Goal: Task Accomplishment & Management: Manage account settings

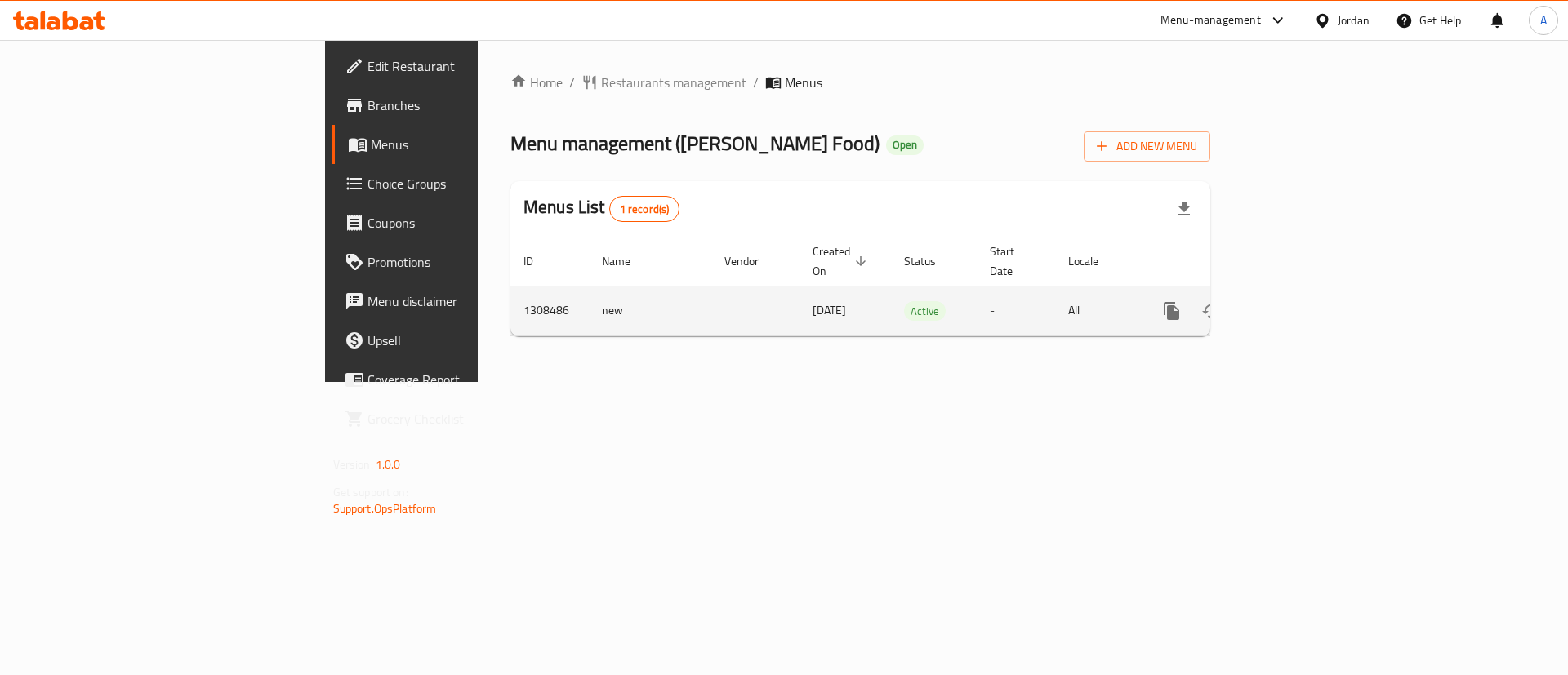
click at [1299, 301] on icon "enhanced table" at bounding box center [1289, 311] width 20 height 20
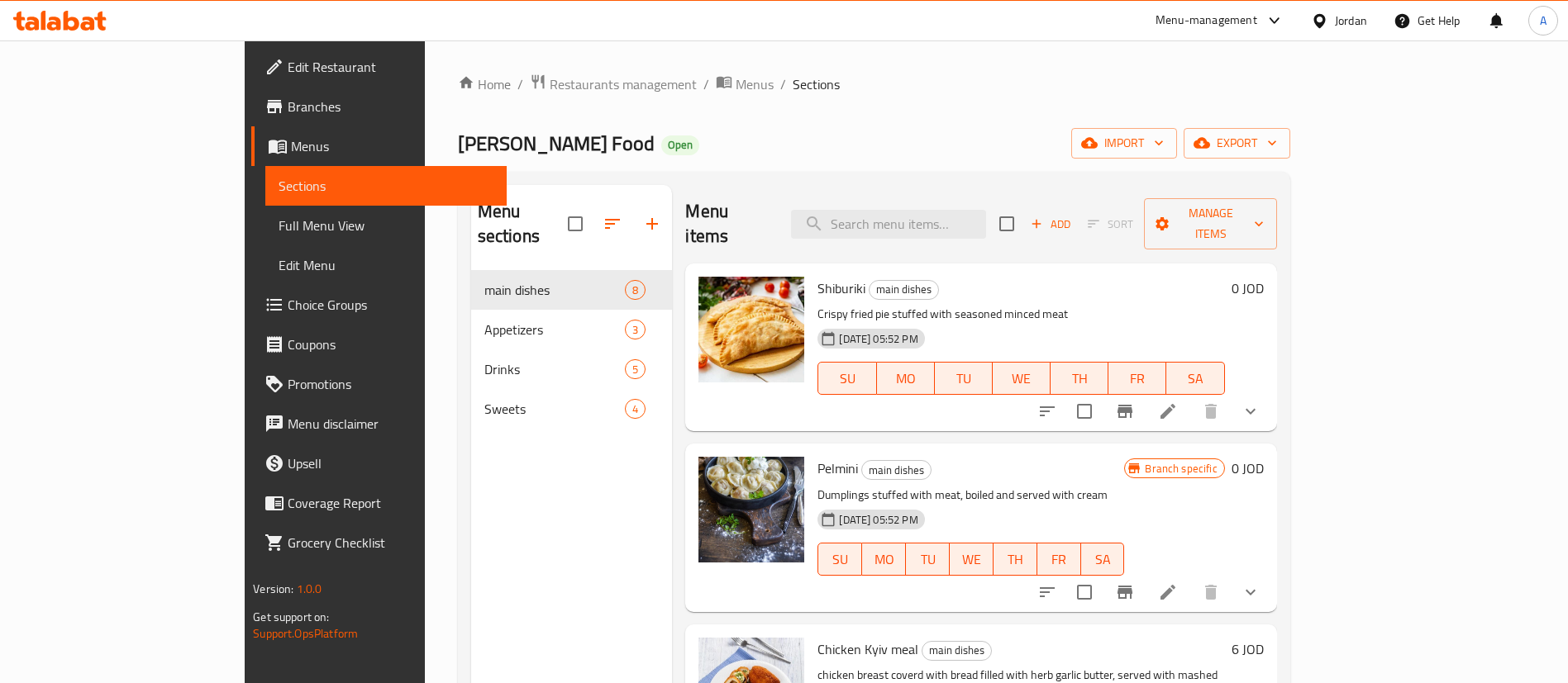
click at [1191, 397] on li at bounding box center [1167, 412] width 47 height 30
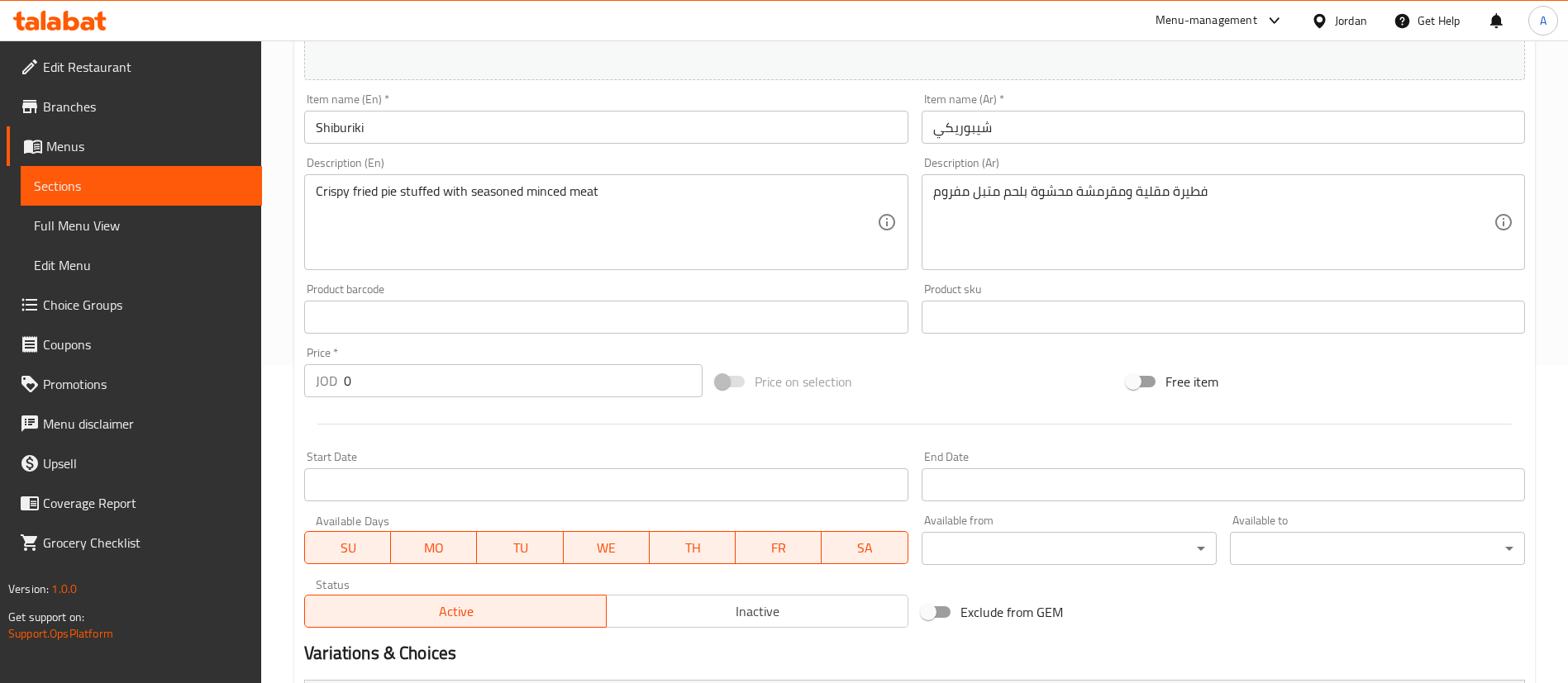
scroll to position [593, 0]
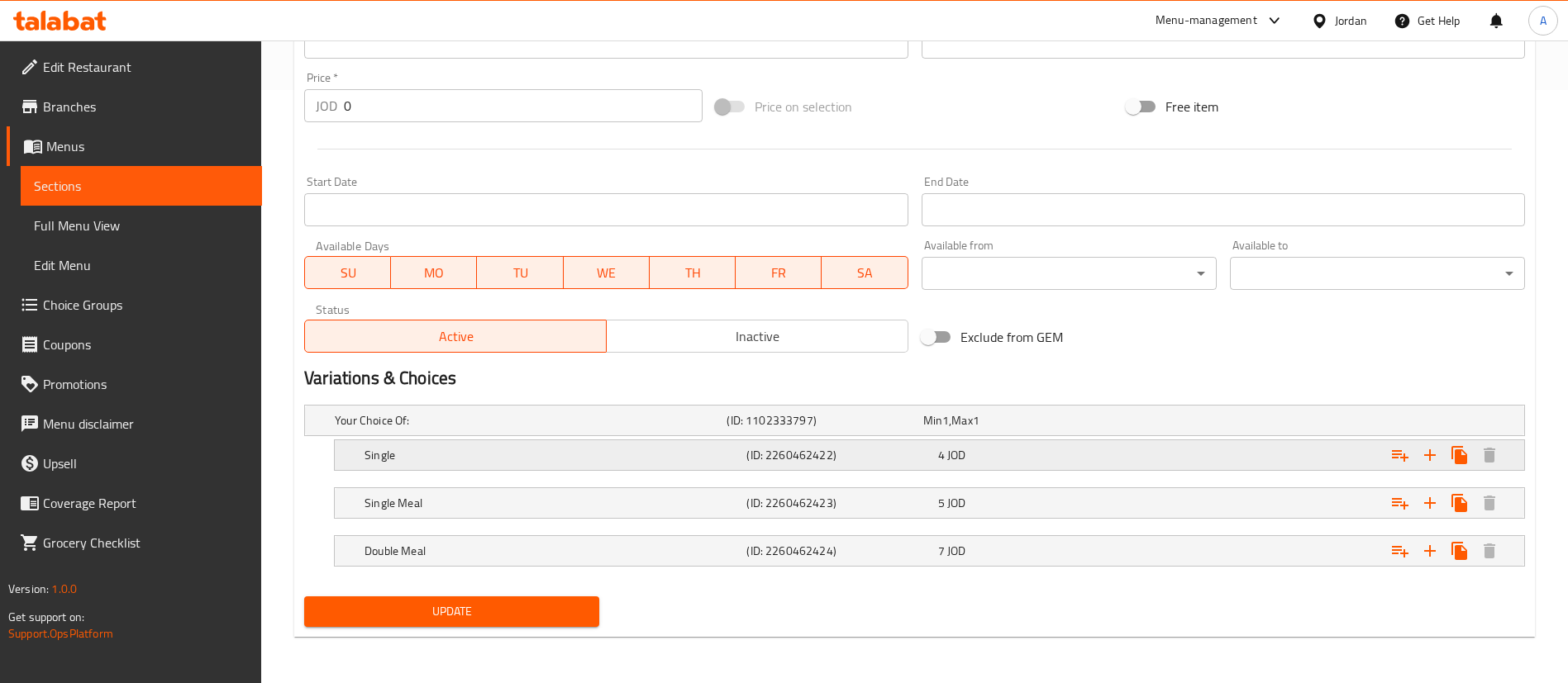
click at [998, 441] on div "Single (ID: 2260462422) 4 JOD" at bounding box center [934, 455] width 1146 height 36
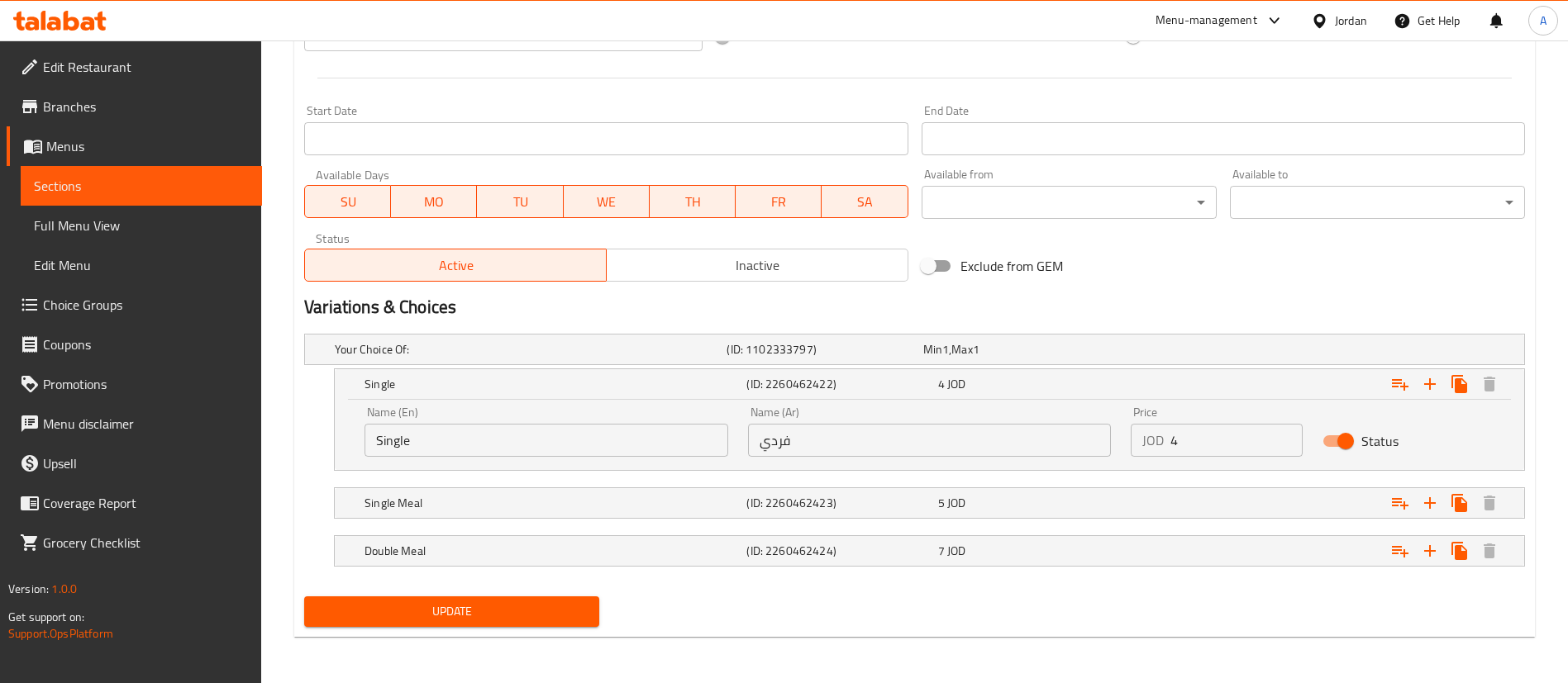
click at [970, 482] on nav at bounding box center [914, 481] width 1221 height 13
drag, startPoint x: 976, startPoint y: 500, endPoint x: 980, endPoint y: 508, distance: 8.9
click at [979, 500] on div "5 JOD" at bounding box center [1030, 503] width 184 height 17
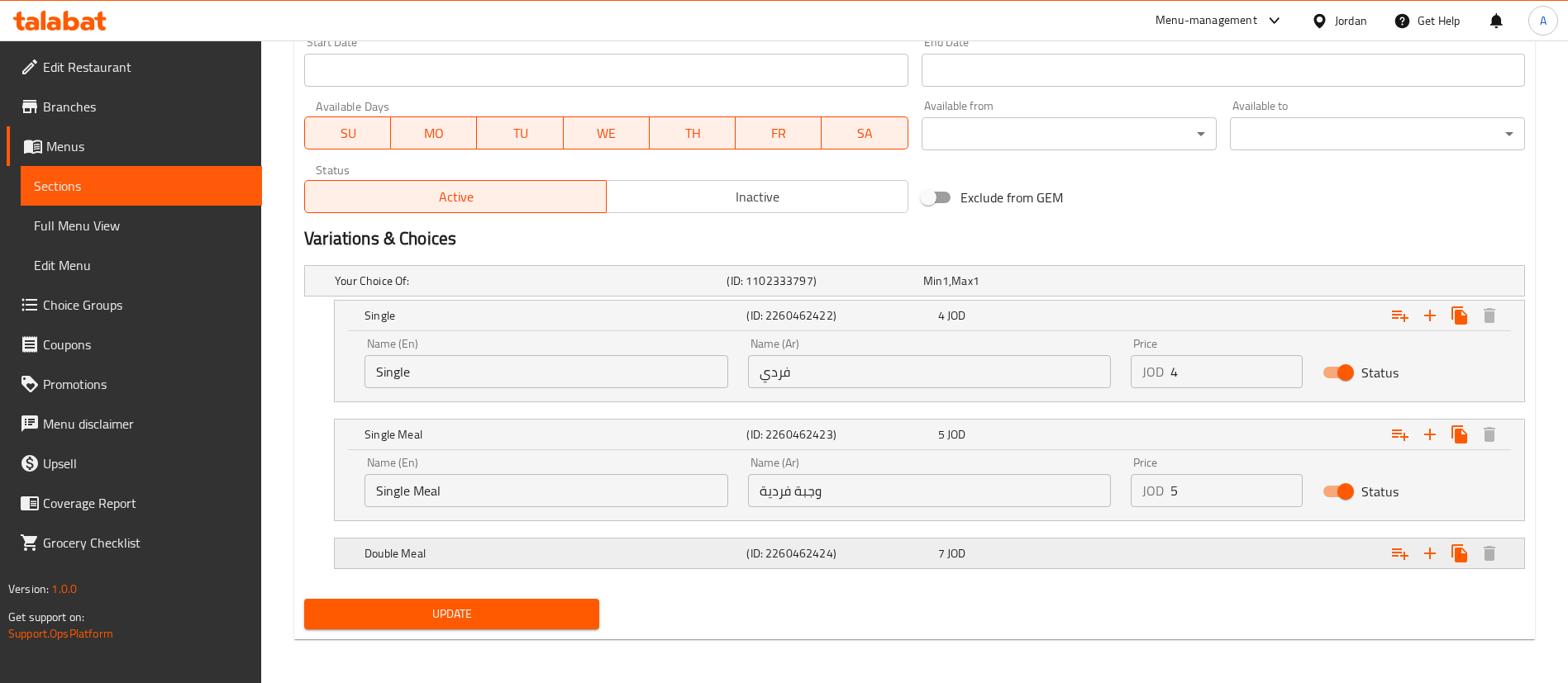
scroll to position [735, 0]
click at [970, 547] on div "7 JOD" at bounding box center [1030, 552] width 184 height 17
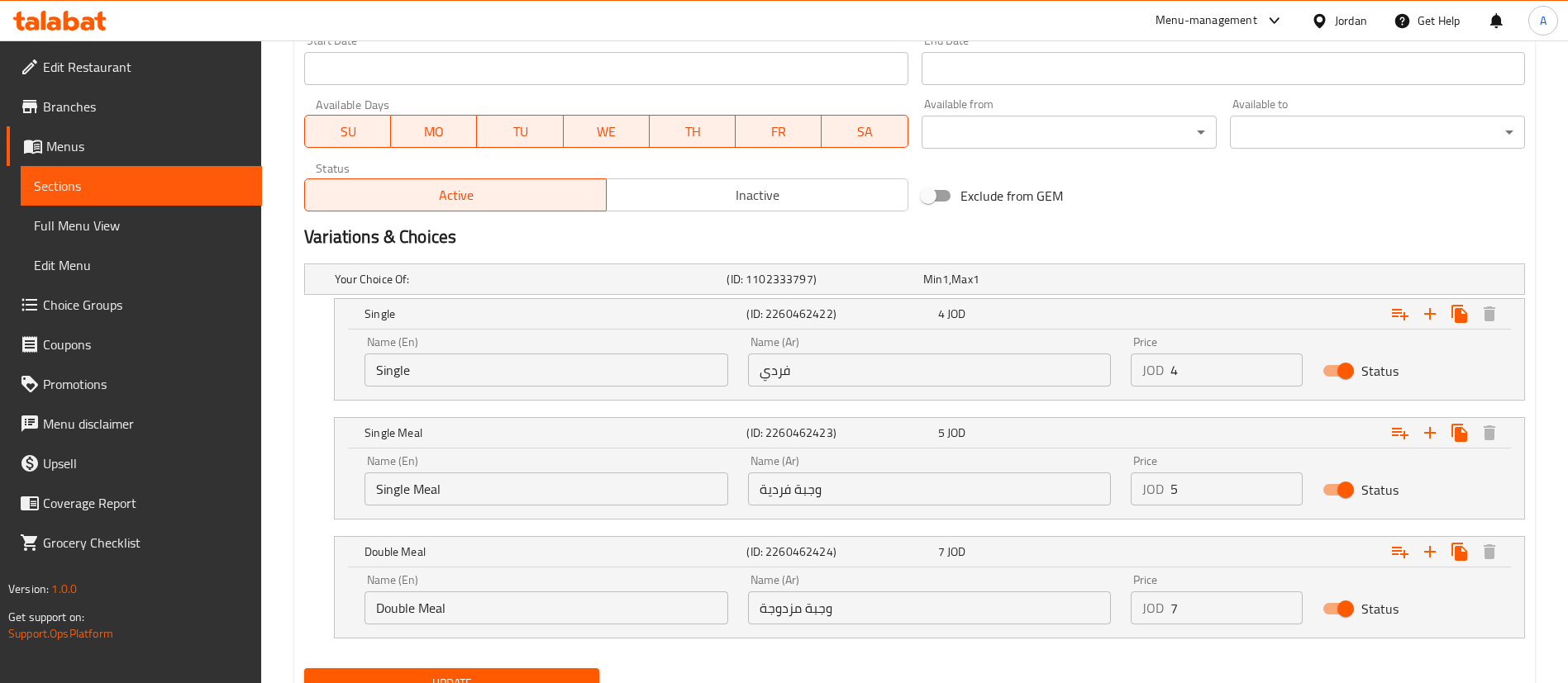
scroll to position [806, 0]
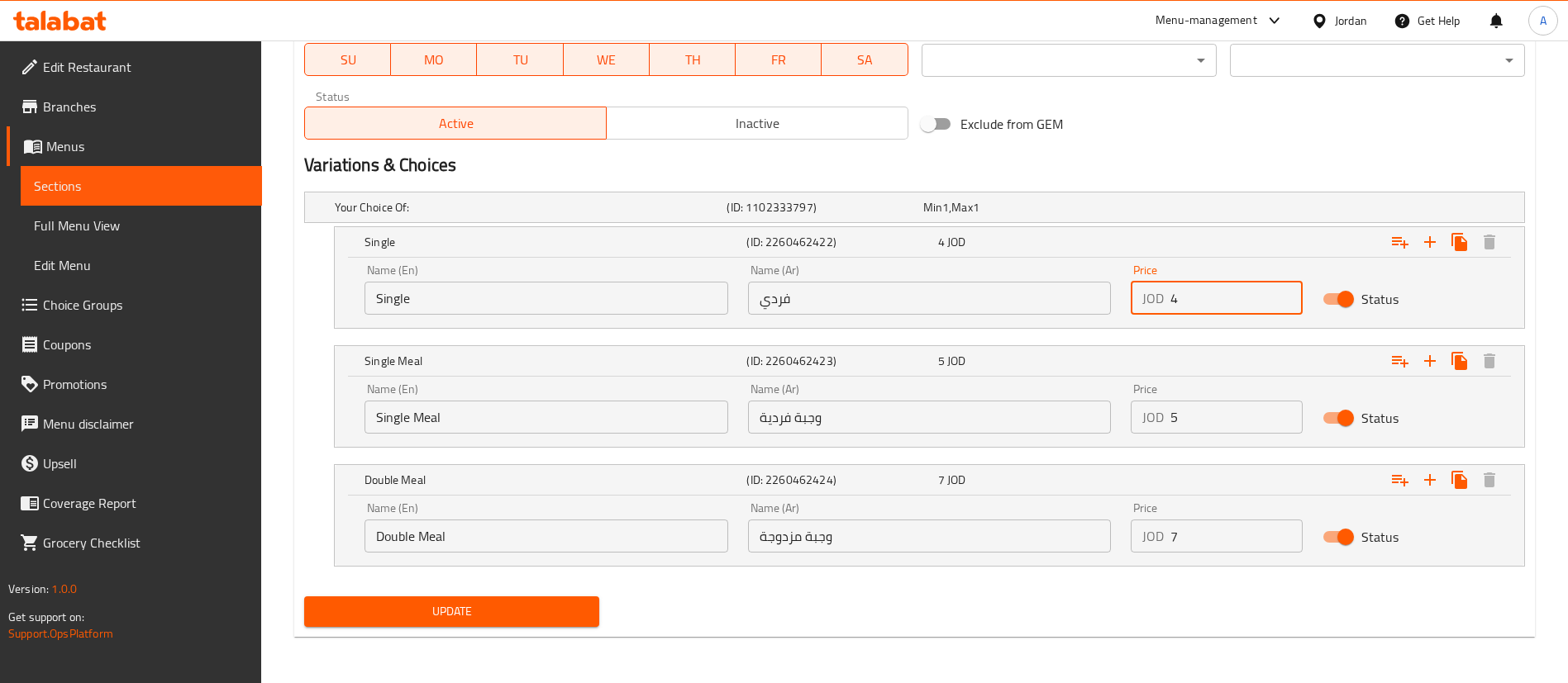
drag, startPoint x: 1202, startPoint y: 291, endPoint x: 1003, endPoint y: 292, distance: 199.0
click at [1028, 292] on div "Name (En) Single Name (En) Name (Ar) فردي Name (Ar) Price JOD 4 Price Status" at bounding box center [930, 290] width 1150 height 70
paste input "3"
type input "3"
drag, startPoint x: 1047, startPoint y: 422, endPoint x: 1032, endPoint y: 422, distance: 15.0
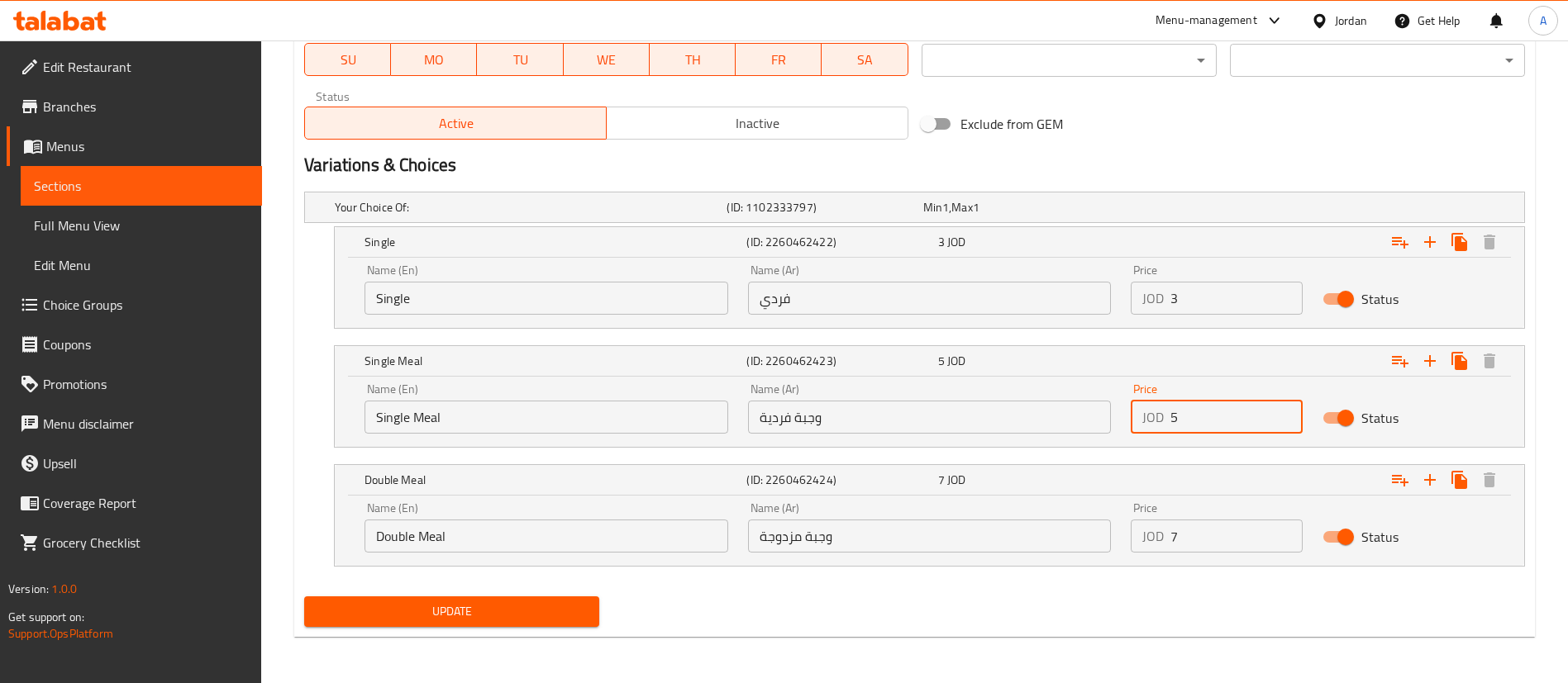
click at [1033, 422] on div "Name (En) Single Meal Name (En) Name (Ar) وجبة فردية Name (Ar) Price JOD 5 Pric…" at bounding box center [930, 408] width 1150 height 70
paste input "4"
type input "4"
drag, startPoint x: 1270, startPoint y: 536, endPoint x: 952, endPoint y: 500, distance: 320.0
click at [970, 505] on div "Name (En) Double Meal Name (En) Name (Ar) وجبة مزدوجة Name (Ar) Price JOD 7 Pri…" at bounding box center [930, 528] width 1150 height 70
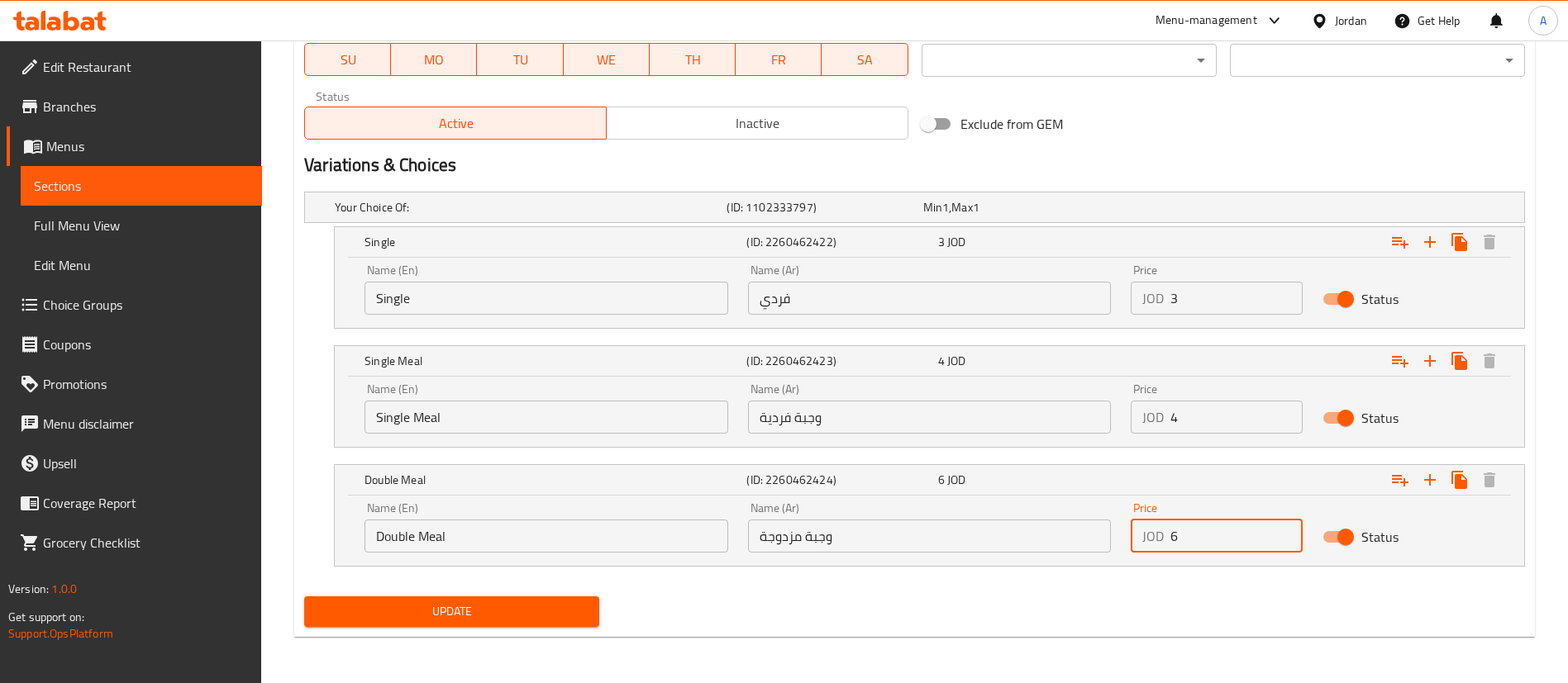
type input "6"
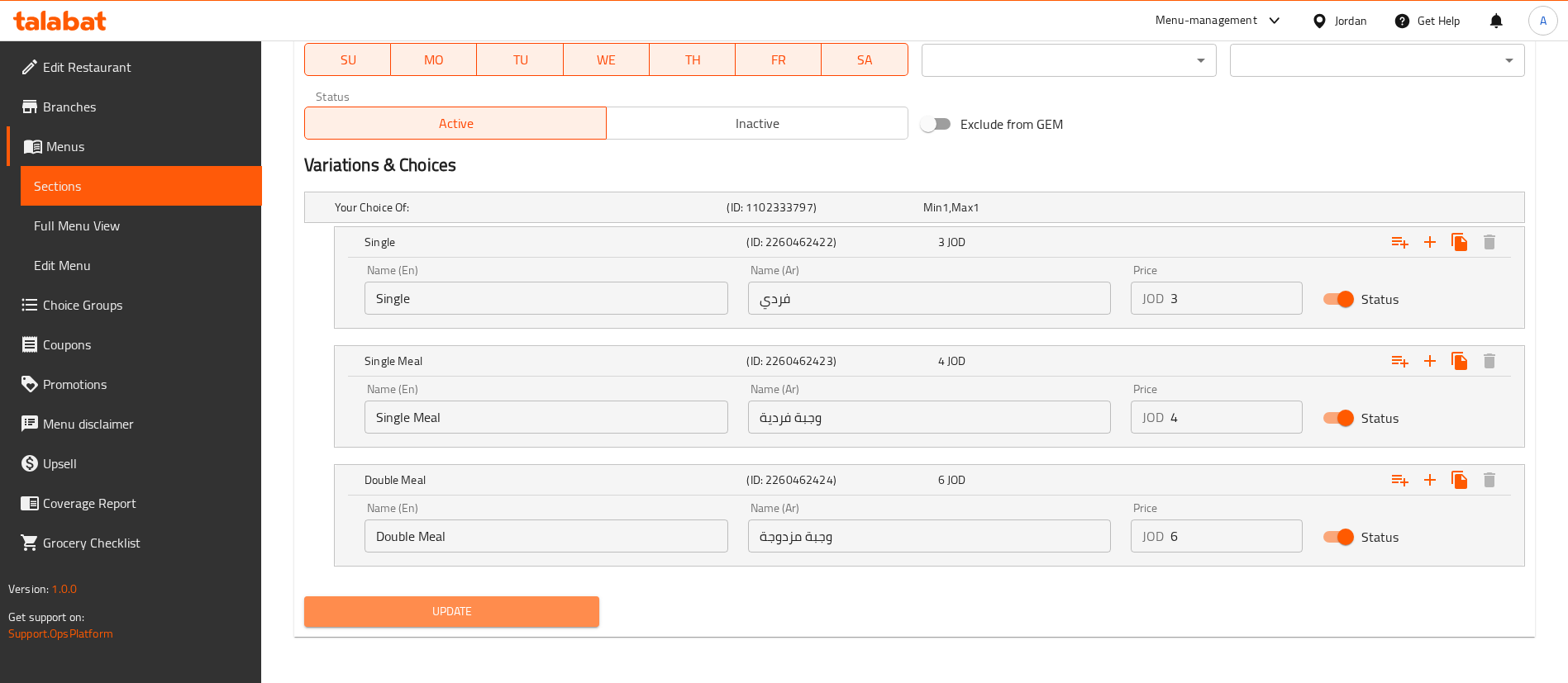
drag, startPoint x: 452, startPoint y: 610, endPoint x: 432, endPoint y: 605, distance: 20.6
click at [447, 605] on span "Update" at bounding box center [452, 611] width 269 height 20
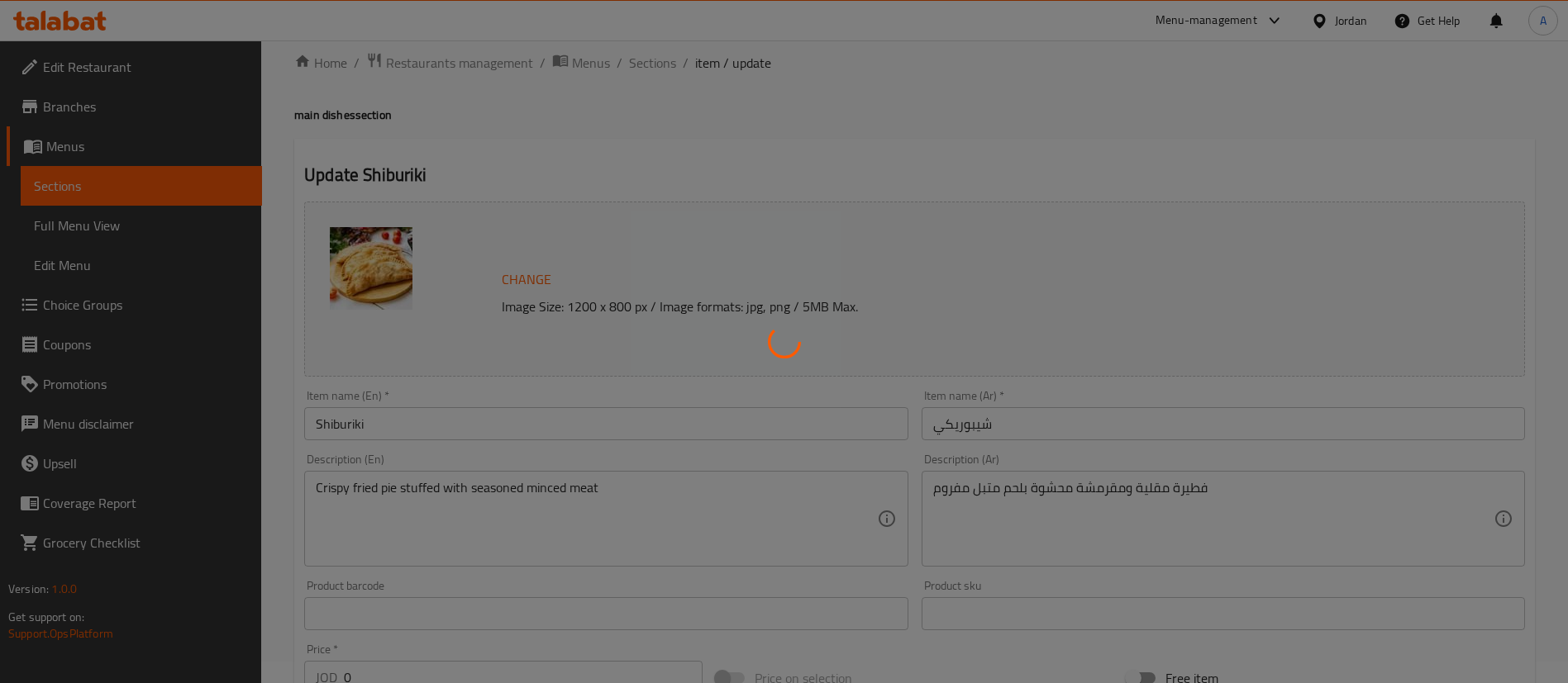
scroll to position [0, 0]
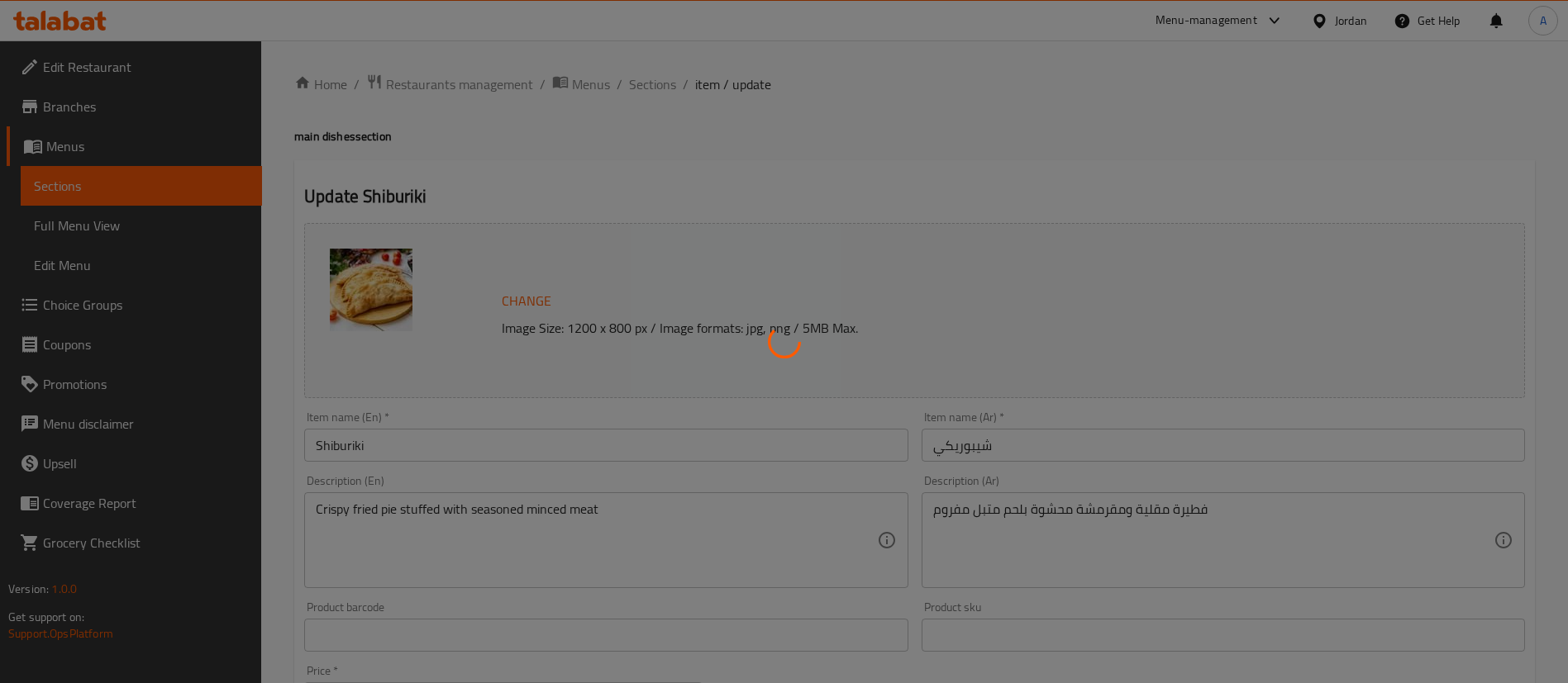
click at [659, 85] on div at bounding box center [784, 342] width 1568 height 683
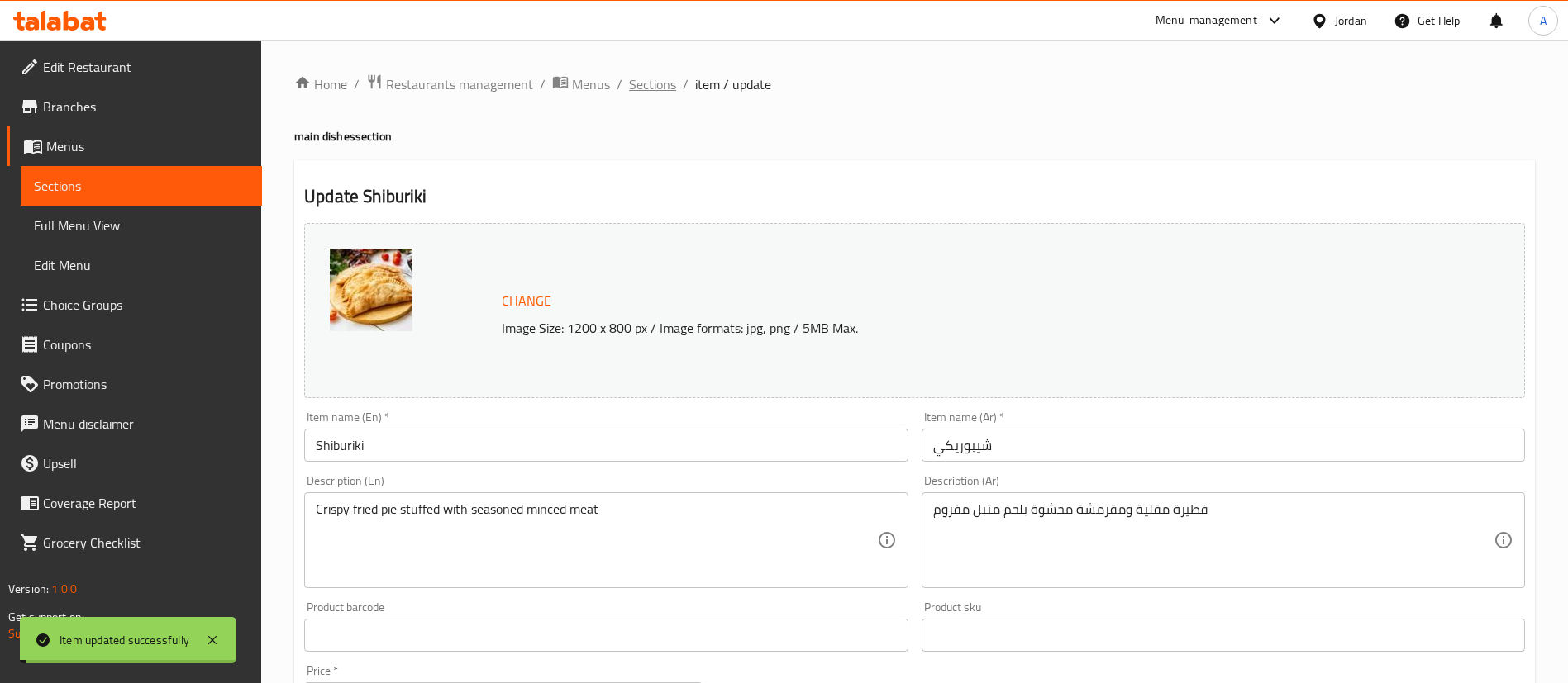
click at [643, 89] on span "Sections" at bounding box center [652, 84] width 48 height 20
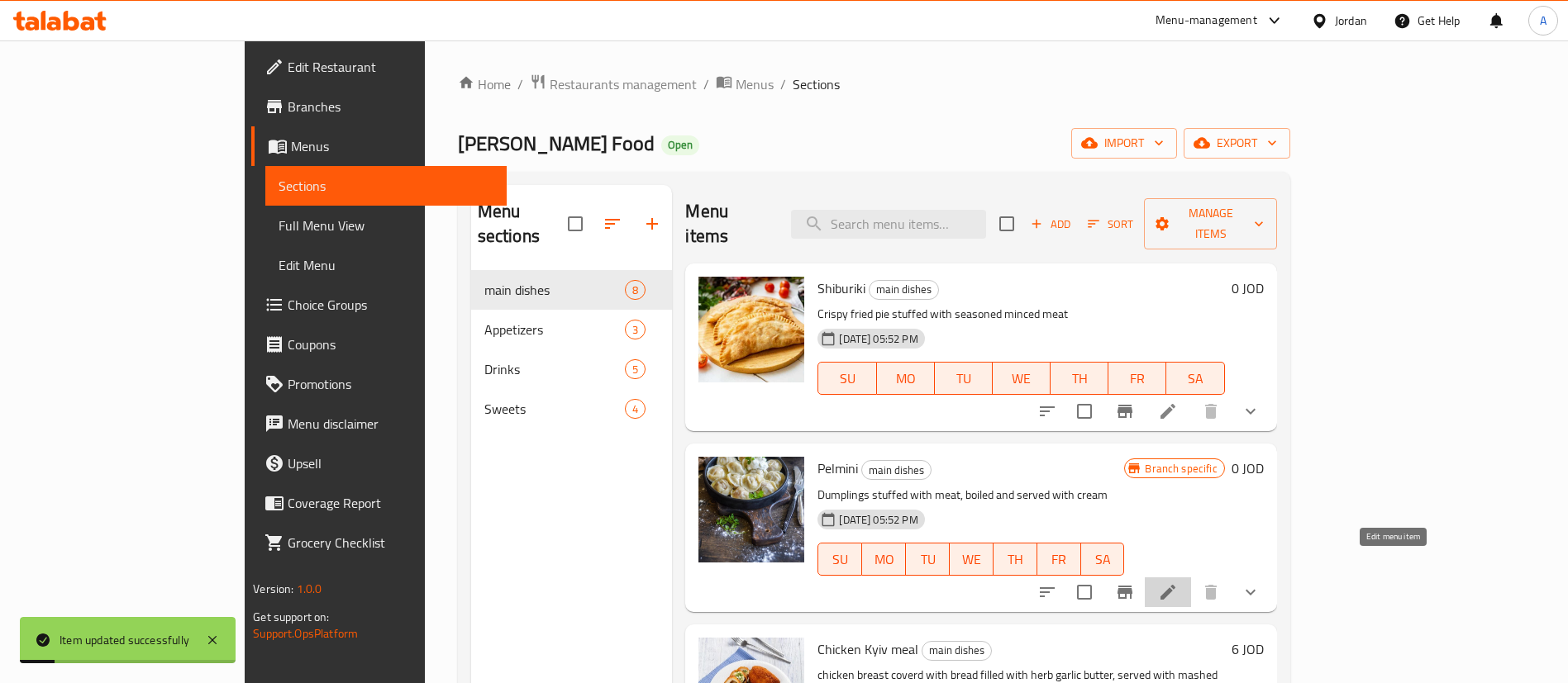
click at [1178, 583] on icon at bounding box center [1167, 592] width 20 height 20
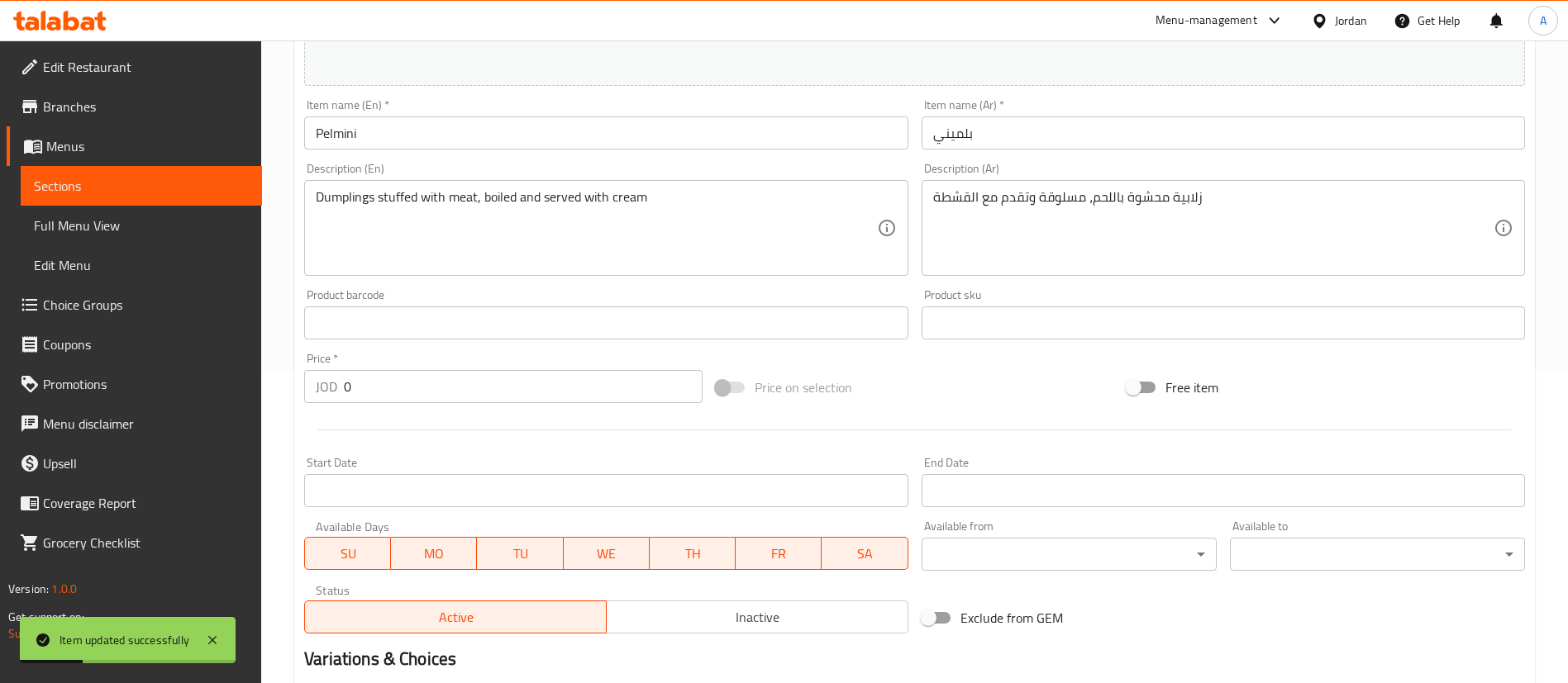
scroll to position [593, 0]
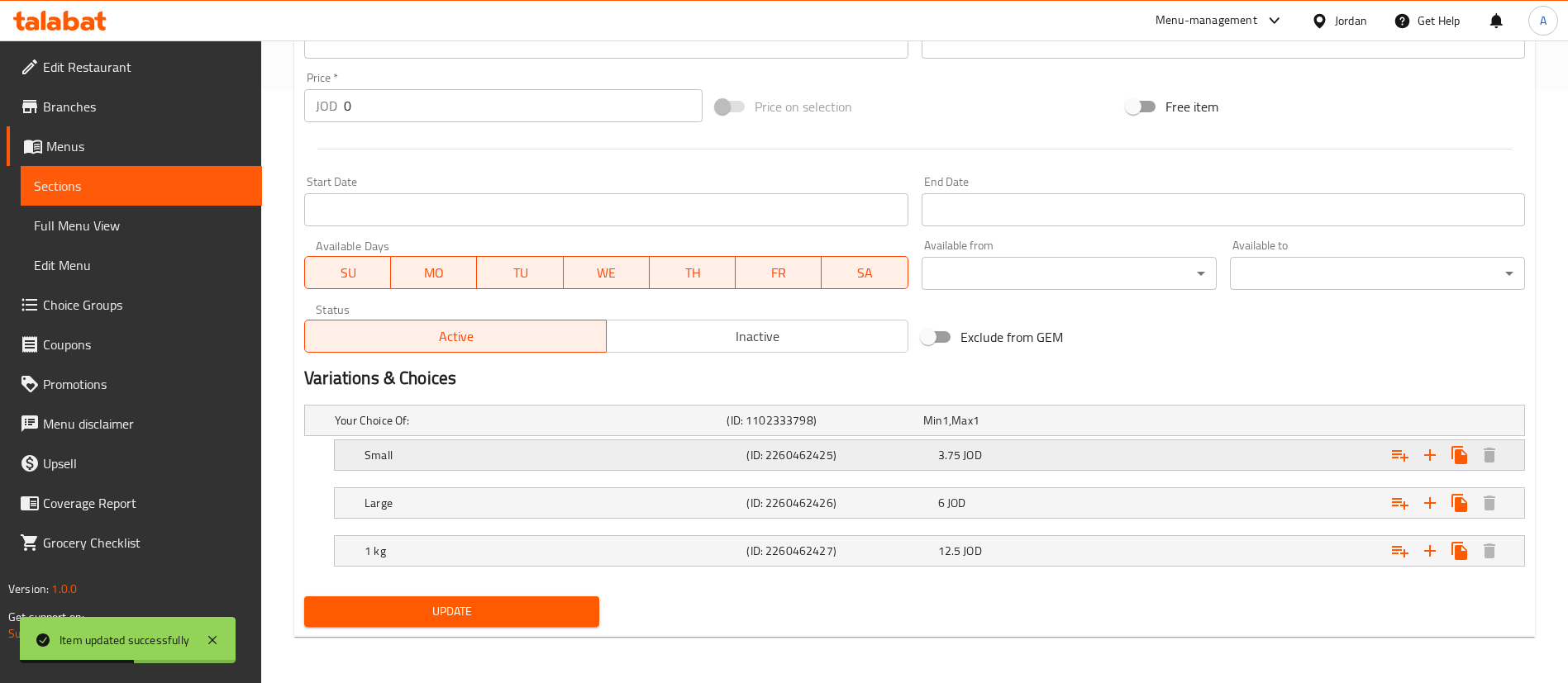
drag, startPoint x: 1093, startPoint y: 442, endPoint x: 1105, endPoint y: 451, distance: 15.0
click at [1093, 440] on div "Small (ID: 2260462425) 3.75 JOD" at bounding box center [934, 455] width 1146 height 36
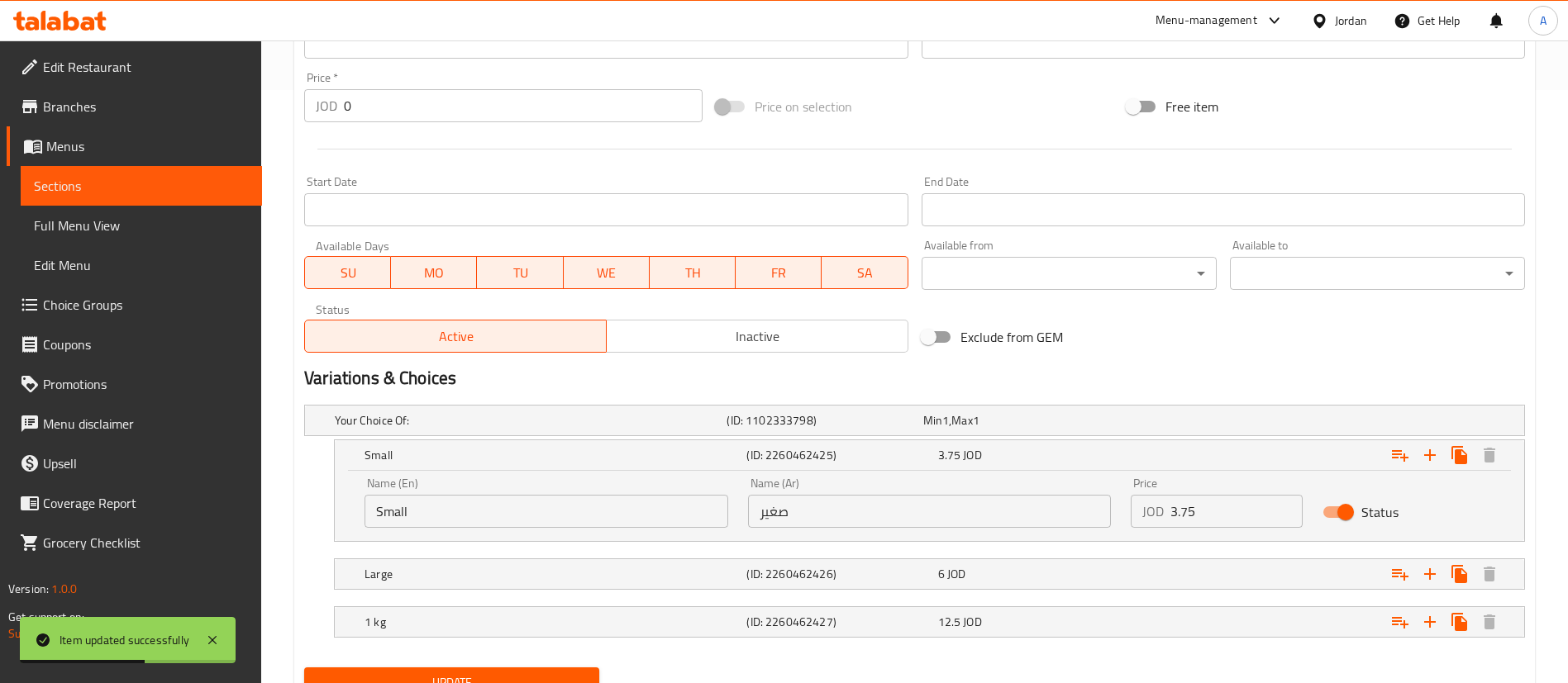
drag, startPoint x: 1228, startPoint y: 503, endPoint x: 976, endPoint y: 513, distance: 252.2
click at [1027, 510] on div "Name (En) Small Name (En) Name (Ar) صغير Name (Ar) Price JOD 3.75 Price Status" at bounding box center [930, 503] width 1150 height 70
type input "3"
click at [1204, 570] on div "Expand" at bounding box center [1317, 574] width 382 height 36
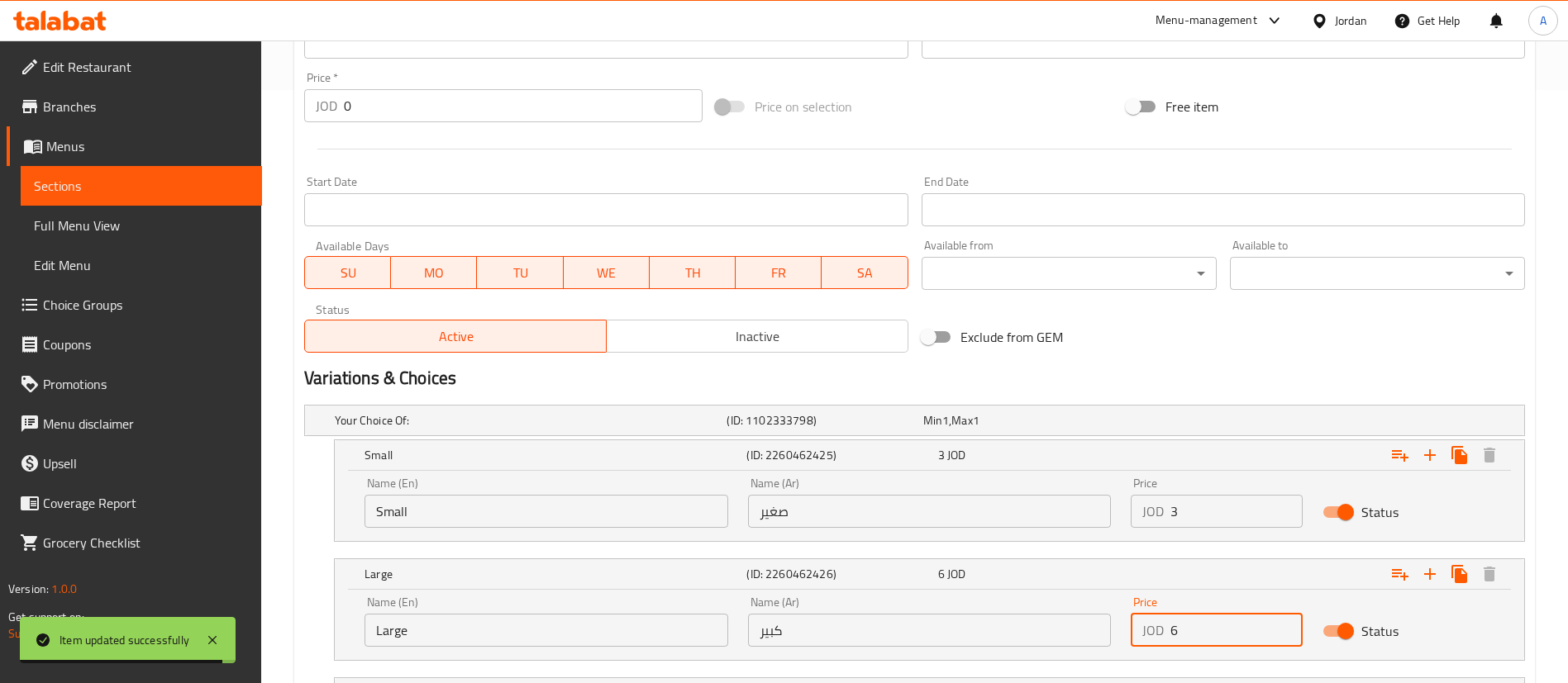
drag, startPoint x: 1255, startPoint y: 628, endPoint x: 1089, endPoint y: 618, distance: 166.3
click at [1093, 620] on div "Name (En) Large Name (En) Name (Ar) كبير Name (Ar) Price JOD 6 Price Status" at bounding box center [930, 622] width 1150 height 70
type input "5"
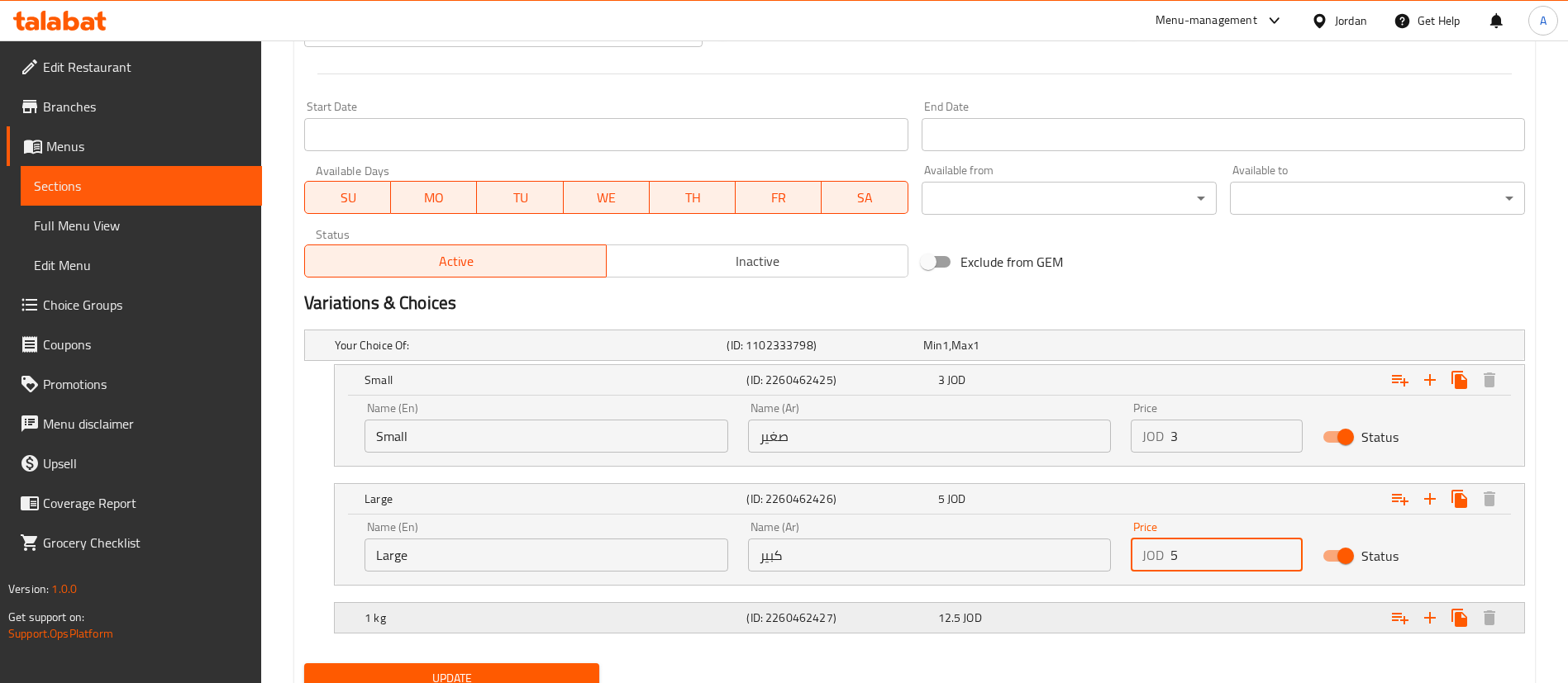
scroll to position [736, 0]
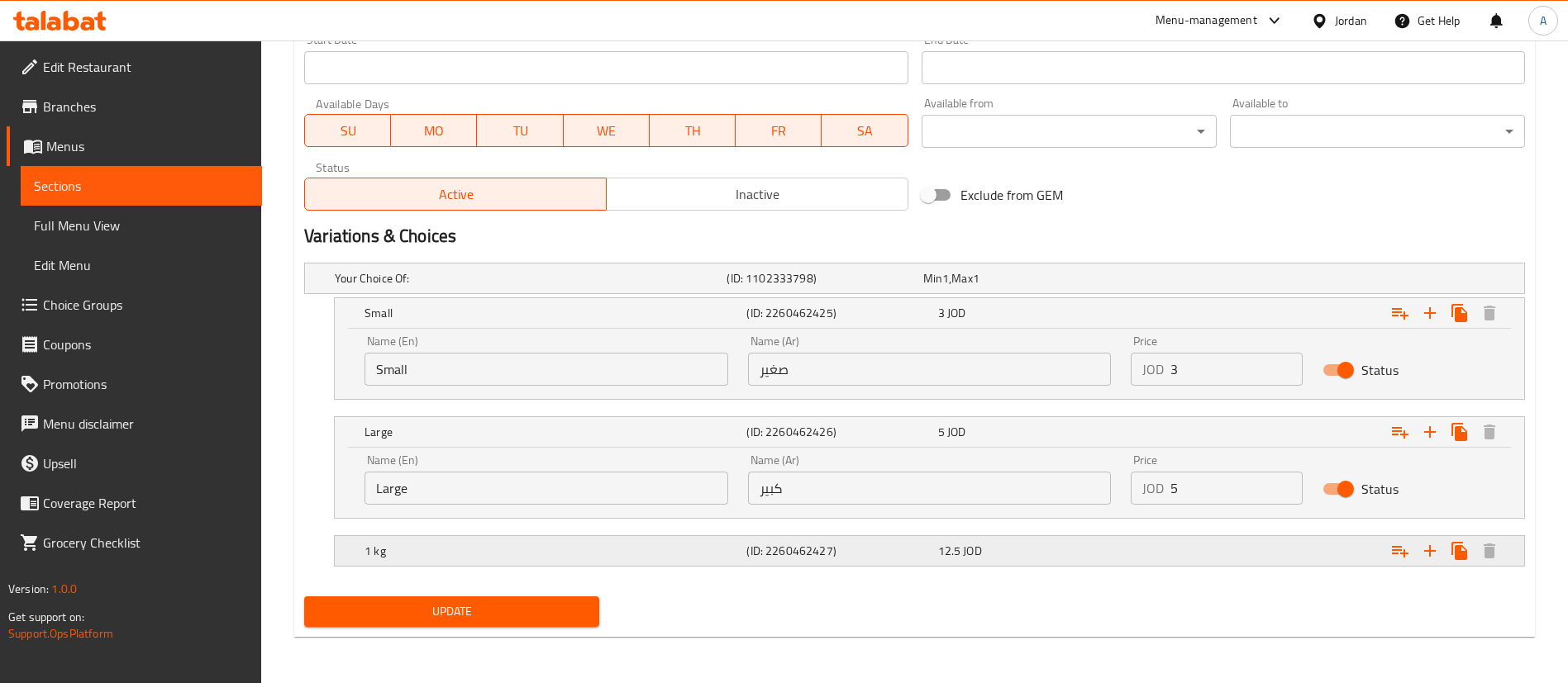
drag, startPoint x: 1151, startPoint y: 545, endPoint x: 1121, endPoint y: 562, distance: 34.5
click at [1152, 543] on div "Expand" at bounding box center [1317, 551] width 382 height 36
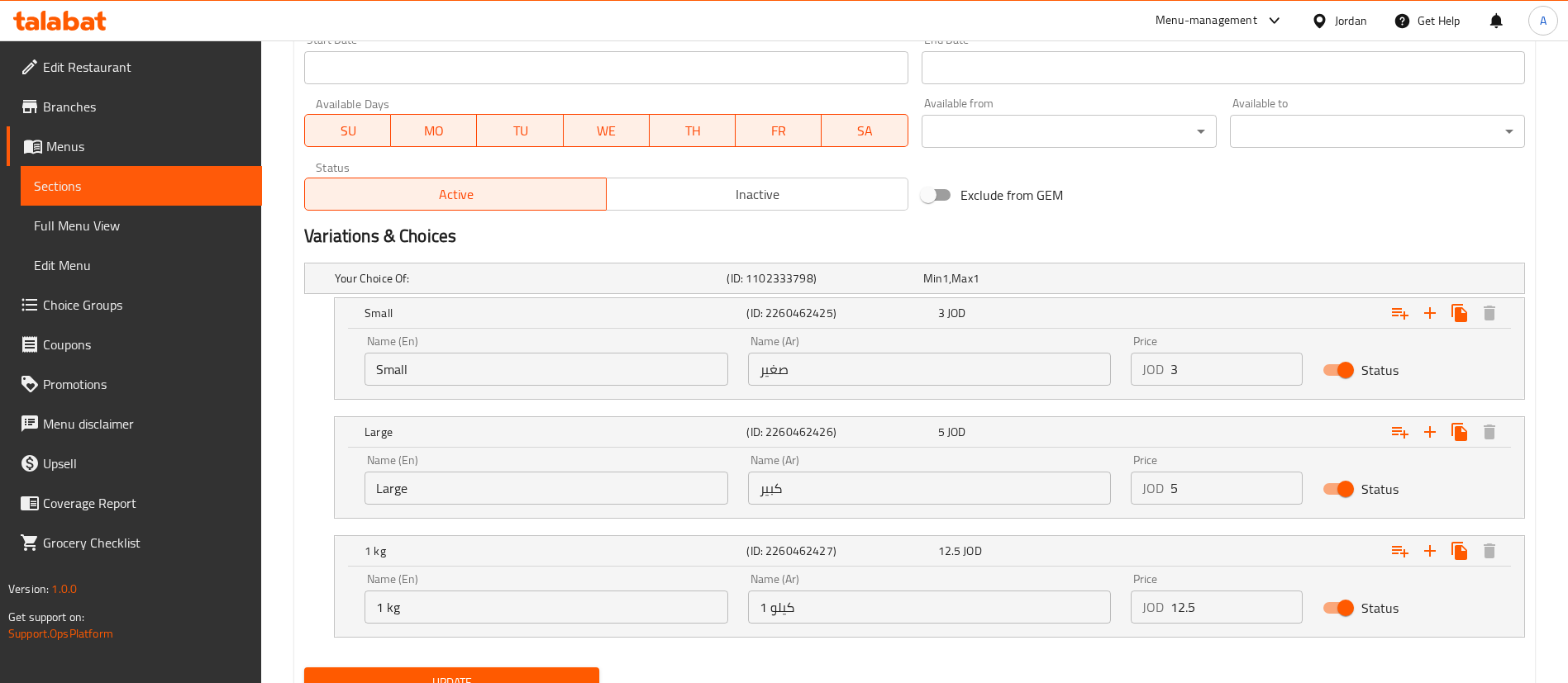
click at [1341, 610] on input "Status" at bounding box center [1345, 608] width 94 height 32
checkbox input "false"
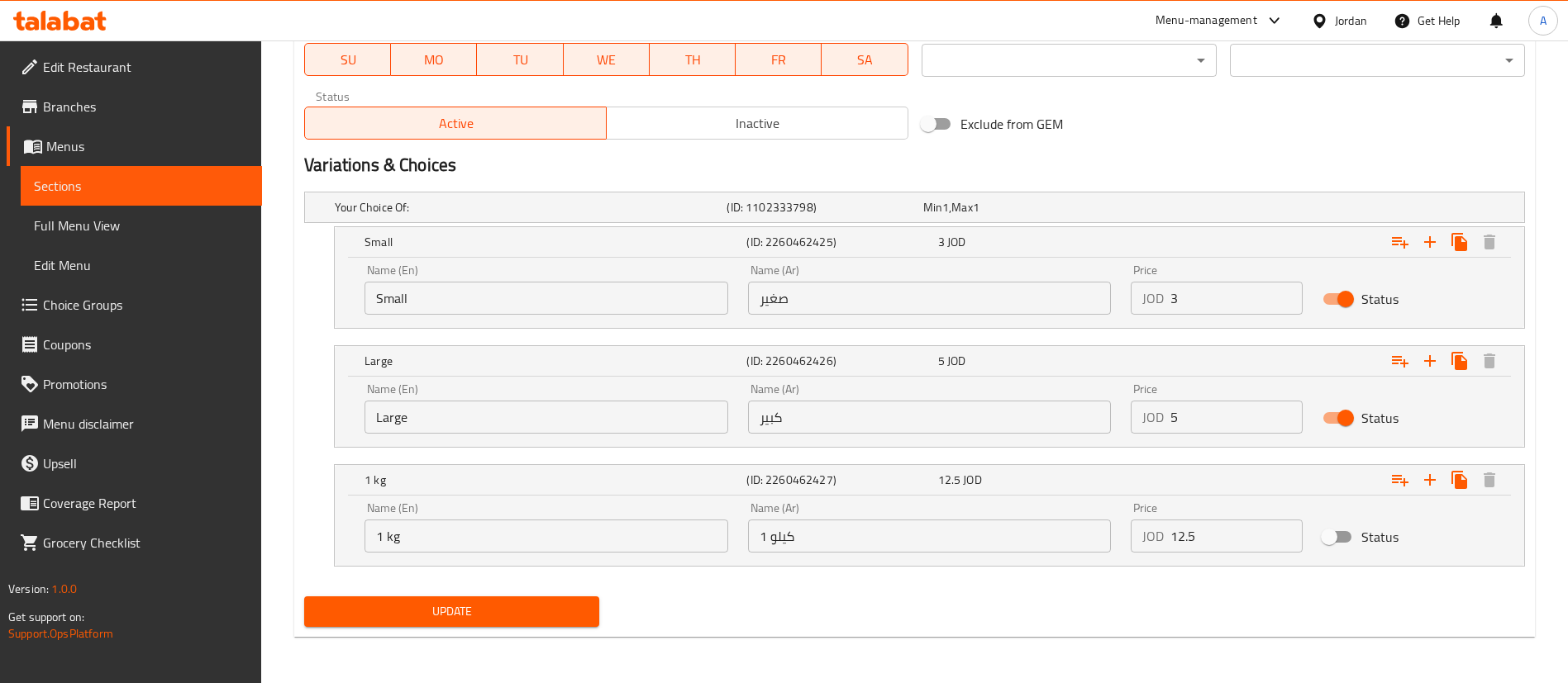
click at [451, 613] on span "Update" at bounding box center [452, 611] width 269 height 20
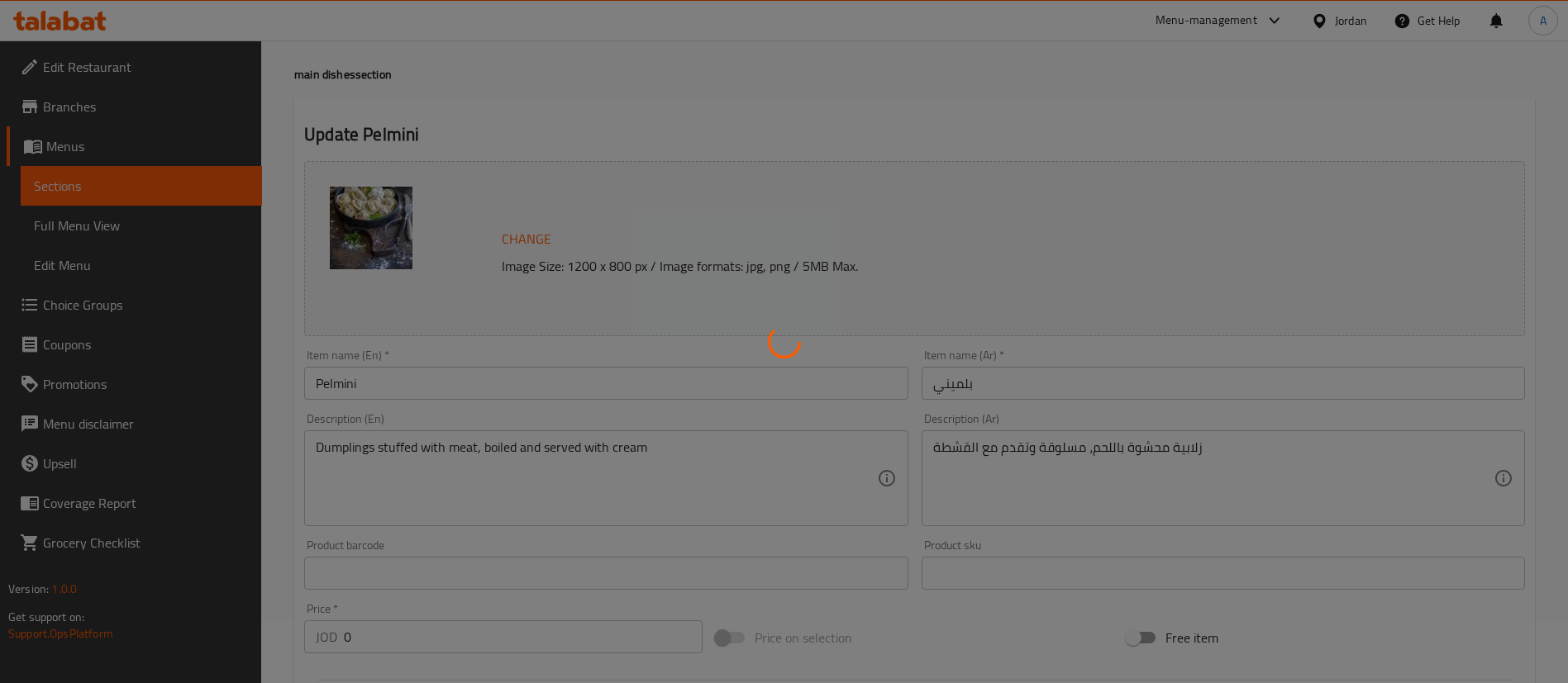
scroll to position [0, 0]
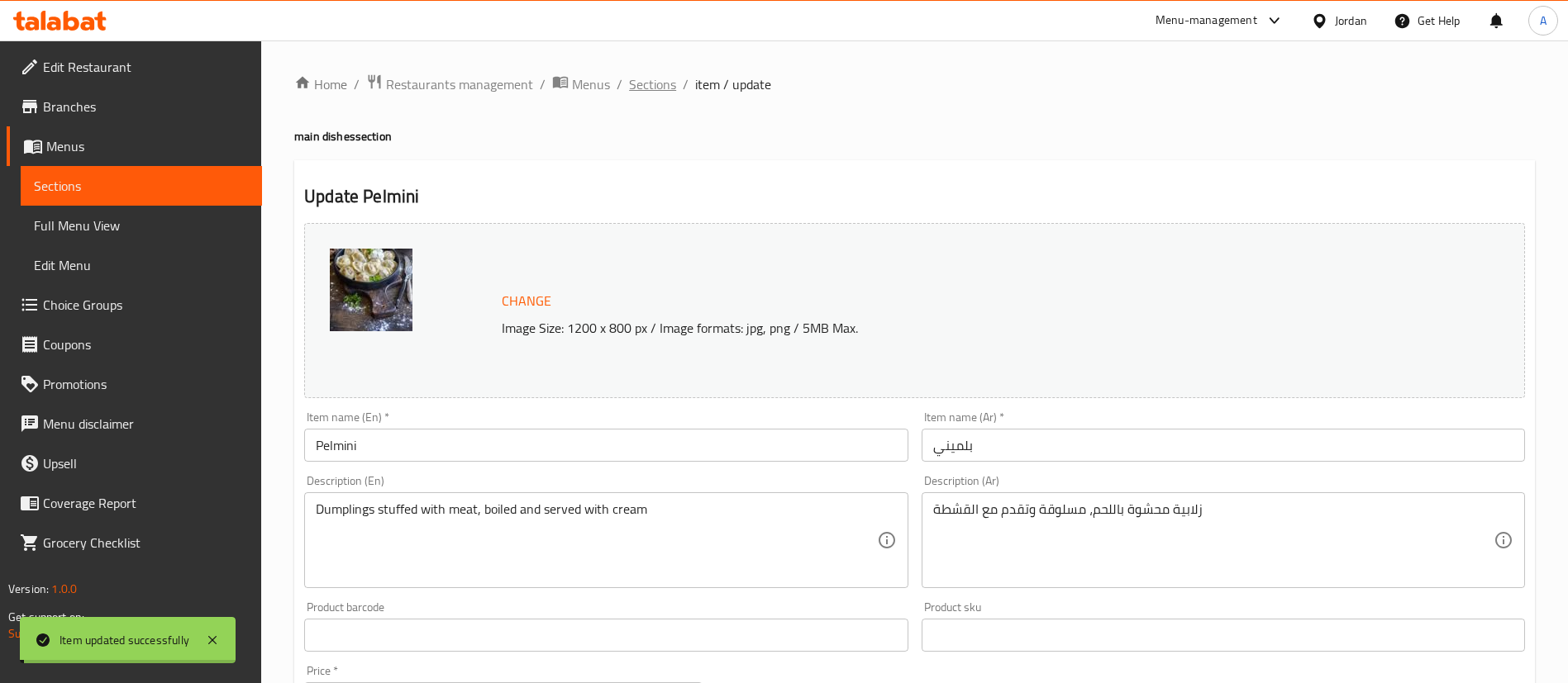
click at [655, 84] on span "Sections" at bounding box center [652, 84] width 48 height 20
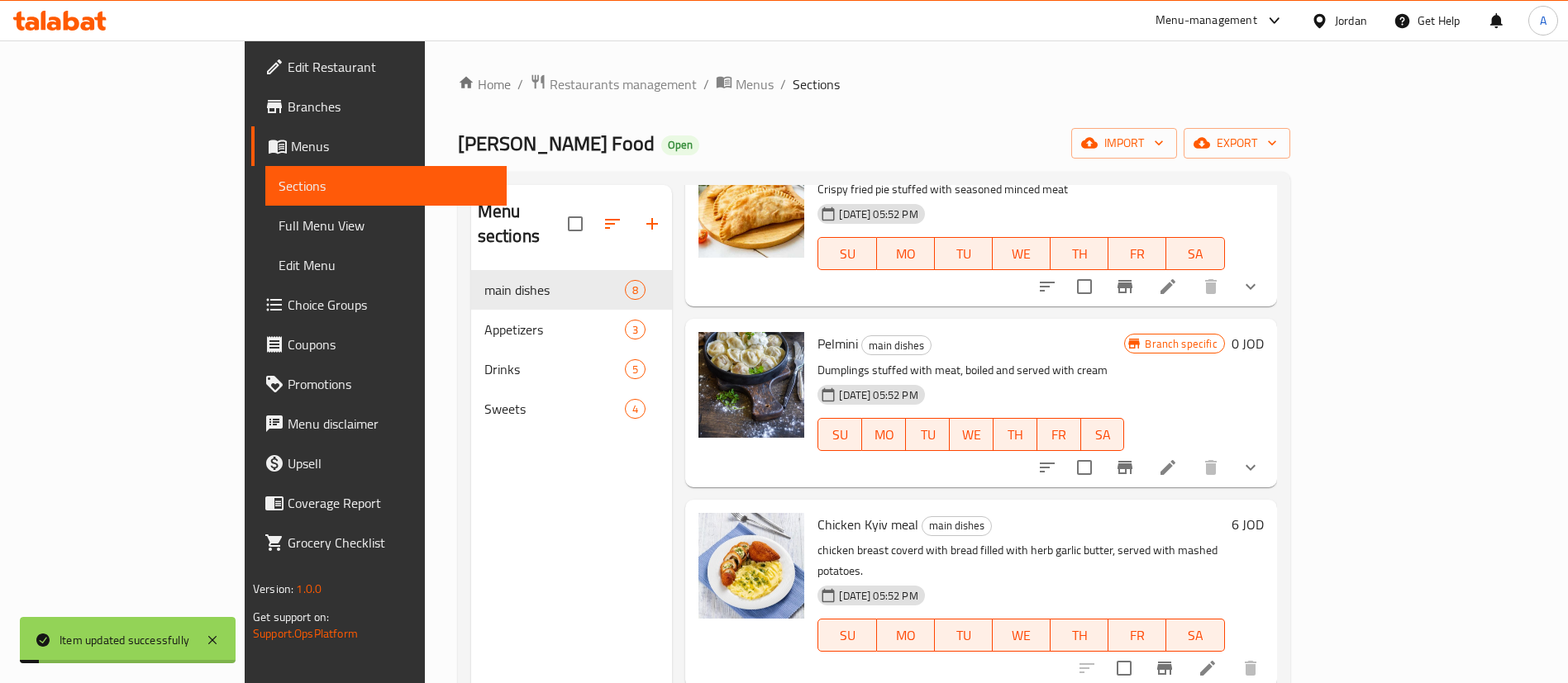
scroll to position [248, 0]
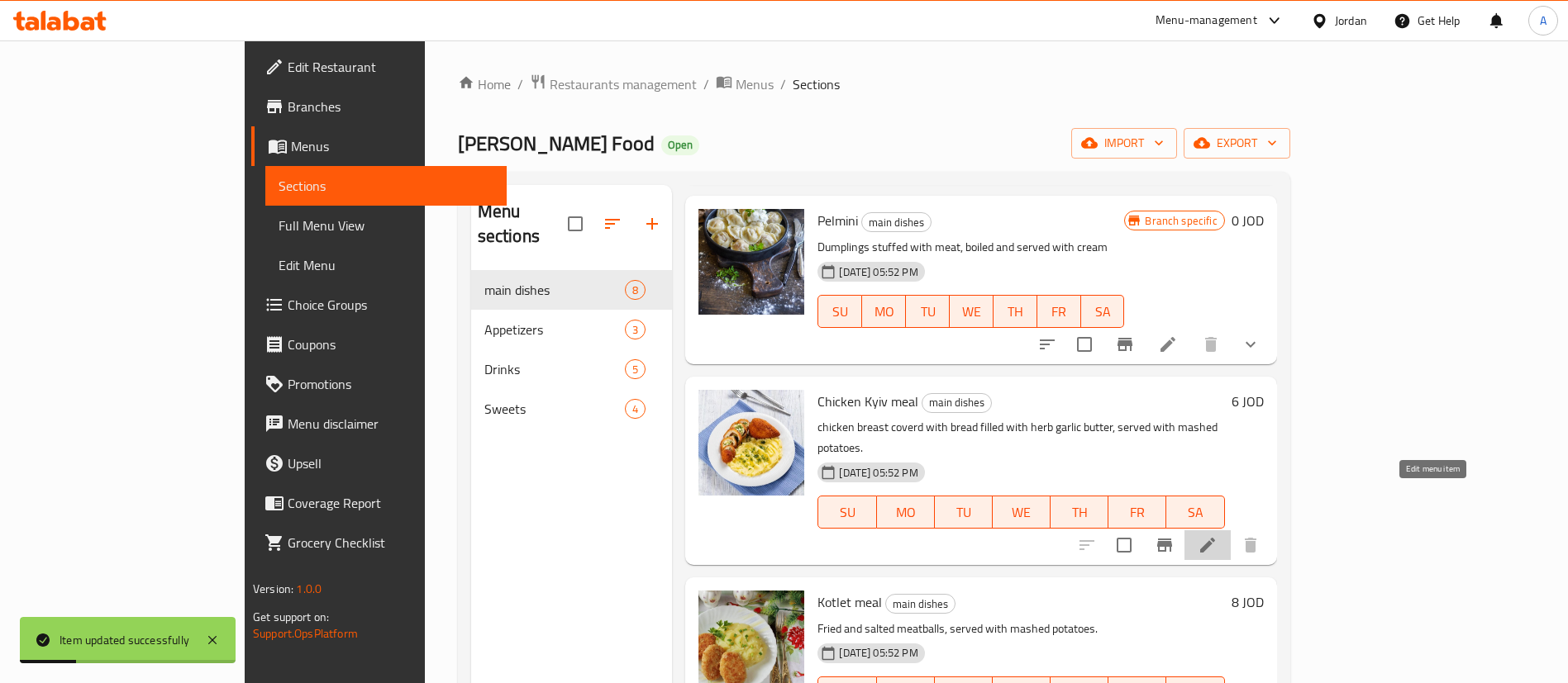
click at [1218, 535] on icon at bounding box center [1207, 545] width 20 height 20
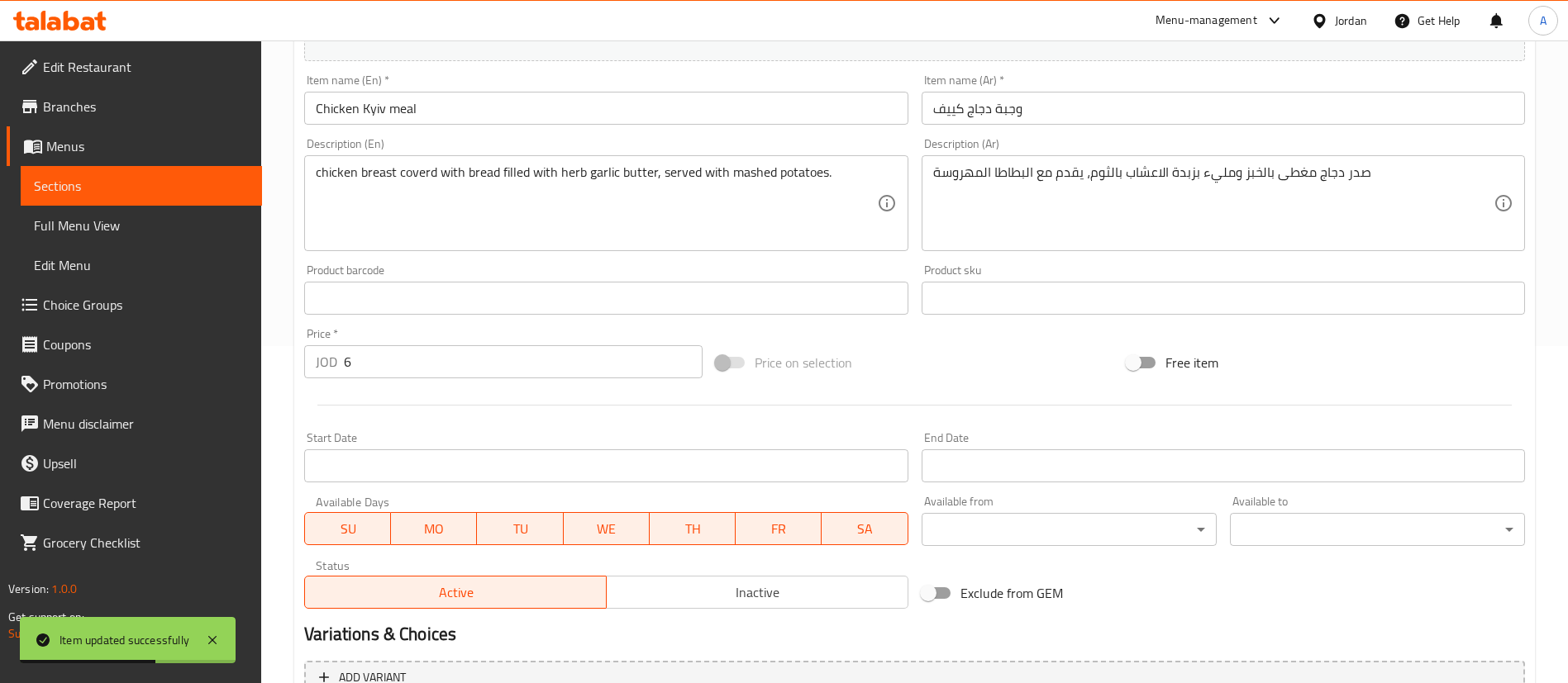
scroll to position [248, 0]
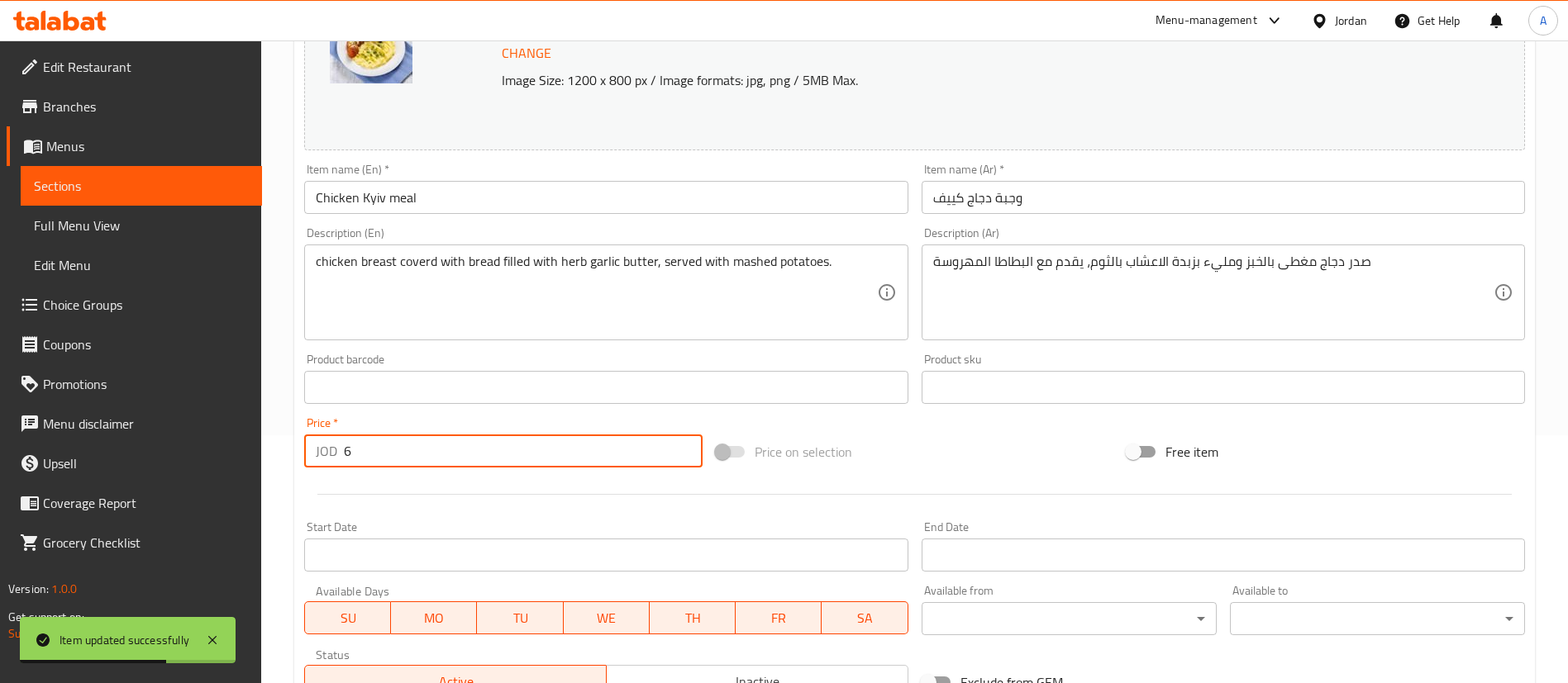
drag, startPoint x: 357, startPoint y: 463, endPoint x: 210, endPoint y: 459, distance: 147.1
click at [183, 460] on div "Edit Restaurant Branches Menus Sections Full Menu View Edit Menu Choice Groups …" at bounding box center [784, 368] width 1568 height 1151
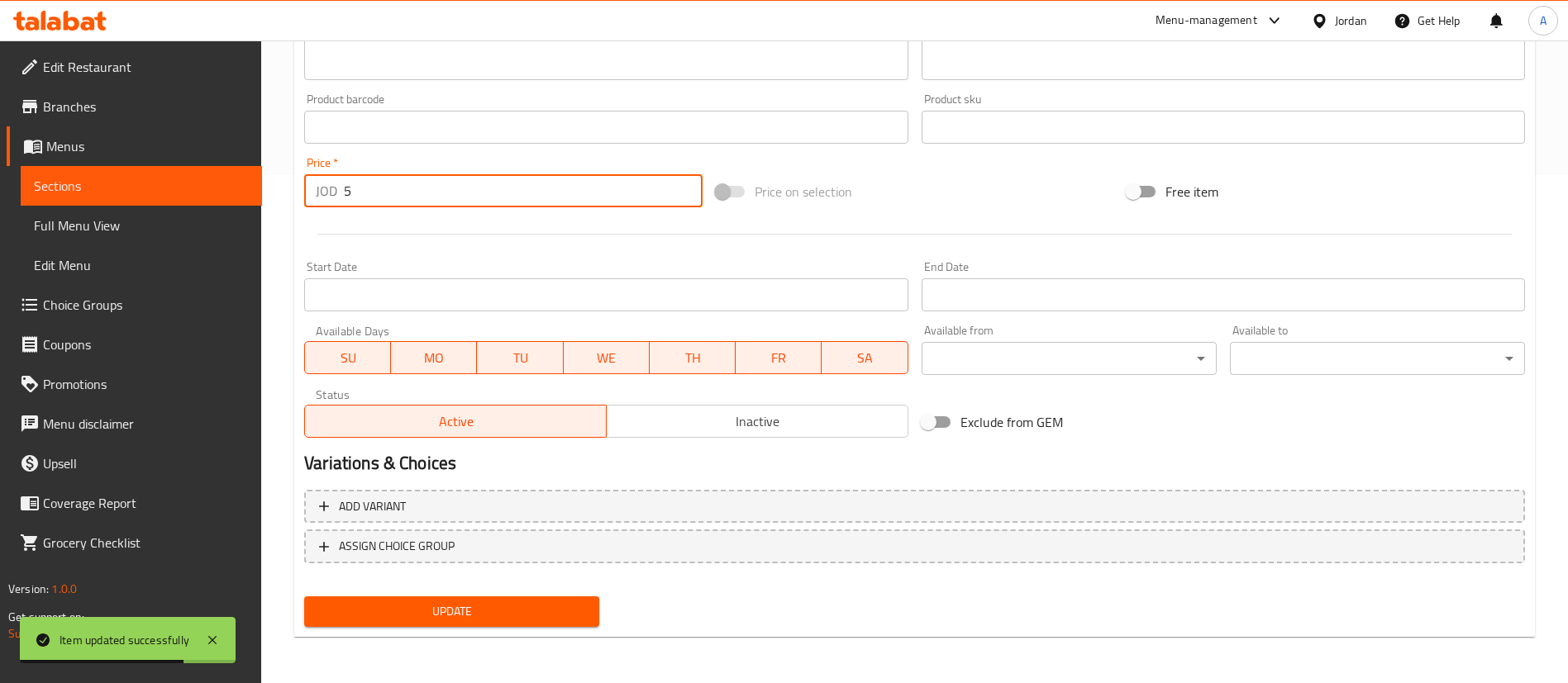
type input "5"
click at [449, 592] on div "Update" at bounding box center [452, 612] width 308 height 44
drag, startPoint x: 447, startPoint y: 606, endPoint x: 467, endPoint y: 544, distance: 65.1
click at [448, 605] on span "Update" at bounding box center [452, 611] width 269 height 20
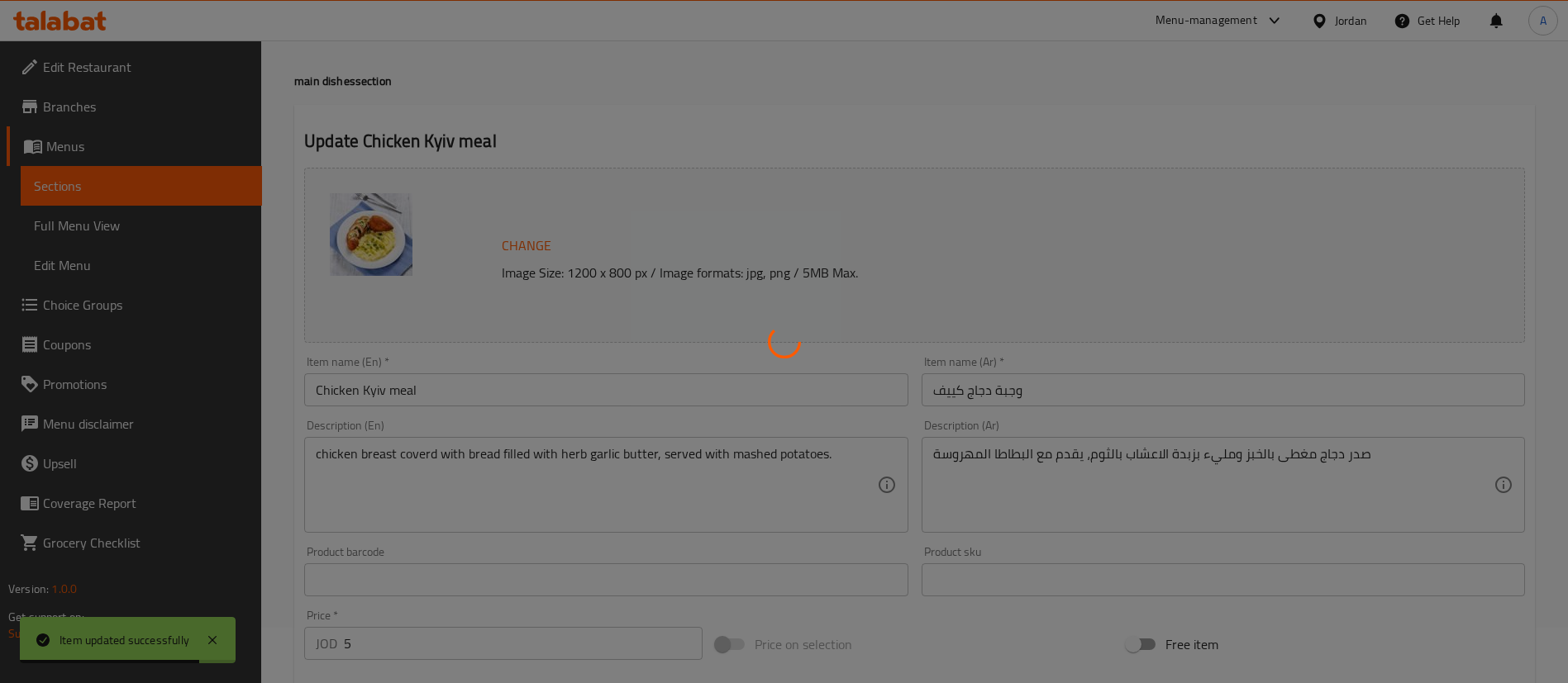
scroll to position [0, 0]
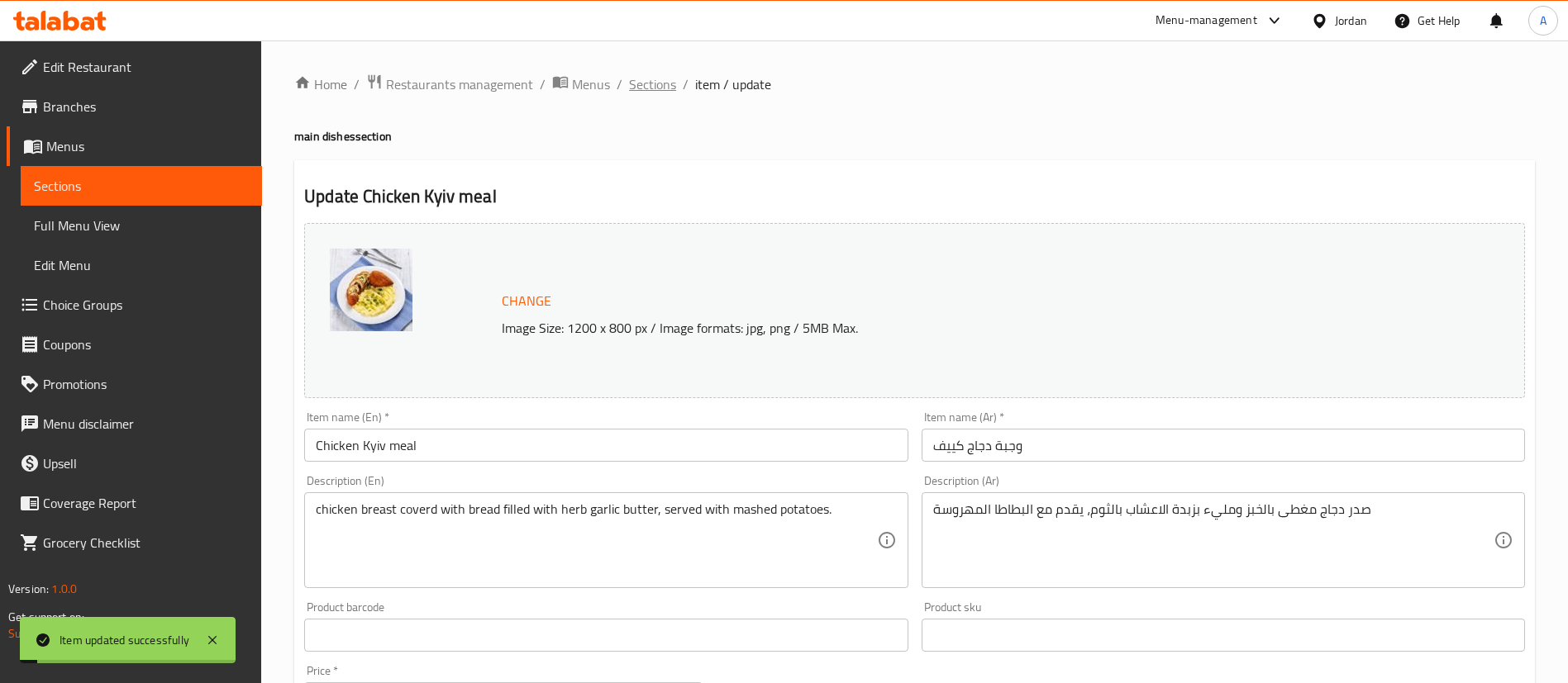
click at [646, 86] on span "Sections" at bounding box center [652, 84] width 48 height 20
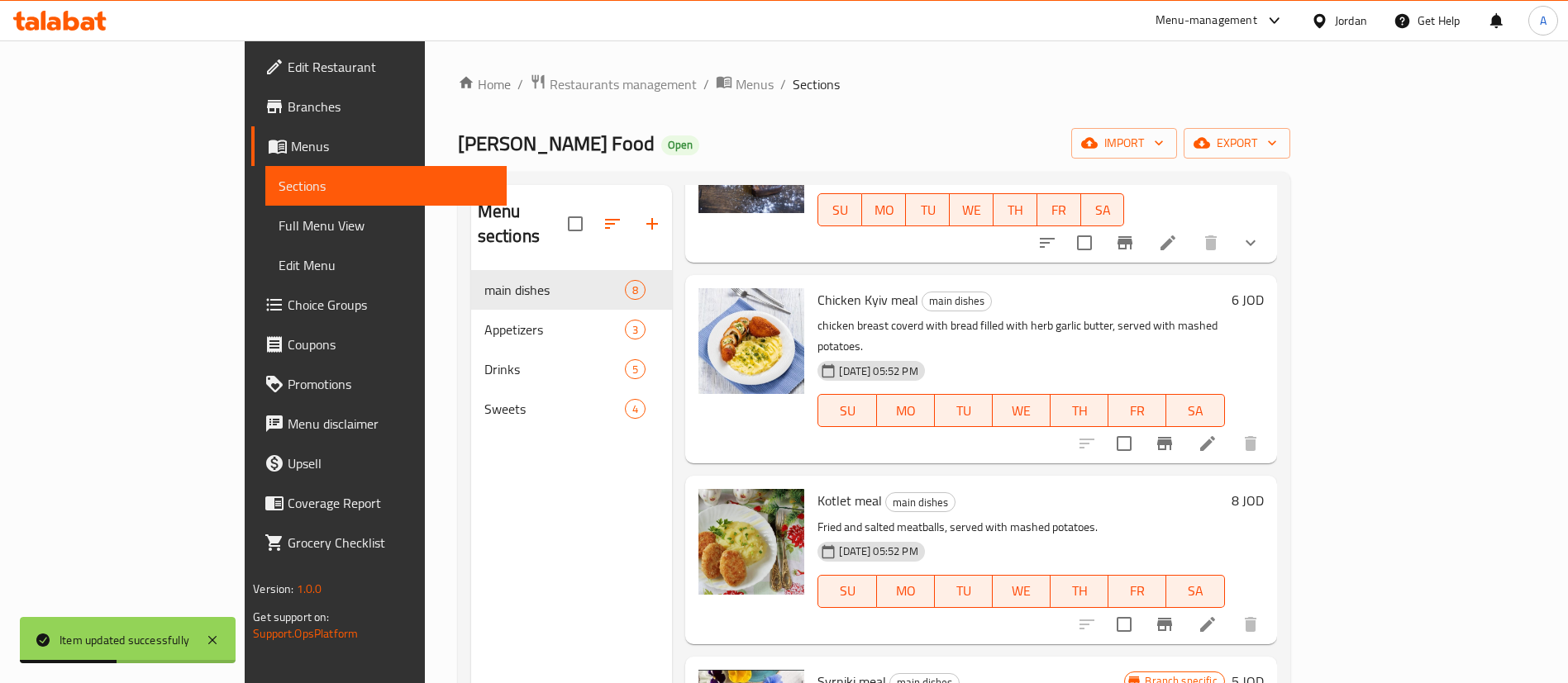
scroll to position [371, 0]
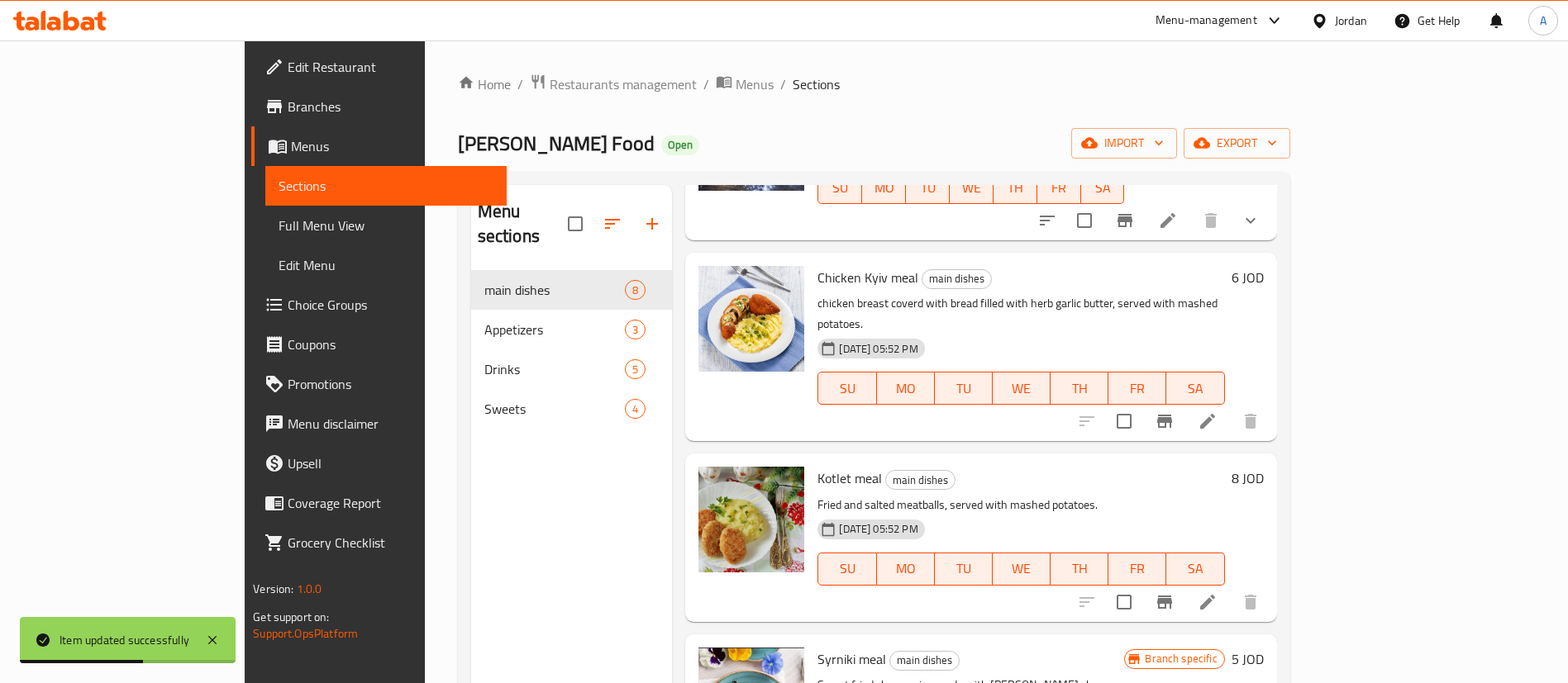
click at [1264, 466] on h6 "8 JOD" at bounding box center [1248, 478] width 33 height 23
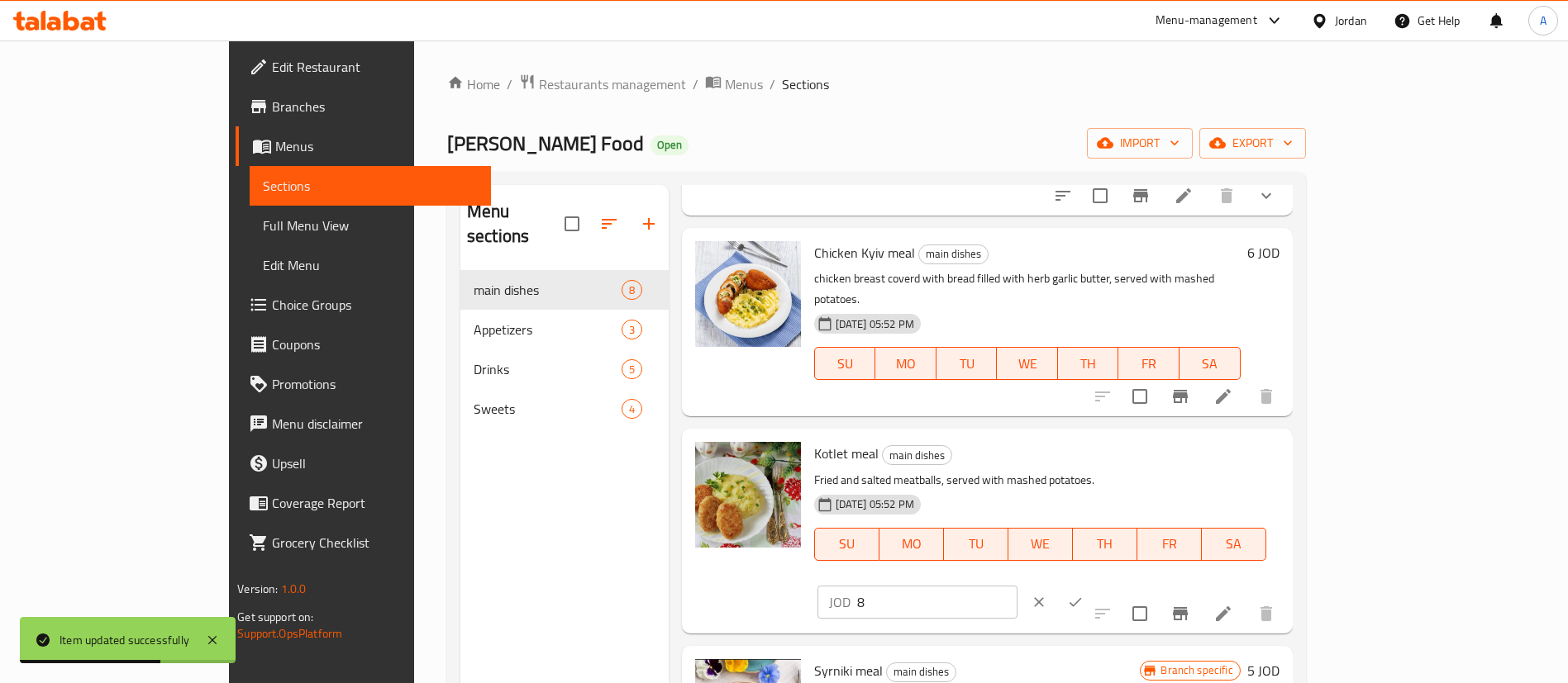
drag, startPoint x: 1314, startPoint y: 436, endPoint x: 1177, endPoint y: 434, distance: 137.0
click at [1184, 436] on div "Kotlet meal main dishes Fried and salted meatballs, served with mashed potatoes…" at bounding box center [1047, 531] width 479 height 191
type input "6"
click at [1093, 584] on button "ok" at bounding box center [1075, 602] width 36 height 36
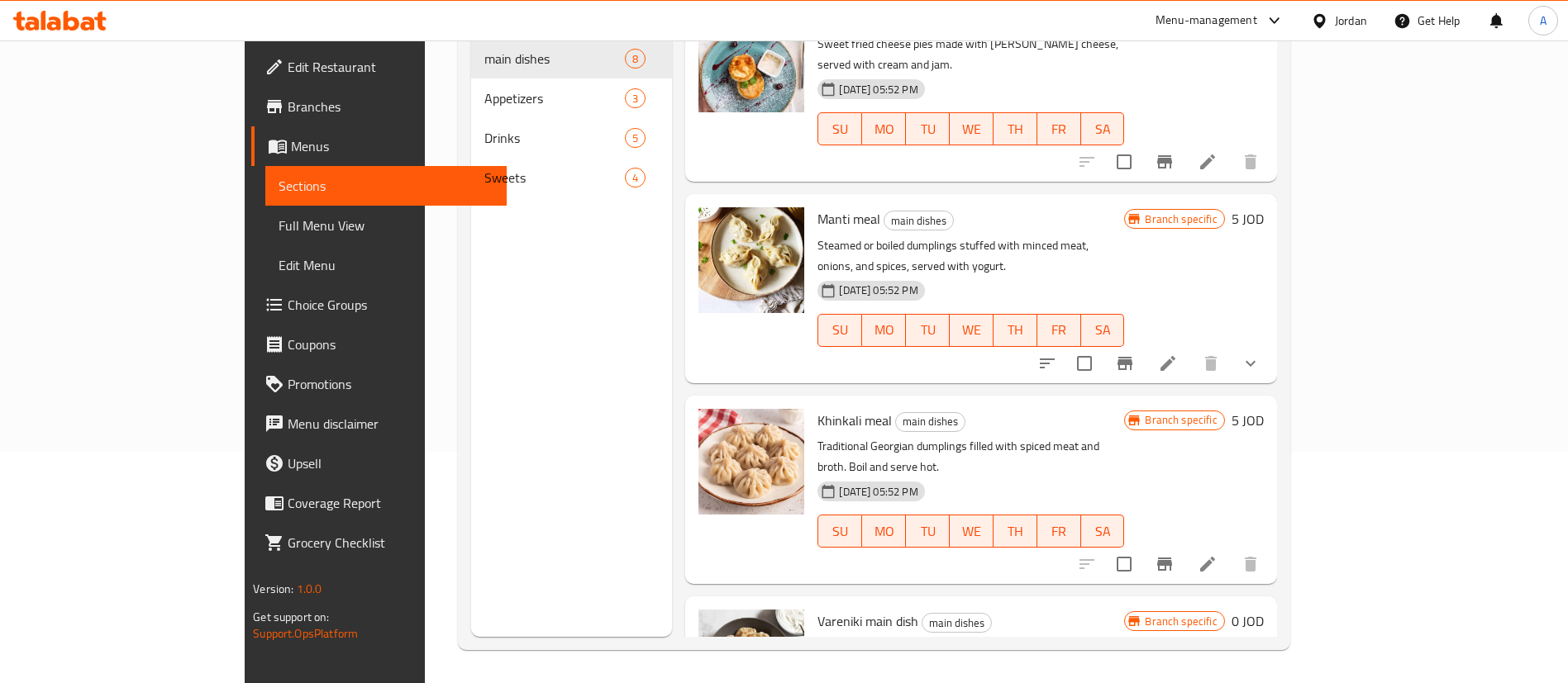
scroll to position [803, 0]
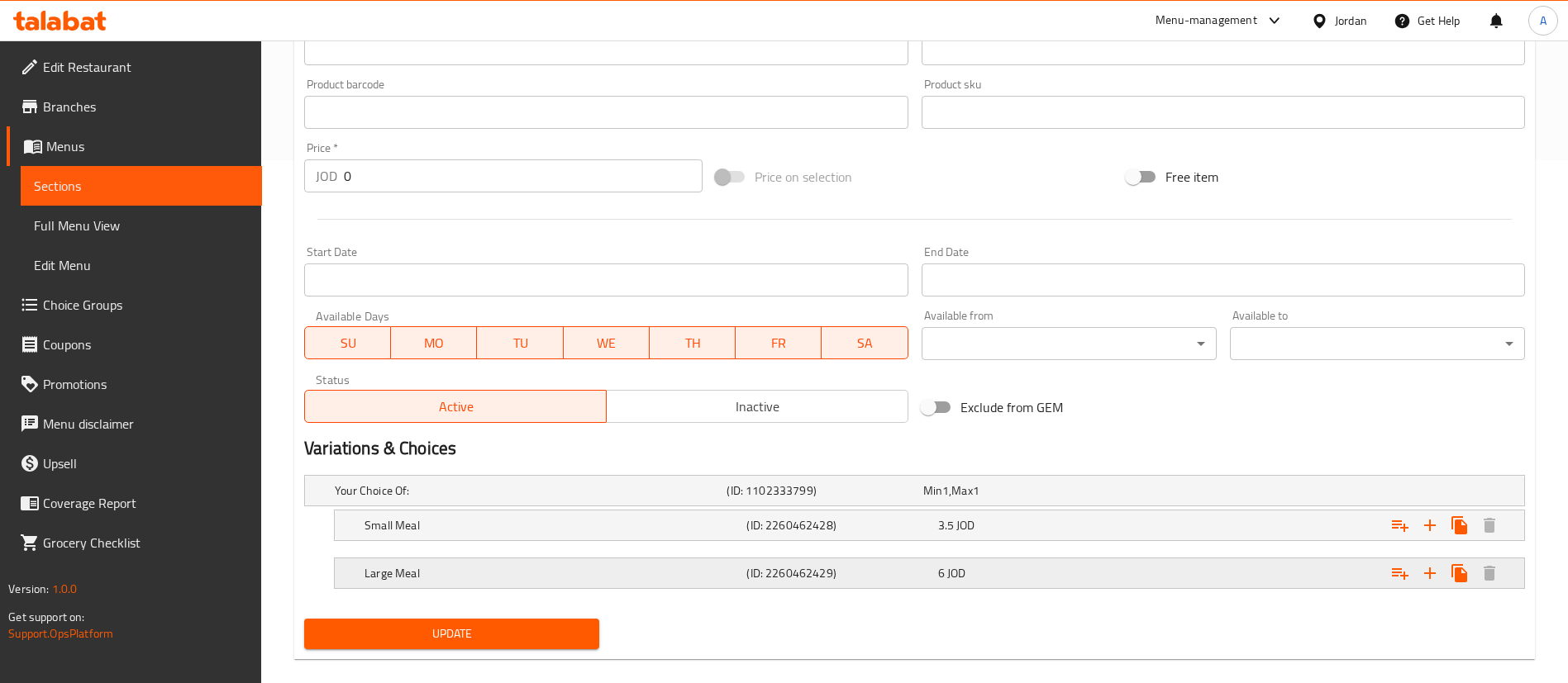
scroll to position [546, 0]
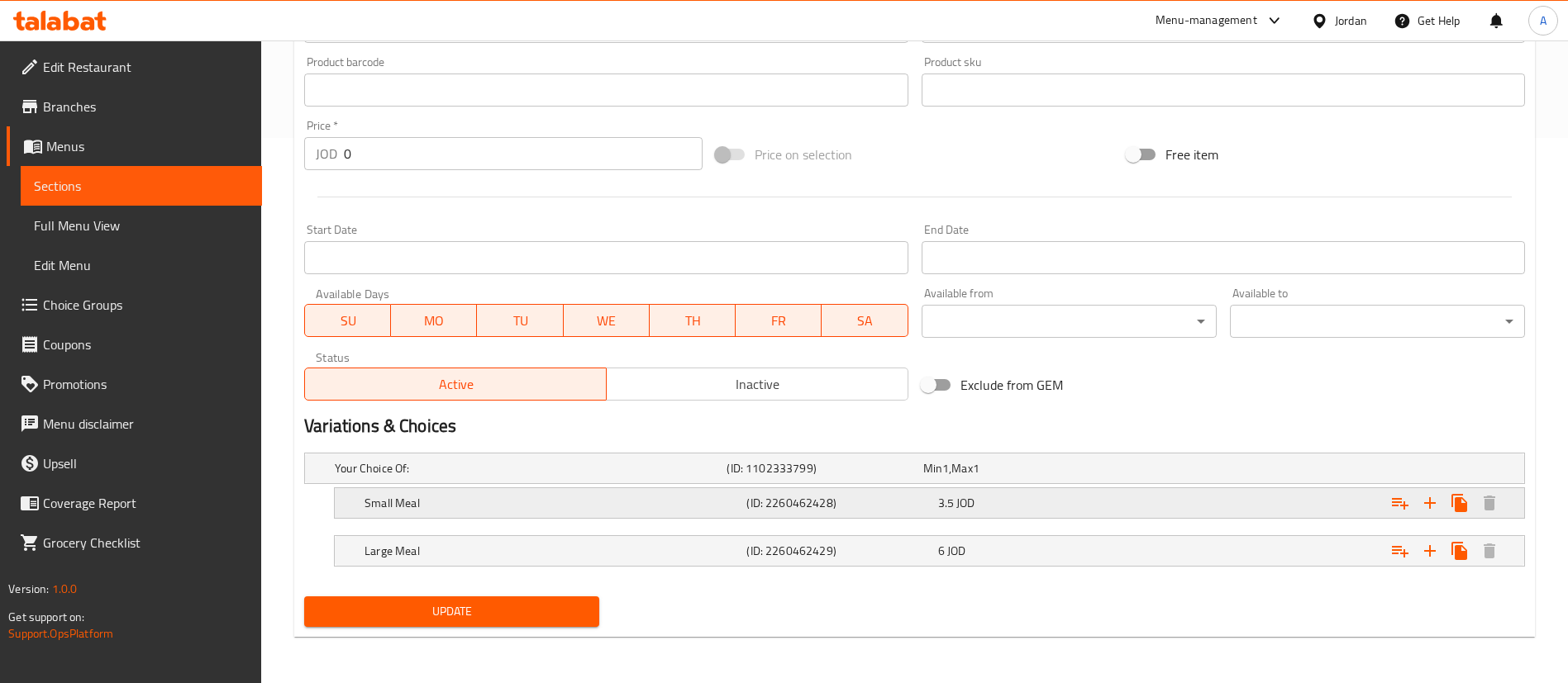
drag, startPoint x: 1130, startPoint y: 502, endPoint x: 1146, endPoint y: 509, distance: 17.5
click at [1131, 501] on div "Expand" at bounding box center [1317, 503] width 382 height 36
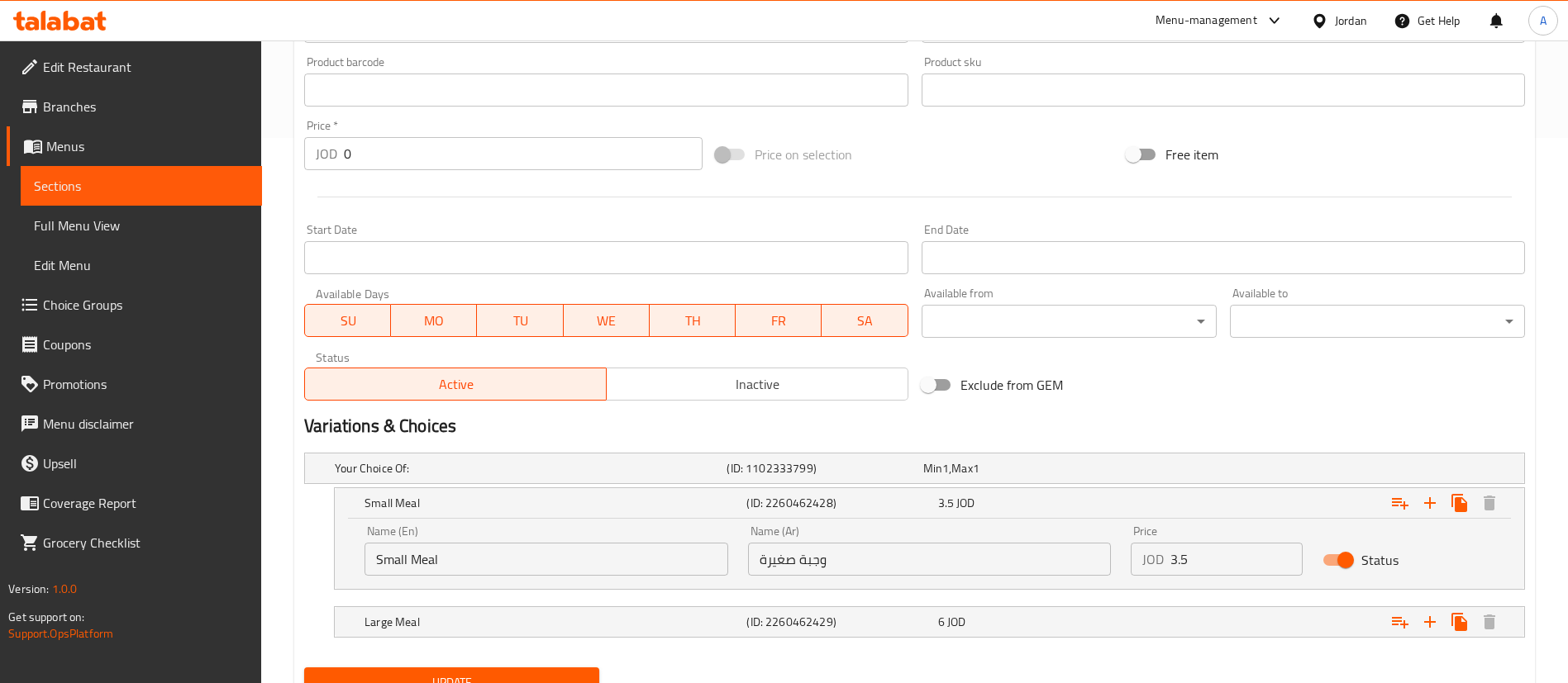
drag, startPoint x: 1155, startPoint y: 555, endPoint x: 1042, endPoint y: 554, distance: 113.0
click at [1078, 553] on div "Name (En) Small Meal Name (En) Name (Ar) وجبة صغيرة Name (Ar) Price JOD 3.5 Pri…" at bounding box center [930, 551] width 1150 height 70
type input "3"
drag, startPoint x: 1027, startPoint y: 641, endPoint x: 1008, endPoint y: 636, distance: 19.6
click at [1027, 642] on nav at bounding box center [914, 648] width 1221 height 13
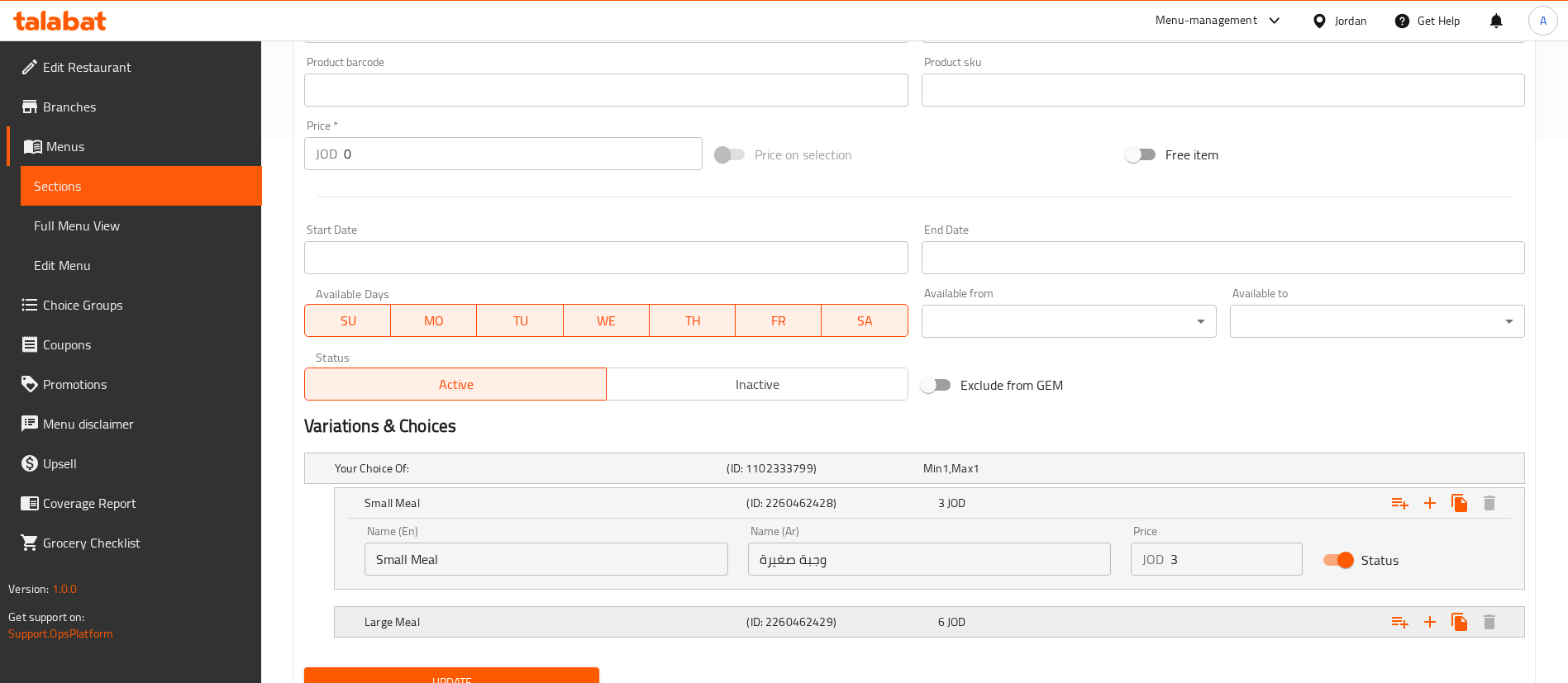
click at [1010, 628] on div "6 JOD" at bounding box center [1030, 622] width 184 height 17
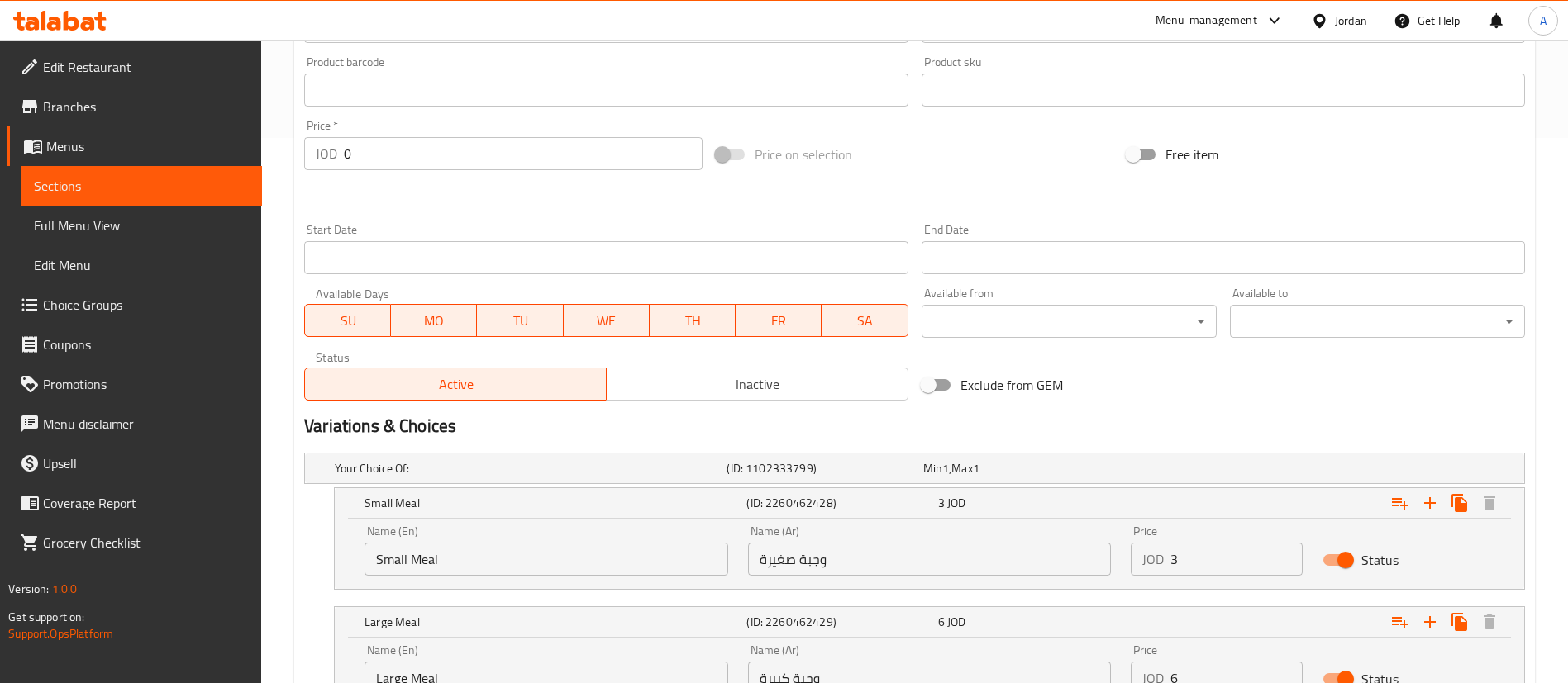
drag, startPoint x: 1188, startPoint y: 671, endPoint x: 1072, endPoint y: 666, distance: 116.1
click at [1074, 667] on div "Name (En) Large Meal Name (En) Name (Ar) وجبة كبيرة Name (Ar) Price JOD 6 Price…" at bounding box center [930, 670] width 1150 height 70
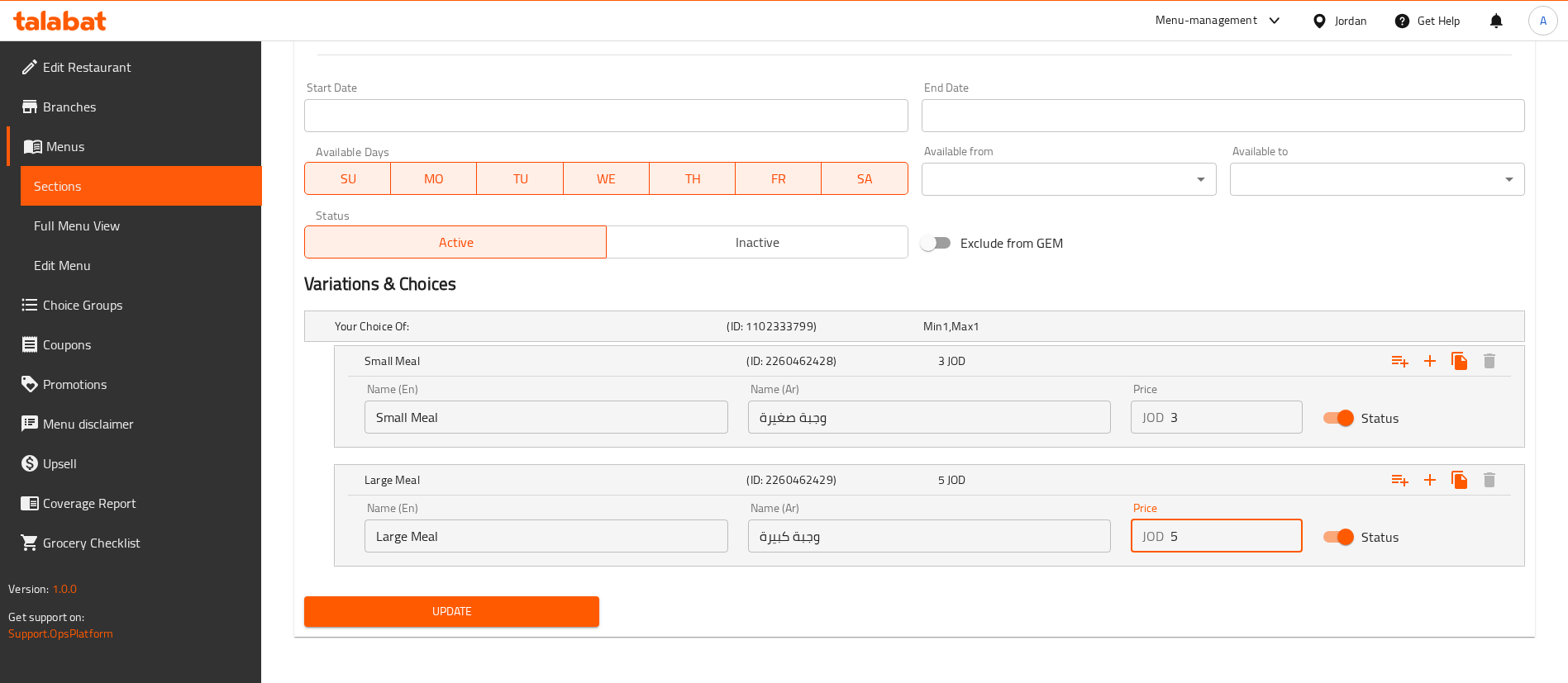
type input "5"
click at [523, 604] on span "Update" at bounding box center [452, 611] width 269 height 20
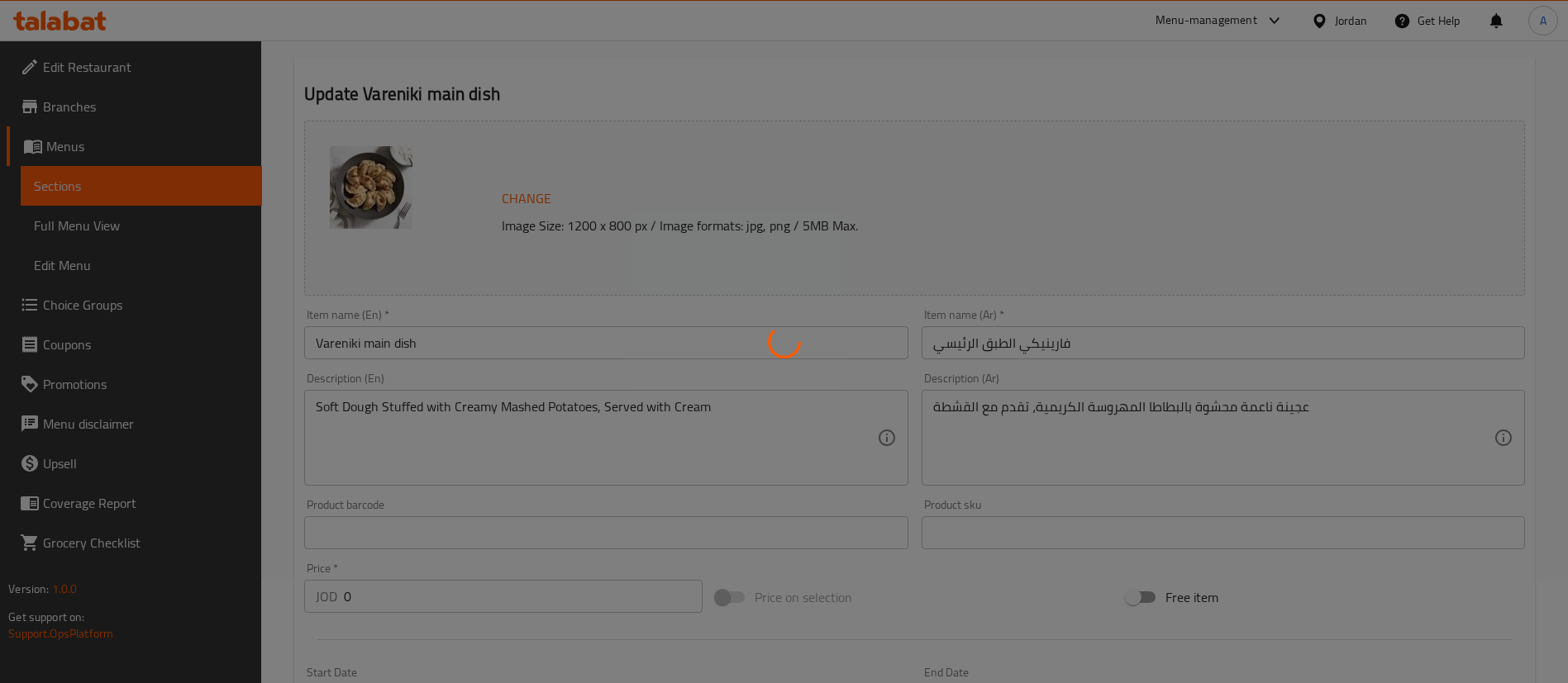
scroll to position [0, 0]
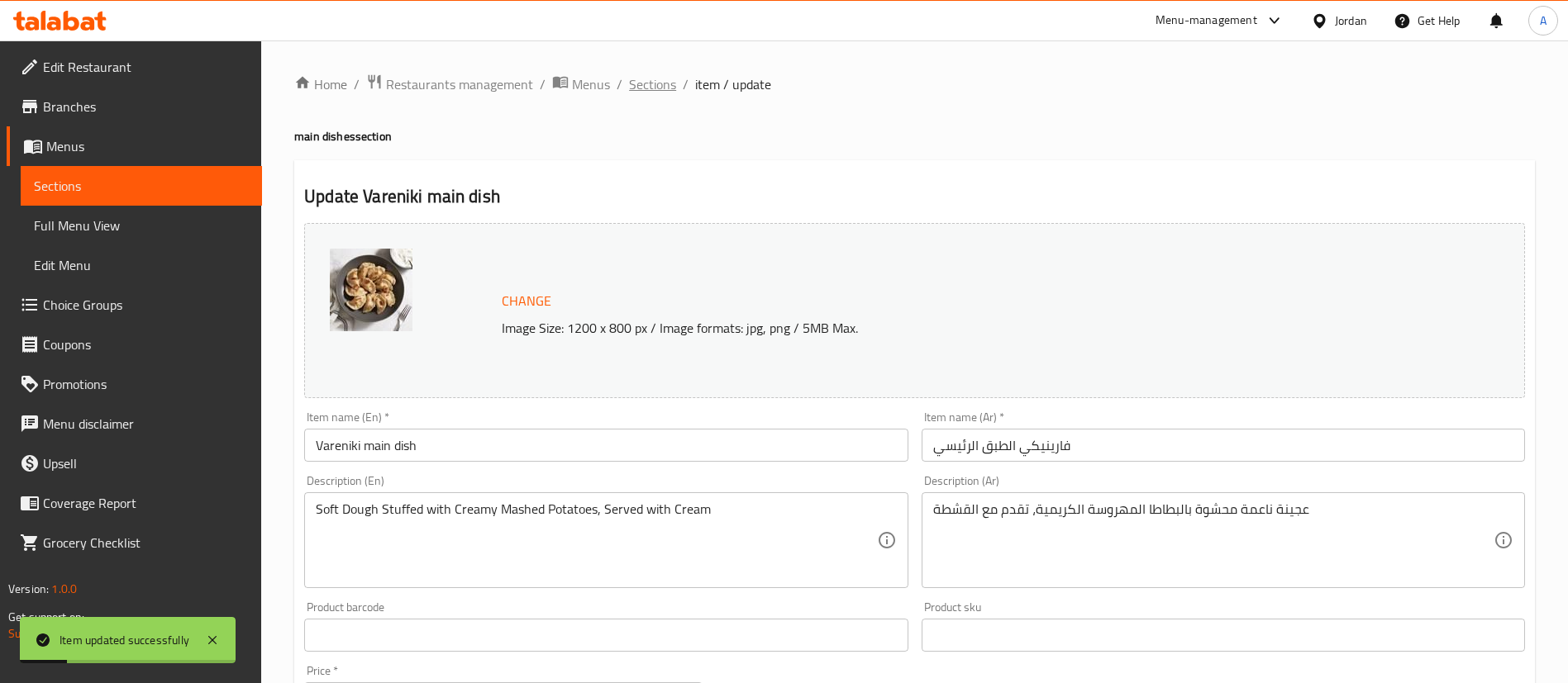
click at [654, 80] on span "Sections" at bounding box center [652, 84] width 48 height 20
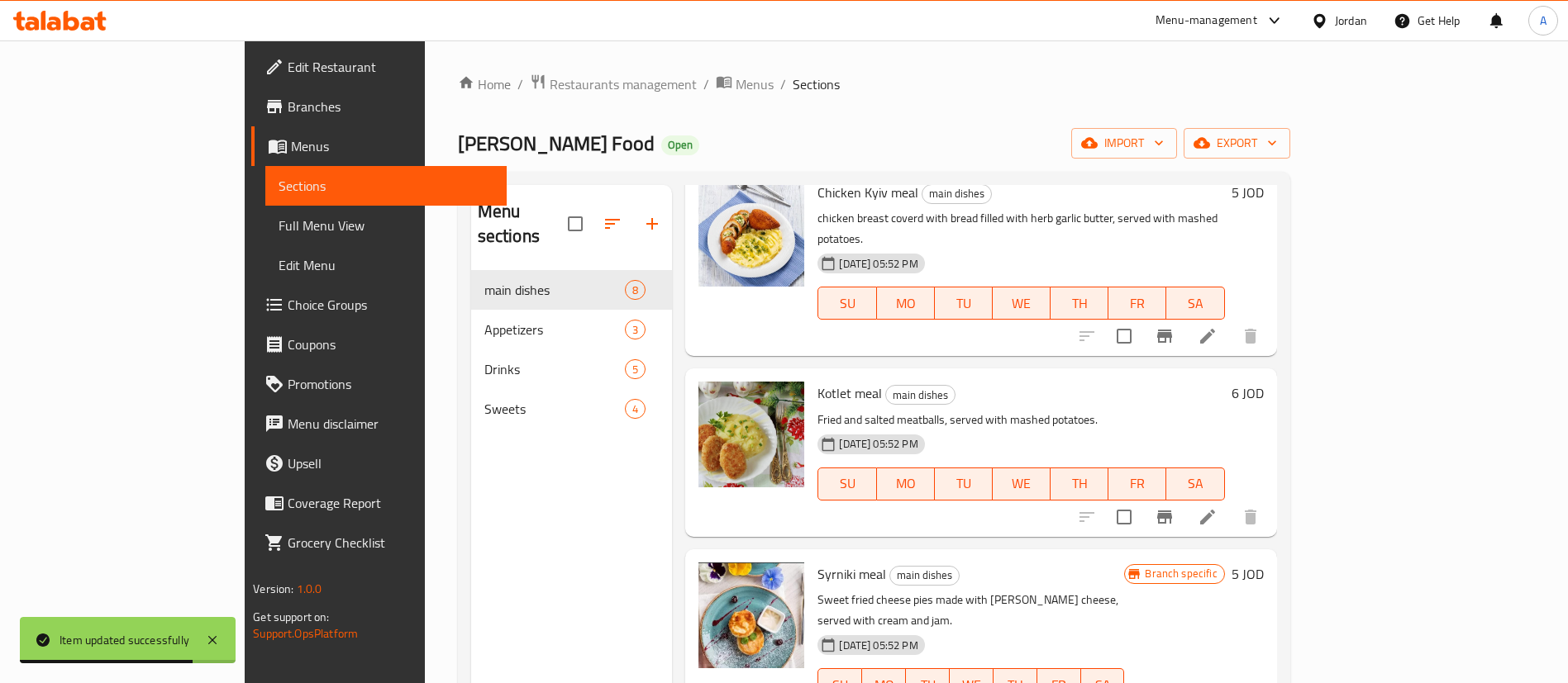
scroll to position [496, 0]
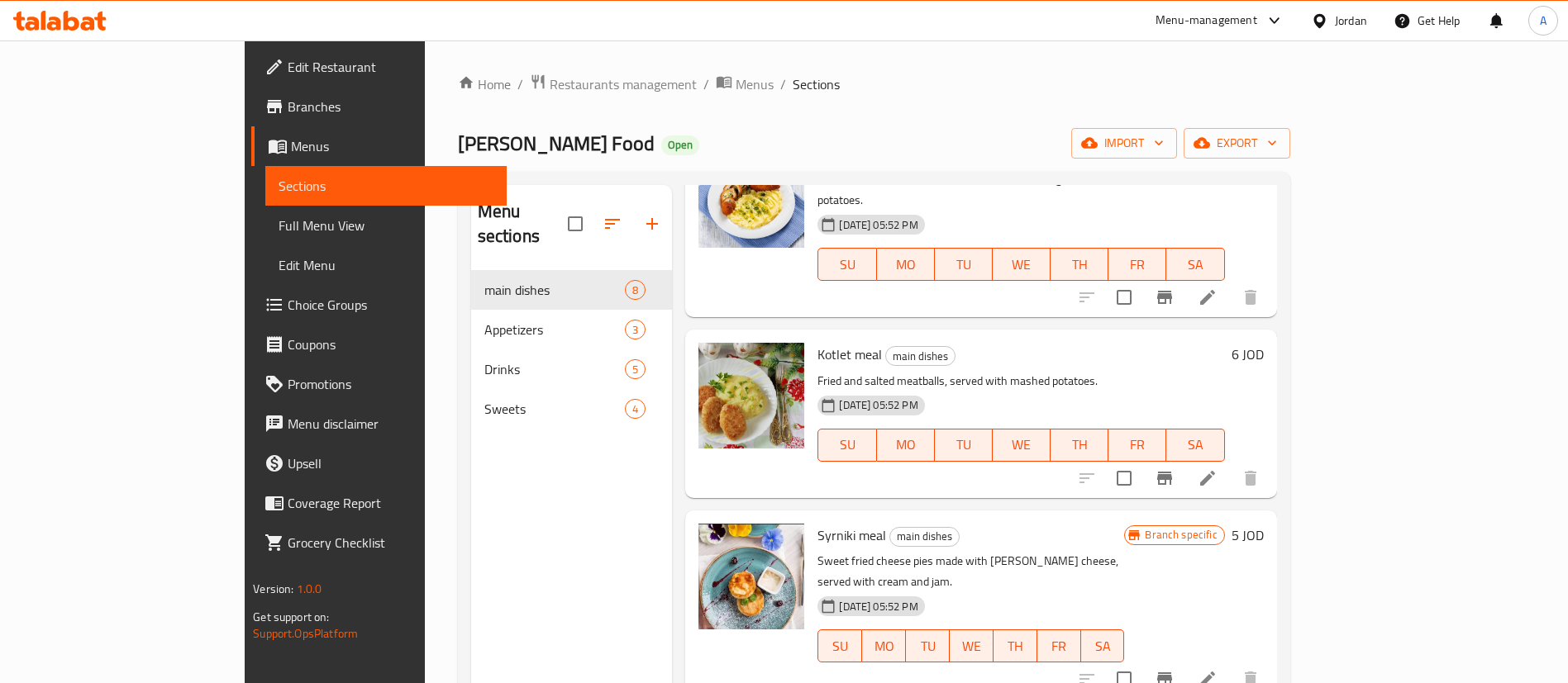
click at [1264, 524] on h6 "5 JOD" at bounding box center [1248, 535] width 33 height 23
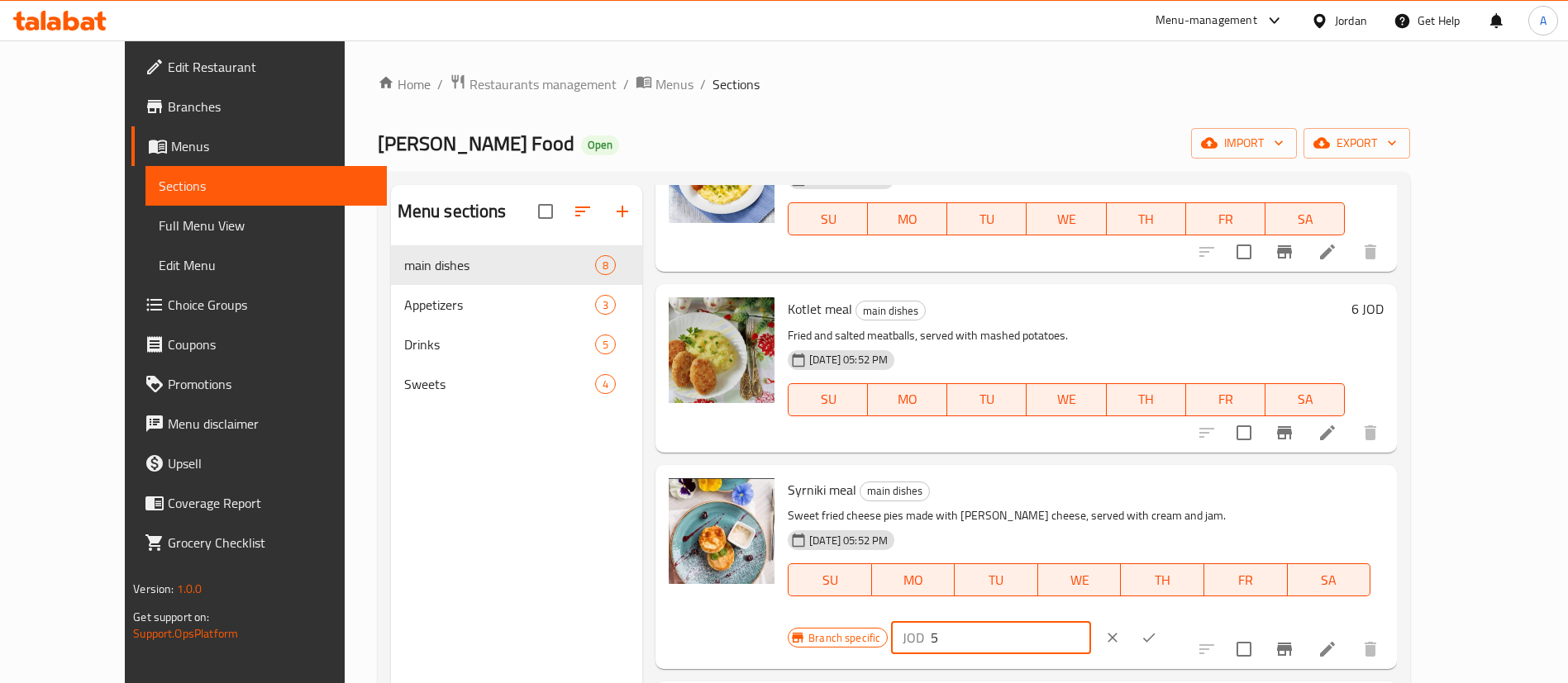
drag, startPoint x: 1321, startPoint y: 496, endPoint x: 1241, endPoint y: 500, distance: 80.1
click at [1160, 620] on div "Branch specific JOD 5 ​" at bounding box center [990, 637] width 403 height 36
type input "4"
click at [1167, 620] on button "ok" at bounding box center [1148, 637] width 36 height 36
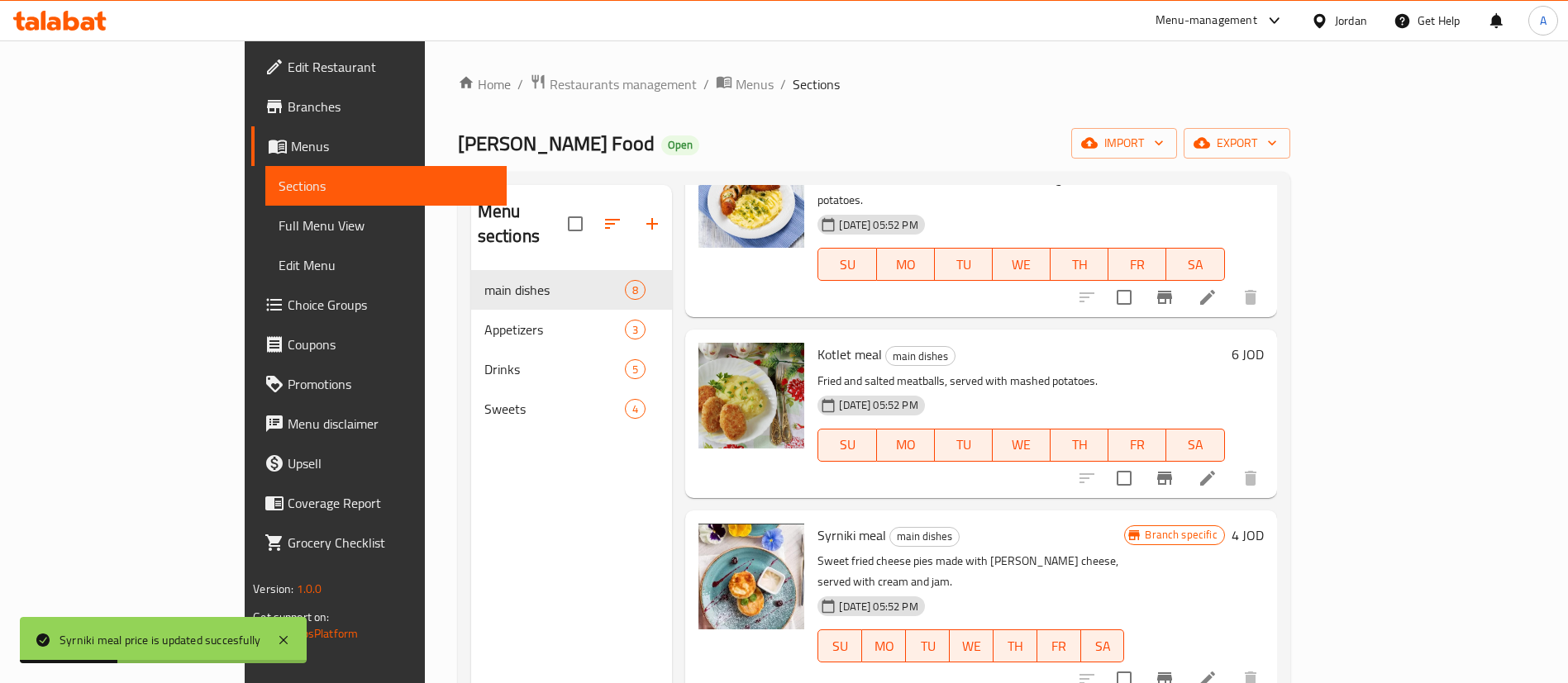
scroll to position [620, 0]
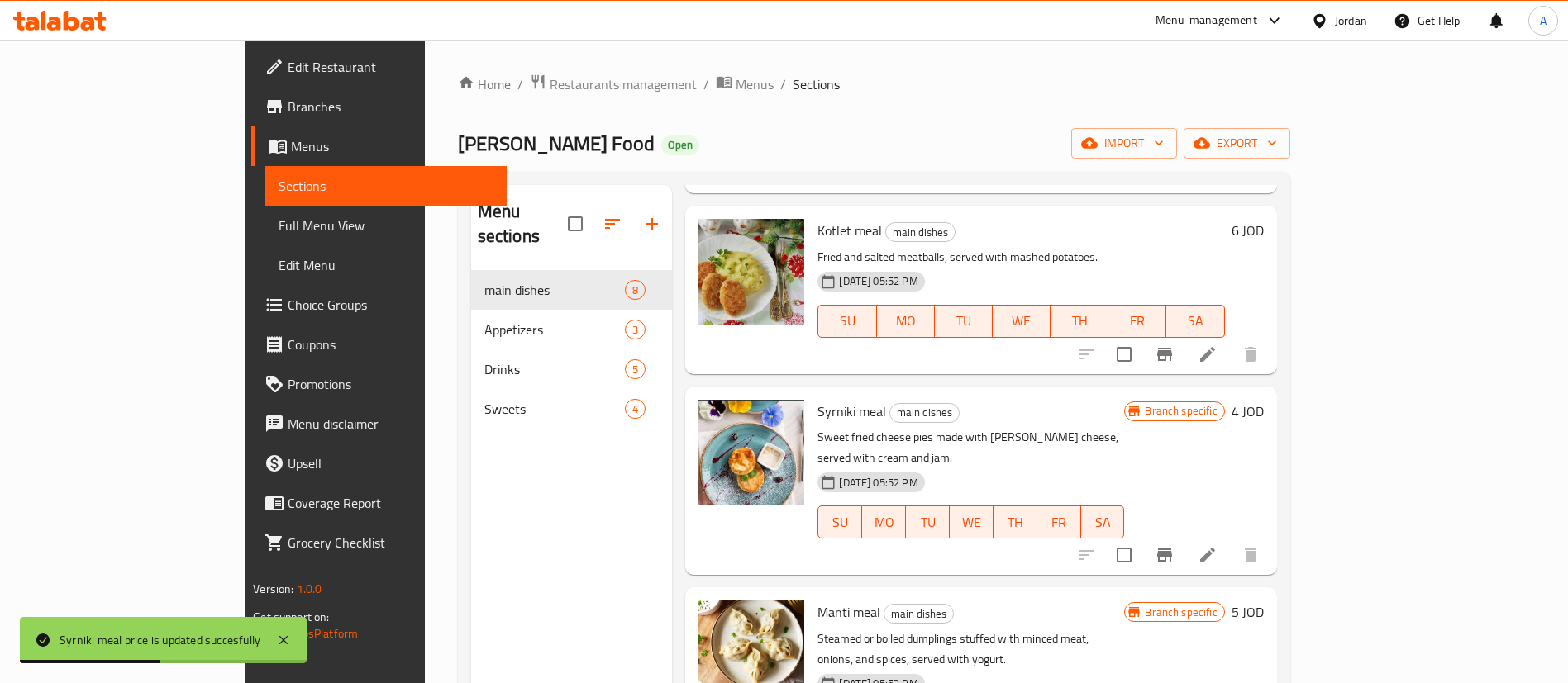
click at [1264, 601] on h6 "5 JOD" at bounding box center [1248, 613] width 33 height 23
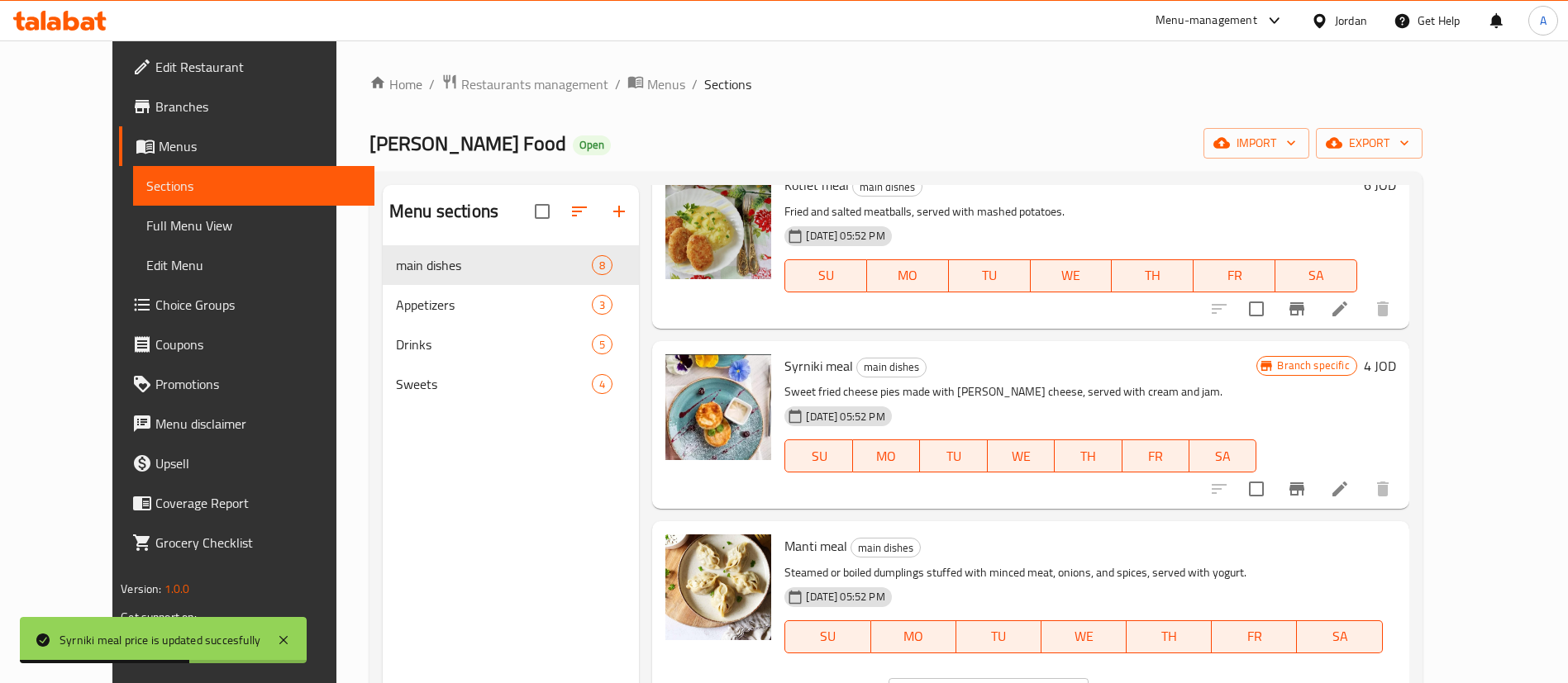
drag, startPoint x: 1311, startPoint y: 552, endPoint x: 1071, endPoint y: 538, distance: 240.4
click at [1121, 549] on div "Manti meal main dishes Steamed or boiled dumplings stuffed with minced meat, on…" at bounding box center [1089, 623] width 624 height 191
type input "4"
click at [1165, 677] on button "ok" at bounding box center [1146, 694] width 36 height 36
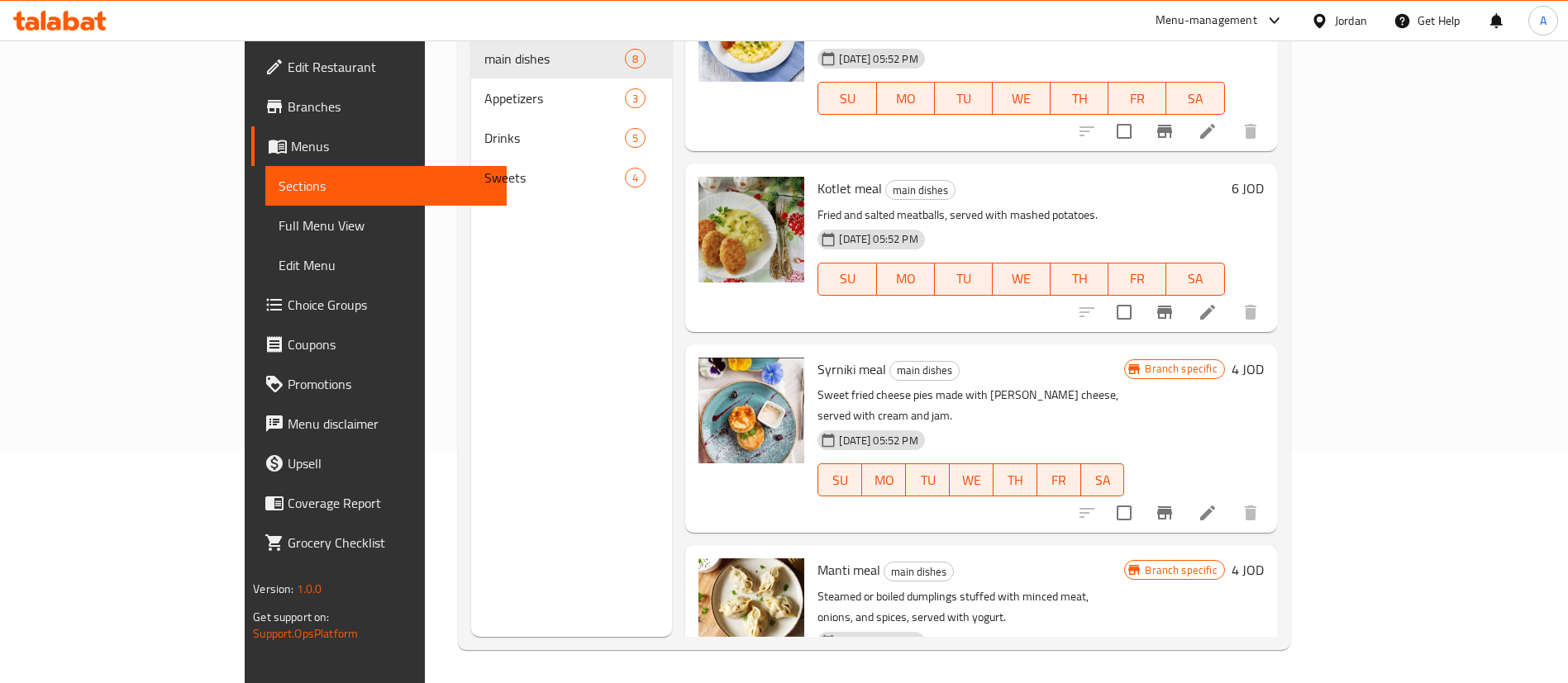
scroll to position [306, 0]
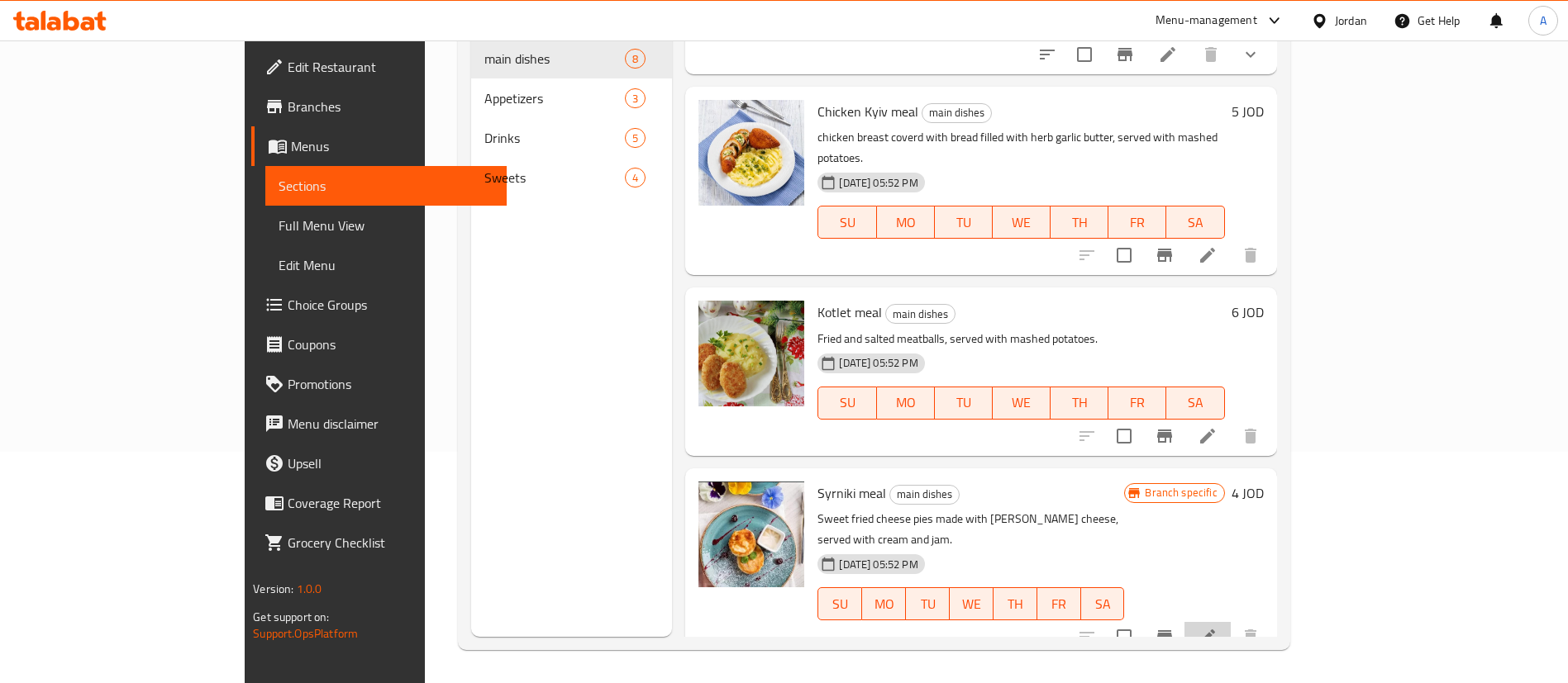
click at [1218, 628] on icon at bounding box center [1207, 637] width 20 height 20
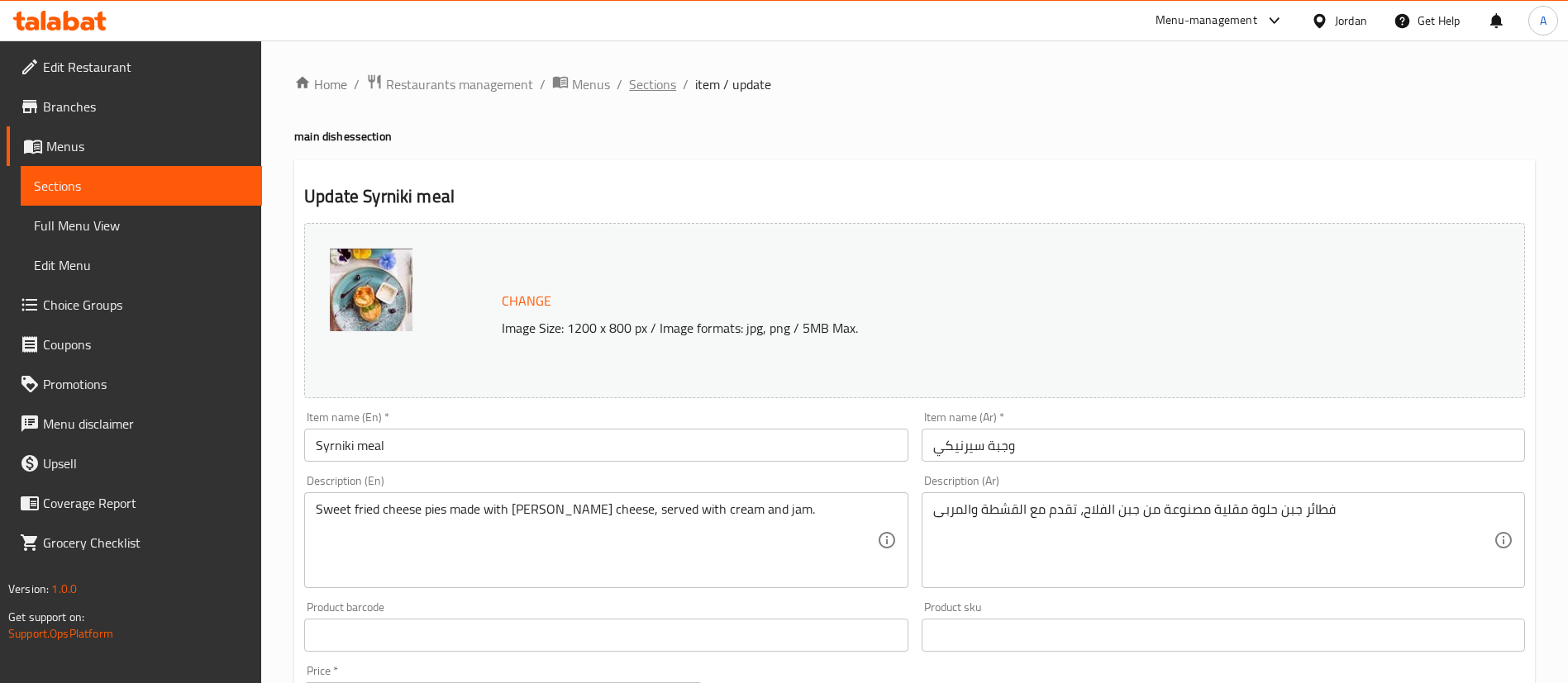
click at [656, 76] on span "Sections" at bounding box center [652, 84] width 48 height 20
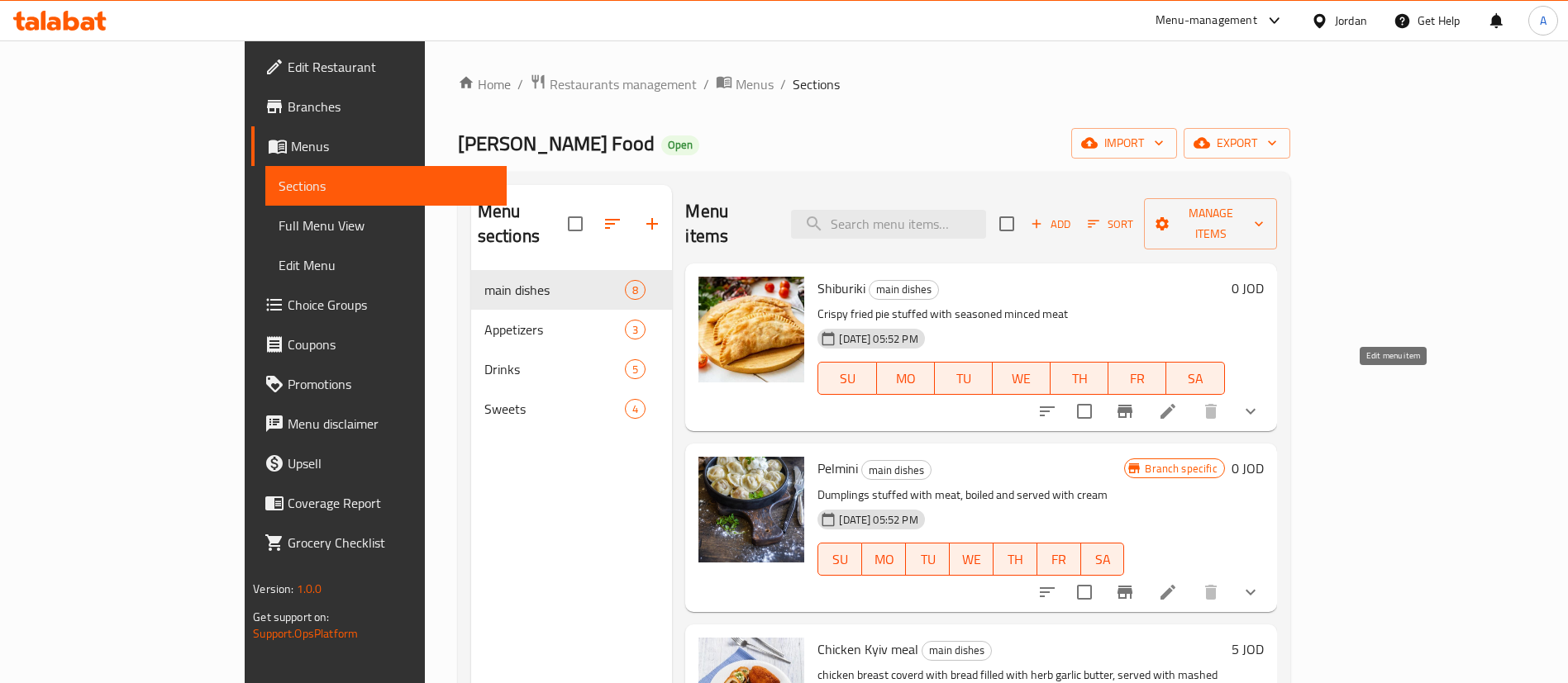
click at [1178, 401] on icon at bounding box center [1167, 411] width 20 height 20
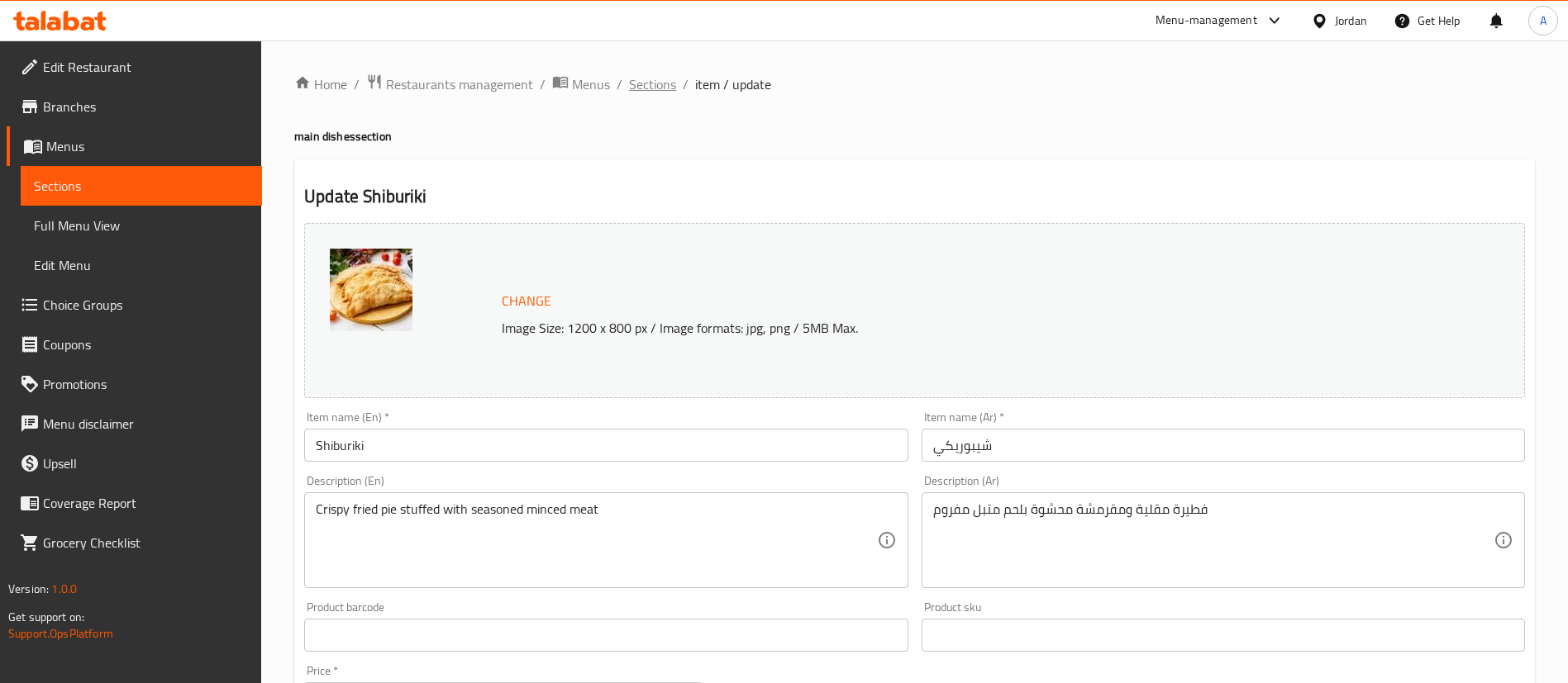
click at [654, 89] on span "Sections" at bounding box center [652, 84] width 48 height 20
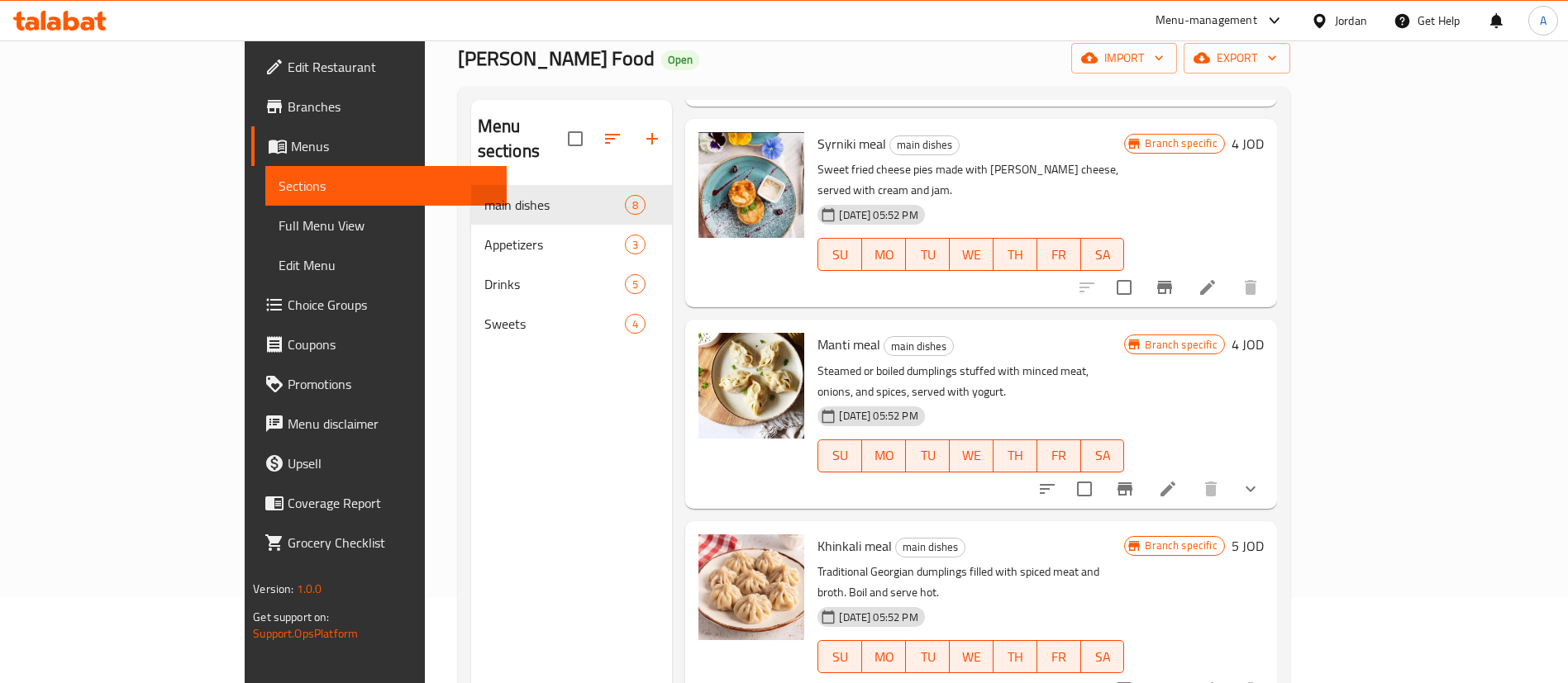
scroll to position [124, 0]
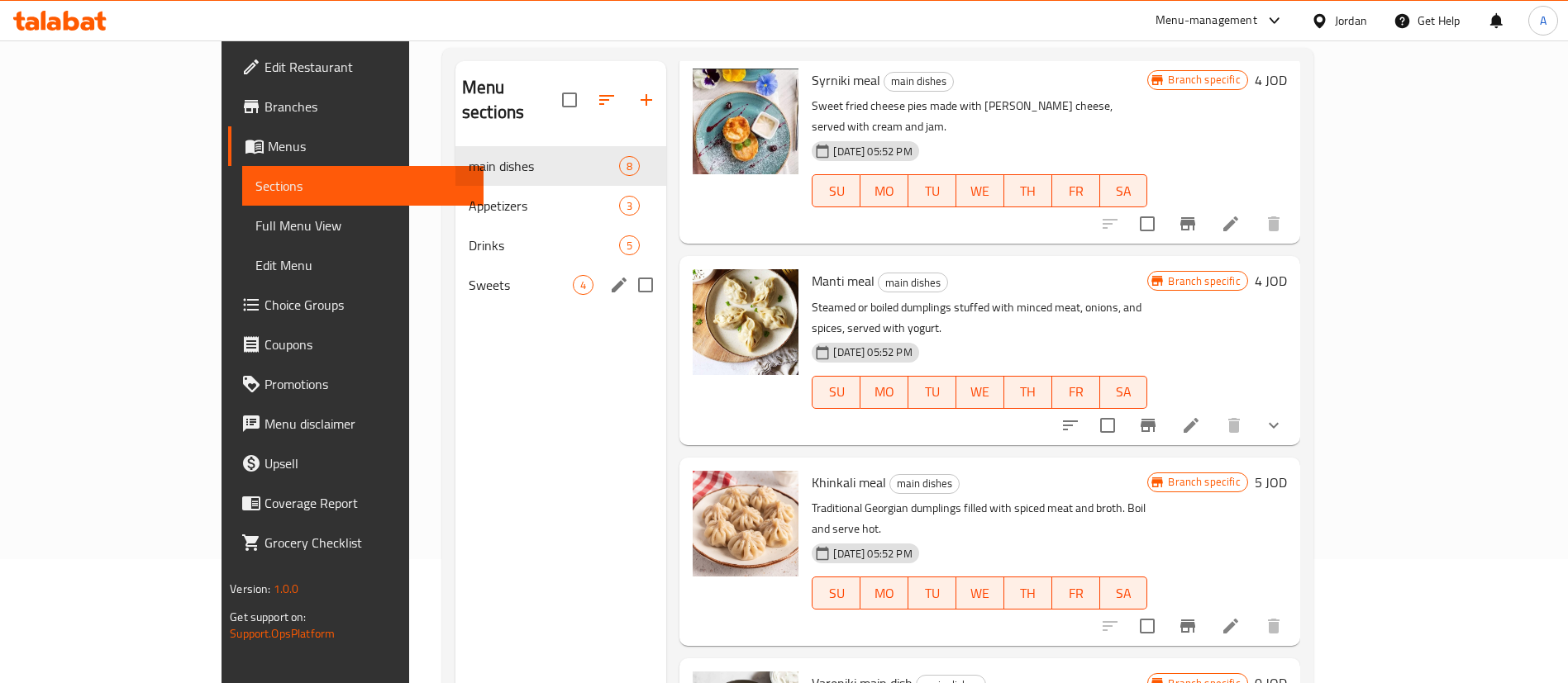
click at [468, 275] on span "Sweets" at bounding box center [520, 285] width 104 height 20
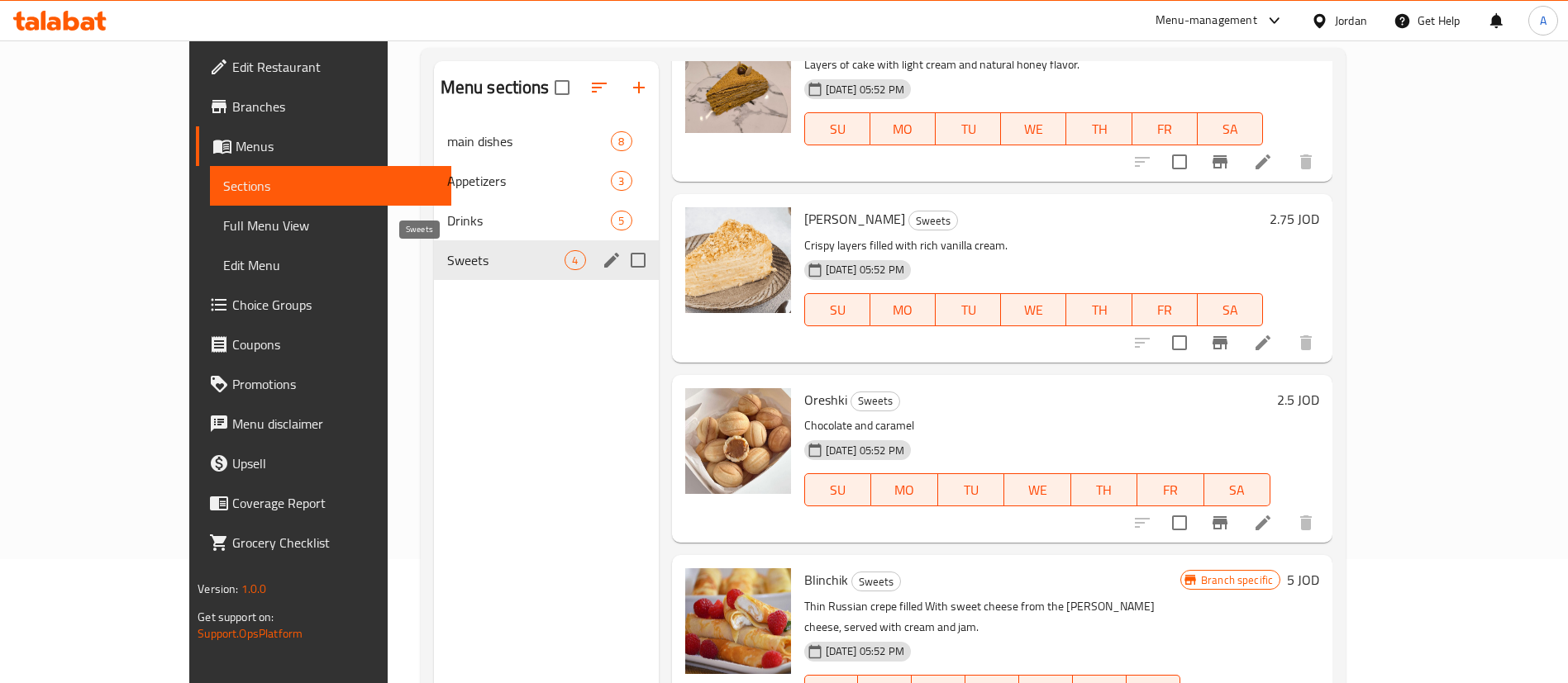
scroll to position [80, 0]
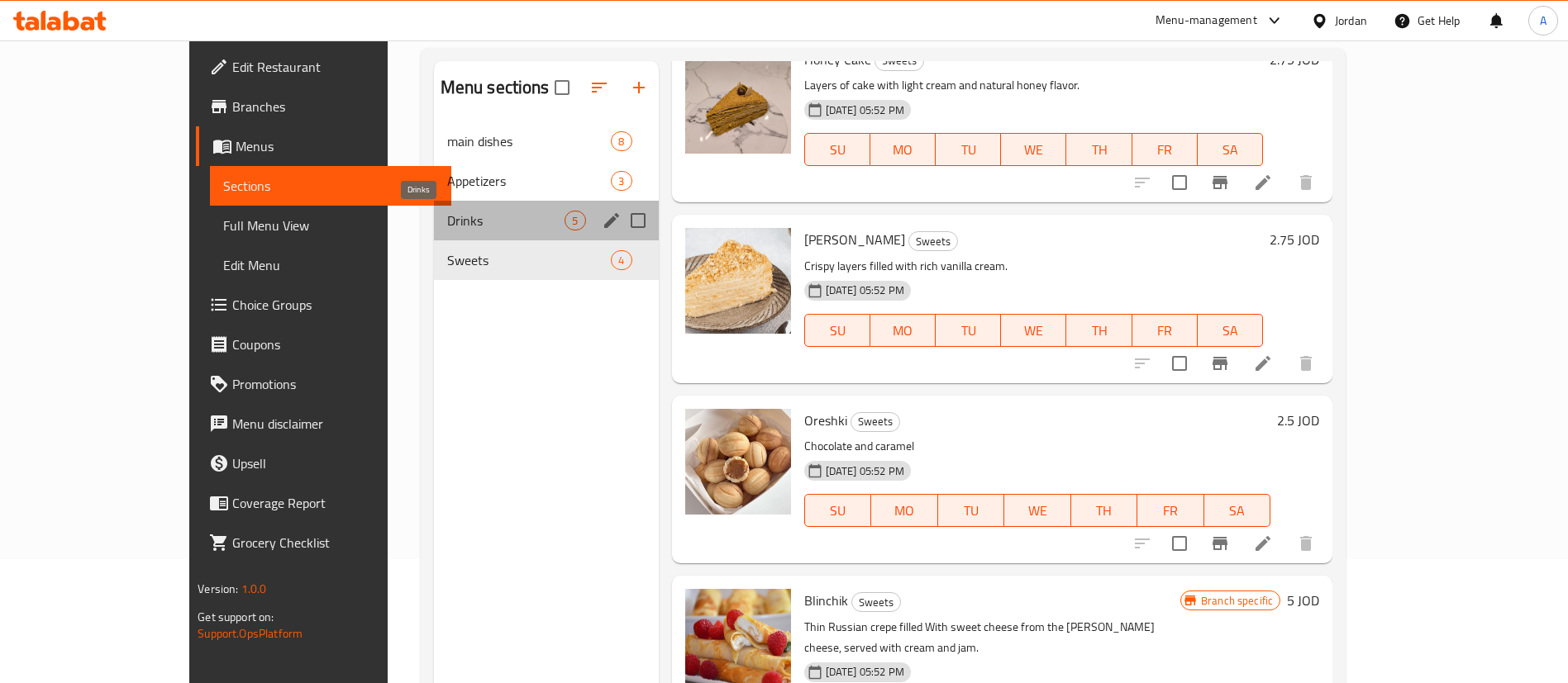
click at [447, 223] on span "Drinks" at bounding box center [506, 220] width 118 height 20
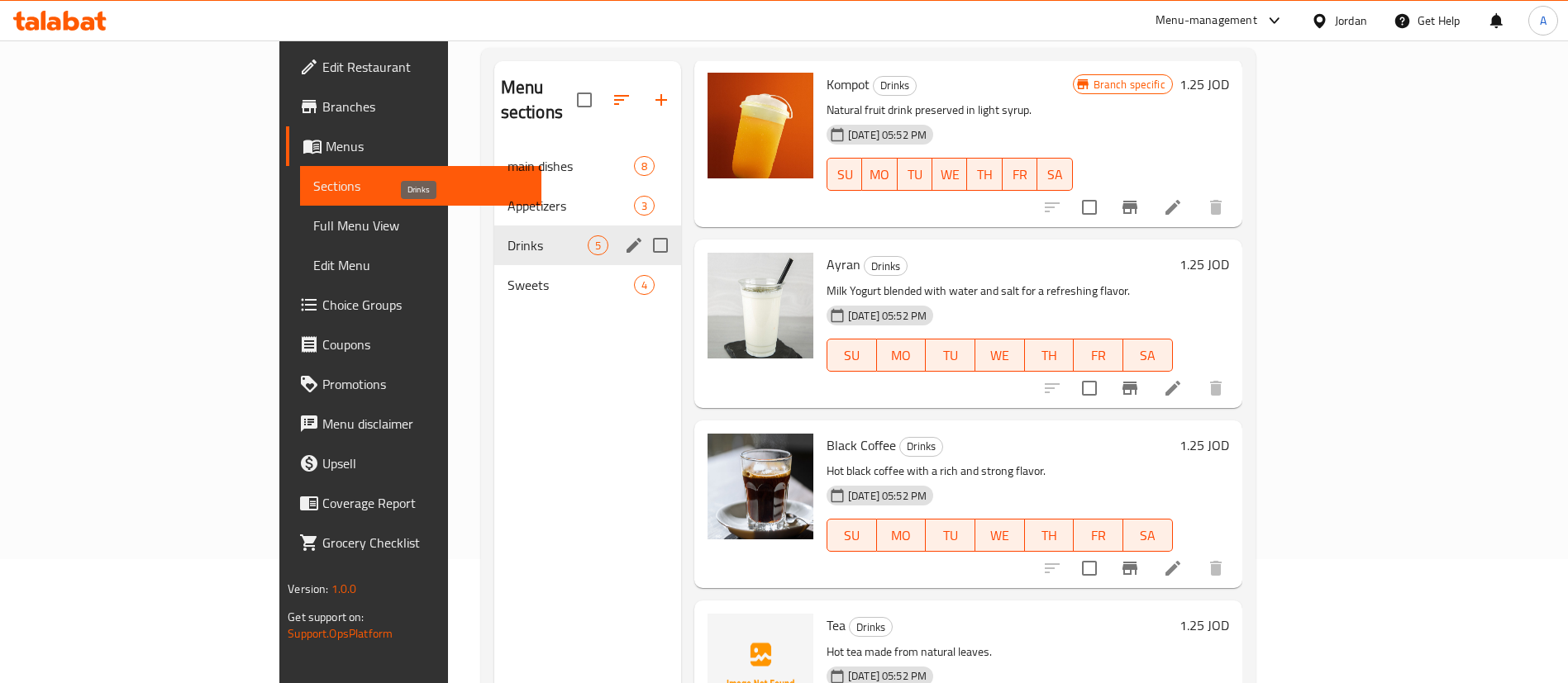
click at [507, 196] on span "Appetizers" at bounding box center [571, 206] width 127 height 20
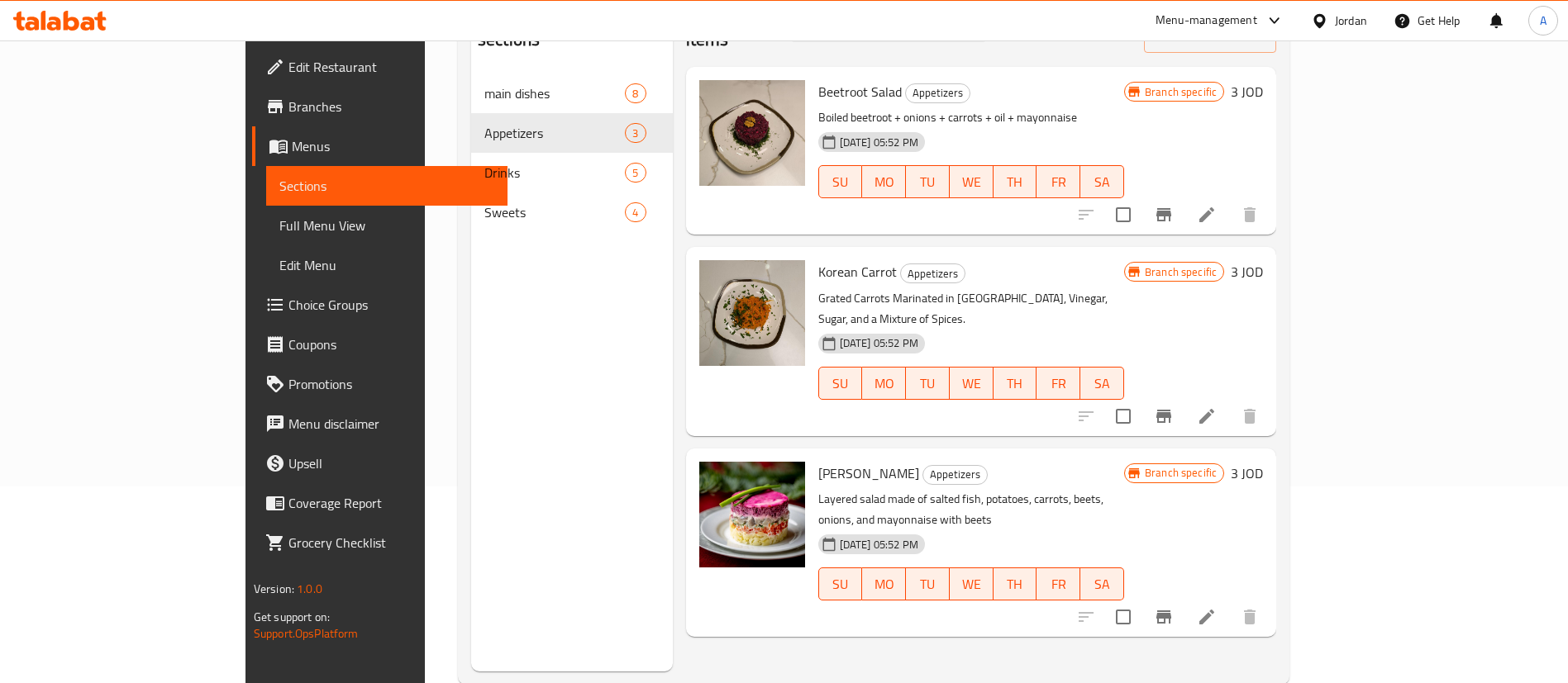
scroll to position [231, 0]
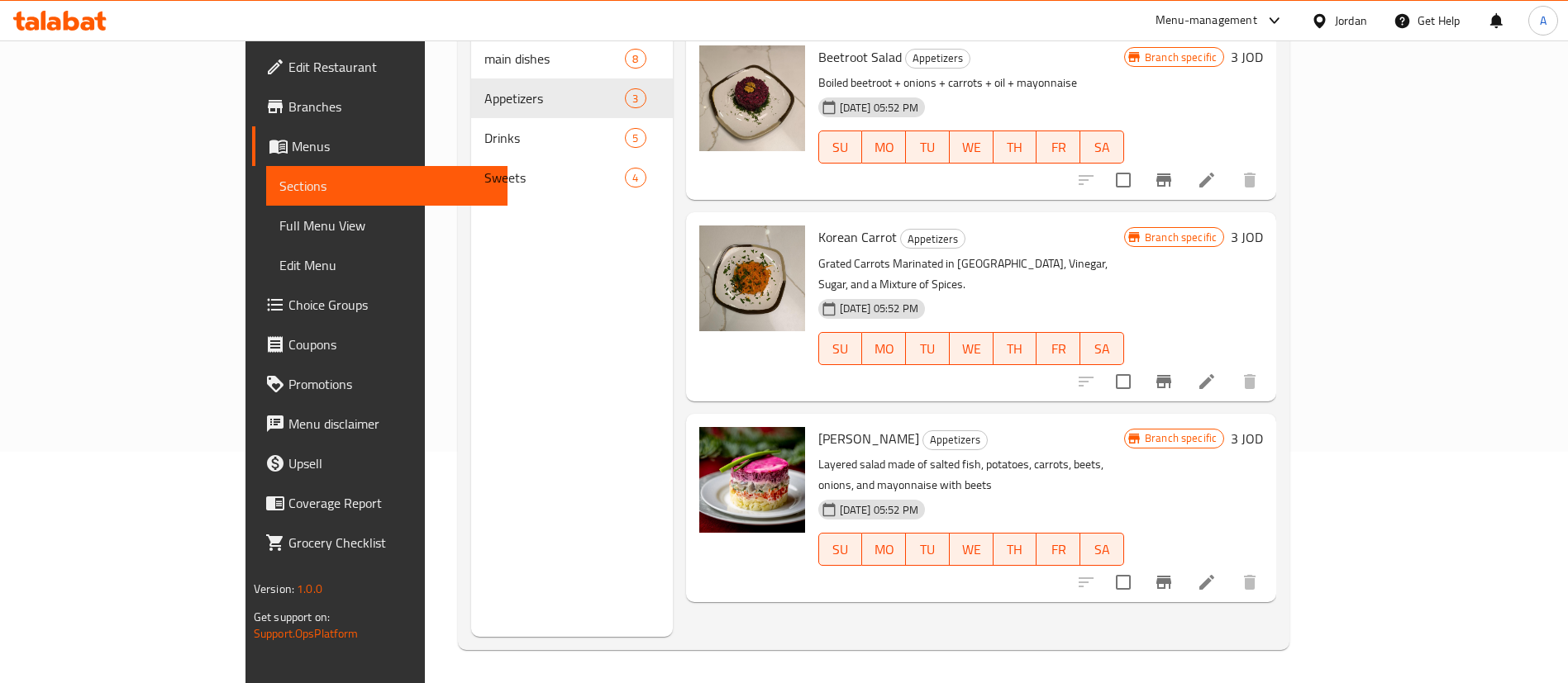
click at [1263, 427] on h6 "3 JOD" at bounding box center [1247, 438] width 33 height 23
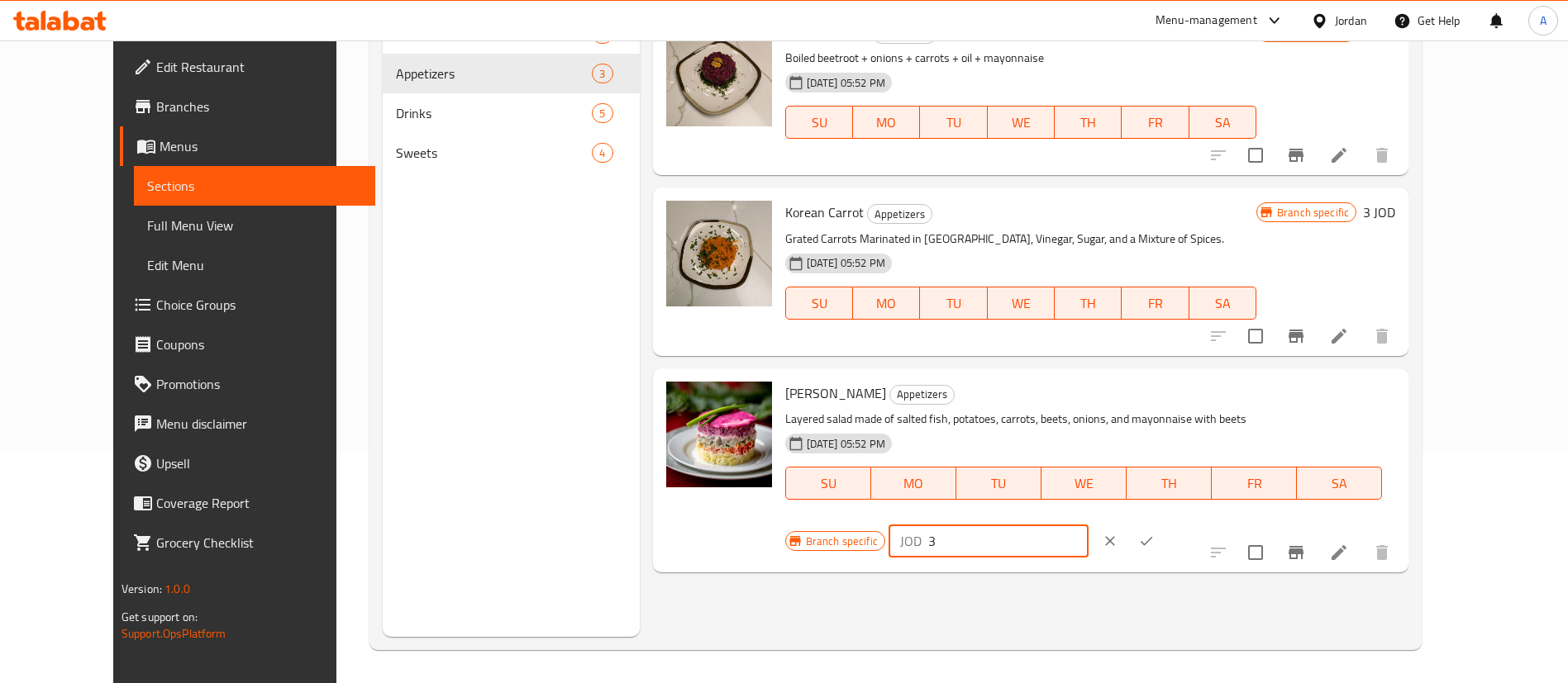
drag, startPoint x: 1210, startPoint y: 414, endPoint x: 1145, endPoint y: 389, distance: 69.6
click at [1177, 523] on div "Branch specific JOD 3 ​" at bounding box center [987, 540] width 403 height 36
type input "2.5"
click at [1165, 523] on div at bounding box center [1128, 540] width 73 height 36
drag, startPoint x: 1481, startPoint y: 399, endPoint x: 1471, endPoint y: 399, distance: 10.0
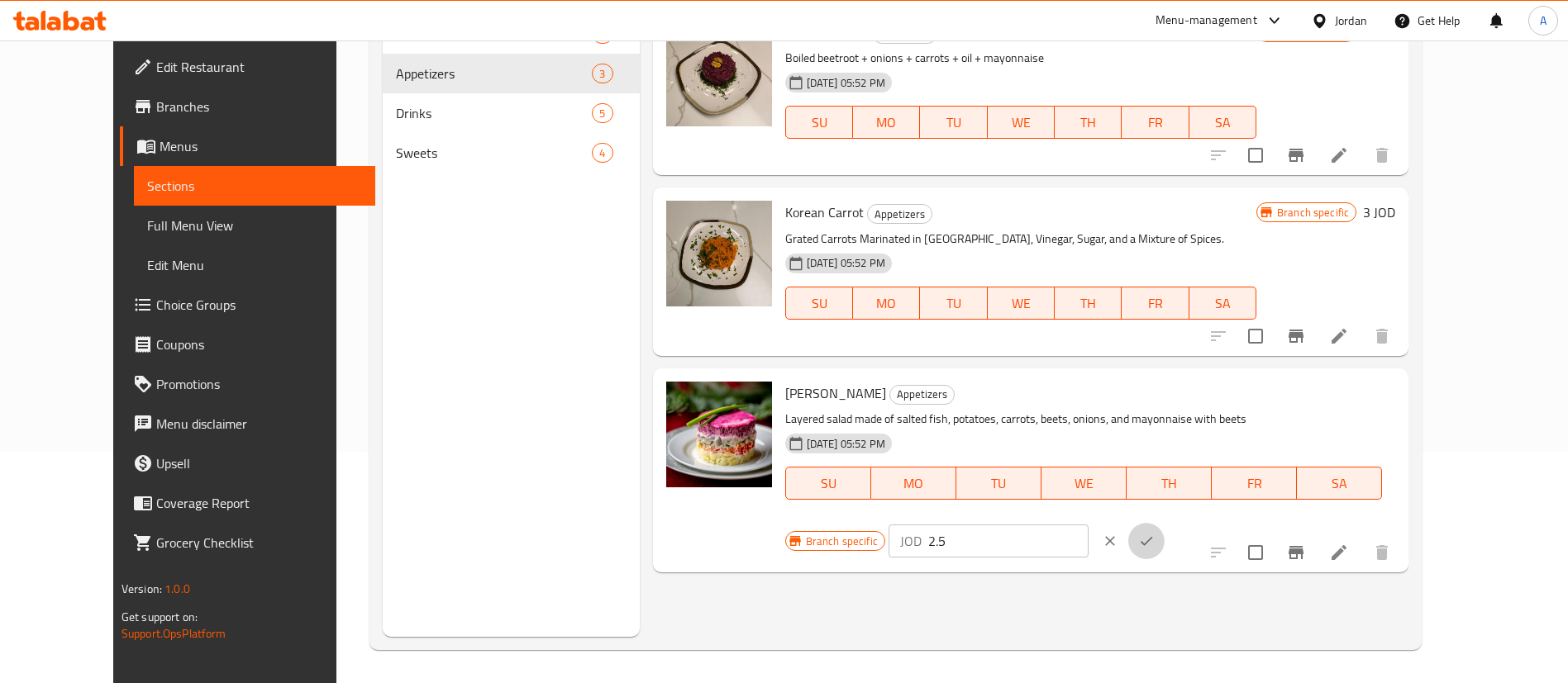
click at [1155, 533] on icon "ok" at bounding box center [1146, 541] width 17 height 17
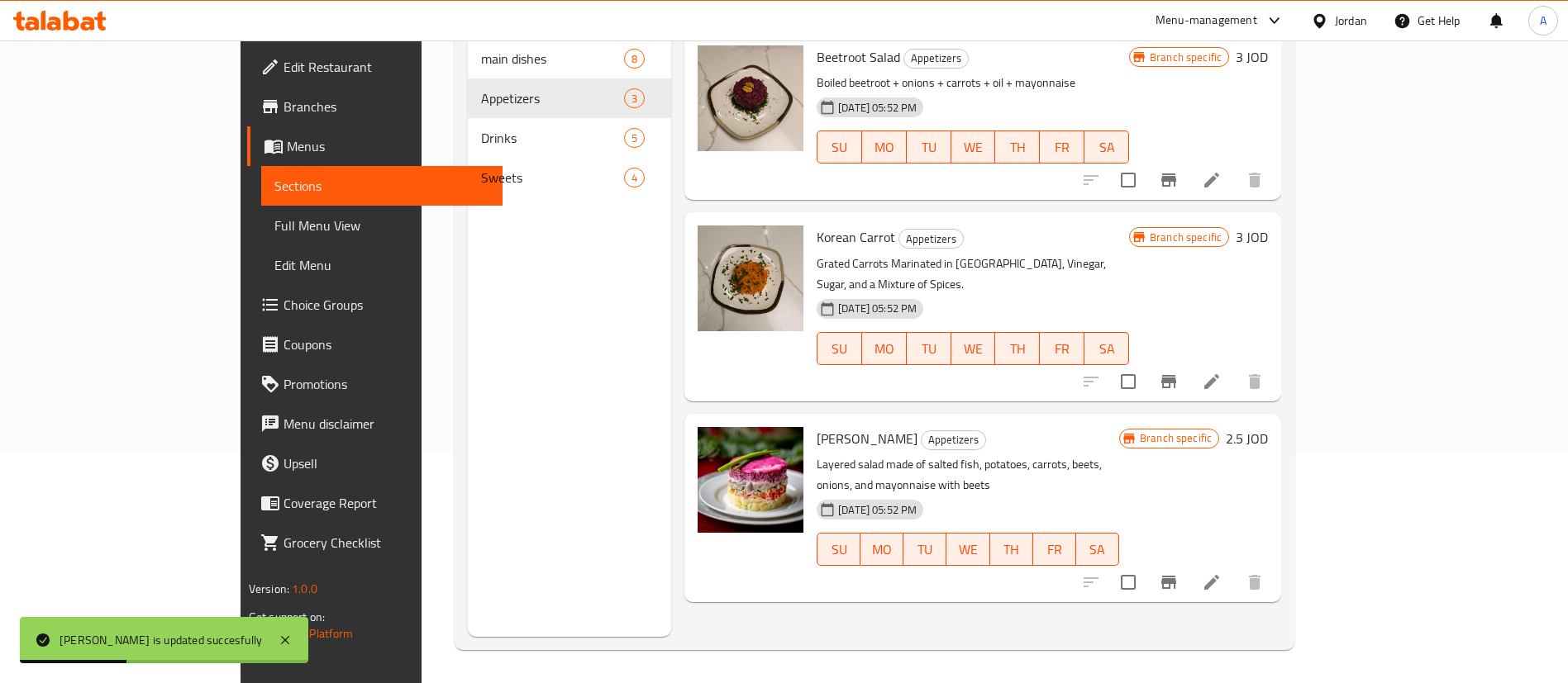
scroll to position [107, 0]
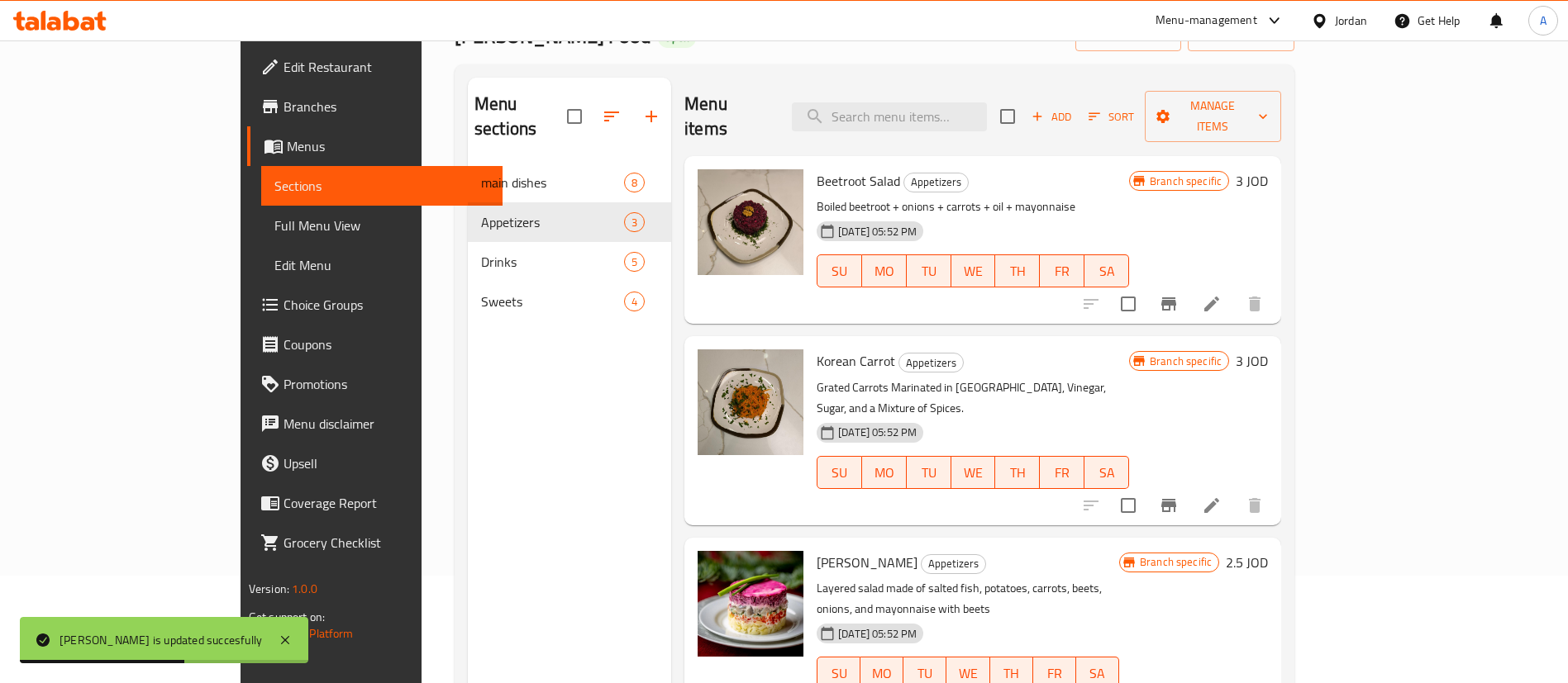
drag, startPoint x: 1494, startPoint y: 215, endPoint x: 1421, endPoint y: 225, distance: 73.7
click at [1268, 212] on div "Branch specific 3 JOD" at bounding box center [1198, 239] width 139 height 142
click at [1268, 209] on div "Branch specific 3 JOD" at bounding box center [1198, 239] width 139 height 142
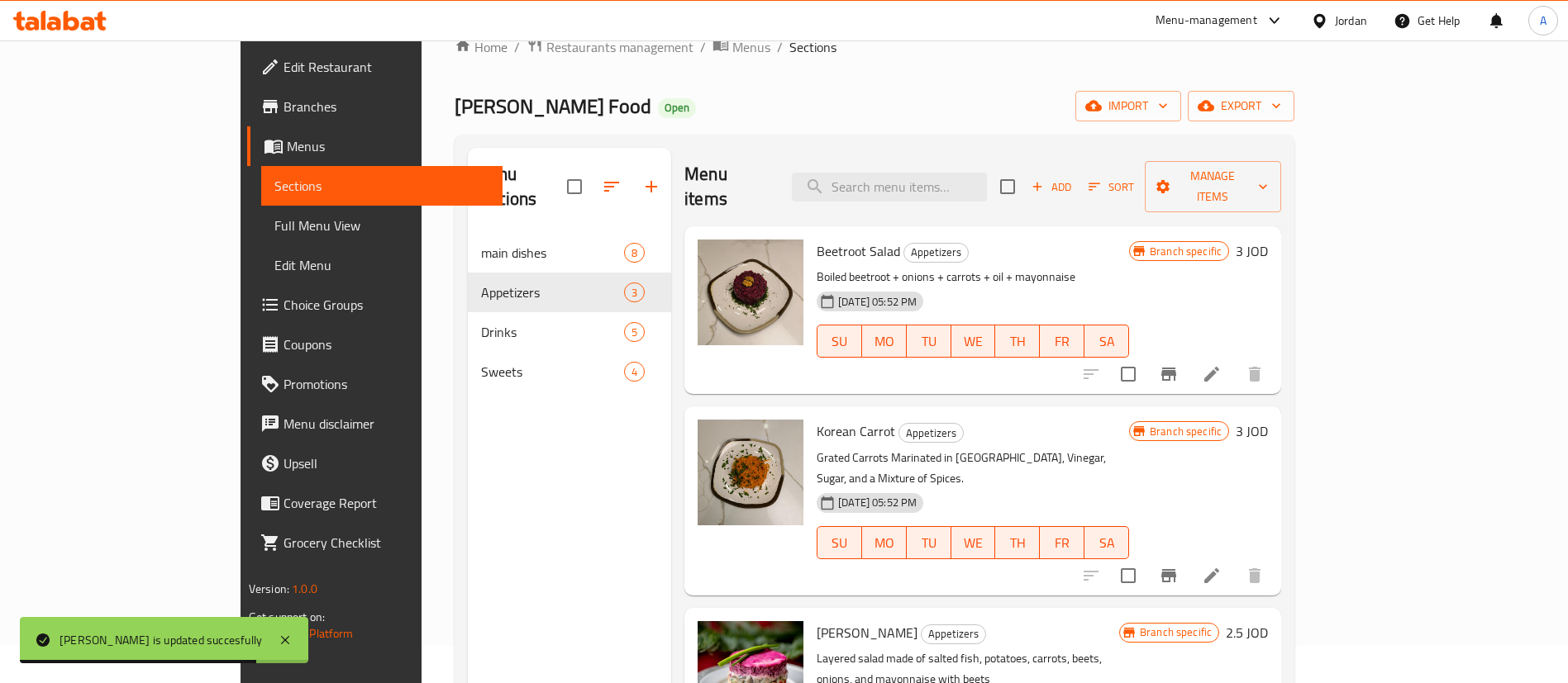
scroll to position [0, 0]
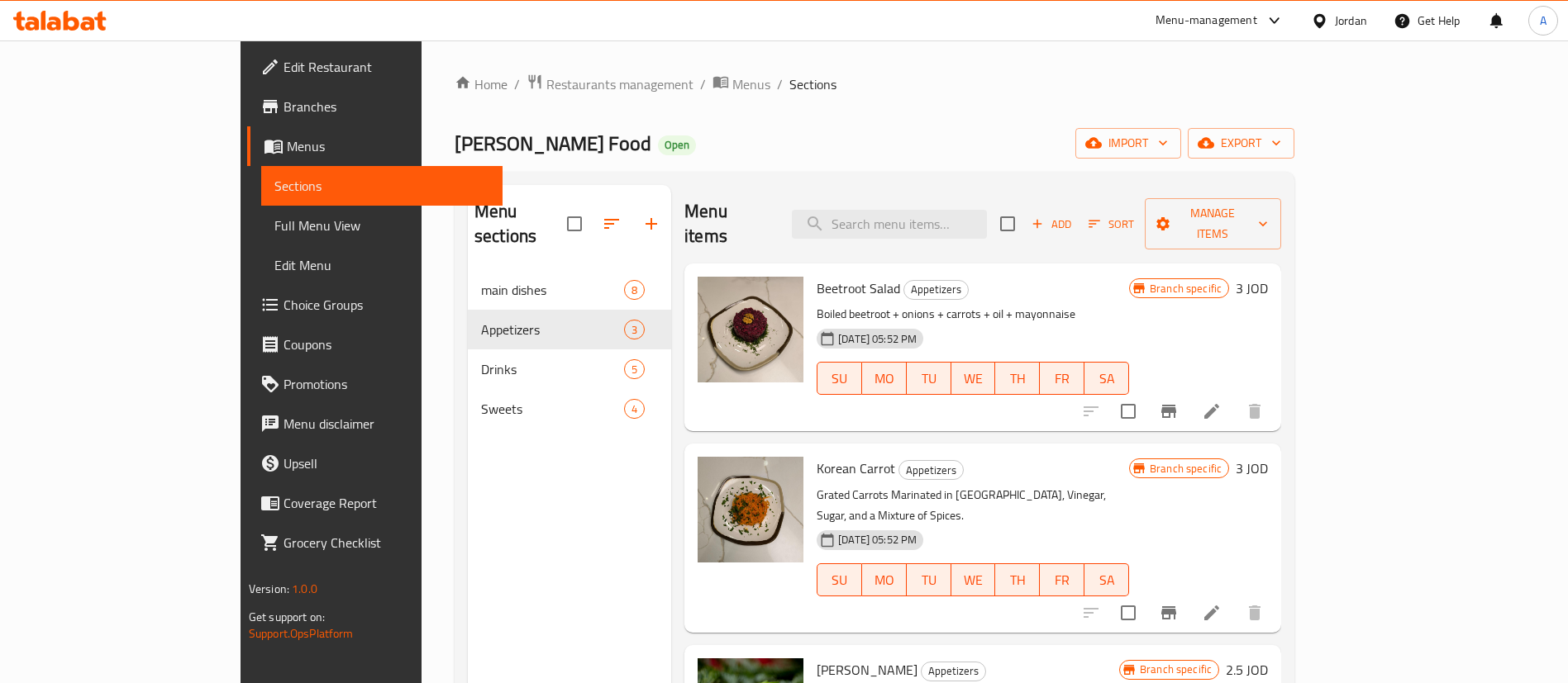
drag, startPoint x: 1483, startPoint y: 459, endPoint x: 1483, endPoint y: 448, distance: 11.0
click at [1268, 457] on div "Branch specific 3 JOD" at bounding box center [1198, 538] width 139 height 162
click at [1268, 457] on h6 "3 JOD" at bounding box center [1252, 468] width 33 height 23
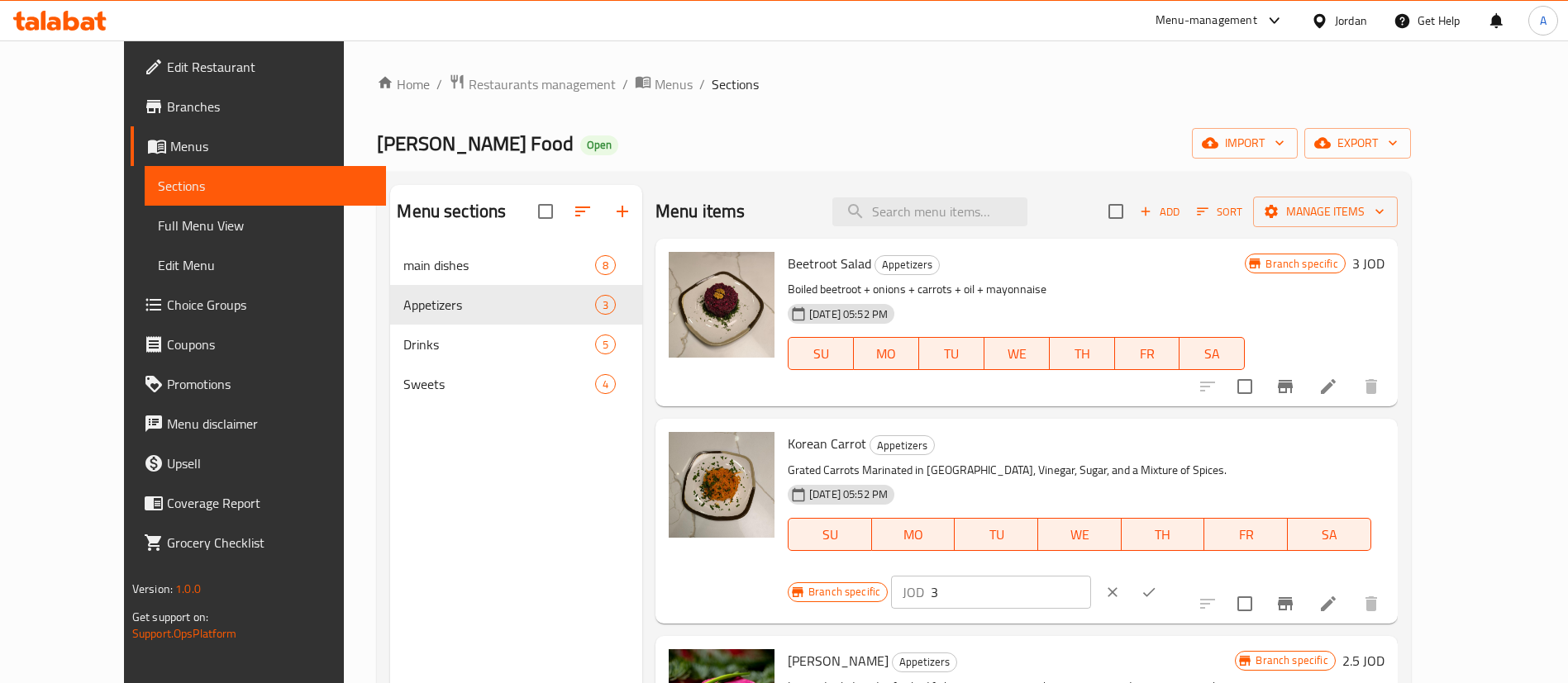
click at [1167, 575] on button "ok" at bounding box center [1148, 592] width 36 height 36
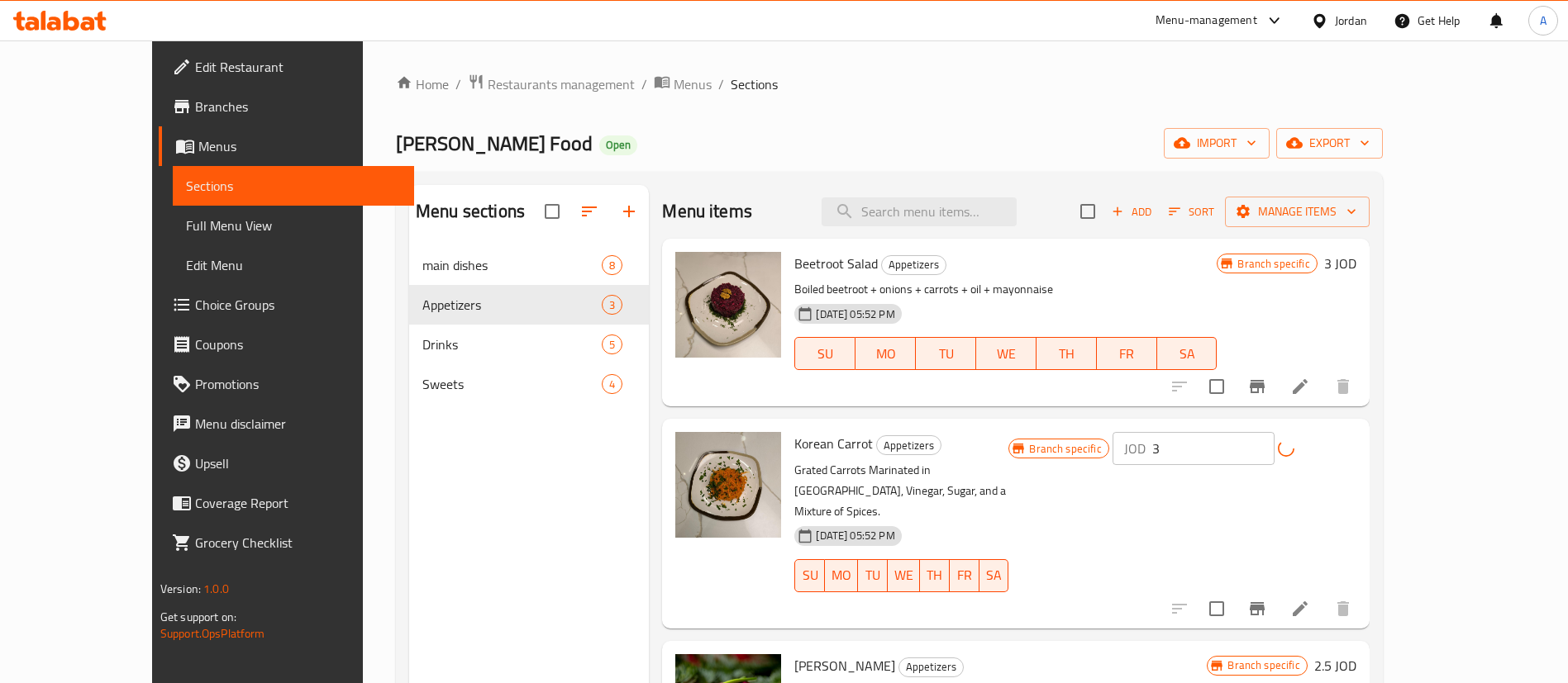
click at [1357, 441] on div "JOD 3 ​" at bounding box center [1234, 449] width 244 height 33
click at [1357, 439] on div "JOD 3 ​" at bounding box center [1234, 449] width 244 height 33
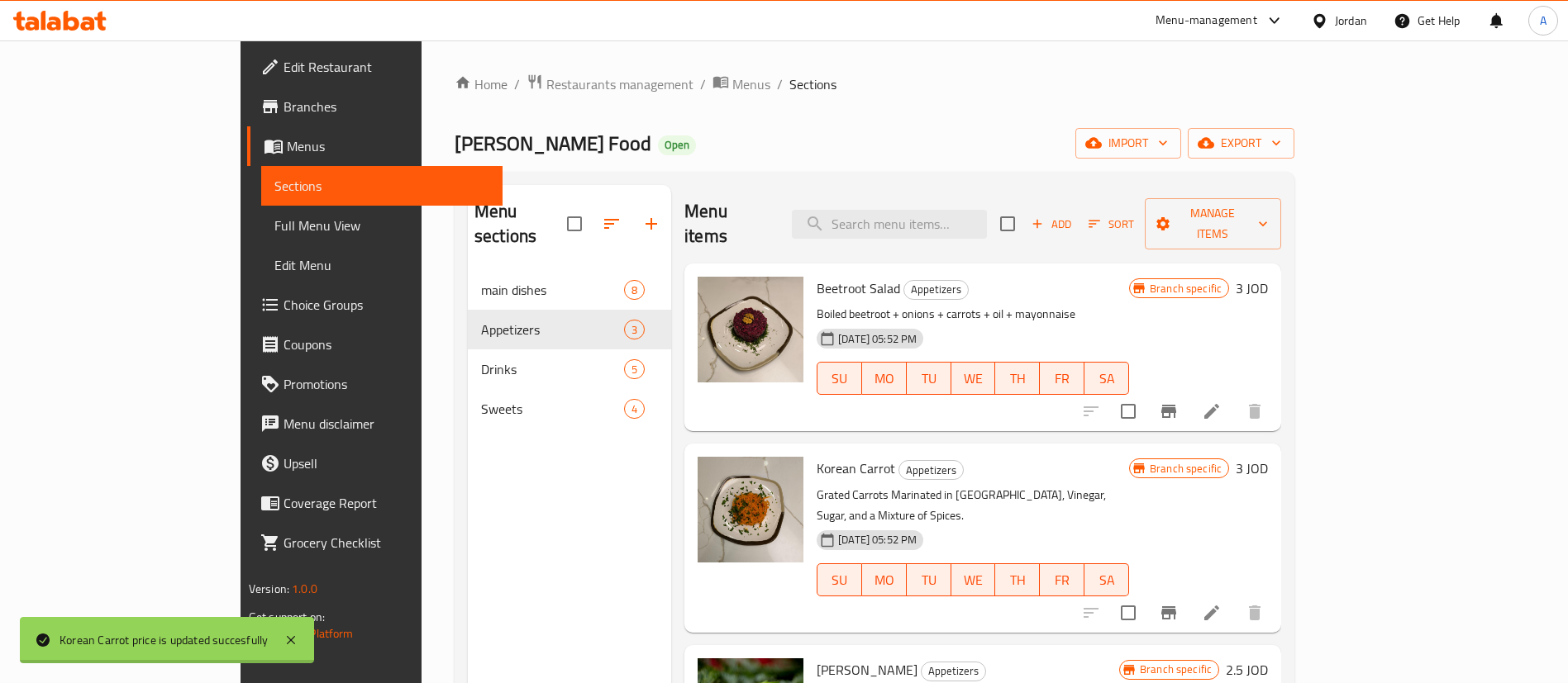
click at [1268, 509] on div "Branch specific 3 JOD" at bounding box center [1198, 538] width 139 height 162
click at [1275, 451] on div "Korean Carrot Appetizers Grated Carrots Marinated in Garlic, Vinegar, Sugar, an…" at bounding box center [1042, 538] width 465 height 175
click at [1268, 457] on h6 "3 JOD" at bounding box center [1252, 468] width 33 height 23
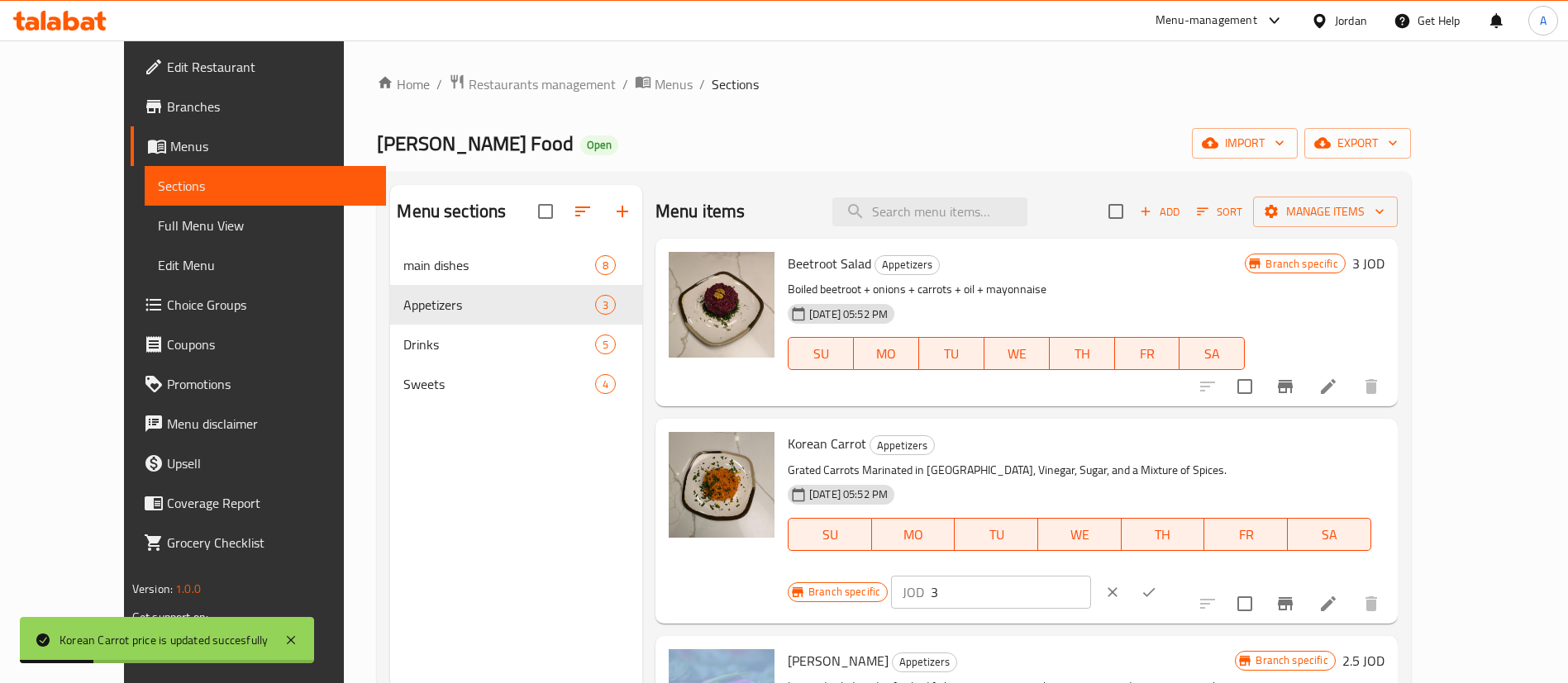
click at [1191, 575] on div "JOD 3 ​" at bounding box center [1041, 592] width 300 height 36
click at [1385, 650] on h6 "2.5 JOD" at bounding box center [1364, 661] width 42 height 23
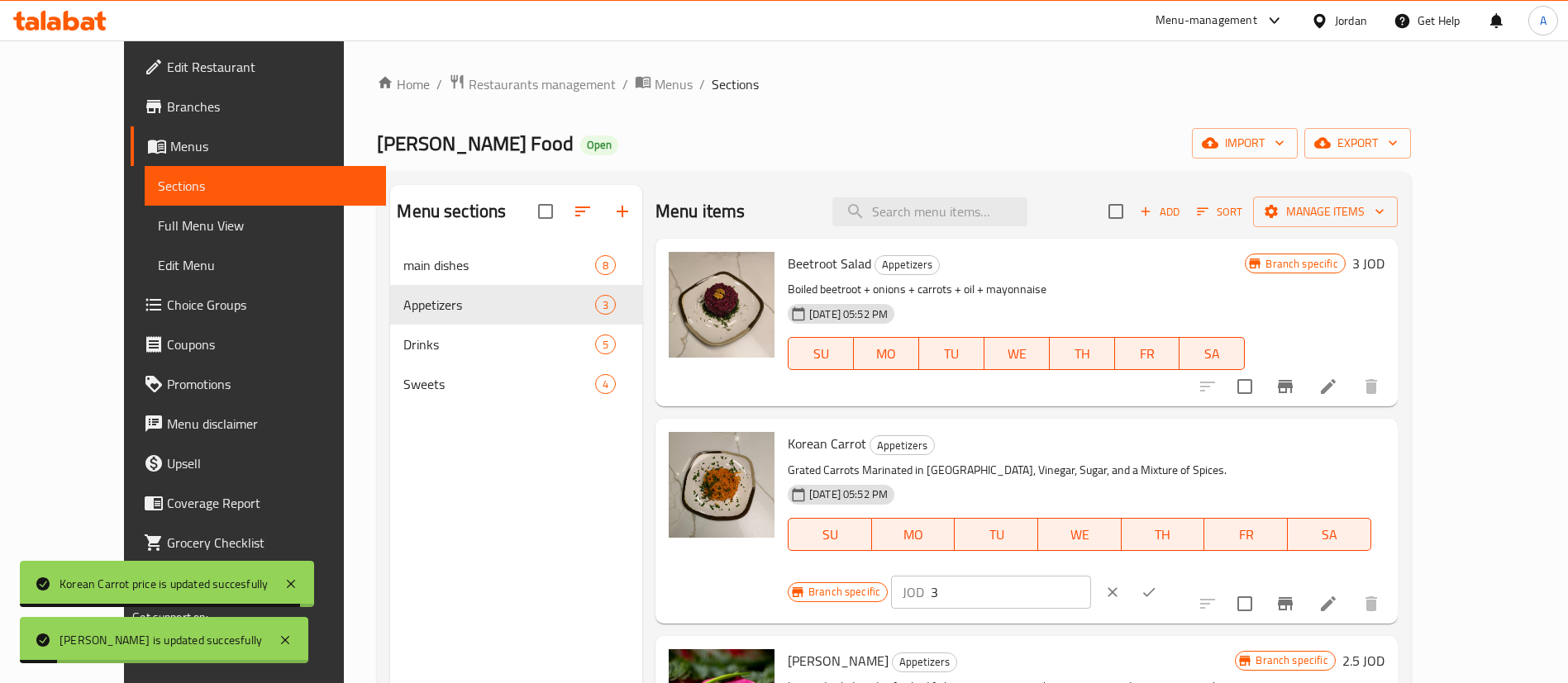
click at [1191, 575] on div "JOD 3 ​" at bounding box center [1041, 592] width 300 height 36
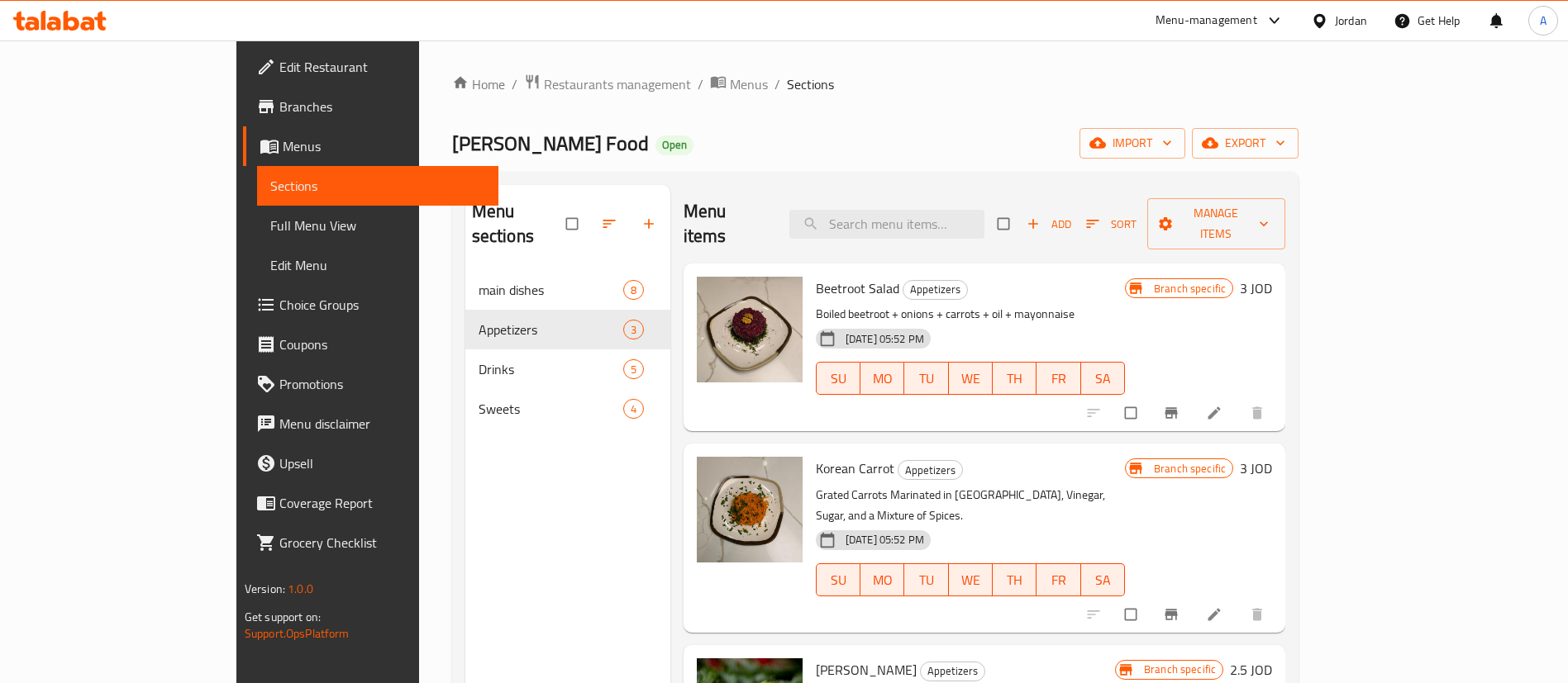
click at [1272, 277] on h6 "3 JOD" at bounding box center [1255, 289] width 33 height 23
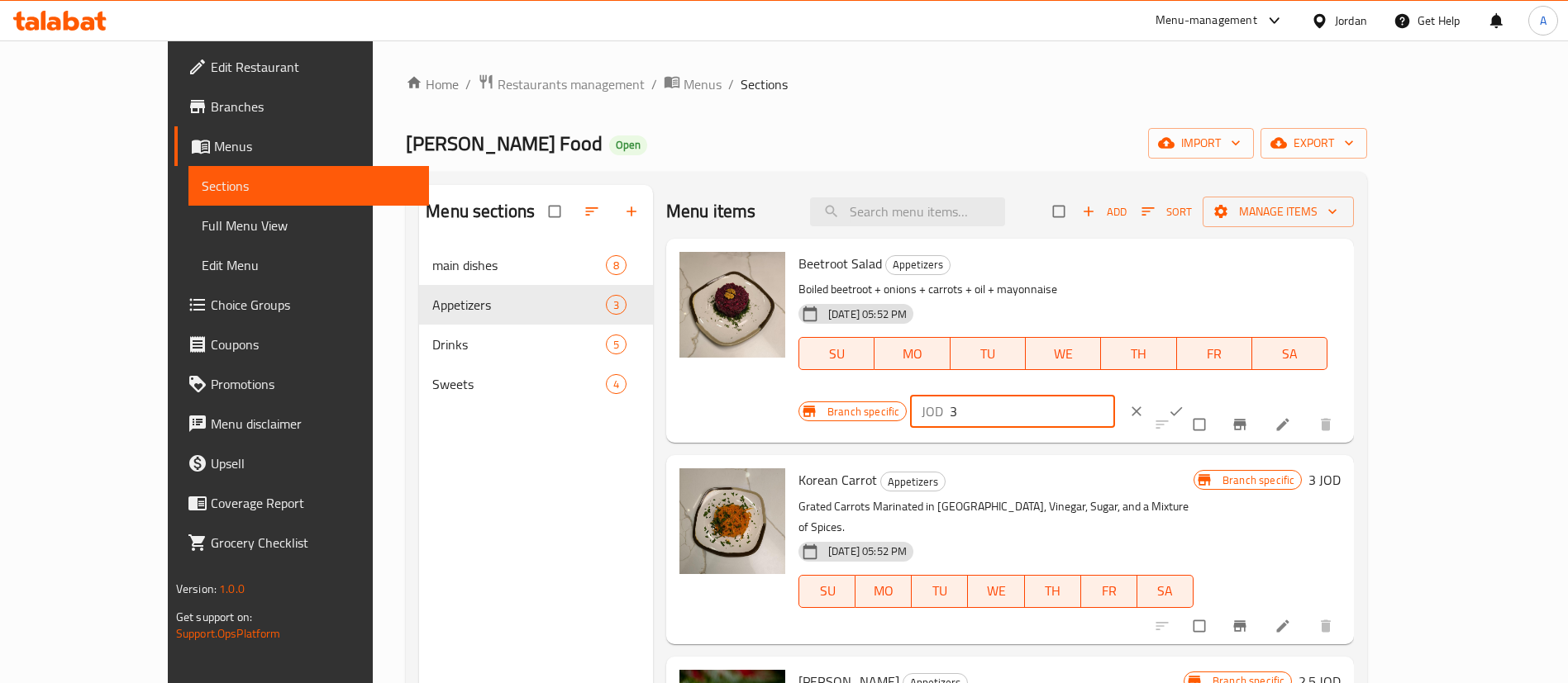
drag, startPoint x: 1357, startPoint y: 277, endPoint x: 1189, endPoint y: 270, distance: 168.1
click at [1199, 393] on div "Branch specific JOD 3 ​" at bounding box center [1007, 411] width 418 height 36
drag, startPoint x: 1305, startPoint y: 278, endPoint x: 1233, endPoint y: 279, distance: 72.0
click at [1217, 393] on div "Branch specific JOD 2.5 ​" at bounding box center [1007, 411] width 418 height 36
type input "2.5"
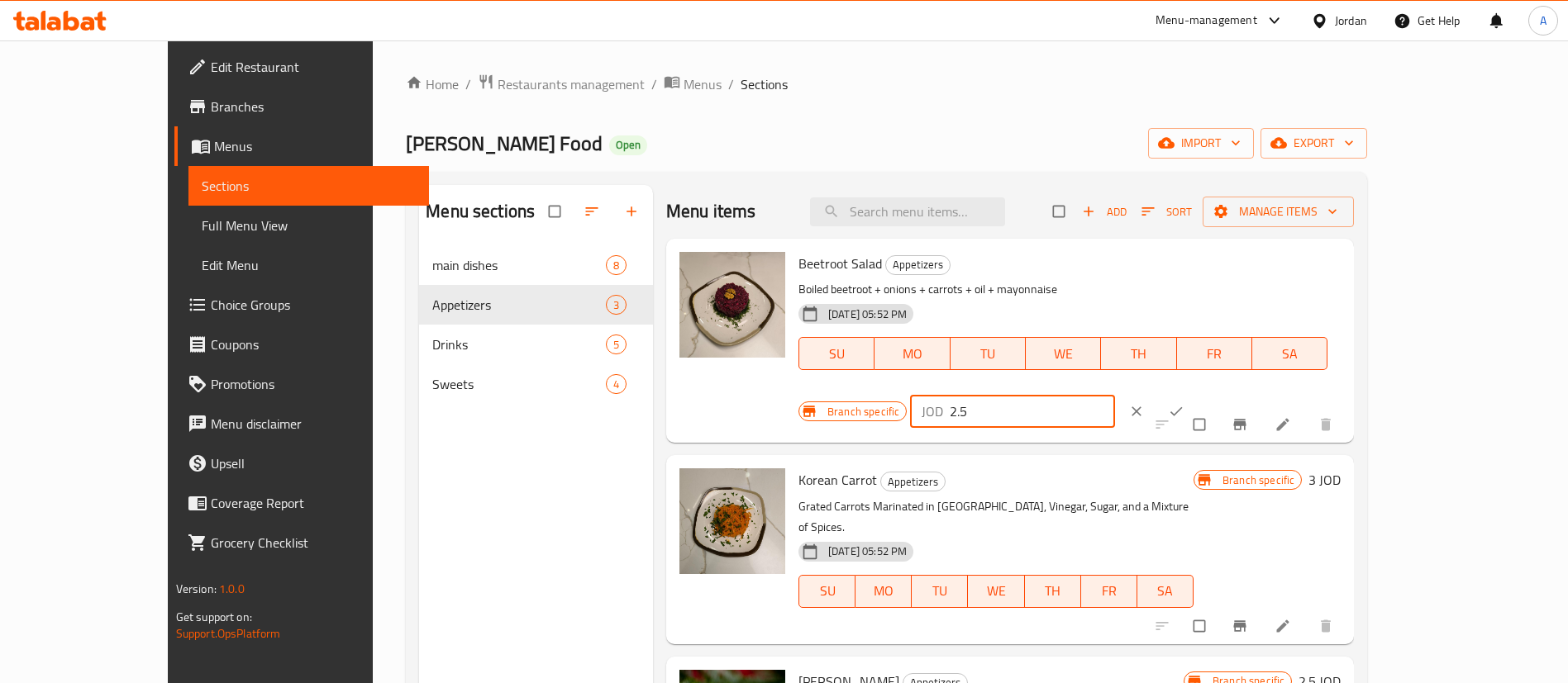
click at [1197, 393] on button "ok" at bounding box center [1177, 411] width 40 height 36
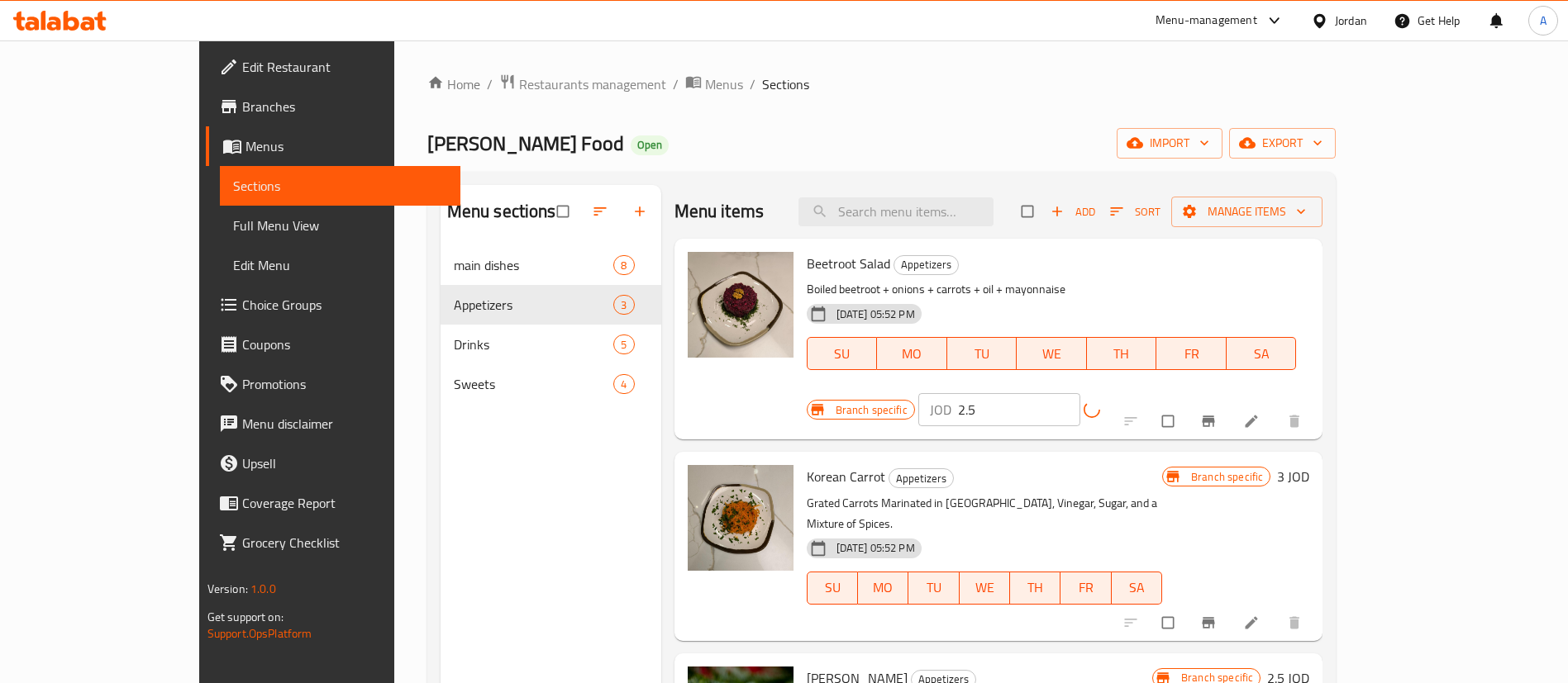
click at [1309, 466] on h6 "3 JOD" at bounding box center [1293, 477] width 33 height 23
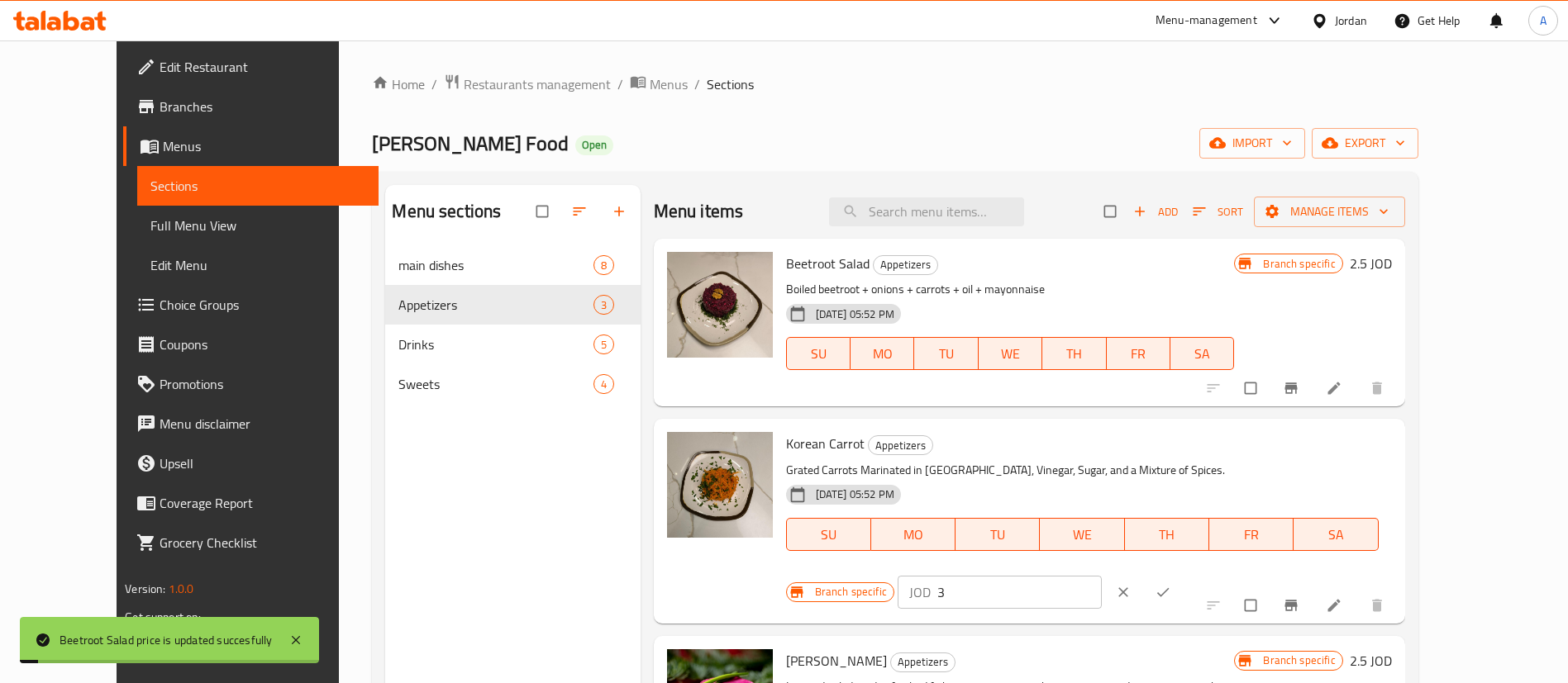
drag, startPoint x: 1321, startPoint y: 452, endPoint x: 1341, endPoint y: 457, distance: 20.6
click at [1101, 576] on input "3" at bounding box center [1020, 592] width 165 height 33
paste input "2.5"
click at [1167, 575] on div "Branch specific JOD 32.5 ​" at bounding box center [995, 592] width 418 height 36
paste input "number"
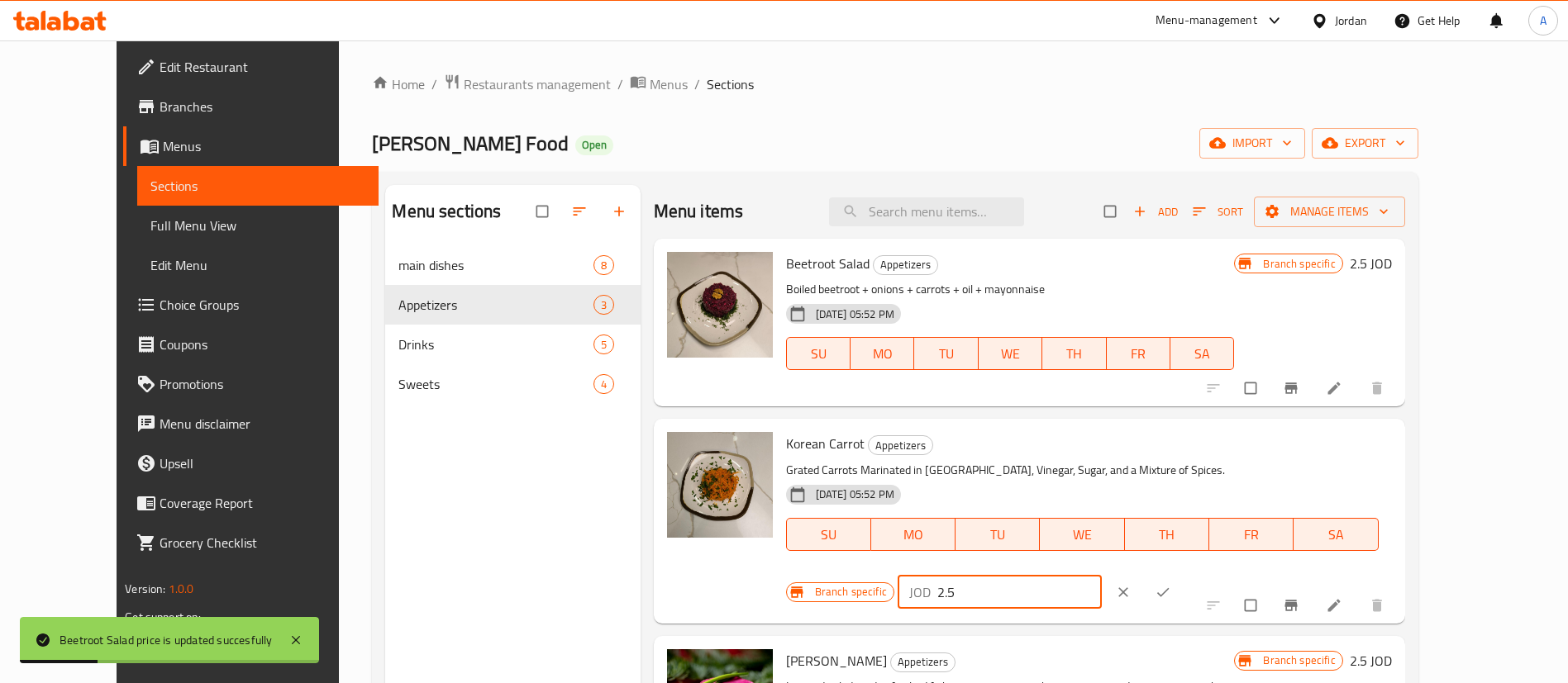
type input "2.5"
click at [1184, 575] on button "ok" at bounding box center [1164, 592] width 40 height 36
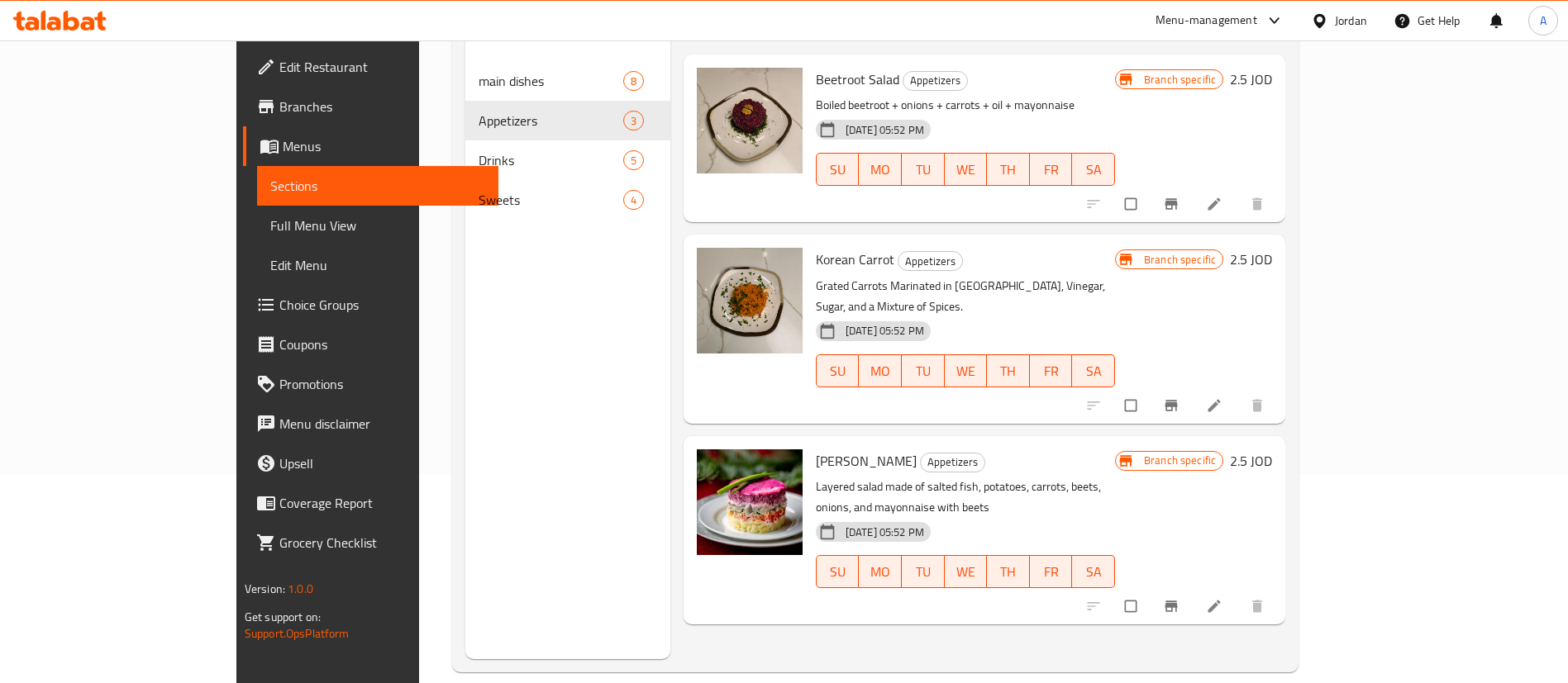
scroll to position [231, 0]
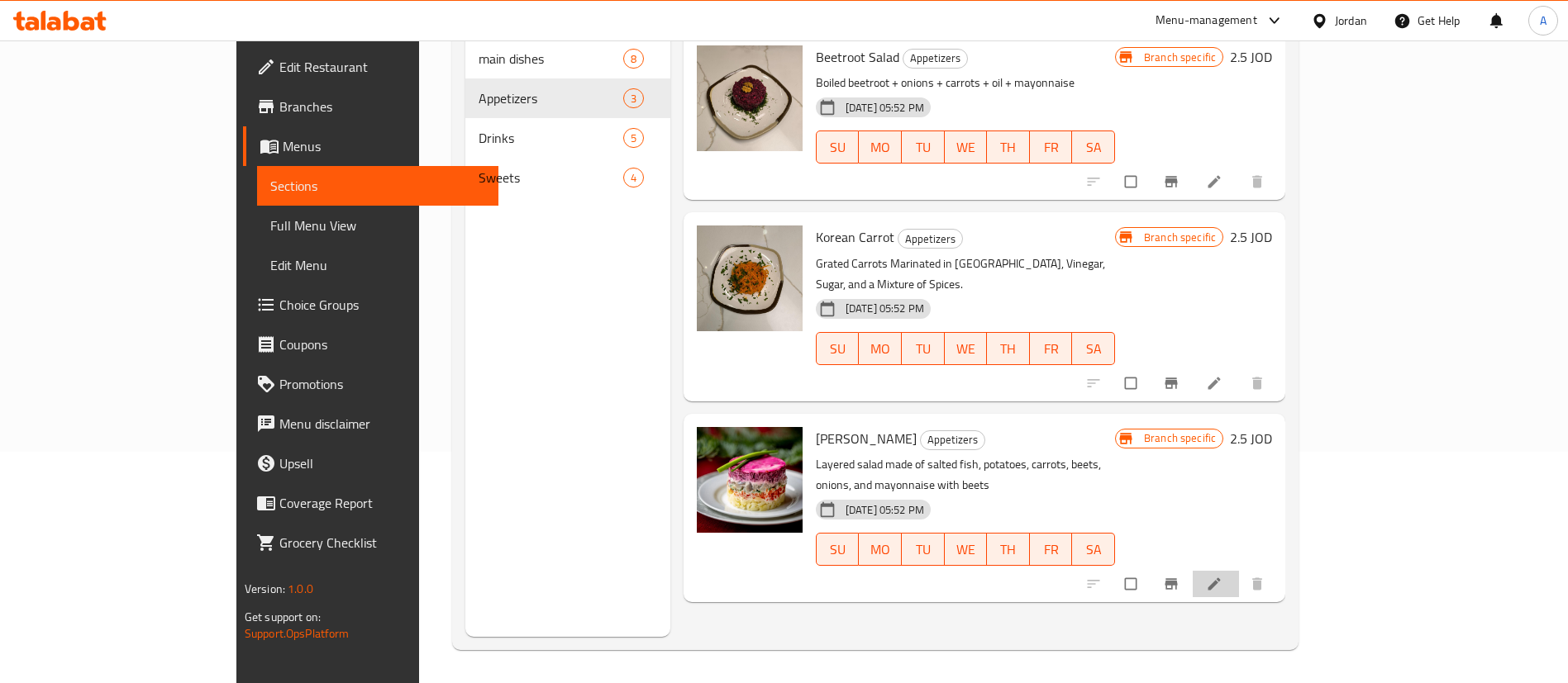
click at [1239, 571] on li at bounding box center [1216, 584] width 47 height 26
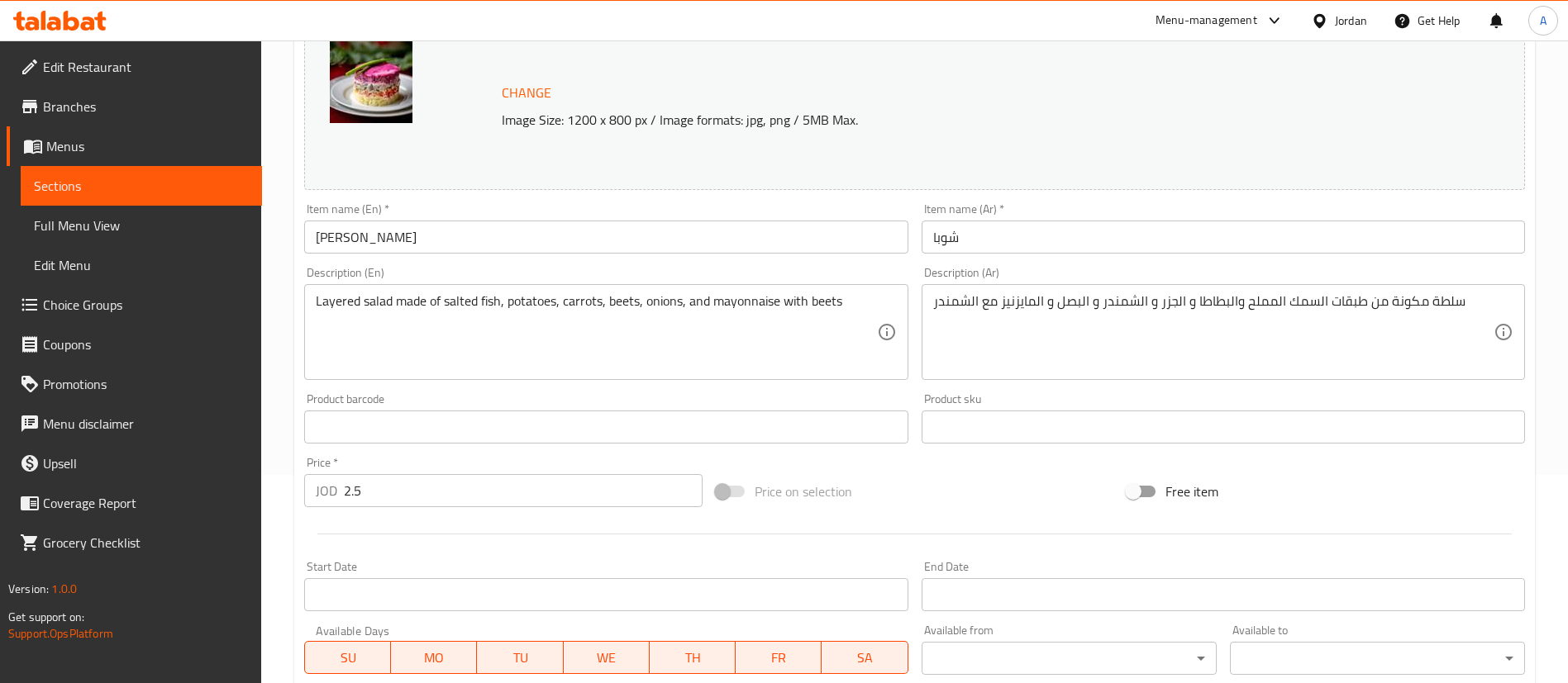
scroll to position [508, 0]
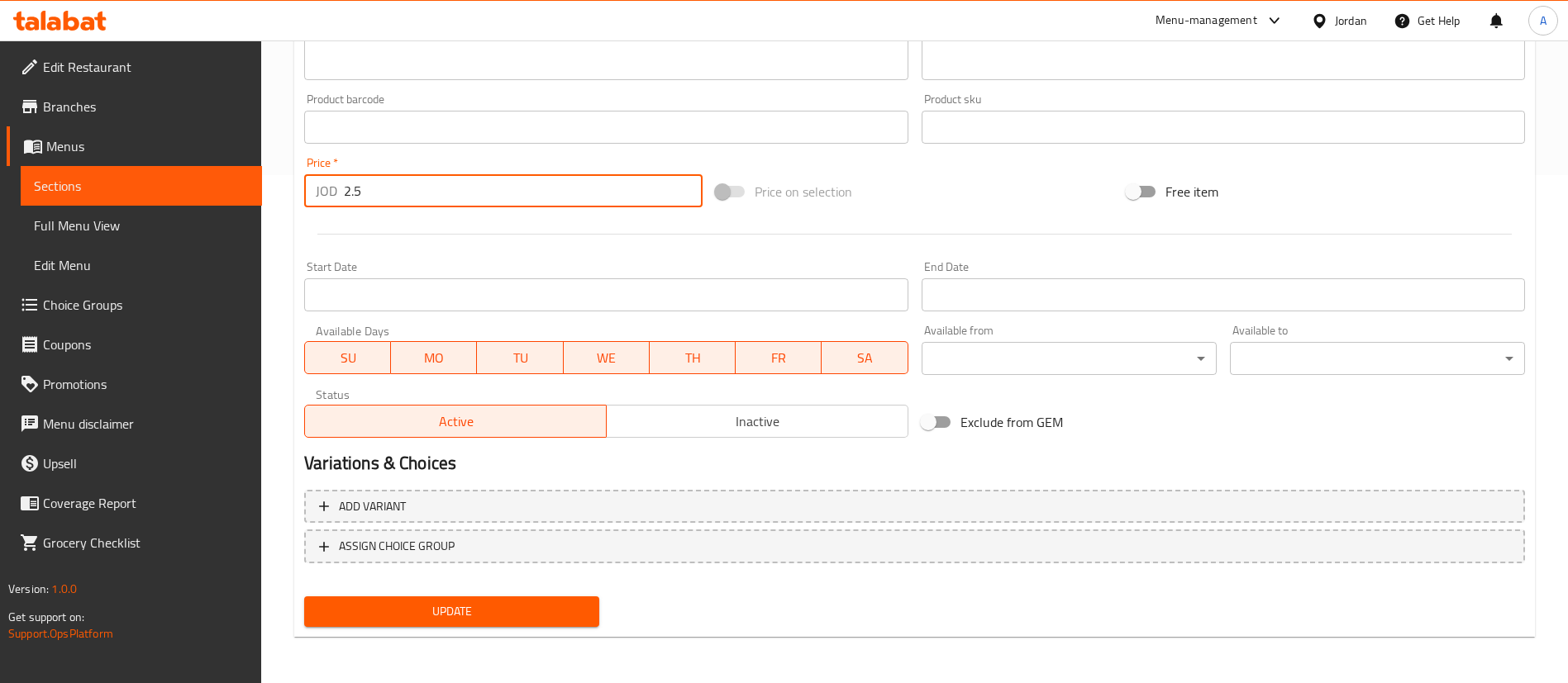
drag, startPoint x: 522, startPoint y: 201, endPoint x: 288, endPoint y: 203, distance: 234.0
click at [306, 204] on div "JOD 2.5 Price *" at bounding box center [503, 191] width 399 height 33
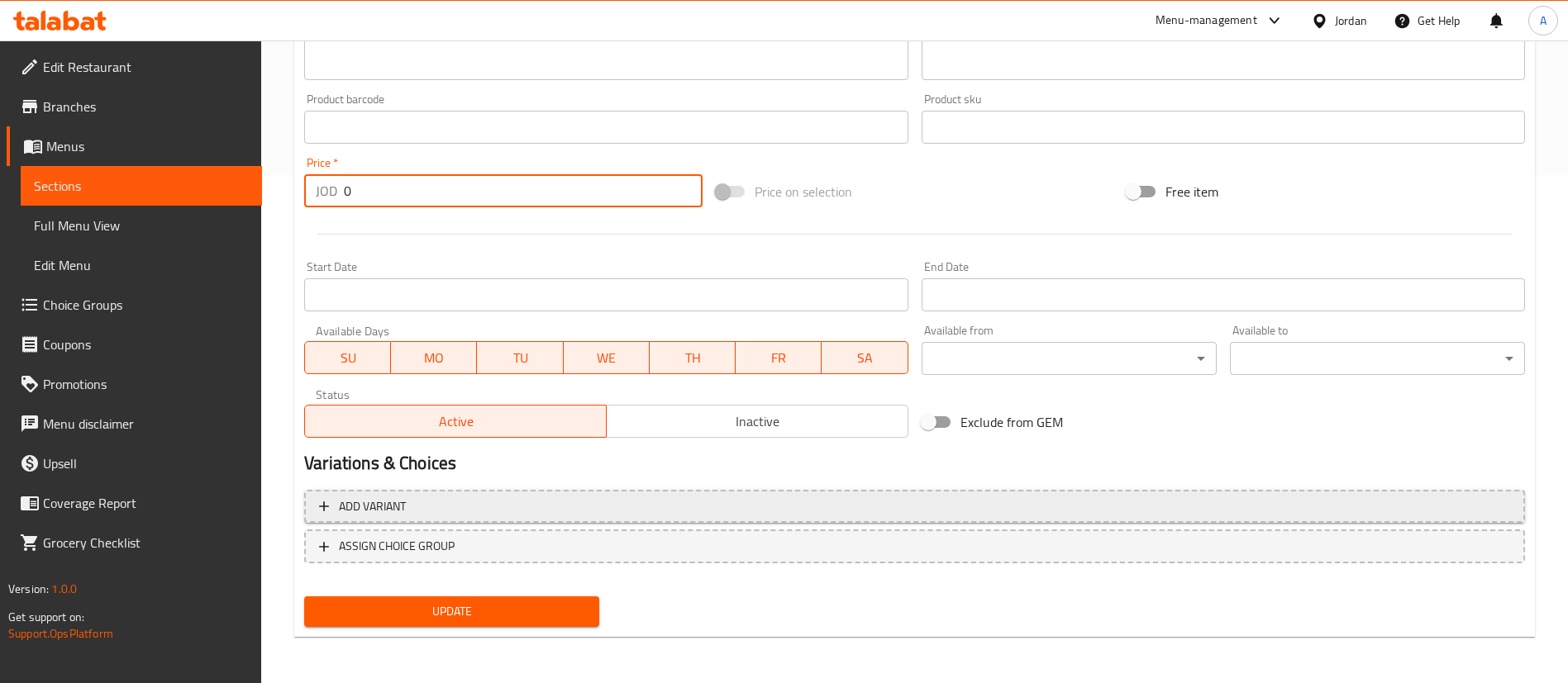
type input "0"
click at [475, 508] on span "Add variant" at bounding box center [914, 506] width 1191 height 20
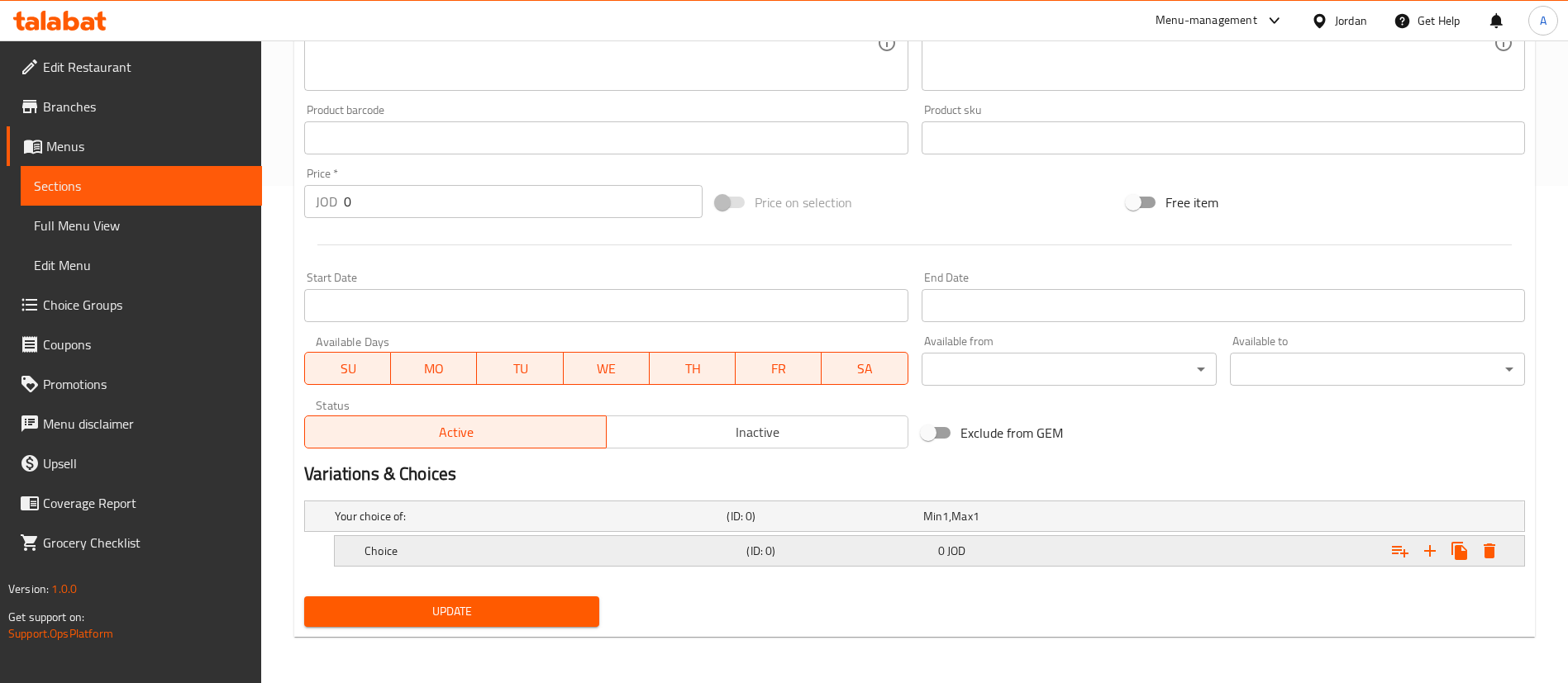
click at [1439, 557] on icon "Expand" at bounding box center [1430, 551] width 20 height 20
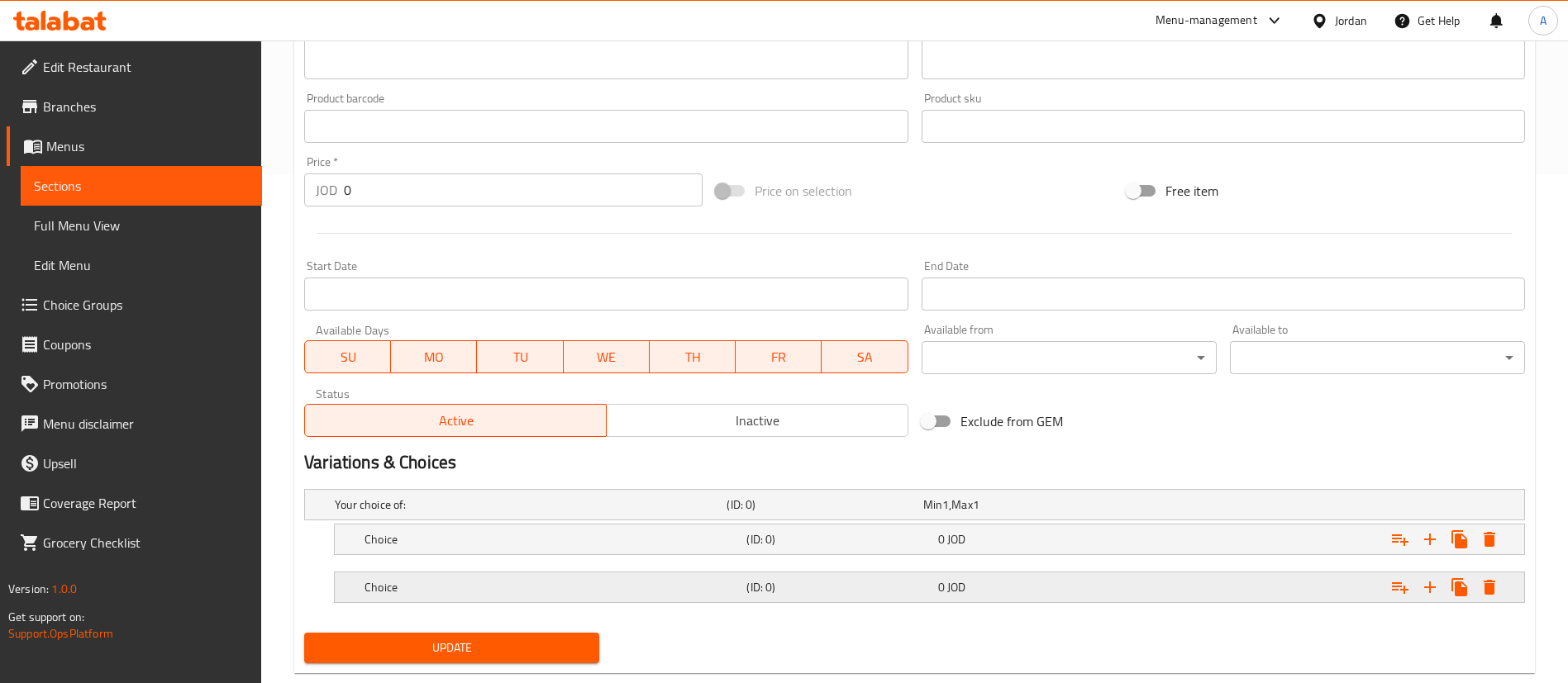
scroll to position [546, 0]
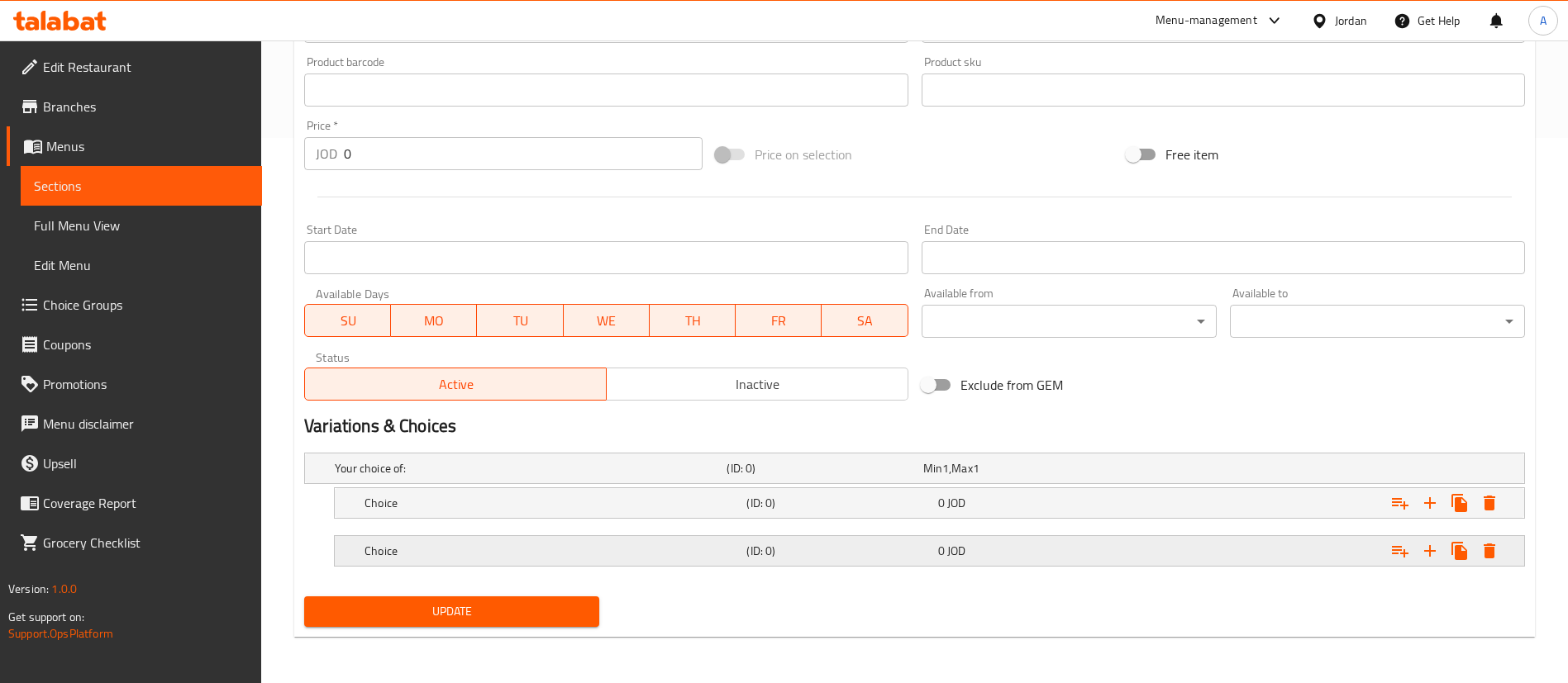
click at [671, 560] on div "Choice" at bounding box center [552, 551] width 382 height 23
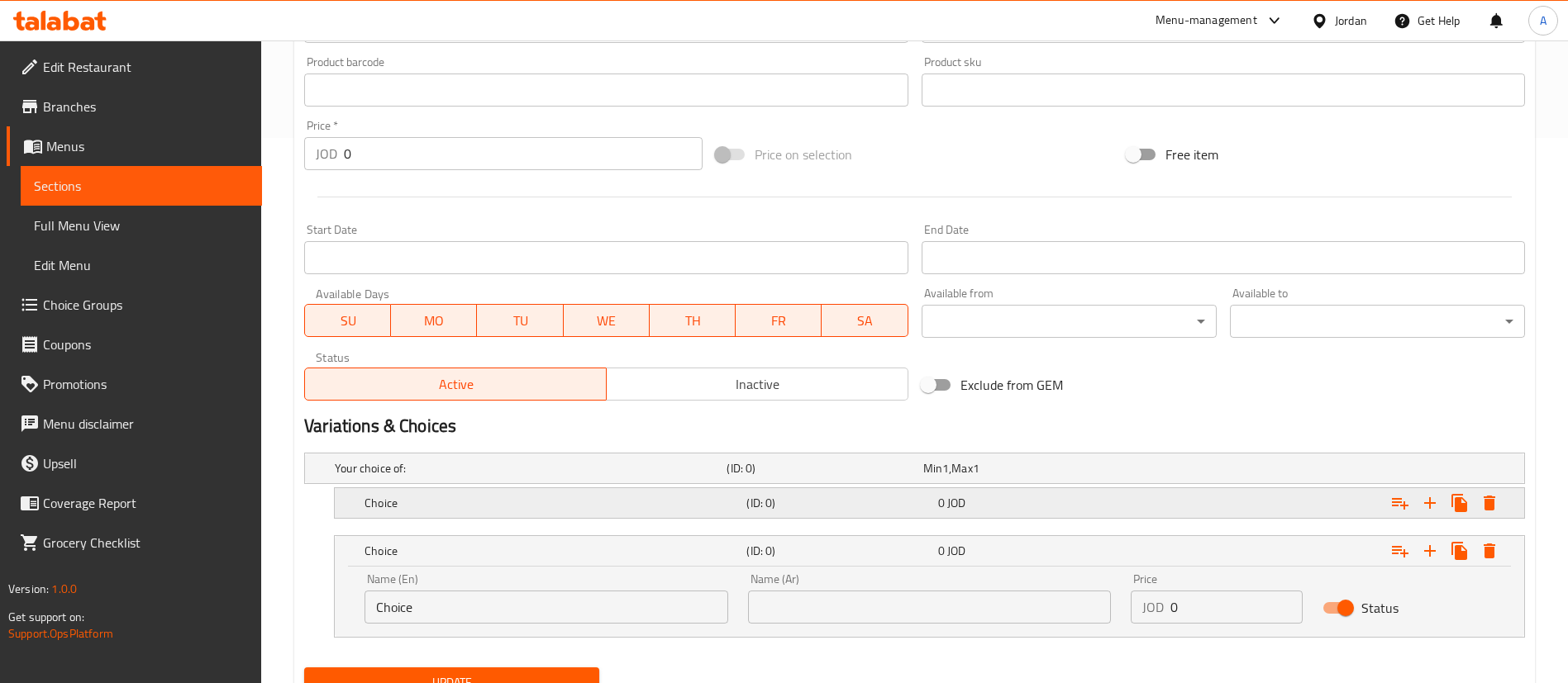
click at [661, 507] on h5 "Choice" at bounding box center [552, 503] width 375 height 17
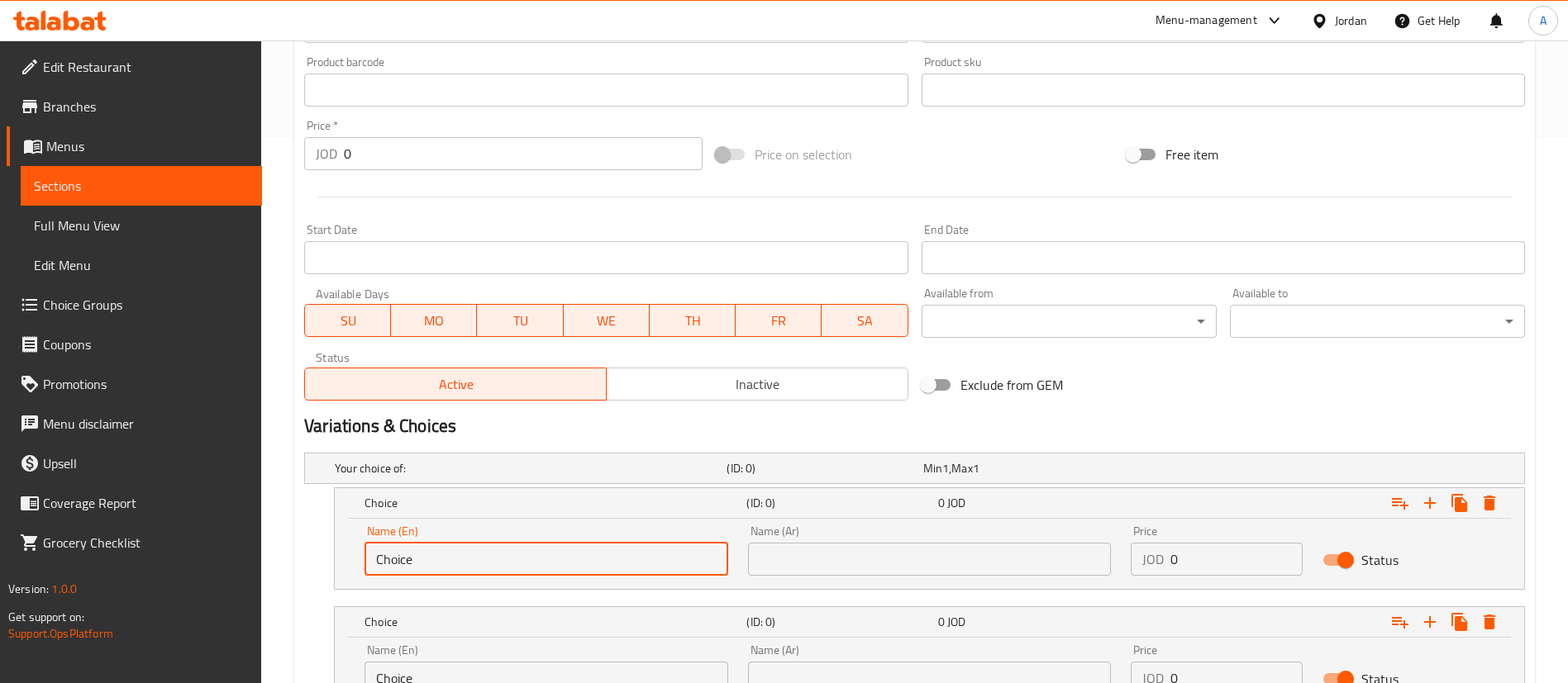
drag, startPoint x: 467, startPoint y: 562, endPoint x: 222, endPoint y: 503, distance: 252.0
click at [291, 536] on div "Home / Restaurants management / Menus / Sections / item / update Appetizers sec…" at bounding box center [915, 160] width 1307 height 1331
type input "Small Plate"
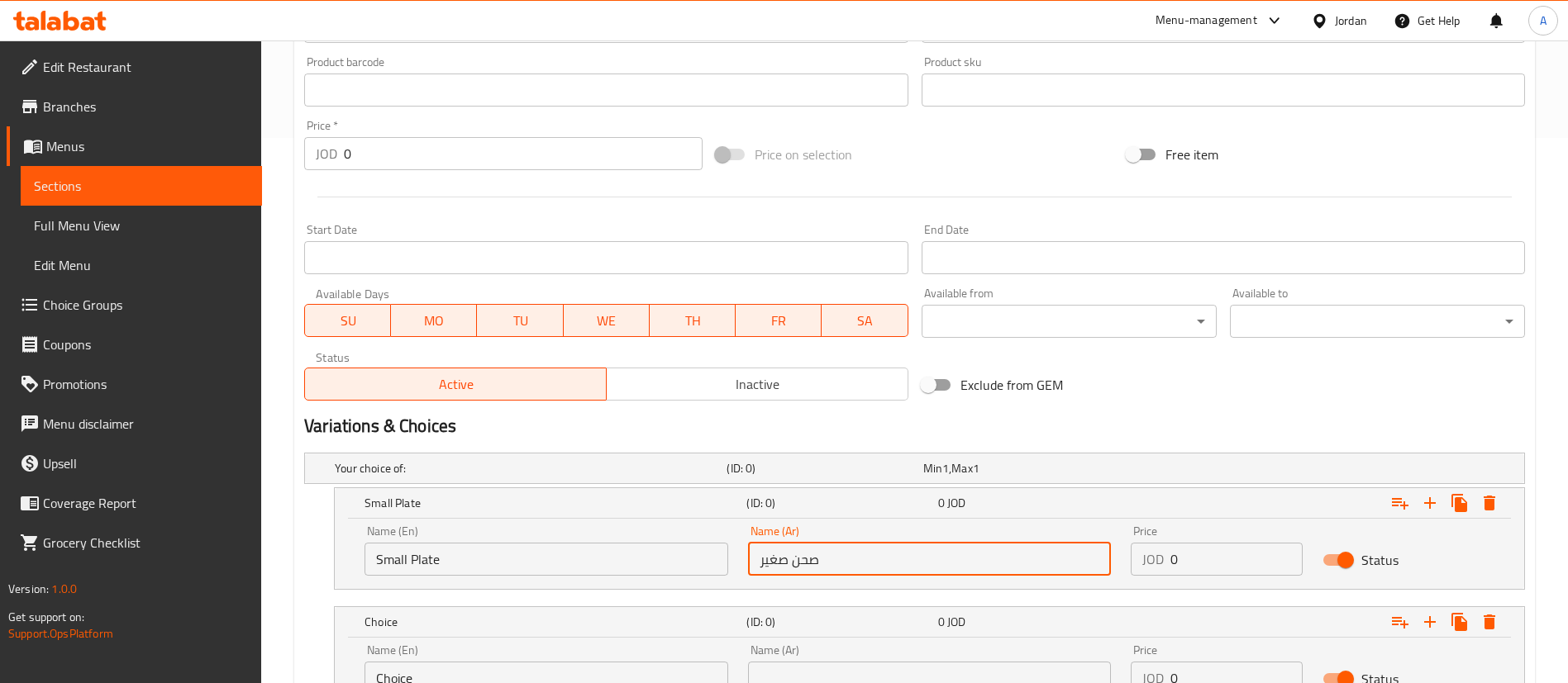
type input "صحن صغير"
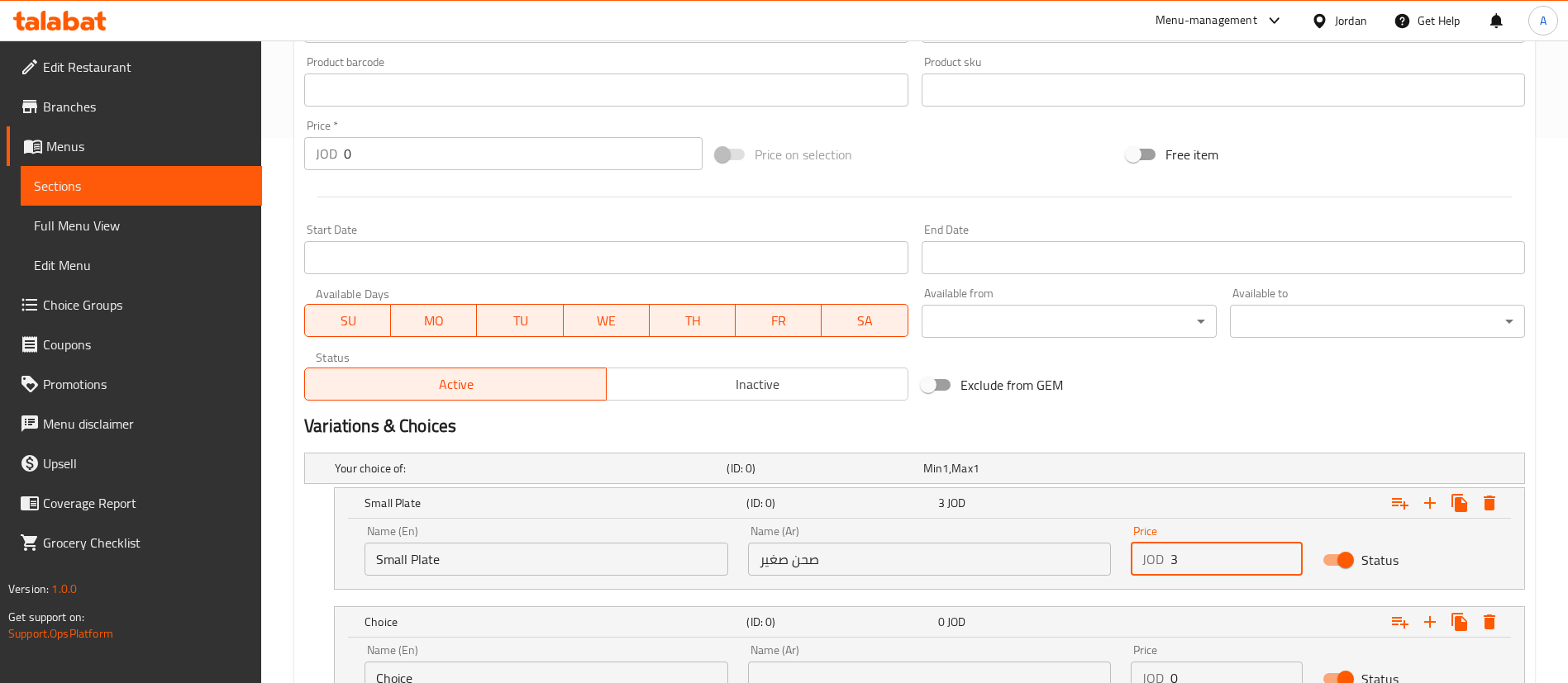
type input "3"
drag, startPoint x: 490, startPoint y: 675, endPoint x: 249, endPoint y: 681, distance: 241.1
click at [255, 682] on div "Edit Restaurant Branches Menus Sections Full Menu View Edit Menu Choice Groups …" at bounding box center [784, 160] width 1568 height 1331
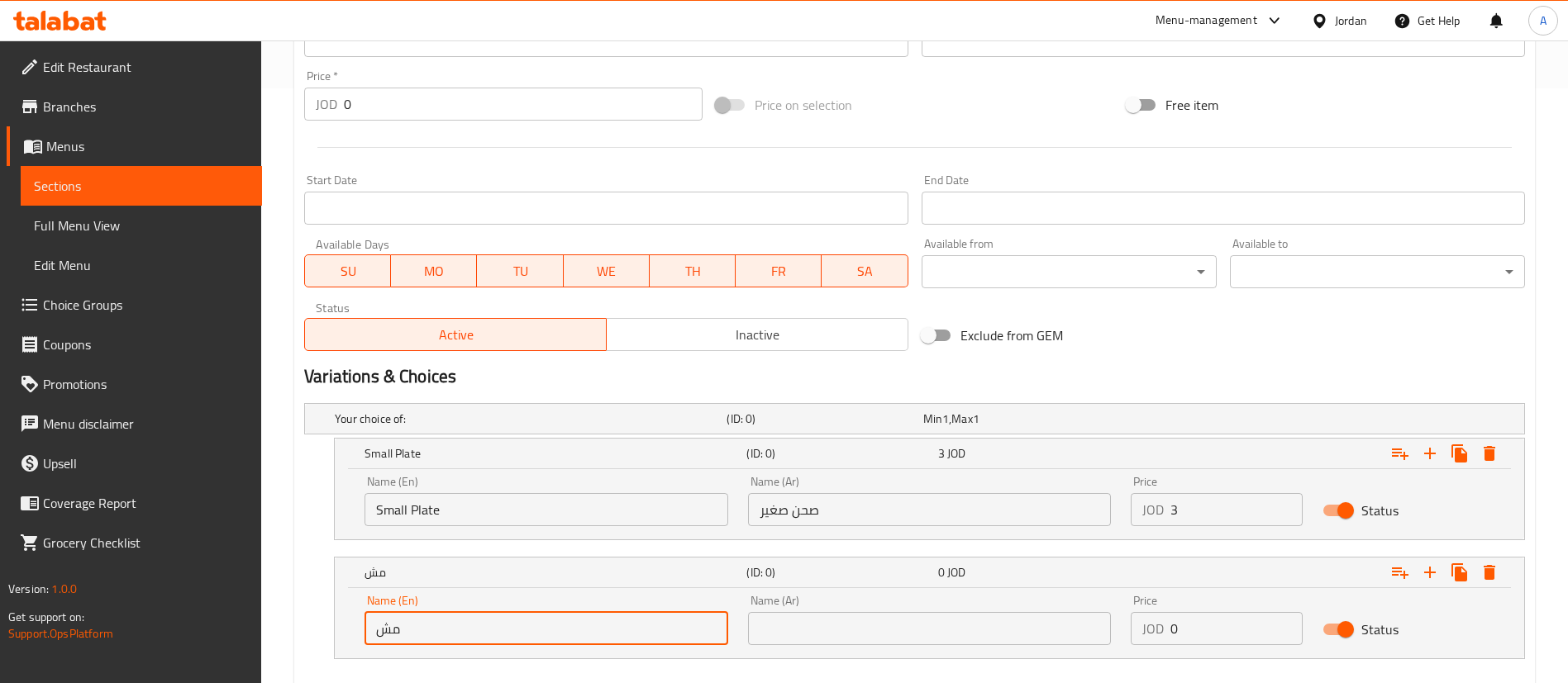
type input "م"
type input "Large Plate"
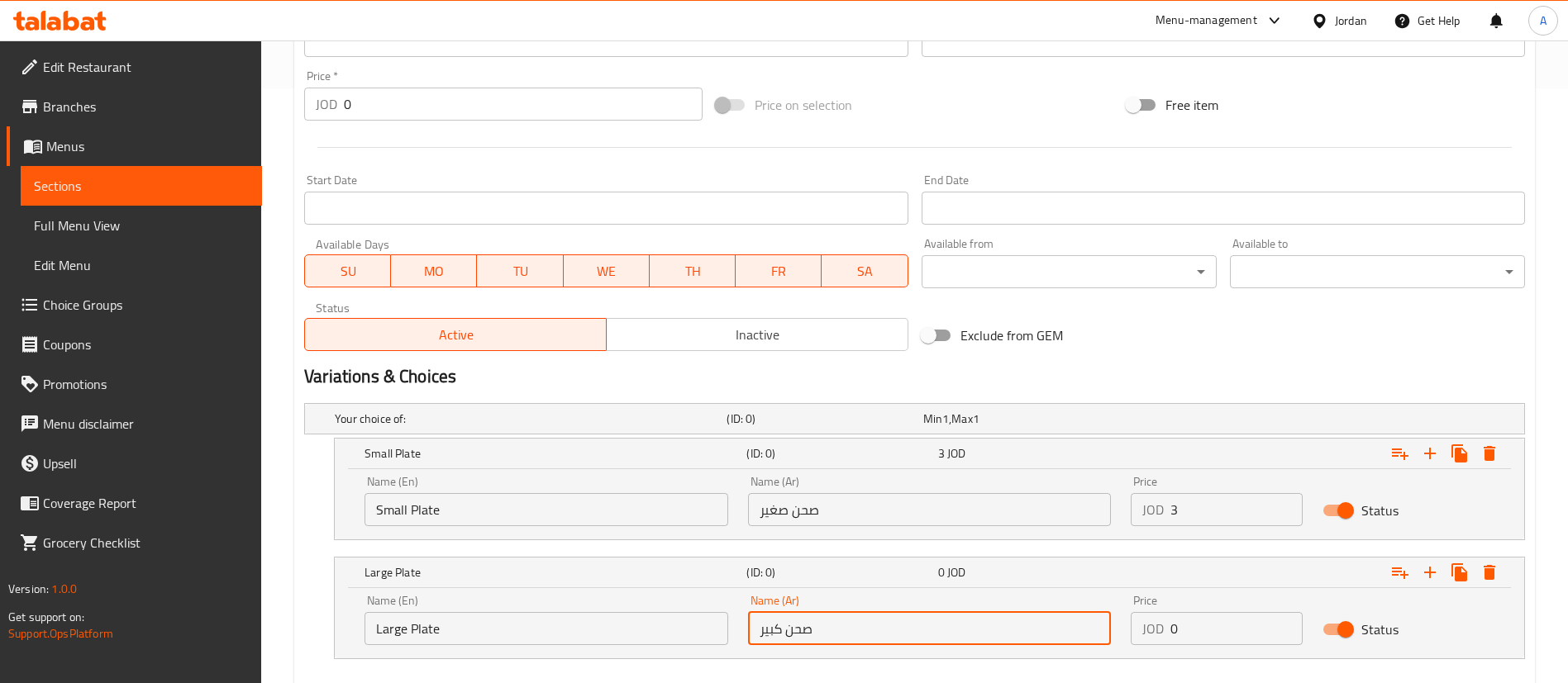
type input "صحن كبير"
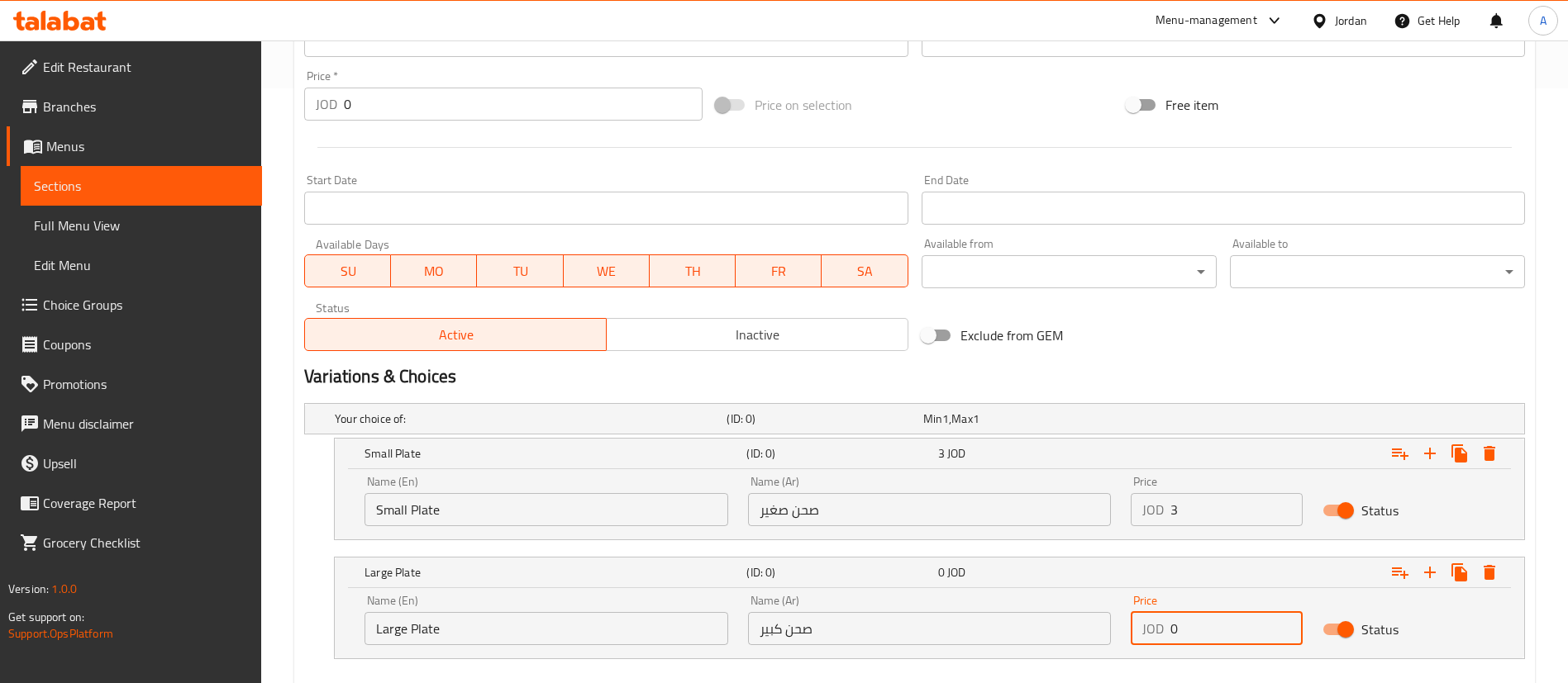
drag, startPoint x: 1197, startPoint y: 621, endPoint x: 1116, endPoint y: 628, distance: 81.3
click at [1139, 626] on div "JOD 0 Price" at bounding box center [1216, 629] width 172 height 33
type input "4"
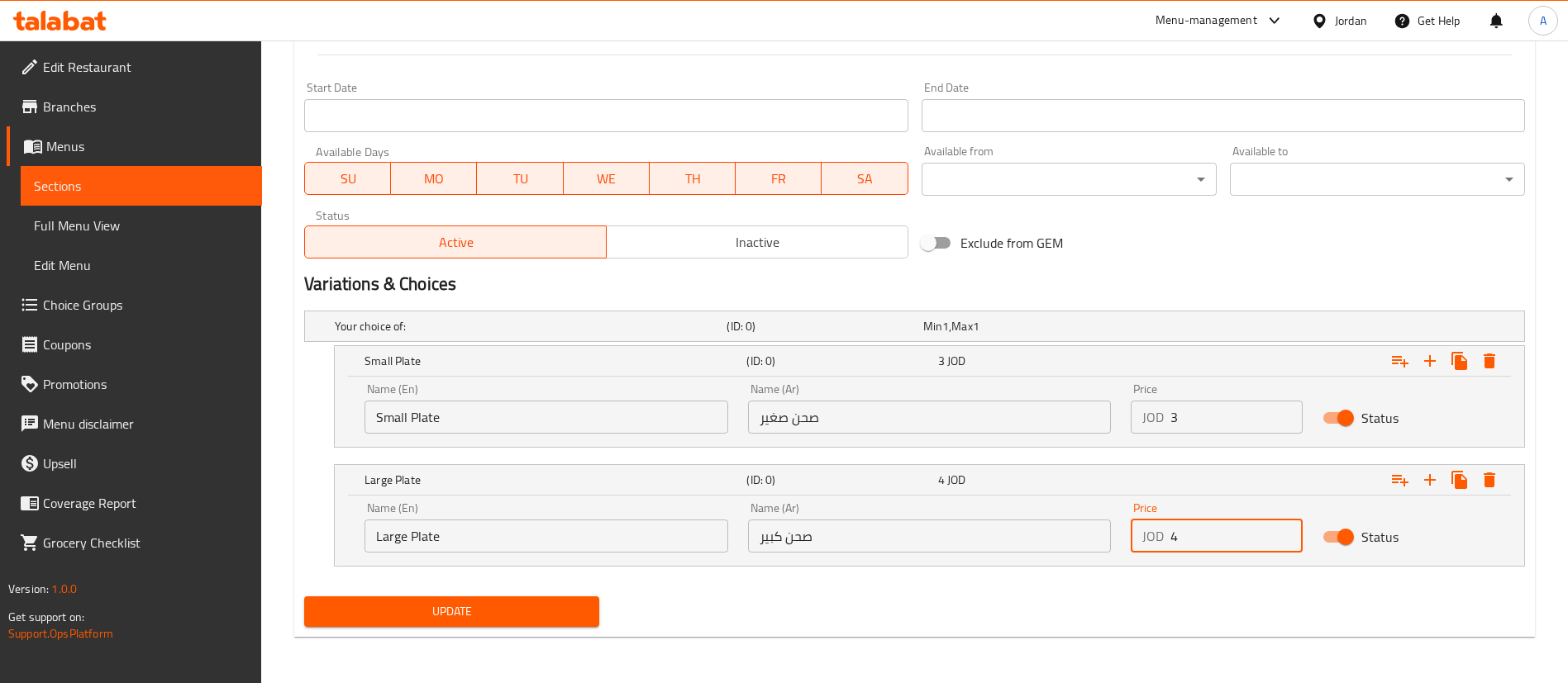
click at [435, 613] on span "Update" at bounding box center [452, 611] width 269 height 20
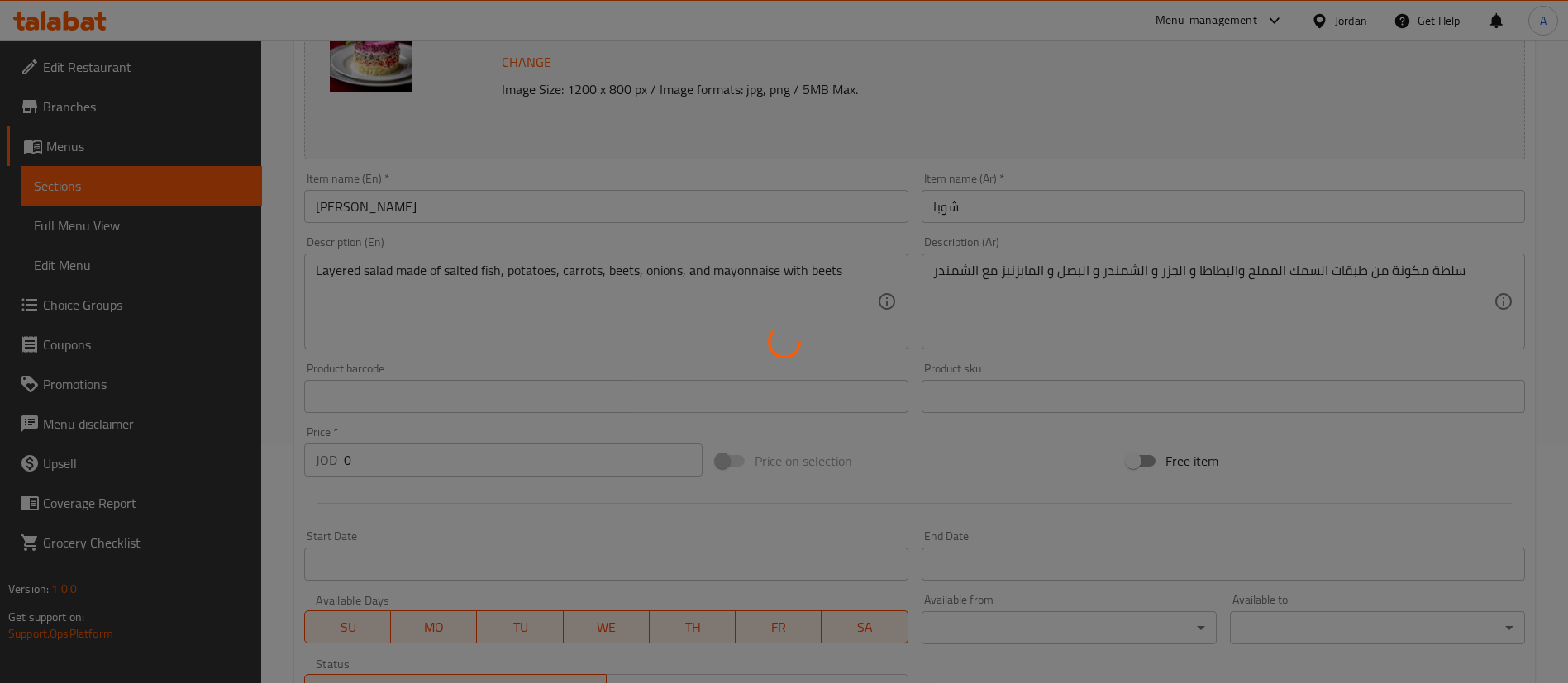
scroll to position [0, 0]
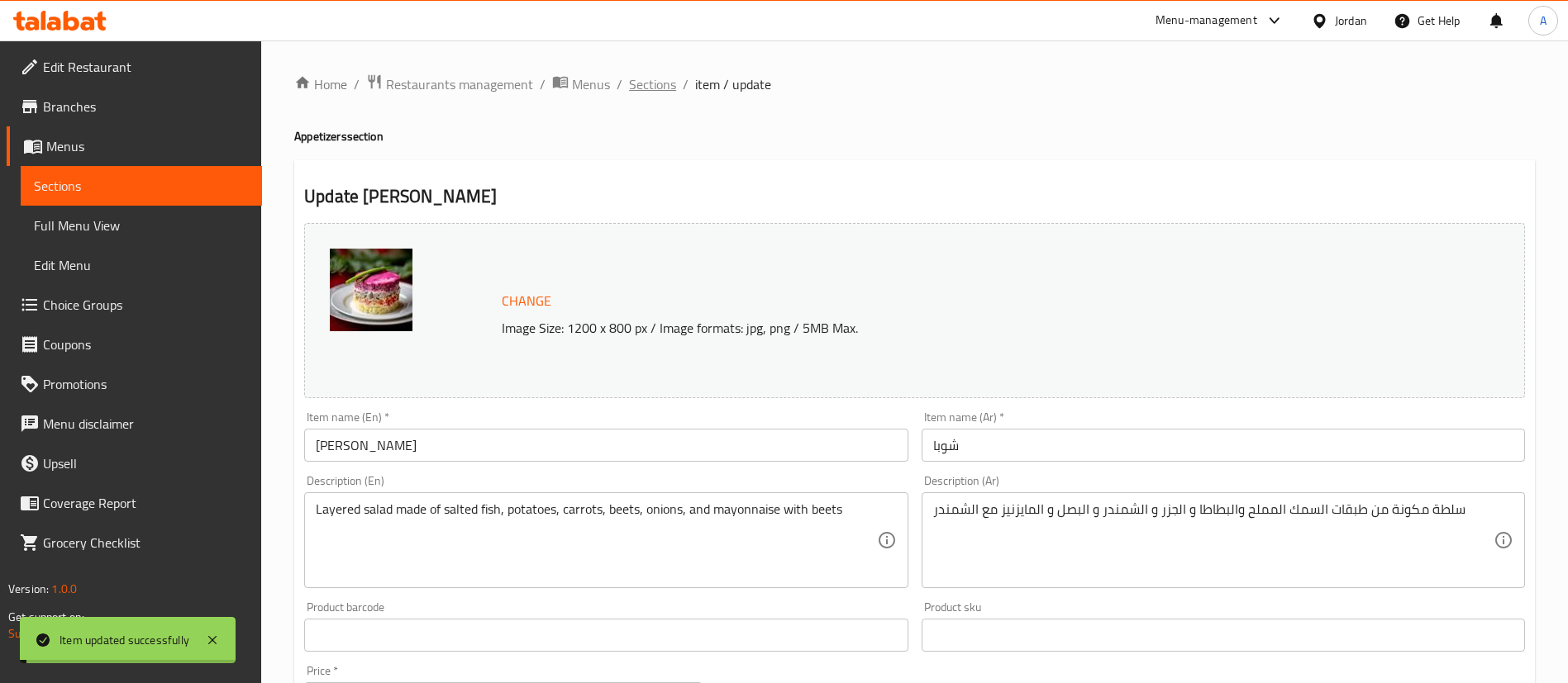
click at [658, 82] on span "Sections" at bounding box center [652, 84] width 48 height 20
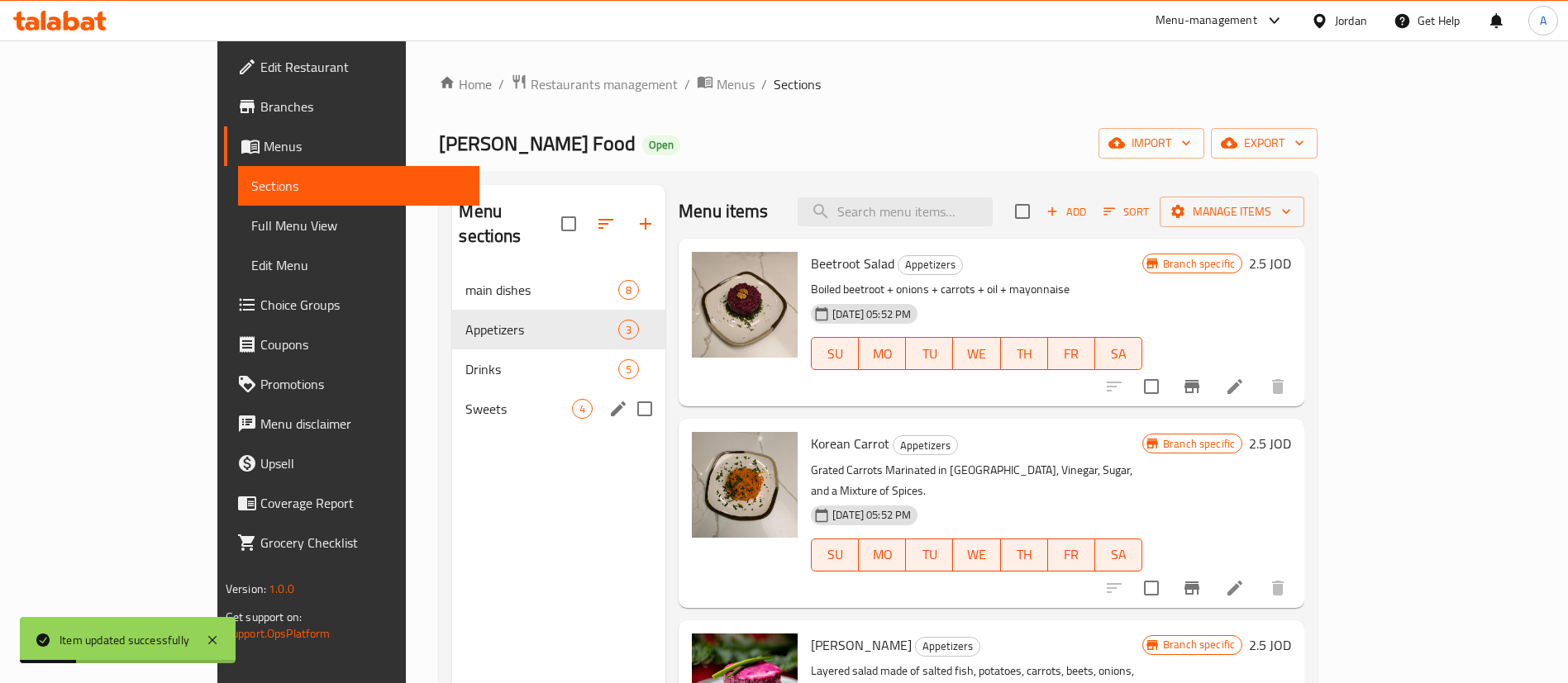
click at [453, 360] on div "Drinks 5" at bounding box center [559, 369] width 213 height 40
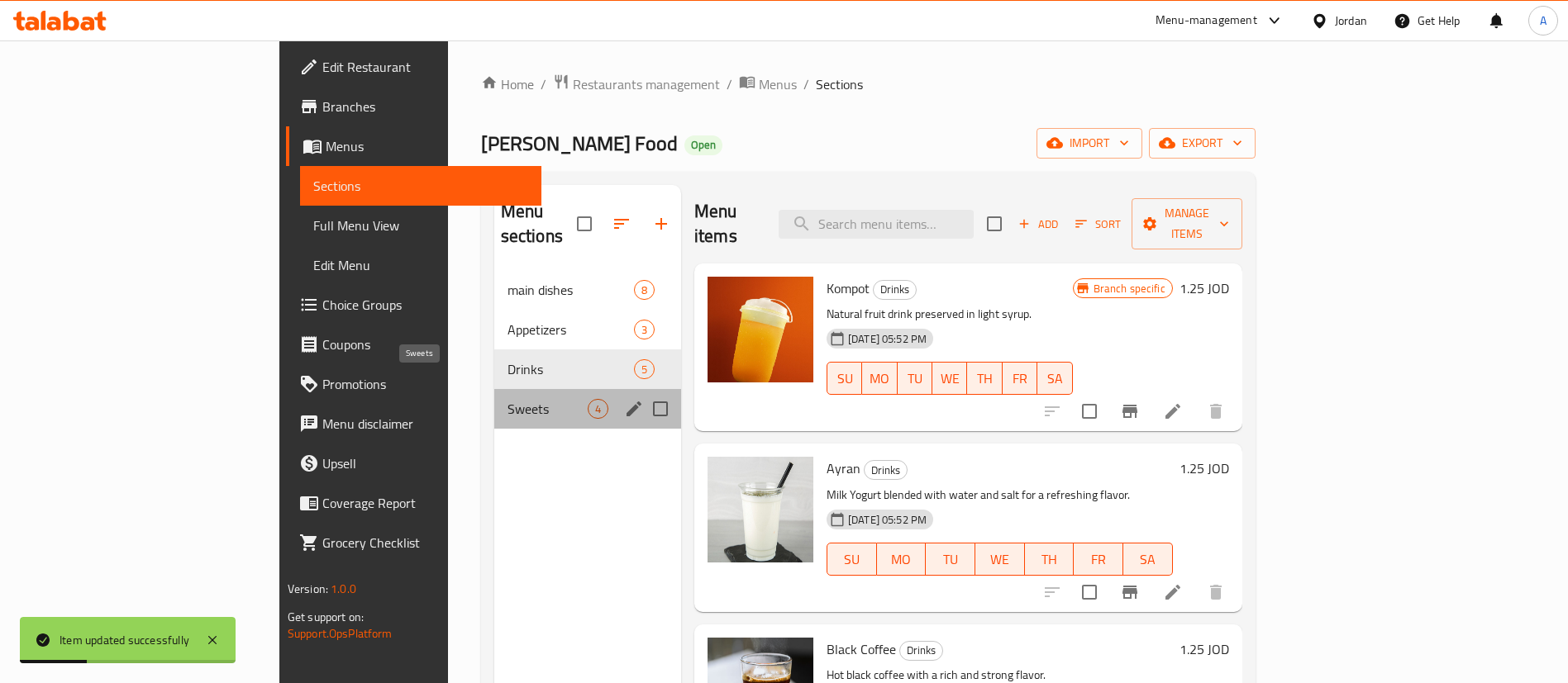
click at [507, 399] on span "Sweets" at bounding box center [547, 408] width 80 height 20
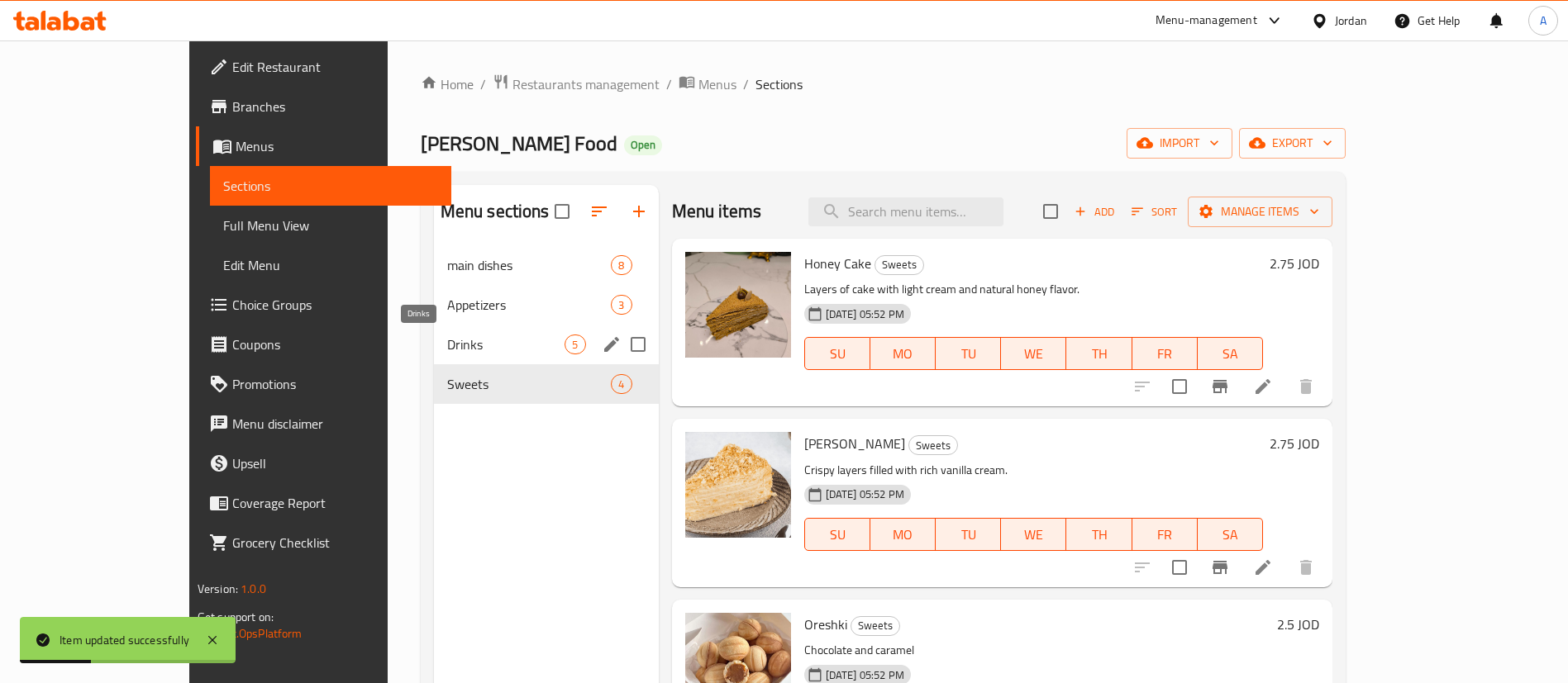
click at [447, 349] on span "Drinks" at bounding box center [506, 344] width 118 height 20
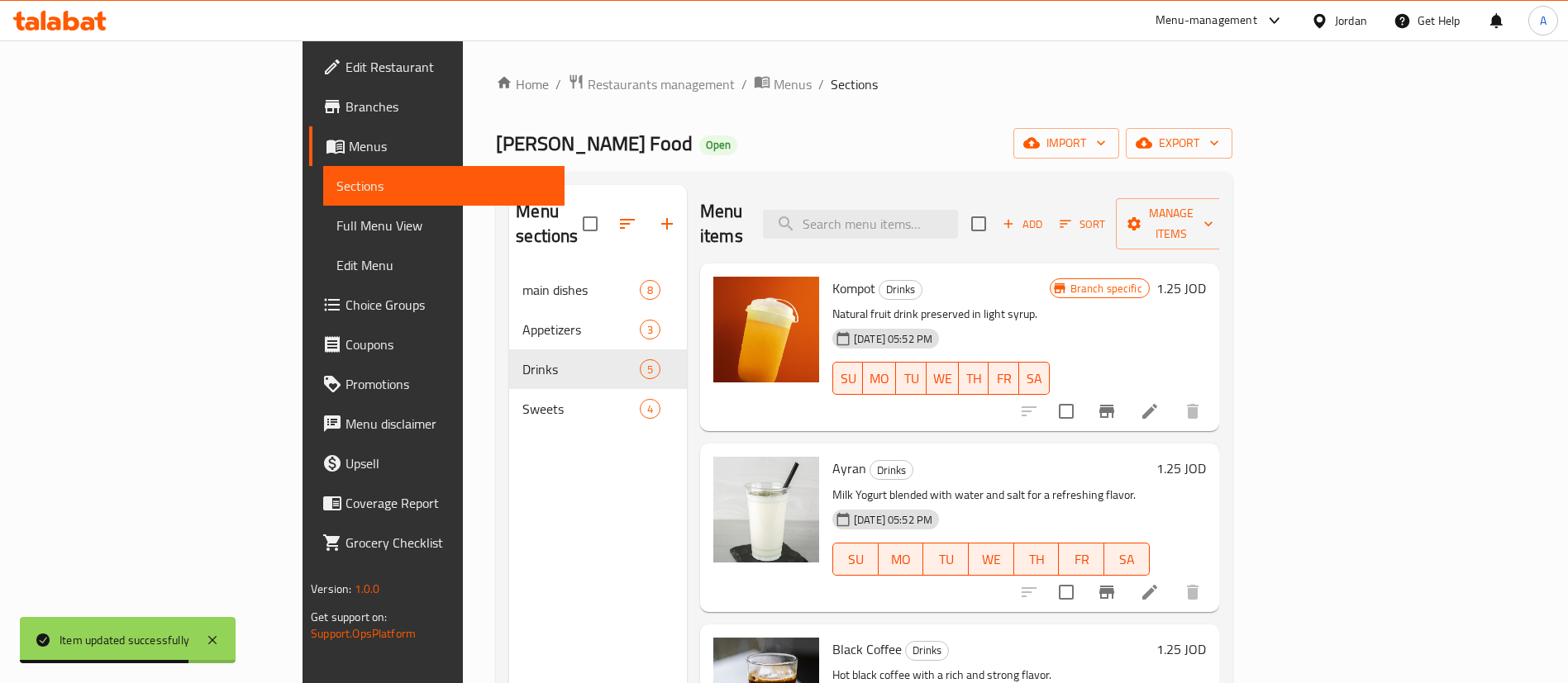
click at [1206, 277] on h6 "1.25 JOD" at bounding box center [1181, 289] width 49 height 23
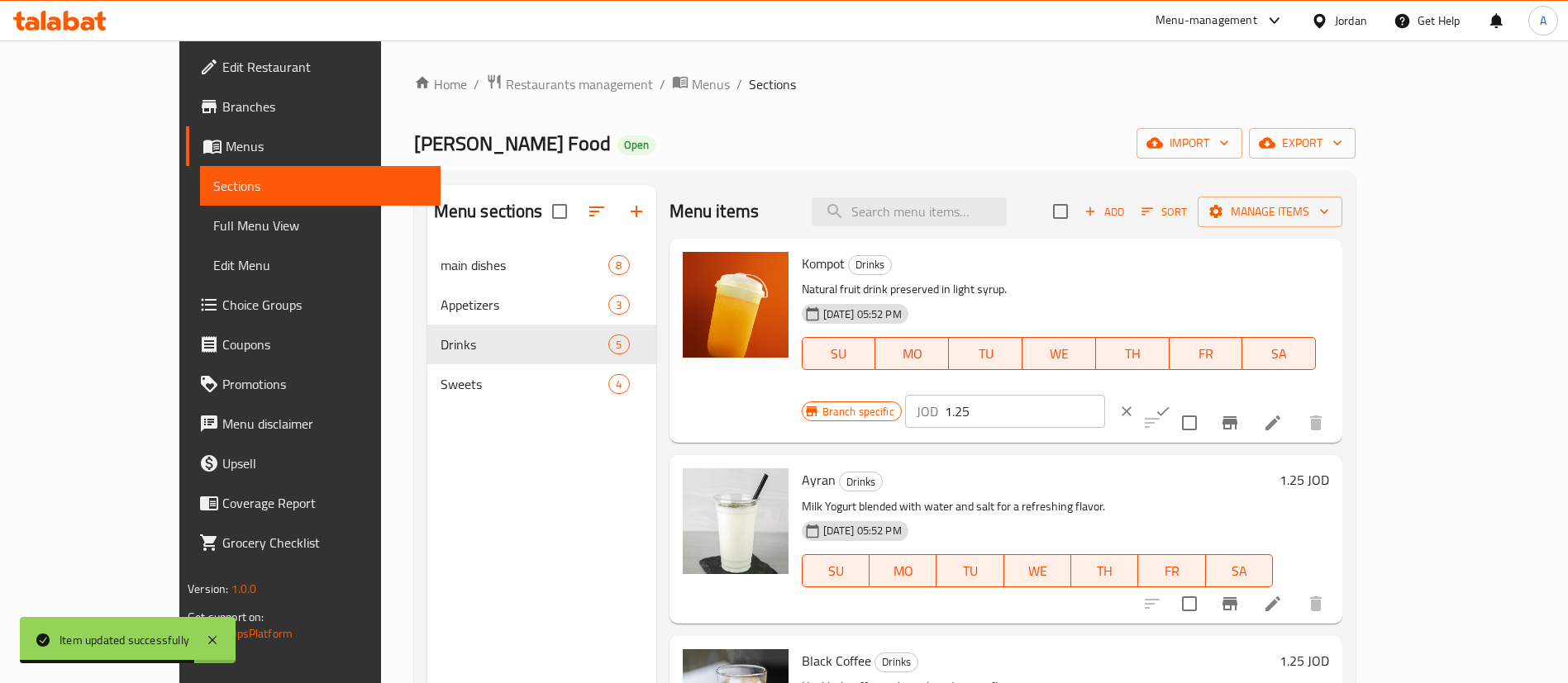
drag, startPoint x: 1332, startPoint y: 269, endPoint x: 1129, endPoint y: 275, distance: 203.1
click at [1144, 393] on div "Branch specific JOD 1.25 ​" at bounding box center [1004, 411] width 403 height 36
type input "1"
click at [1171, 403] on icon "ok" at bounding box center [1163, 411] width 17 height 17
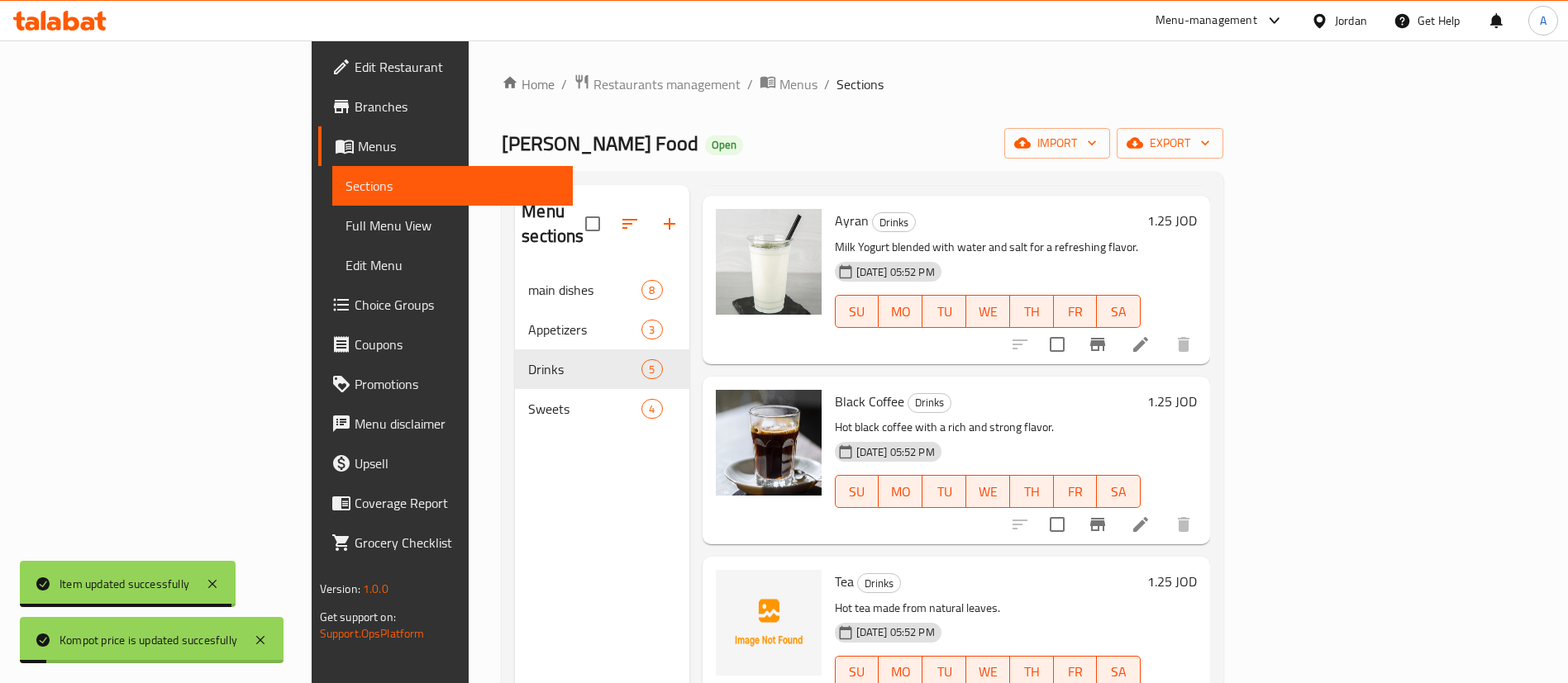
scroll to position [124, 0]
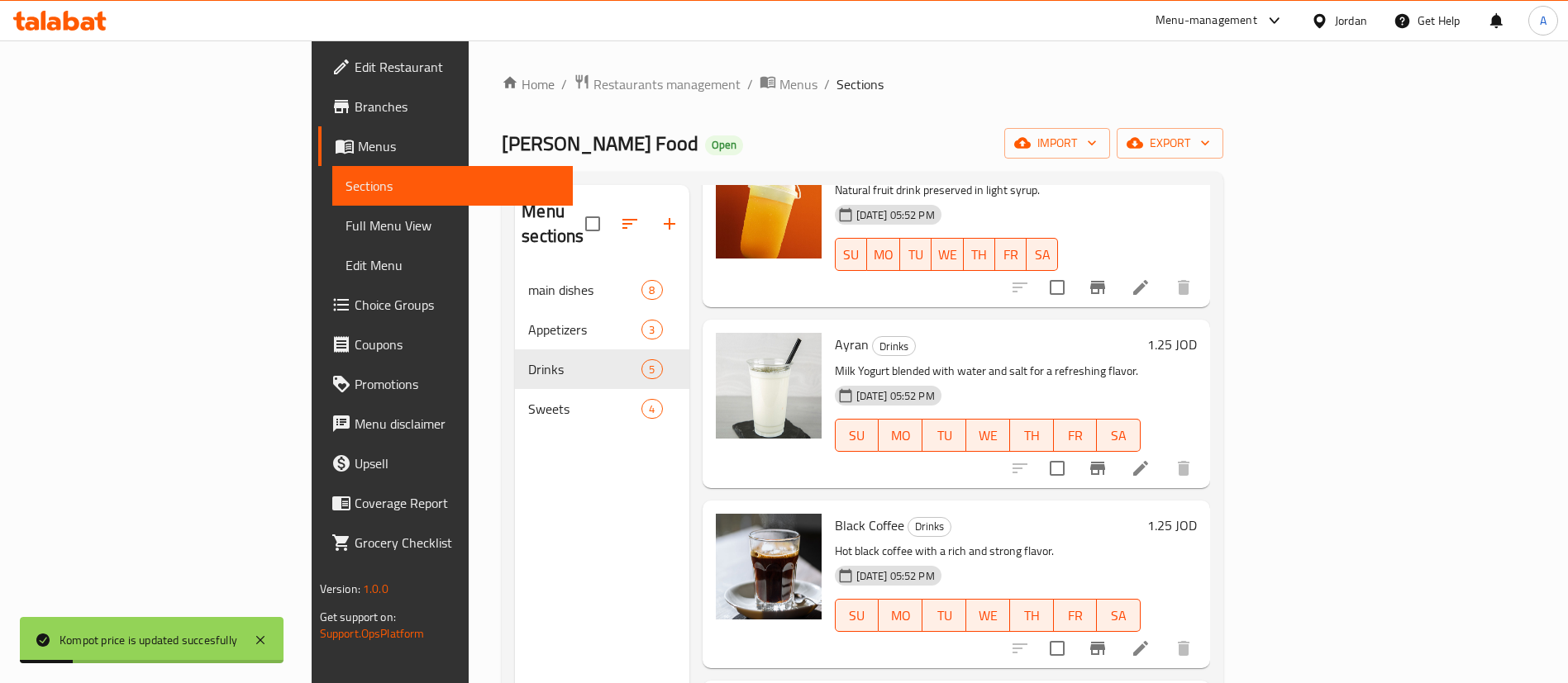
click at [1196, 333] on h6 "1.25 JOD" at bounding box center [1172, 344] width 49 height 23
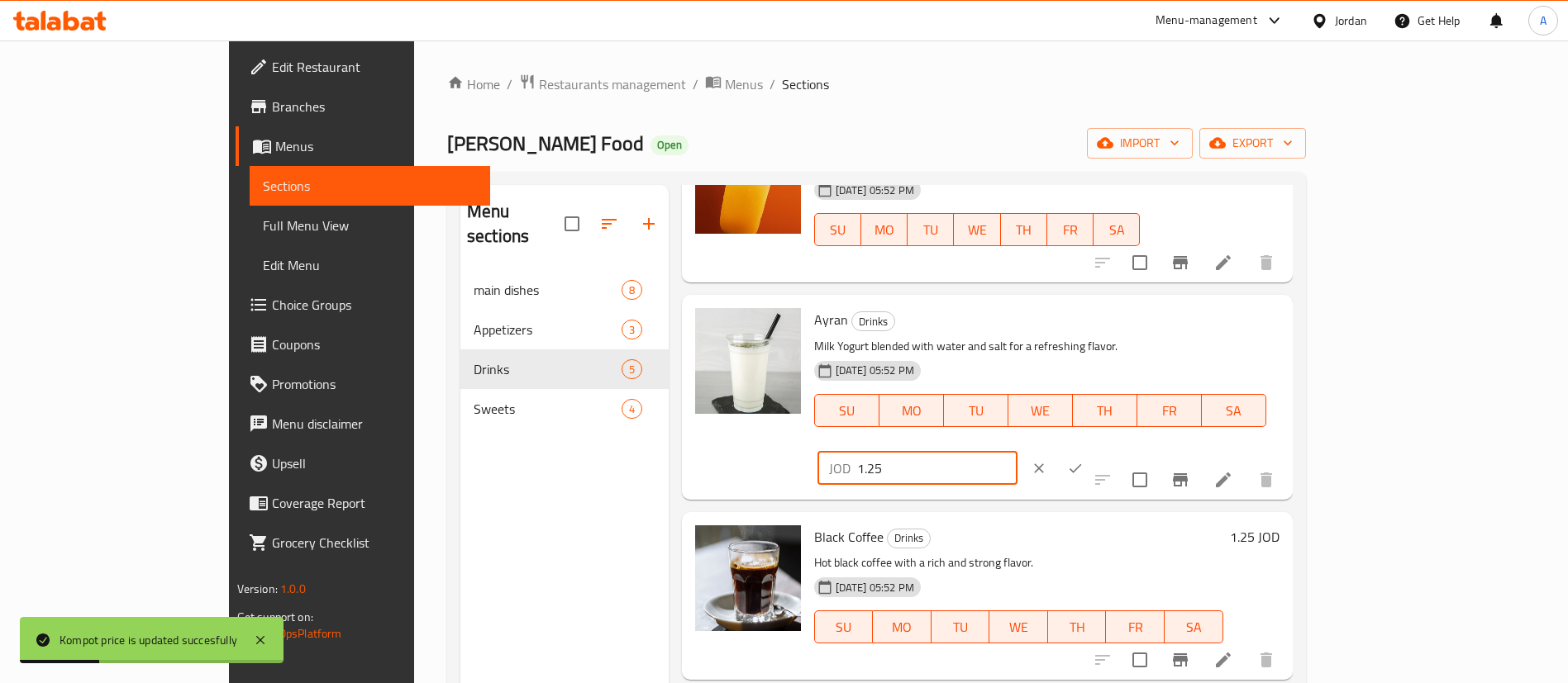
drag, startPoint x: 1305, startPoint y: 333, endPoint x: 1358, endPoint y: 322, distance: 54.1
click at [1183, 330] on div "Ayran Drinks Milk Yogurt blended with water and salt for a refreshing flavor. 2…" at bounding box center [1047, 397] width 479 height 191
type input "1"
click at [1084, 460] on icon "ok" at bounding box center [1075, 468] width 17 height 17
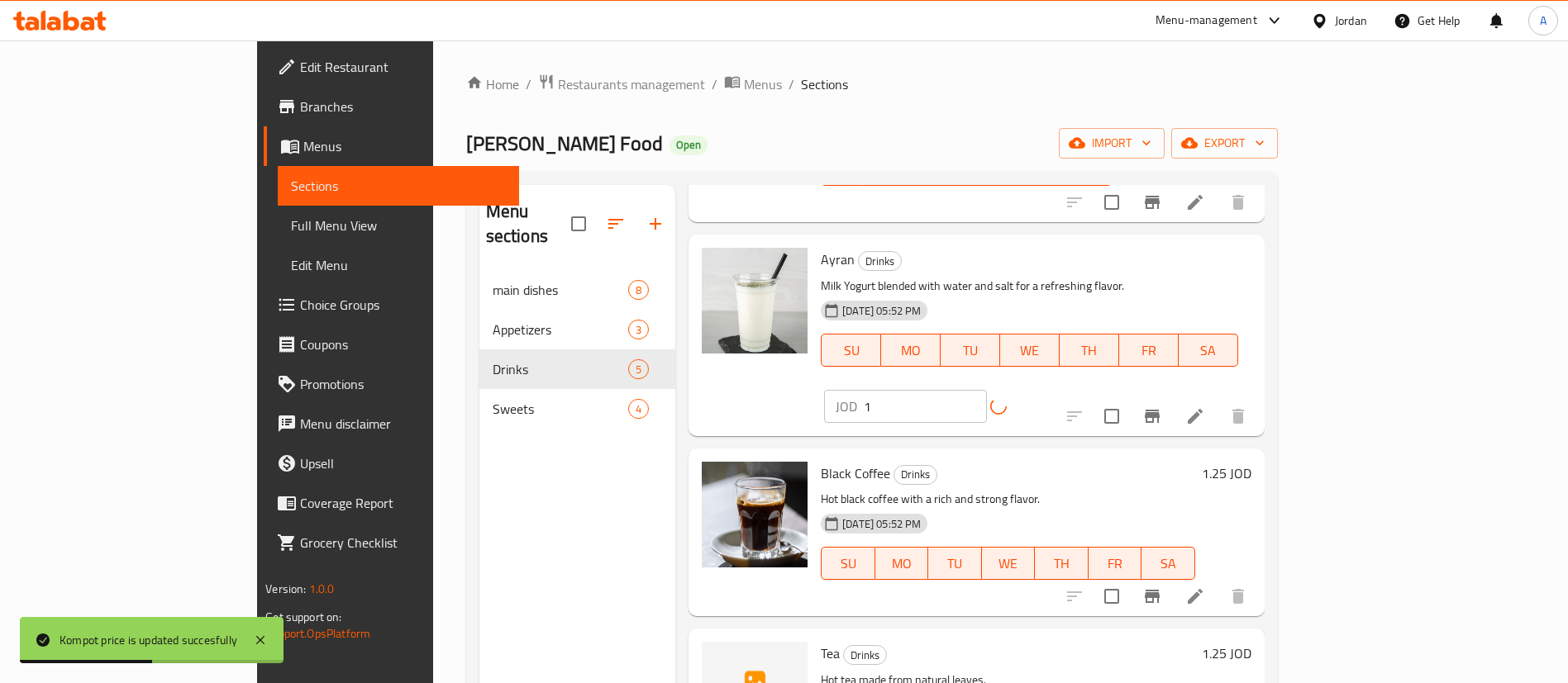
scroll to position [248, 0]
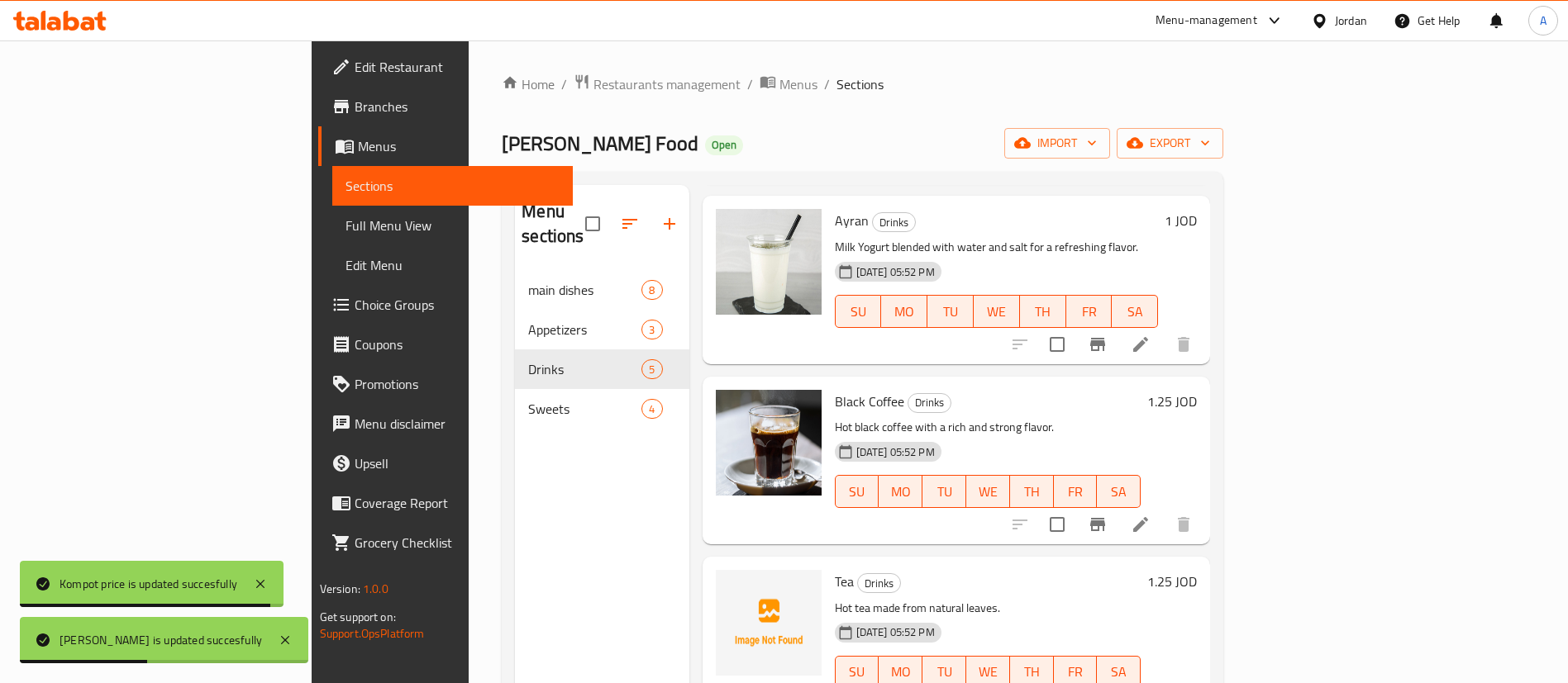
click at [1196, 390] on h6 "1.25 JOD" at bounding box center [1172, 401] width 49 height 23
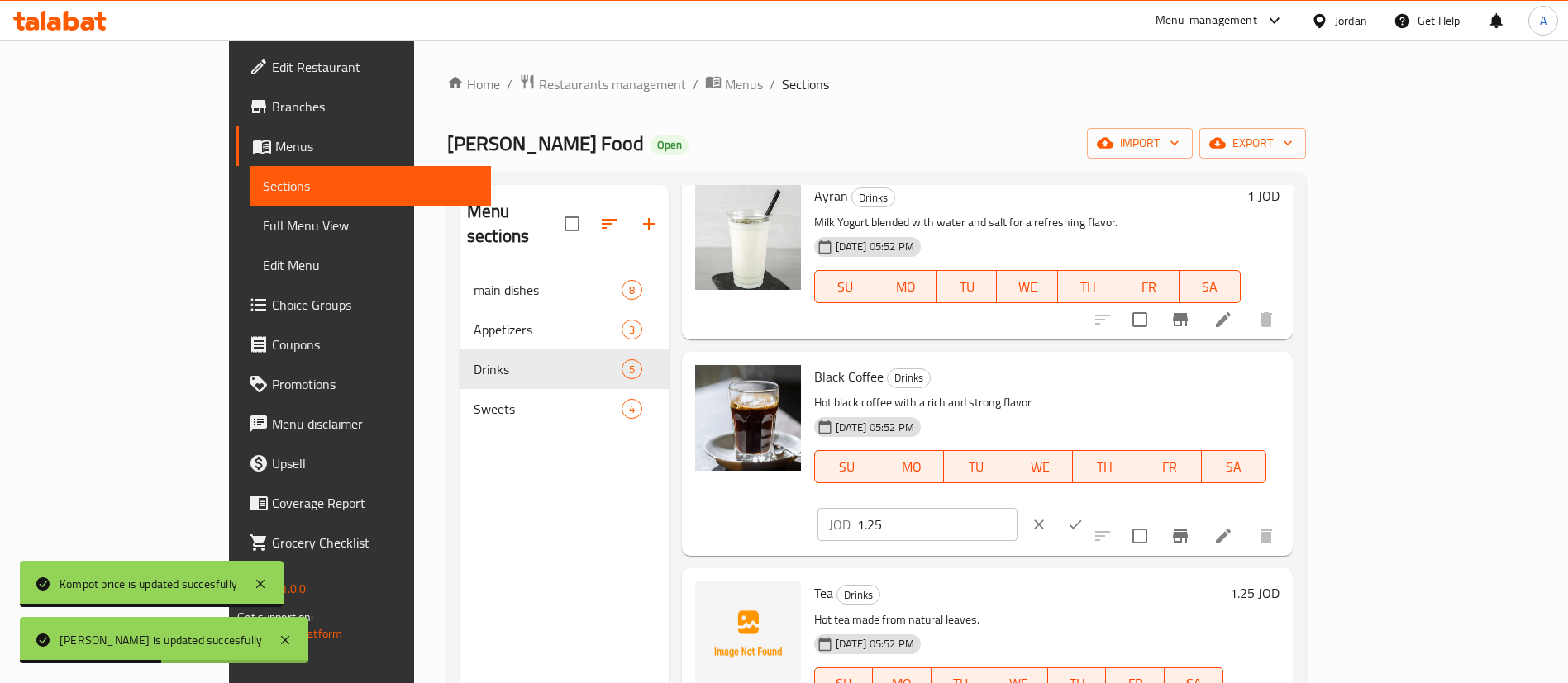
drag, startPoint x: 1248, startPoint y: 388, endPoint x: 1117, endPoint y: 386, distance: 131.0
click at [1117, 386] on div "Black Coffee Drinks Hot black coffee with a rich and strong flavor. 27-08-2025 …" at bounding box center [1047, 453] width 479 height 191
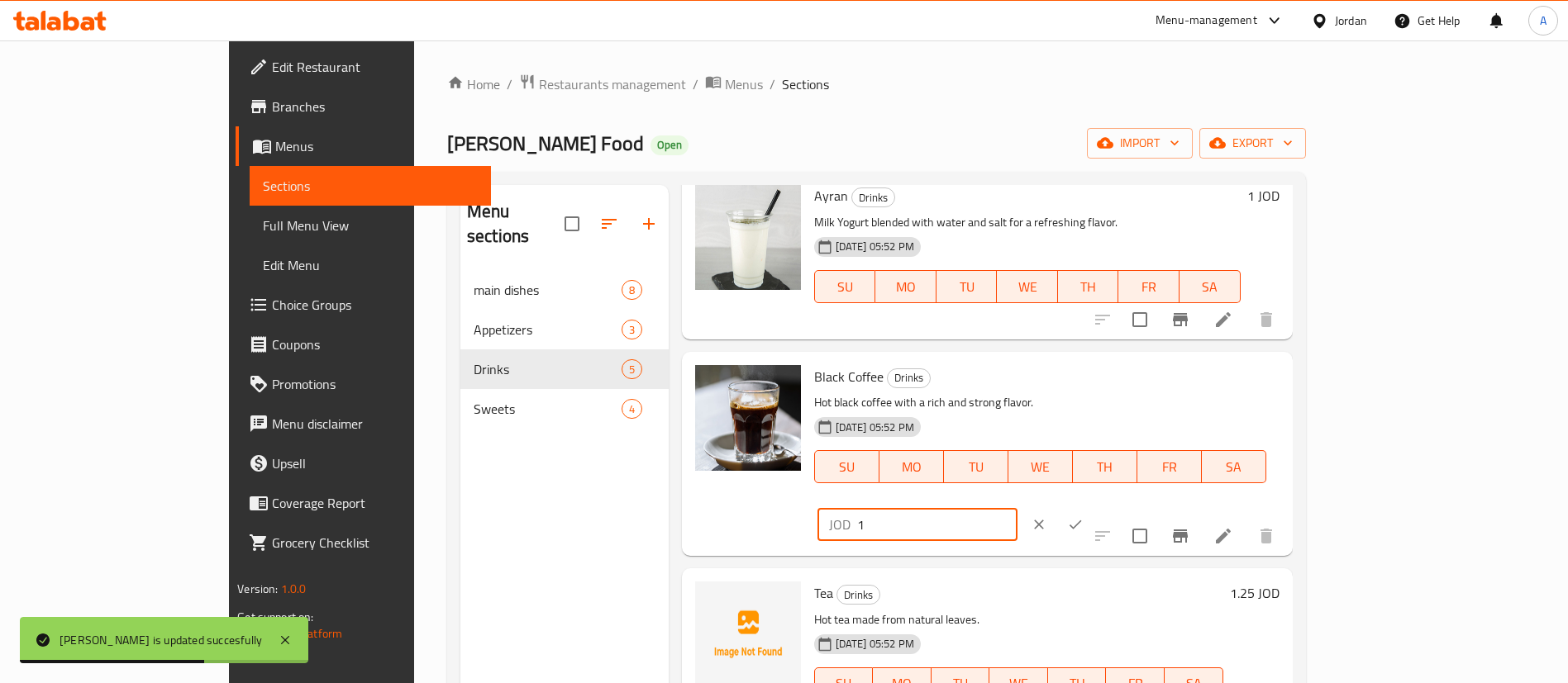
type input "1"
drag, startPoint x: 1455, startPoint y: 384, endPoint x: 1454, endPoint y: 371, distance: 13.0
click at [1084, 517] on icon "ok" at bounding box center [1075, 525] width 17 height 17
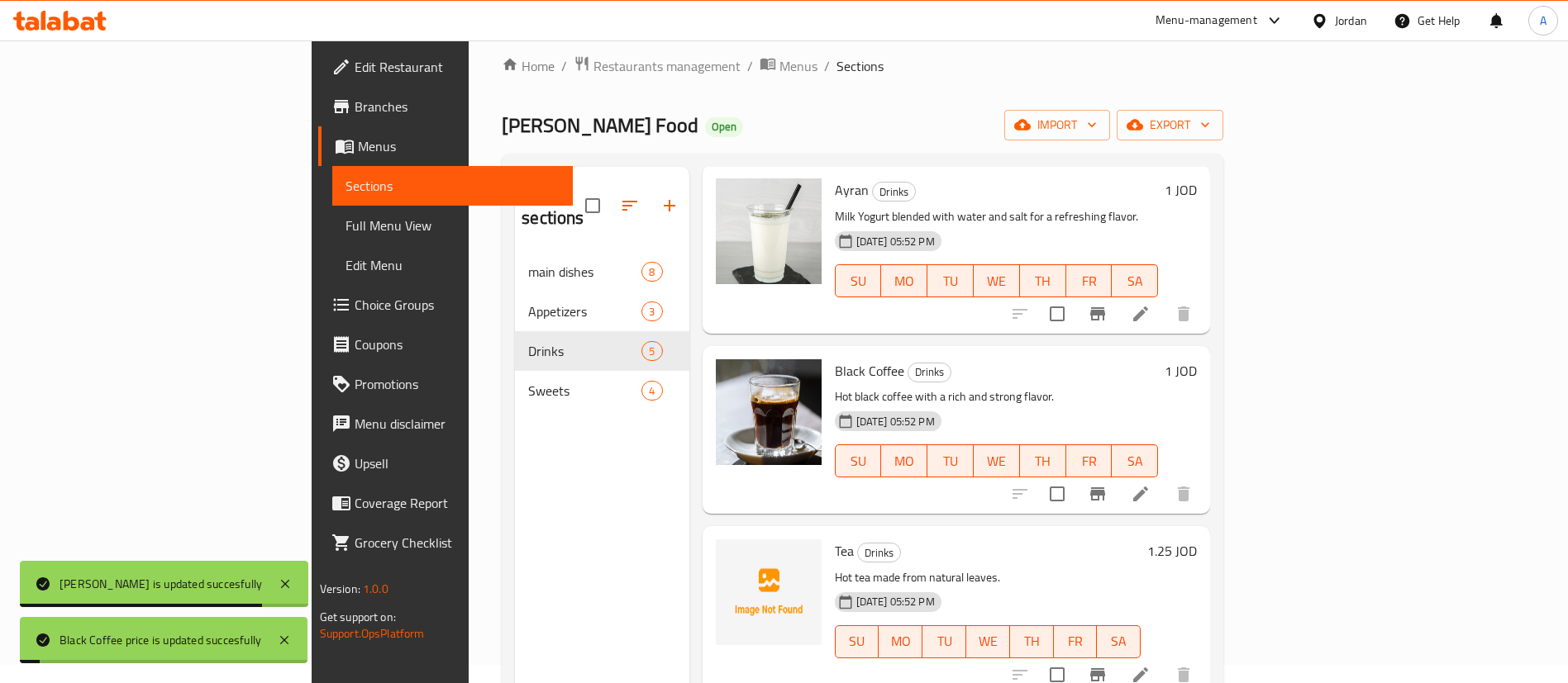
scroll to position [124, 0]
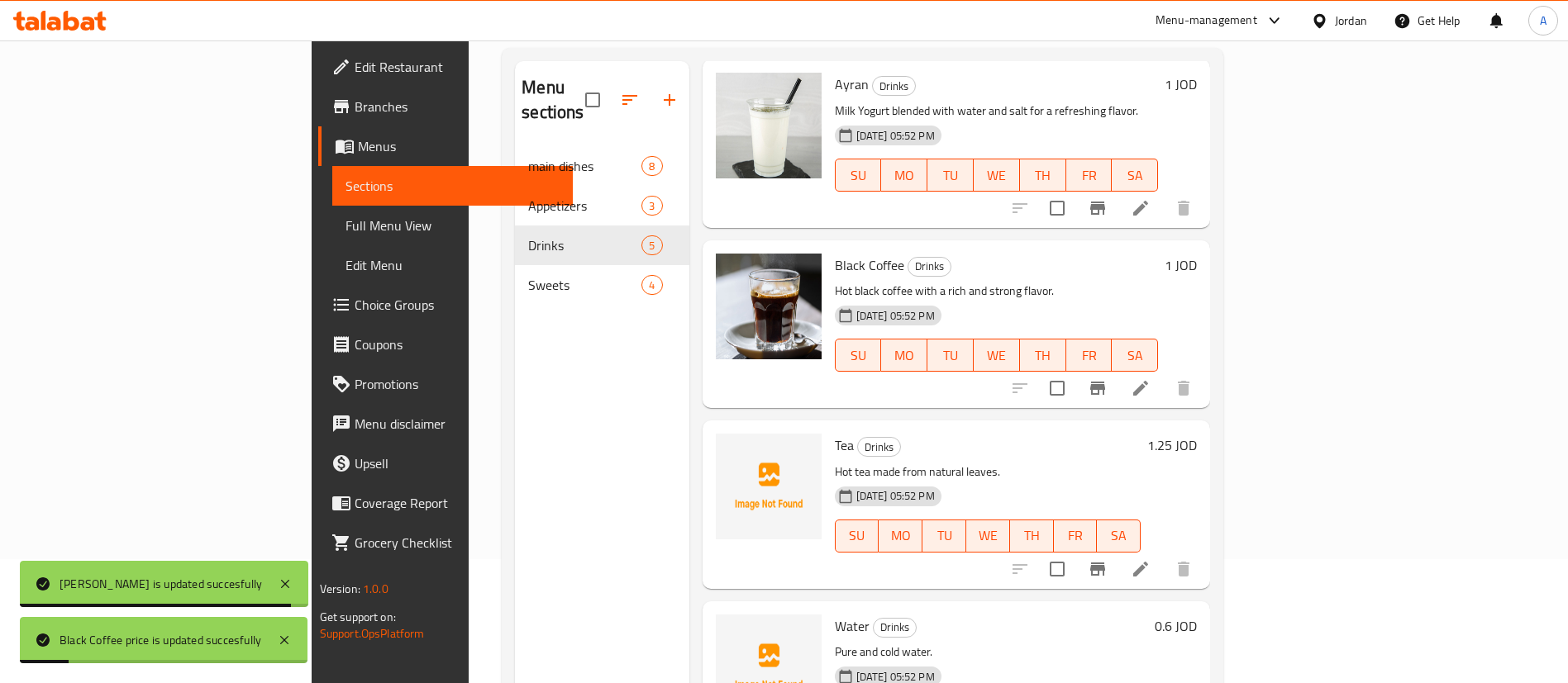
click at [1196, 452] on div "1.25 JOD" at bounding box center [1169, 504] width 56 height 142
click at [1196, 434] on h6 "1.25 JOD" at bounding box center [1172, 445] width 49 height 23
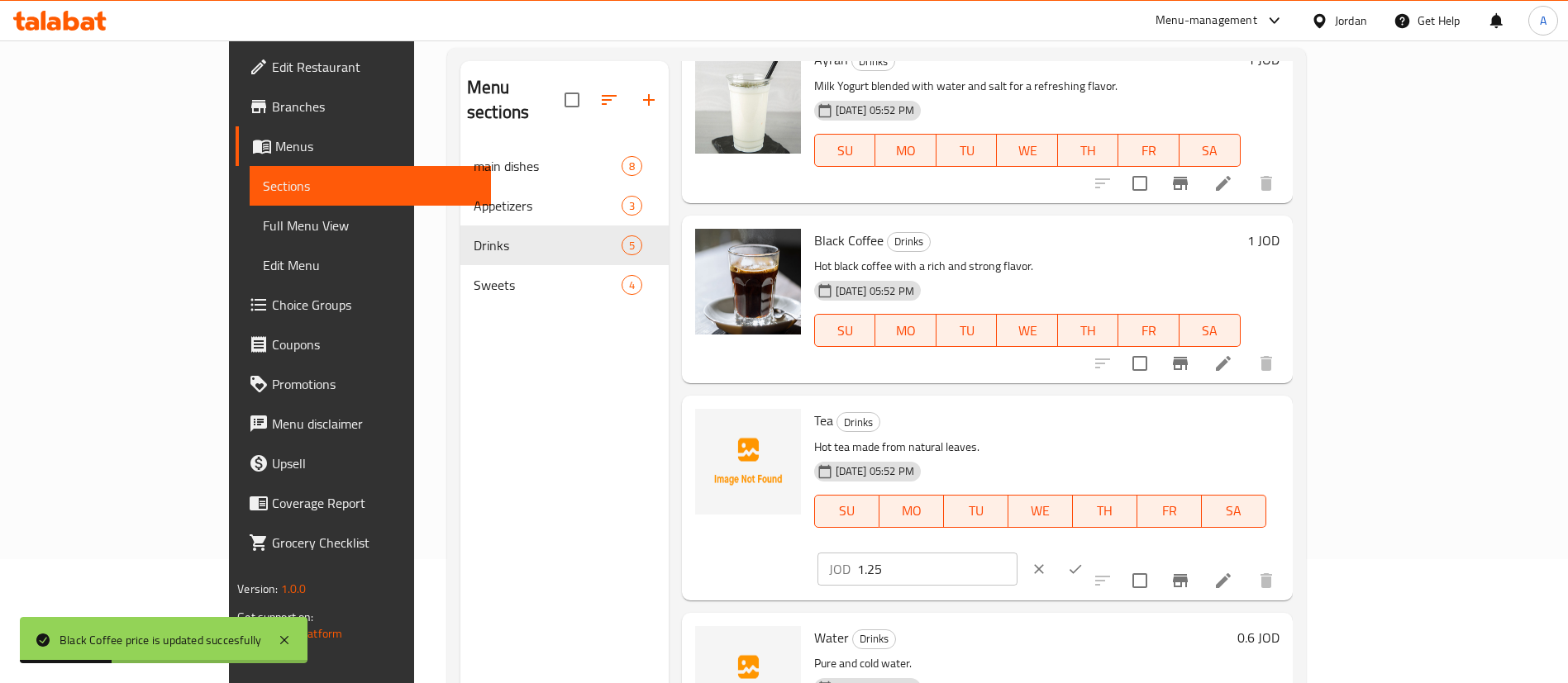
click at [1093, 428] on div "Tea Drinks Hot tea made from natural leaves. 27-08-2025 05:52 PM SU MO TU WE TH…" at bounding box center [1047, 497] width 479 height 191
type input "1"
click at [1117, 551] on div "JOD 1 ​" at bounding box center [968, 569] width 300 height 36
click at [1093, 551] on button "ok" at bounding box center [1075, 569] width 36 height 36
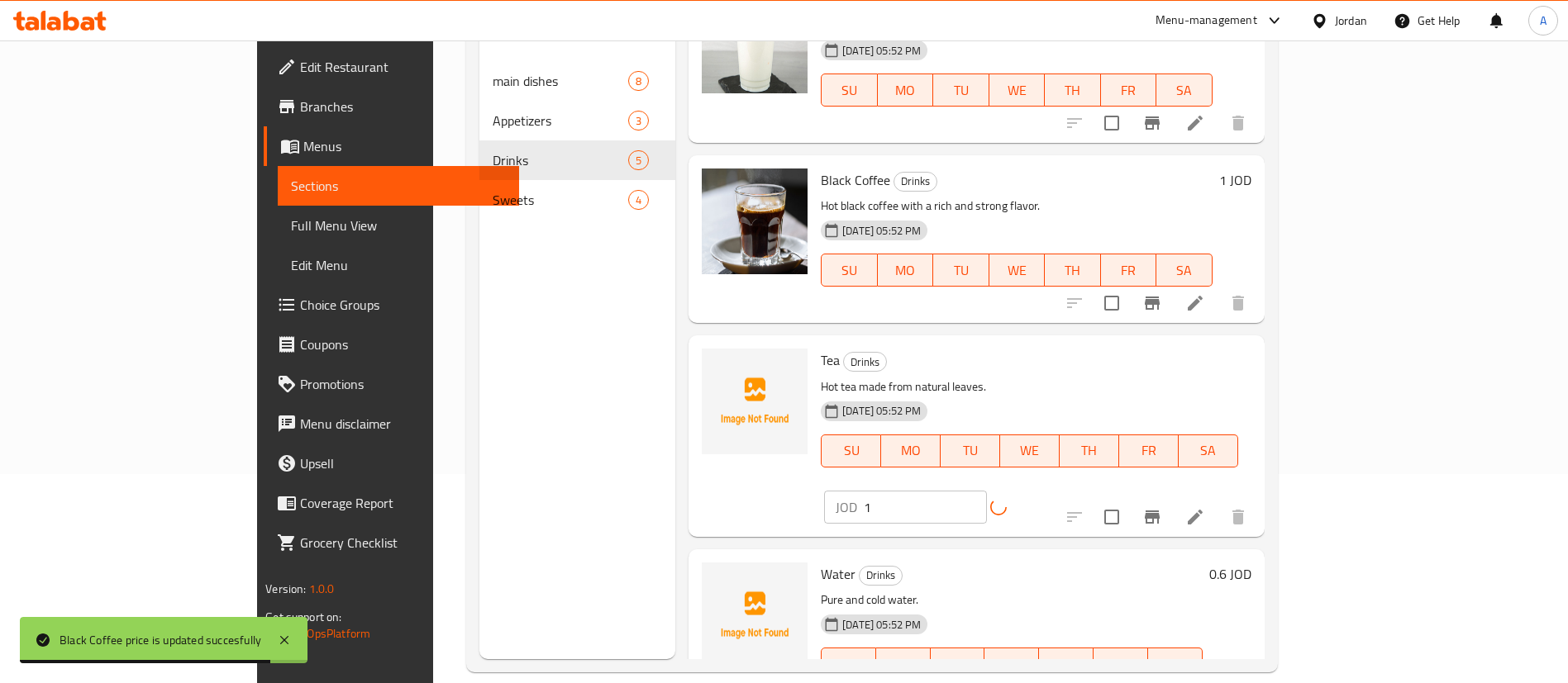
scroll to position [231, 0]
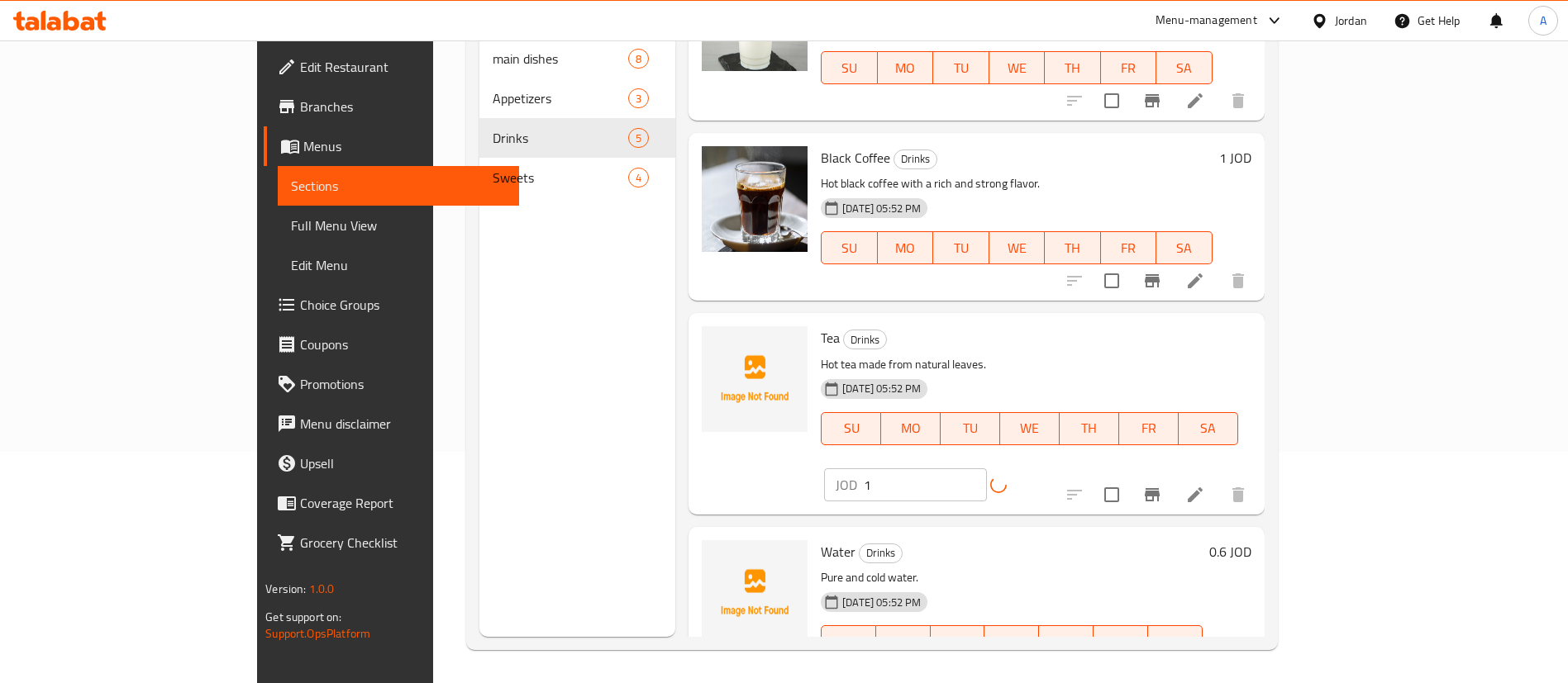
click at [1251, 540] on h6 "0.6 JOD" at bounding box center [1231, 552] width 42 height 23
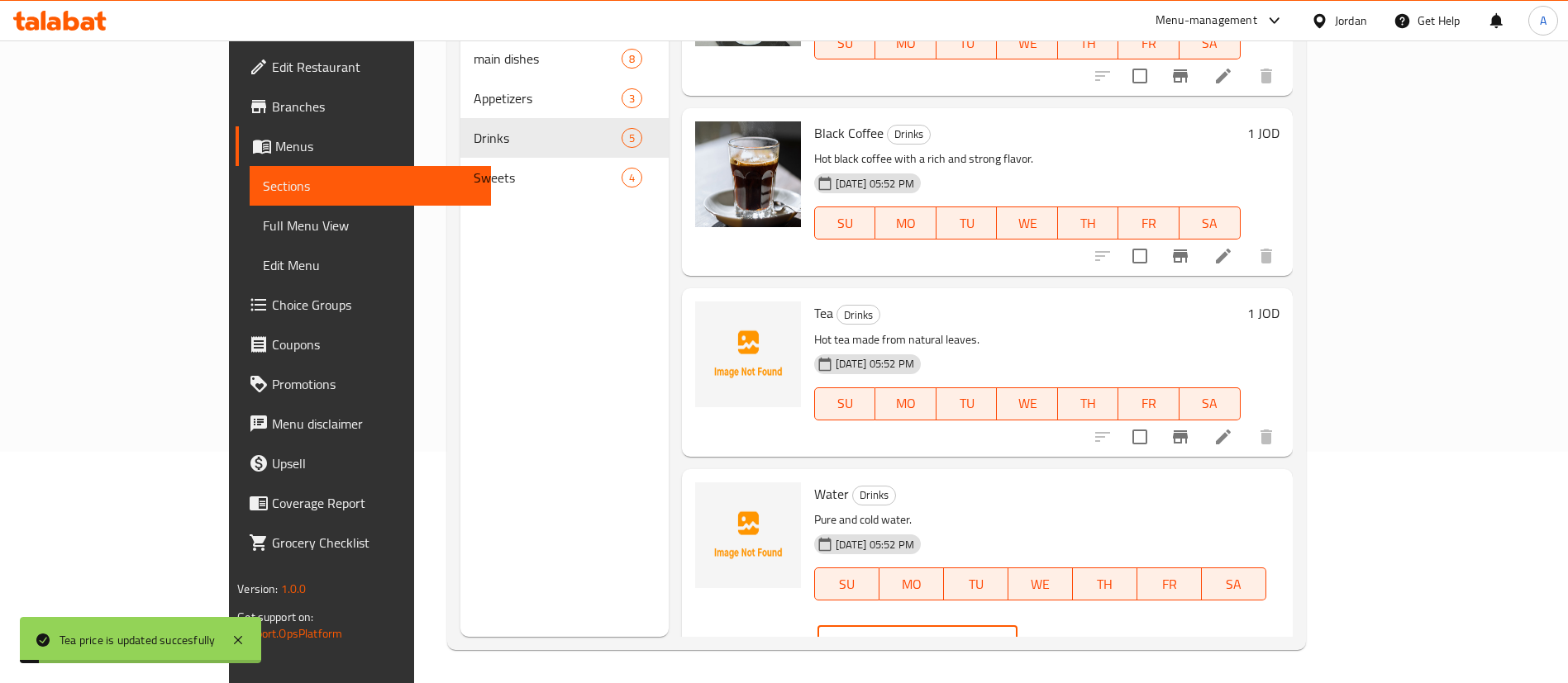
click at [1018, 626] on input "0.6" at bounding box center [938, 643] width 160 height 33
type input "0.5"
click at [1093, 624] on button "ok" at bounding box center [1075, 642] width 36 height 36
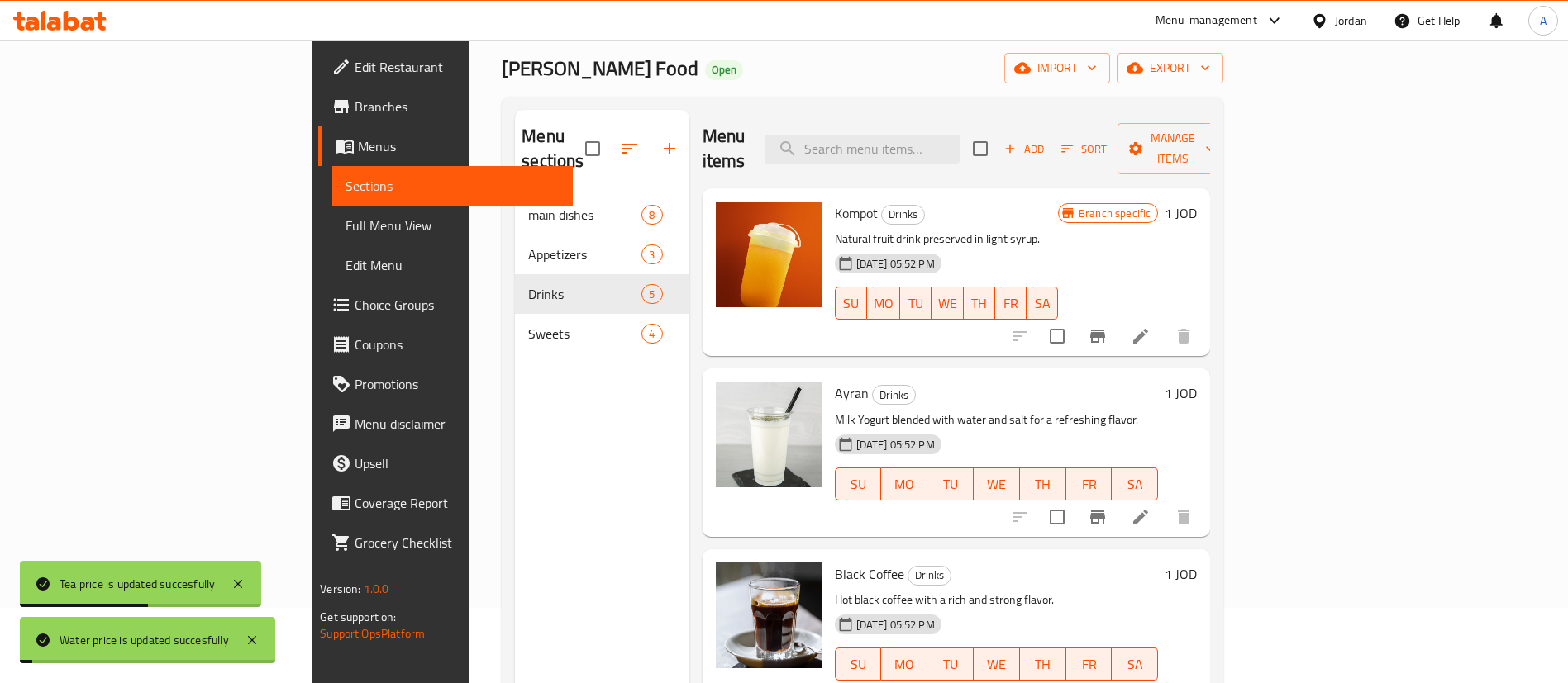
scroll to position [0, 0]
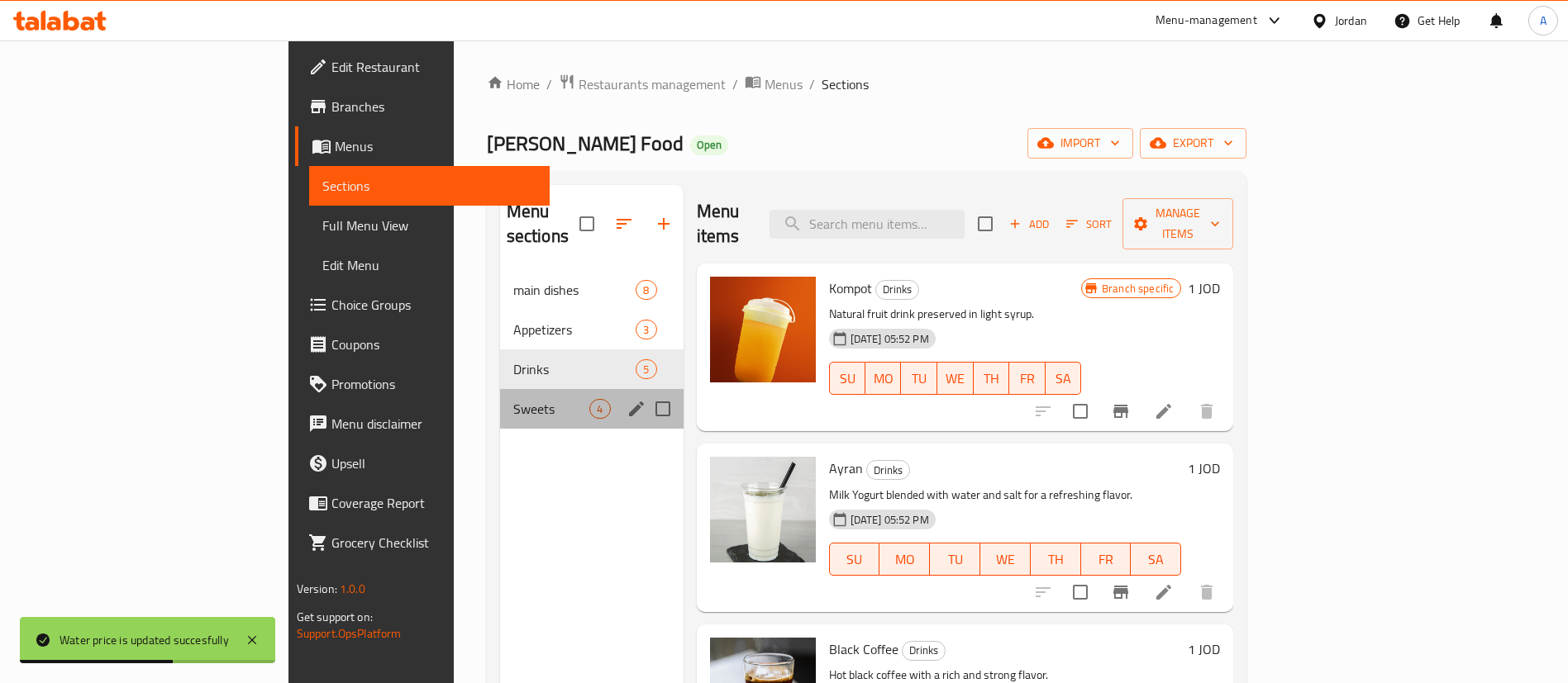
click at [513, 399] on span "Sweets" at bounding box center [551, 408] width 77 height 20
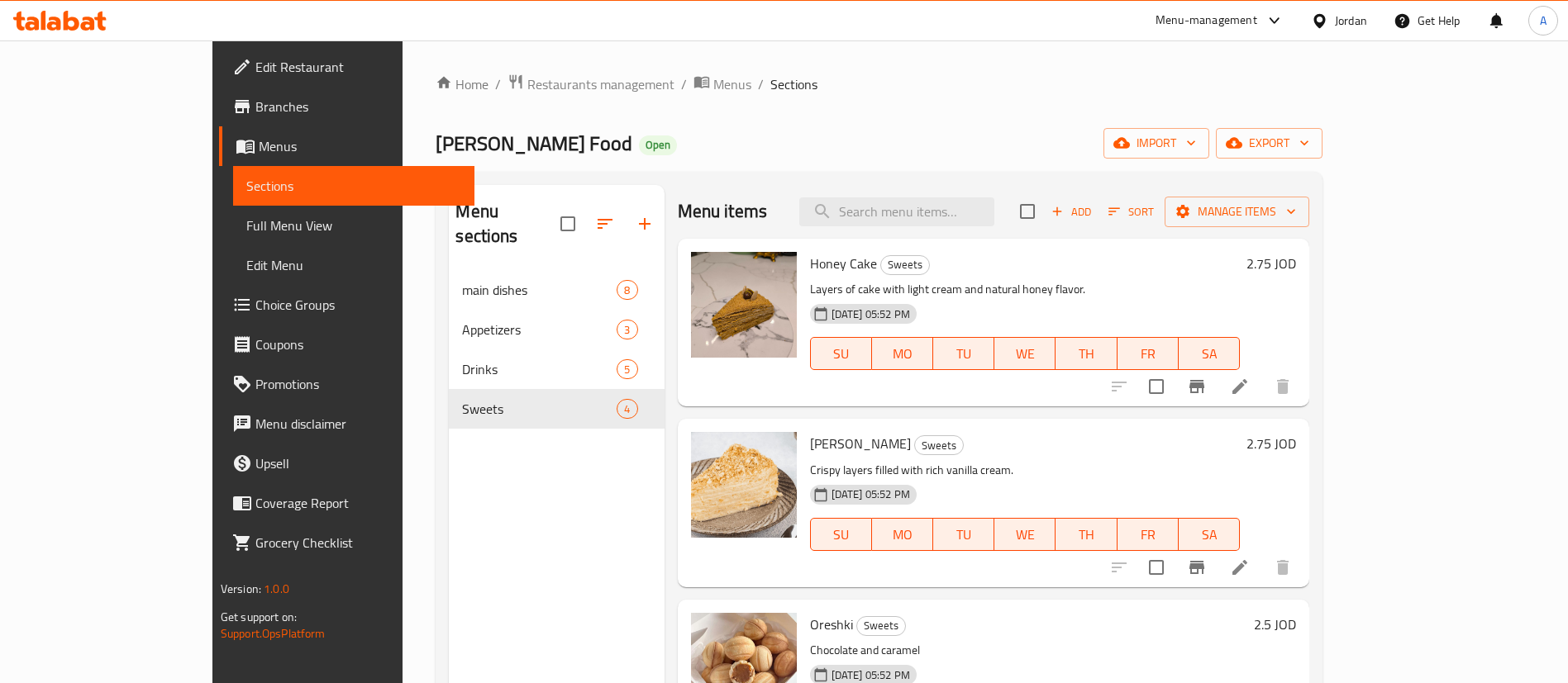
click at [1296, 257] on h6 "2.75 JOD" at bounding box center [1271, 263] width 49 height 23
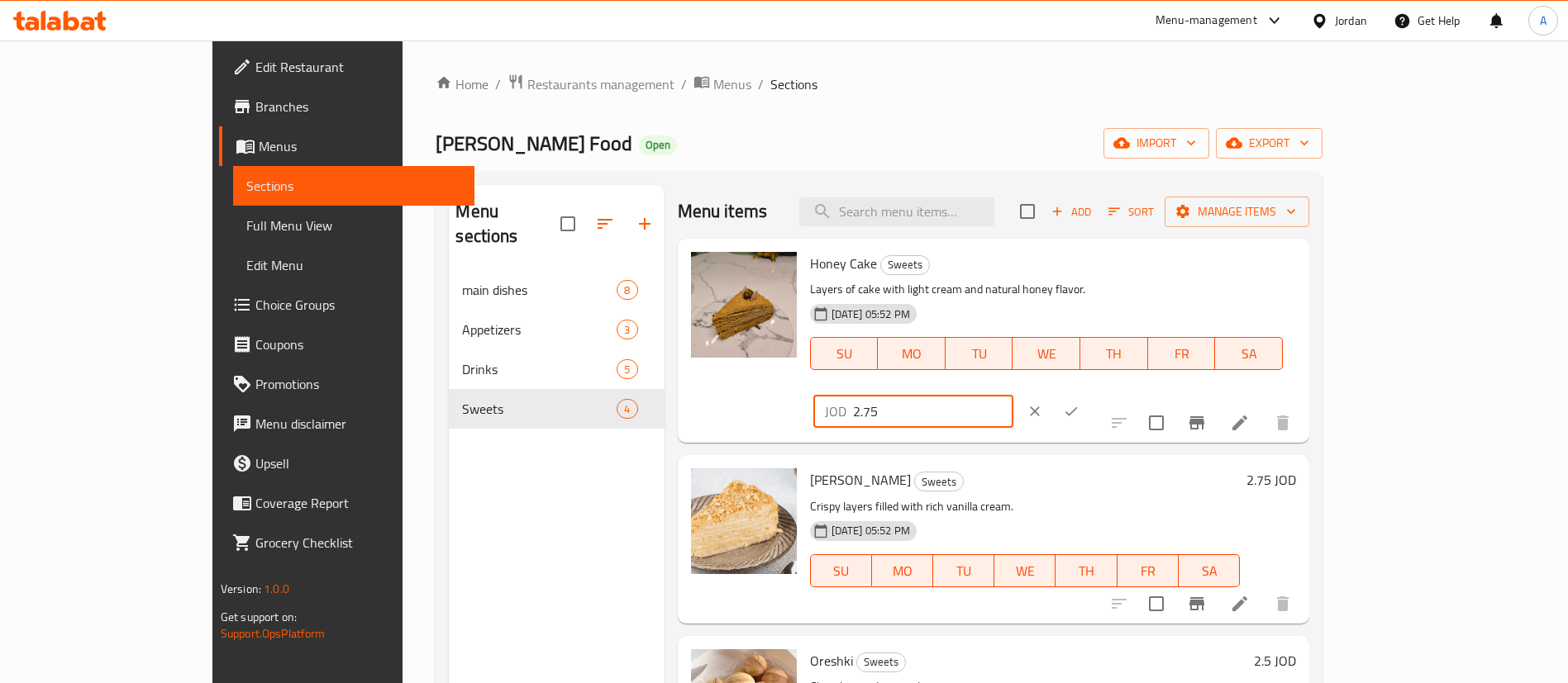
drag, startPoint x: 1274, startPoint y: 277, endPoint x: 1285, endPoint y: 275, distance: 11.2
click at [1013, 395] on input "2.75" at bounding box center [933, 412] width 160 height 33
drag, startPoint x: 1327, startPoint y: 273, endPoint x: 1280, endPoint y: 264, distance: 47.9
click at [1177, 265] on div "Honey Cake Sweets Layers of cake with light cream and natural honey flavor. 27-…" at bounding box center [1054, 341] width 500 height 191
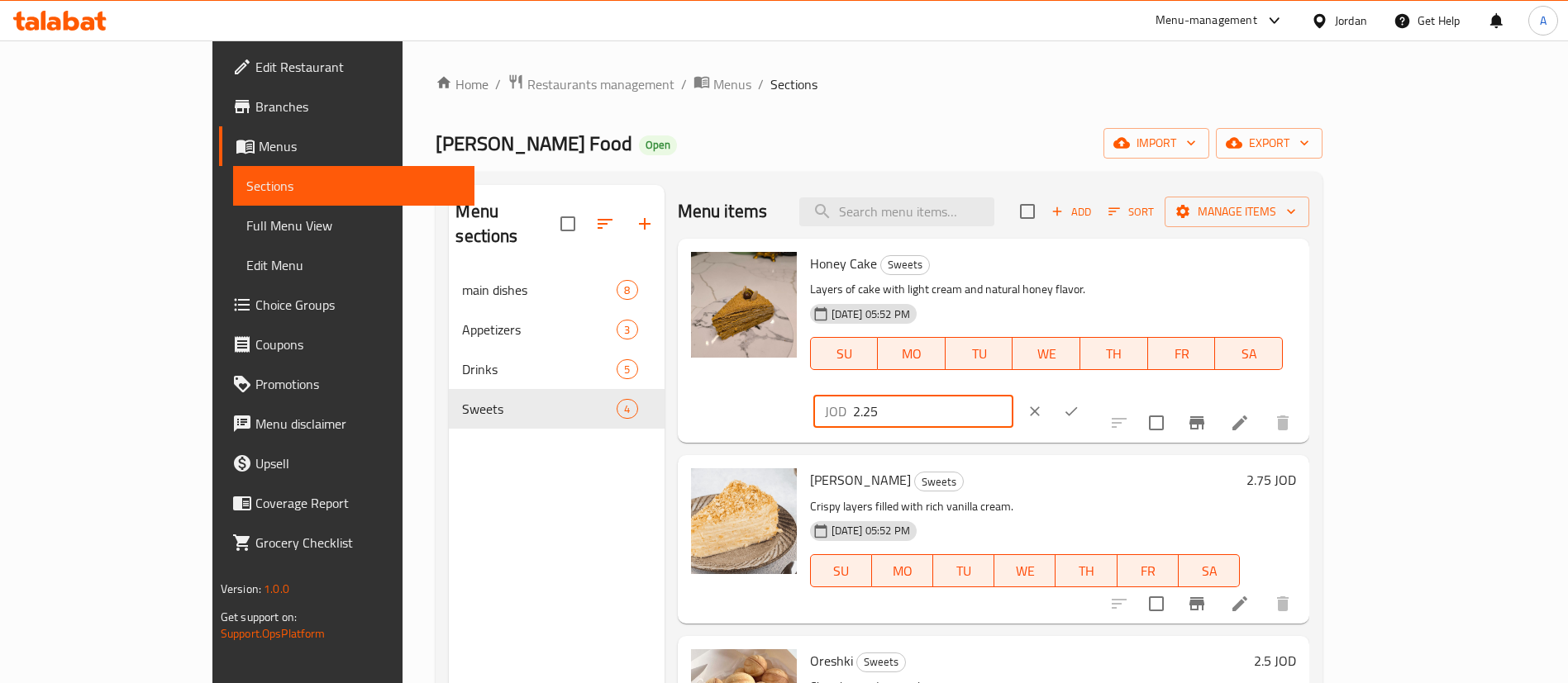
type input "2.25"
click at [1089, 393] on button "ok" at bounding box center [1071, 411] width 36 height 36
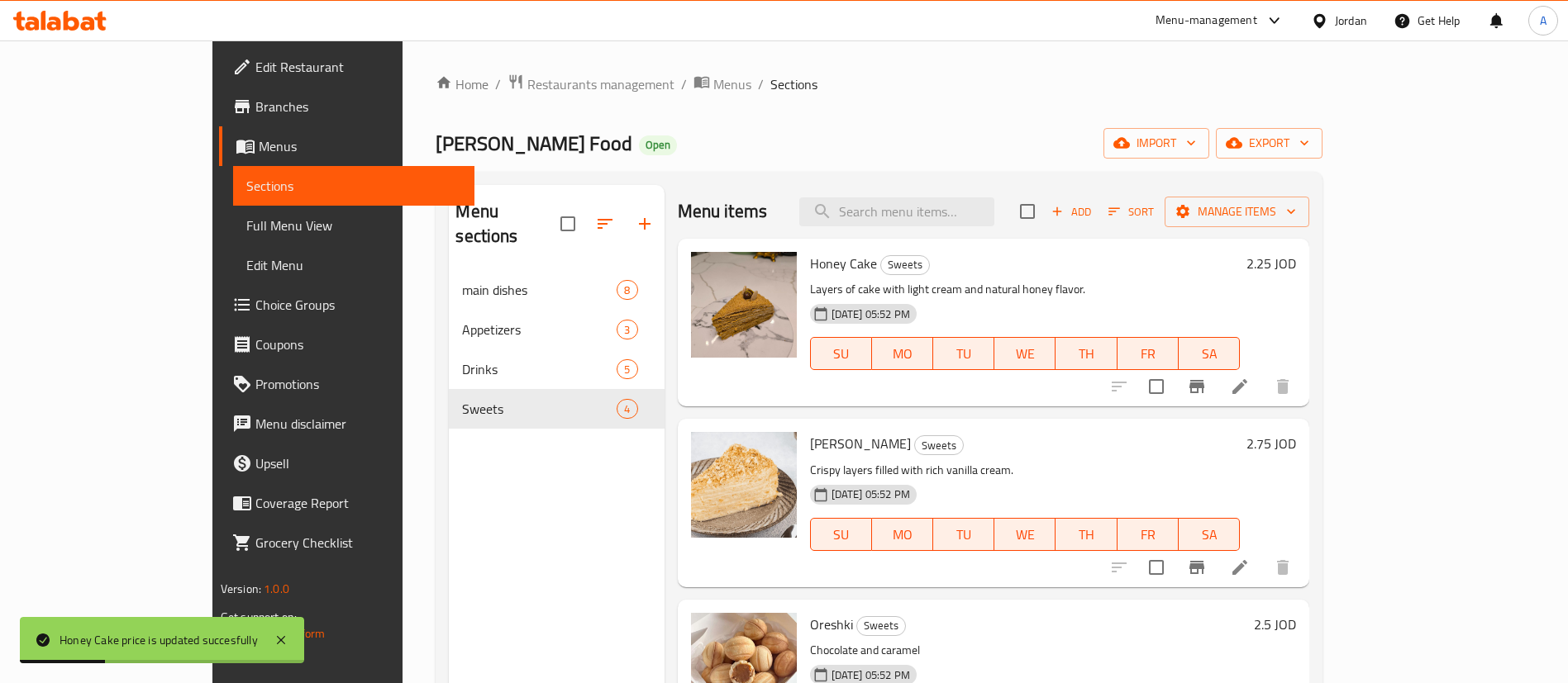
click at [1296, 444] on h6 "2.75 JOD" at bounding box center [1271, 444] width 49 height 23
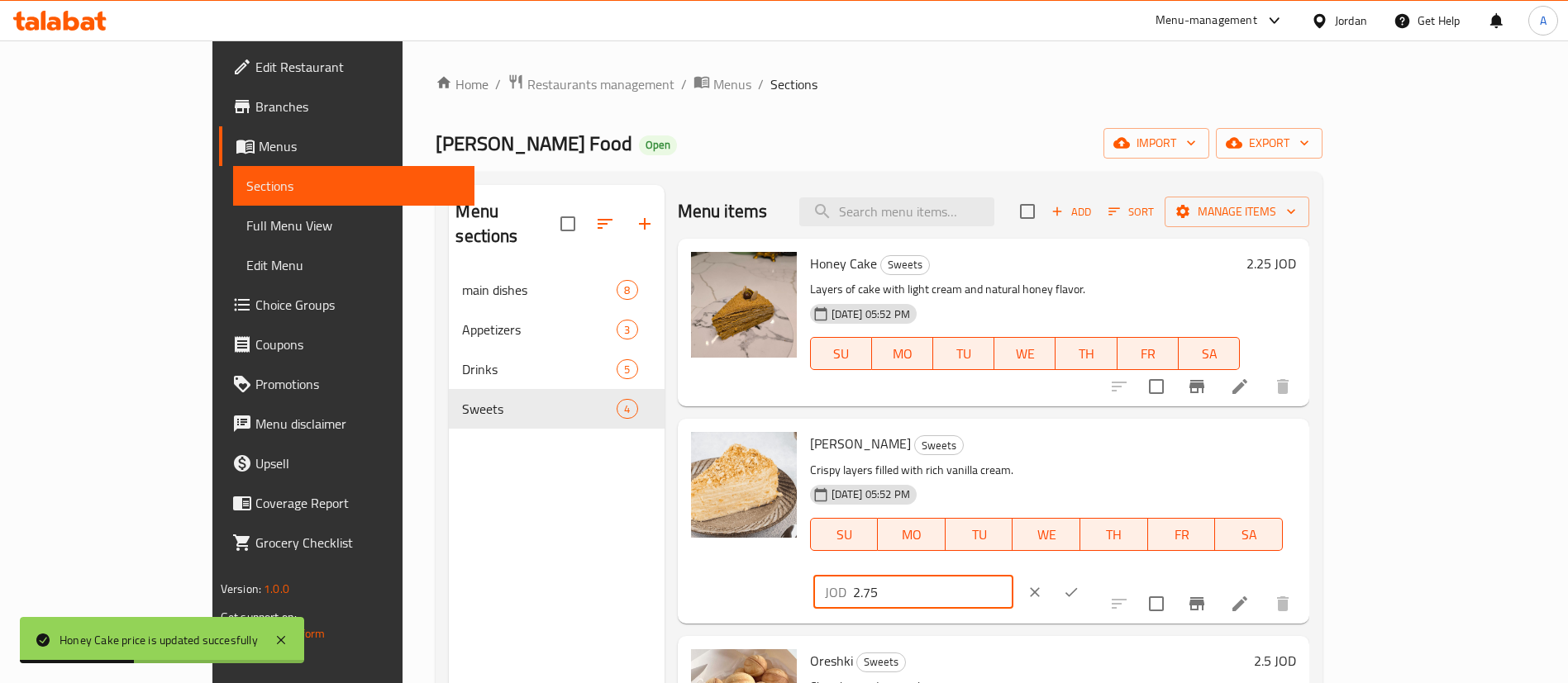
drag, startPoint x: 1268, startPoint y: 458, endPoint x: 1399, endPoint y: 453, distance: 131.1
click at [1210, 456] on div "Napoleon Cake Sweets Crispy layers filled with rich vanilla cream. 27-08-2025 0…" at bounding box center [1054, 521] width 500 height 191
paste input "2"
type input "2.25"
click at [1079, 584] on icon "ok" at bounding box center [1071, 592] width 17 height 17
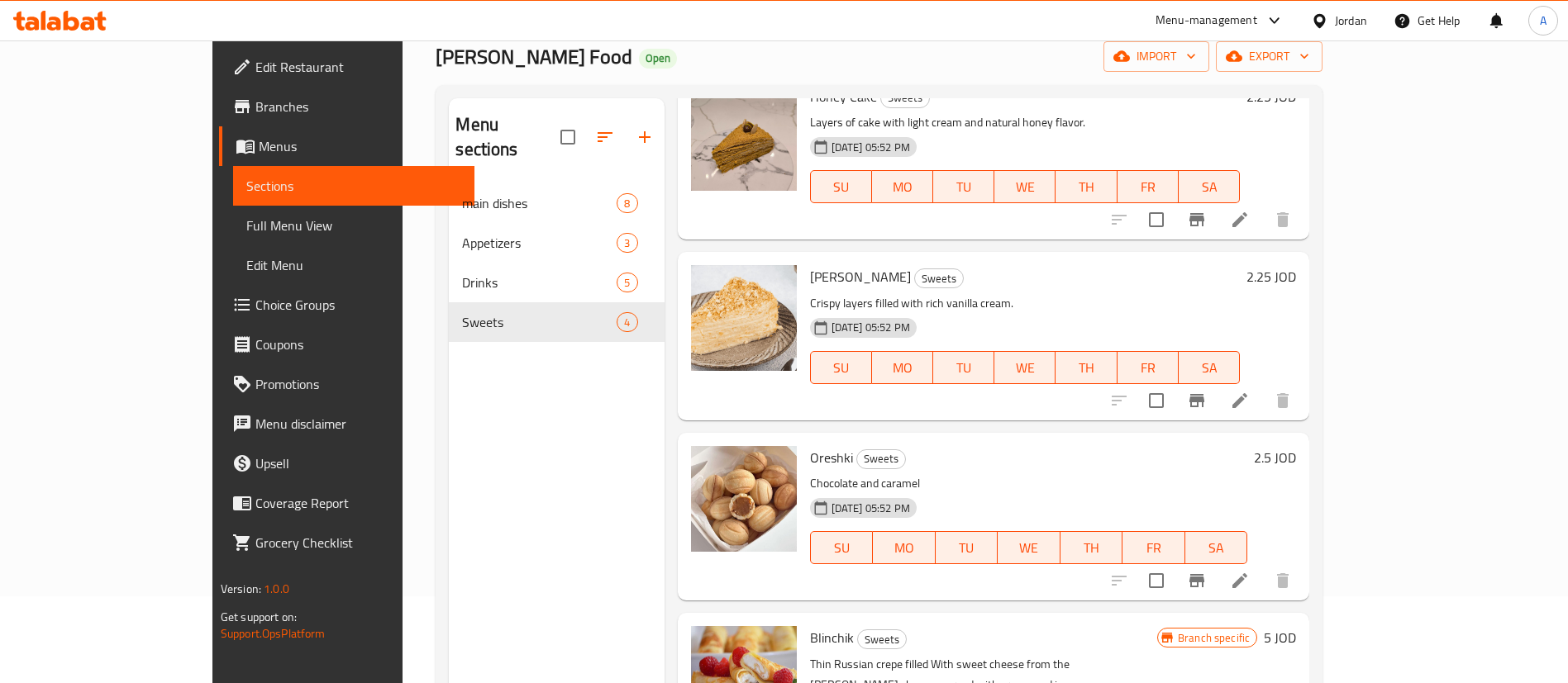
scroll to position [124, 0]
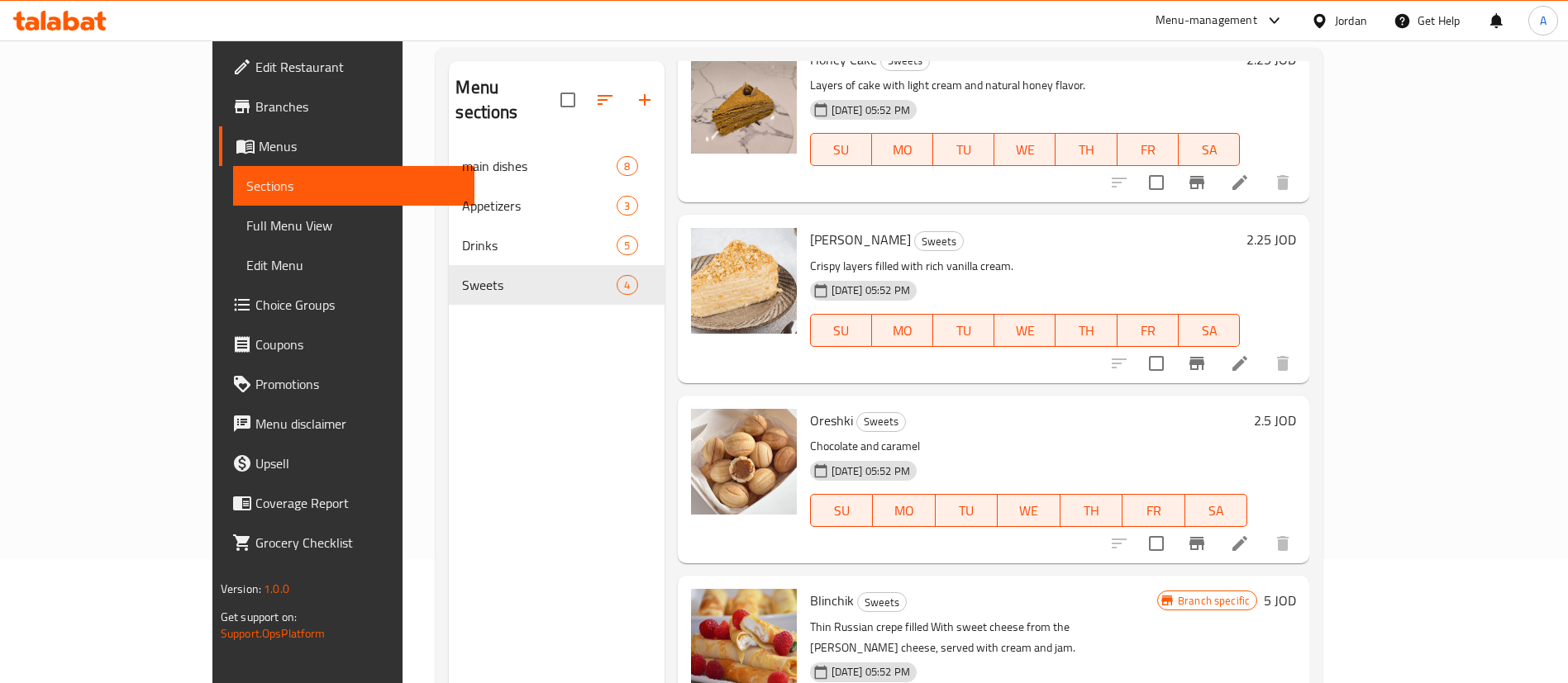
click at [1250, 540] on icon at bounding box center [1240, 544] width 20 height 20
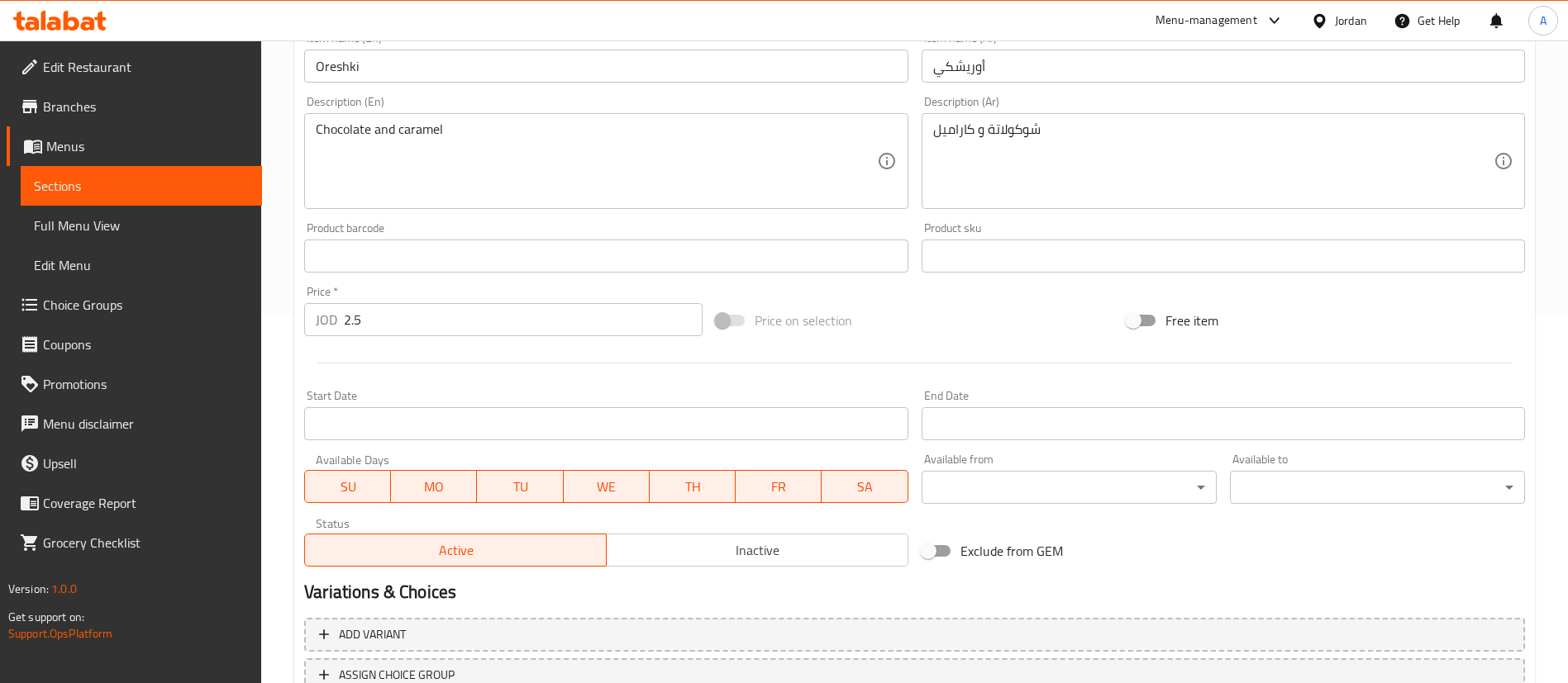
scroll to position [371, 0]
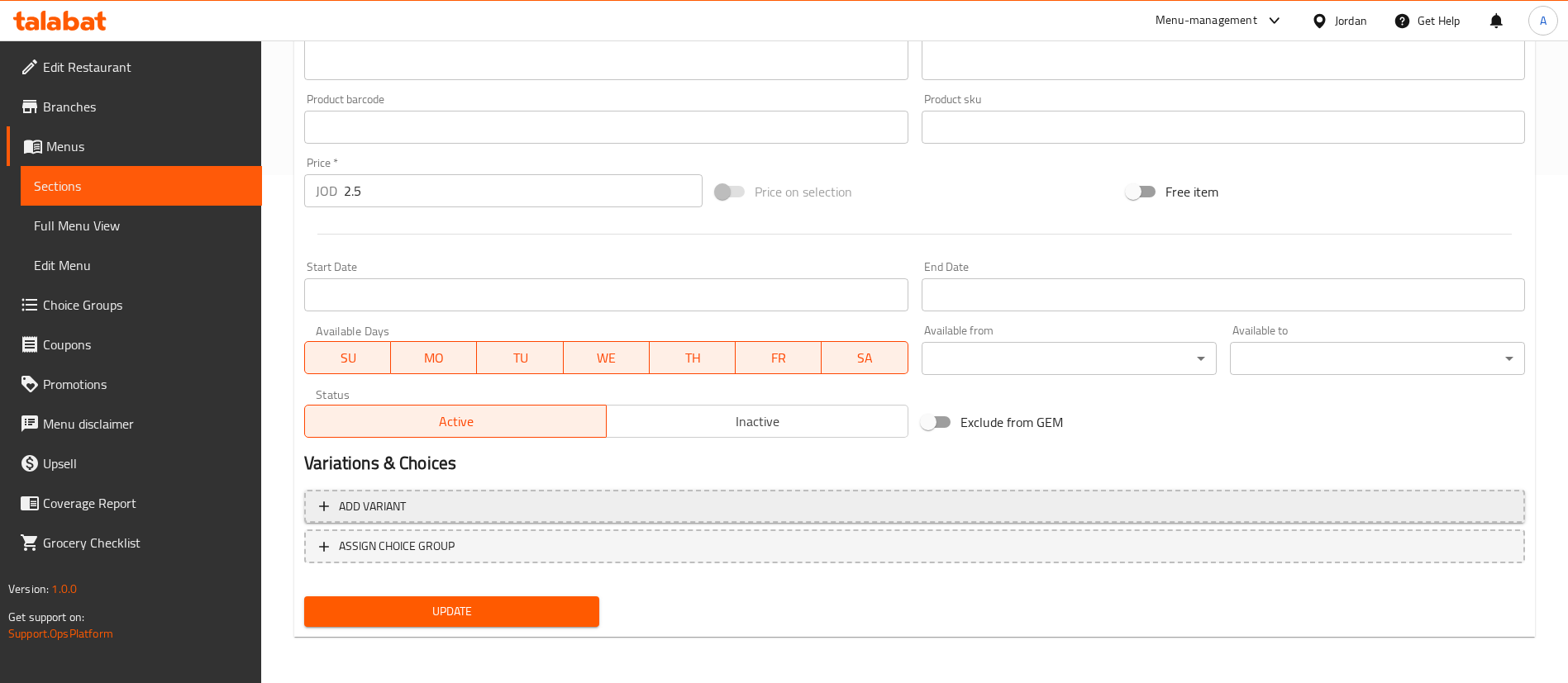
click at [502, 510] on span "Add variant" at bounding box center [914, 506] width 1191 height 20
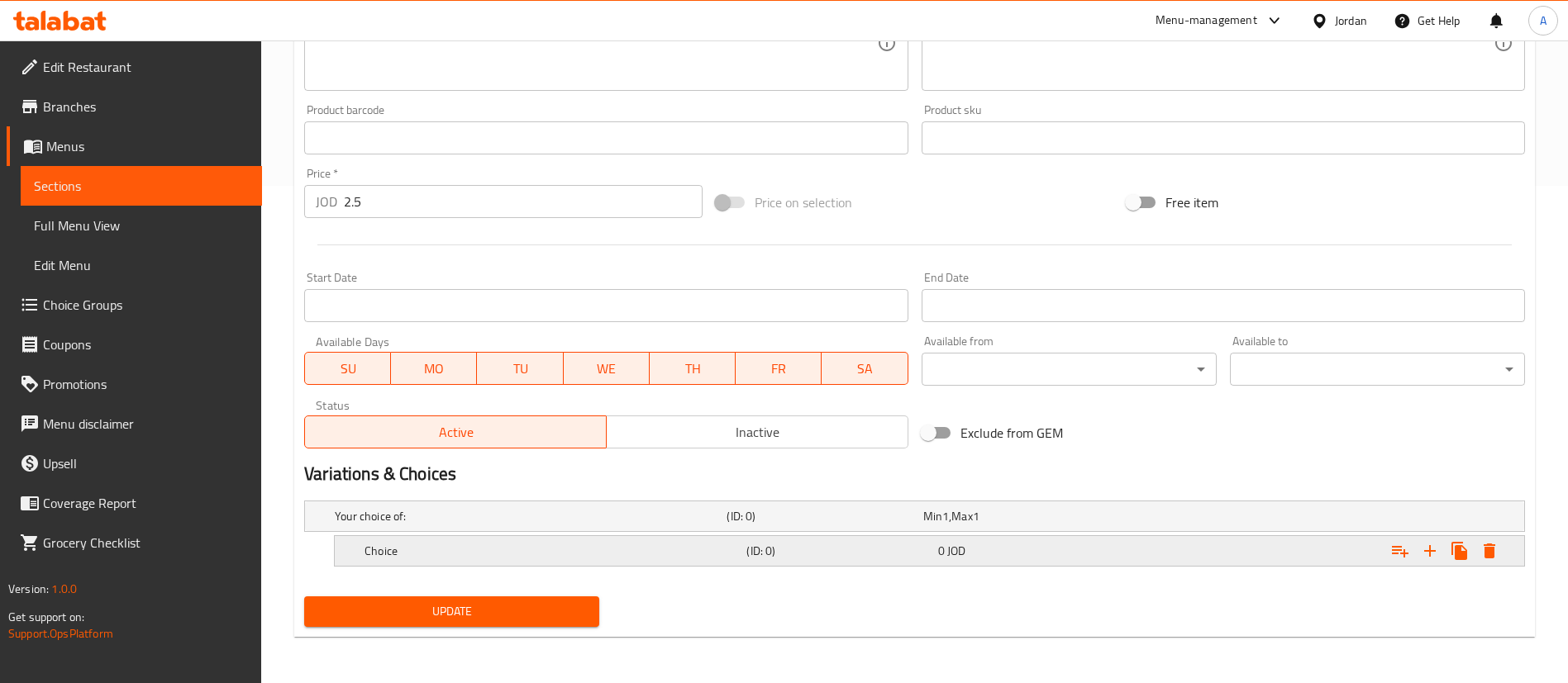
drag, startPoint x: 1431, startPoint y: 562, endPoint x: 1400, endPoint y: 561, distance: 31.0
click at [1432, 561] on button "Expand" at bounding box center [1430, 551] width 30 height 30
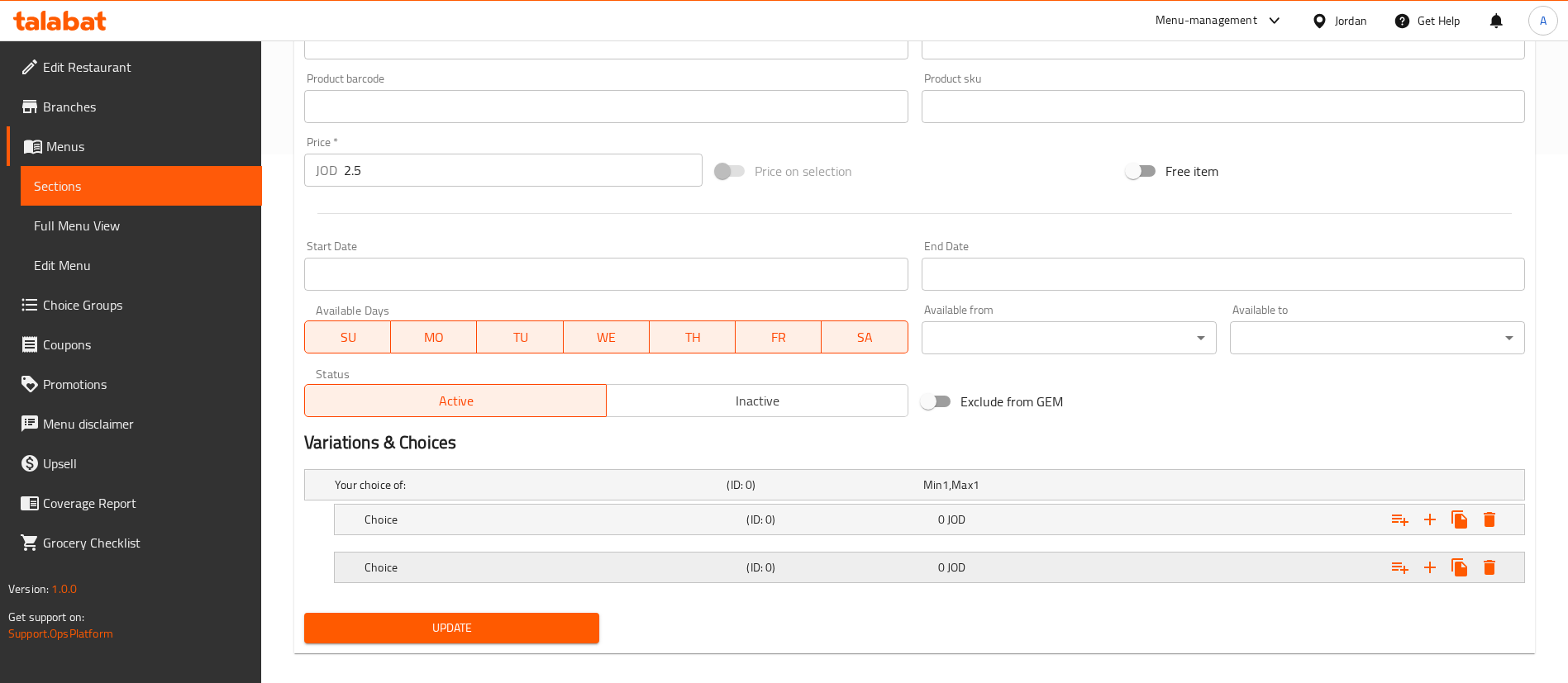
scroll to position [546, 0]
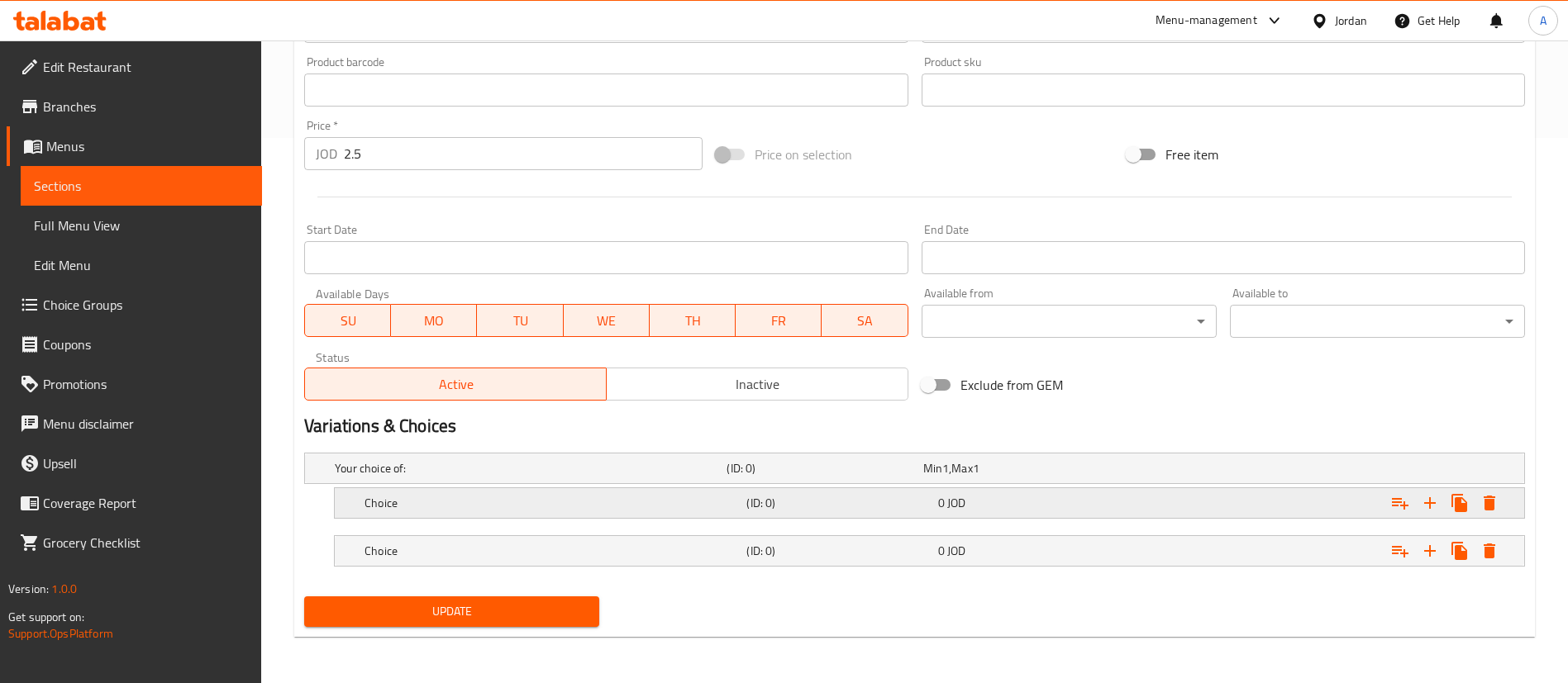
drag, startPoint x: 493, startPoint y: 556, endPoint x: 491, endPoint y: 518, distance: 38.1
click at [493, 552] on h5 "Choice" at bounding box center [552, 551] width 375 height 17
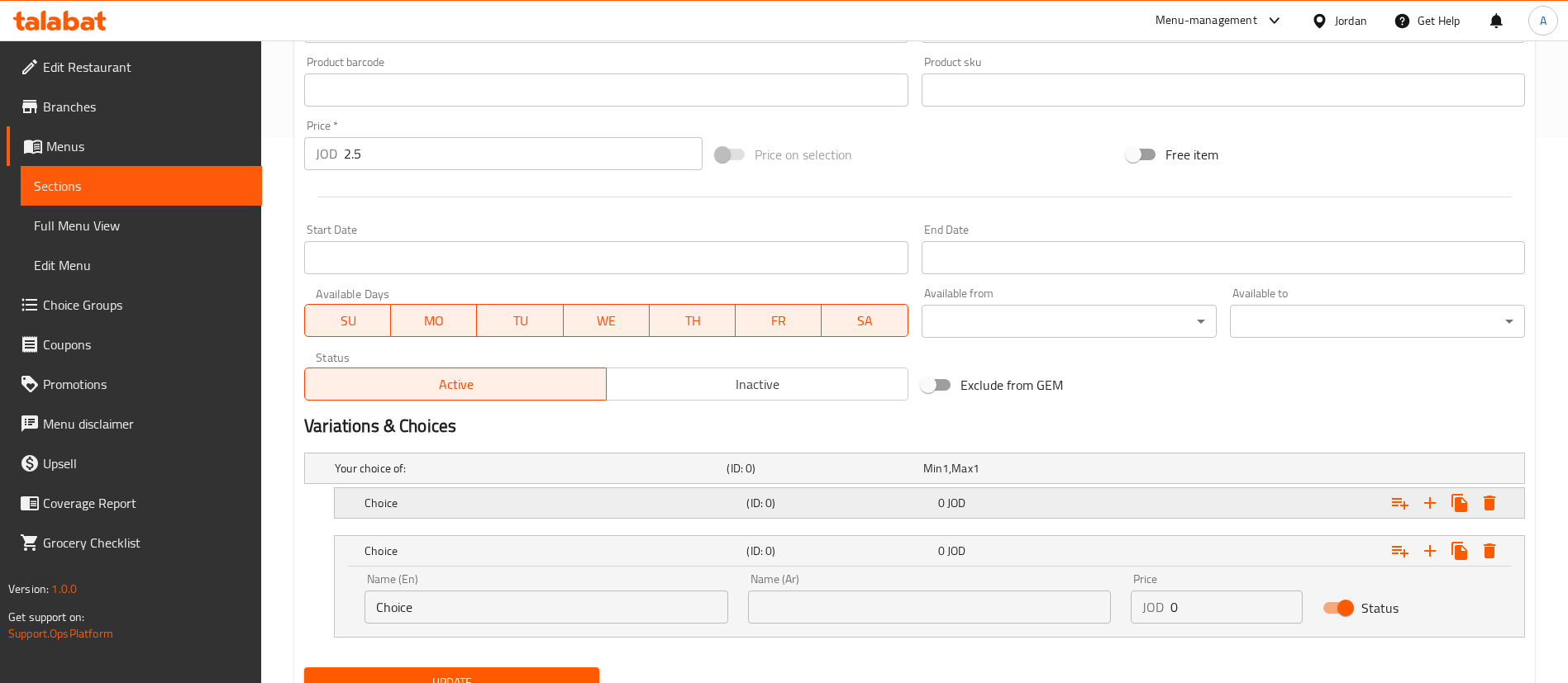
click at [491, 517] on div "Choice (ID: 0) 0 JOD" at bounding box center [934, 503] width 1146 height 36
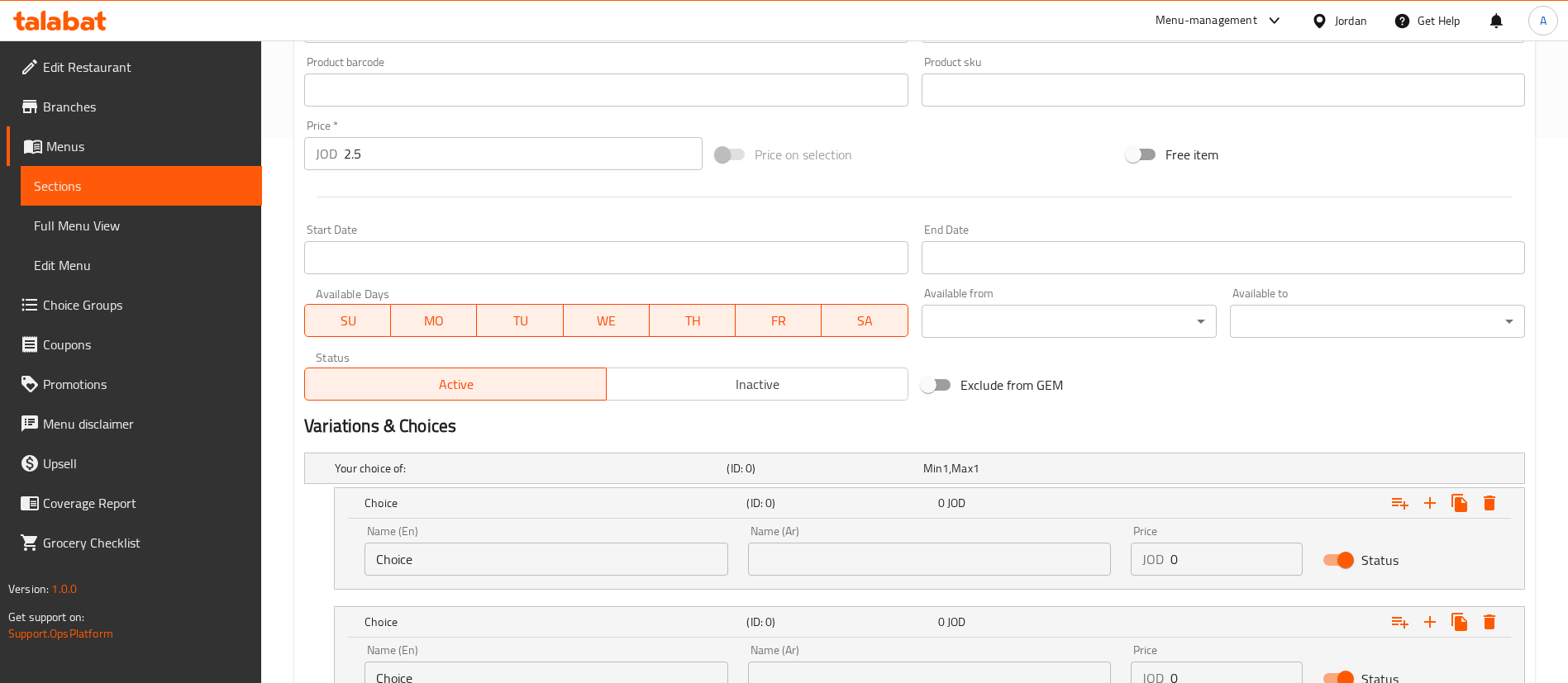
drag, startPoint x: 364, startPoint y: 561, endPoint x: 267, endPoint y: 559, distance: 97.0
click at [287, 560] on div "Home / Restaurants management / Menus / Sections / item / update Sweets section…" at bounding box center [915, 160] width 1307 height 1331
type input "Small"
type input "صغير"
type input "2"
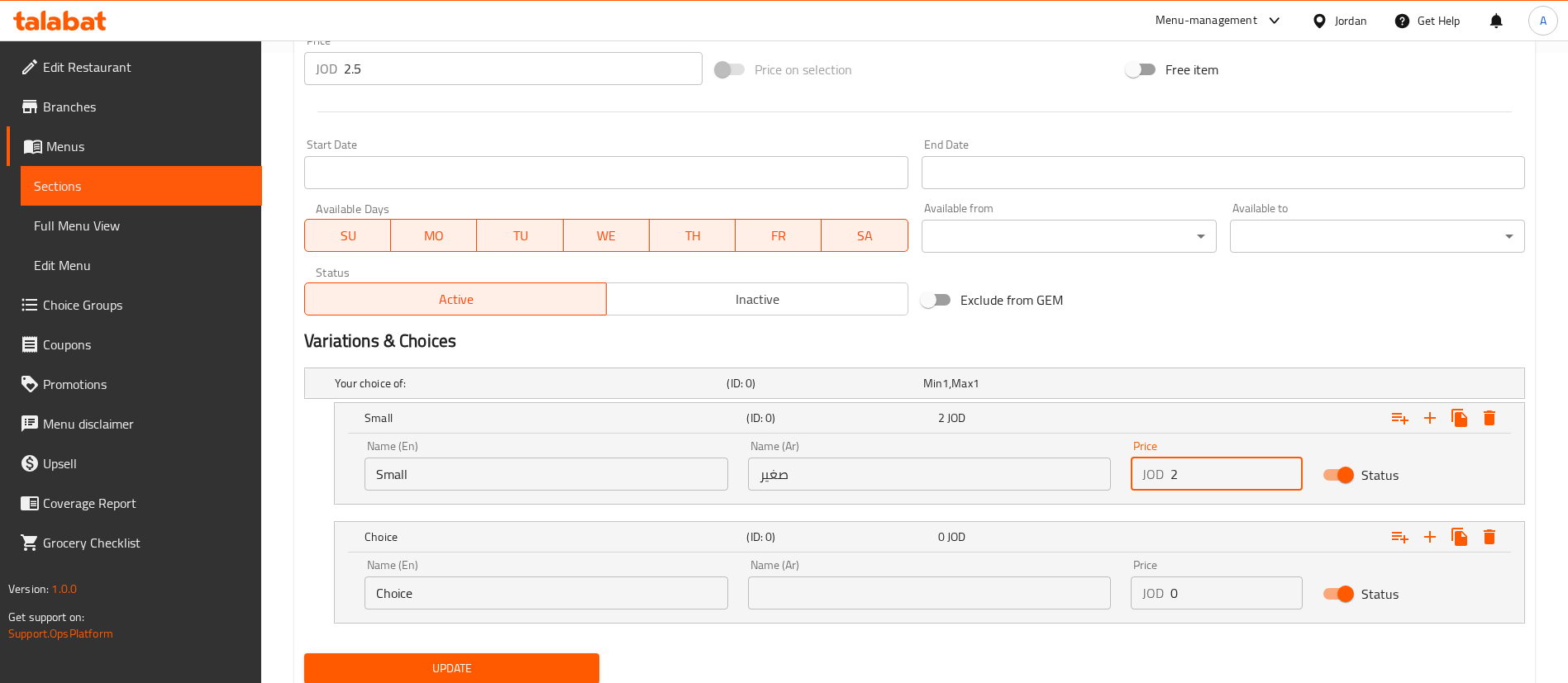
scroll to position [669, 0]
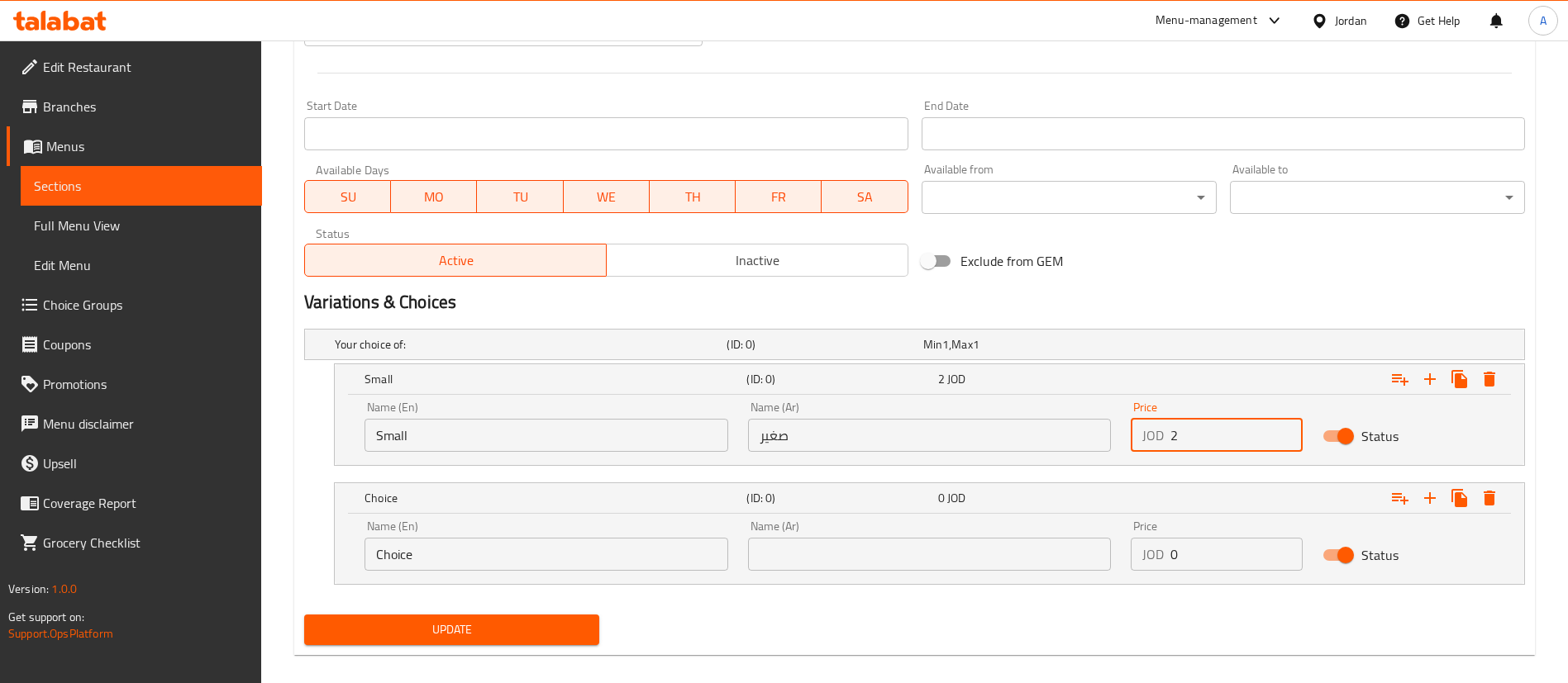
click at [1117, 560] on div "Name (En) Choice Name (En) Name (Ar) Name (Ar) Price JOD 0 Price Status" at bounding box center [930, 546] width 1150 height 70
type input "3"
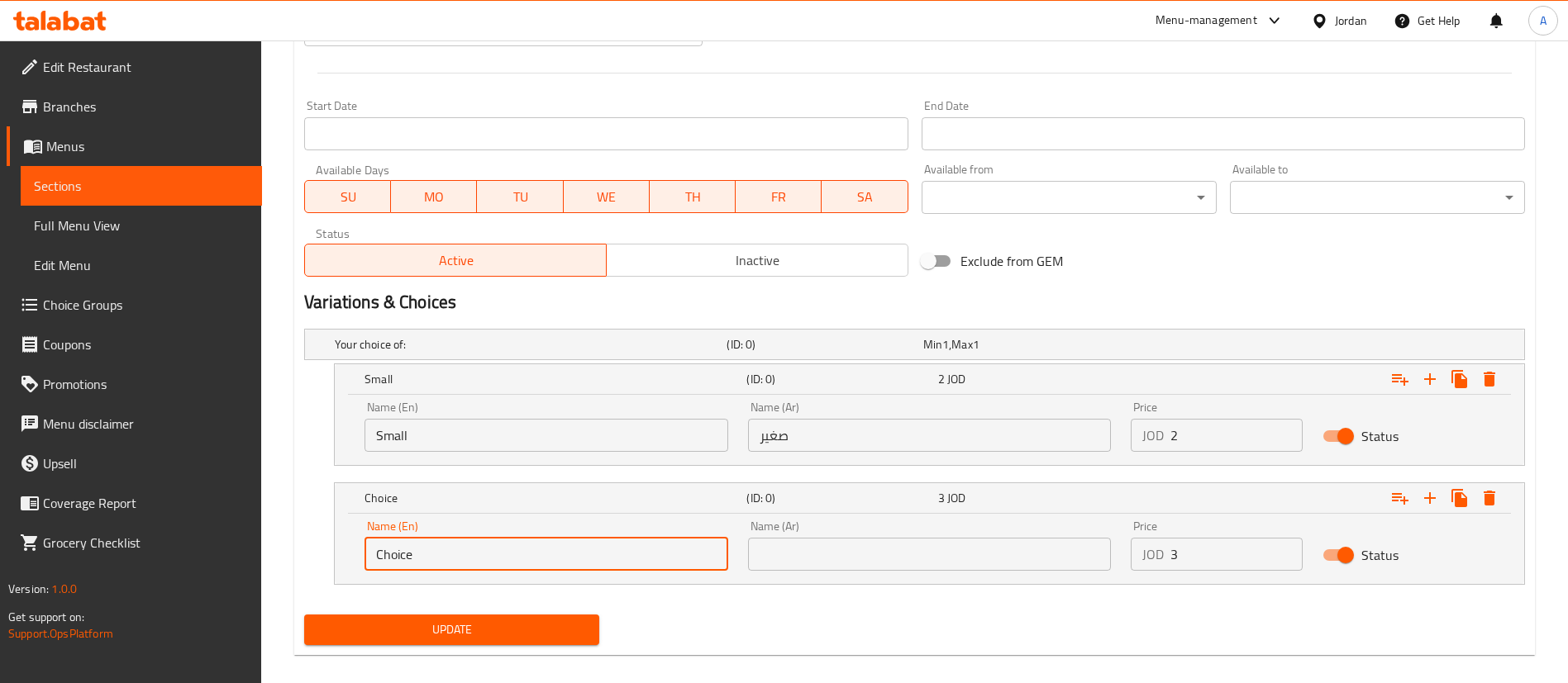
drag, startPoint x: 666, startPoint y: 561, endPoint x: 123, endPoint y: 554, distance: 543.0
click at [124, 557] on div "Edit Restaurant Branches Menus Sections Full Menu View Edit Menu Choice Groups …" at bounding box center [784, 37] width 1568 height 1331
type input "م"
type input "Large"
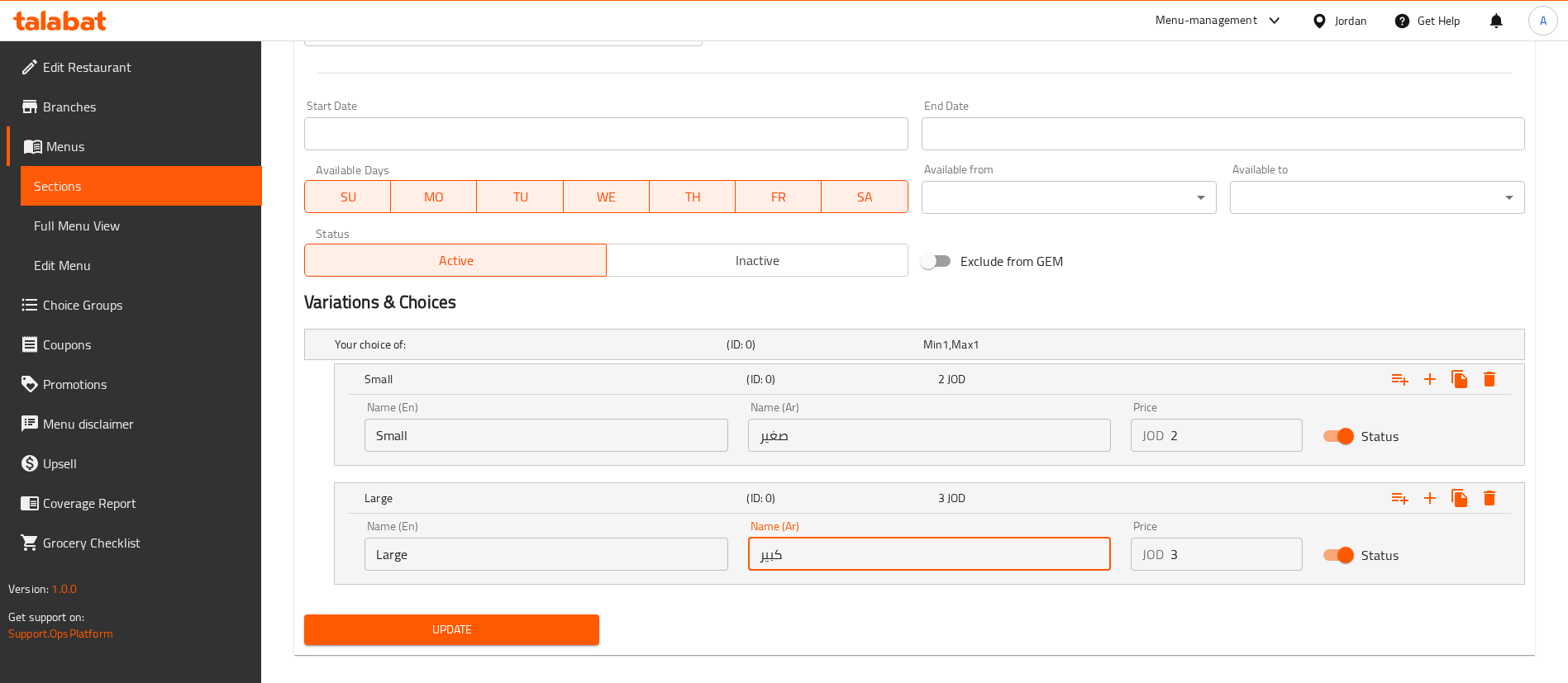
type input "كبير"
click at [304, 615] on button "Update" at bounding box center [451, 630] width 295 height 31
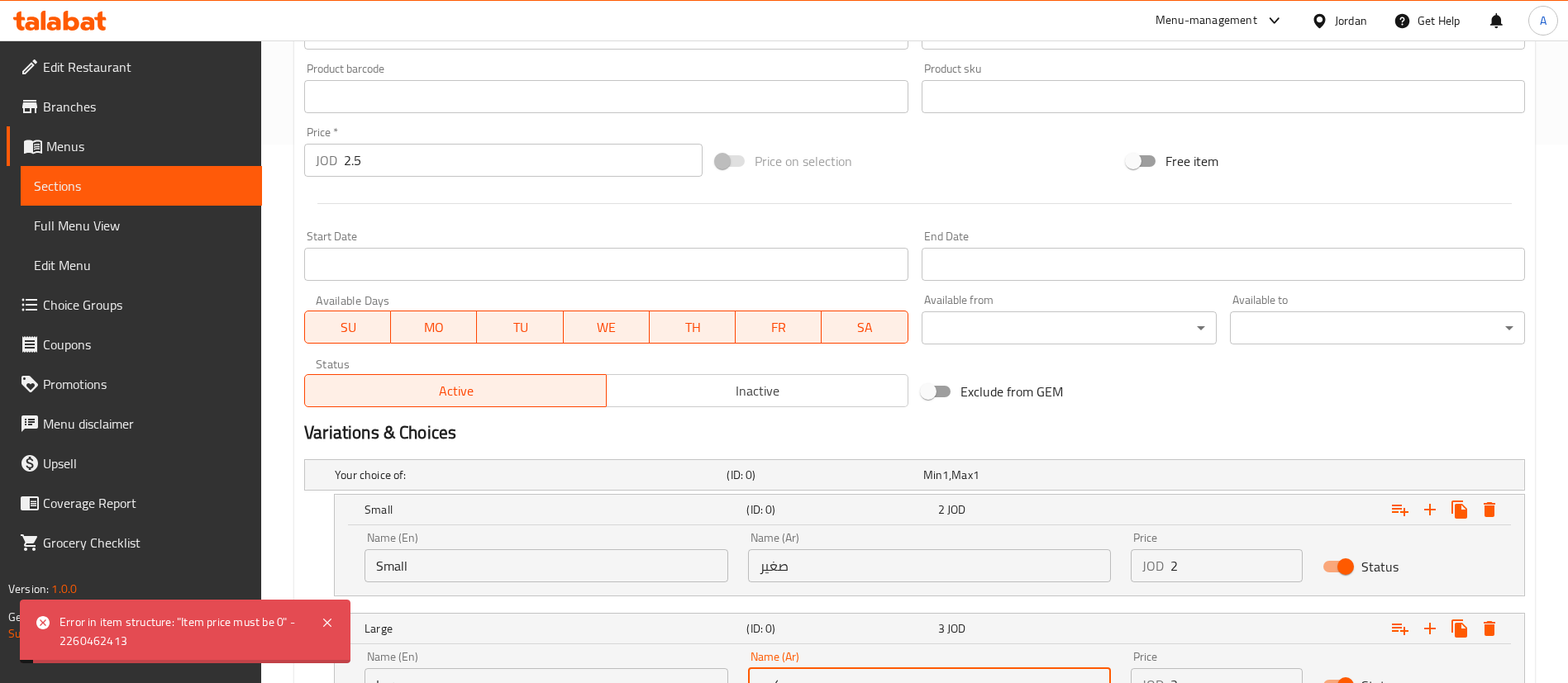
scroll to position [422, 0]
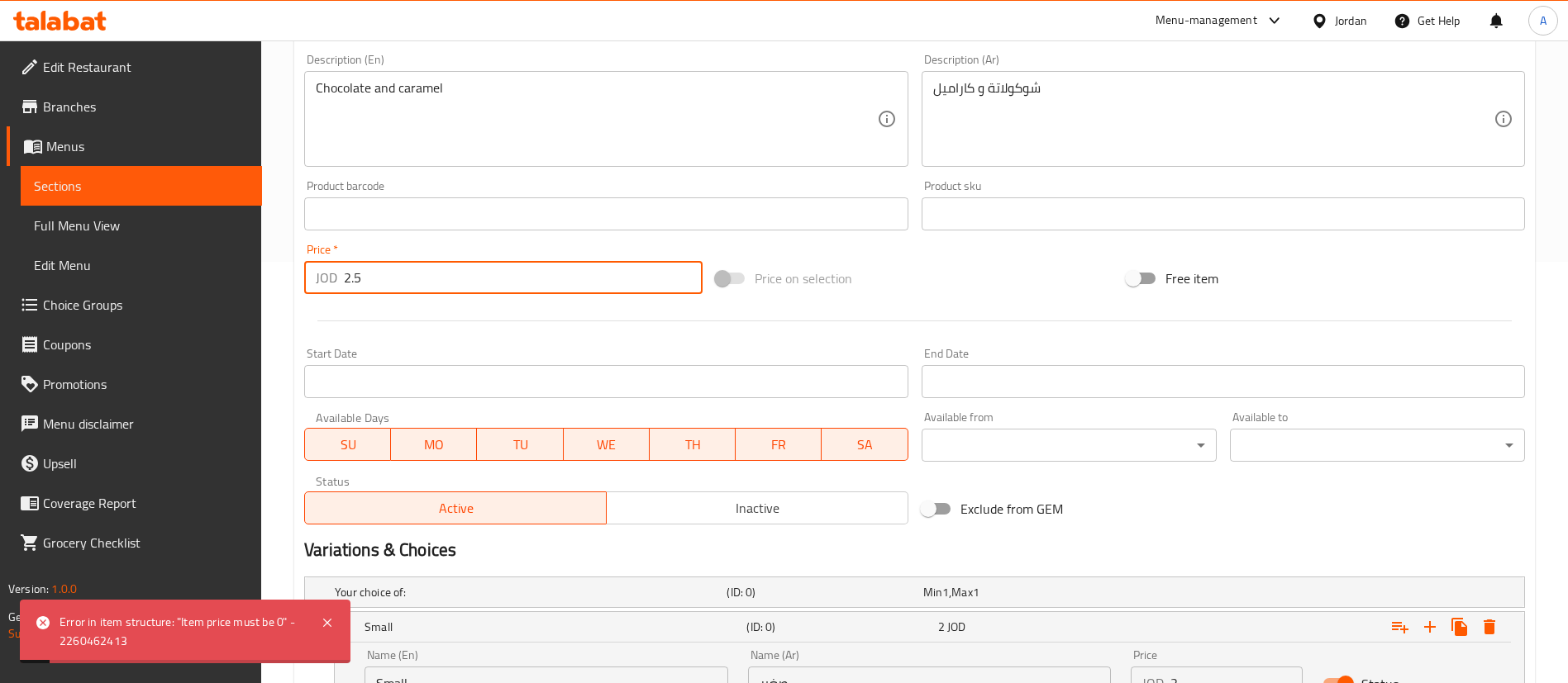
drag, startPoint x: 423, startPoint y: 275, endPoint x: 217, endPoint y: 285, distance: 206.2
click at [255, 288] on div "Edit Restaurant Branches Menus Sections Full Menu View Edit Menu Choice Groups …" at bounding box center [784, 284] width 1568 height 1331
type input "0"
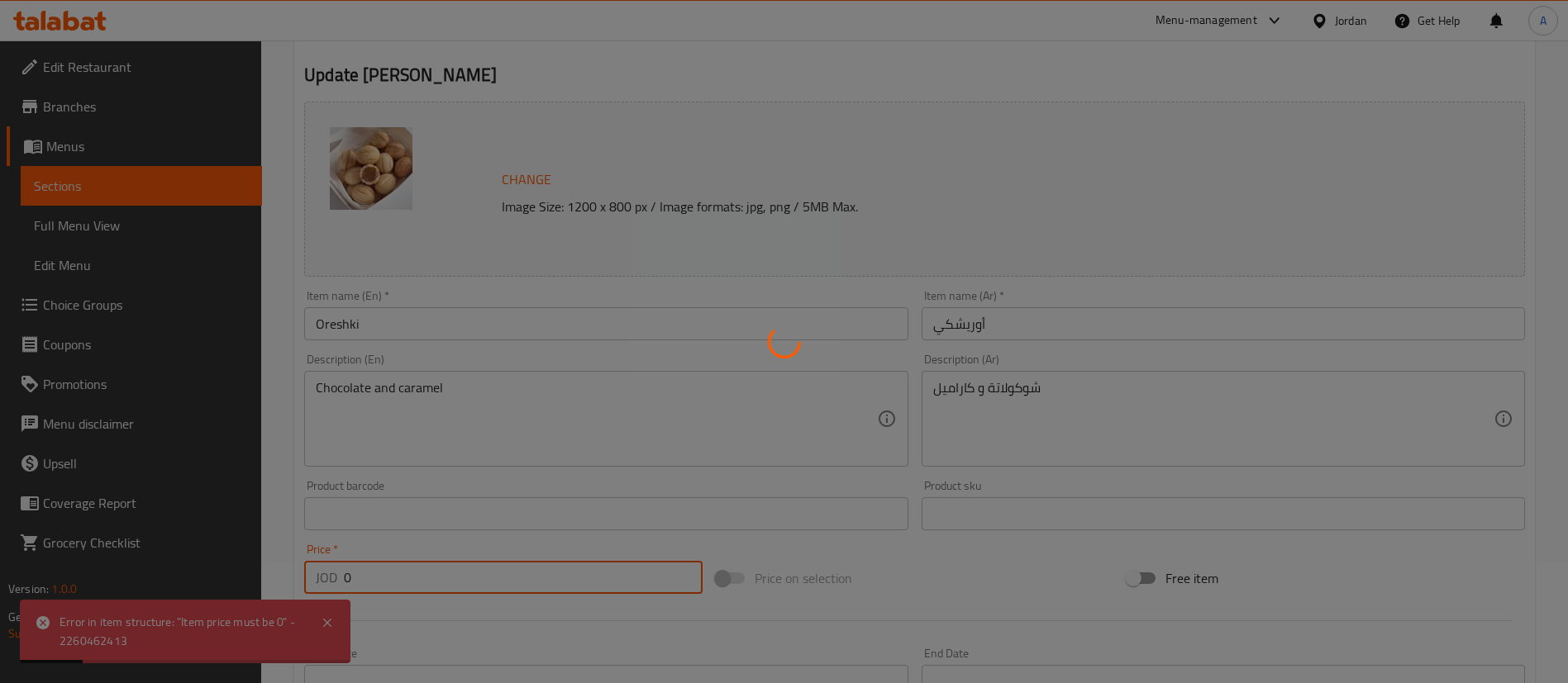
scroll to position [0, 0]
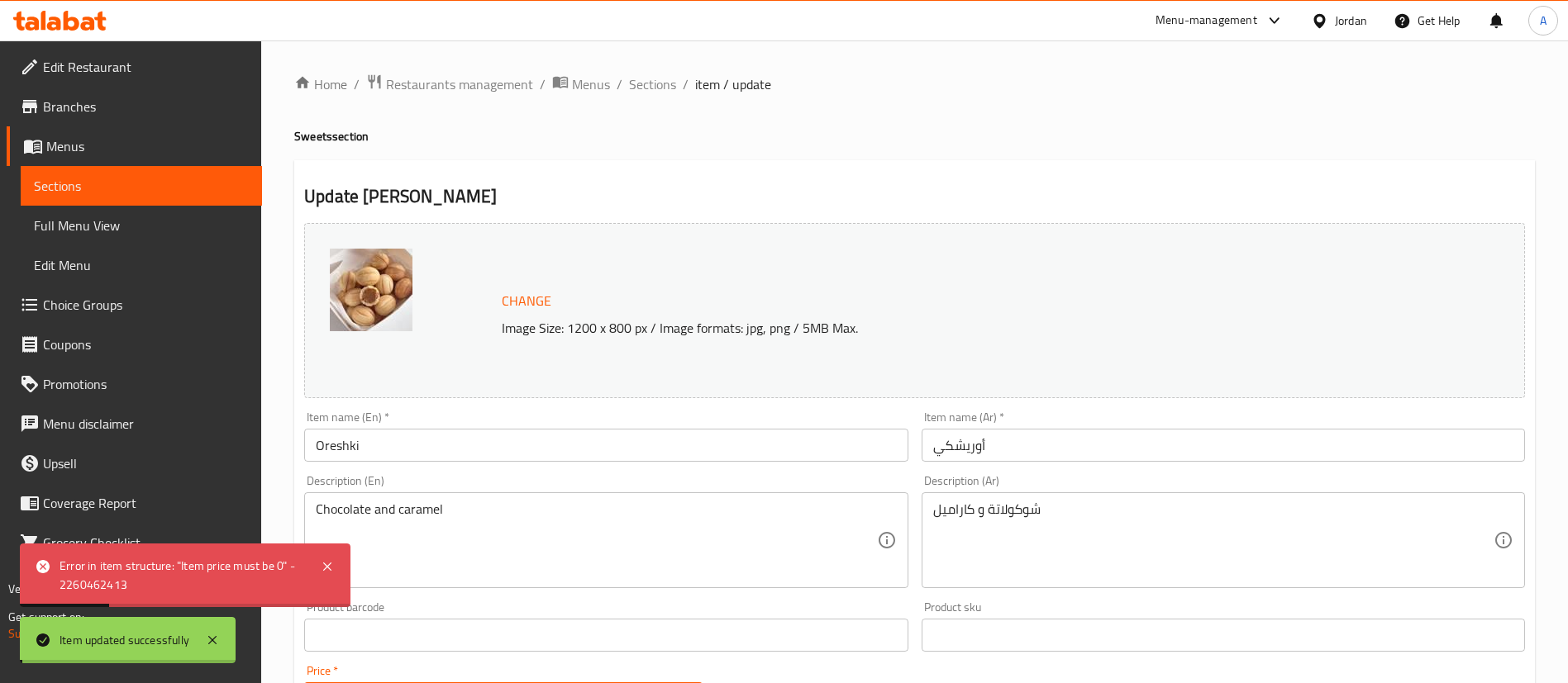
click at [649, 88] on span "Sections" at bounding box center [652, 84] width 48 height 20
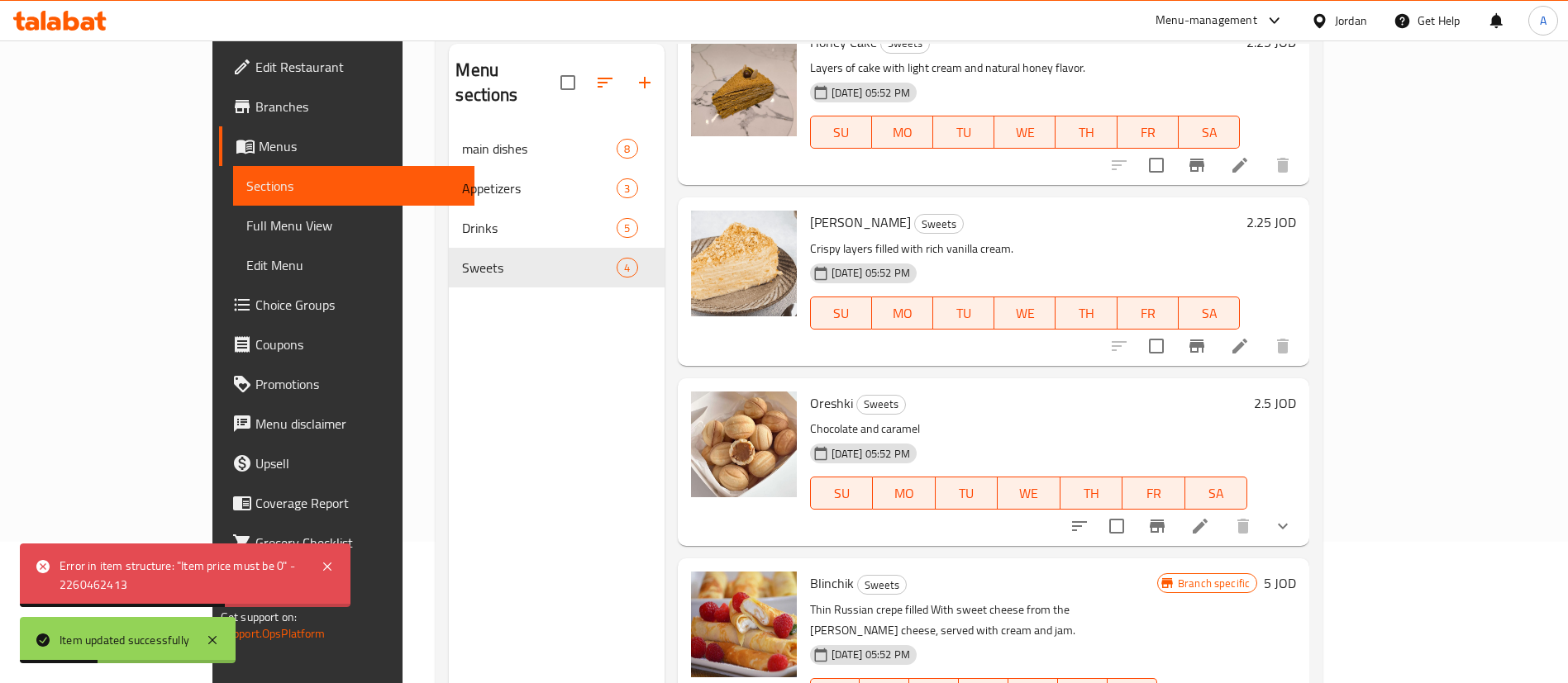
scroll to position [231, 0]
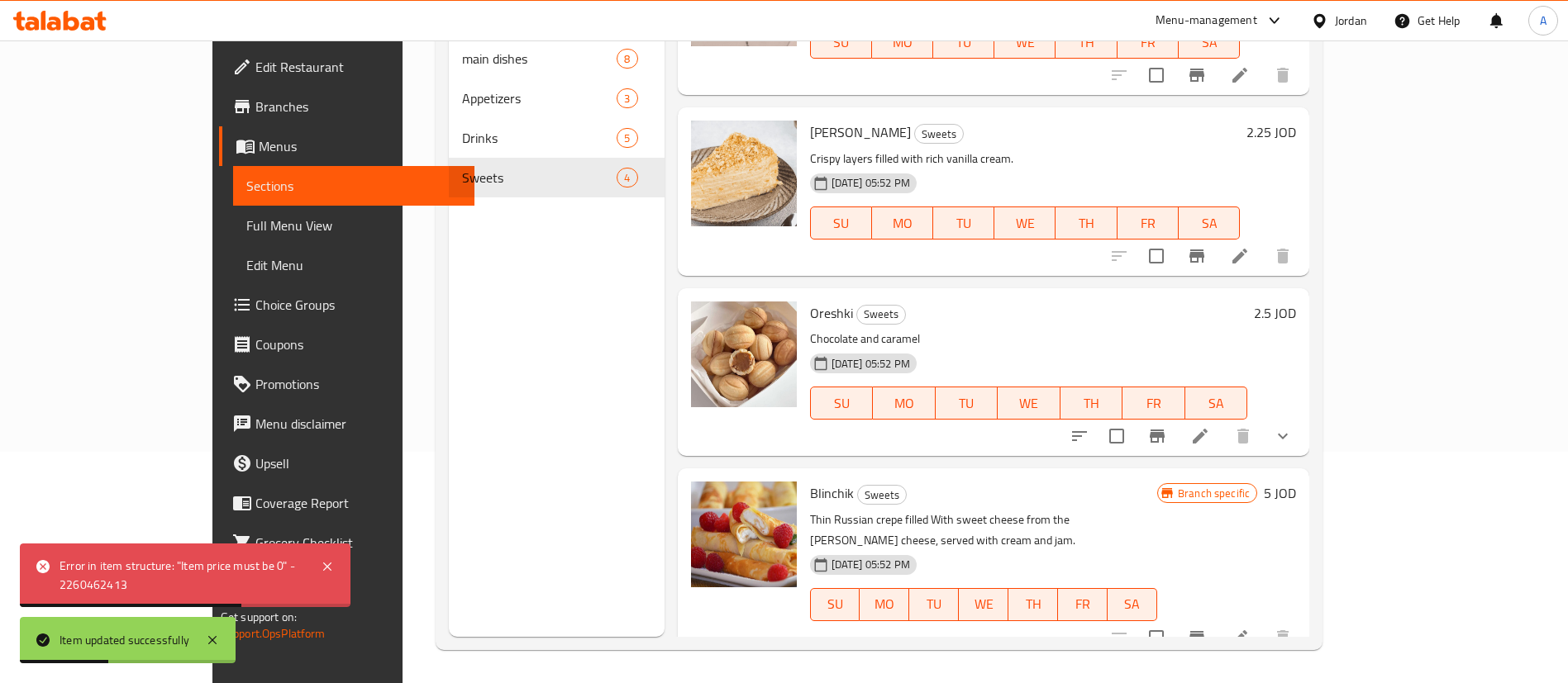
click at [1296, 498] on div "Branch specific 5 JOD" at bounding box center [1226, 493] width 139 height 23
click at [1296, 494] on div "Branch specific 5 JOD" at bounding box center [1226, 493] width 139 height 23
click at [1296, 493] on h6 "5 JOD" at bounding box center [1280, 493] width 33 height 23
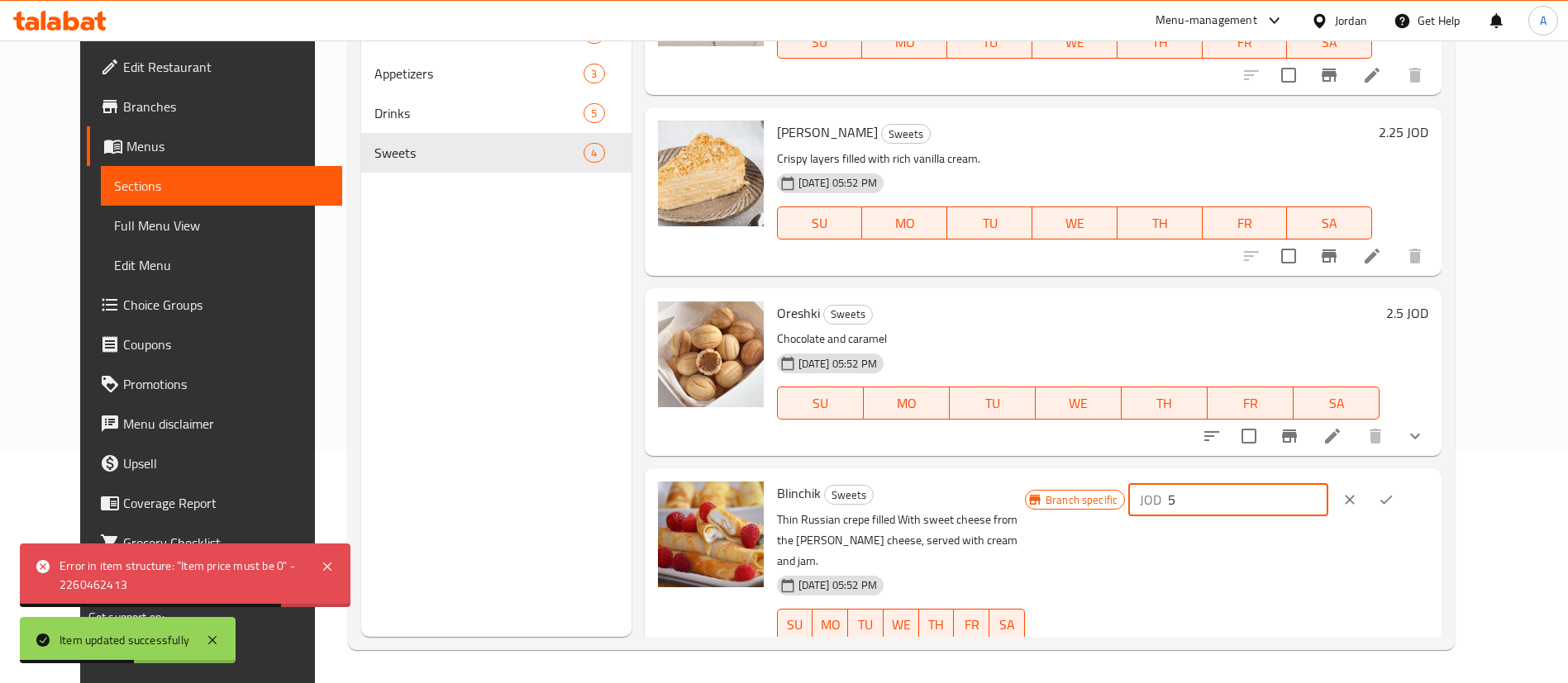
drag, startPoint x: 1284, startPoint y: 510, endPoint x: 1316, endPoint y: 502, distance: 33.0
click at [1167, 515] on div "Branch specific JOD 5 ​" at bounding box center [1226, 499] width 403 height 36
type input "4"
click at [1404, 497] on button "ok" at bounding box center [1386, 499] width 36 height 36
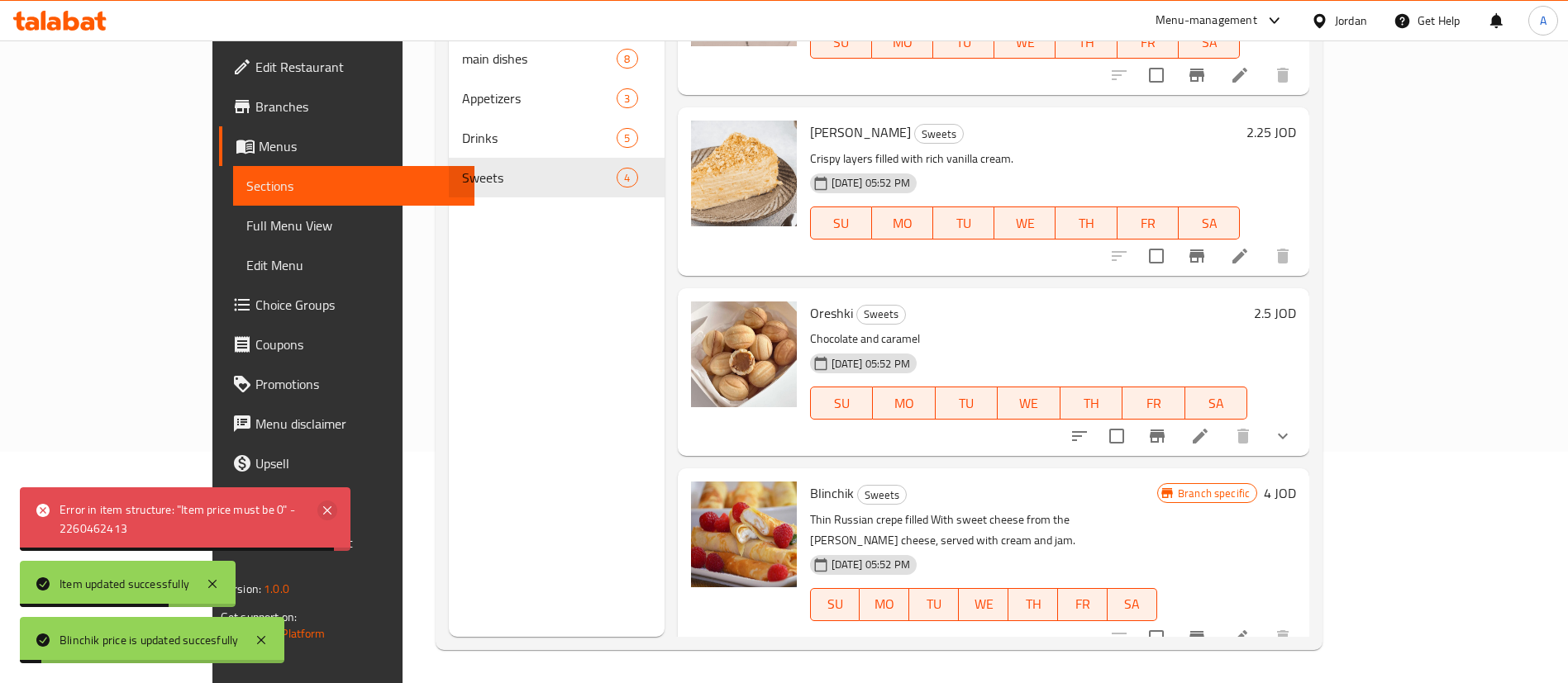
click at [331, 514] on icon at bounding box center [327, 510] width 8 height 8
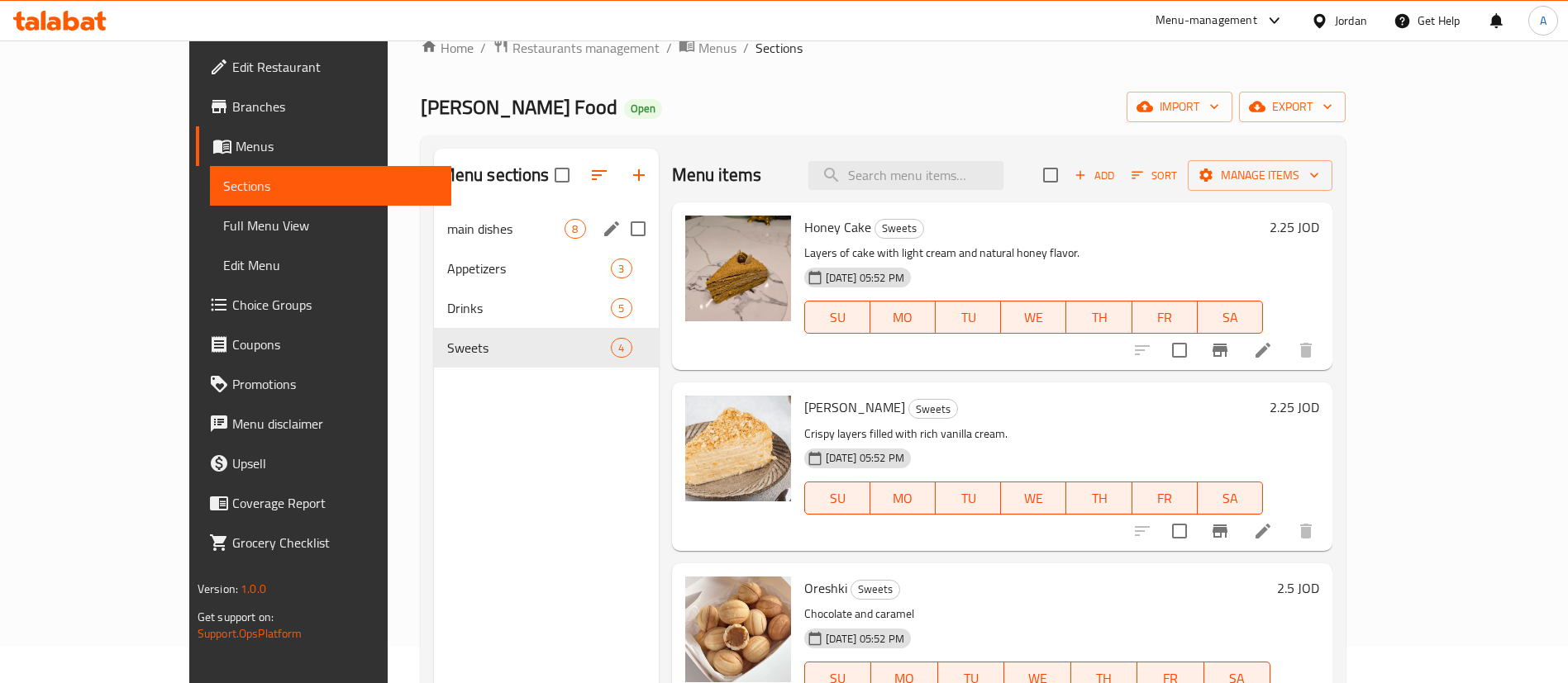
scroll to position [0, 0]
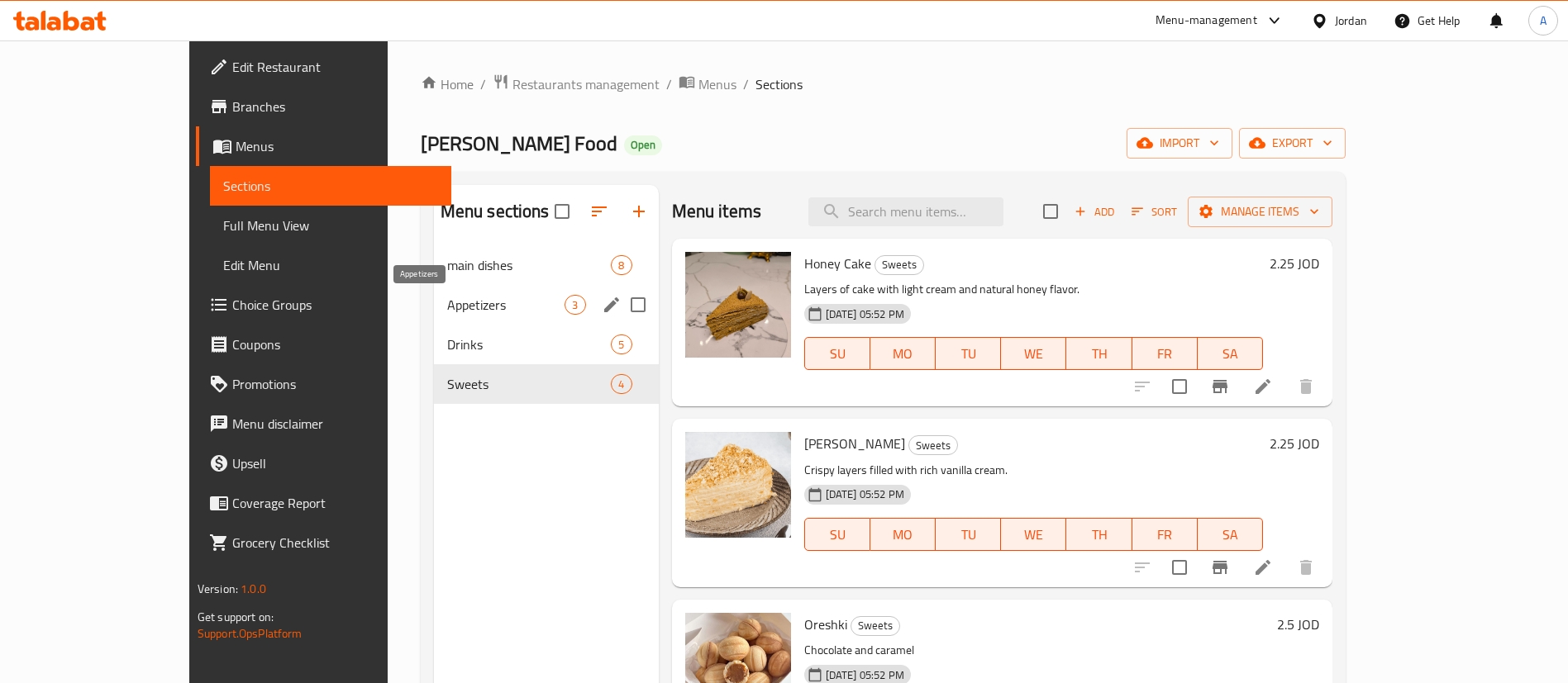
click at [447, 308] on span "Appetizers" at bounding box center [506, 305] width 118 height 20
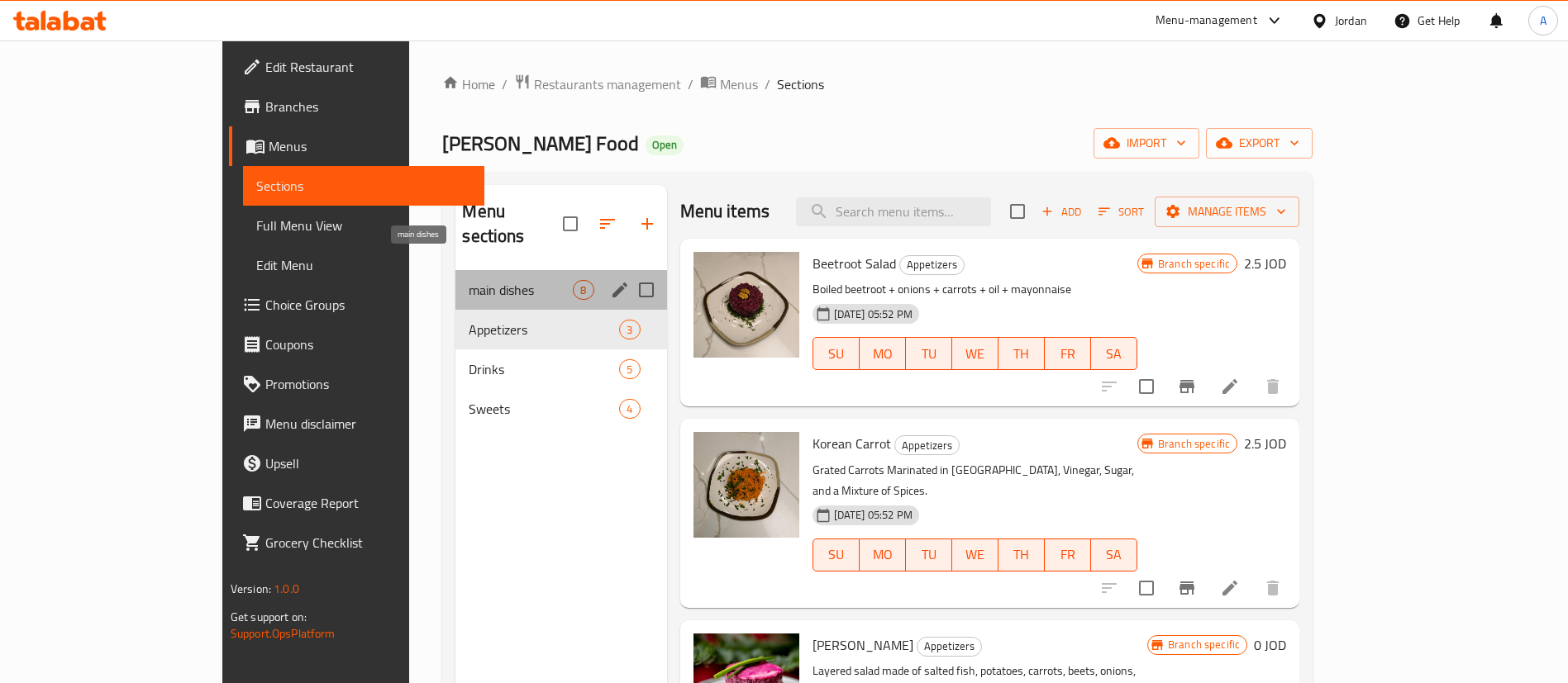
click at [468, 280] on span "main dishes" at bounding box center [520, 290] width 104 height 20
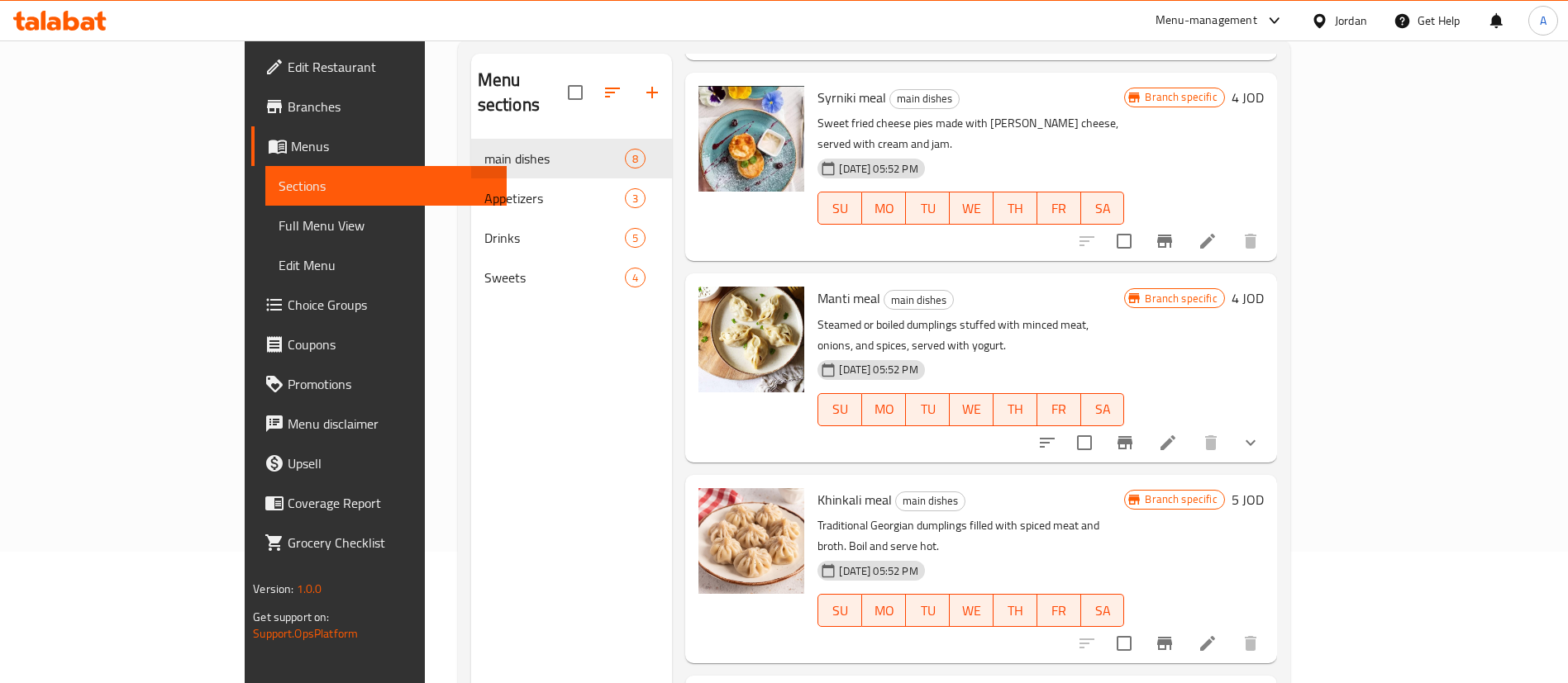
scroll to position [231, 0]
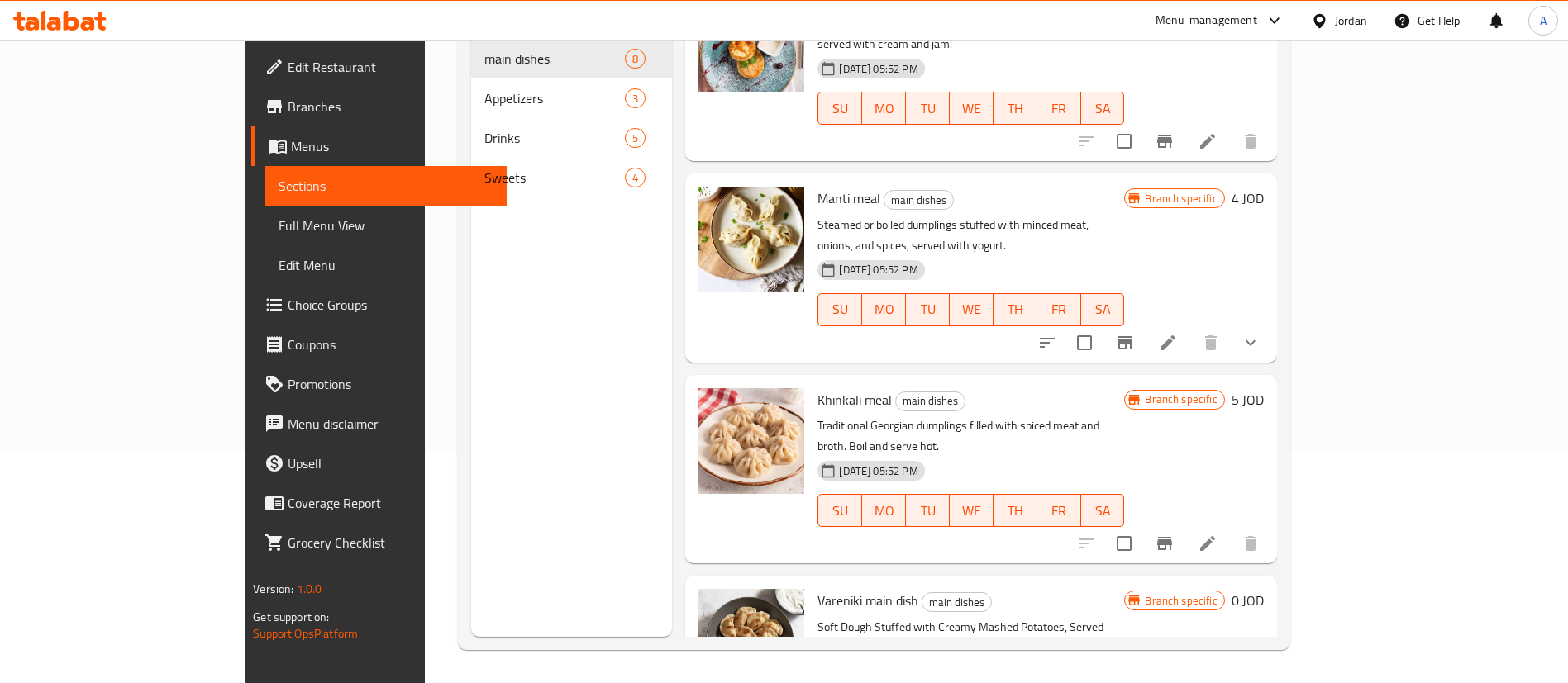
drag, startPoint x: 1473, startPoint y: 619, endPoint x: 1435, endPoint y: 592, distance: 46.6
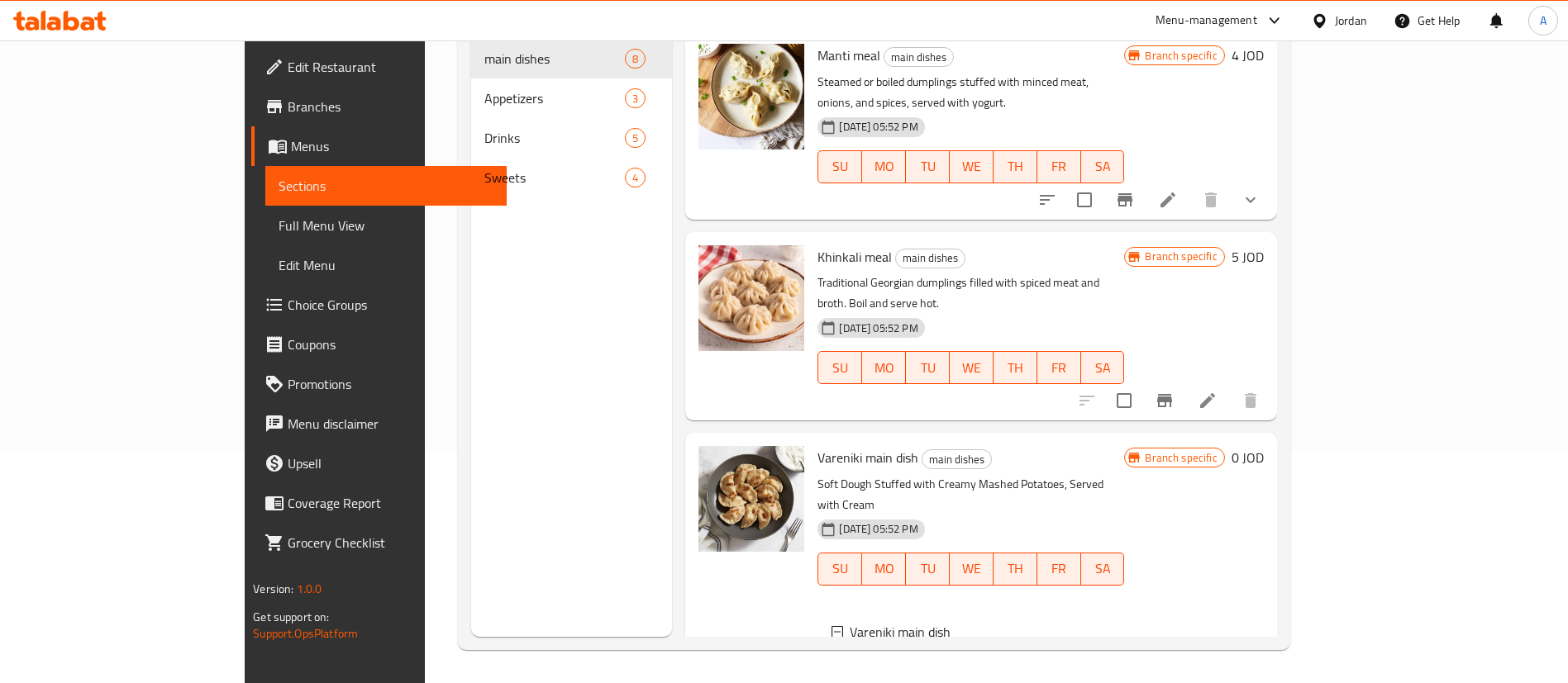
scroll to position [947, 0]
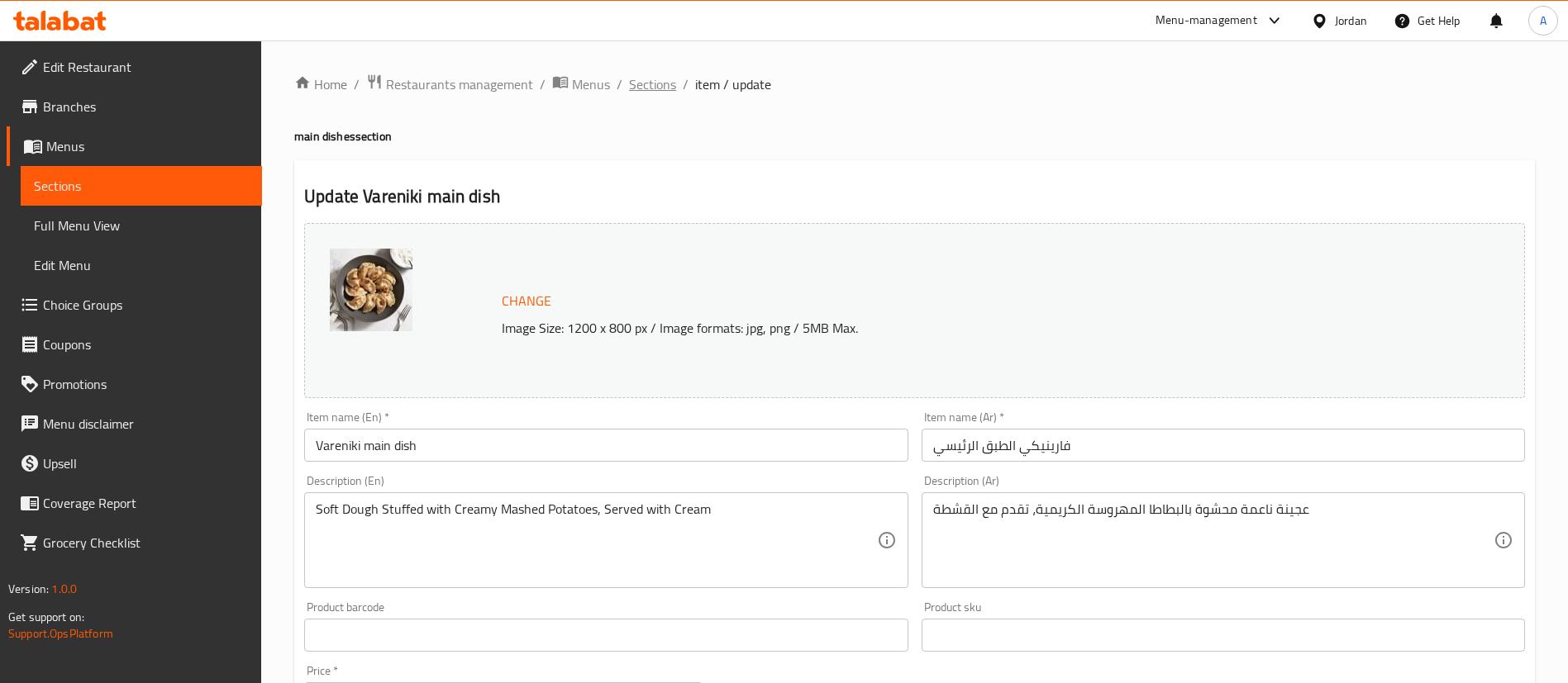
click at [669, 87] on span "Sections" at bounding box center [652, 84] width 48 height 20
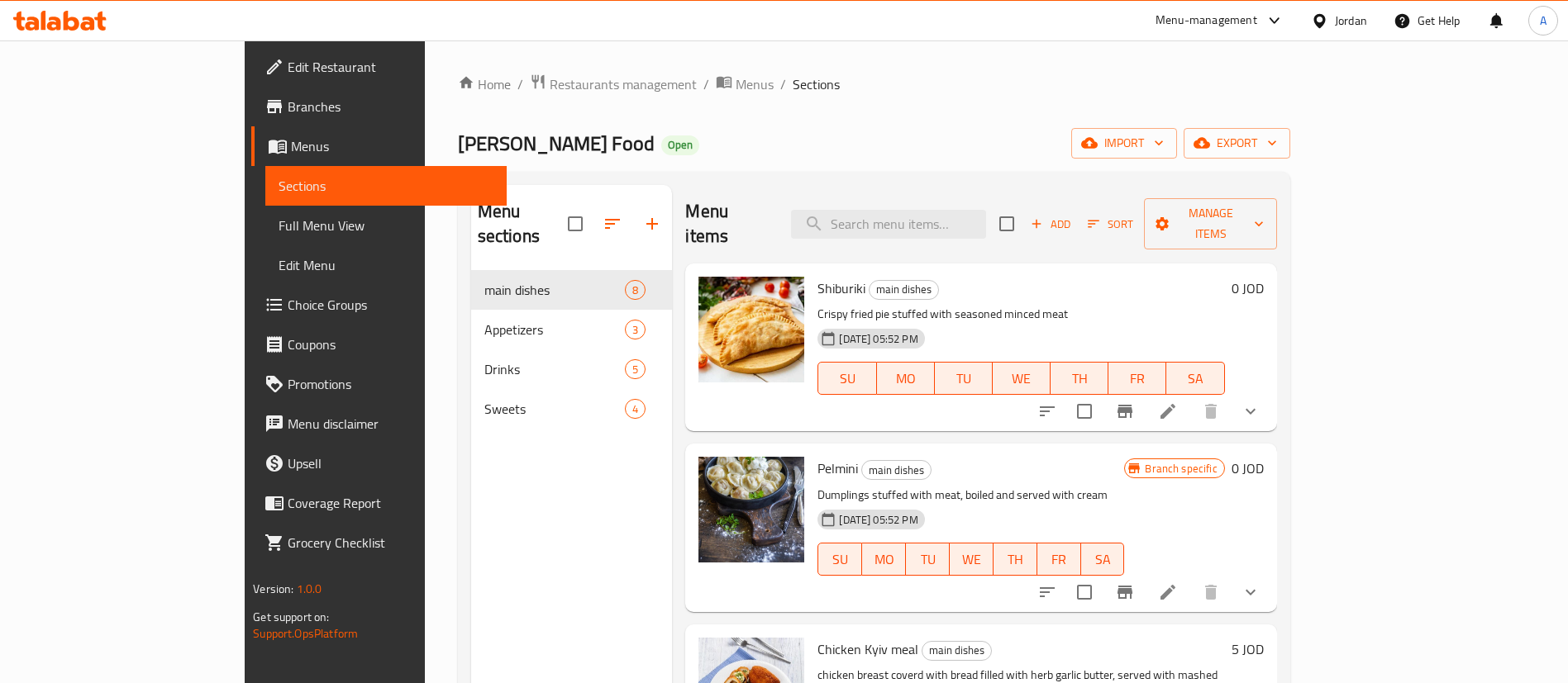
click at [109, 24] on div at bounding box center [60, 21] width 120 height 33
click at [106, 20] on icon at bounding box center [60, 20] width 93 height 20
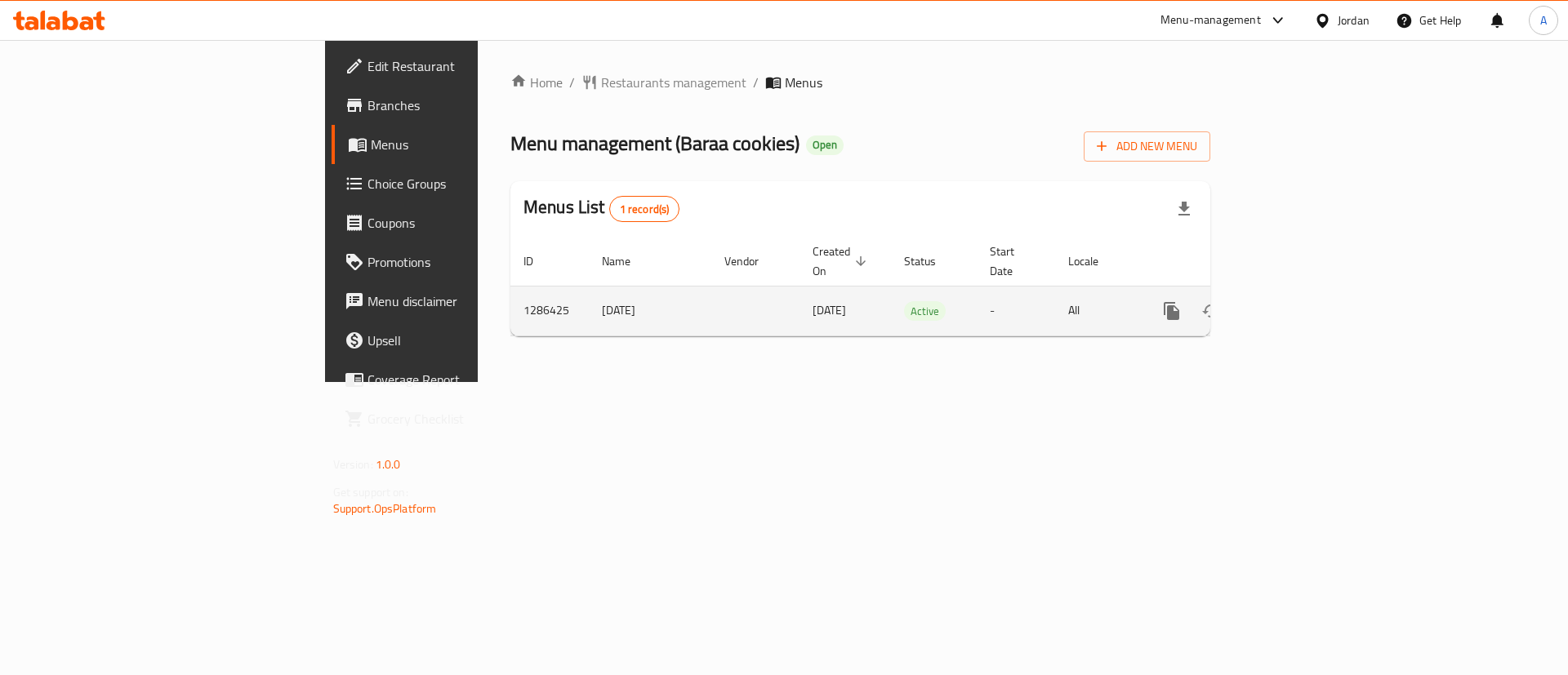
click at [1299, 301] on icon "enhanced table" at bounding box center [1289, 311] width 20 height 20
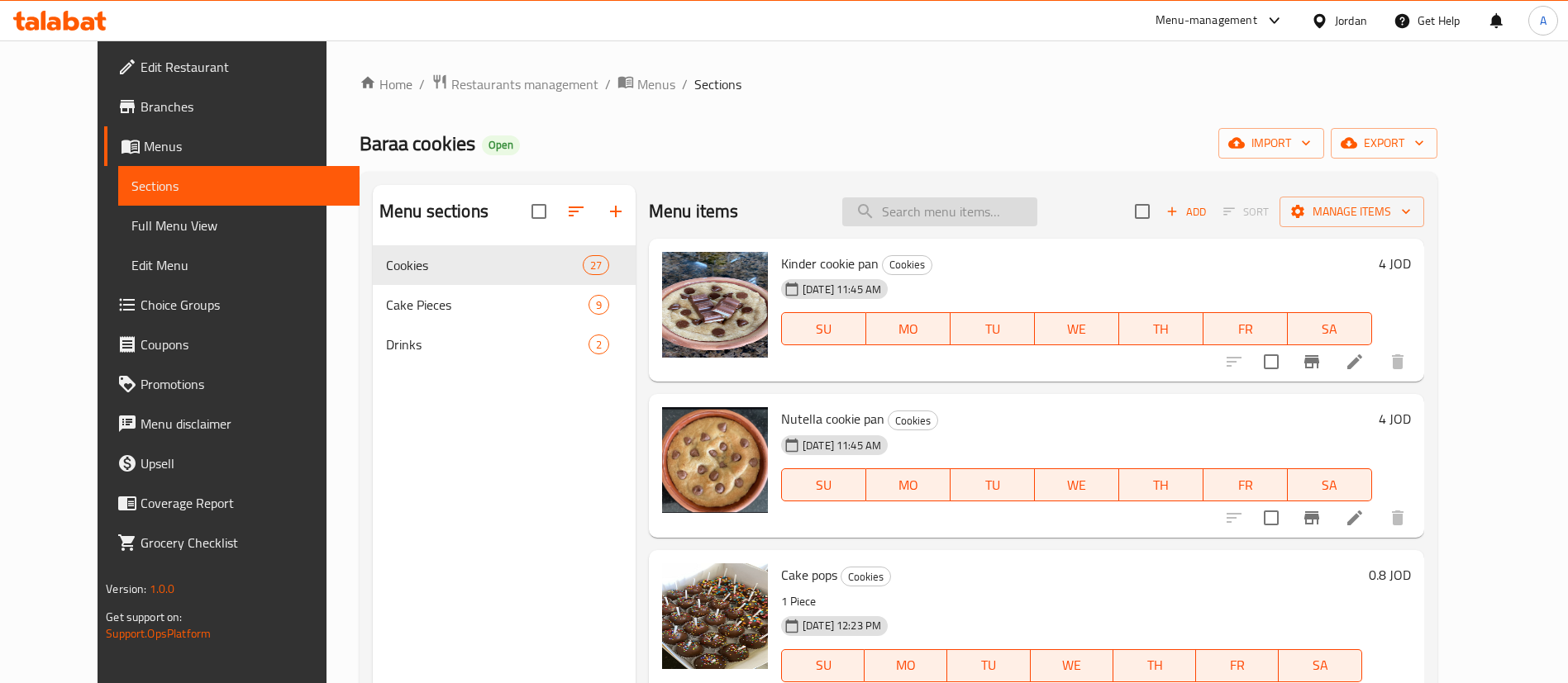
click at [1013, 201] on input "search" at bounding box center [940, 211] width 195 height 29
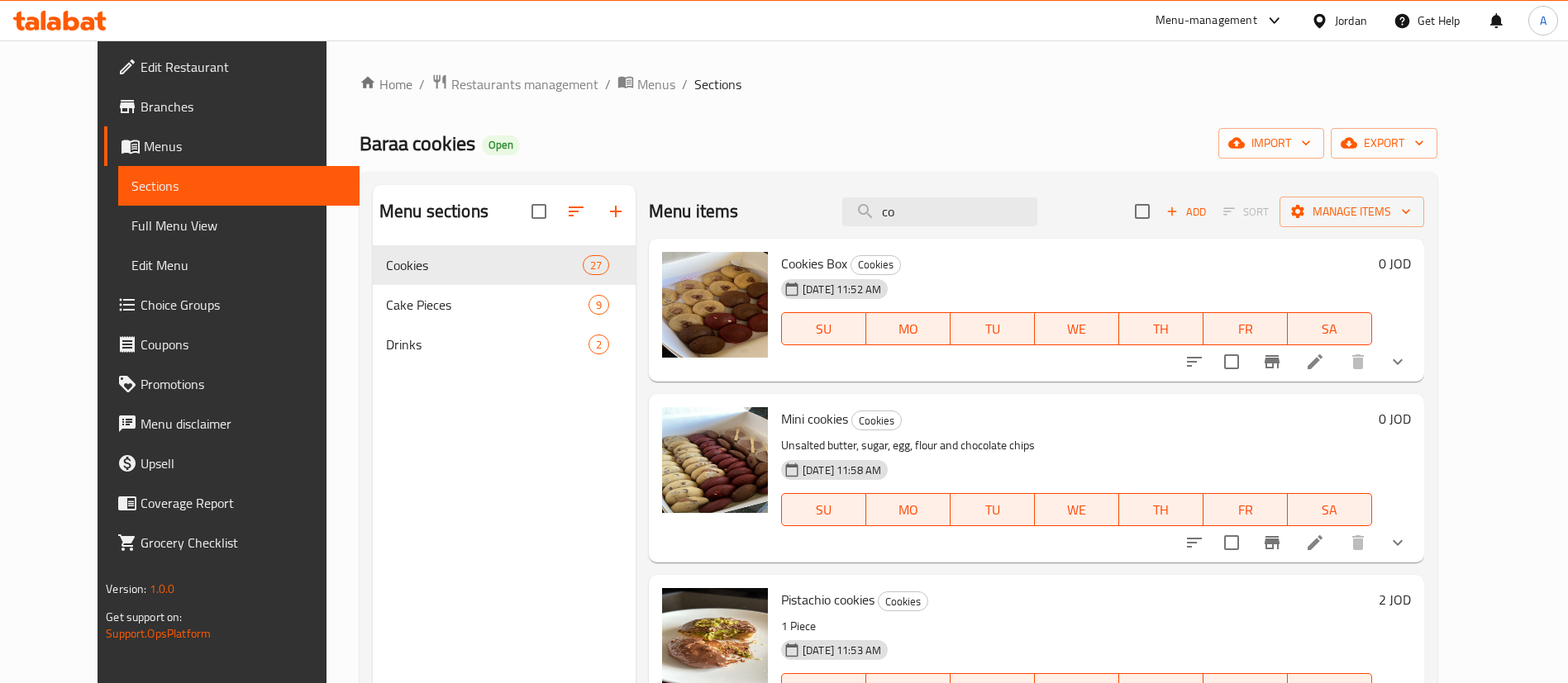
type input "c"
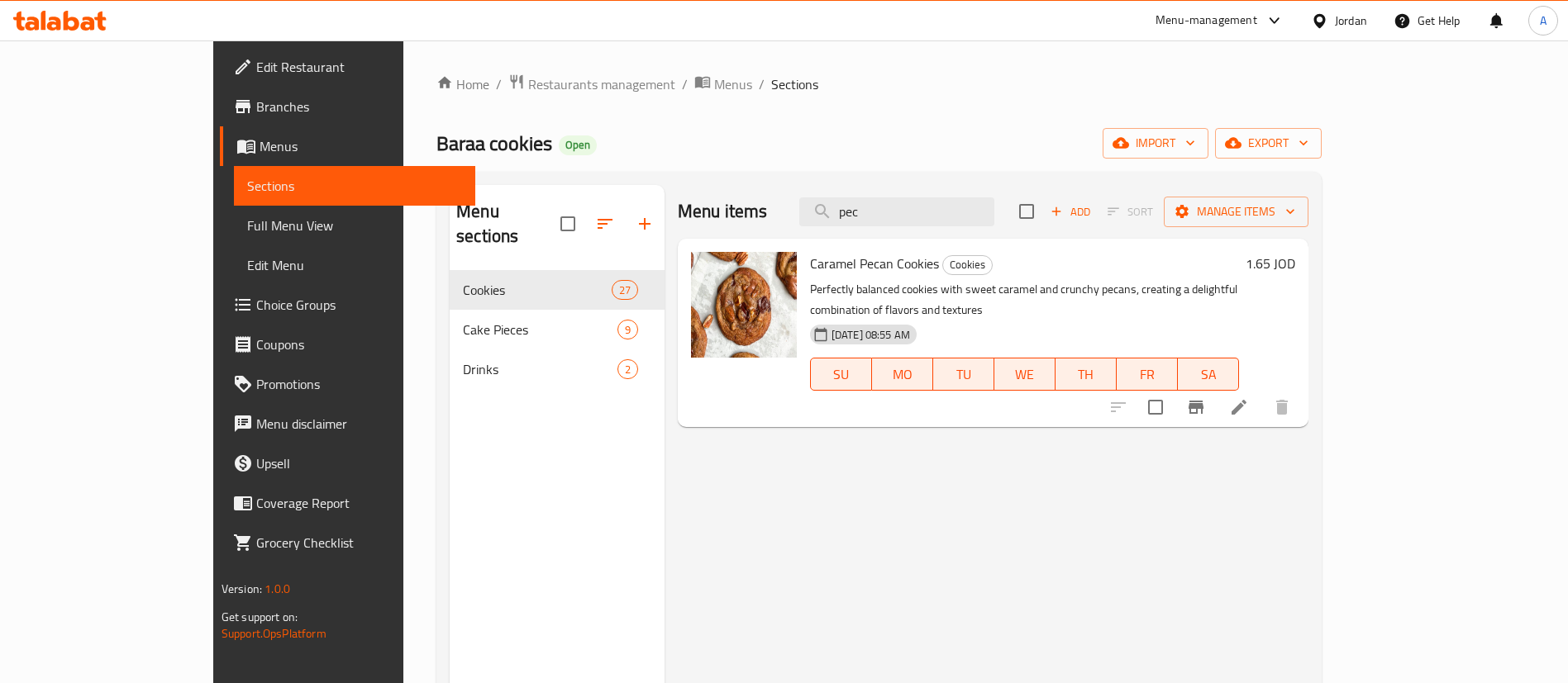
type input "pec"
click at [1295, 272] on h6 "1.65 JOD" at bounding box center [1270, 263] width 49 height 23
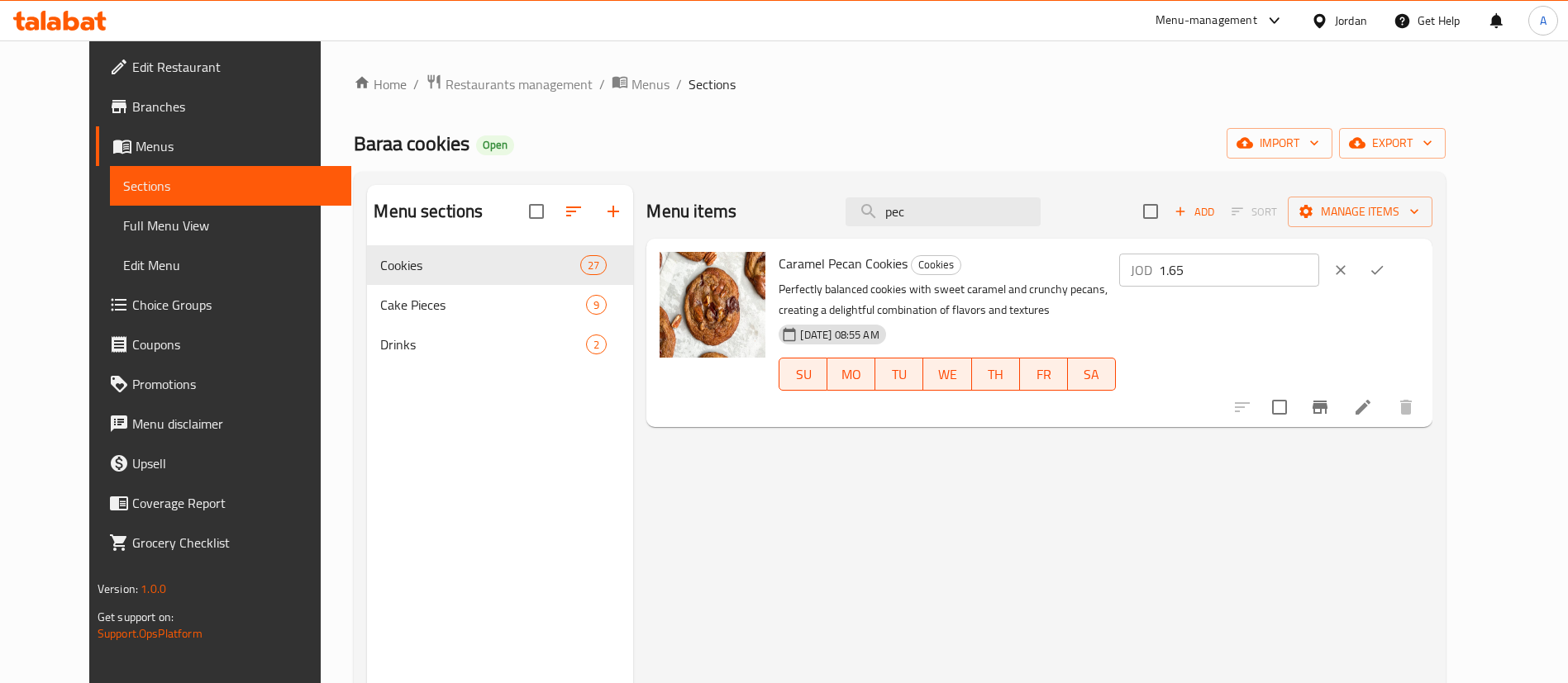
drag, startPoint x: 1352, startPoint y: 266, endPoint x: 1199, endPoint y: 263, distance: 153.0
click at [1199, 263] on div "Caramel Pecan Cookies Cookies Perfectly balanced cookies with sweet caramel and…" at bounding box center [1099, 333] width 653 height 175
type input "2"
click at [1383, 270] on icon "ok" at bounding box center [1377, 270] width 12 height 9
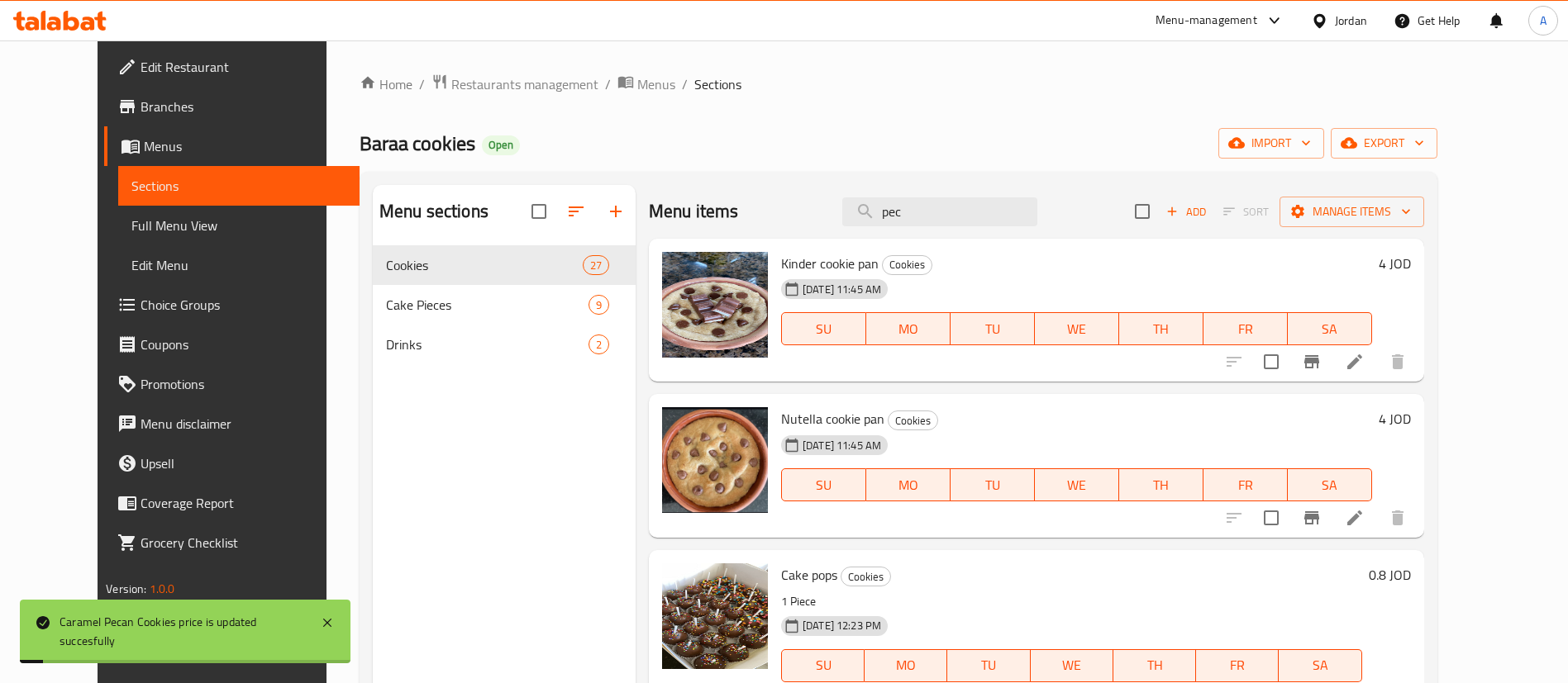
click at [791, 209] on div "Menu items pec Add Sort Manage items" at bounding box center [1036, 211] width 776 height 54
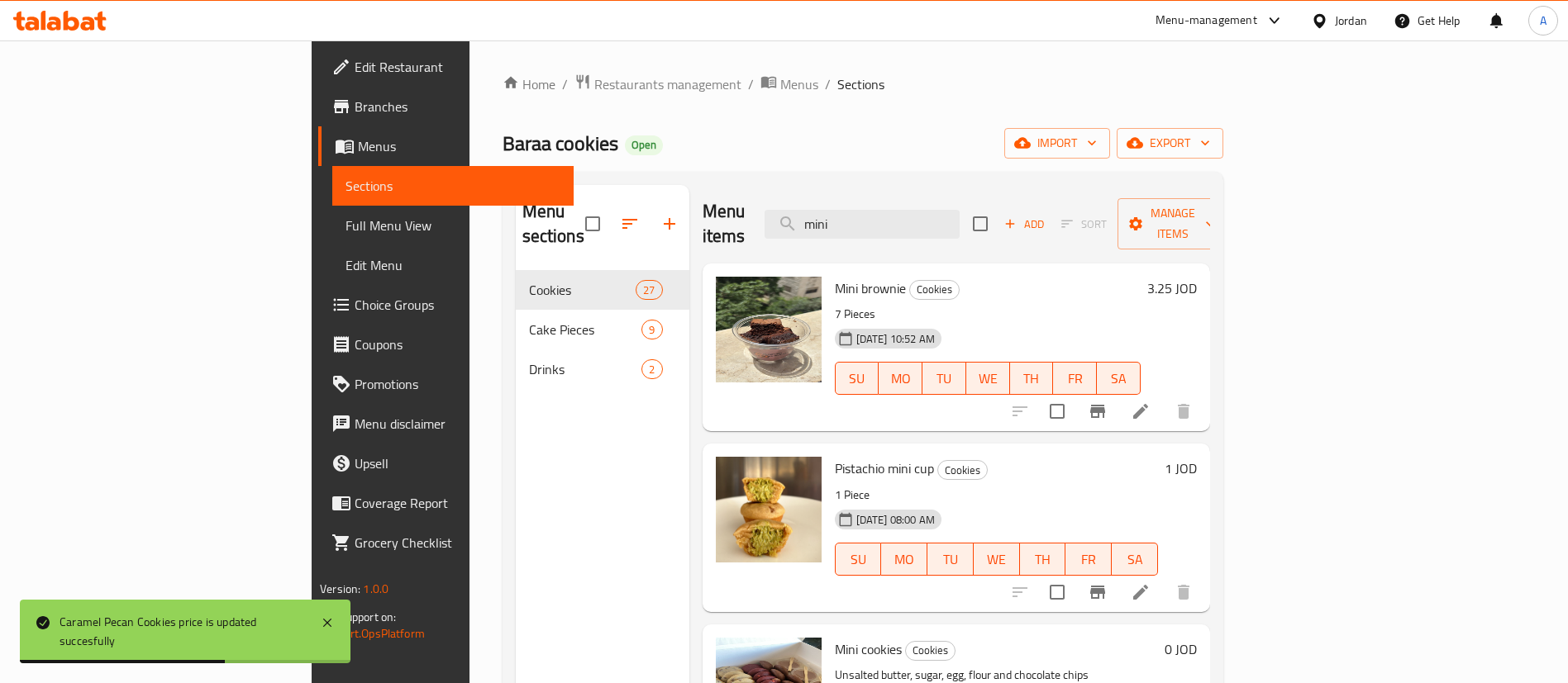
type input "mini"
click at [1196, 277] on h6 "3.25 JOD" at bounding box center [1172, 289] width 49 height 23
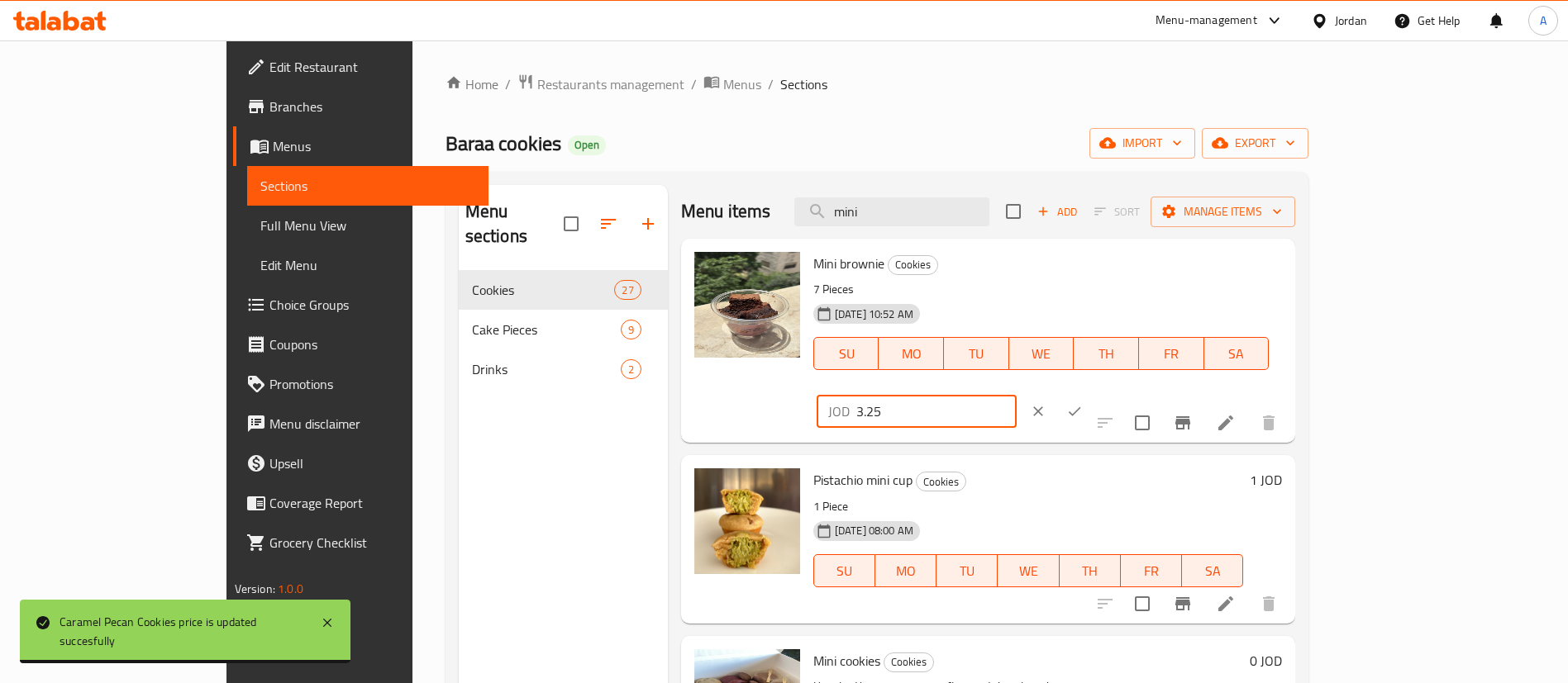
click at [1017, 395] on input "3.25" at bounding box center [937, 412] width 160 height 33
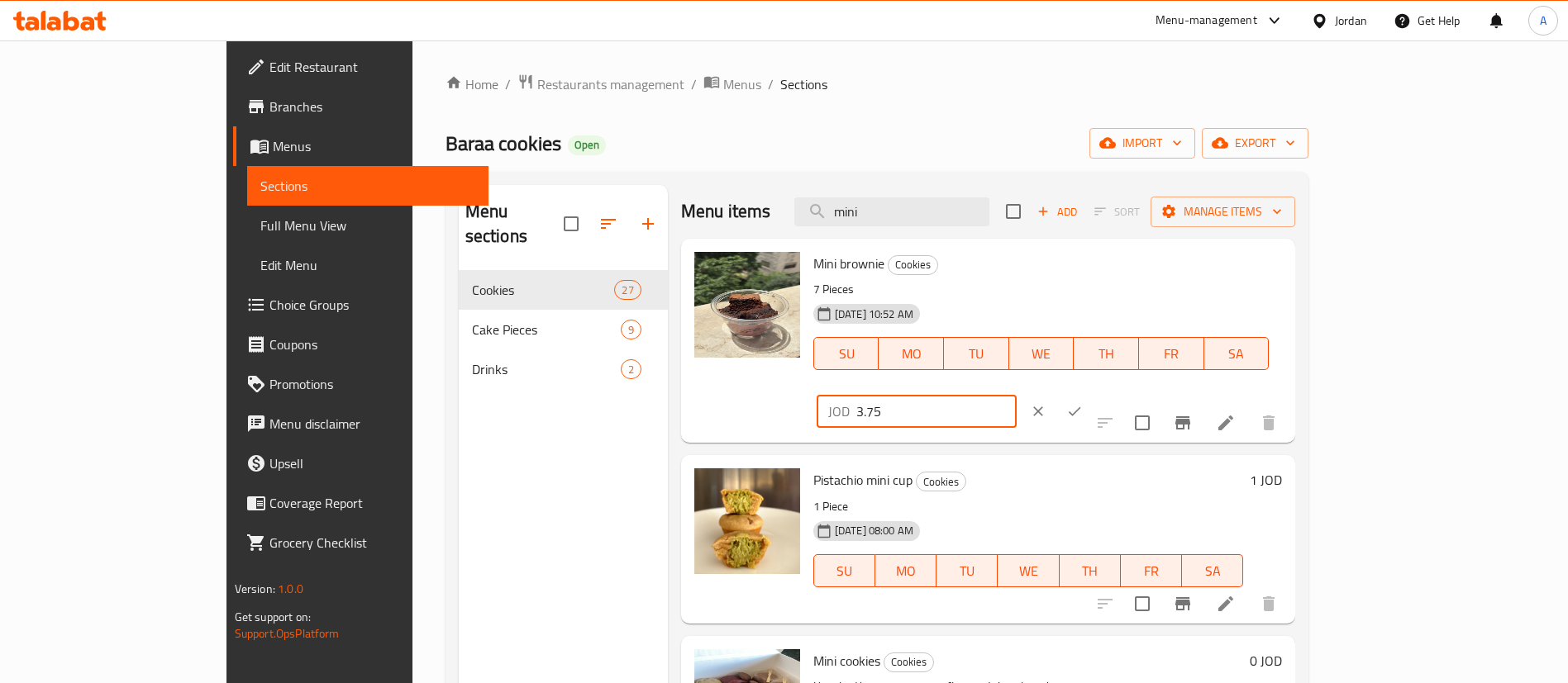
type input "3.75"
click at [1083, 403] on icon "ok" at bounding box center [1074, 411] width 17 height 17
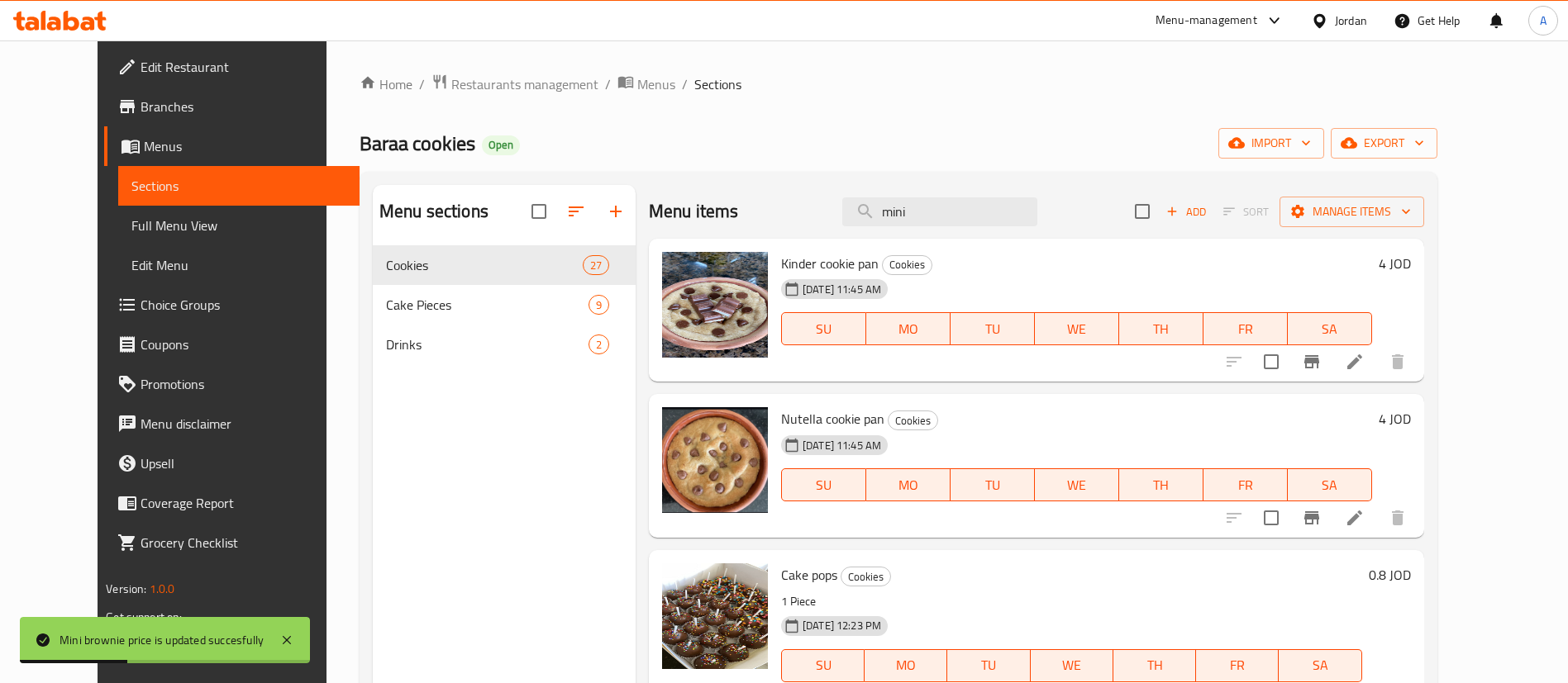
click at [480, 99] on div "Home / Restaurants management / Menus / Sections Baraa cookies Open import expo…" at bounding box center [898, 478] width 1078 height 808
click at [486, 82] on span "Restaurants management" at bounding box center [525, 84] width 147 height 20
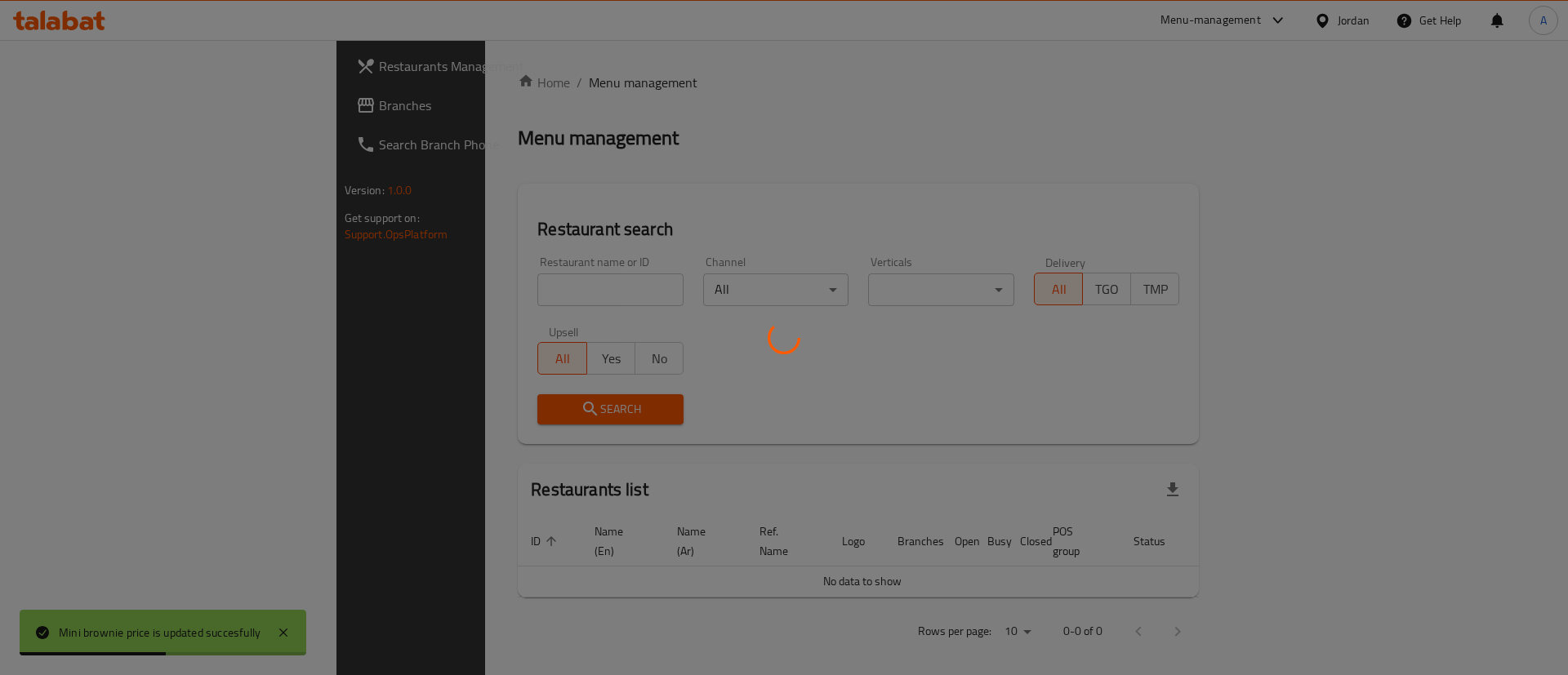
click at [532, 283] on div at bounding box center [784, 338] width 1568 height 675
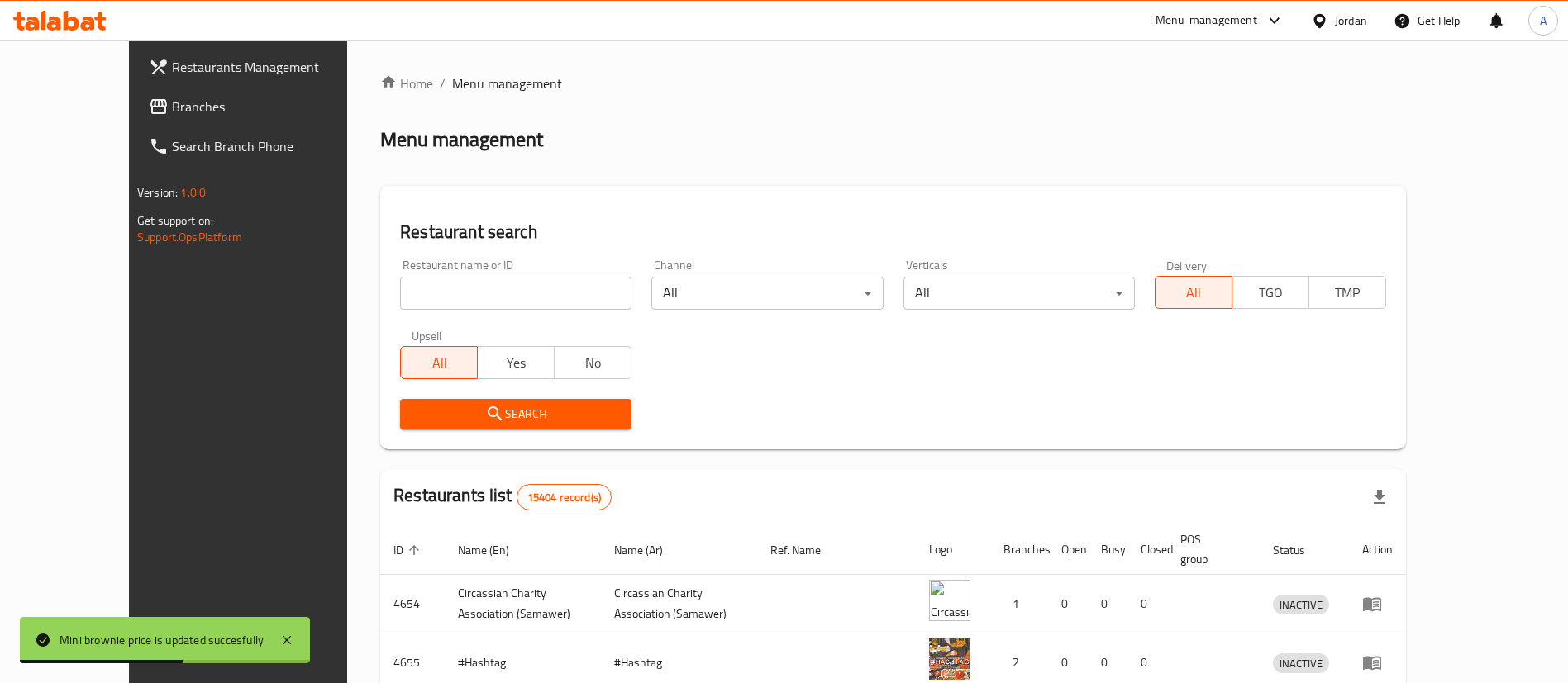
click at [536, 293] on div "Home / Menu management Menu management Restaurant search Restaurant name or ID …" at bounding box center [893, 592] width 1026 height 1037
drag, startPoint x: 536, startPoint y: 293, endPoint x: 534, endPoint y: 280, distance: 13.2
click at [535, 293] on input "search" at bounding box center [515, 294] width 232 height 33
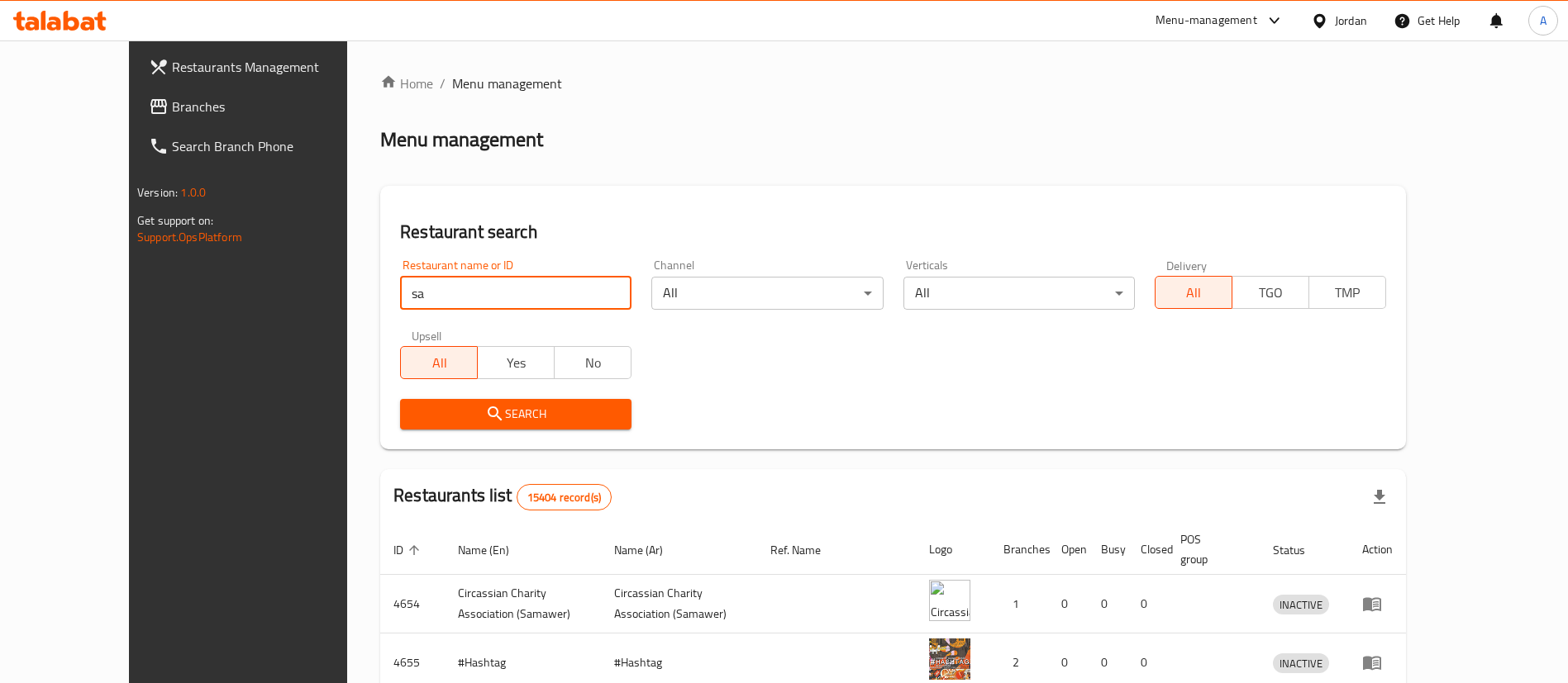
type input "s"
type input "k"
click button "Search" at bounding box center [515, 414] width 232 height 31
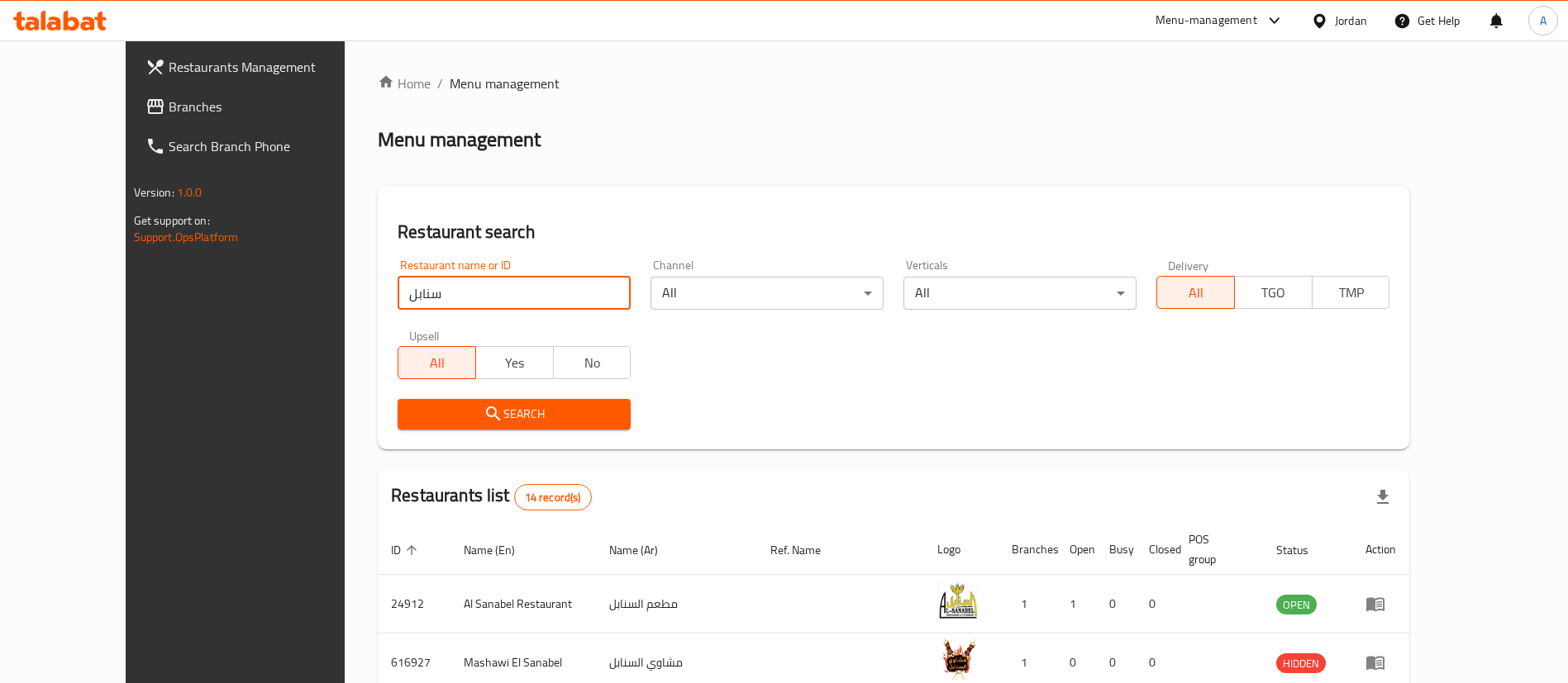
click at [516, 289] on input "سنابل" at bounding box center [514, 294] width 233 height 33
type input "سنابل المرج"
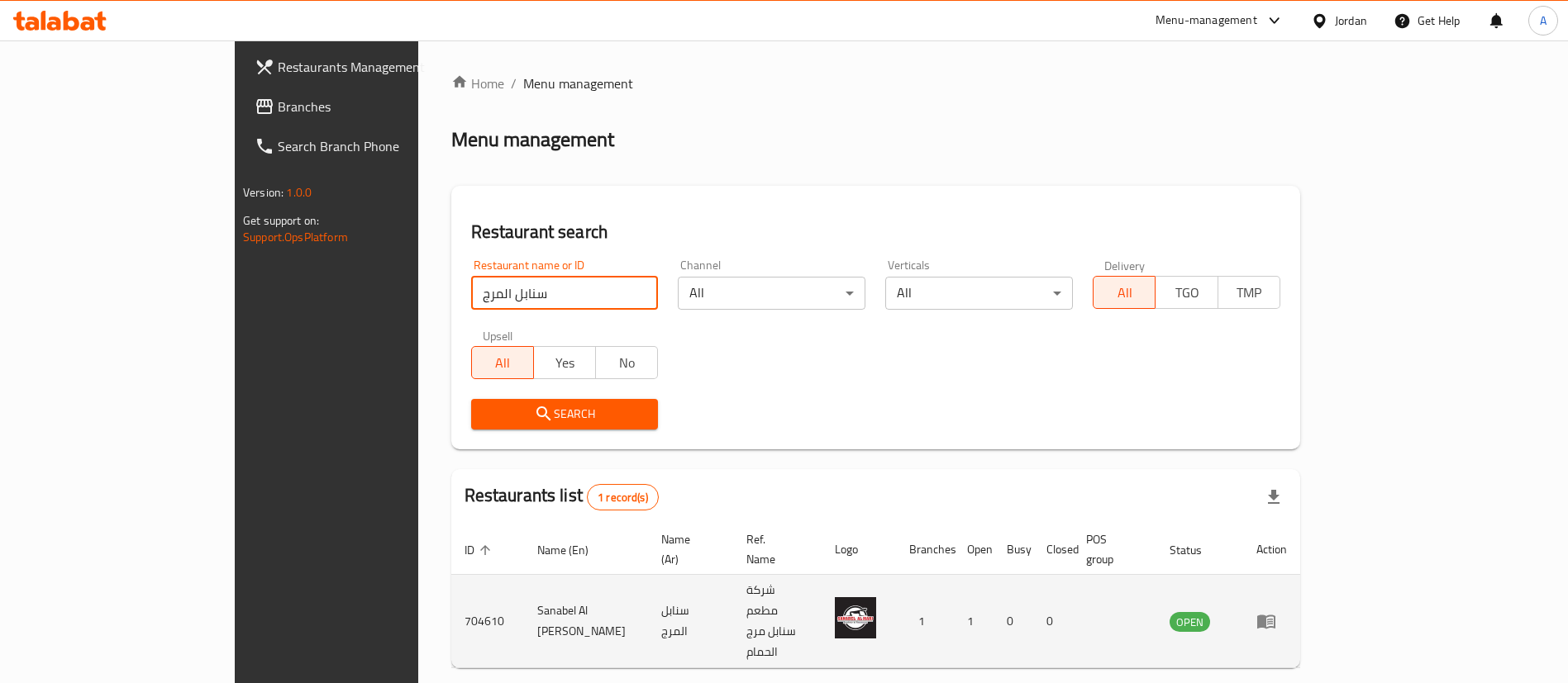
click at [1300, 575] on td "enhanced table" at bounding box center [1271, 621] width 57 height 93
click at [1277, 612] on icon "enhanced table" at bounding box center [1266, 621] width 20 height 20
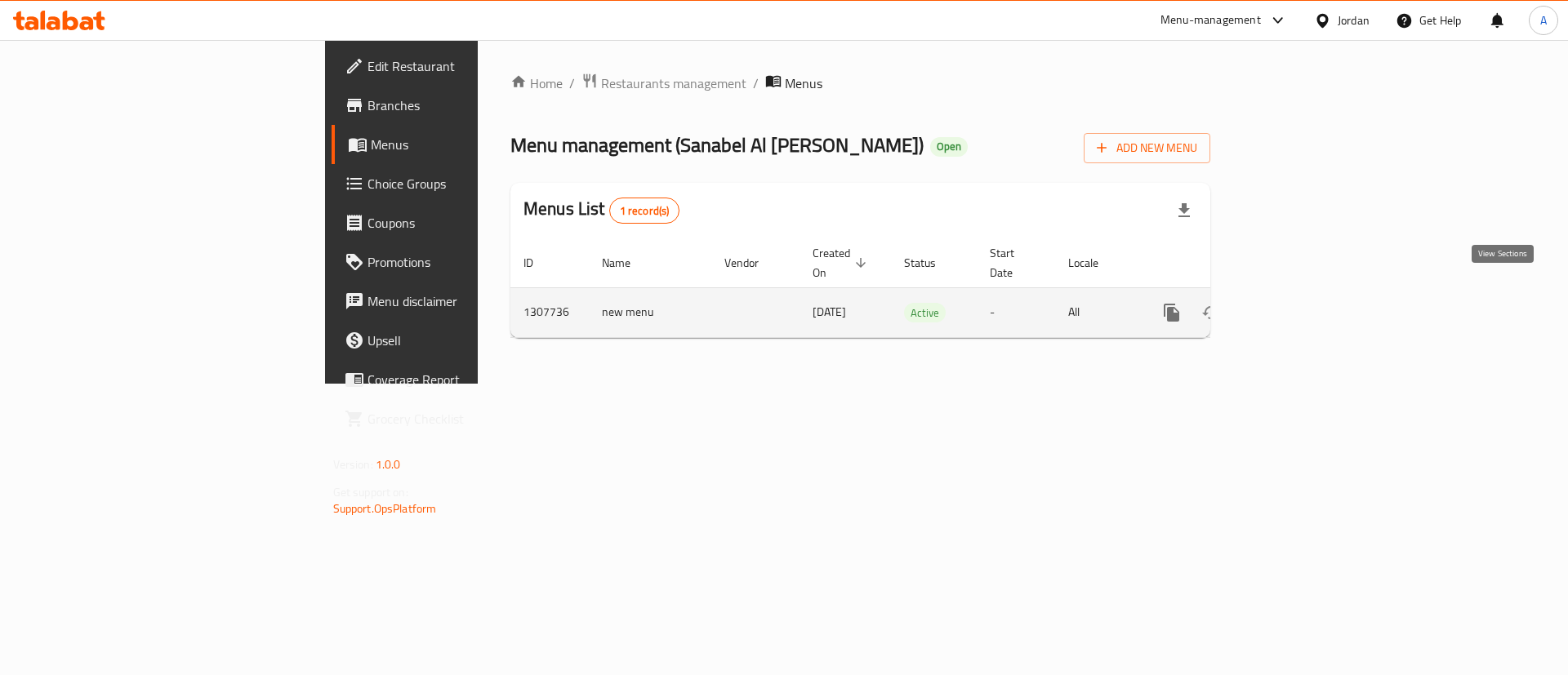
click at [1309, 304] on link "enhanced table" at bounding box center [1289, 312] width 39 height 39
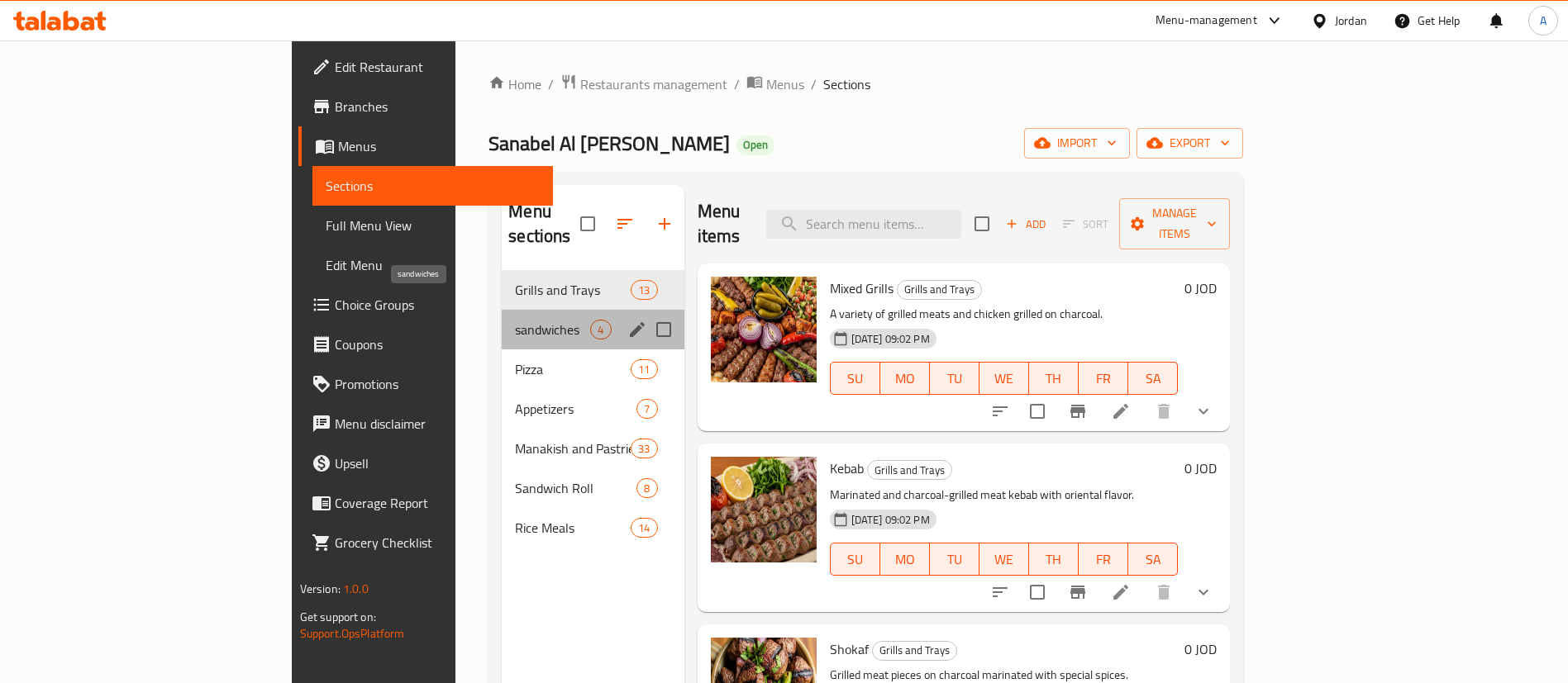
click at [515, 319] on span "sandwiches" at bounding box center [552, 329] width 75 height 20
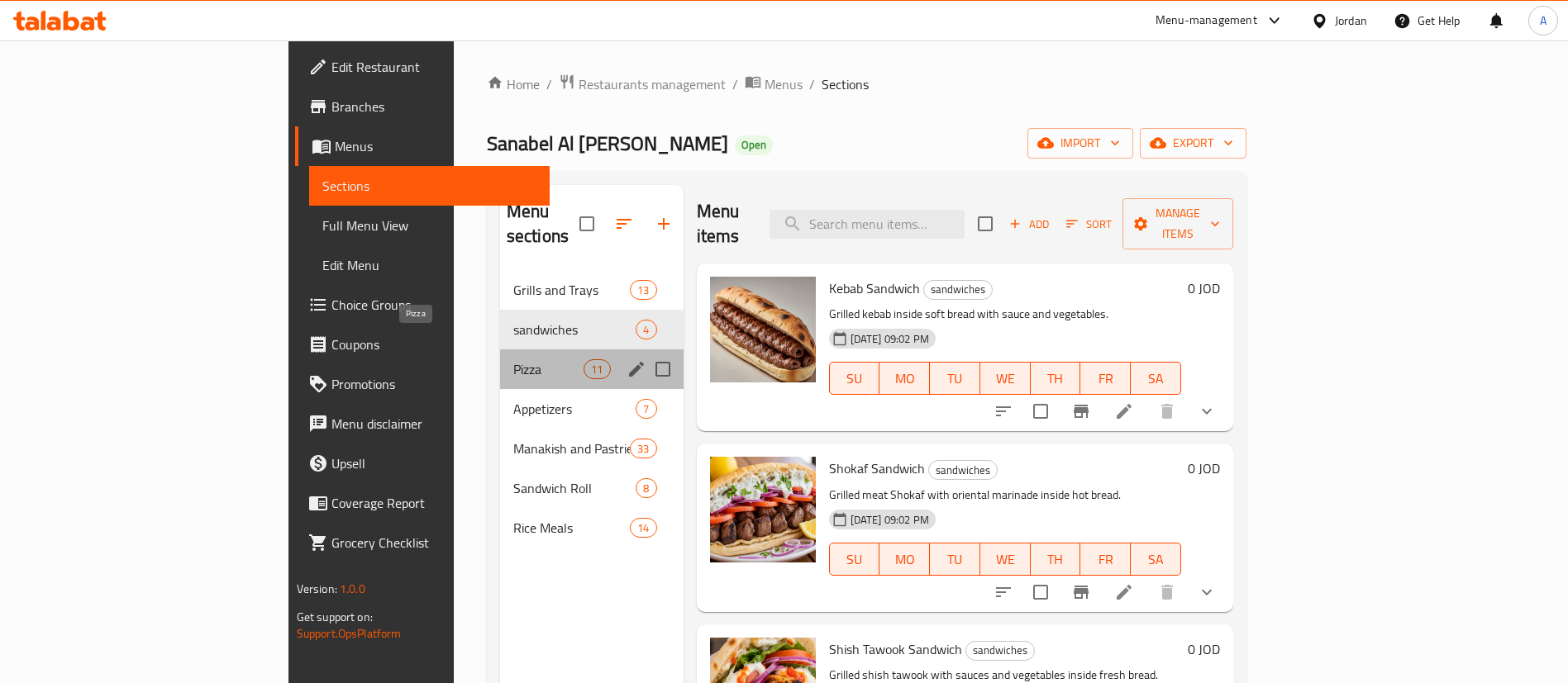
click at [513, 359] on span "Pizza" at bounding box center [548, 369] width 70 height 20
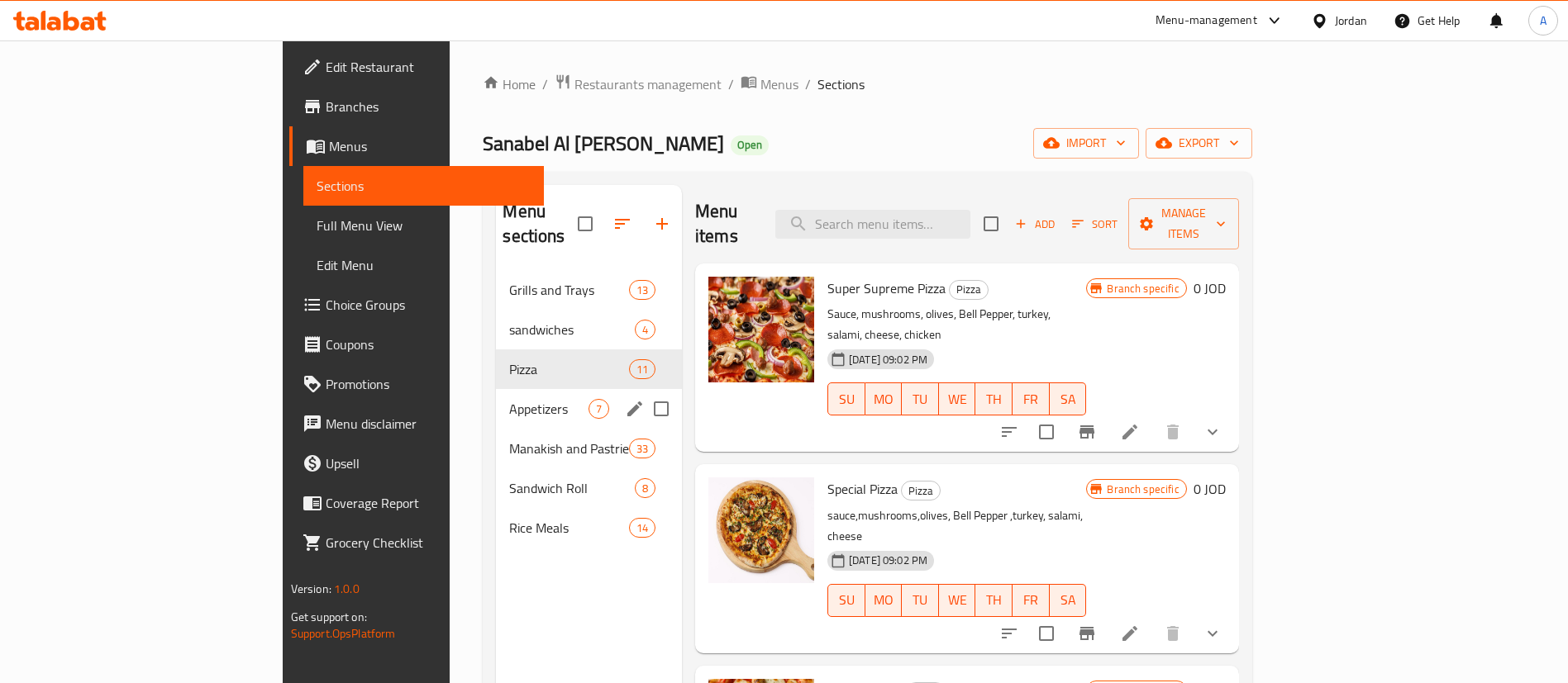
click at [509, 399] on span "Appetizers" at bounding box center [548, 408] width 78 height 20
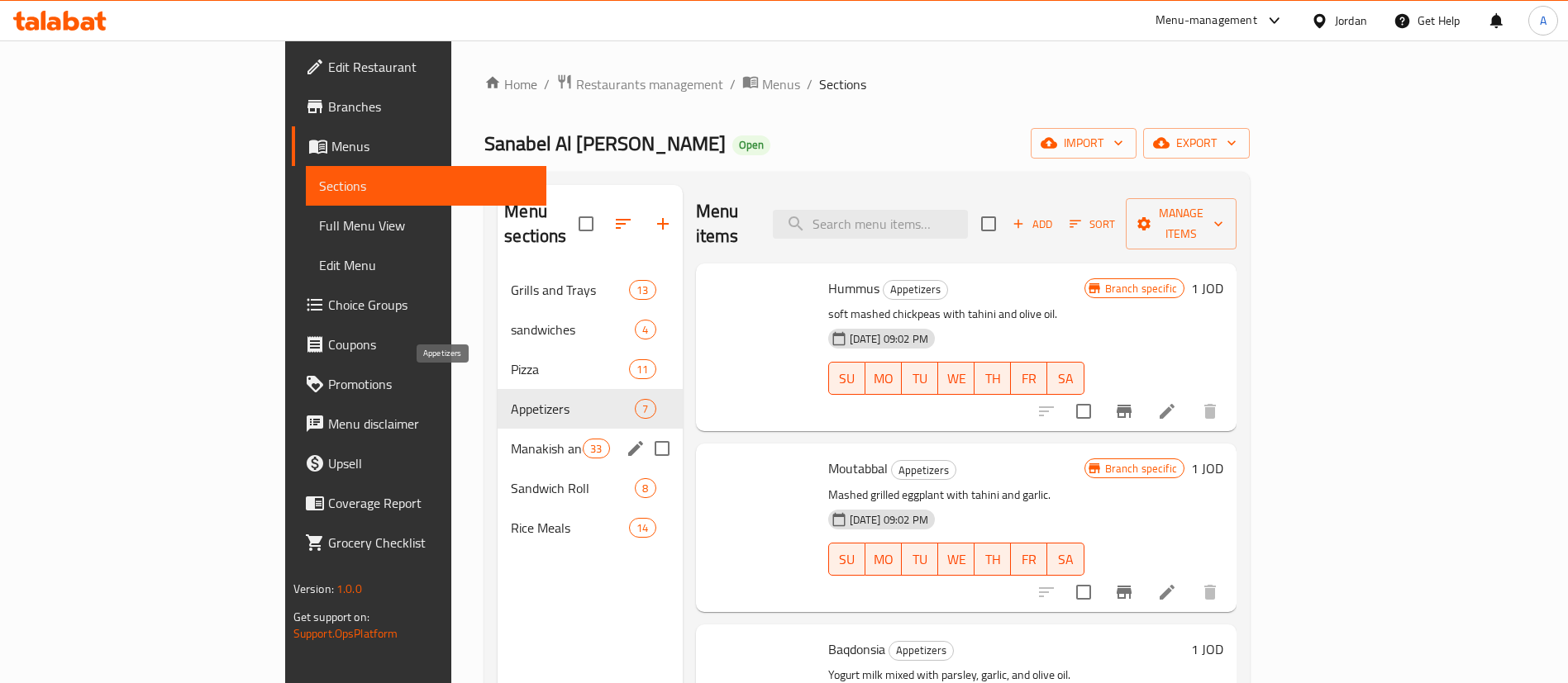
click at [511, 439] on span "Manakish and Pastries" at bounding box center [547, 449] width 72 height 20
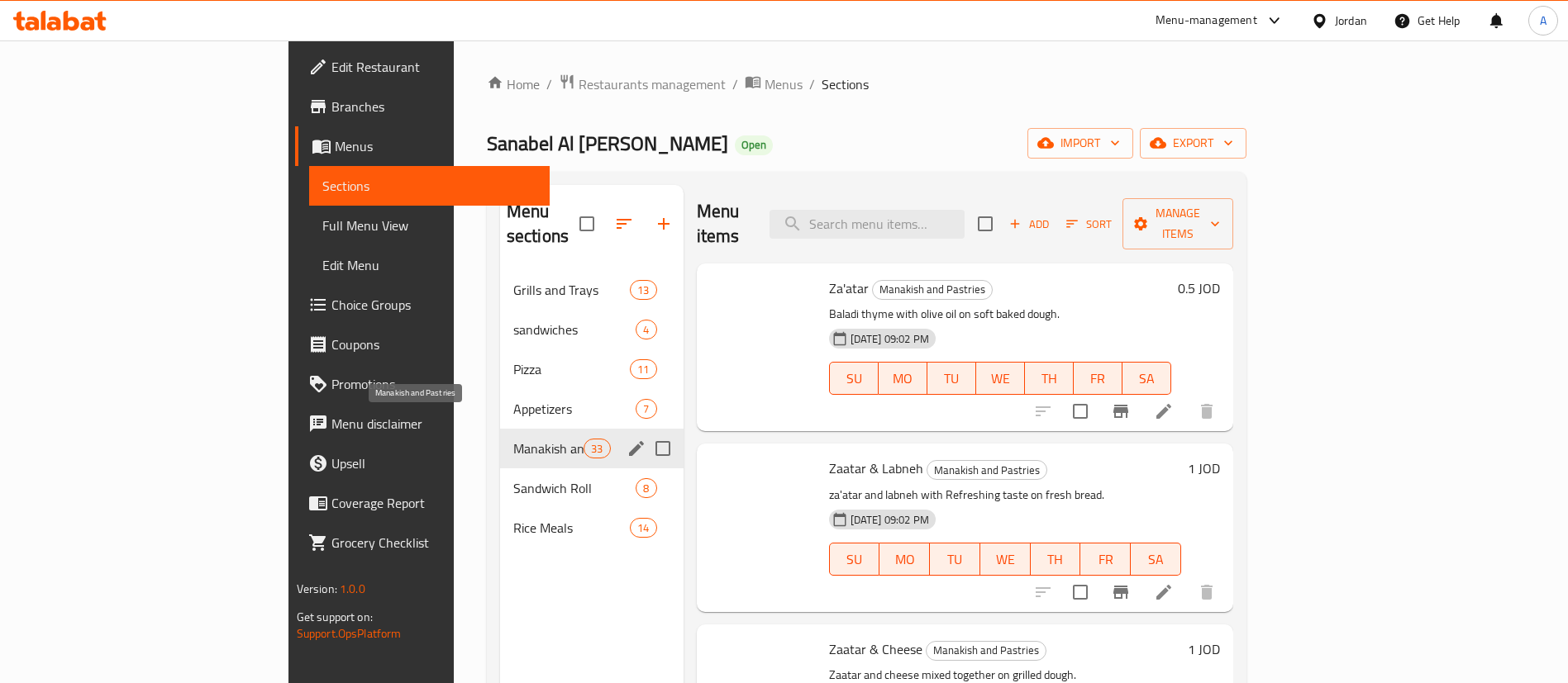
click at [500, 468] on div "Sandwich Roll 8" at bounding box center [592, 488] width 183 height 40
click at [513, 479] on span "Sandwich Roll" at bounding box center [575, 488] width 123 height 20
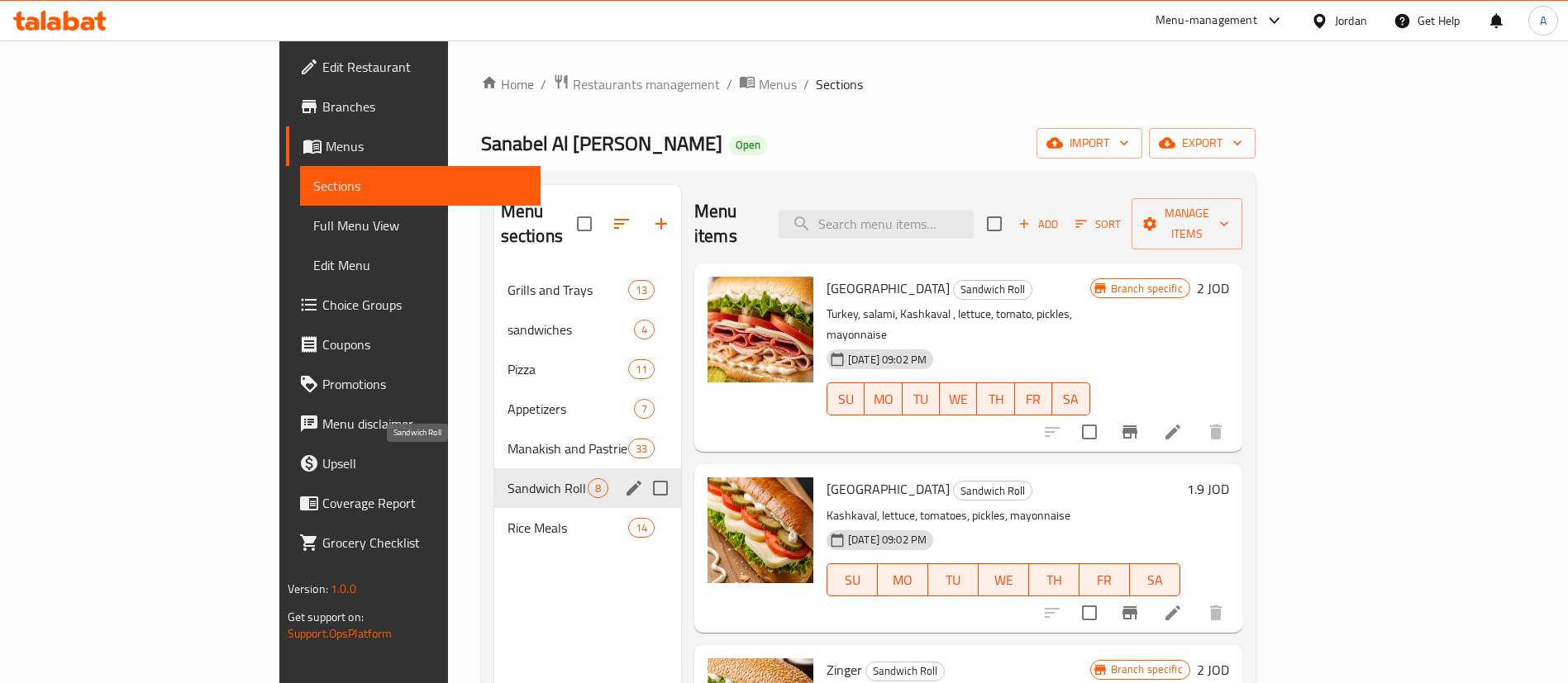
click at [507, 479] on span "Sandwich Roll" at bounding box center [547, 488] width 80 height 20
click at [496, 476] on div "Sandwich Roll 8" at bounding box center [587, 488] width 187 height 40
click at [497, 480] on div "Sandwich Roll 8" at bounding box center [587, 488] width 187 height 40
click at [497, 508] on div "Rice Meals 14" at bounding box center [587, 527] width 187 height 40
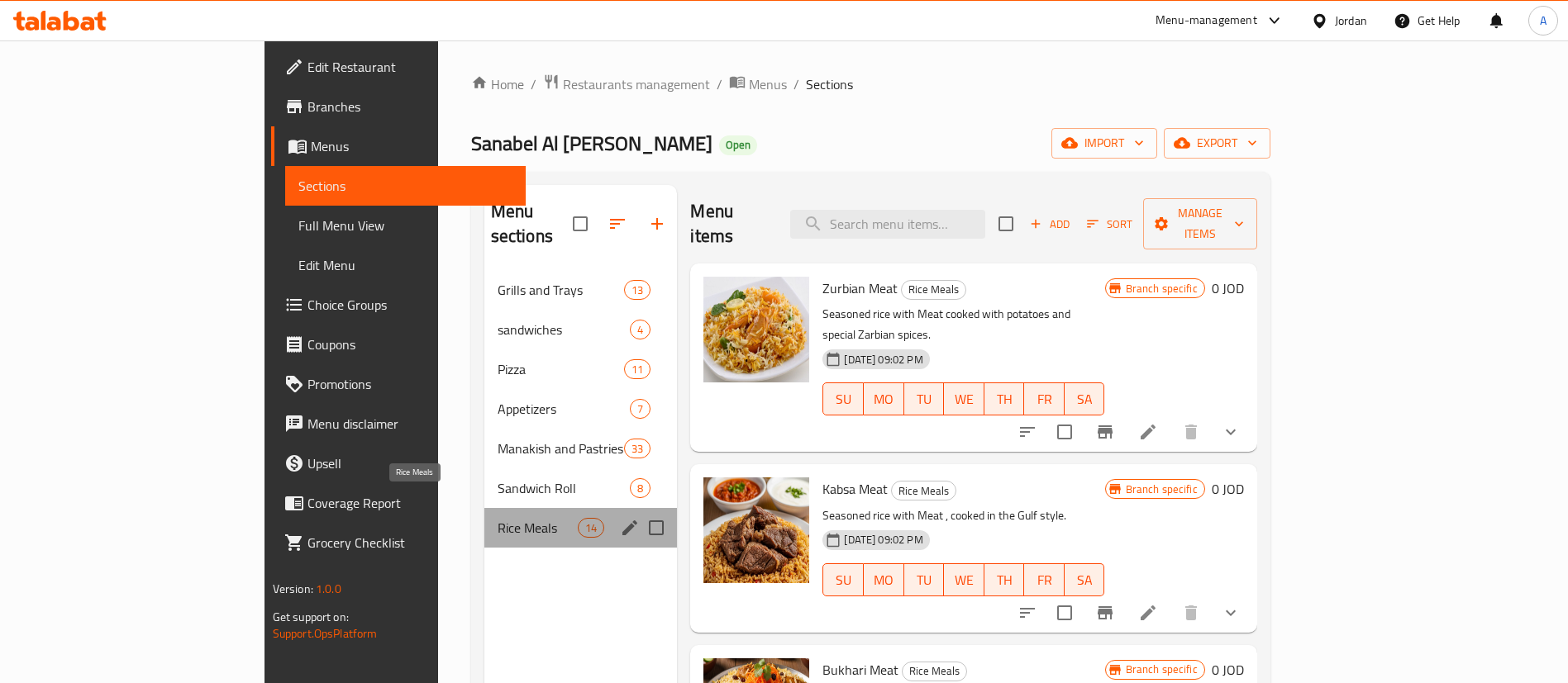
drag, startPoint x: 502, startPoint y: 495, endPoint x: 508, endPoint y: 488, distance: 9.2
click at [504, 518] on span "Rice Meals" at bounding box center [537, 528] width 80 height 20
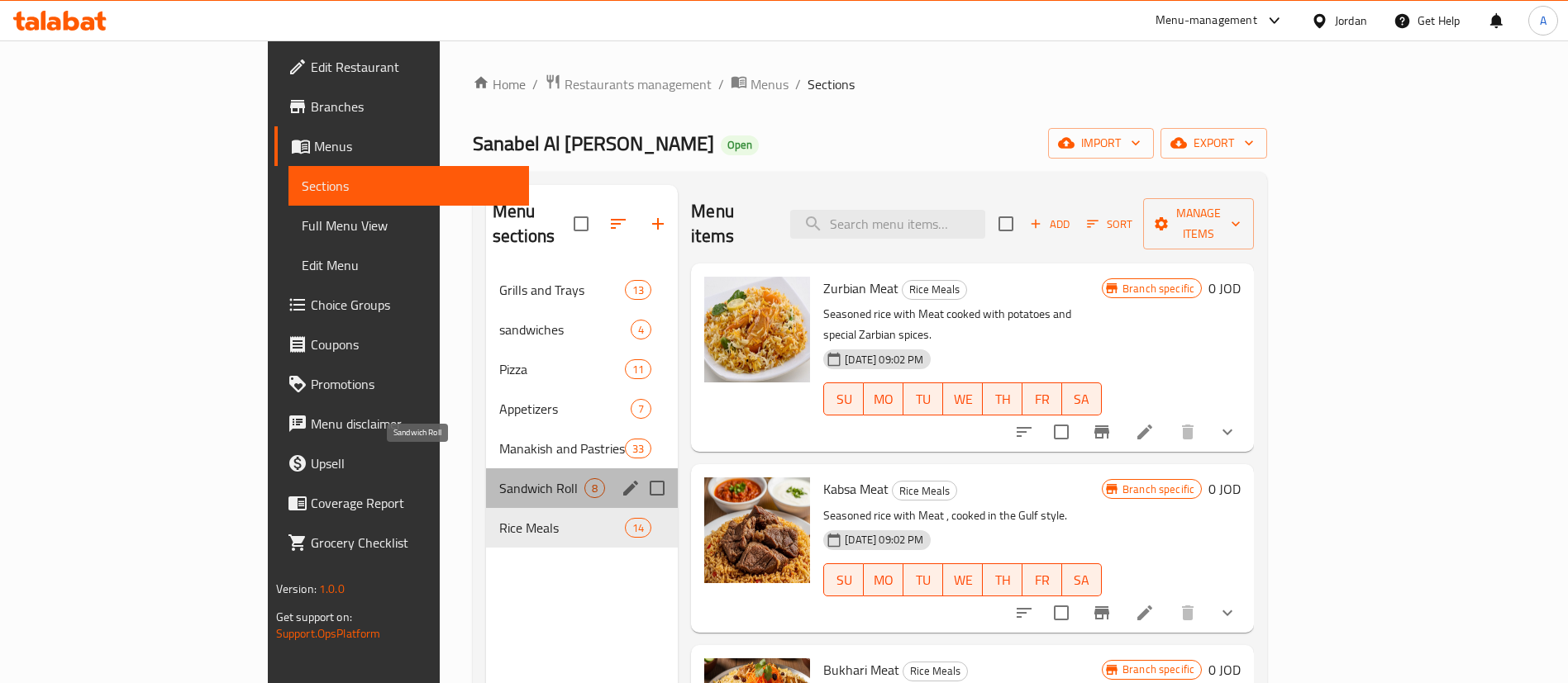
drag, startPoint x: 498, startPoint y: 455, endPoint x: 512, endPoint y: 430, distance: 28.7
click at [499, 479] on span "Sandwich Roll" at bounding box center [541, 488] width 85 height 20
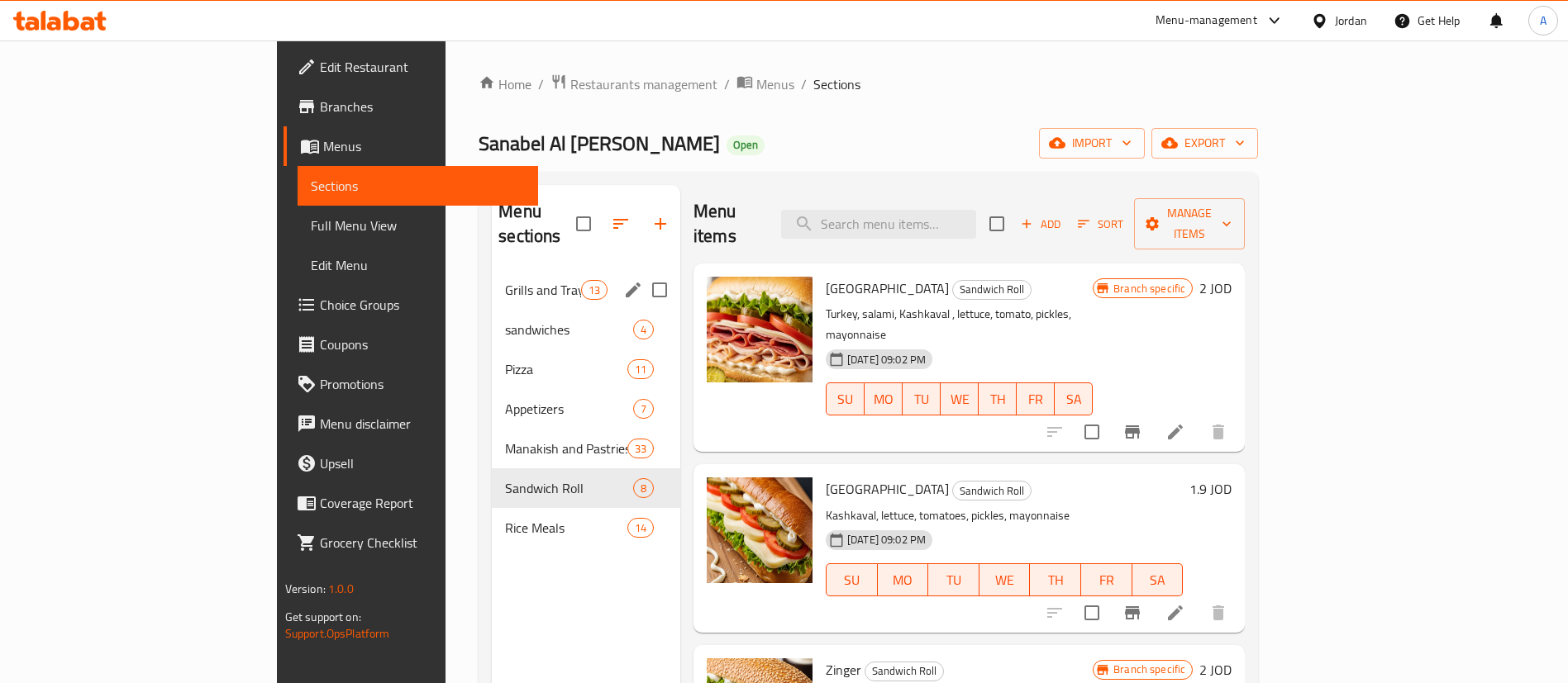
click at [509, 277] on div "Grills and Trays 13" at bounding box center [586, 290] width 188 height 40
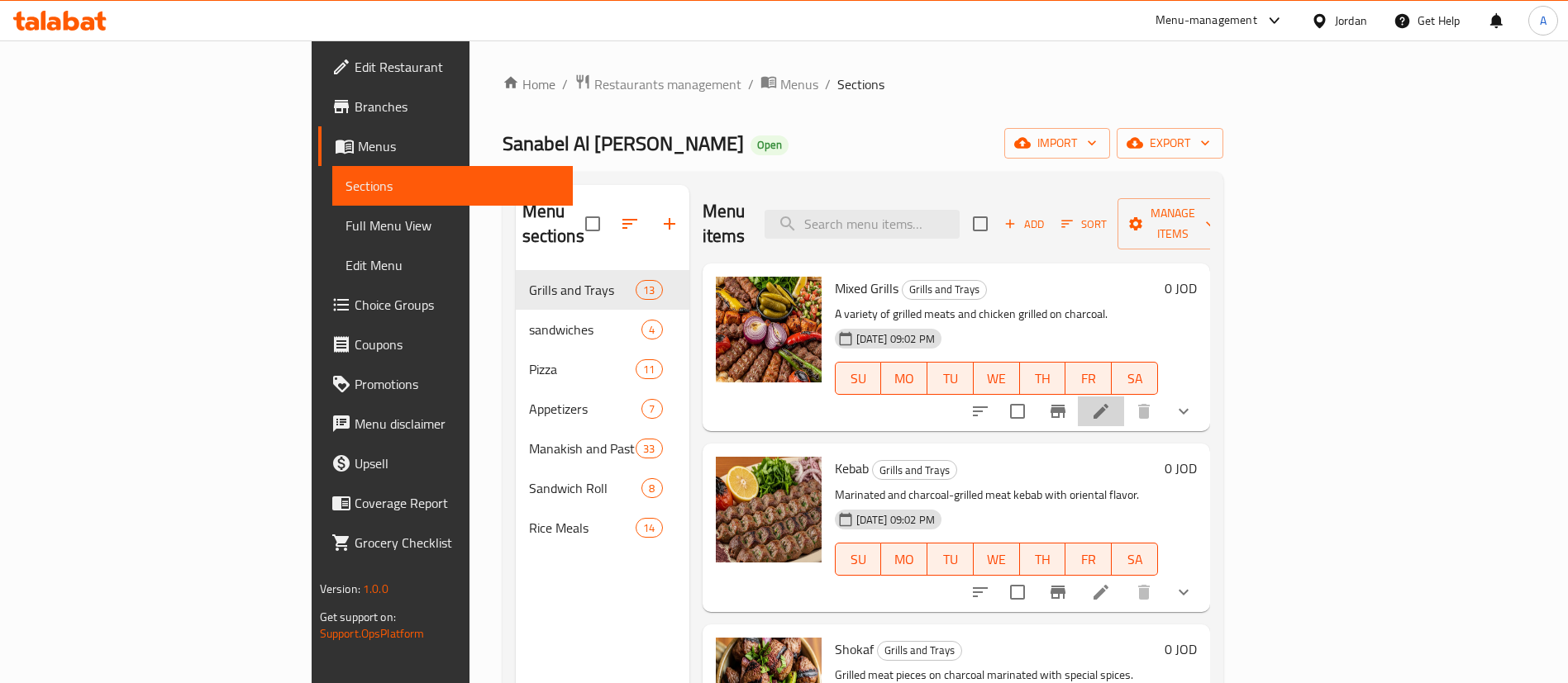
click at [1124, 400] on li at bounding box center [1101, 412] width 47 height 30
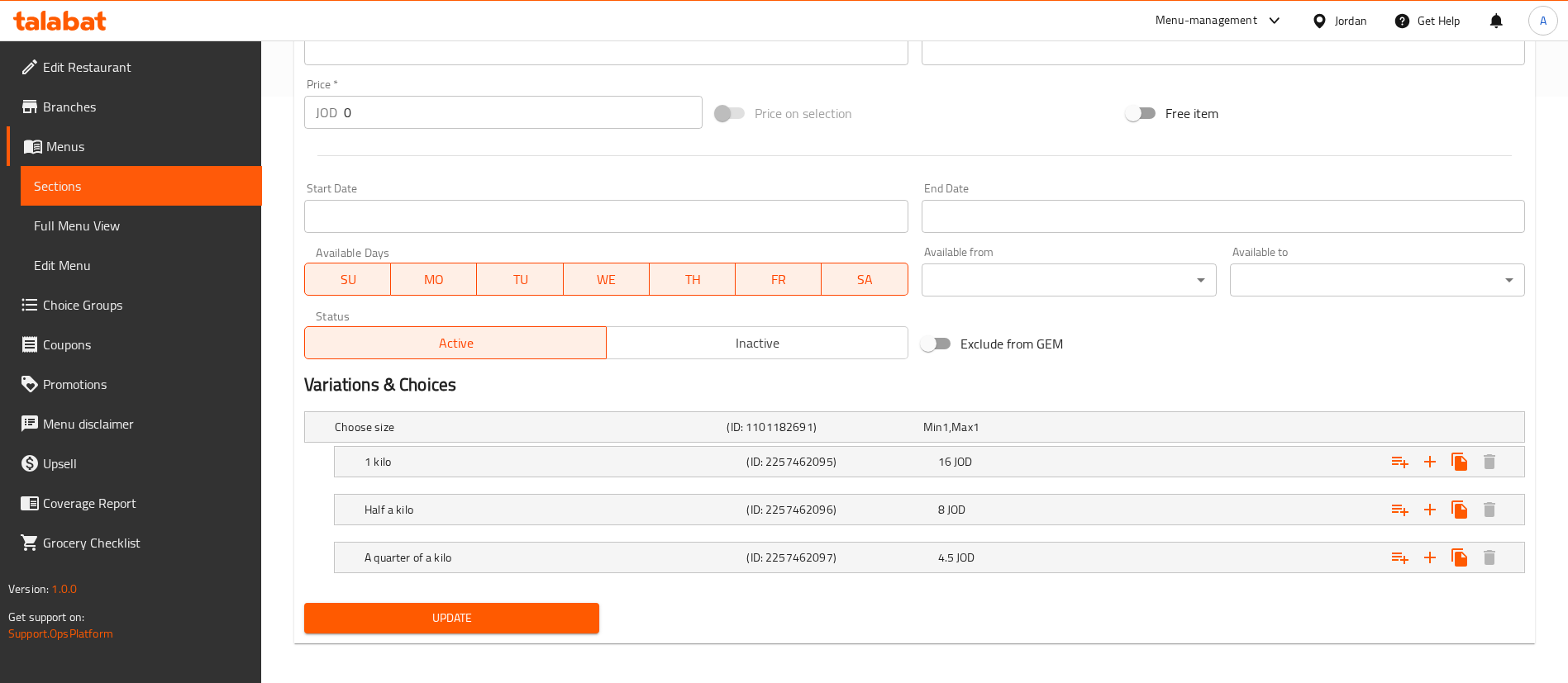
scroll to position [593, 0]
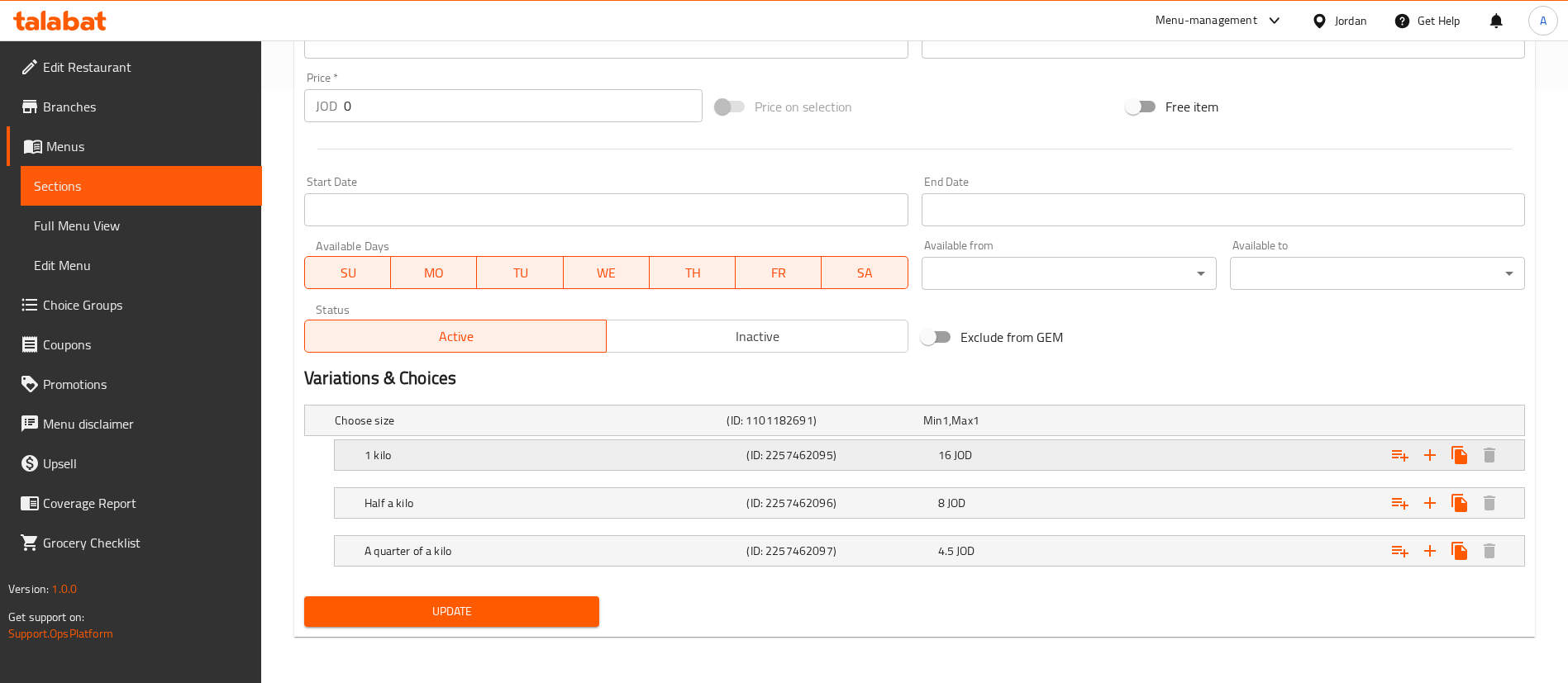
click at [1188, 461] on div "Expand" at bounding box center [1317, 455] width 382 height 36
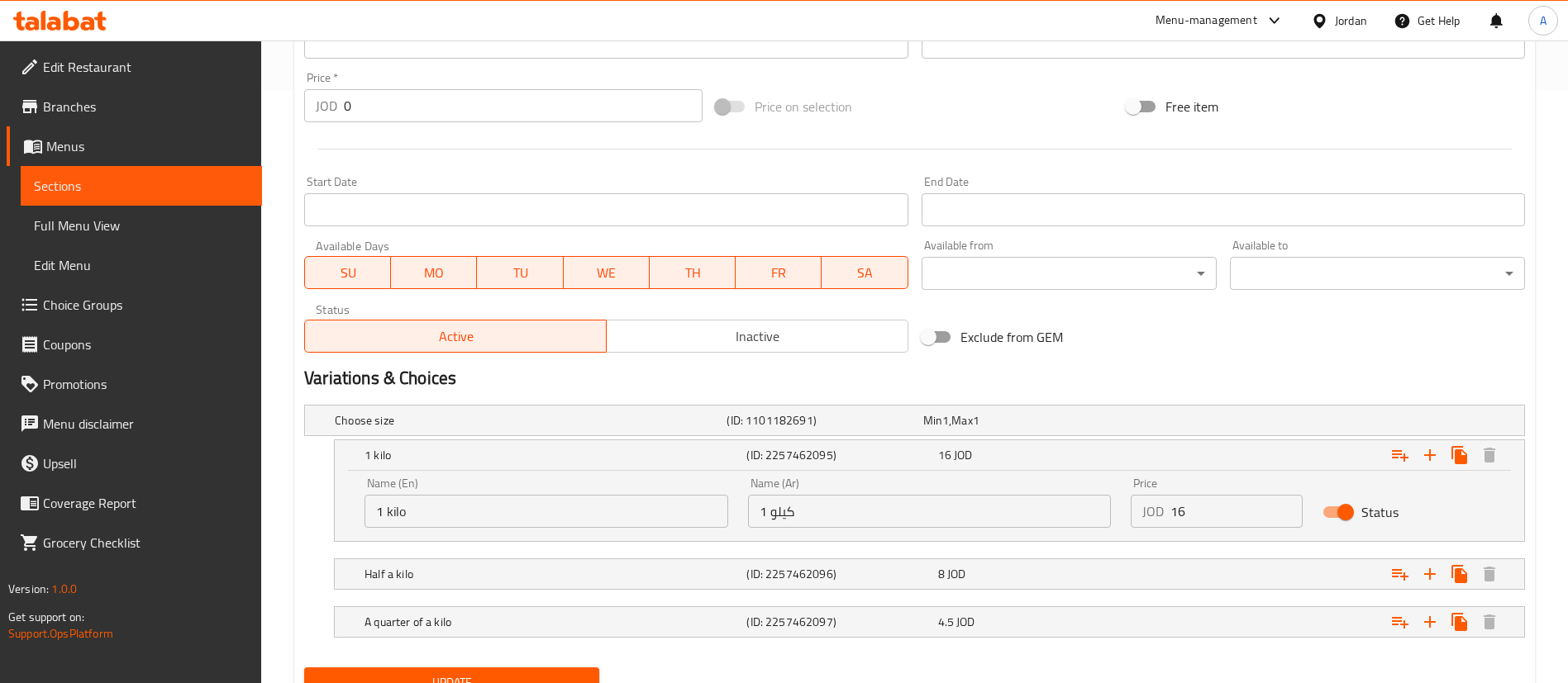
click at [1189, 510] on input "16" at bounding box center [1236, 511] width 132 height 33
type input "17.6"
click at [1216, 570] on div "Expand" at bounding box center [1317, 574] width 382 height 36
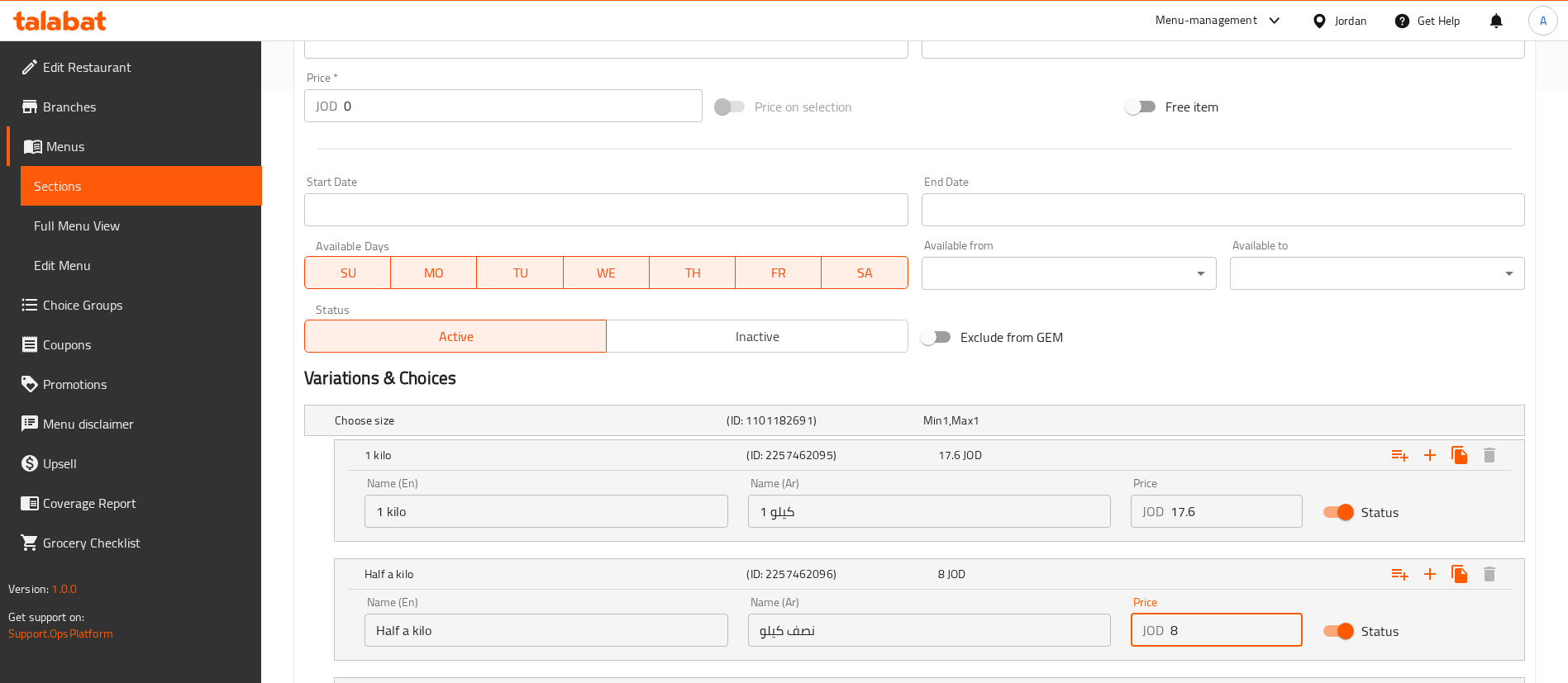
click at [1243, 625] on input "8" at bounding box center [1236, 631] width 132 height 33
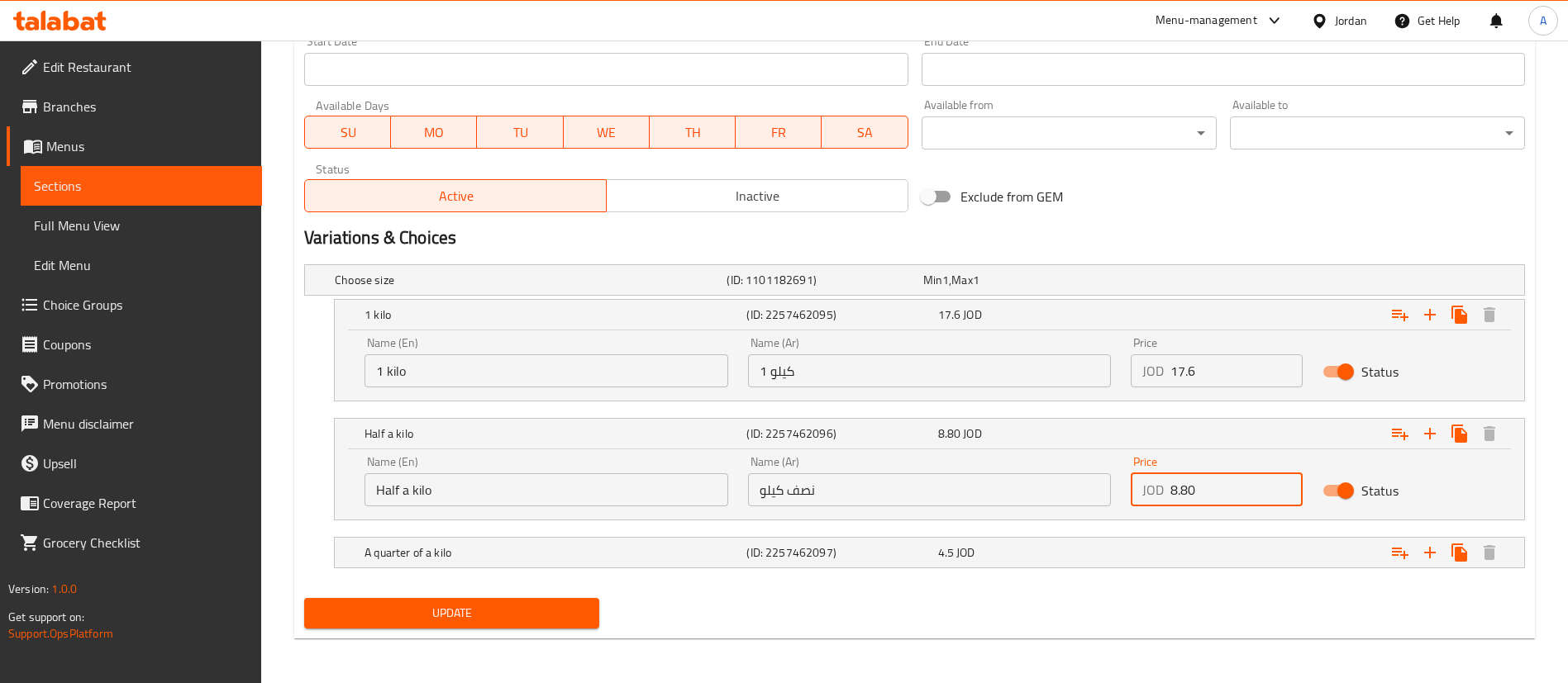
scroll to position [736, 0]
type input "8.80"
click at [1127, 545] on div "Expand" at bounding box center [1317, 551] width 382 height 36
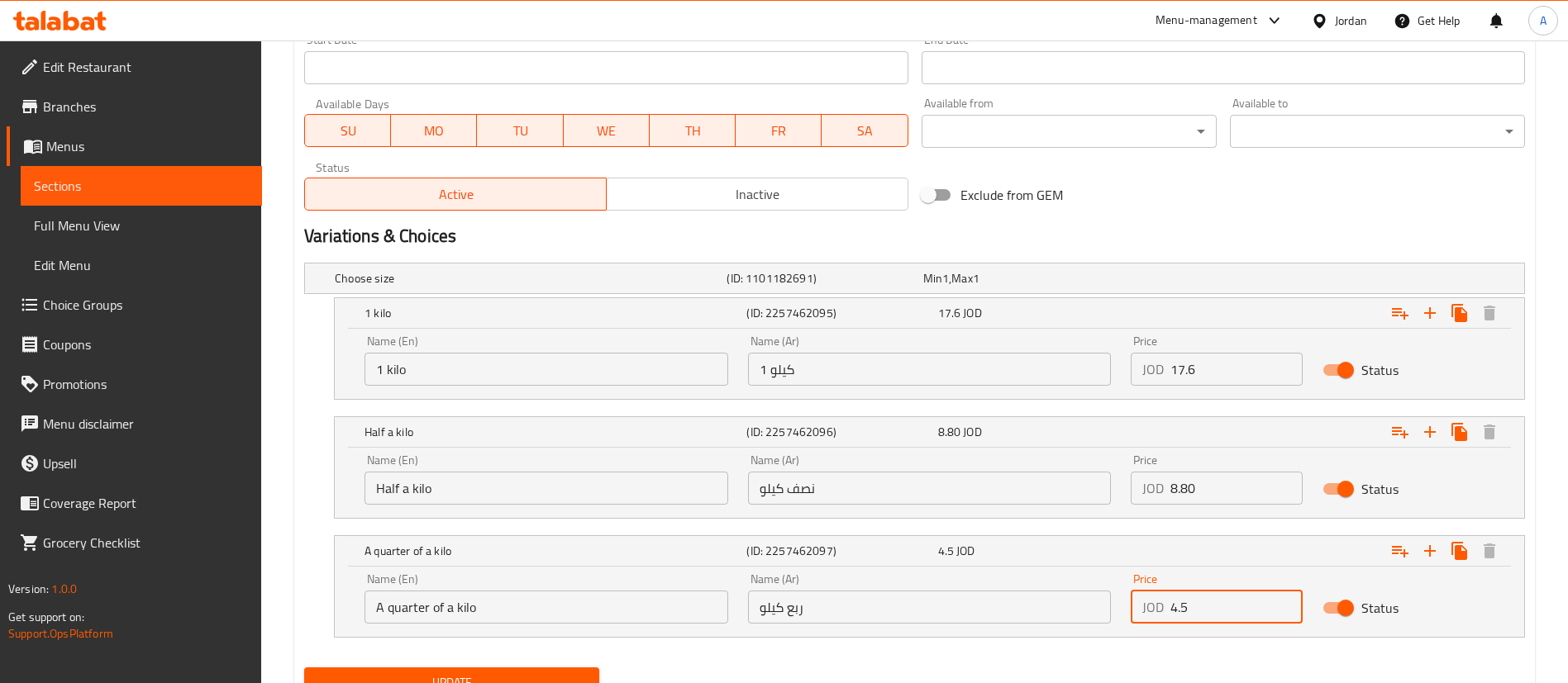
click at [1238, 613] on input "4.5" at bounding box center [1236, 607] width 132 height 33
type input "4.95"
drag, startPoint x: 431, startPoint y: 665, endPoint x: 432, endPoint y: 674, distance: 9.1
click at [431, 667] on div "Update" at bounding box center [452, 683] width 308 height 44
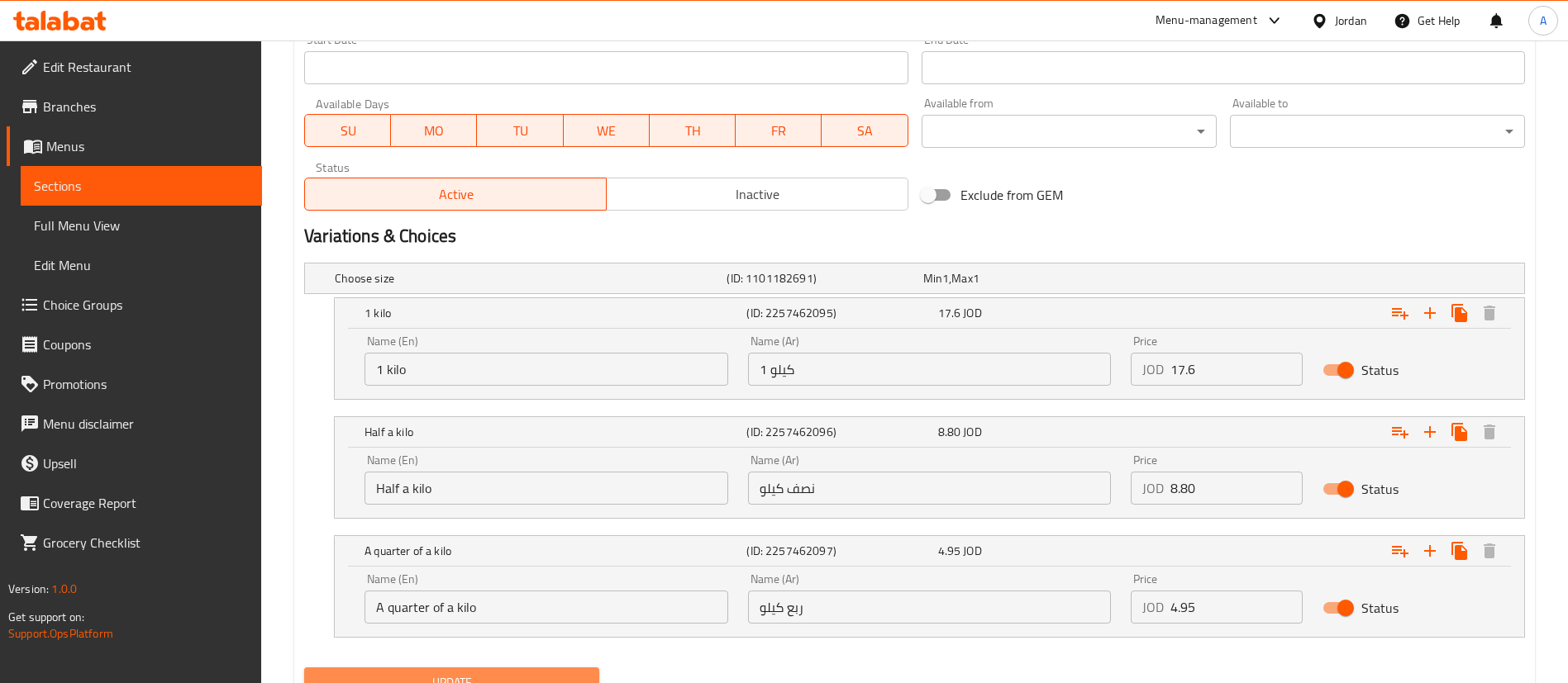
drag, startPoint x: 432, startPoint y: 674, endPoint x: 452, endPoint y: 659, distance: 25.0
click at [432, 673] on span "Update" at bounding box center [452, 682] width 269 height 20
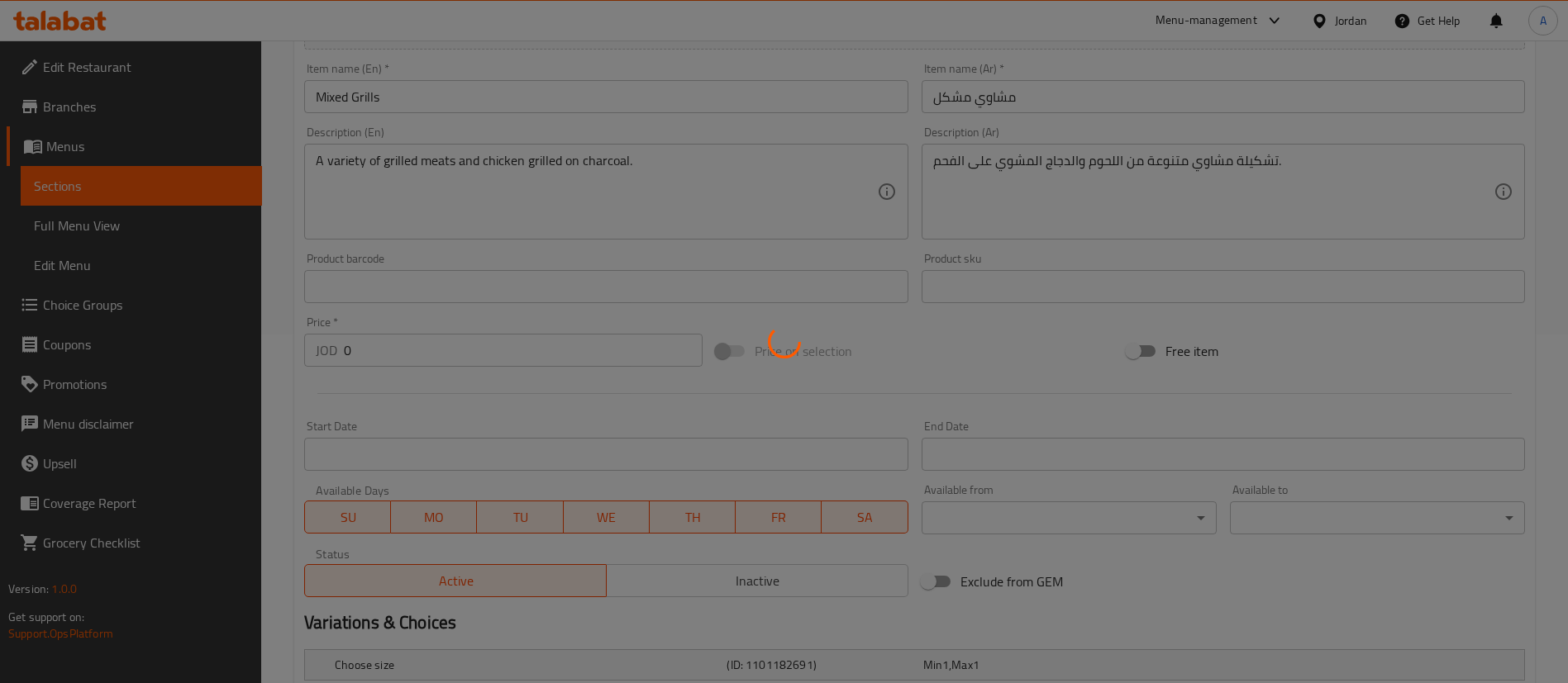
scroll to position [0, 0]
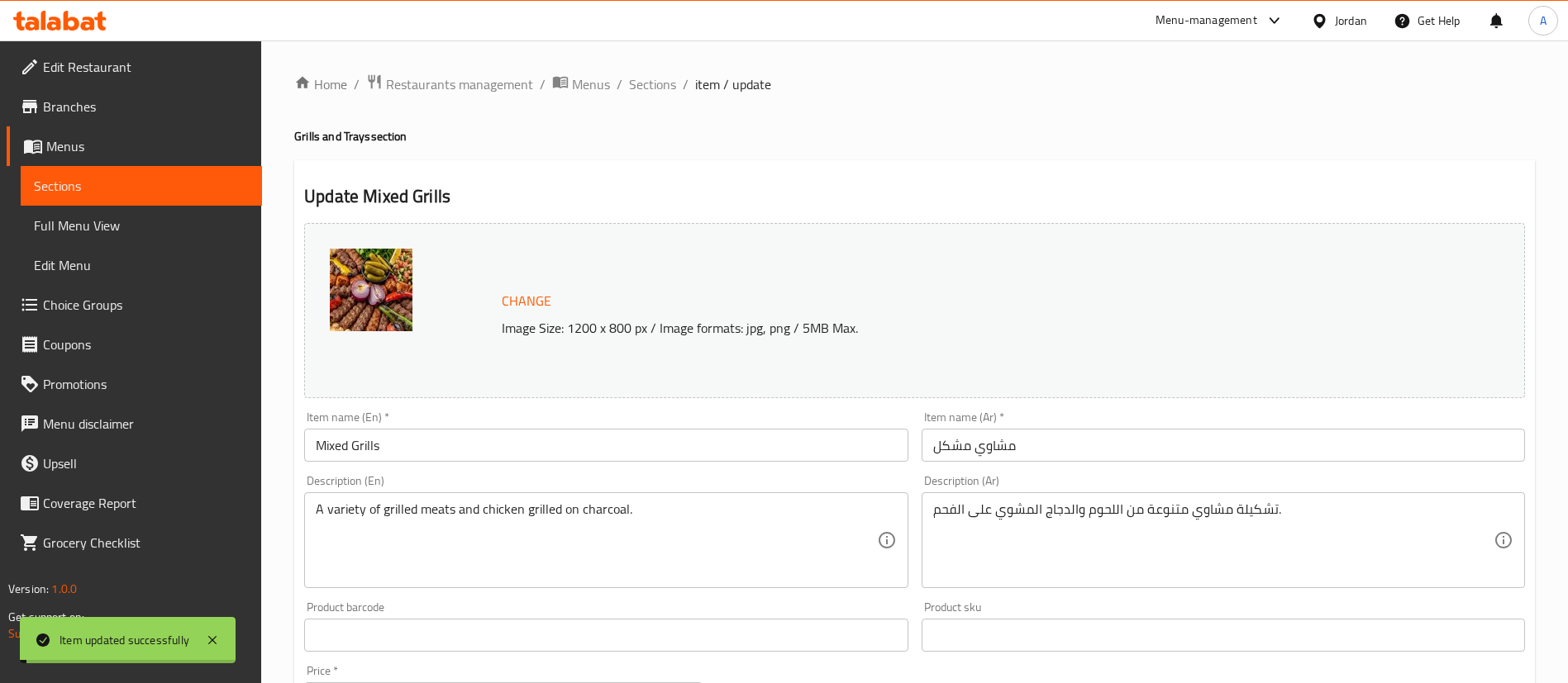
drag, startPoint x: 642, startPoint y: 84, endPoint x: 709, endPoint y: 102, distance: 69.4
click at [642, 84] on span "Sections" at bounding box center [652, 84] width 48 height 20
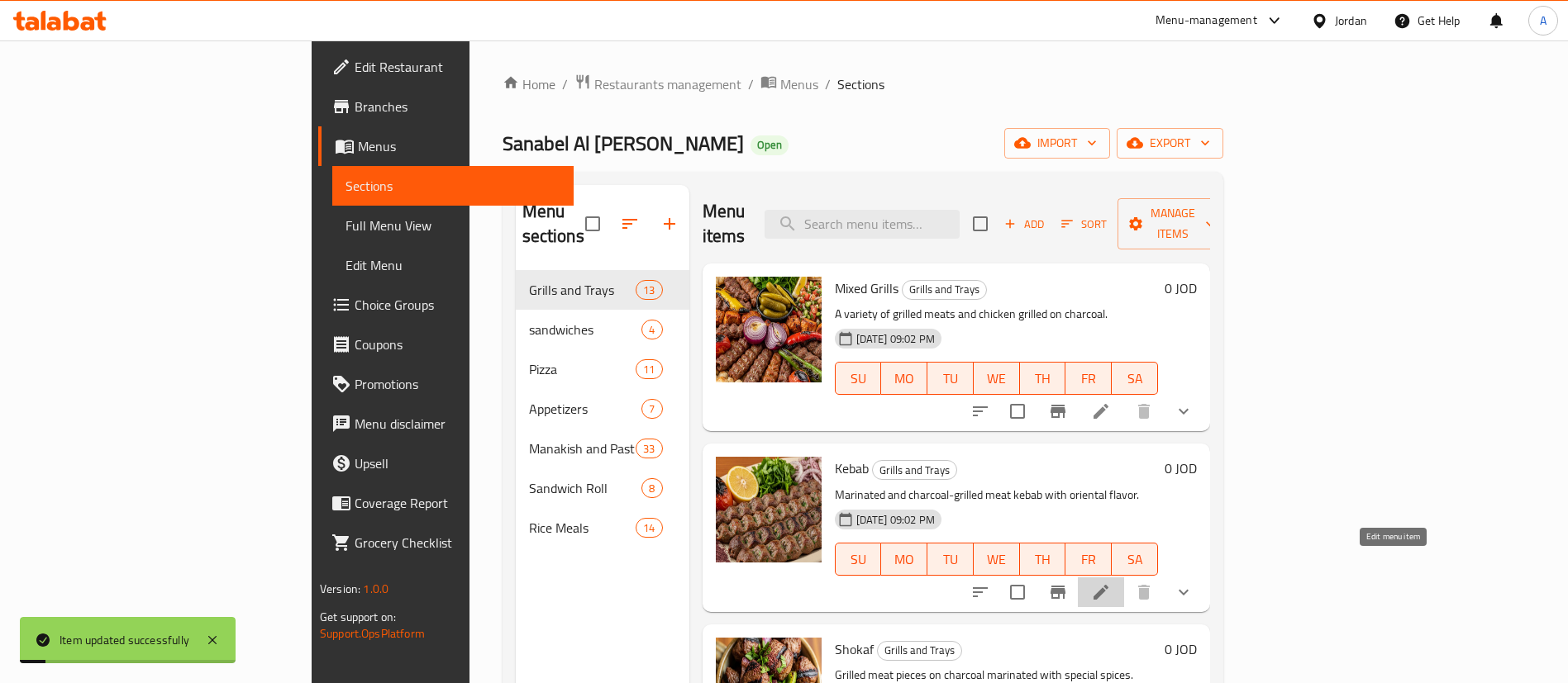
click at [1111, 583] on icon at bounding box center [1101, 592] width 20 height 20
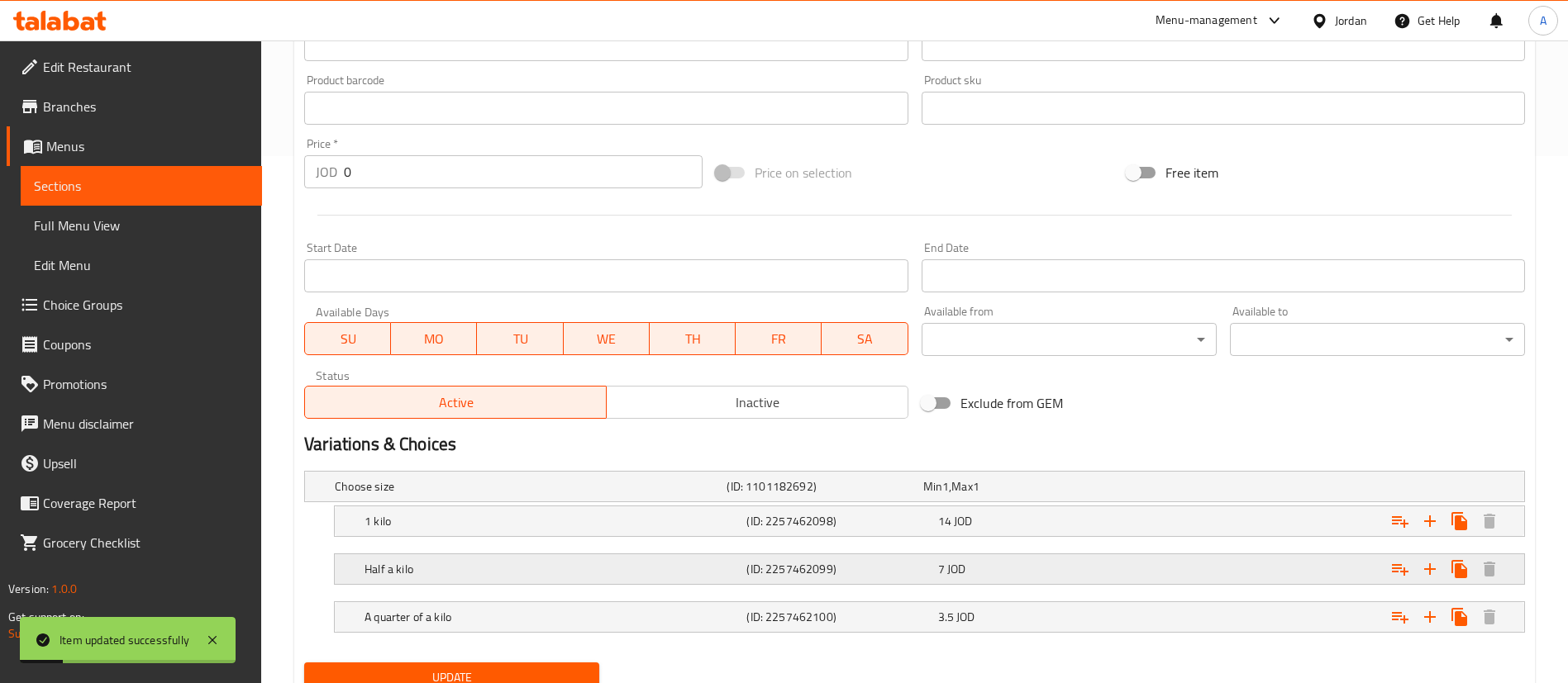
scroll to position [593, 0]
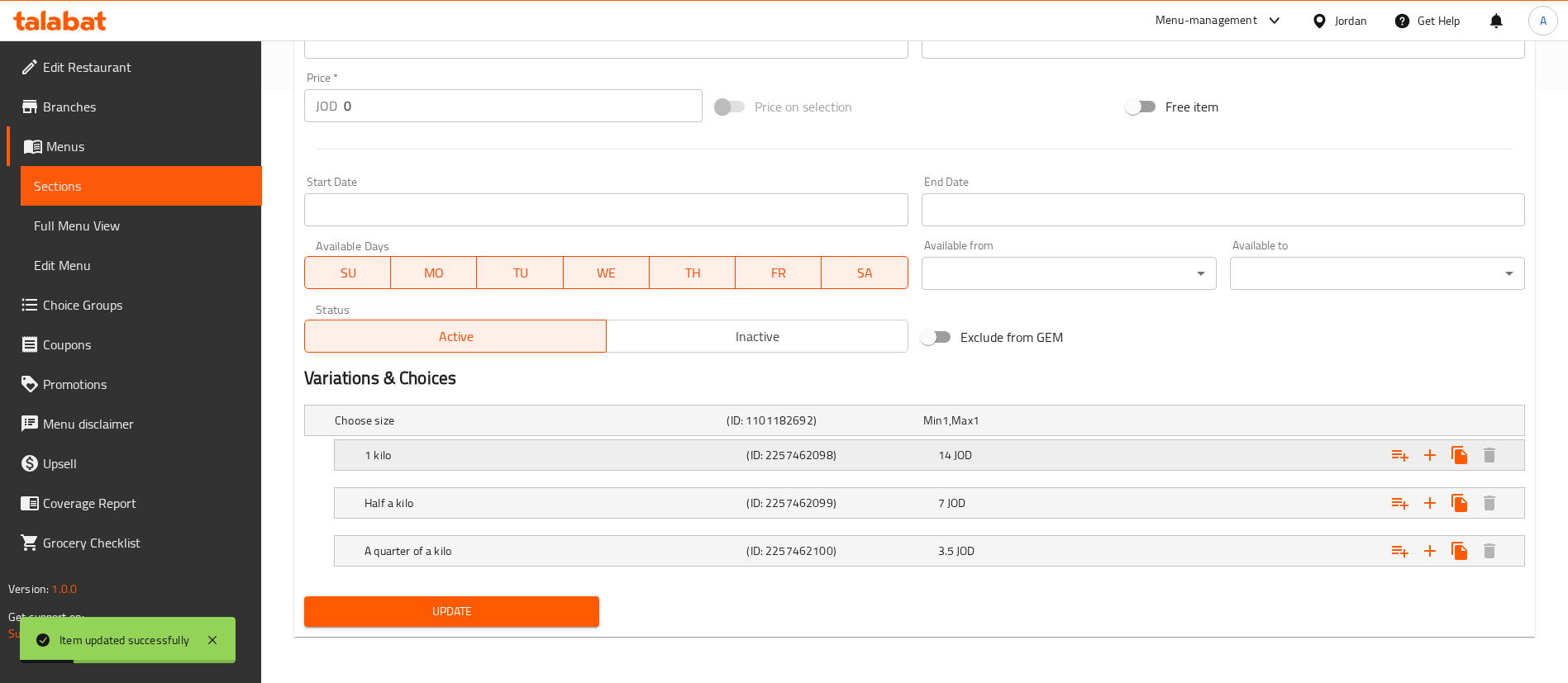
click at [1182, 446] on div "Expand" at bounding box center [1317, 455] width 382 height 36
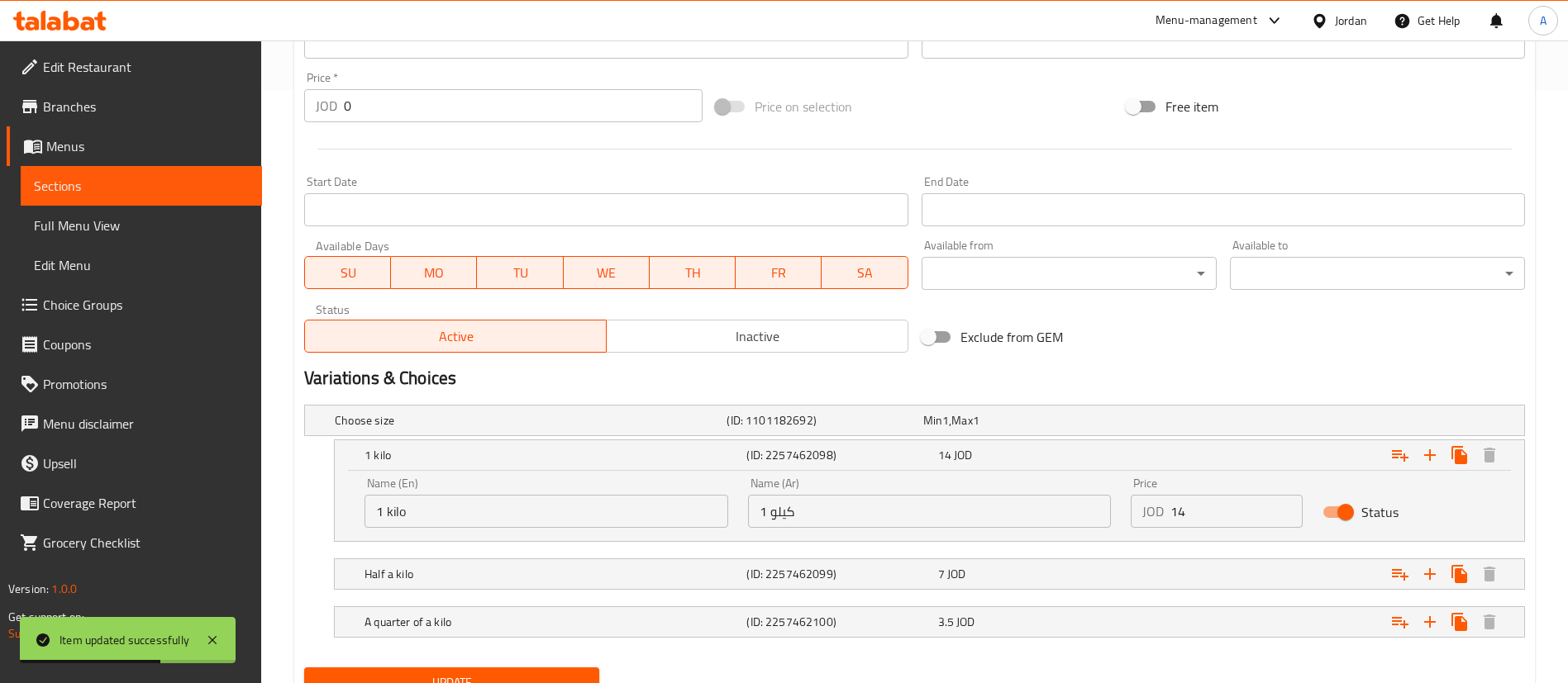
click at [1233, 513] on input "14" at bounding box center [1236, 511] width 132 height 33
type input "15.4"
click at [1164, 571] on div "Expand" at bounding box center [1317, 574] width 382 height 36
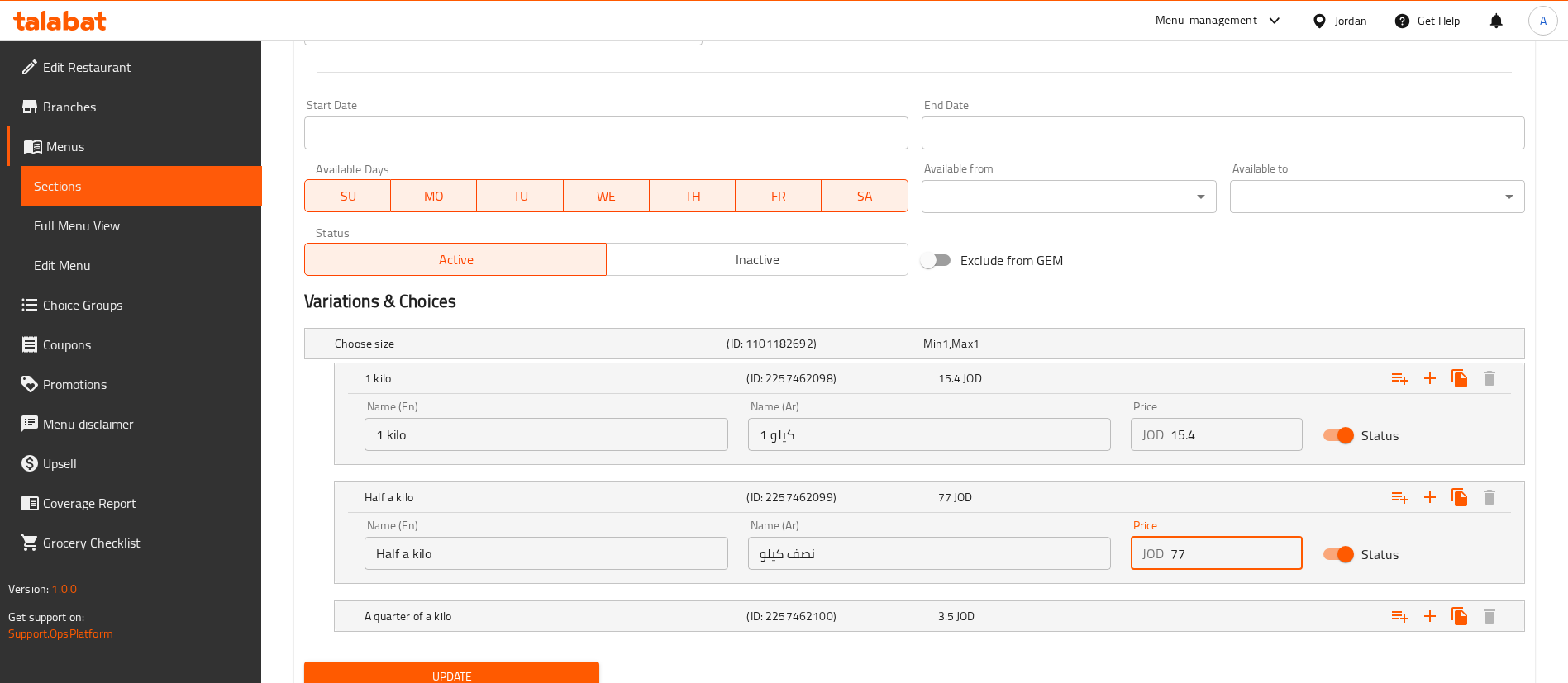
scroll to position [736, 0]
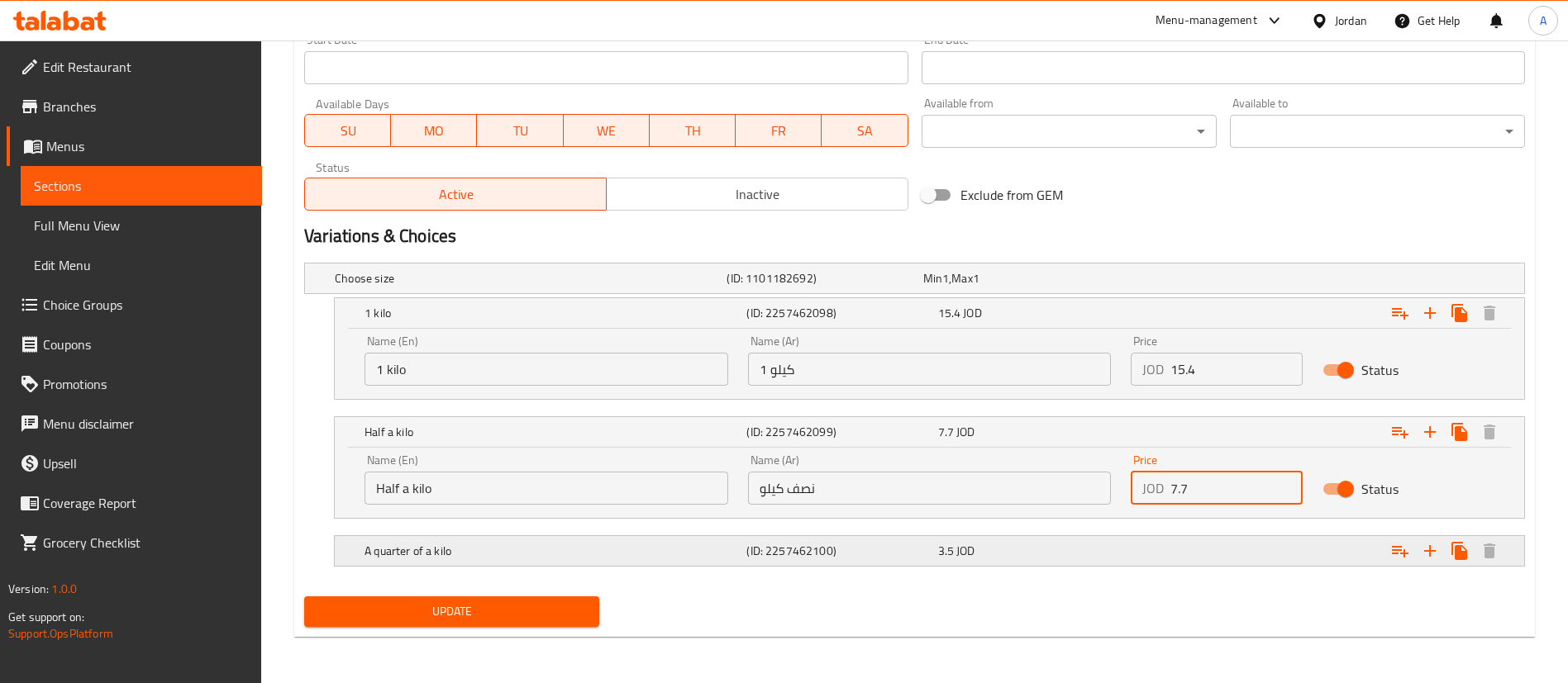
type input "7.7"
click at [1109, 543] on div "3.5 JOD" at bounding box center [1030, 551] width 191 height 23
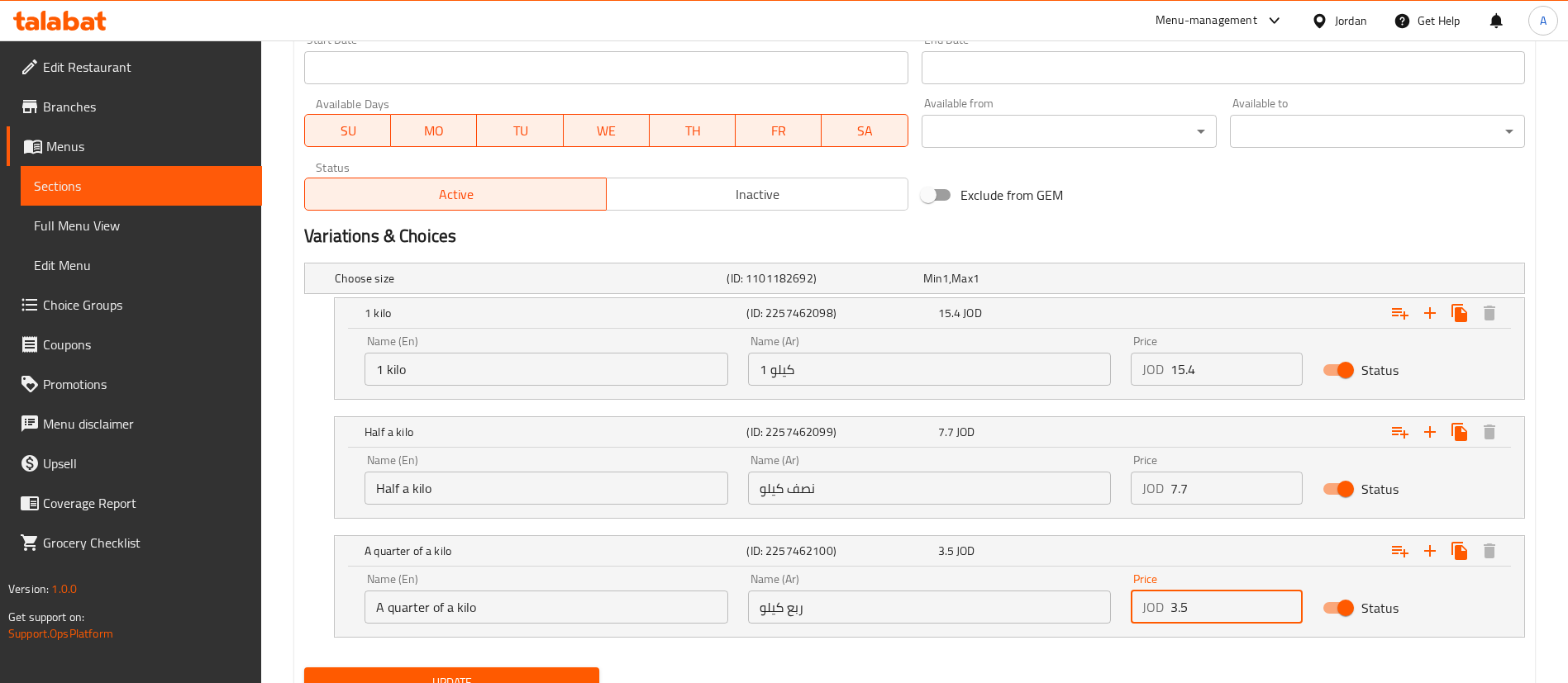
click at [1226, 595] on input "3.5" at bounding box center [1236, 607] width 132 height 33
type input "3.85"
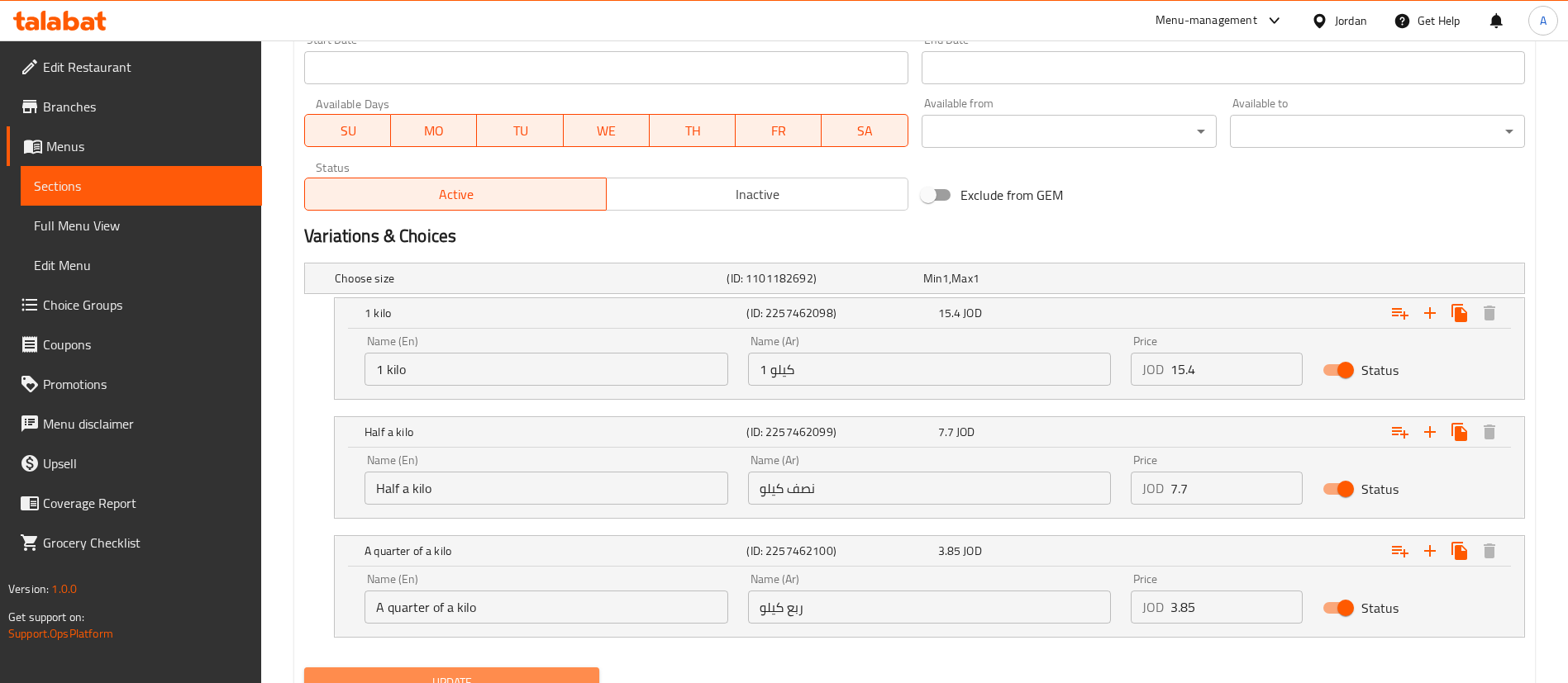
click at [468, 672] on span "Update" at bounding box center [452, 682] width 269 height 20
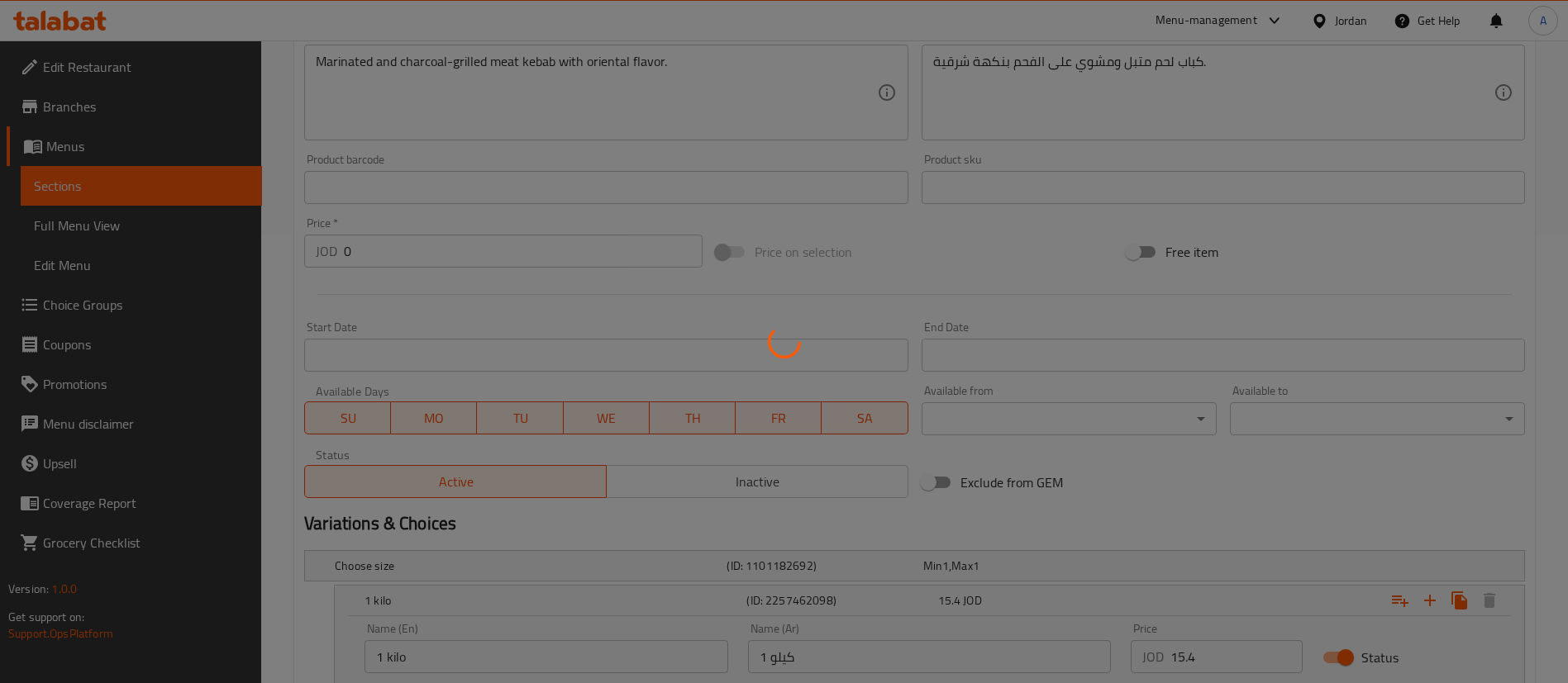
scroll to position [0, 0]
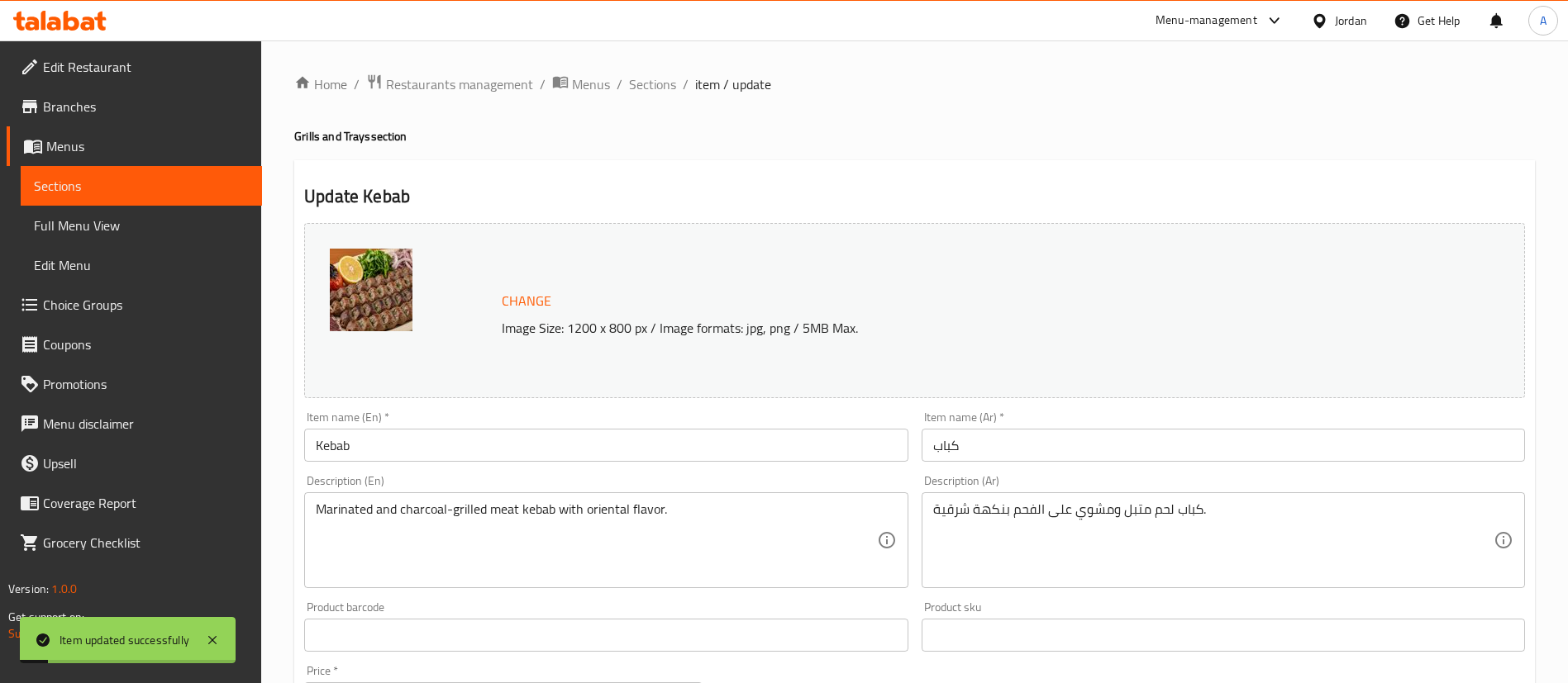
click at [675, 79] on ol "Home / Restaurants management / Menus / Sections / item / update" at bounding box center [914, 84] width 1240 height 21
click at [662, 88] on span "Sections" at bounding box center [652, 84] width 48 height 20
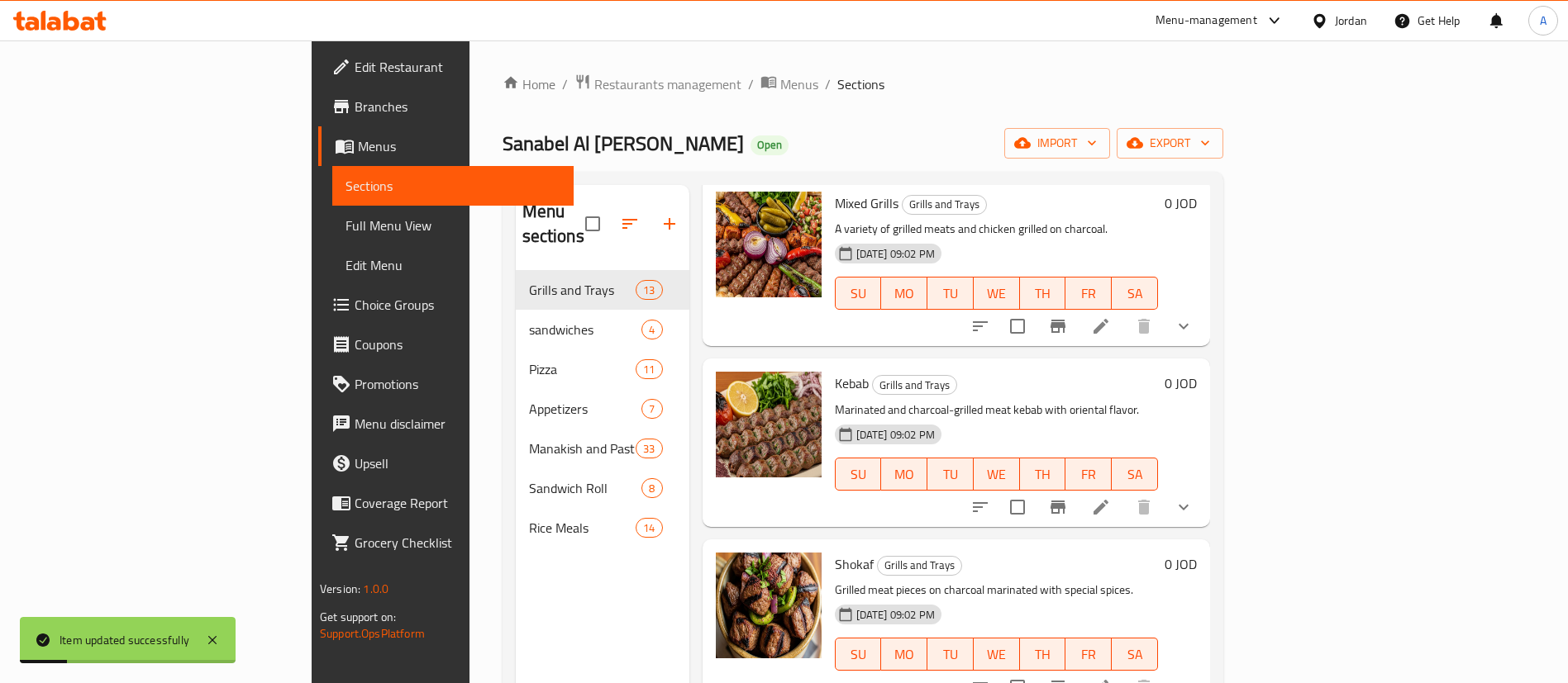
scroll to position [124, 0]
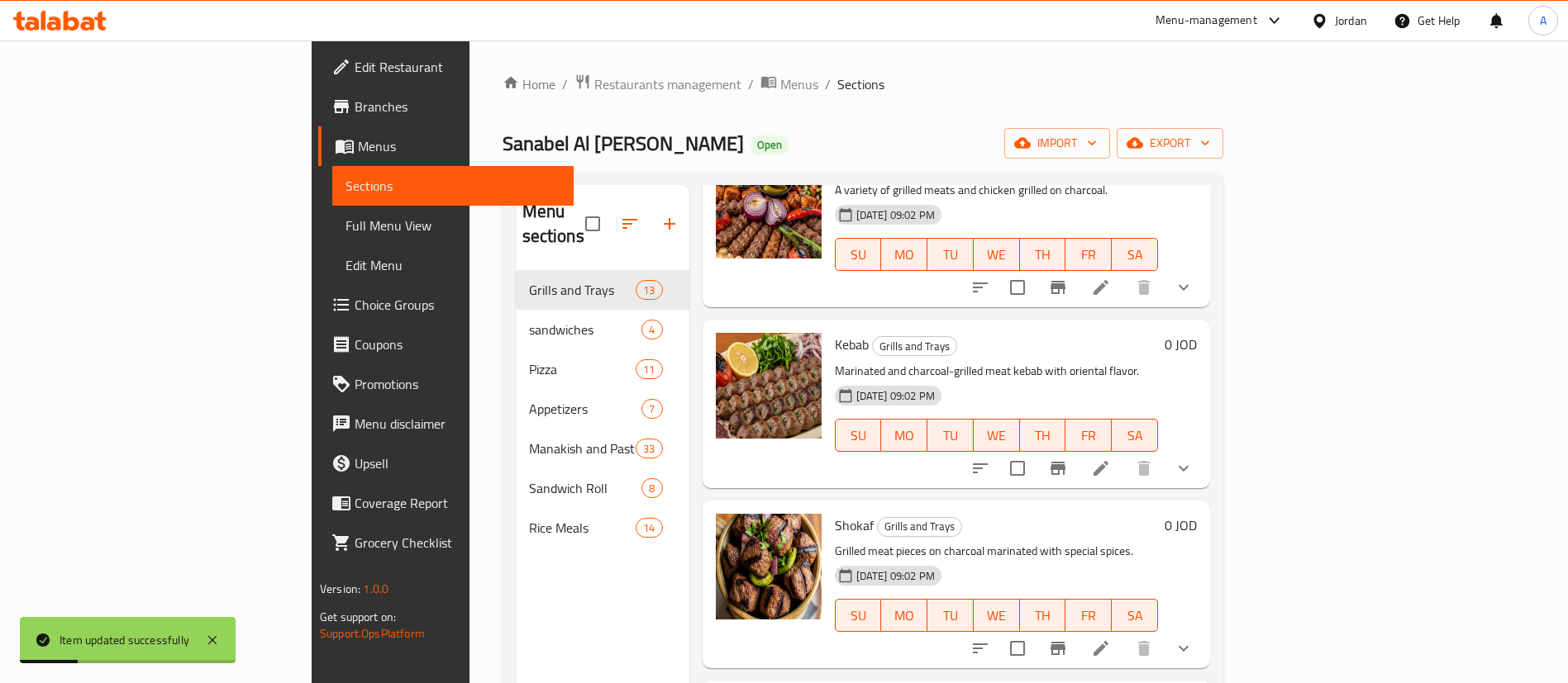
click at [1124, 634] on li at bounding box center [1101, 649] width 47 height 30
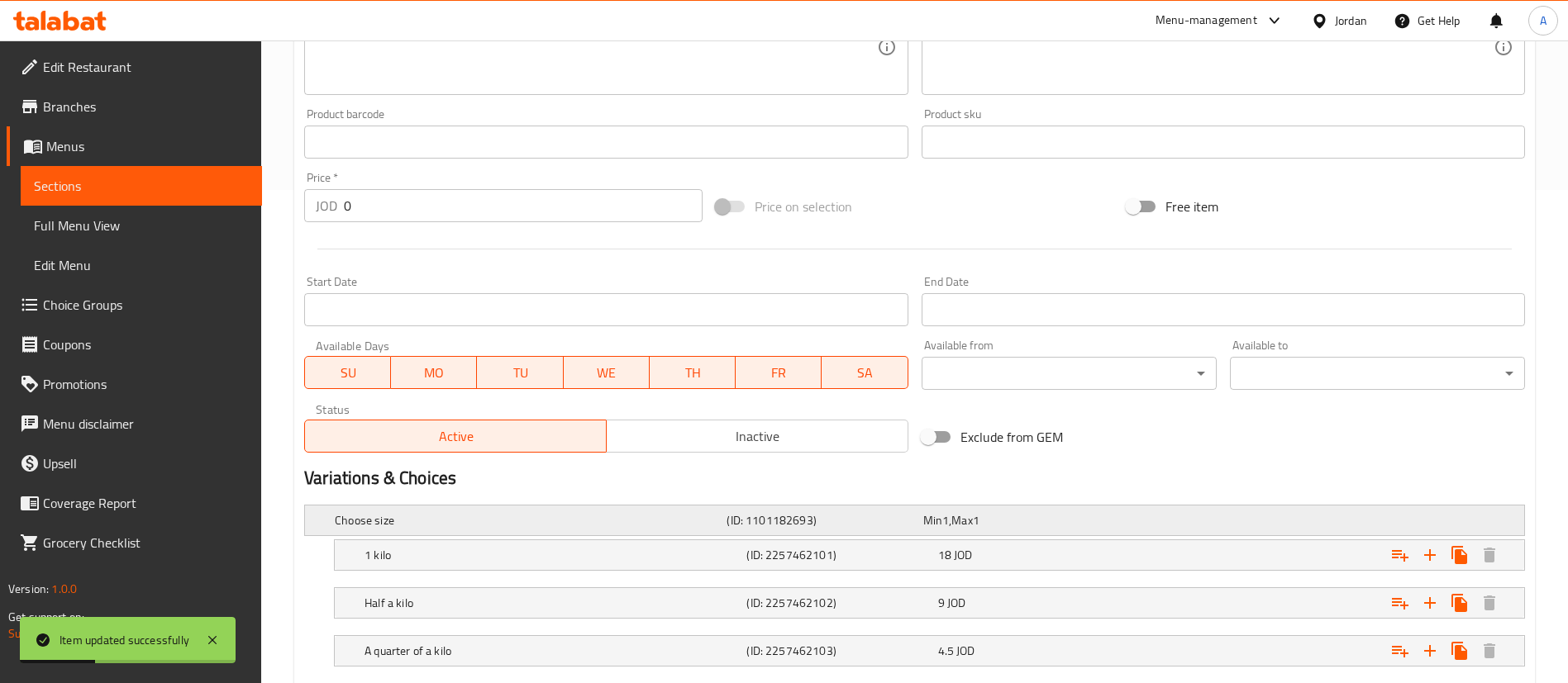
scroll to position [593, 0]
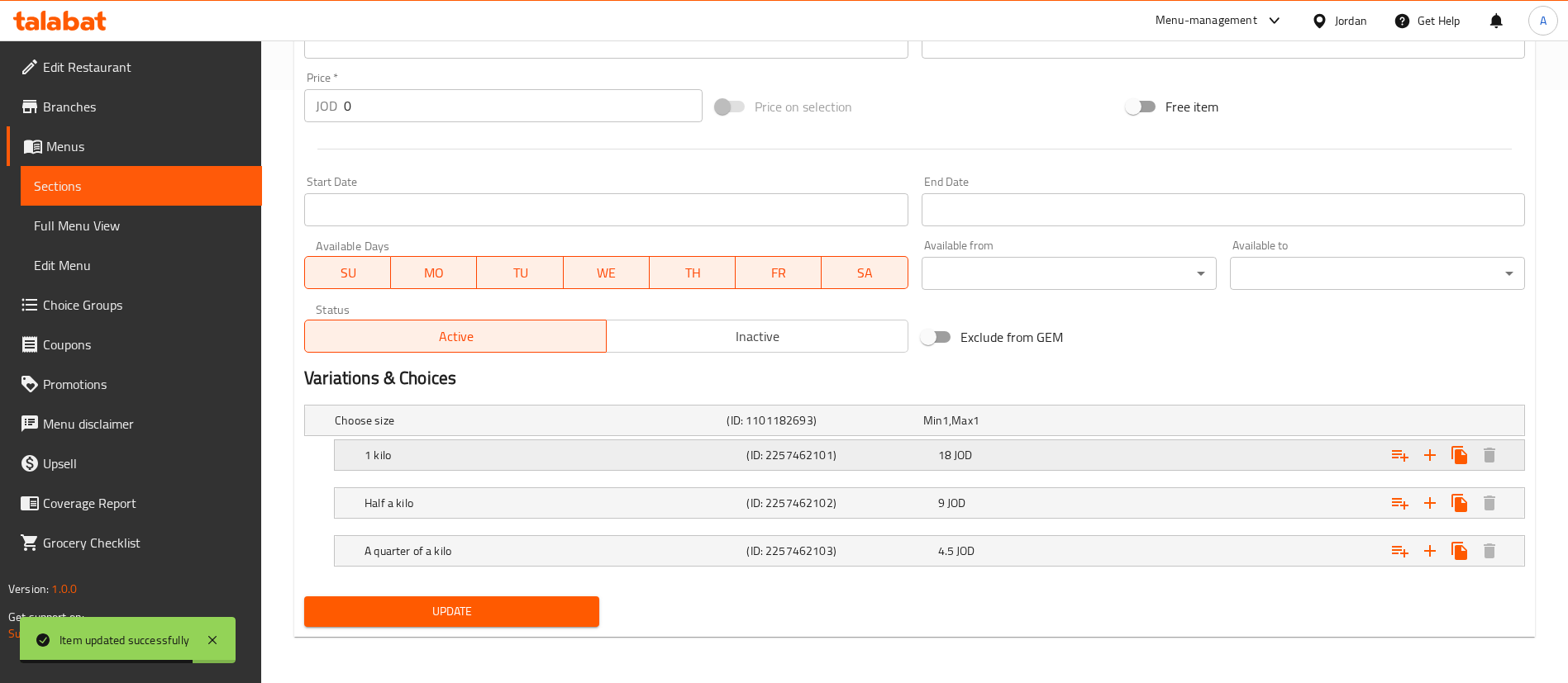
click at [1135, 468] on div "Expand" at bounding box center [1317, 455] width 382 height 36
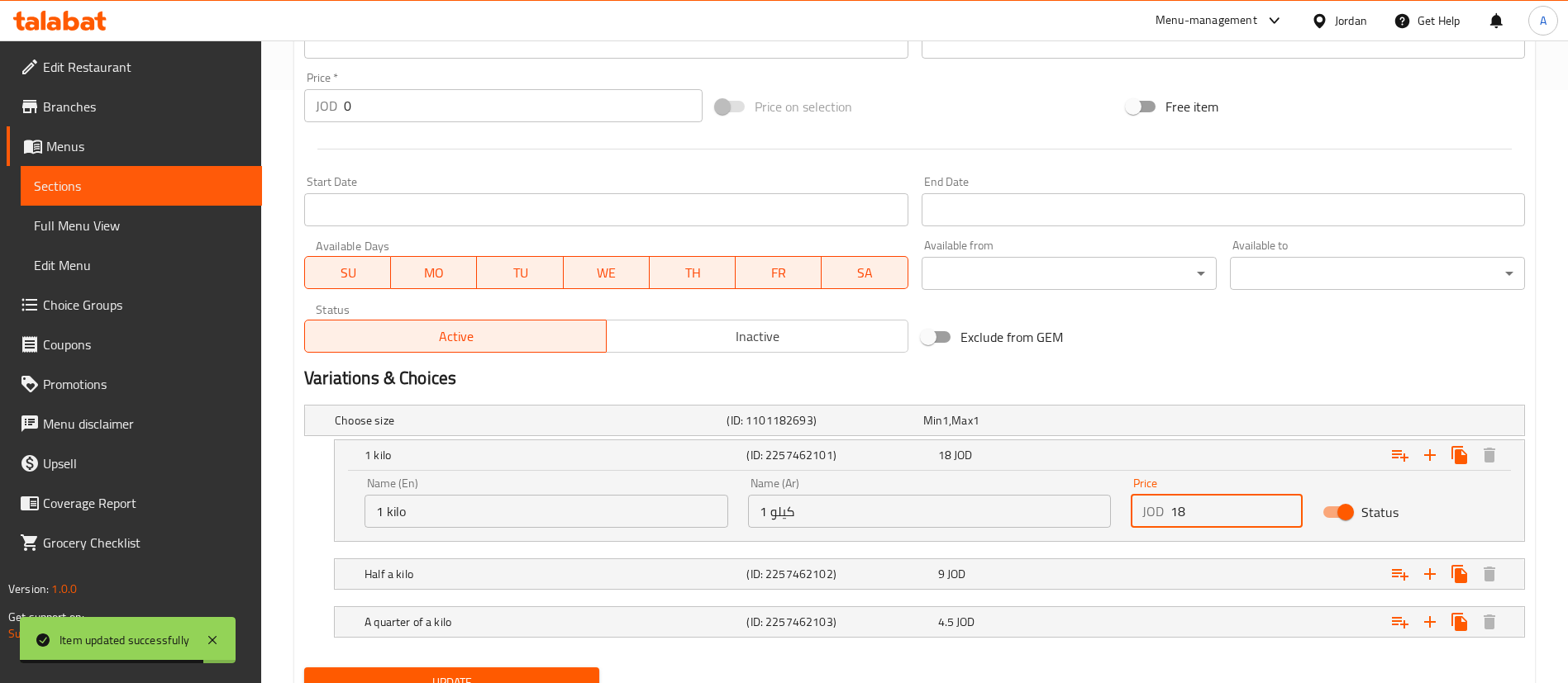
click at [1212, 507] on input "18" at bounding box center [1236, 511] width 132 height 33
type input "19.8"
click at [1178, 578] on div "Expand" at bounding box center [1317, 574] width 382 height 36
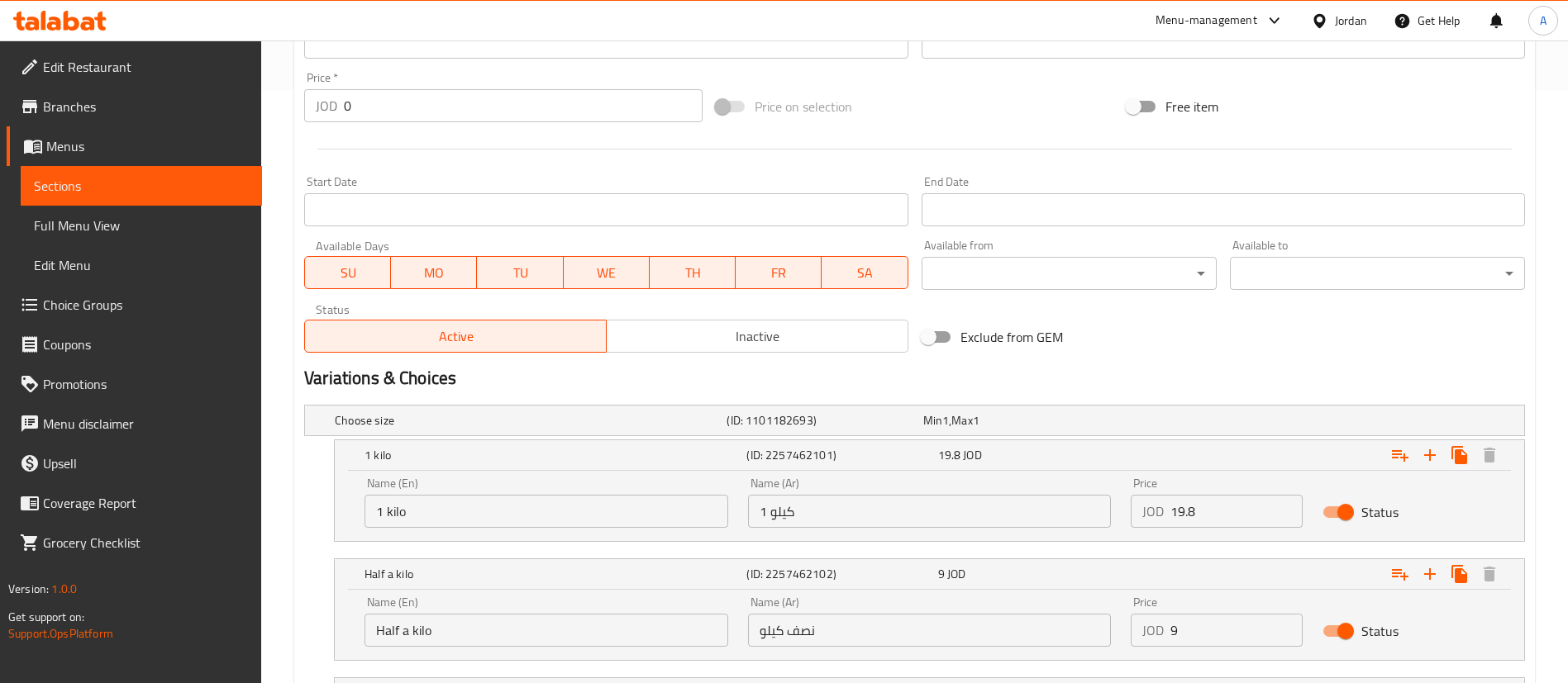
click at [1208, 628] on input "9" at bounding box center [1236, 631] width 132 height 33
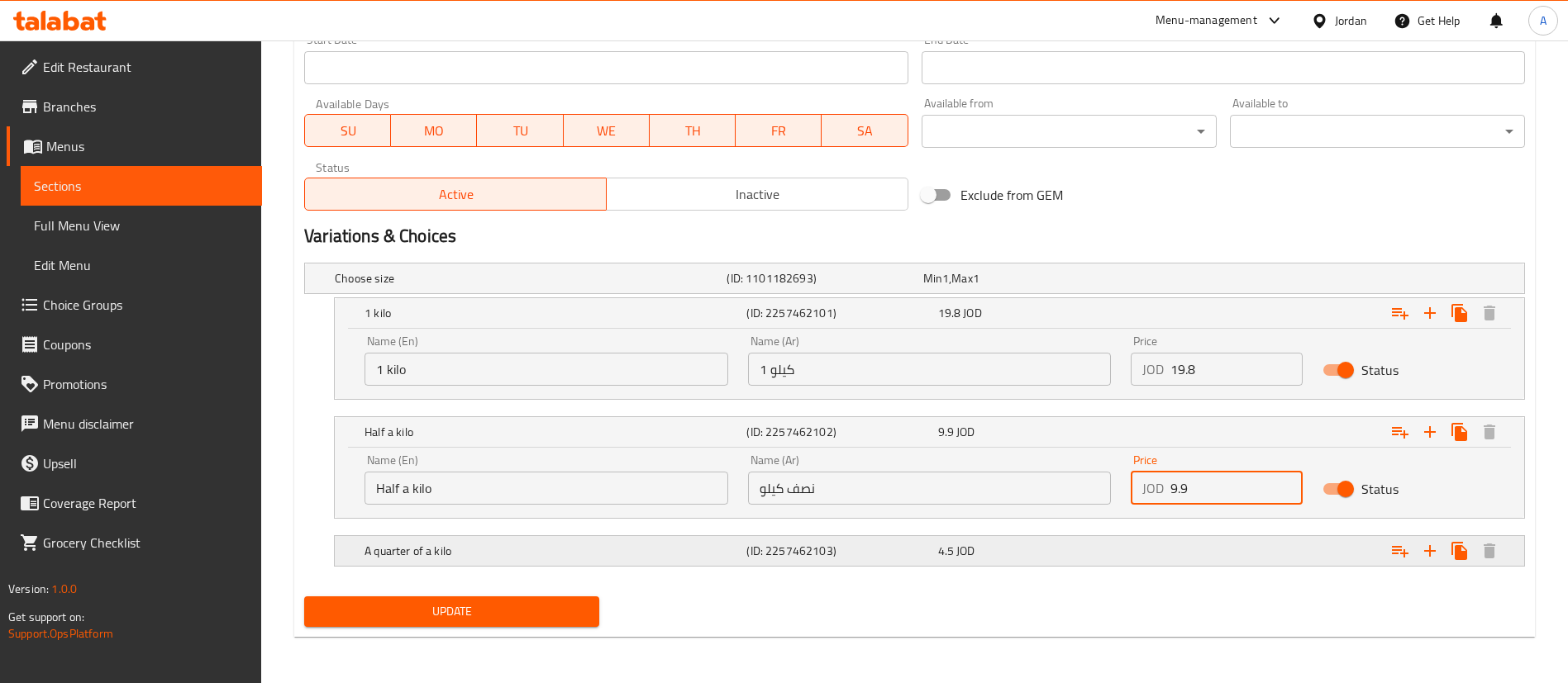
type input "9.9"
click at [1117, 551] on div "4.5 JOD" at bounding box center [1030, 551] width 184 height 17
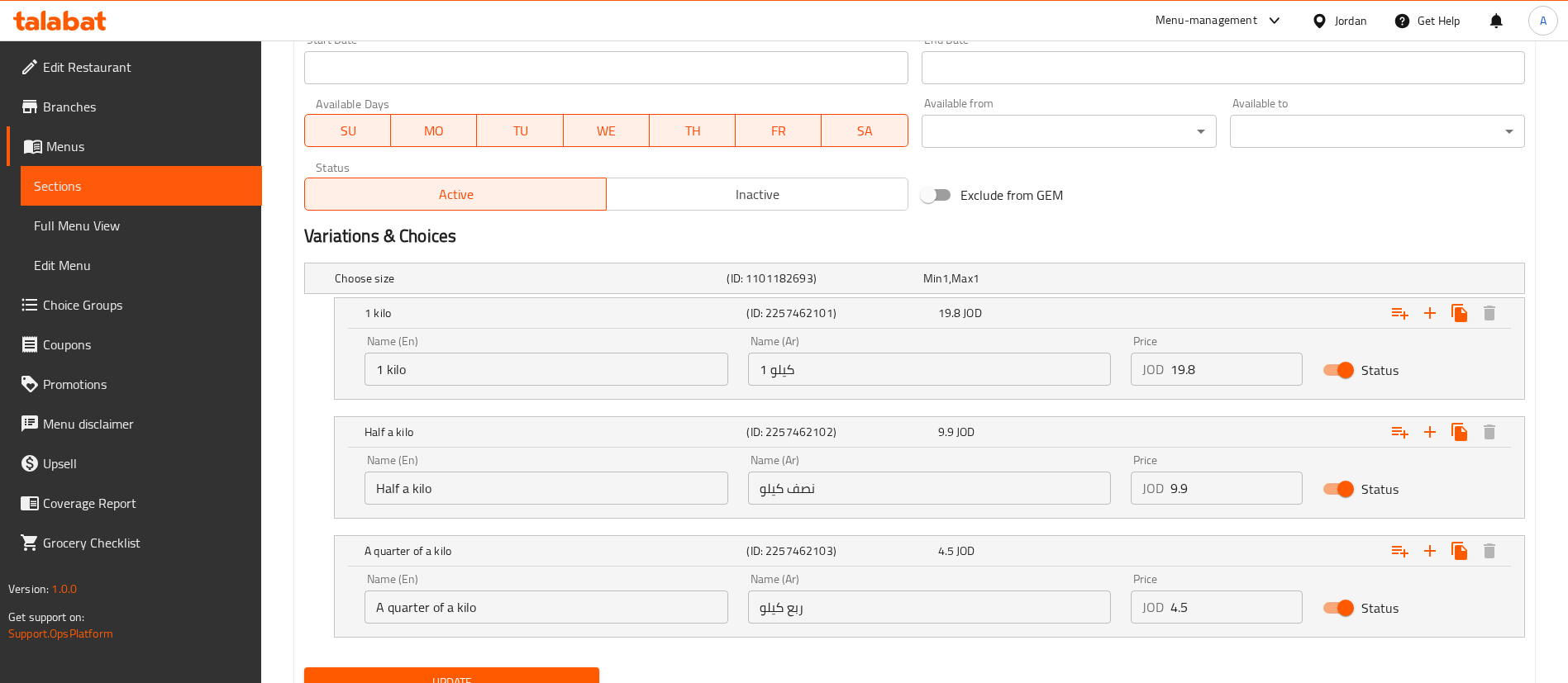
click at [1186, 601] on input "4.5" at bounding box center [1236, 607] width 132 height 33
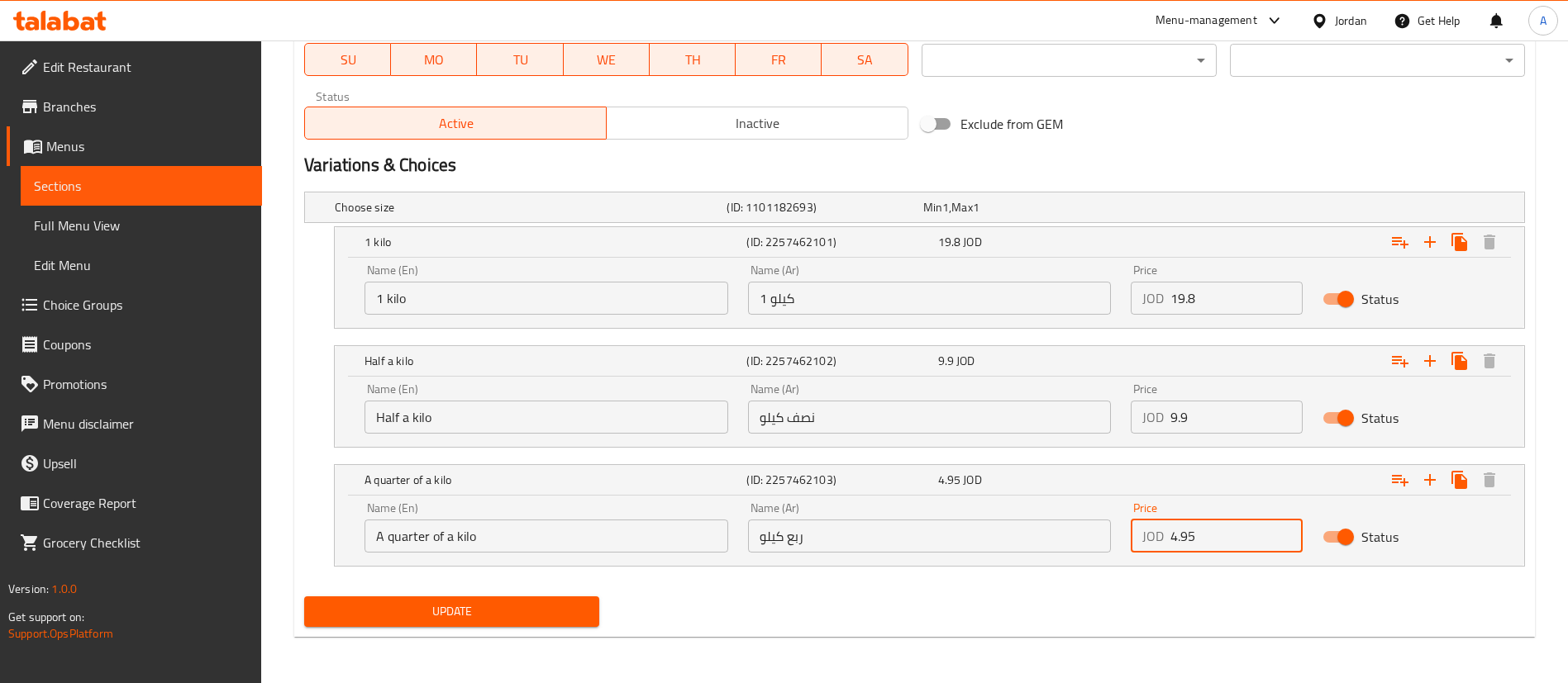
type input "4.95"
click at [551, 613] on span "Update" at bounding box center [452, 611] width 269 height 20
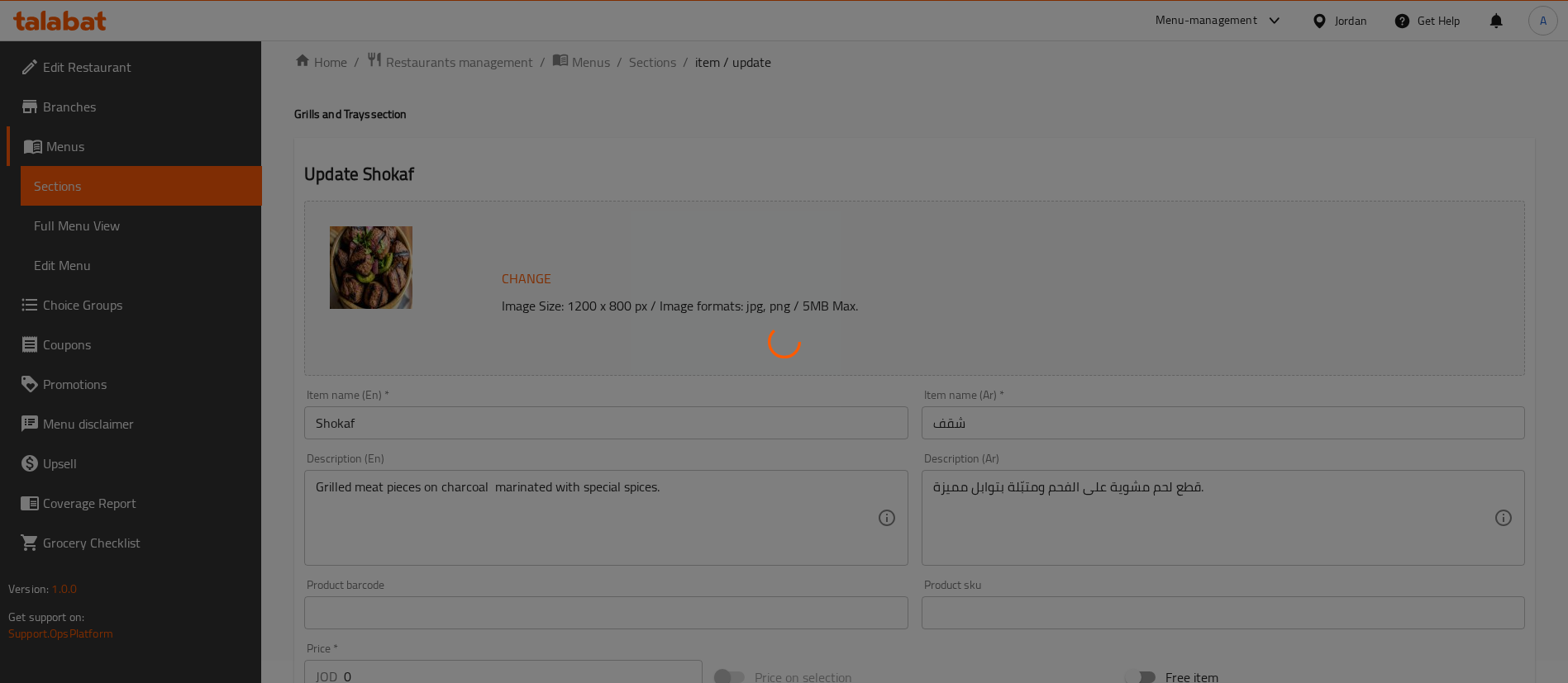
scroll to position [0, 0]
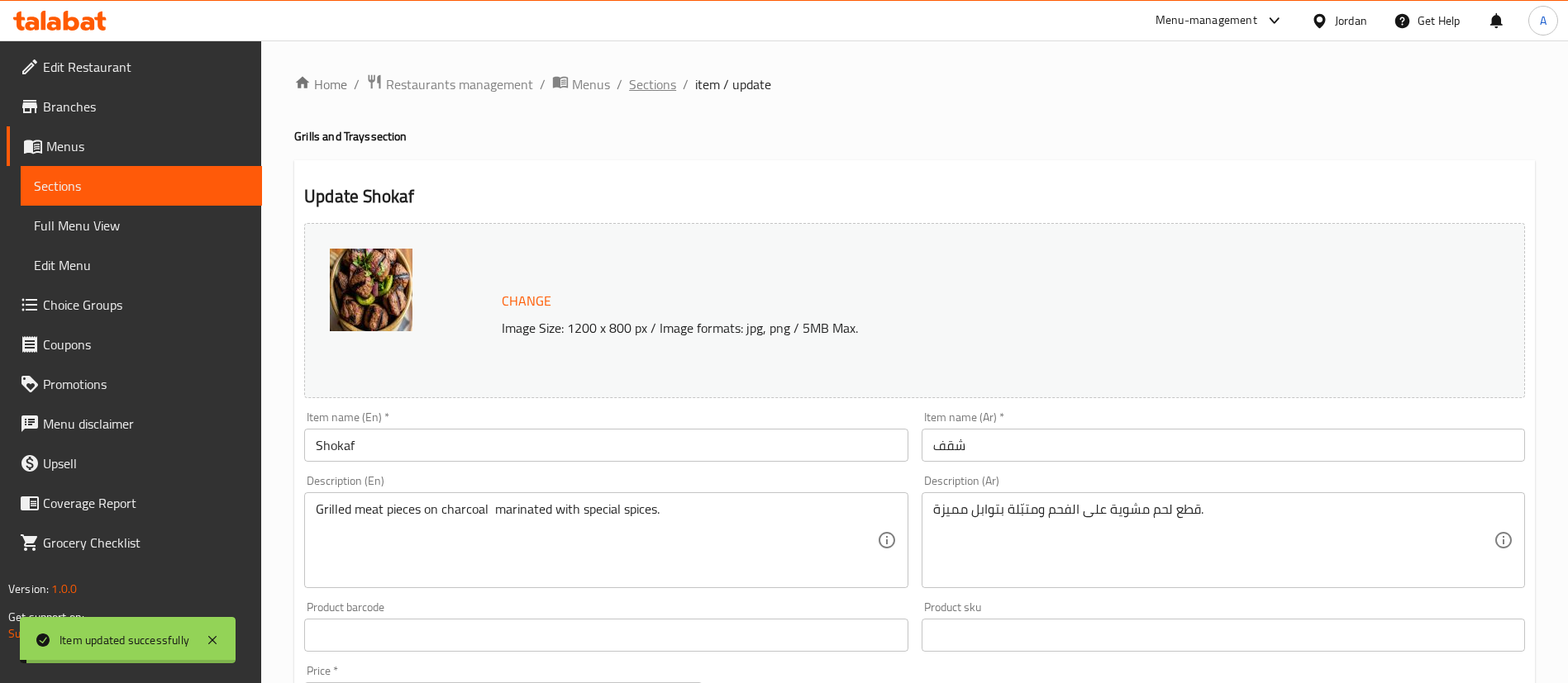
click at [641, 85] on span "Sections" at bounding box center [652, 84] width 48 height 20
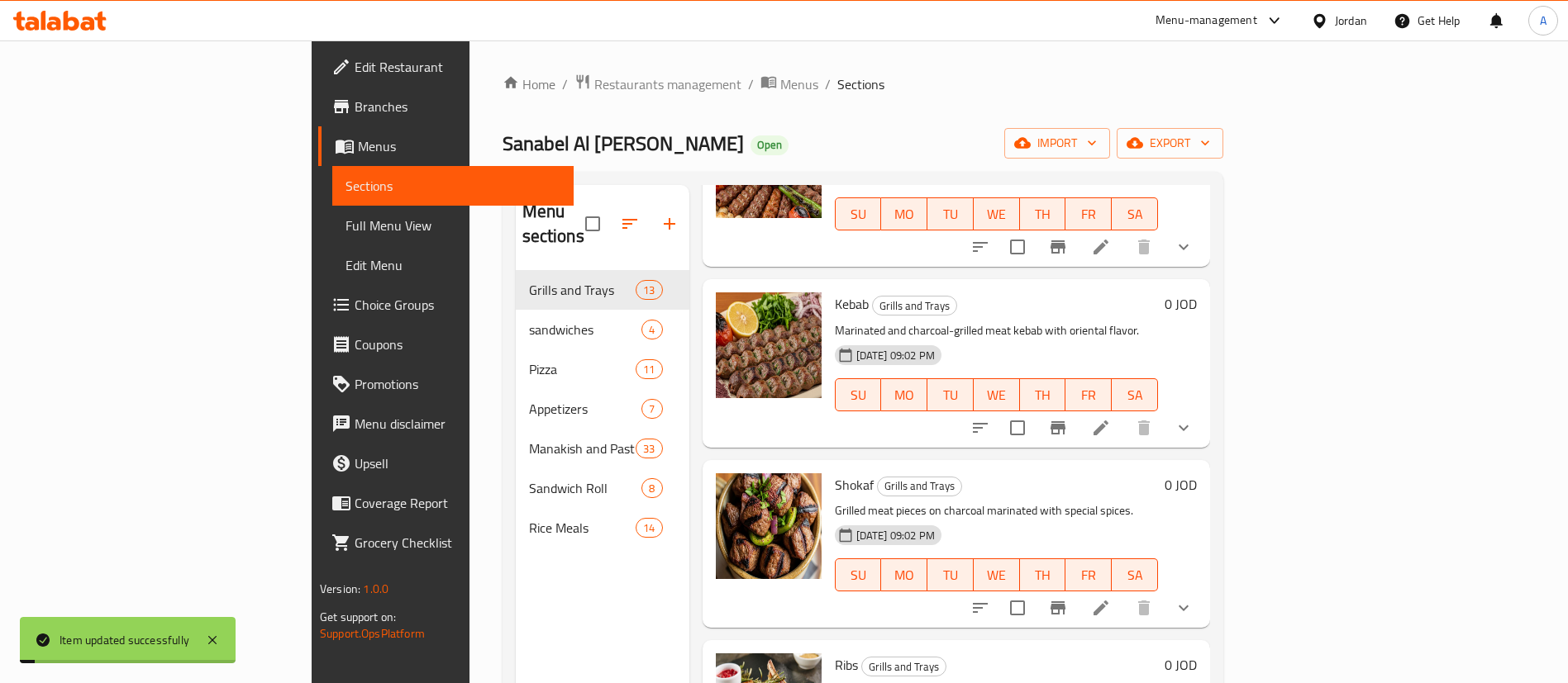
scroll to position [371, 0]
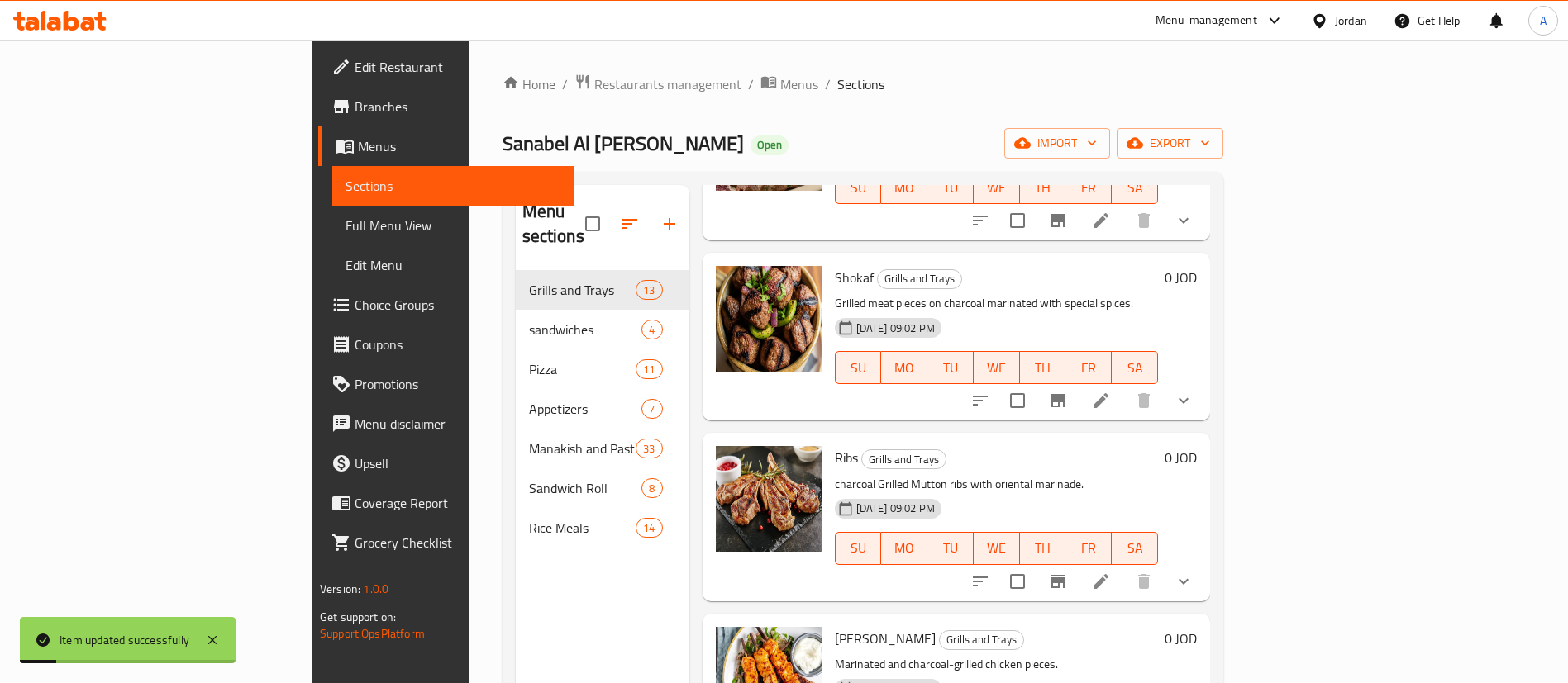
click at [1111, 572] on icon at bounding box center [1101, 582] width 20 height 20
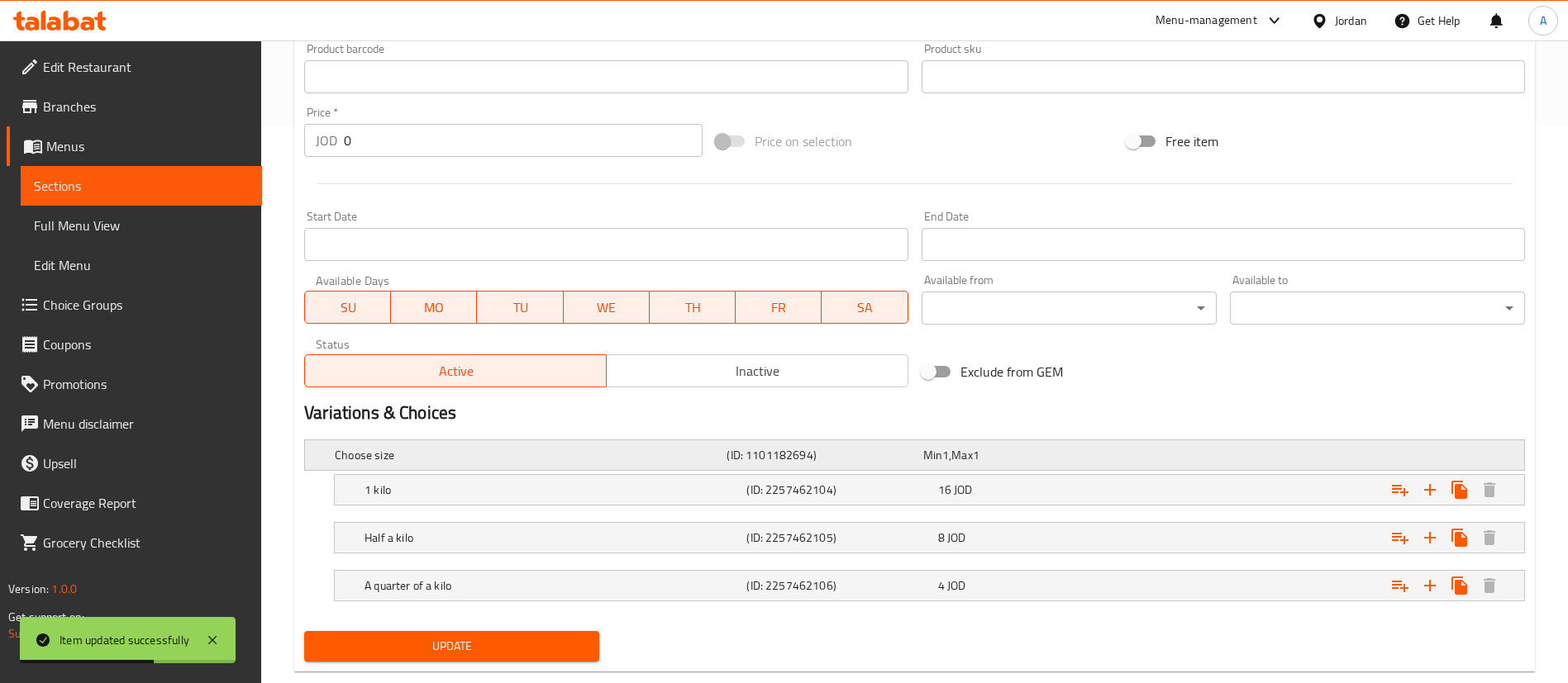
scroll to position [593, 0]
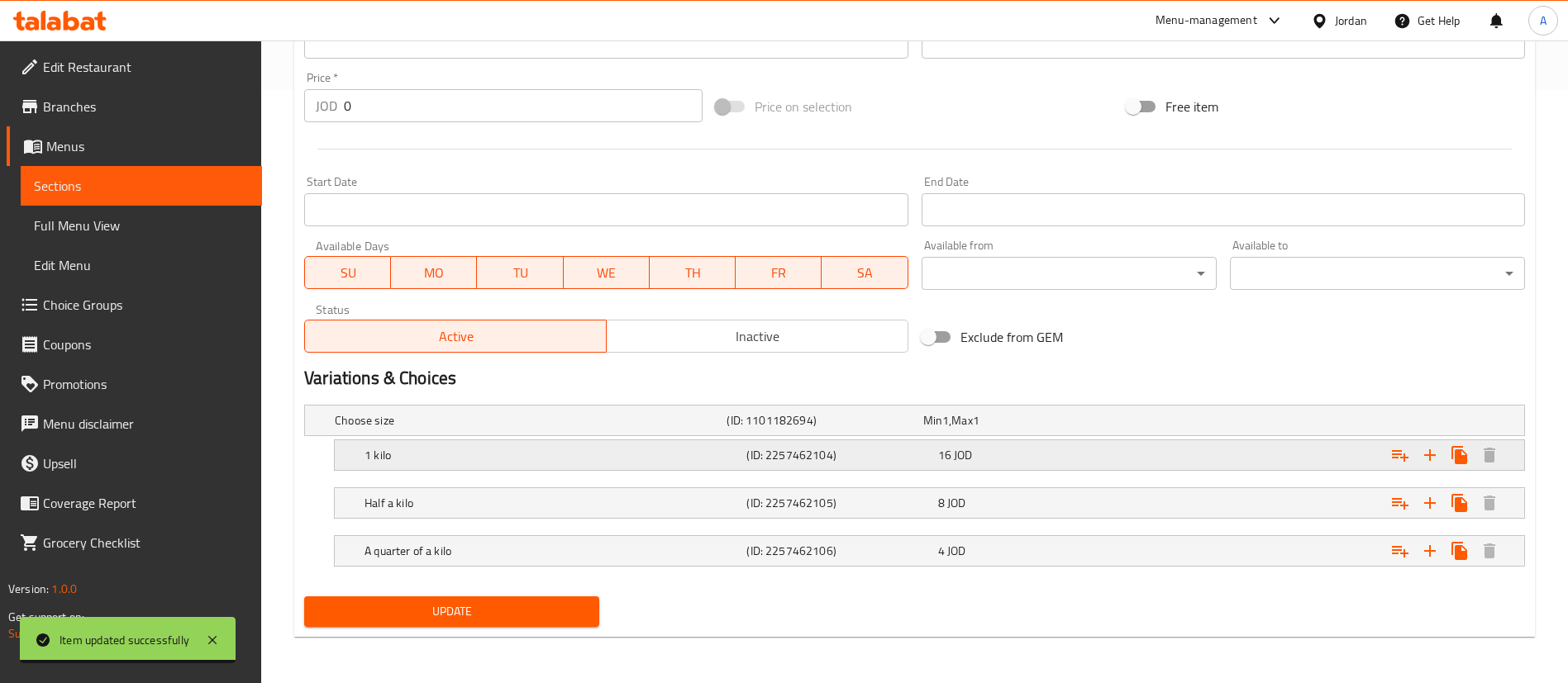
click at [1215, 466] on div "Expand" at bounding box center [1317, 455] width 382 height 36
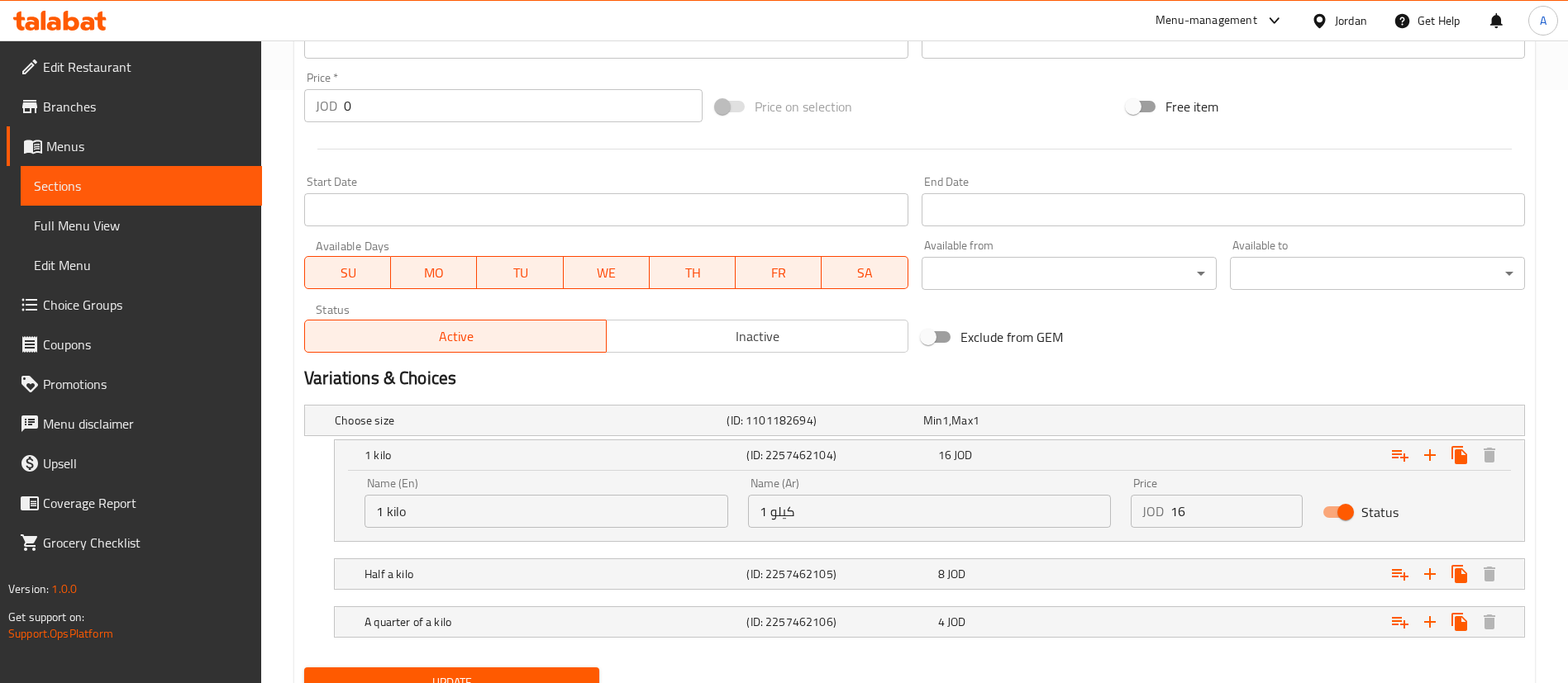
click at [1226, 515] on input "16" at bounding box center [1236, 511] width 132 height 33
type input "17.6"
click at [1185, 568] on div "Expand" at bounding box center [1317, 574] width 382 height 36
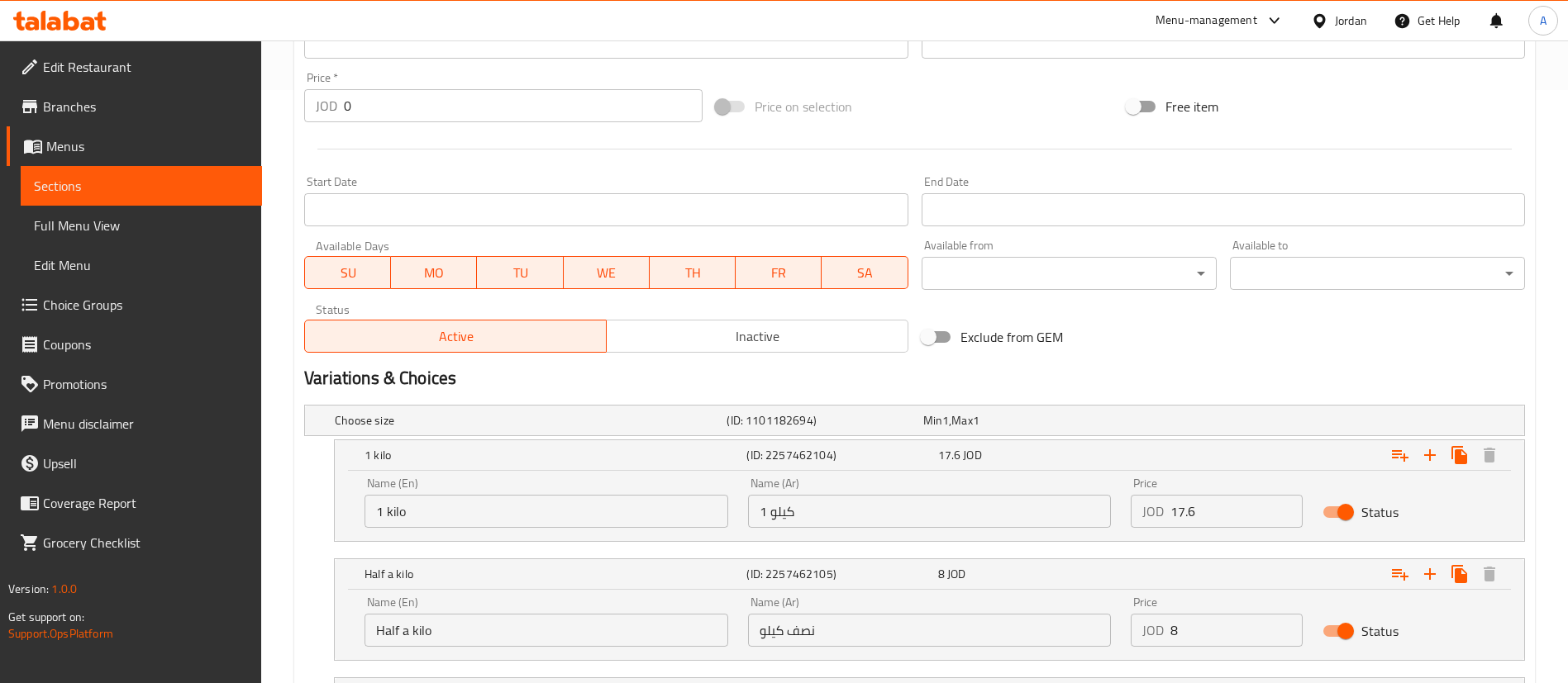
click at [1204, 621] on input "8" at bounding box center [1236, 631] width 132 height 33
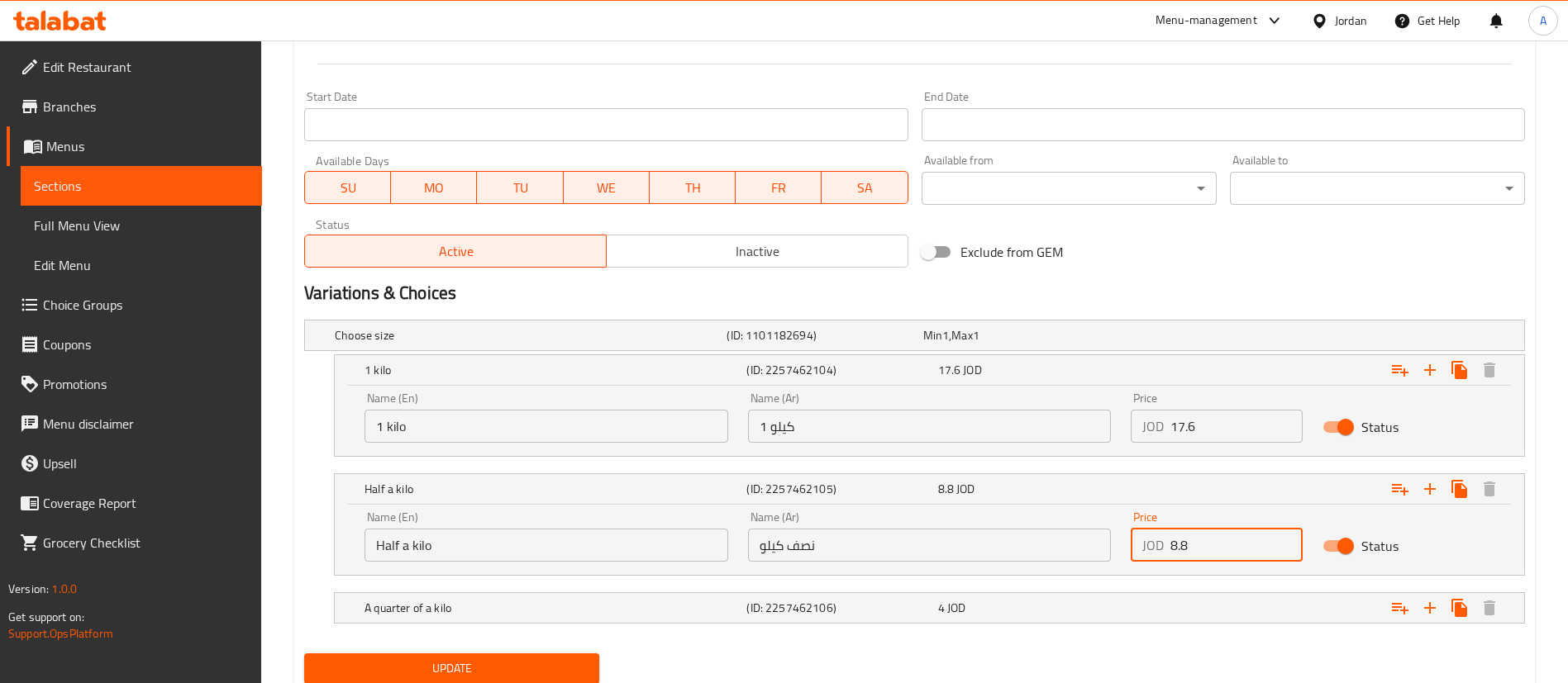
scroll to position [717, 0]
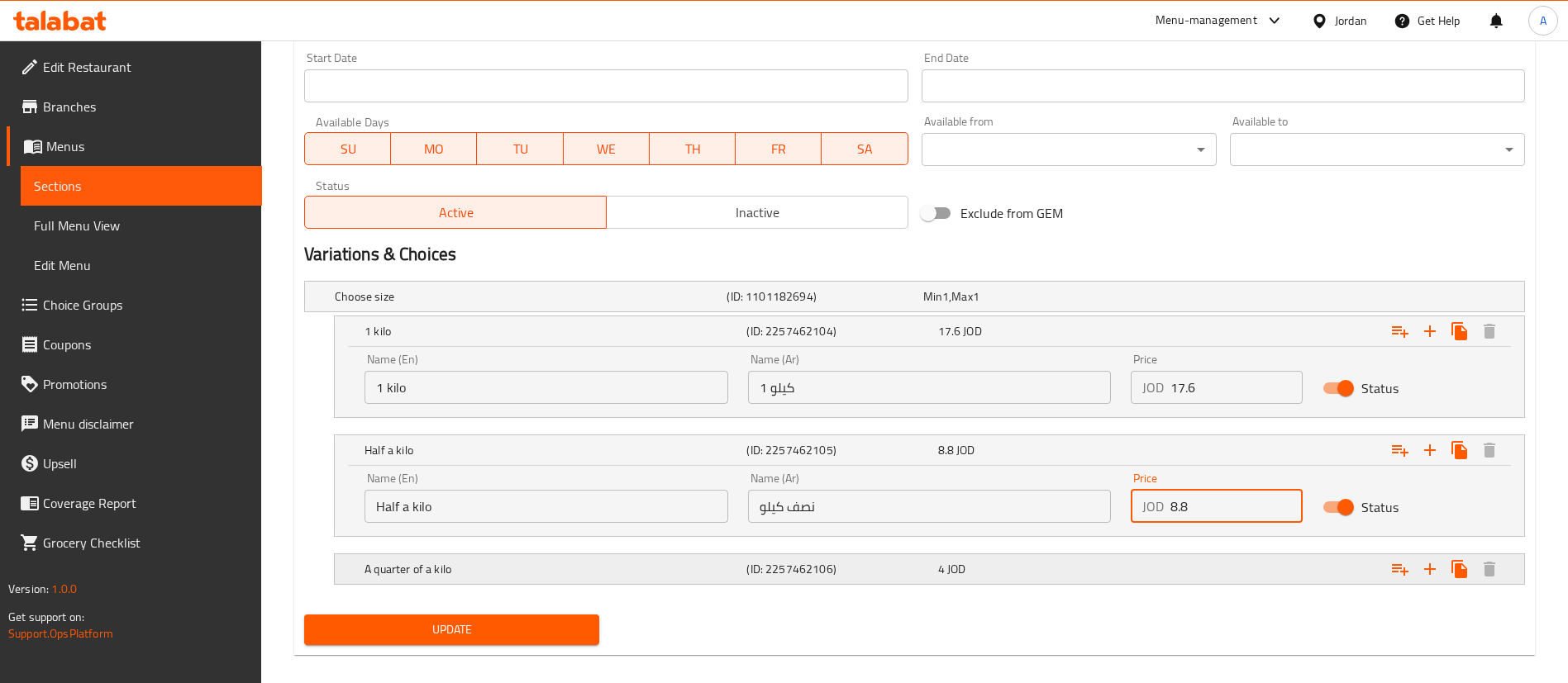
type input "8.8"
click at [1113, 555] on div "A quarter of a kilo (ID: 2257462106) 4 JOD" at bounding box center [934, 569] width 1146 height 36
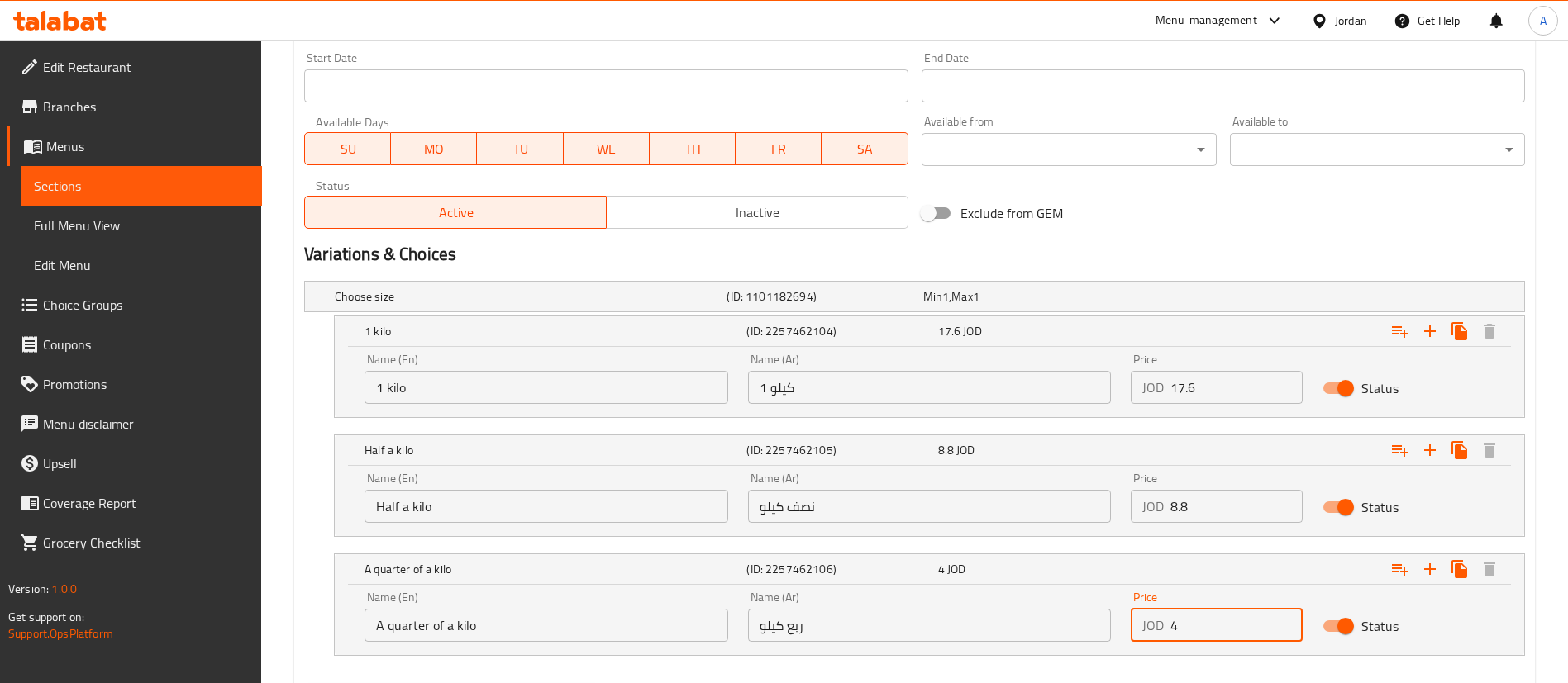
click at [1193, 628] on input "4" at bounding box center [1236, 626] width 132 height 33
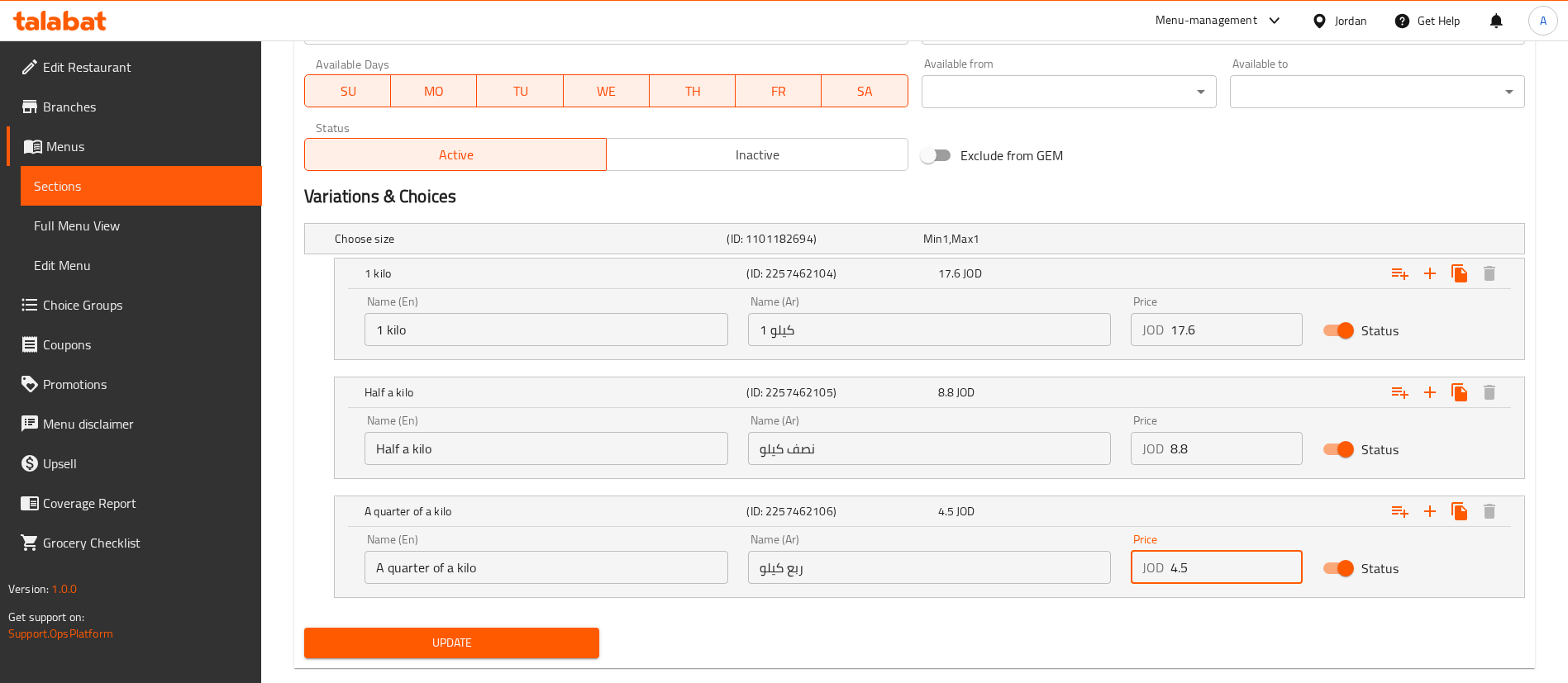
scroll to position [806, 0]
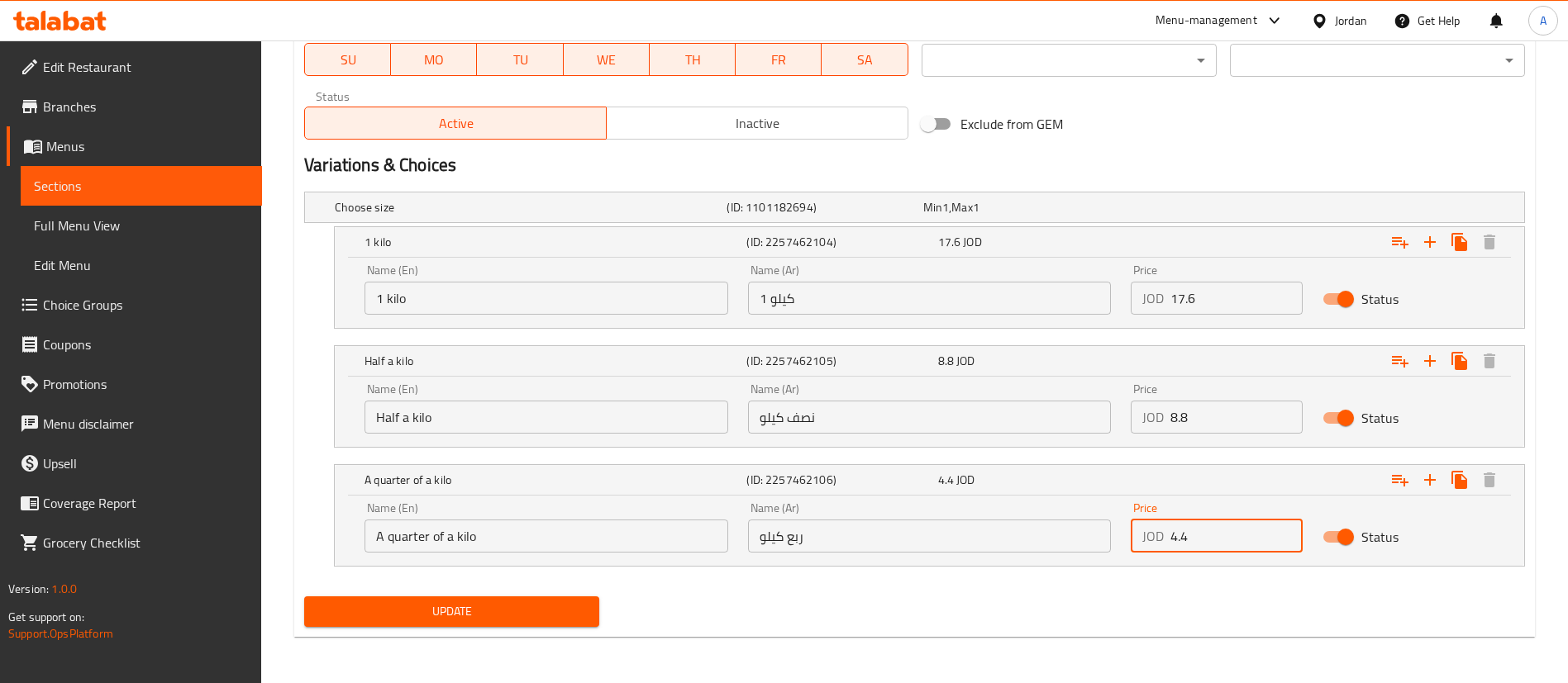
type input "4.4"
click at [466, 629] on div "Update" at bounding box center [452, 612] width 308 height 44
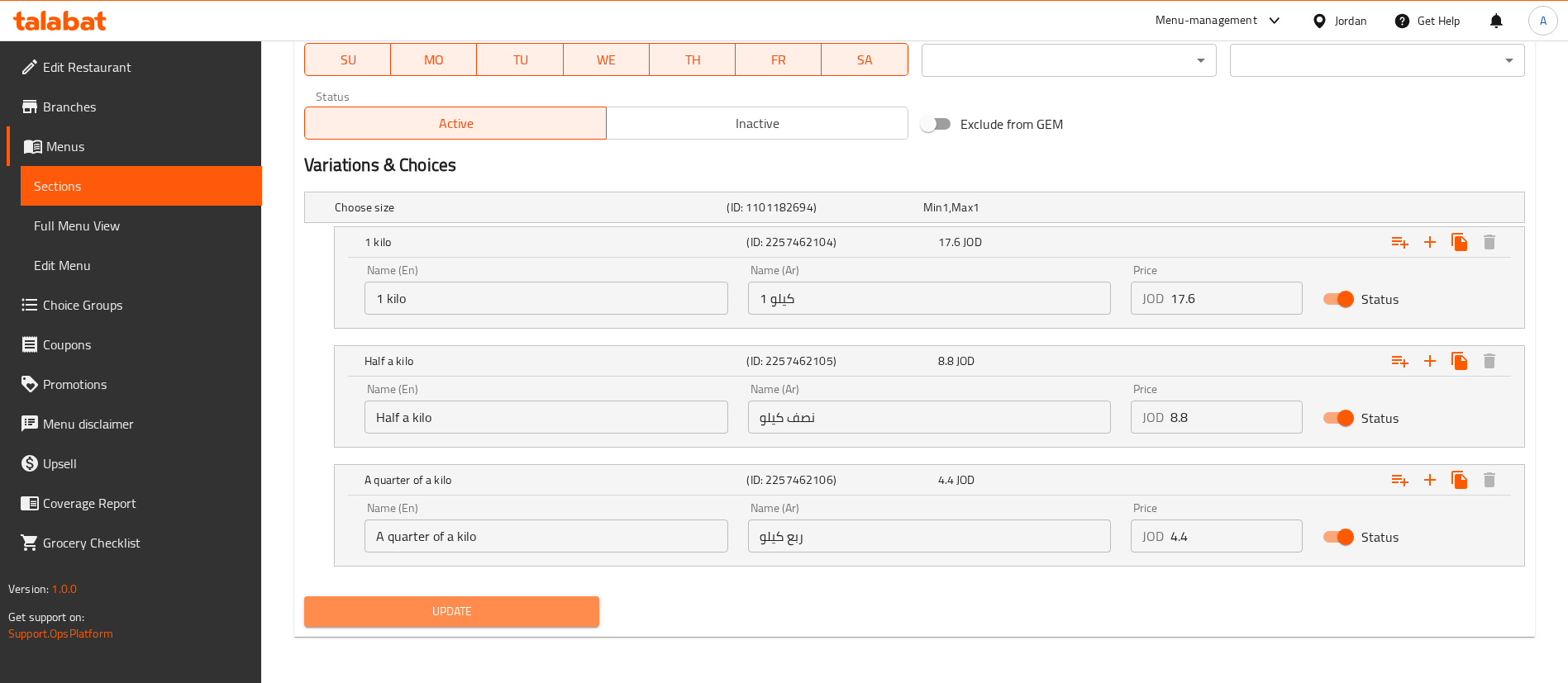
click at [468, 601] on span "Update" at bounding box center [452, 611] width 269 height 20
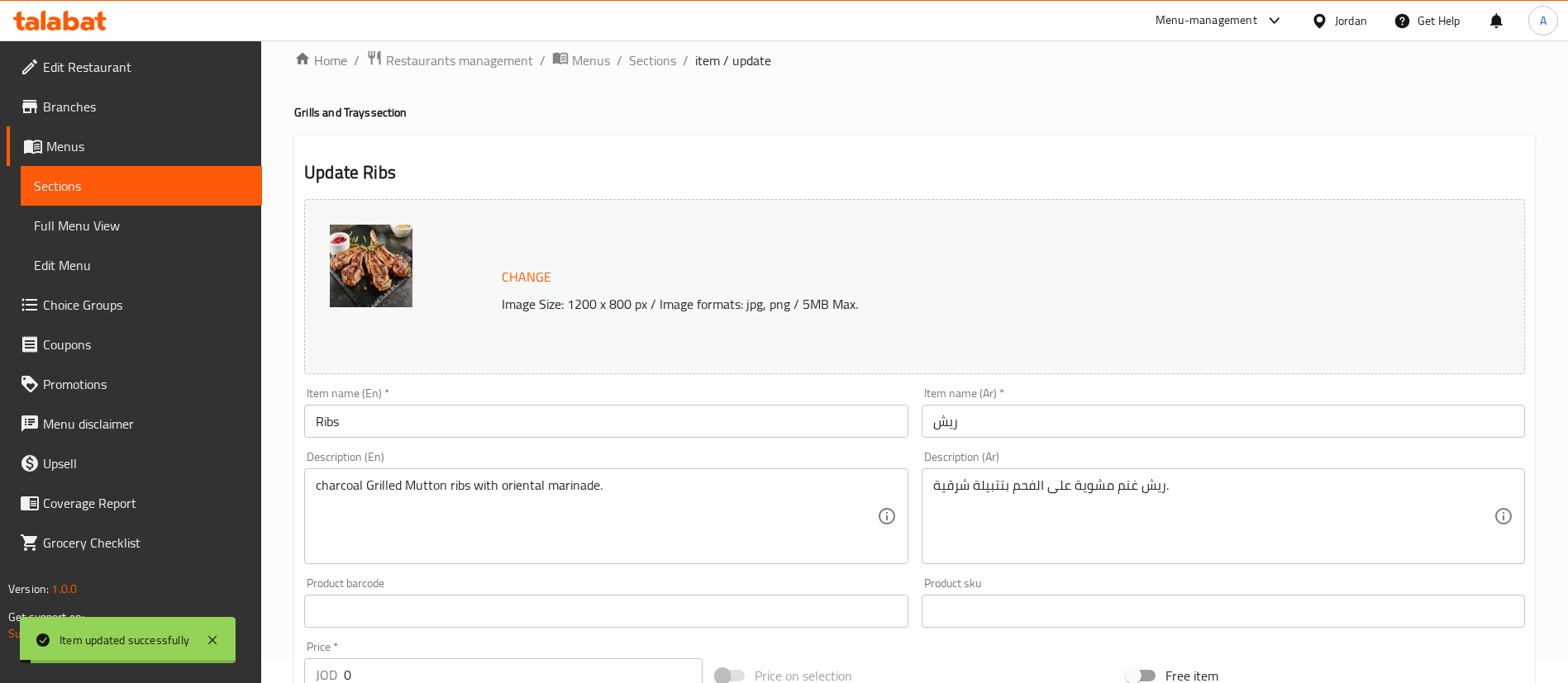
scroll to position [0, 0]
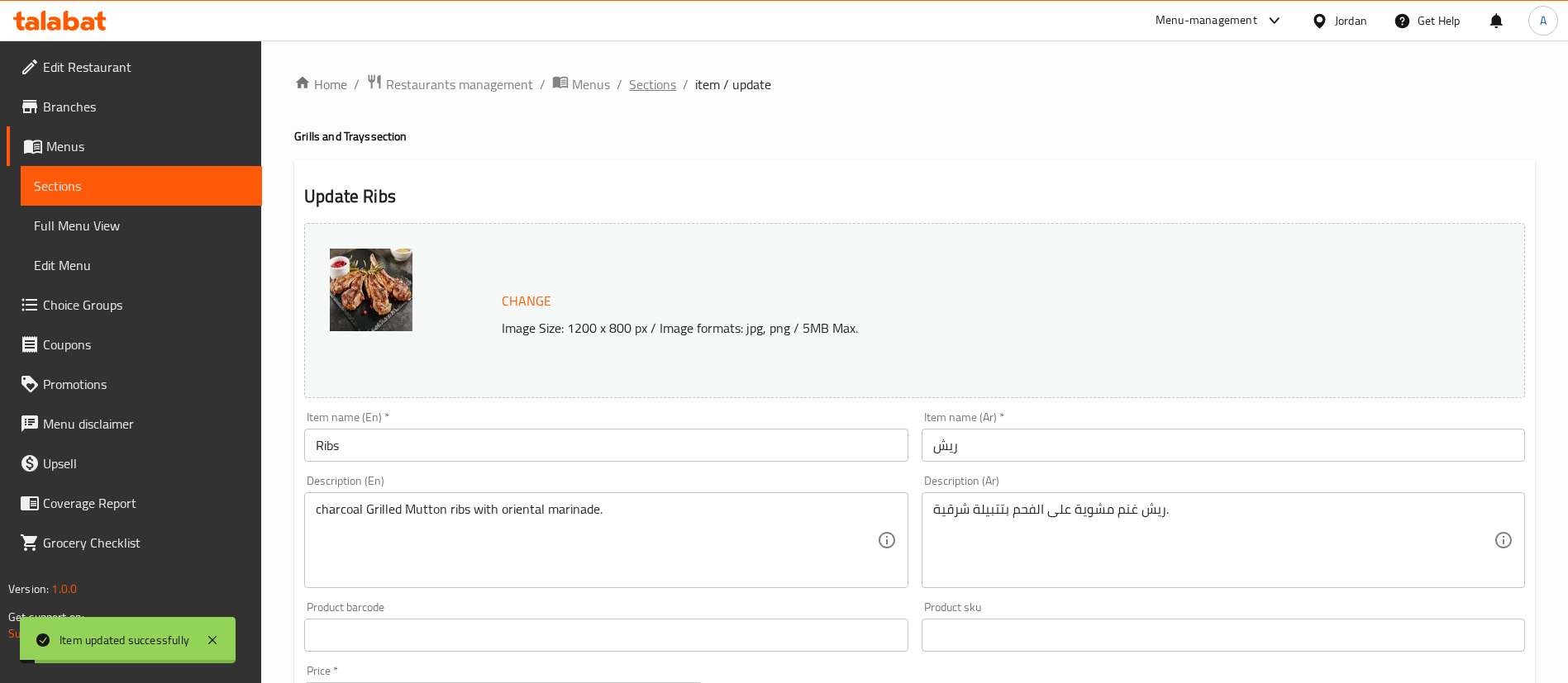
click at [630, 84] on span "Sections" at bounding box center [652, 84] width 48 height 20
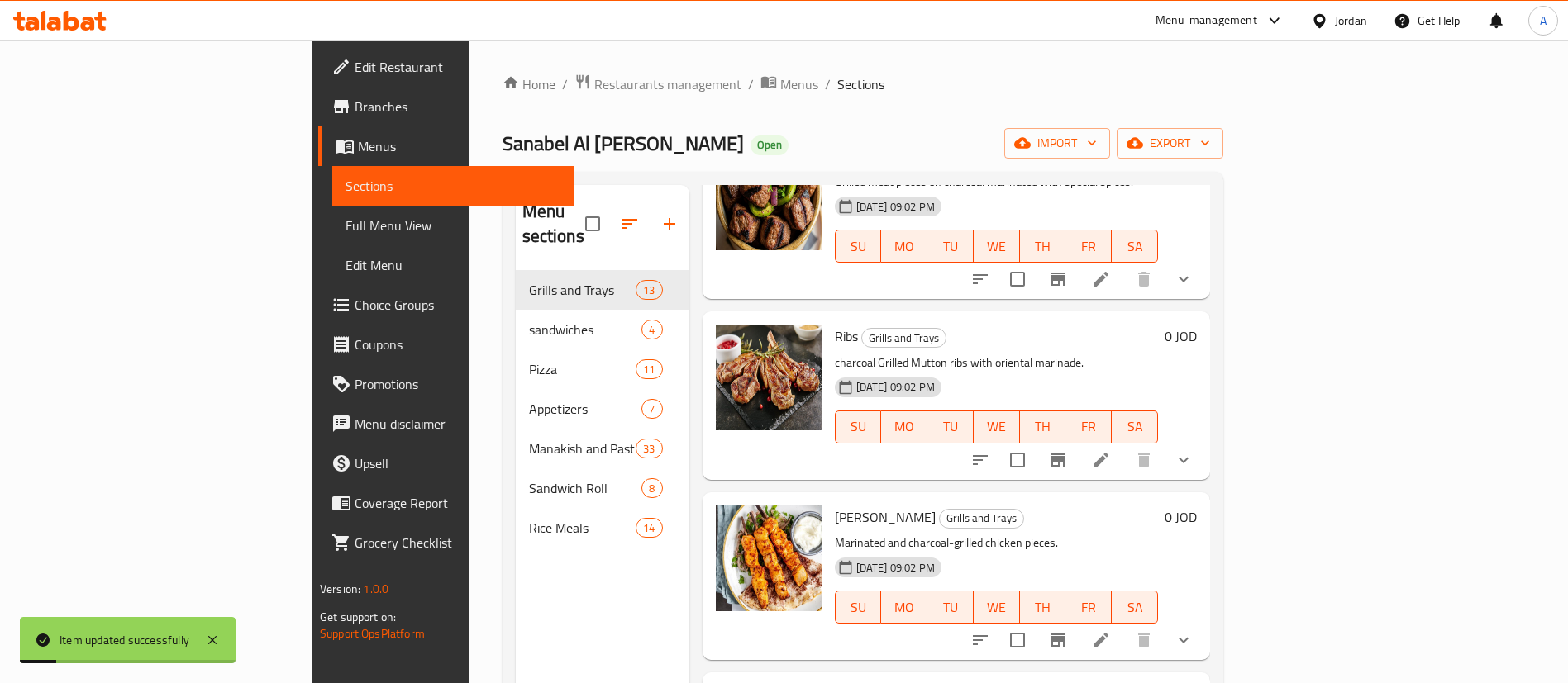
scroll to position [496, 0]
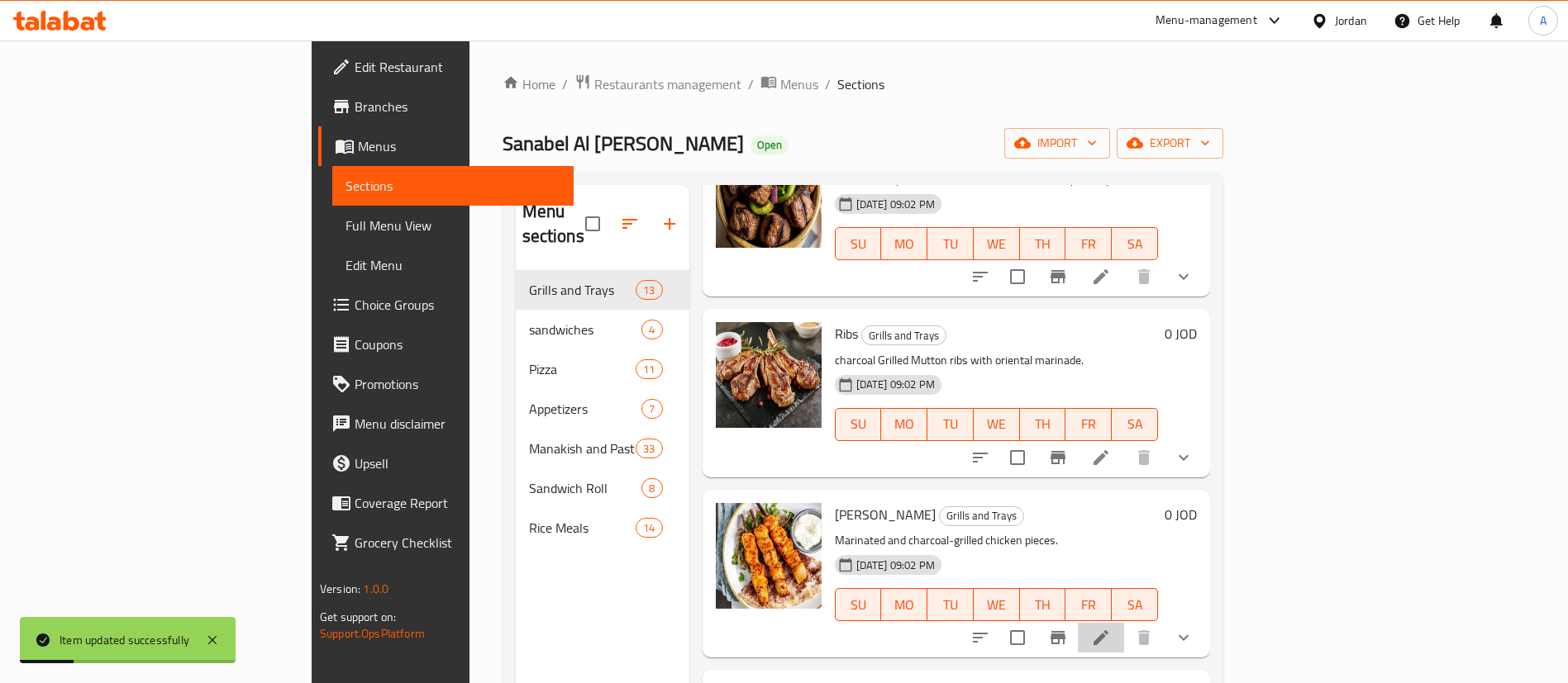
click at [1111, 628] on icon at bounding box center [1101, 638] width 20 height 20
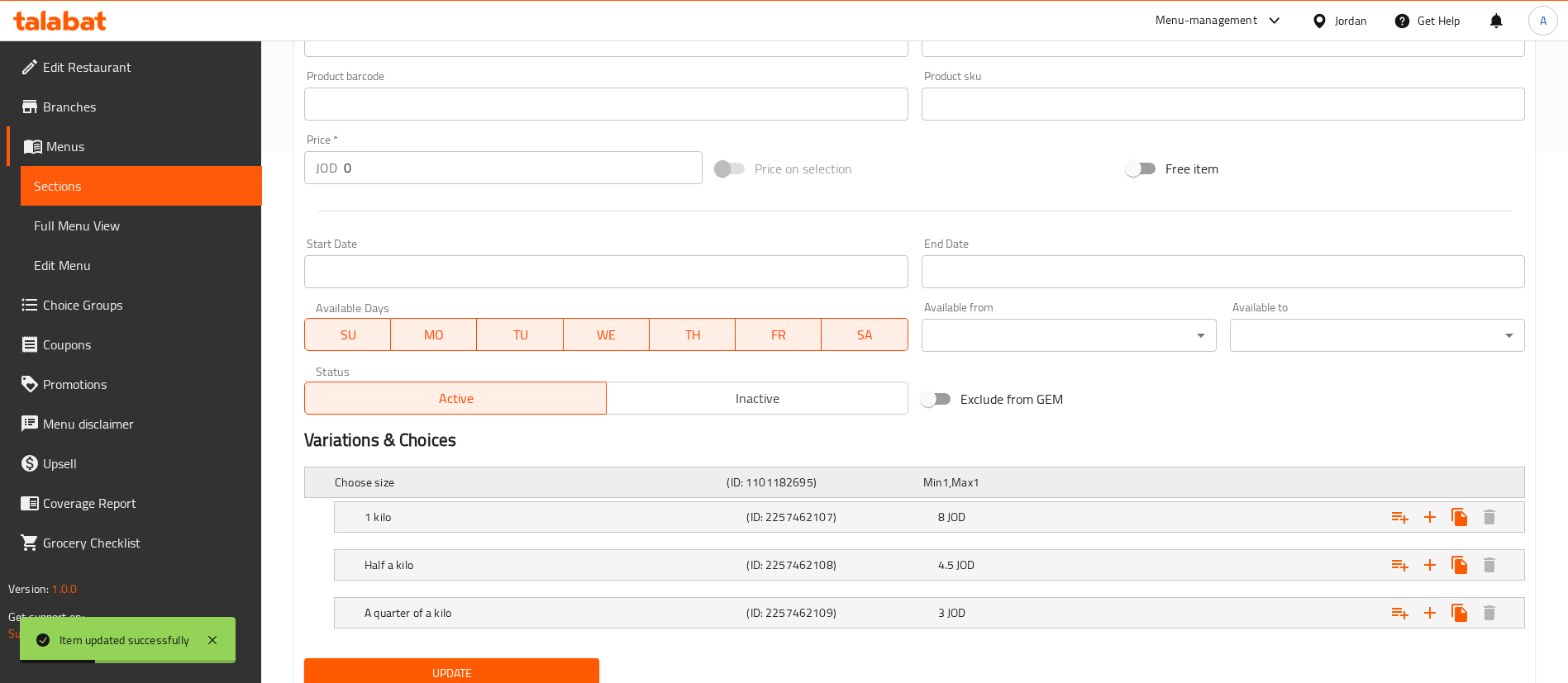
scroll to position [593, 0]
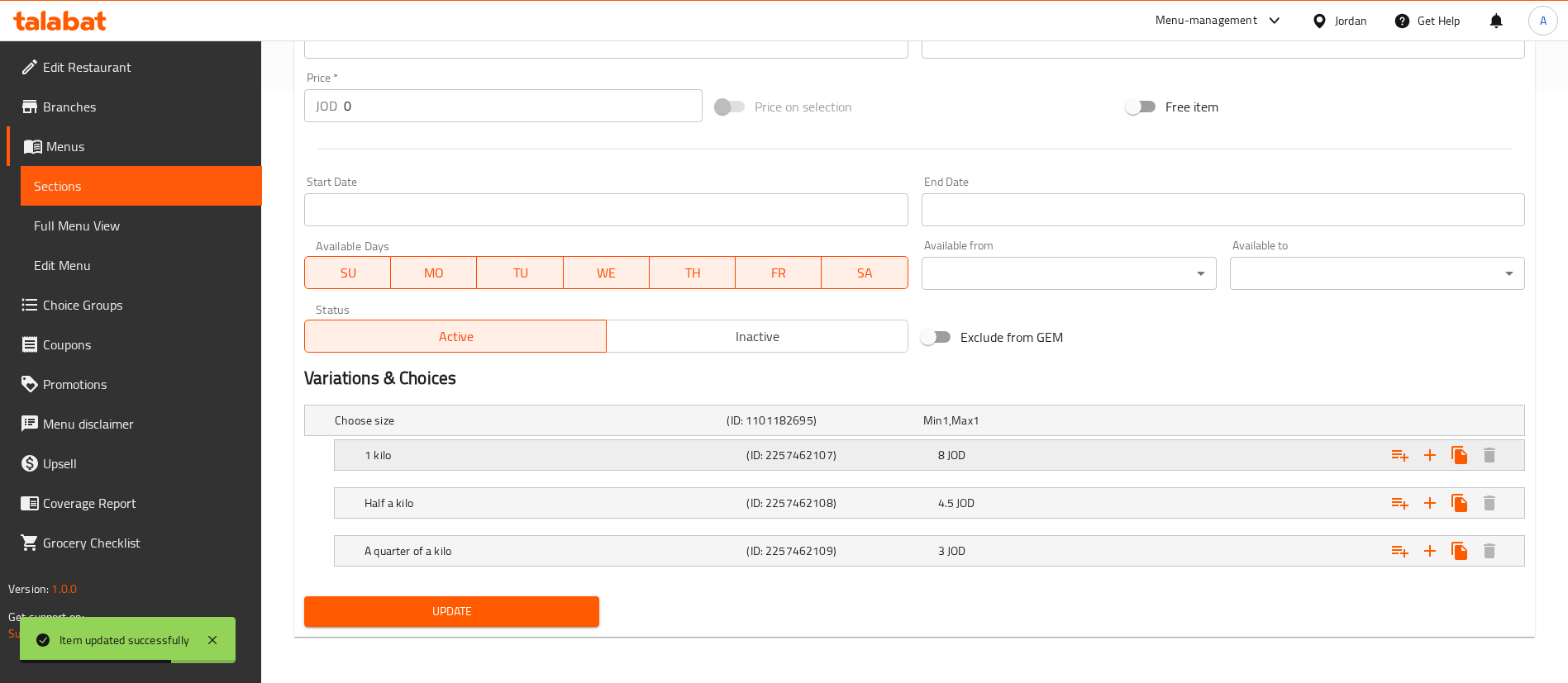
click at [1270, 459] on div "Expand" at bounding box center [1317, 455] width 382 height 36
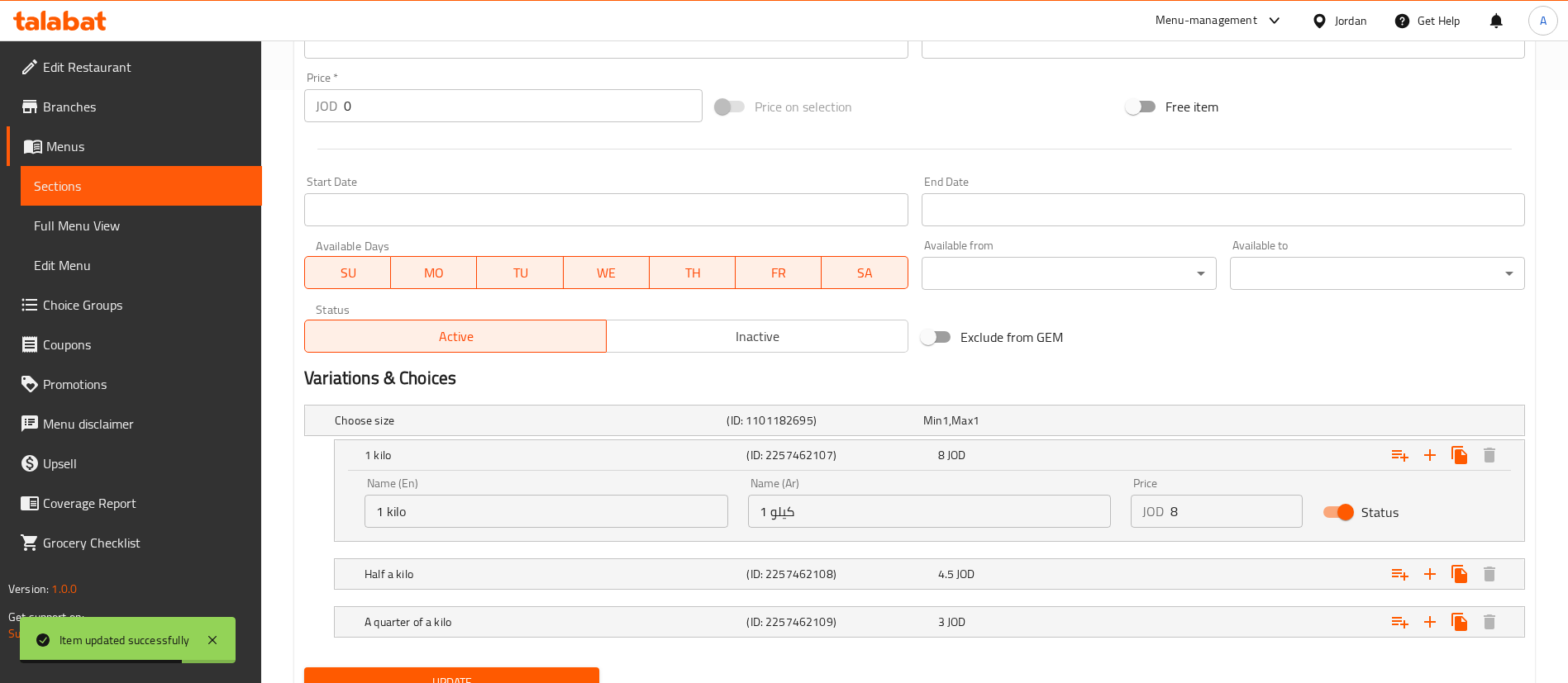
click at [1244, 518] on input "8" at bounding box center [1236, 511] width 132 height 33
type input "8.8"
click at [1223, 573] on div "Expand" at bounding box center [1317, 574] width 382 height 36
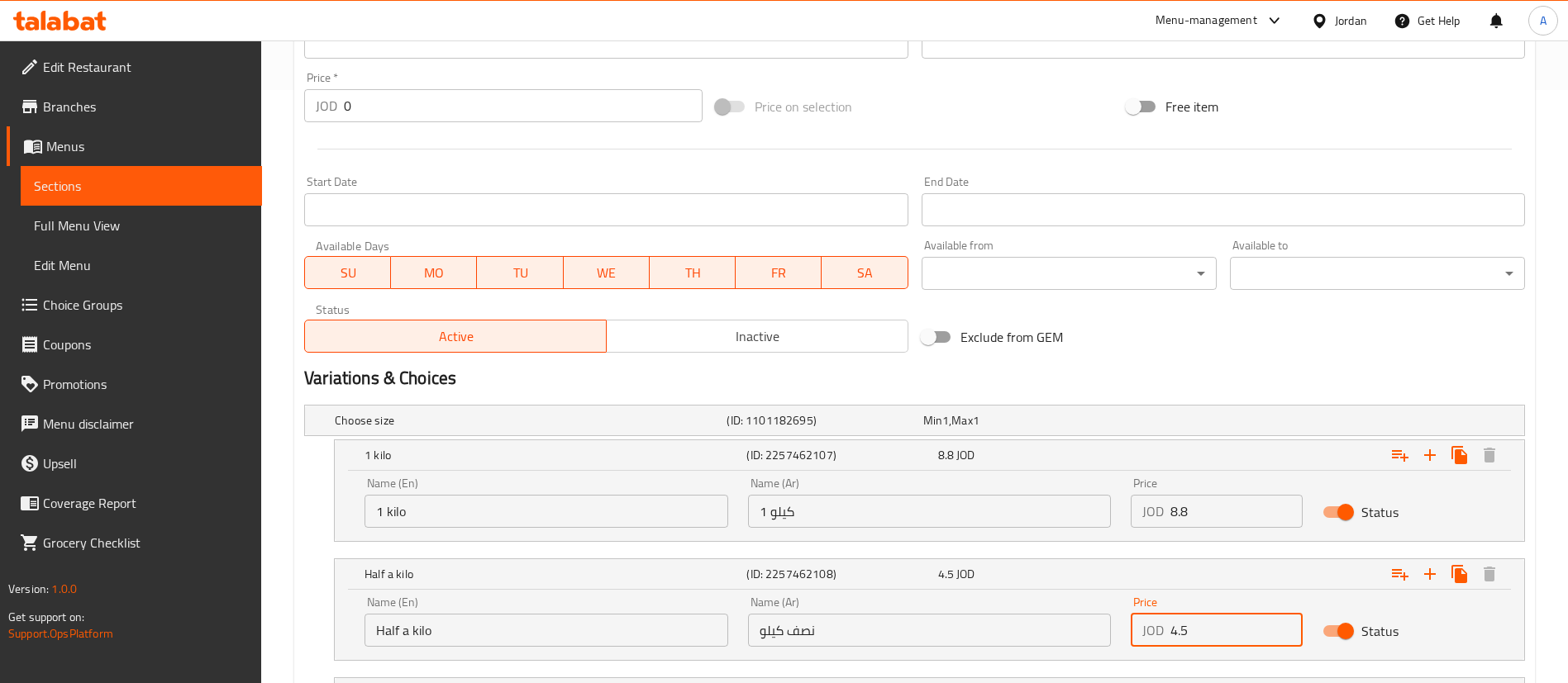
click at [1218, 638] on input "4.5" at bounding box center [1236, 631] width 132 height 33
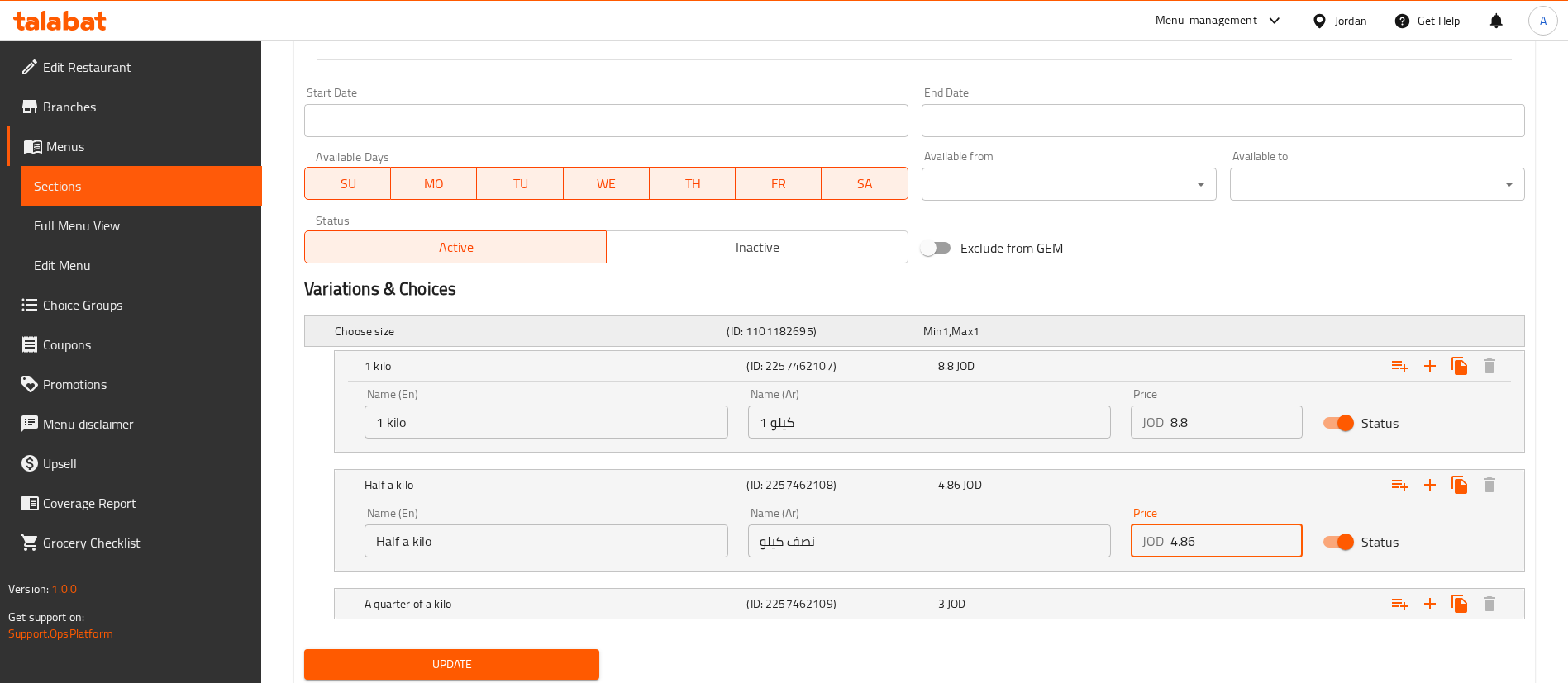
scroll to position [717, 0]
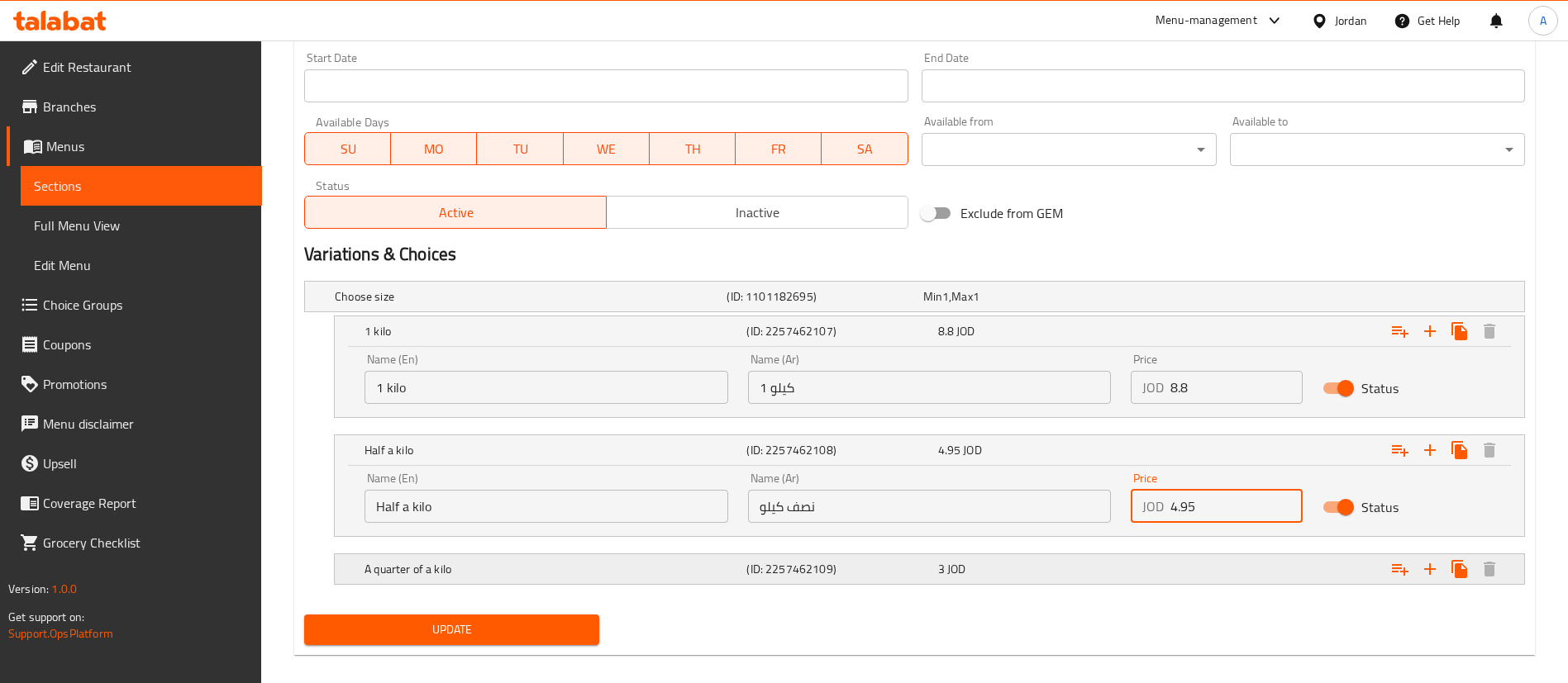
type input "4.95"
drag, startPoint x: 1068, startPoint y: 569, endPoint x: 1054, endPoint y: 573, distance: 14.6
click at [1066, 570] on div "3 JOD" at bounding box center [1030, 569] width 184 height 17
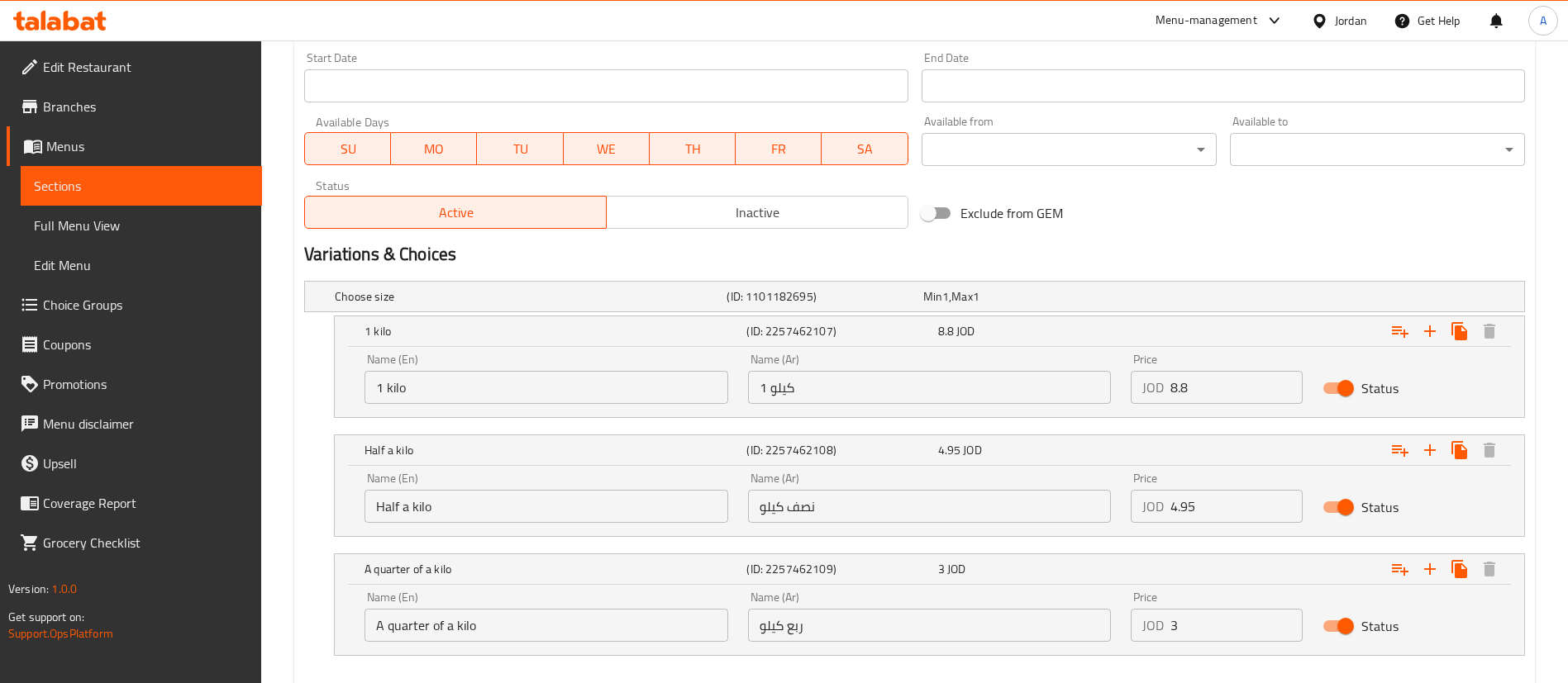
click at [1192, 607] on div "Price JOD 3 Price" at bounding box center [1216, 616] width 172 height 50
click at [1216, 631] on input "3" at bounding box center [1236, 626] width 132 height 33
type input "3.3"
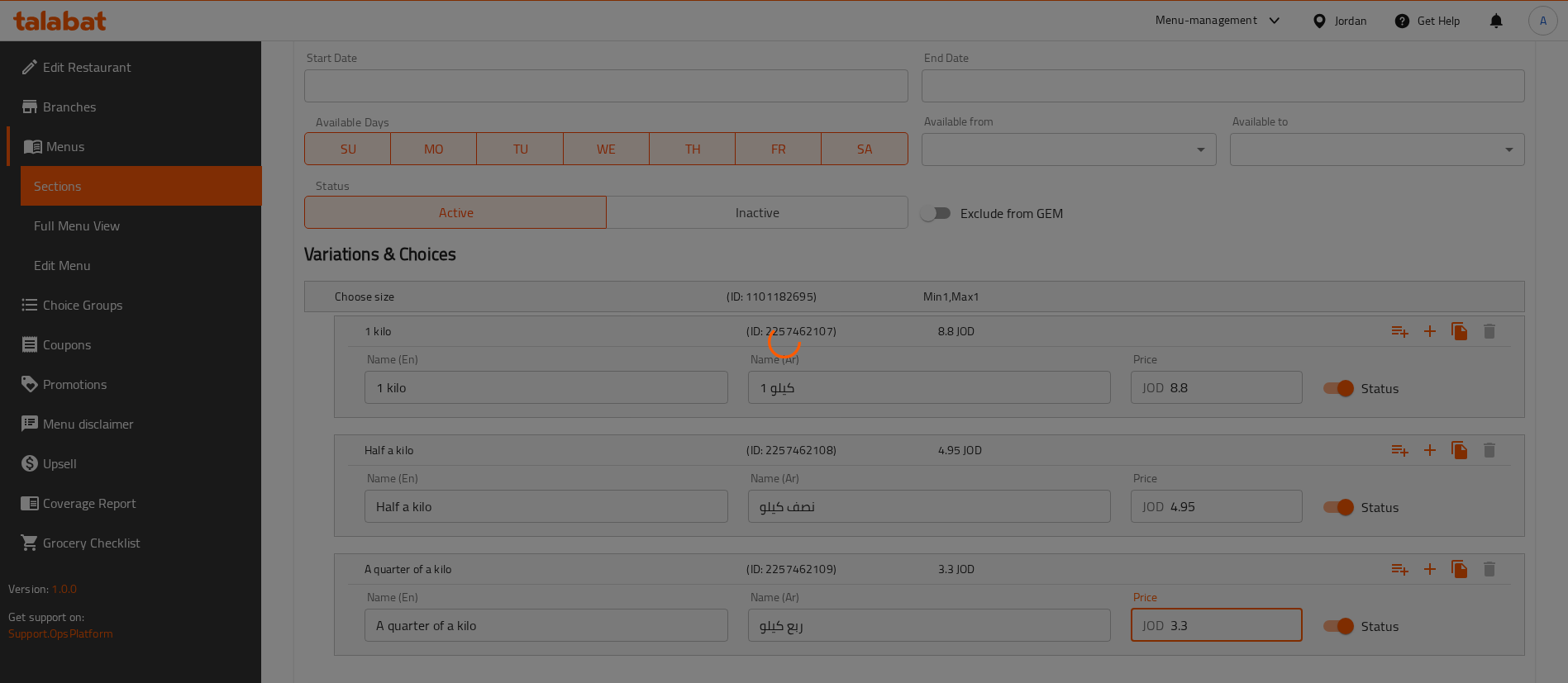
scroll to position [0, 0]
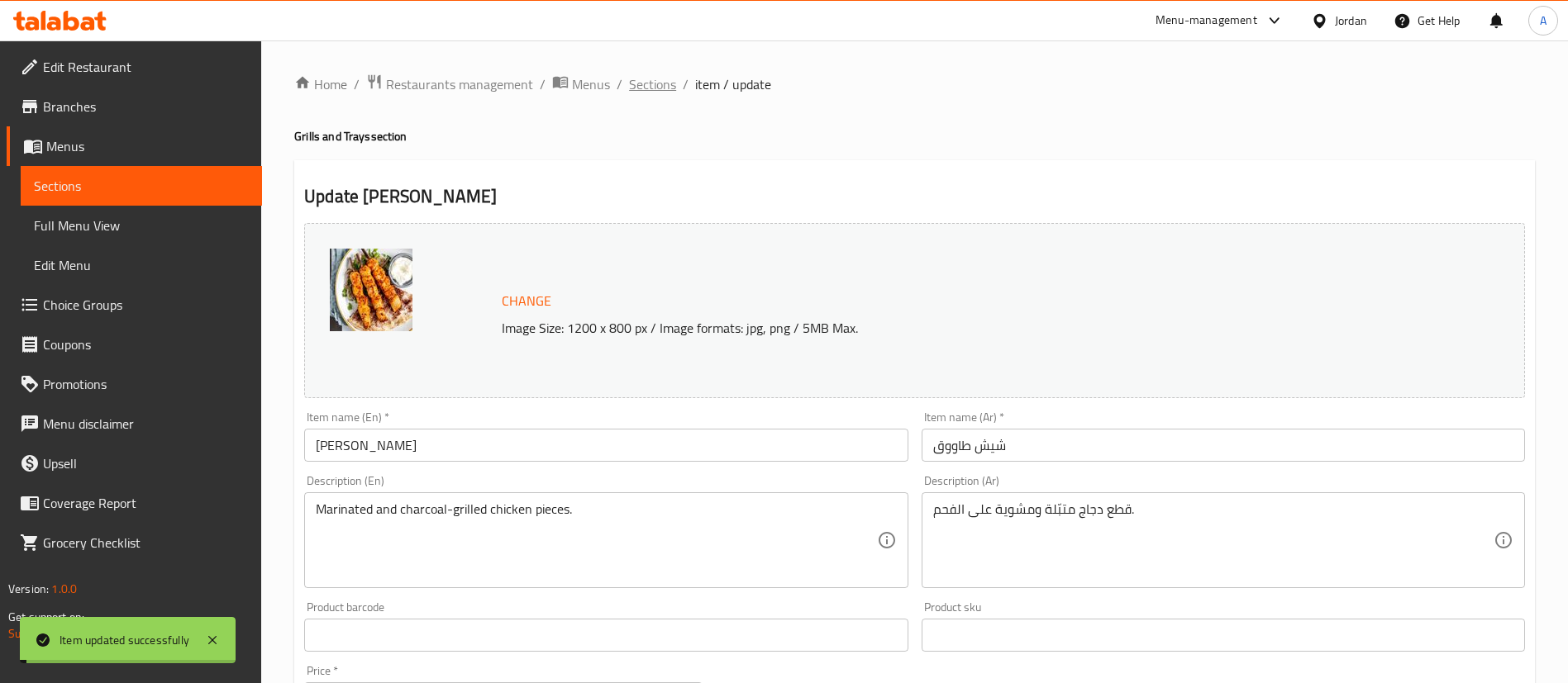
click at [642, 82] on span "Sections" at bounding box center [652, 84] width 48 height 20
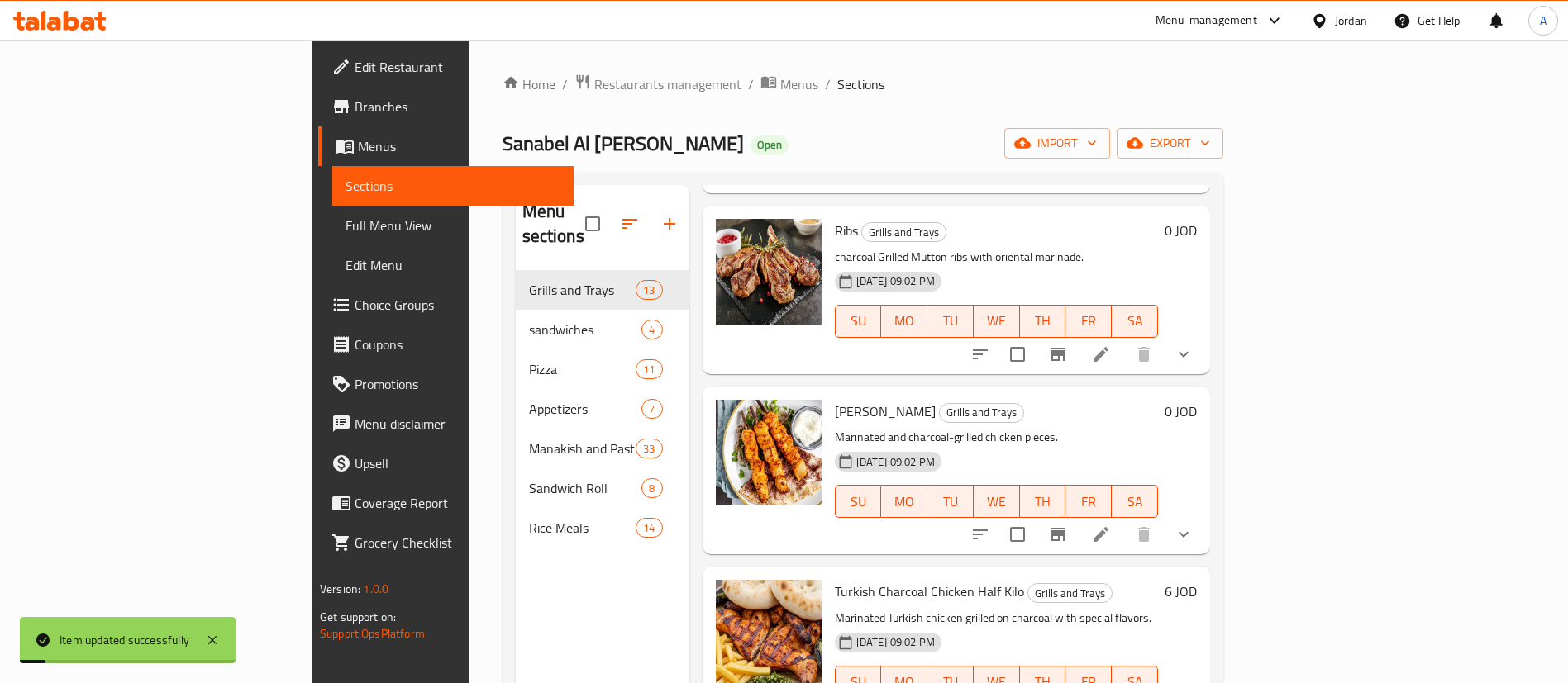
scroll to position [744, 0]
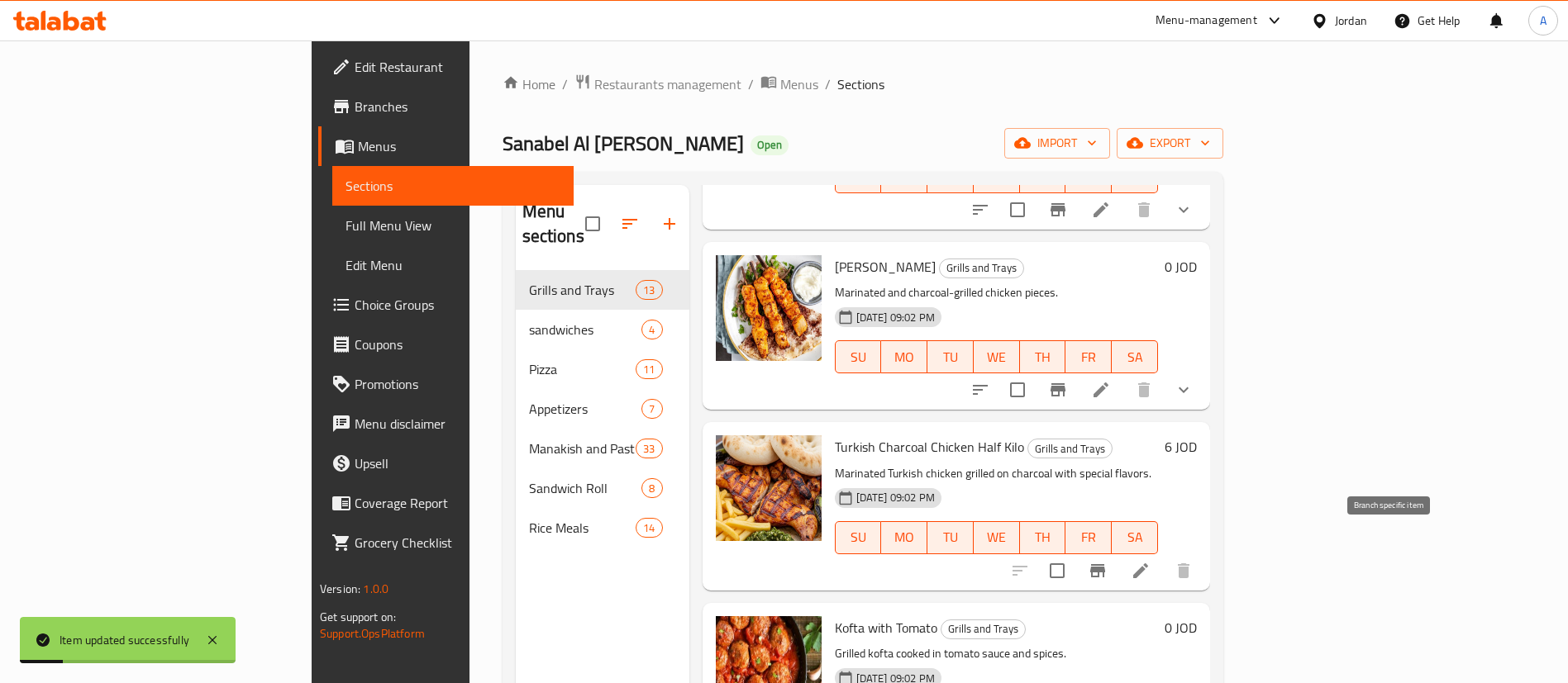
drag, startPoint x: 1409, startPoint y: 547, endPoint x: 1431, endPoint y: 547, distance: 22.0
click at [1204, 551] on div at bounding box center [1101, 570] width 203 height 40
click at [1148, 563] on icon at bounding box center [1140, 570] width 15 height 15
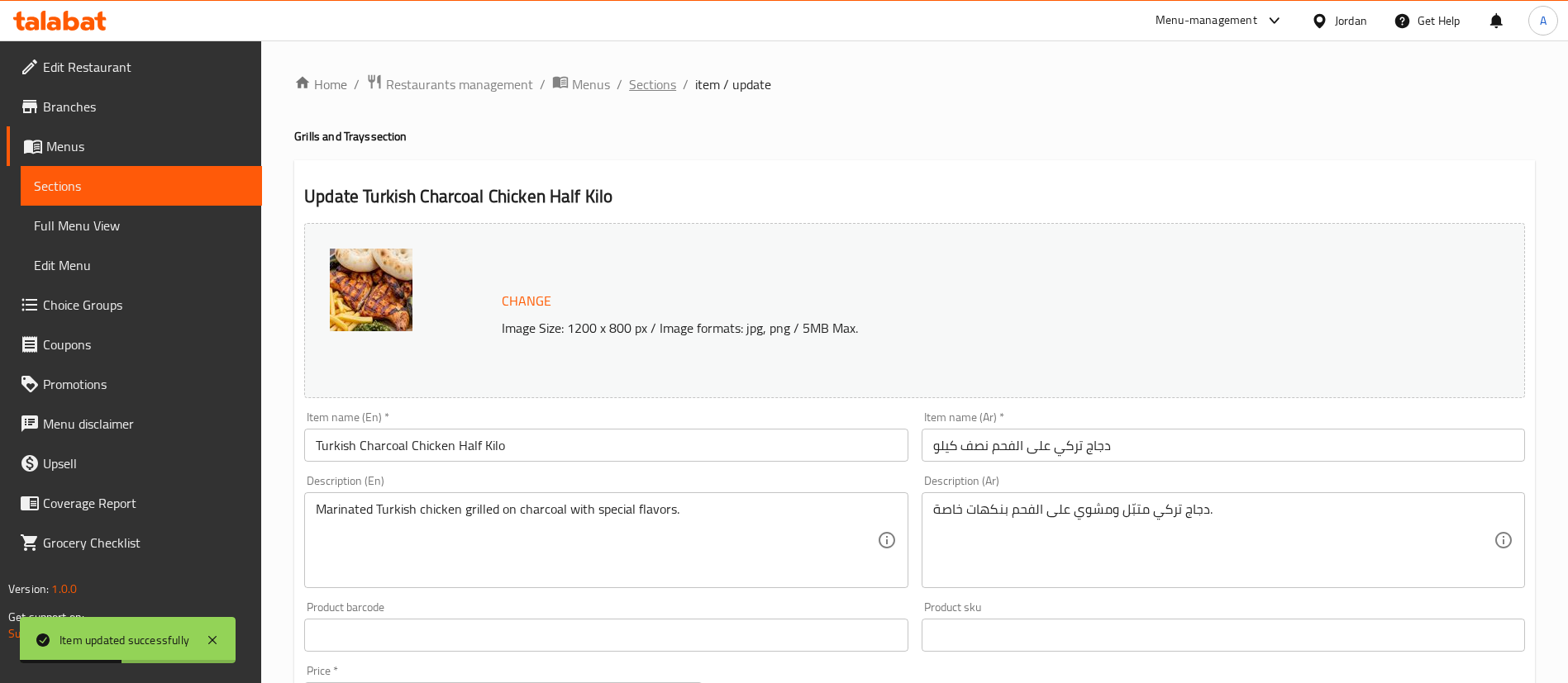
click at [663, 77] on span "Sections" at bounding box center [652, 84] width 48 height 20
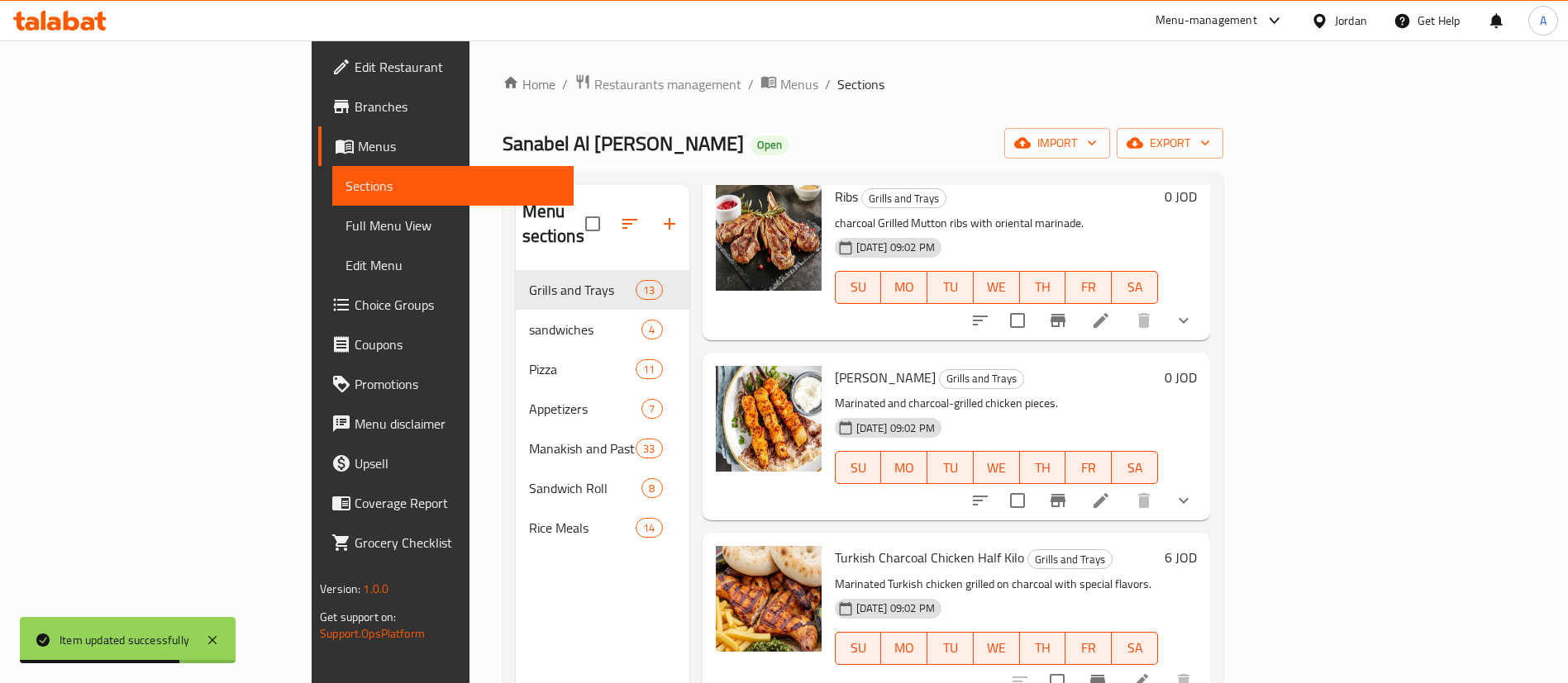
scroll to position [744, 0]
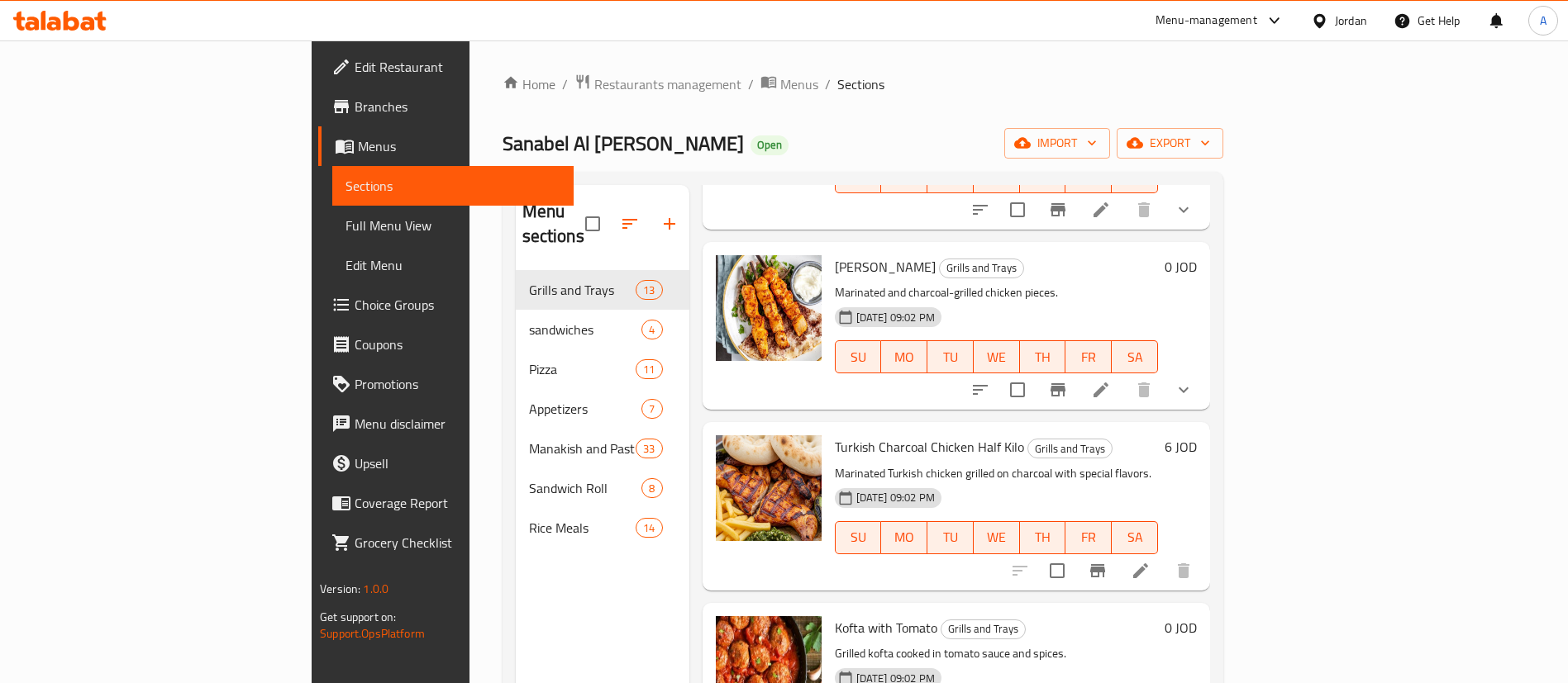
click at [1196, 439] on div "6 JOD" at bounding box center [1177, 506] width 39 height 142
click at [1204, 429] on div "Turkish Charcoal Chicken Half Kilo Grills and Trays Marinated Turkish chicken g…" at bounding box center [1016, 506] width 375 height 155
click at [1196, 436] on h6 "6 JOD" at bounding box center [1181, 447] width 33 height 23
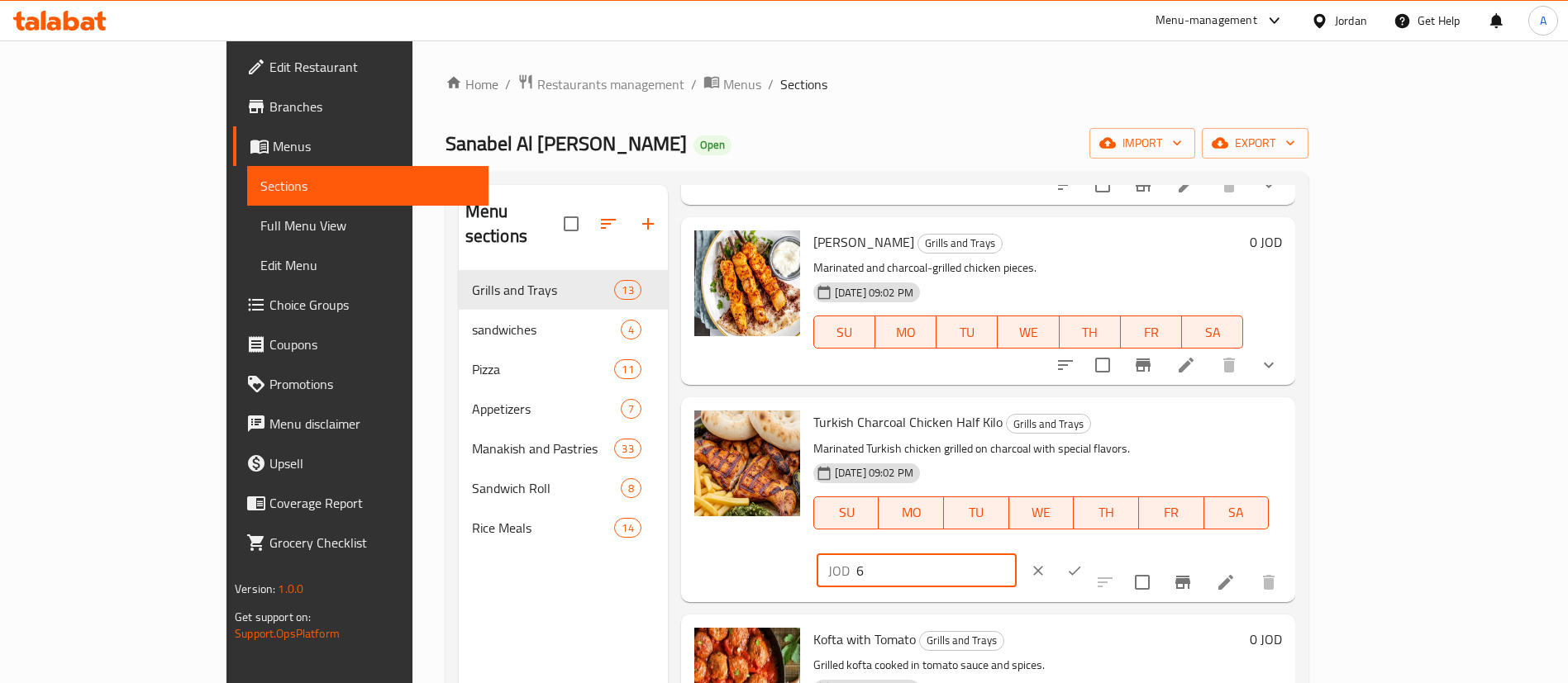
click at [1017, 554] on input "6" at bounding box center [937, 571] width 160 height 33
type input "6.6"
click at [1083, 562] on icon "ok" at bounding box center [1074, 570] width 17 height 17
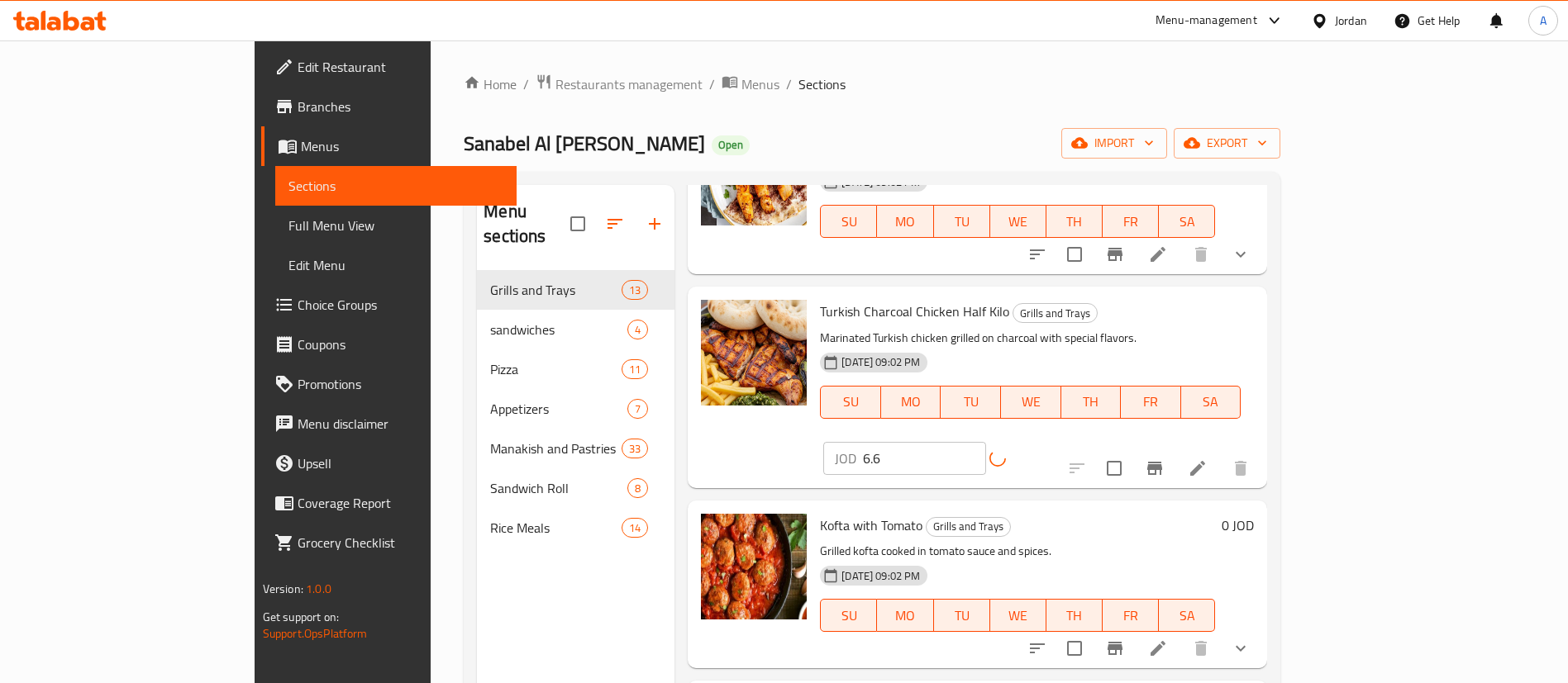
scroll to position [992, 0]
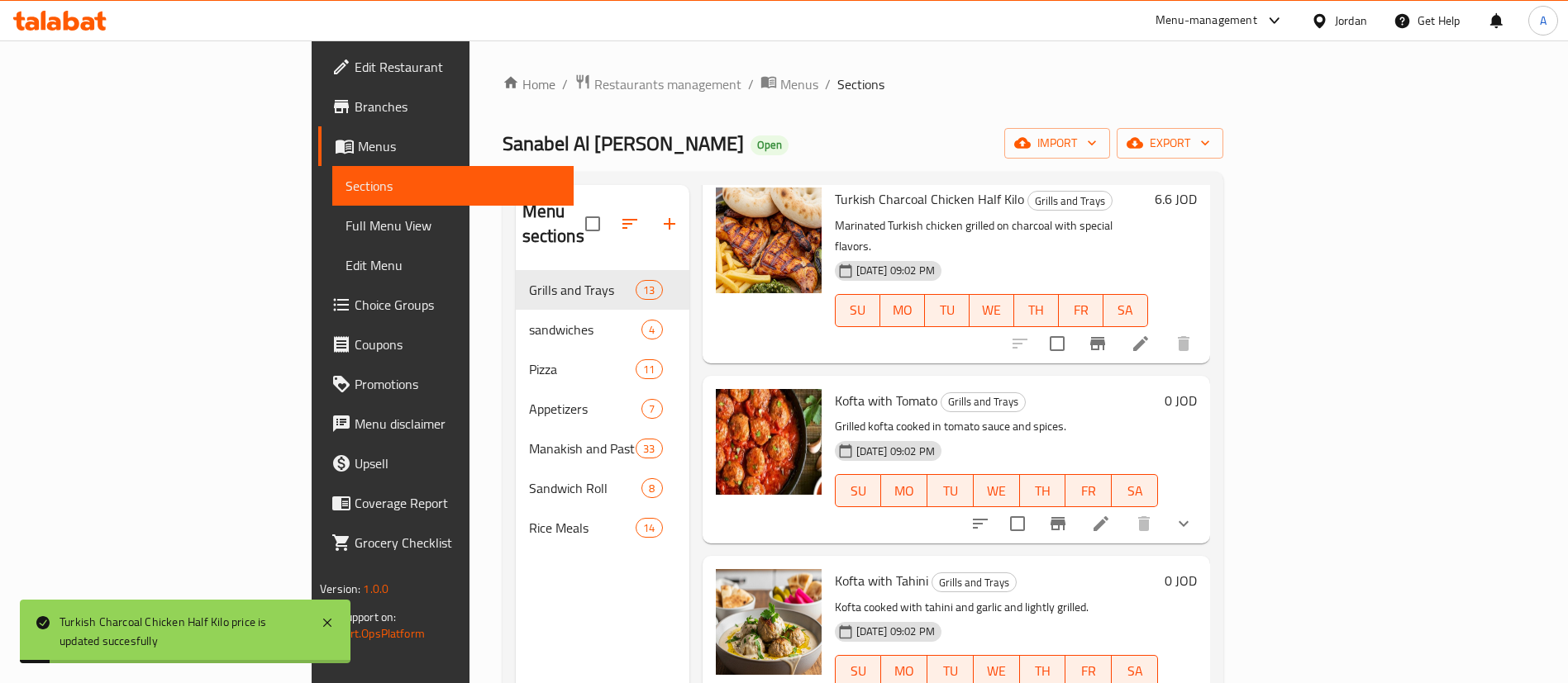
click at [1111, 514] on icon at bounding box center [1101, 524] width 20 height 20
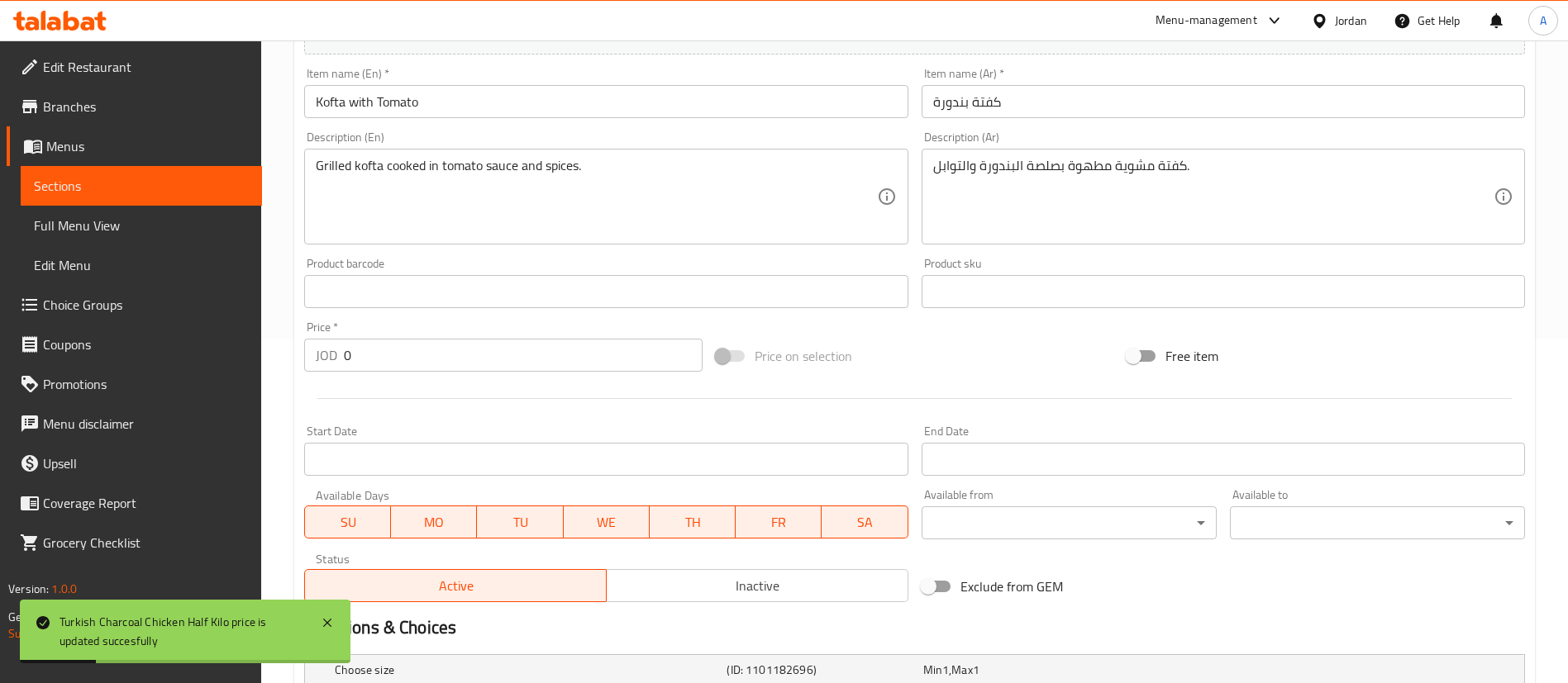
scroll to position [546, 0]
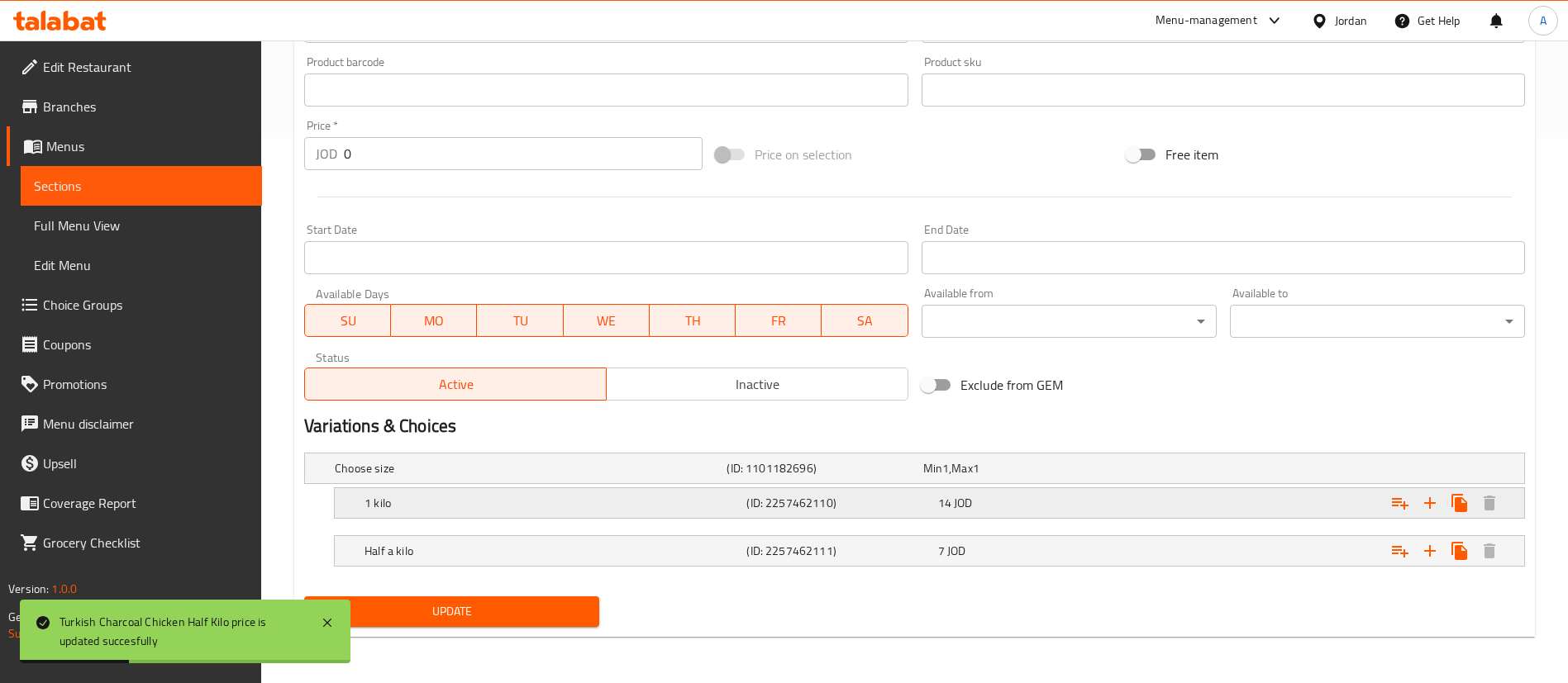
click at [1064, 503] on div "14 JOD" at bounding box center [1030, 503] width 184 height 17
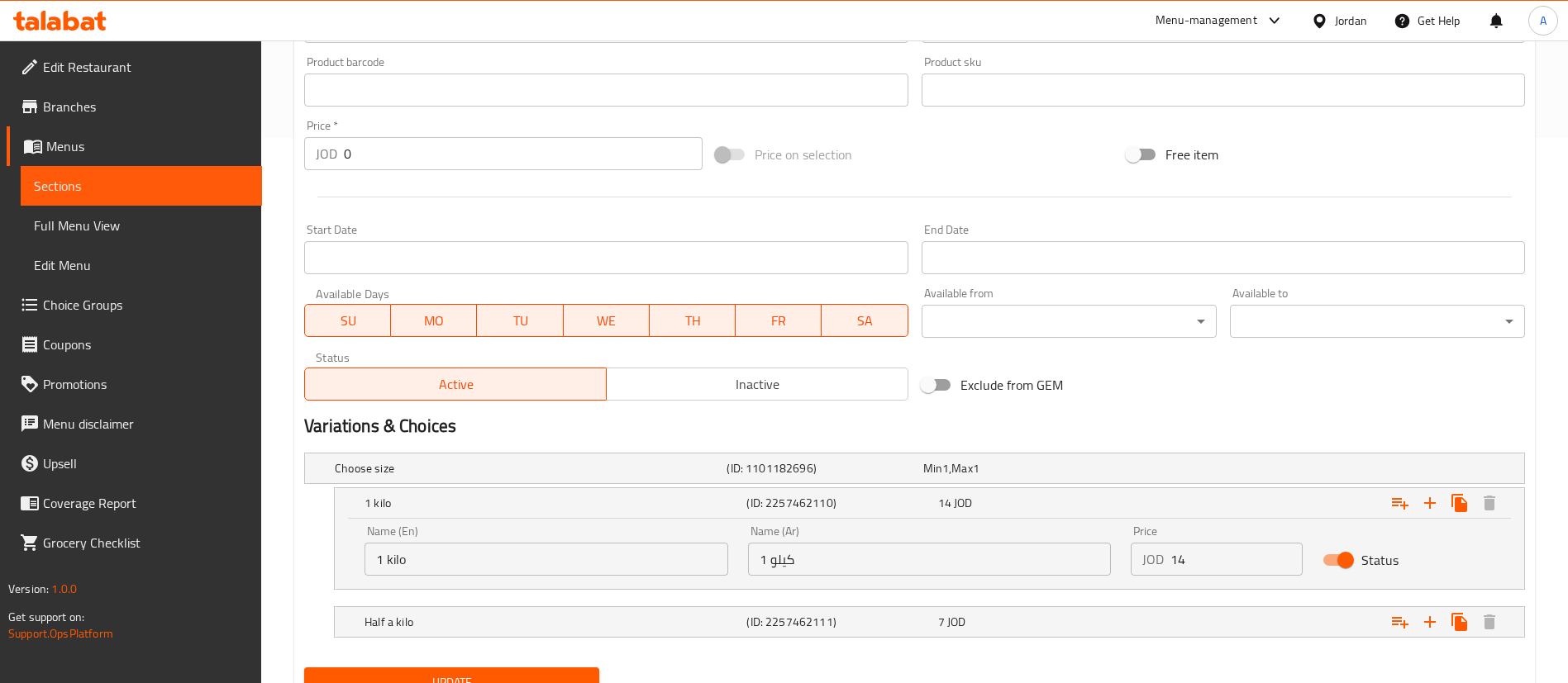
click at [1196, 542] on div "Price JOD 14 Price" at bounding box center [1216, 550] width 172 height 50
click at [1193, 550] on input "14" at bounding box center [1236, 560] width 132 height 33
type input "15.4"
click at [1088, 619] on div "7 JOD" at bounding box center [1030, 622] width 184 height 17
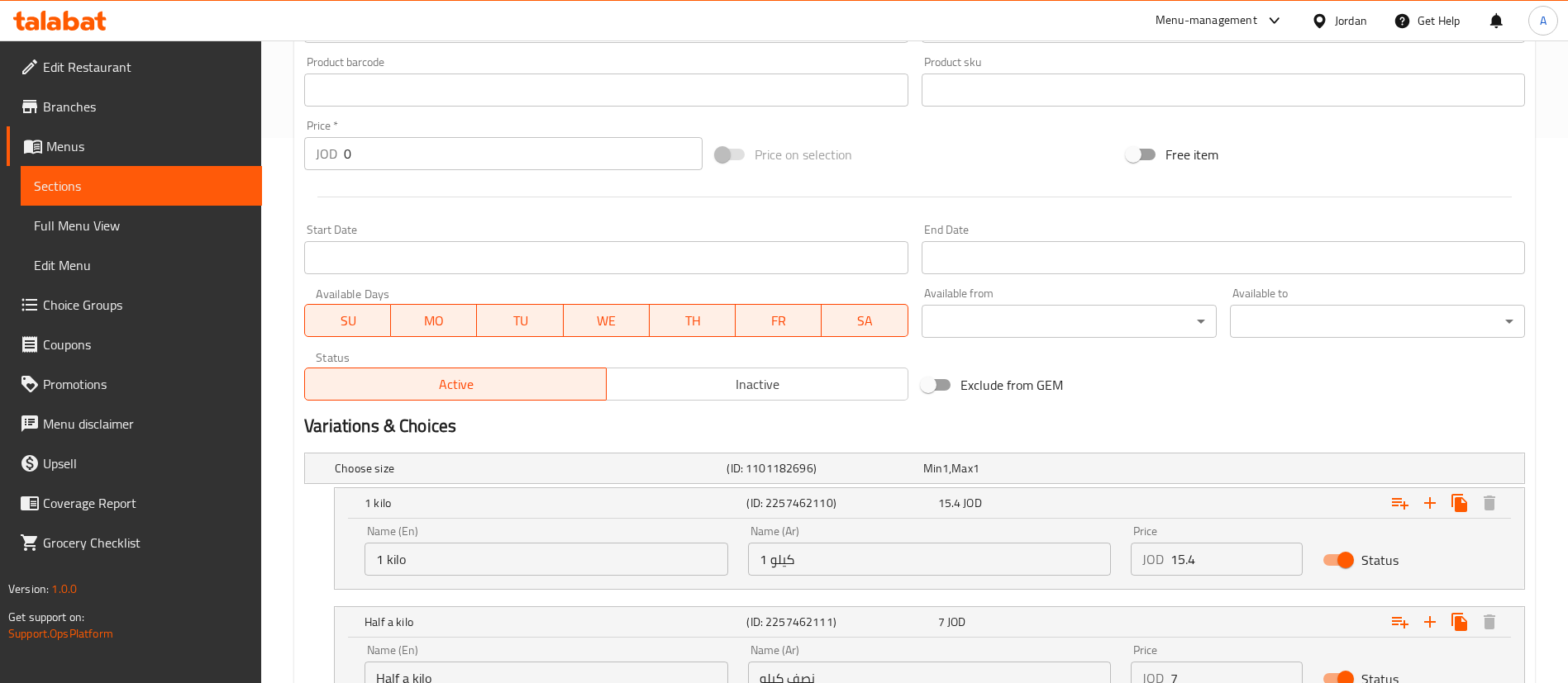
drag, startPoint x: 1220, startPoint y: 665, endPoint x: 1211, endPoint y: 658, distance: 11.4
click at [1220, 665] on input "7" at bounding box center [1236, 679] width 132 height 33
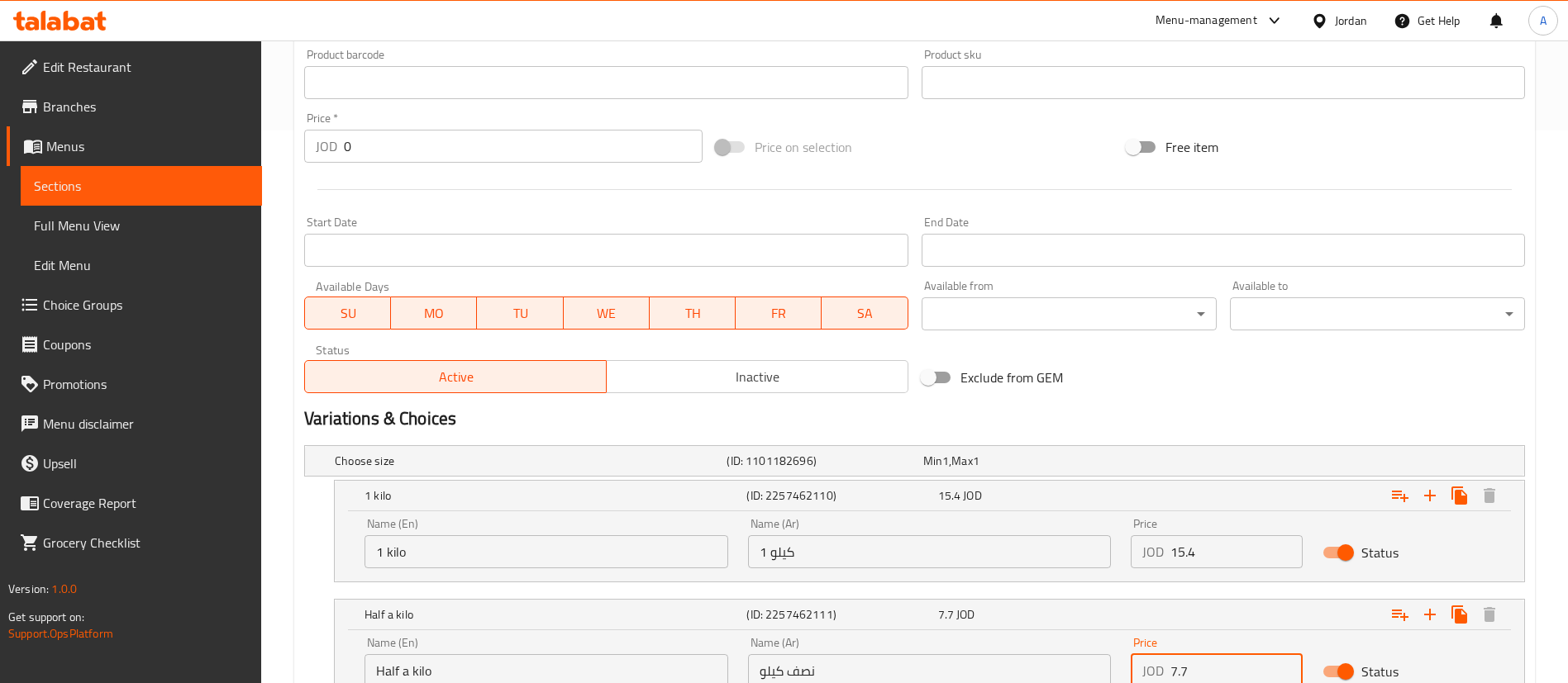
type input "7.7"
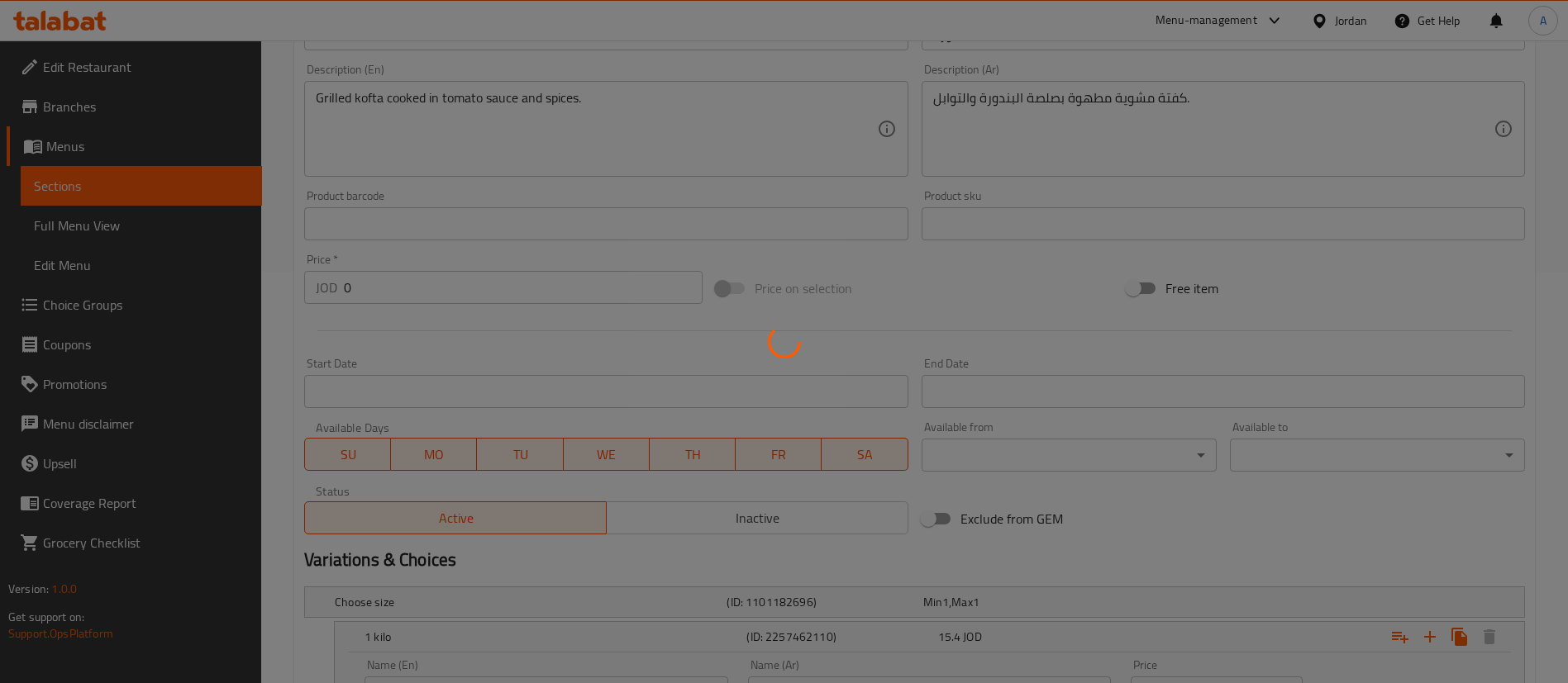
scroll to position [0, 0]
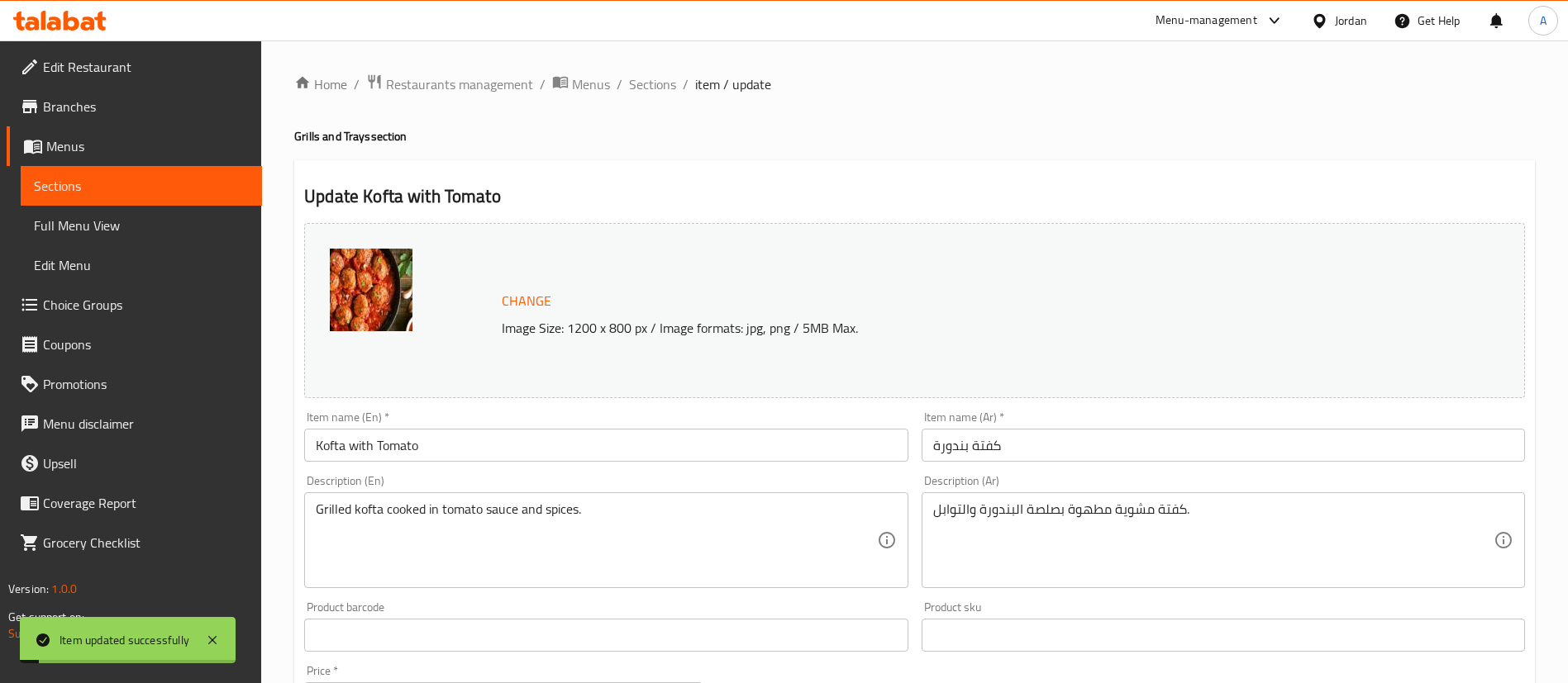
drag, startPoint x: 646, startPoint y: 88, endPoint x: 672, endPoint y: 115, distance: 37.5
click at [645, 88] on span "Sections" at bounding box center [652, 84] width 48 height 20
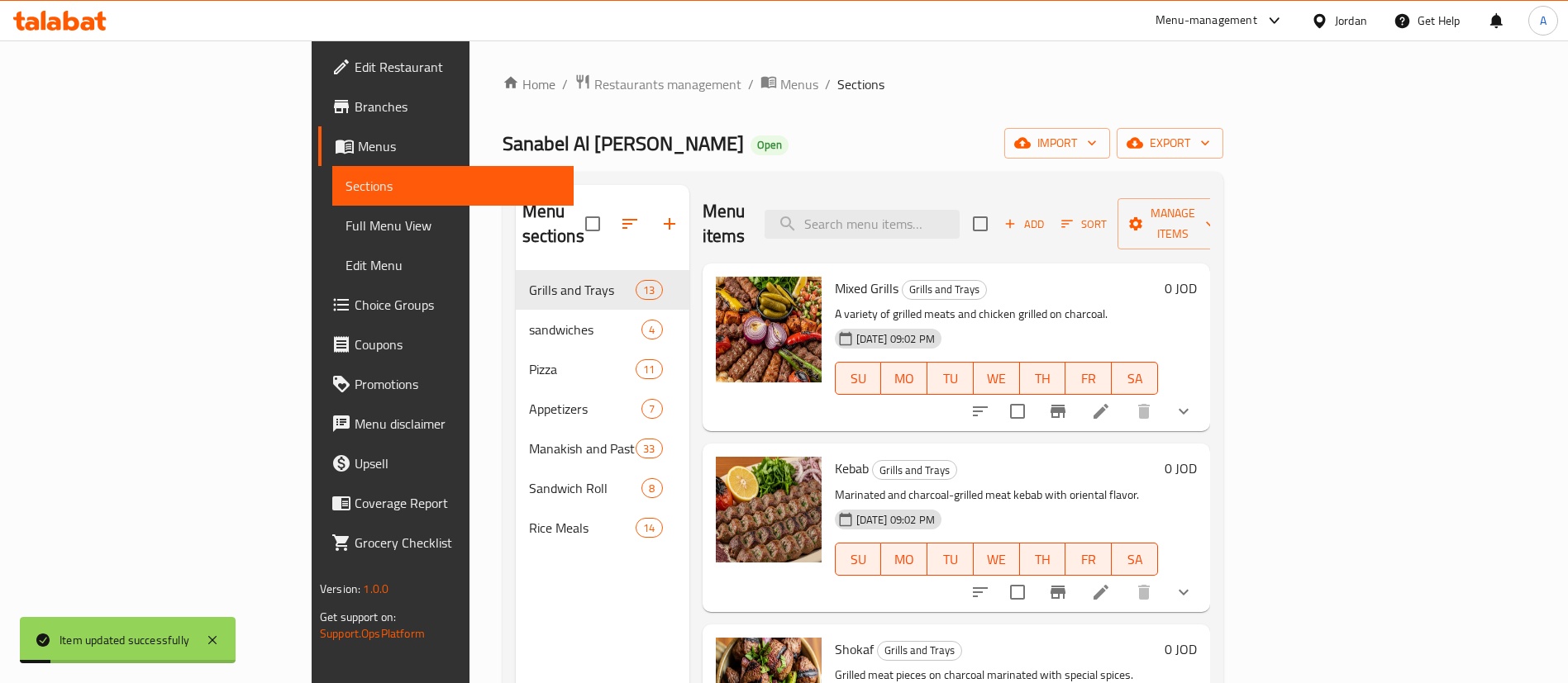
scroll to position [1115, 0]
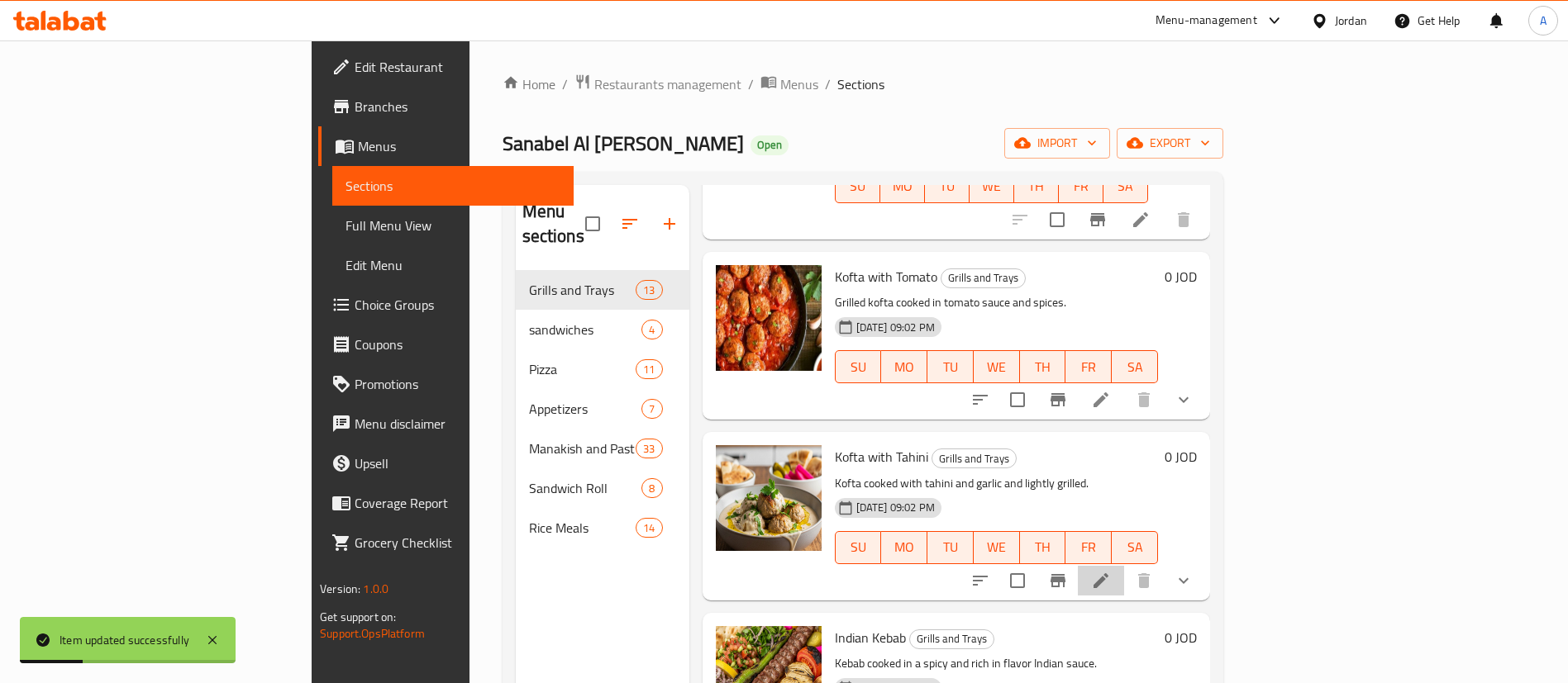
click at [1124, 566] on li at bounding box center [1101, 581] width 47 height 30
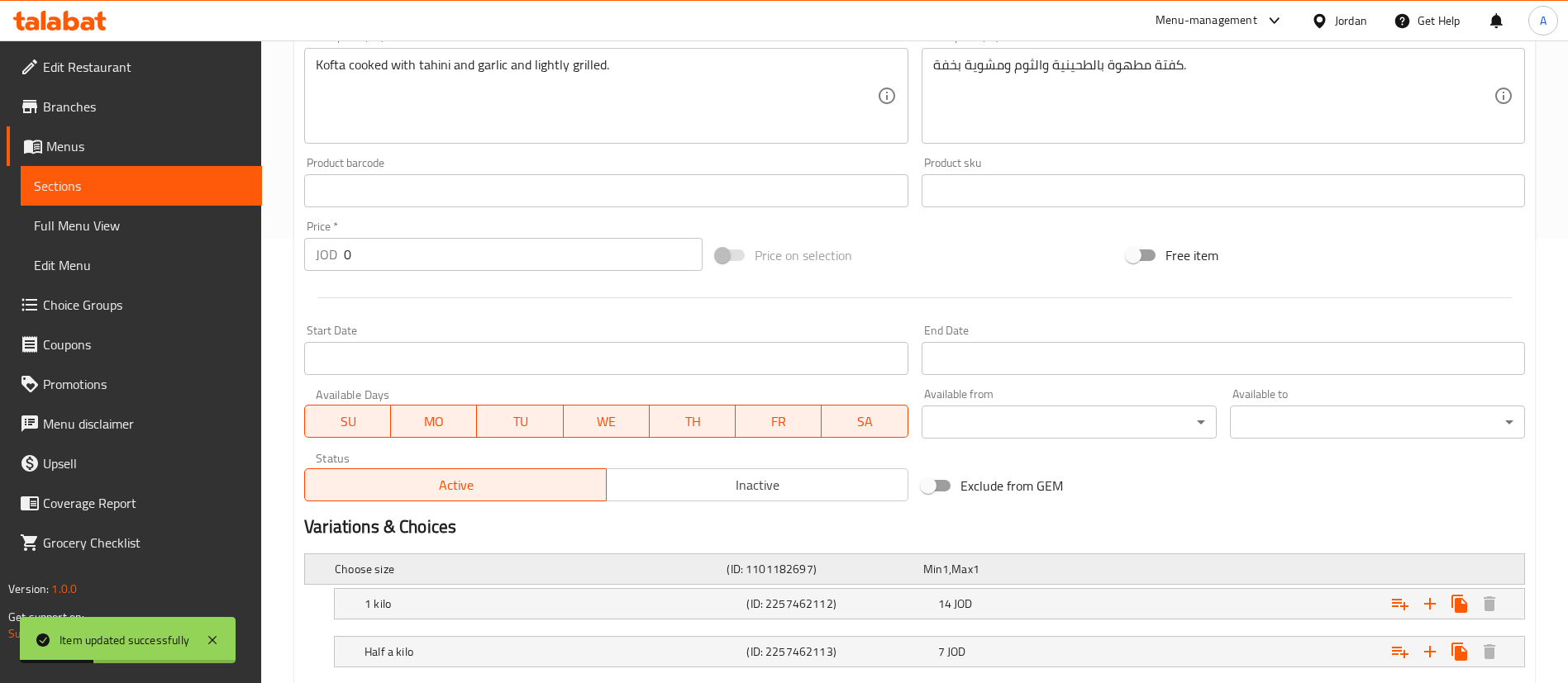
scroll to position [546, 0]
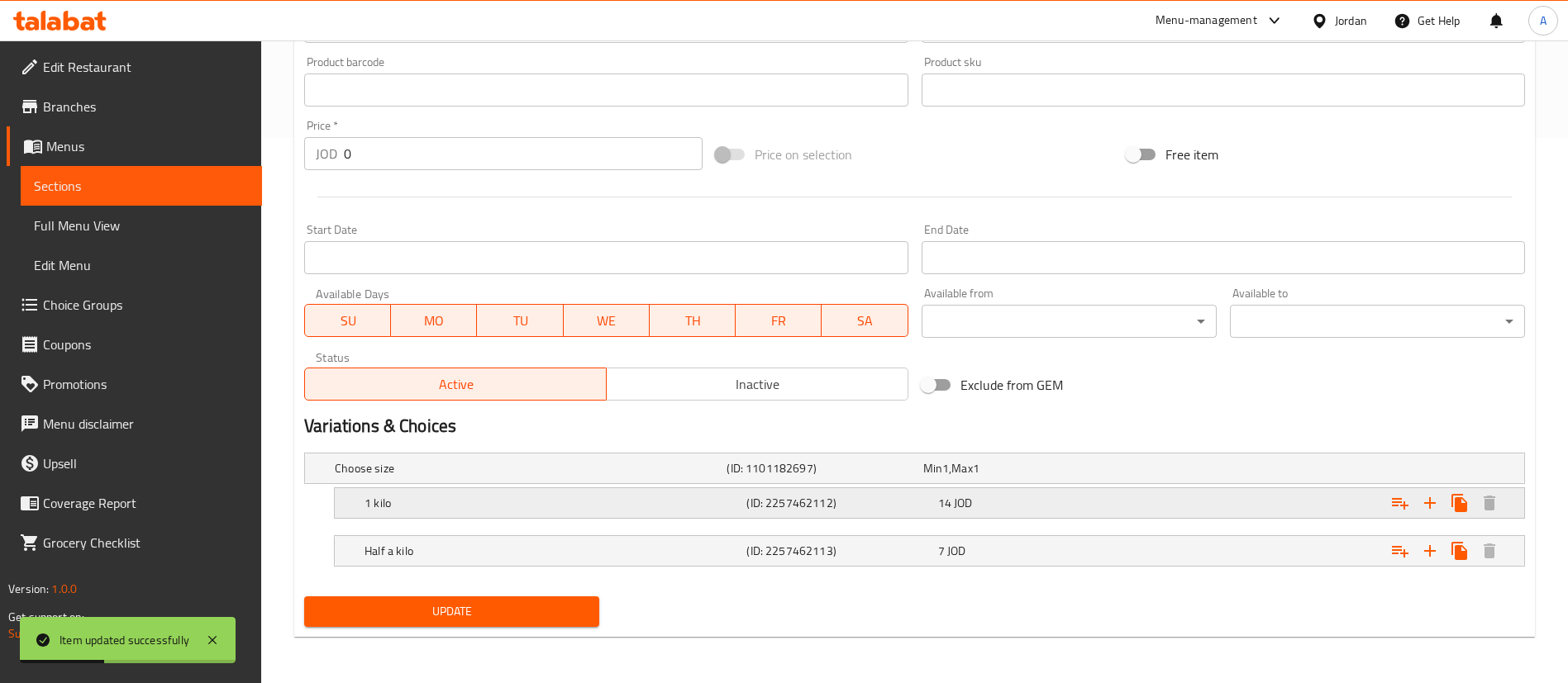
click at [1167, 496] on div "Expand" at bounding box center [1317, 503] width 382 height 36
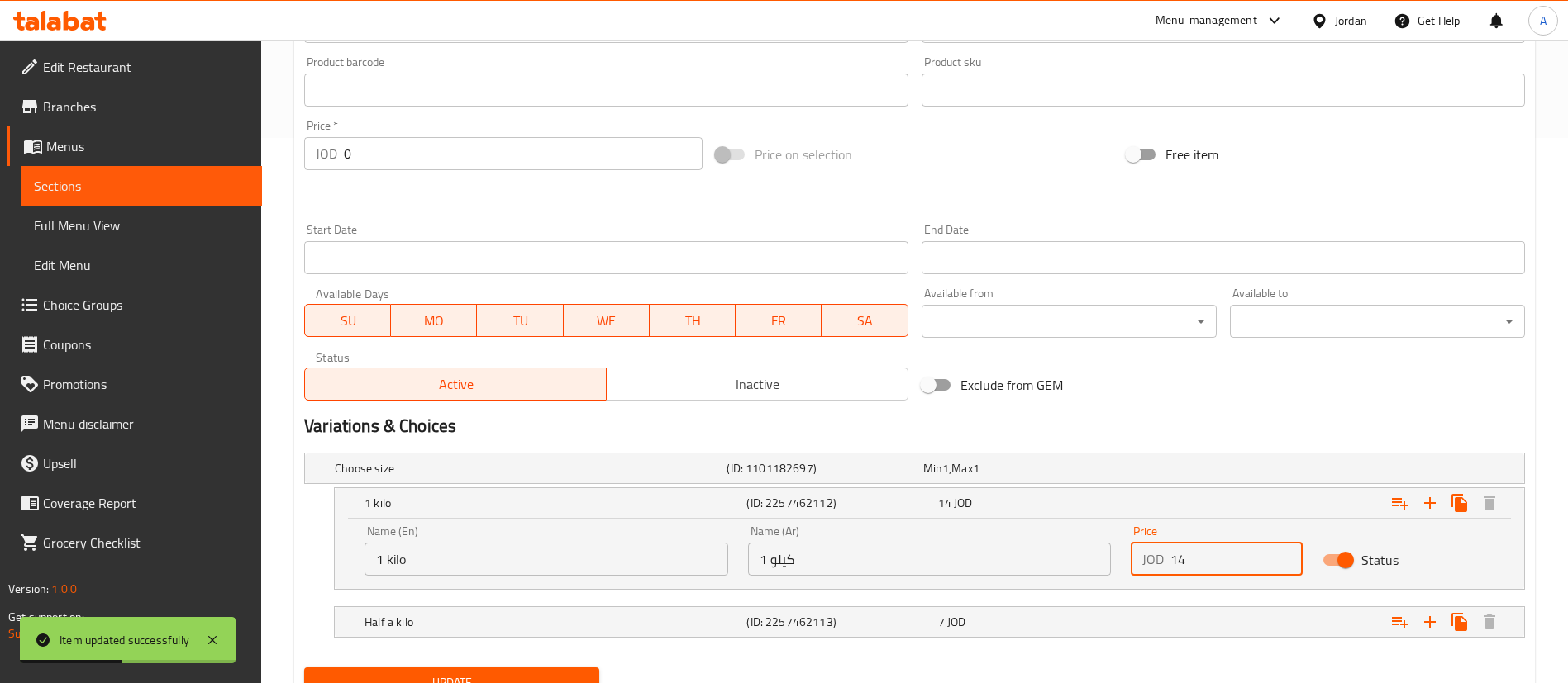
click at [1222, 564] on input "14" at bounding box center [1236, 560] width 132 height 33
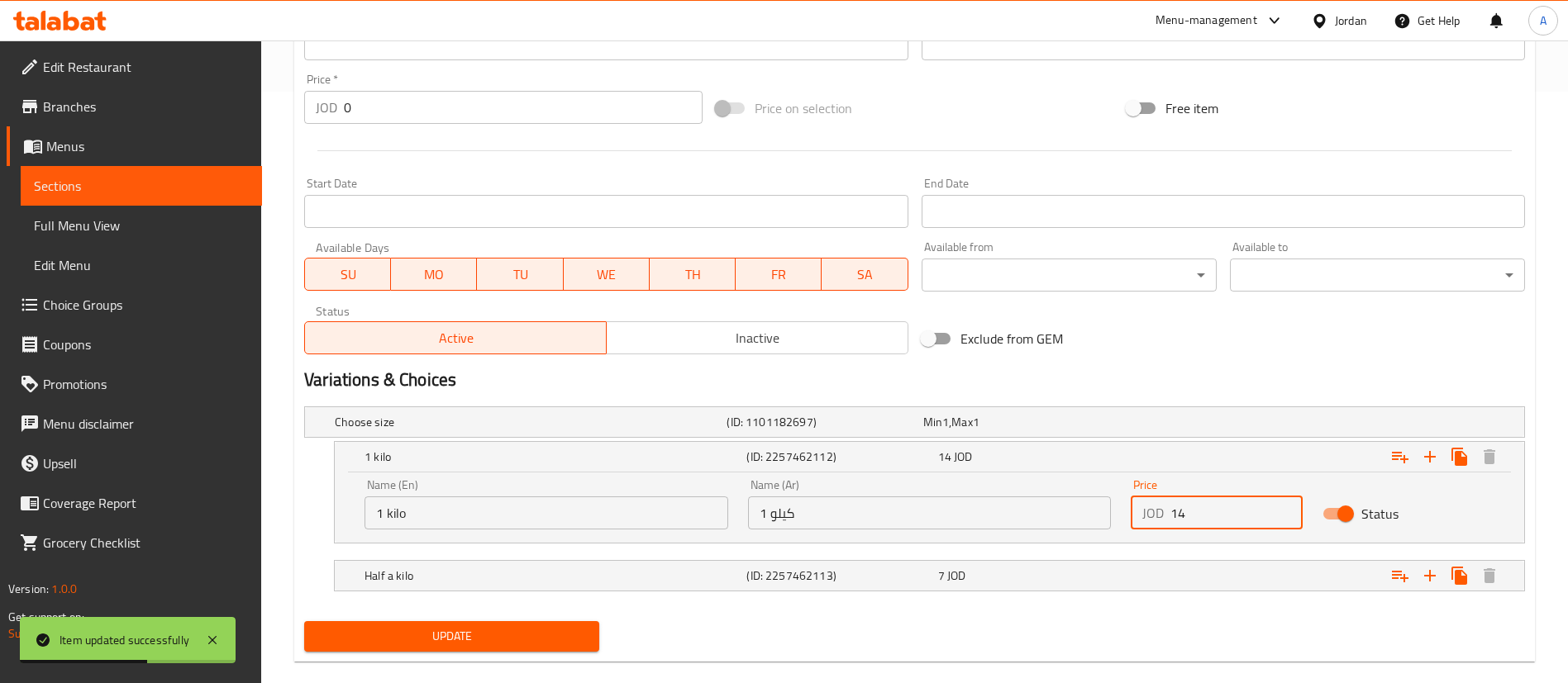
scroll to position [616, 0]
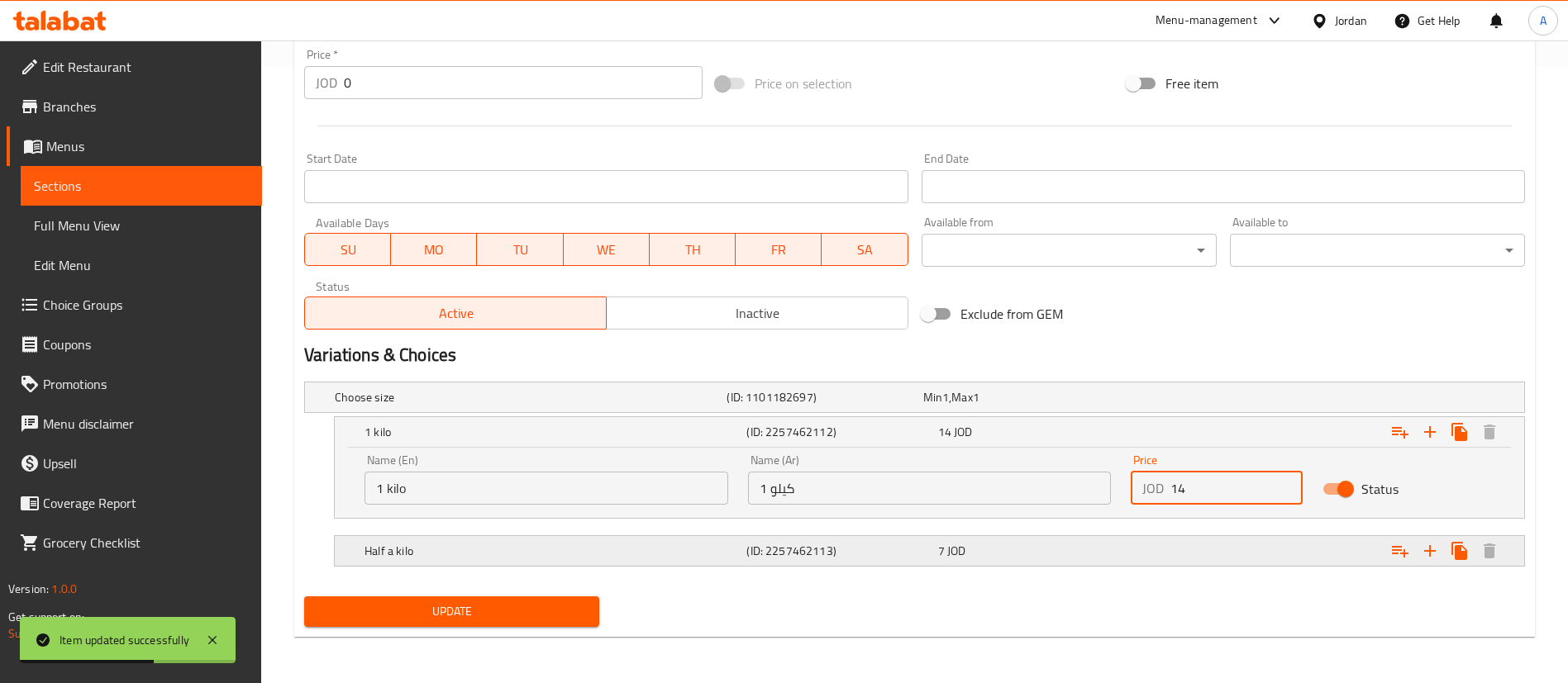
click at [1163, 554] on div "Expand" at bounding box center [1317, 551] width 382 height 36
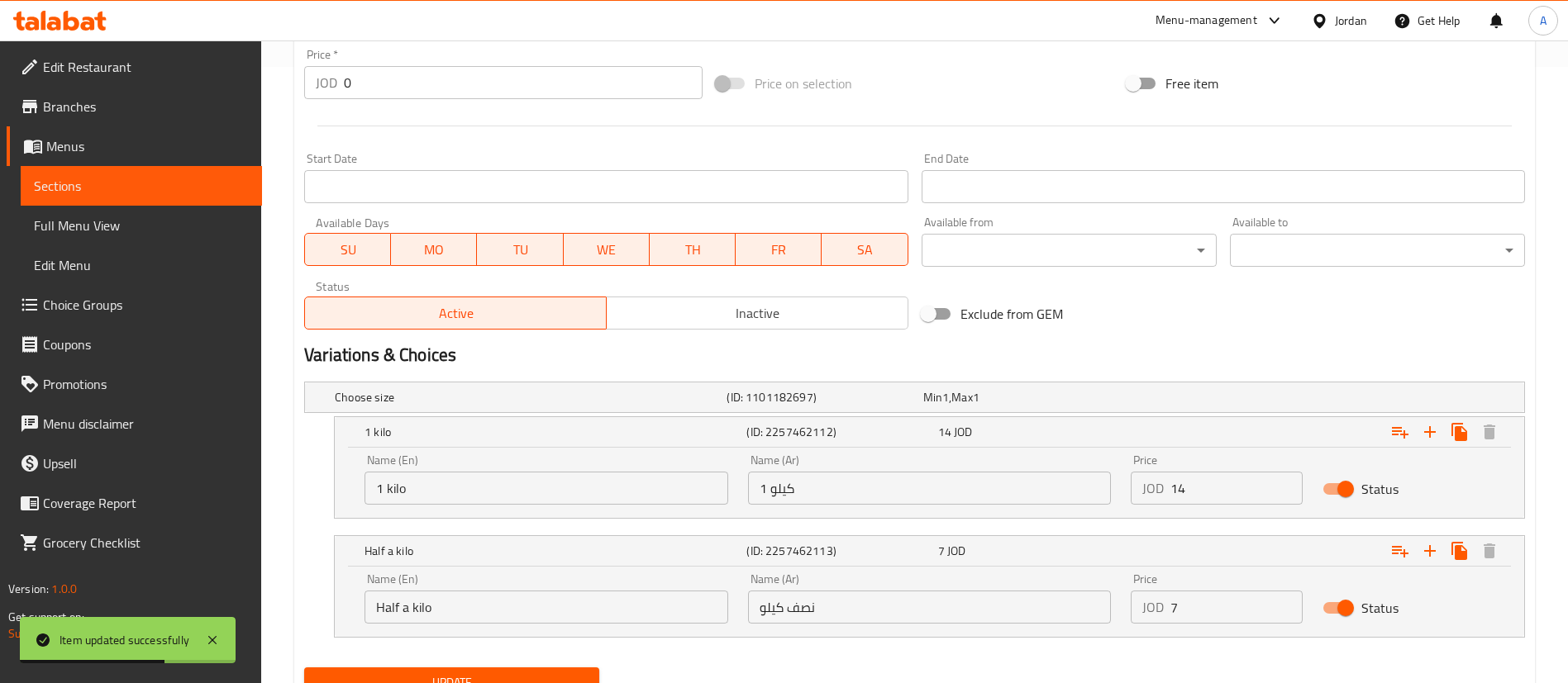
click at [1200, 601] on input "7" at bounding box center [1236, 607] width 132 height 33
type input "7.7"
click at [1204, 493] on input "14" at bounding box center [1236, 488] width 132 height 33
type input "1"
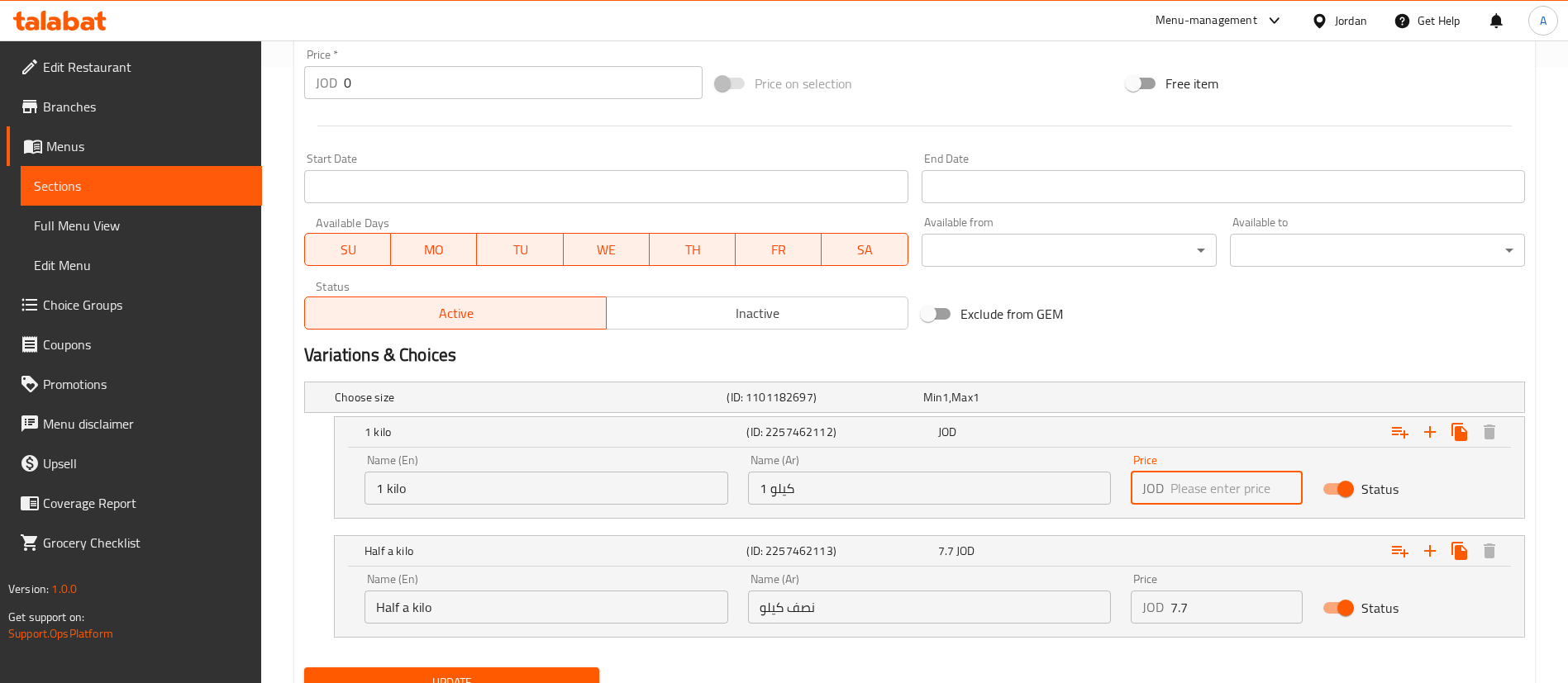
click at [1211, 504] on input "number" at bounding box center [1236, 488] width 132 height 33
type input "15.4"
click at [304, 668] on button "Update" at bounding box center [451, 683] width 295 height 31
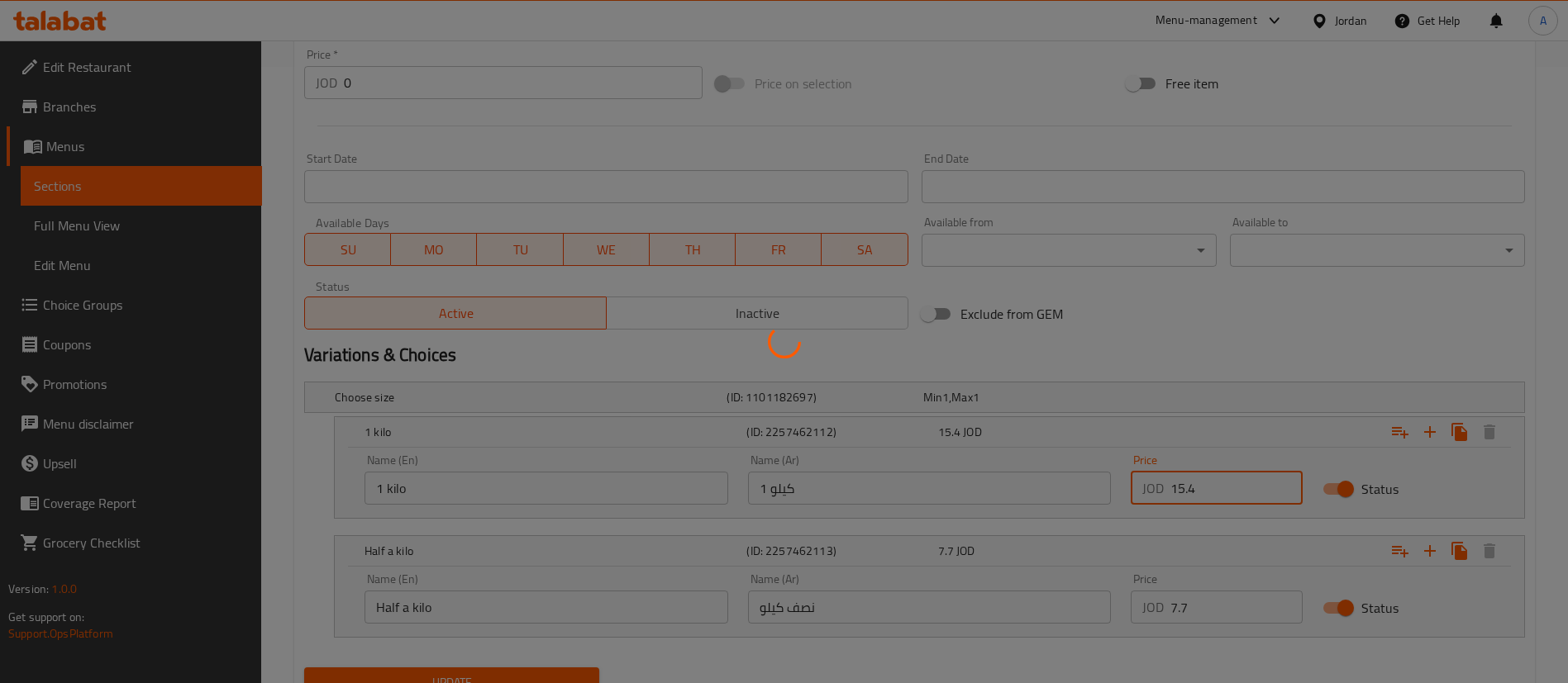
scroll to position [0, 0]
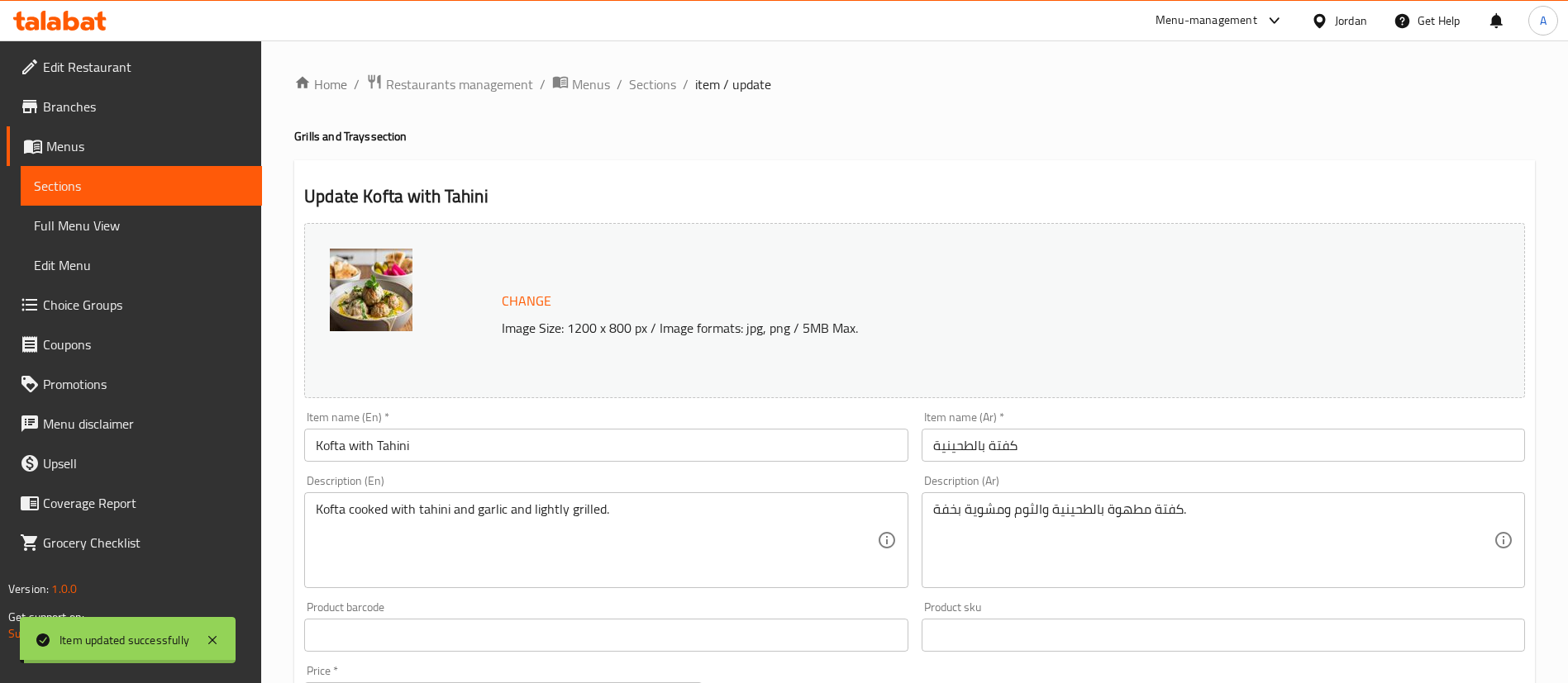
drag, startPoint x: 651, startPoint y: 81, endPoint x: 698, endPoint y: 122, distance: 62.4
click at [651, 81] on span "Sections" at bounding box center [652, 84] width 48 height 20
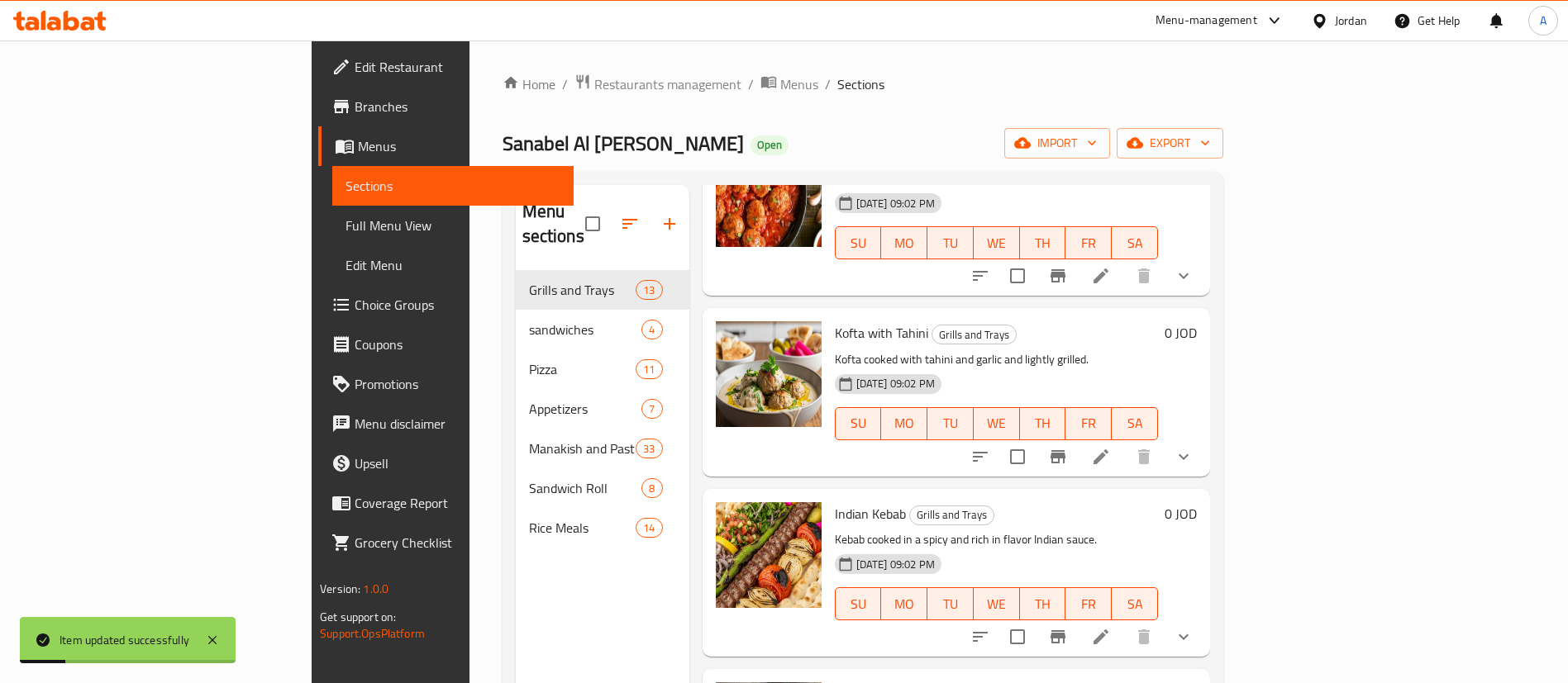
scroll to position [1363, 0]
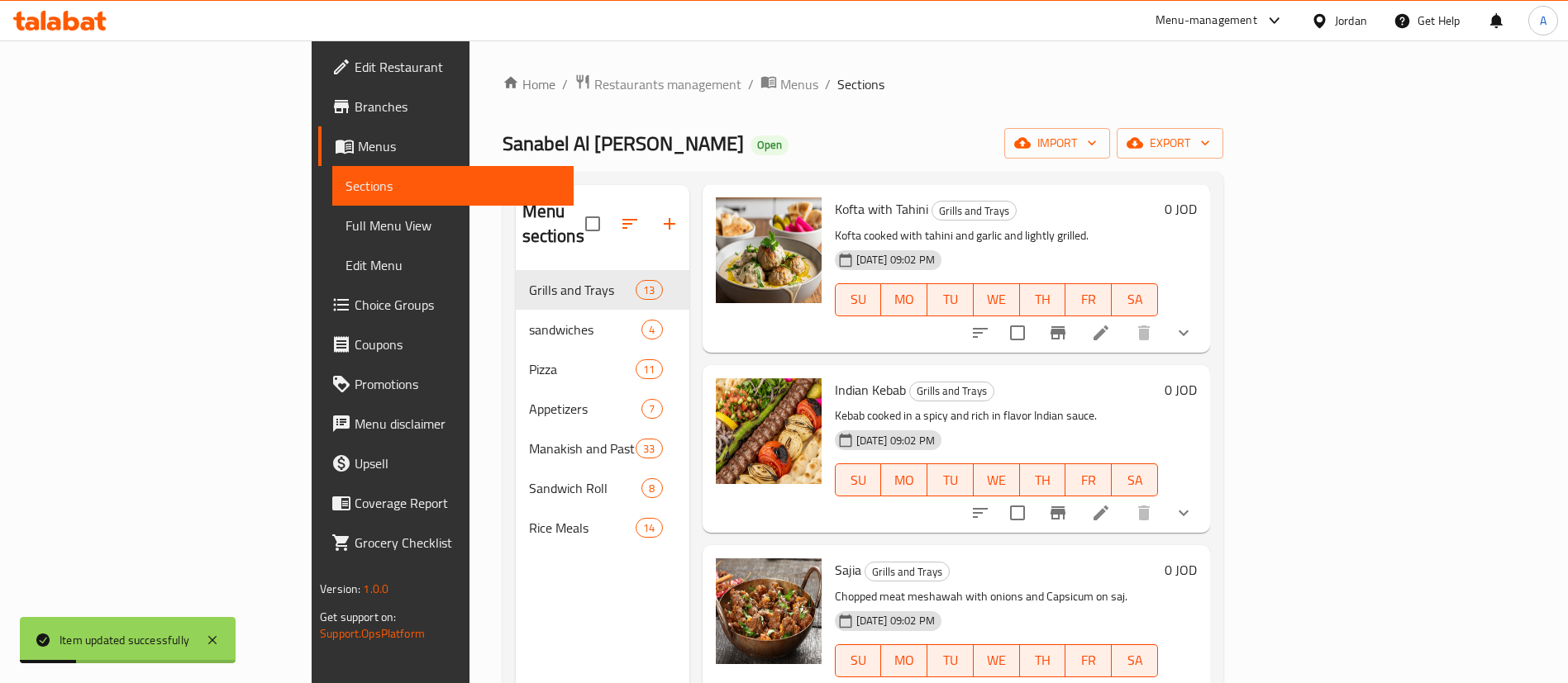
click at [1124, 498] on li at bounding box center [1101, 513] width 47 height 30
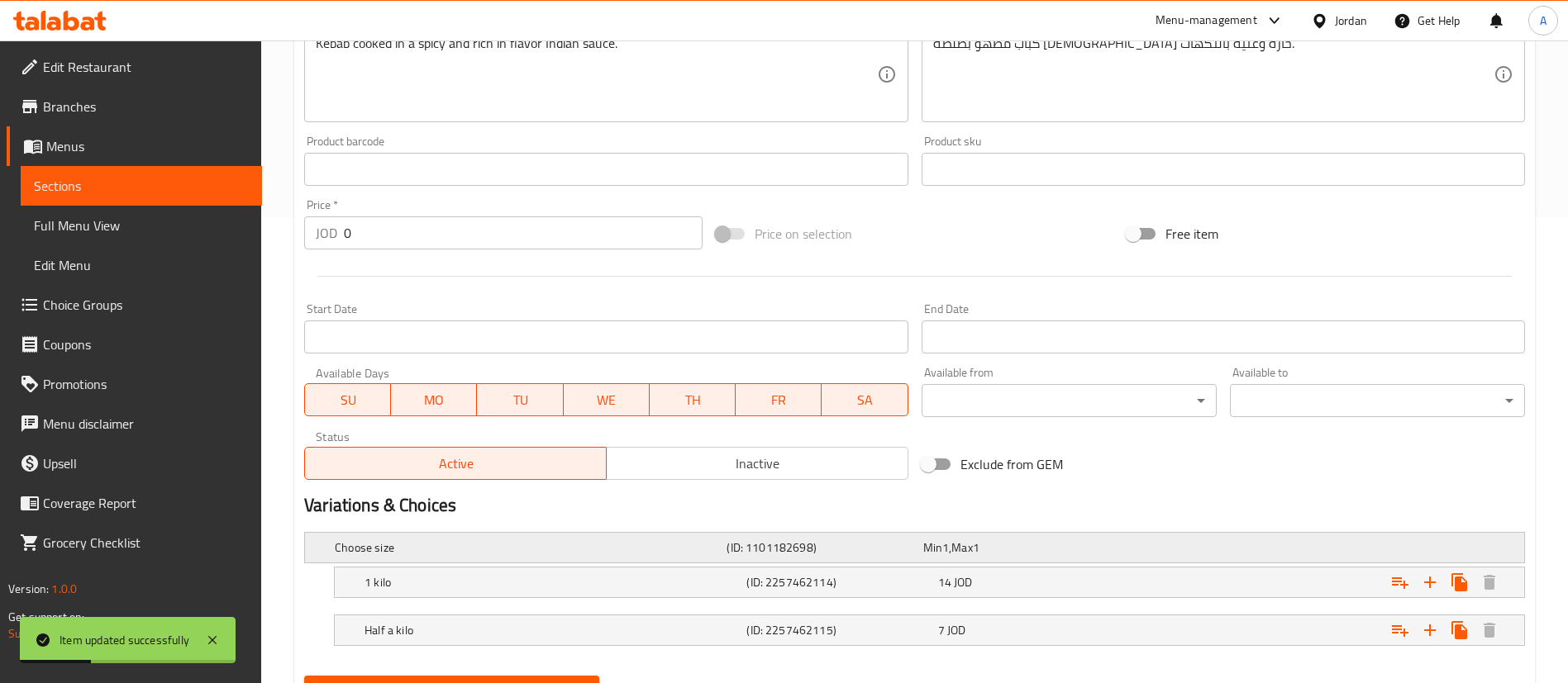
scroll to position [546, 0]
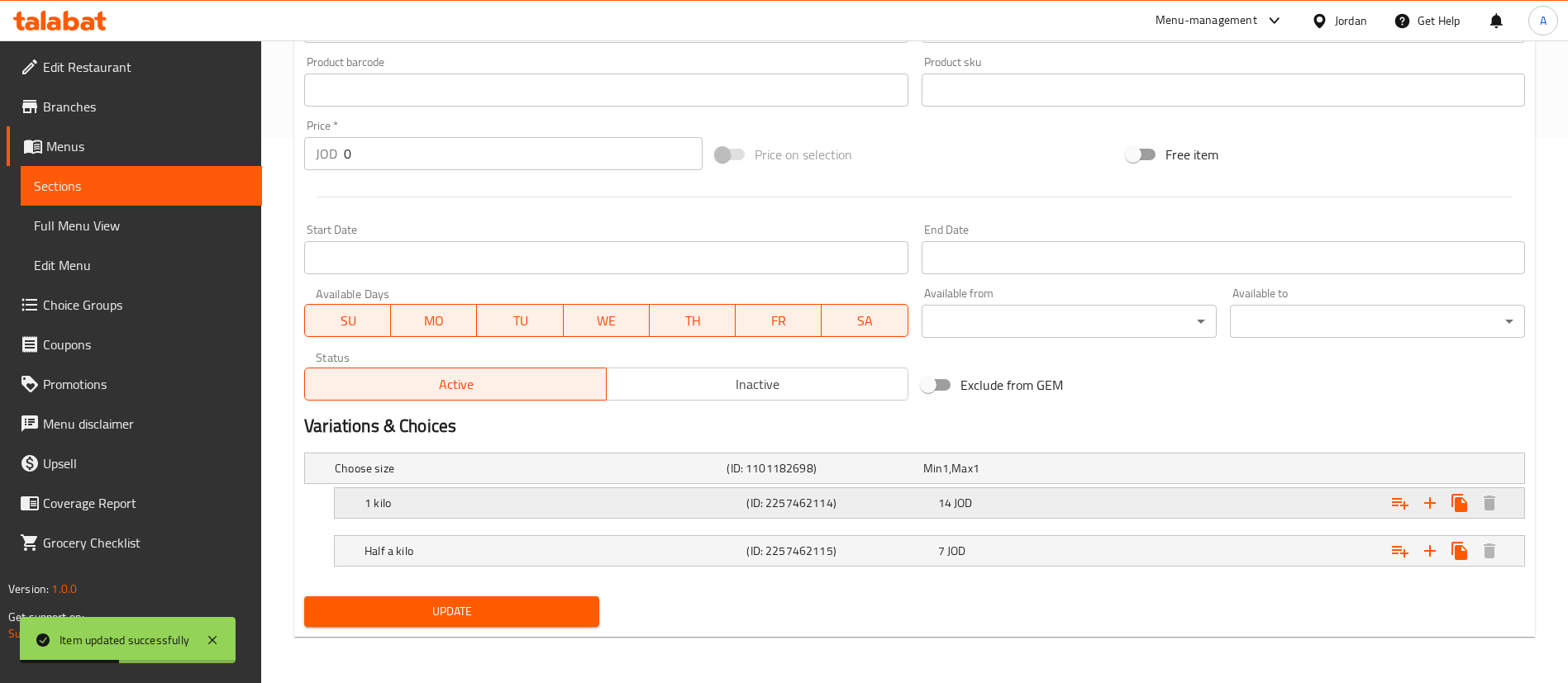
click at [1168, 494] on div "Expand" at bounding box center [1317, 503] width 382 height 36
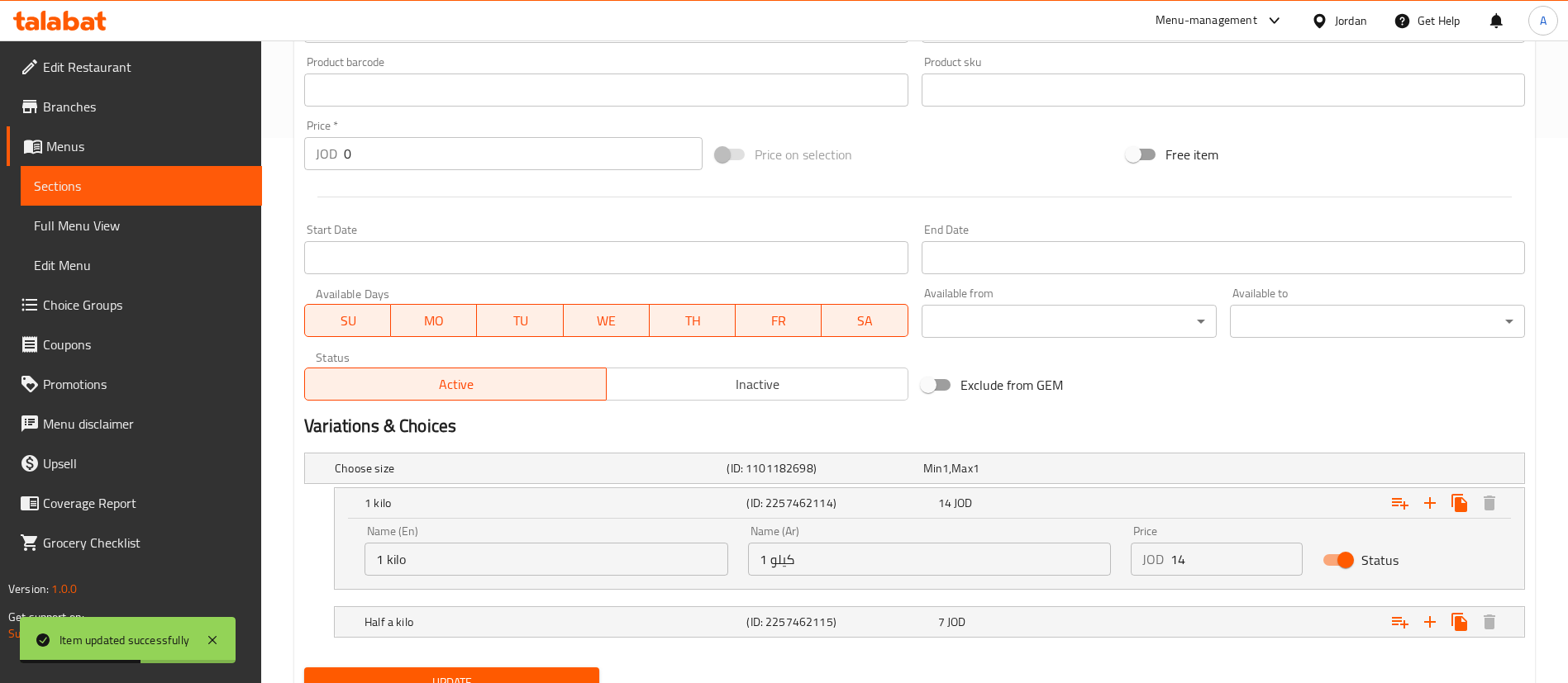
click at [1224, 562] on input "14" at bounding box center [1236, 560] width 132 height 33
type input "15.4"
drag, startPoint x: 1182, startPoint y: 637, endPoint x: 1203, endPoint y: 640, distance: 21.2
click at [1183, 637] on div "Expand" at bounding box center [1317, 621] width 382 height 36
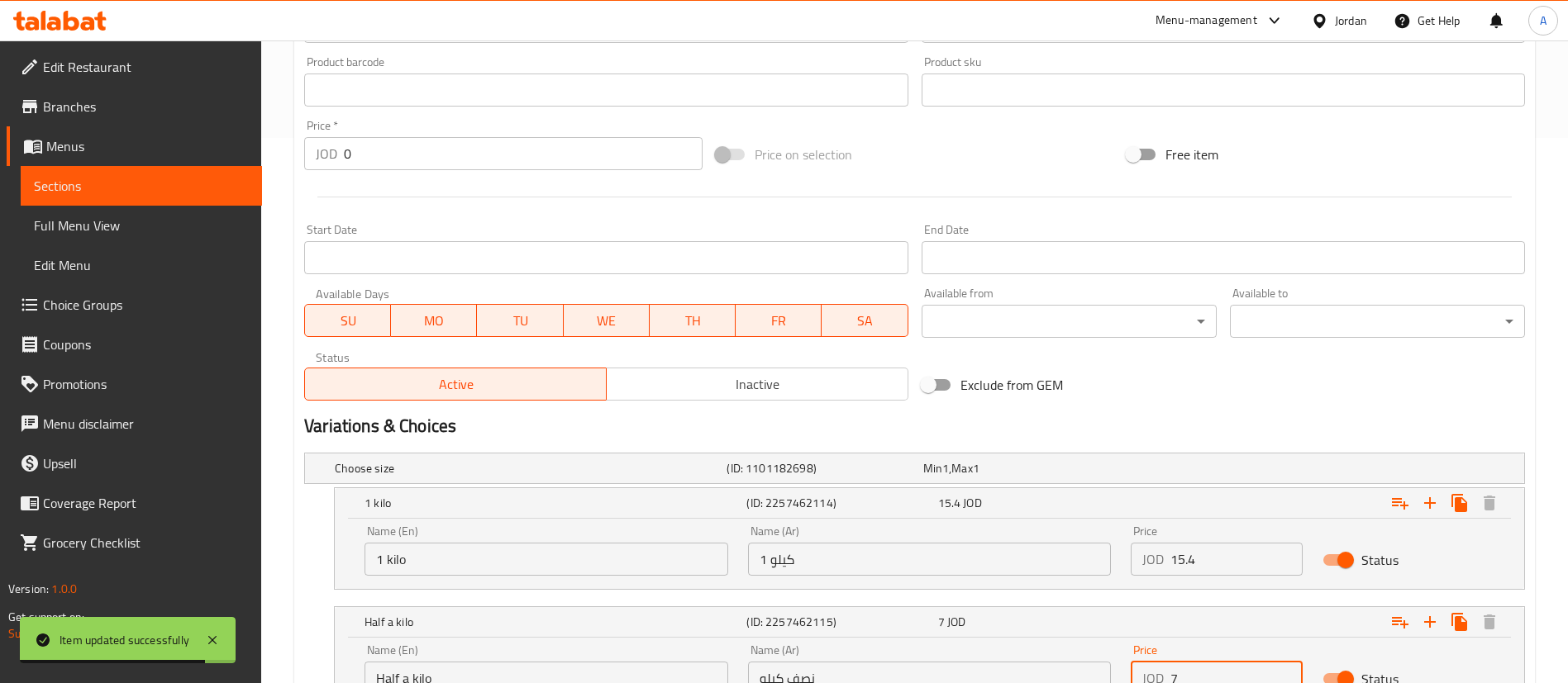
click at [1238, 672] on input "7" at bounding box center [1236, 679] width 132 height 33
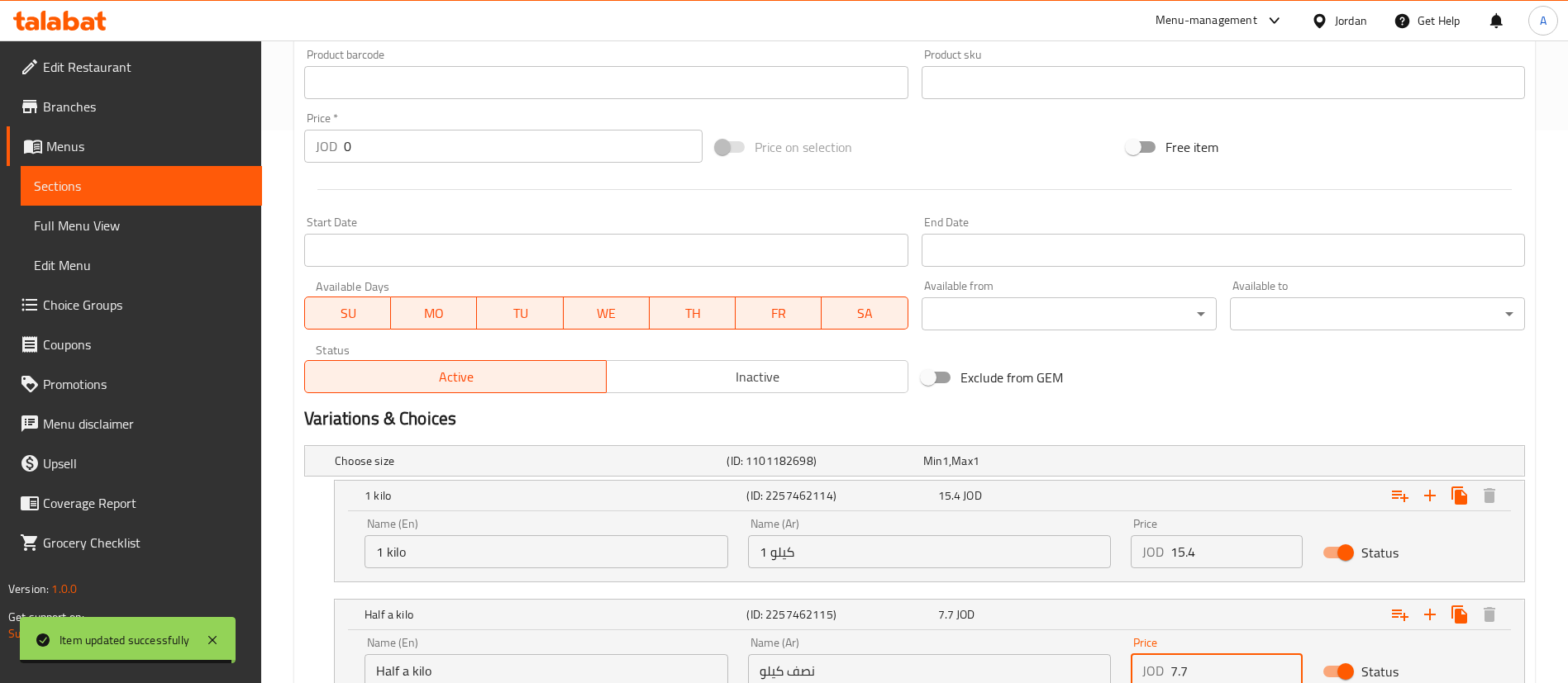
type input "7.7"
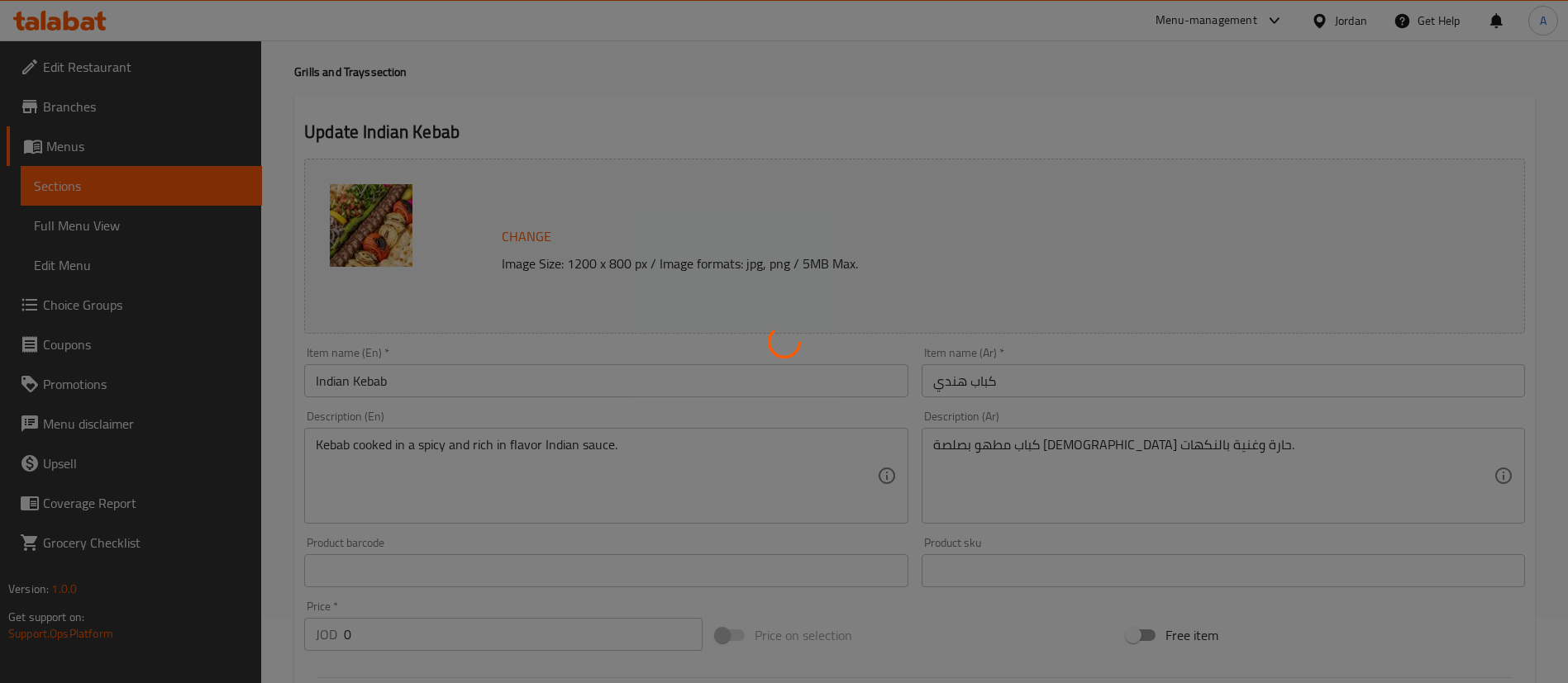
scroll to position [0, 0]
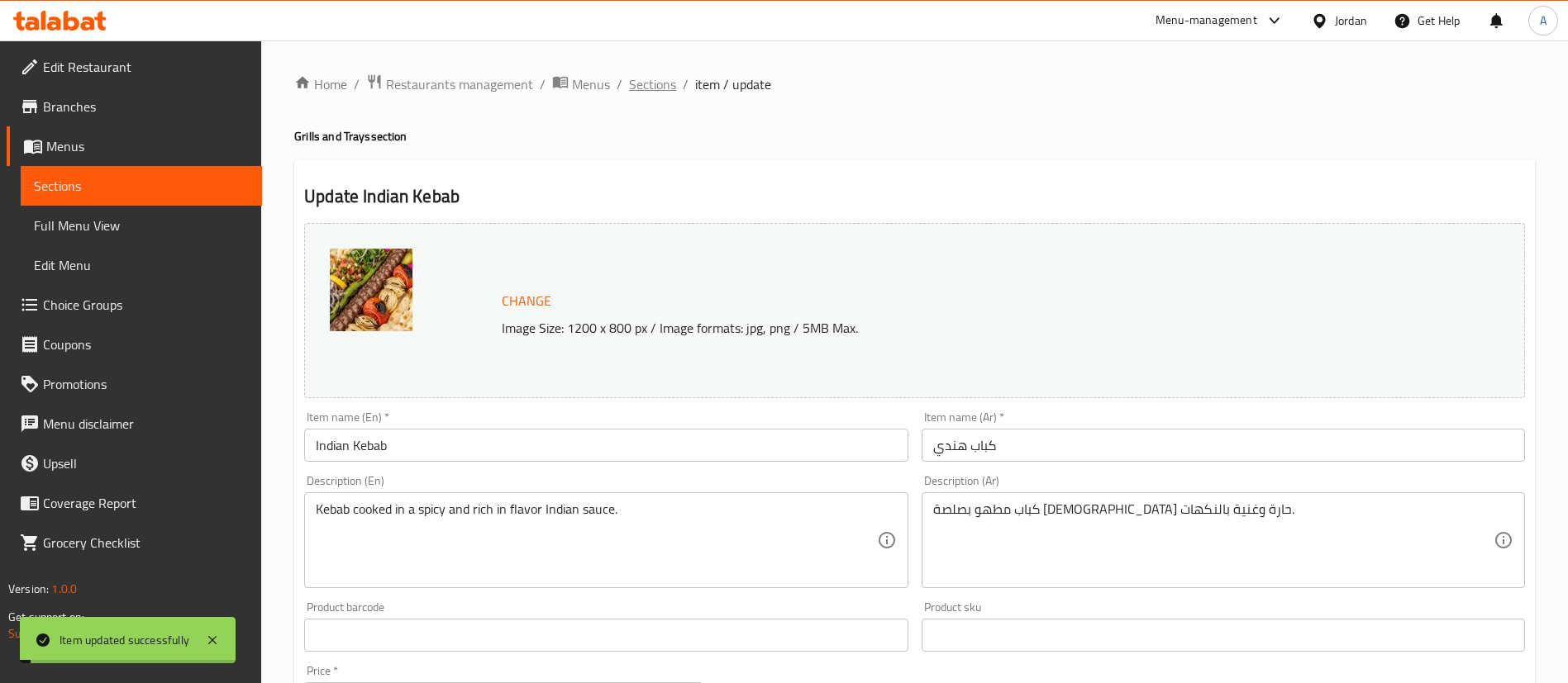
click at [655, 83] on span "Sections" at bounding box center [652, 84] width 48 height 20
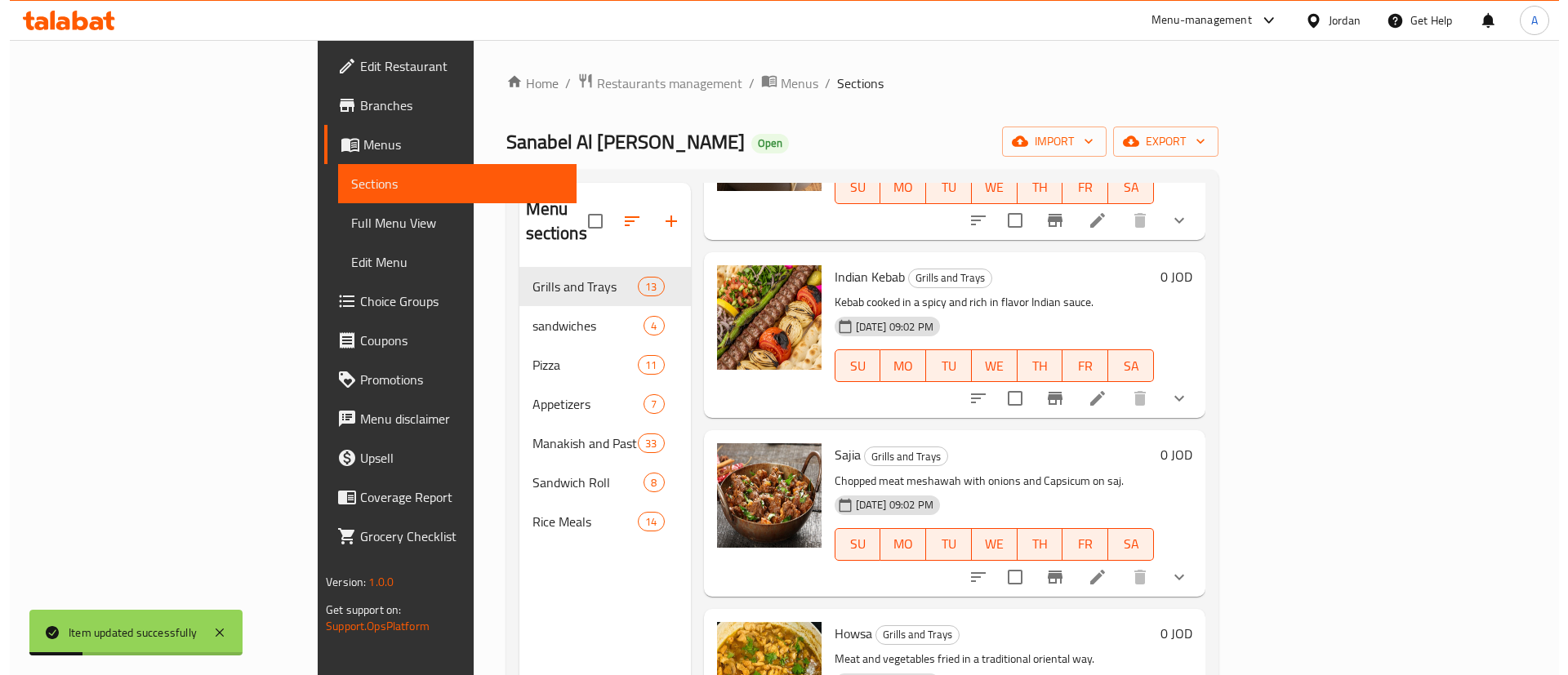
scroll to position [1470, 0]
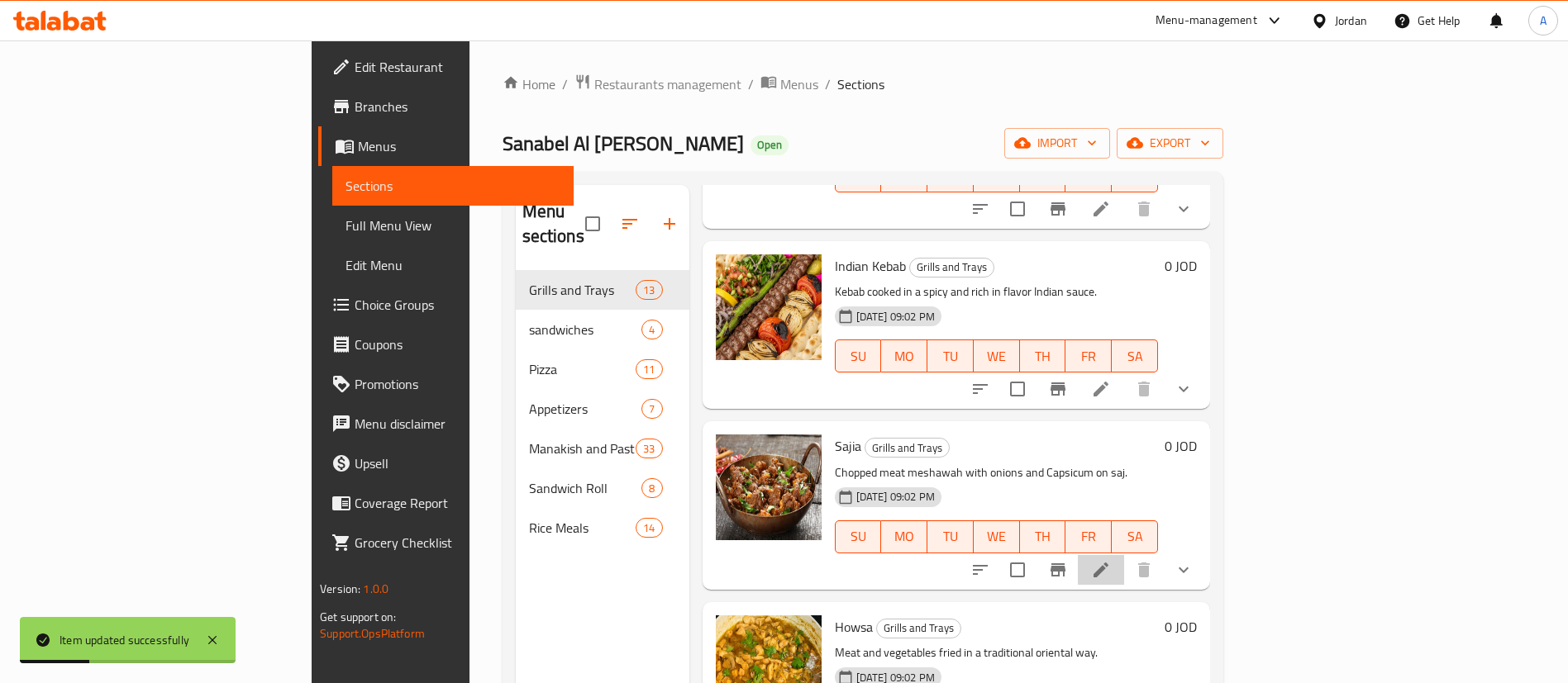
click at [1124, 555] on li at bounding box center [1101, 570] width 47 height 30
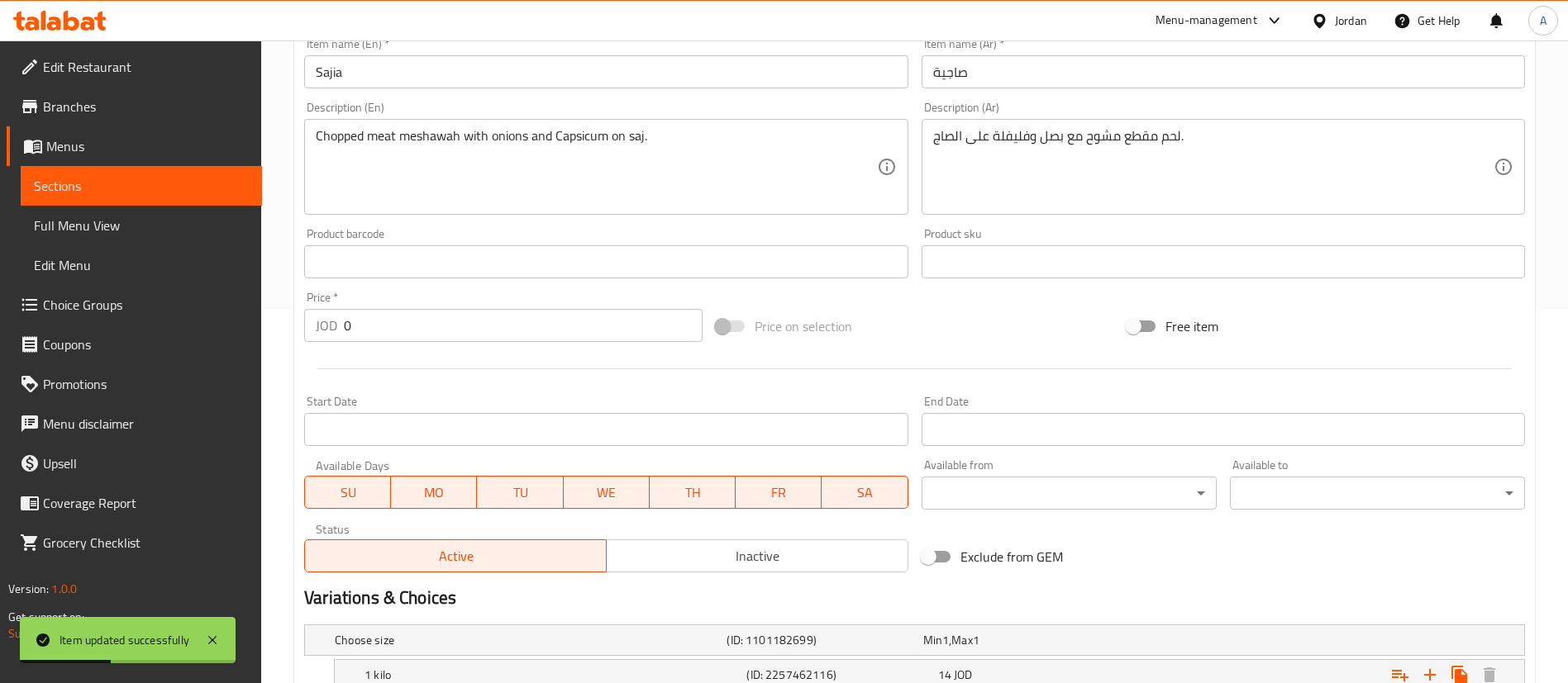
scroll to position [546, 0]
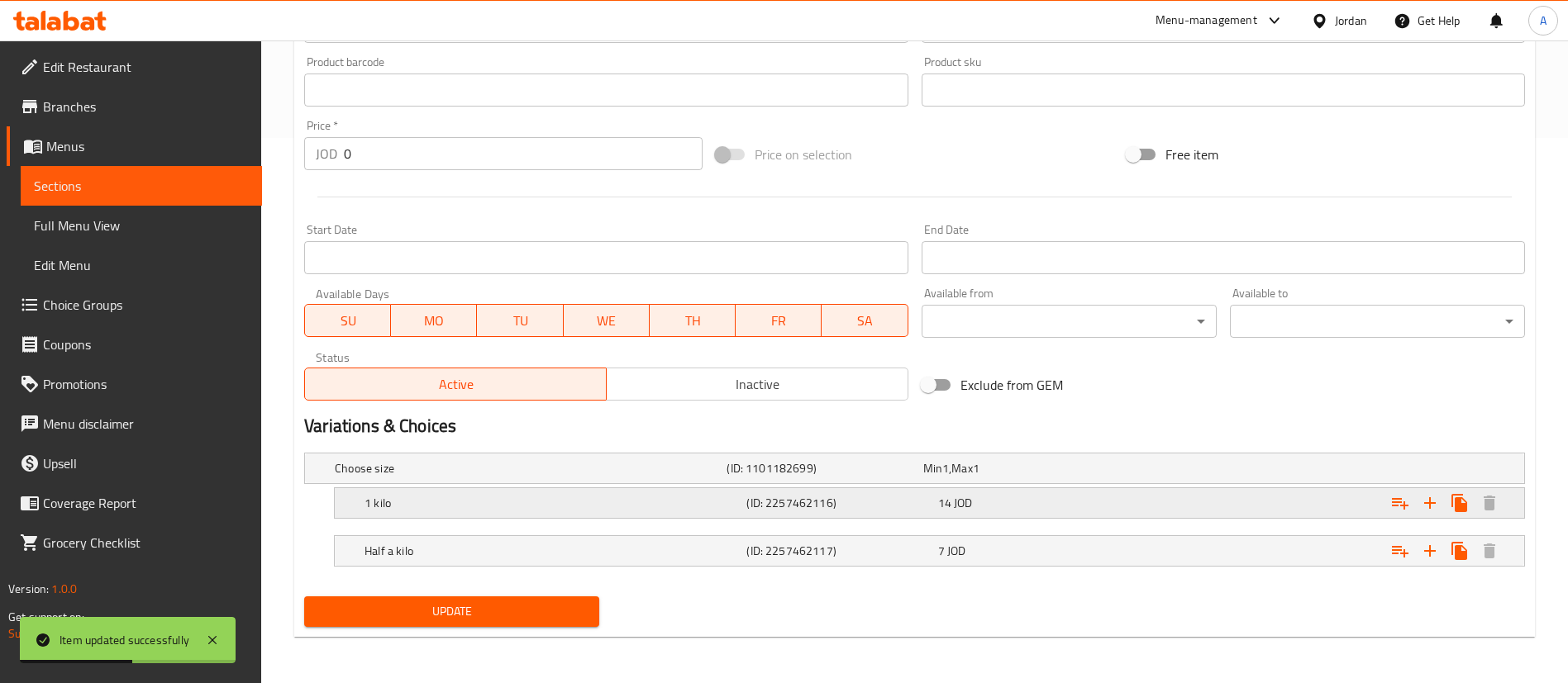
click at [1182, 492] on div "Expand" at bounding box center [1317, 503] width 382 height 36
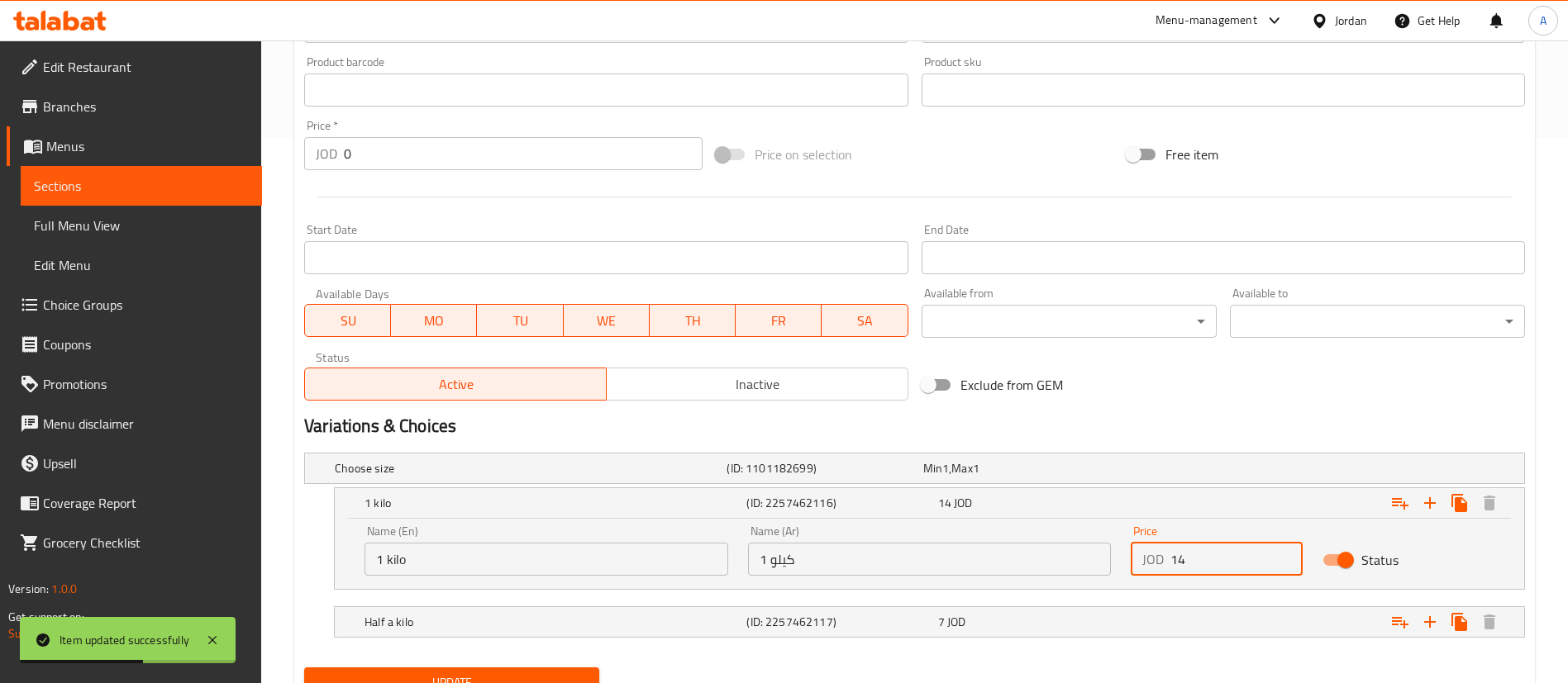
click at [1248, 547] on input "14" at bounding box center [1236, 560] width 132 height 33
type input "15.4"
click at [1226, 616] on div "Expand" at bounding box center [1317, 621] width 382 height 36
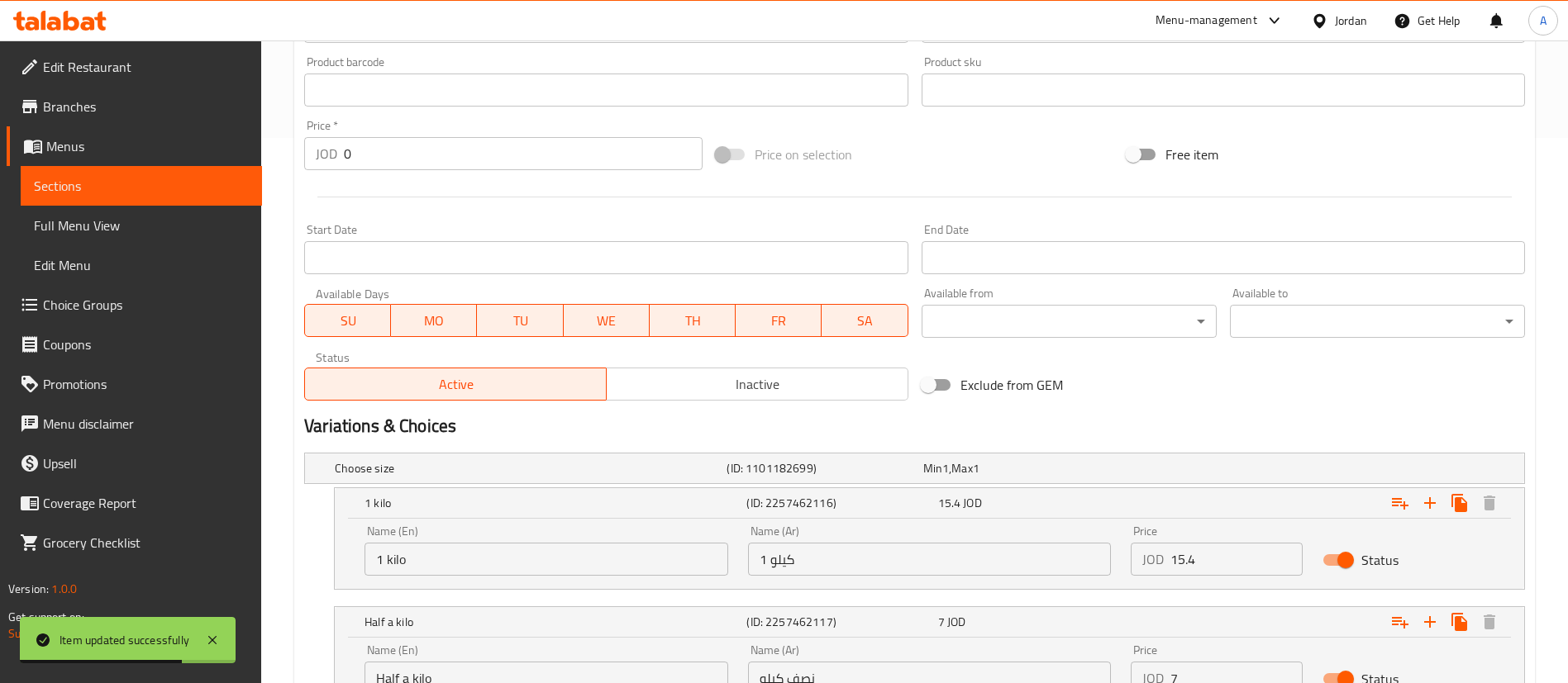
click at [1209, 668] on input "7" at bounding box center [1236, 679] width 132 height 33
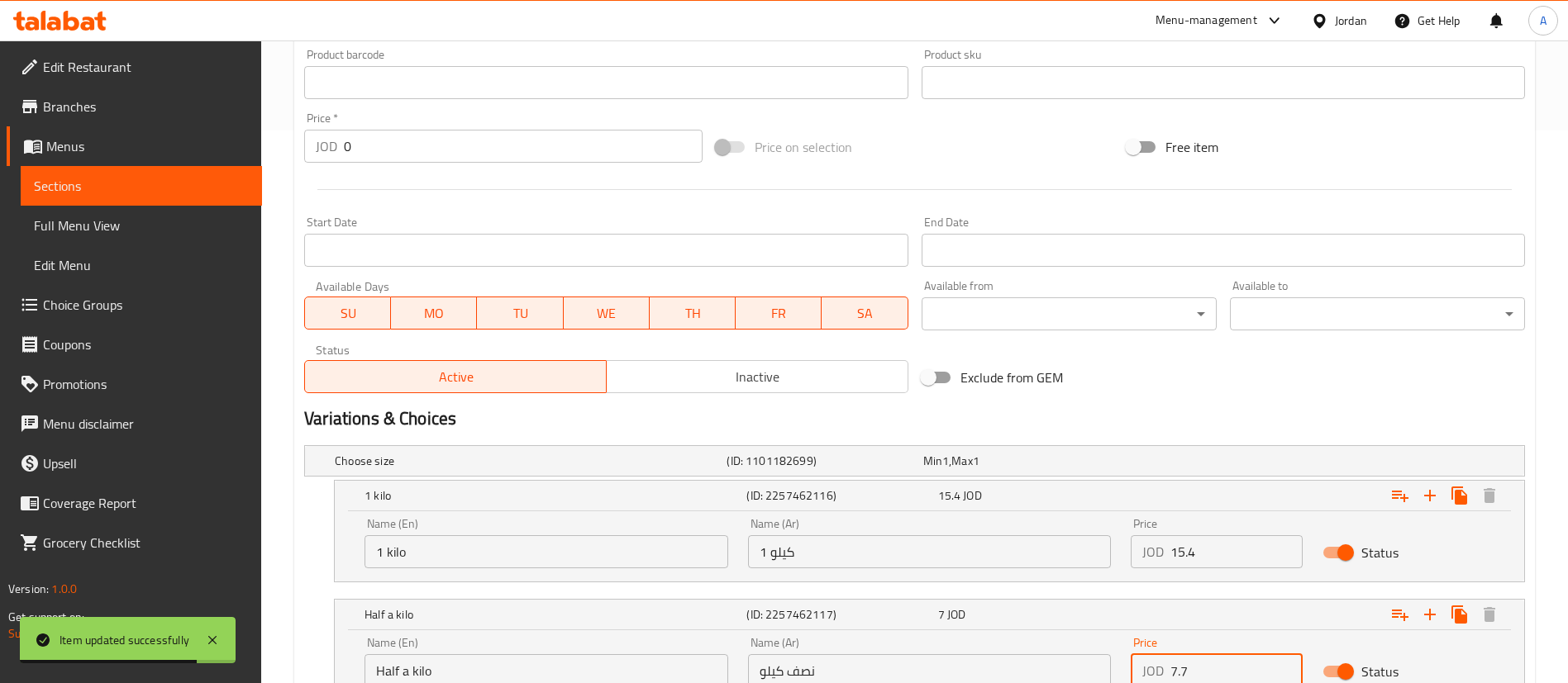
type input "7.7"
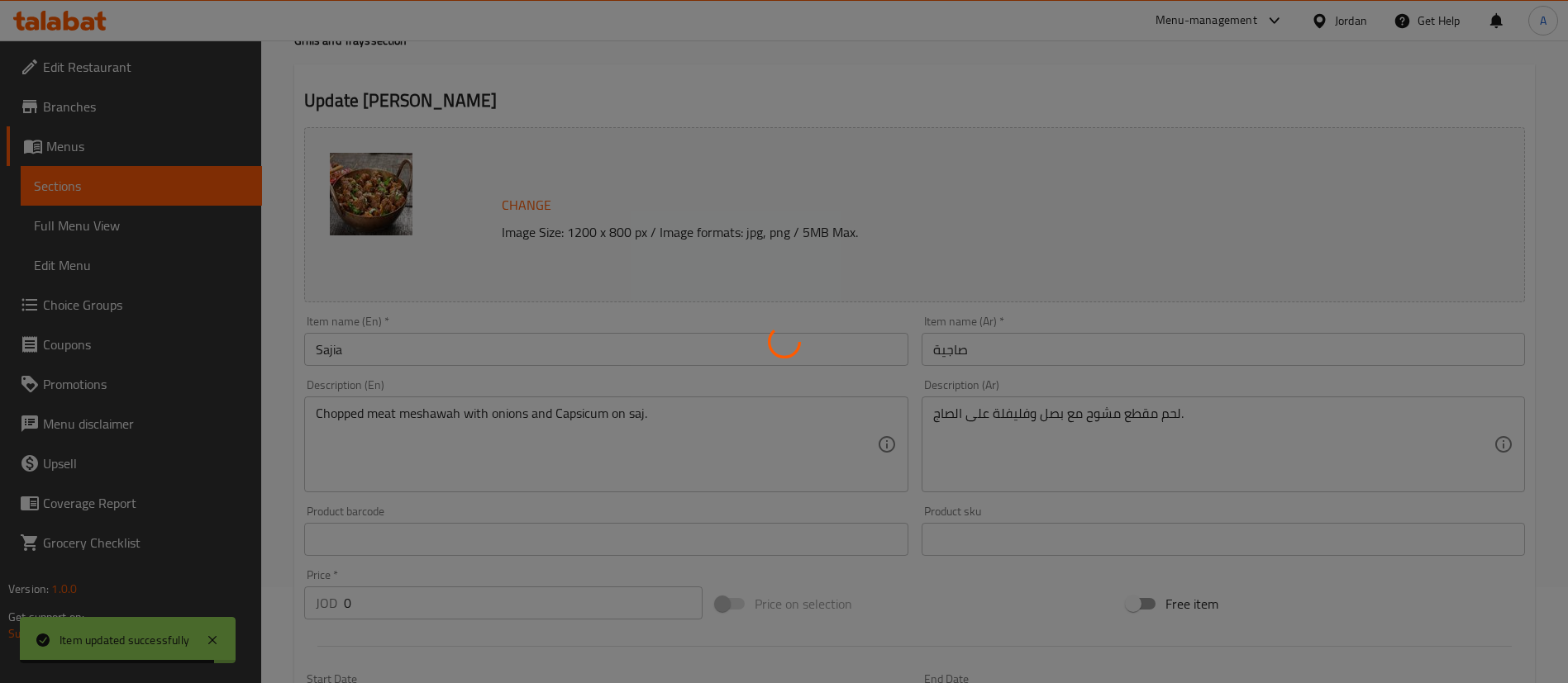
scroll to position [0, 0]
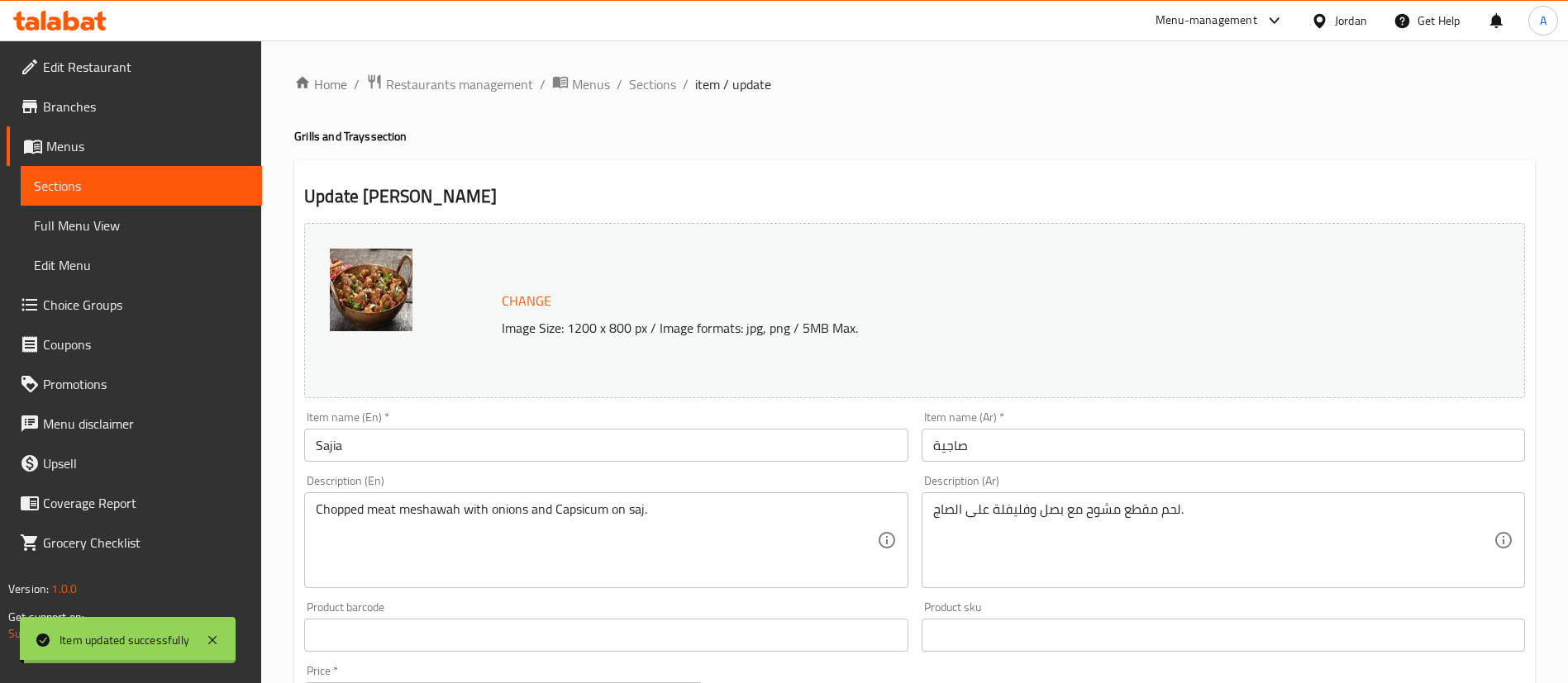
click at [651, 77] on span "Sections" at bounding box center [652, 84] width 48 height 20
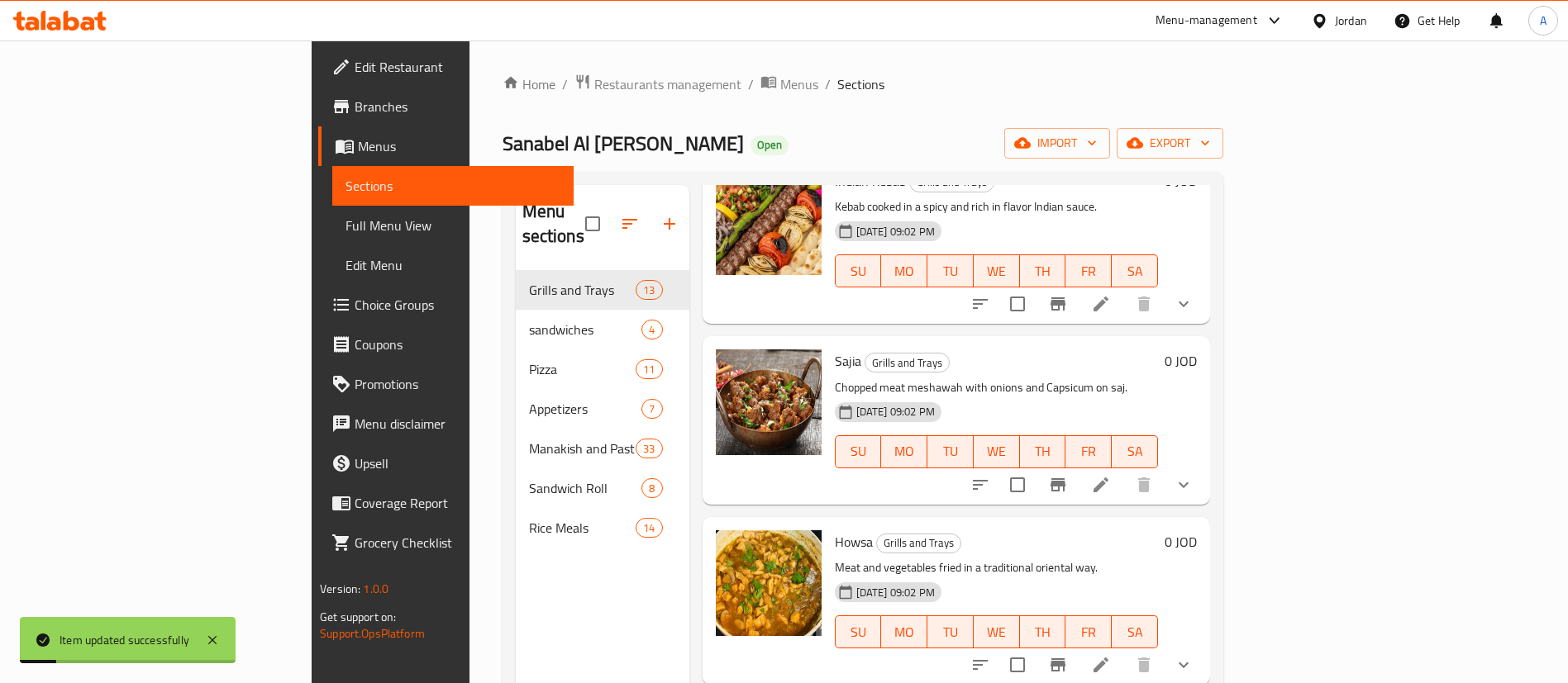
scroll to position [1612, 0]
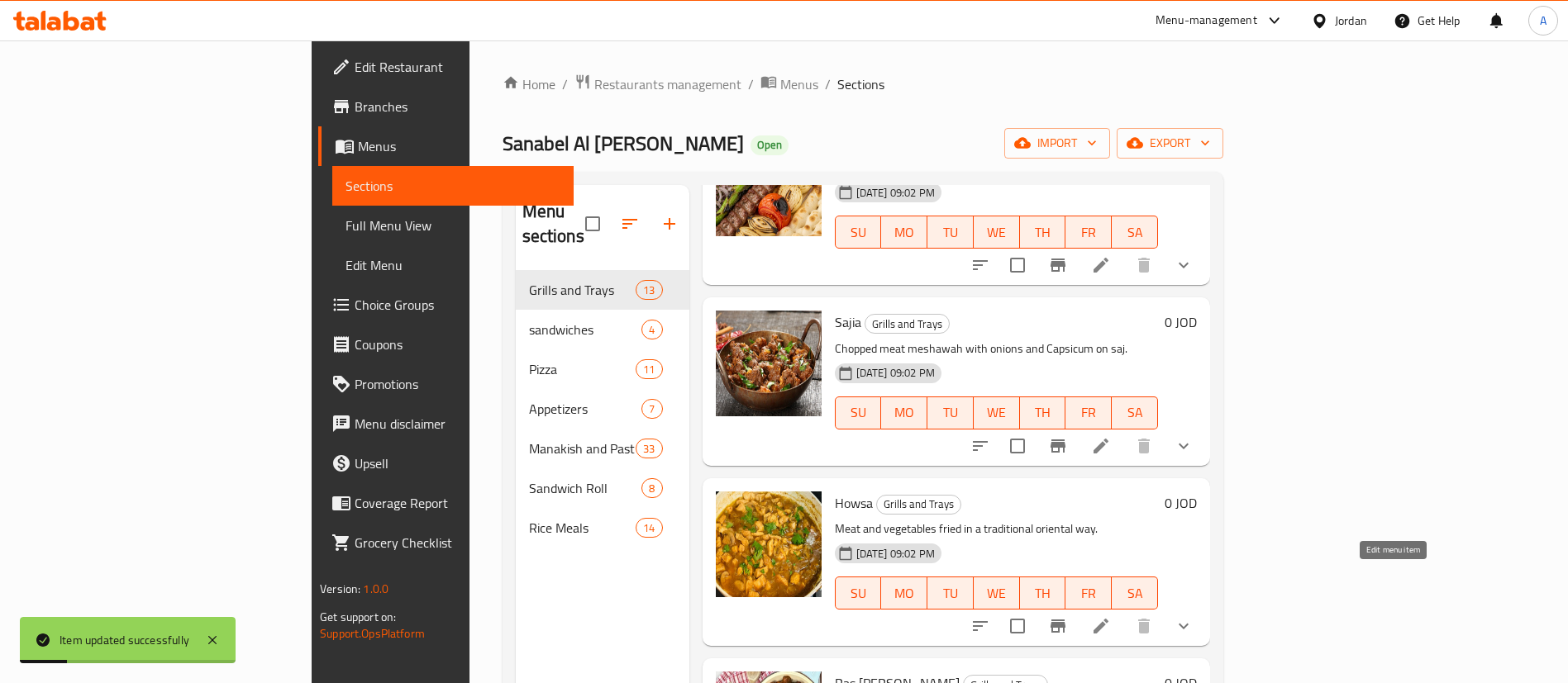
click at [1108, 619] on icon at bounding box center [1101, 626] width 15 height 15
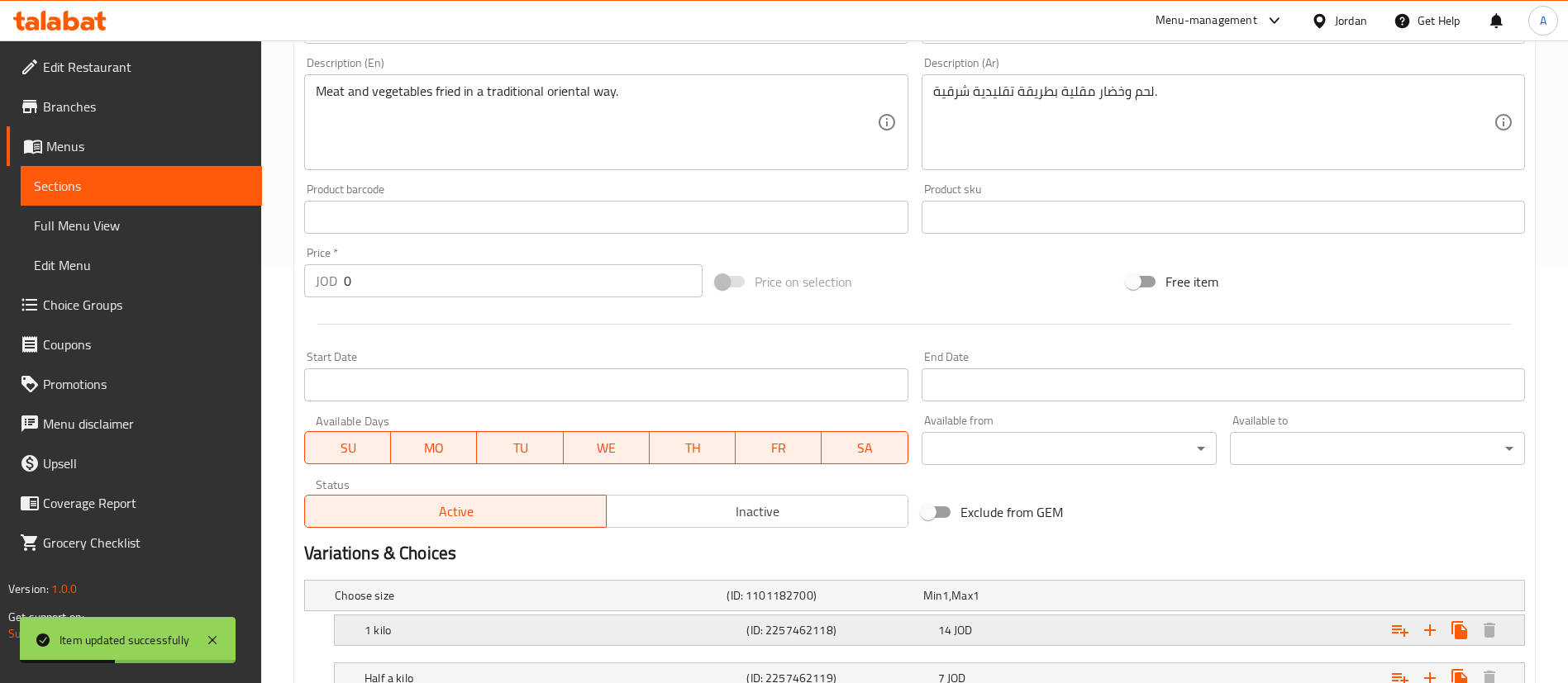
scroll to position [546, 0]
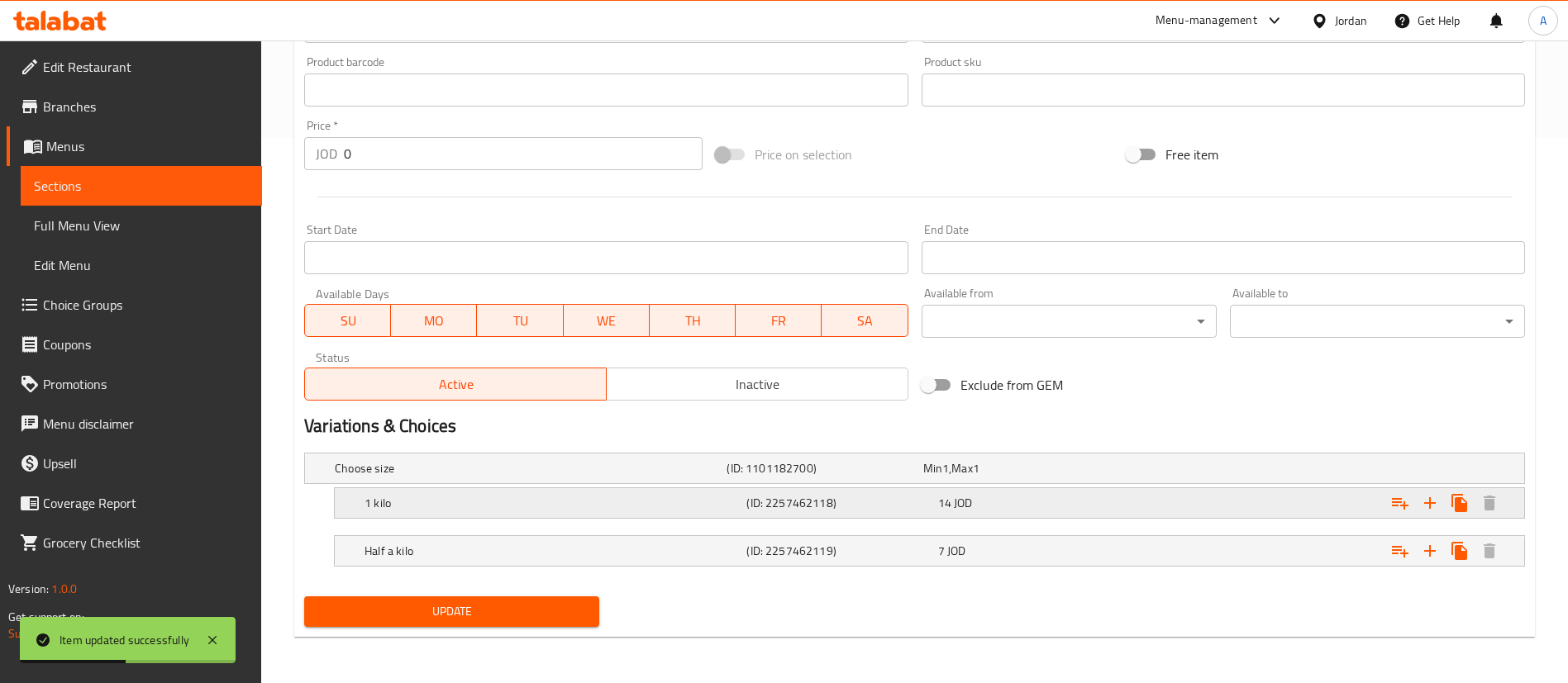
click at [1063, 506] on div "14 JOD" at bounding box center [1030, 503] width 184 height 17
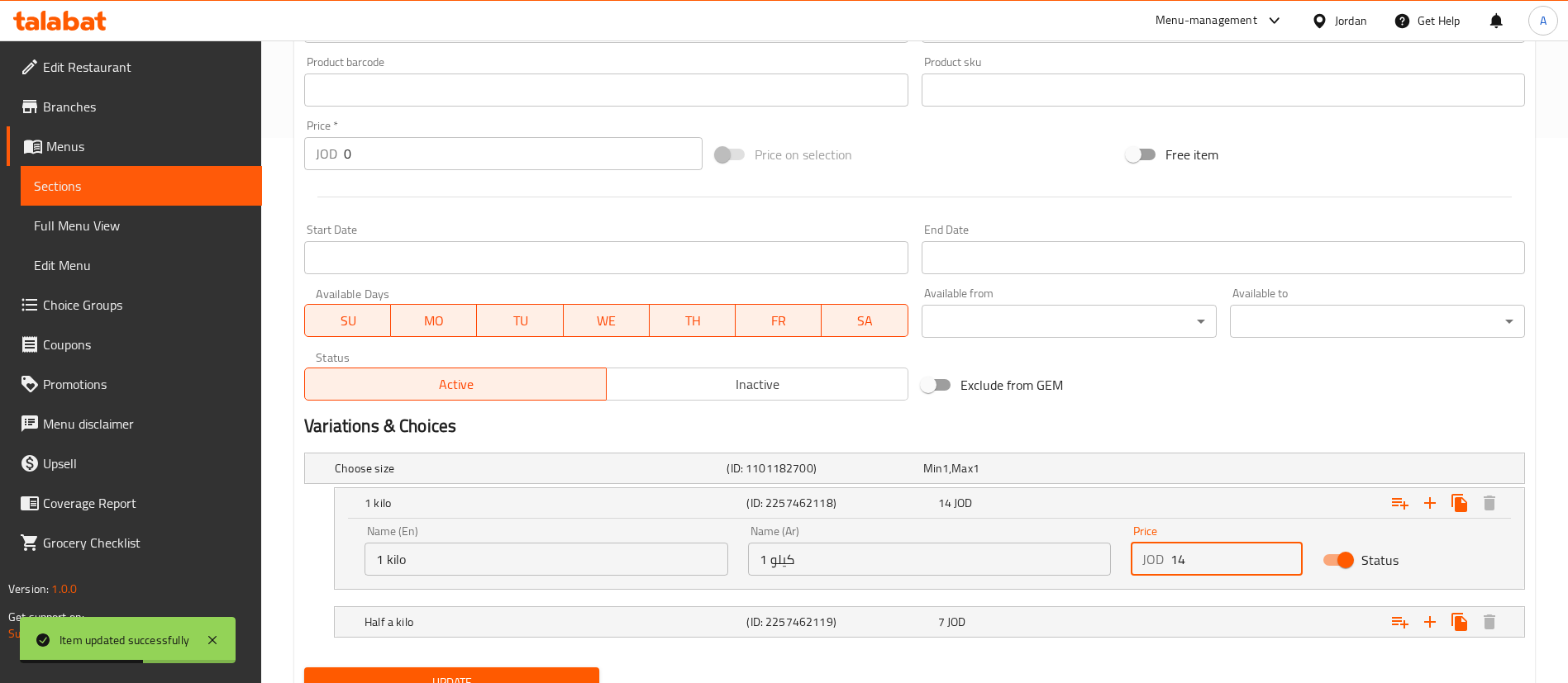
click at [1255, 566] on input "14" at bounding box center [1236, 560] width 132 height 33
type input "15.4"
click at [1255, 616] on div "Expand" at bounding box center [1317, 621] width 382 height 36
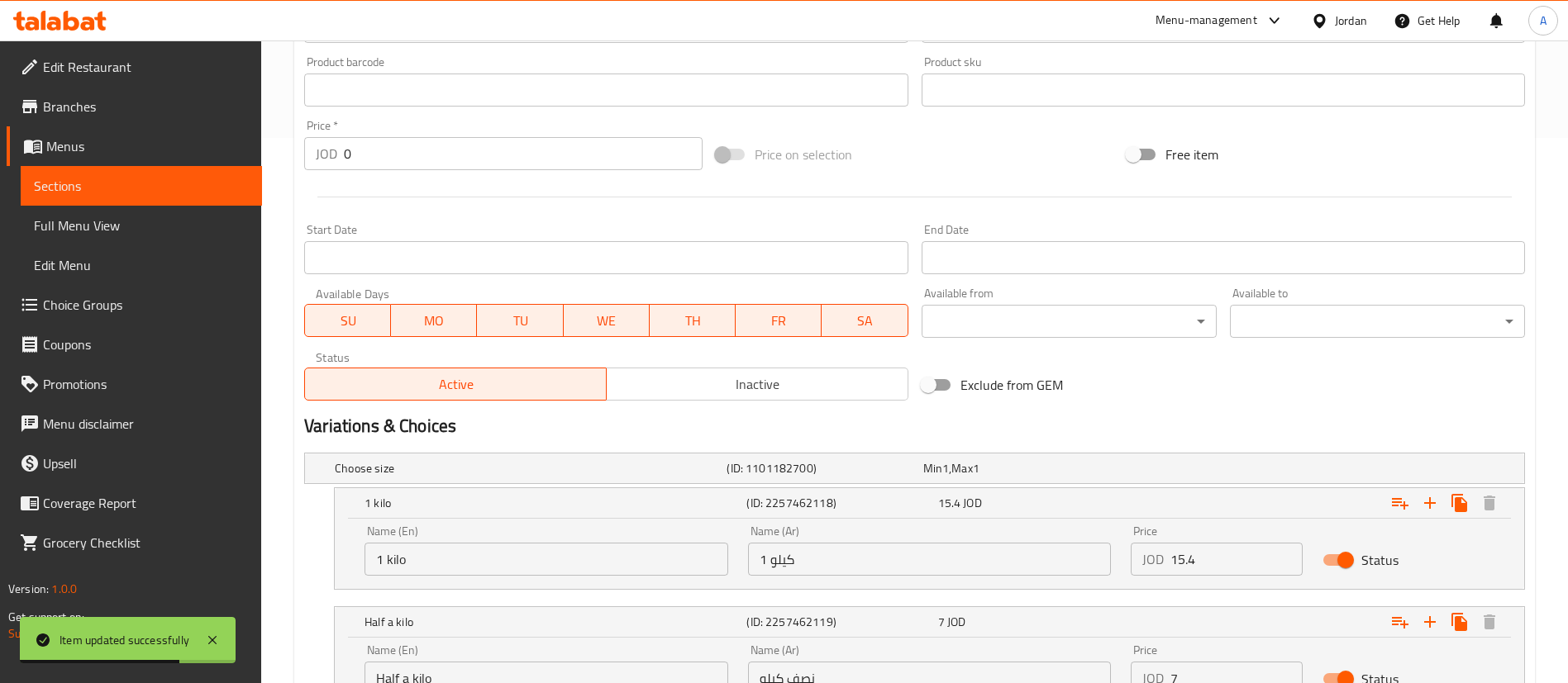
click at [1238, 677] on input "7" at bounding box center [1236, 679] width 132 height 33
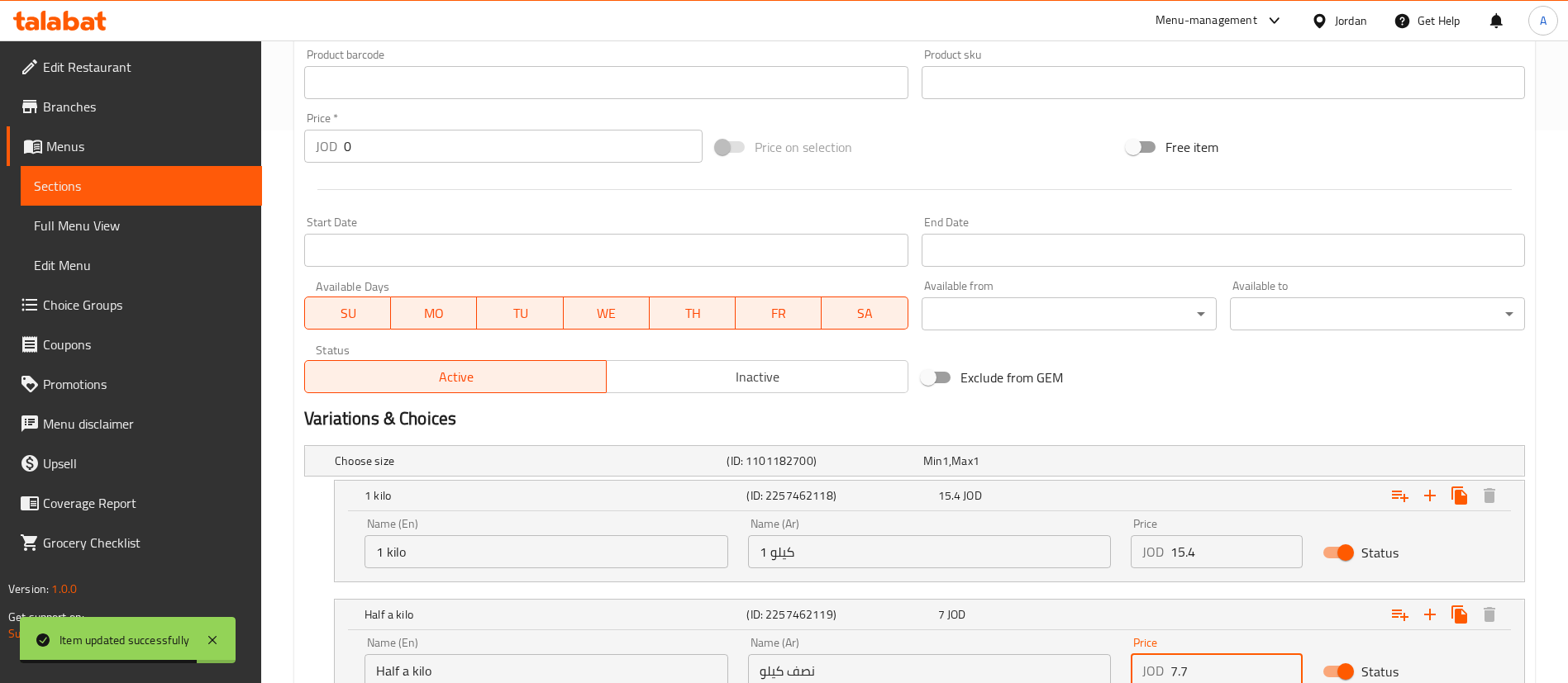
type input "7.7"
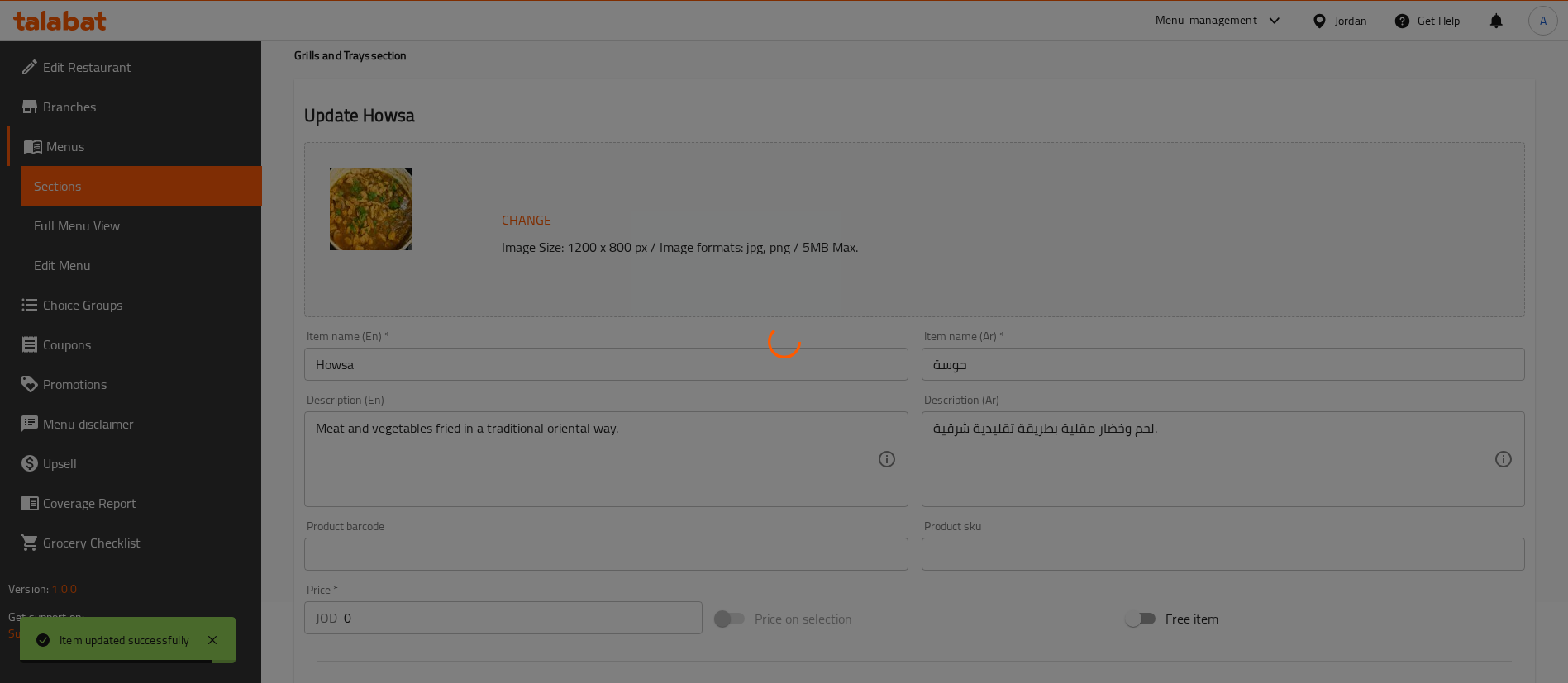
scroll to position [0, 0]
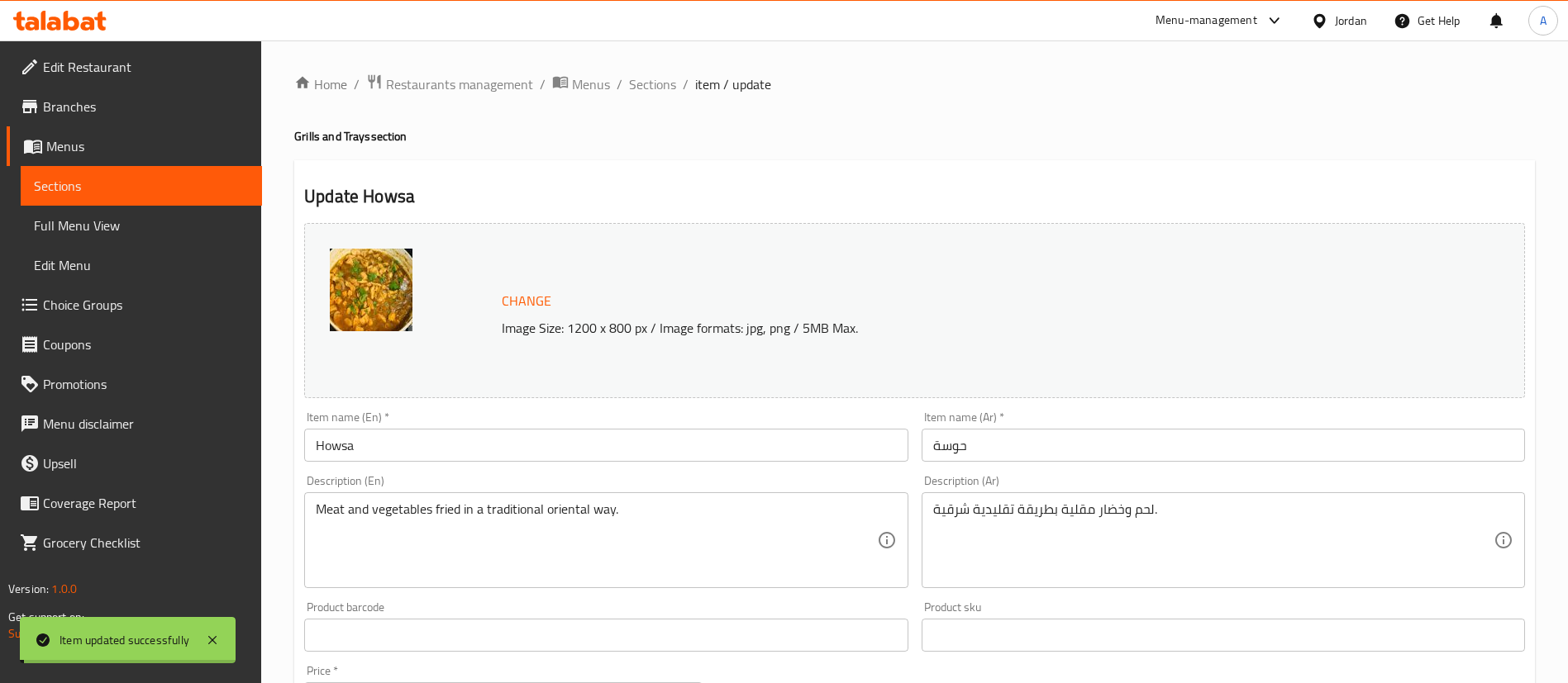
click at [656, 83] on span "Sections" at bounding box center [652, 84] width 48 height 20
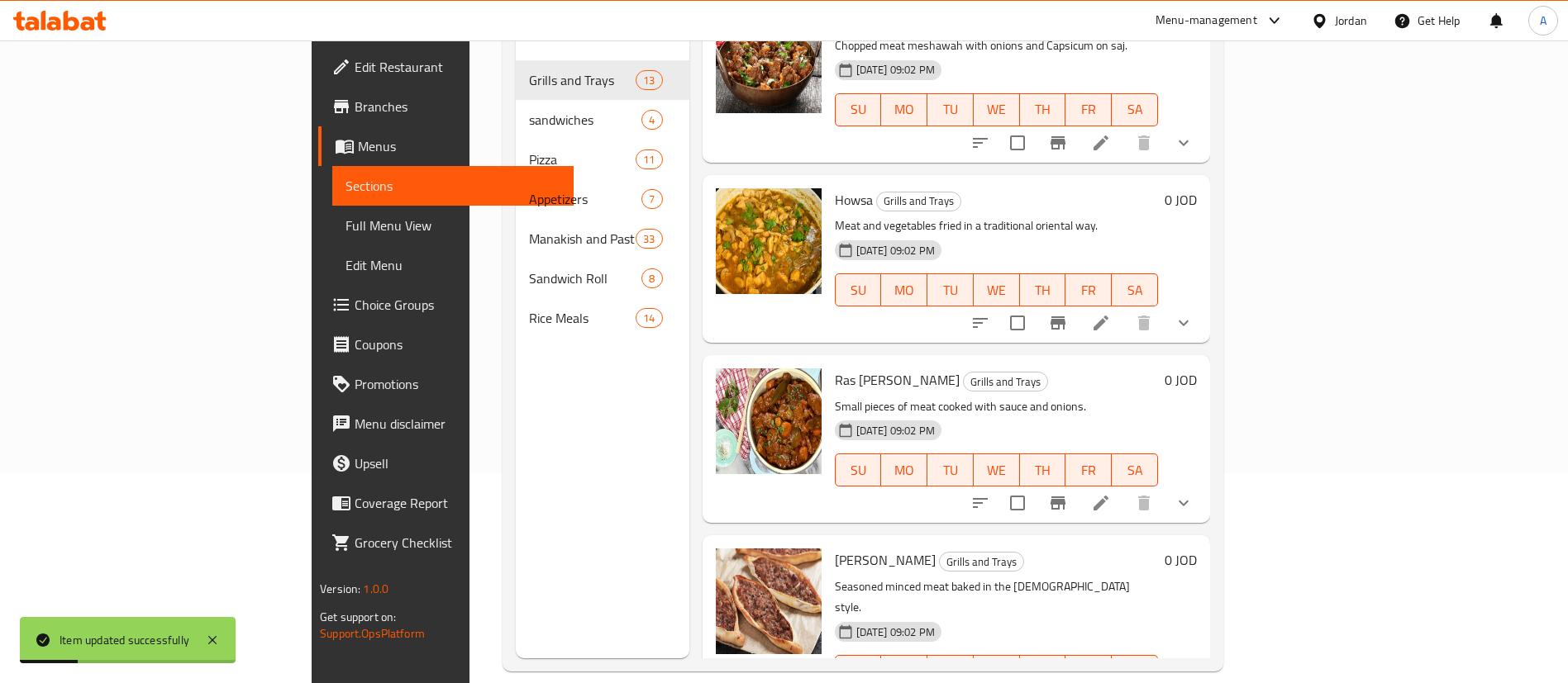
scroll to position [231, 0]
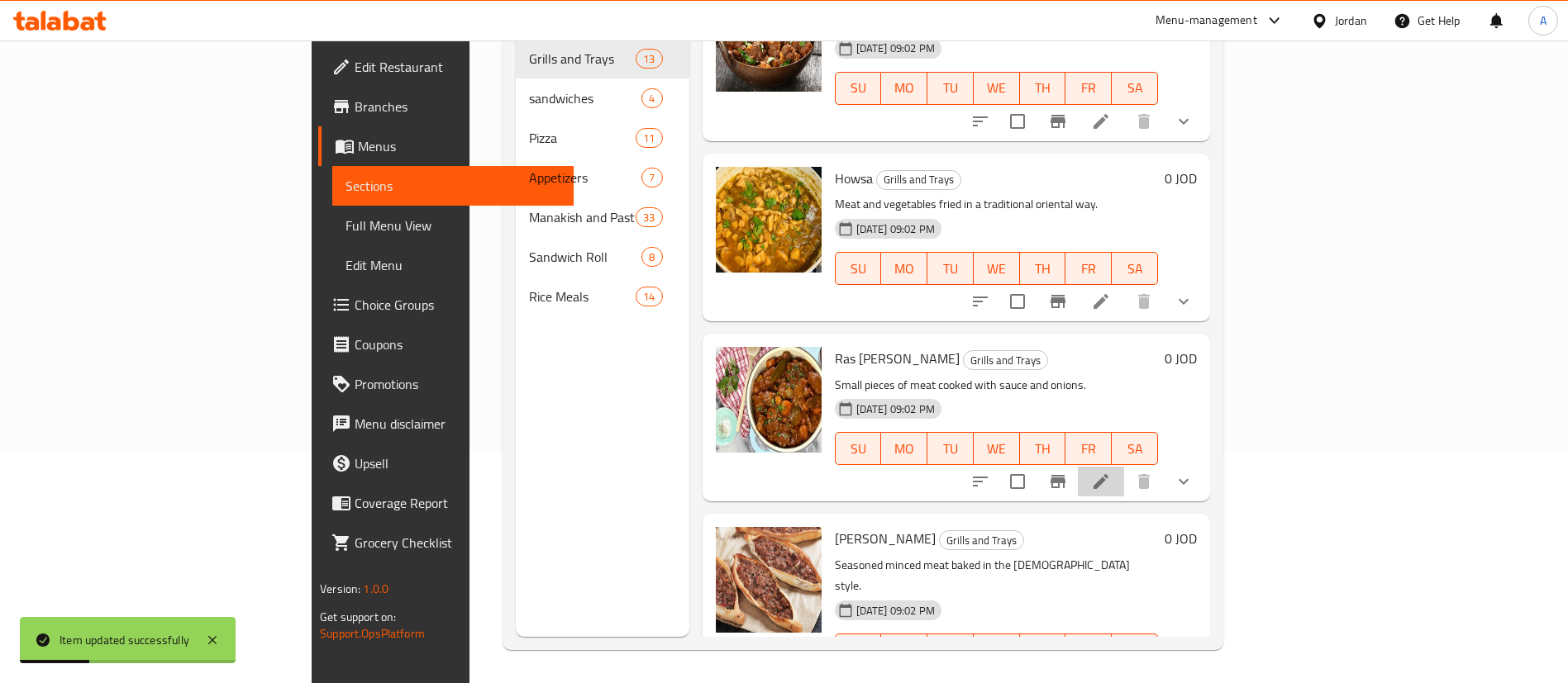
click at [1124, 466] on li at bounding box center [1101, 481] width 47 height 30
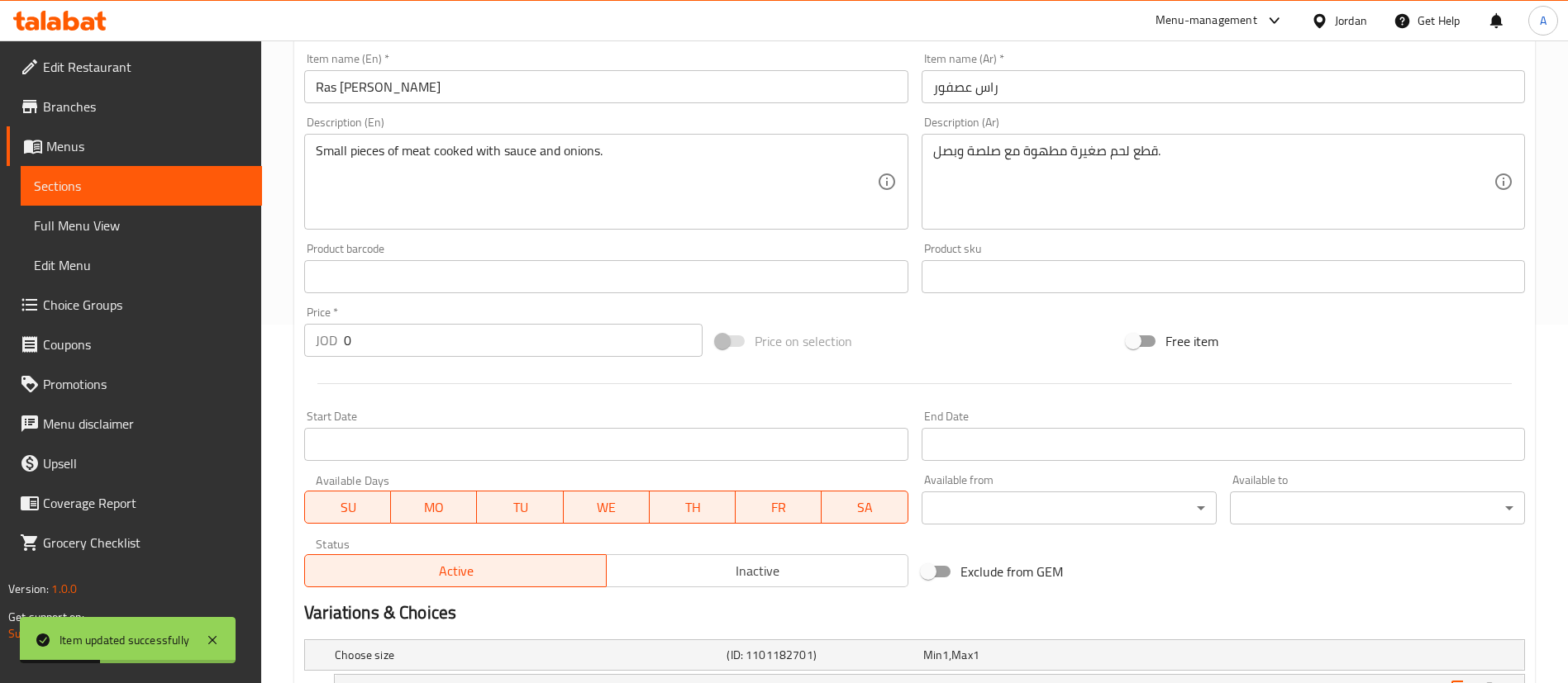
scroll to position [546, 0]
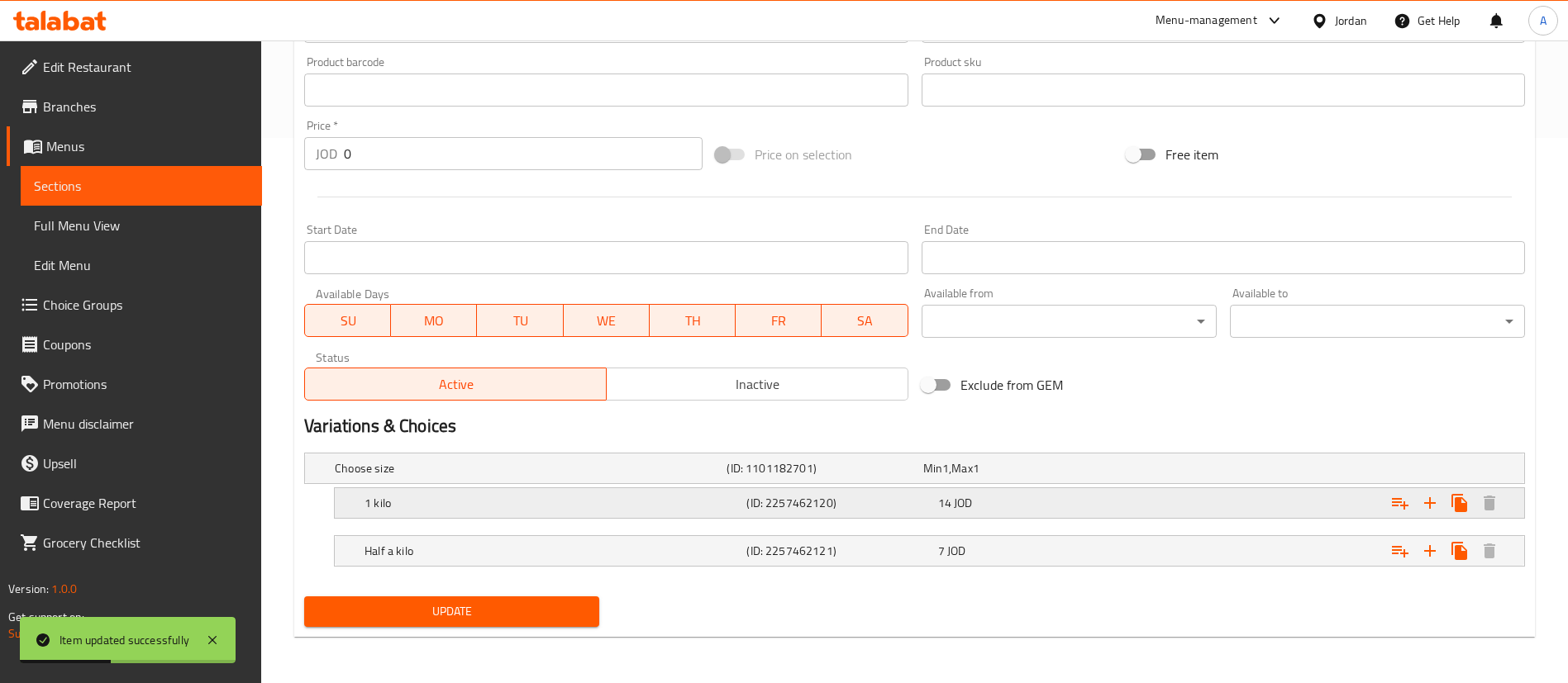
drag, startPoint x: 1129, startPoint y: 493, endPoint x: 1173, endPoint y: 520, distance: 51.6
click at [1129, 492] on div "Expand" at bounding box center [1317, 503] width 382 height 36
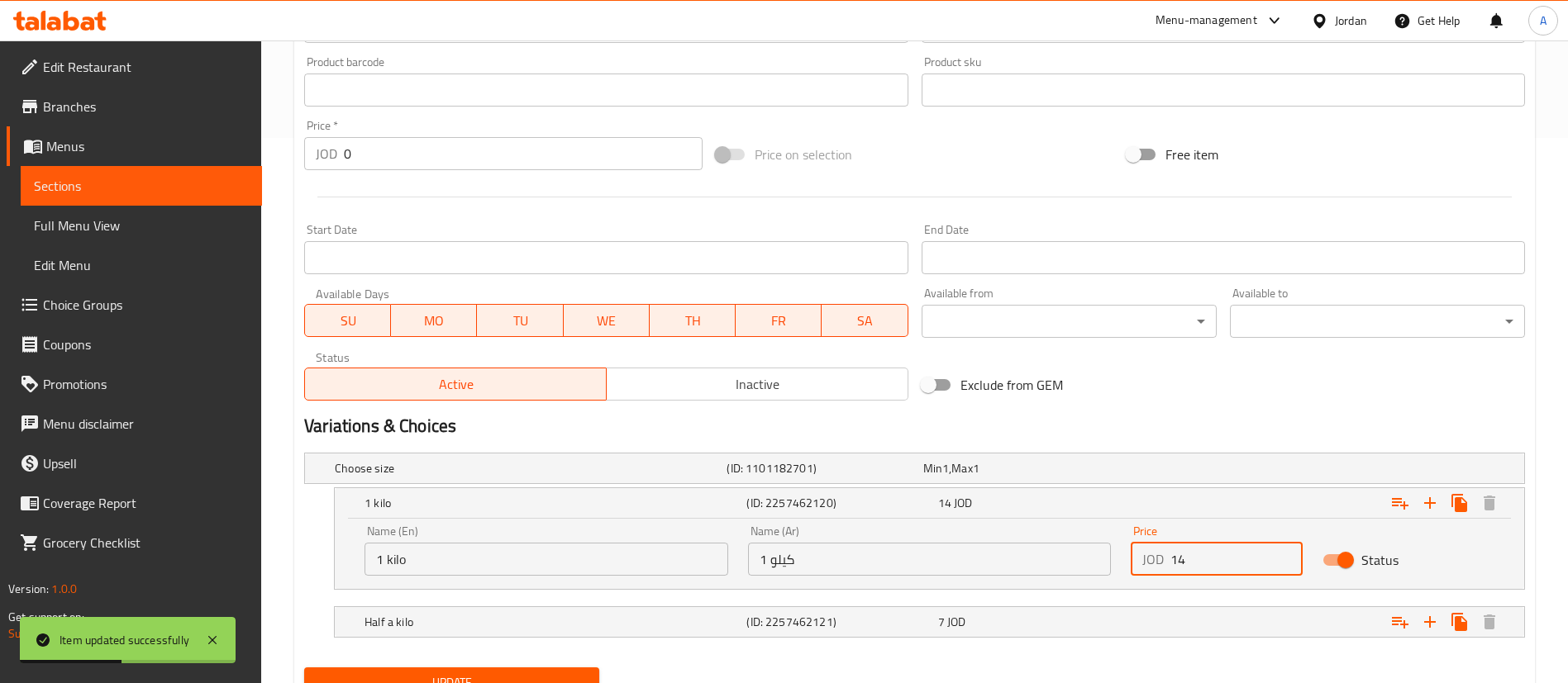
click at [1206, 550] on input "14" at bounding box center [1236, 560] width 132 height 33
type input "15.4"
click at [304, 668] on button "Update" at bounding box center [451, 683] width 295 height 31
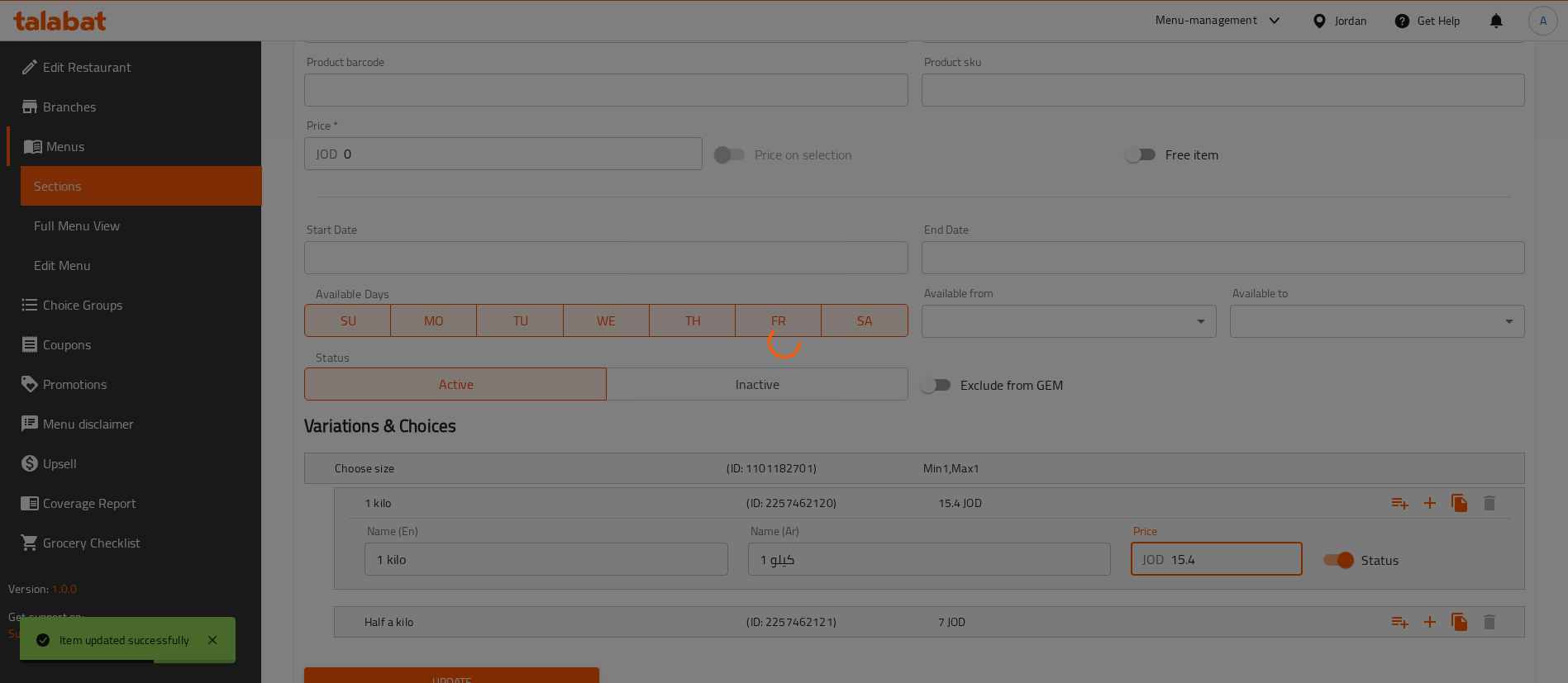
scroll to position [616, 0]
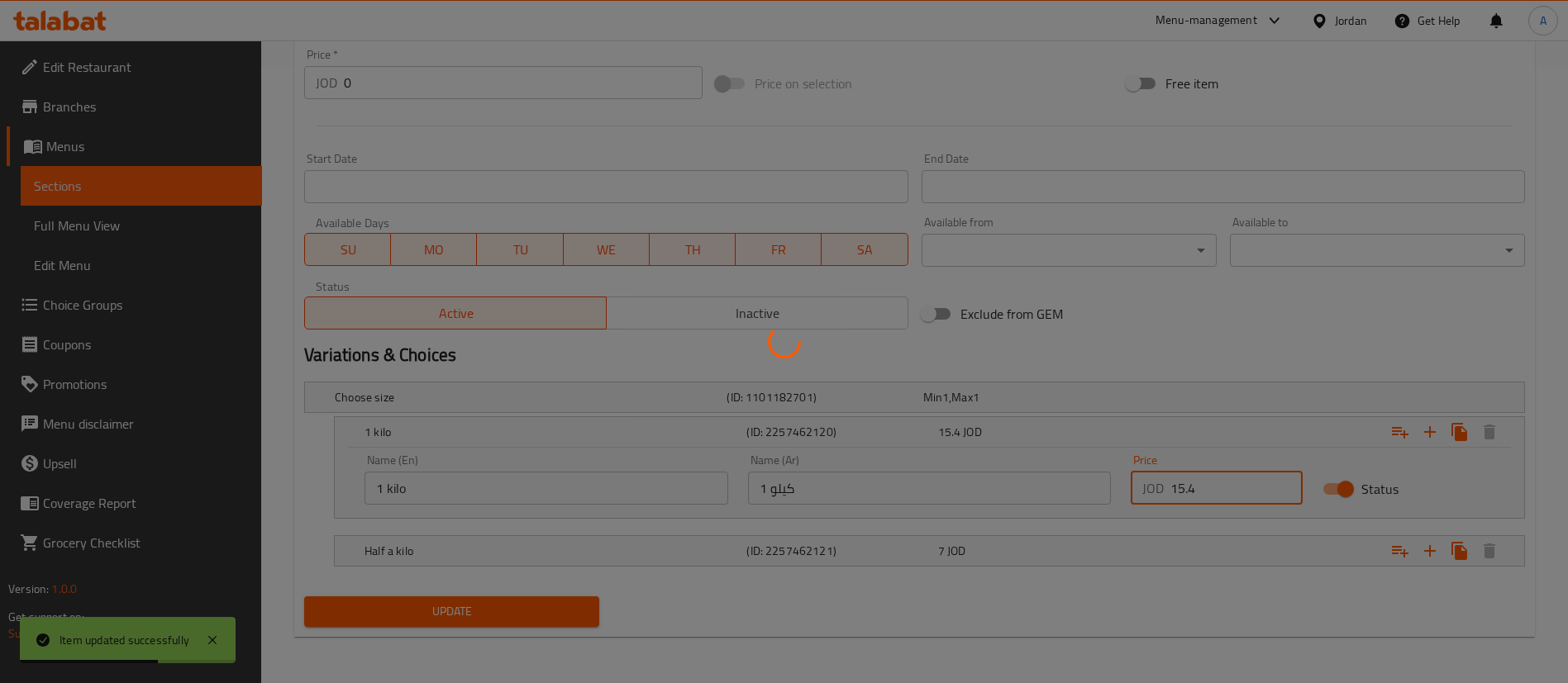
click at [1152, 547] on div at bounding box center [784, 342] width 1568 height 683
click at [1156, 547] on div at bounding box center [784, 342] width 1568 height 683
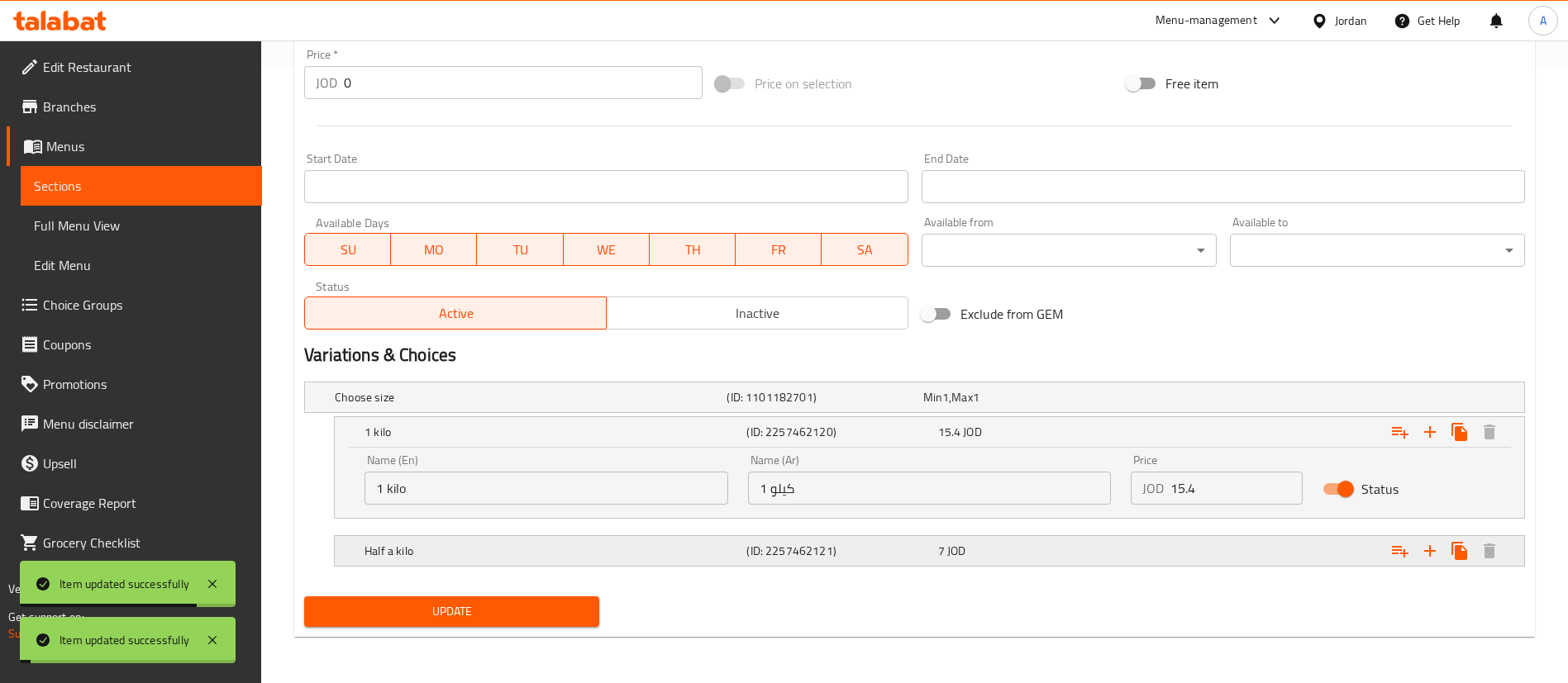
click at [1157, 545] on div "Expand" at bounding box center [1317, 551] width 382 height 36
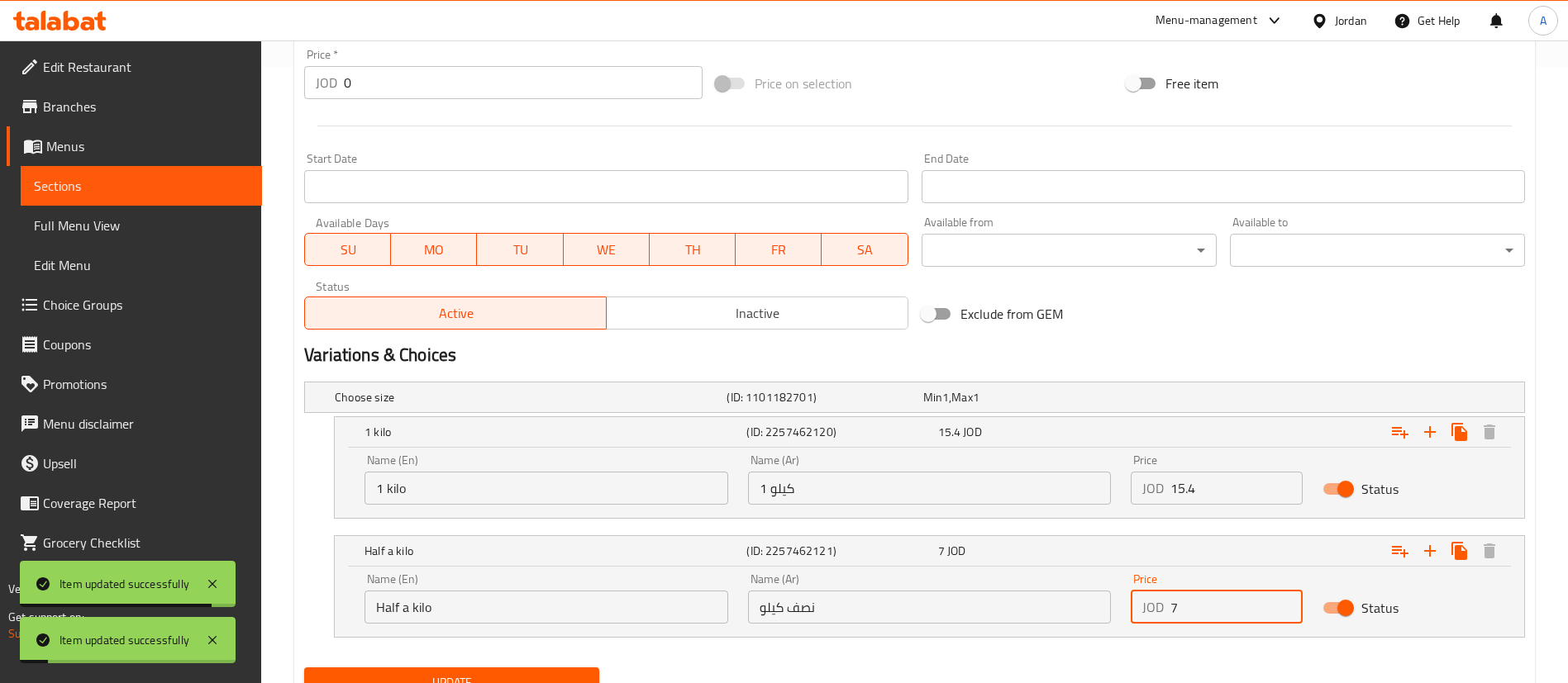
click at [1208, 615] on input "7" at bounding box center [1236, 607] width 132 height 33
type input "7.7"
click at [304, 668] on button "Update" at bounding box center [451, 683] width 295 height 31
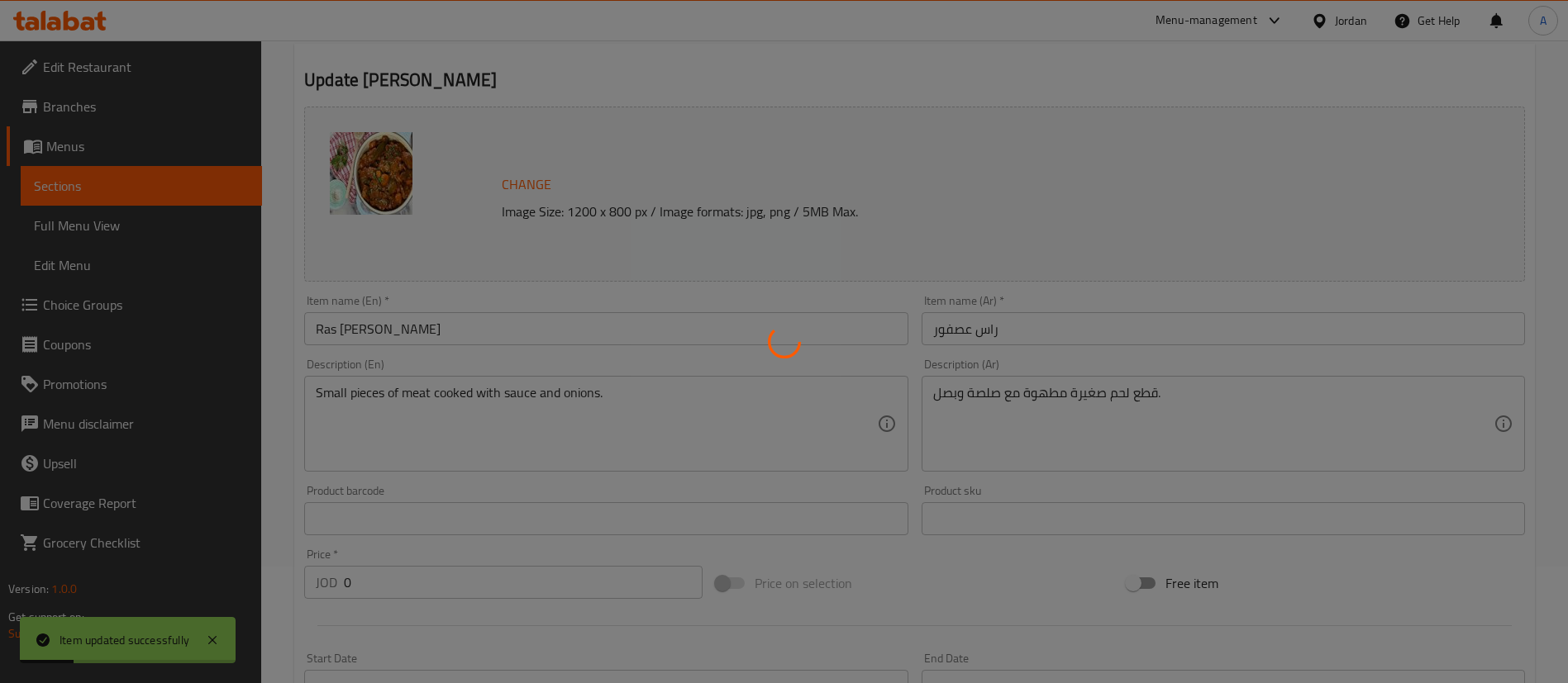
scroll to position [0, 0]
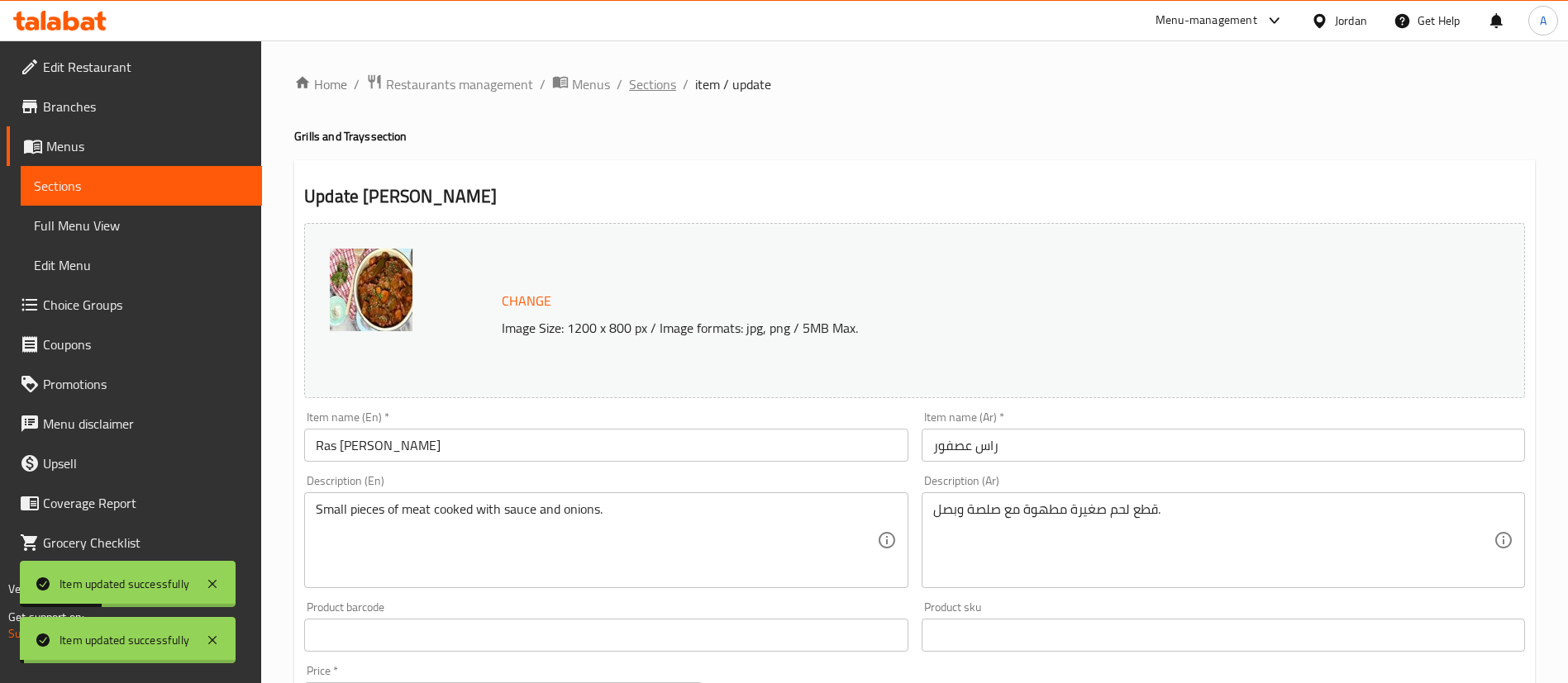
click at [648, 77] on span "Sections" at bounding box center [652, 84] width 48 height 20
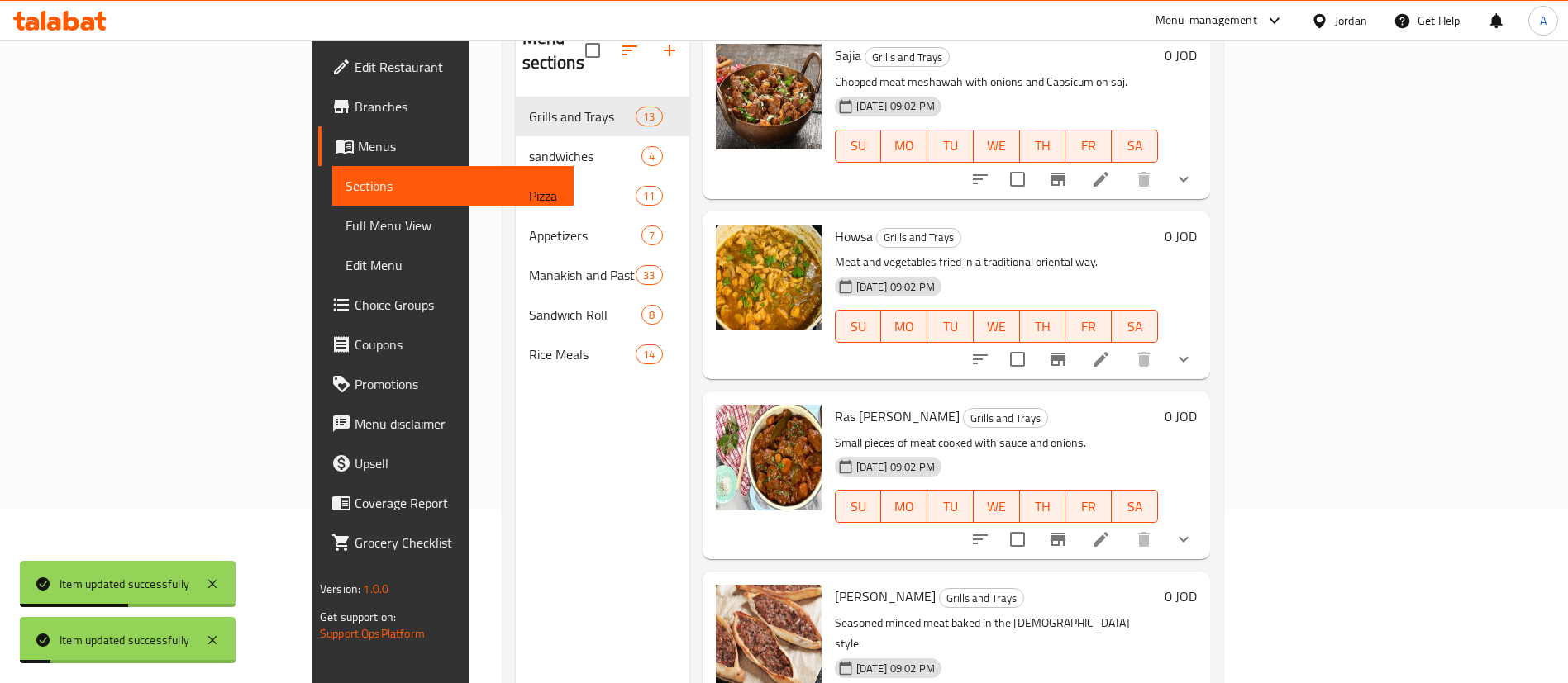
scroll to position [231, 0]
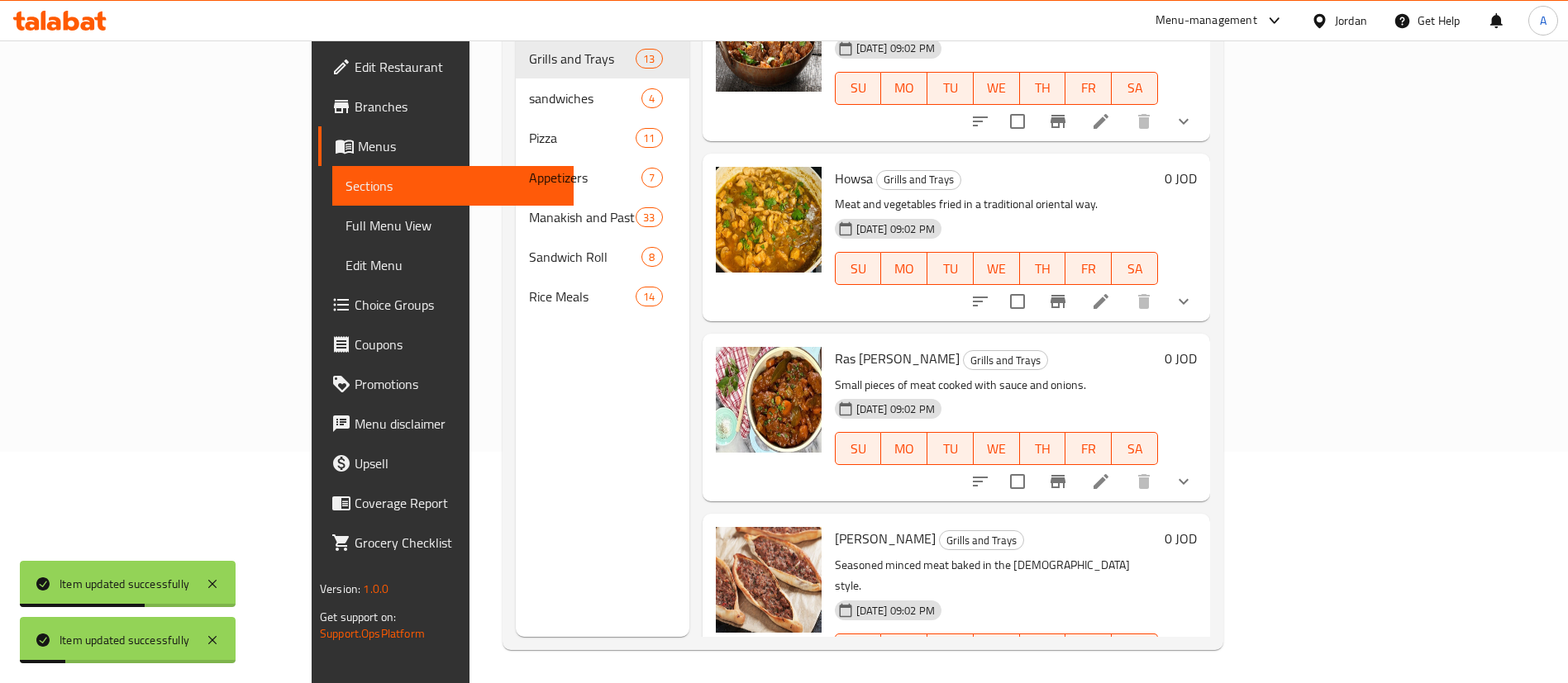
click at [1124, 669] on li at bounding box center [1101, 684] width 47 height 30
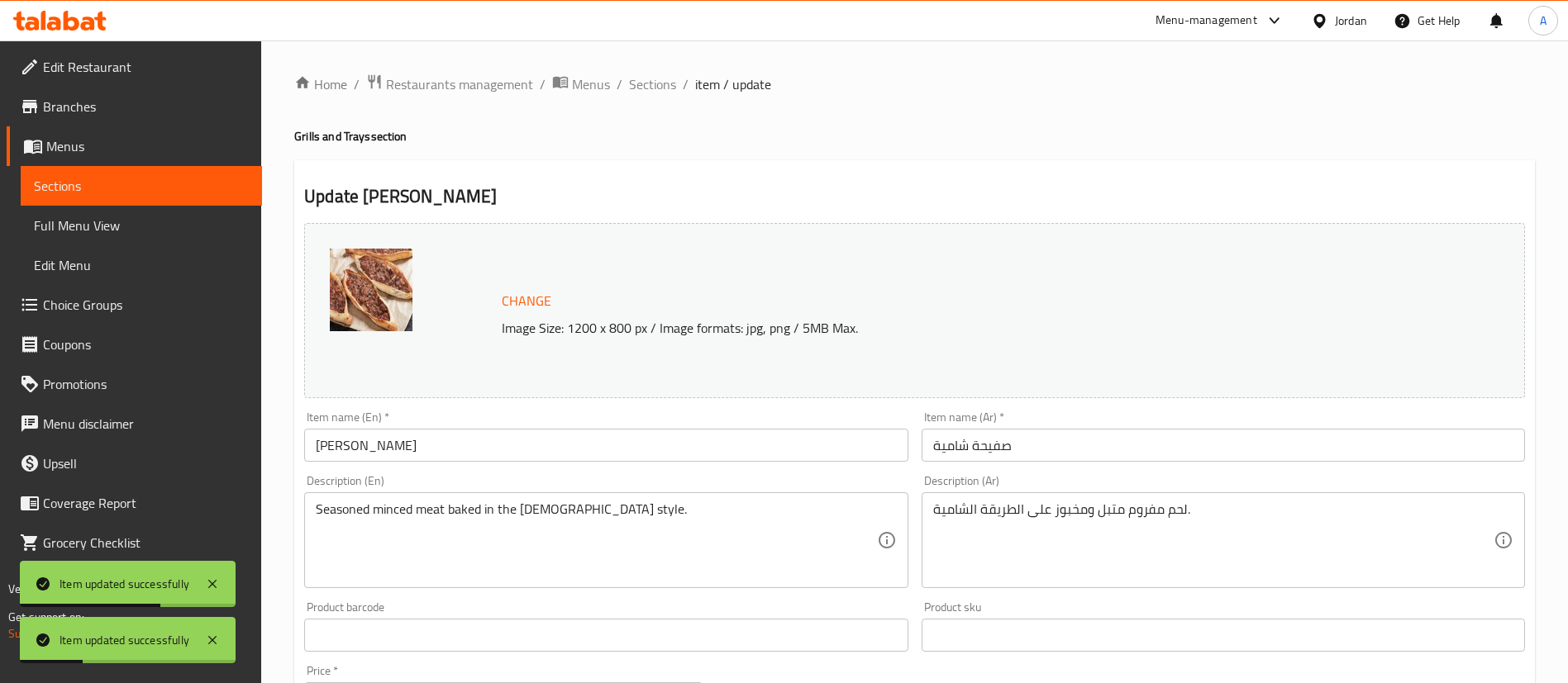
scroll to position [546, 0]
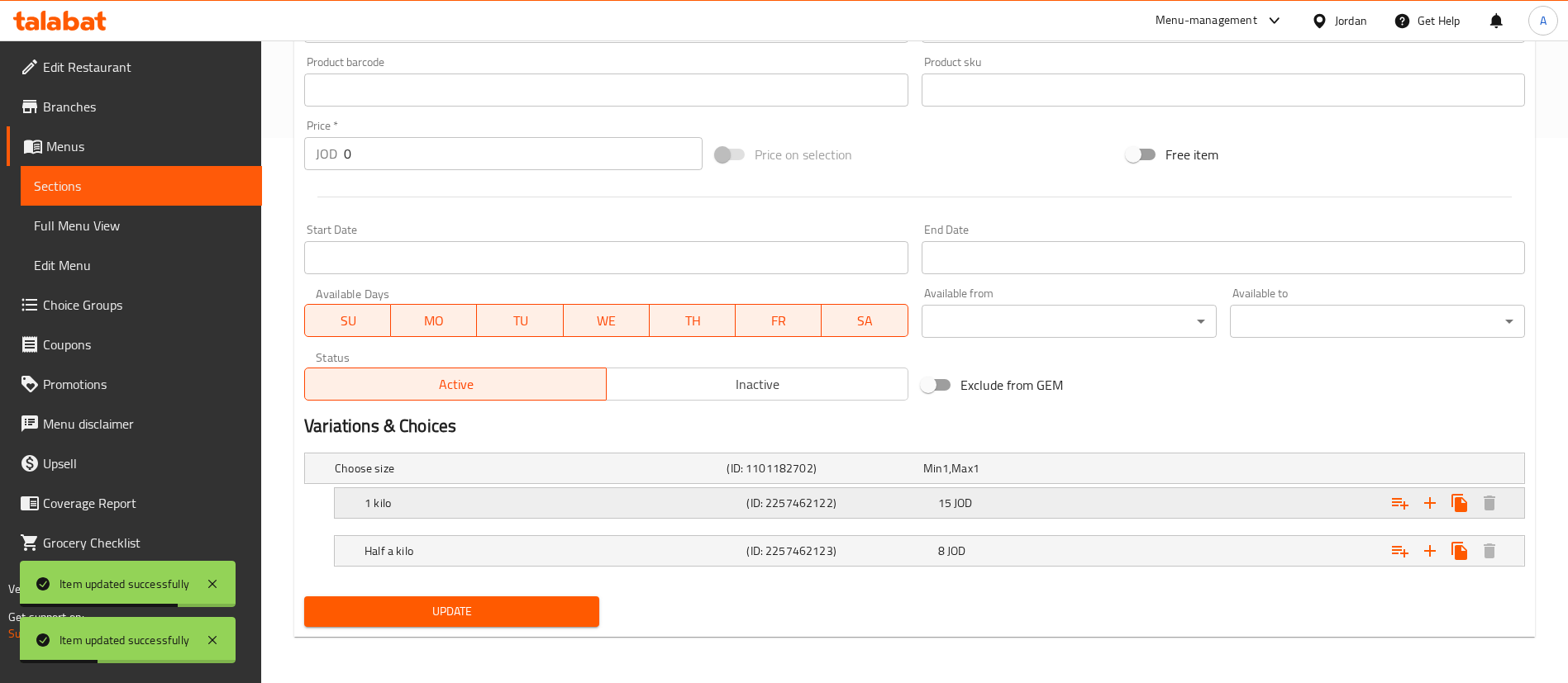
drag, startPoint x: 1035, startPoint y: 503, endPoint x: 1123, endPoint y: 544, distance: 97.1
click at [1034, 503] on div "15 JOD" at bounding box center [1030, 503] width 184 height 17
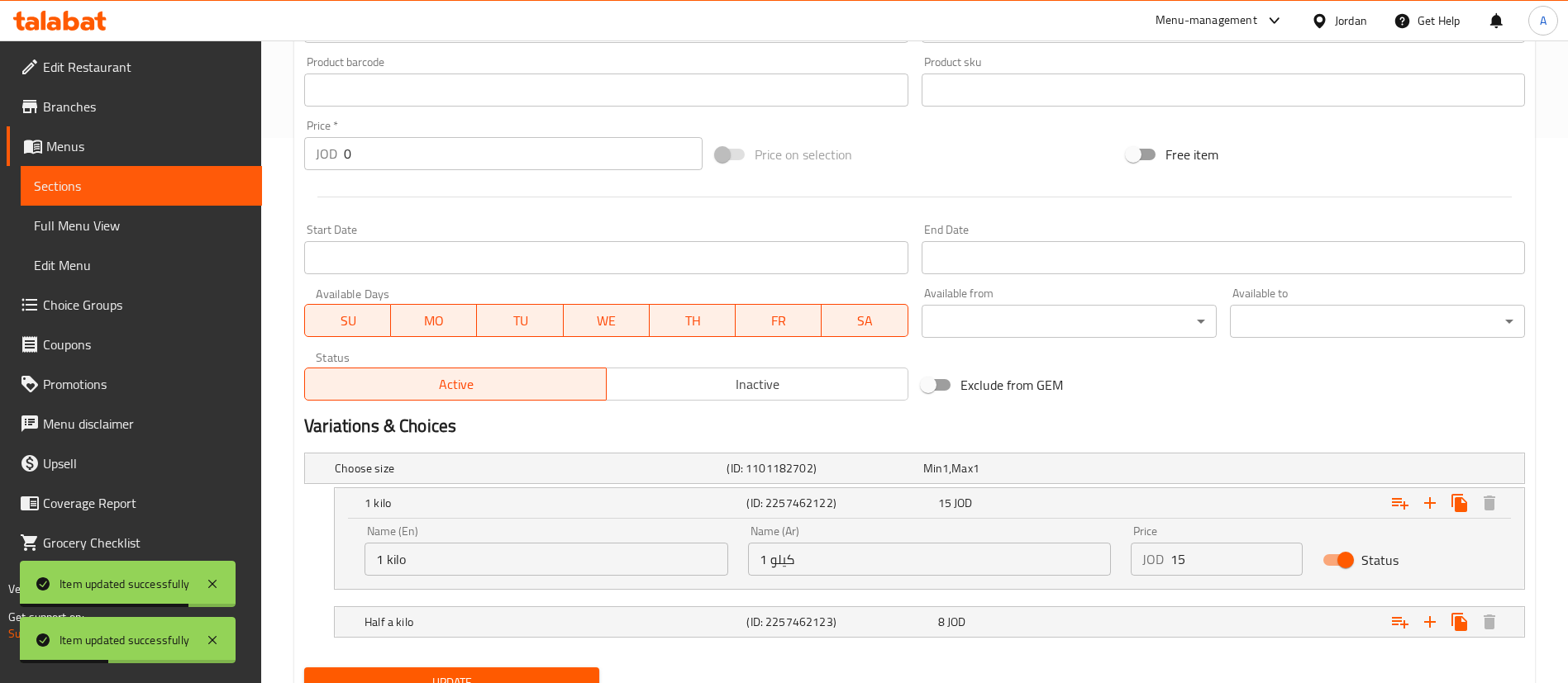
click at [1203, 561] on input "15" at bounding box center [1236, 560] width 132 height 33
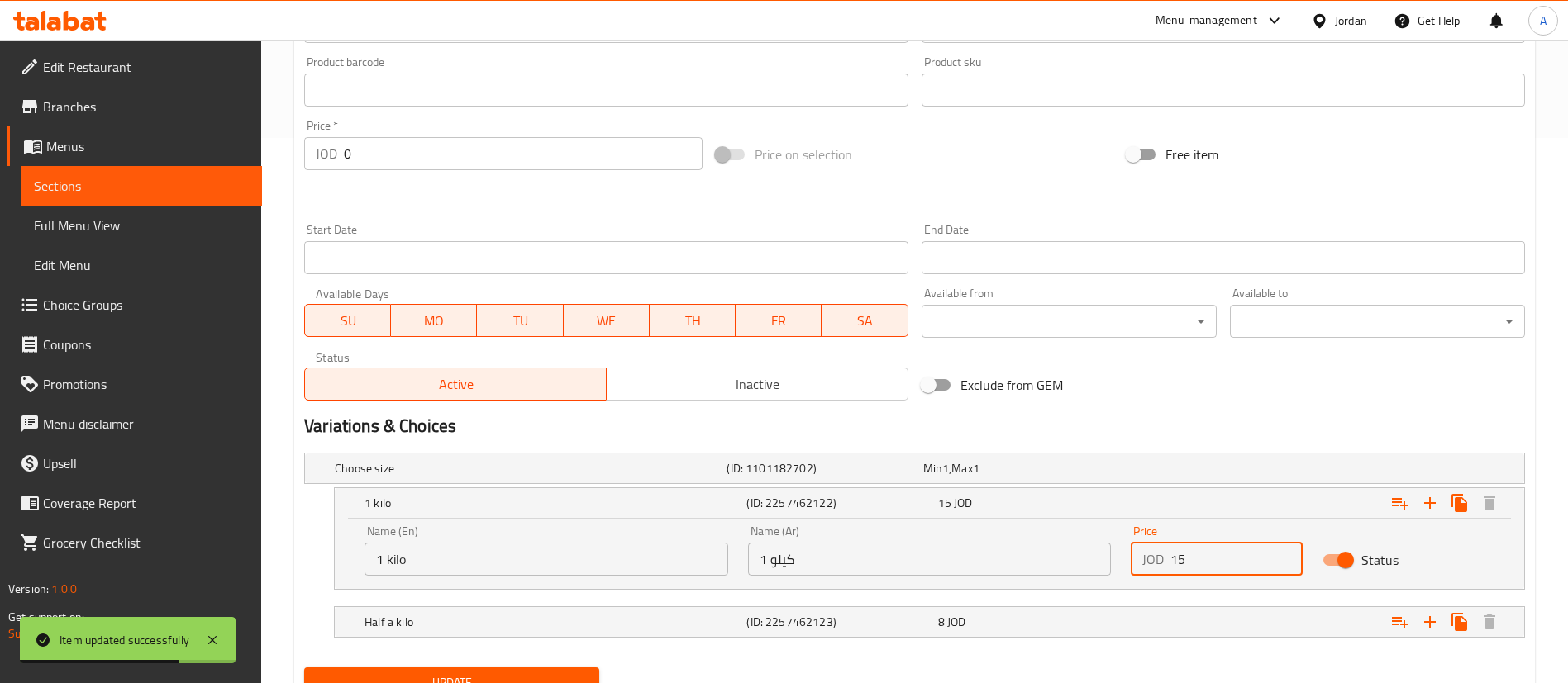
click at [1201, 554] on input "15" at bounding box center [1236, 560] width 132 height 33
type input "16.5"
click at [1025, 613] on div "8 JOD" at bounding box center [1030, 622] width 191 height 23
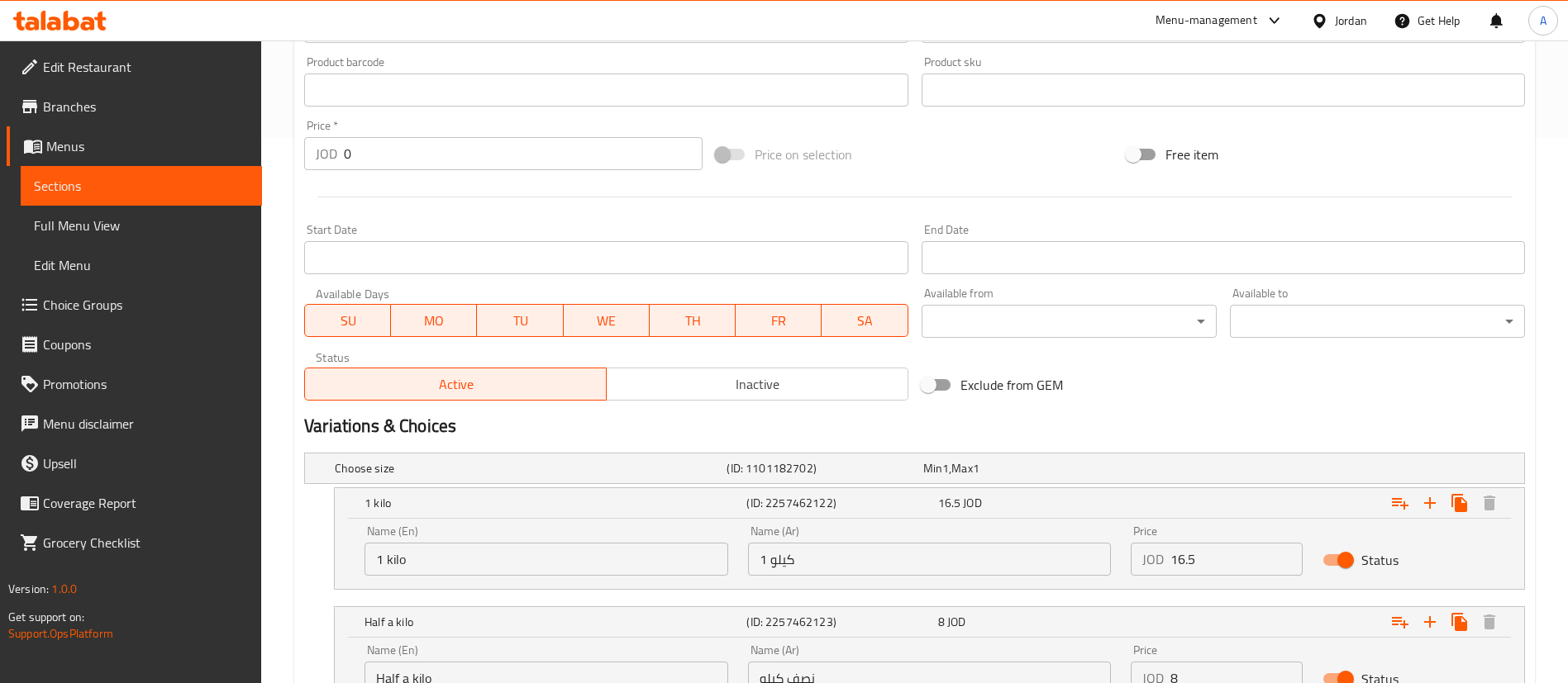
click at [1200, 671] on input "8" at bounding box center [1236, 679] width 132 height 33
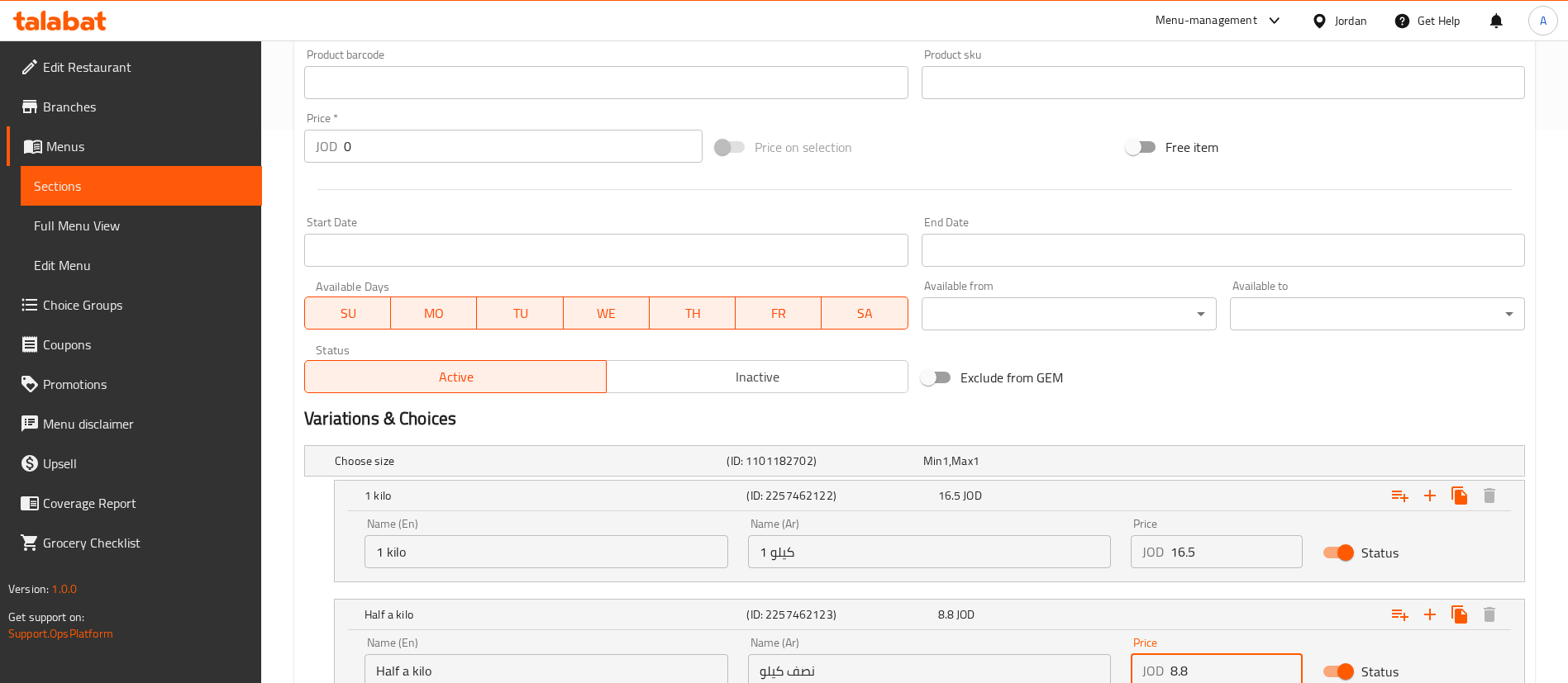
type input "8.8"
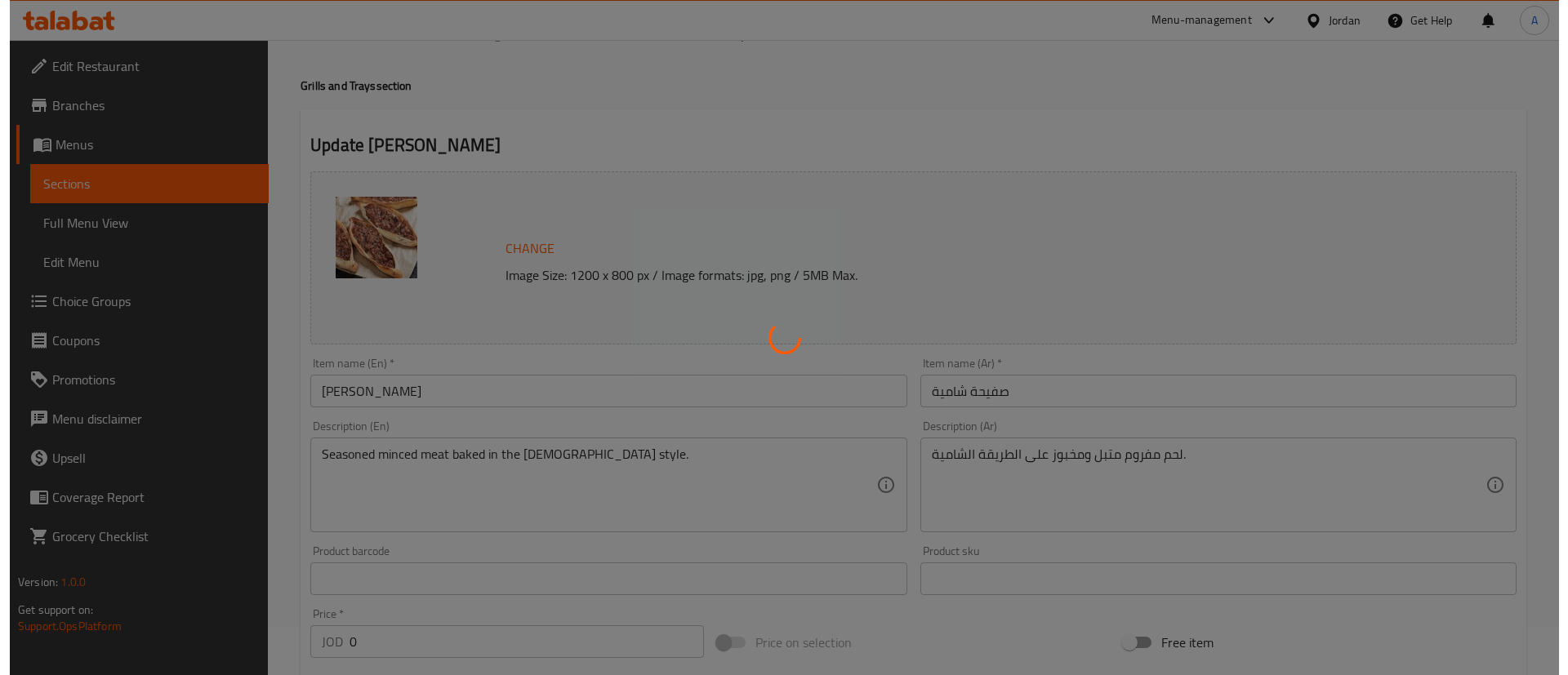
scroll to position [0, 0]
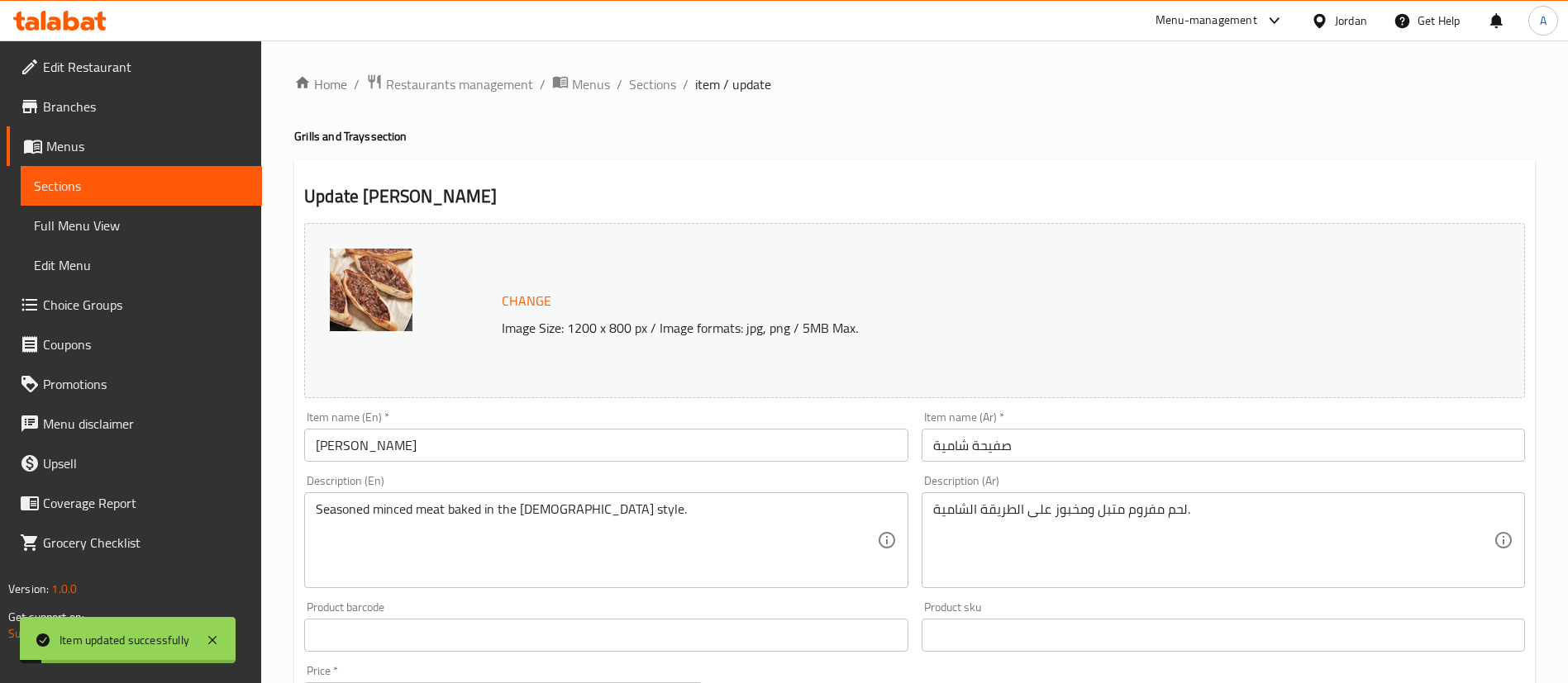
drag, startPoint x: 651, startPoint y: 88, endPoint x: 648, endPoint y: 103, distance: 15.3
click at [651, 88] on span "Sections" at bounding box center [652, 84] width 48 height 20
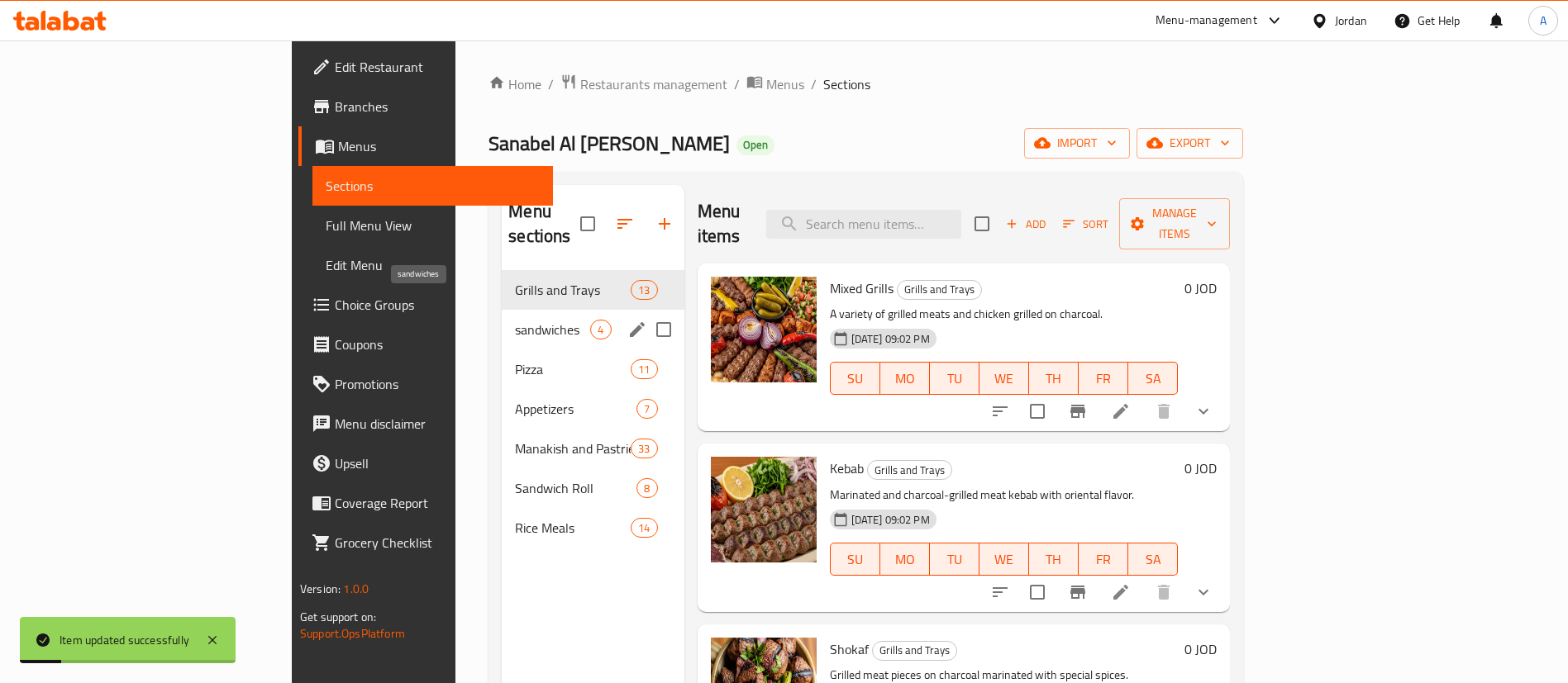
click at [515, 319] on span "sandwiches" at bounding box center [552, 329] width 75 height 20
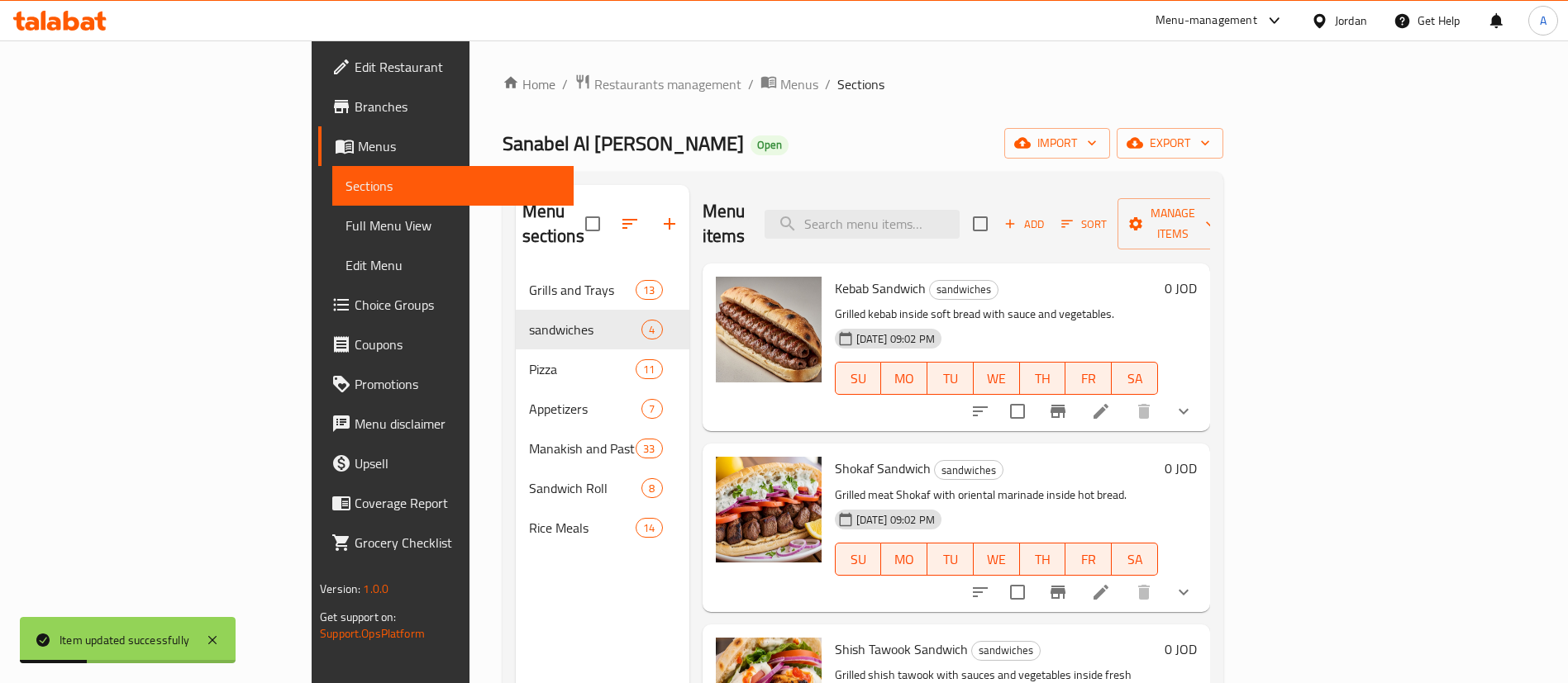
click at [1124, 397] on li at bounding box center [1101, 412] width 47 height 30
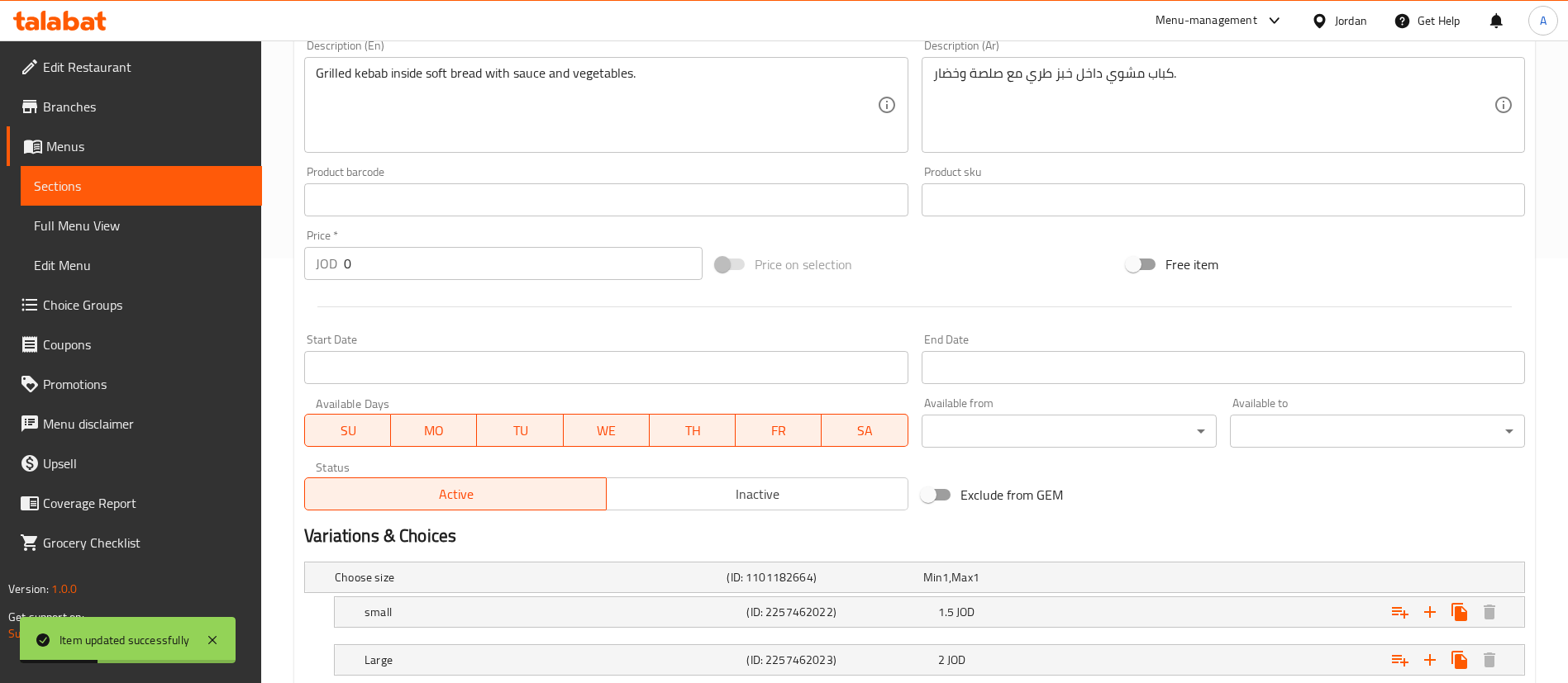
scroll to position [534, 0]
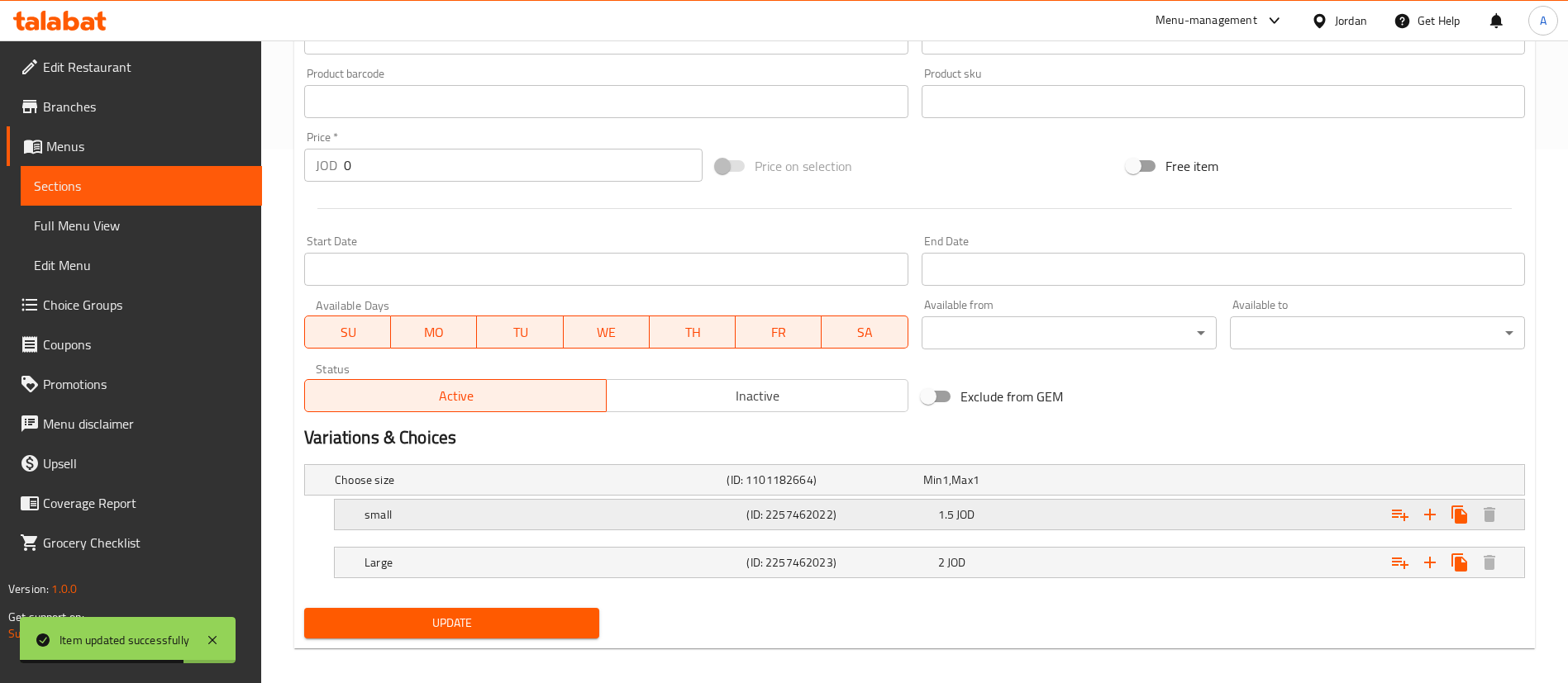
click at [1078, 520] on div "1.5 JOD" at bounding box center [1030, 515] width 184 height 17
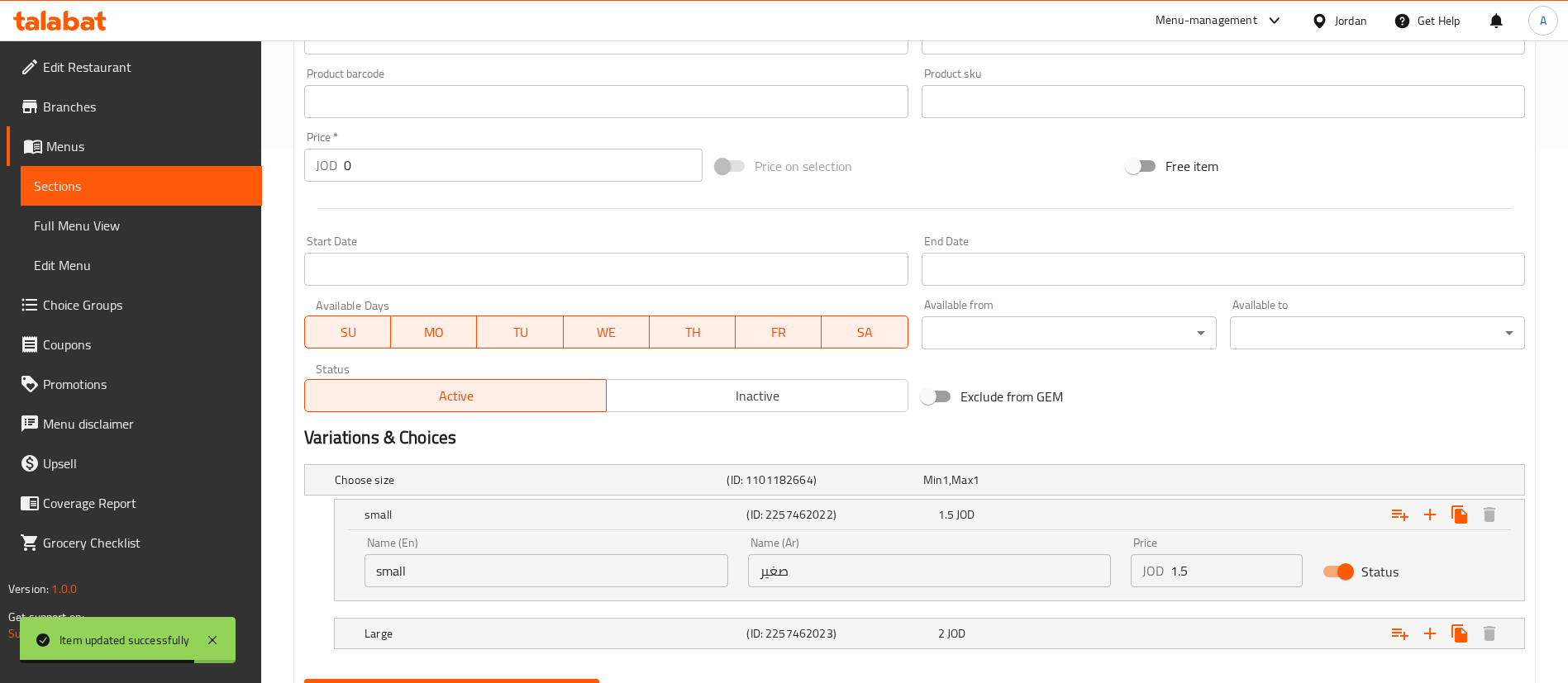
click at [1227, 581] on input "1.5" at bounding box center [1236, 571] width 132 height 33
type input "1.65"
click at [1133, 637] on div "Expand" at bounding box center [1317, 633] width 382 height 36
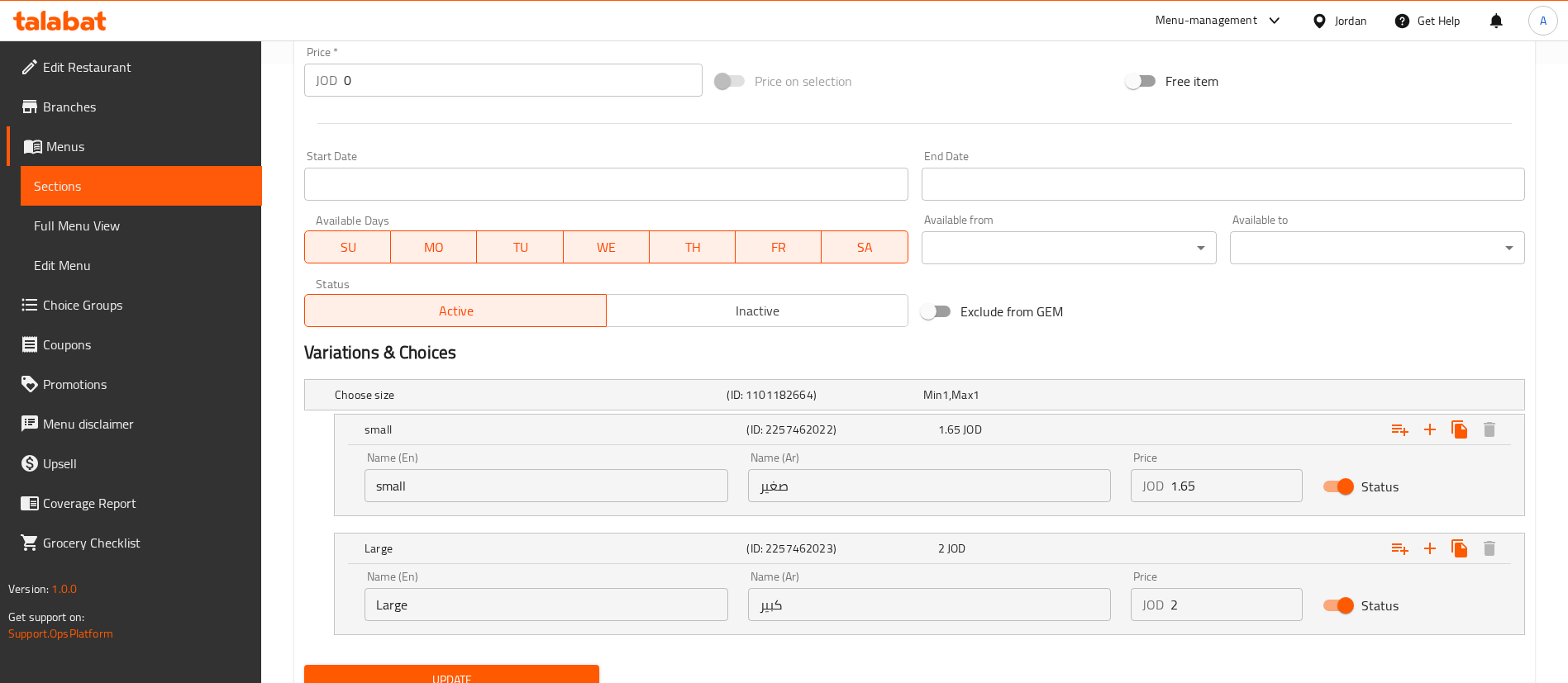
scroll to position [657, 0]
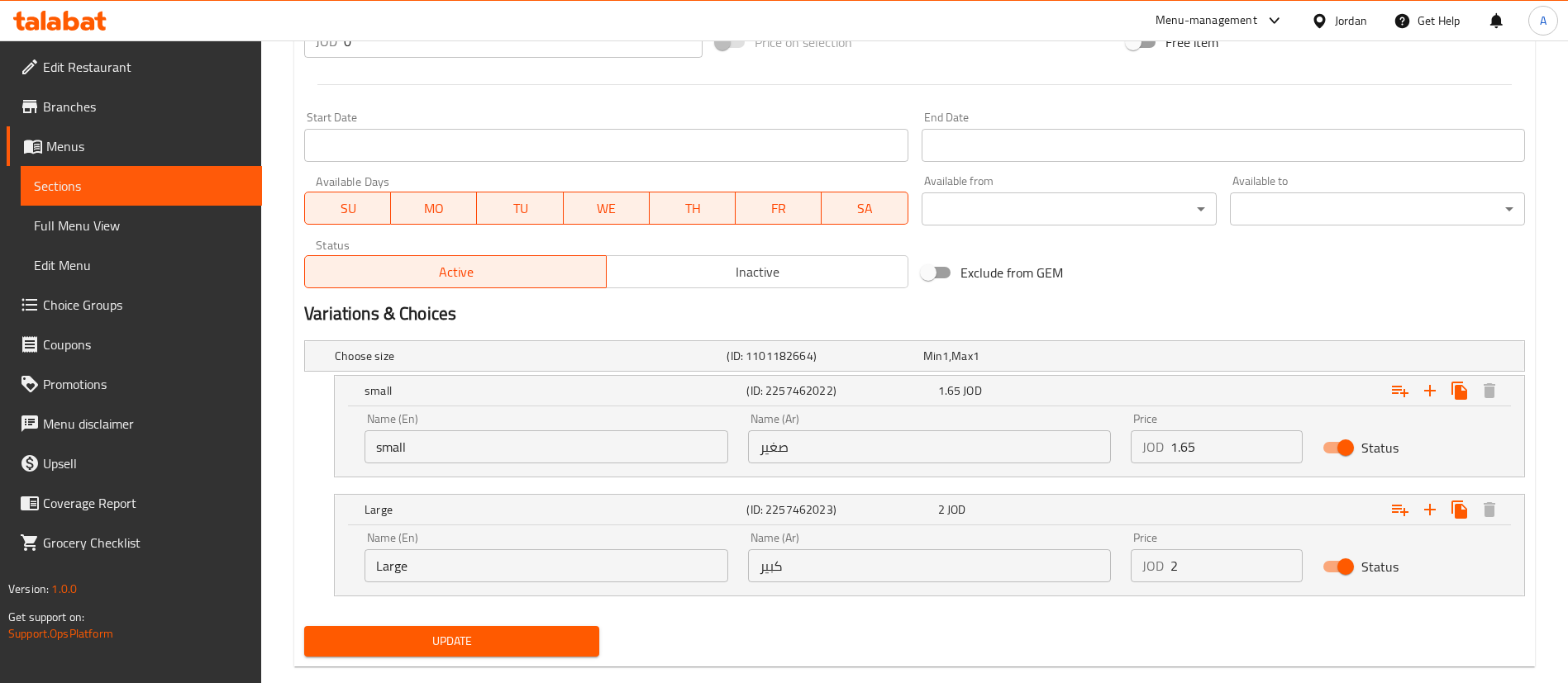
click at [1203, 582] on input "2" at bounding box center [1236, 566] width 132 height 33
click at [1269, 571] on input "2" at bounding box center [1236, 566] width 132 height 33
type input "2.2"
drag, startPoint x: 463, startPoint y: 613, endPoint x: 481, endPoint y: 638, distance: 30.8
click at [465, 616] on div "Choose size (ID: 1101182664) Min 1 , Max 1 Name (En) Choose size Name (En) Name…" at bounding box center [915, 476] width 1234 height 286
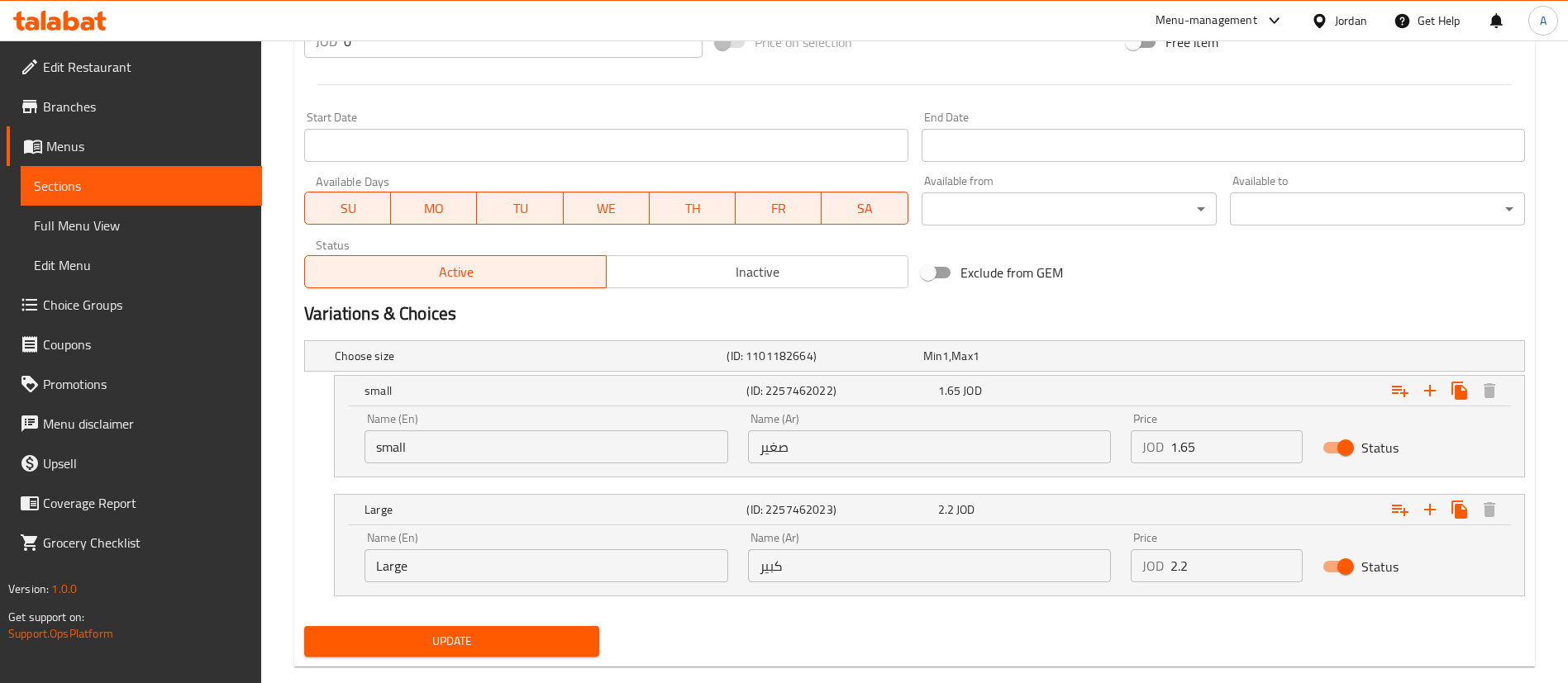
click at [481, 638] on span "Update" at bounding box center [452, 641] width 269 height 20
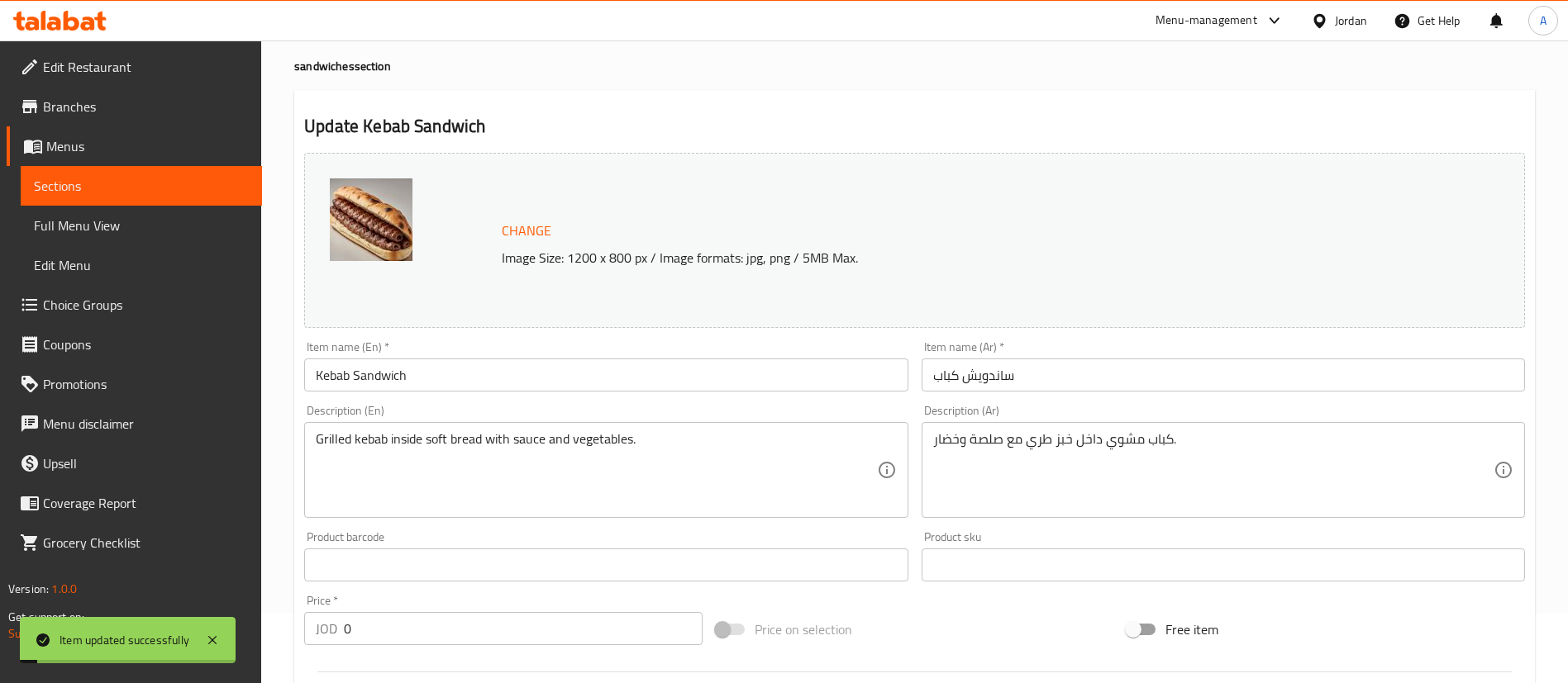
scroll to position [0, 0]
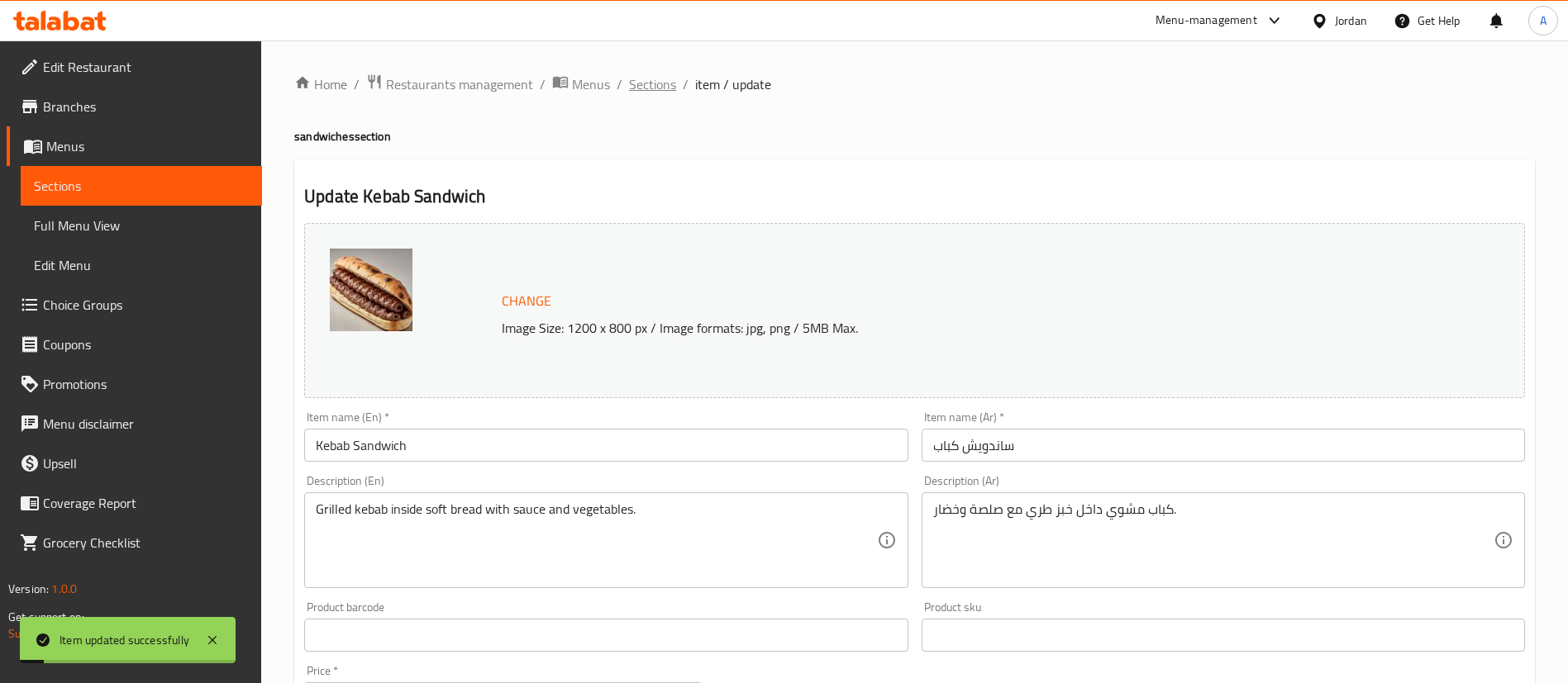
click at [631, 74] on span "Sections" at bounding box center [652, 84] width 48 height 20
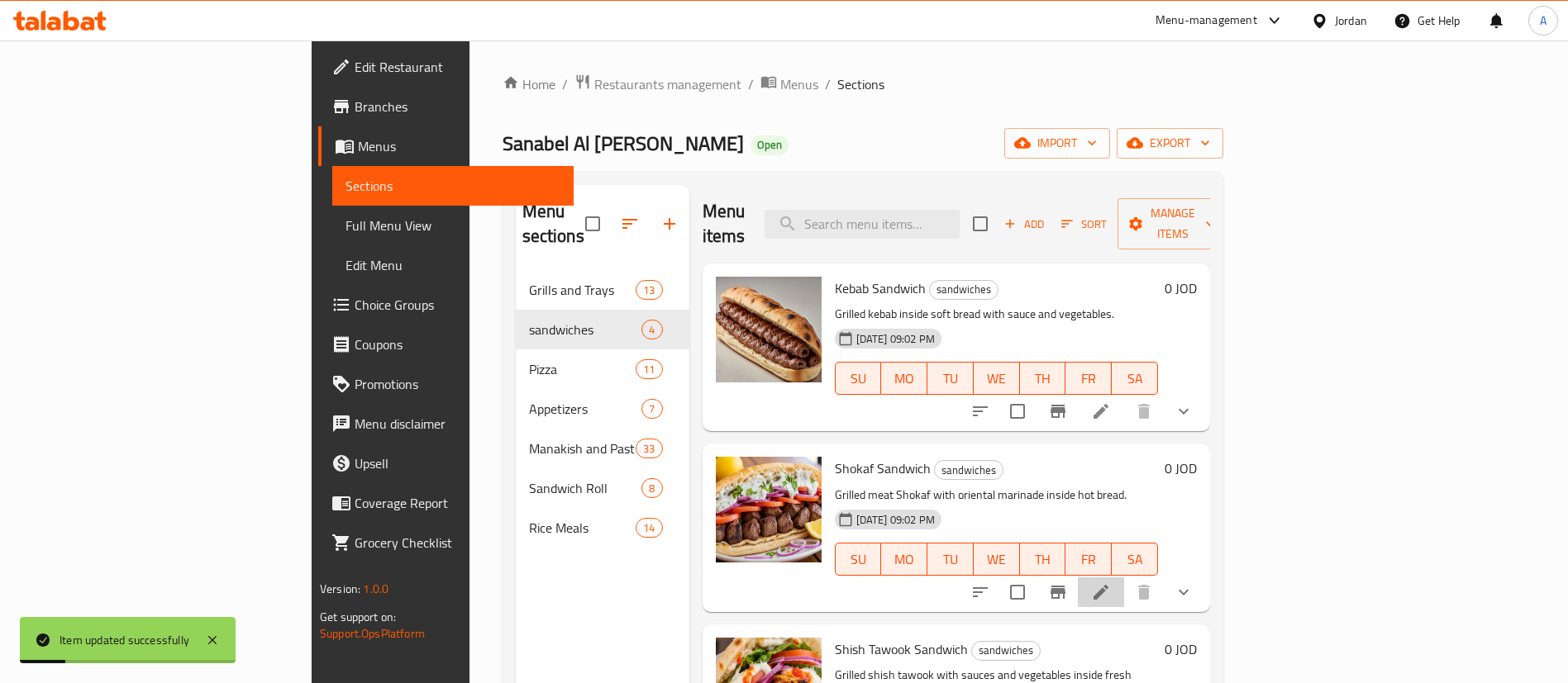
click at [1108, 585] on icon at bounding box center [1101, 592] width 15 height 15
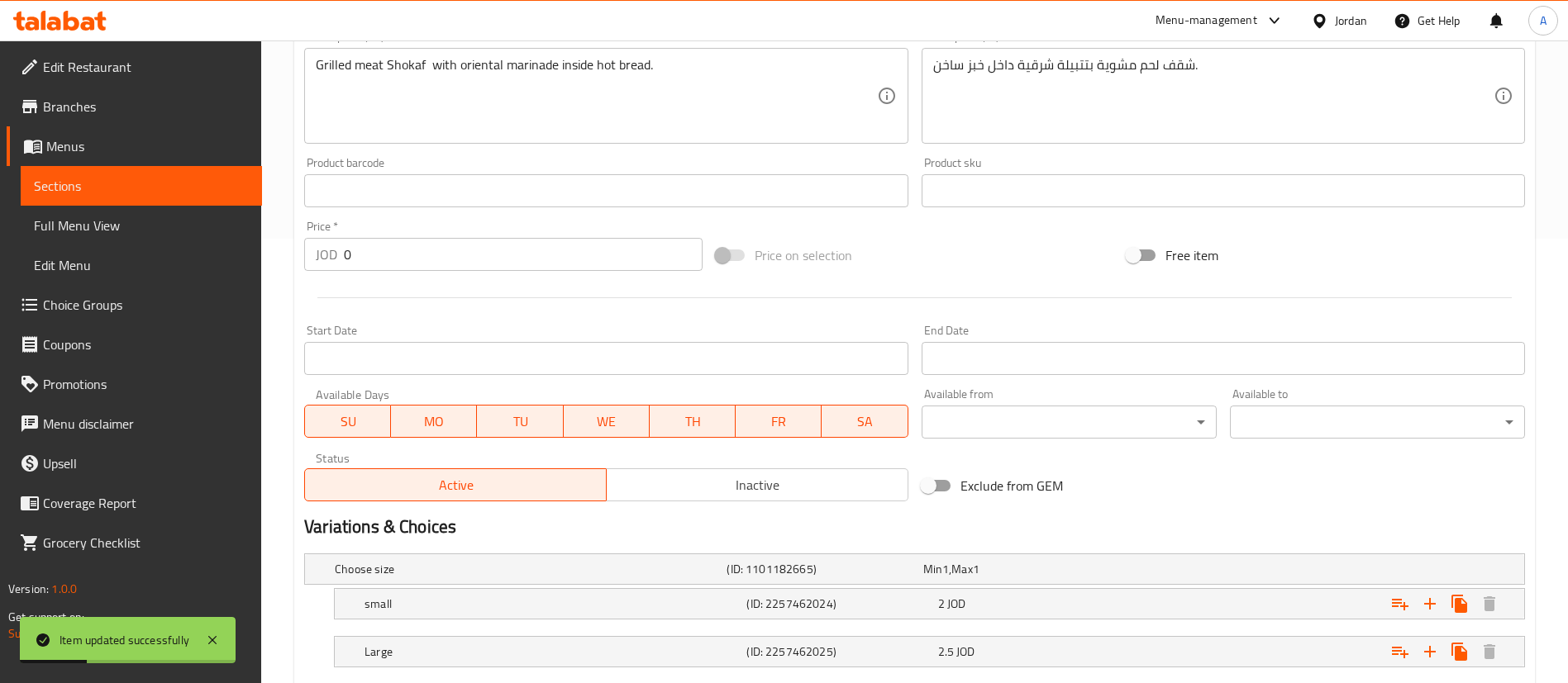
scroll to position [546, 0]
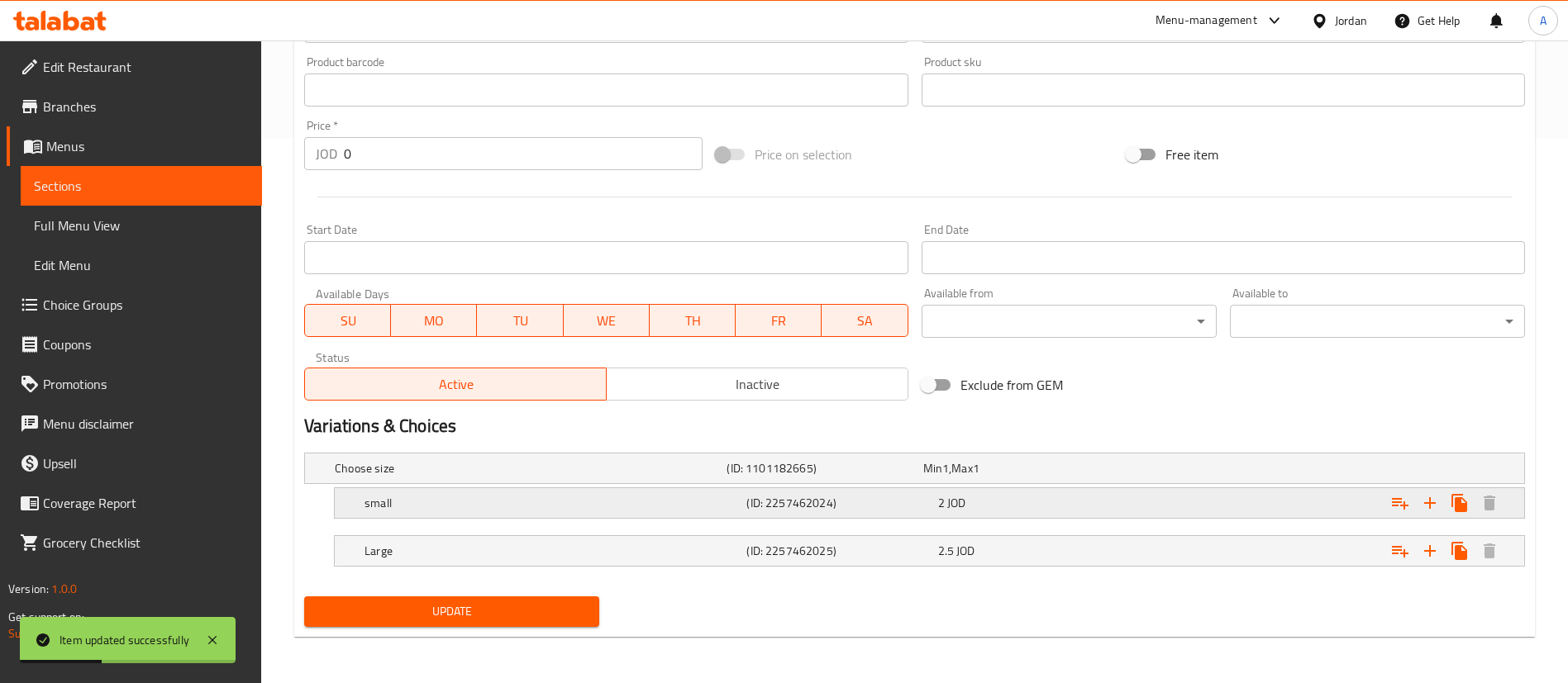
click at [1176, 510] on div "Expand" at bounding box center [1317, 503] width 382 height 36
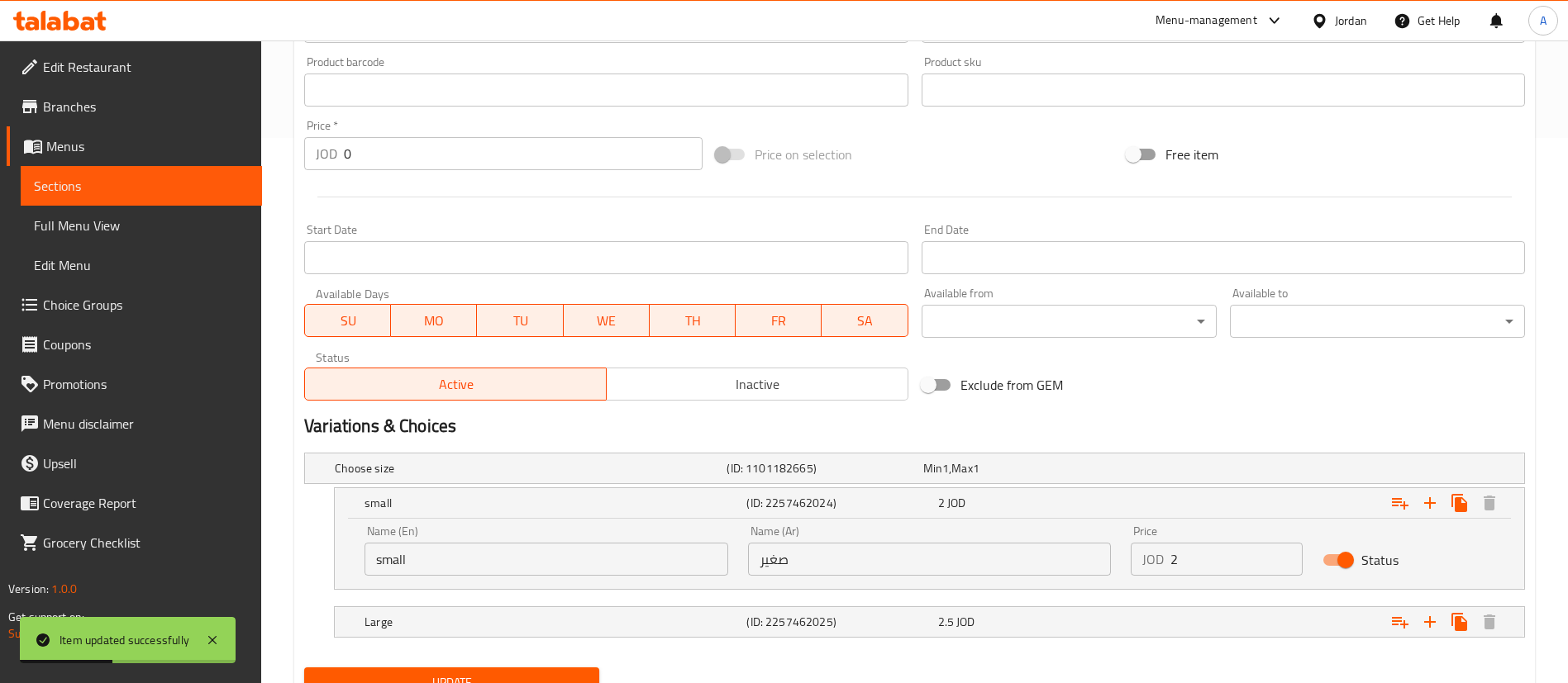
click at [1218, 577] on div "Price JOD 2 Price" at bounding box center [1217, 551] width 192 height 70
click at [1173, 543] on input "2" at bounding box center [1236, 560] width 132 height 33
click at [1193, 553] on input "2" at bounding box center [1236, 560] width 132 height 33
type input "2.2"
click at [1167, 607] on div "Expand" at bounding box center [1317, 621] width 382 height 36
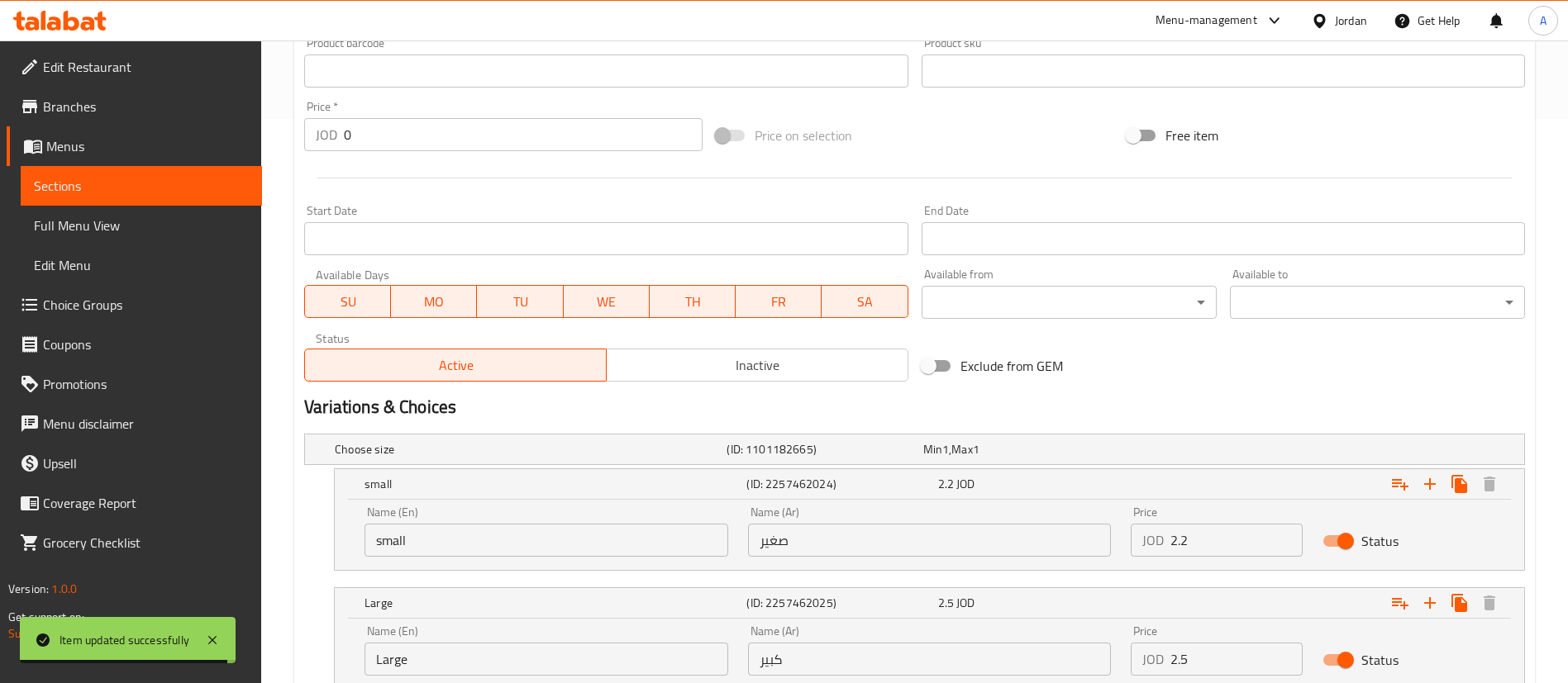
scroll to position [669, 0]
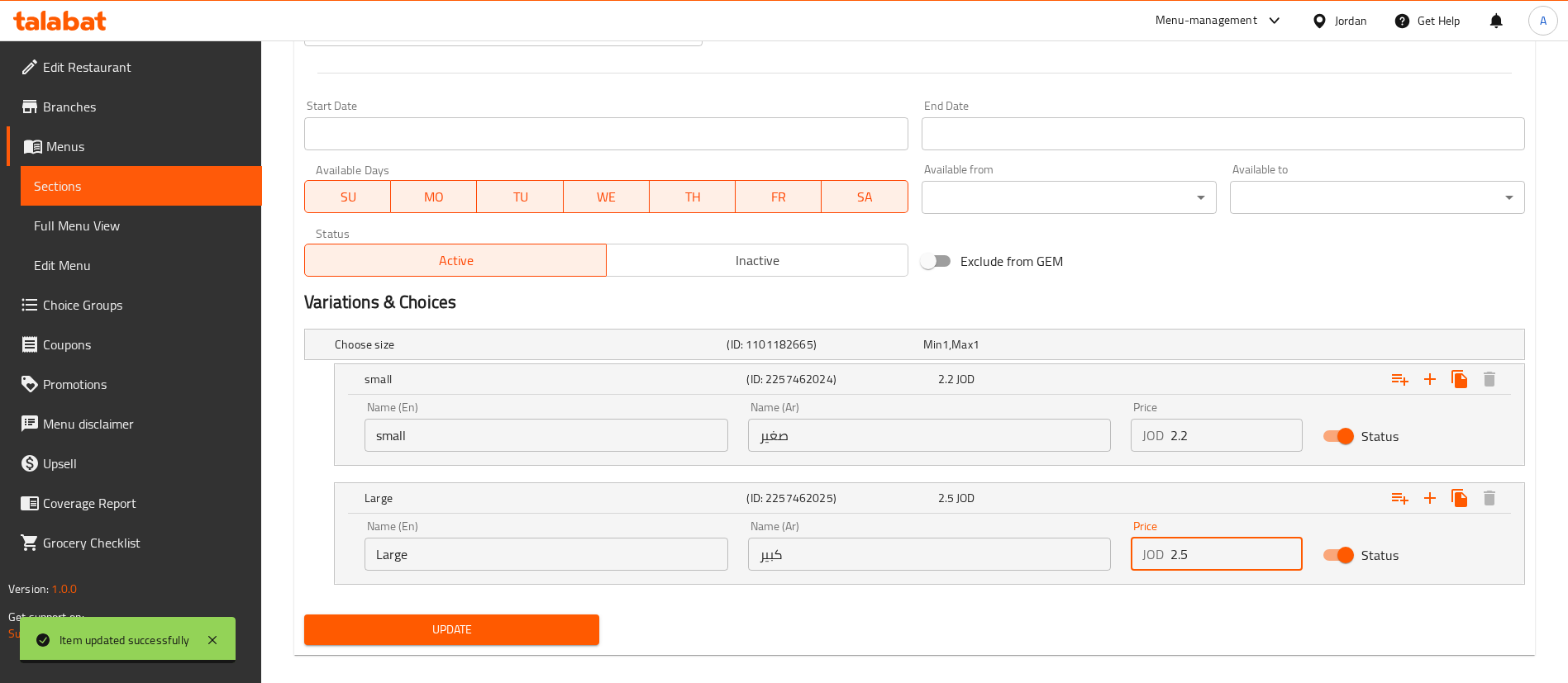
click at [1221, 564] on input "2.5" at bounding box center [1236, 554] width 132 height 33
type input "2.75"
click at [548, 628] on span "Update" at bounding box center [452, 629] width 269 height 20
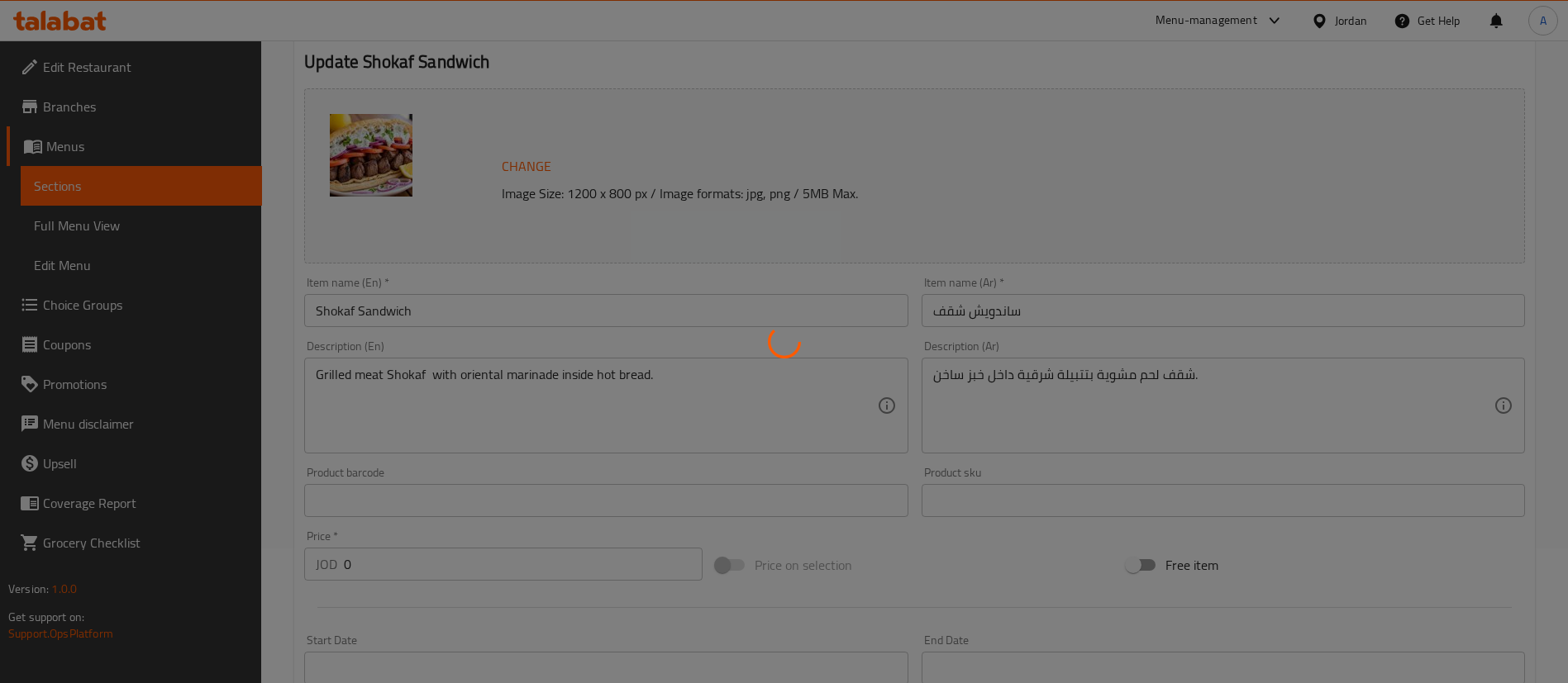
scroll to position [0, 0]
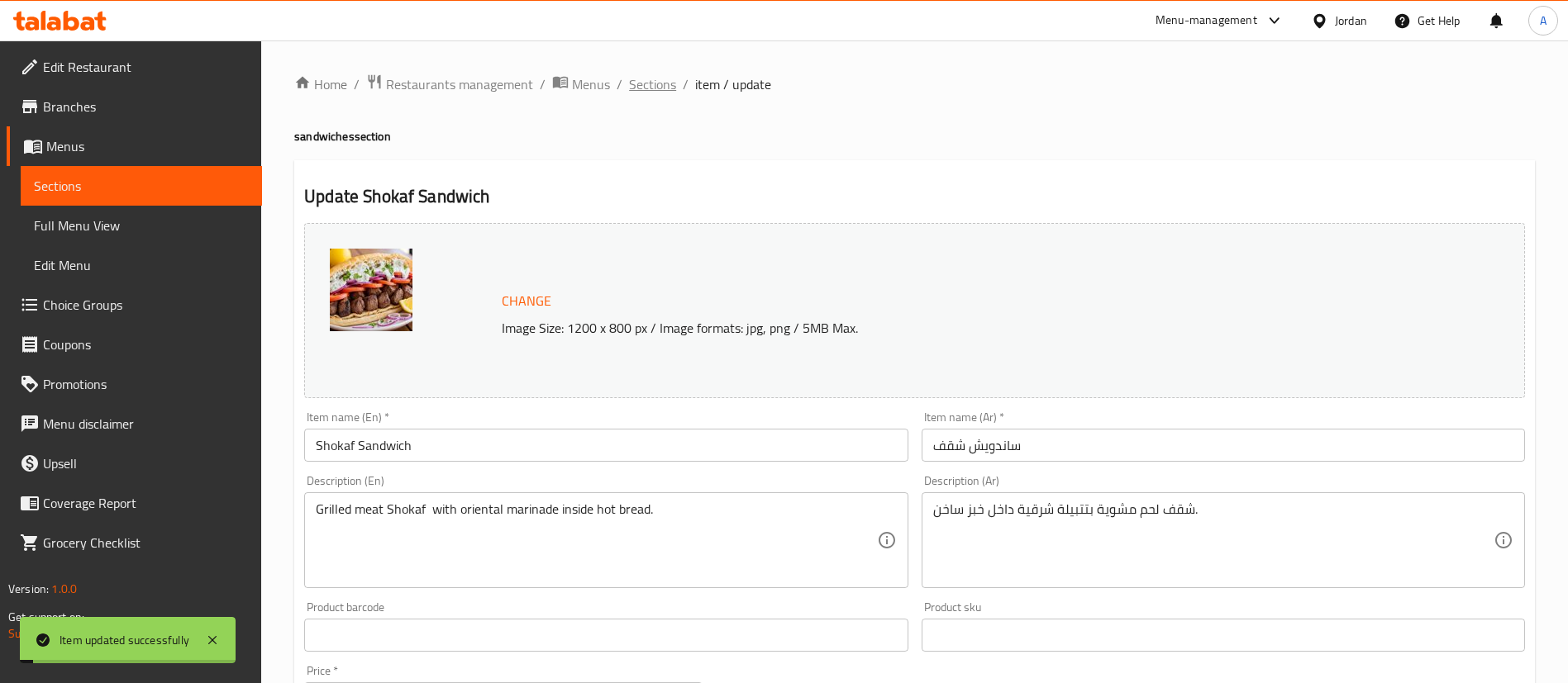
click at [638, 88] on span "Sections" at bounding box center [652, 84] width 48 height 20
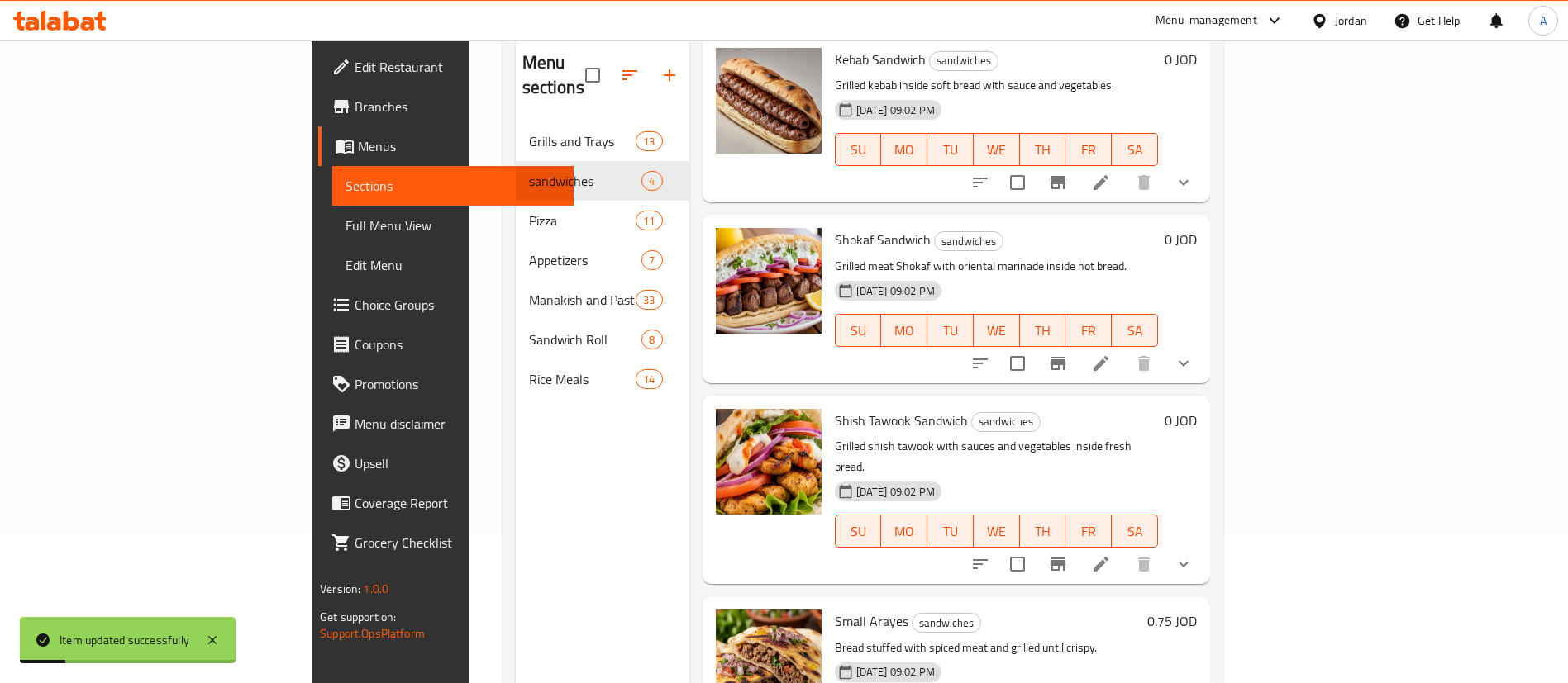
scroll to position [231, 0]
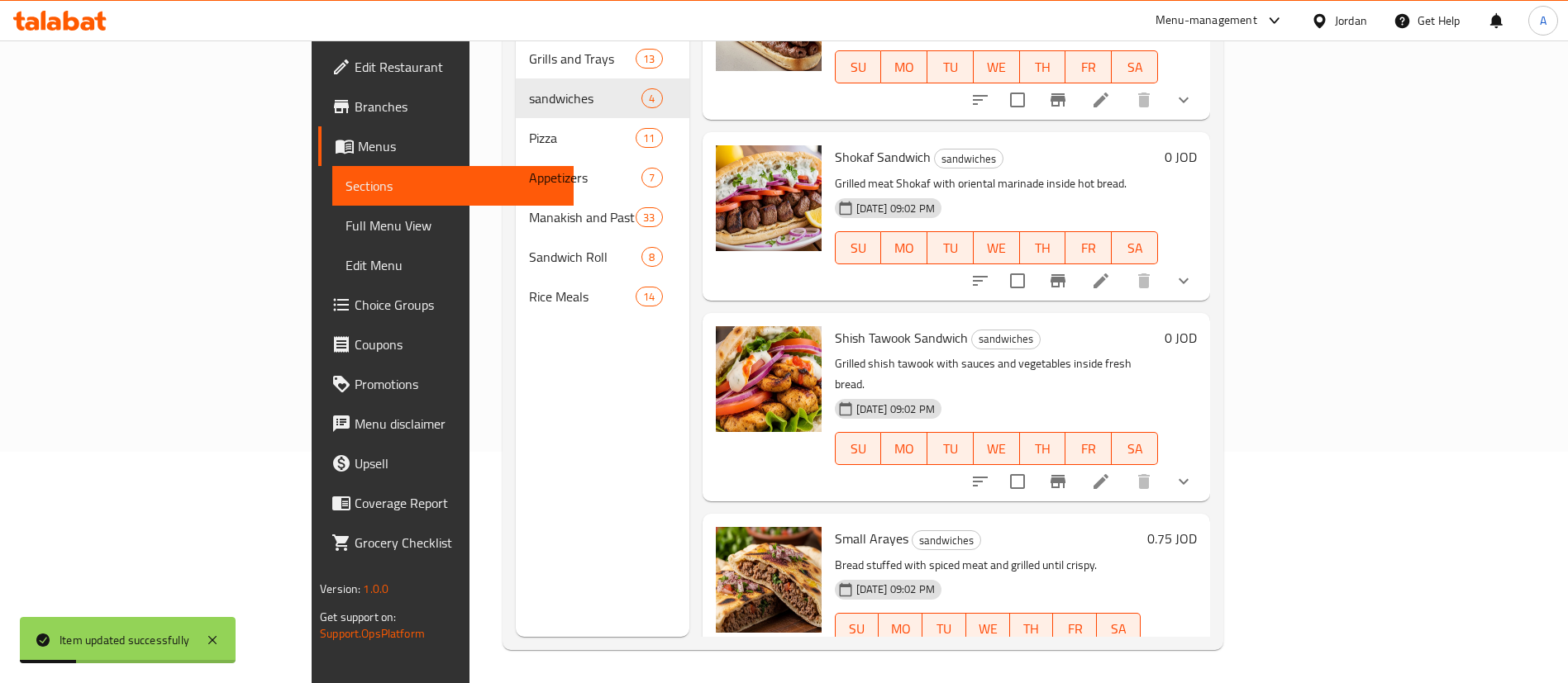
click at [1124, 466] on li at bounding box center [1101, 481] width 47 height 30
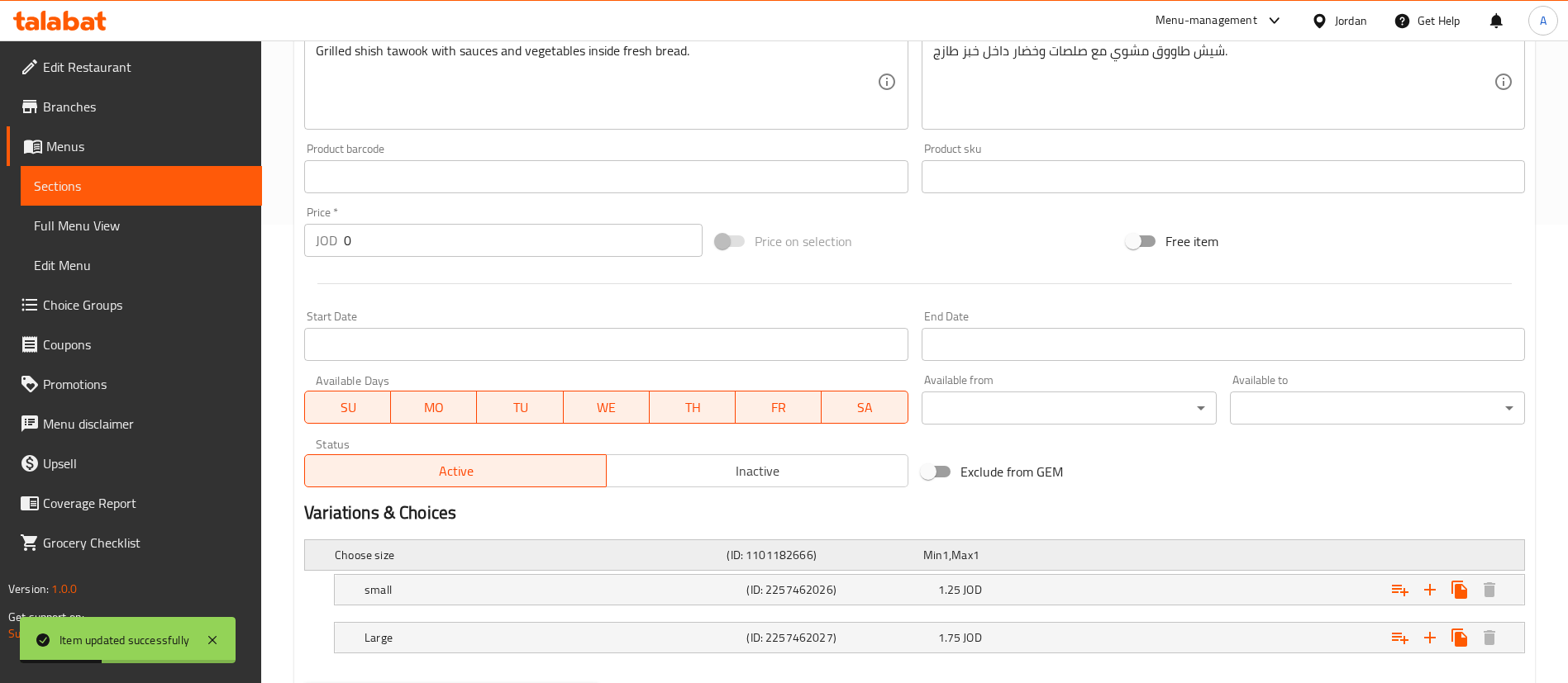
scroll to position [546, 0]
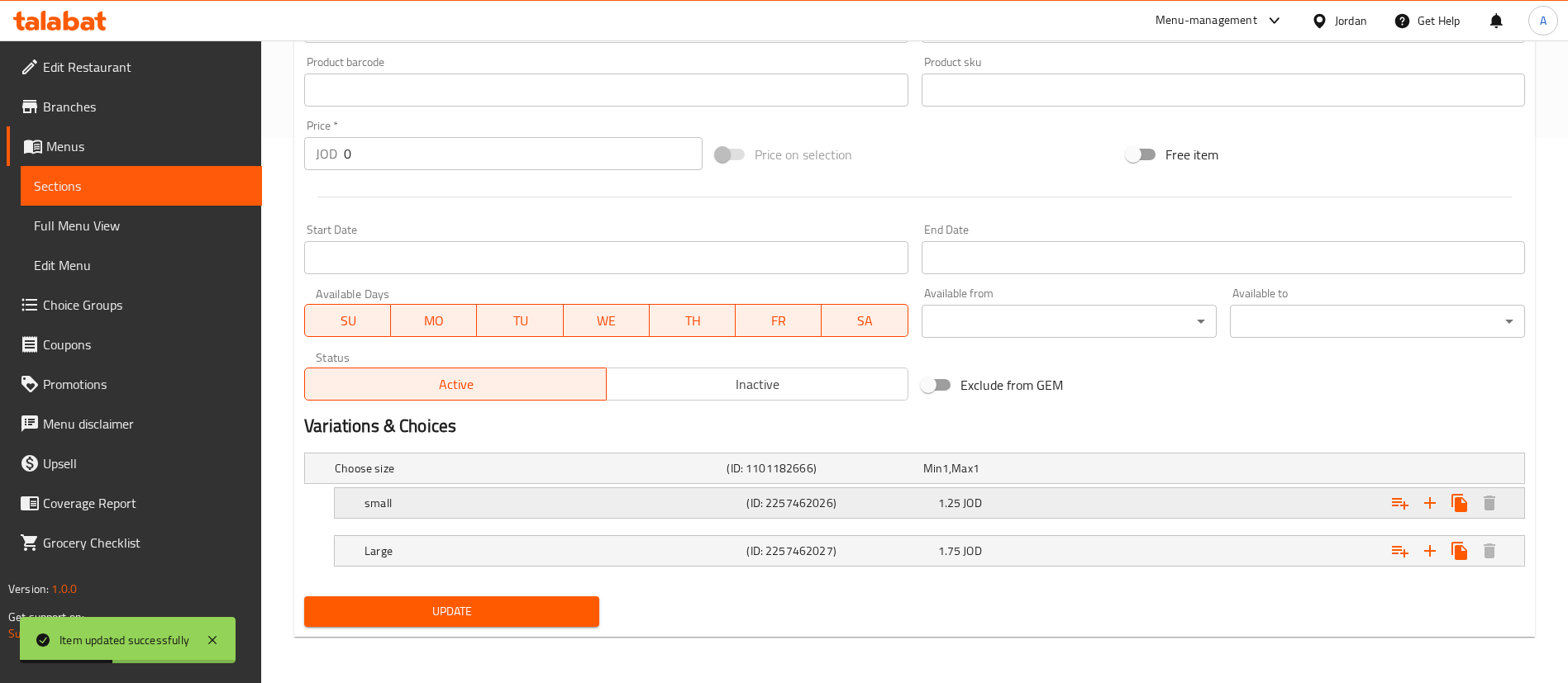
click at [1101, 497] on div "1.25 JOD" at bounding box center [1030, 503] width 184 height 17
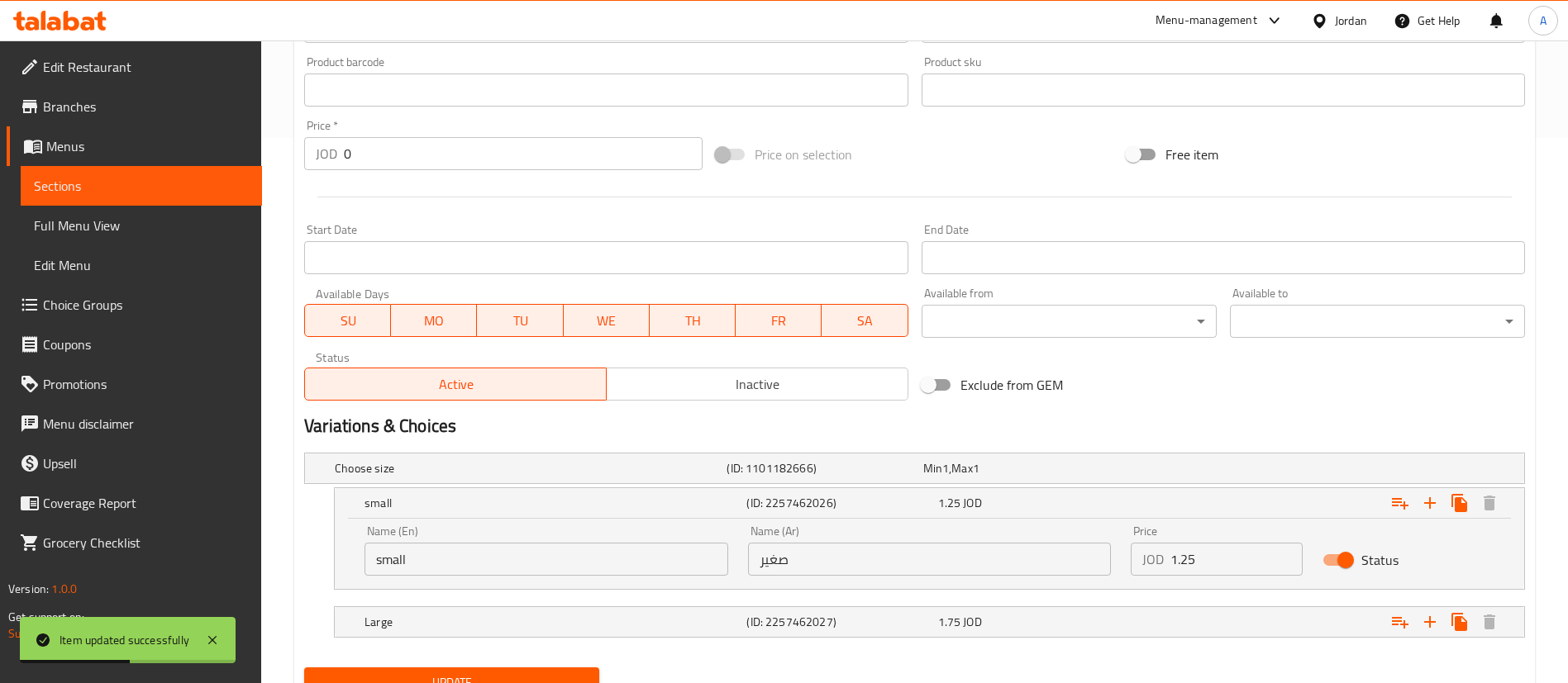
click at [1203, 562] on input "1.25" at bounding box center [1236, 560] width 132 height 33
click at [1218, 556] on input "1.25" at bounding box center [1236, 560] width 132 height 33
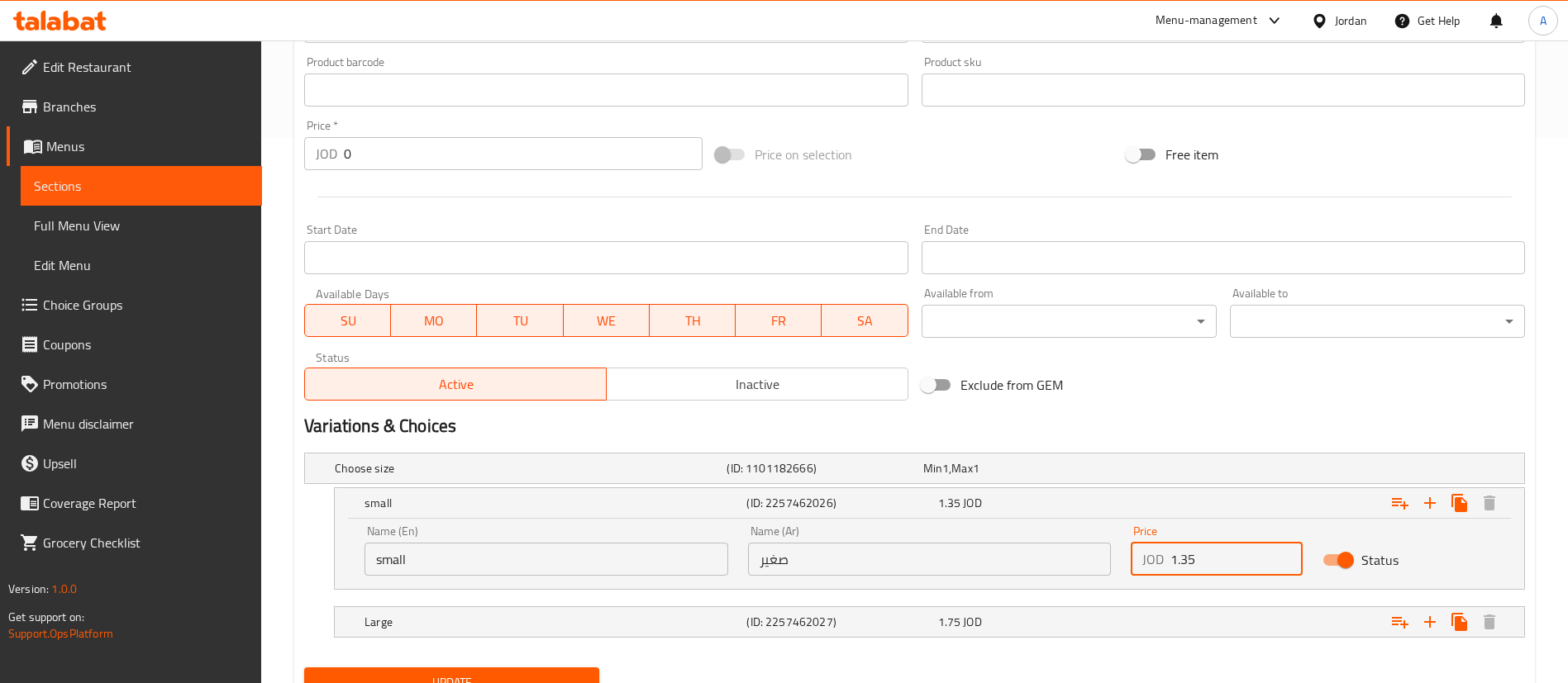
type input "1.35"
click at [304, 668] on button "Update" at bounding box center [451, 683] width 295 height 31
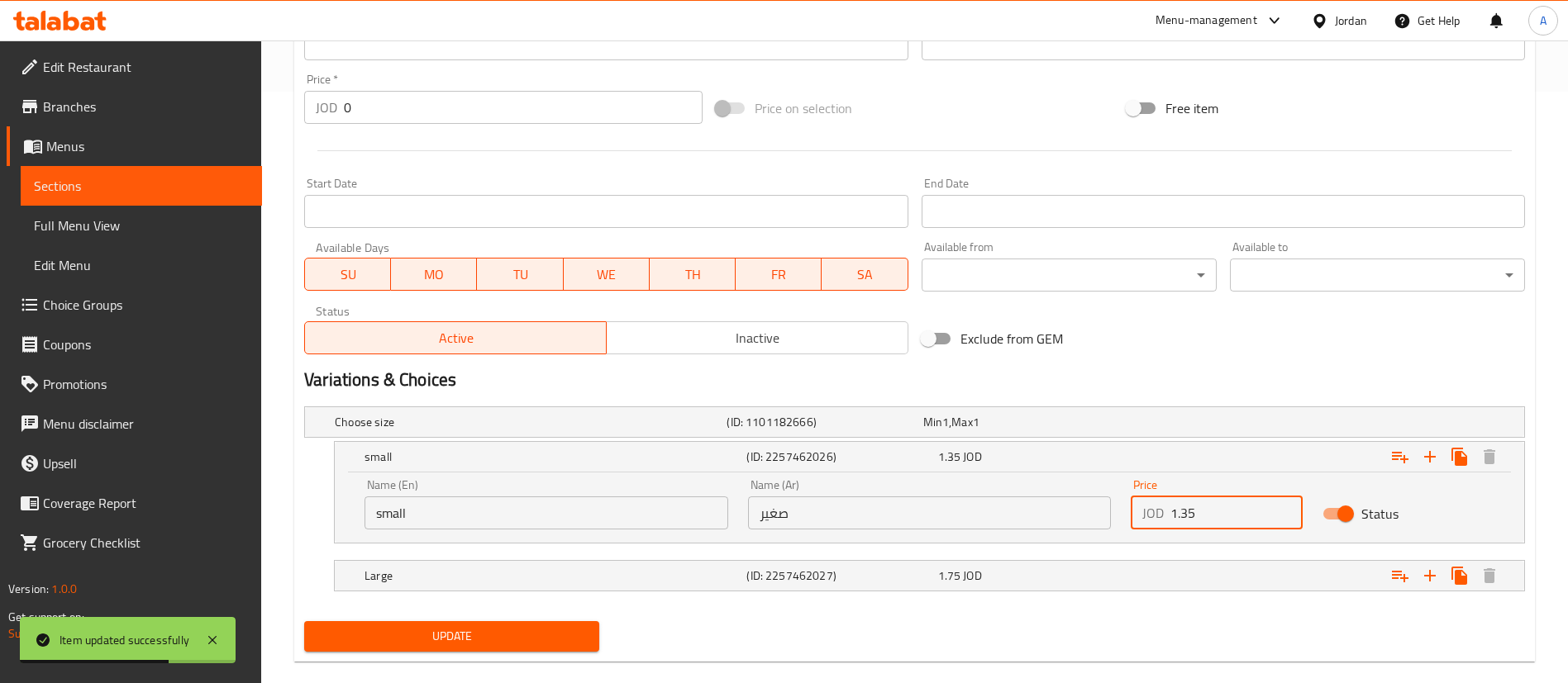
scroll to position [616, 0]
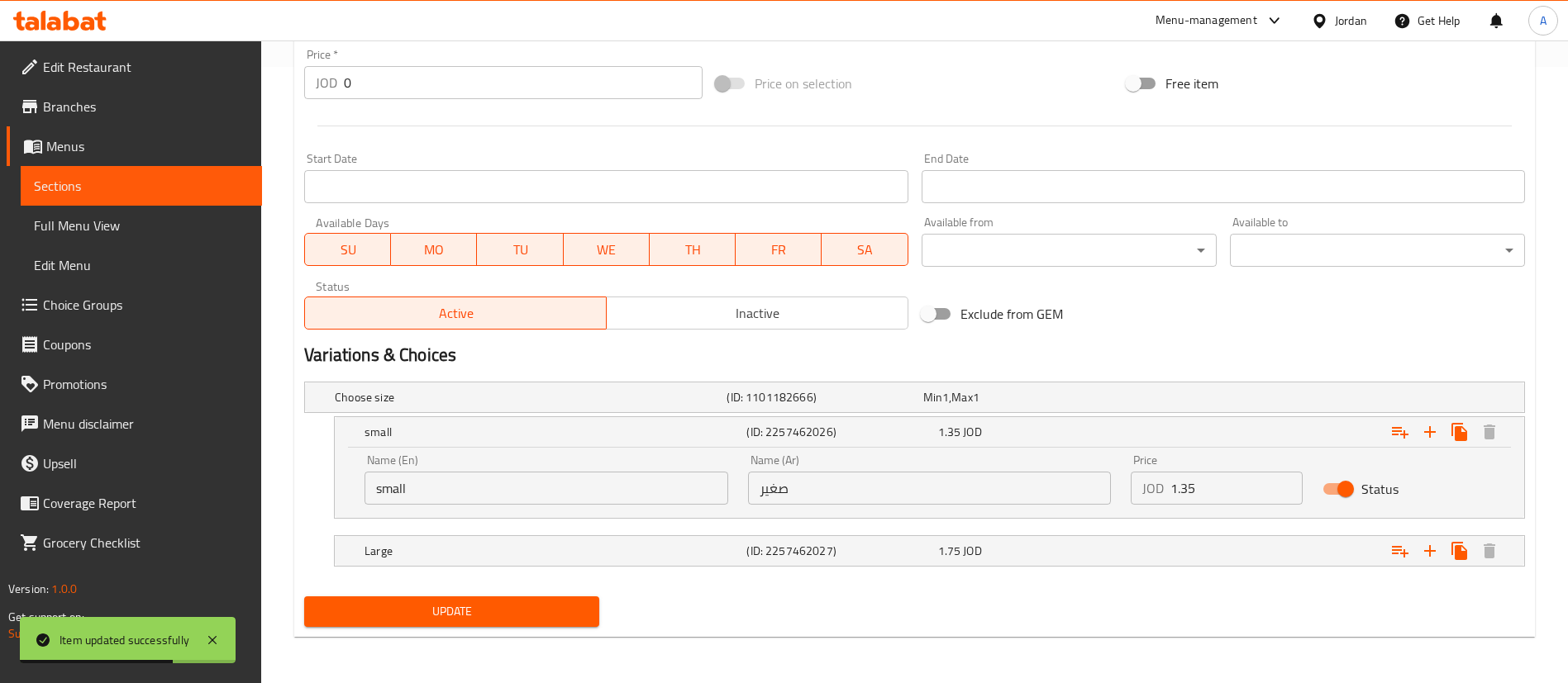
click at [1167, 537] on div "Expand" at bounding box center [1317, 551] width 382 height 36
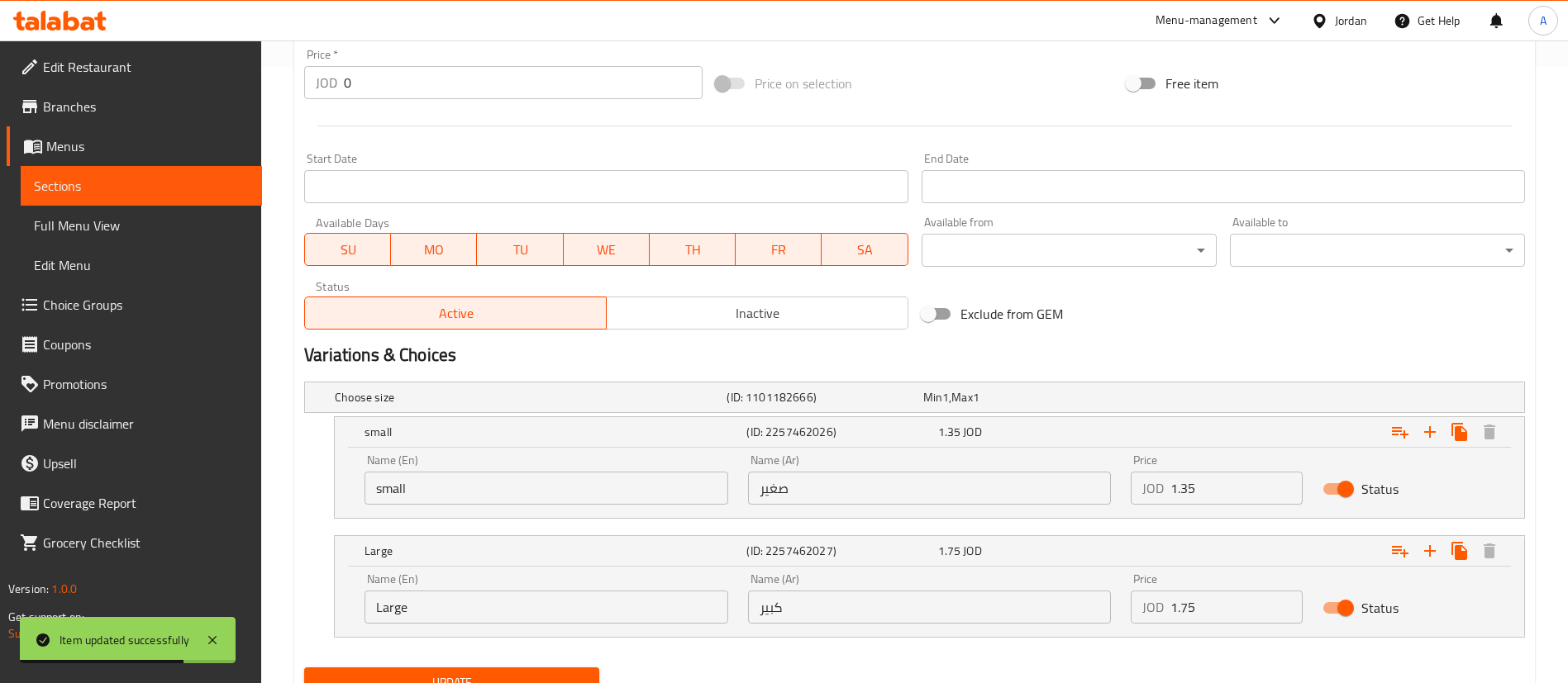
click at [1225, 599] on input "1.75" at bounding box center [1236, 607] width 132 height 33
type input "1.9"
click at [304, 668] on button "Update" at bounding box center [451, 683] width 295 height 31
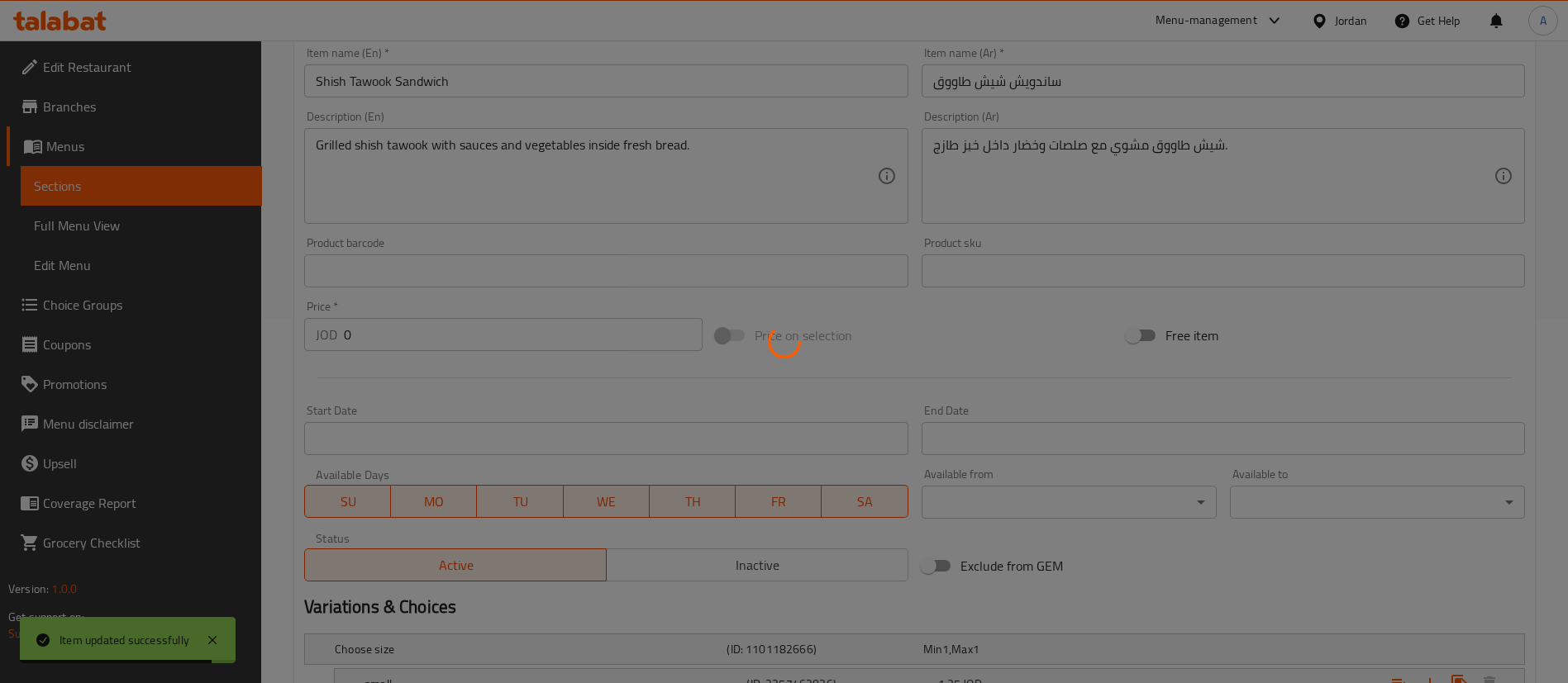
scroll to position [0, 0]
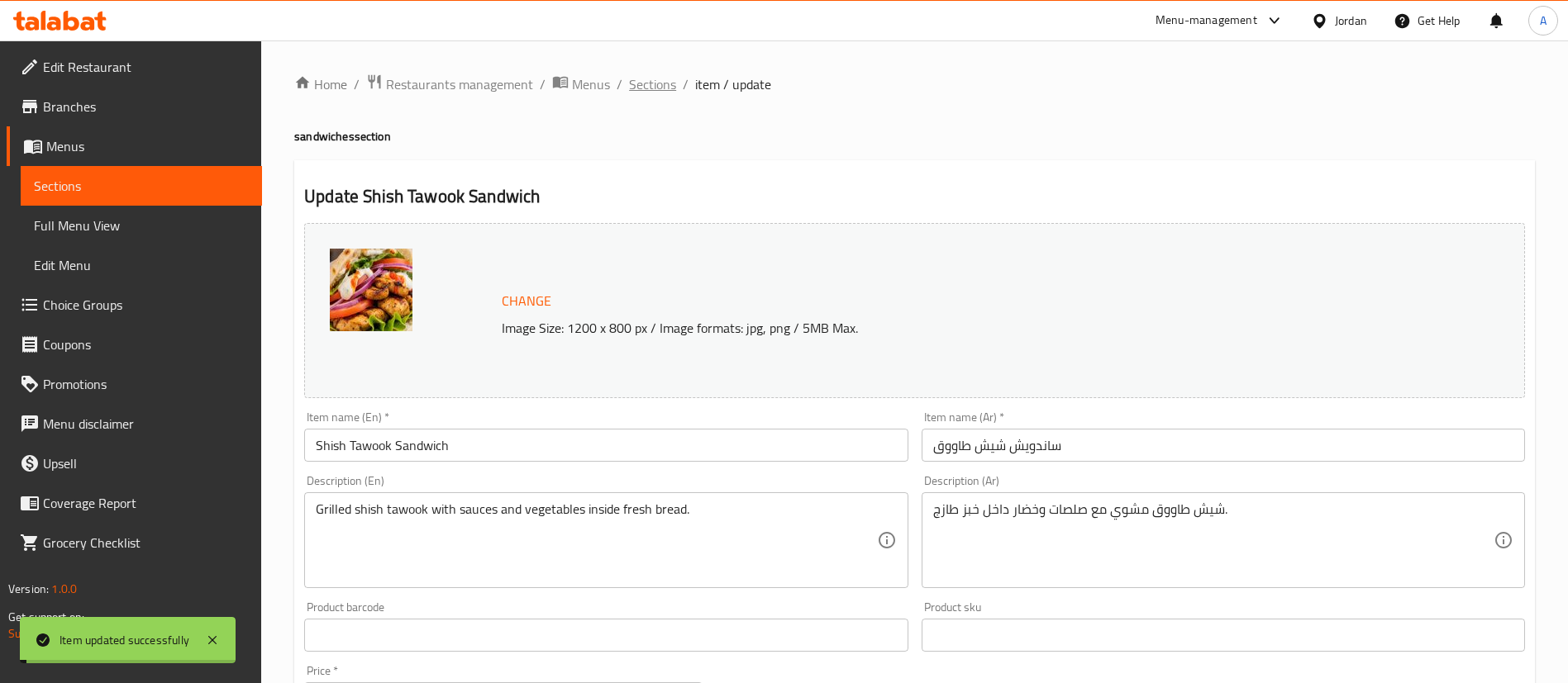
click at [658, 88] on span "Sections" at bounding box center [652, 84] width 48 height 20
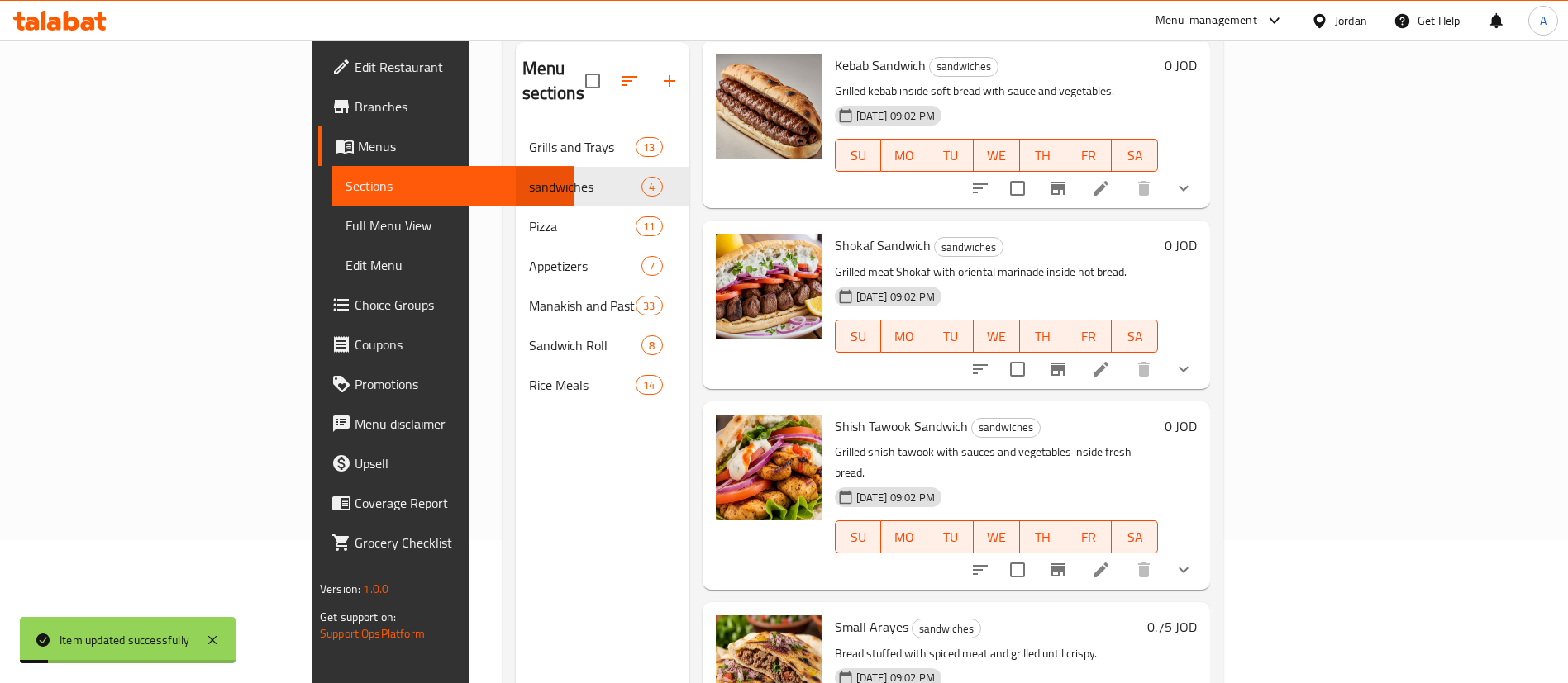
scroll to position [231, 0]
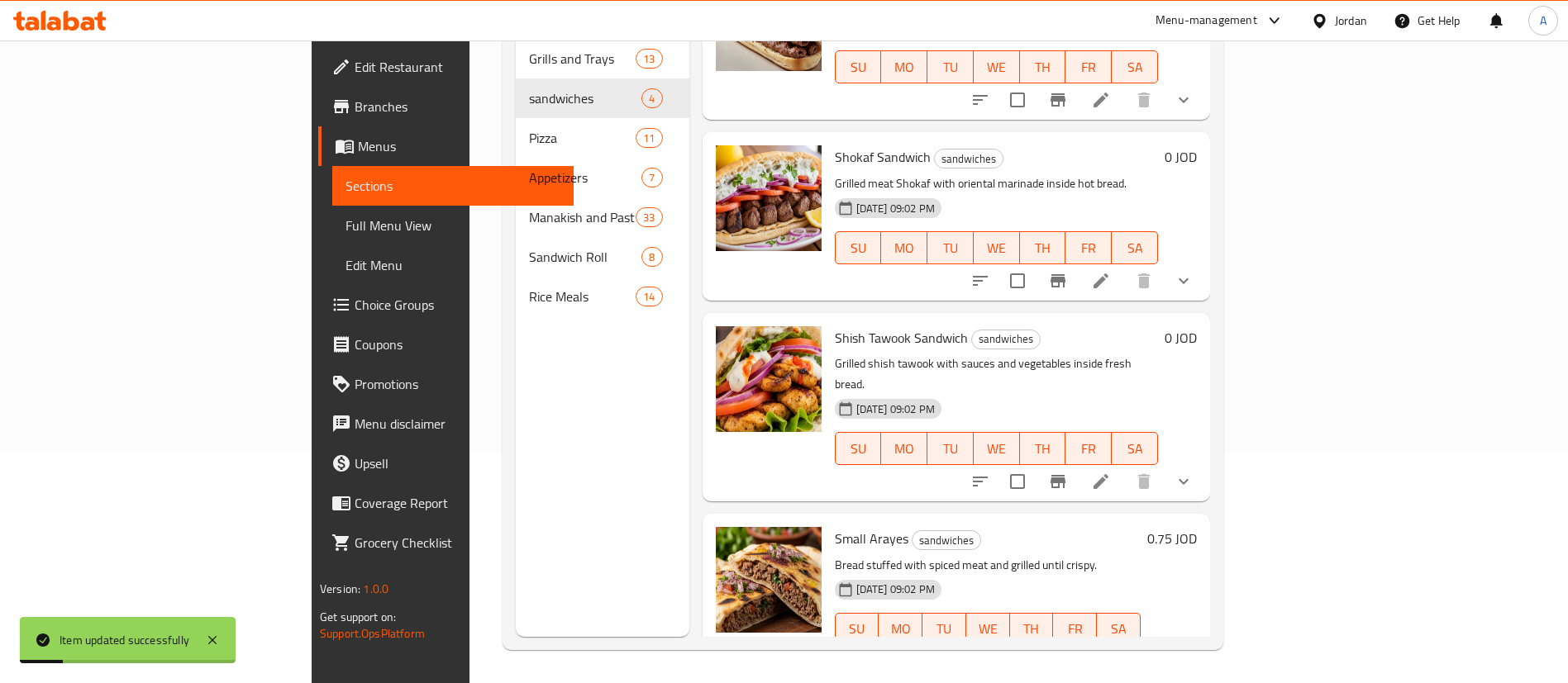
drag, startPoint x: 1402, startPoint y: 621, endPoint x: 1422, endPoint y: 622, distance: 20.0
click at [1204, 643] on div at bounding box center [1101, 662] width 203 height 40
click at [1164, 648] on li at bounding box center [1140, 663] width 47 height 30
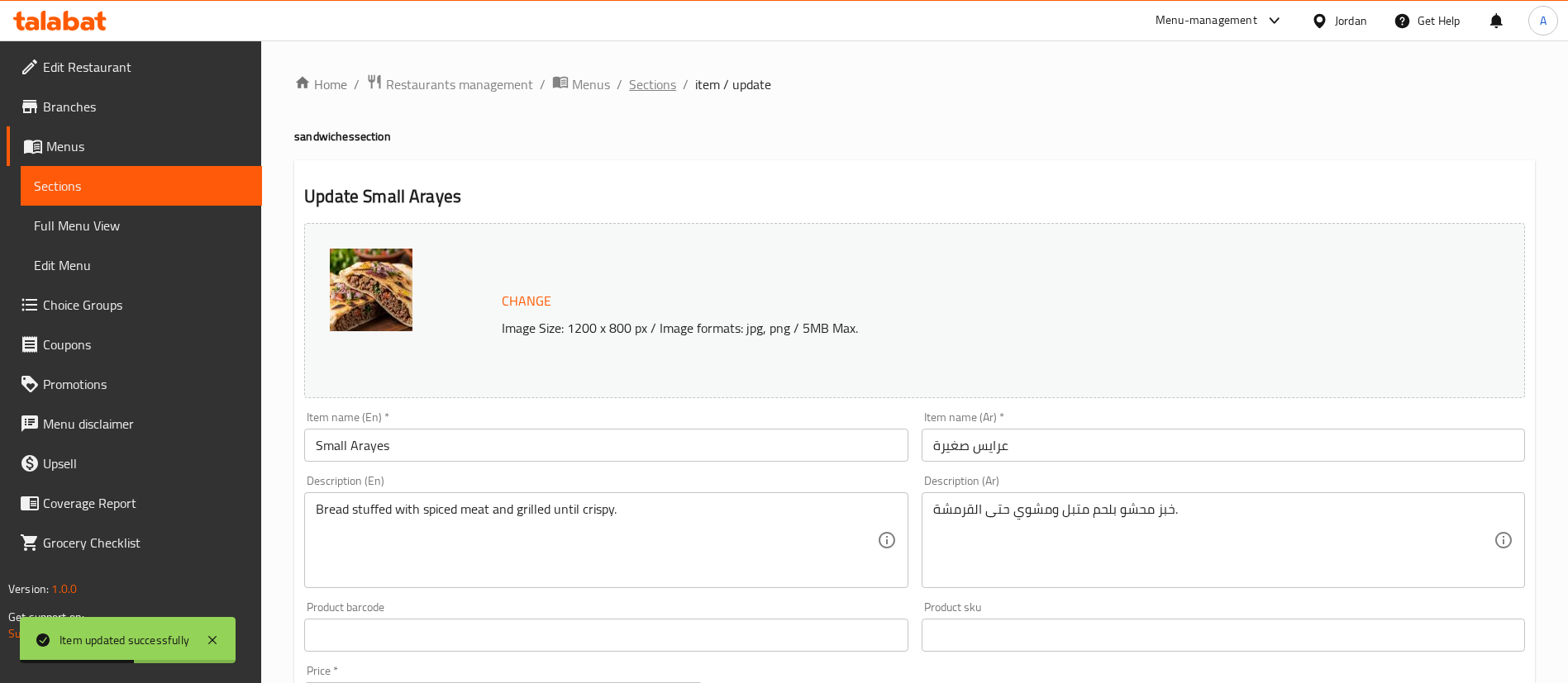
click at [664, 85] on span "Sections" at bounding box center [652, 84] width 48 height 20
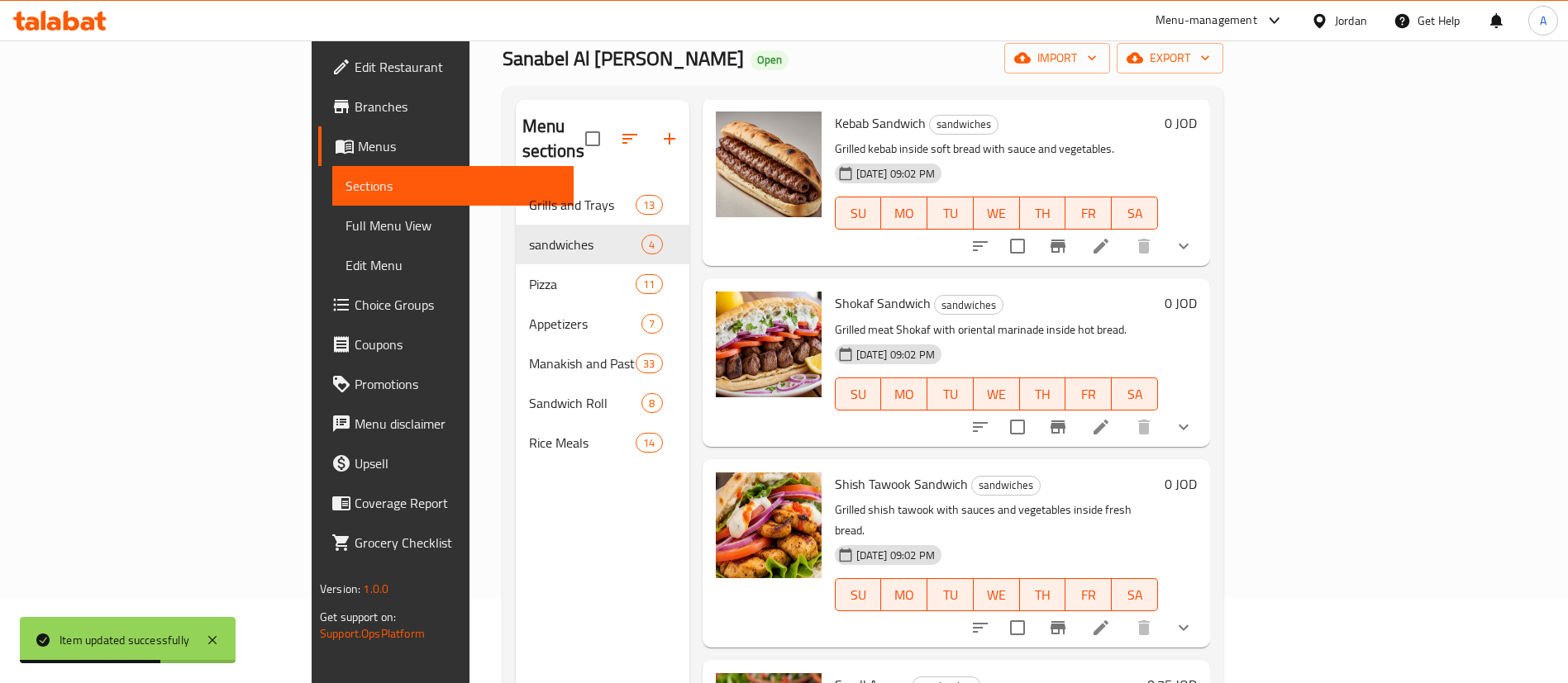
scroll to position [231, 0]
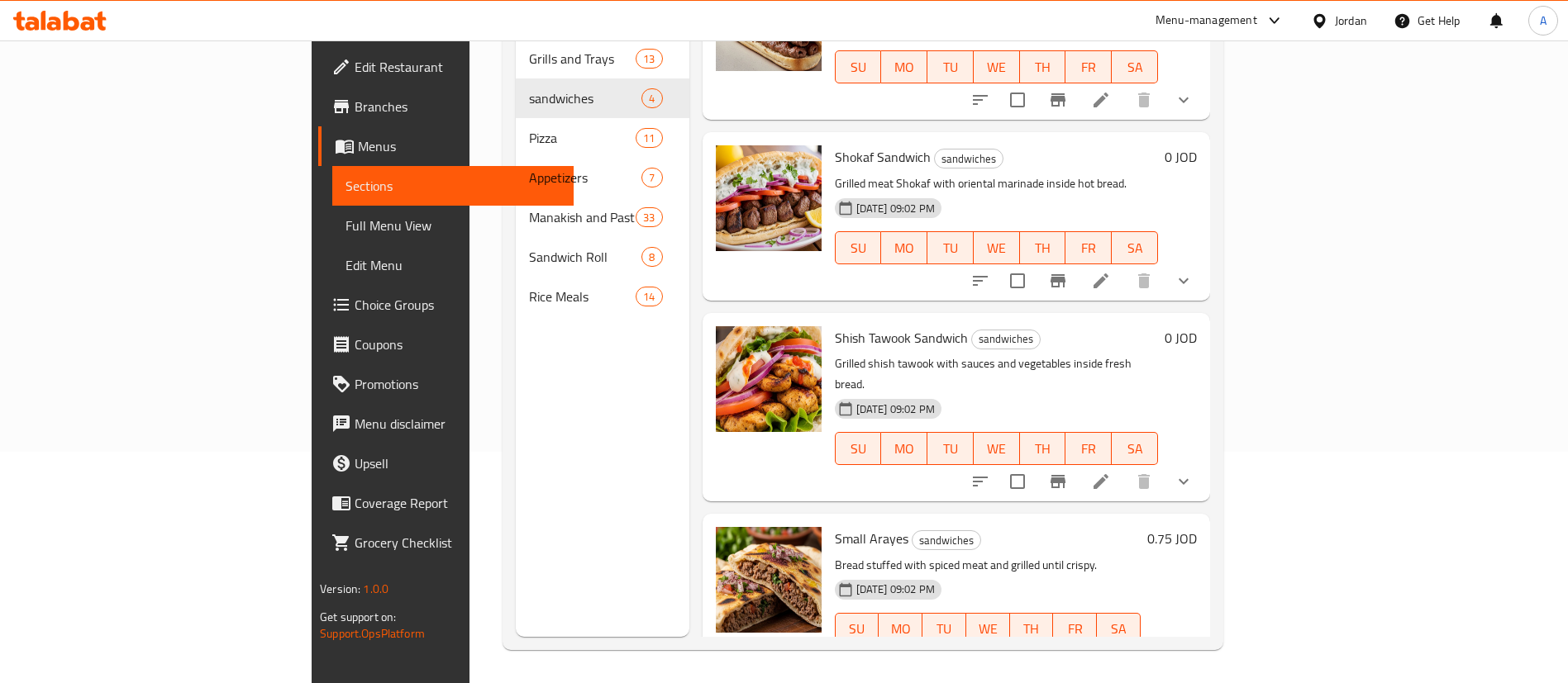
click at [1196, 527] on h6 "0.75 JOD" at bounding box center [1172, 539] width 49 height 23
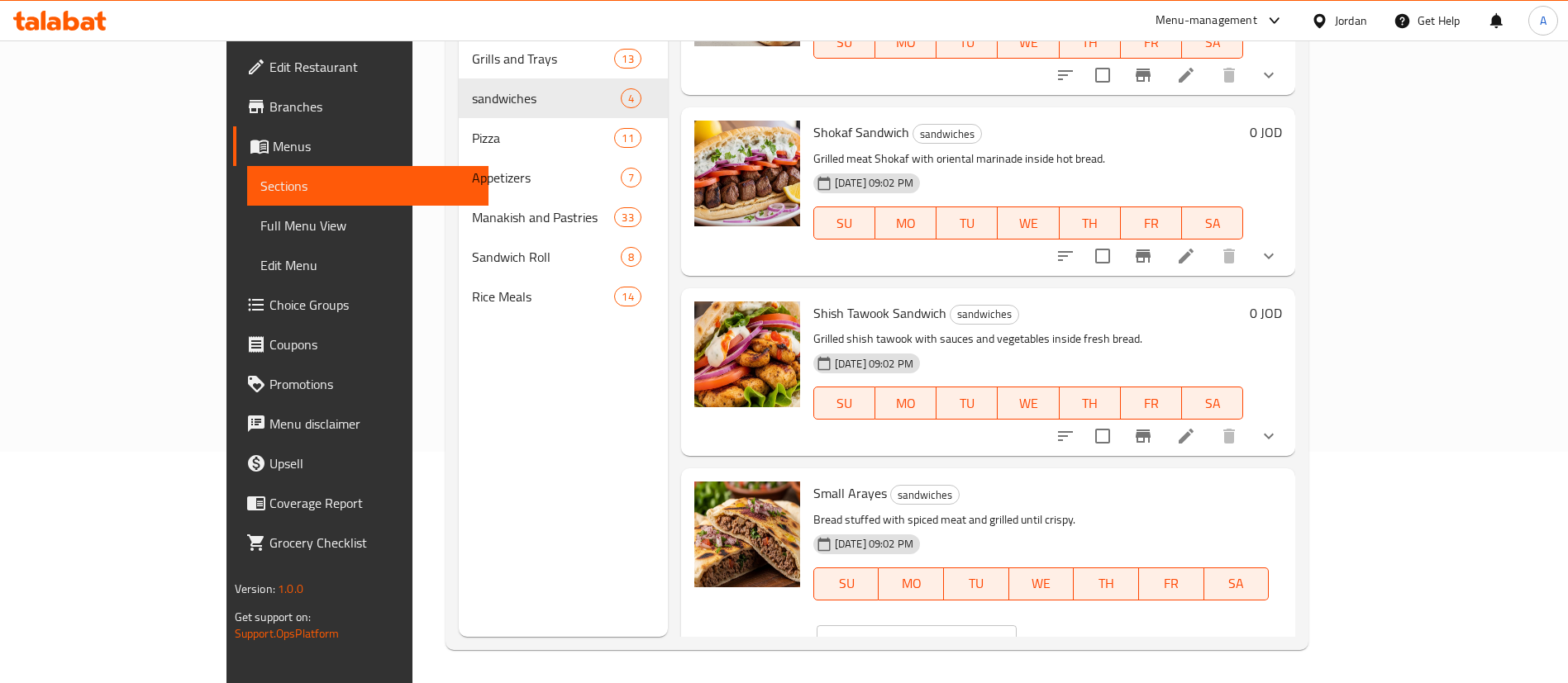
click at [1017, 626] on input "0.75" at bounding box center [937, 643] width 160 height 33
type input "0.85"
drag, startPoint x: 1448, startPoint y: 502, endPoint x: 1285, endPoint y: 515, distance: 163.5
click at [1093, 624] on button "ok" at bounding box center [1074, 642] width 36 height 36
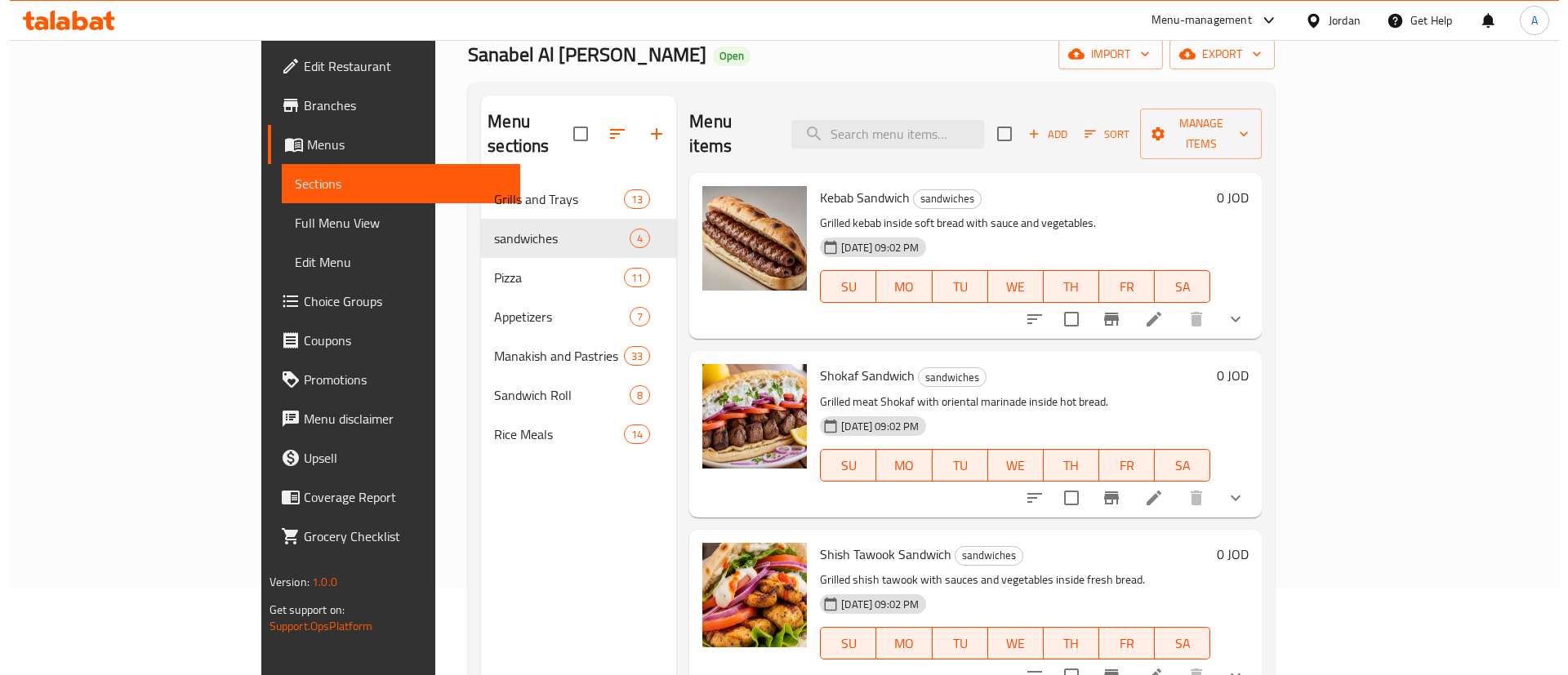
scroll to position [0, 0]
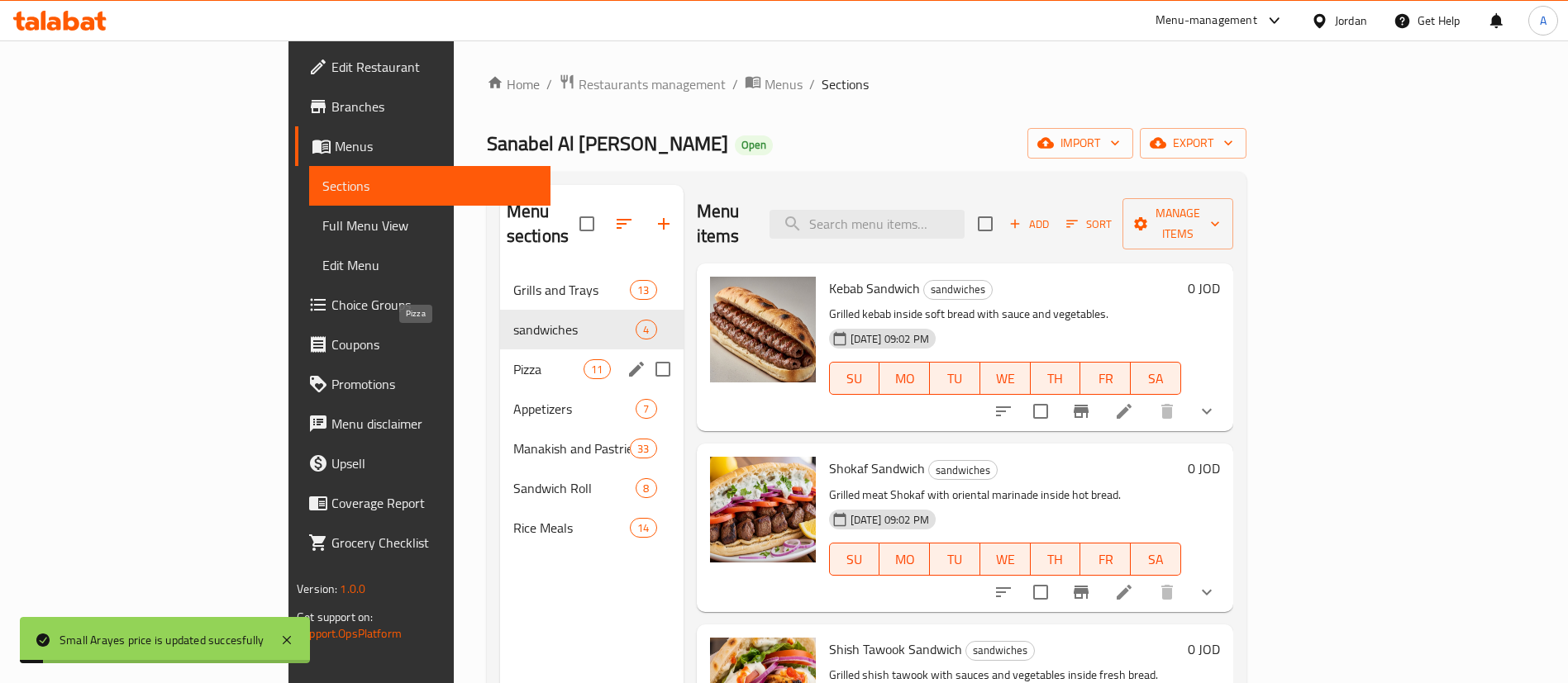
click at [513, 359] on span "Pizza" at bounding box center [548, 369] width 70 height 20
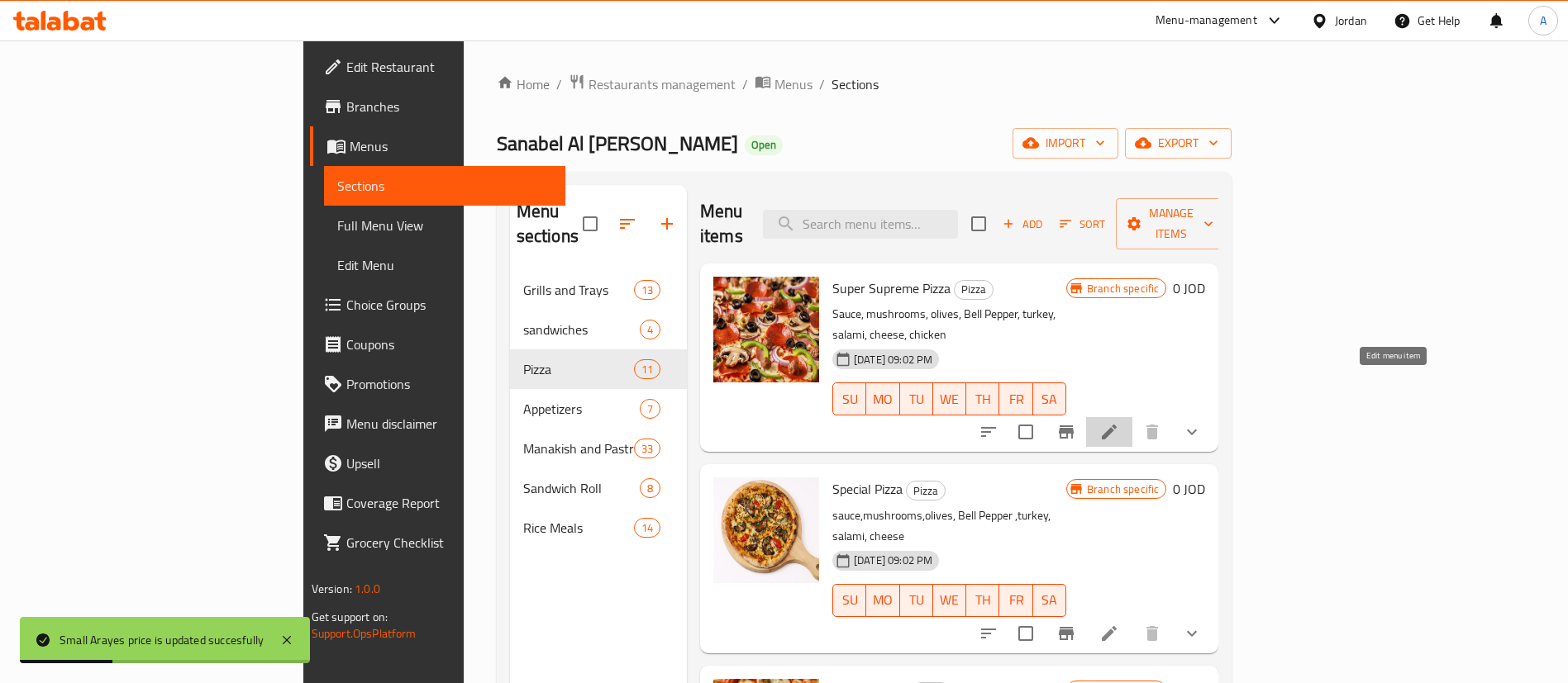
click at [1119, 422] on icon at bounding box center [1109, 432] width 20 height 20
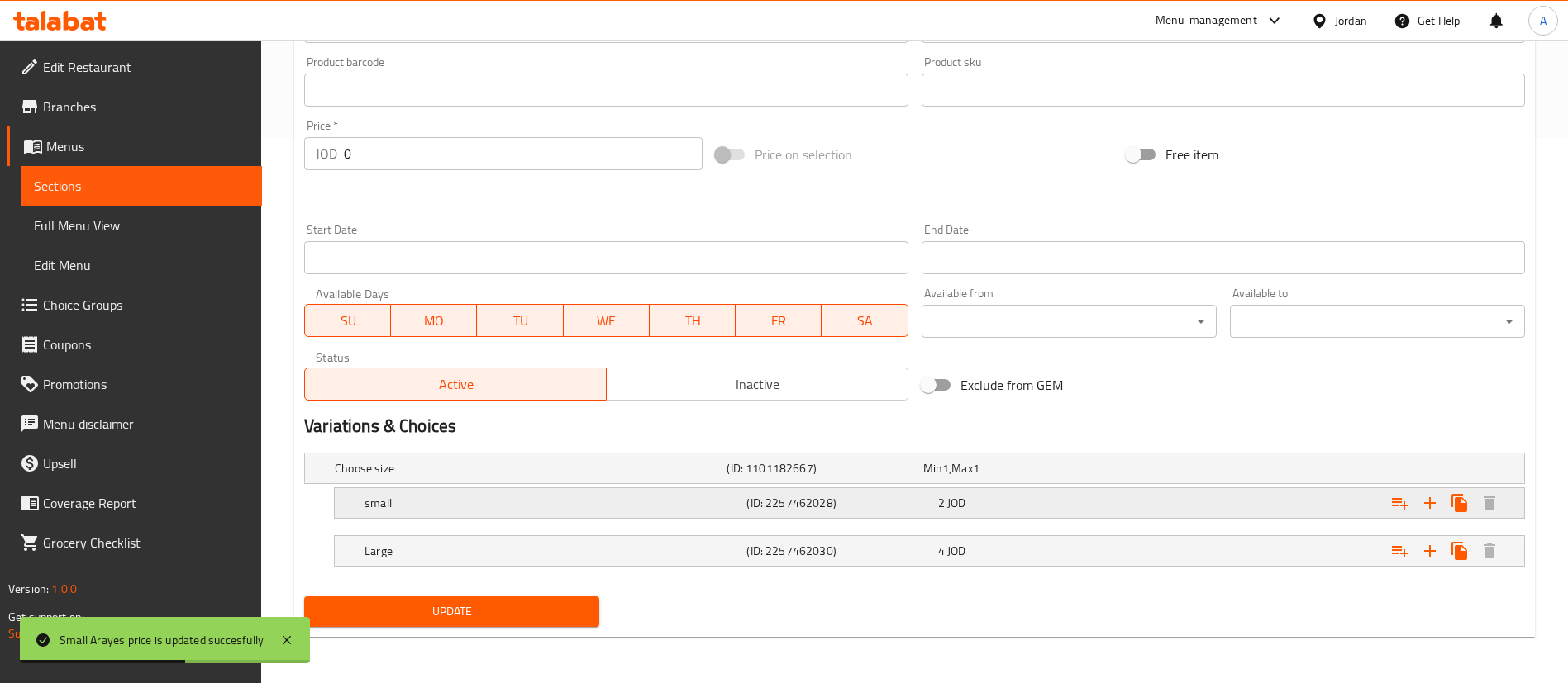
click at [1102, 516] on div "small (ID: 2257462028) 2 JOD" at bounding box center [934, 503] width 1146 height 36
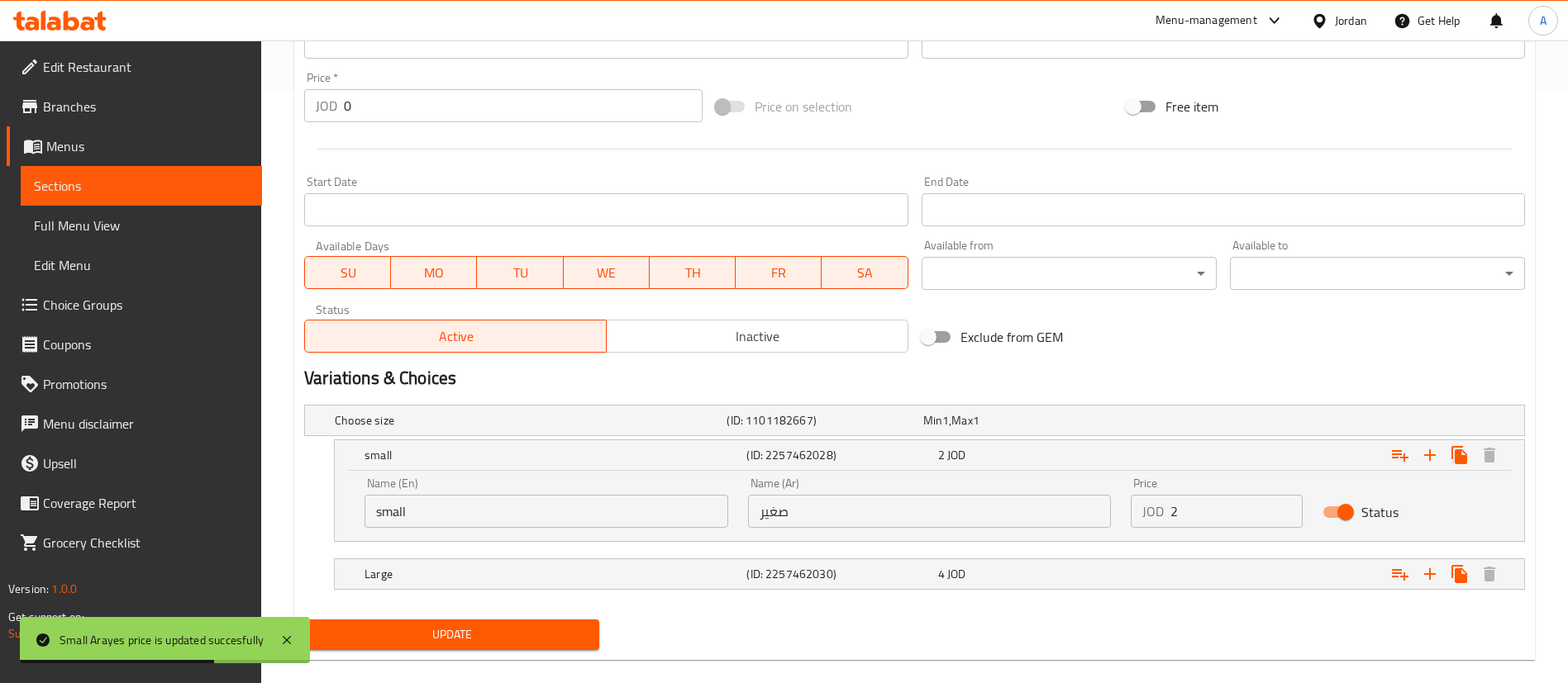
scroll to position [616, 0]
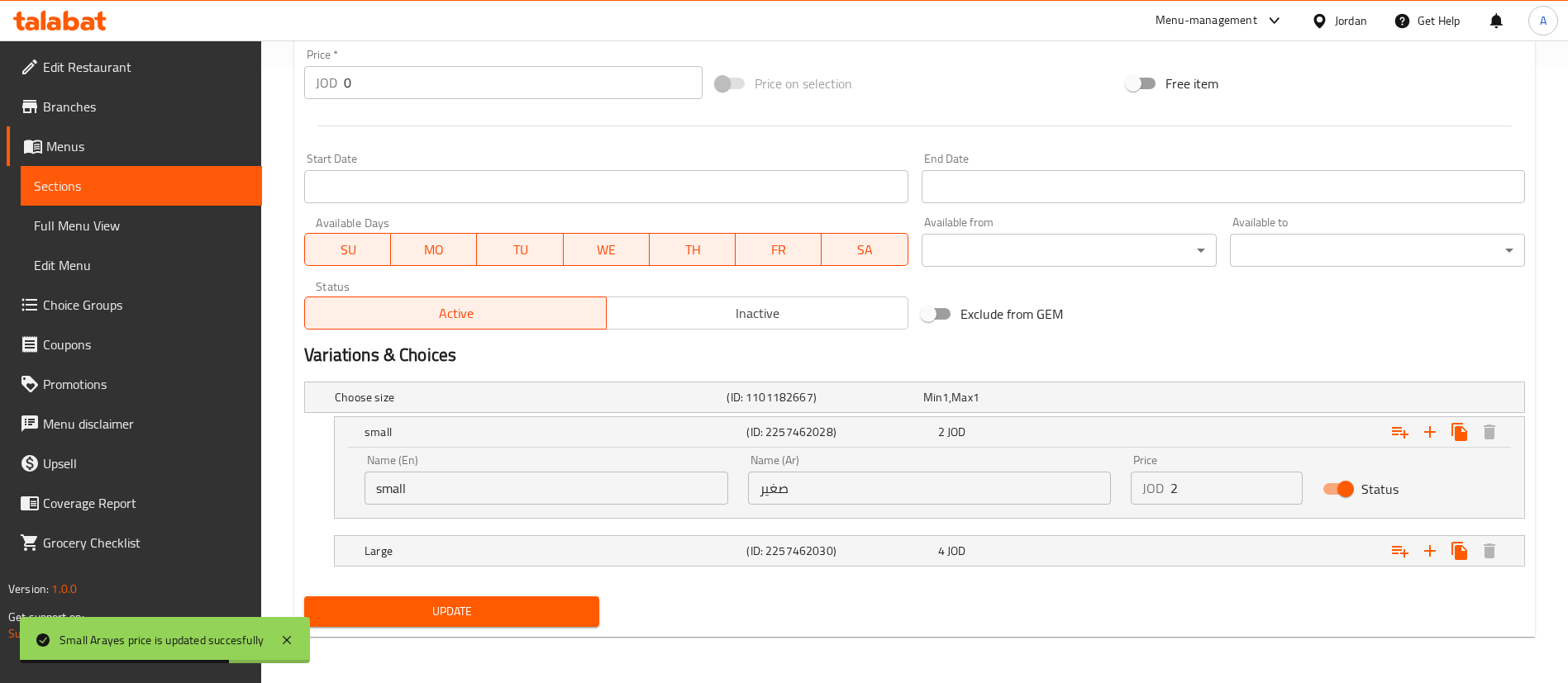
click at [1204, 485] on input "2" at bounding box center [1236, 488] width 132 height 33
type input "2.2"
click at [1187, 561] on div "Expand" at bounding box center [1317, 551] width 382 height 36
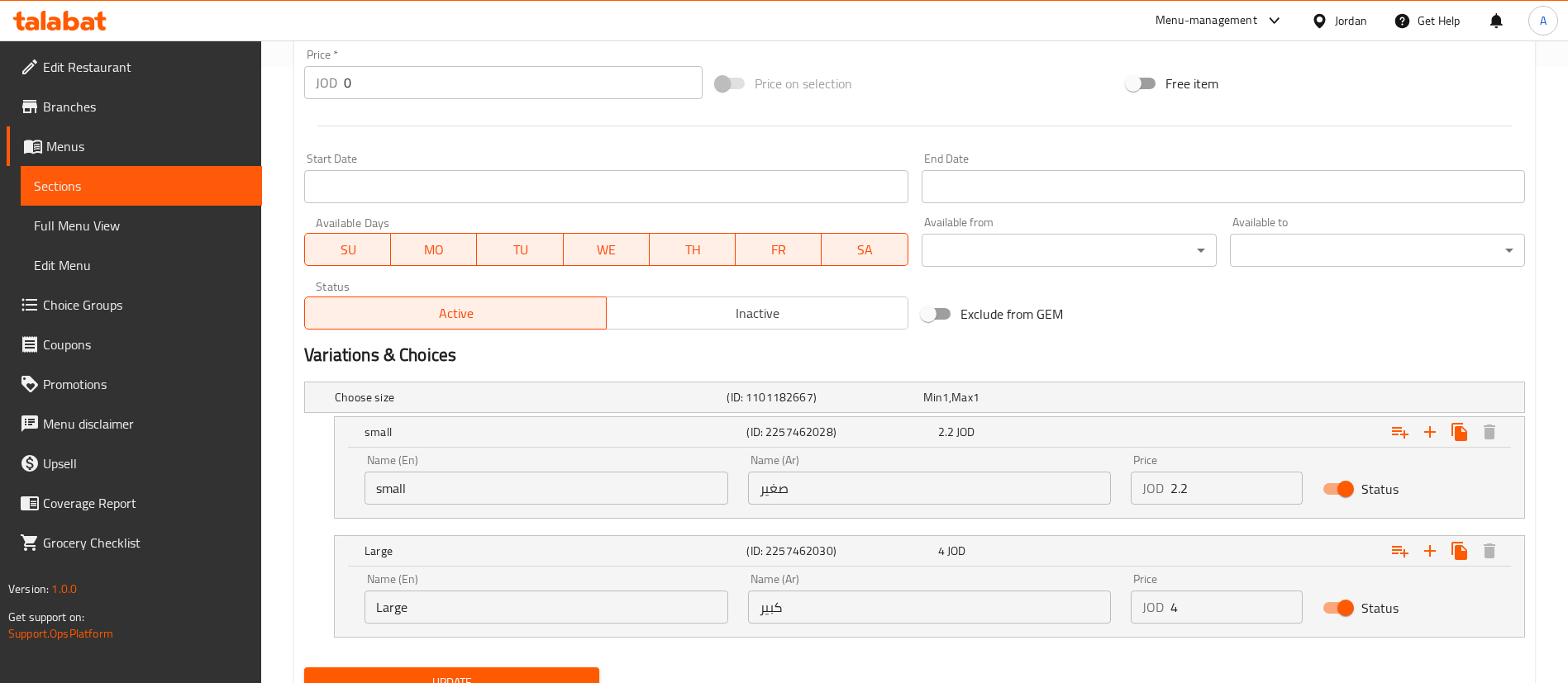
click at [1225, 599] on input "4" at bounding box center [1236, 607] width 132 height 33
type input "4.4"
click at [304, 668] on button "Update" at bounding box center [451, 683] width 295 height 31
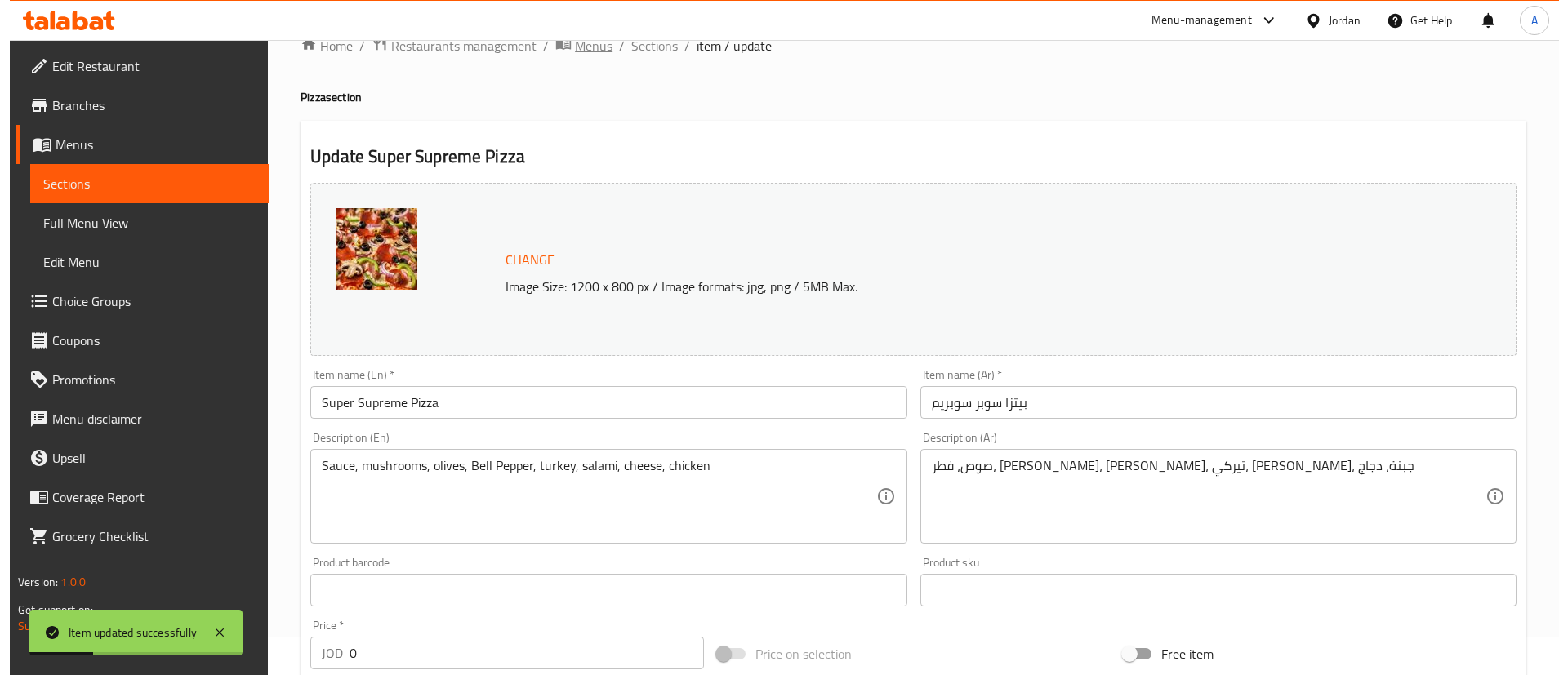
scroll to position [0, 0]
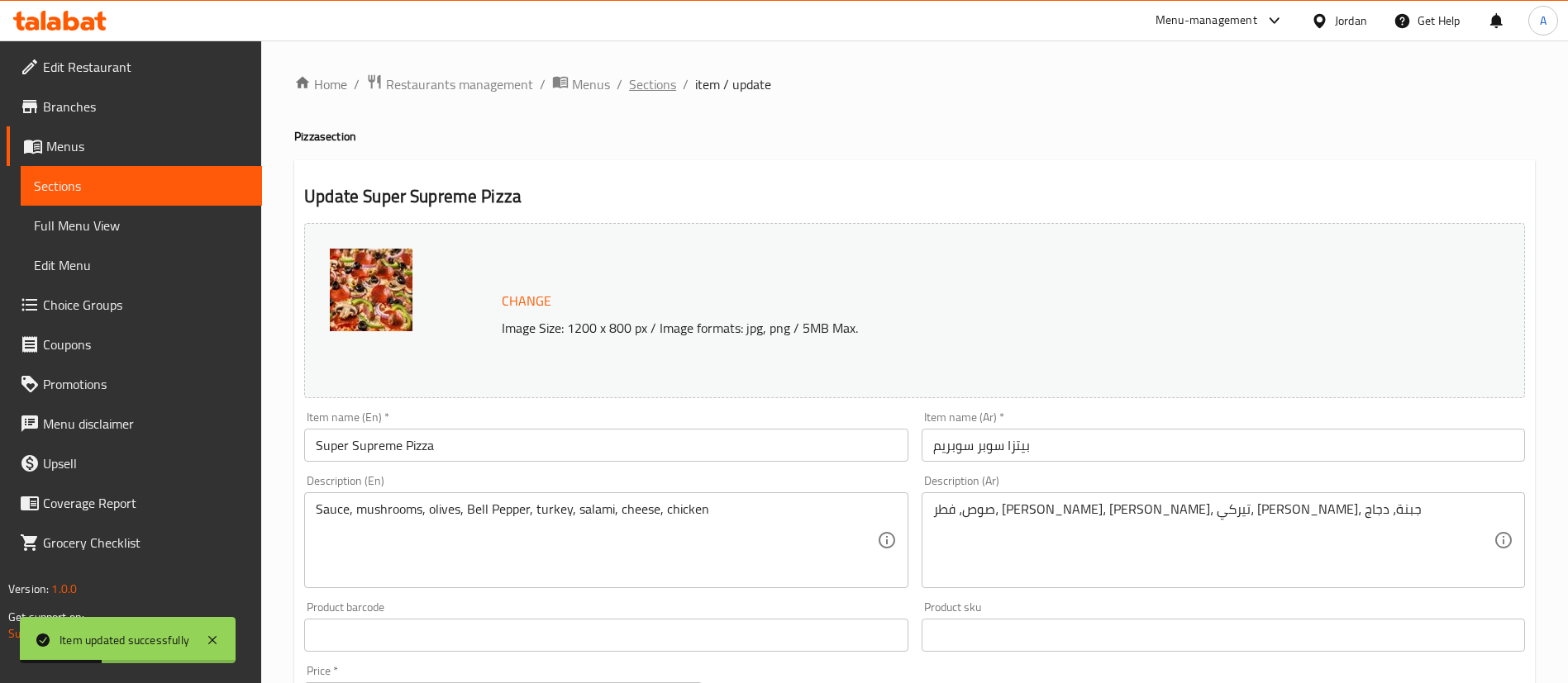
click at [662, 79] on span "Sections" at bounding box center [652, 84] width 48 height 20
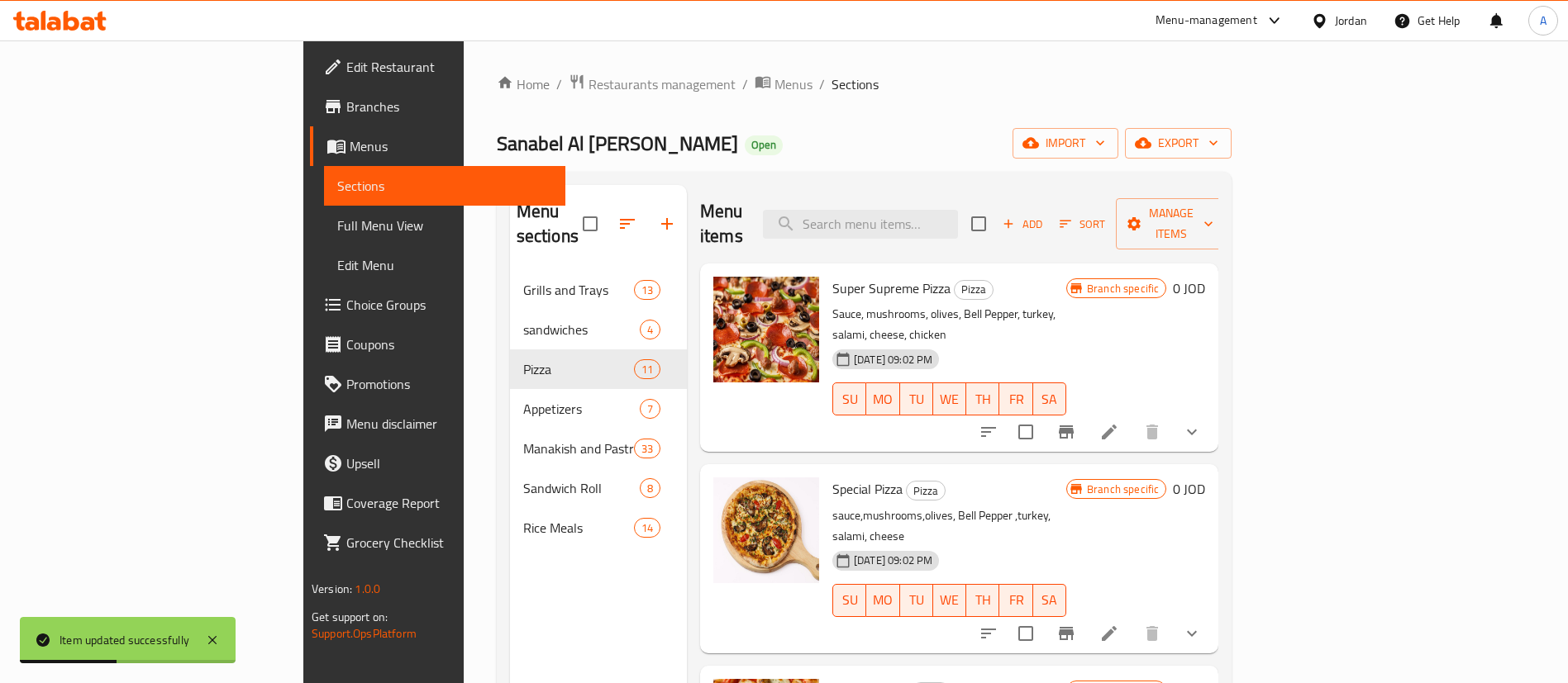
click at [1119, 624] on icon at bounding box center [1109, 634] width 20 height 20
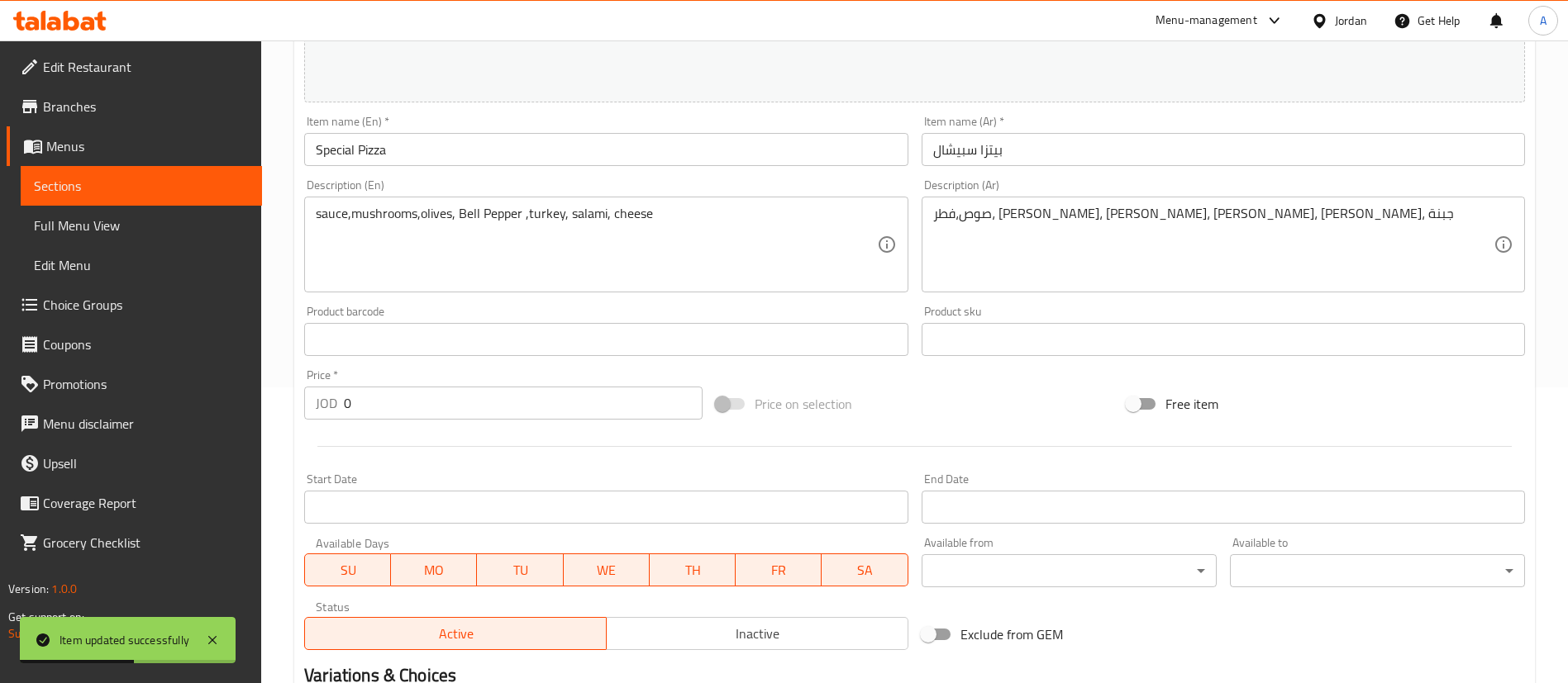
scroll to position [546, 0]
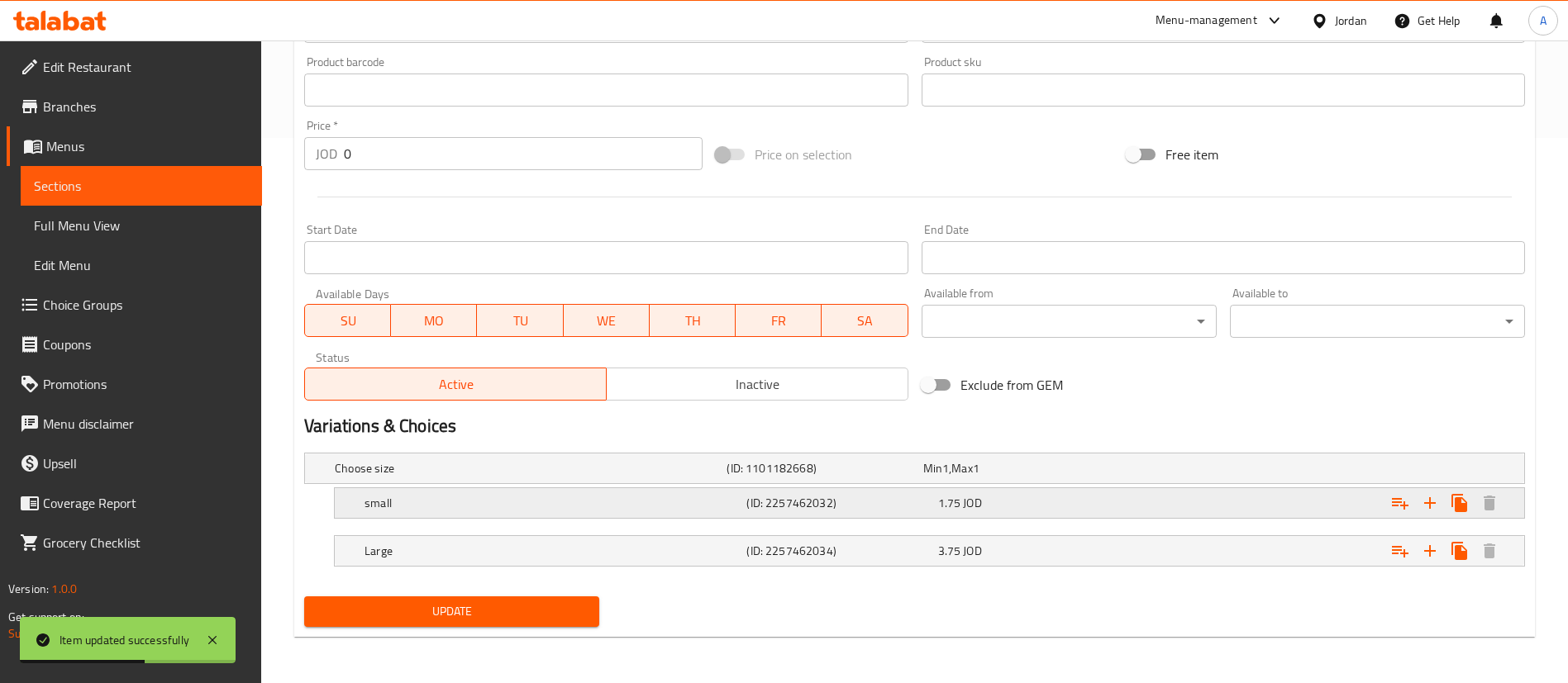
click at [1137, 492] on div "Expand" at bounding box center [1317, 503] width 382 height 36
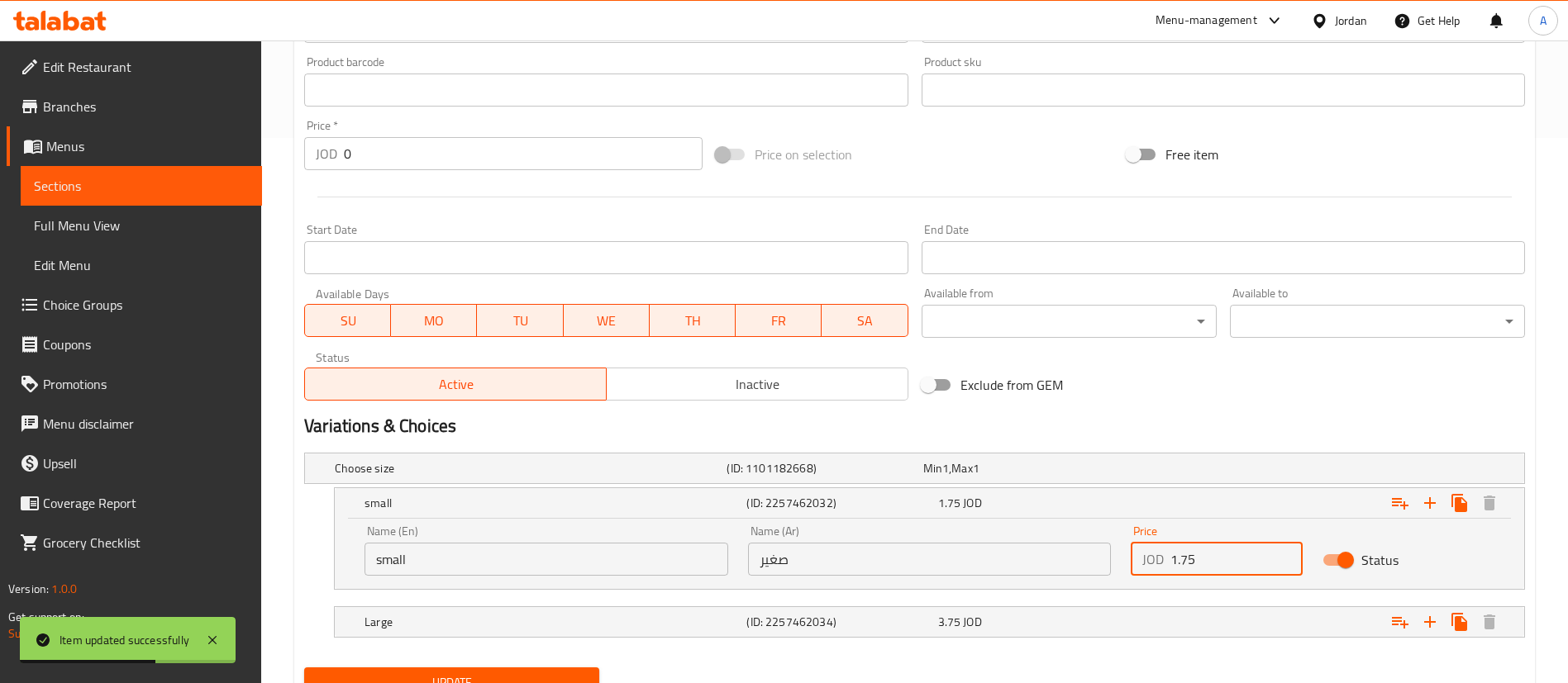
click at [1260, 561] on input "1.75" at bounding box center [1236, 560] width 132 height 33
type input "1.9"
click at [1129, 621] on div "Expand" at bounding box center [1317, 621] width 382 height 36
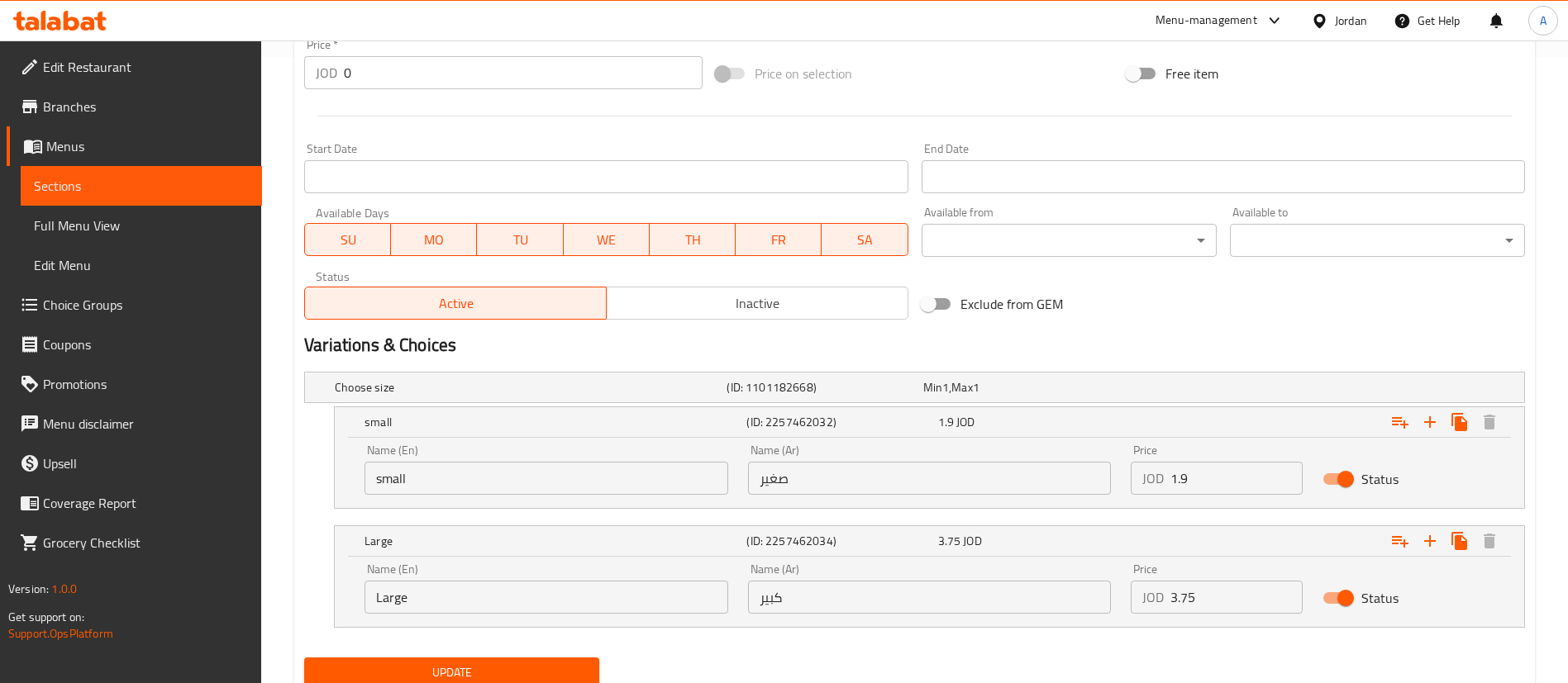
scroll to position [687, 0]
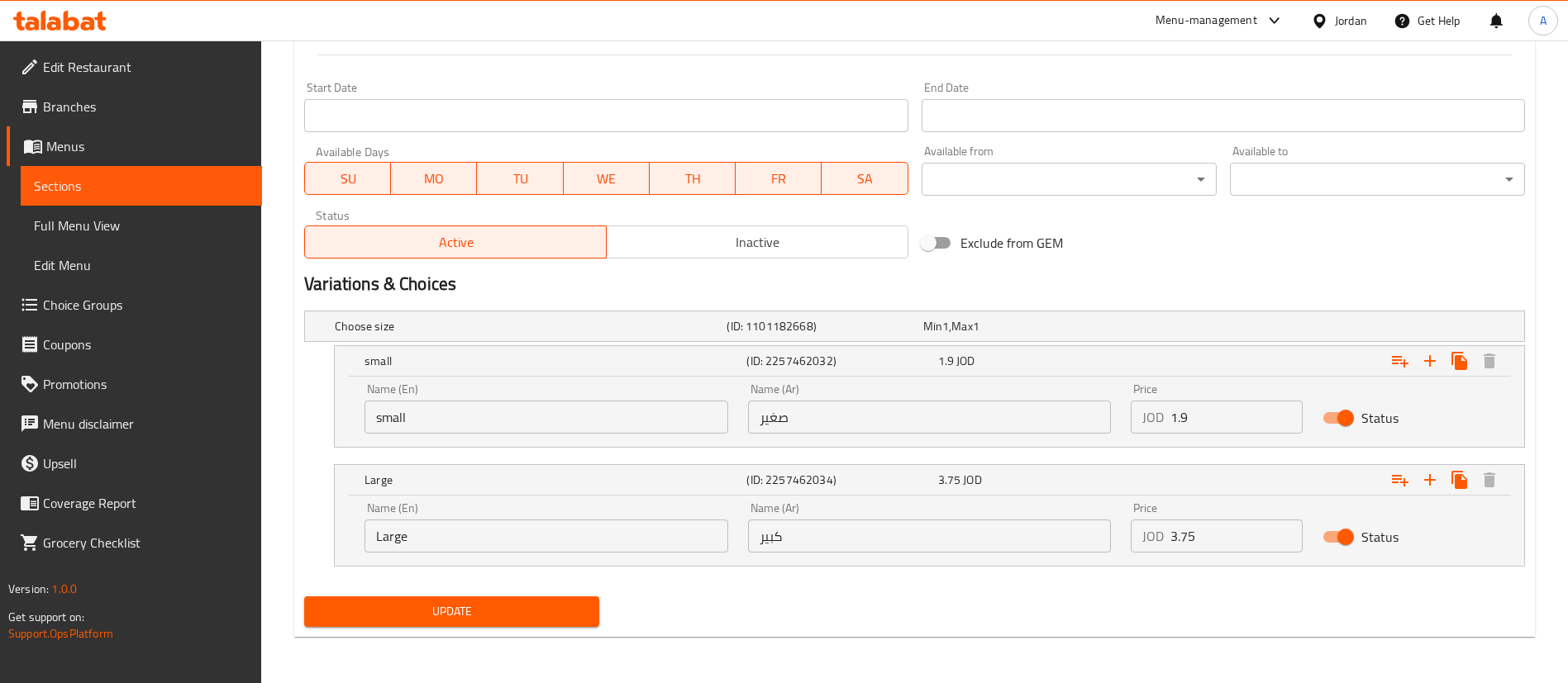
drag, startPoint x: 1226, startPoint y: 545, endPoint x: 1057, endPoint y: 552, distance: 169.1
click at [1065, 552] on div "Name (En) Large Name (En) Name (Ar) كبير Name (Ar) Price JOD 3.75 Price Status" at bounding box center [930, 528] width 1150 height 70
type input "4.1"
click at [304, 597] on button "Update" at bounding box center [451, 612] width 295 height 31
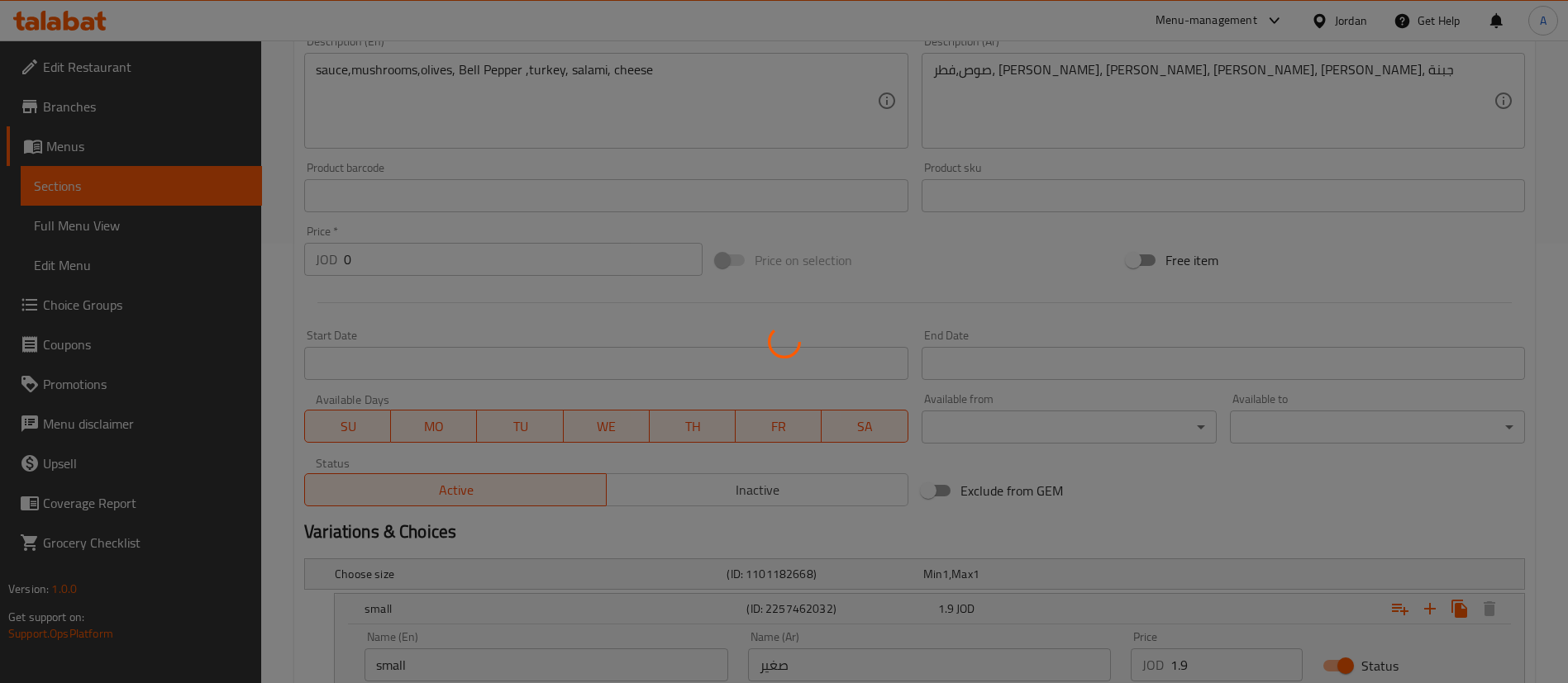
scroll to position [0, 0]
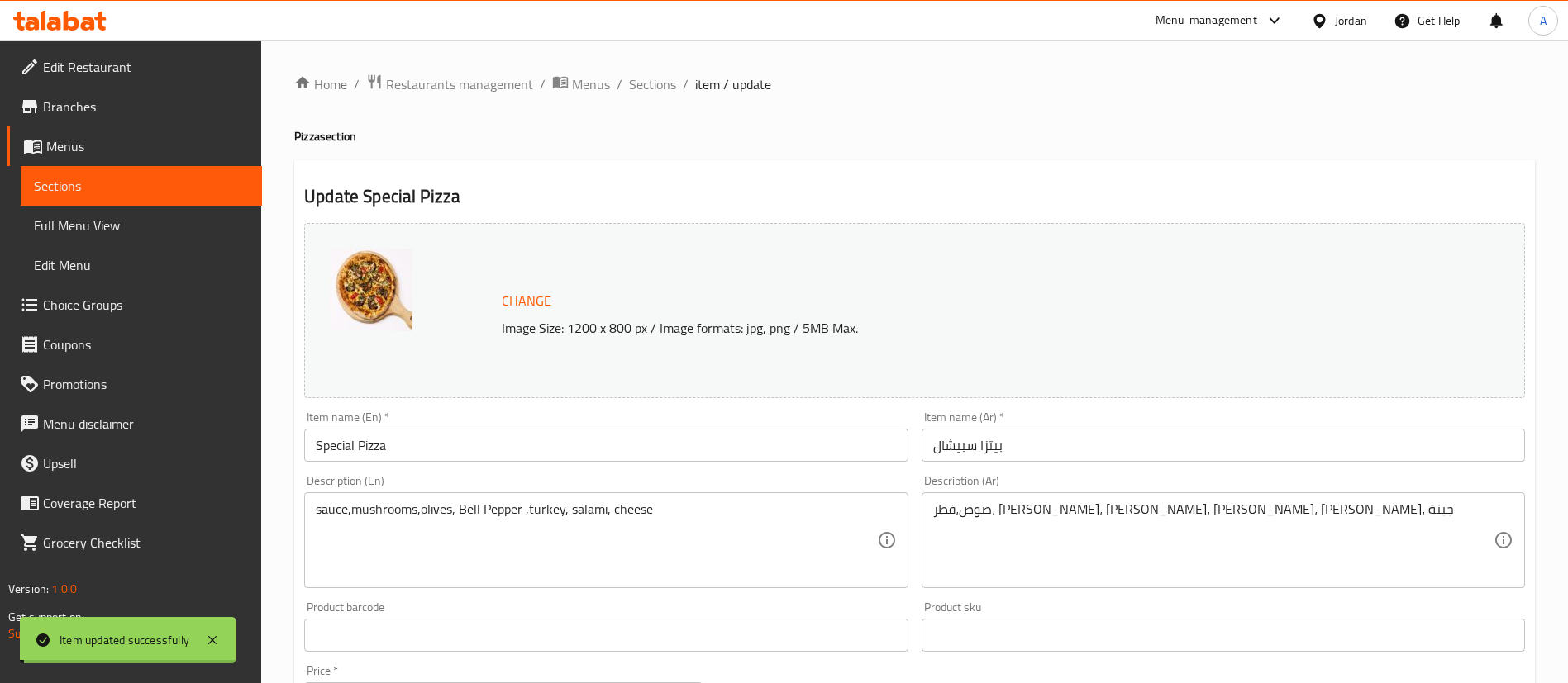
drag, startPoint x: 637, startPoint y: 84, endPoint x: 678, endPoint y: 122, distance: 55.9
click at [637, 84] on span "Sections" at bounding box center [652, 84] width 48 height 20
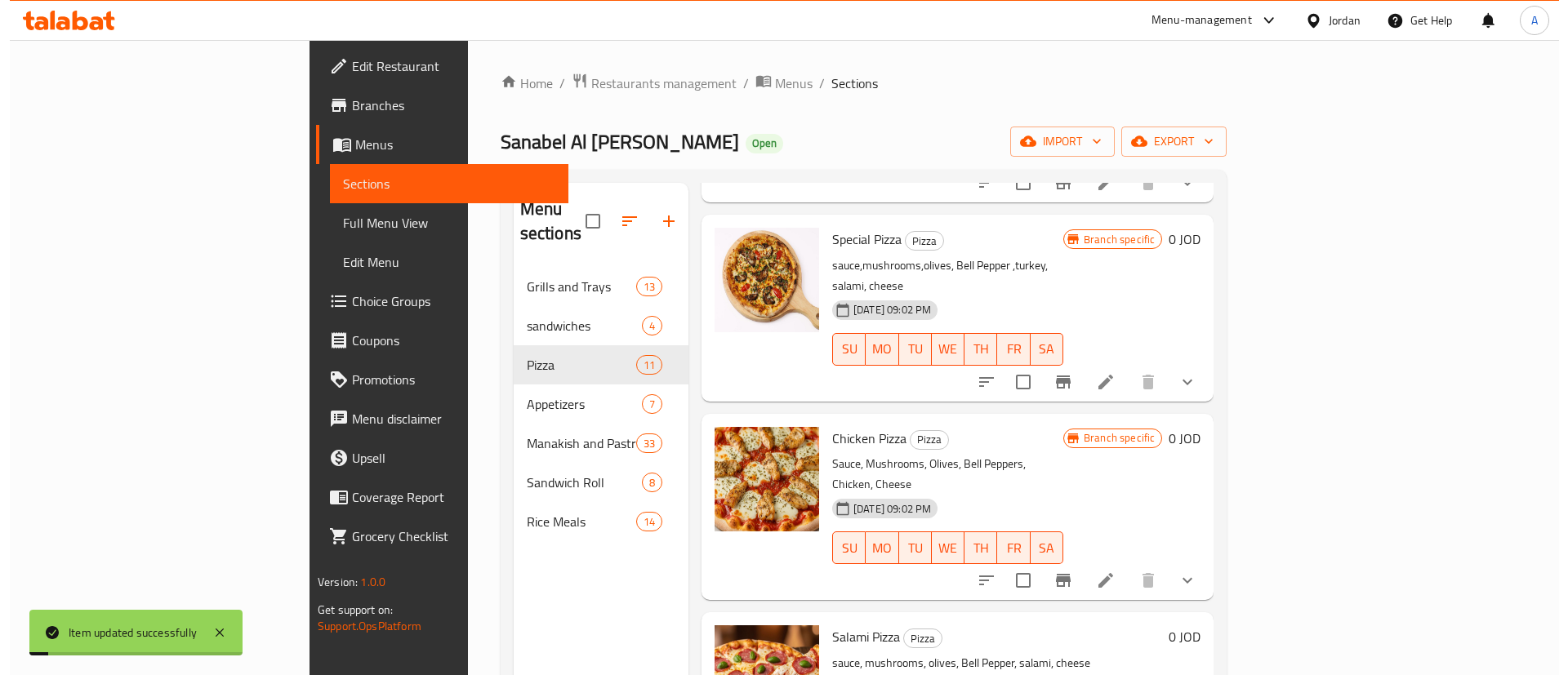
scroll to position [245, 0]
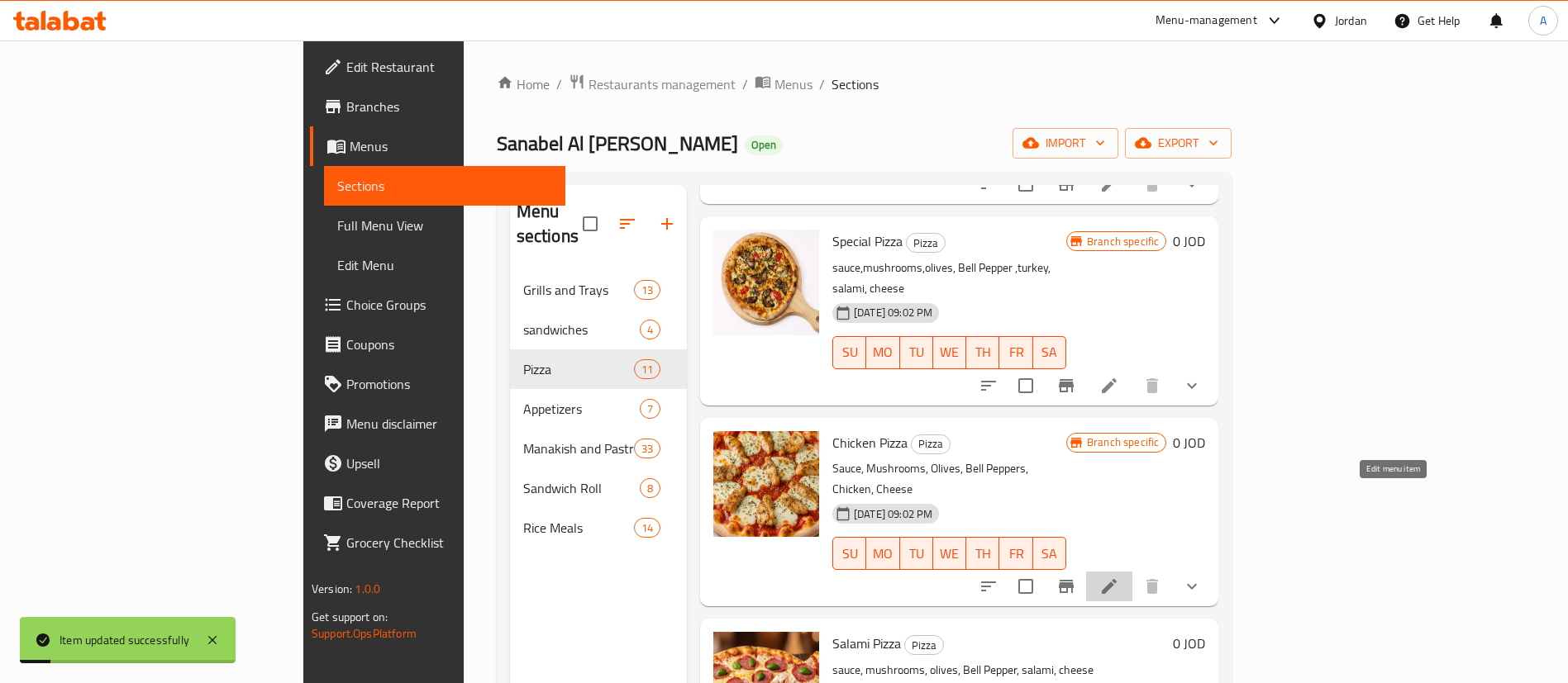
click at [1116, 579] on icon at bounding box center [1108, 586] width 15 height 15
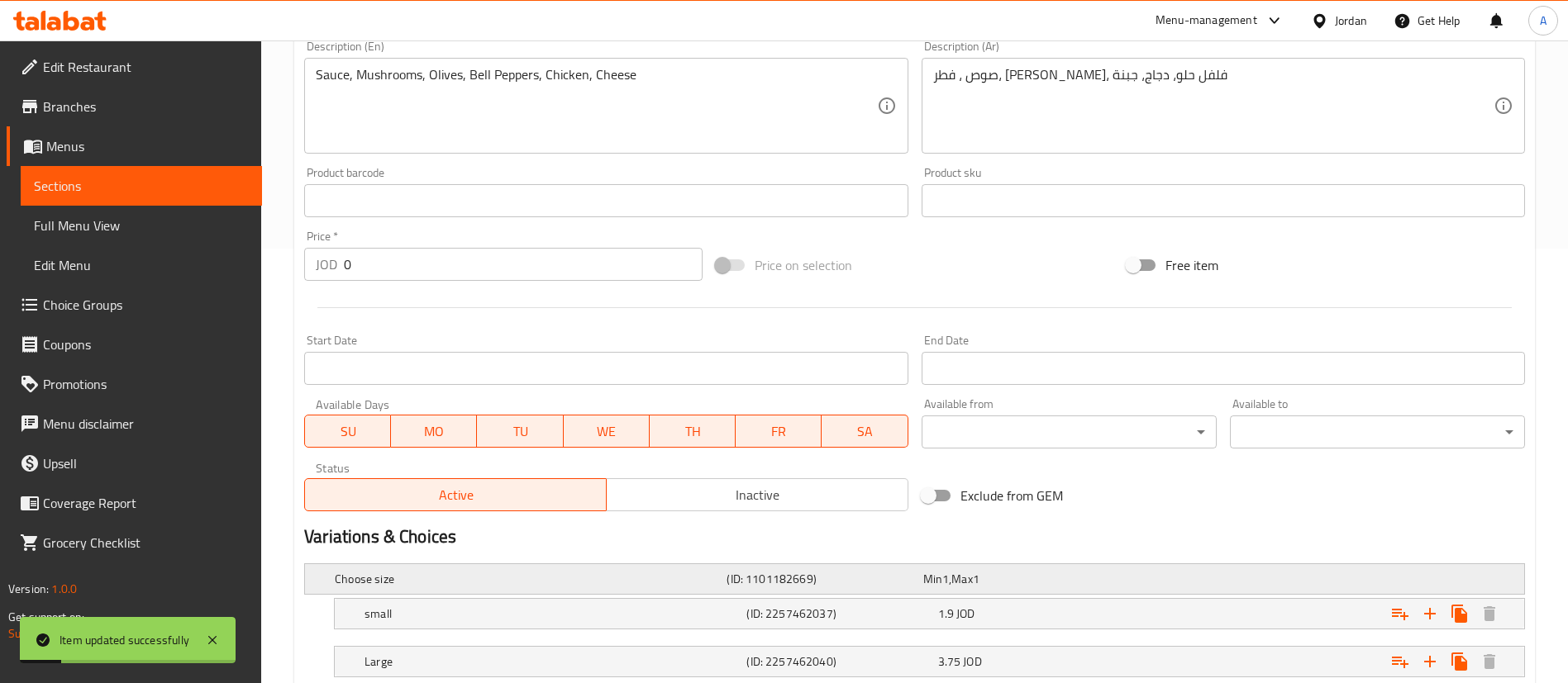
scroll to position [546, 0]
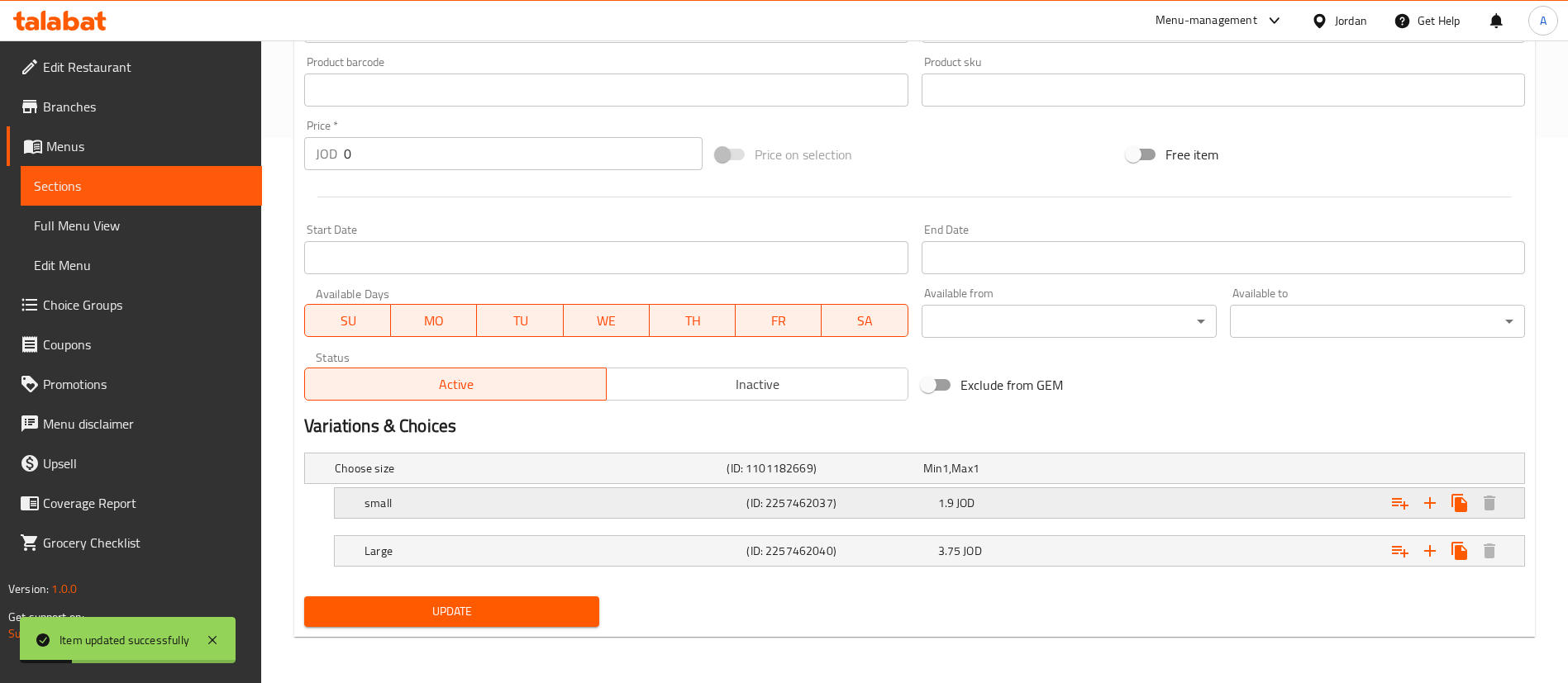
click at [1137, 500] on div "Expand" at bounding box center [1317, 503] width 382 height 36
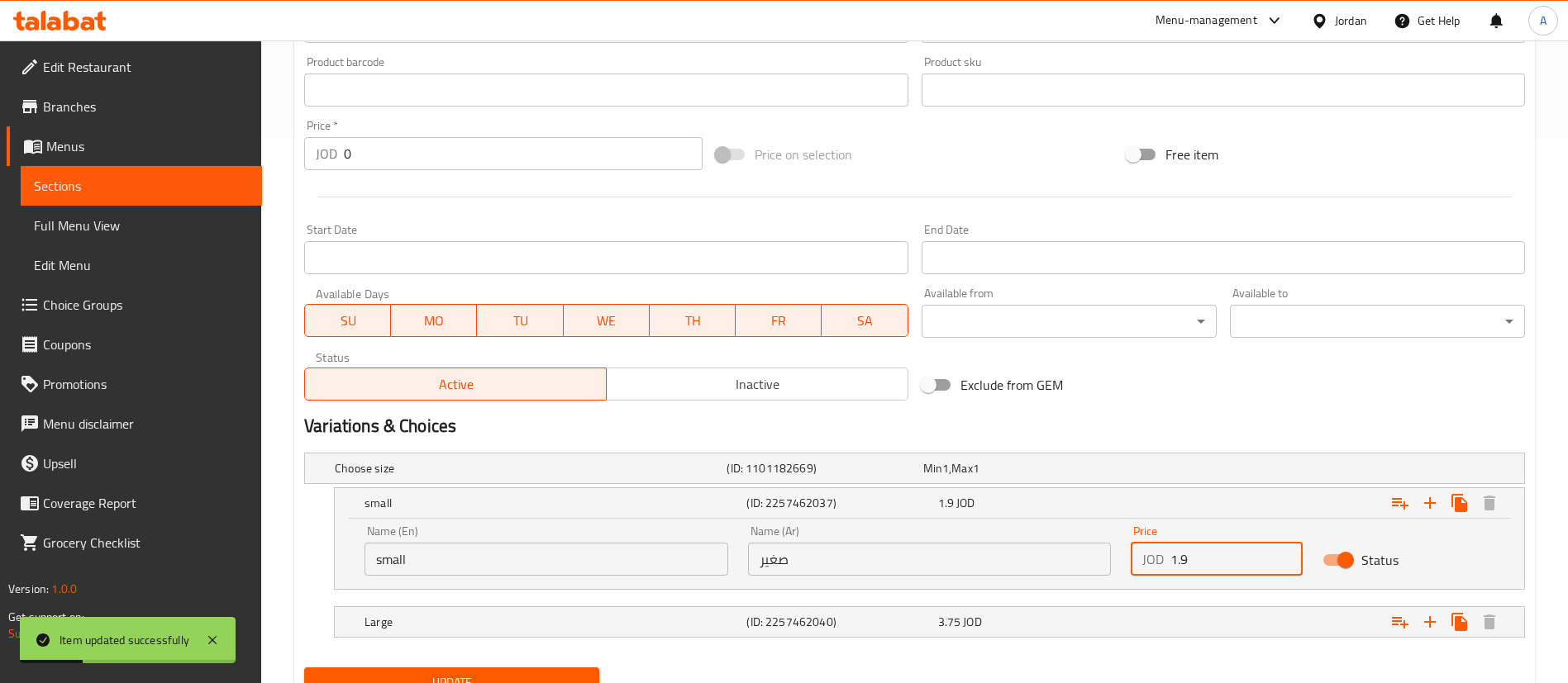
drag, startPoint x: 1255, startPoint y: 563, endPoint x: 1011, endPoint y: 552, distance: 244.2
click at [1027, 569] on div "Name (En) small Name (En) Name (Ar) صغير Name (Ar) Price JOD 1.9 Price Status" at bounding box center [930, 551] width 1150 height 70
click at [1226, 567] on input "number" at bounding box center [1236, 560] width 132 height 33
type input "2.1"
click at [1049, 640] on div "Large (ID: 2257462040) 3.75 JOD" at bounding box center [934, 621] width 1146 height 36
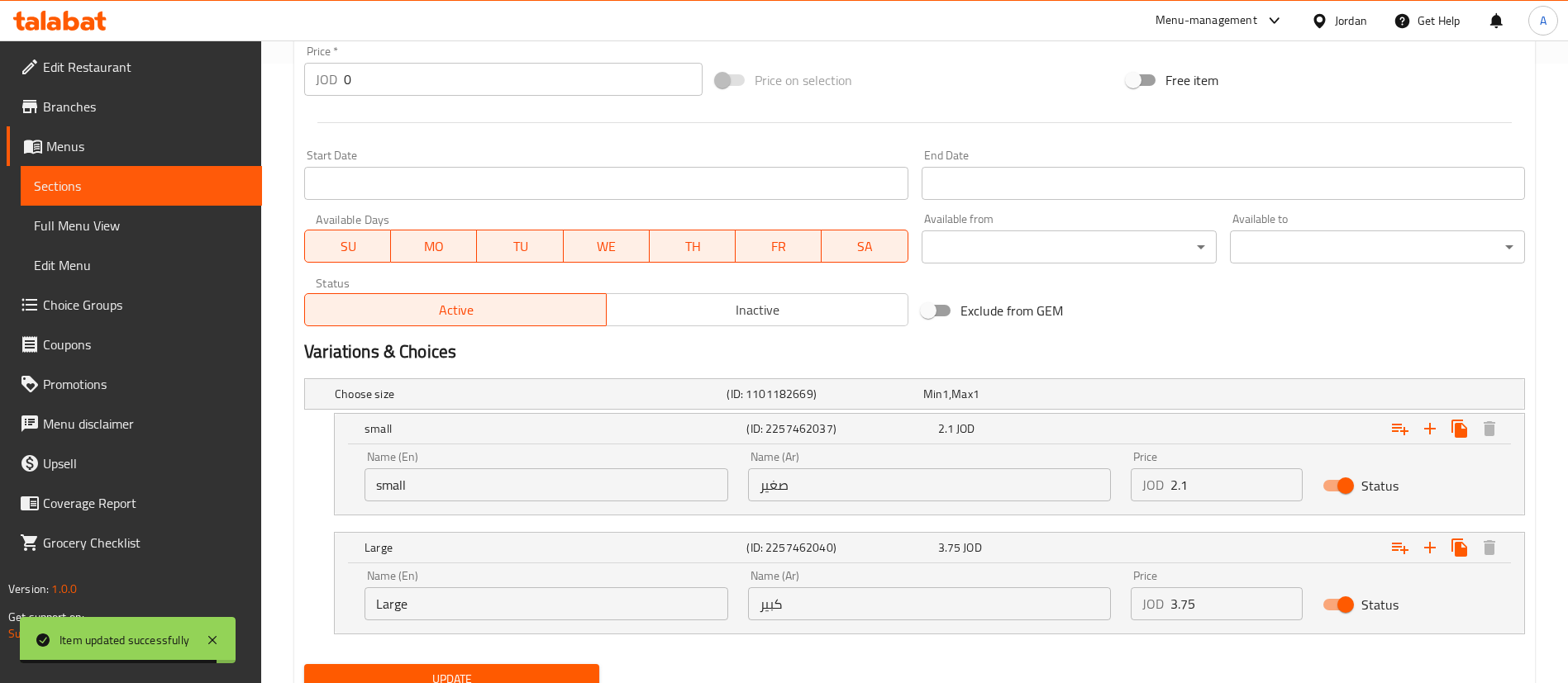
scroll to position [687, 0]
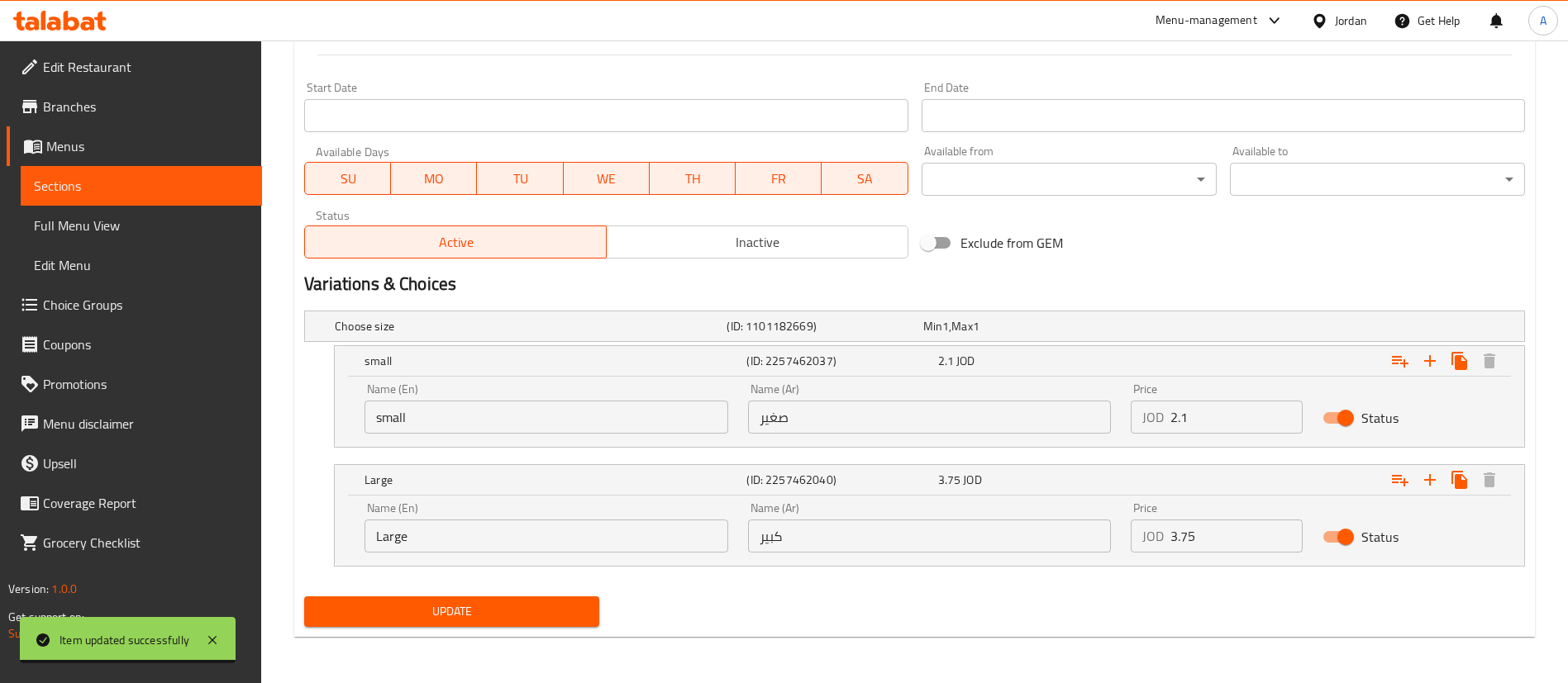
drag, startPoint x: 1250, startPoint y: 529, endPoint x: 906, endPoint y: 569, distance: 346.3
click at [920, 570] on div "Choose size (ID: 1101182669) Min 1 , Max 1 Name (En) Choose size Name (En) Name…" at bounding box center [915, 446] width 1234 height 286
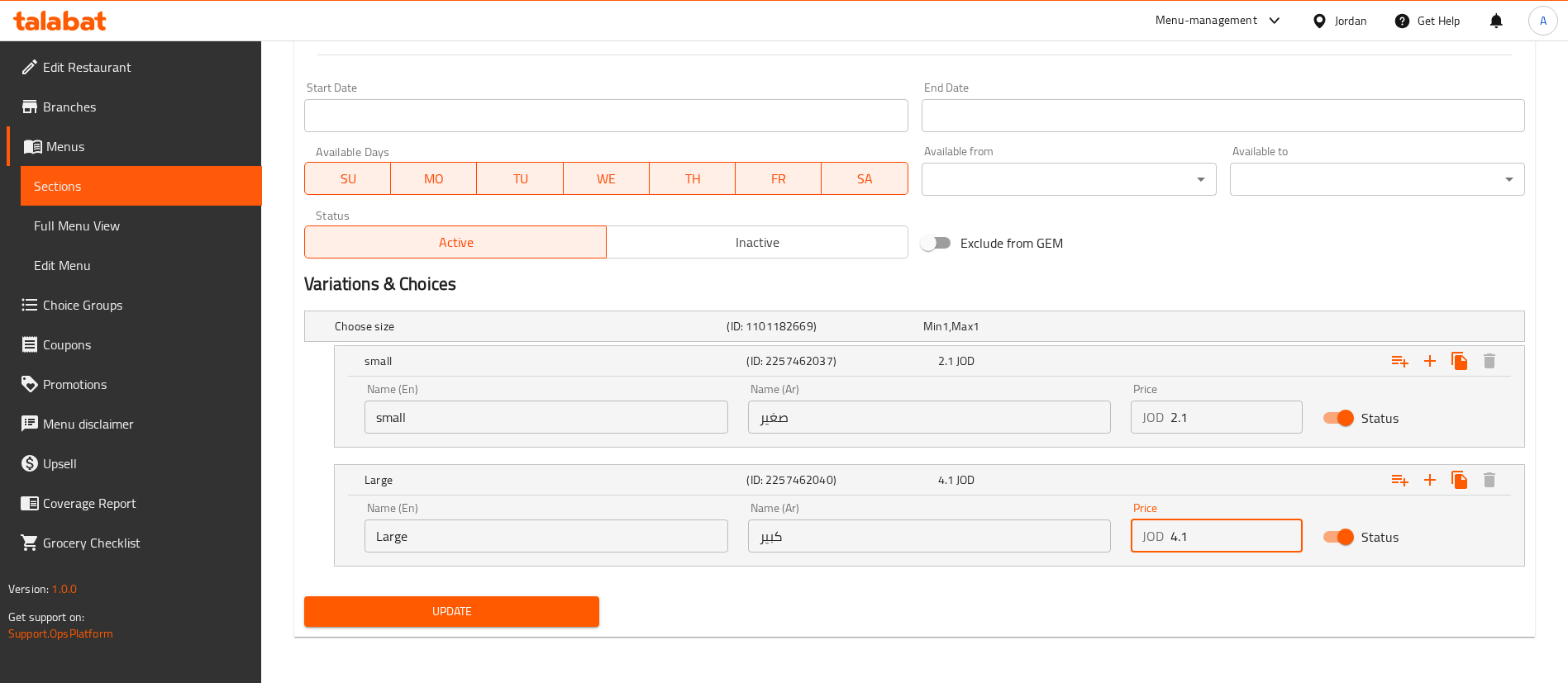
type input "4.1"
click at [304, 597] on button "Update" at bounding box center [451, 612] width 295 height 31
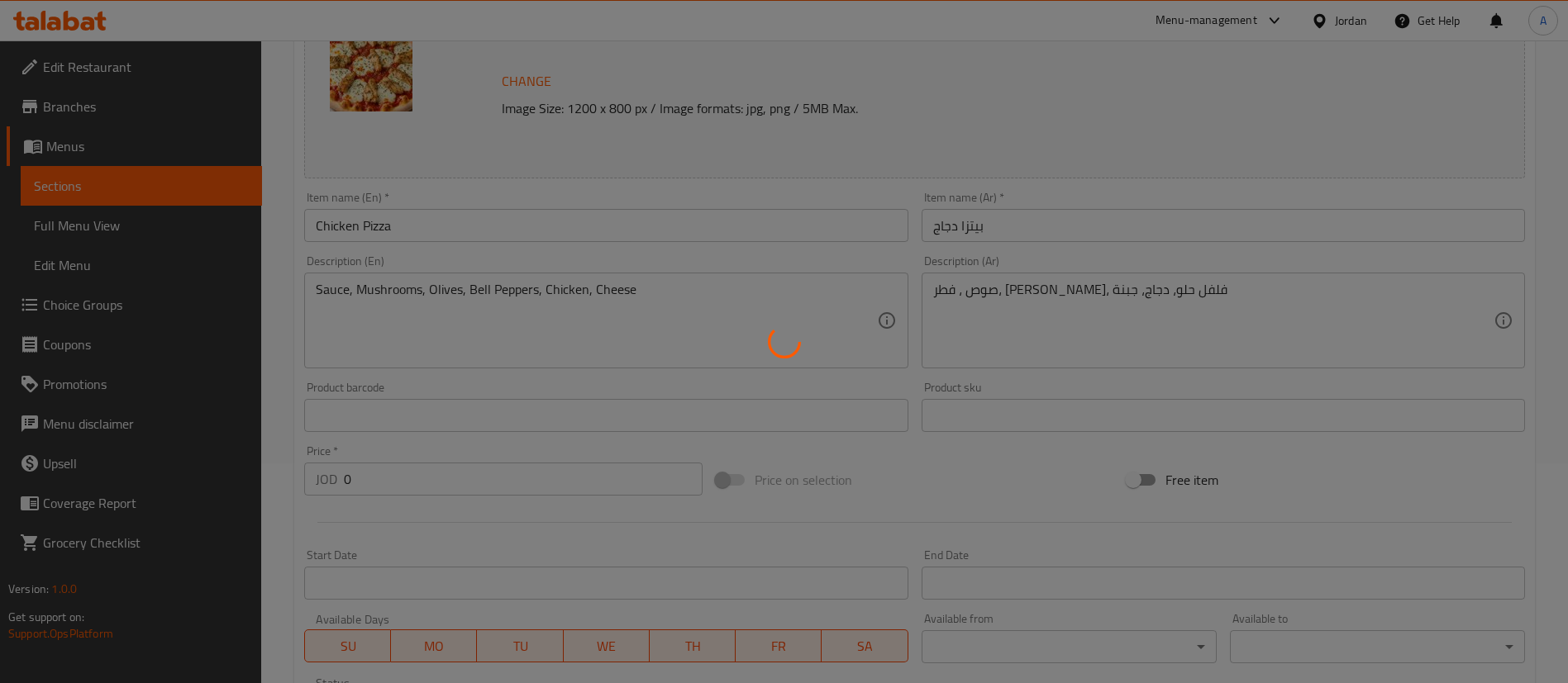
scroll to position [0, 0]
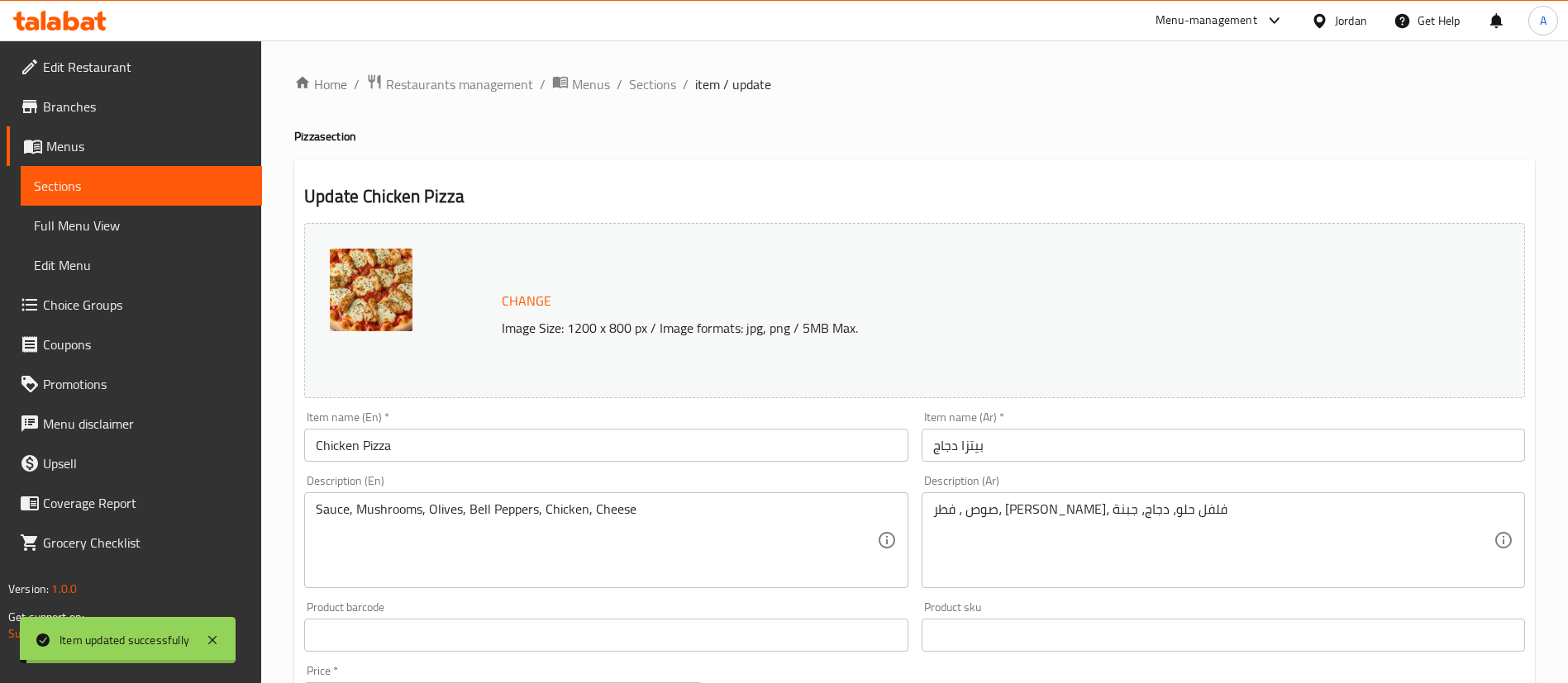
drag, startPoint x: 652, startPoint y: 74, endPoint x: 703, endPoint y: 100, distance: 57.2
click at [653, 74] on span "Sections" at bounding box center [652, 84] width 48 height 20
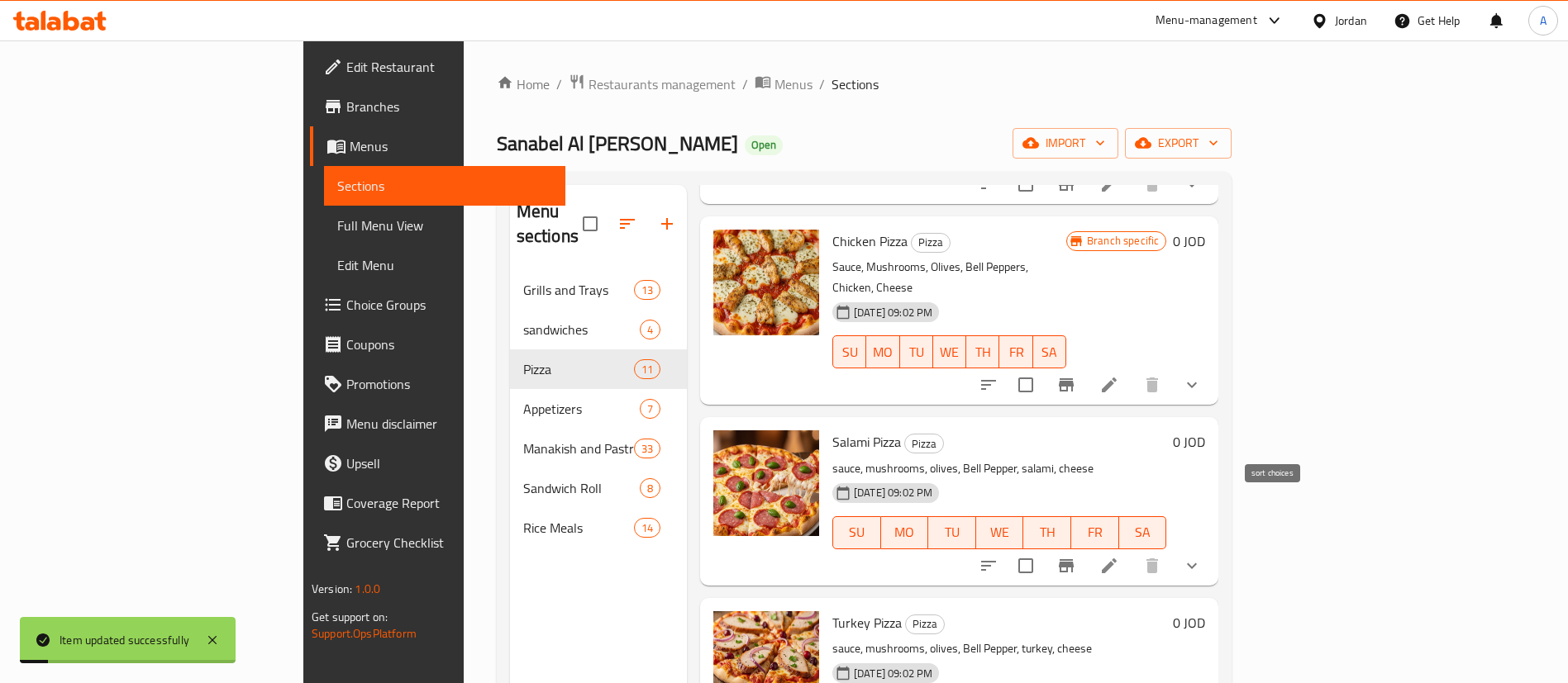
scroll to position [496, 0]
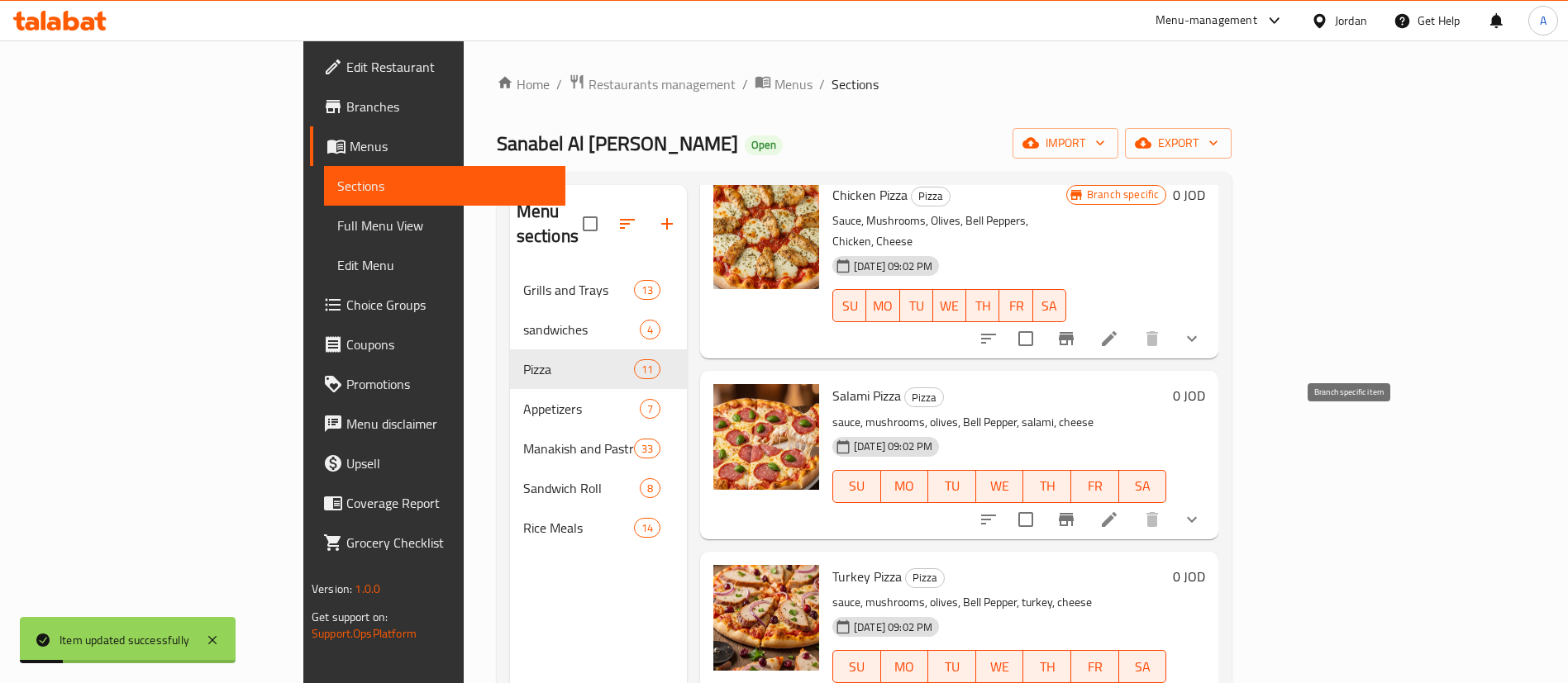
click at [1116, 512] on icon at bounding box center [1108, 519] width 15 height 15
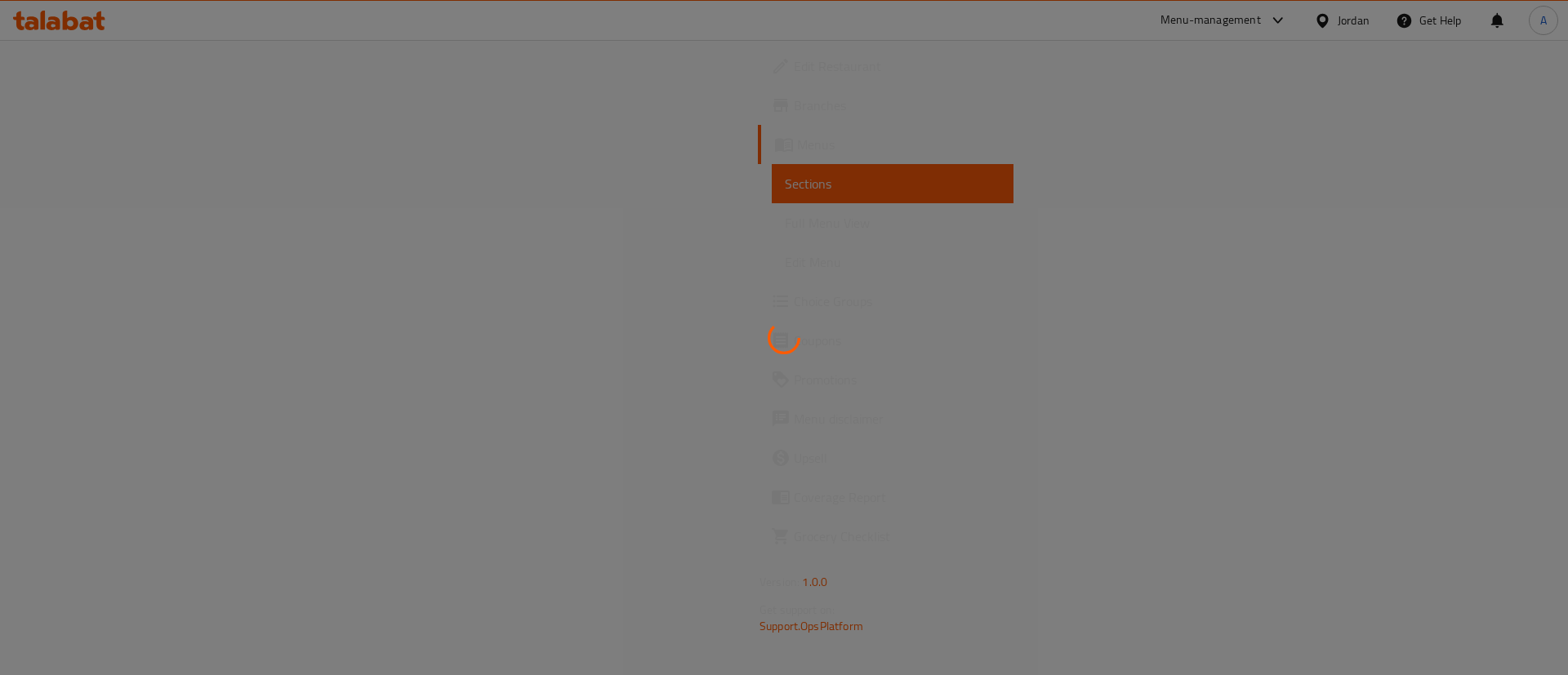
click at [944, 234] on div at bounding box center [784, 338] width 1568 height 675
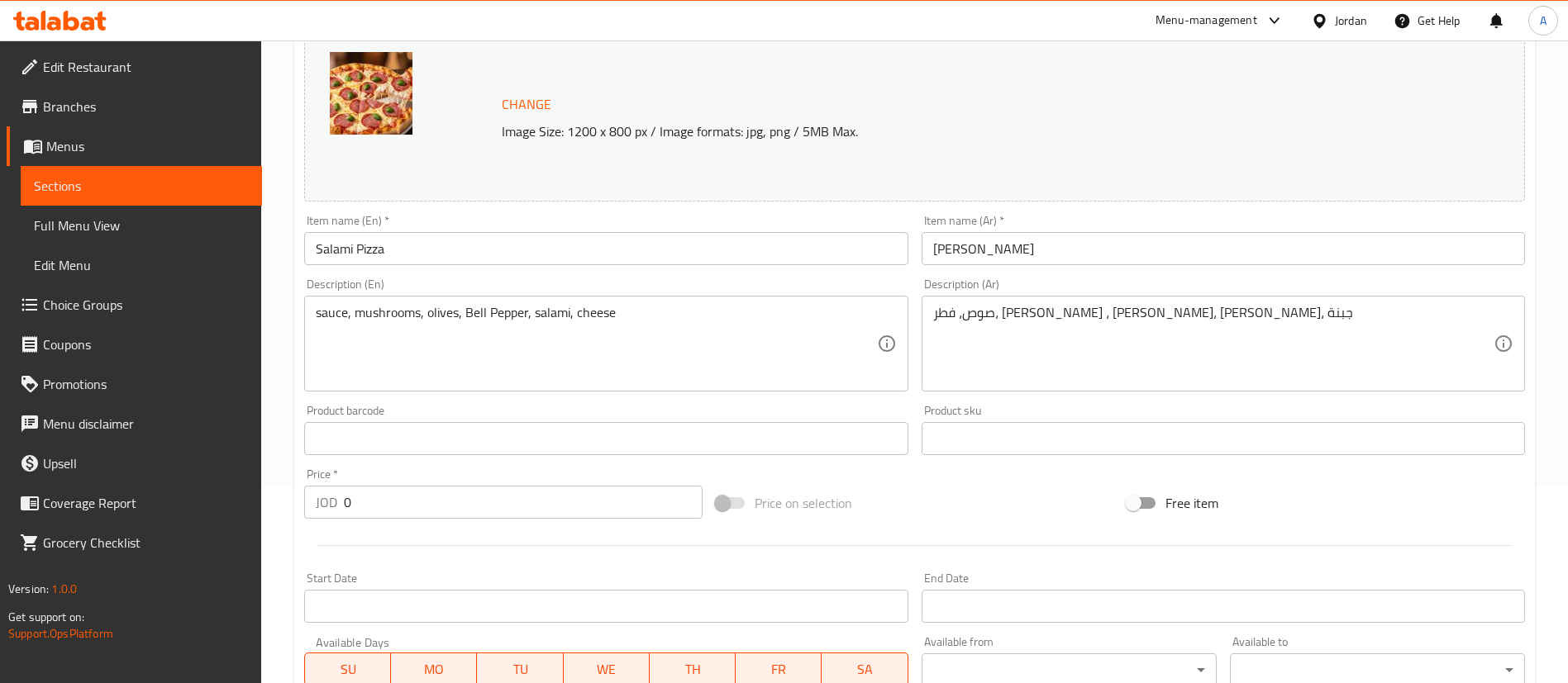
scroll to position [546, 0]
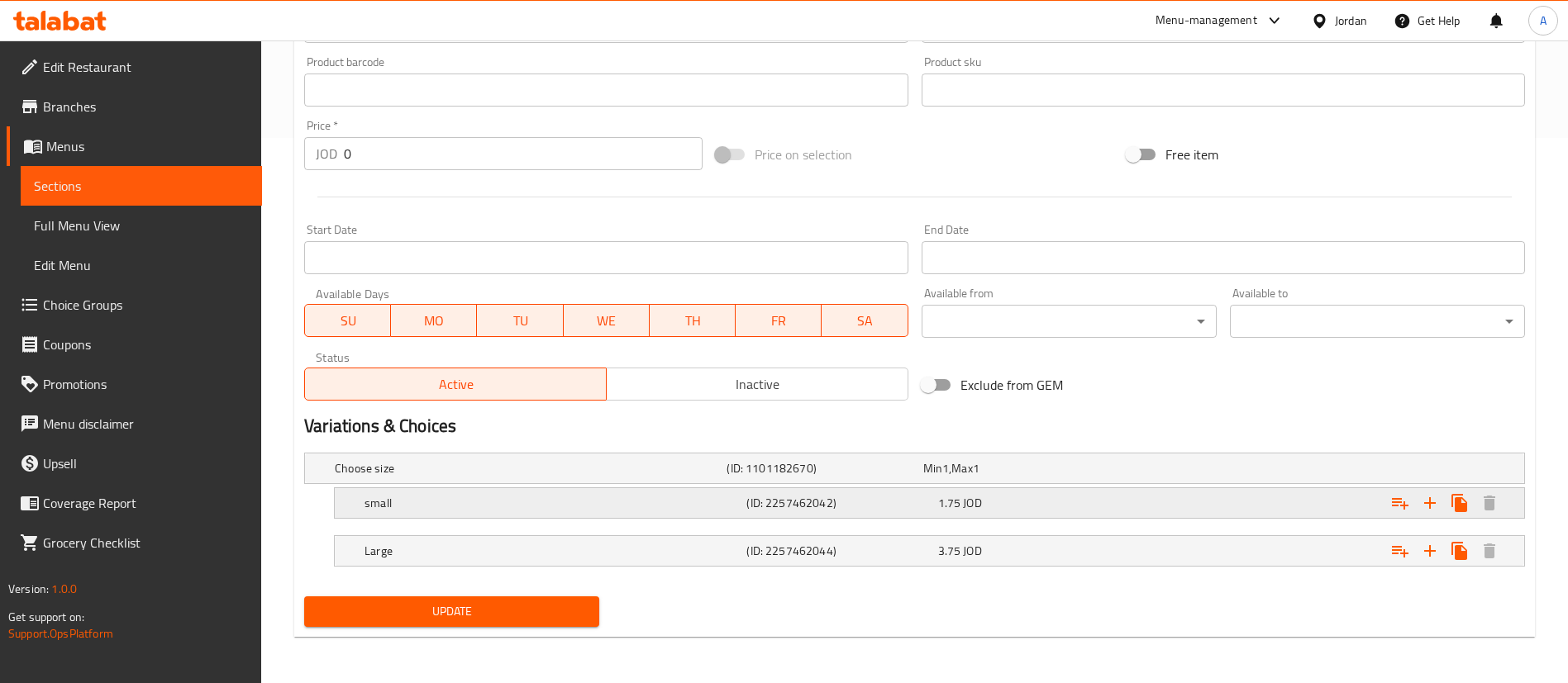
drag, startPoint x: 979, startPoint y: 504, endPoint x: 990, endPoint y: 504, distance: 11.0
click at [980, 504] on span "JOD" at bounding box center [972, 503] width 18 height 21
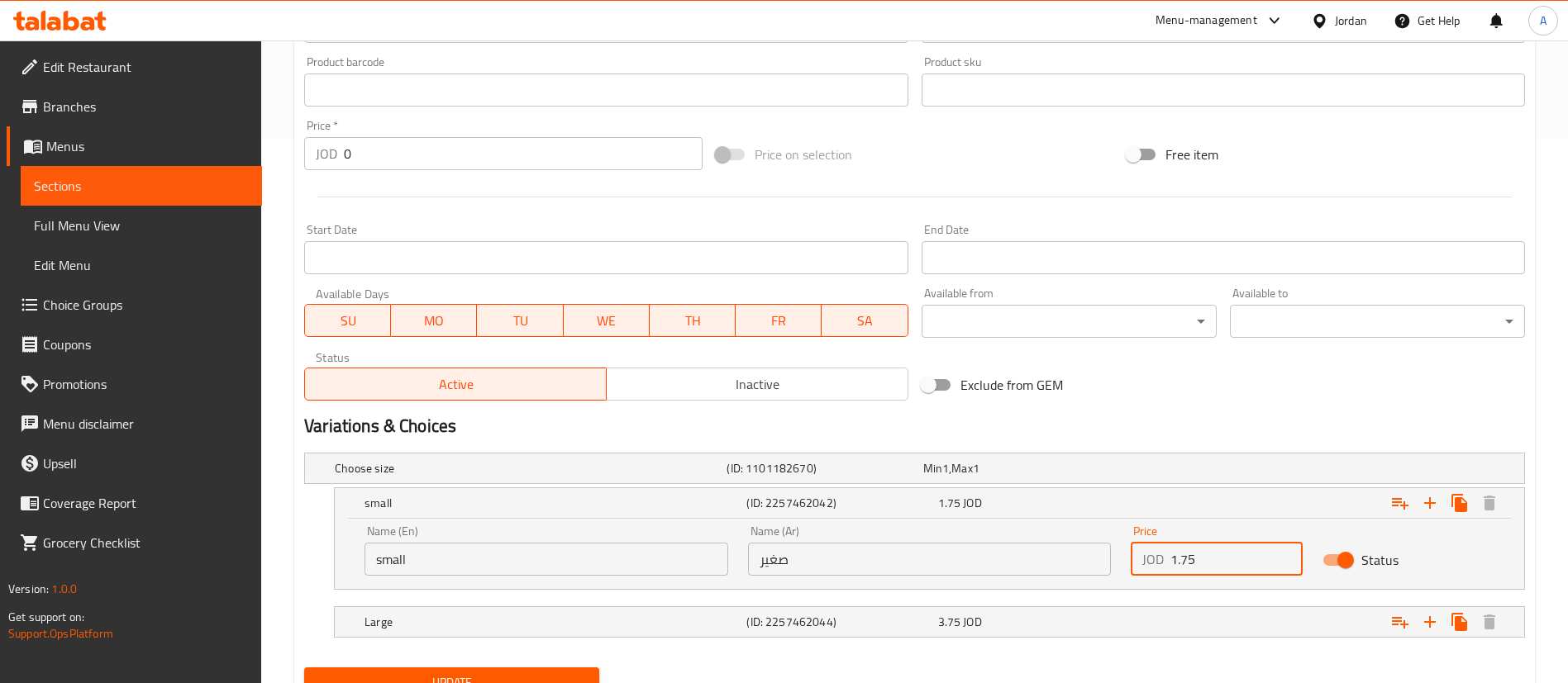
click at [1189, 562] on input "1.75" at bounding box center [1236, 560] width 132 height 33
click at [1214, 564] on input "1.75" at bounding box center [1236, 560] width 132 height 33
type input "1.9"
click at [998, 629] on div "3.75 JOD" at bounding box center [1030, 622] width 191 height 23
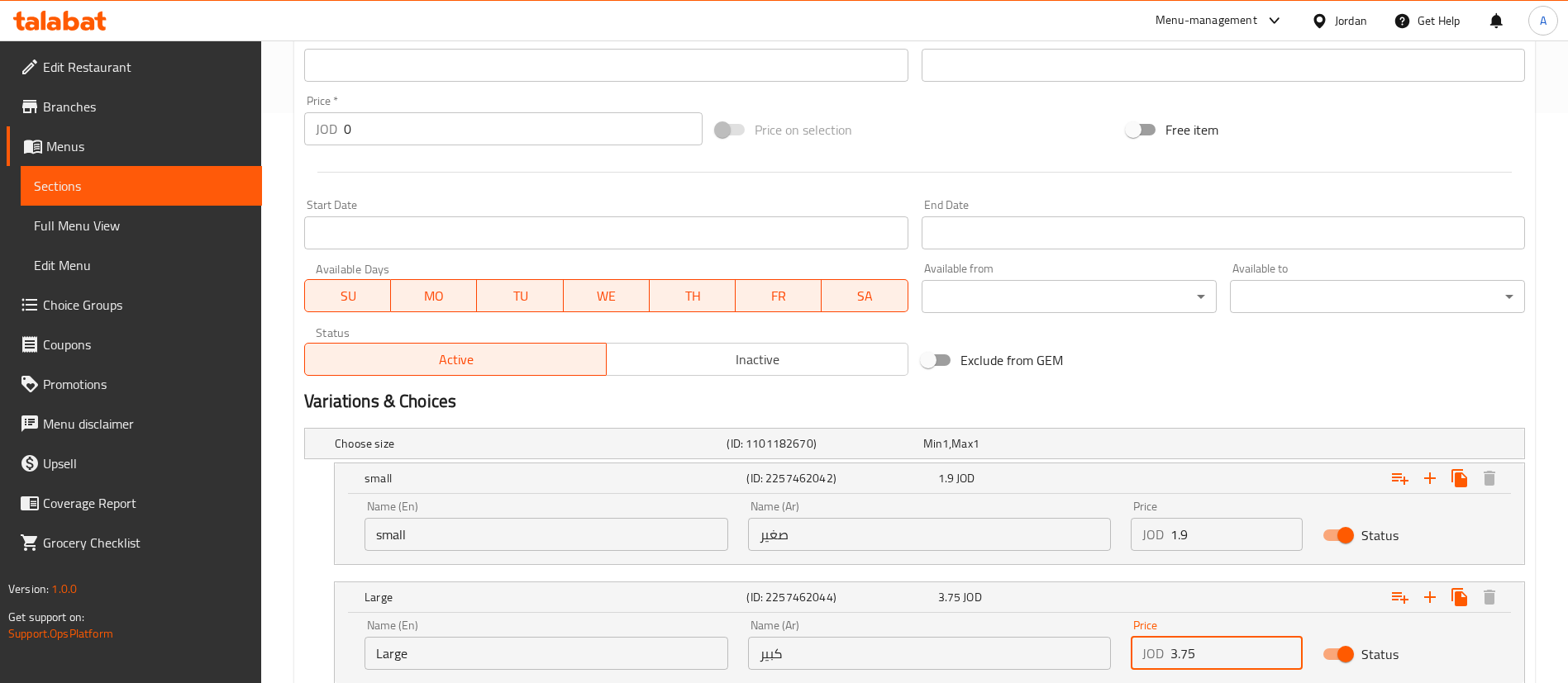
drag, startPoint x: 1194, startPoint y: 671, endPoint x: 1026, endPoint y: 676, distance: 168.1
click at [1034, 676] on div "Choose size (ID: 1101182670) Min 1 , Max 1 Name (En) Choose size Name (En) Name…" at bounding box center [915, 564] width 1234 height 286
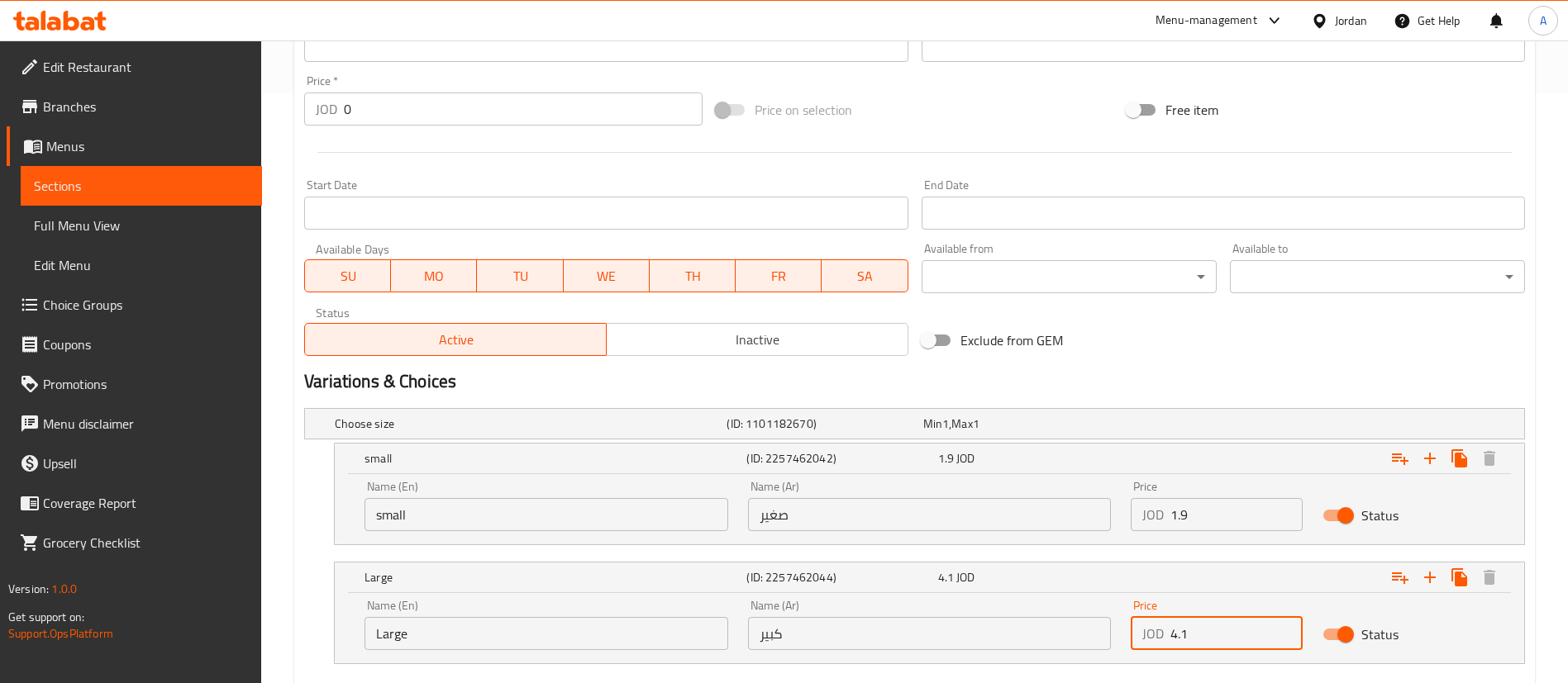
type input "4.1"
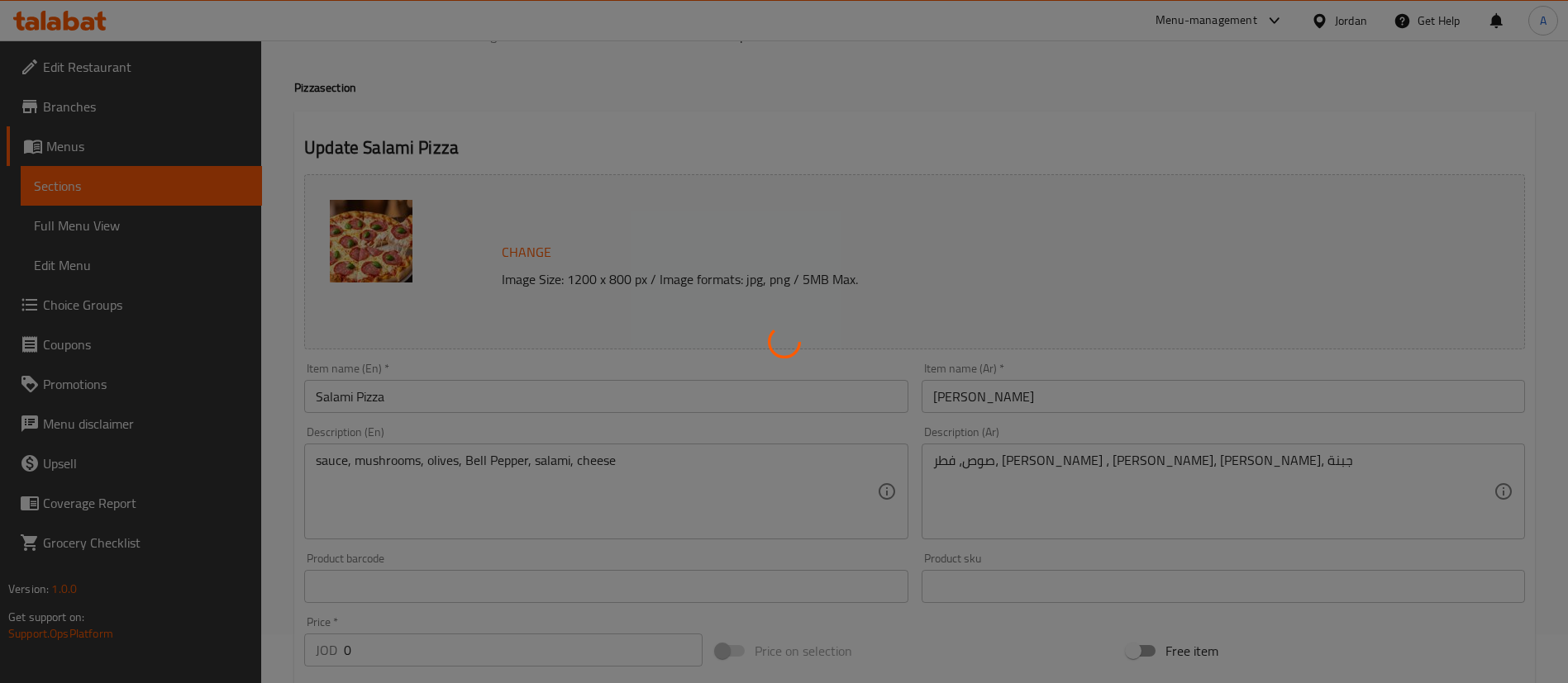
scroll to position [0, 0]
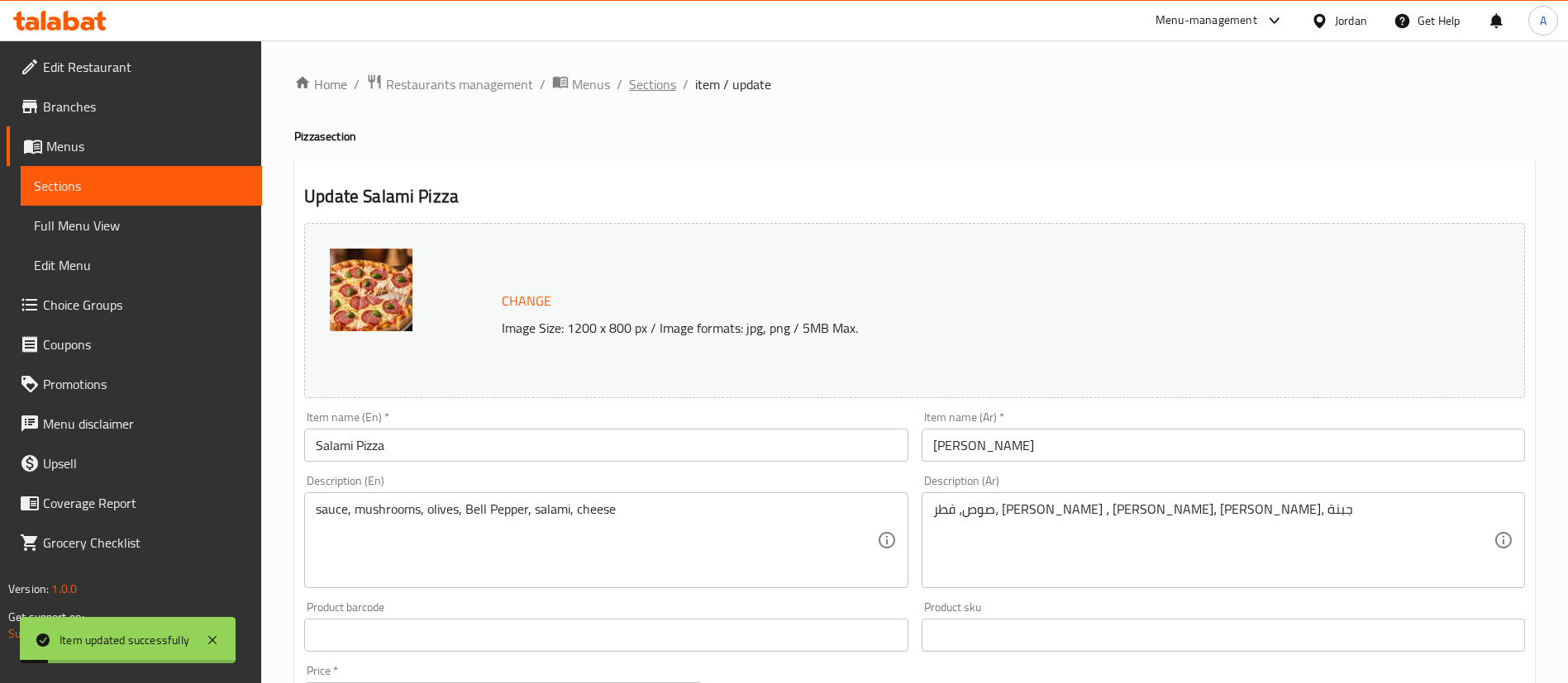
click at [642, 84] on span "Sections" at bounding box center [652, 84] width 48 height 20
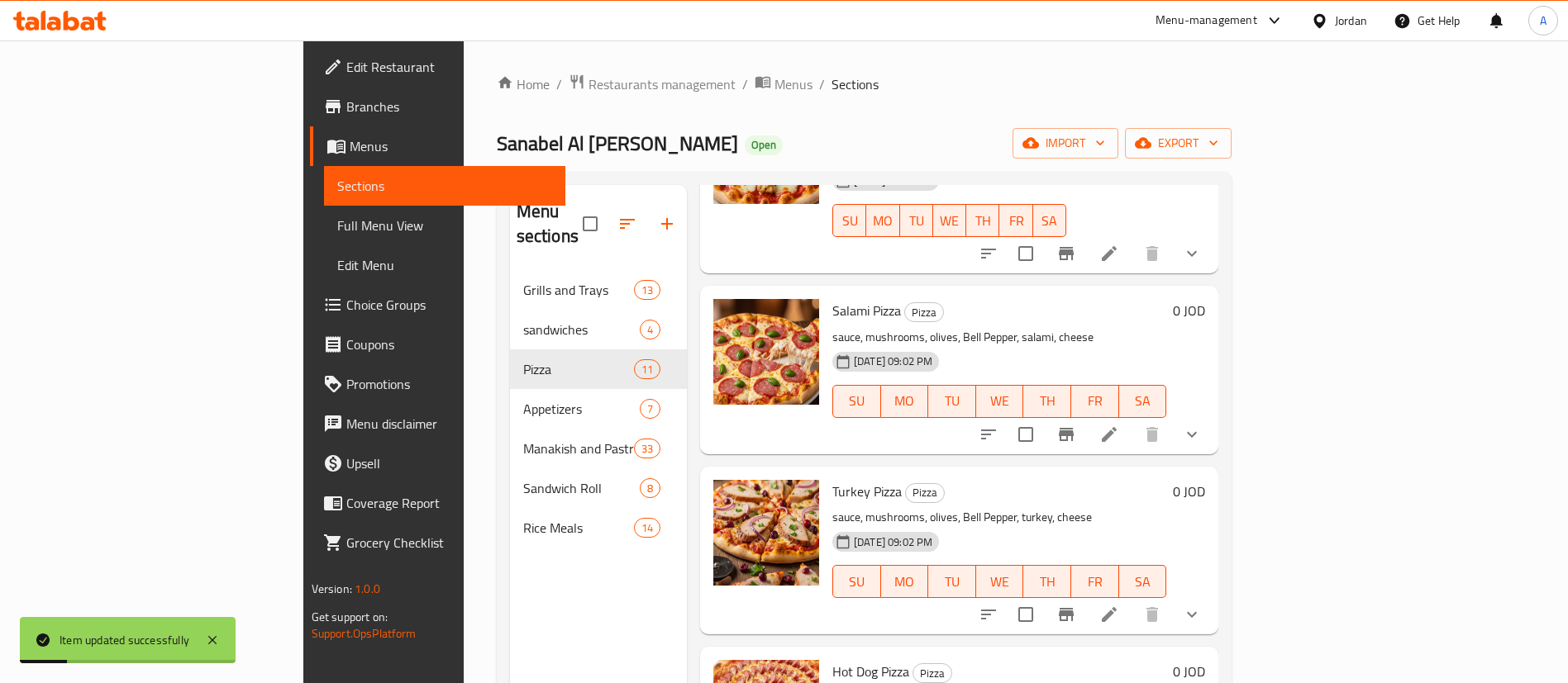
scroll to position [620, 0]
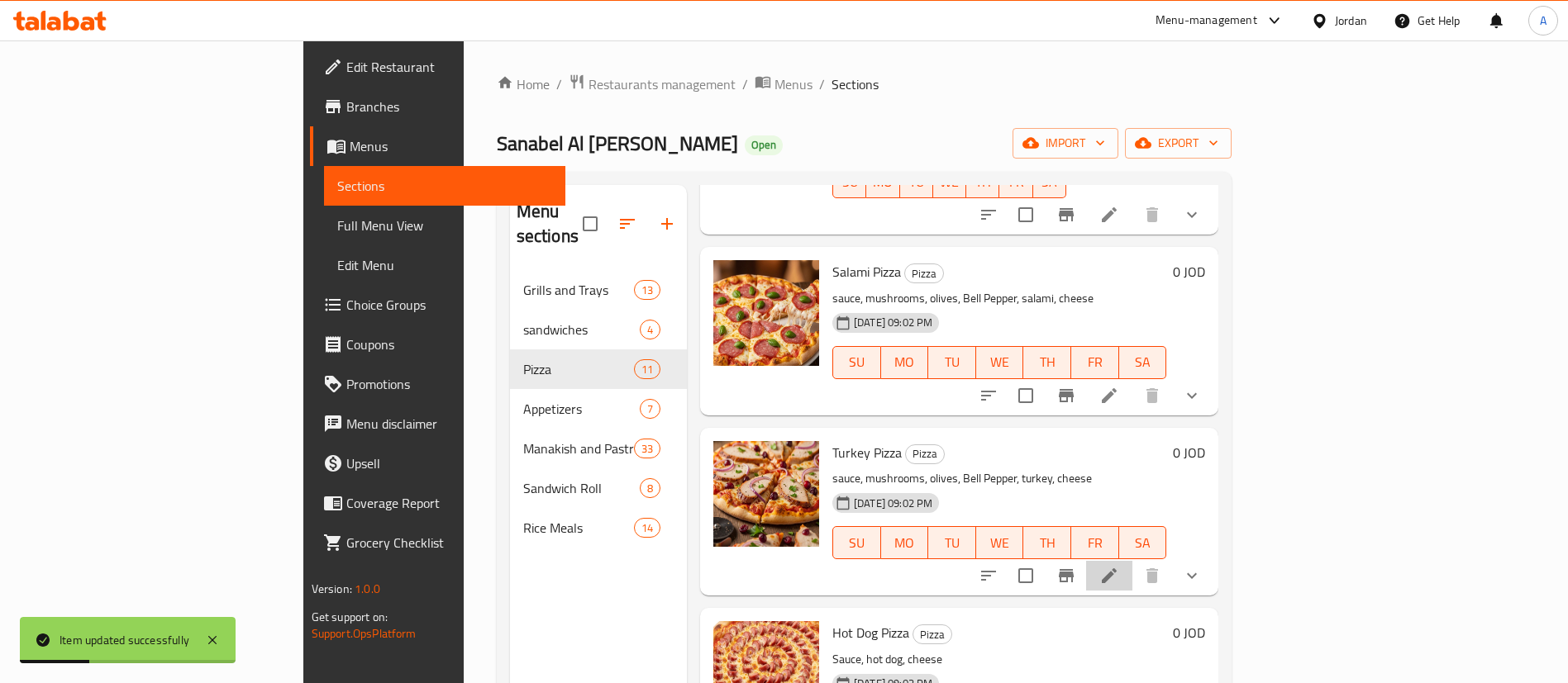
click at [1132, 561] on li at bounding box center [1109, 576] width 47 height 30
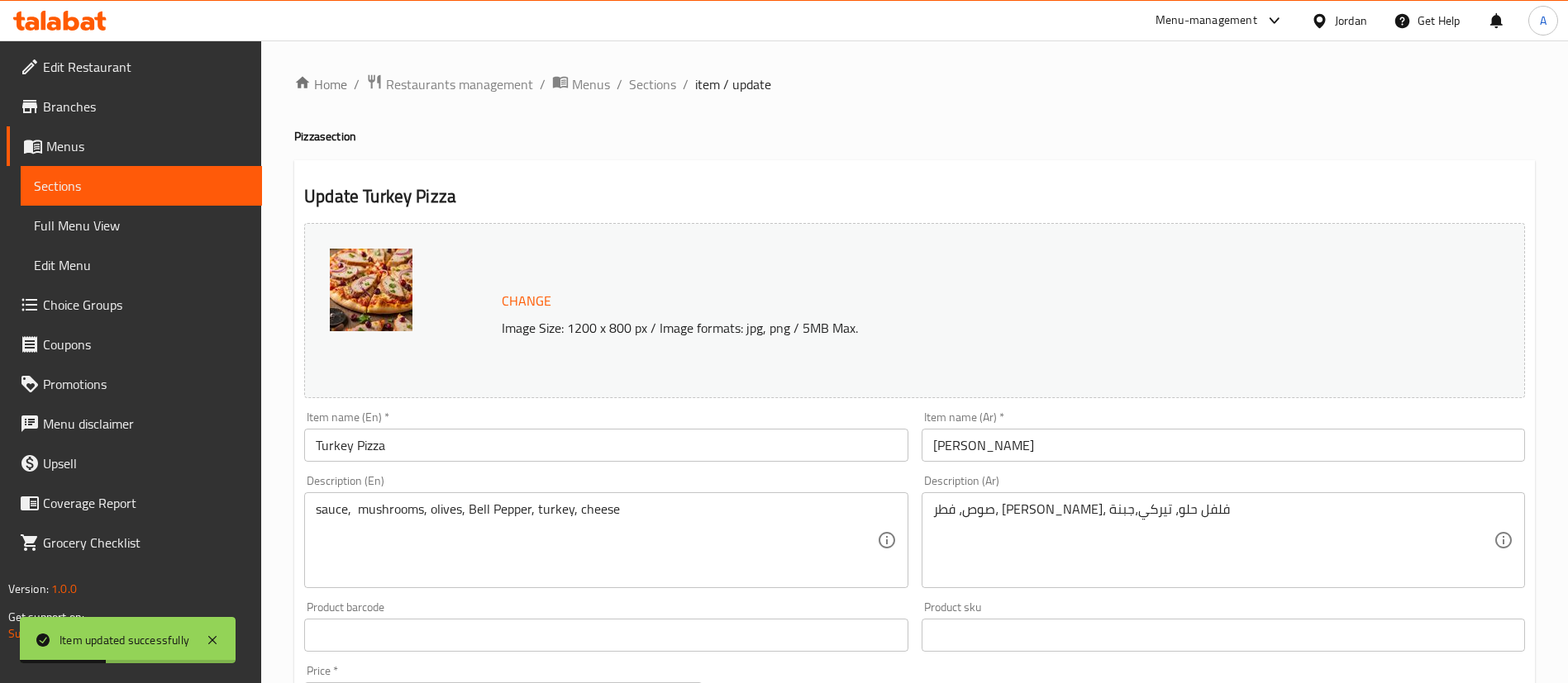
scroll to position [546, 0]
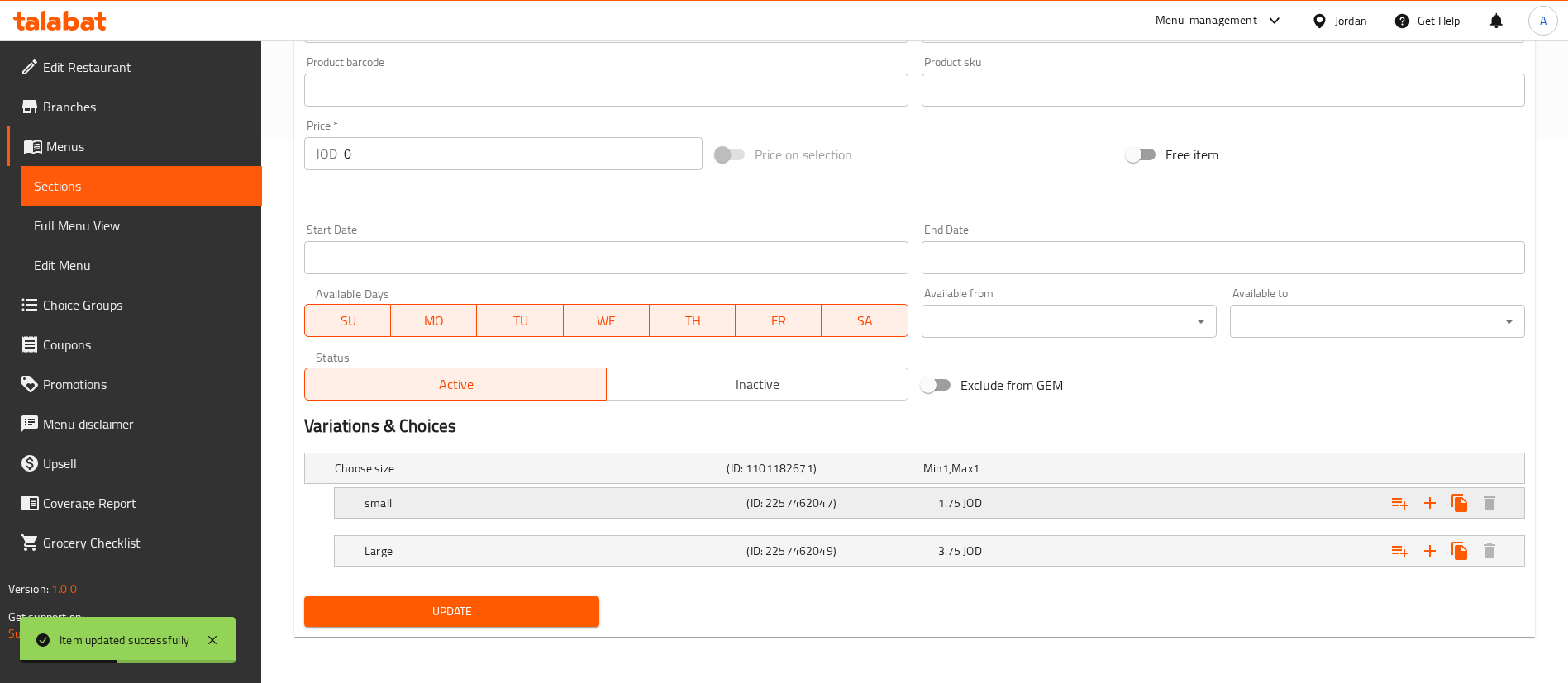
click at [1101, 493] on div "1.75 JOD" at bounding box center [1030, 503] width 191 height 23
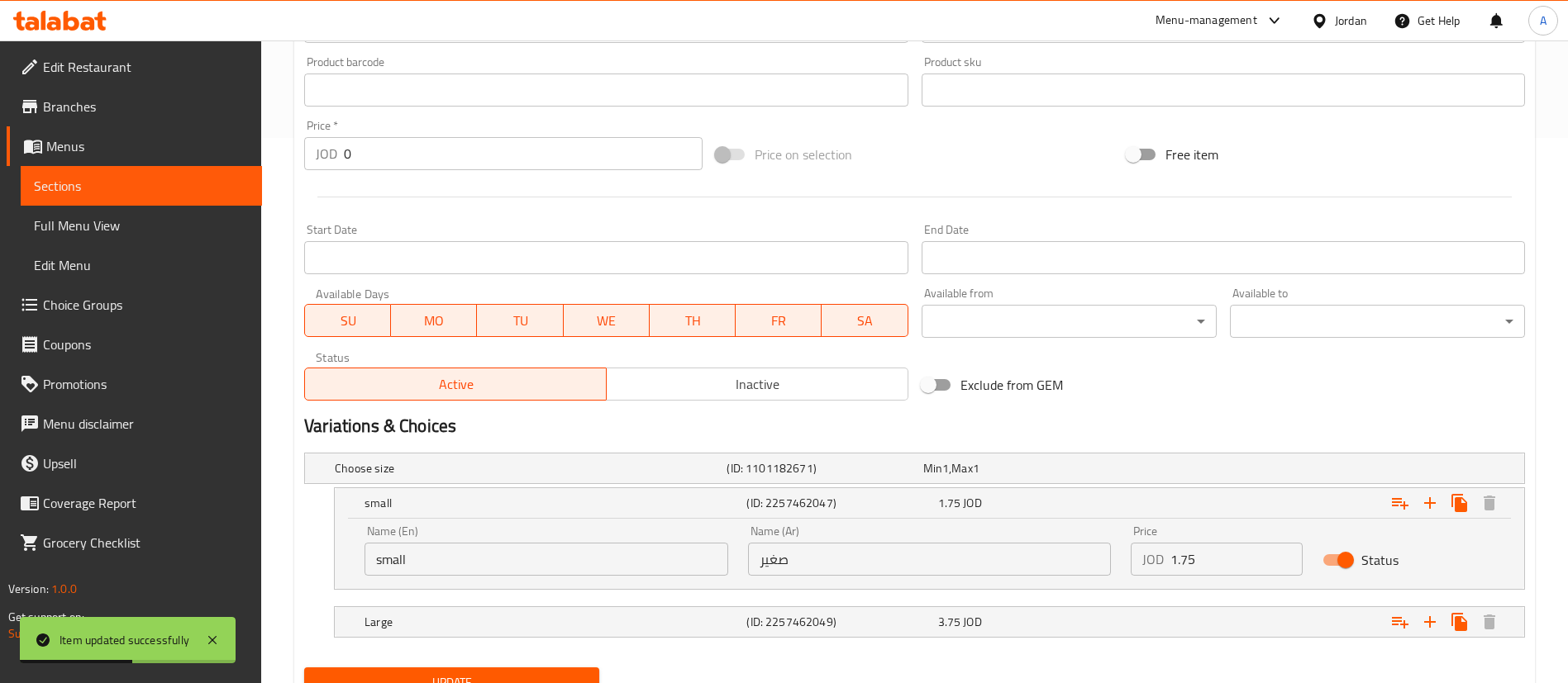
click at [1224, 554] on input "1.75" at bounding box center [1236, 560] width 132 height 33
type input "1.9"
click at [1147, 608] on div "Expand" at bounding box center [1317, 621] width 382 height 36
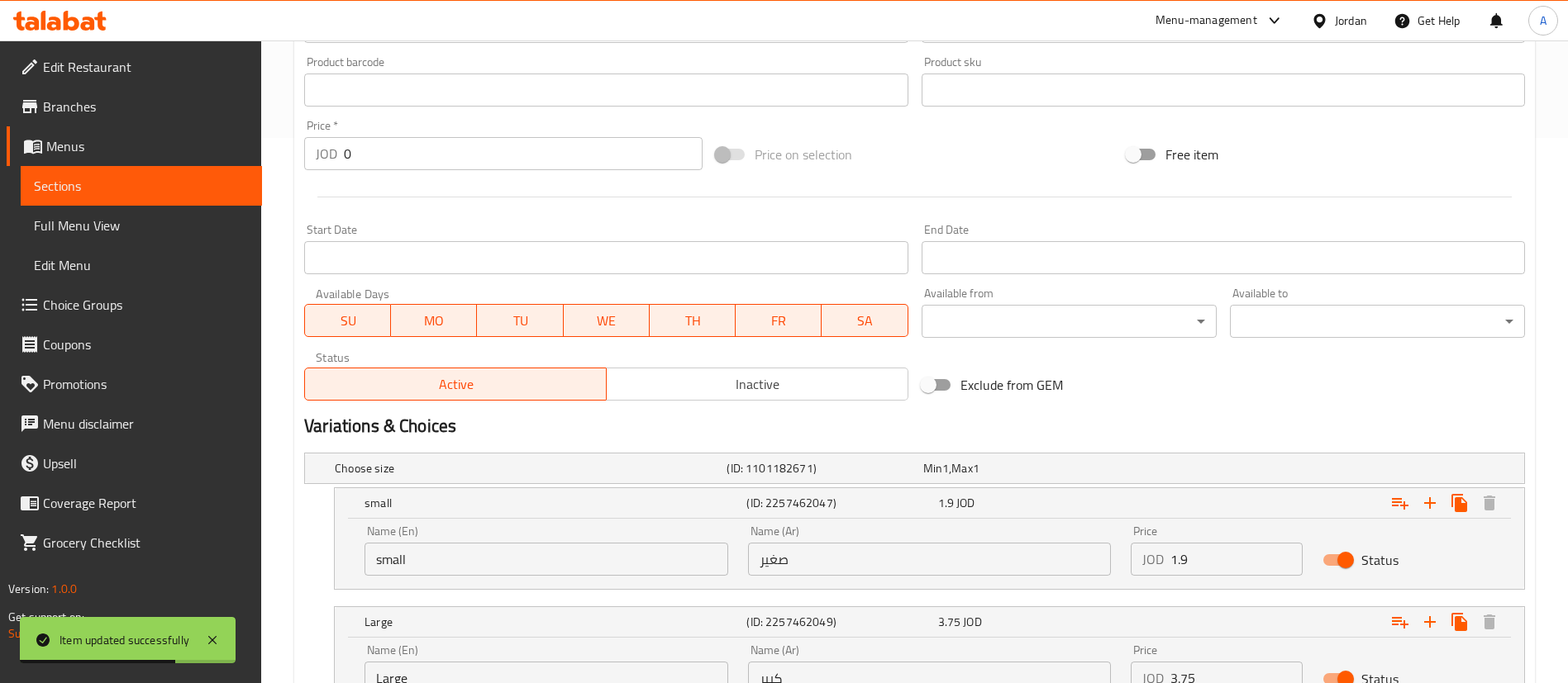
drag, startPoint x: 1159, startPoint y: 694, endPoint x: 1075, endPoint y: 697, distance: 84.1
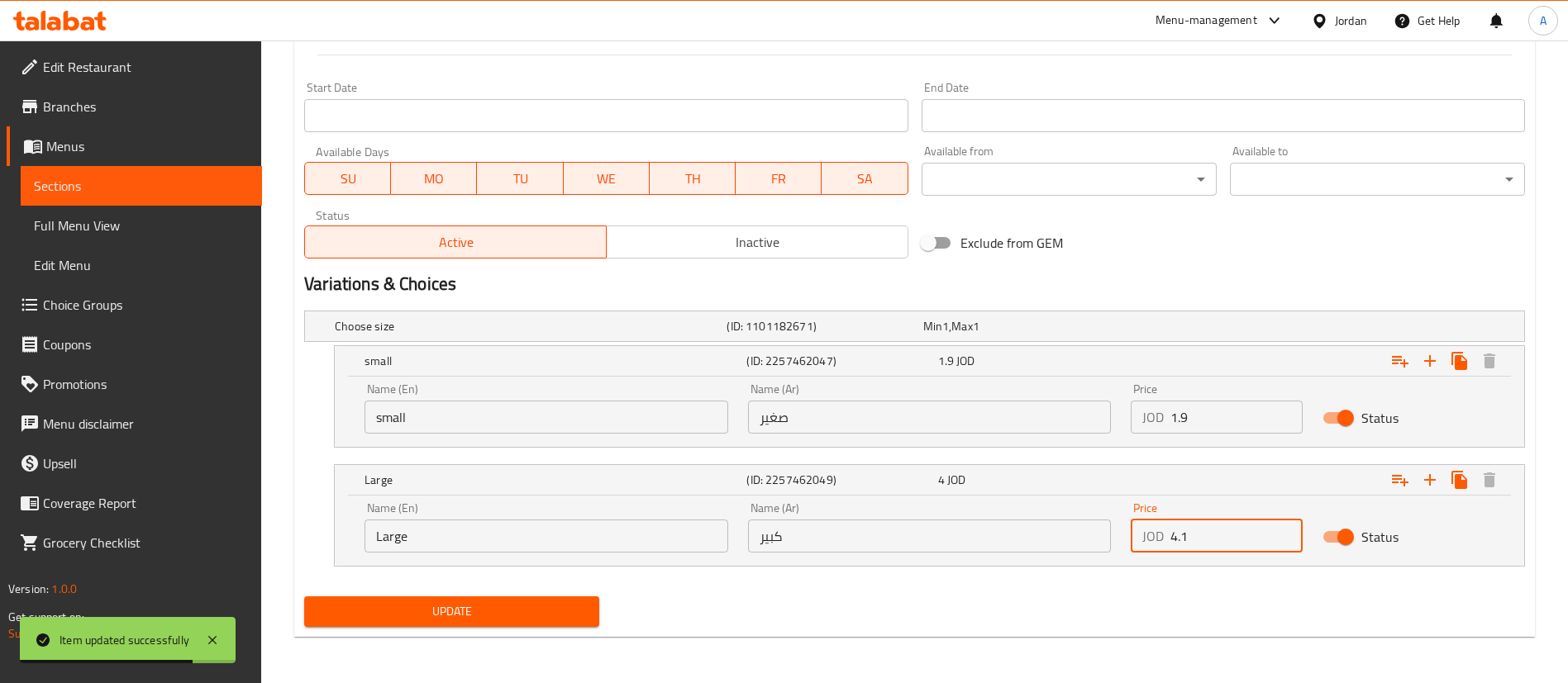
type input "4.1"
click at [304, 597] on button "Update" at bounding box center [451, 612] width 295 height 31
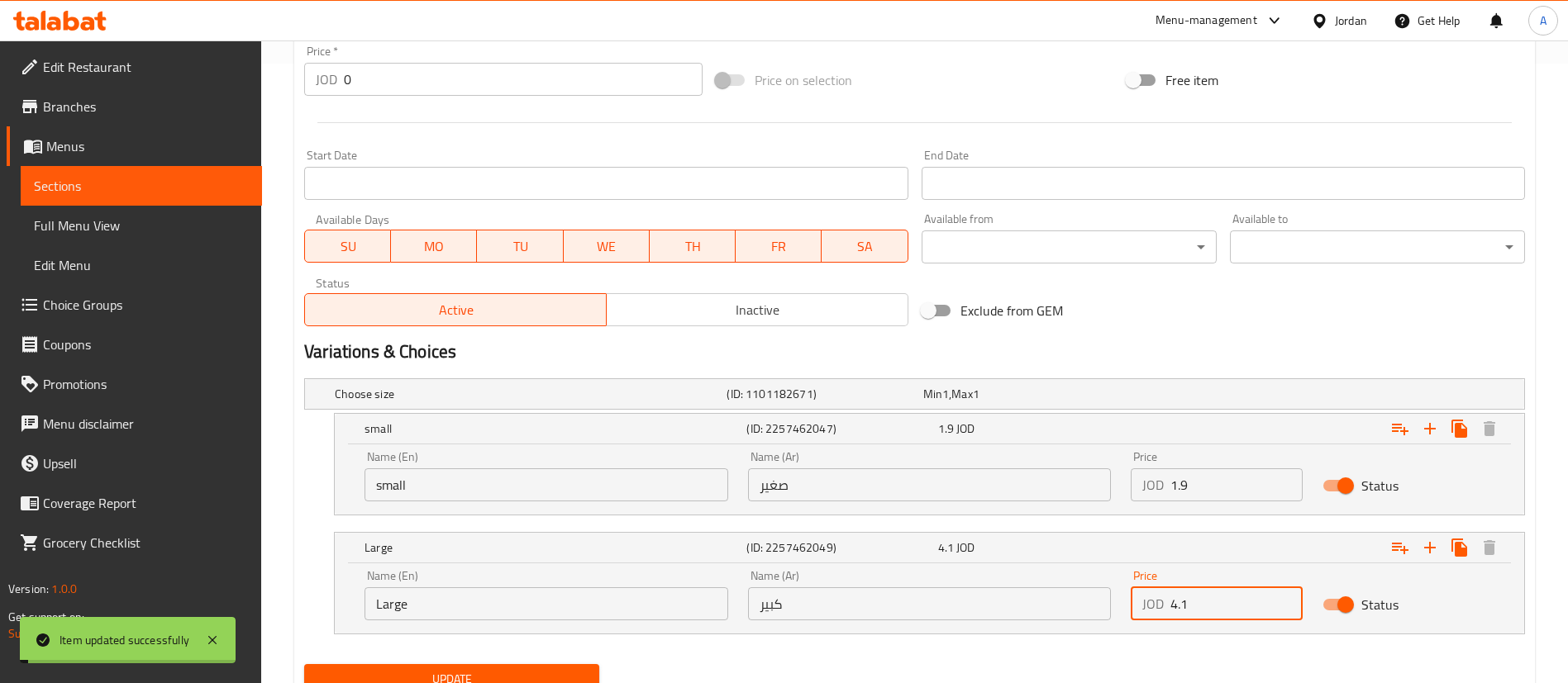
scroll to position [0, 0]
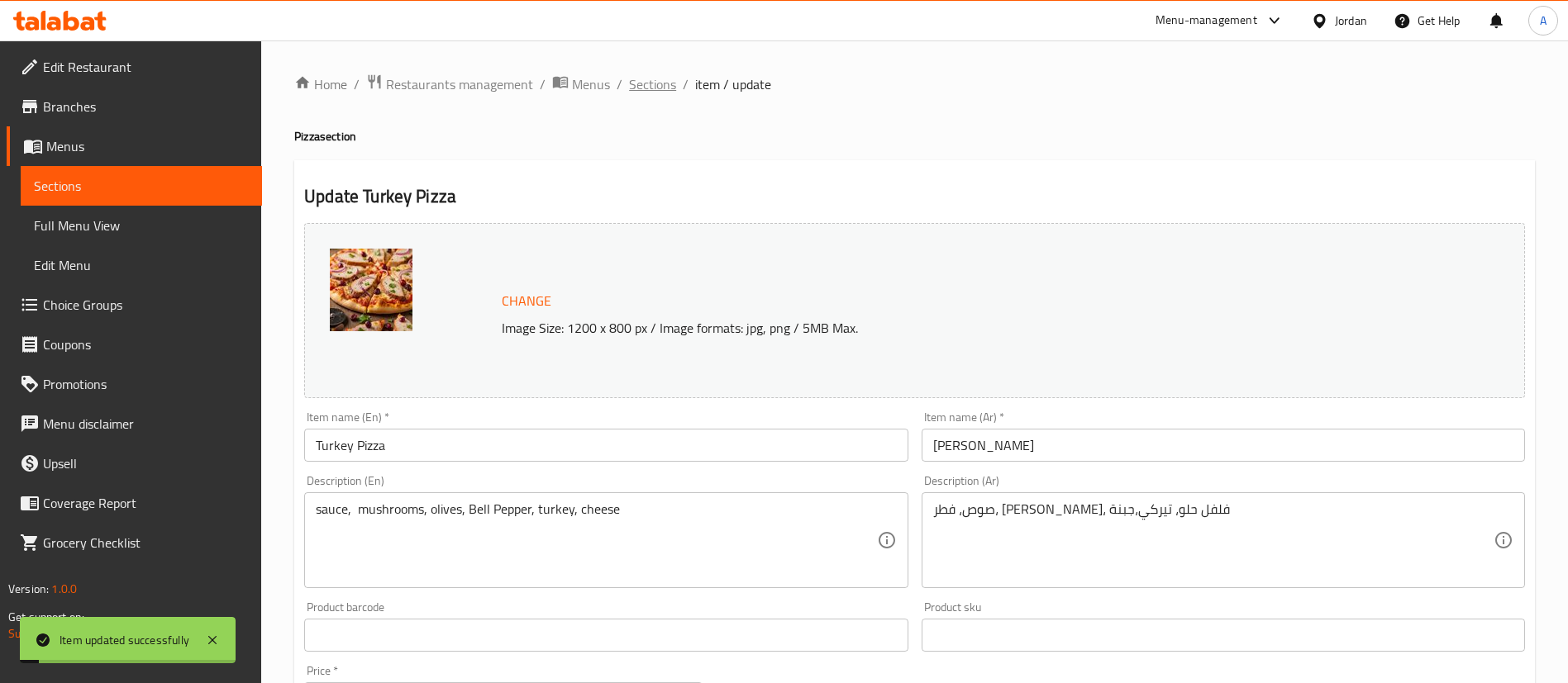
click at [657, 80] on span "Sections" at bounding box center [652, 84] width 48 height 20
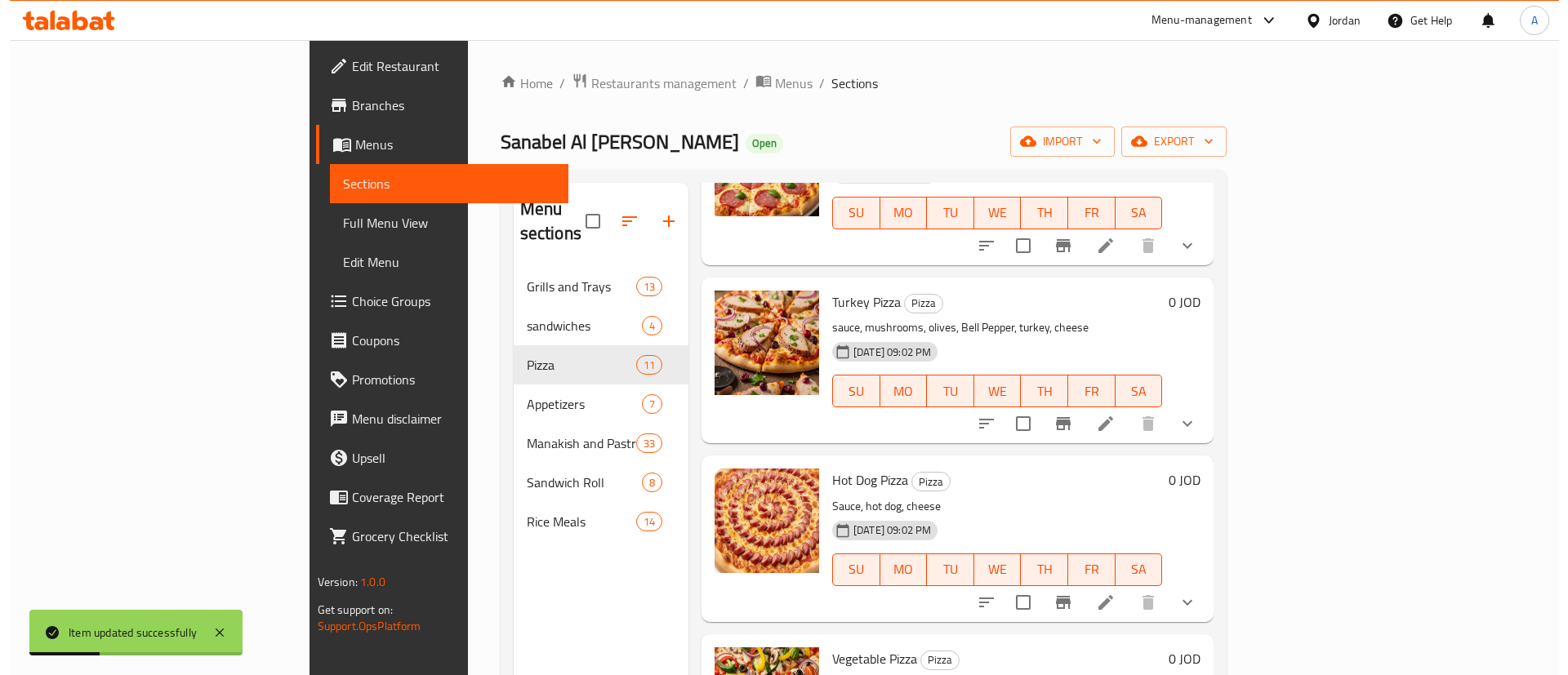
scroll to position [735, 0]
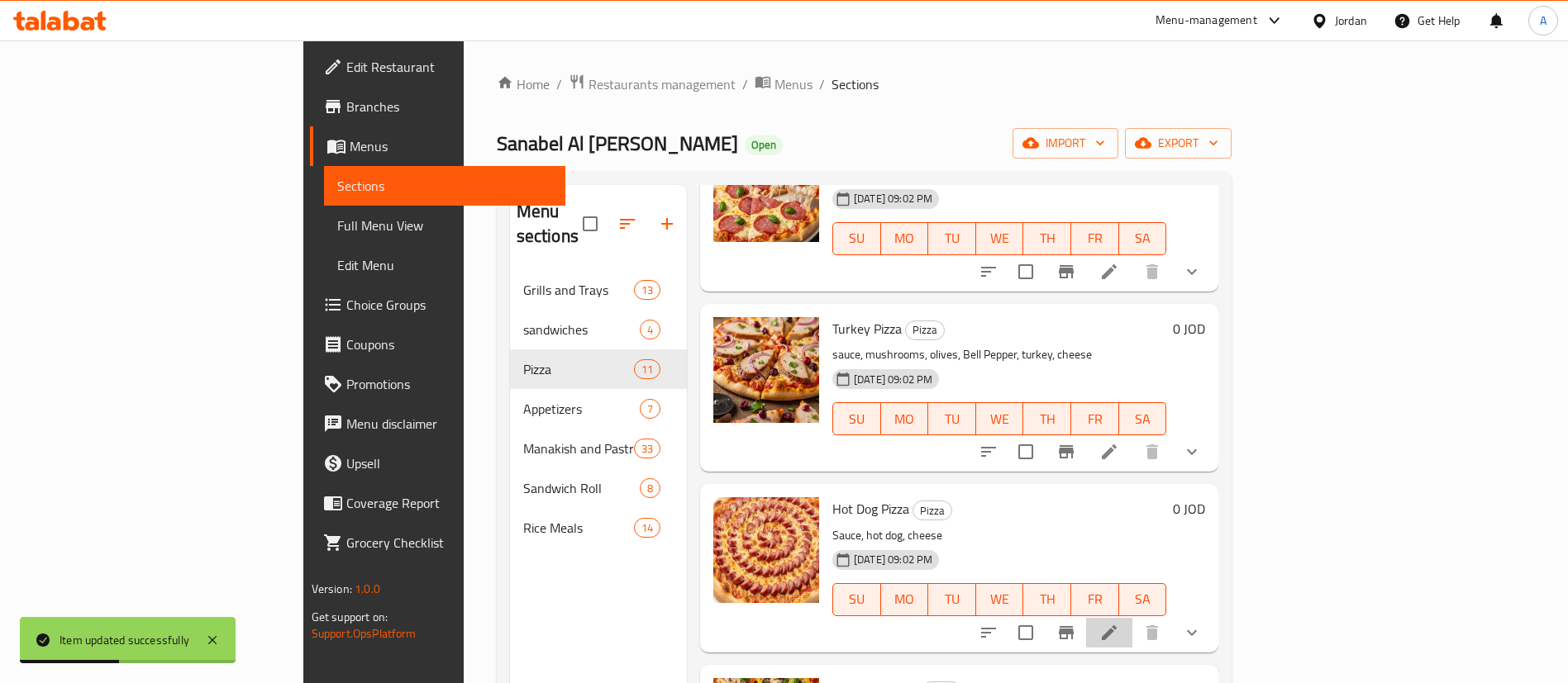
click at [1132, 618] on li at bounding box center [1109, 633] width 47 height 30
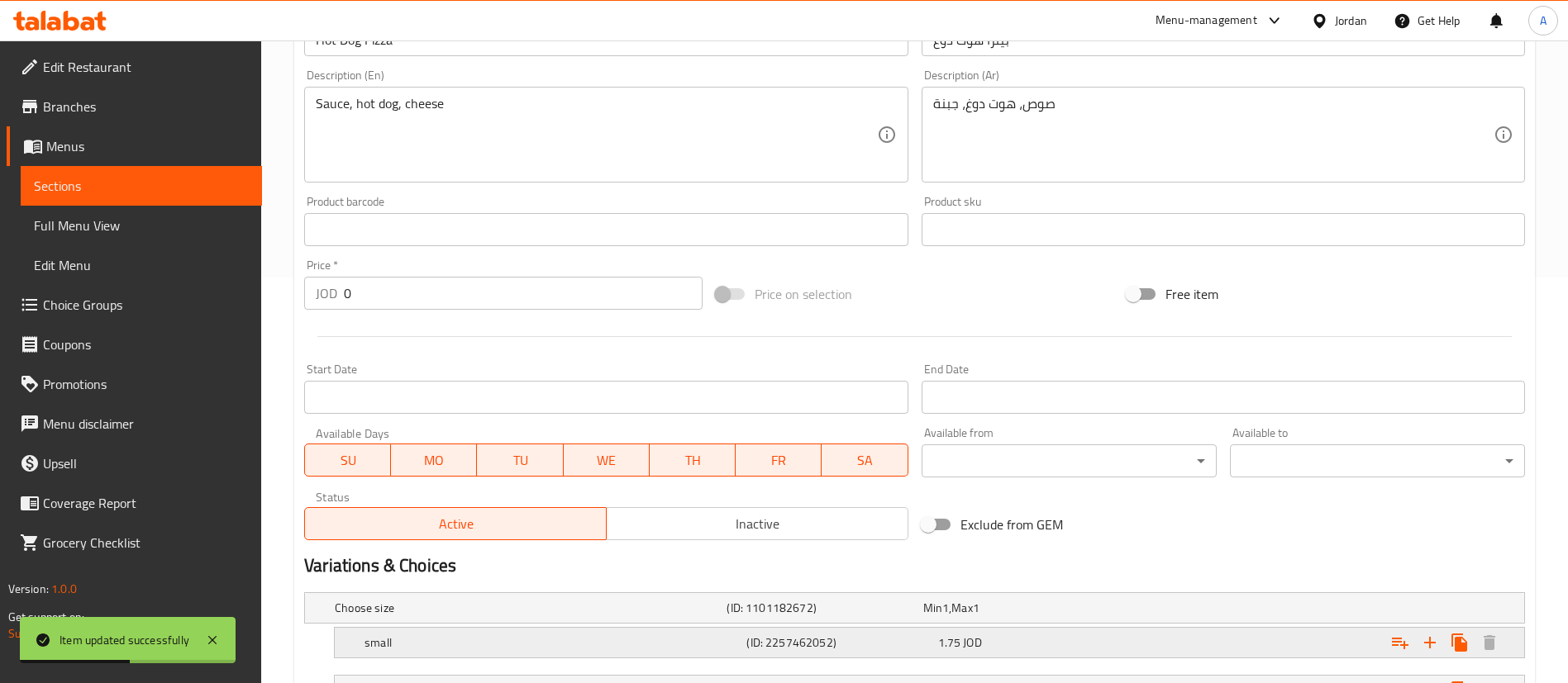
scroll to position [546, 0]
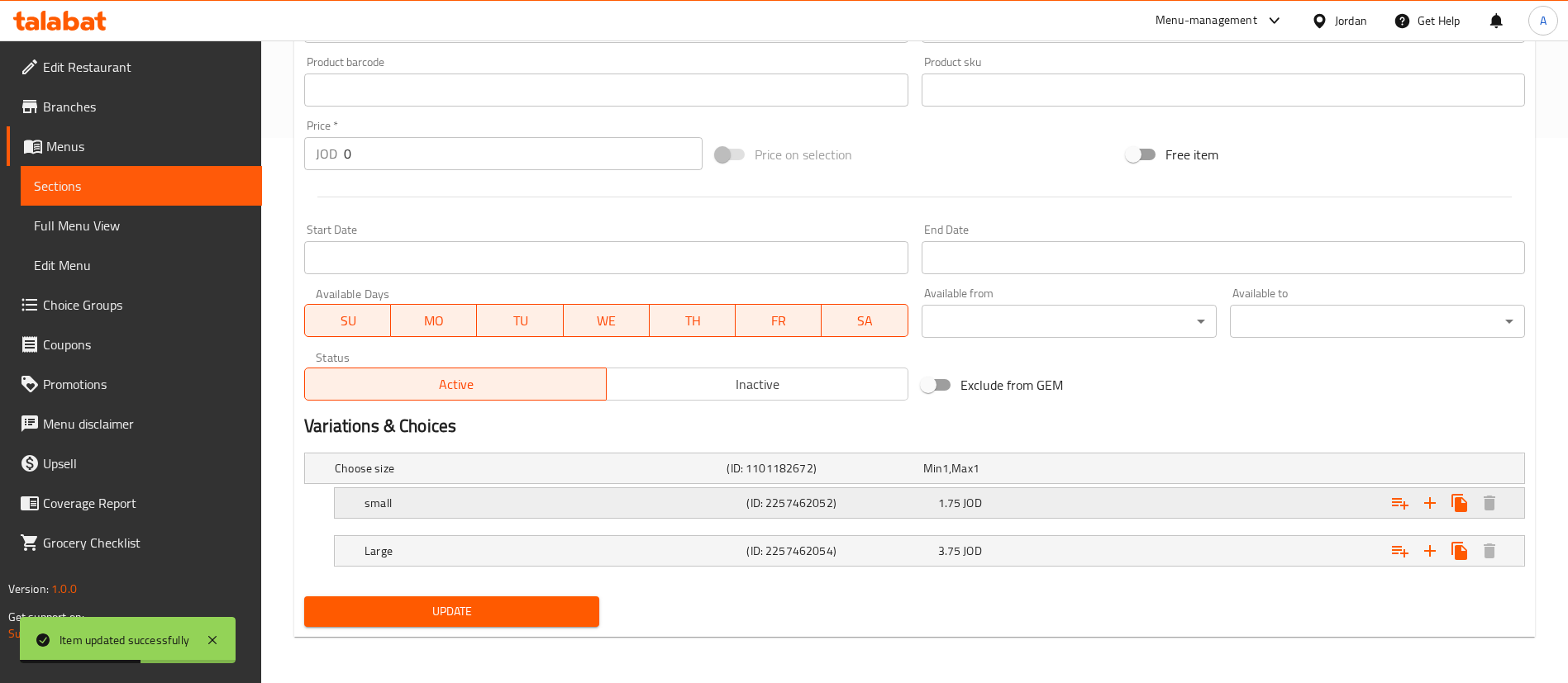
click at [1135, 498] on div "Expand" at bounding box center [1317, 503] width 382 height 36
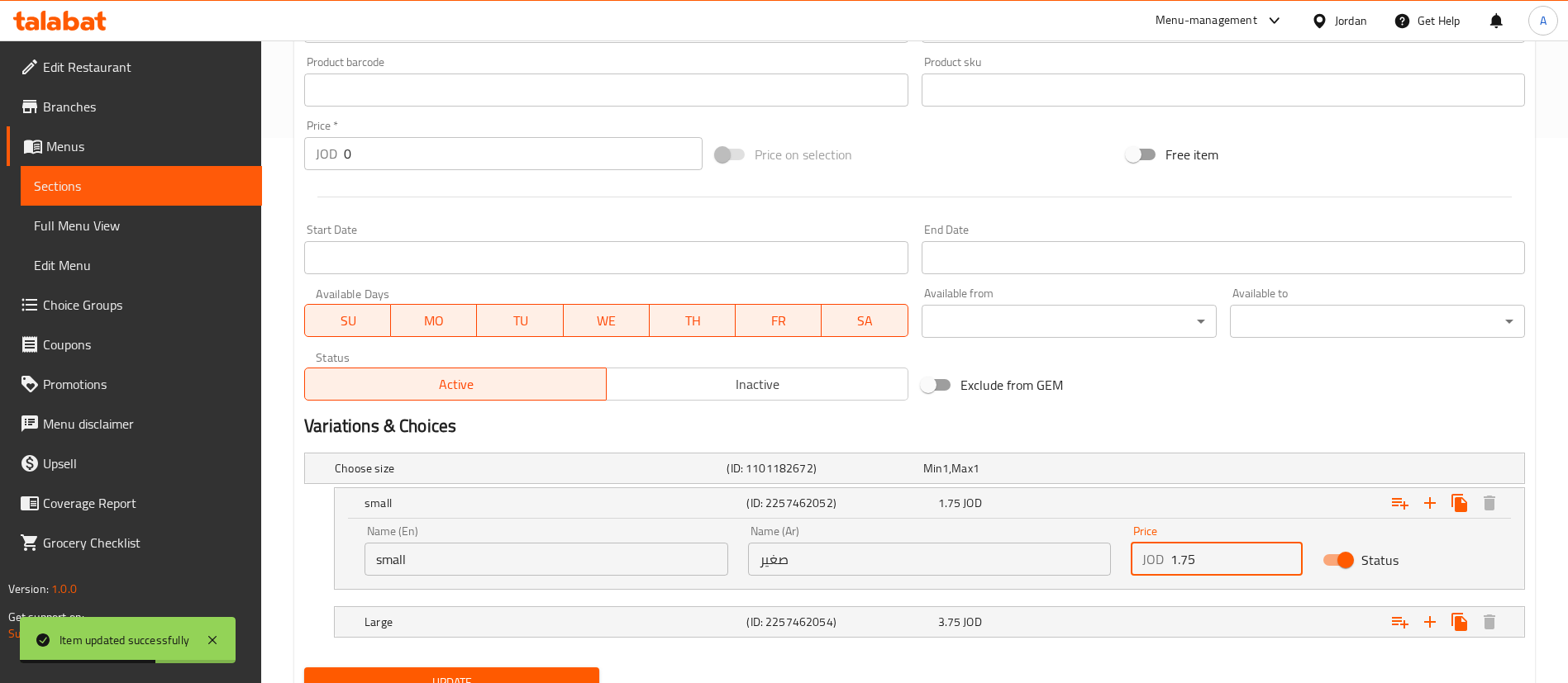
click at [1223, 562] on input "1.75" at bounding box center [1236, 560] width 132 height 33
type input "1.9"
click at [1071, 628] on div "3.75 JOD" at bounding box center [1030, 622] width 184 height 17
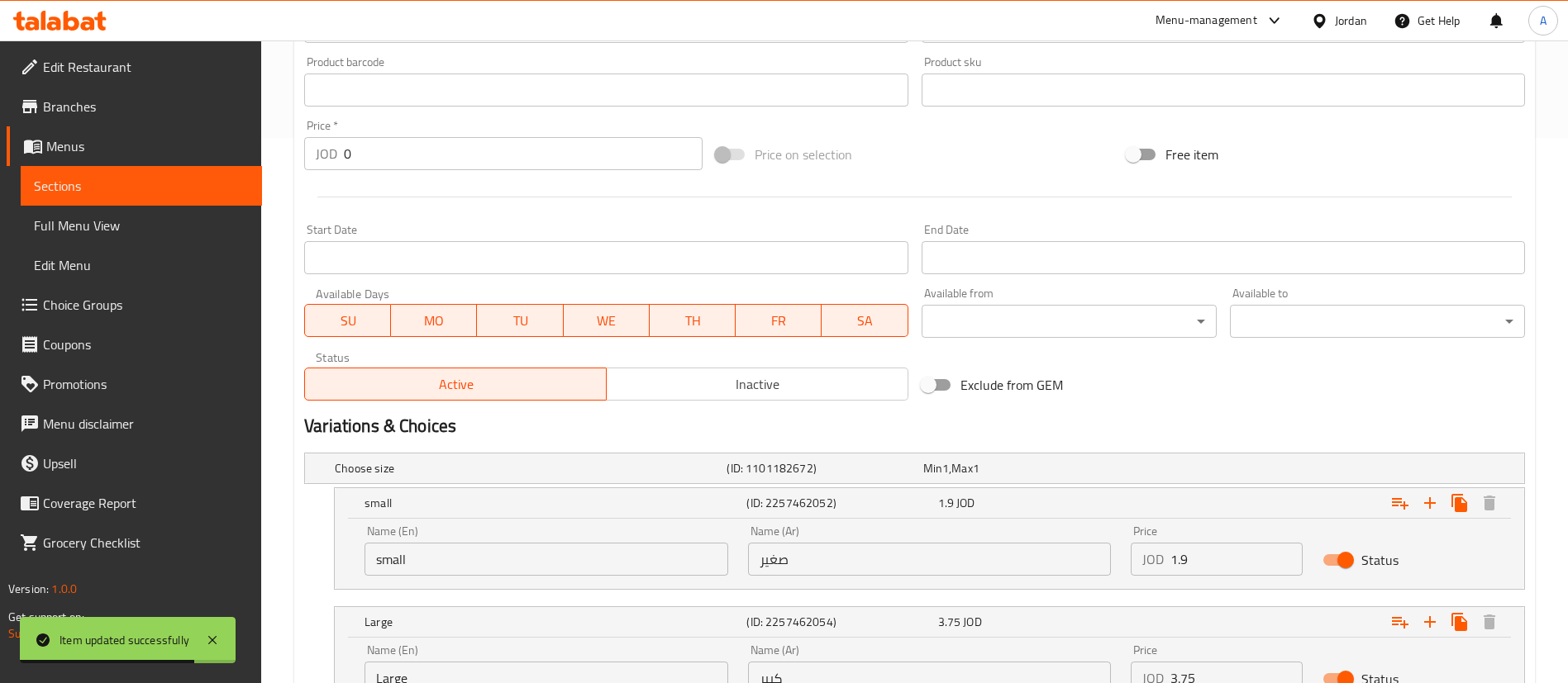
drag, startPoint x: 1222, startPoint y: 670, endPoint x: 1073, endPoint y: 678, distance: 149.2
click at [1073, 678] on div "Choose size (ID: 1101182672) Min 1 , Max 1 Name (En) Choose size Name (En) Name…" at bounding box center [915, 589] width 1234 height 286
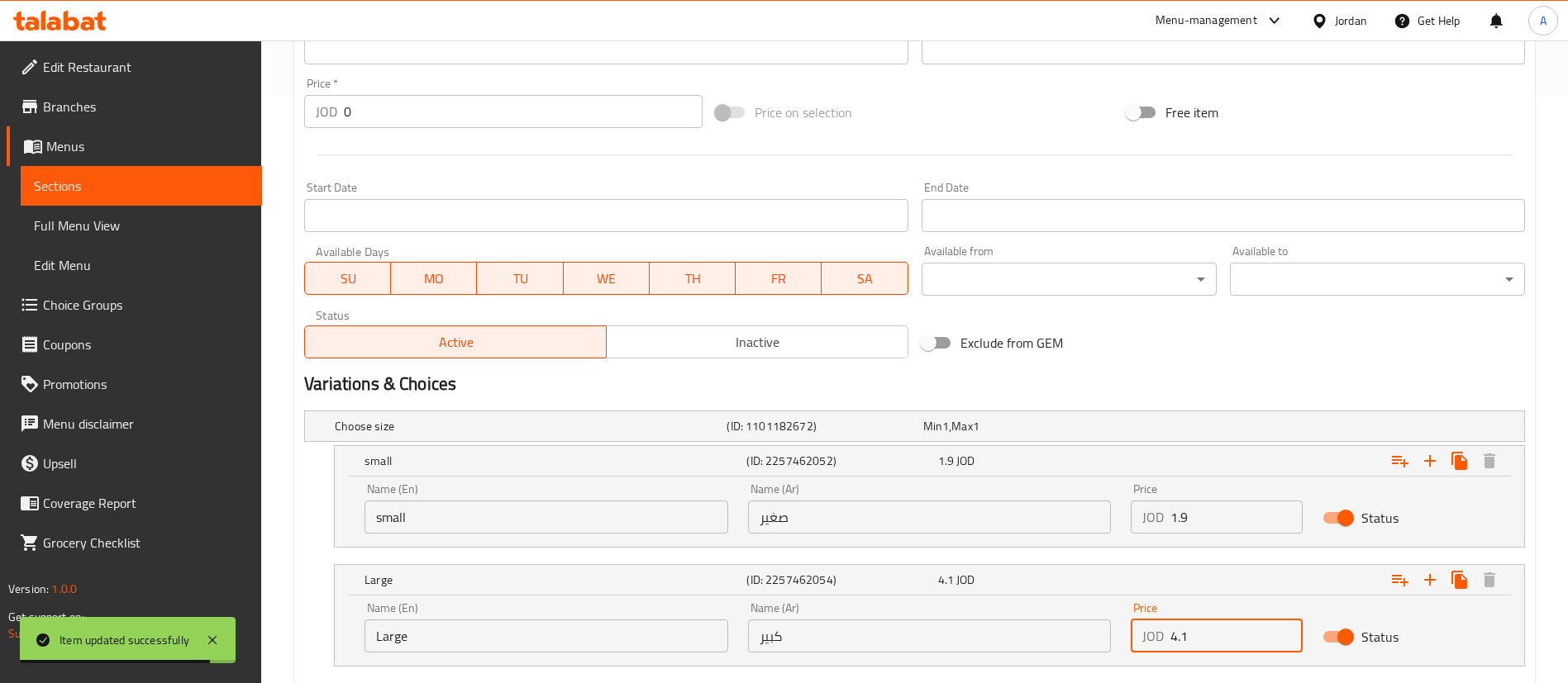
type input "4.1"
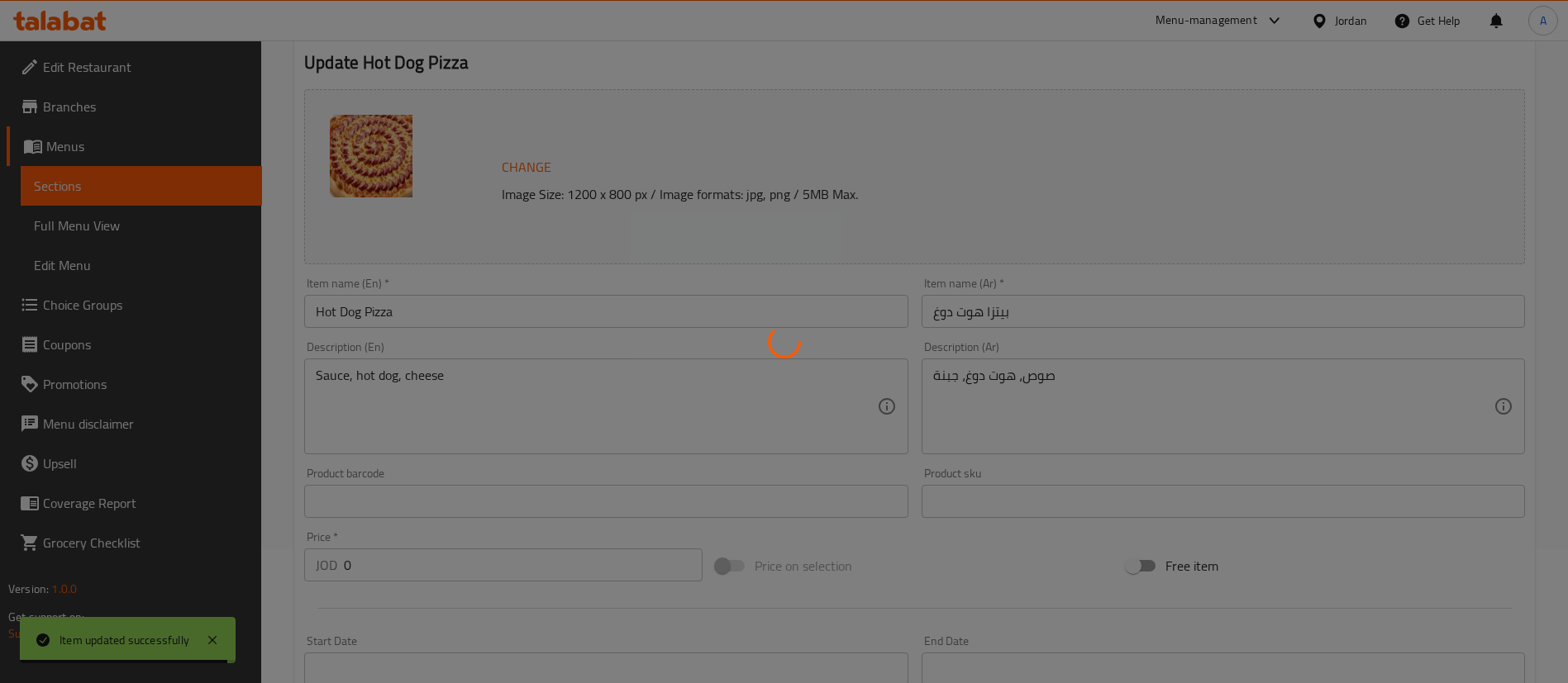
scroll to position [0, 0]
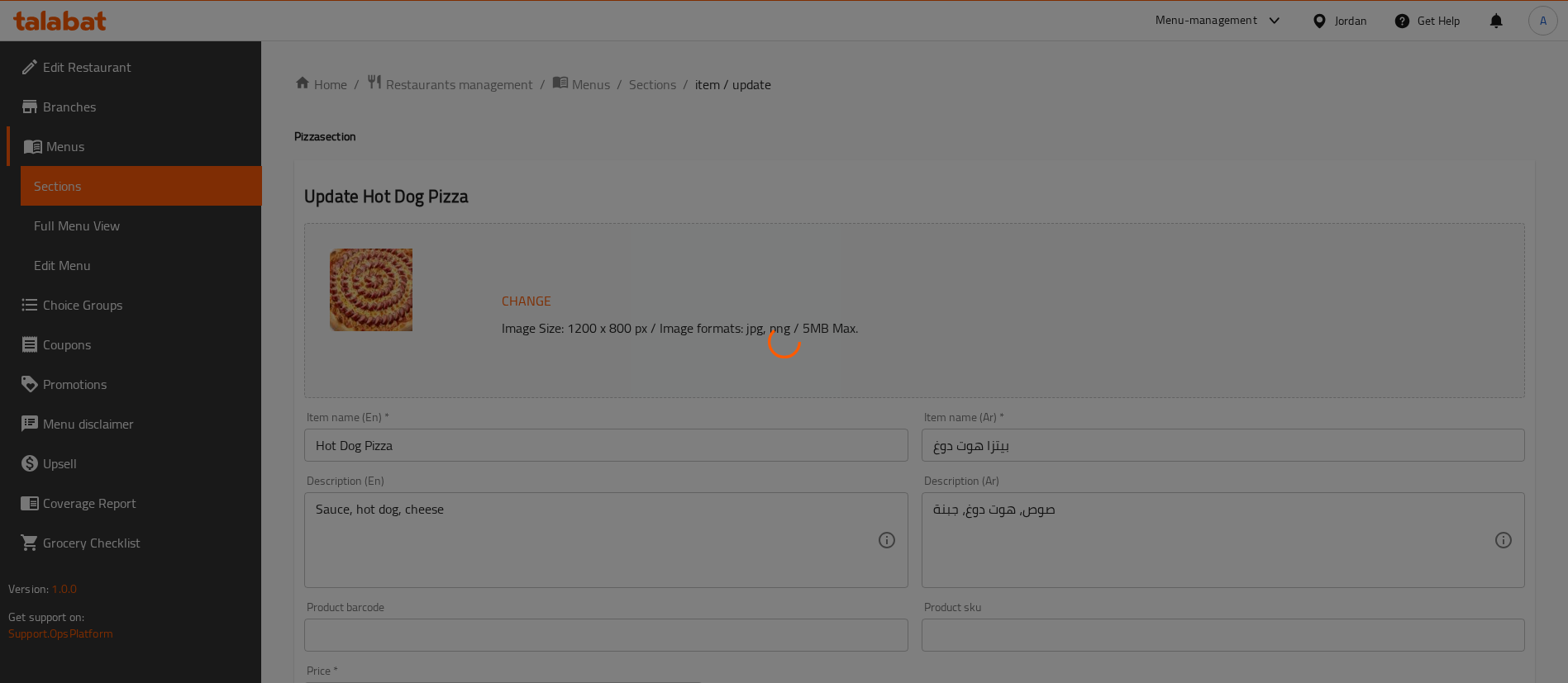
click at [642, 78] on div at bounding box center [784, 342] width 1568 height 683
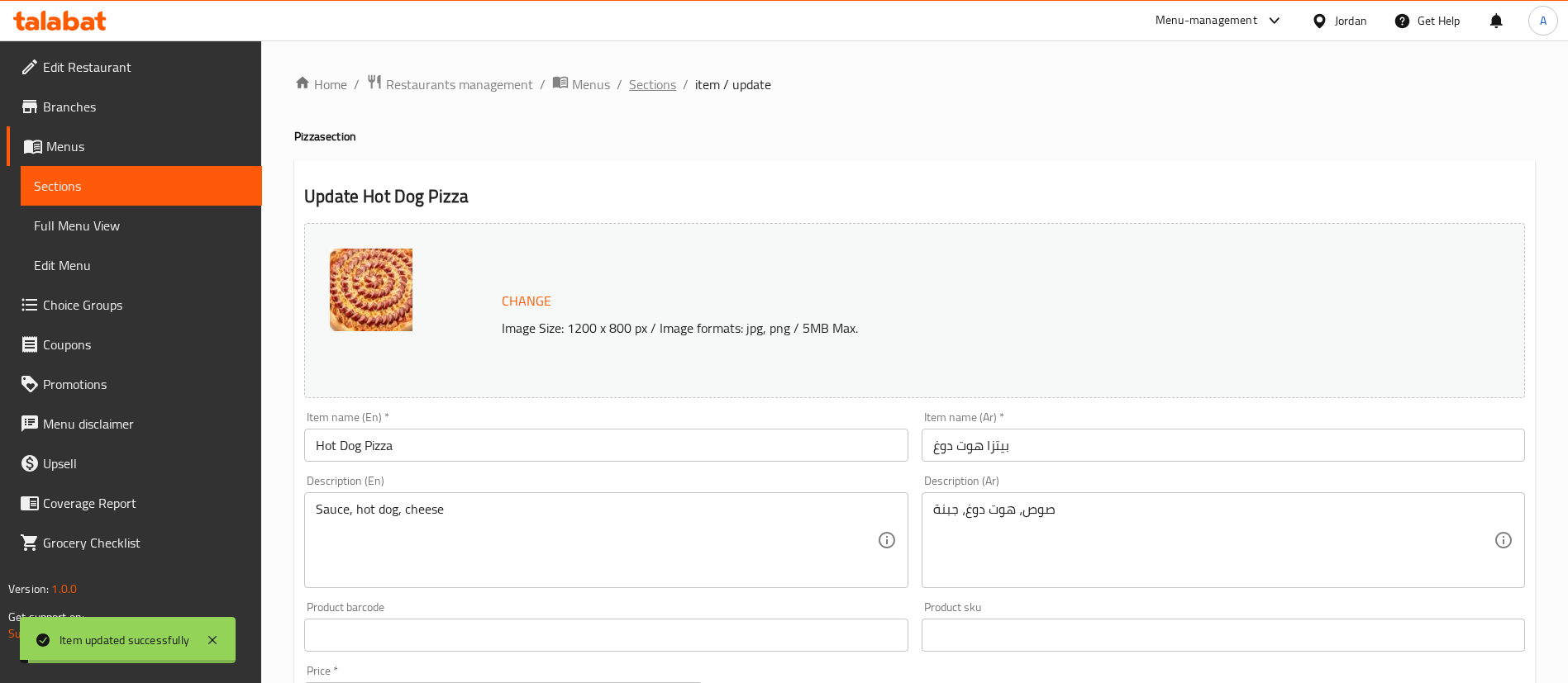
click at [632, 84] on span "Sections" at bounding box center [652, 84] width 48 height 20
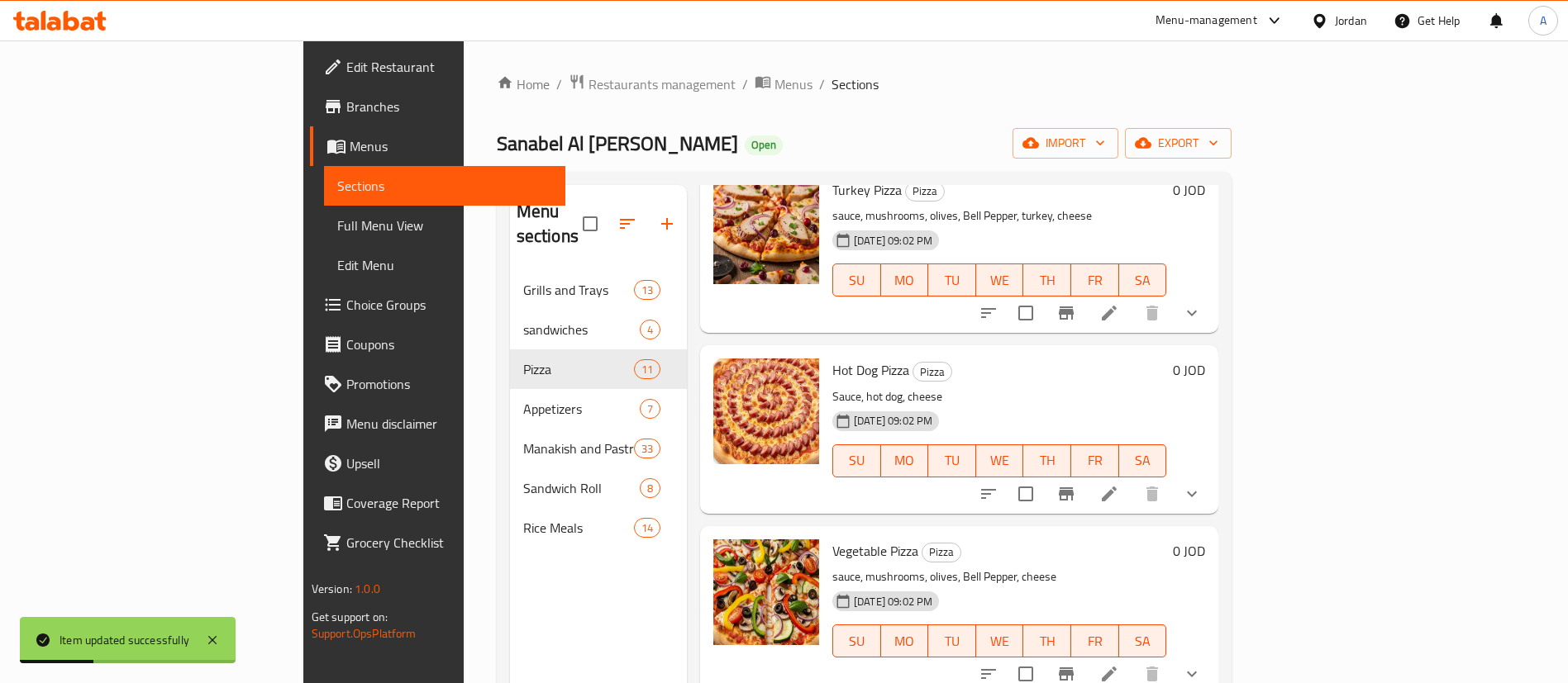
scroll to position [992, 0]
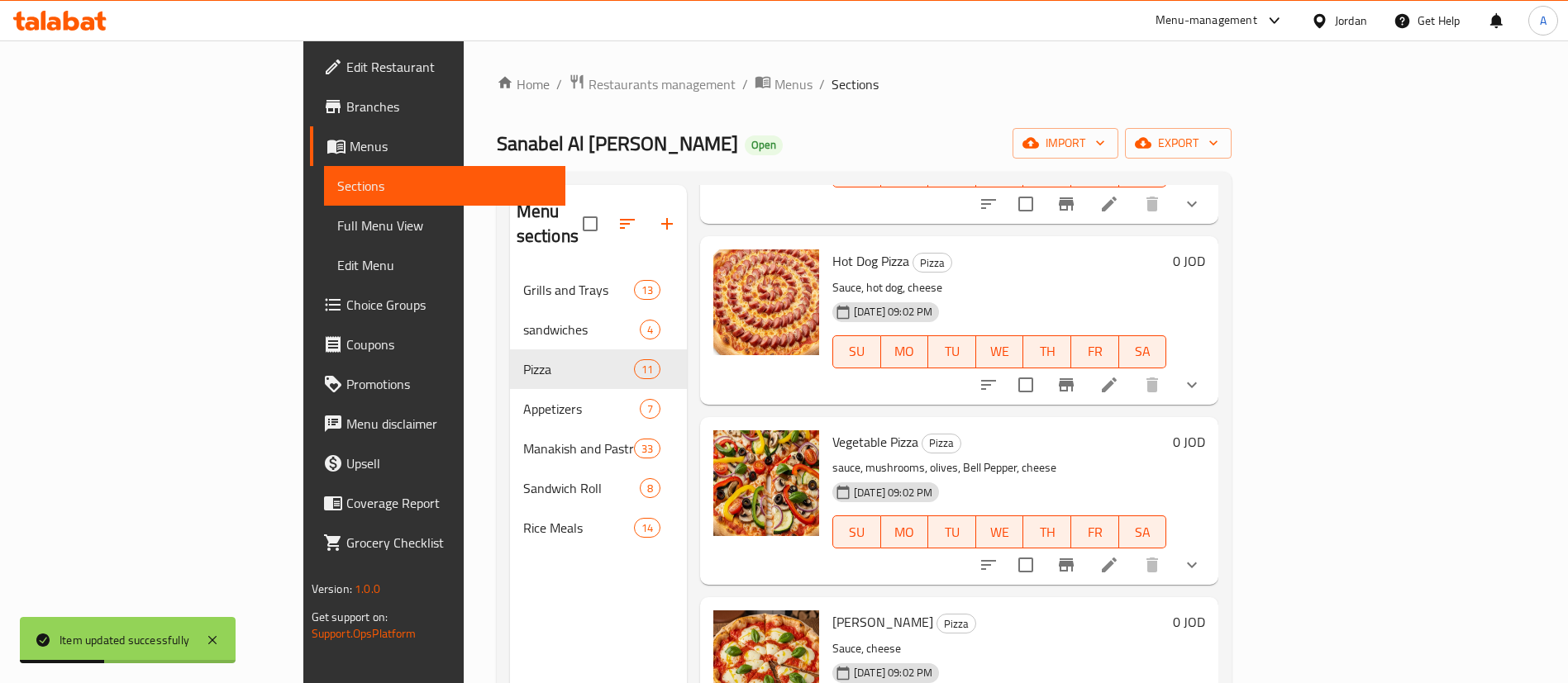
click at [1116, 558] on icon at bounding box center [1108, 565] width 15 height 15
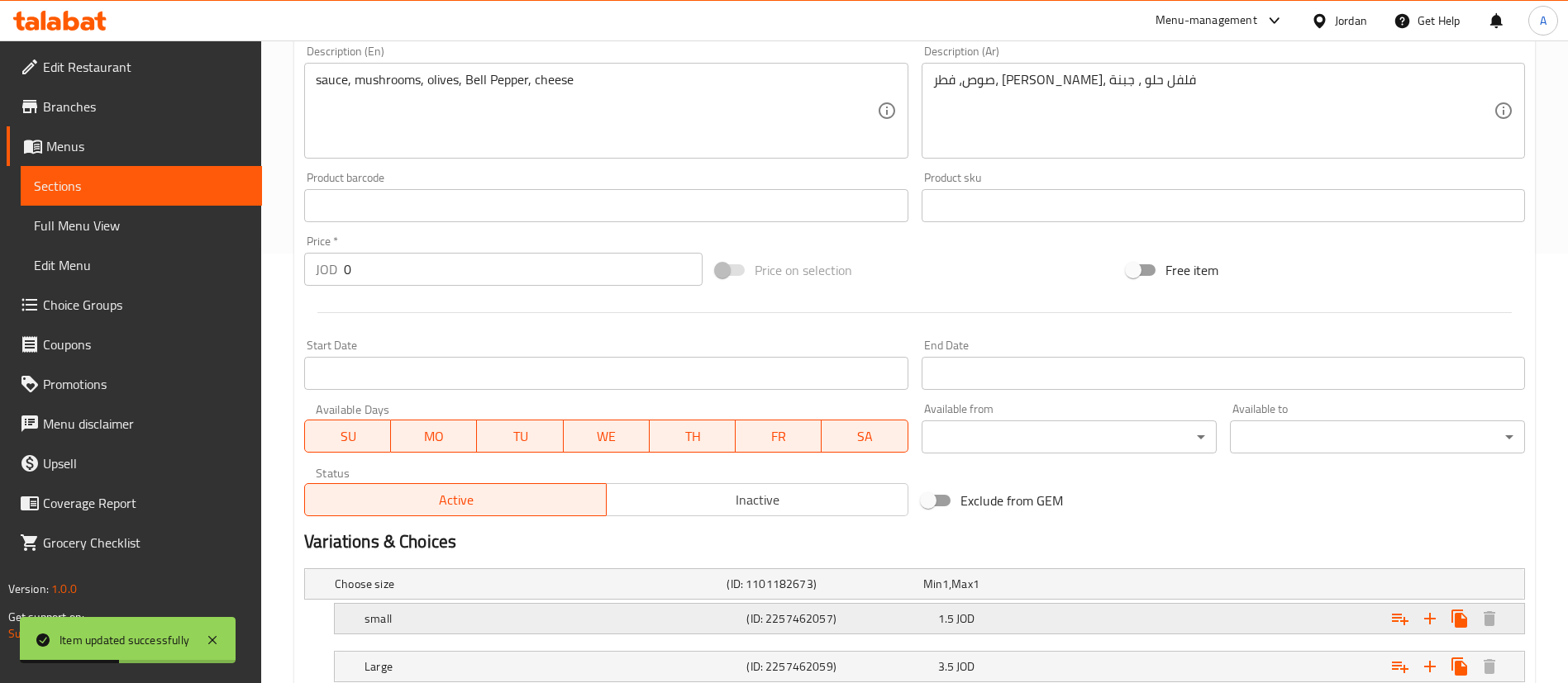
scroll to position [546, 0]
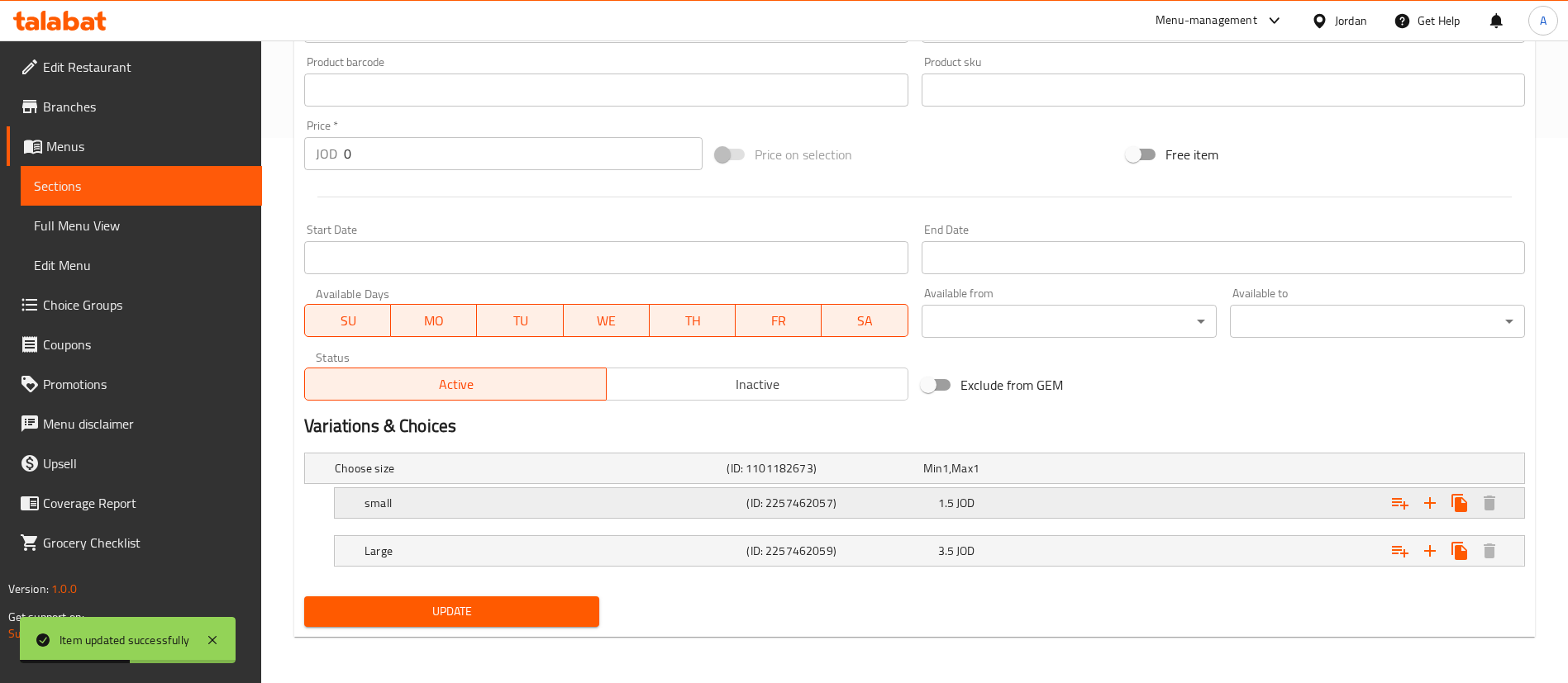
click at [1045, 497] on div "1.5 JOD" at bounding box center [1030, 503] width 184 height 17
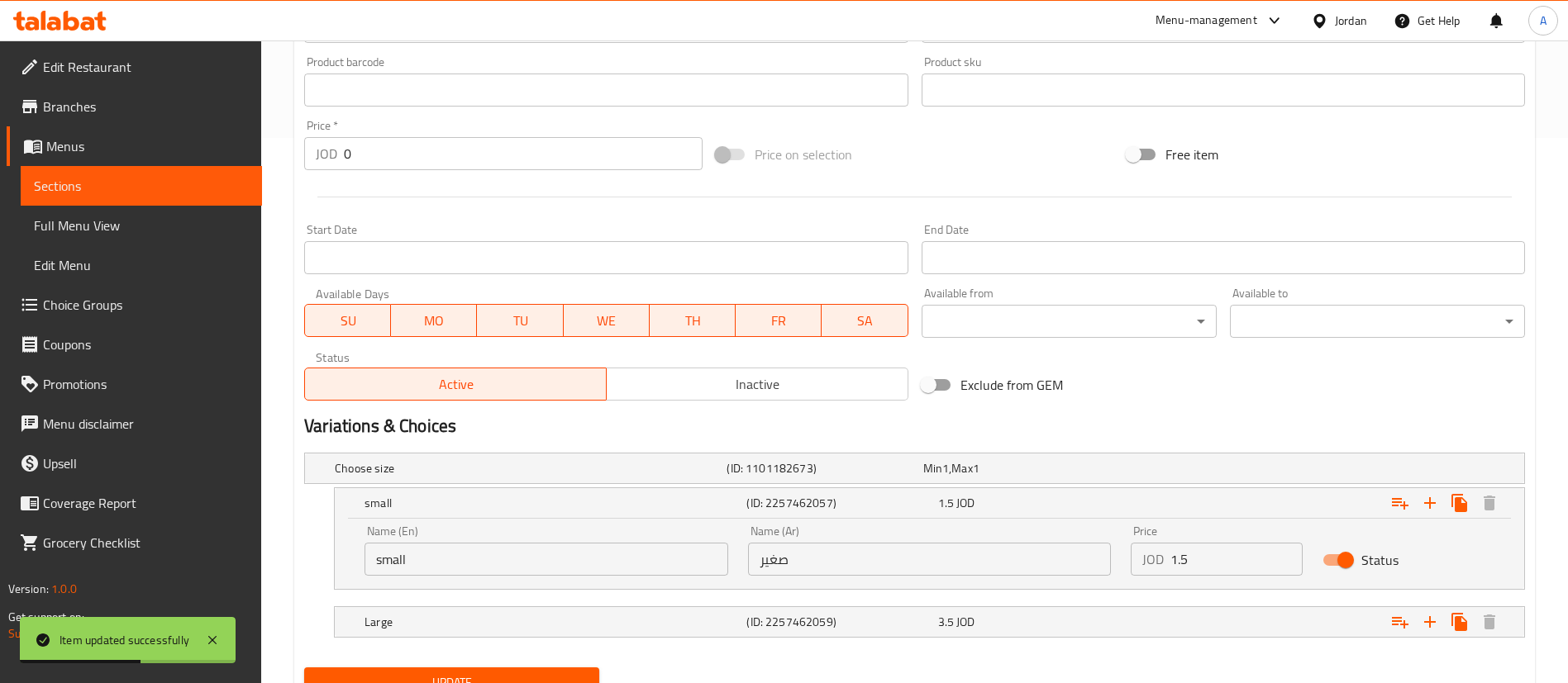
click at [1222, 559] on input "1.5" at bounding box center [1236, 560] width 132 height 33
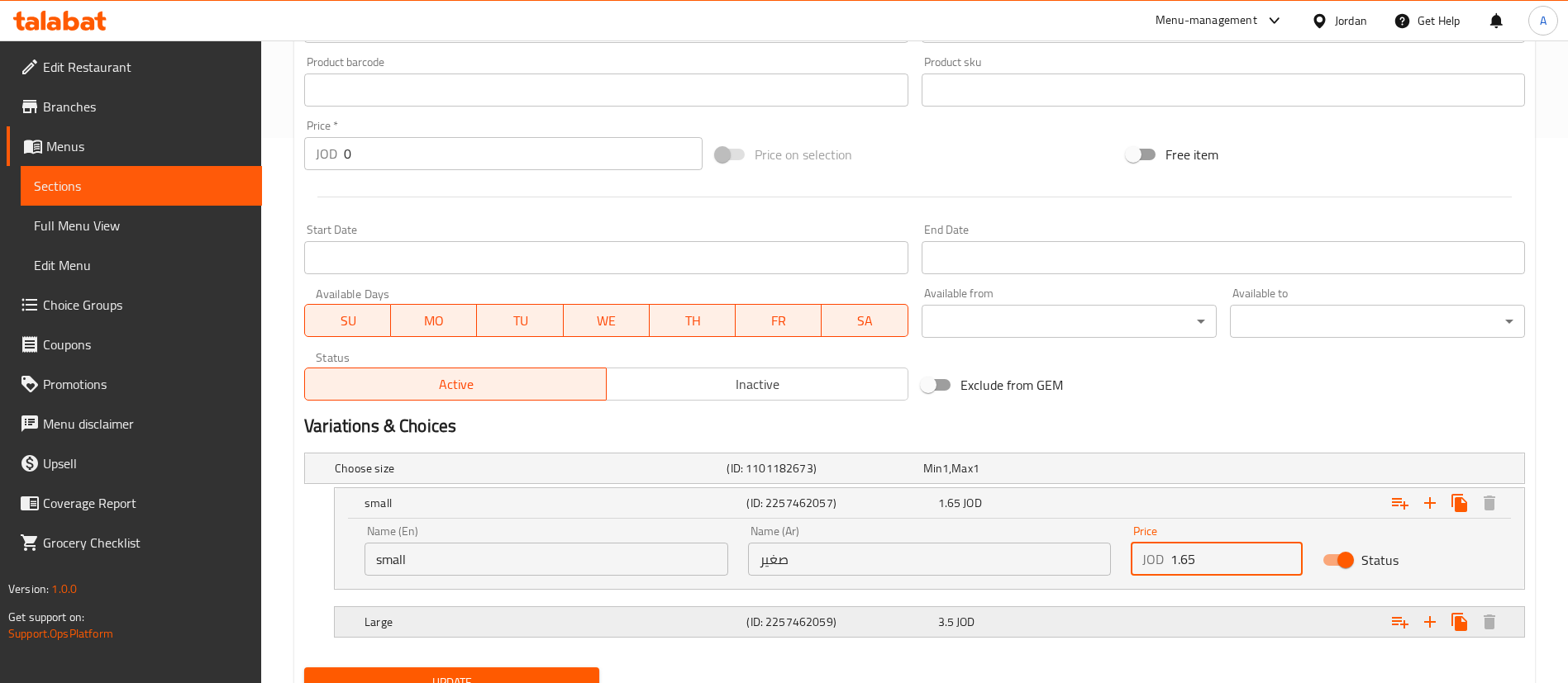
type input "1.65"
click at [1233, 611] on div "Expand" at bounding box center [1317, 621] width 382 height 36
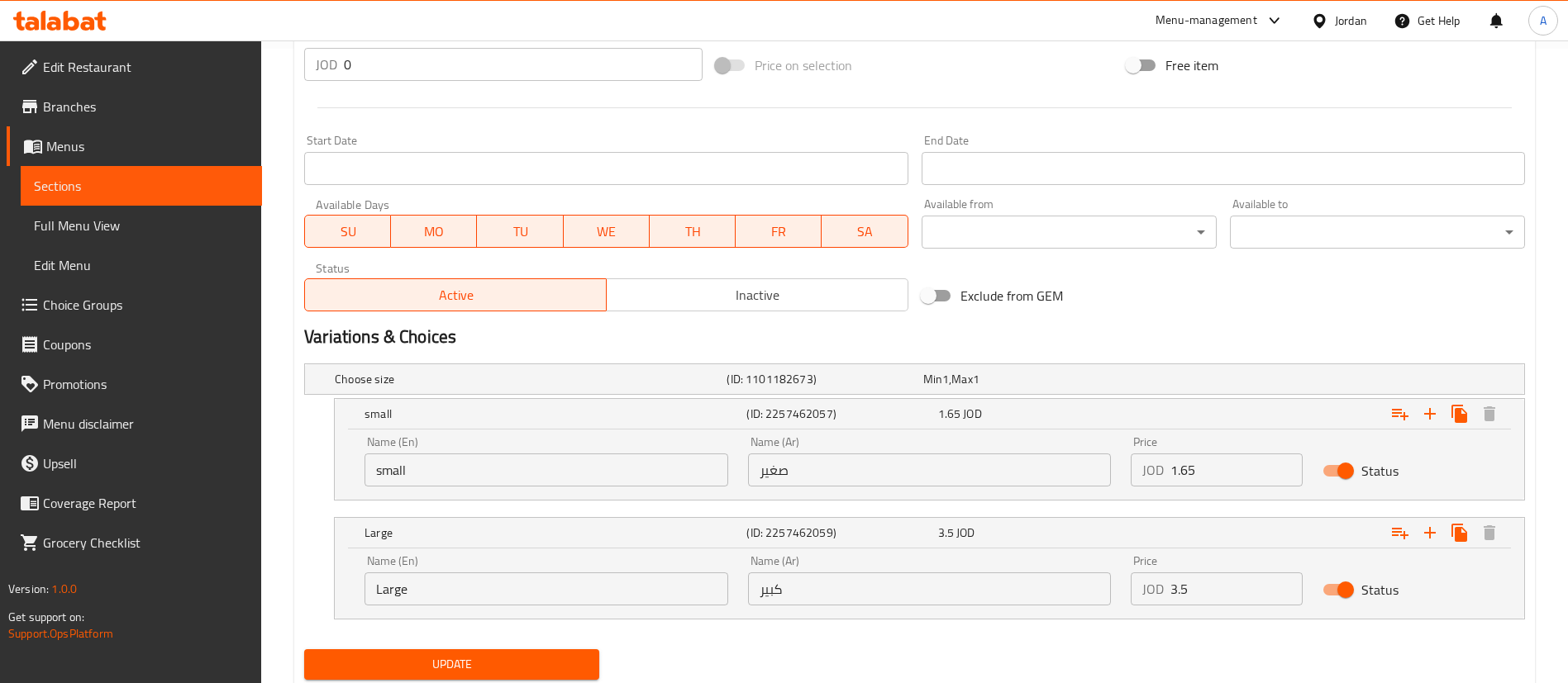
scroll to position [669, 0]
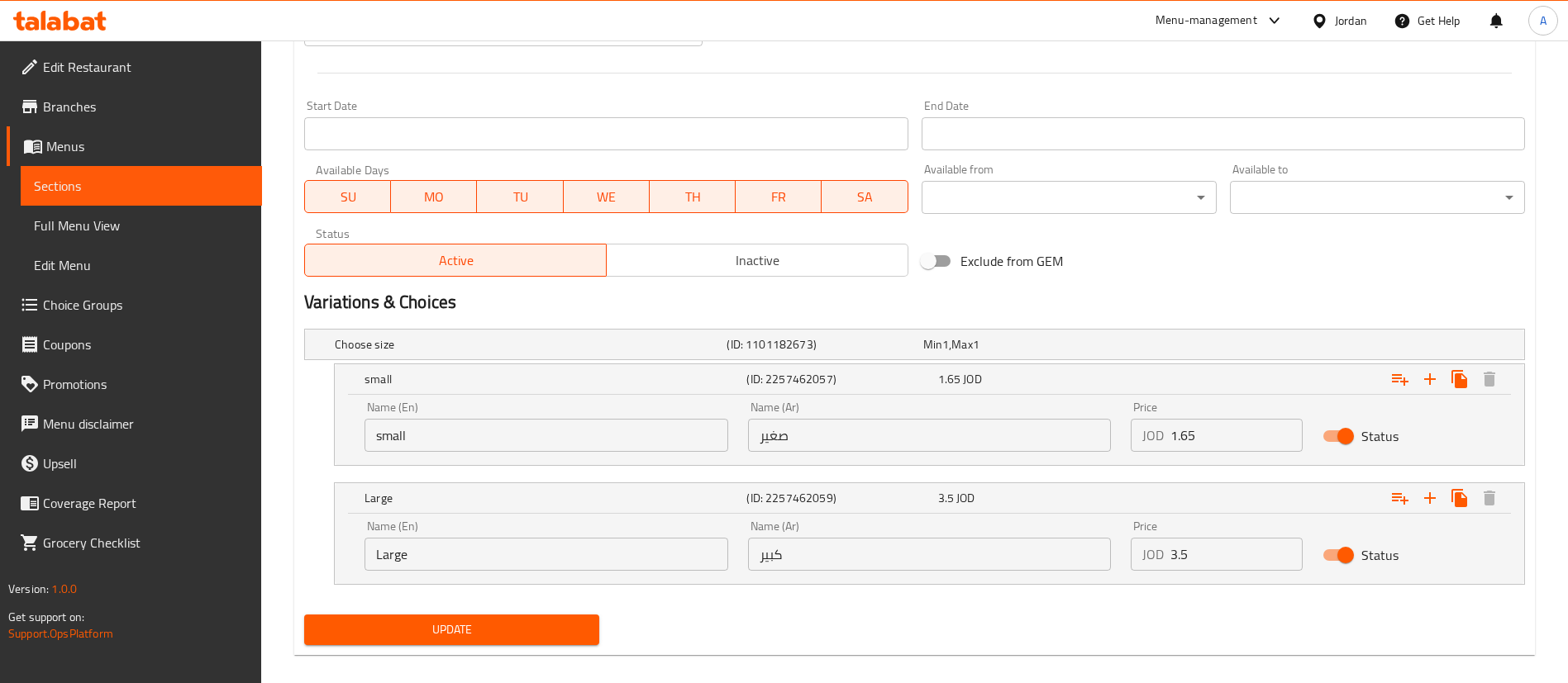
click at [1248, 561] on input "3.5" at bounding box center [1236, 554] width 132 height 33
type input "3.85"
click at [304, 615] on button "Update" at bounding box center [451, 630] width 295 height 31
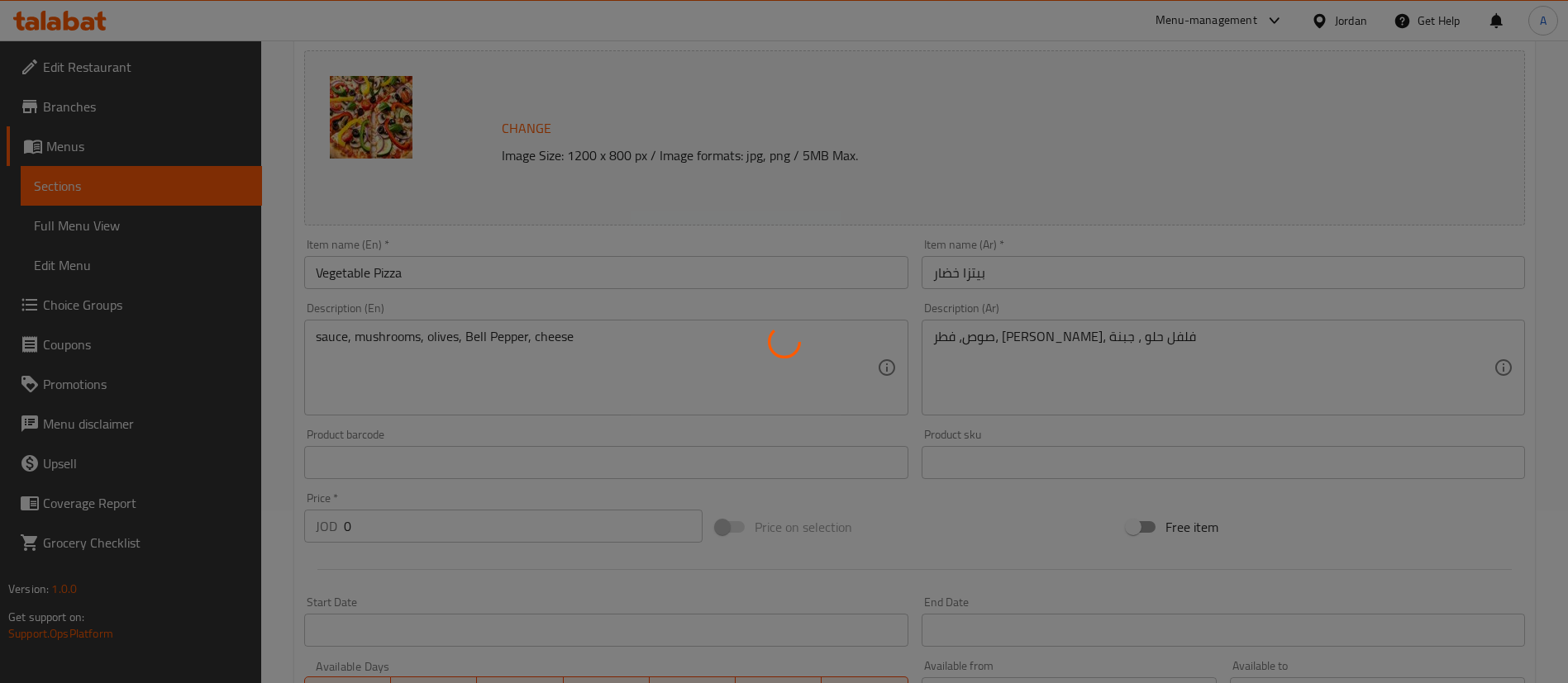
scroll to position [0, 0]
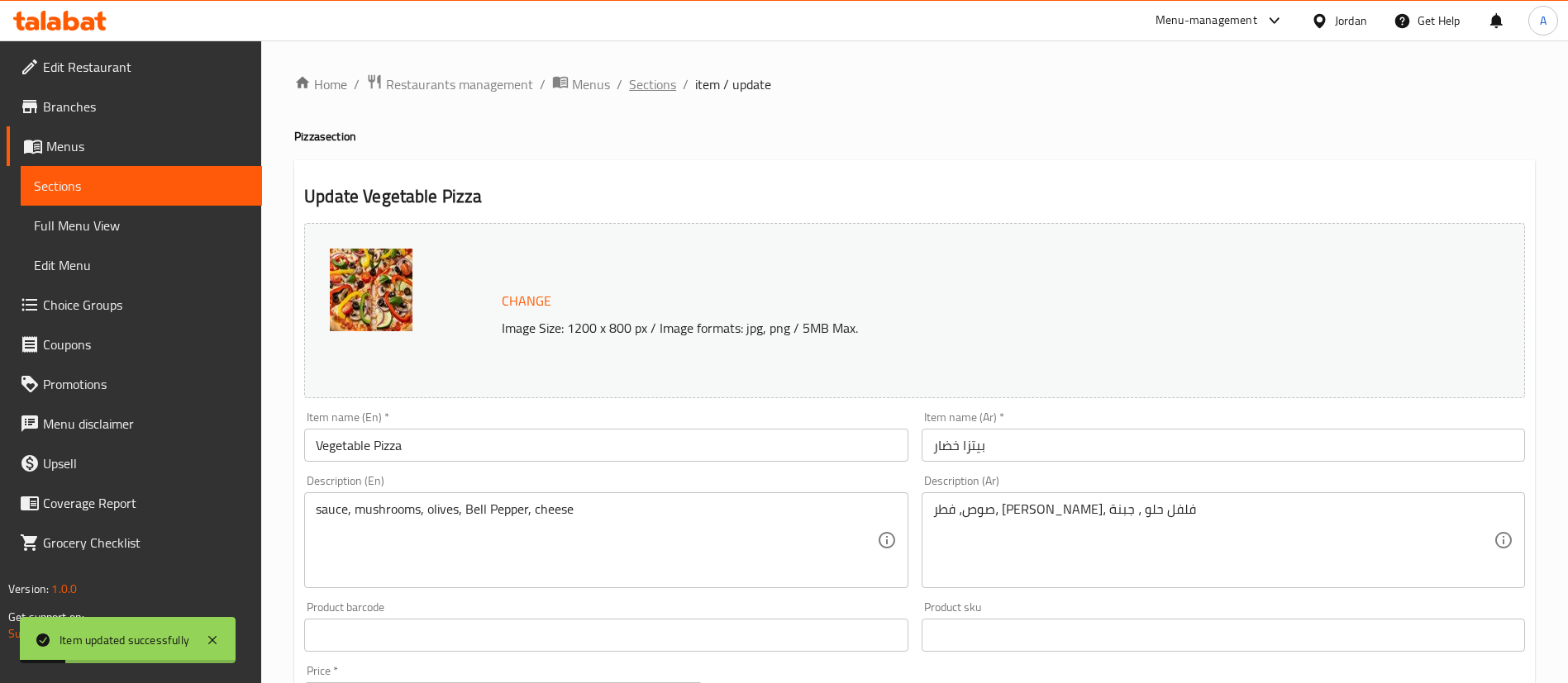
click at [644, 83] on span "Sections" at bounding box center [652, 84] width 48 height 20
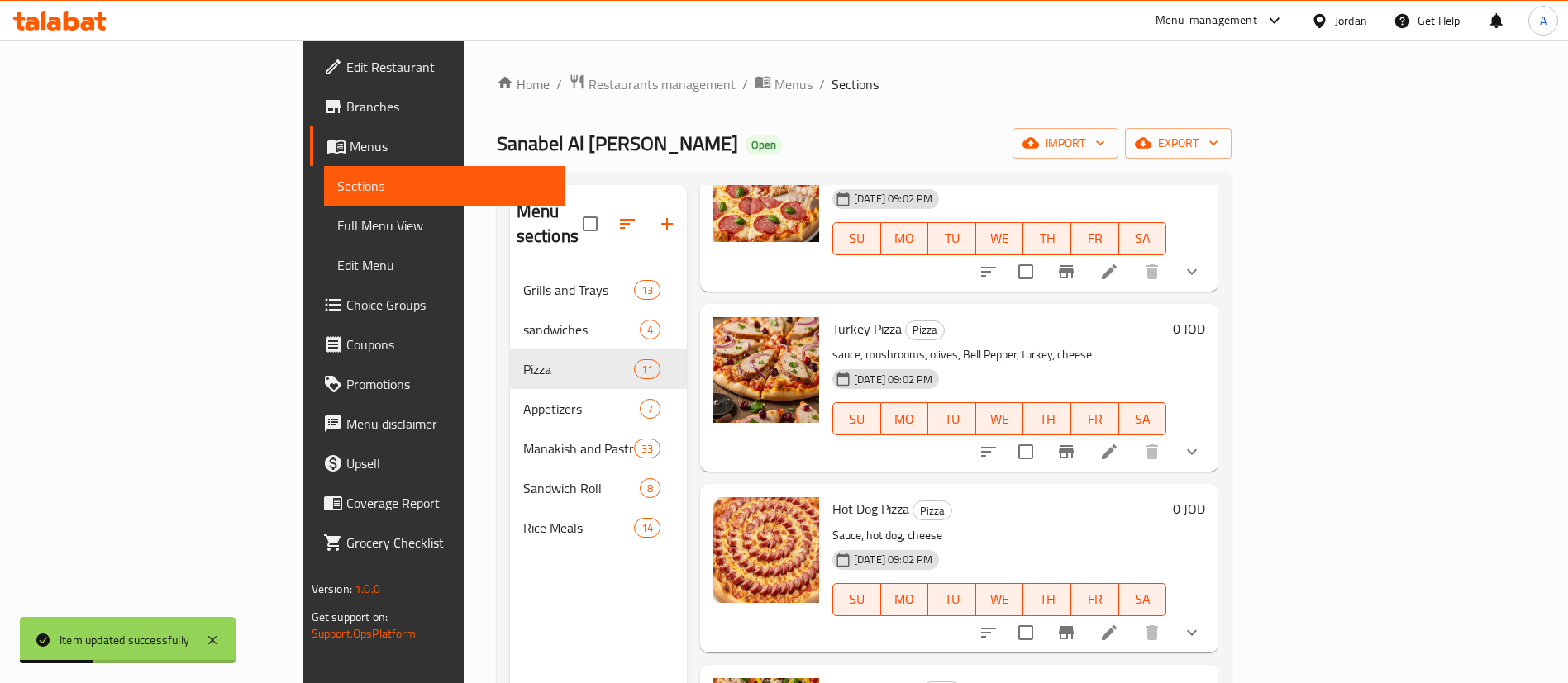
scroll to position [1115, 0]
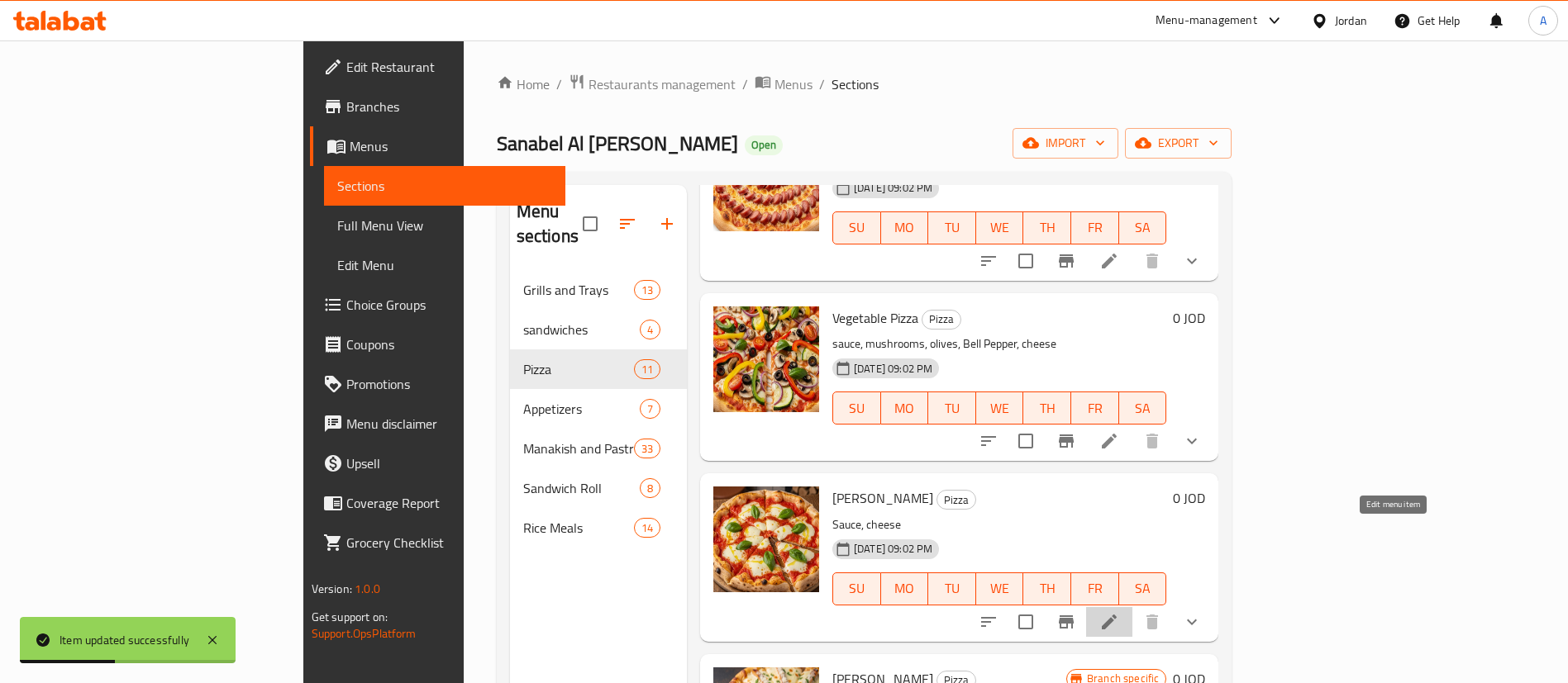
click at [1119, 613] on icon at bounding box center [1109, 622] width 20 height 20
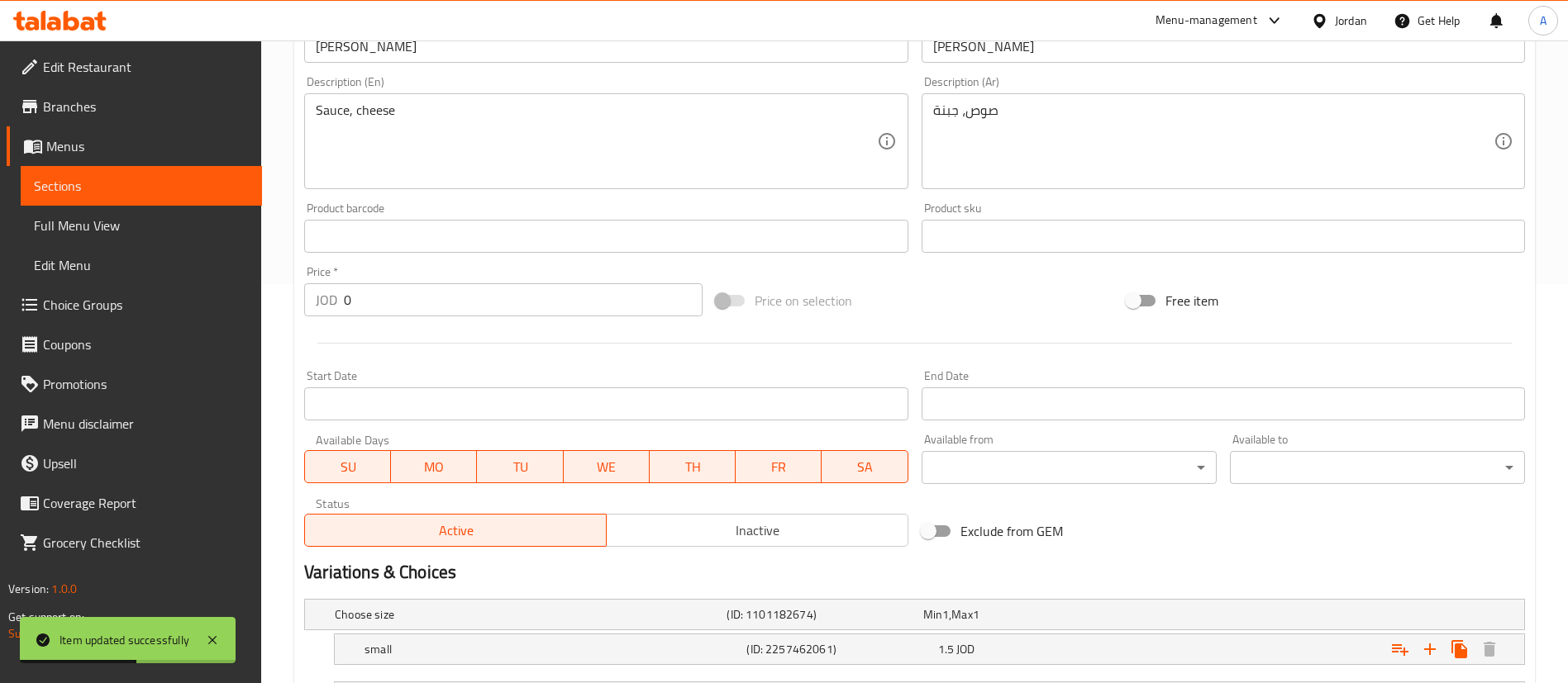
scroll to position [546, 0]
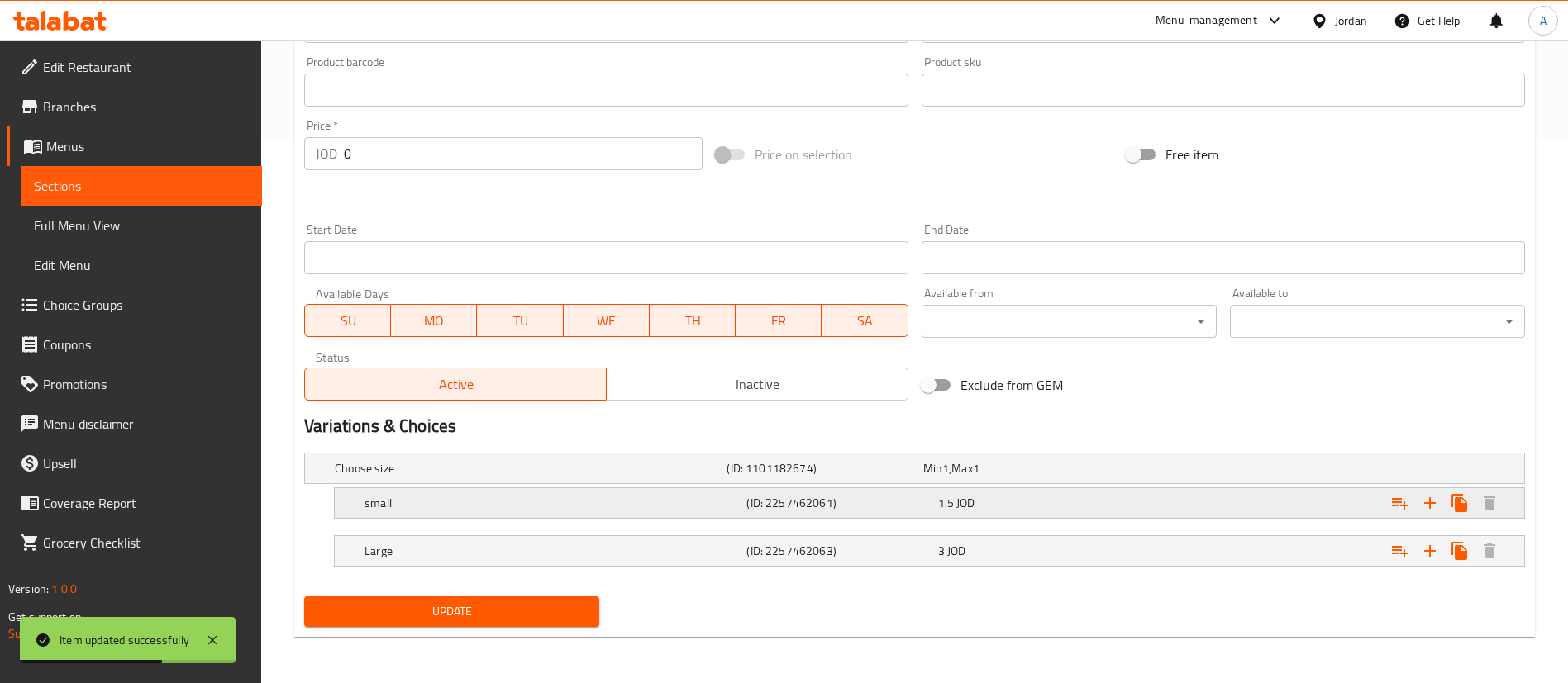
click at [1126, 512] on div "small (ID: 2257462061) 1.5 JOD" at bounding box center [934, 503] width 1146 height 36
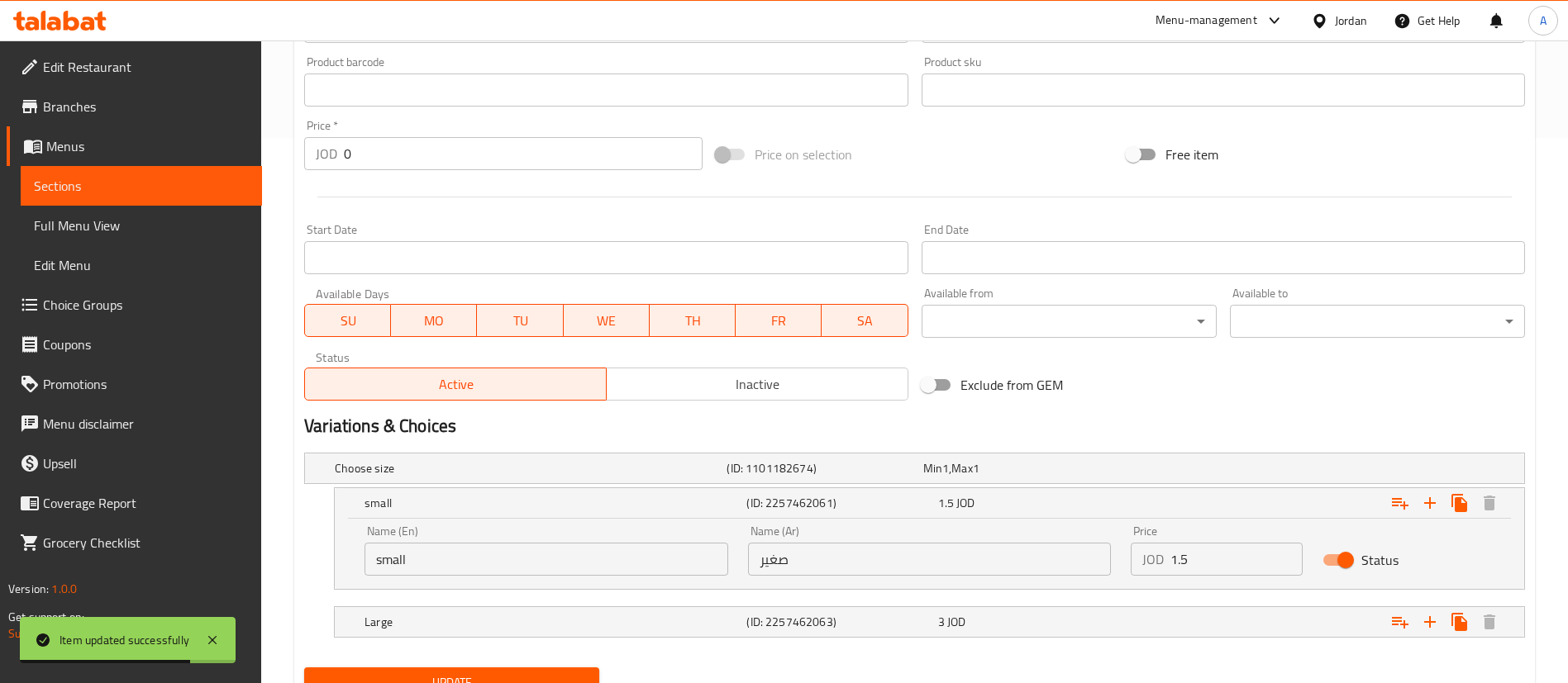
click at [1230, 572] on input "1.5" at bounding box center [1236, 560] width 132 height 33
type input "1.65"
click at [1152, 614] on div "Expand" at bounding box center [1317, 621] width 382 height 36
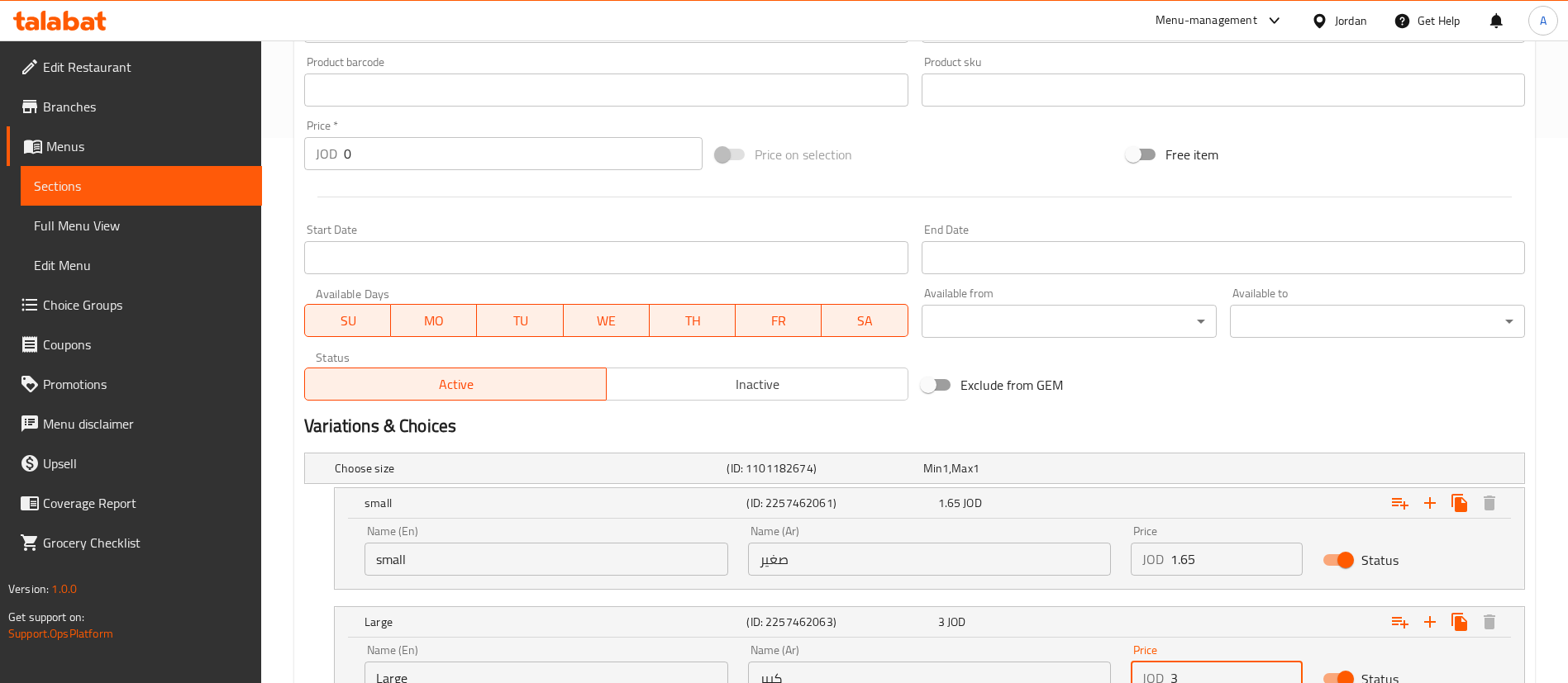
click at [1174, 674] on input "3" at bounding box center [1236, 679] width 132 height 33
click at [1196, 679] on input "3" at bounding box center [1236, 679] width 132 height 33
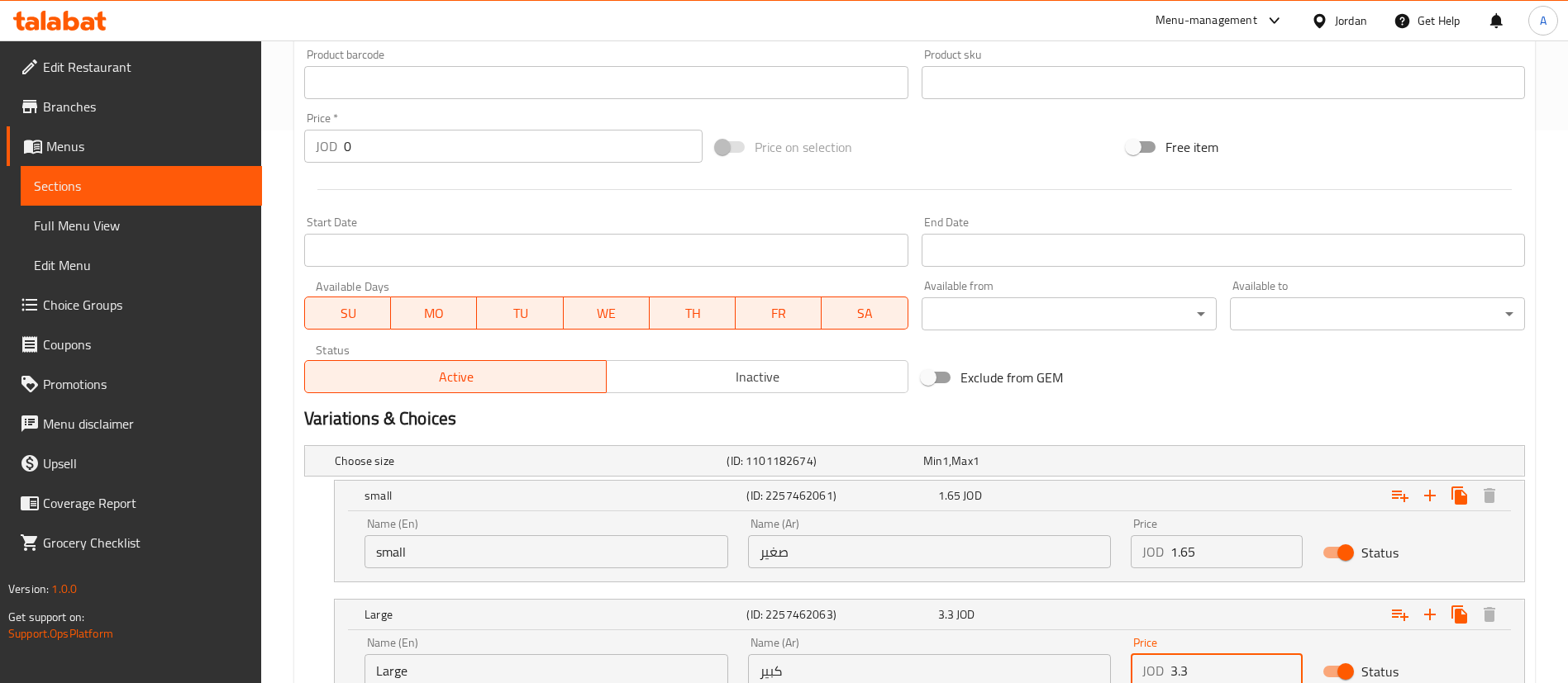
type input "3.3"
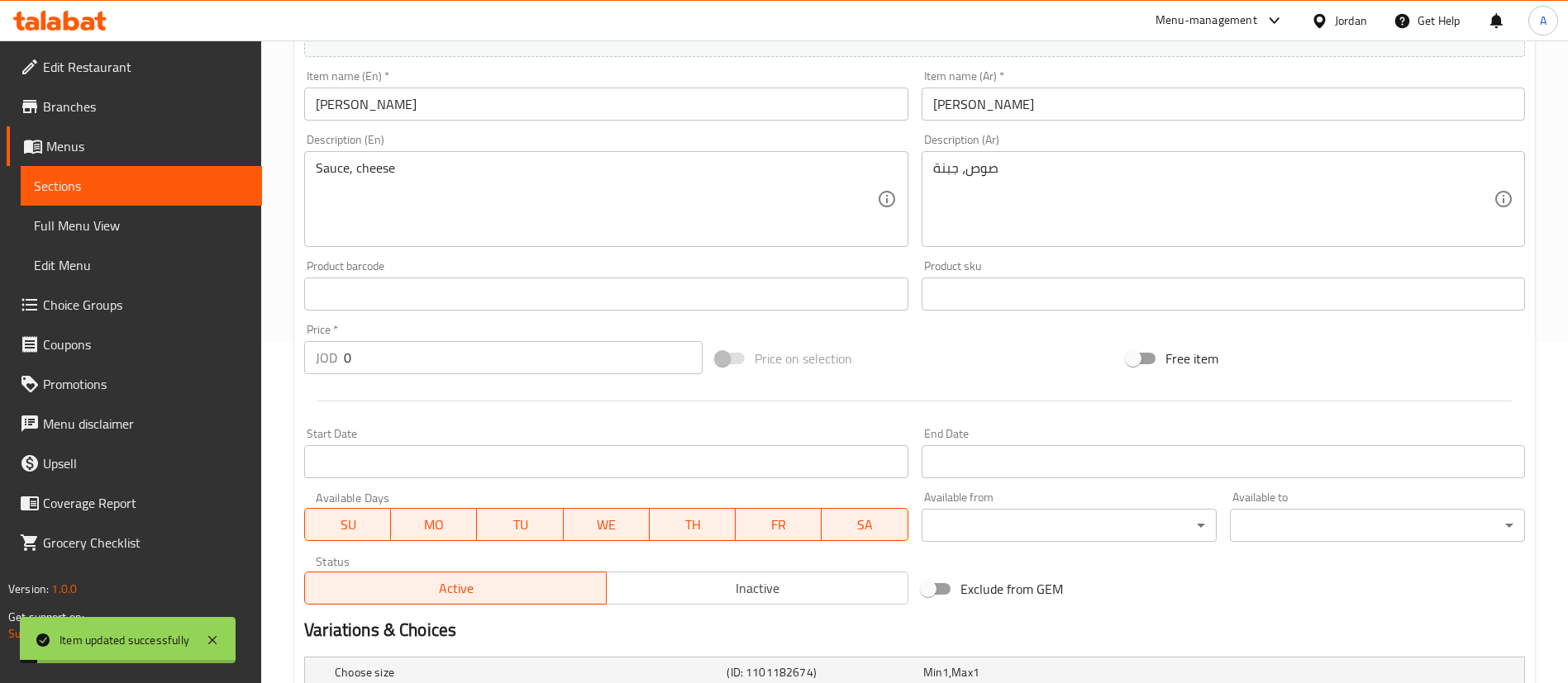
scroll to position [0, 0]
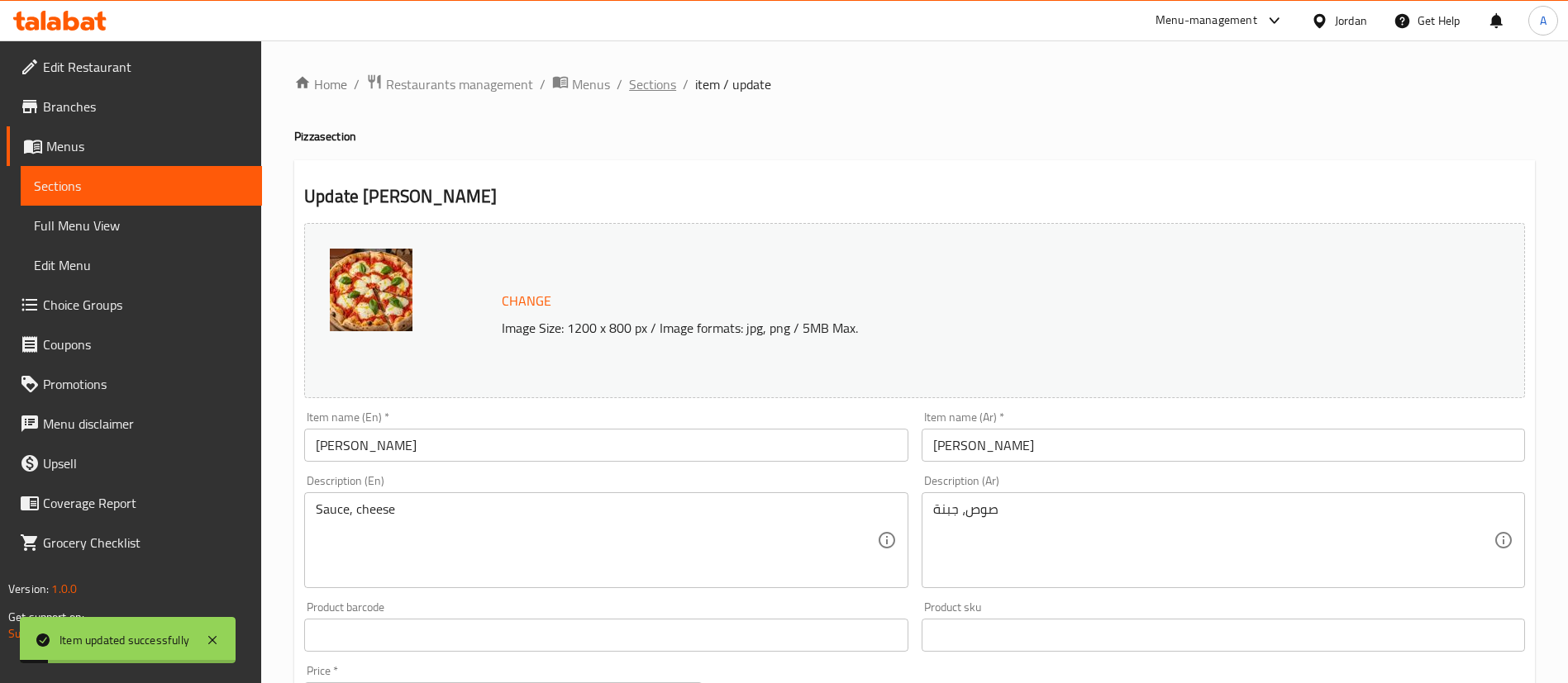
click at [651, 85] on span "Sections" at bounding box center [652, 84] width 48 height 20
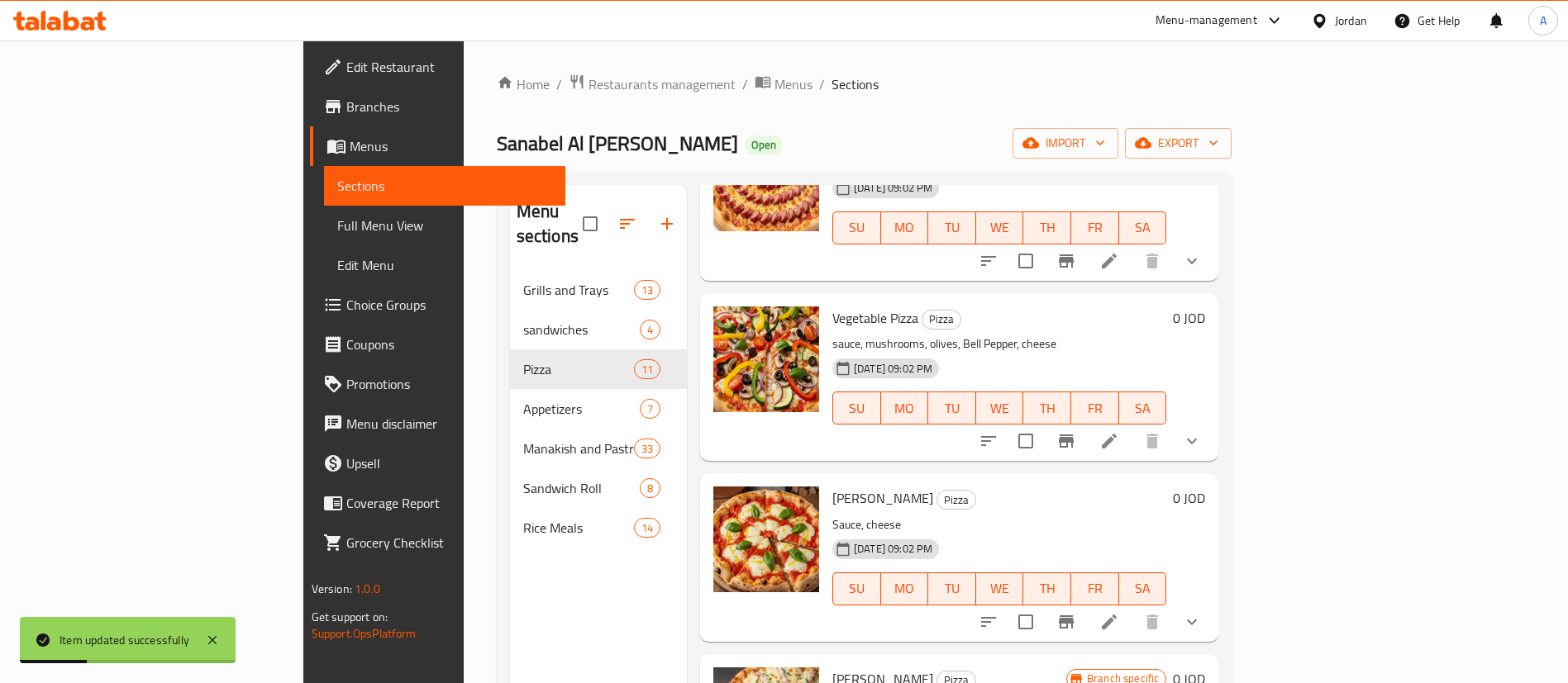
scroll to position [1239, 0]
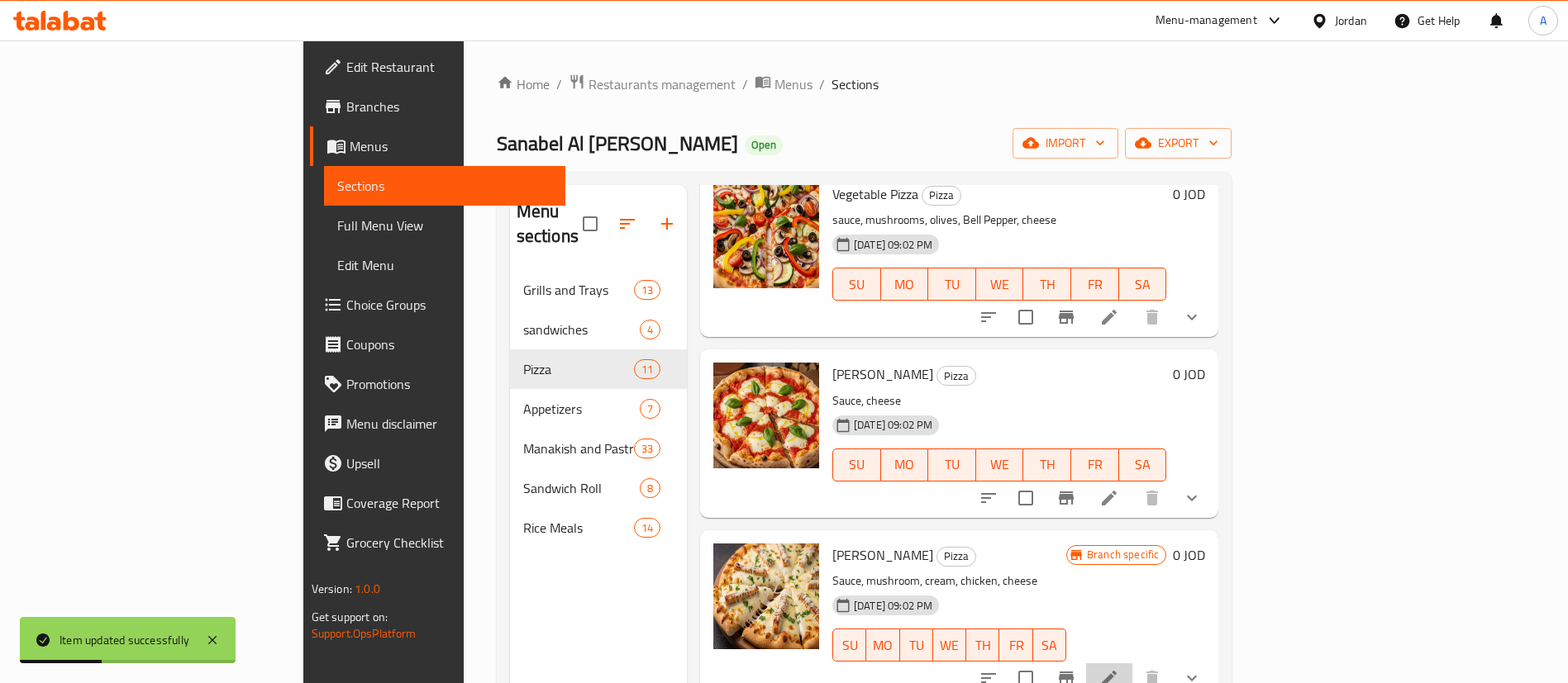
click at [1132, 664] on li at bounding box center [1109, 679] width 47 height 30
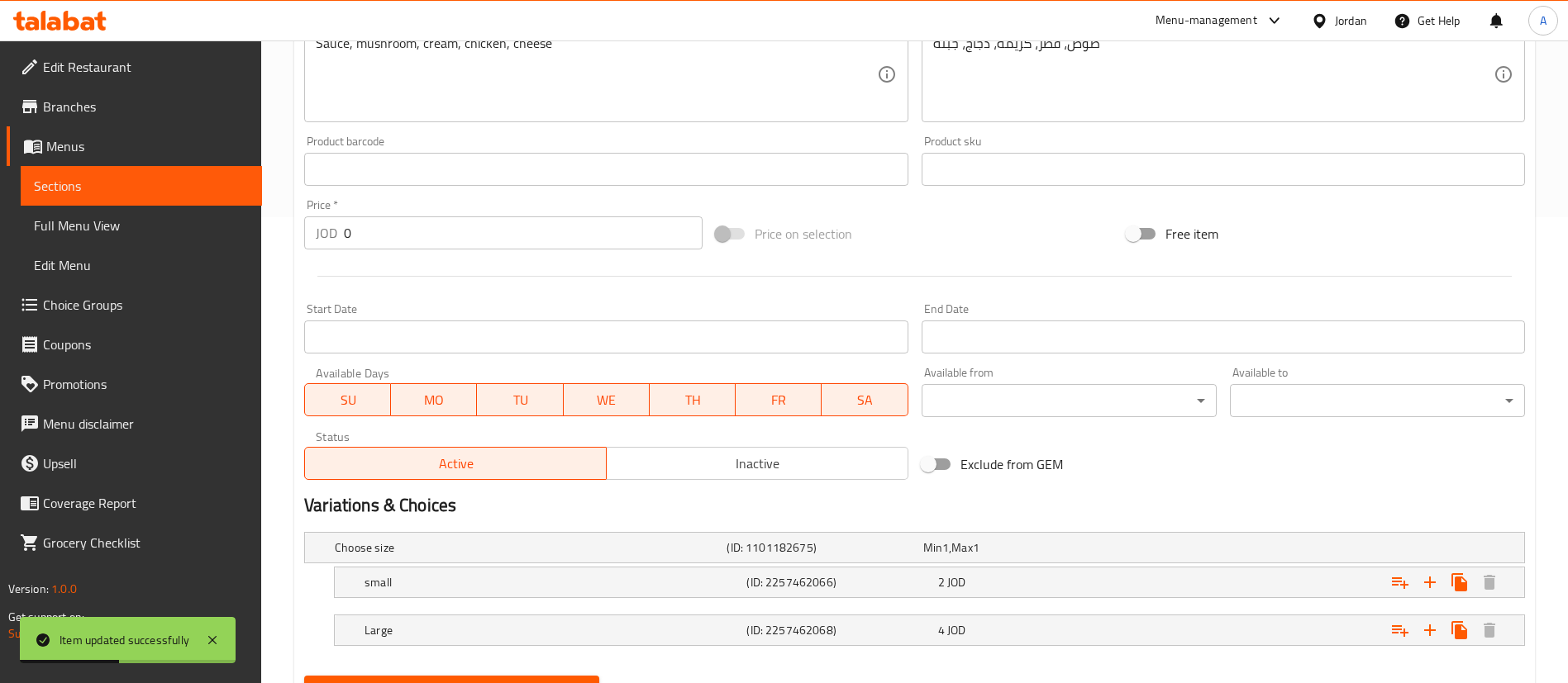
scroll to position [546, 0]
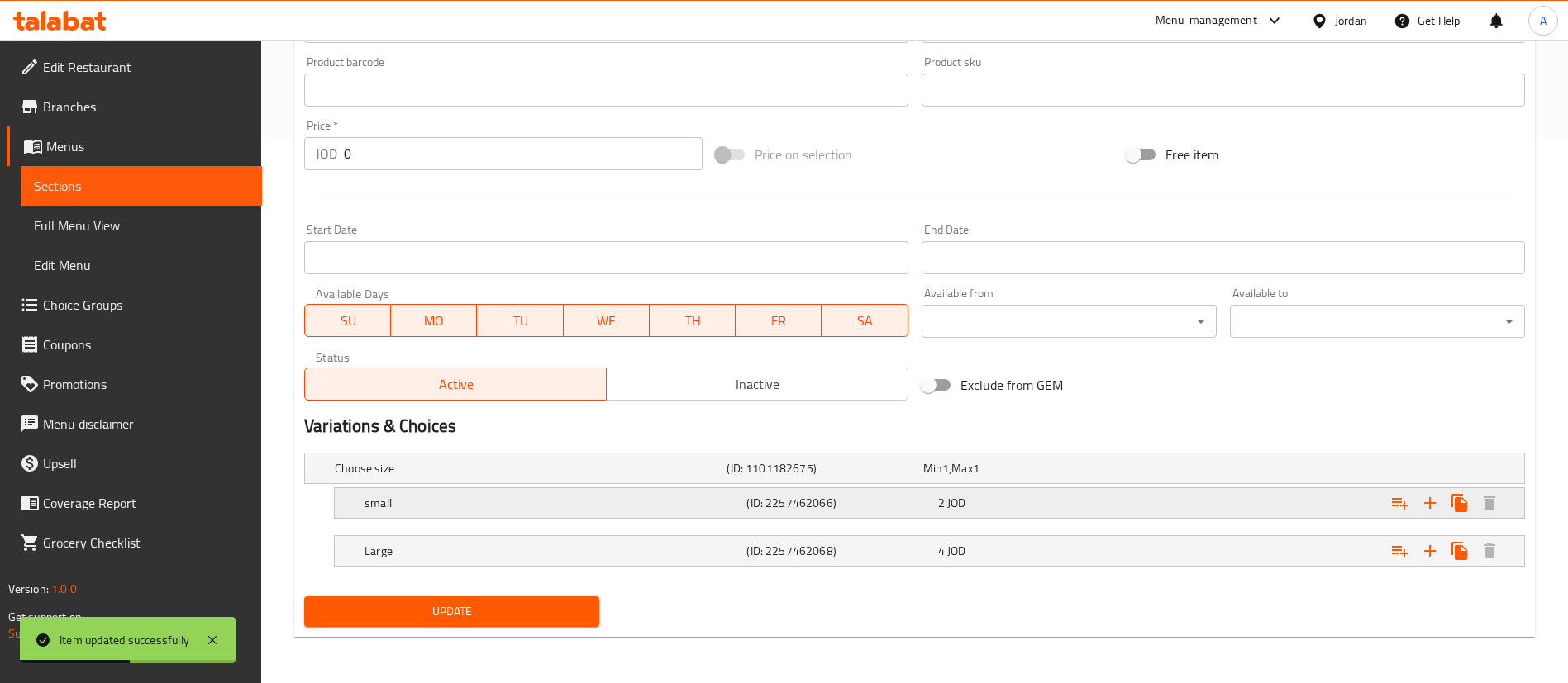
click at [1143, 496] on div "Expand" at bounding box center [1317, 503] width 382 height 36
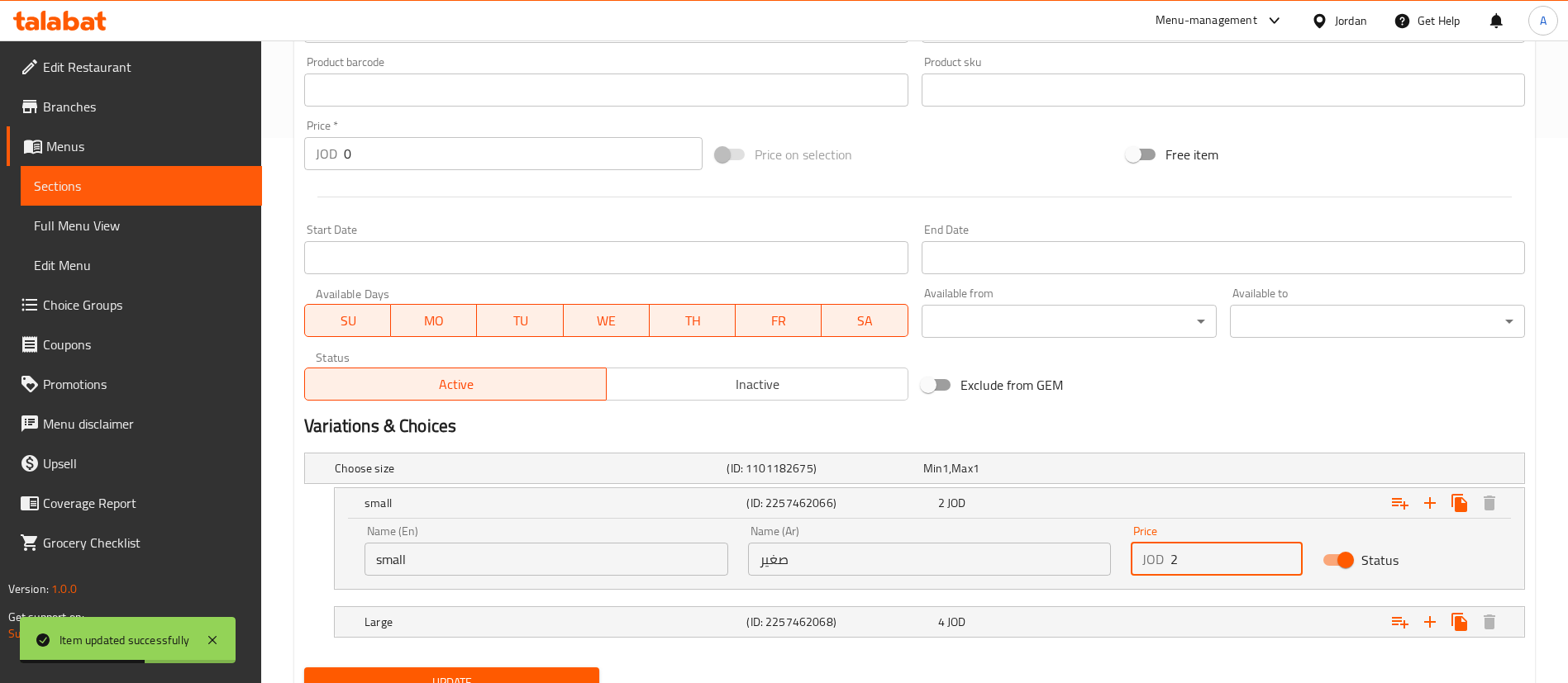
click at [1188, 563] on input "2" at bounding box center [1236, 560] width 132 height 33
type input "2.2"
click at [1137, 604] on div "Choose size (ID: 1101182675) Min 1 , Max 1 Name (En) Choose size Name (En) Name…" at bounding box center [915, 554] width 1234 height 215
click at [1158, 617] on div "Expand" at bounding box center [1317, 621] width 382 height 36
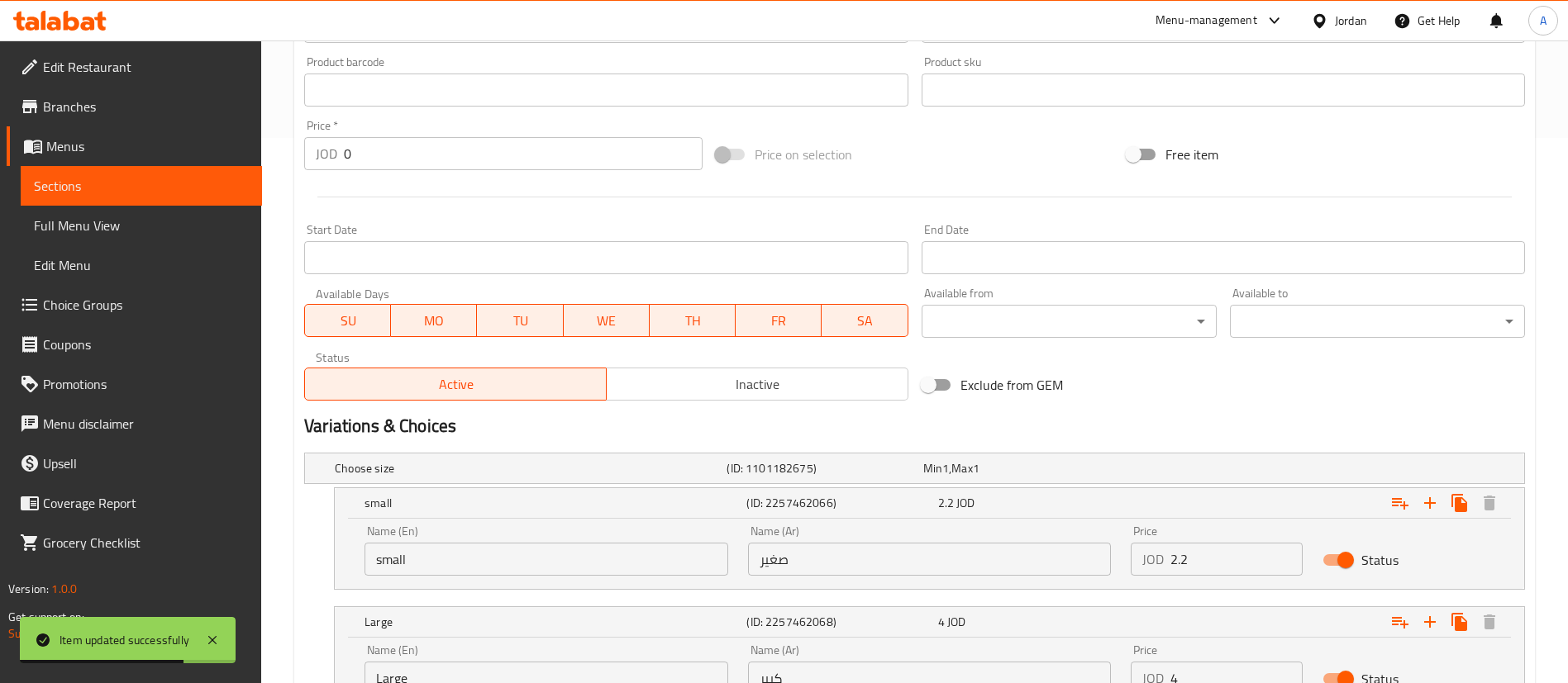
click at [1226, 671] on input "4" at bounding box center [1236, 679] width 132 height 33
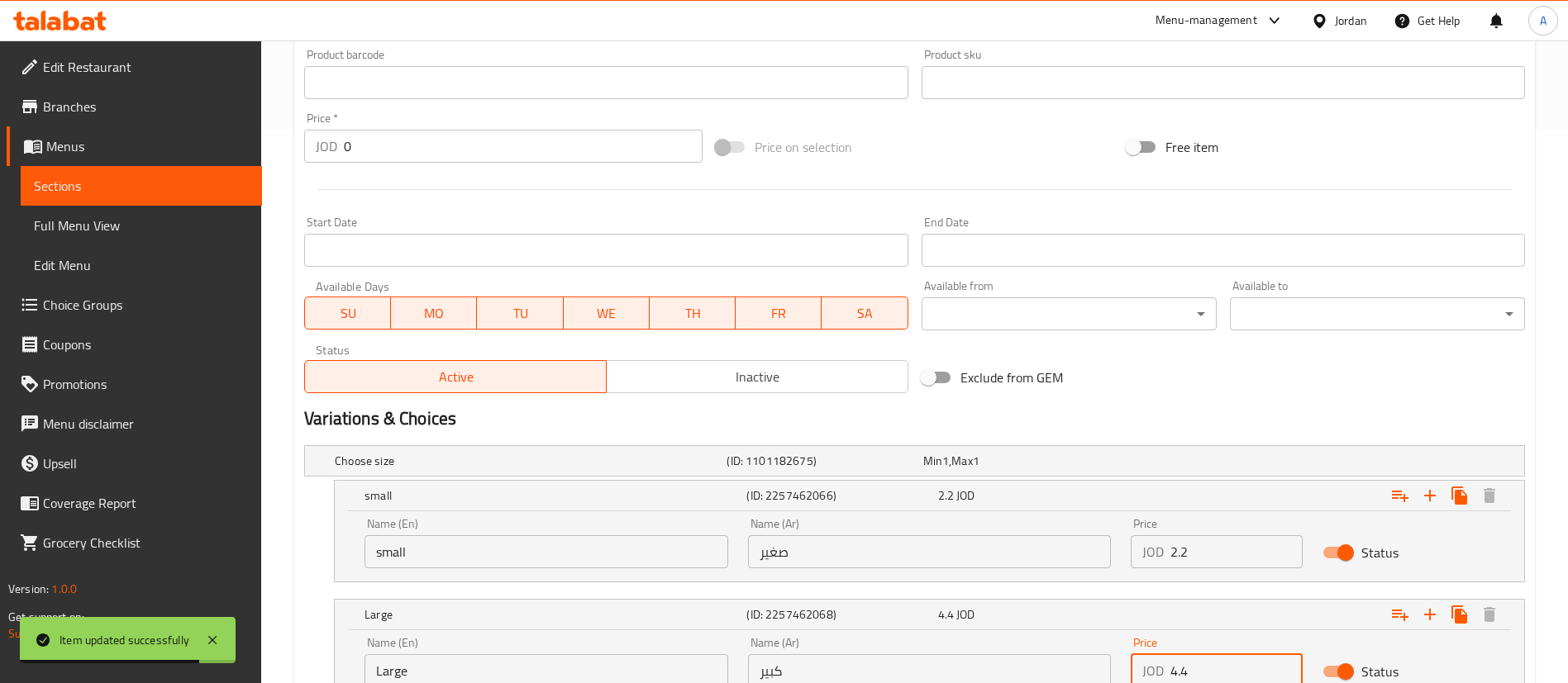
type input "4.4"
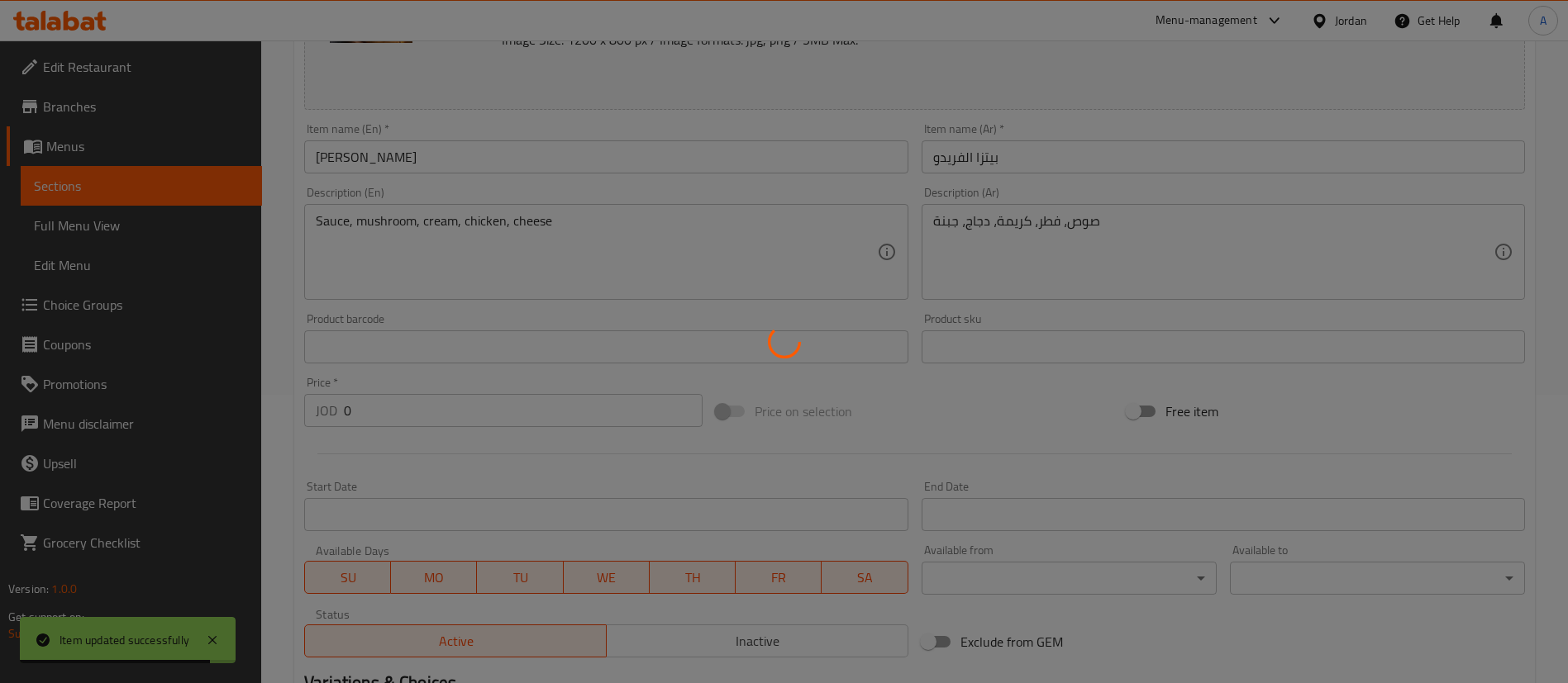
scroll to position [0, 0]
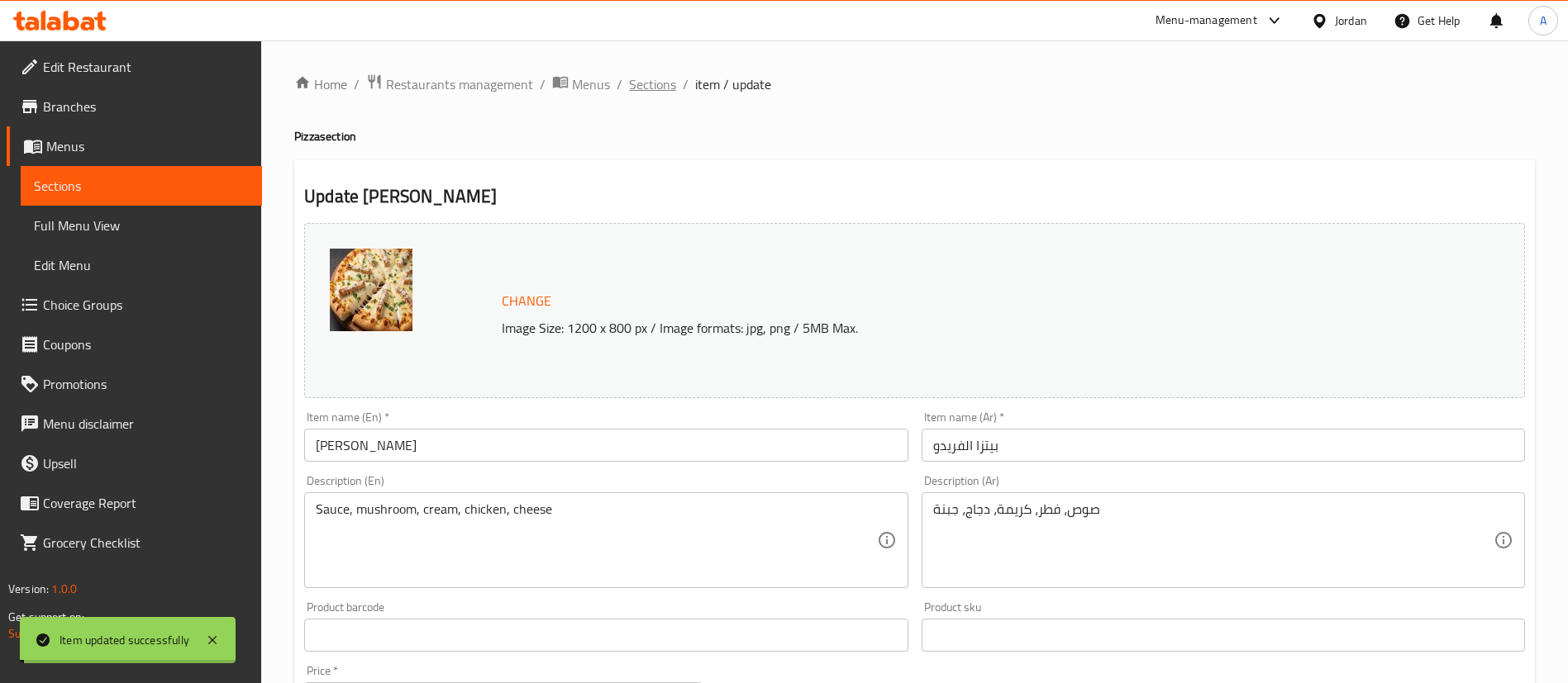
click at [643, 81] on span "Sections" at bounding box center [652, 84] width 48 height 20
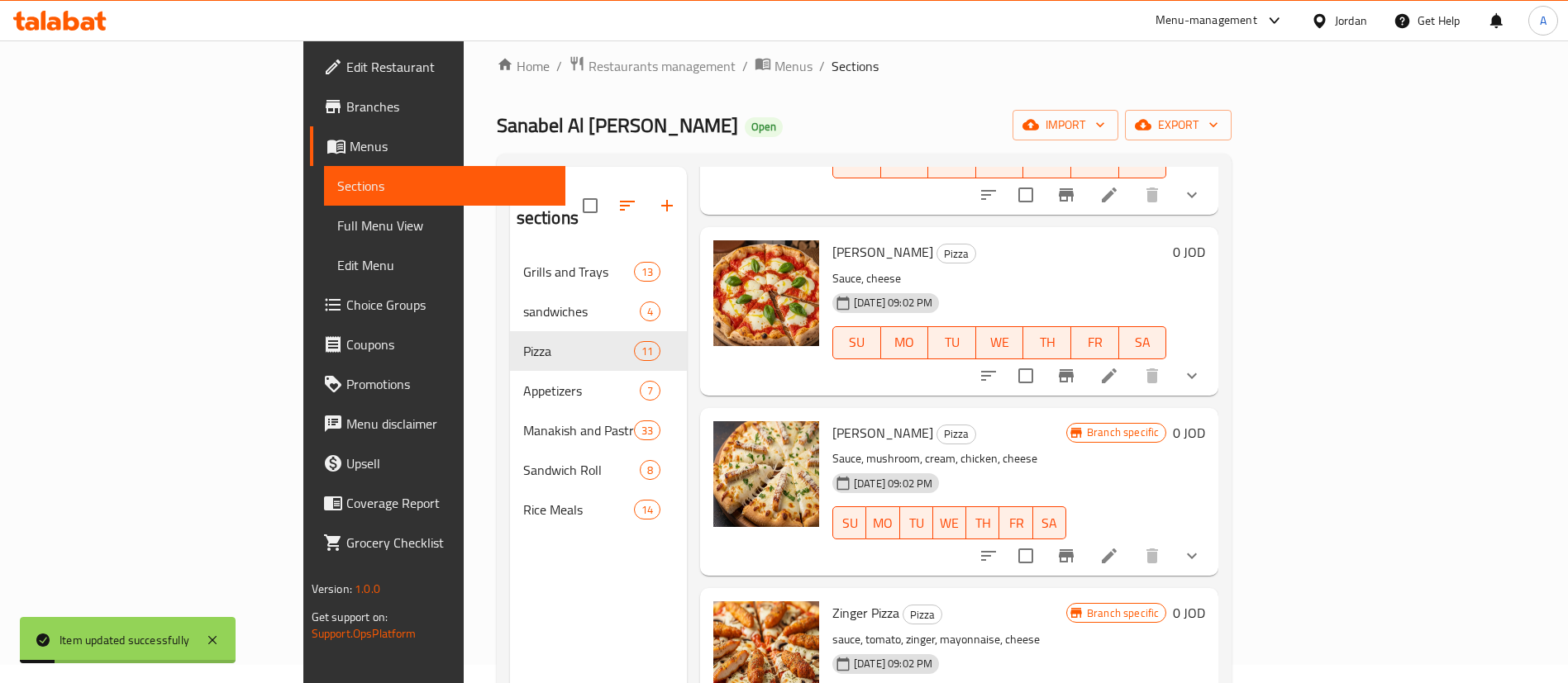
scroll to position [231, 0]
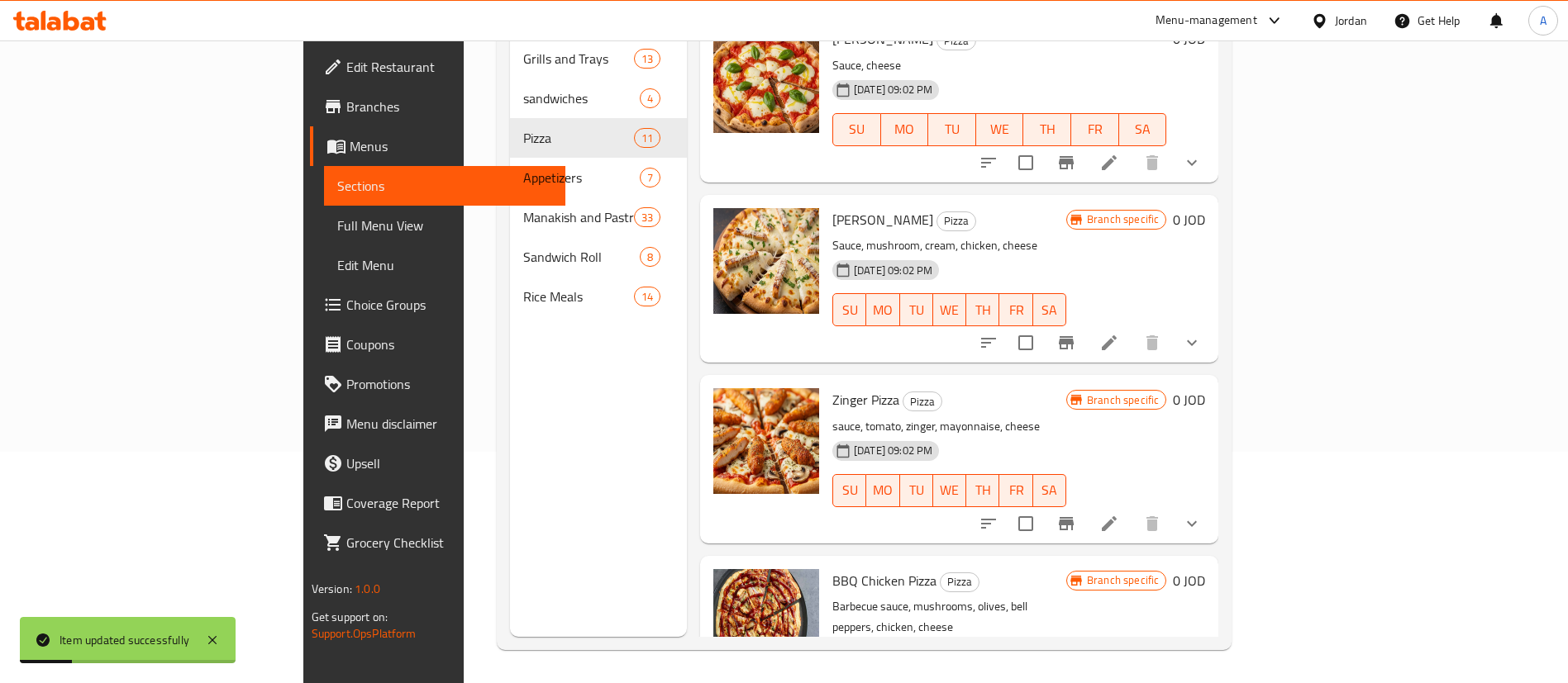
click at [1116, 516] on icon at bounding box center [1108, 523] width 15 height 15
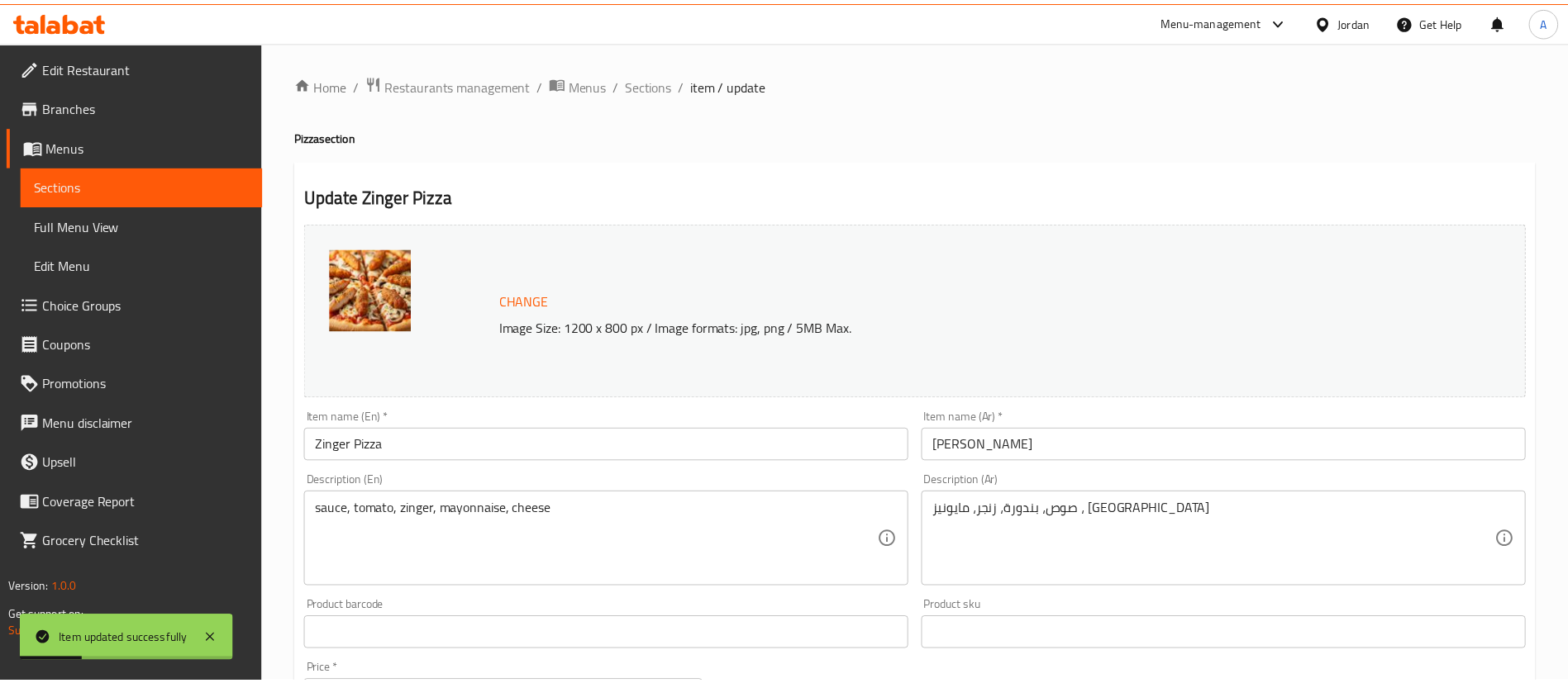
scroll to position [546, 0]
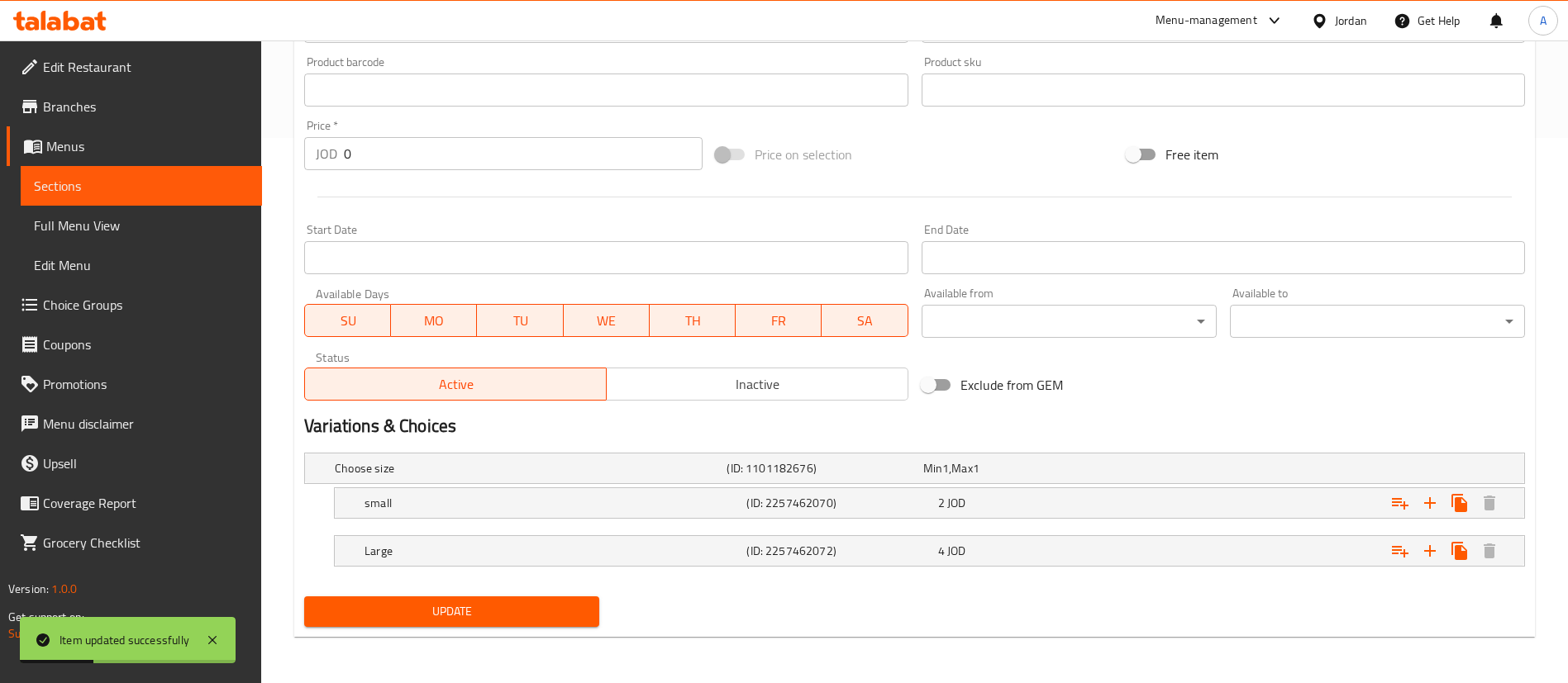
drag, startPoint x: 1169, startPoint y: 504, endPoint x: 1244, endPoint y: 528, distance: 78.7
click at [1170, 503] on div "Expand" at bounding box center [1317, 503] width 382 height 36
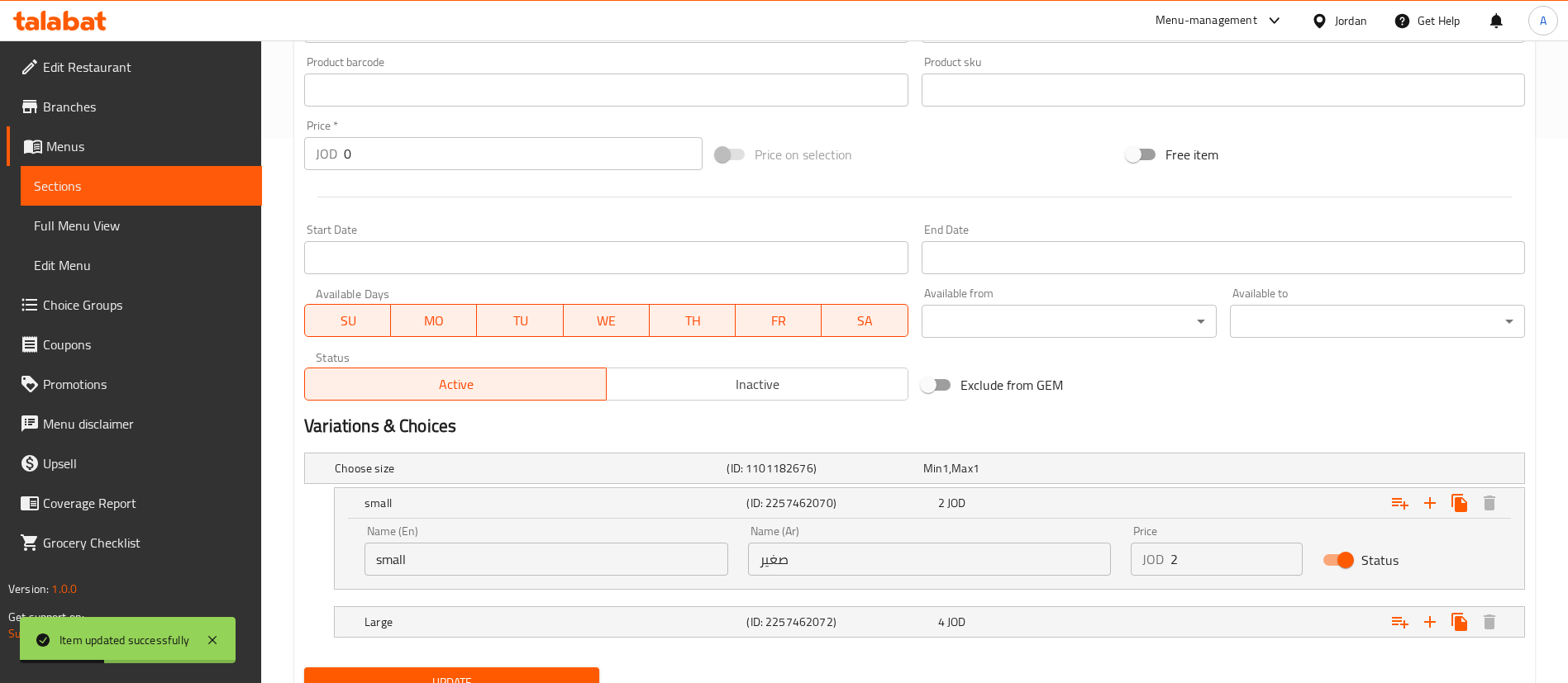
click at [1272, 548] on input "2" at bounding box center [1236, 560] width 132 height 33
type input "2.2"
drag, startPoint x: 1164, startPoint y: 628, endPoint x: 1214, endPoint y: 635, distance: 50.5
click at [1166, 627] on div "Expand" at bounding box center [1317, 621] width 382 height 36
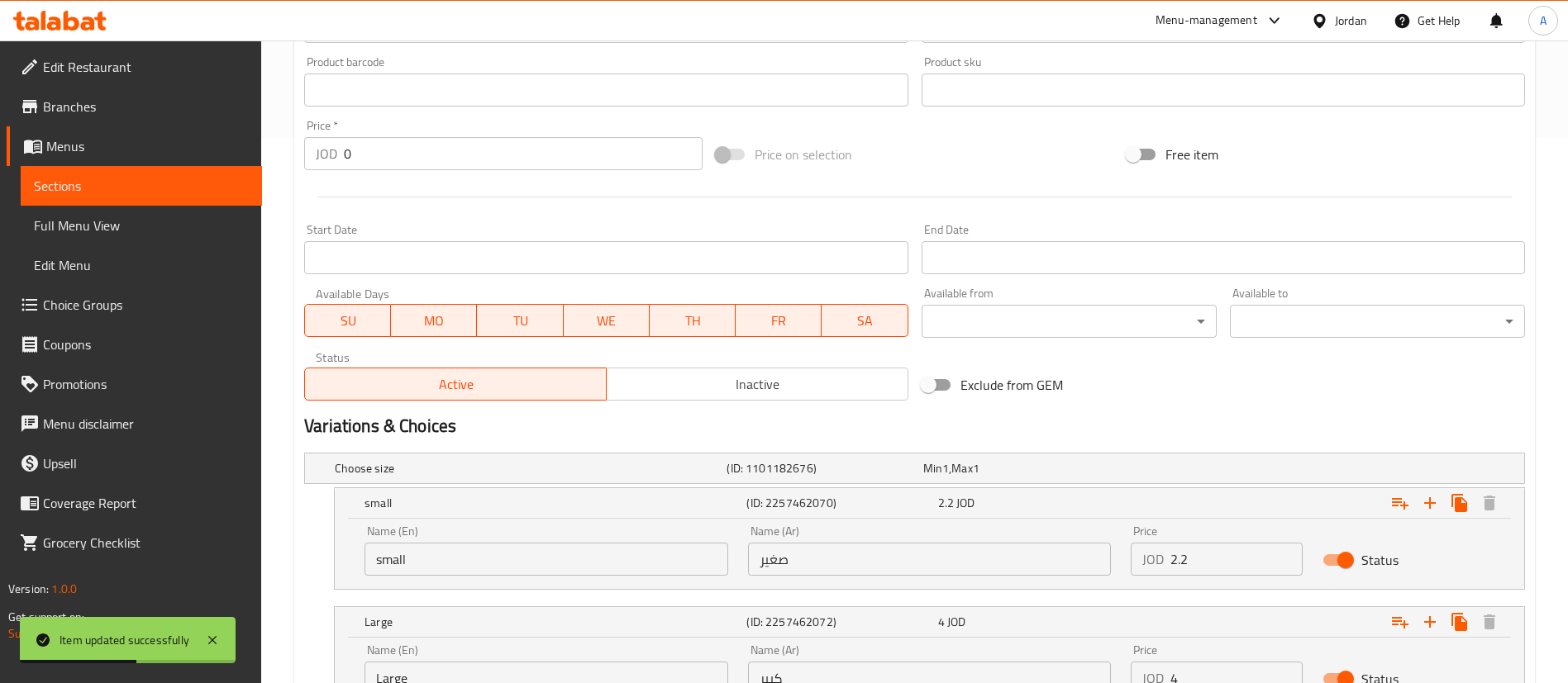
click at [1227, 676] on input "4" at bounding box center [1236, 679] width 132 height 33
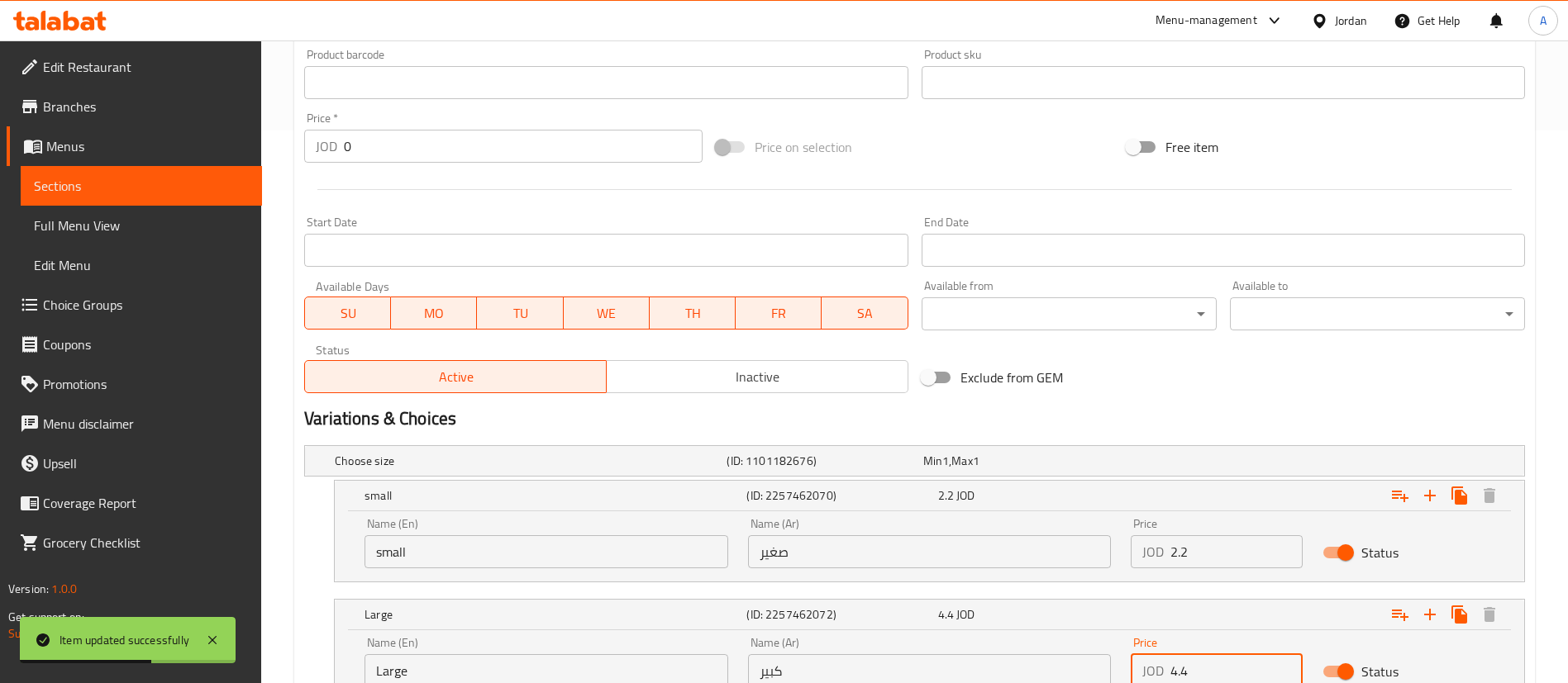
type input "4.4"
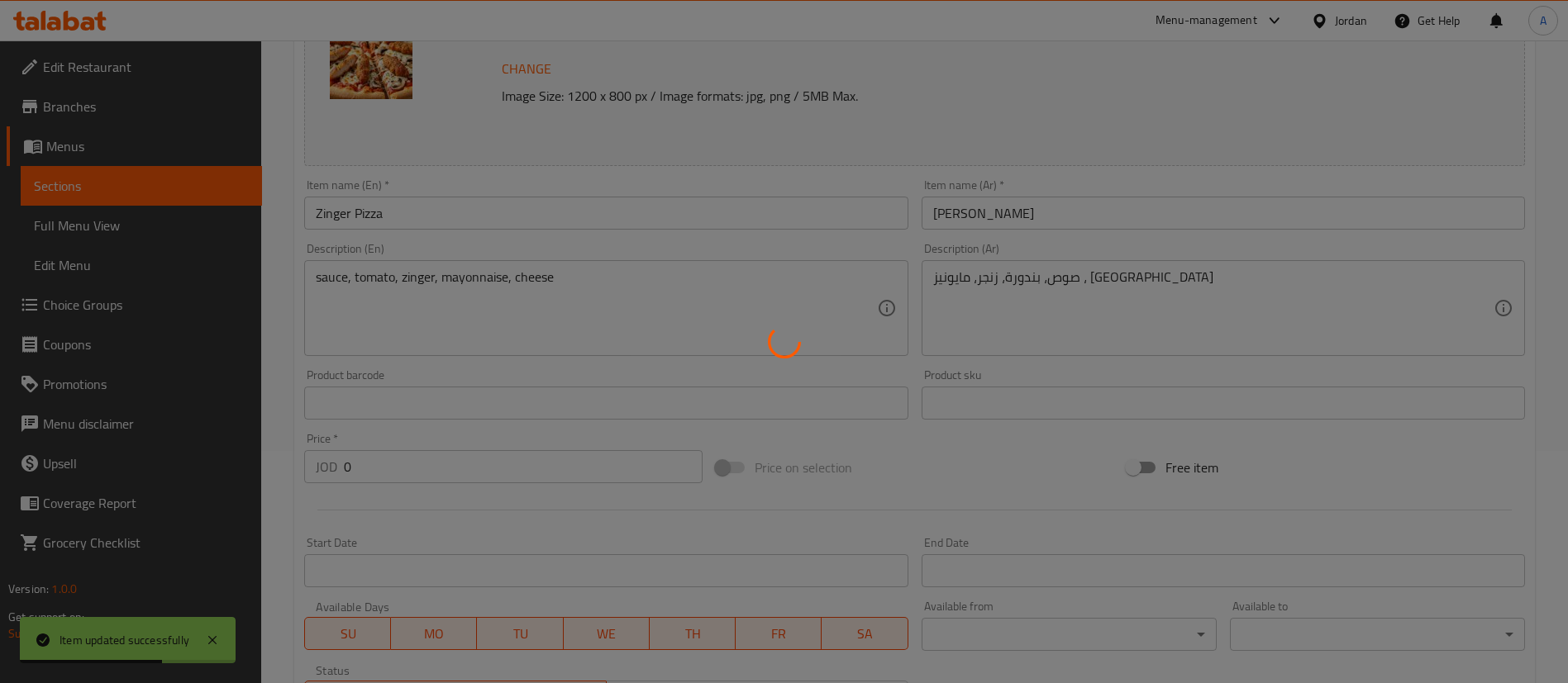
scroll to position [0, 0]
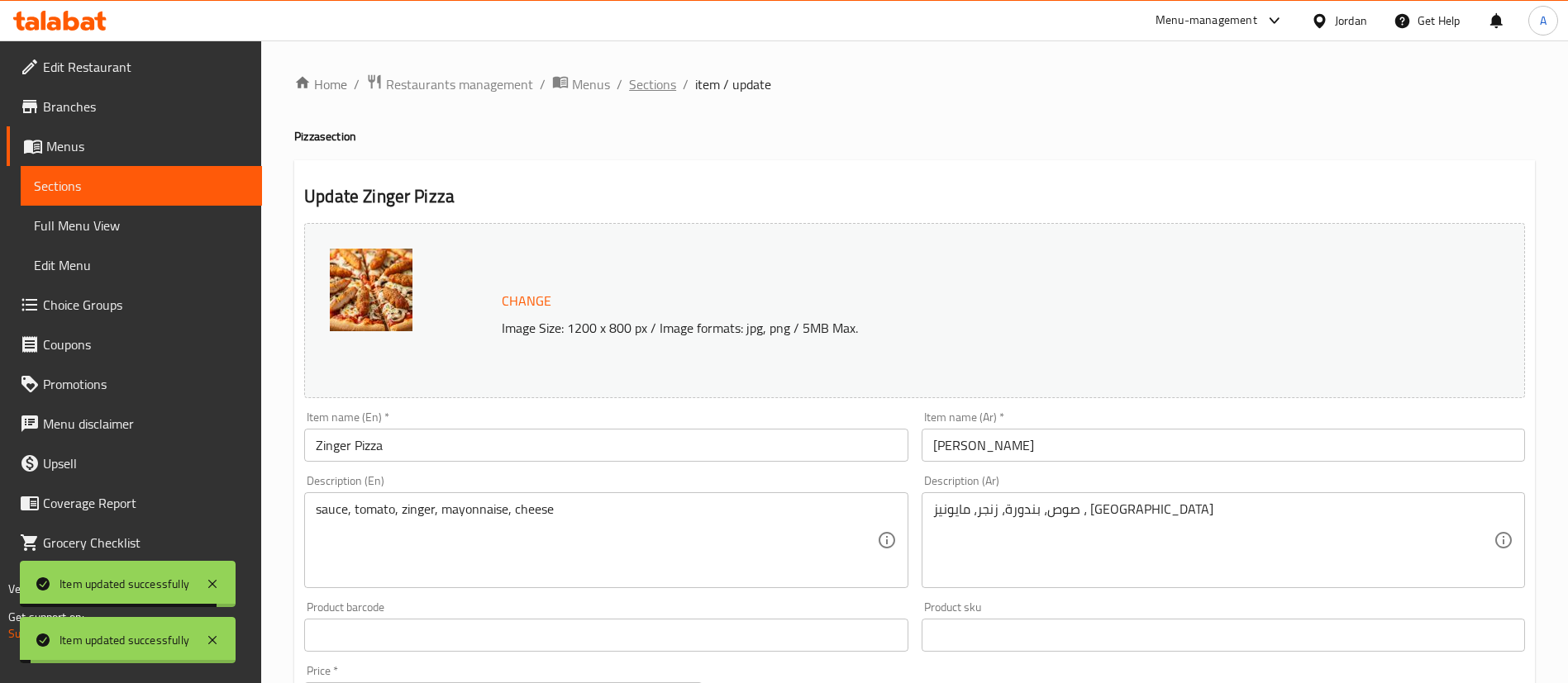
click at [661, 94] on span "Sections" at bounding box center [652, 84] width 48 height 20
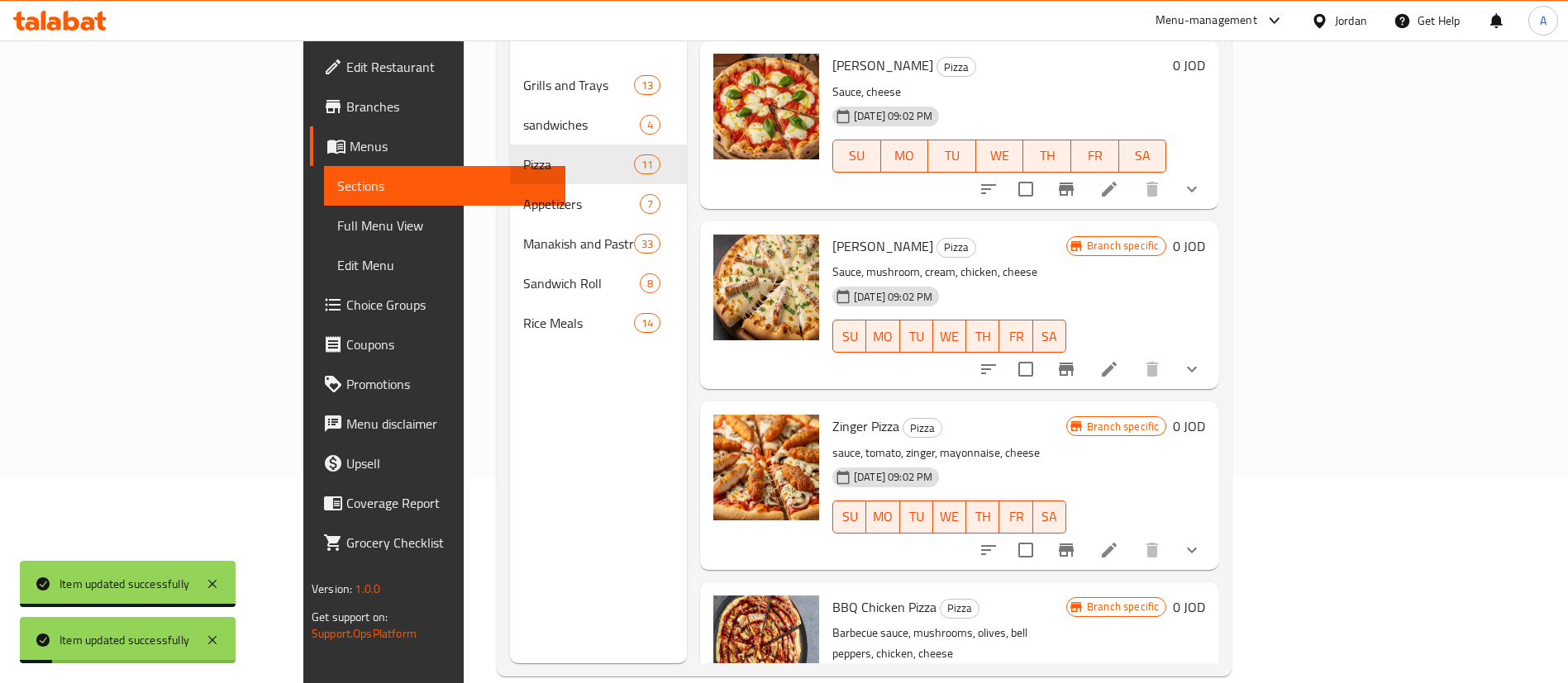
scroll to position [231, 0]
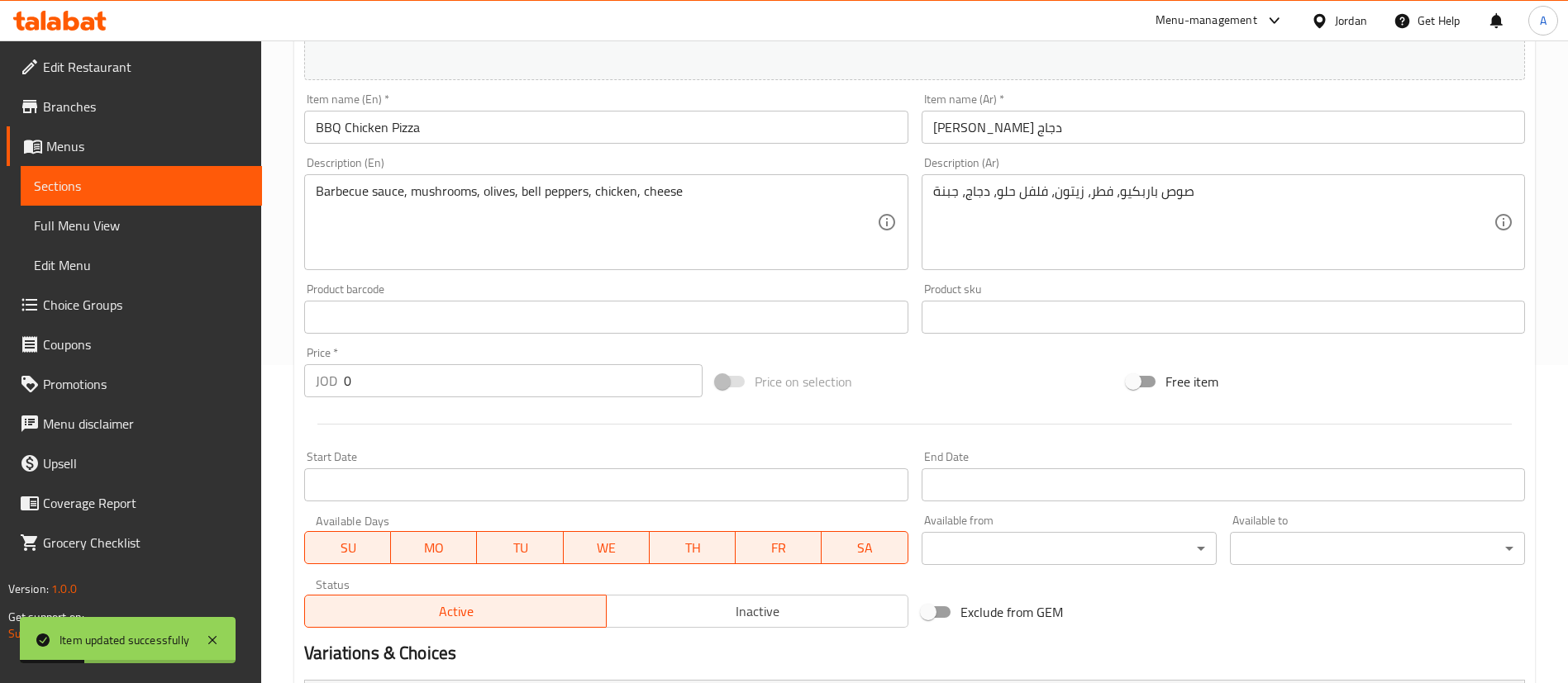
scroll to position [546, 0]
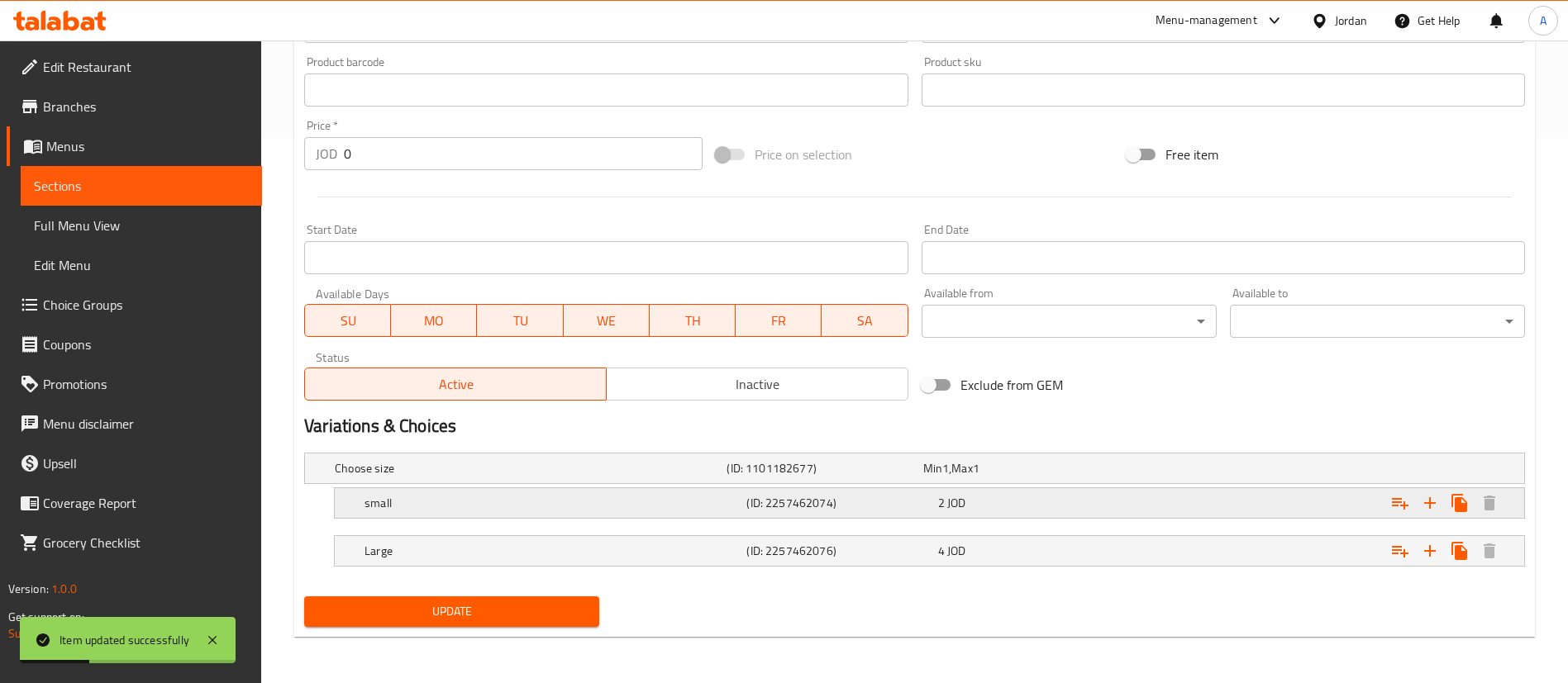
click at [1093, 497] on div "2 JOD" at bounding box center [1030, 503] width 184 height 17
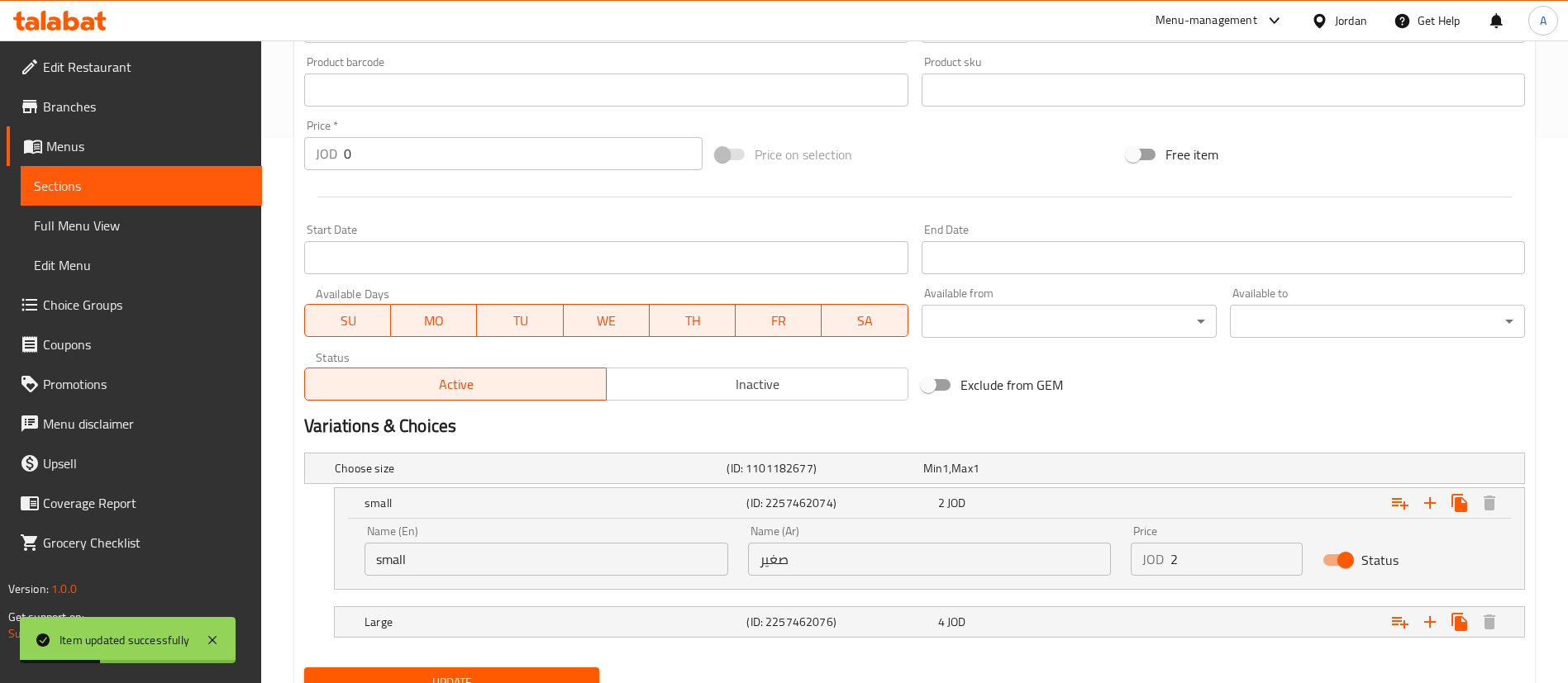
drag, startPoint x: 1211, startPoint y: 564, endPoint x: 1227, endPoint y: 542, distance: 27.2
click at [1211, 562] on input "2" at bounding box center [1236, 560] width 132 height 33
type input "2.2"
drag, startPoint x: 1225, startPoint y: 599, endPoint x: 1225, endPoint y: 619, distance: 20.0
click at [1225, 601] on nav at bounding box center [914, 599] width 1221 height 13
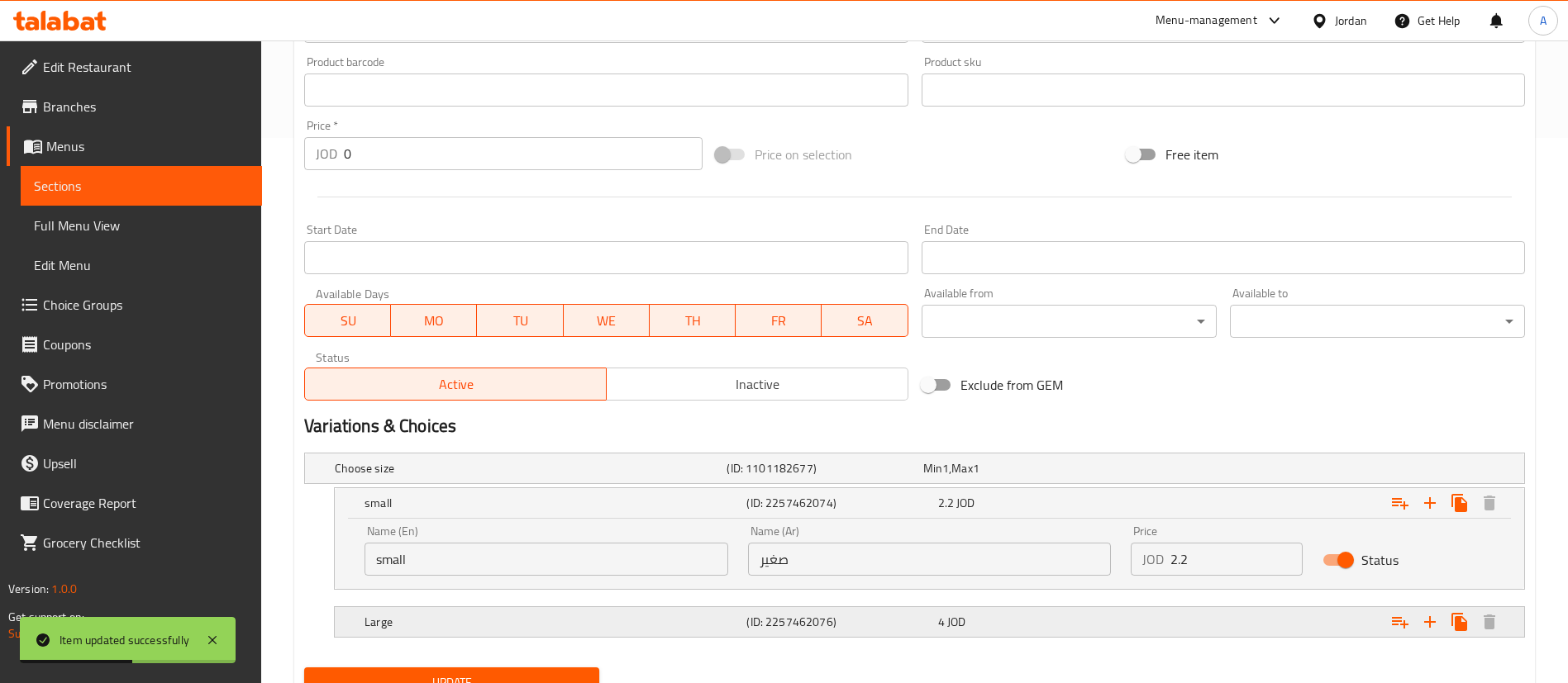
click at [1225, 622] on div "Expand" at bounding box center [1317, 621] width 382 height 36
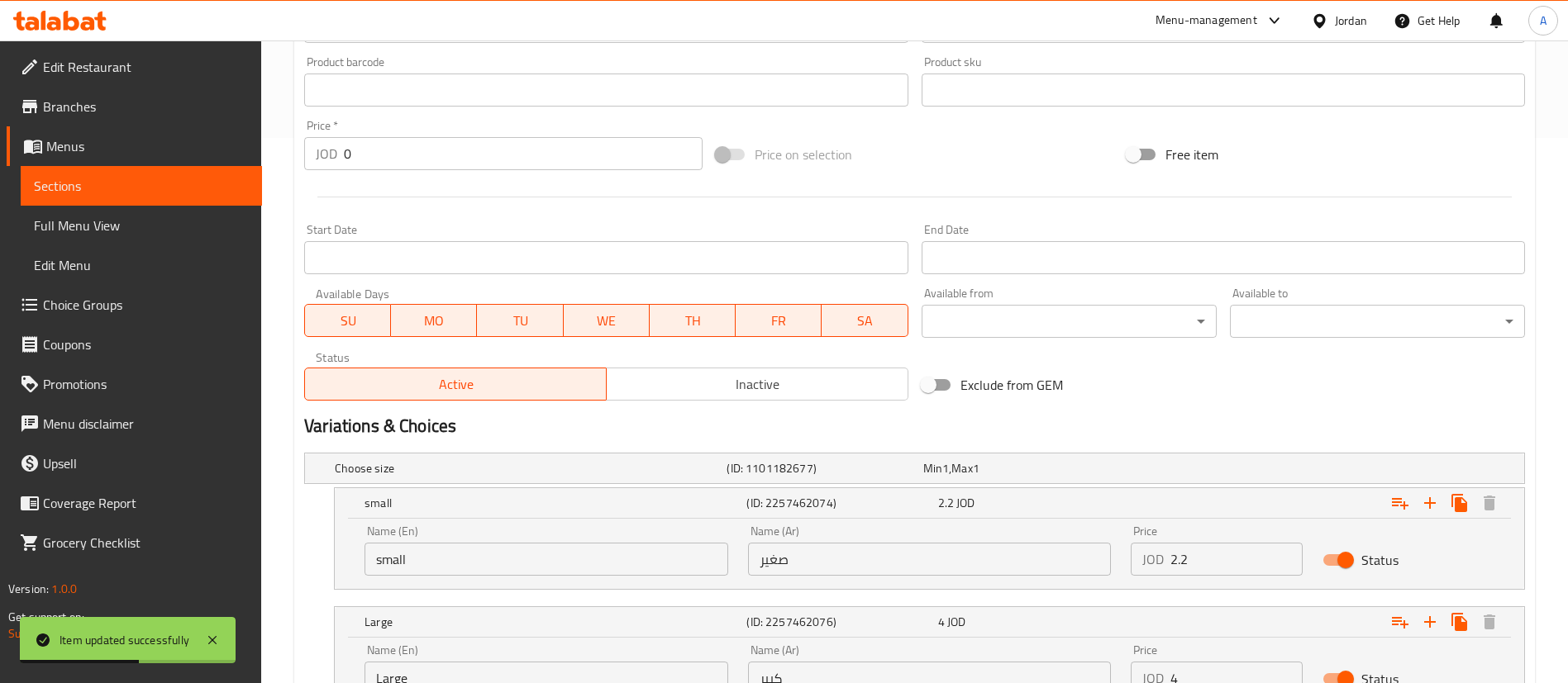
drag, startPoint x: 1179, startPoint y: 655, endPoint x: 1207, endPoint y: 672, distance: 32.8
click at [1190, 664] on div "Price JOD 4 Price" at bounding box center [1216, 669] width 172 height 50
click at [1207, 672] on input "4" at bounding box center [1236, 679] width 132 height 33
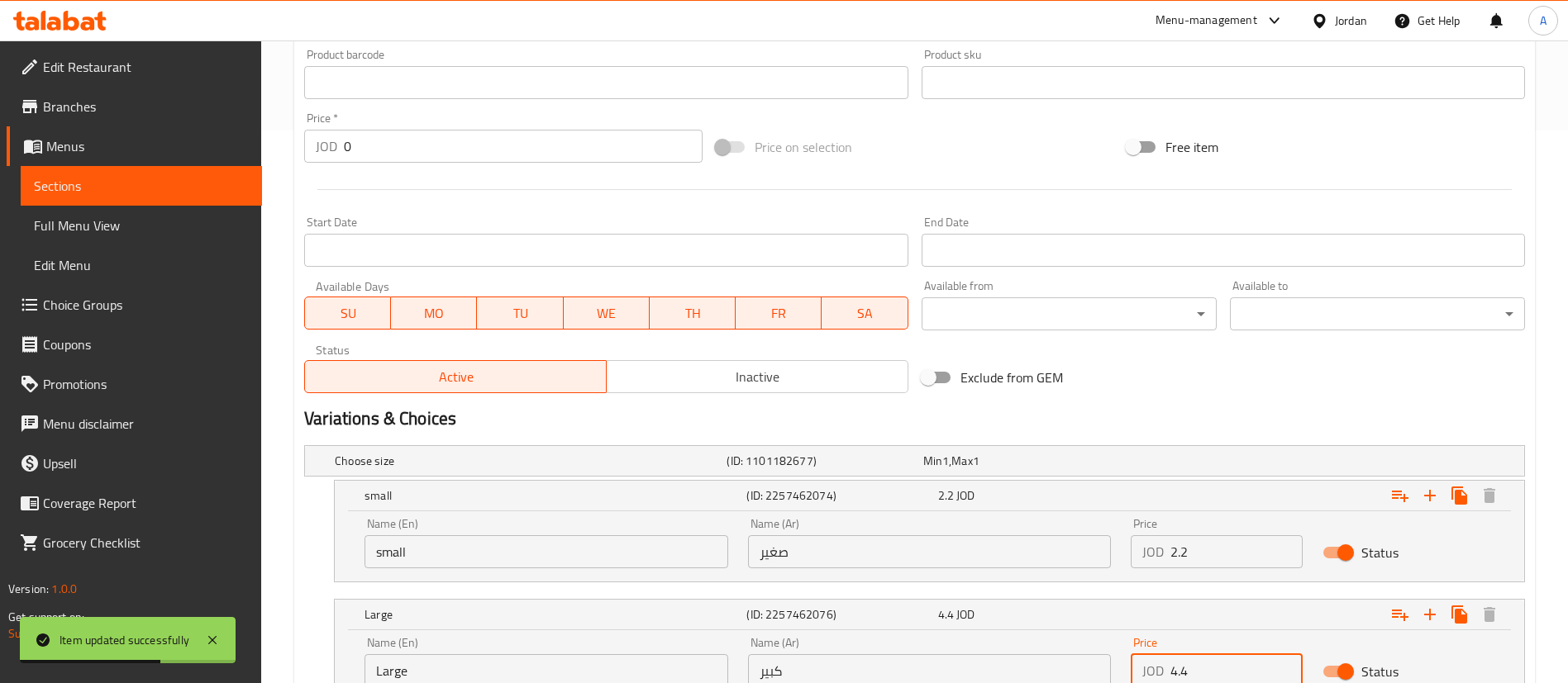
type input "4.4"
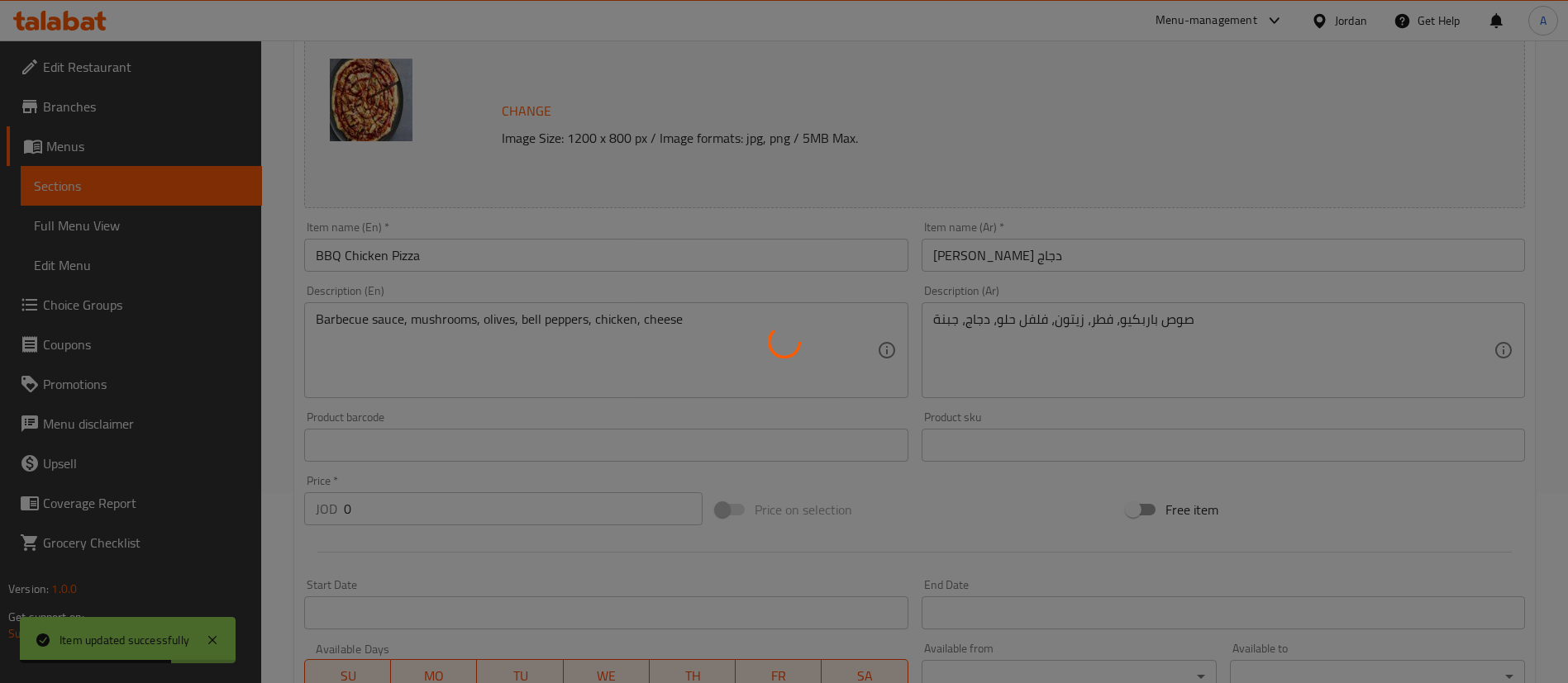
scroll to position [0, 0]
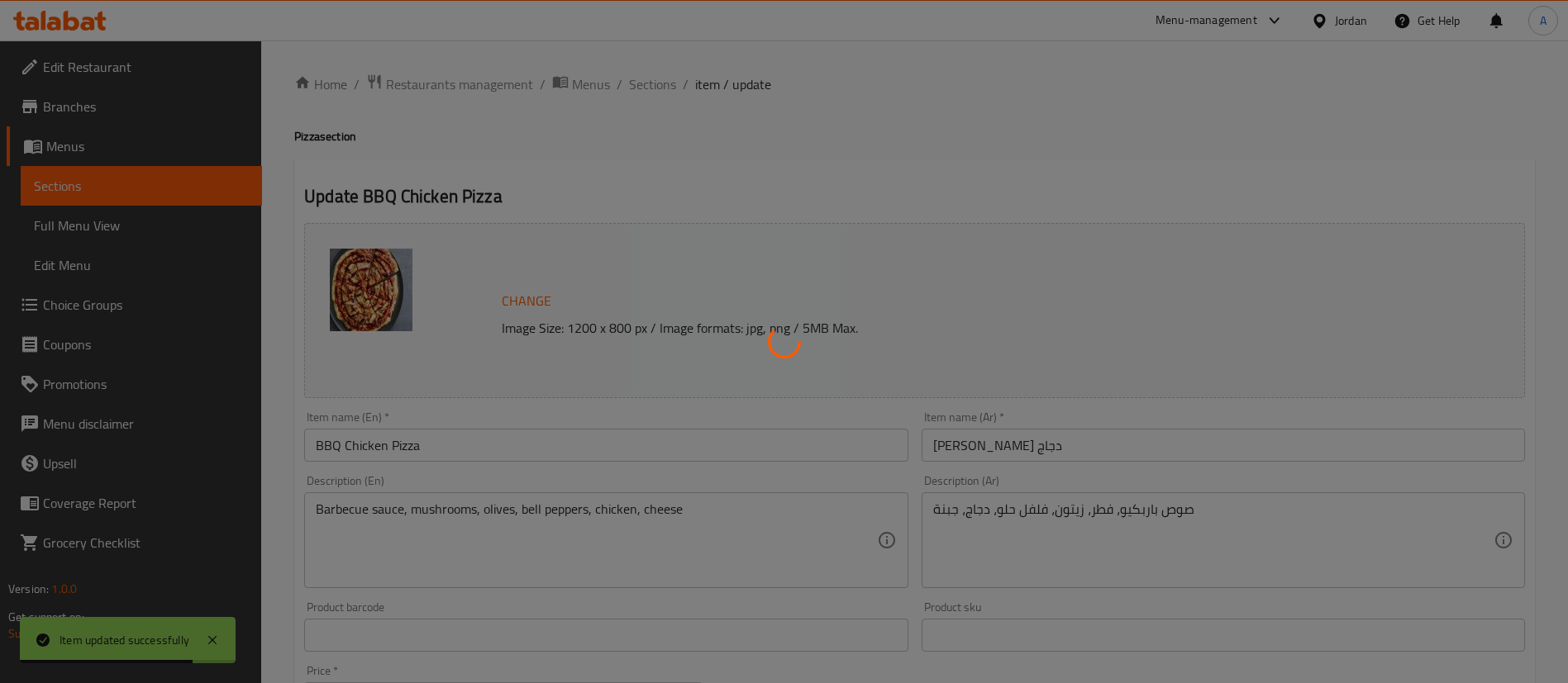
click at [625, 84] on div at bounding box center [784, 342] width 1568 height 683
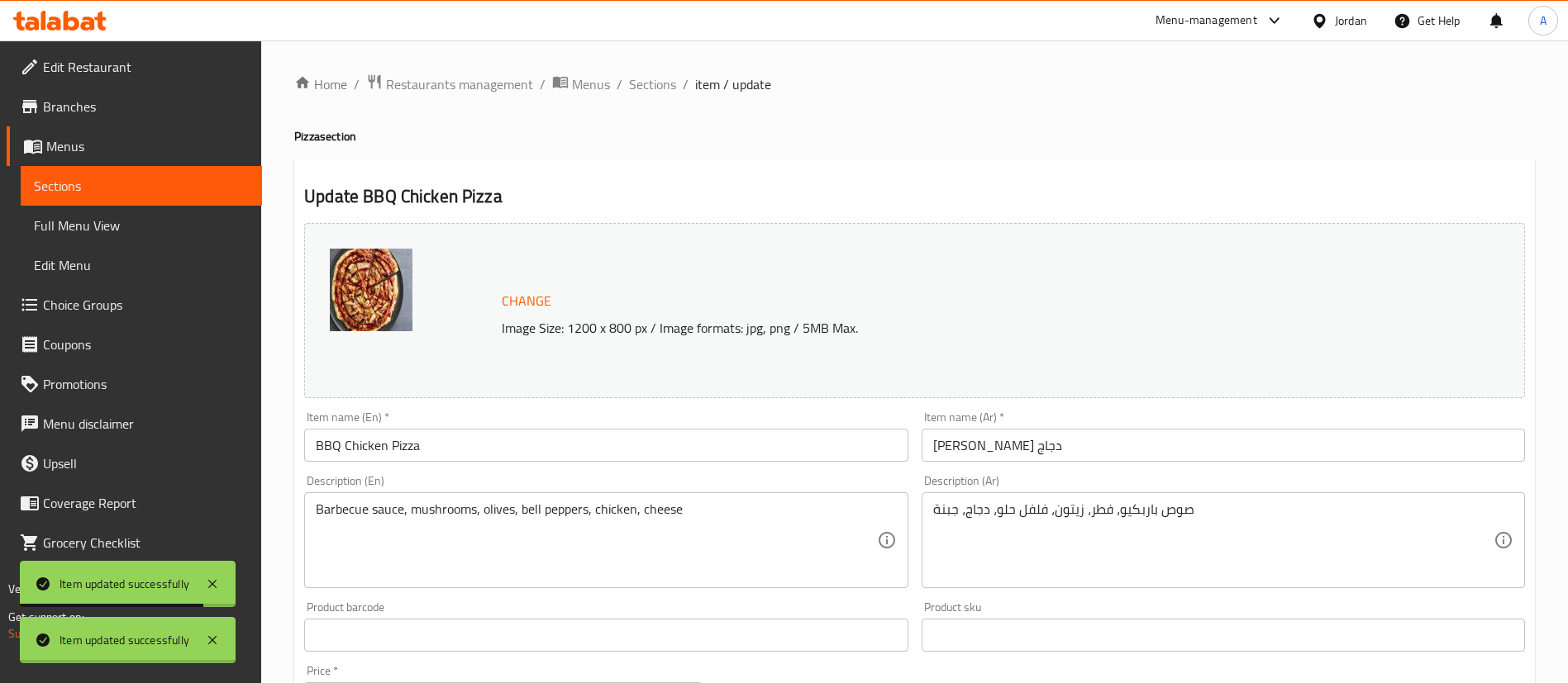
click at [635, 84] on div at bounding box center [784, 342] width 1568 height 683
click at [637, 88] on span "Sections" at bounding box center [652, 84] width 48 height 20
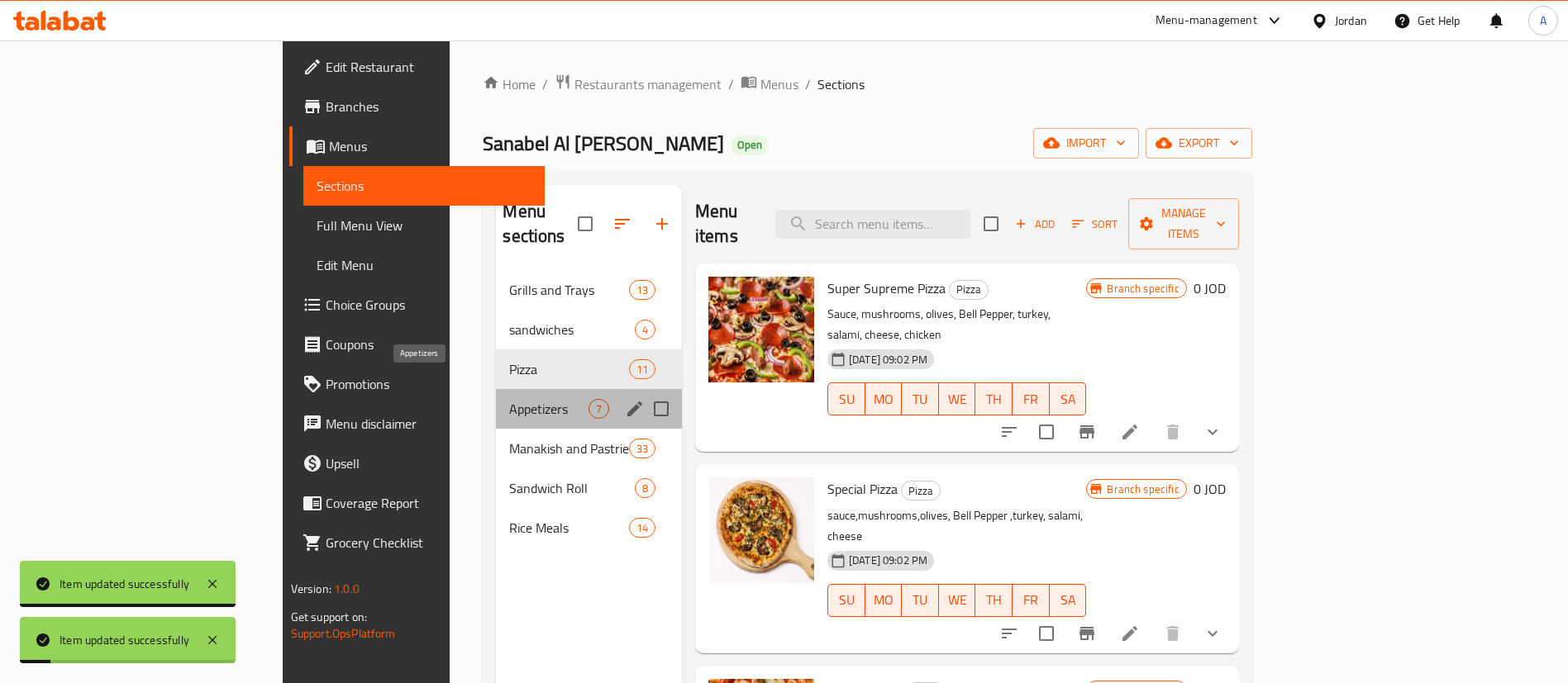
click at [509, 399] on span "Appetizers" at bounding box center [548, 408] width 78 height 20
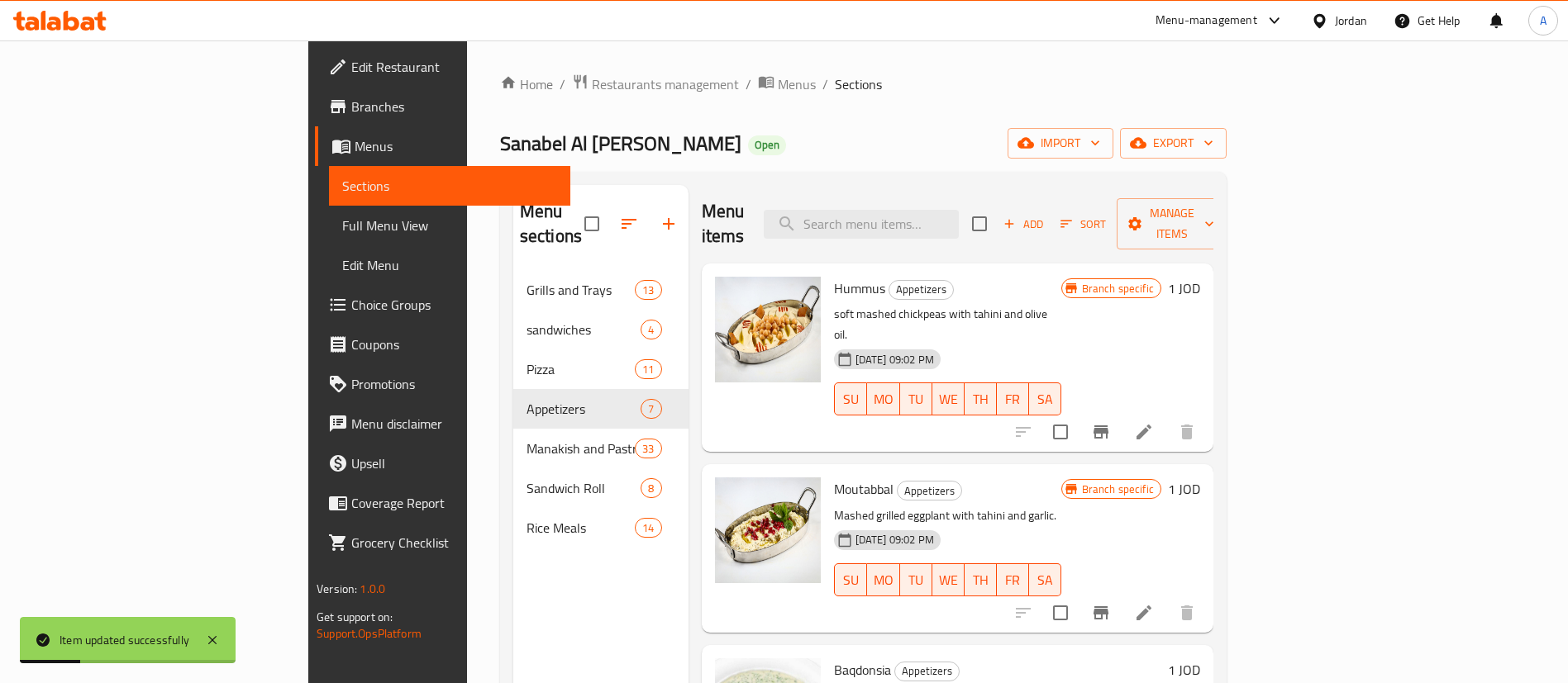
click at [1200, 277] on h6 "1 JOD" at bounding box center [1184, 289] width 33 height 23
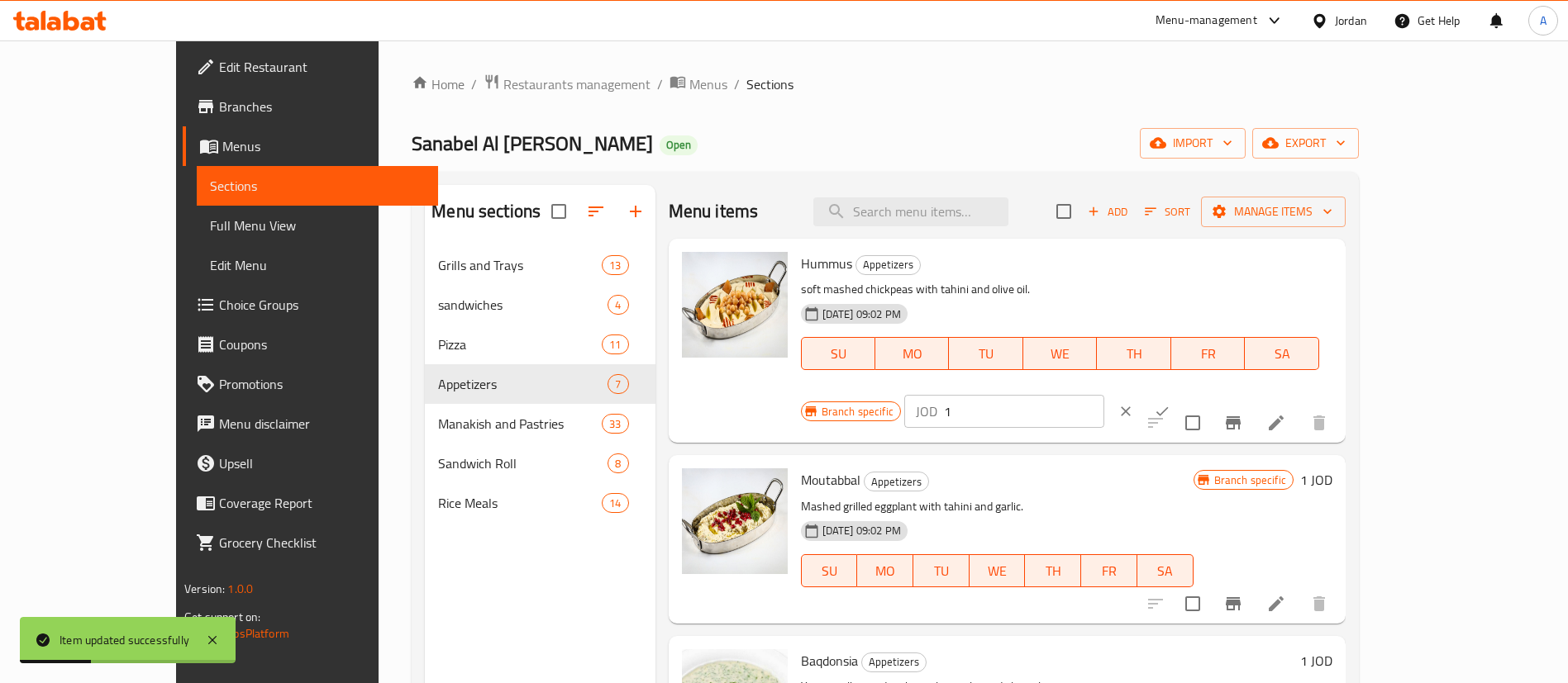
click at [1104, 395] on input "1" at bounding box center [1024, 412] width 160 height 33
drag, startPoint x: 1234, startPoint y: 280, endPoint x: 1332, endPoint y: 268, distance: 98.7
click at [1165, 393] on div "Branch specific JOD 1.1 ​" at bounding box center [1003, 411] width 403 height 36
type input "1.1"
click at [1170, 403] on icon "ok" at bounding box center [1162, 411] width 17 height 17
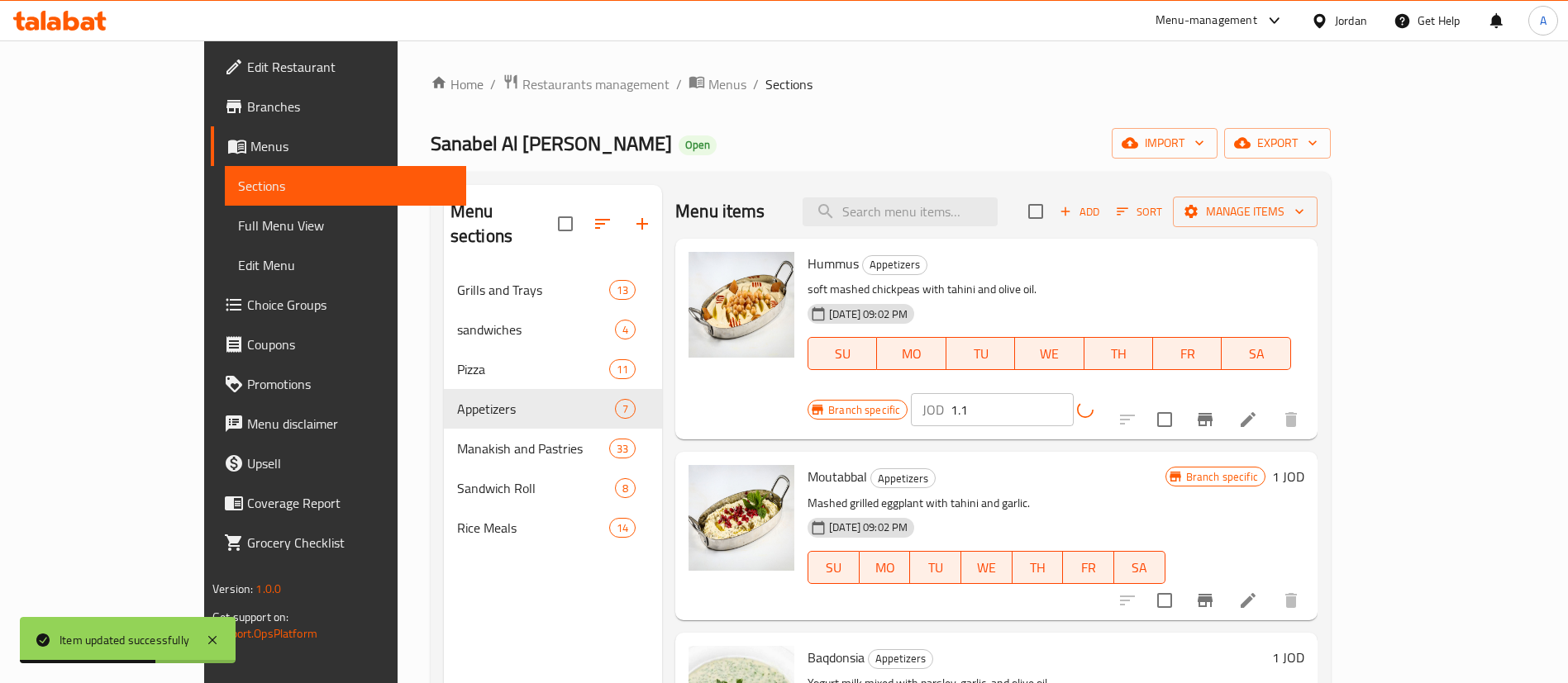
click at [1305, 466] on h6 "1 JOD" at bounding box center [1288, 477] width 33 height 23
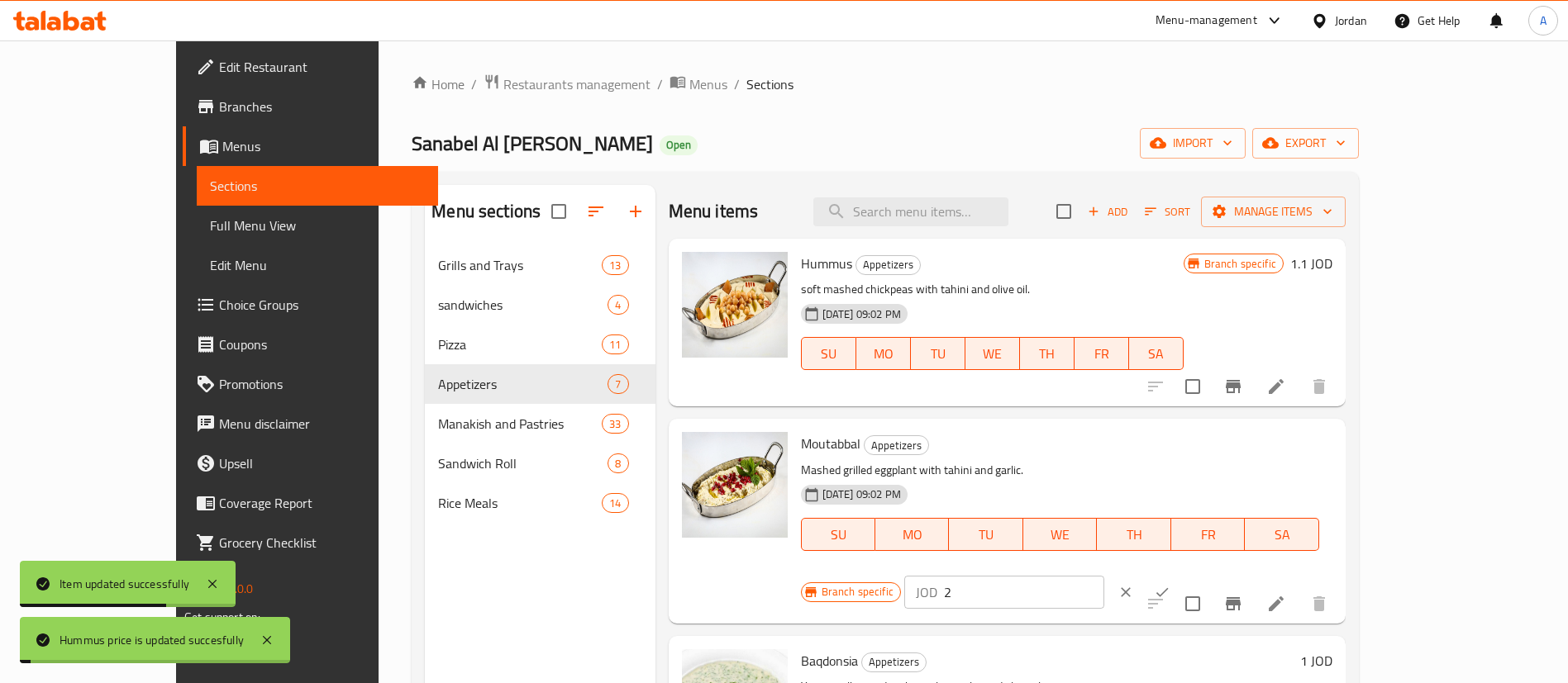
drag, startPoint x: 1245, startPoint y: 452, endPoint x: 1280, endPoint y: 451, distance: 35.0
click at [1104, 576] on input "2" at bounding box center [1024, 592] width 160 height 33
paste input "1.1"
drag, startPoint x: 1177, startPoint y: 452, endPoint x: 1373, endPoint y: 451, distance: 196.0
click at [1137, 575] on div "Branch specific JOD 21.1 ​" at bounding box center [1003, 592] width 403 height 36
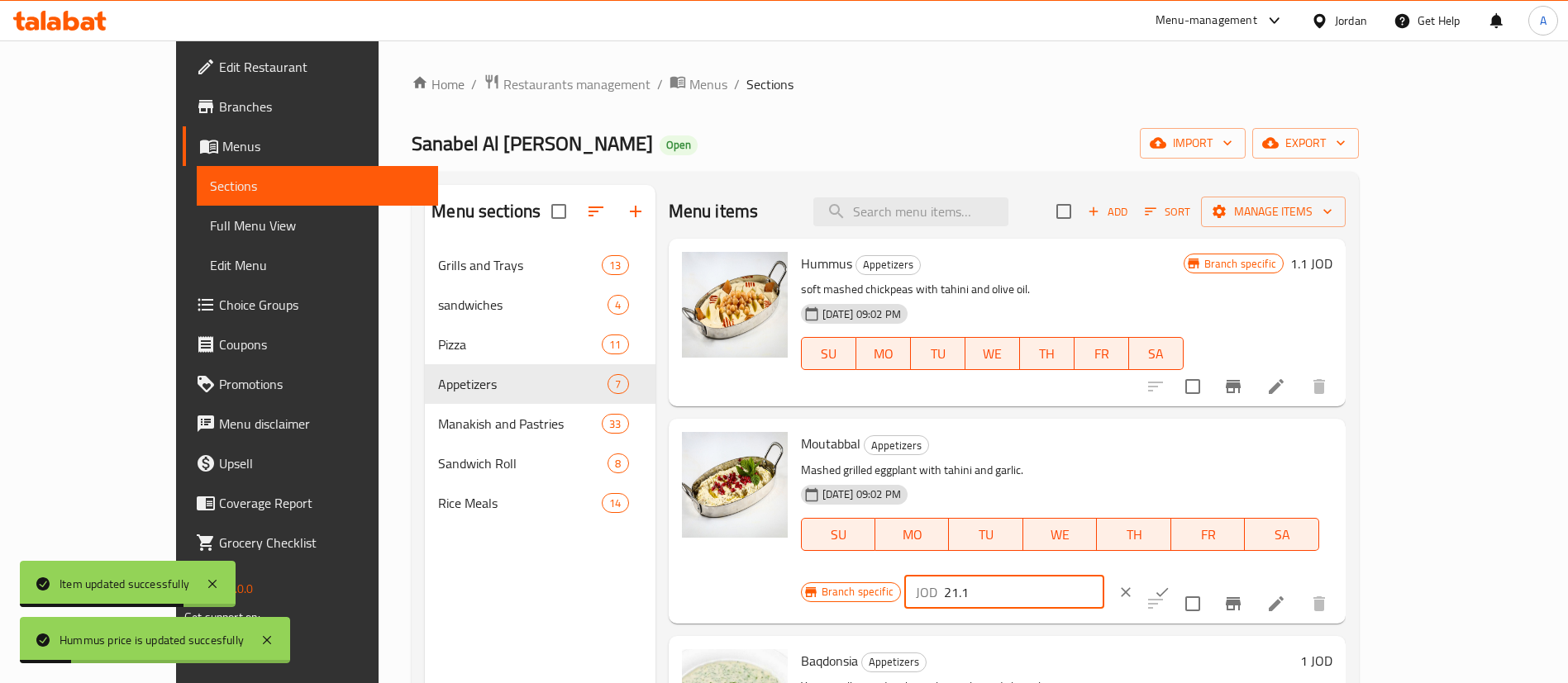
paste input "number"
type input "1.1"
click at [1144, 575] on button "clear" at bounding box center [1125, 592] width 36 height 36
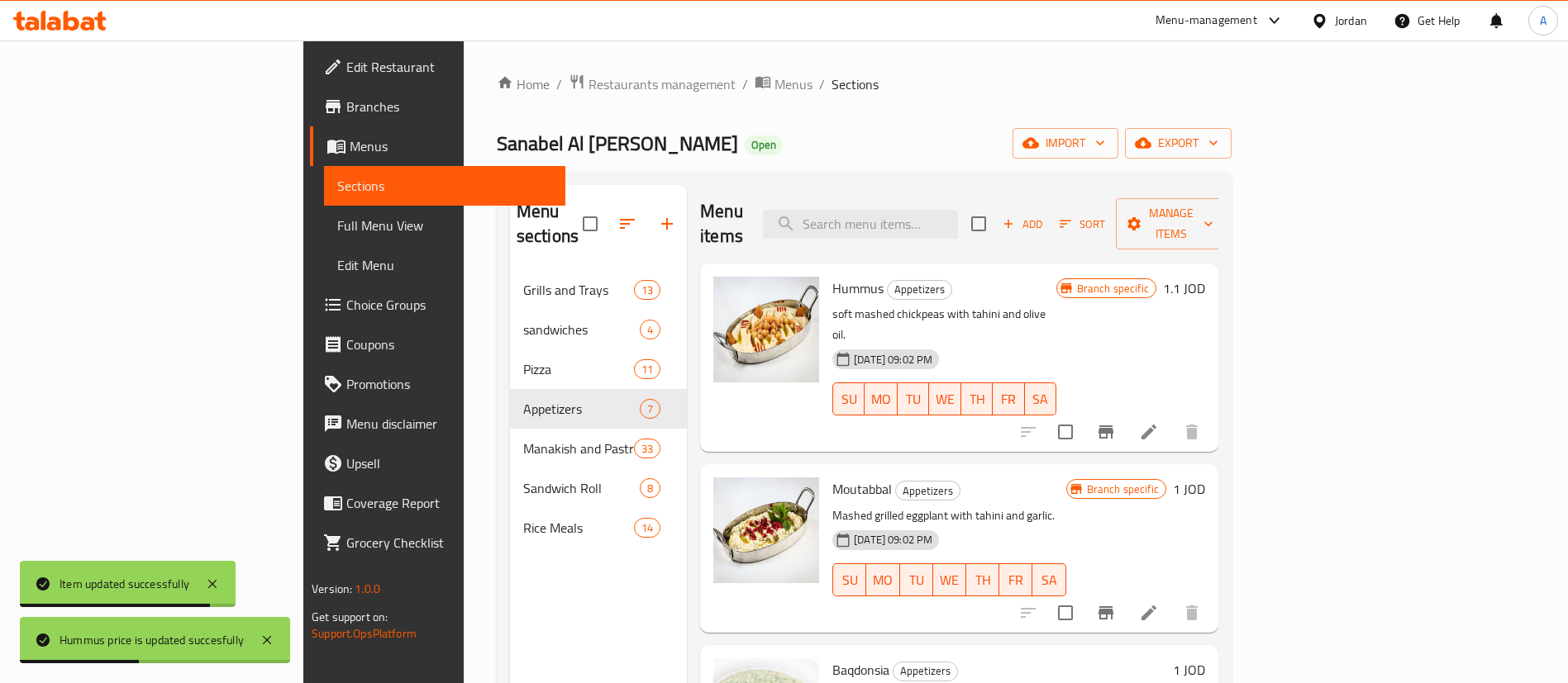
click at [1205, 478] on h6 "1 JOD" at bounding box center [1189, 489] width 33 height 23
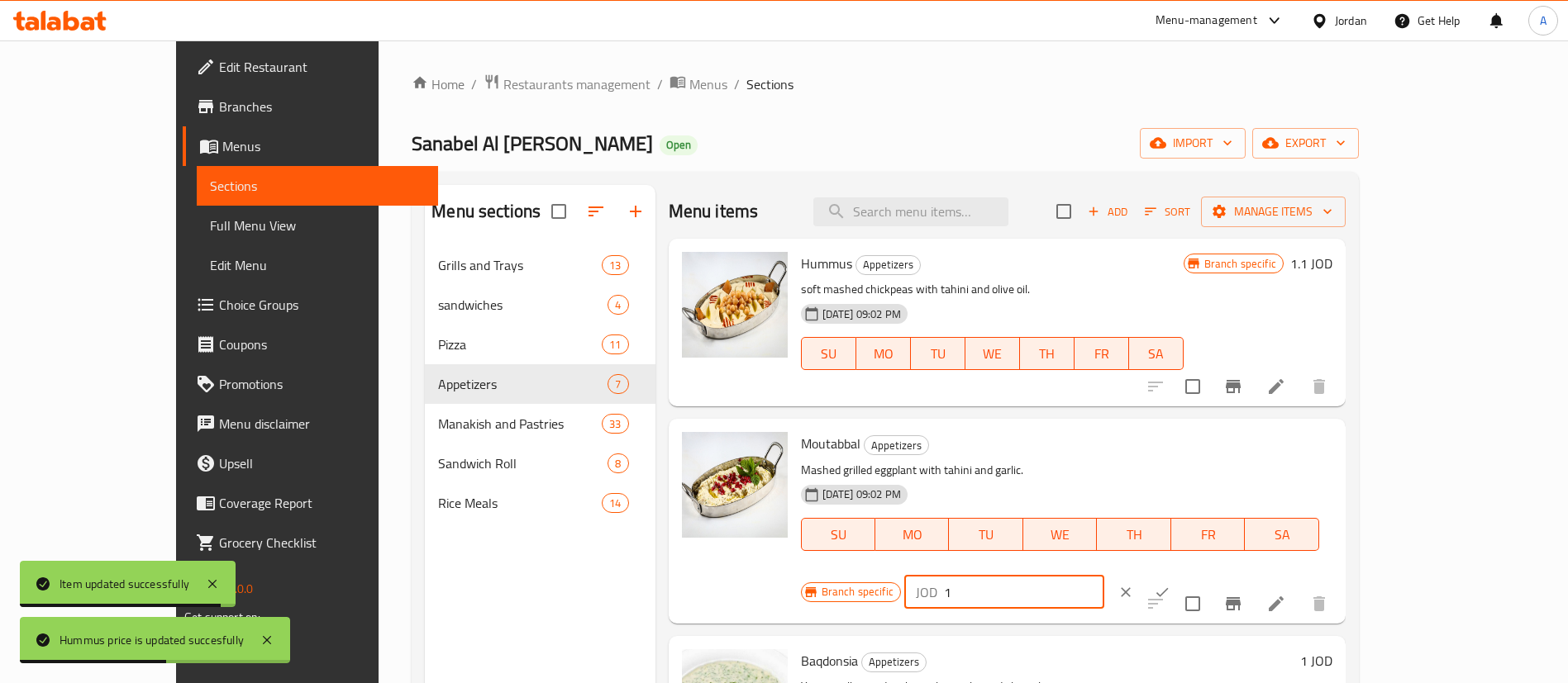
drag, startPoint x: 1201, startPoint y: 451, endPoint x: 1183, endPoint y: 450, distance: 18.0
click at [1193, 575] on div "Branch specific JOD 1 ​" at bounding box center [1003, 592] width 403 height 36
paste input ".1"
type input "1.1"
click at [1169, 588] on icon "ok" at bounding box center [1162, 592] width 12 height 9
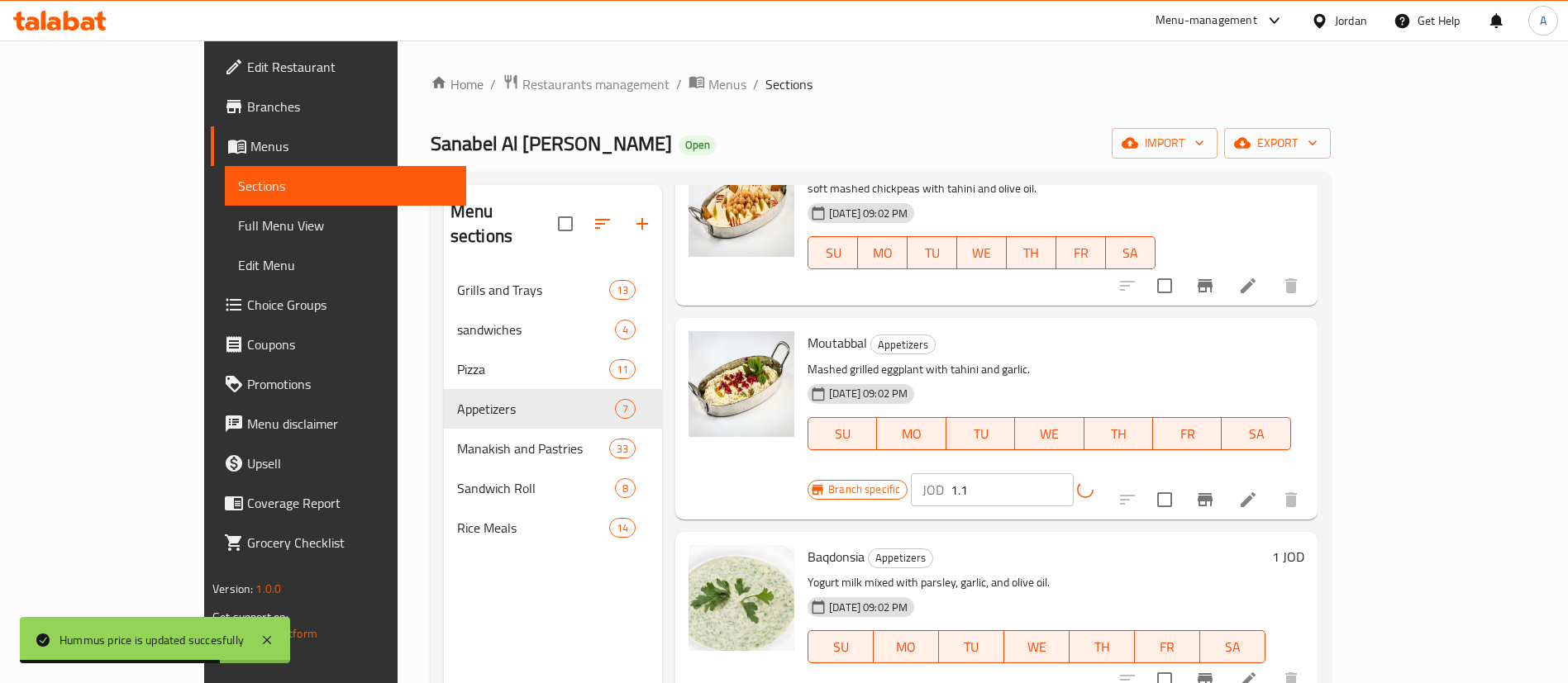
scroll to position [124, 0]
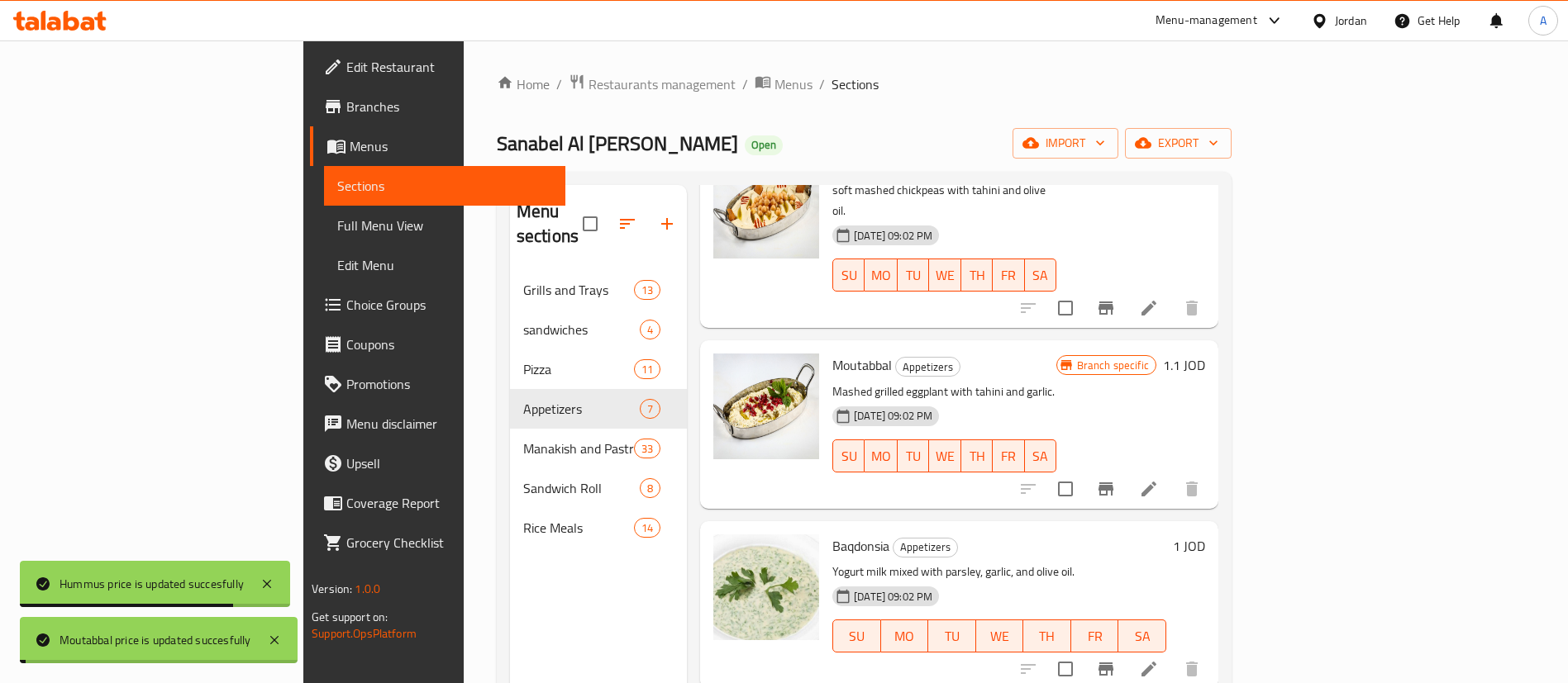
click at [1205, 534] on h6 "1 JOD" at bounding box center [1189, 546] width 33 height 23
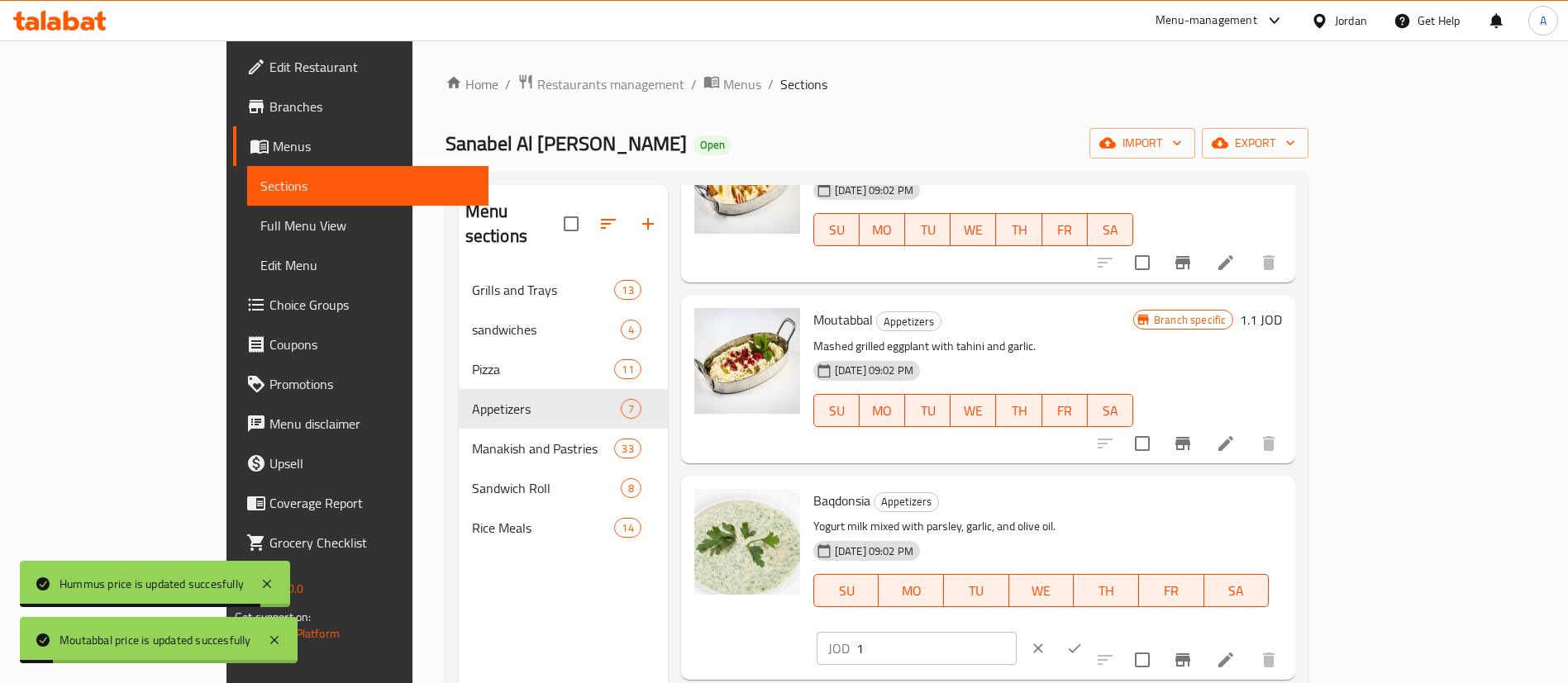
drag, startPoint x: 1283, startPoint y: 511, endPoint x: 1219, endPoint y: 507, distance: 64.1
click at [1181, 512] on div "Baqdonsia Appetizers Yogurt milk mixed with parsley, garlic, and olive oil. 25-…" at bounding box center [1047, 577] width 482 height 191
paste input ".1"
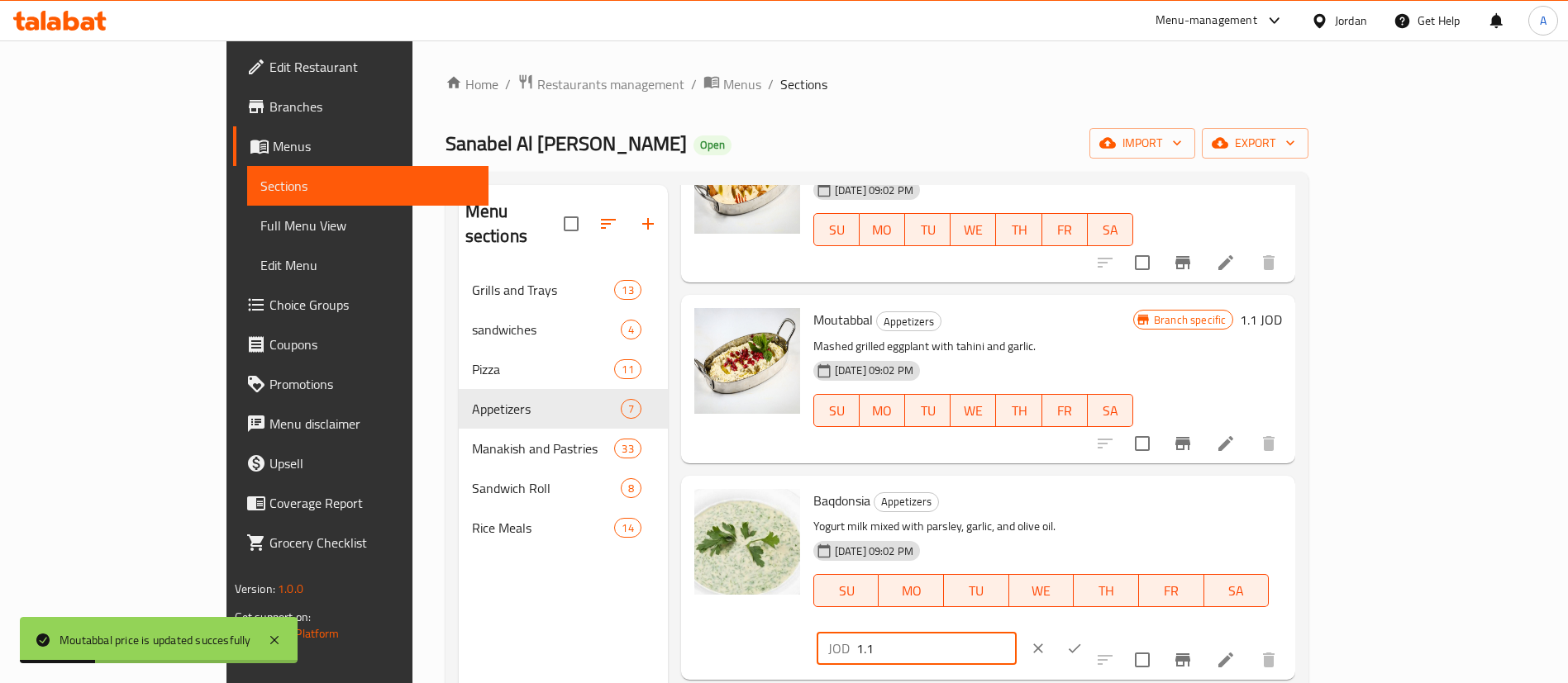
type input "1.1"
click at [1083, 641] on icon "ok" at bounding box center [1074, 649] width 17 height 17
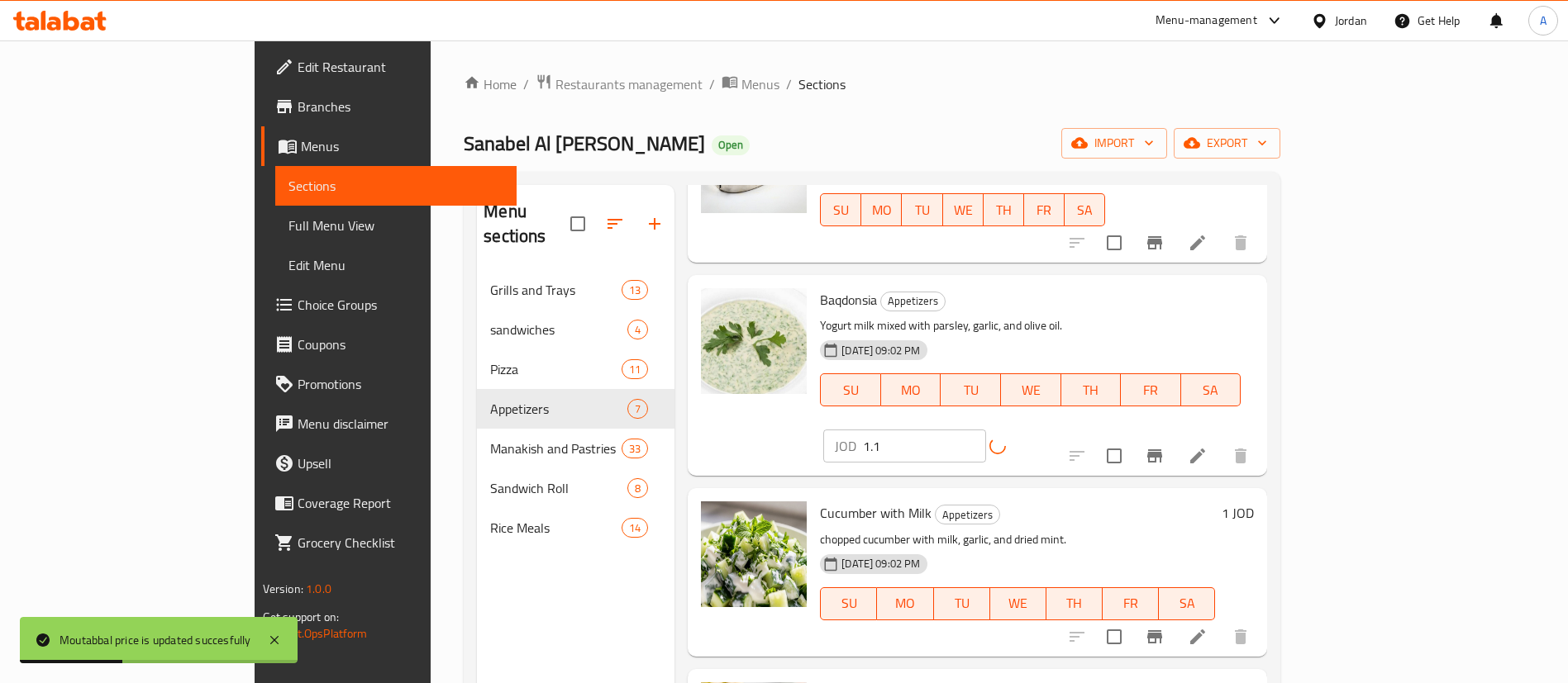
scroll to position [620, 0]
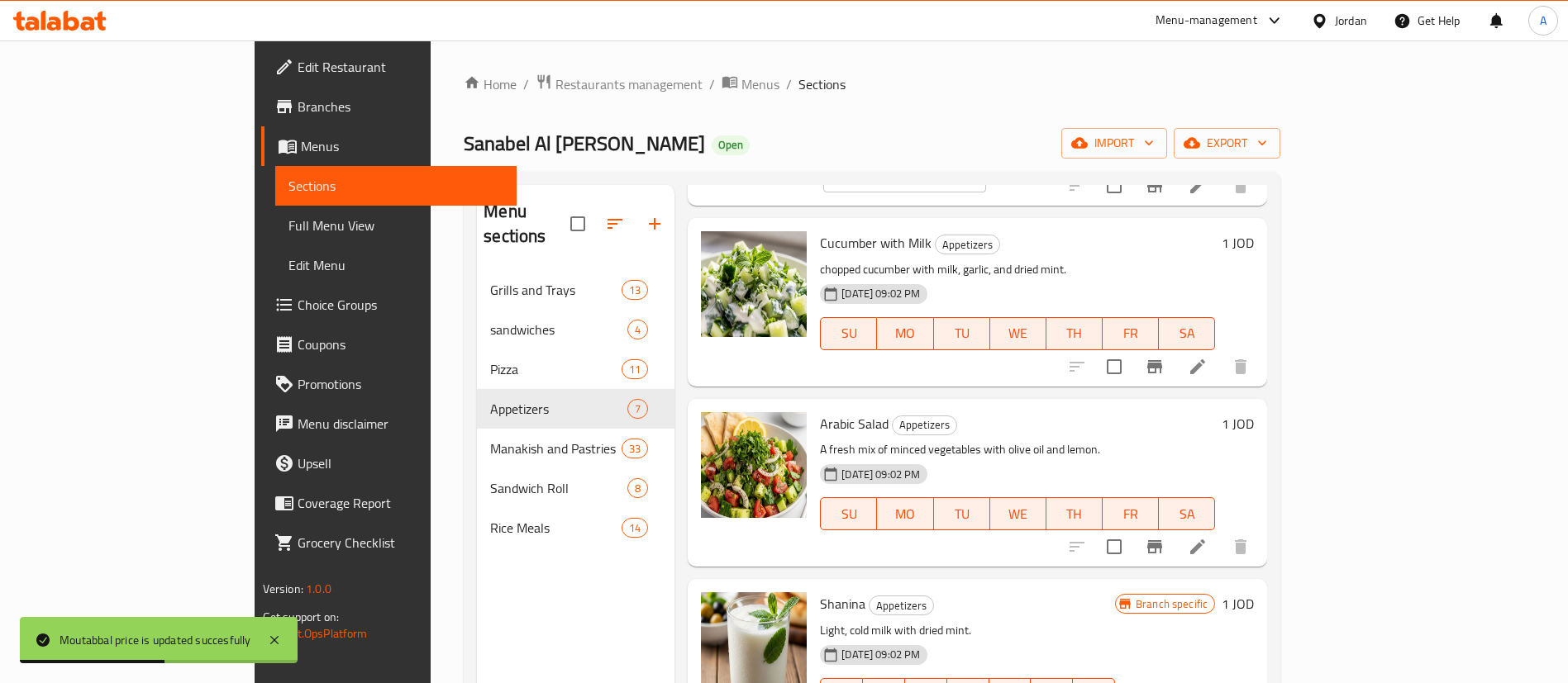
click at [1254, 412] on h6 "1 JOD" at bounding box center [1238, 423] width 33 height 23
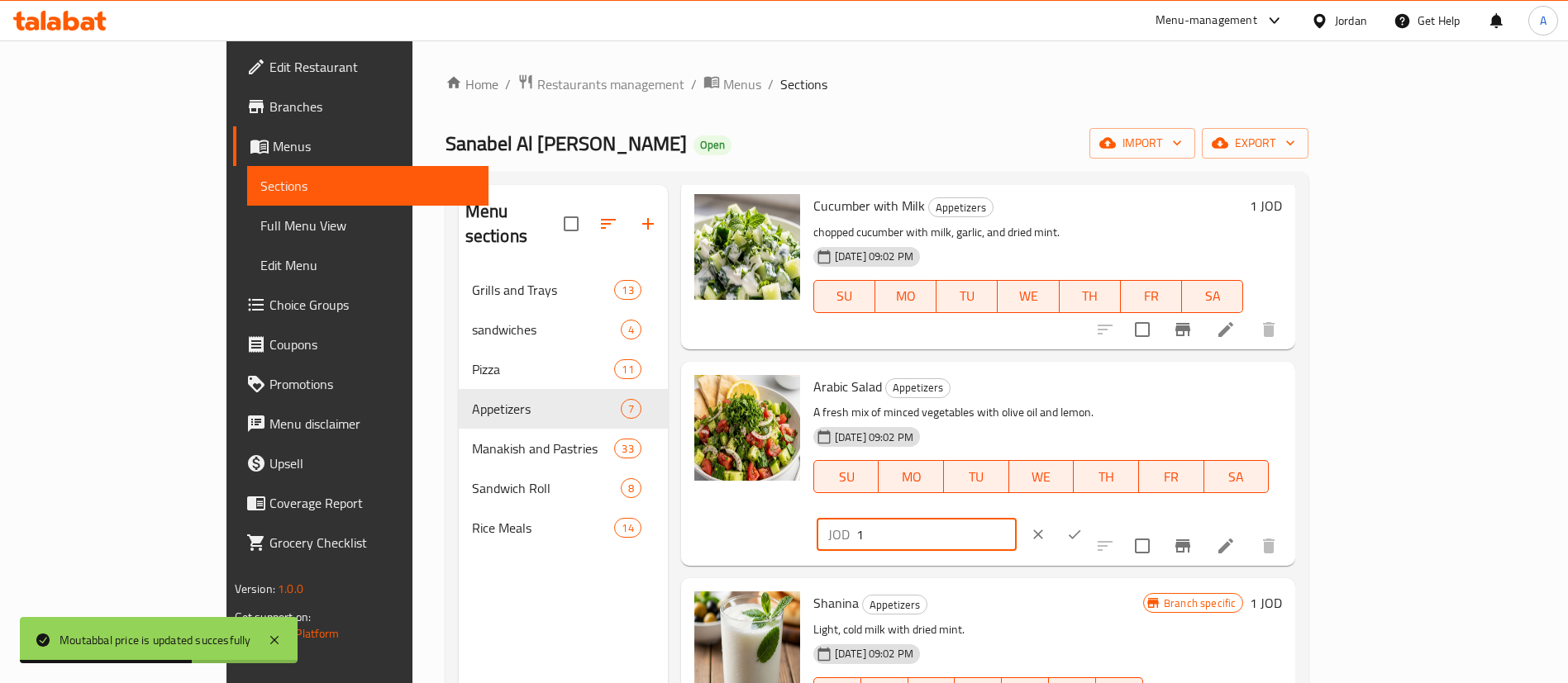
drag, startPoint x: 1347, startPoint y: 378, endPoint x: 1415, endPoint y: 392, distance: 69.4
click at [1219, 383] on div "Arabic Salad Appetizers A fresh mix of minced vegetables with olive oil and lem…" at bounding box center [1047, 464] width 482 height 191
paste input ".1"
type input "1.1"
drag, startPoint x: 1467, startPoint y: 378, endPoint x: 1461, endPoint y: 371, distance: 9.2
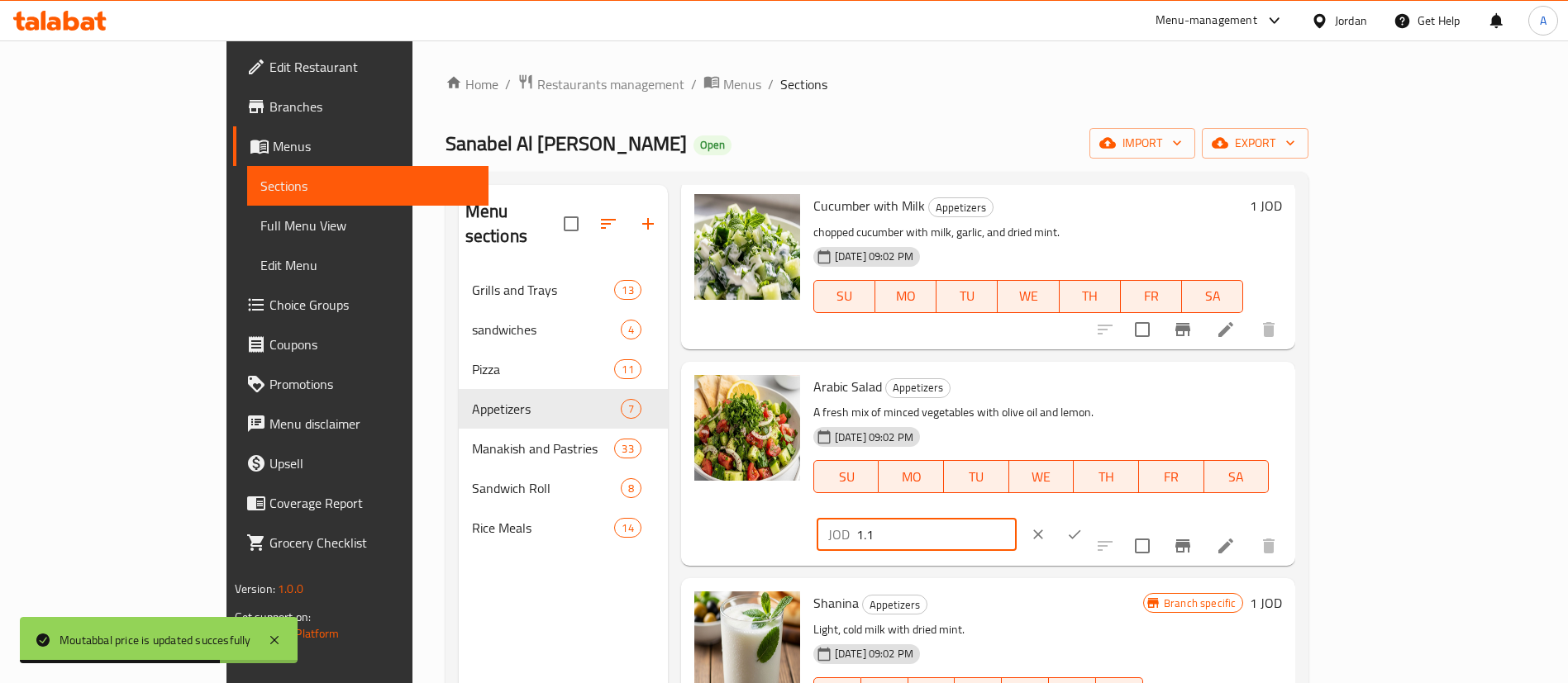
click at [1083, 526] on icon "ok" at bounding box center [1074, 534] width 17 height 17
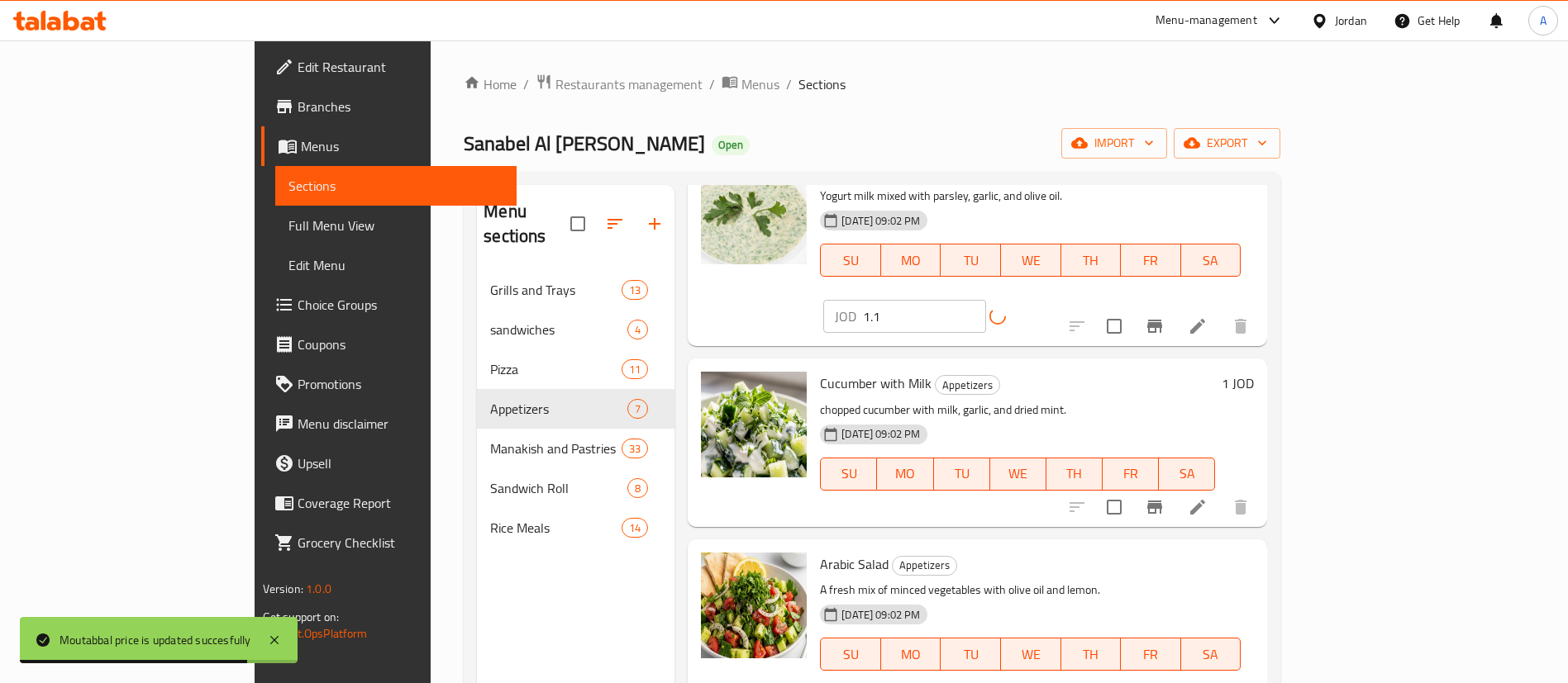
scroll to position [371, 0]
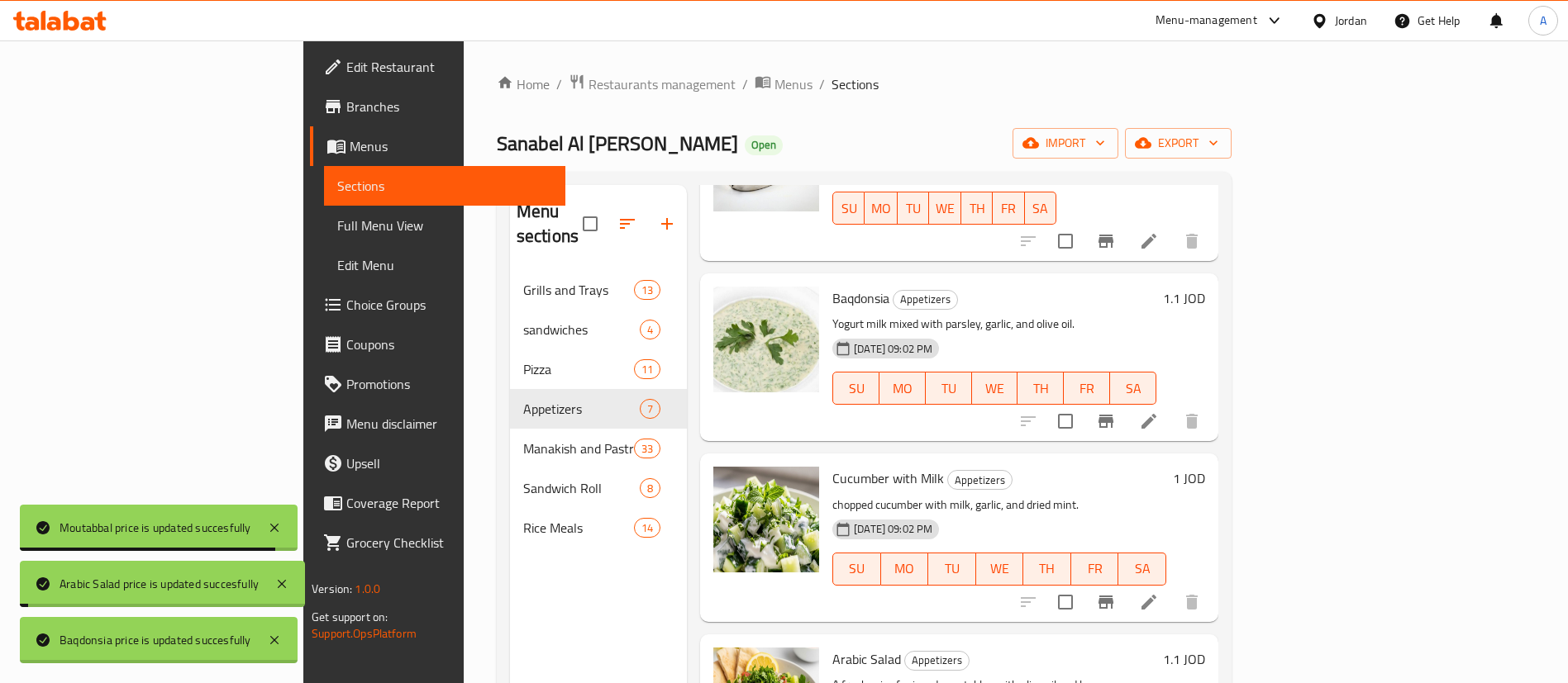
click at [1205, 466] on h6 "1 JOD" at bounding box center [1189, 478] width 33 height 23
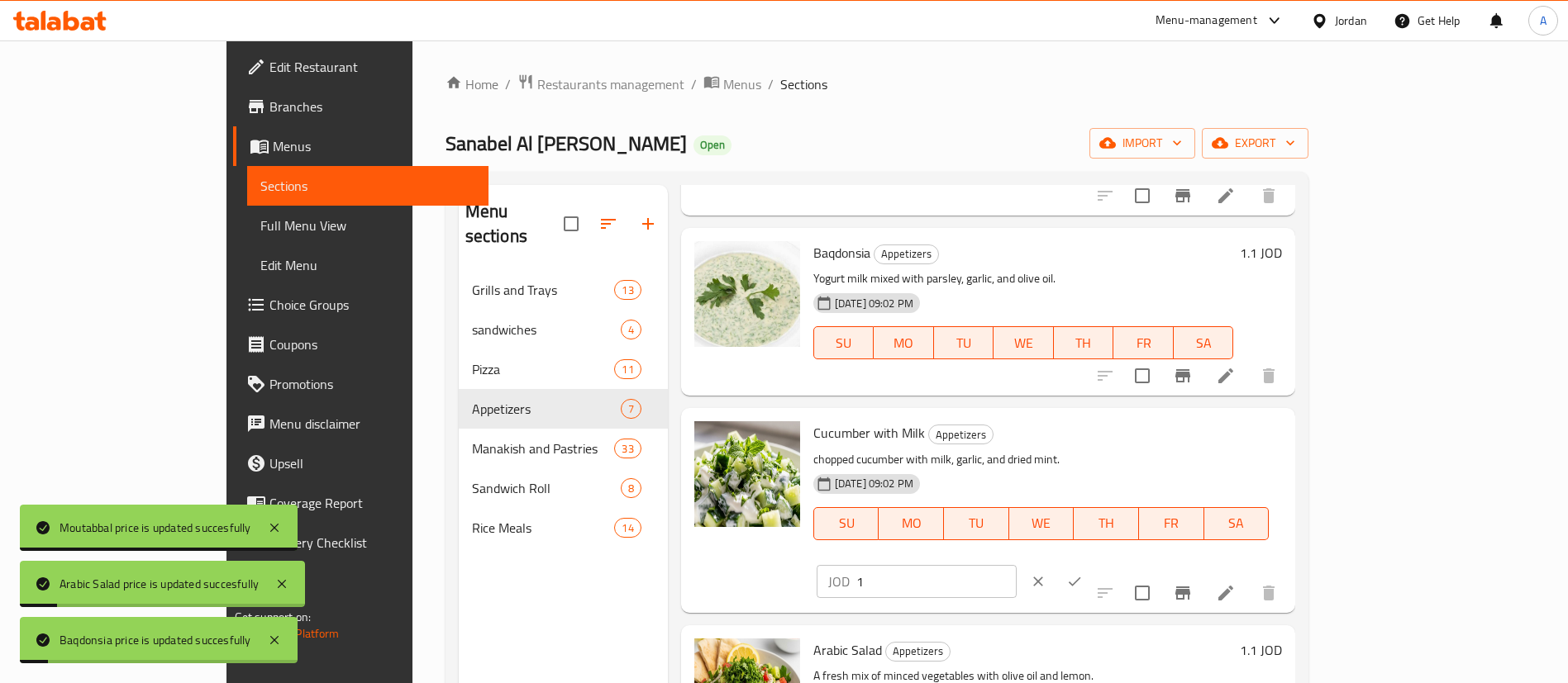
drag, startPoint x: 1278, startPoint y: 449, endPoint x: 1383, endPoint y: 446, distance: 105.0
click at [1017, 565] on div "JOD 1 ​" at bounding box center [917, 582] width 200 height 33
paste input ".1"
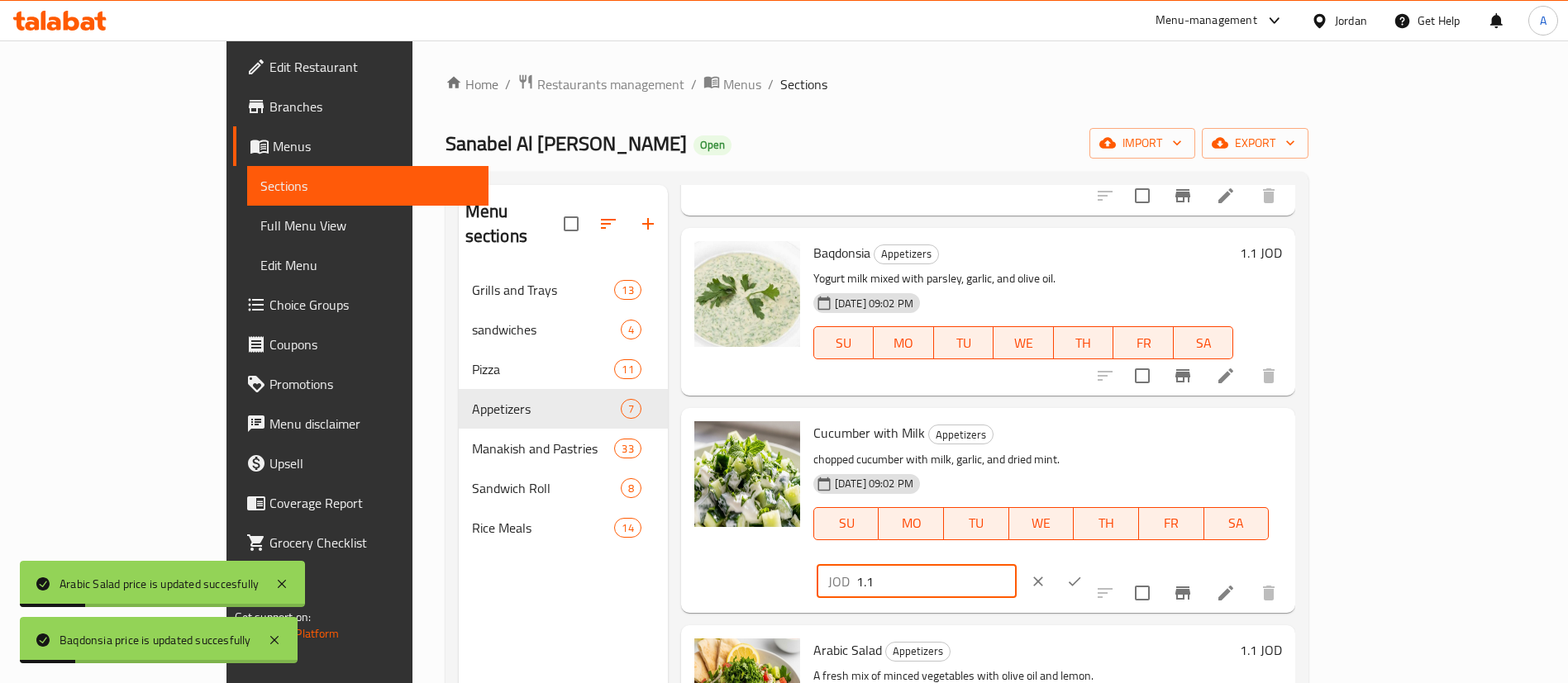
type input "1.1"
click at [1081, 577] on icon "ok" at bounding box center [1075, 581] width 12 height 9
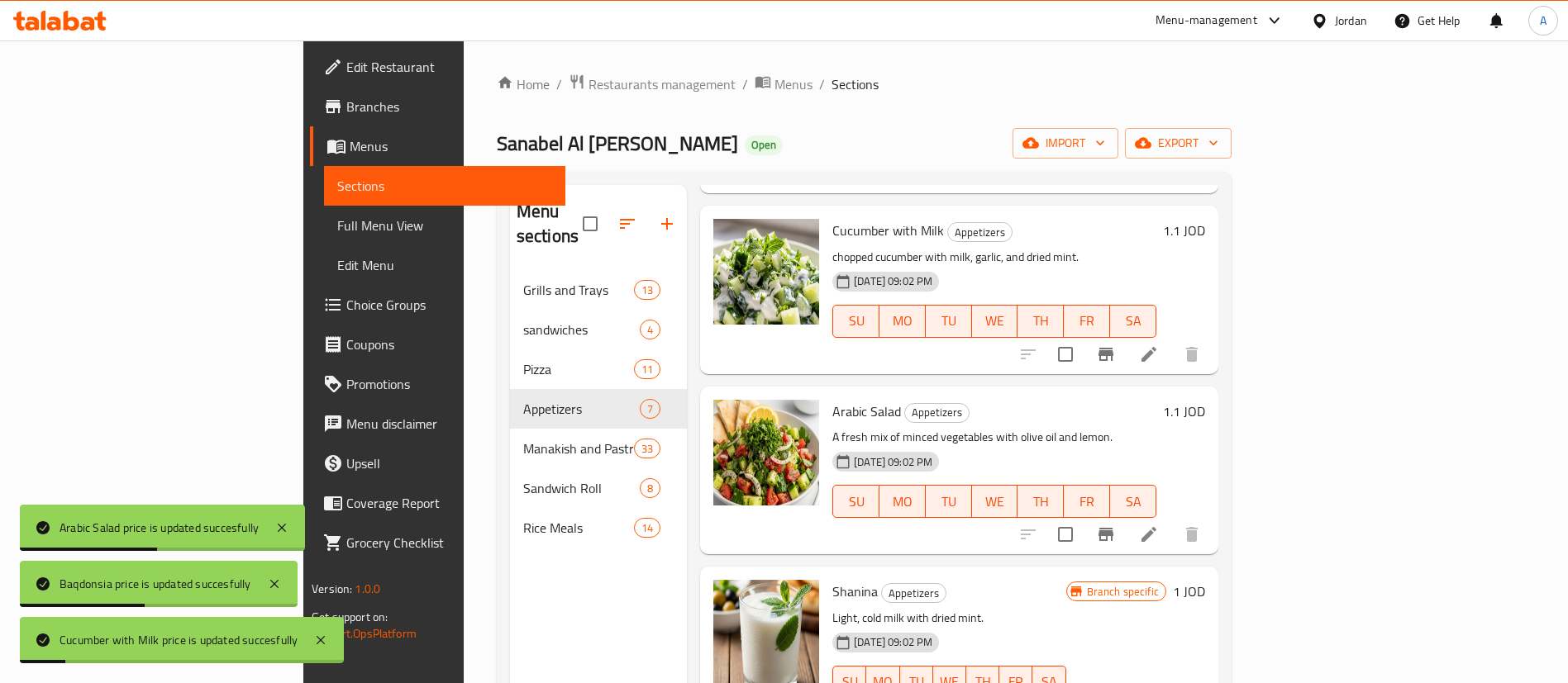
scroll to position [621, 0]
click at [1205, 578] on h6 "1 JOD" at bounding box center [1189, 590] width 33 height 23
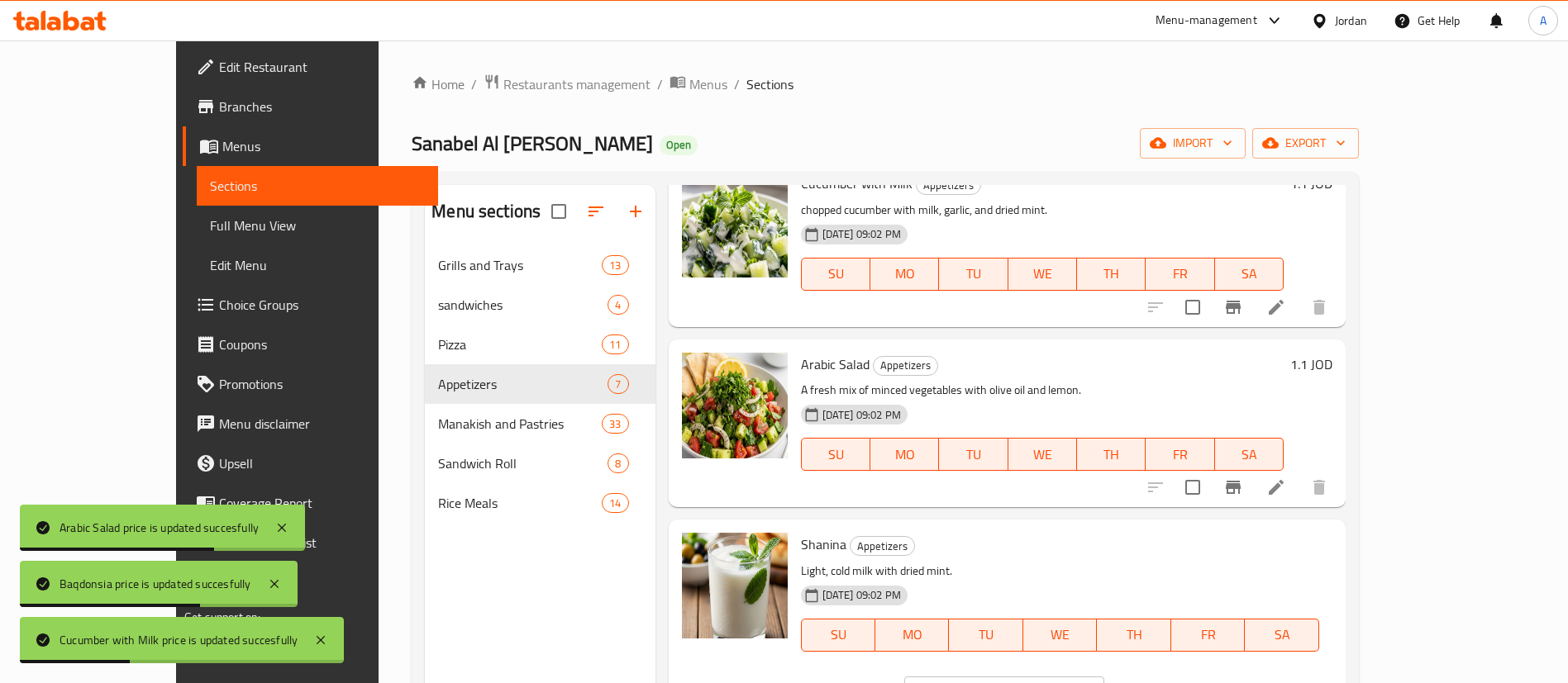
drag, startPoint x: 1325, startPoint y: 554, endPoint x: 1230, endPoint y: 556, distance: 95.0
click at [1104, 677] on div "JOD 1 ​" at bounding box center [1004, 694] width 200 height 33
paste input ".1"
type input "1.1"
click at [1170, 682] on icon "ok" at bounding box center [1162, 693] width 17 height 17
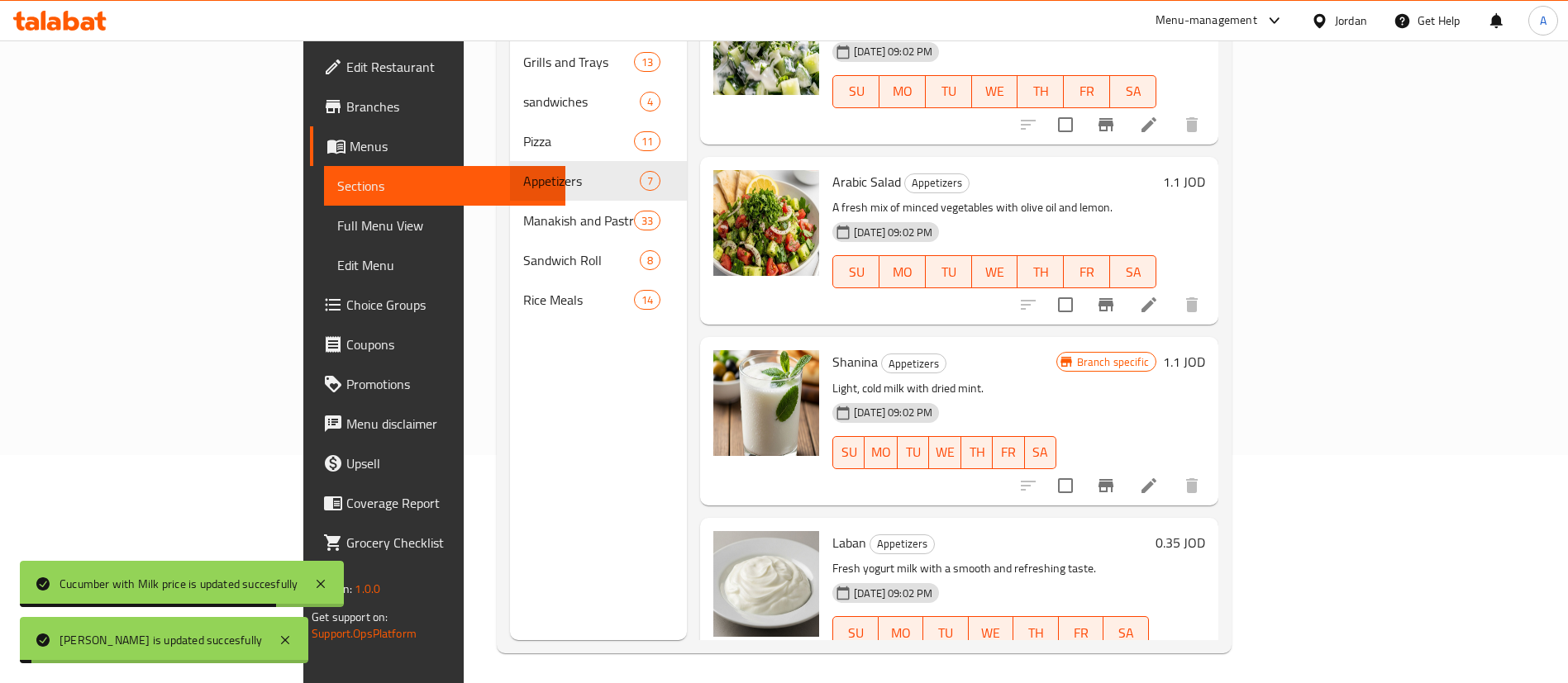
scroll to position [231, 0]
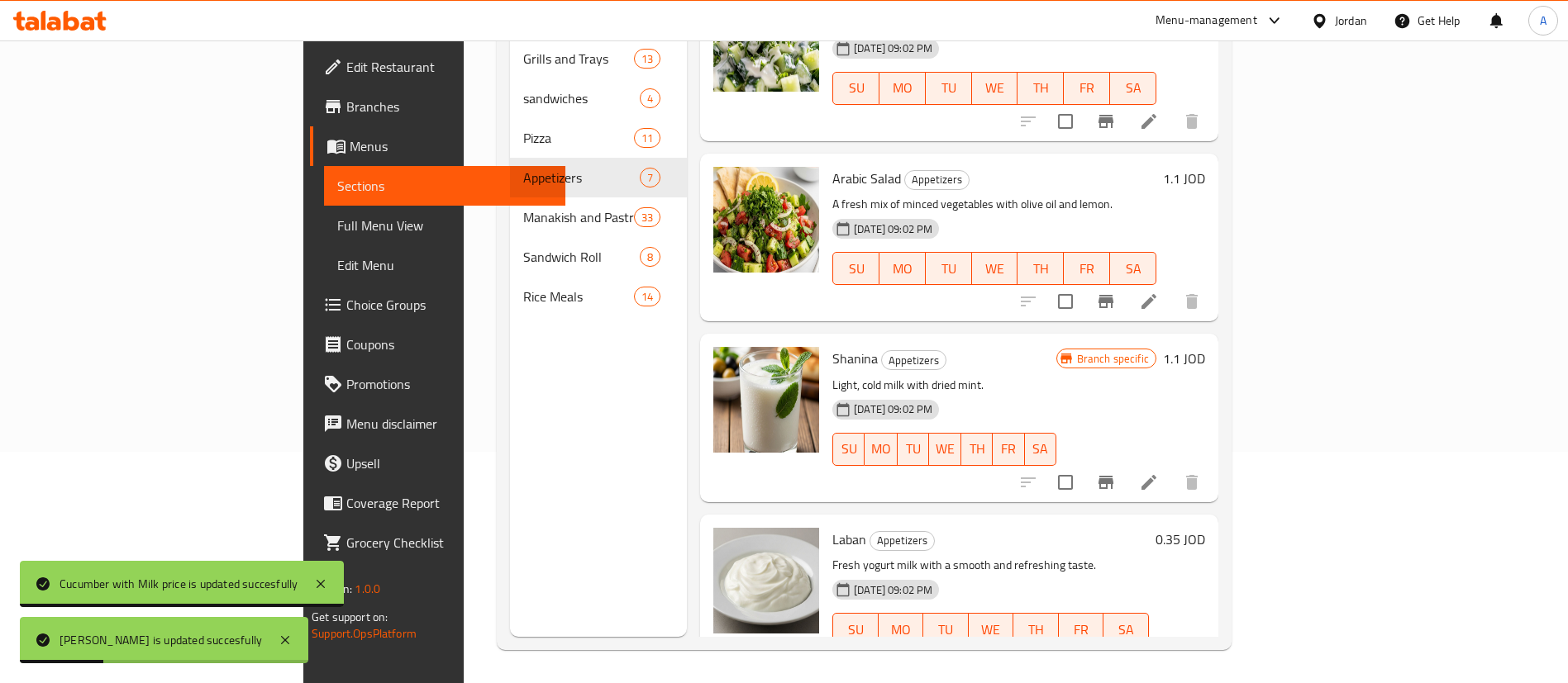
click at [1205, 528] on h6 "0.35 JOD" at bounding box center [1181, 540] width 49 height 23
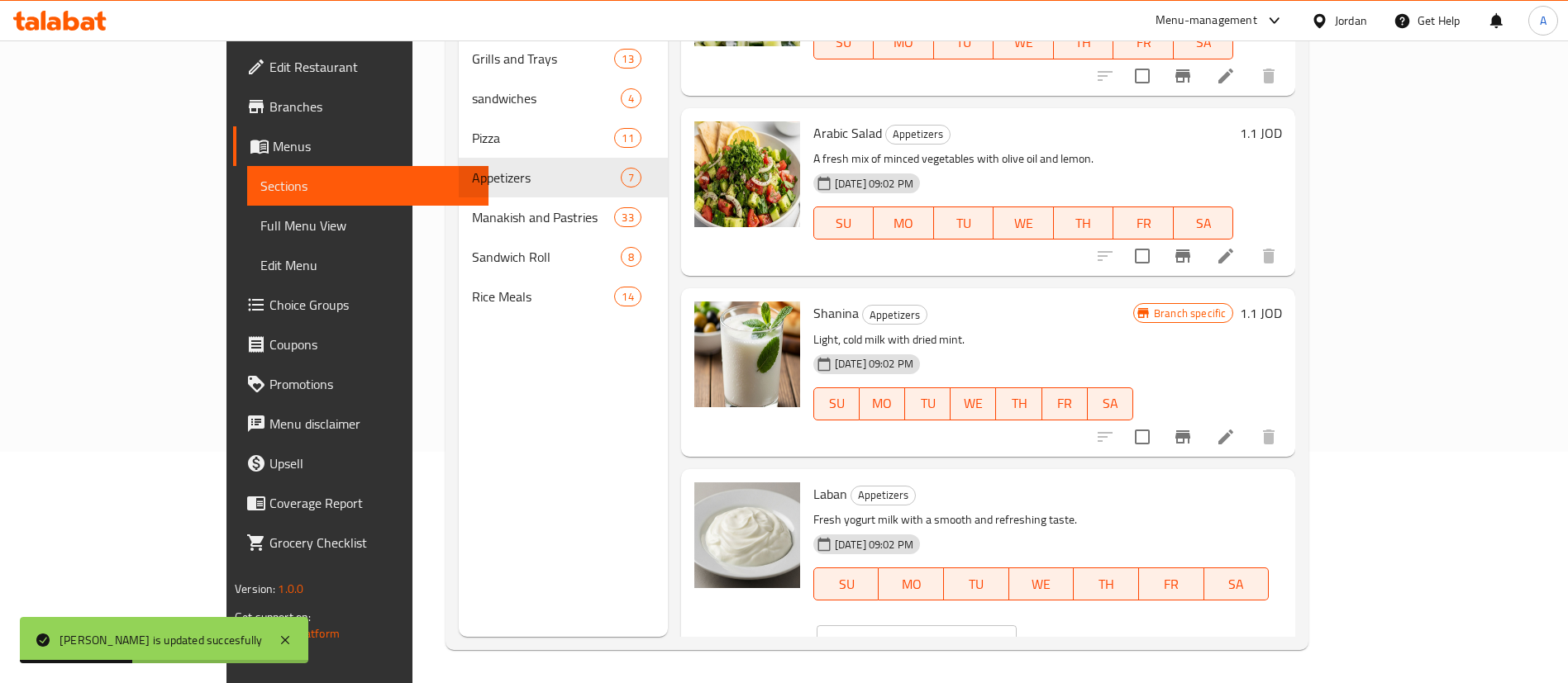
click at [1017, 626] on input "0.35" at bounding box center [937, 643] width 160 height 33
type input "0.4"
click at [1083, 634] on icon "ok" at bounding box center [1074, 642] width 17 height 17
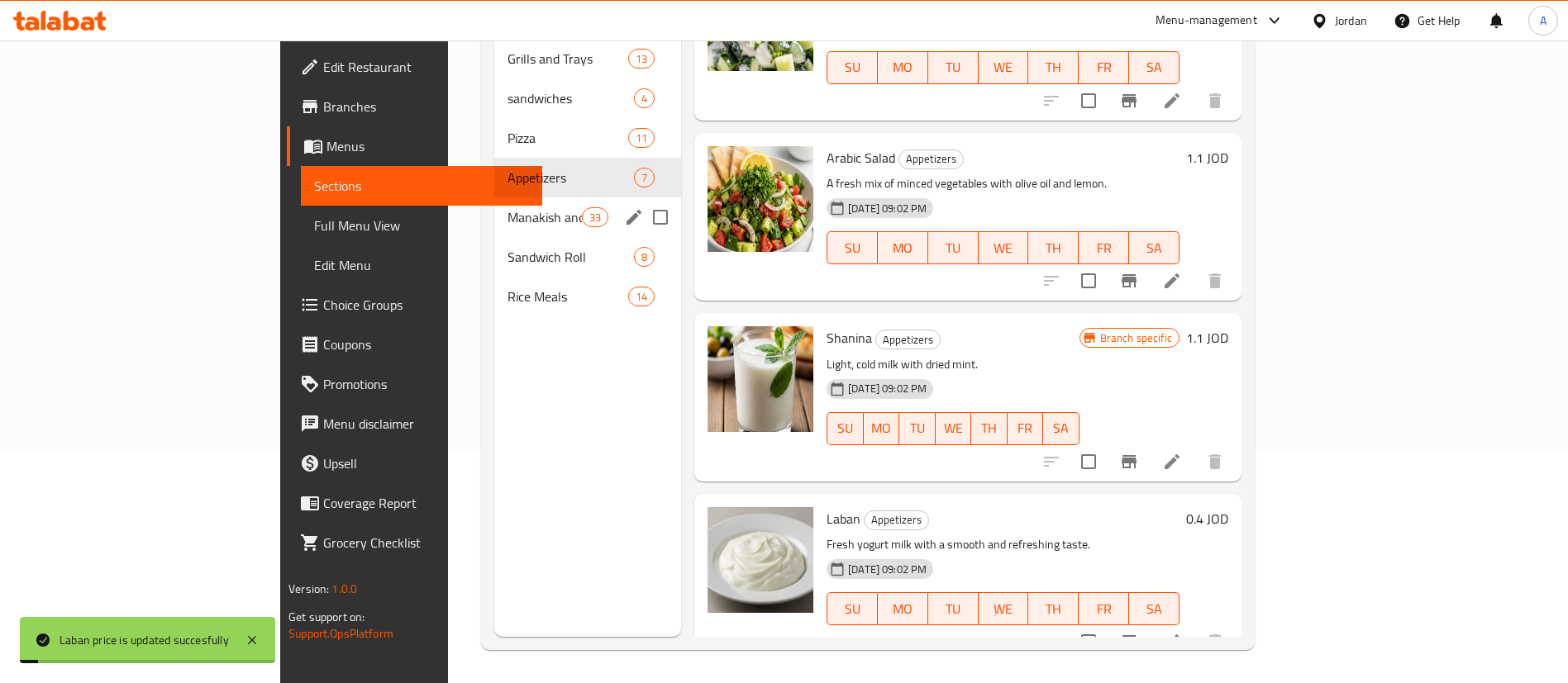
click at [507, 208] on span "Manakish and Pastries" at bounding box center [544, 217] width 74 height 20
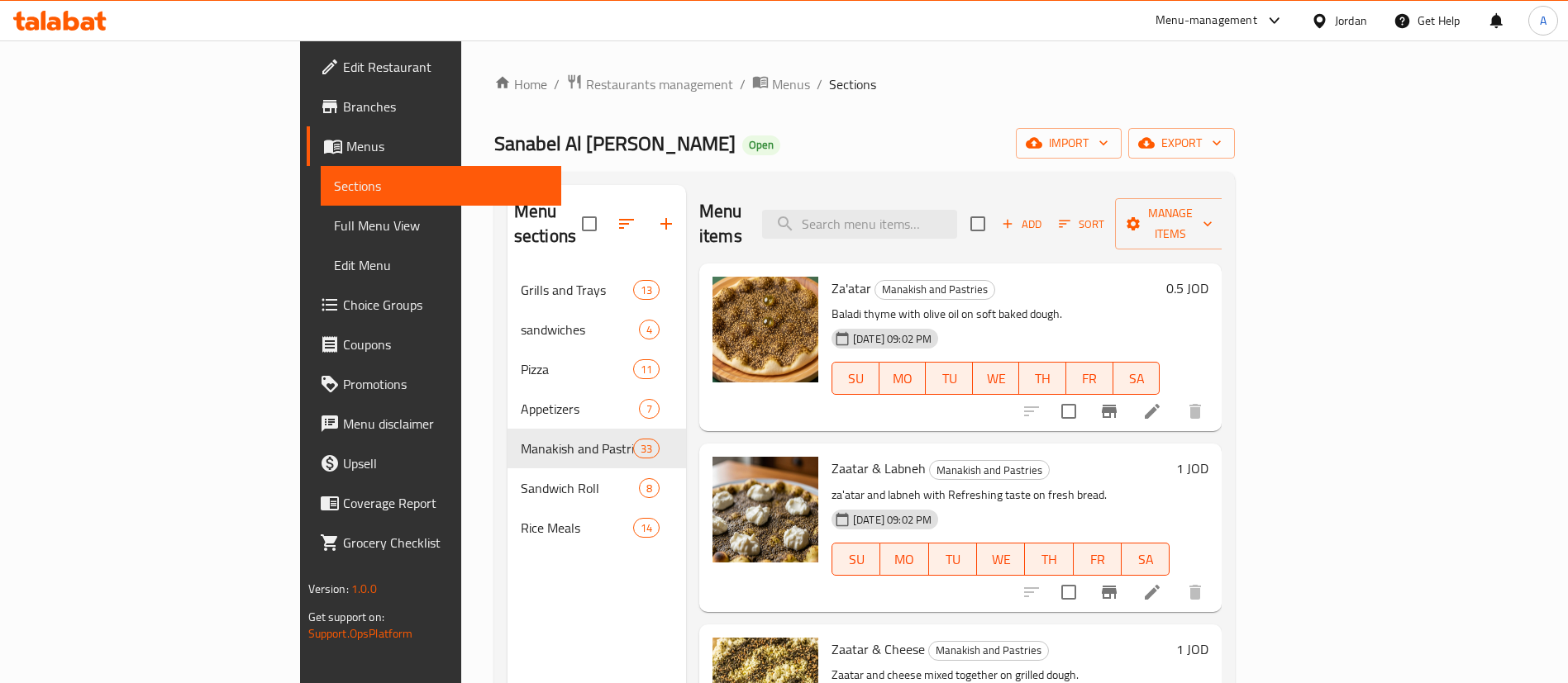
click at [1209, 277] on h6 "0.5 JOD" at bounding box center [1188, 289] width 42 height 23
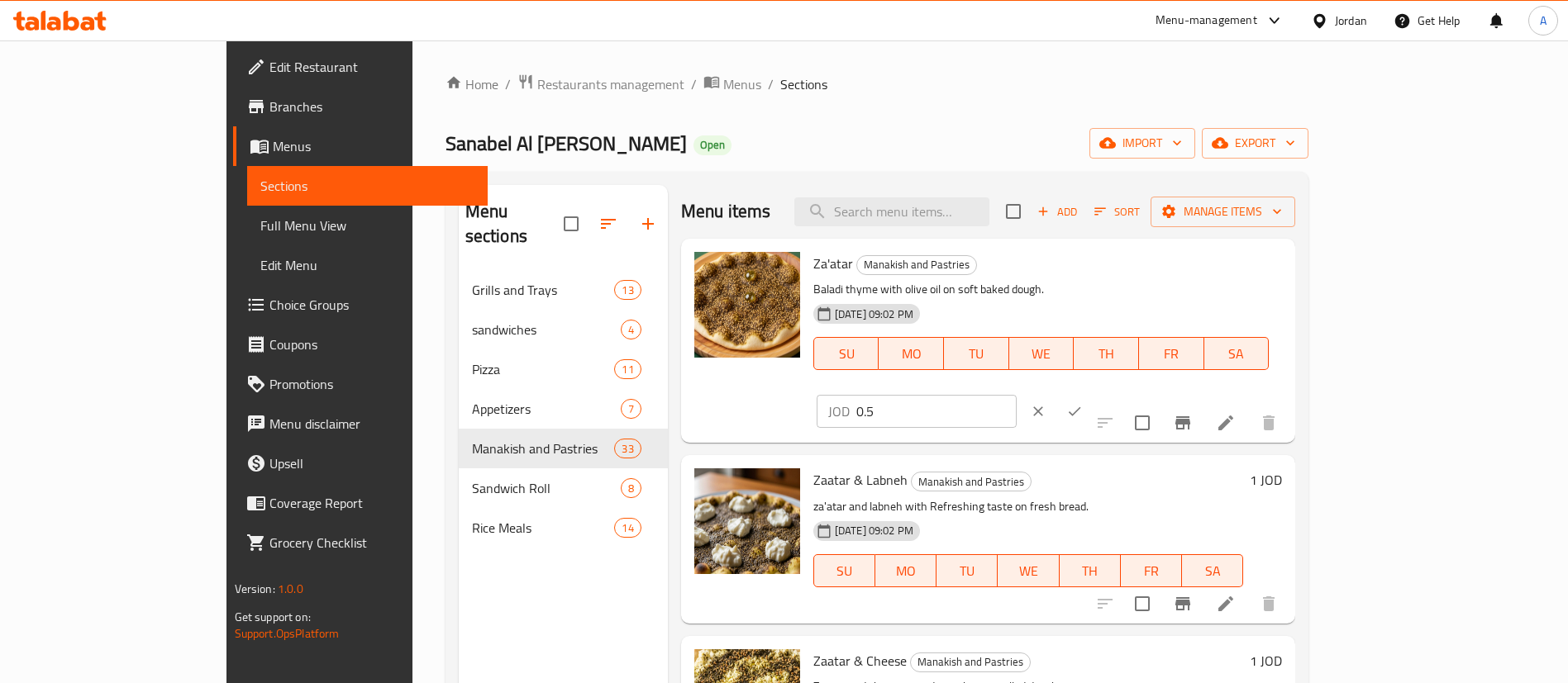
click at [1017, 395] on input "0.5" at bounding box center [937, 412] width 160 height 33
drag, startPoint x: 1349, startPoint y: 270, endPoint x: 1332, endPoint y: 268, distance: 17.1
click at [1017, 395] on input "0.55" at bounding box center [937, 412] width 160 height 33
drag, startPoint x: 1336, startPoint y: 274, endPoint x: 1179, endPoint y: 283, distance: 157.3
click at [1171, 287] on div "Za'atar Manakish and Pastries Baladi thyme with olive oil on soft baked dough. …" at bounding box center [1047, 341] width 482 height 191
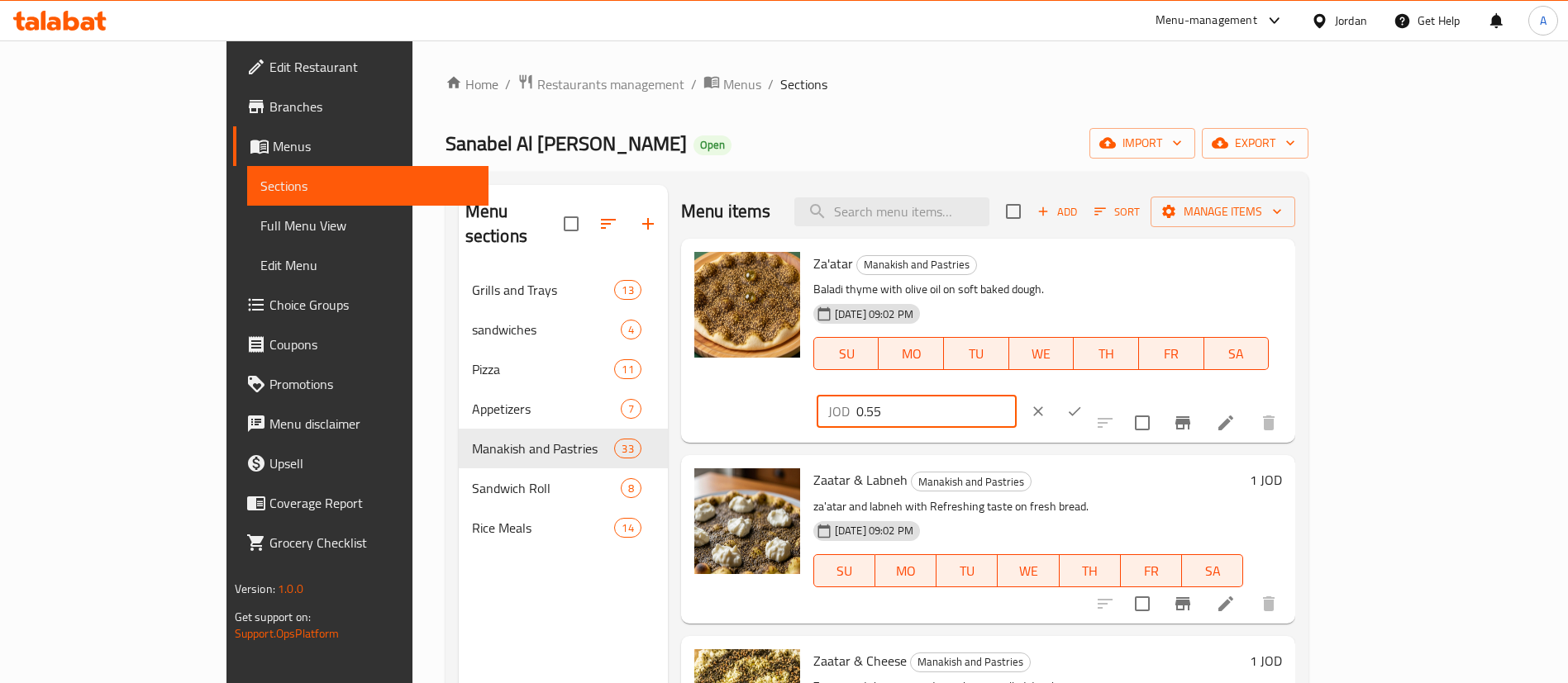
type input "0.55"
click at [1083, 403] on icon "ok" at bounding box center [1074, 411] width 17 height 17
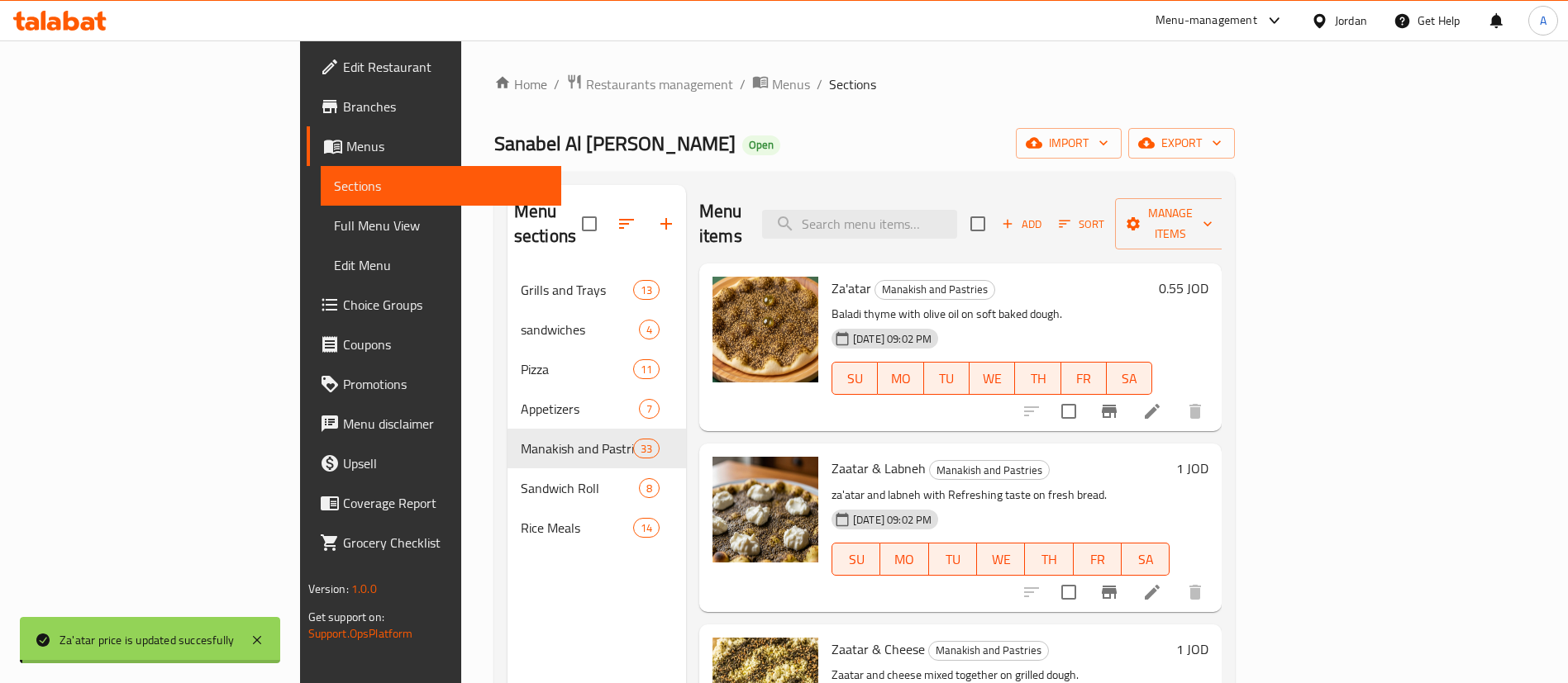
click at [1209, 457] on h6 "1 JOD" at bounding box center [1192, 468] width 33 height 23
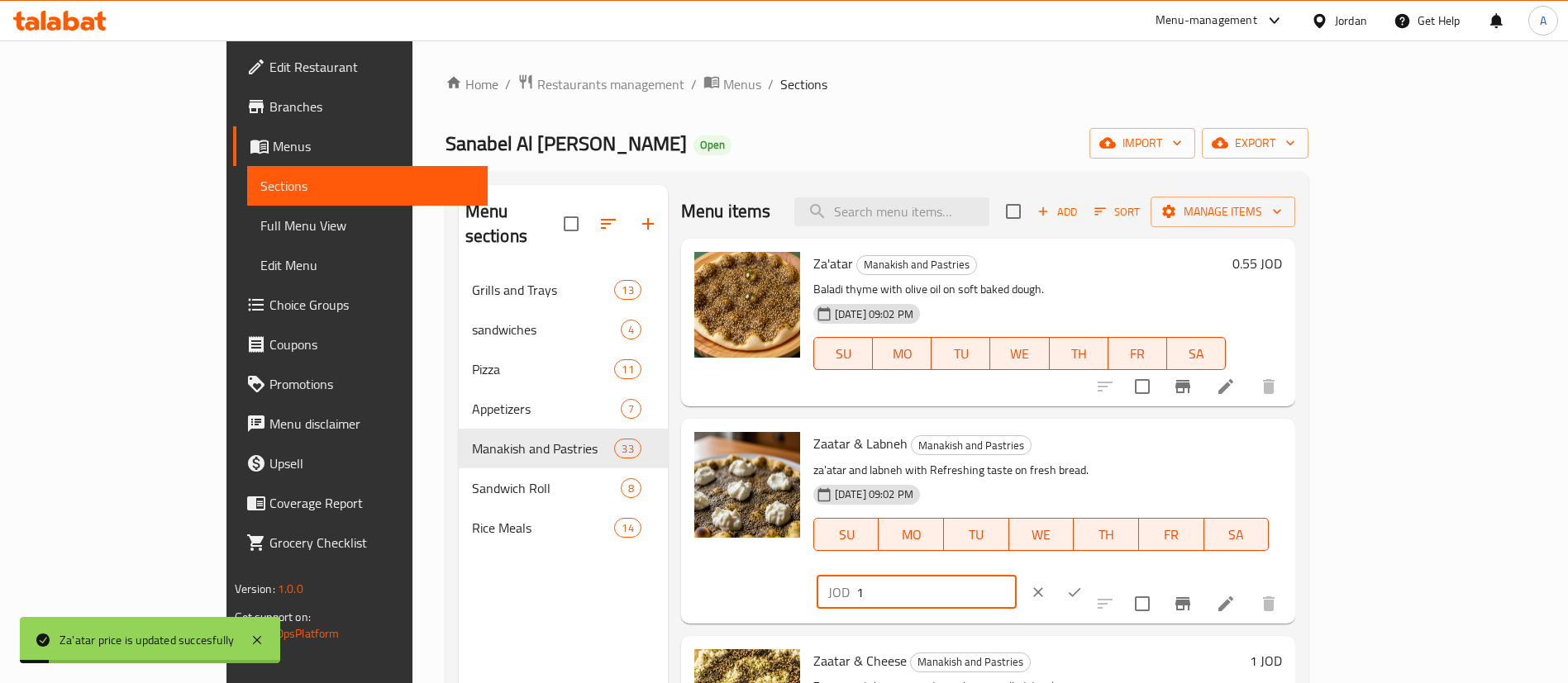
click at [1017, 576] on input "1" at bounding box center [937, 592] width 160 height 33
drag, startPoint x: 1314, startPoint y: 456, endPoint x: 1114, endPoint y: 453, distance: 200.0
click at [1115, 454] on div "Zaatar & Labneh Manakish and Pastries za'atar and labneh with Refreshing taste …" at bounding box center [1047, 521] width 482 height 191
type input "1.1"
click at [1083, 584] on icon "ok" at bounding box center [1074, 592] width 17 height 17
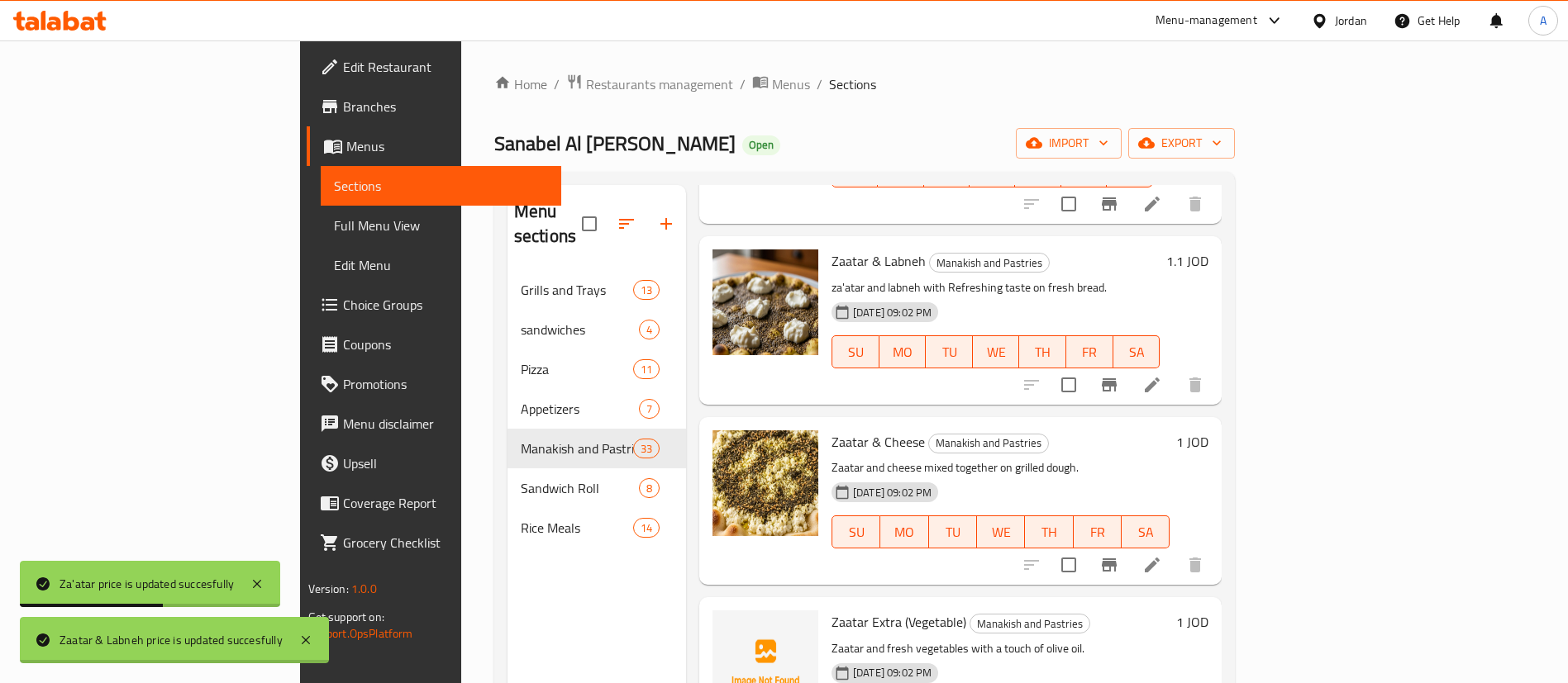
scroll to position [248, 0]
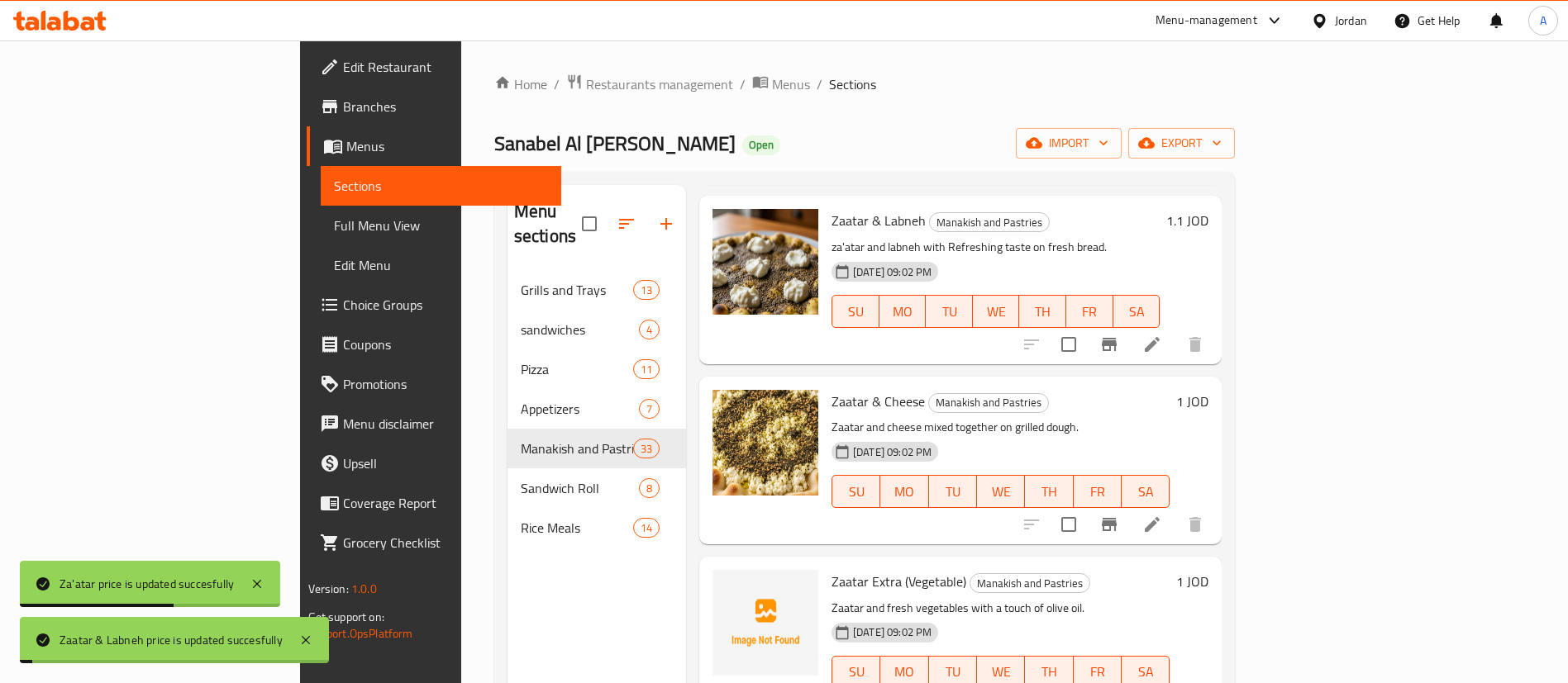
click at [1209, 390] on div "1 JOD" at bounding box center [1189, 460] width 39 height 142
click at [1209, 390] on h6 "1 JOD" at bounding box center [1192, 401] width 33 height 23
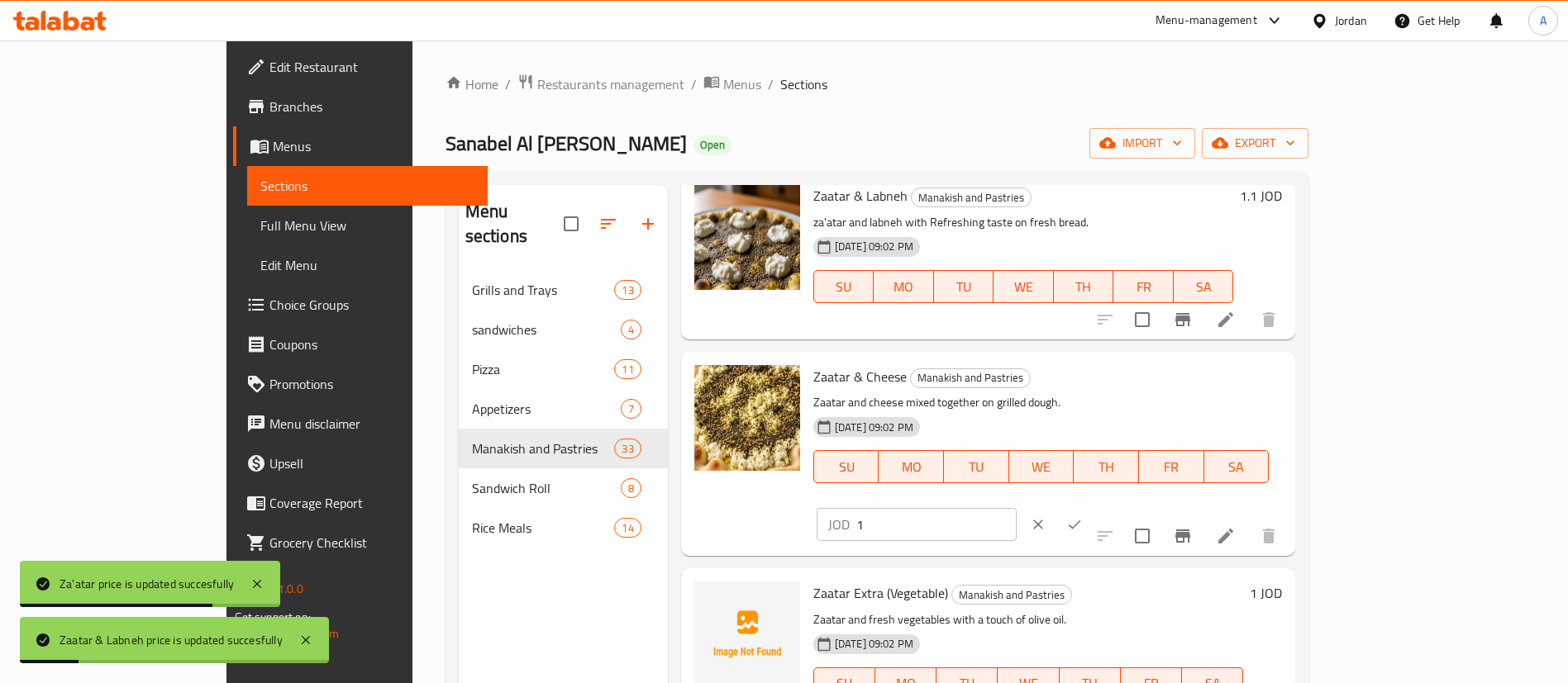
click at [1017, 508] on div "JOD 1 ​" at bounding box center [917, 525] width 200 height 33
paste input ".1"
type input "1.1"
click at [1083, 517] on icon "ok" at bounding box center [1074, 525] width 17 height 17
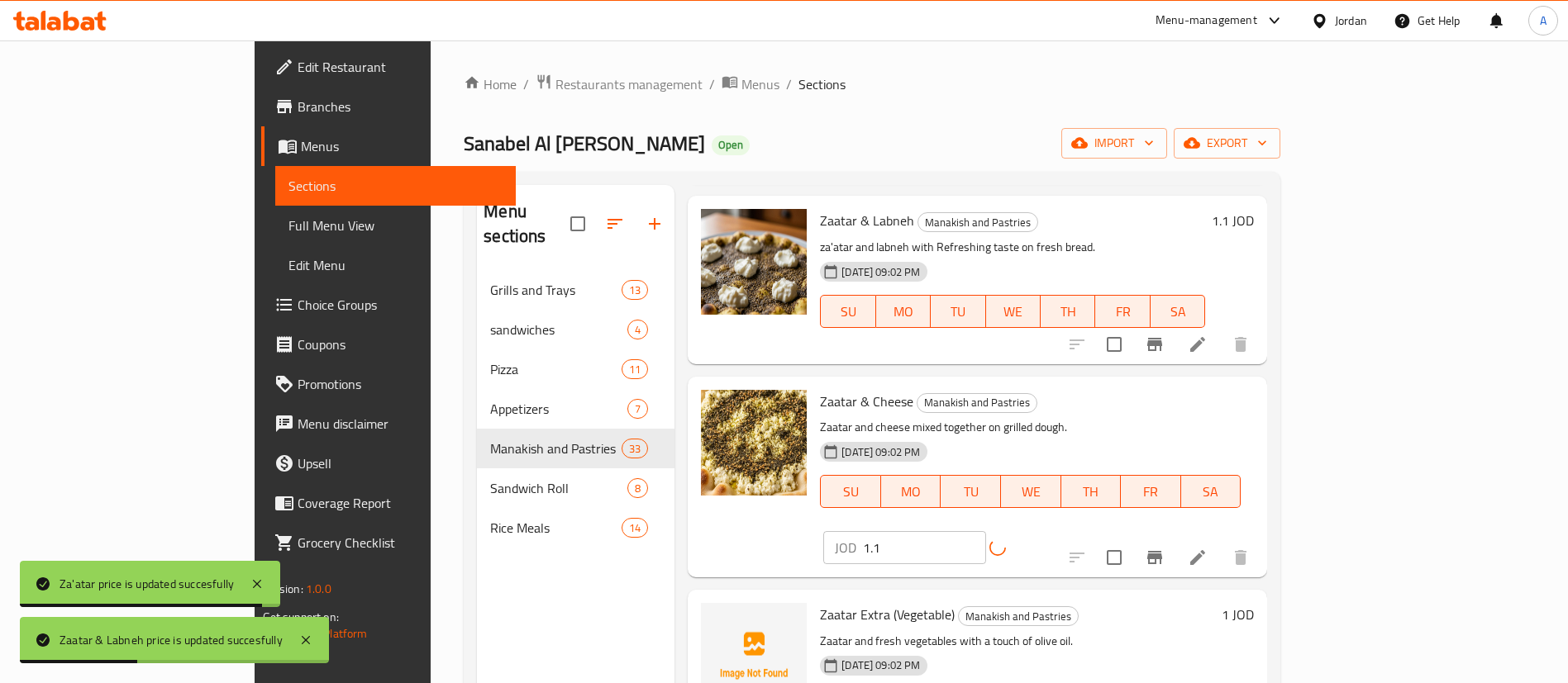
click at [1254, 603] on h6 "1 JOD" at bounding box center [1238, 614] width 33 height 23
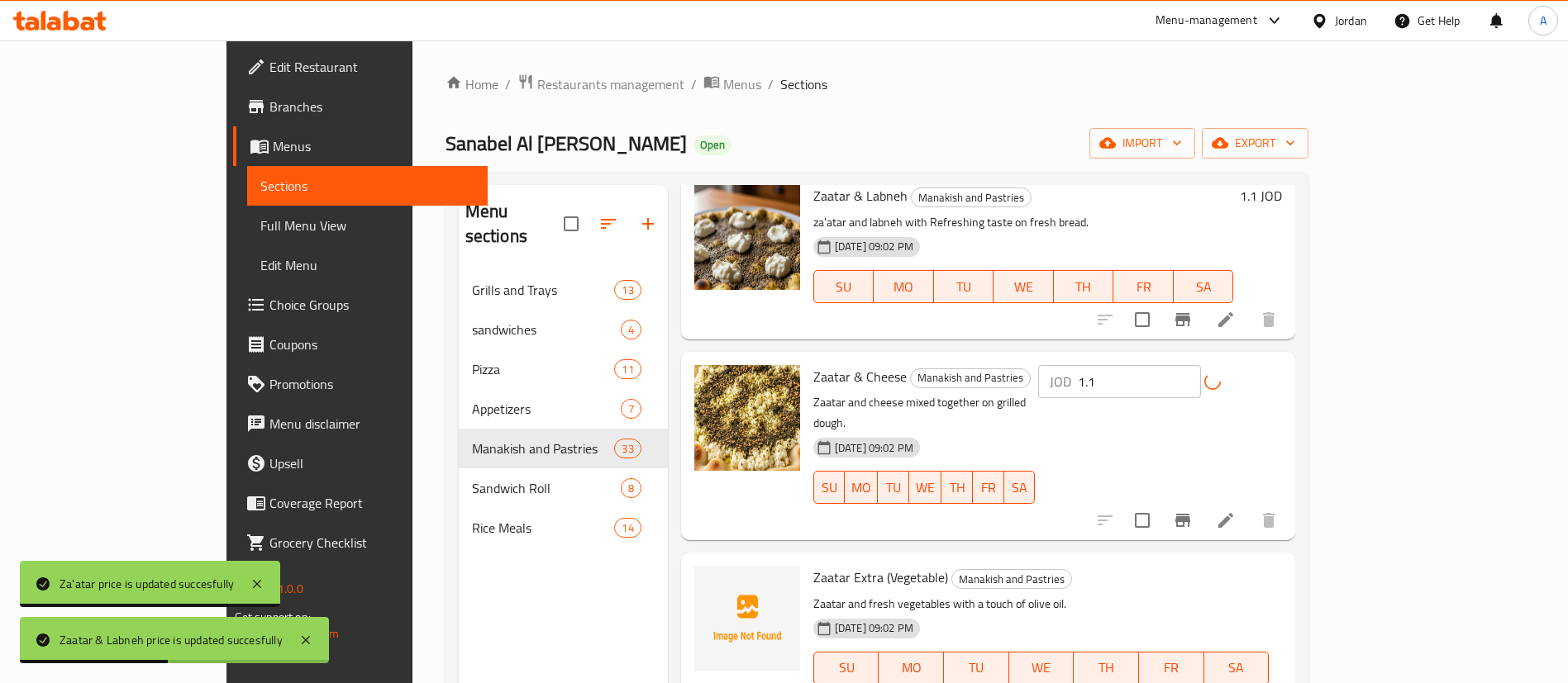
drag, startPoint x: 1297, startPoint y: 559, endPoint x: 1199, endPoint y: 562, distance: 98.0
click at [1196, 565] on div "Zaatar Extra (Vegetable) Manakish and Pastries Zaatar and fresh vegetables with…" at bounding box center [1047, 655] width 482 height 191
paste input ".1"
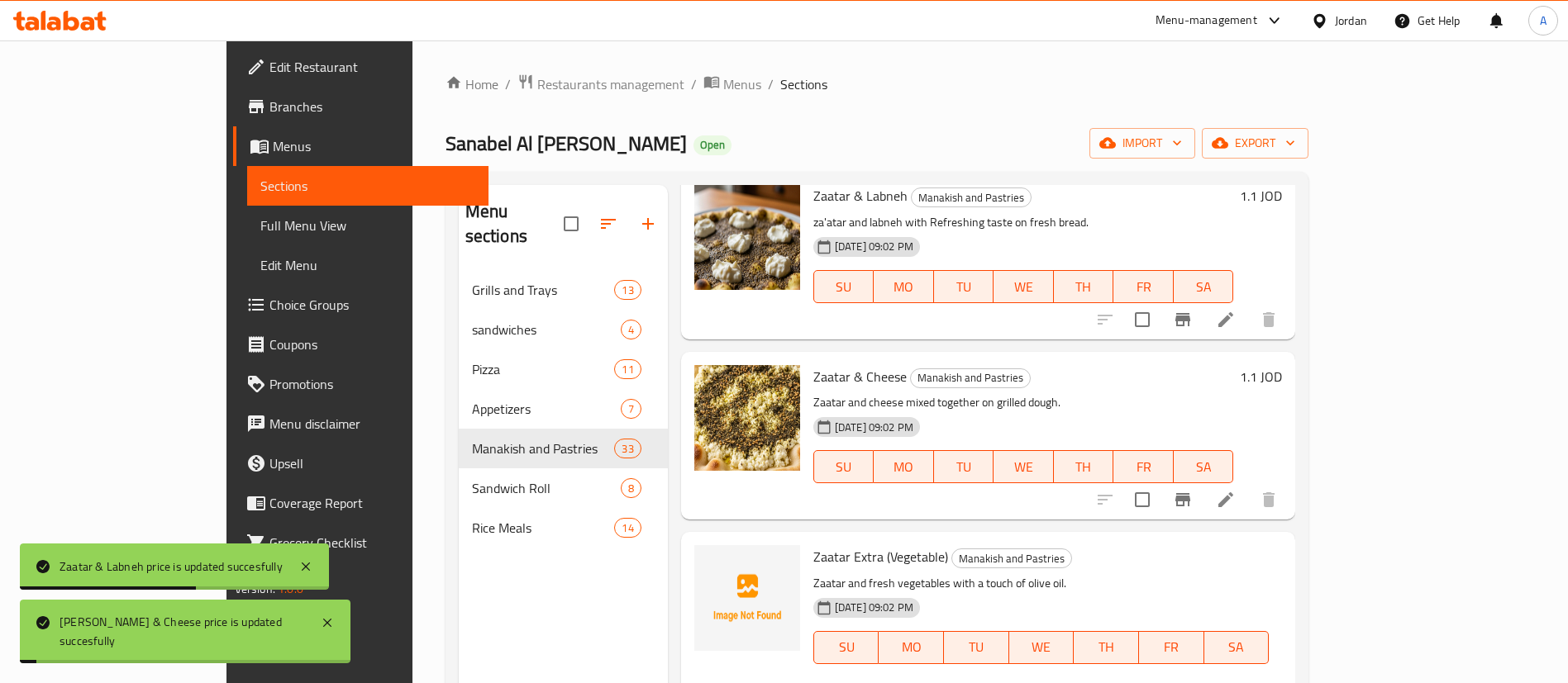
type input "1.1"
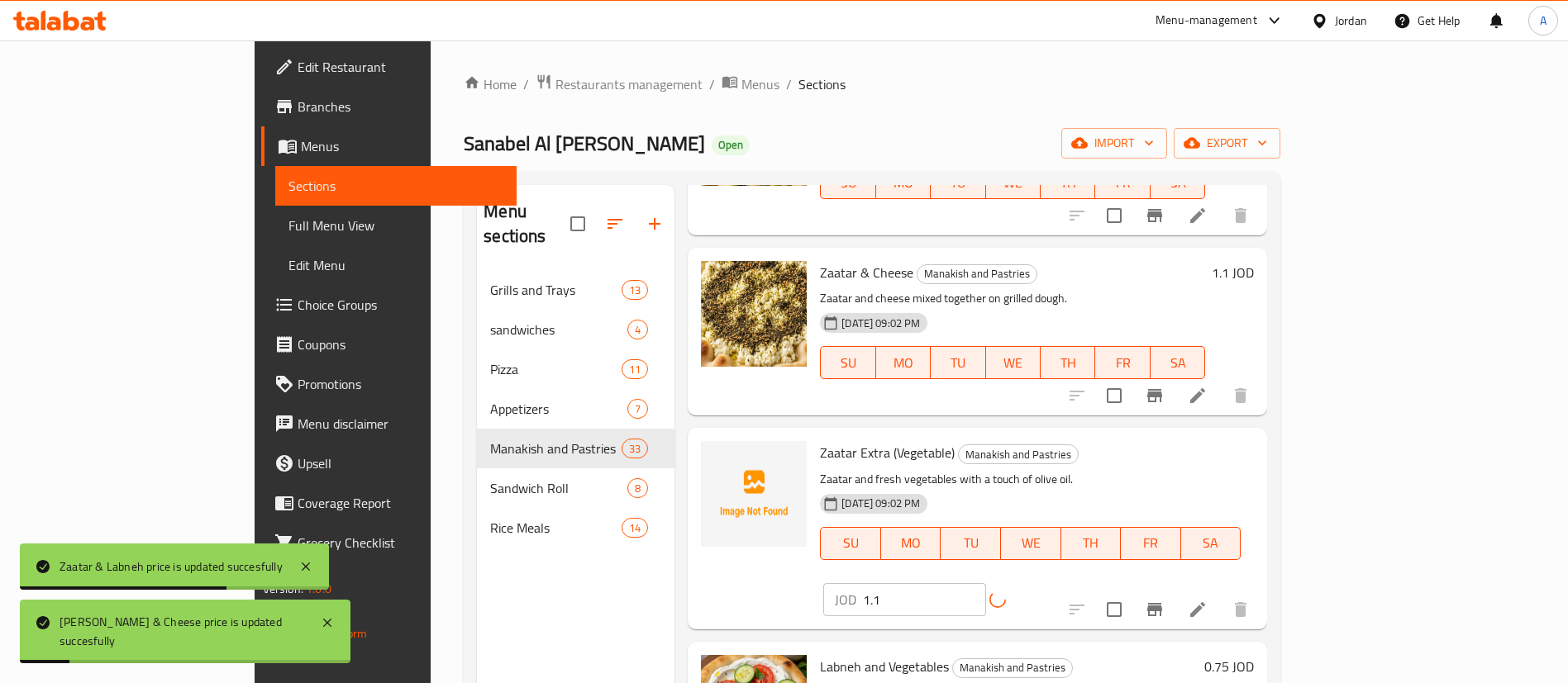
scroll to position [496, 0]
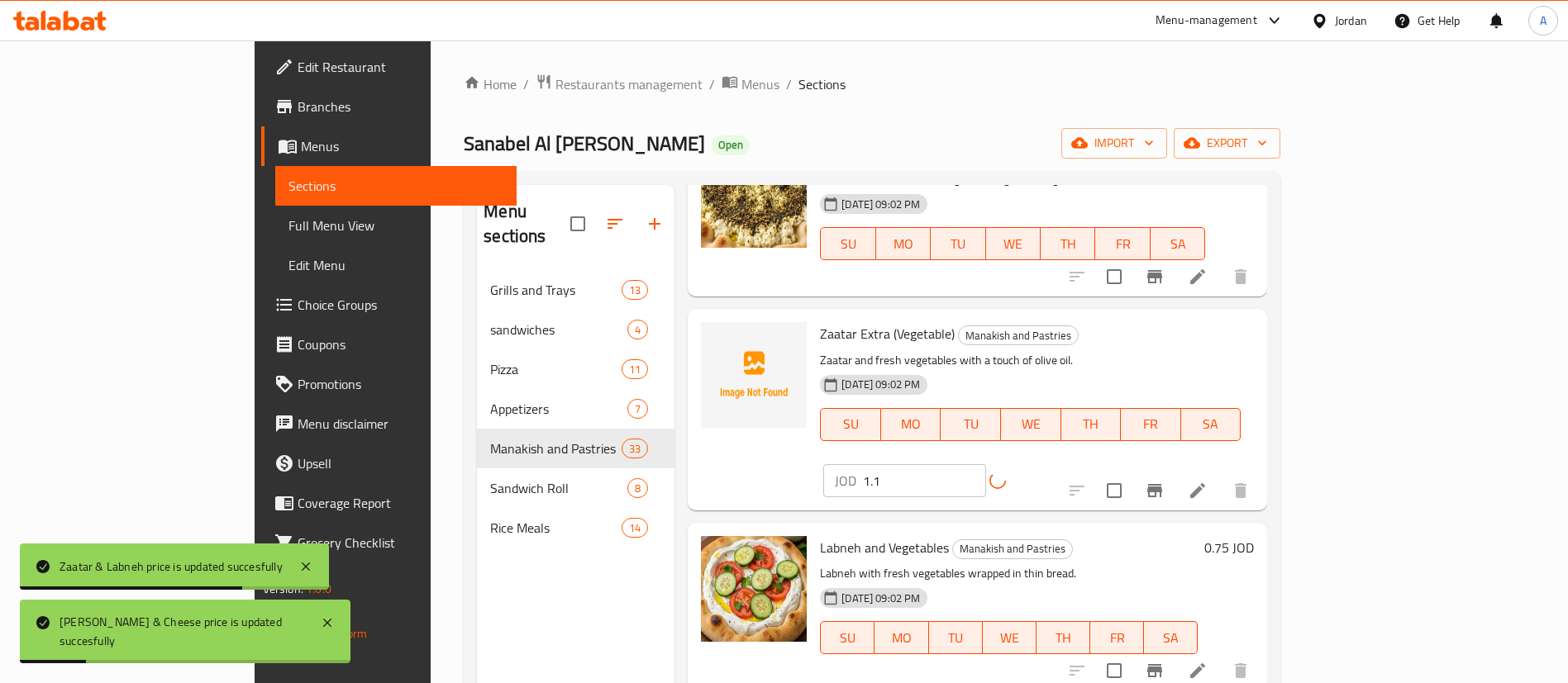
click at [1254, 536] on h6 "0.75 JOD" at bounding box center [1229, 547] width 49 height 23
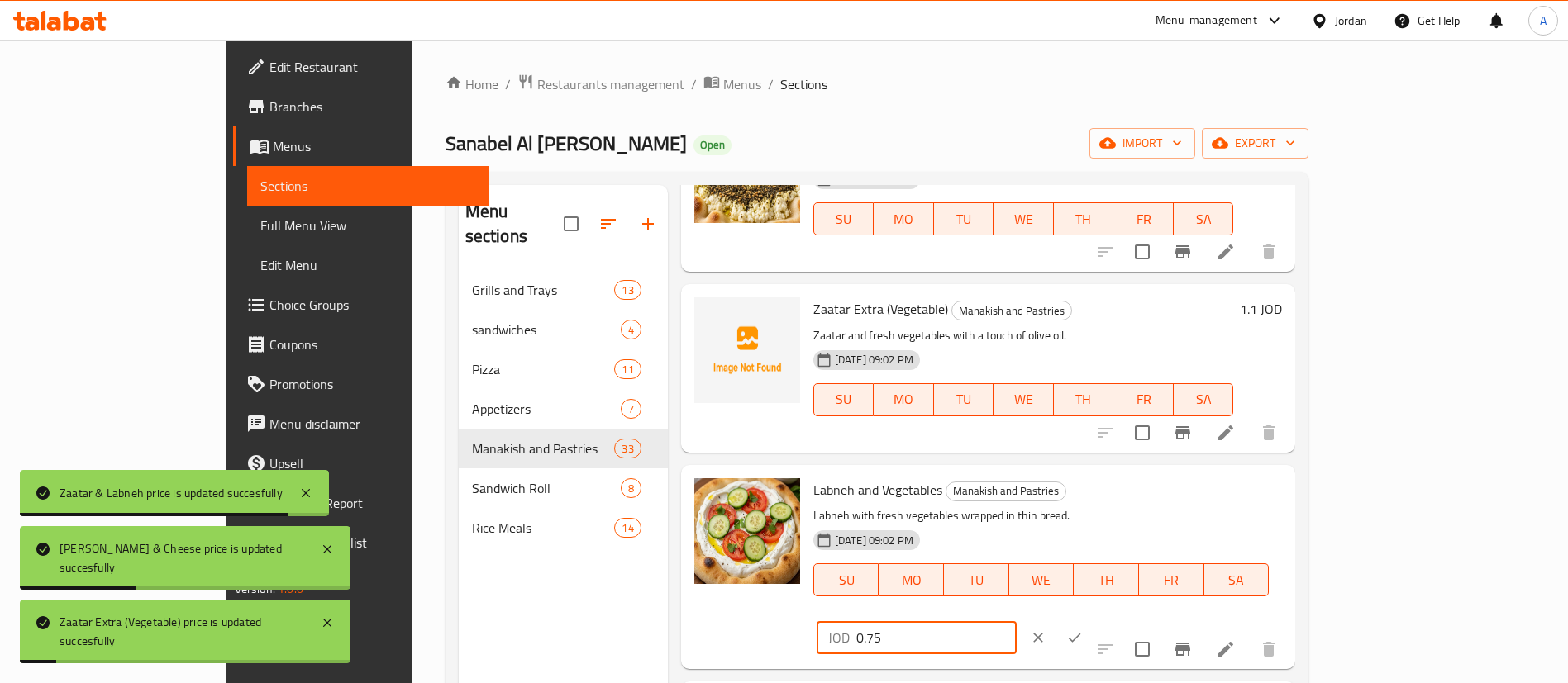
click at [1017, 621] on input "0.75" at bounding box center [937, 638] width 160 height 33
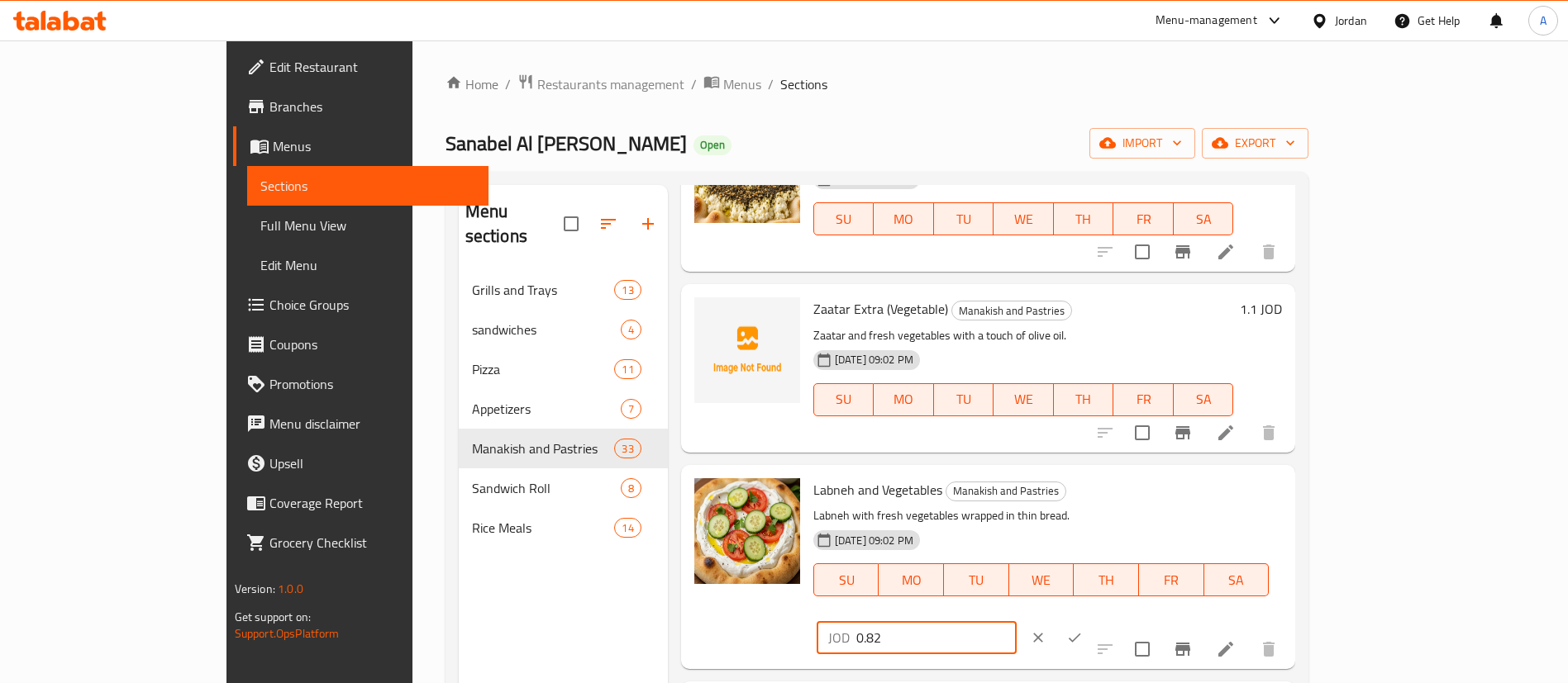
type input "0.82"
click at [1093, 620] on button "ok" at bounding box center [1074, 637] width 36 height 36
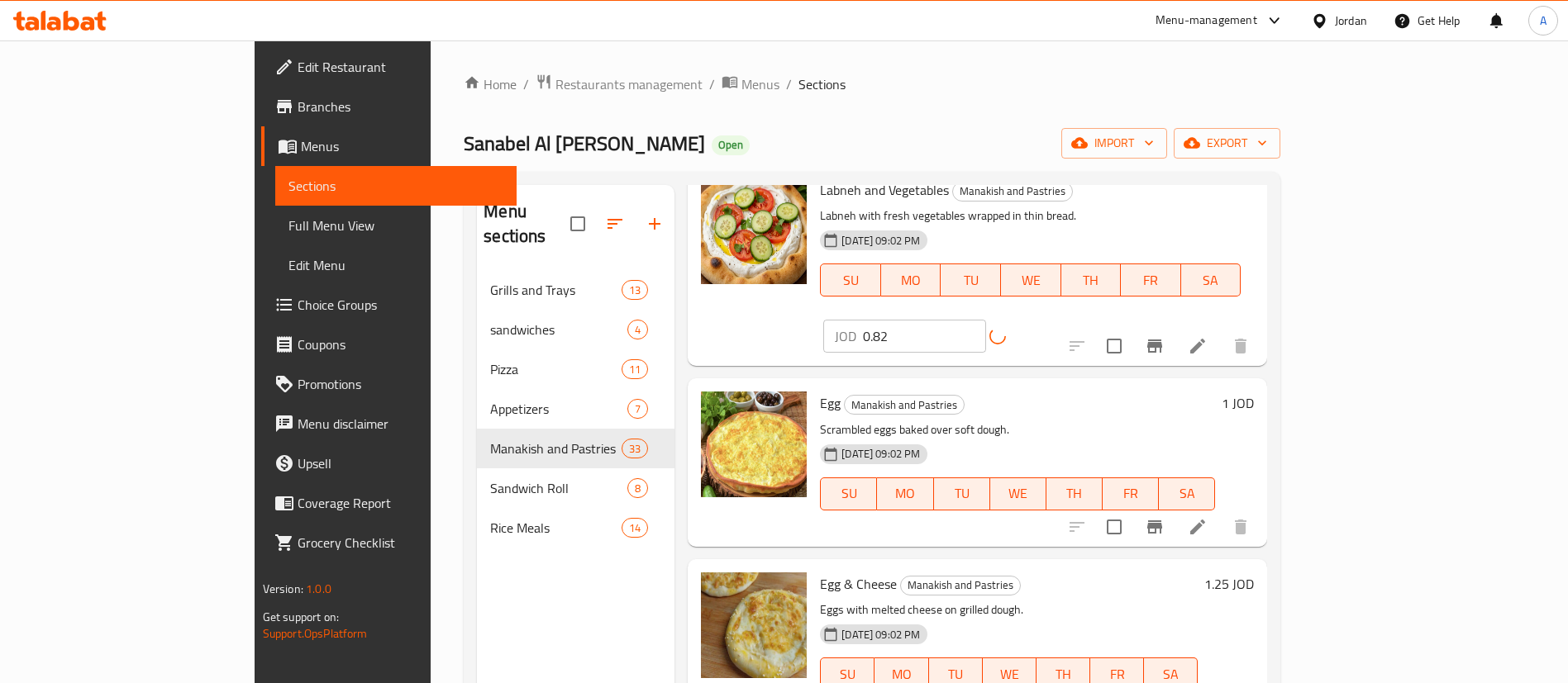
scroll to position [868, 0]
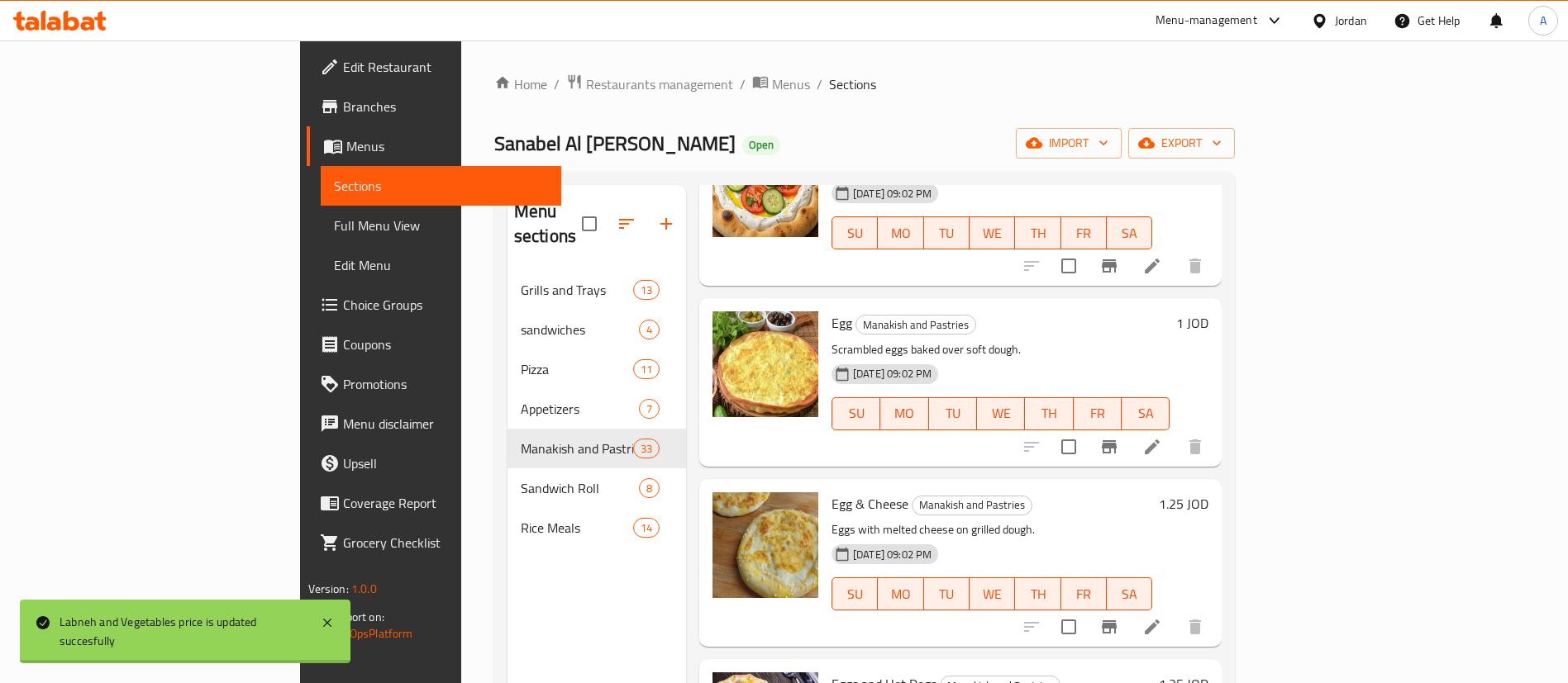
click at [1209, 312] on h6 "1 JOD" at bounding box center [1192, 323] width 33 height 23
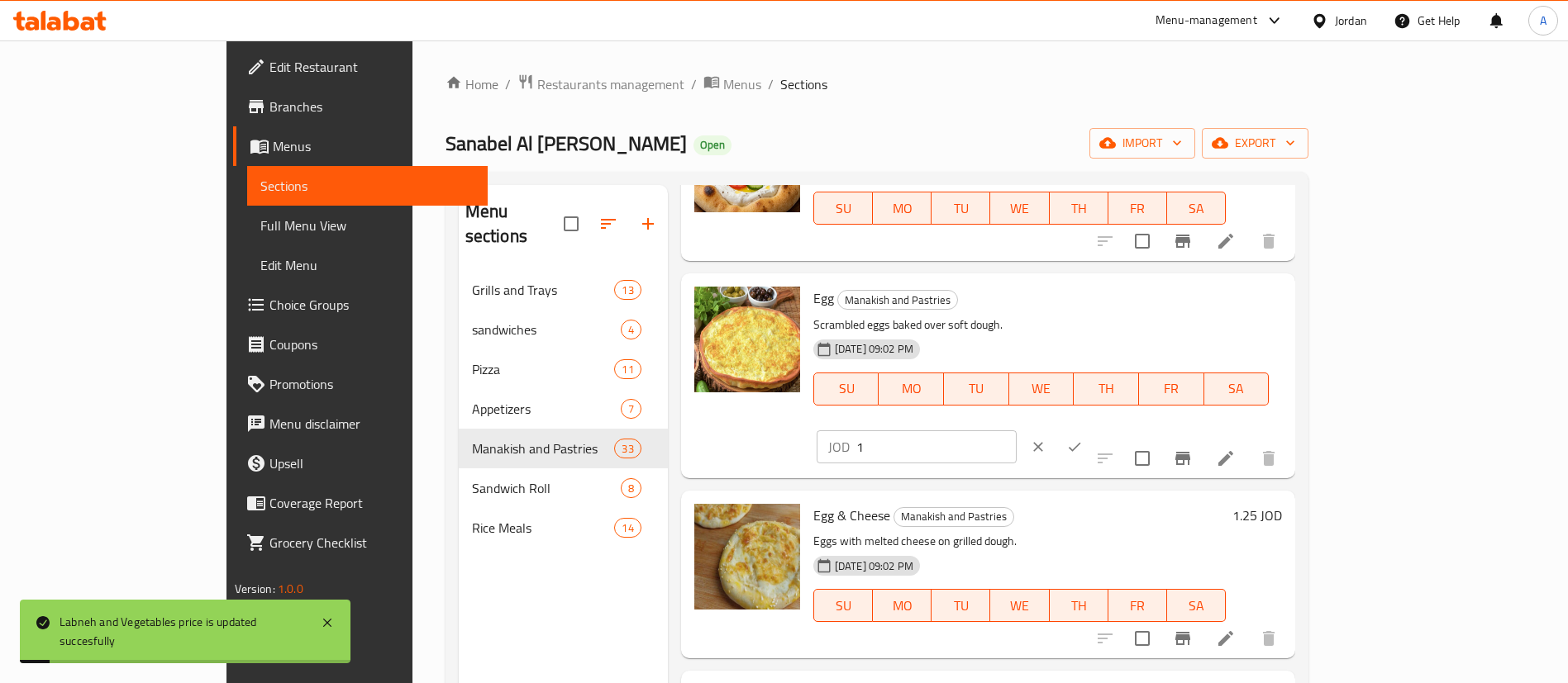
click at [1219, 309] on div "Egg Manakish and Pastries Scrambled eggs baked over soft dough. 25-08-2025 09:0…" at bounding box center [1047, 375] width 482 height 191
paste input ".1"
type input "1.1"
click at [1083, 439] on icon "ok" at bounding box center [1074, 447] width 17 height 17
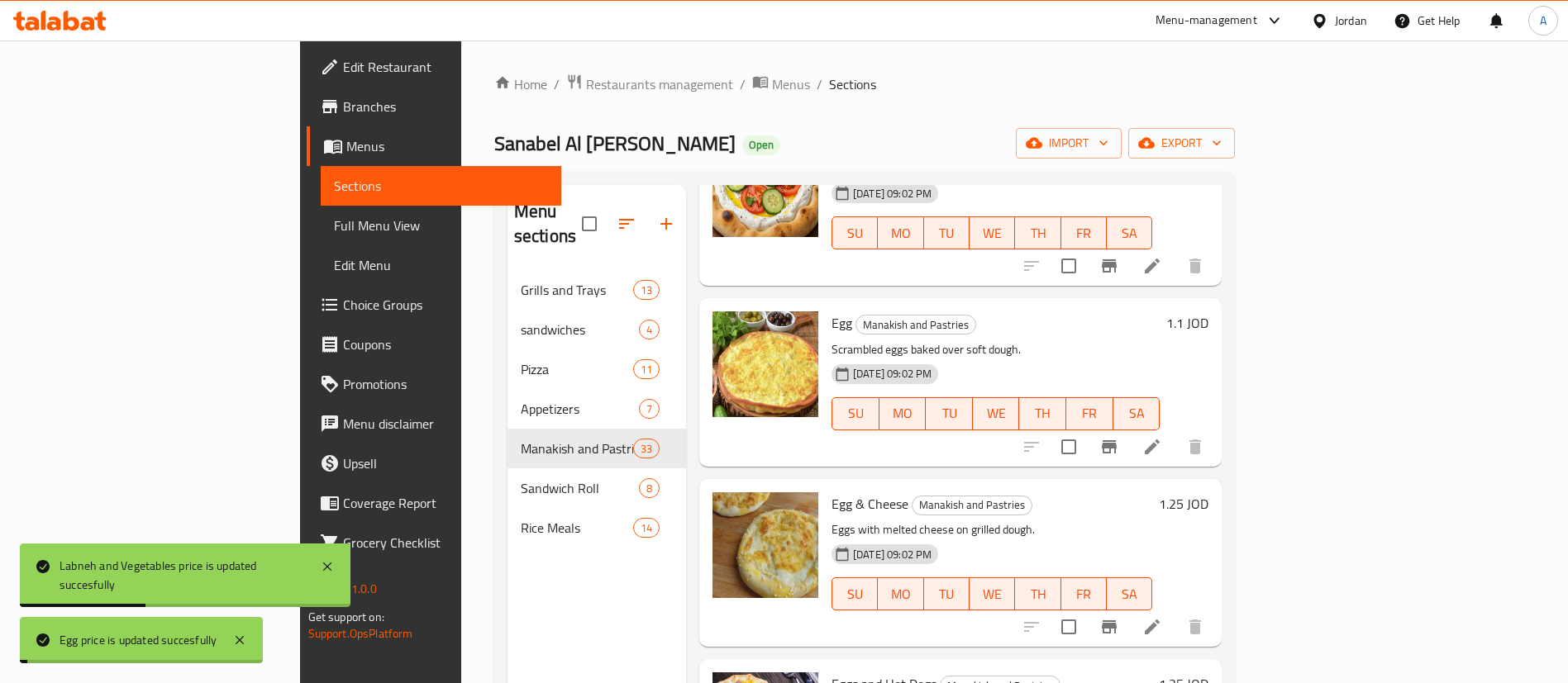
click at [1209, 493] on h6 "1.25 JOD" at bounding box center [1183, 504] width 49 height 23
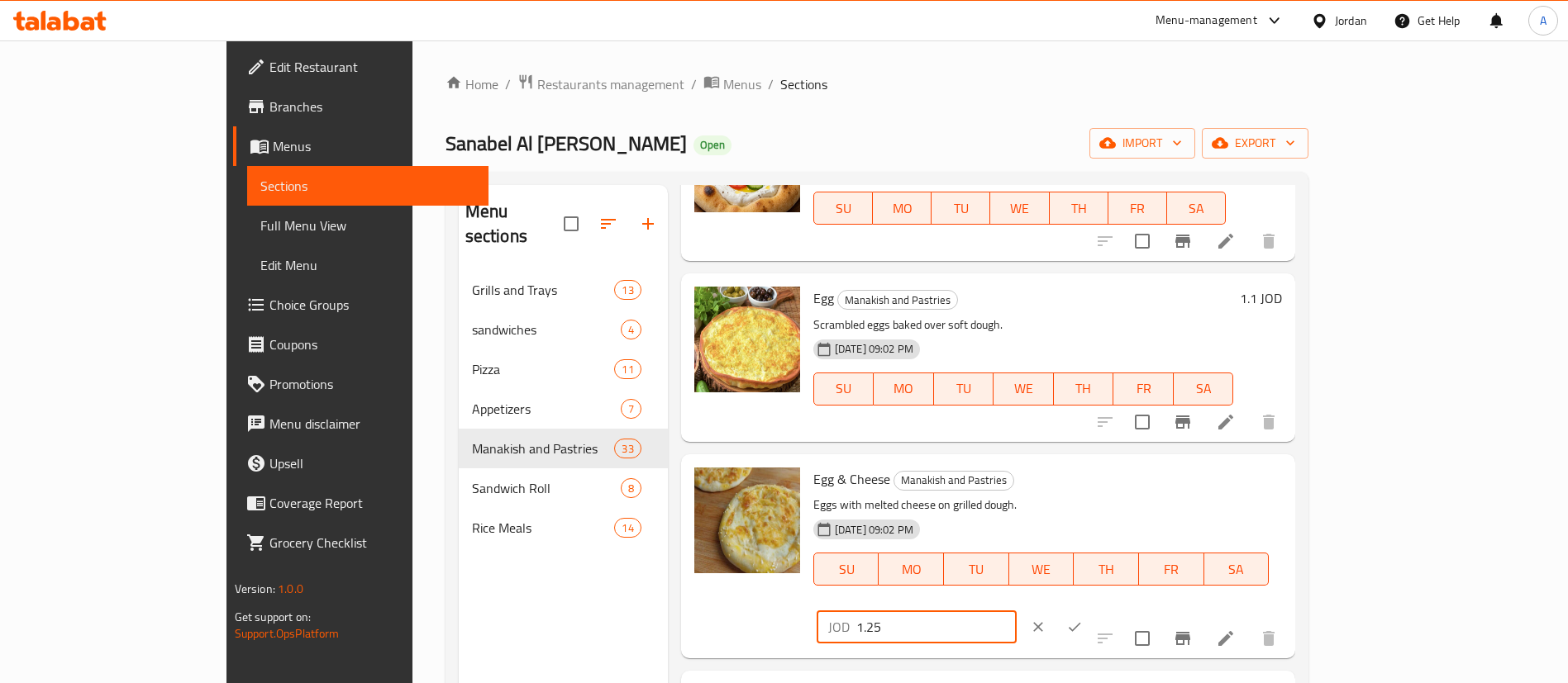
click at [1017, 611] on input "1.25" at bounding box center [937, 628] width 160 height 33
type input "1.375"
drag, startPoint x: 1329, startPoint y: 490, endPoint x: 1206, endPoint y: 479, distance: 123.5
click at [1207, 480] on div "Egg & Cheese Manakish and Pastries Eggs with melted cheese on grilled dough. 25…" at bounding box center [1047, 556] width 482 height 191
click at [1083, 619] on icon "ok" at bounding box center [1074, 627] width 17 height 17
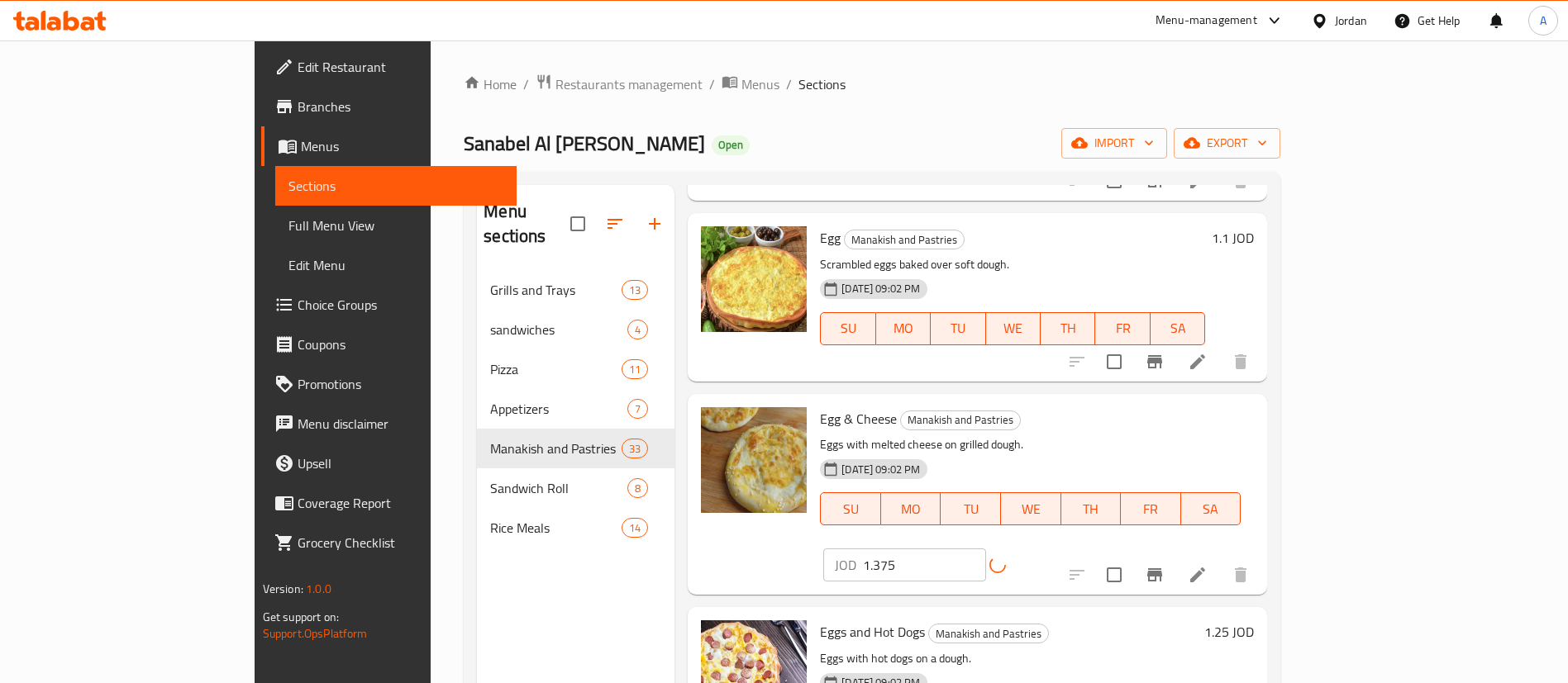
scroll to position [992, 0]
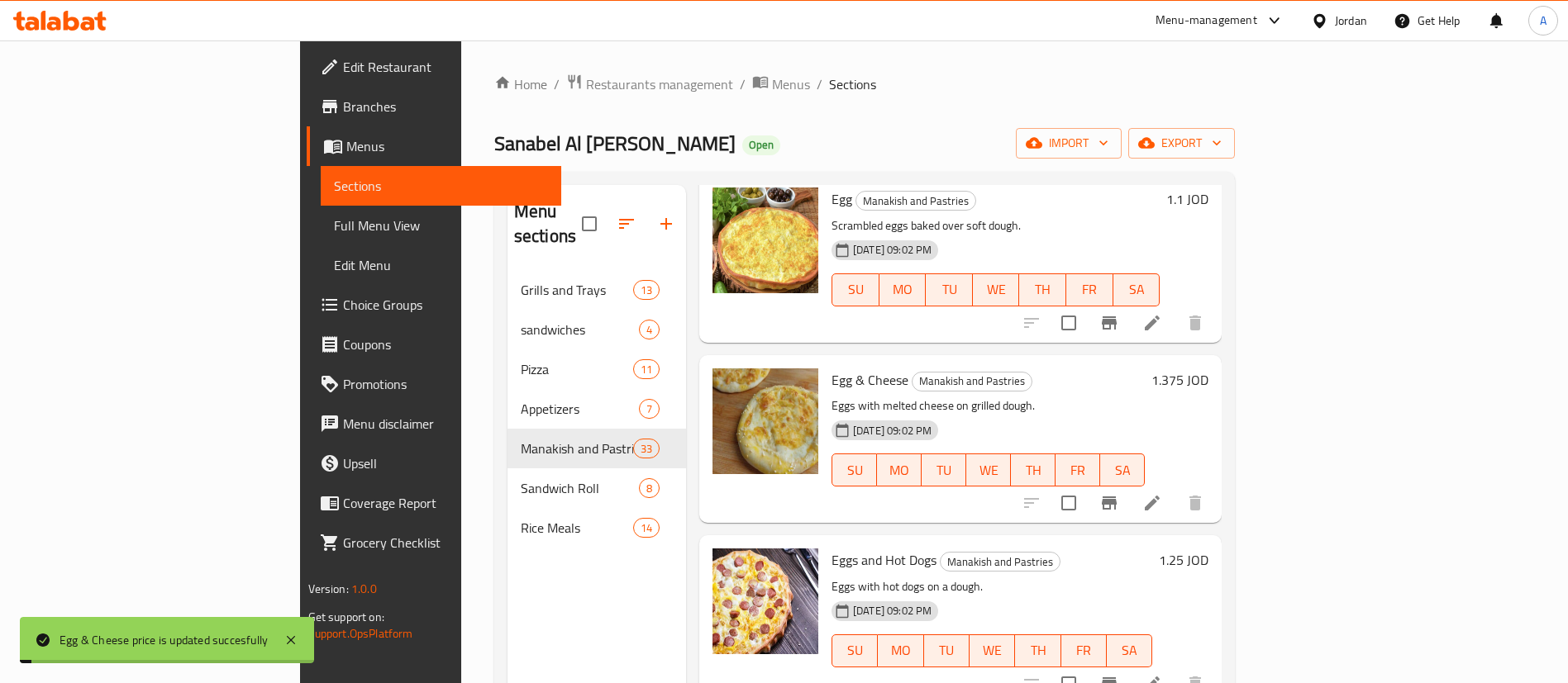
click at [1209, 548] on h6 "1.25 JOD" at bounding box center [1183, 560] width 49 height 23
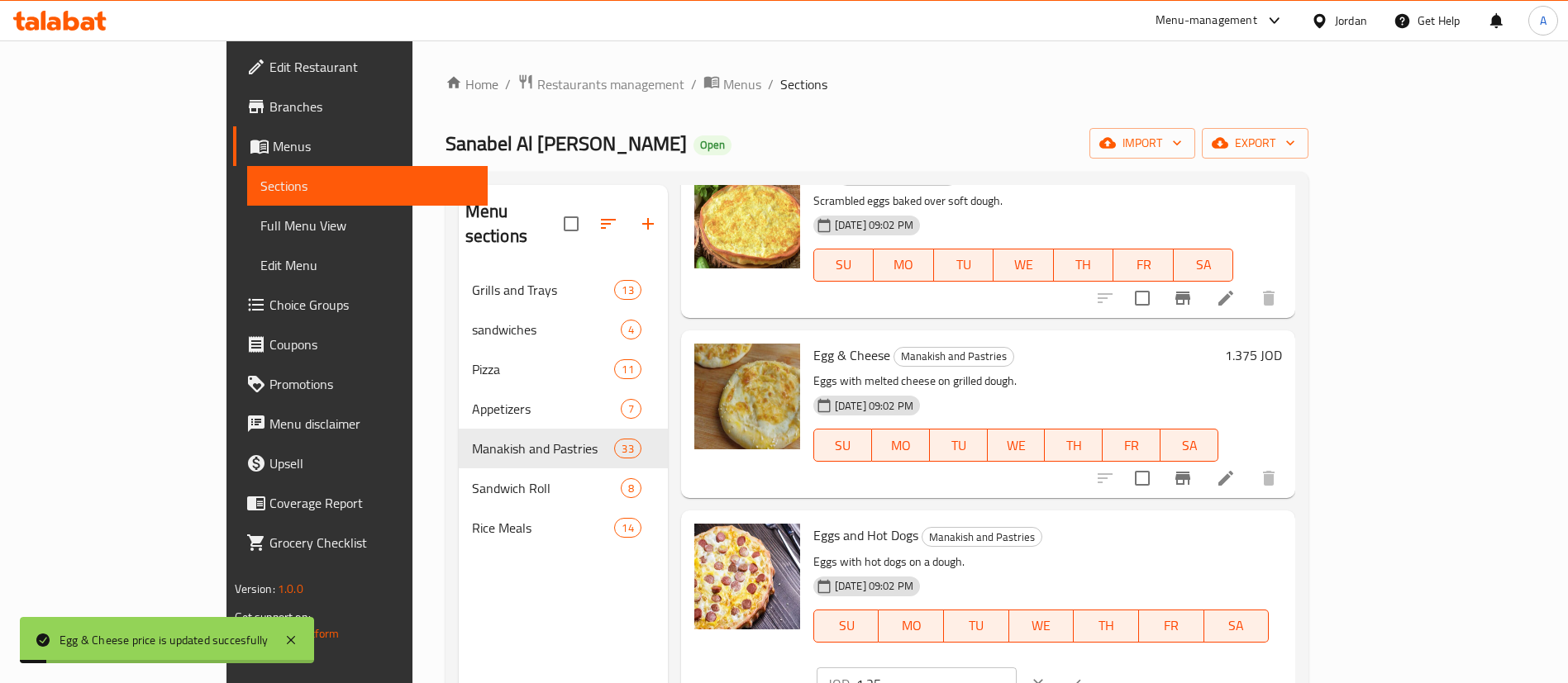
drag, startPoint x: 1329, startPoint y: 536, endPoint x: 1204, endPoint y: 532, distance: 125.1
click at [1211, 533] on div "Eggs and Hot Dogs Manakish and Pastries Eggs with hot dogs on a dough. 25-08-20…" at bounding box center [1047, 613] width 482 height 191
paste input "37"
type input "1.375"
click at [1083, 676] on icon "ok" at bounding box center [1074, 684] width 17 height 17
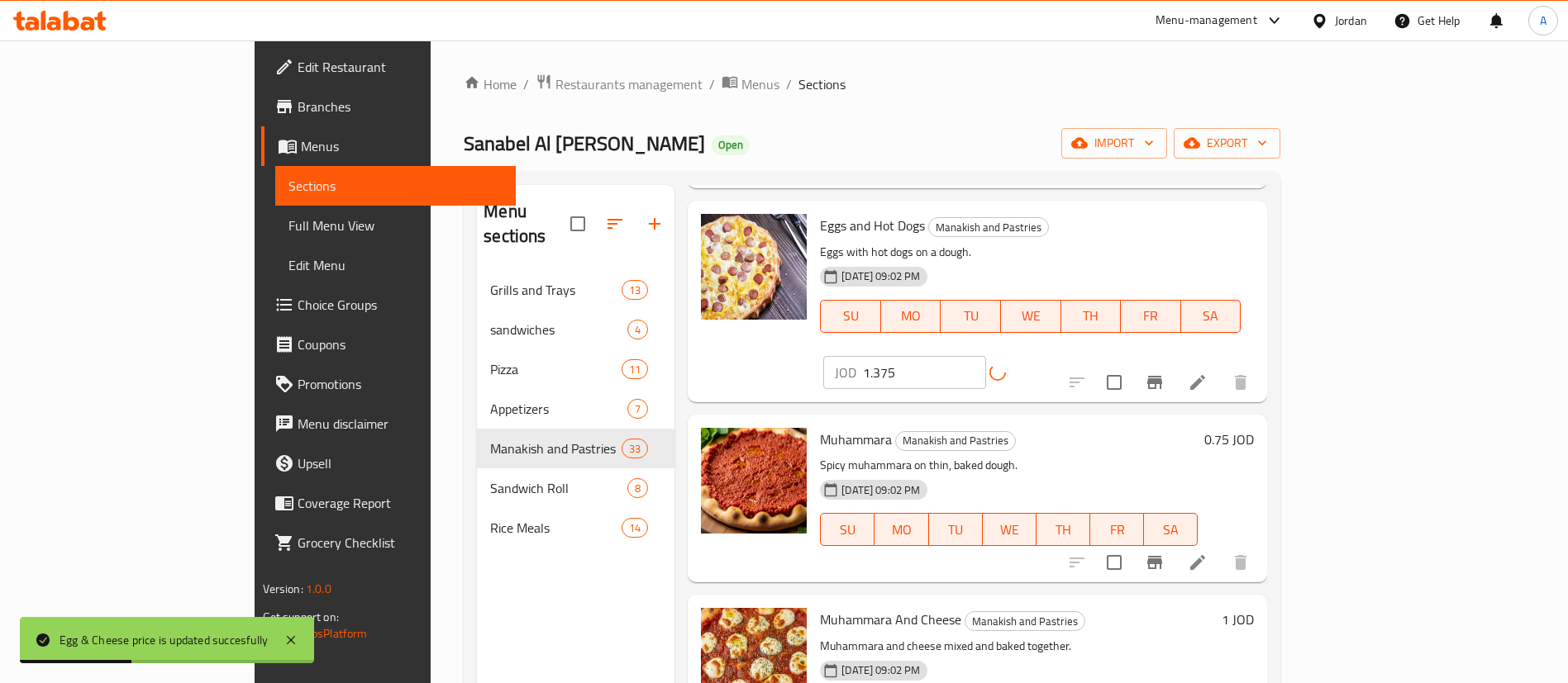
scroll to position [1363, 0]
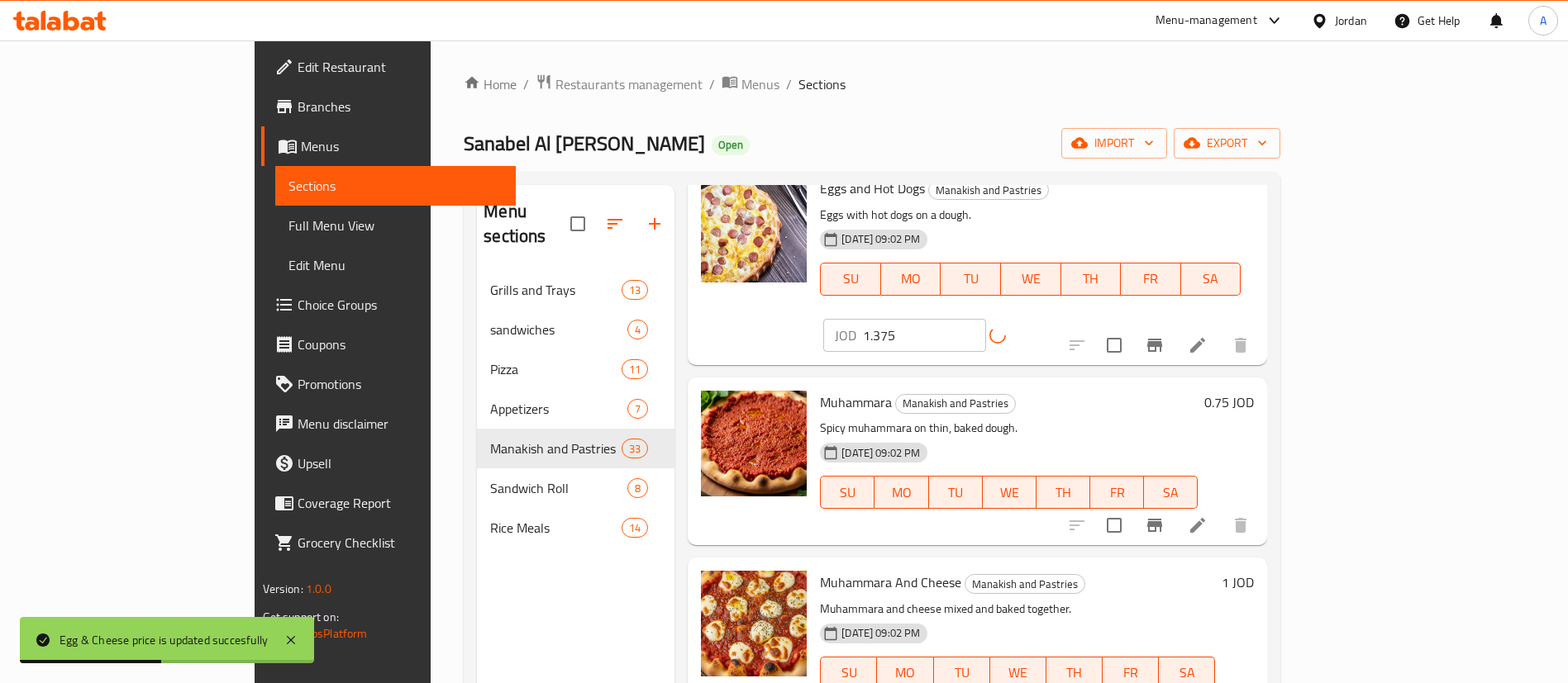
click at [1254, 391] on h6 "0.75 JOD" at bounding box center [1229, 402] width 49 height 23
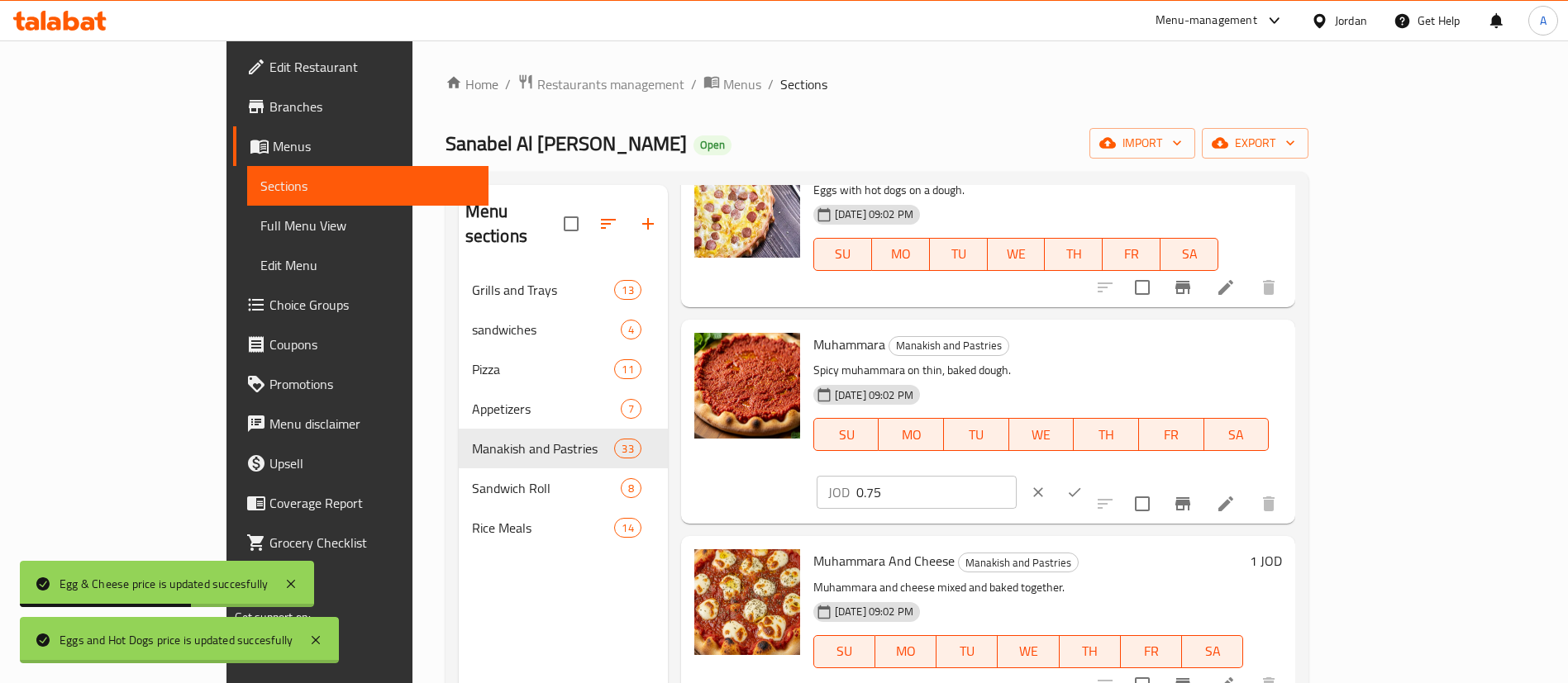
click at [1017, 476] on input "0.75" at bounding box center [937, 493] width 160 height 33
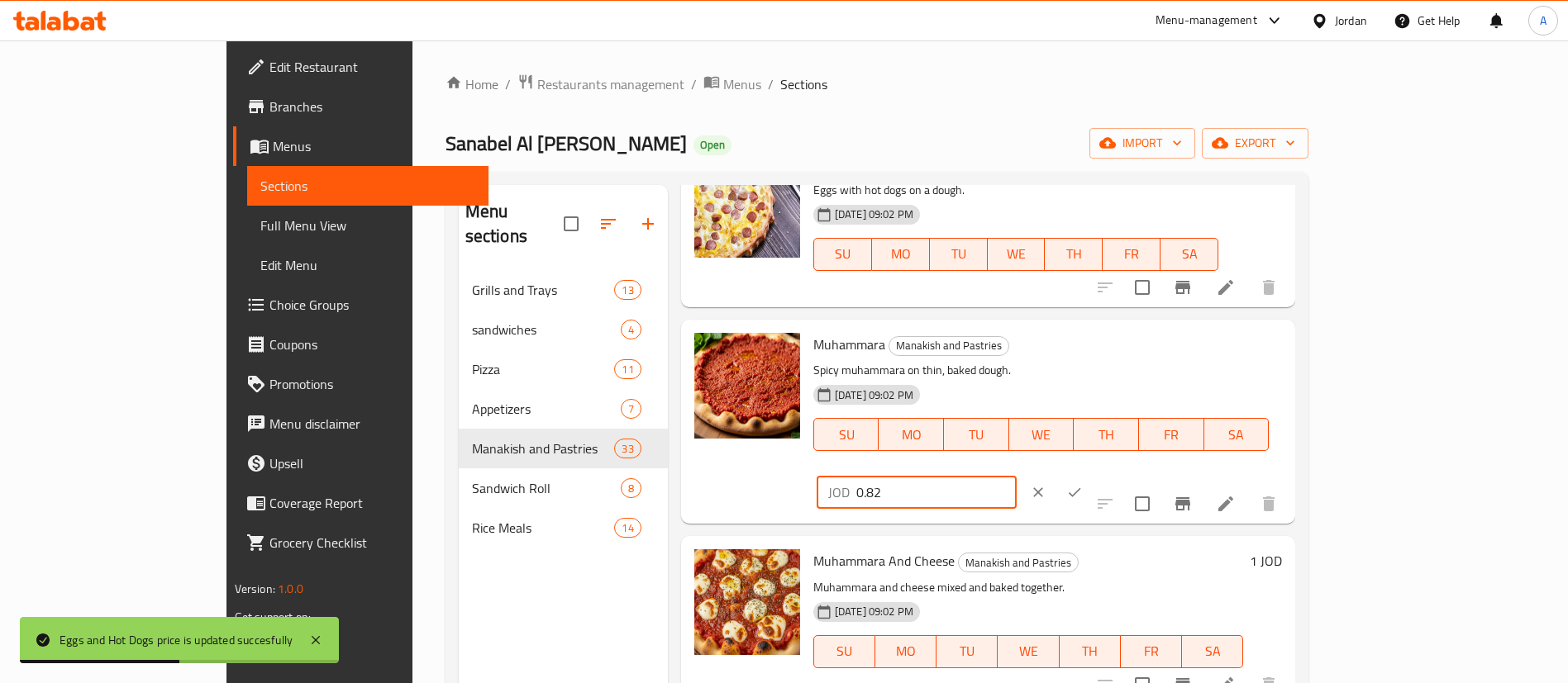
type input "0.82"
click at [1083, 484] on icon "ok" at bounding box center [1074, 492] width 17 height 17
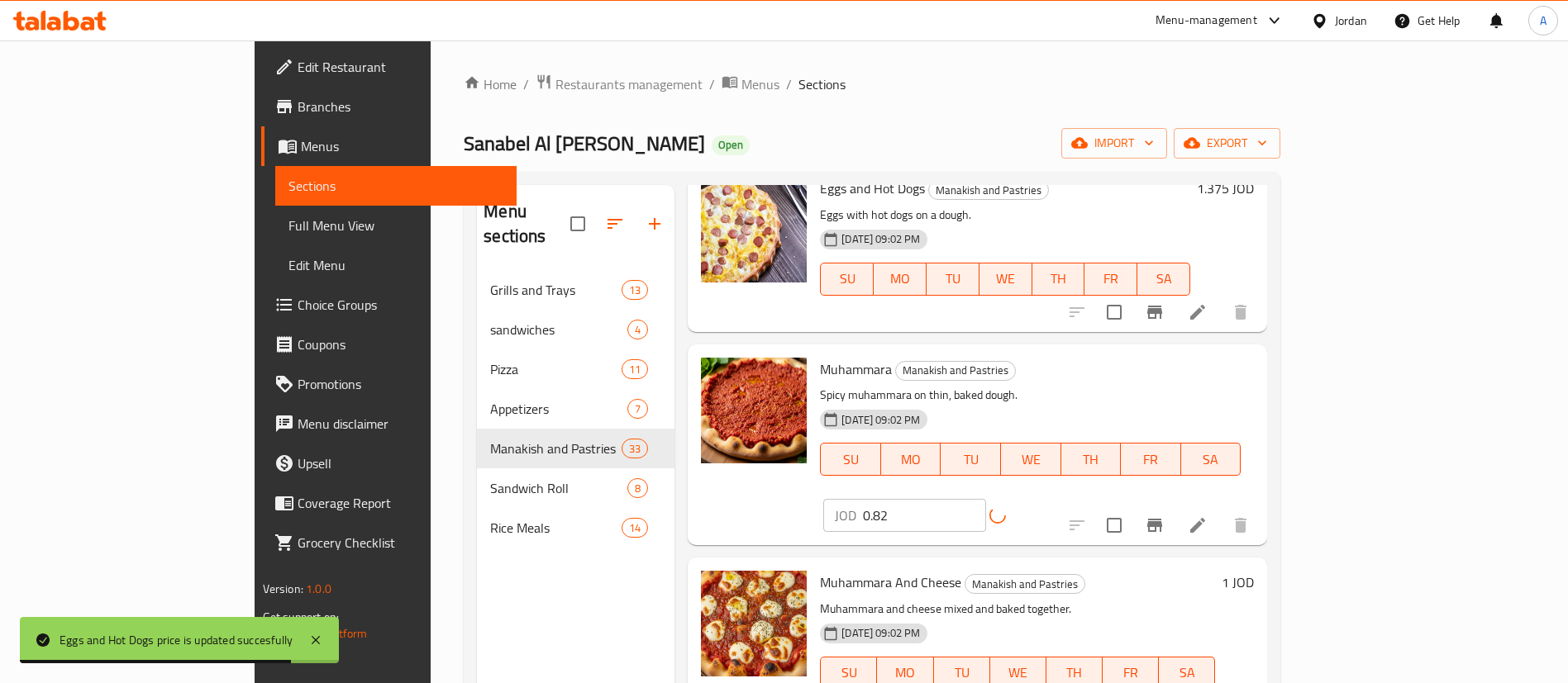
click at [1254, 571] on h6 "1 JOD" at bounding box center [1238, 583] width 33 height 23
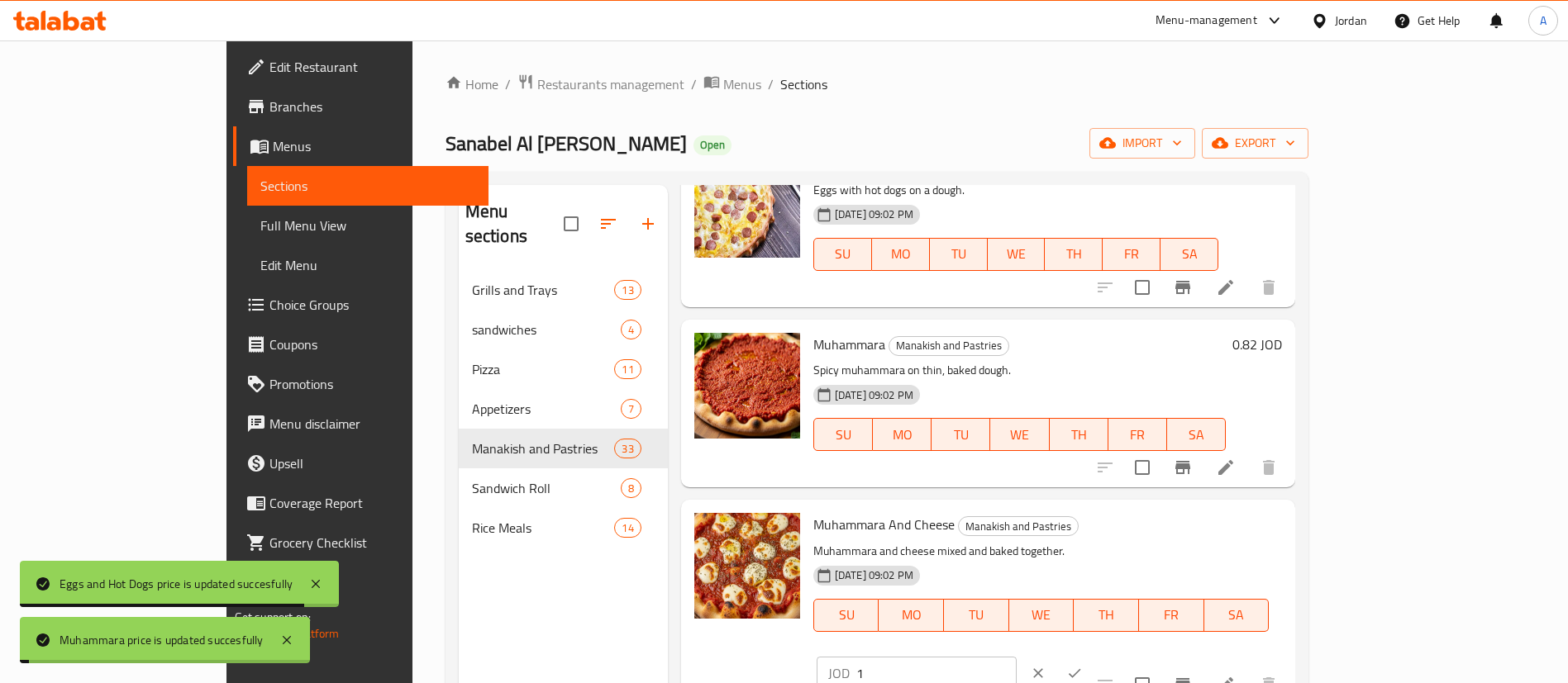
click at [1017, 657] on input "1" at bounding box center [937, 673] width 160 height 33
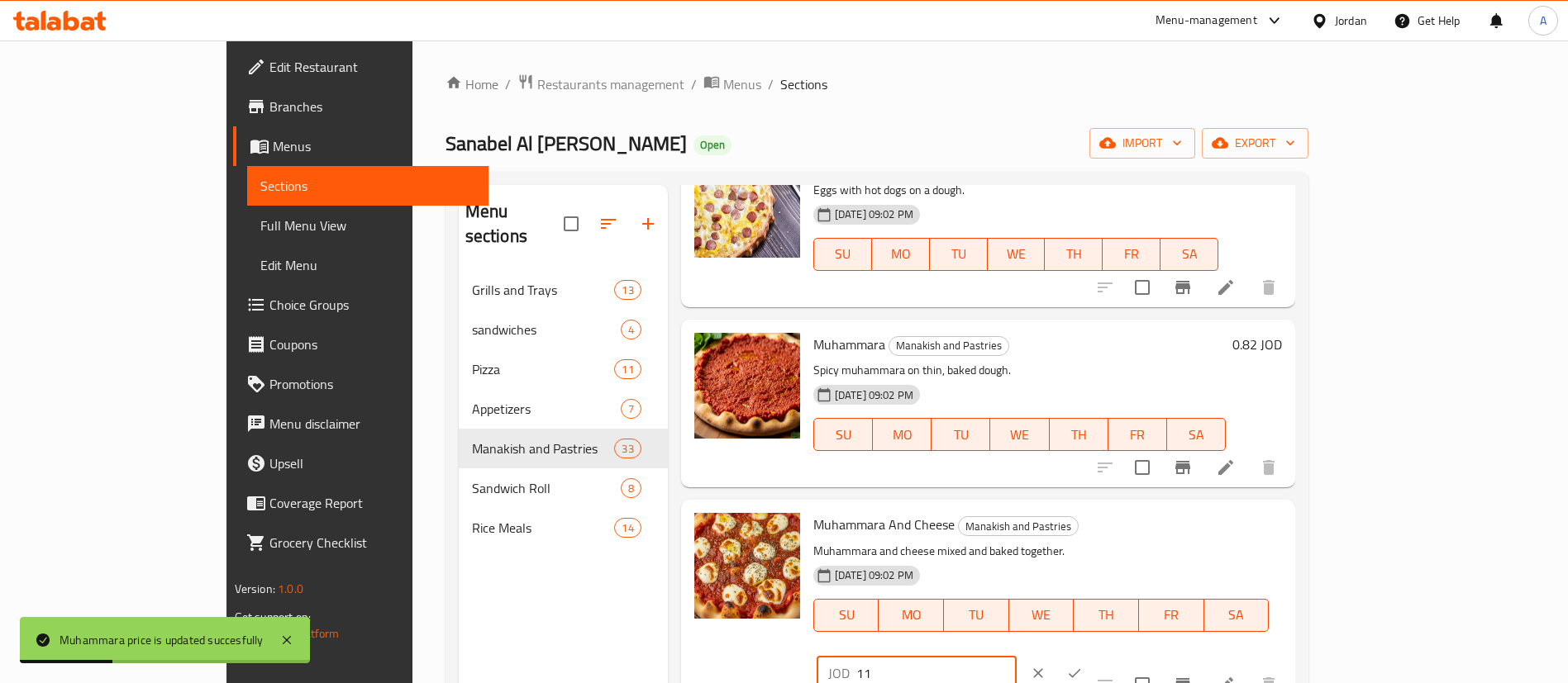
type input "1"
type input "1.1"
click at [1093, 656] on button "ok" at bounding box center [1074, 673] width 36 height 36
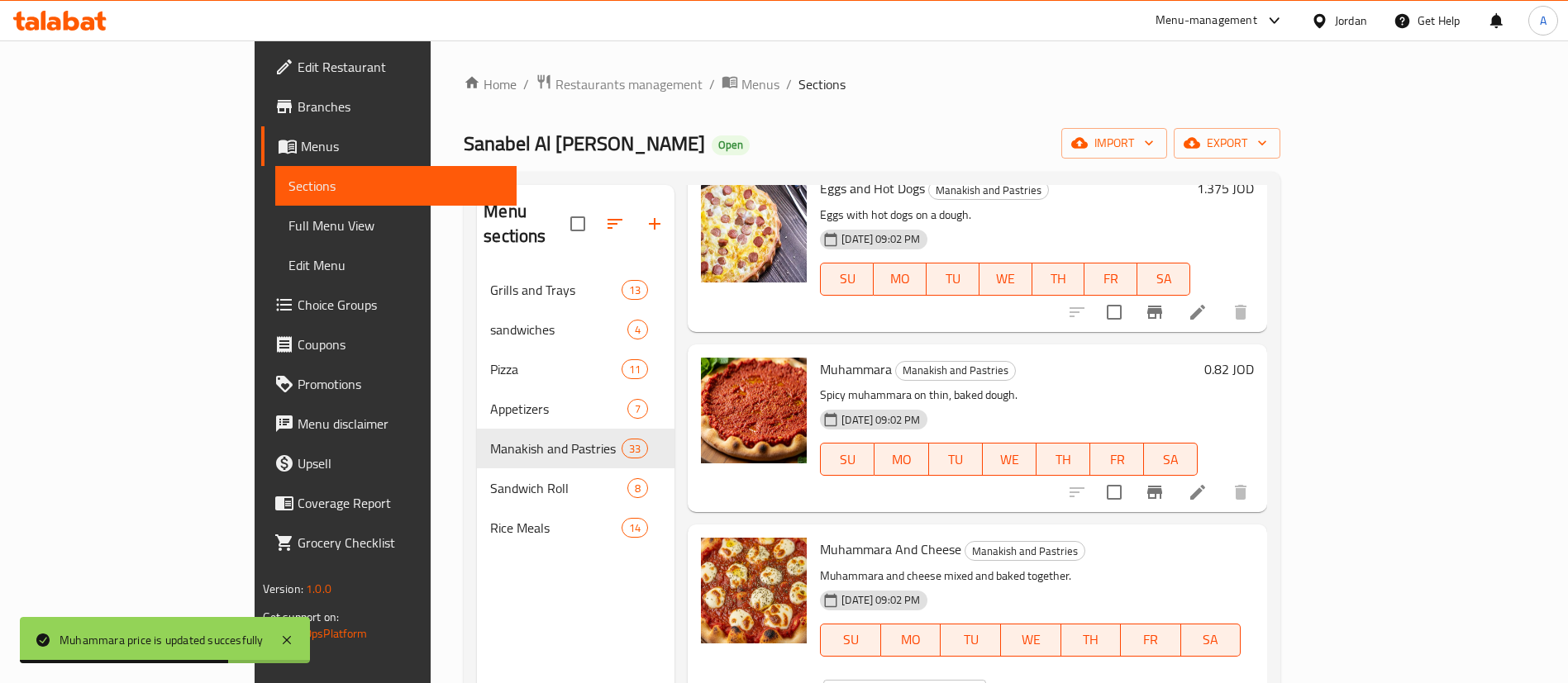
scroll to position [1612, 0]
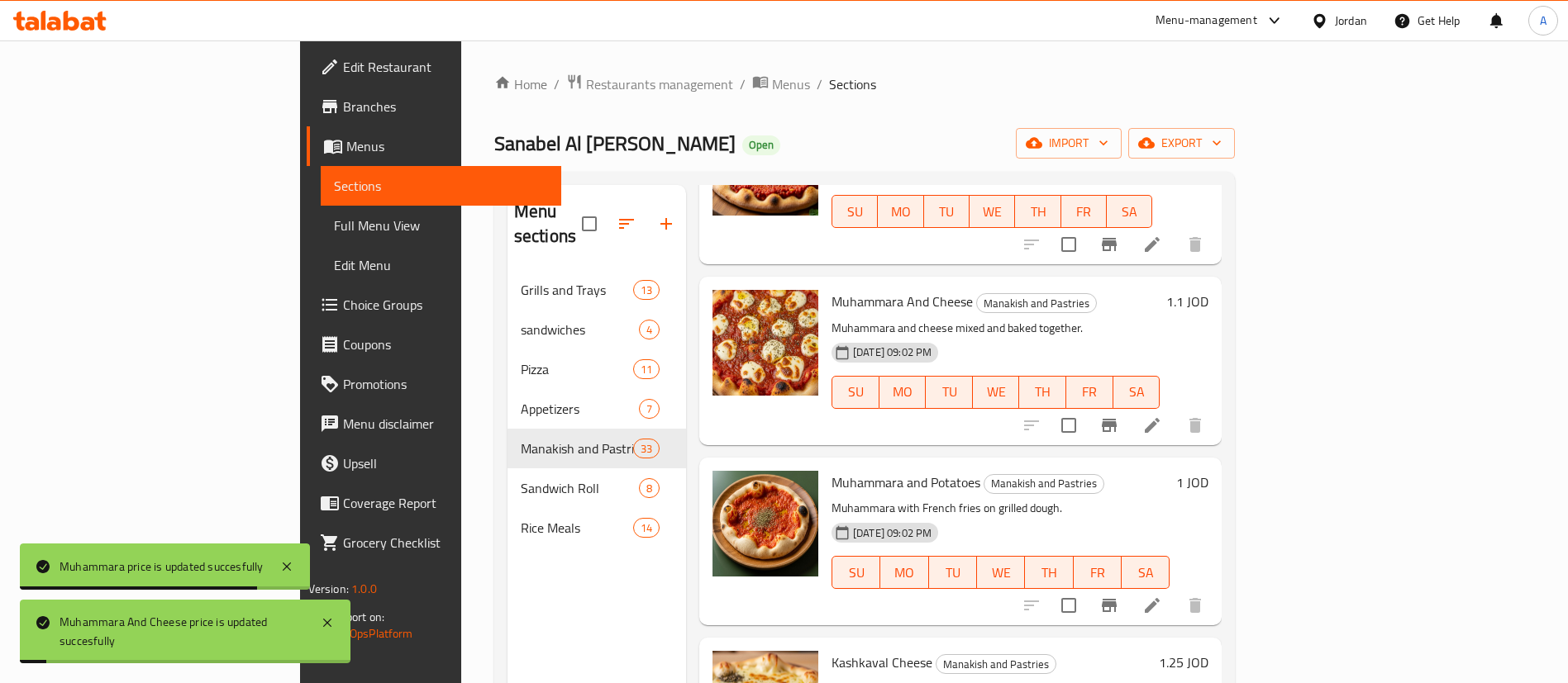
click at [1209, 471] on h6 "1 JOD" at bounding box center [1192, 482] width 33 height 23
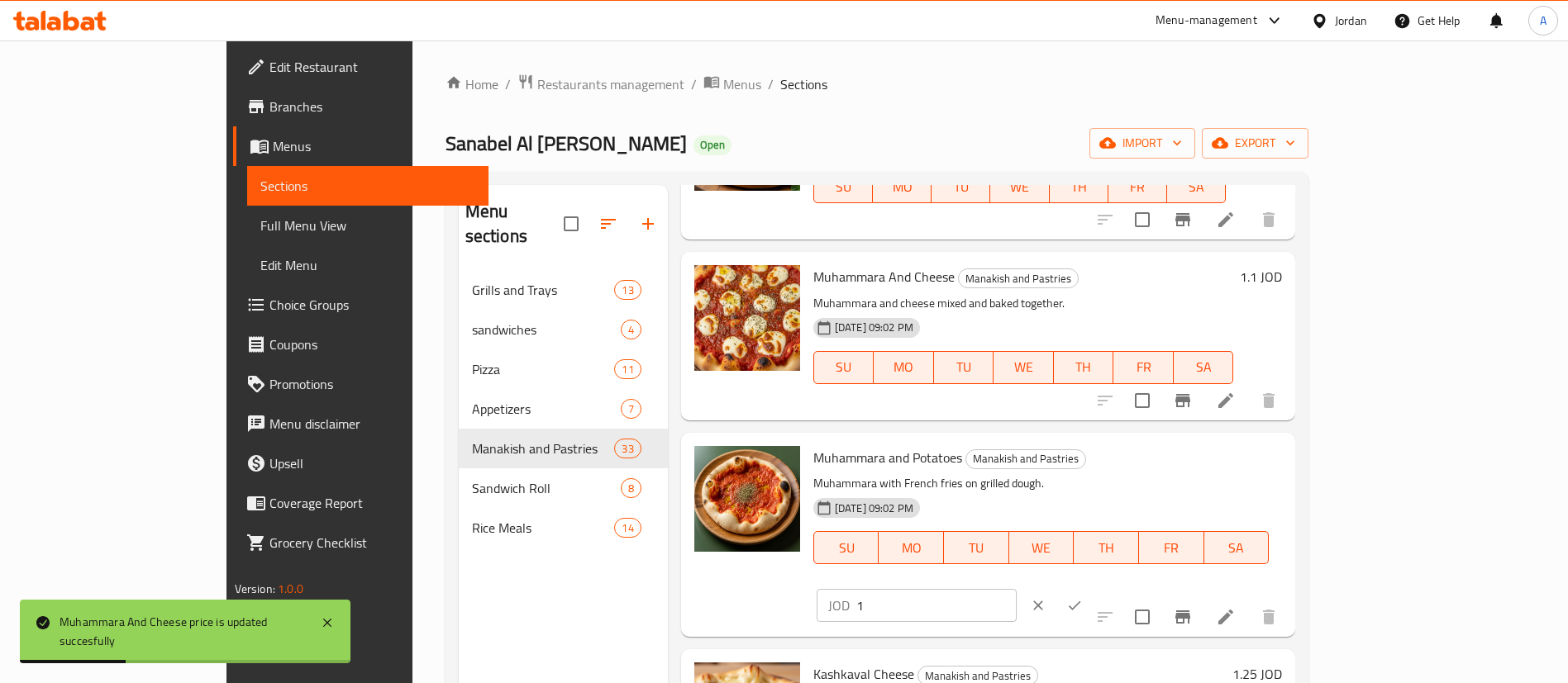
click at [1129, 468] on div "Muhammara and Potatoes Manakish and Pastries Muhammara with French fries on gri…" at bounding box center [1047, 534] width 482 height 191
paste input ".375"
type input "1.375"
drag, startPoint x: 1328, startPoint y: 466, endPoint x: 1113, endPoint y: 469, distance: 215.0
click at [1115, 471] on div "Muhammara and Potatoes Manakish and Pastries Muhammara with French fries on gri…" at bounding box center [1047, 534] width 482 height 191
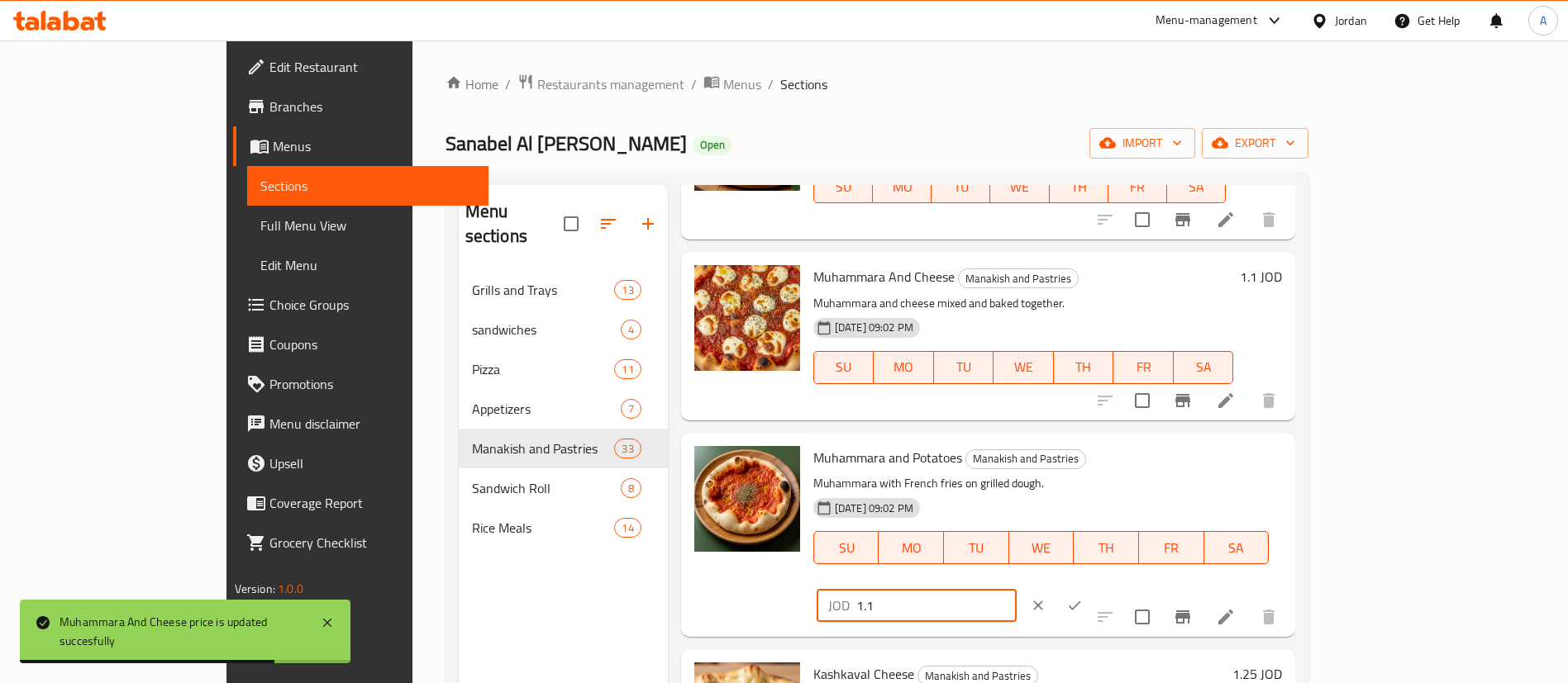
drag, startPoint x: 1301, startPoint y: 466, endPoint x: 1208, endPoint y: 463, distance: 93.0
click at [1129, 467] on div "Muhammara and Potatoes Manakish and Pastries Muhammara with French fries on gri…" at bounding box center [1047, 534] width 482 height 191
type input "1.1"
click at [1093, 588] on button "ok" at bounding box center [1074, 606] width 36 height 36
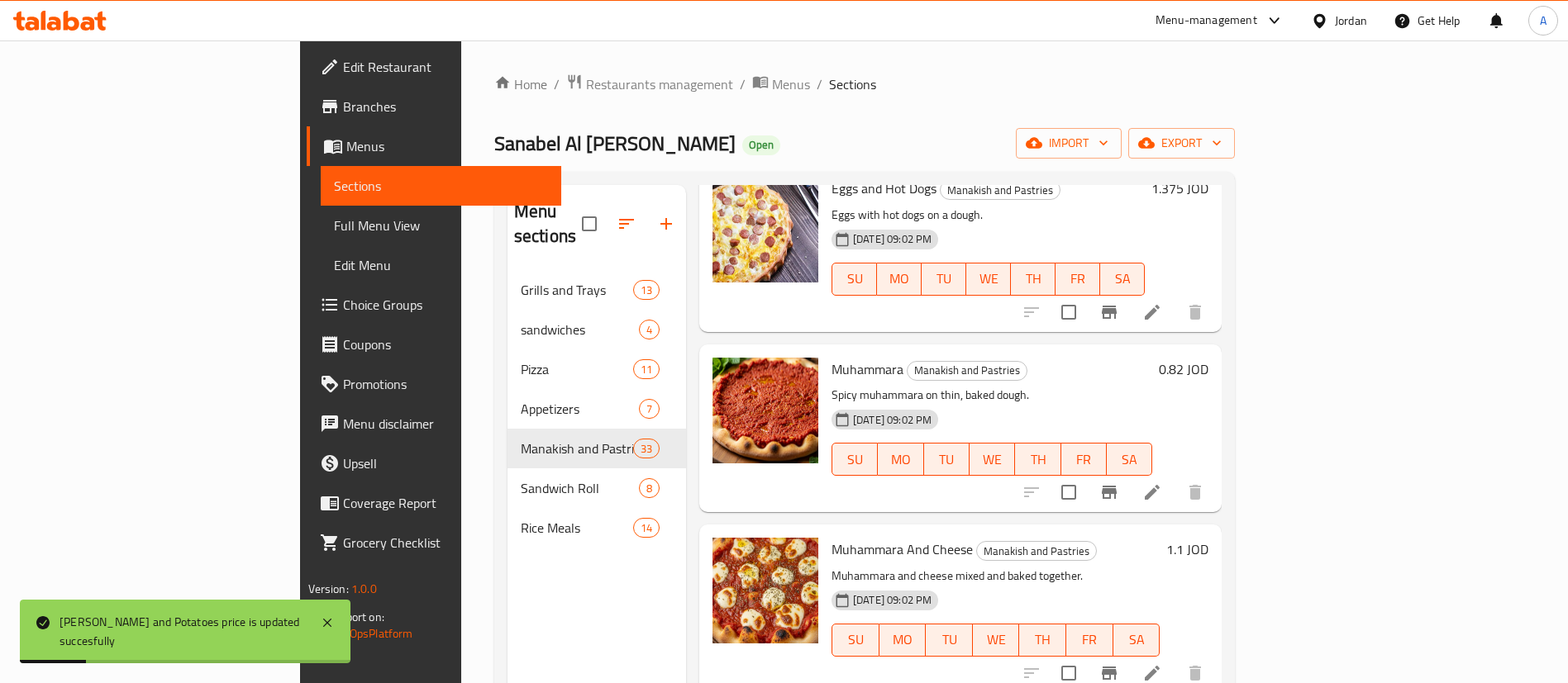
scroll to position [1239, 0]
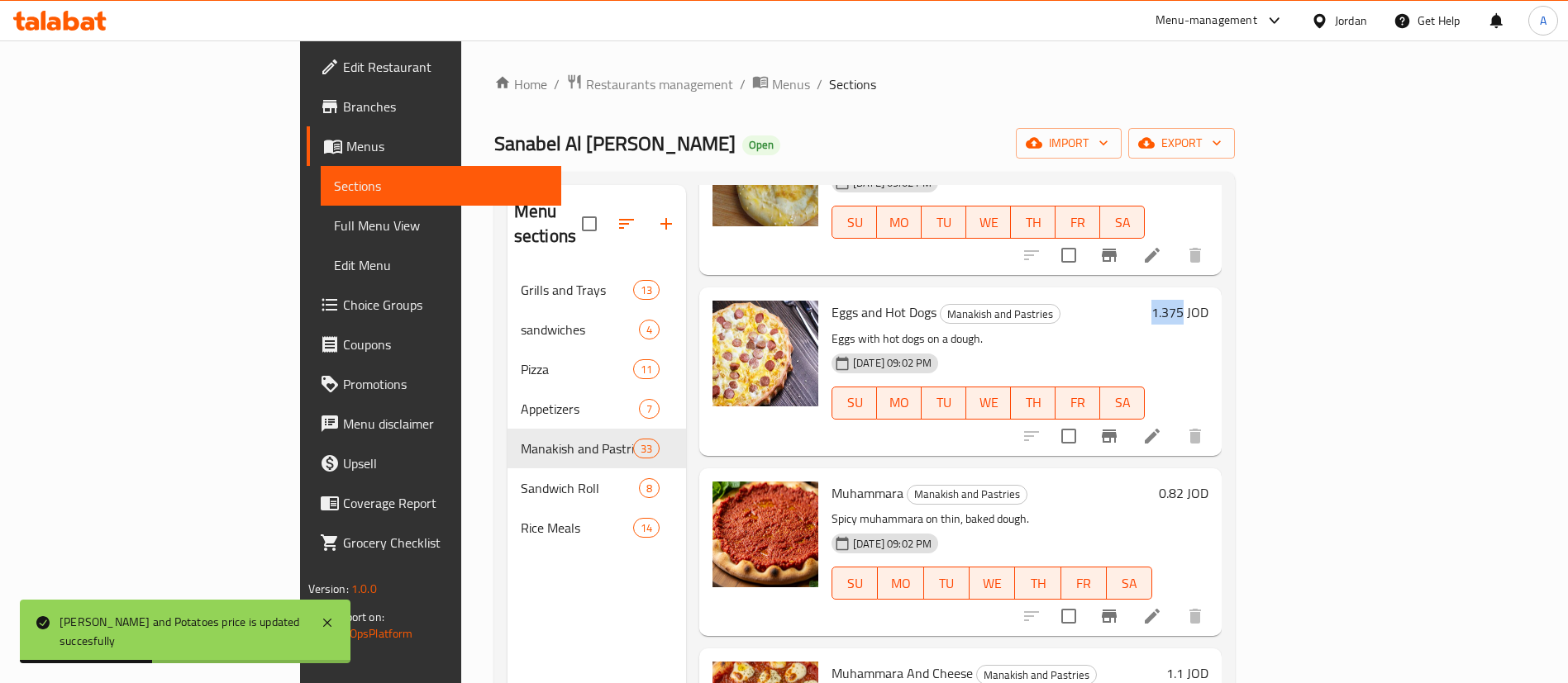
drag, startPoint x: 1432, startPoint y: 292, endPoint x: 1465, endPoint y: 290, distance: 33.1
click at [1209, 301] on div "1.375 JOD" at bounding box center [1176, 312] width 63 height 23
copy h6 "1.375"
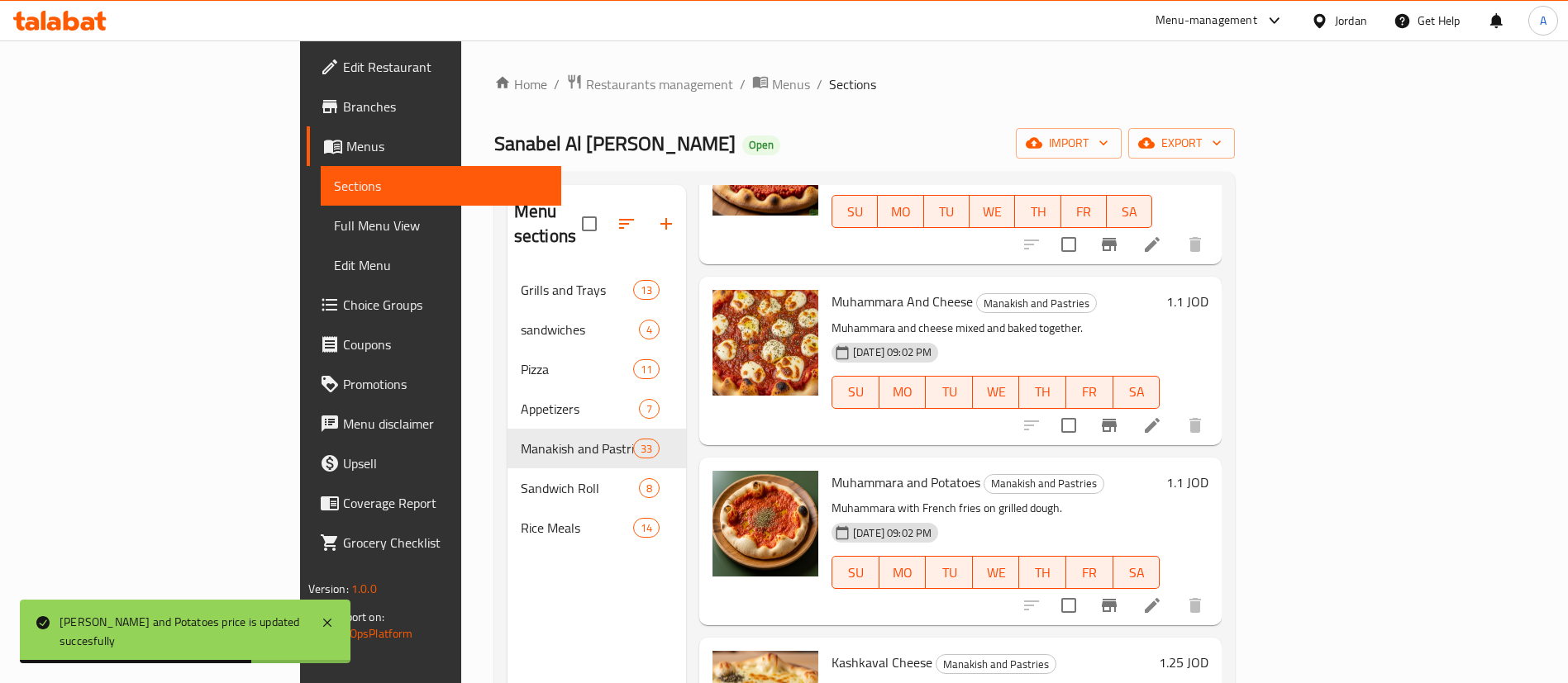
scroll to position [1859, 0]
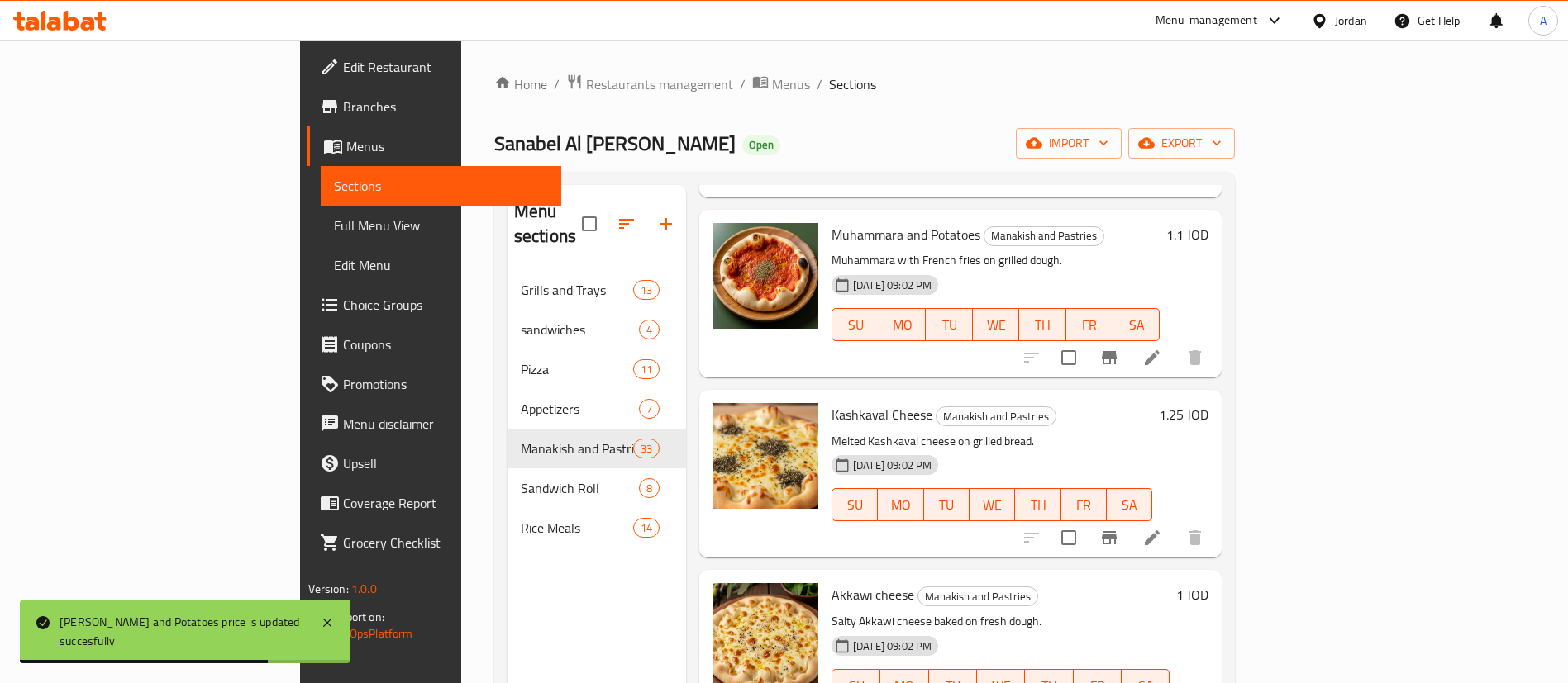
click at [1209, 405] on div "1.25 JOD" at bounding box center [1181, 474] width 56 height 142
click at [1209, 403] on h6 "1.25 JOD" at bounding box center [1183, 415] width 49 height 23
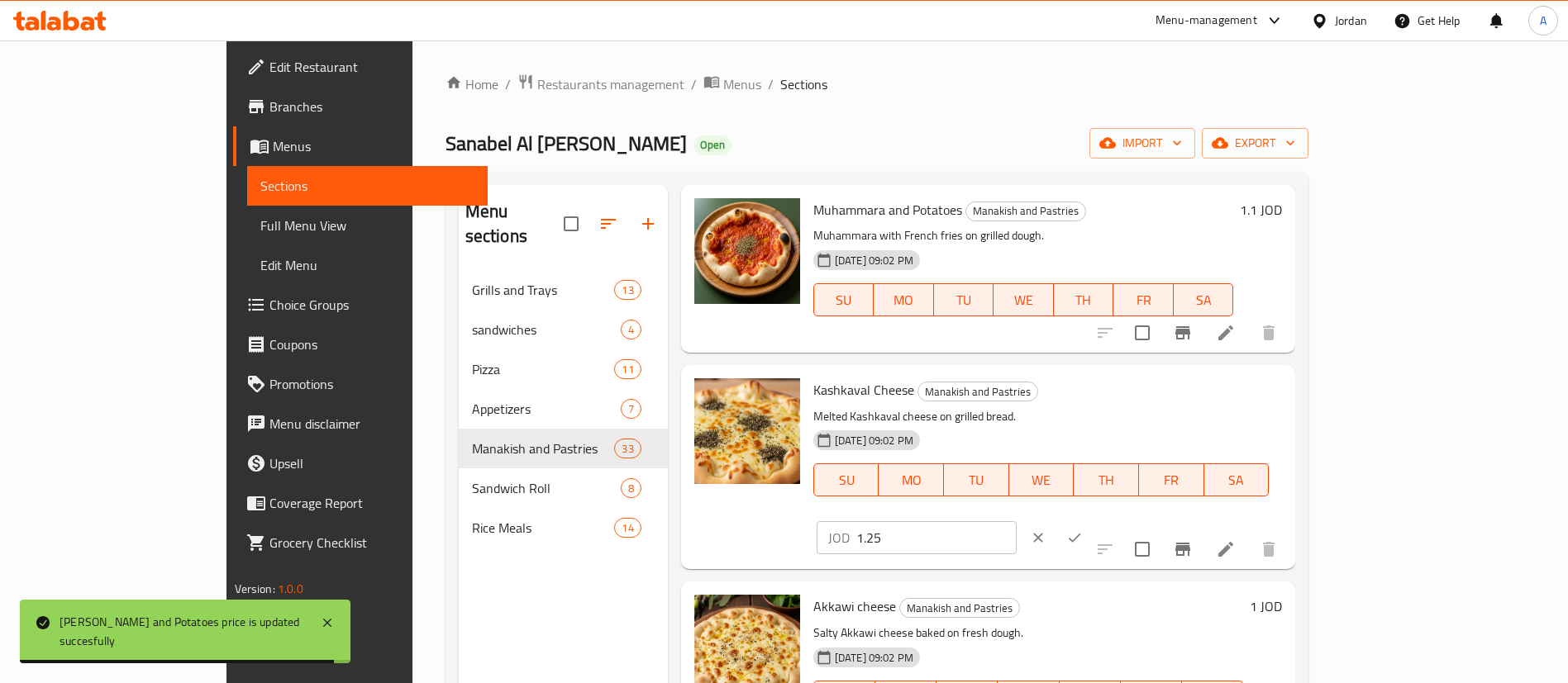
drag, startPoint x: 1345, startPoint y: 395, endPoint x: 1137, endPoint y: 399, distance: 208.0
click at [1141, 399] on div "Kashkaval Cheese Manakish and Pastries Melted Kashkaval cheese on grilled bread…" at bounding box center [1047, 466] width 482 height 191
paste input "37"
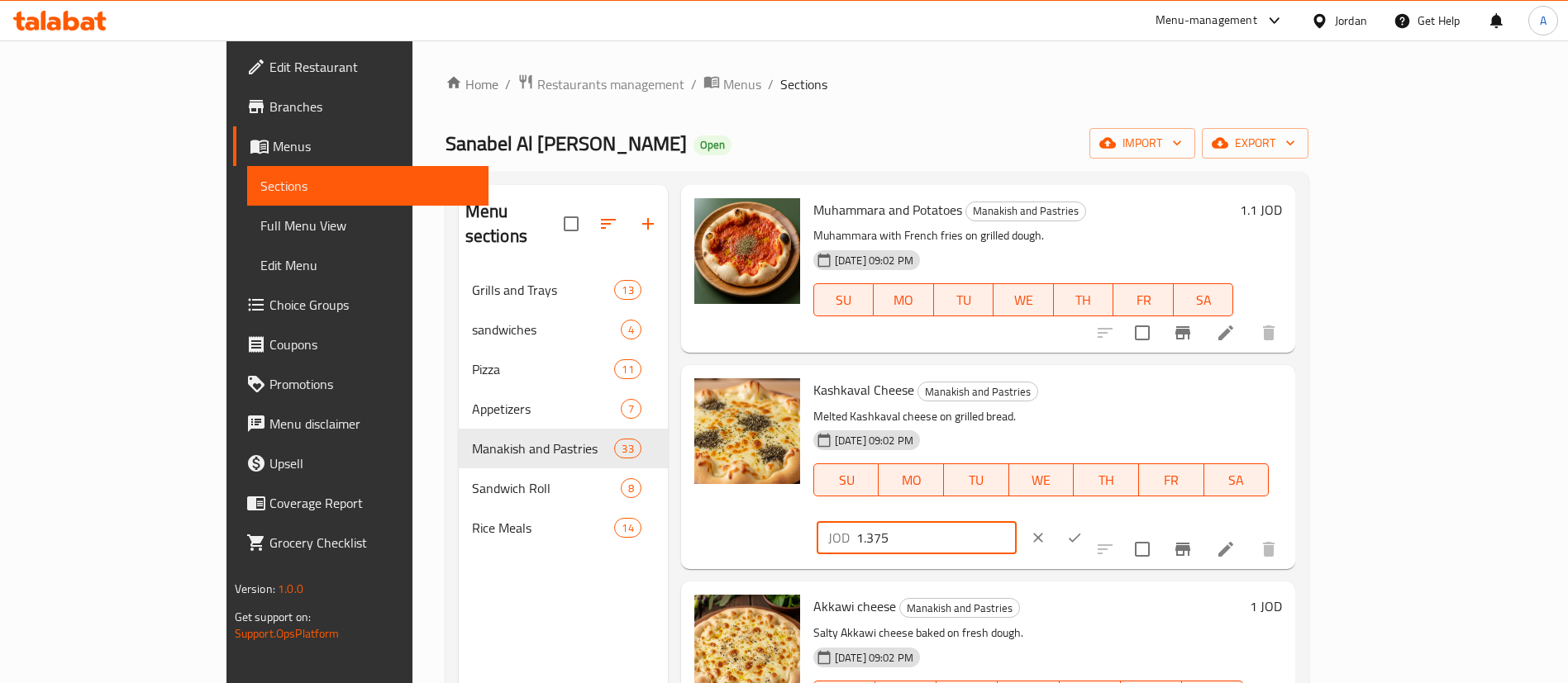
type input "1.375"
drag, startPoint x: 1428, startPoint y: 399, endPoint x: 1463, endPoint y: 403, distance: 35.2
click at [1093, 520] on div at bounding box center [1056, 538] width 73 height 36
click at [1083, 530] on icon "ok" at bounding box center [1074, 538] width 17 height 17
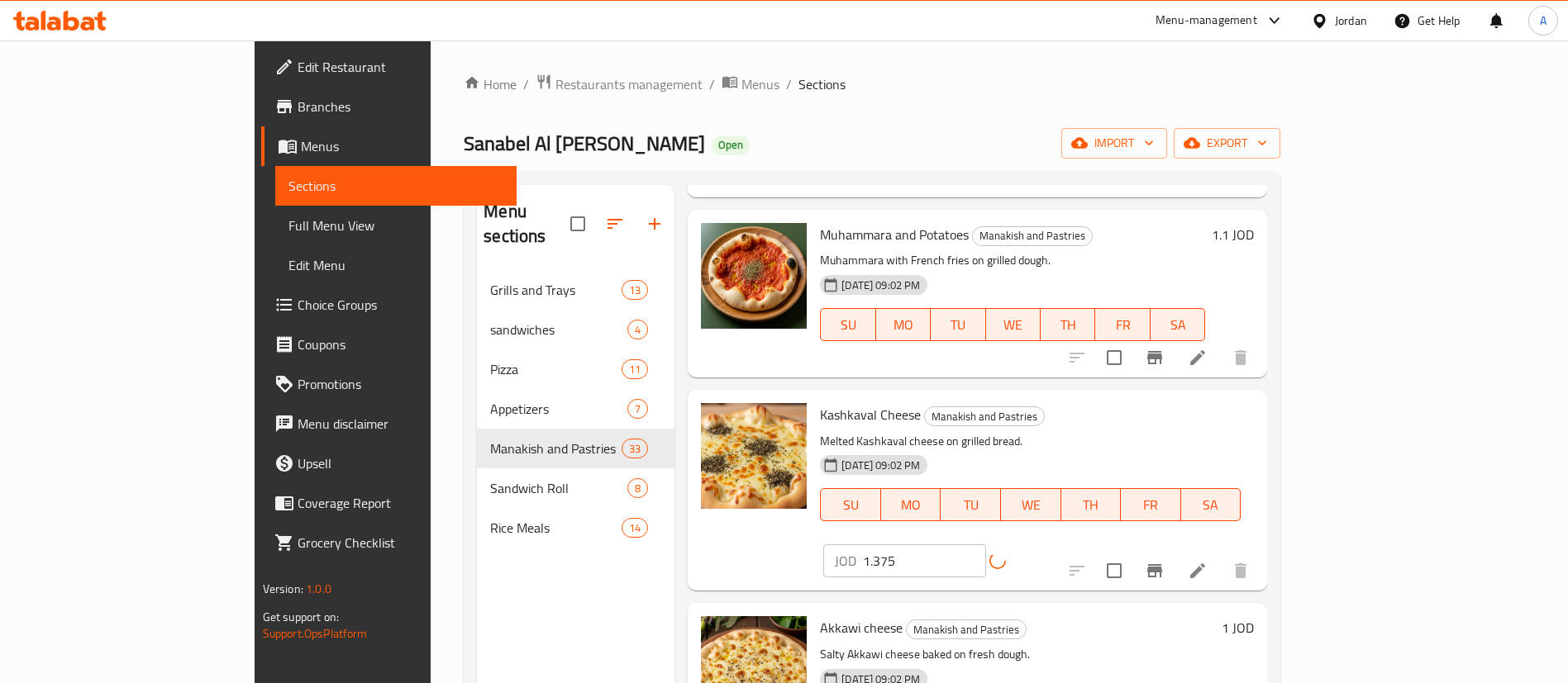
click at [1254, 616] on h6 "1 JOD" at bounding box center [1238, 628] width 33 height 23
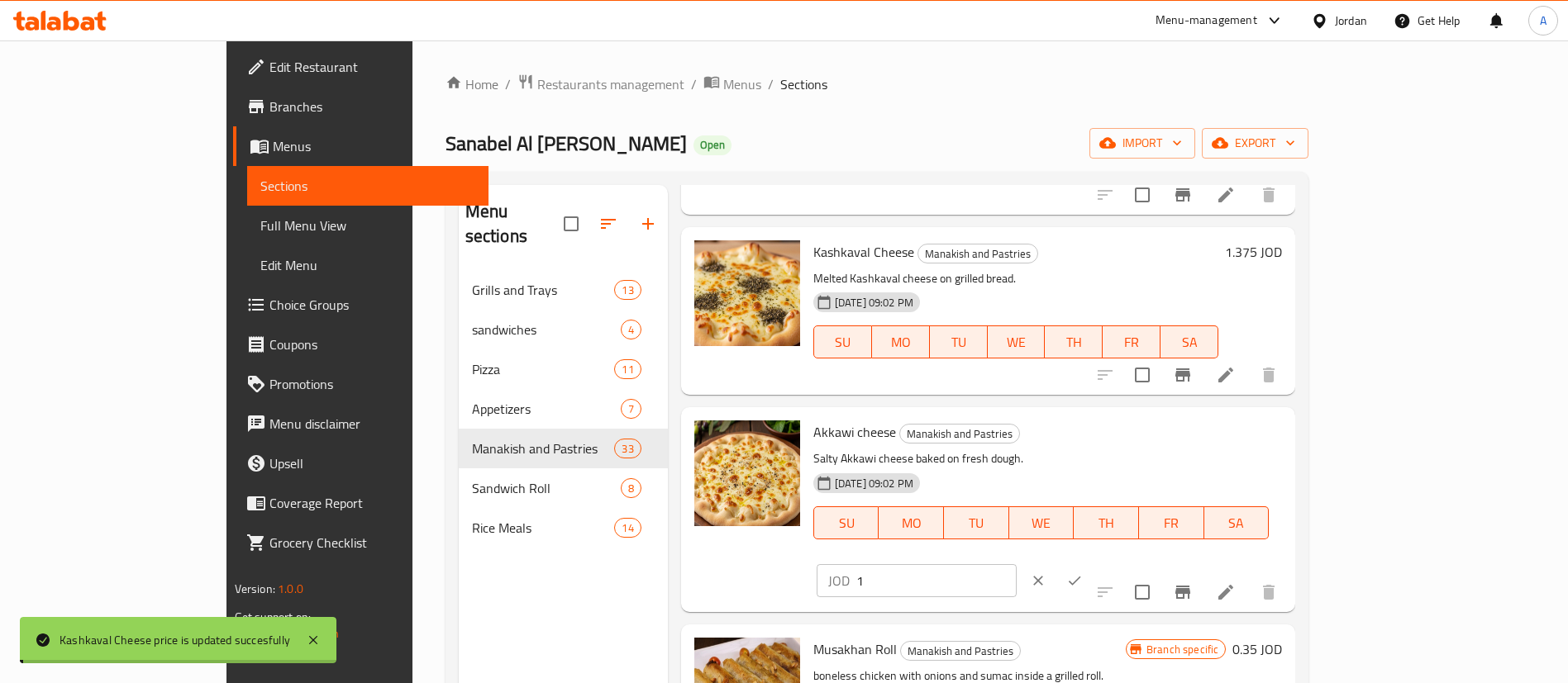
scroll to position [2107, 0]
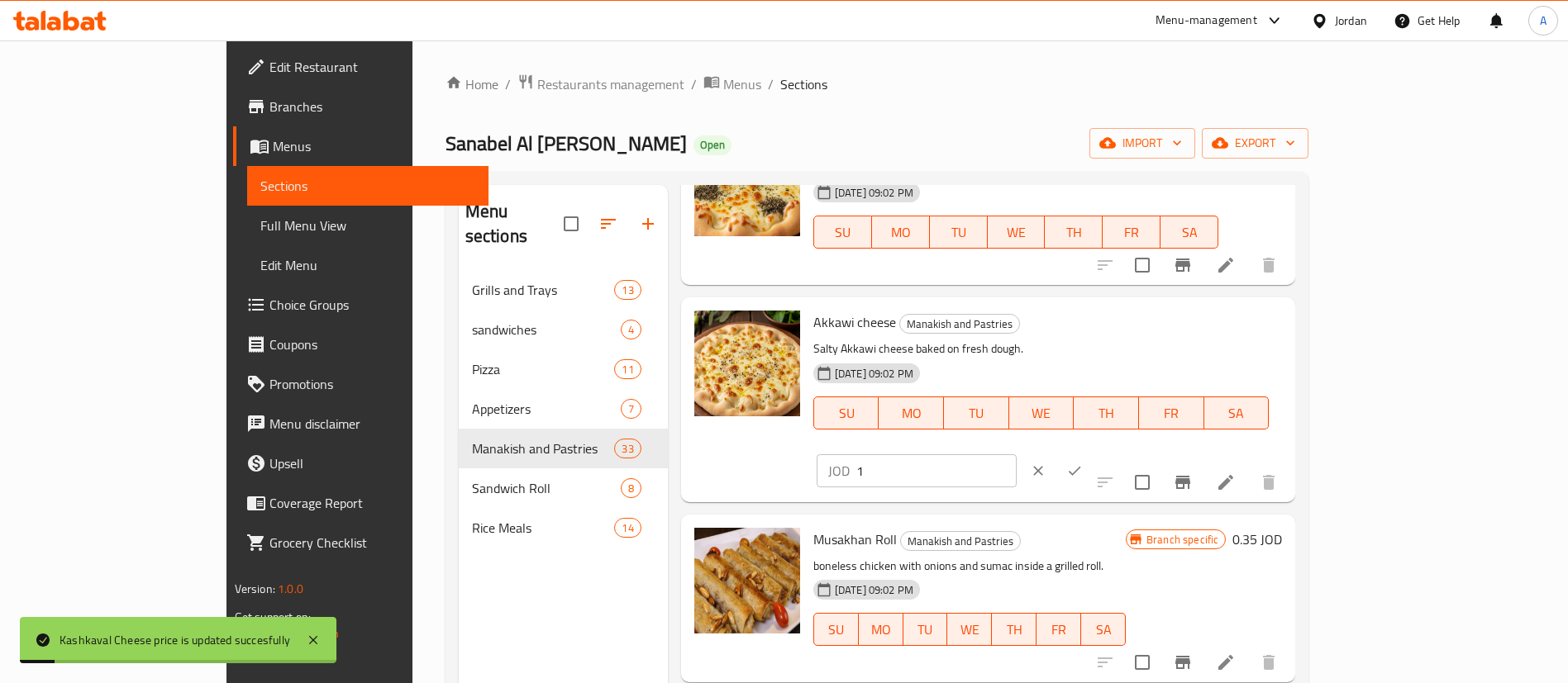
click at [1017, 454] on input "1" at bounding box center [937, 471] width 160 height 33
type input "1.1"
click at [1093, 452] on button "ok" at bounding box center [1074, 470] width 36 height 36
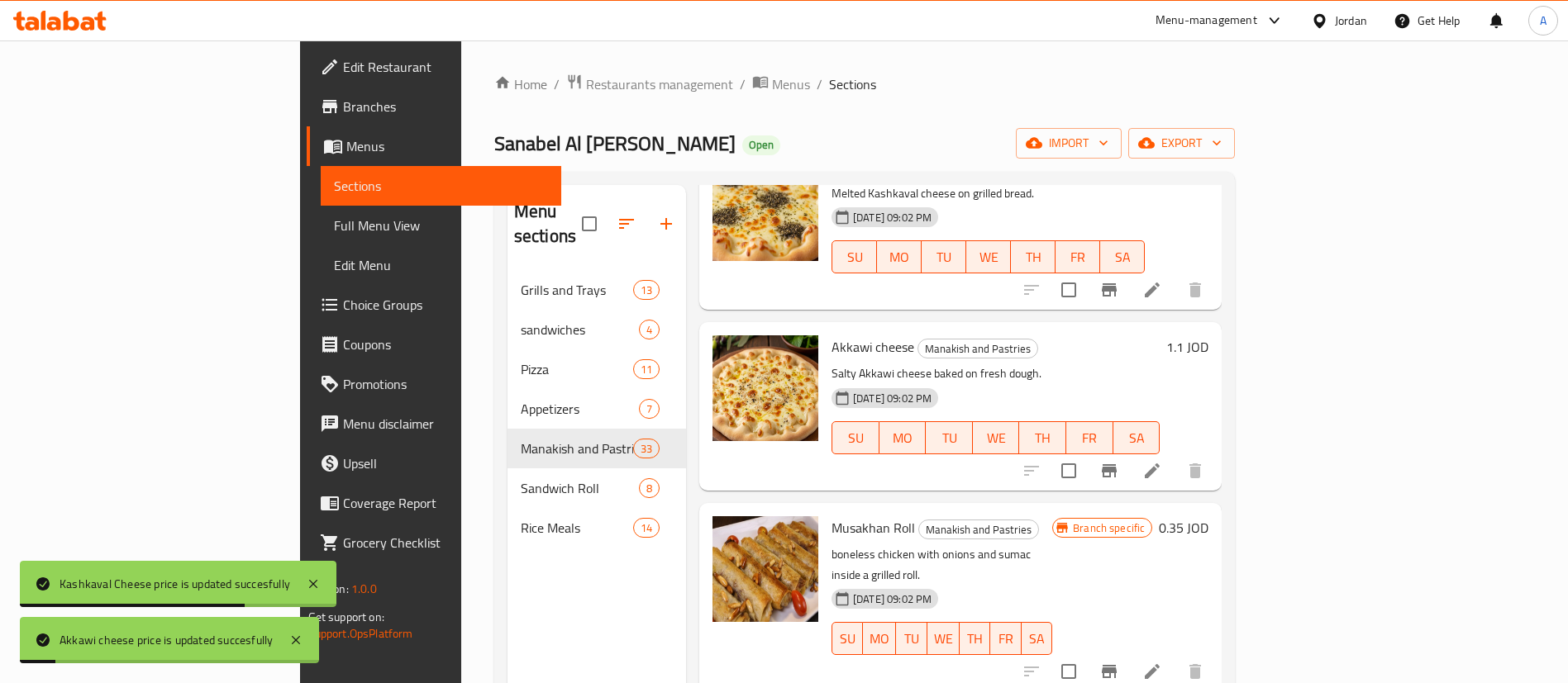
click at [1209, 517] on h6 "0.35 JOD" at bounding box center [1183, 528] width 49 height 23
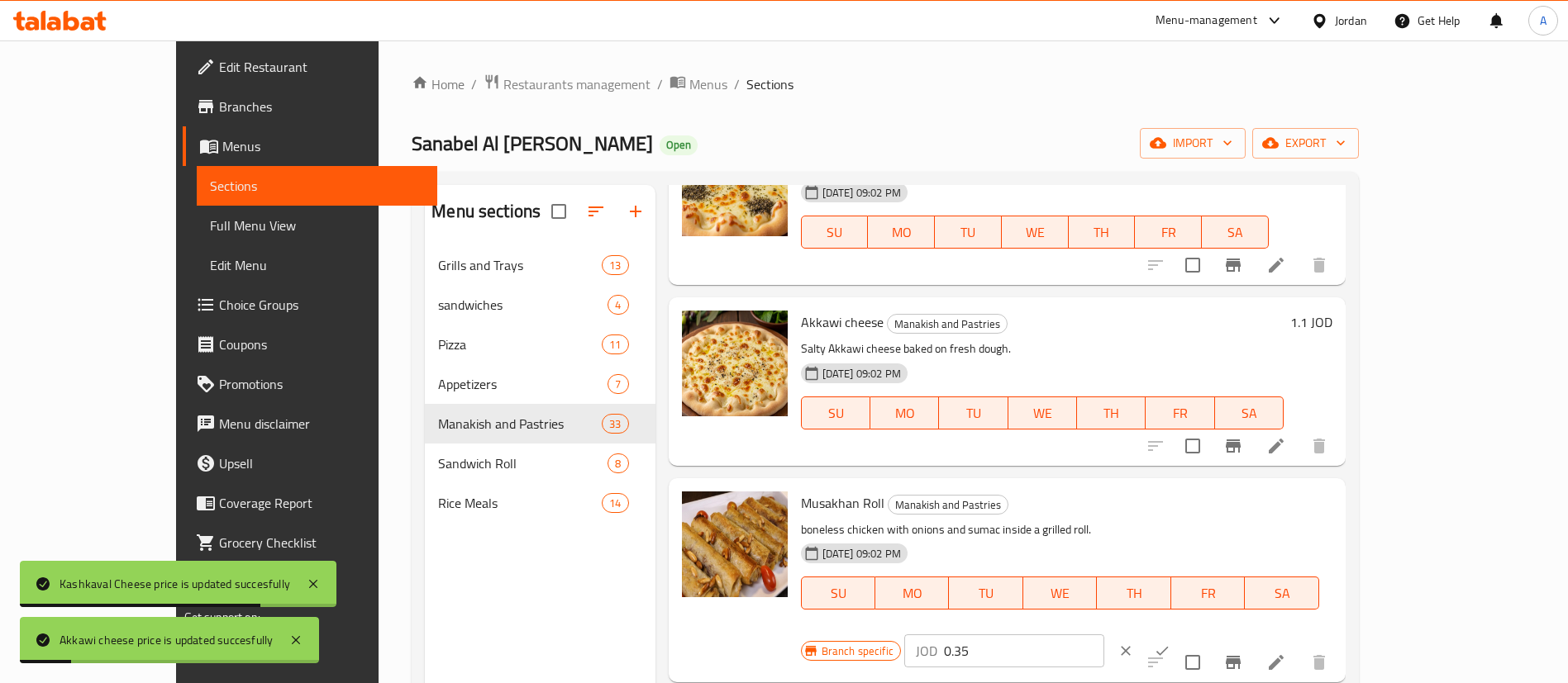
click at [1104, 635] on input "0.35" at bounding box center [1024, 651] width 160 height 33
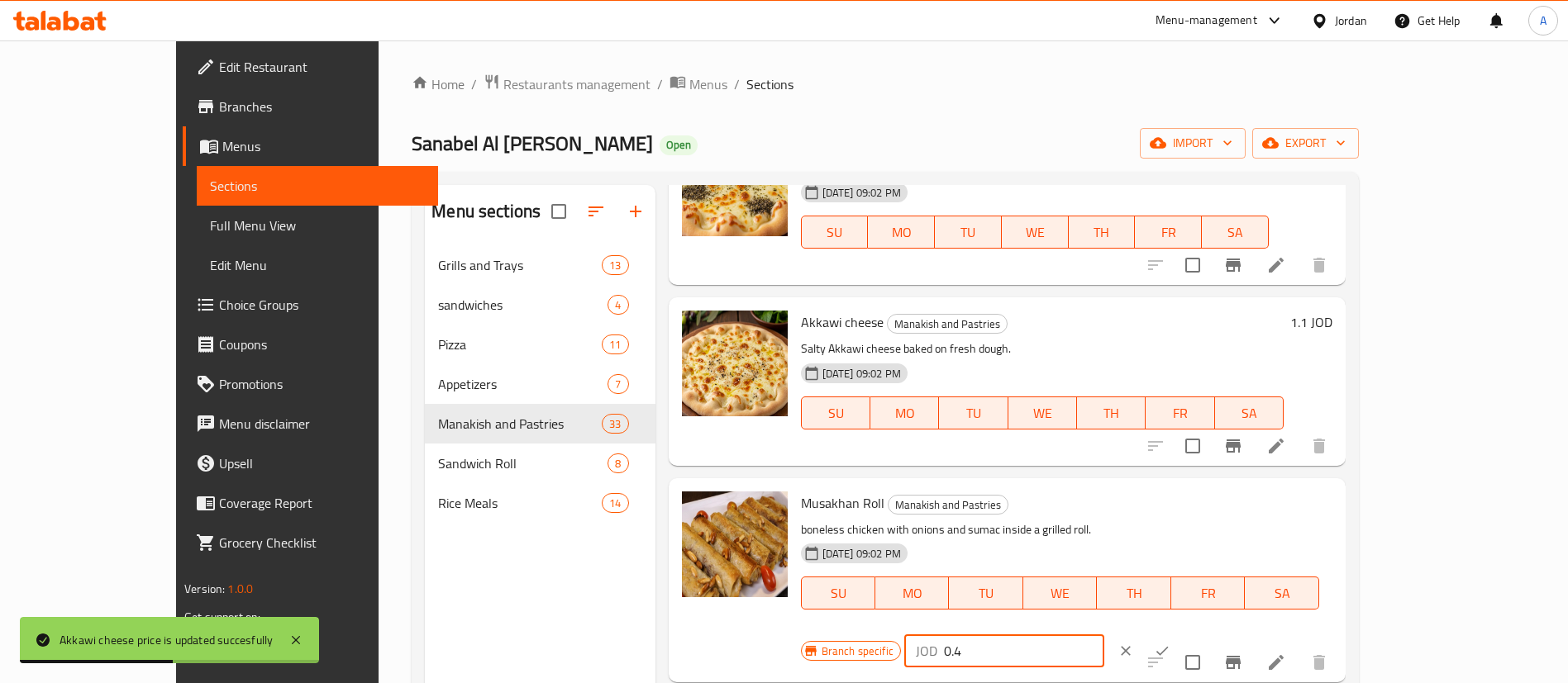
type input "0.4"
click at [1170, 643] on icon "ok" at bounding box center [1162, 650] width 17 height 17
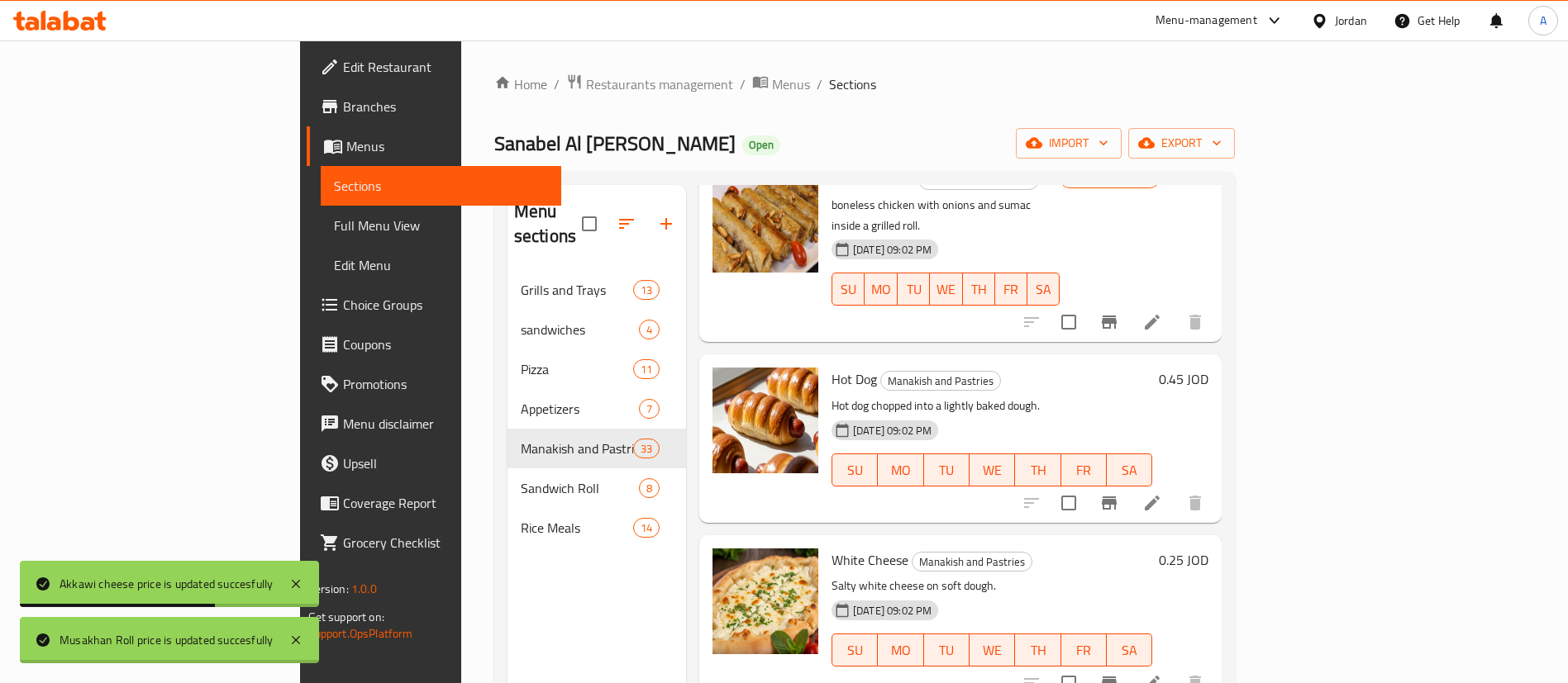
scroll to position [2479, 0]
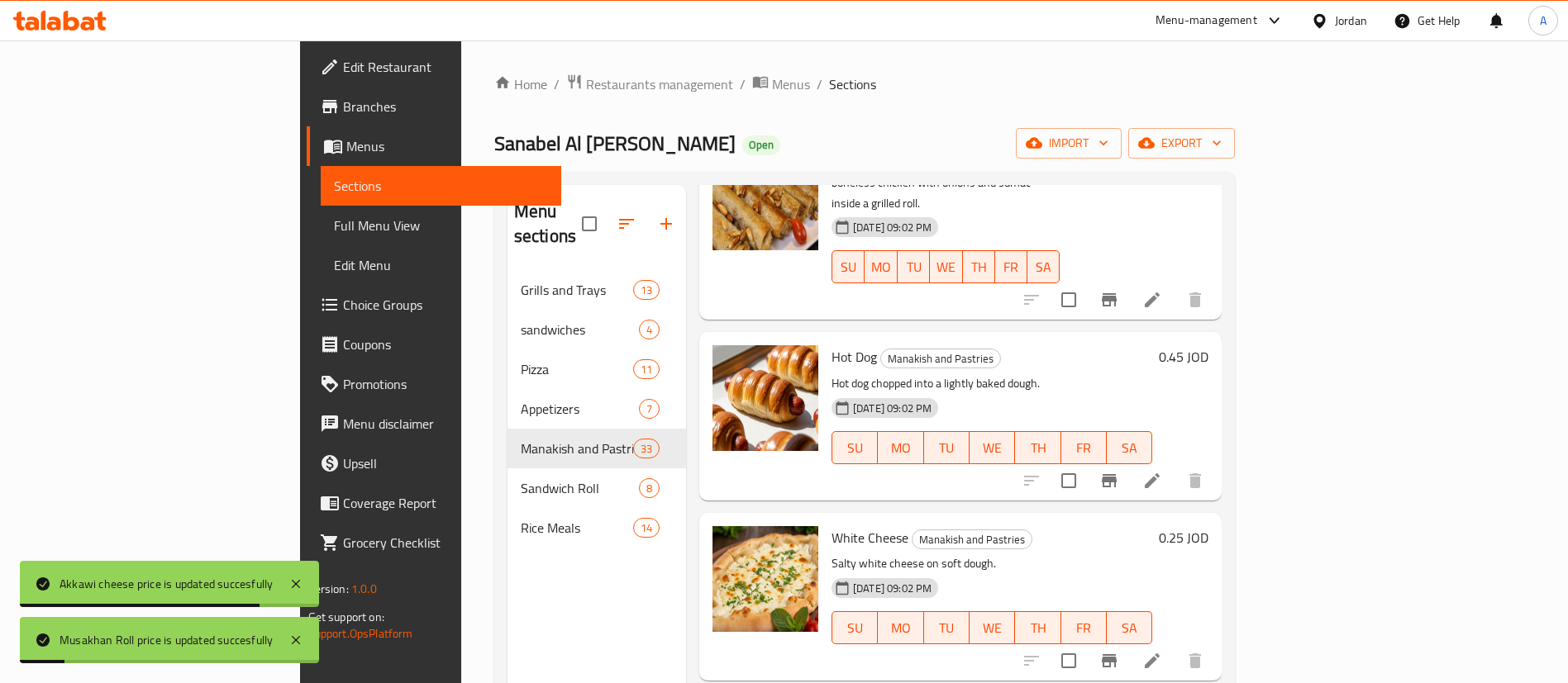
click at [1209, 526] on h6 "0.25 JOD" at bounding box center [1183, 538] width 49 height 23
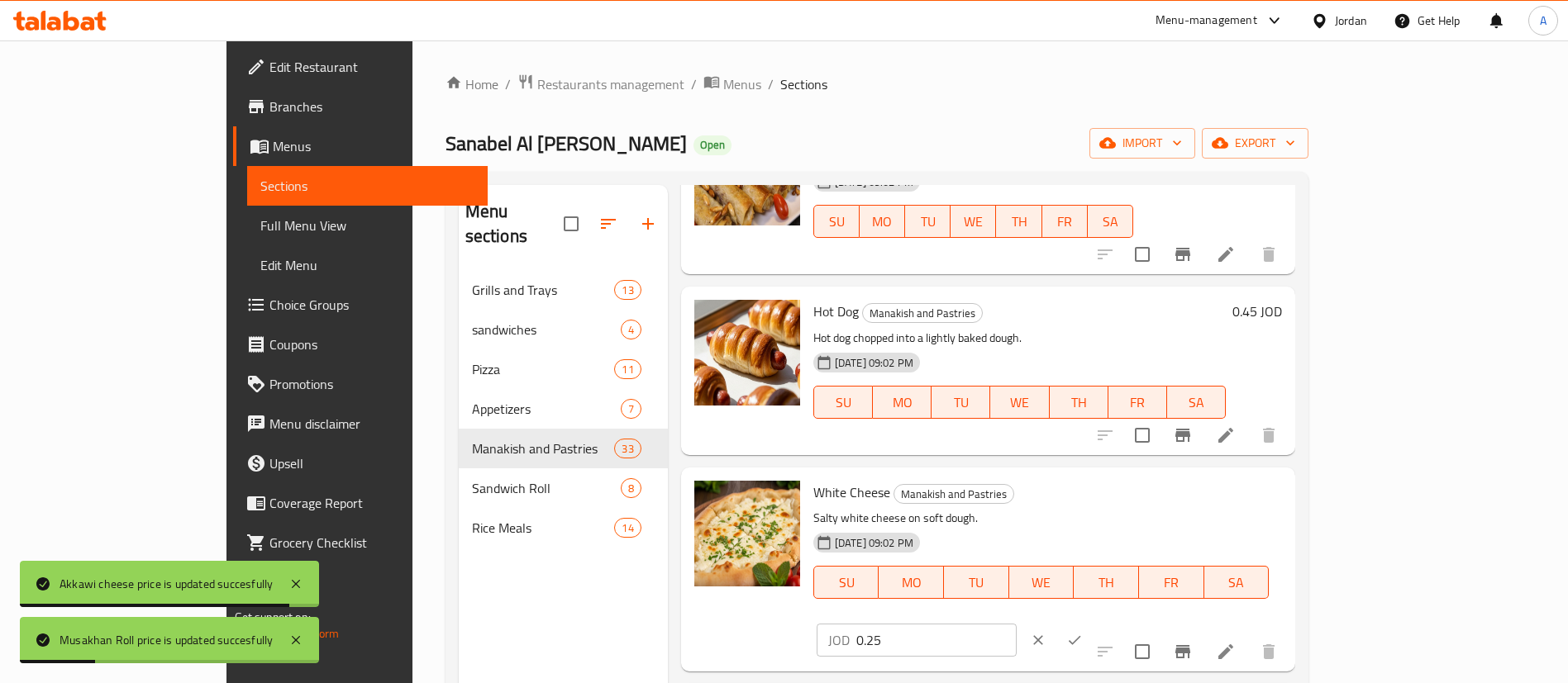
click at [1017, 624] on input "0.25" at bounding box center [937, 641] width 160 height 33
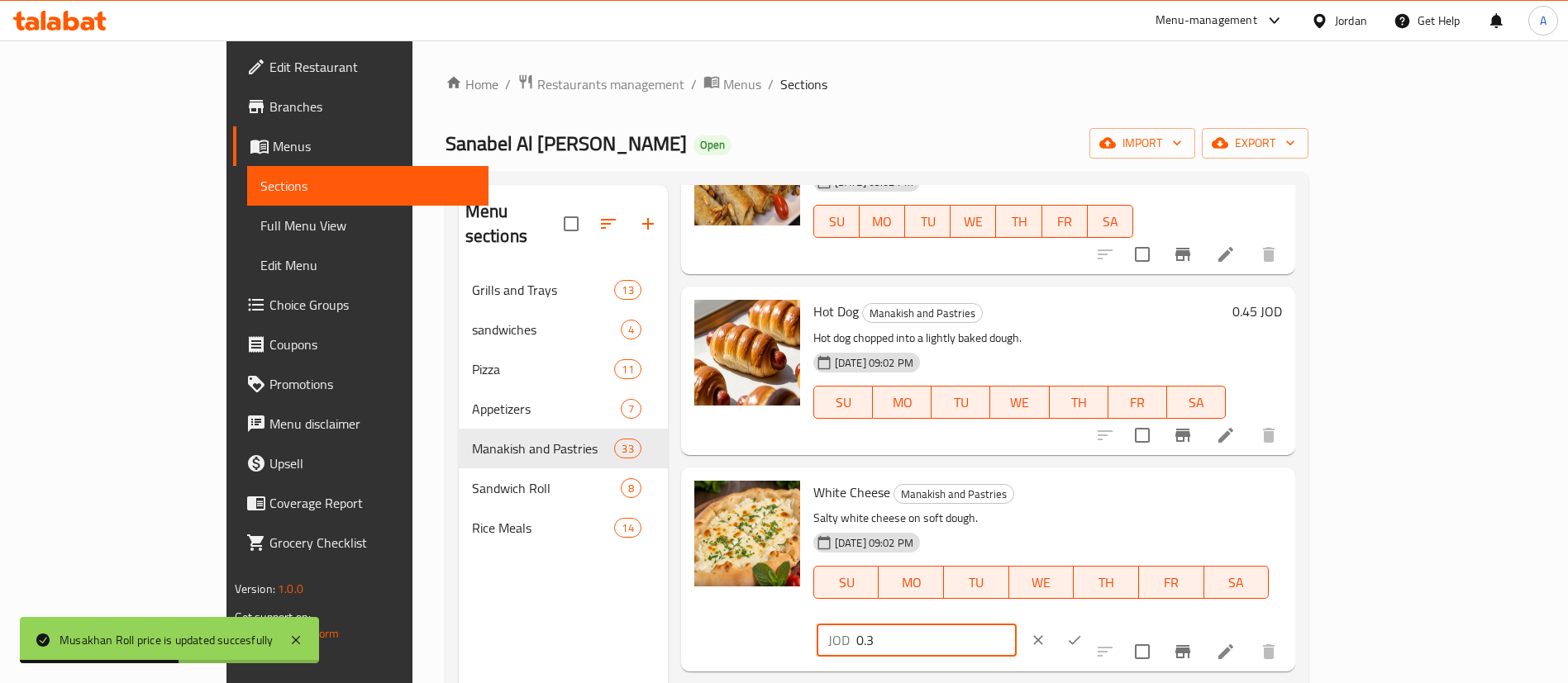
type input "0.3"
drag, startPoint x: 1439, startPoint y: 507, endPoint x: 1453, endPoint y: 495, distance: 18.4
click at [1093, 622] on div at bounding box center [1056, 640] width 73 height 36
click at [1083, 632] on icon "ok" at bounding box center [1074, 640] width 17 height 17
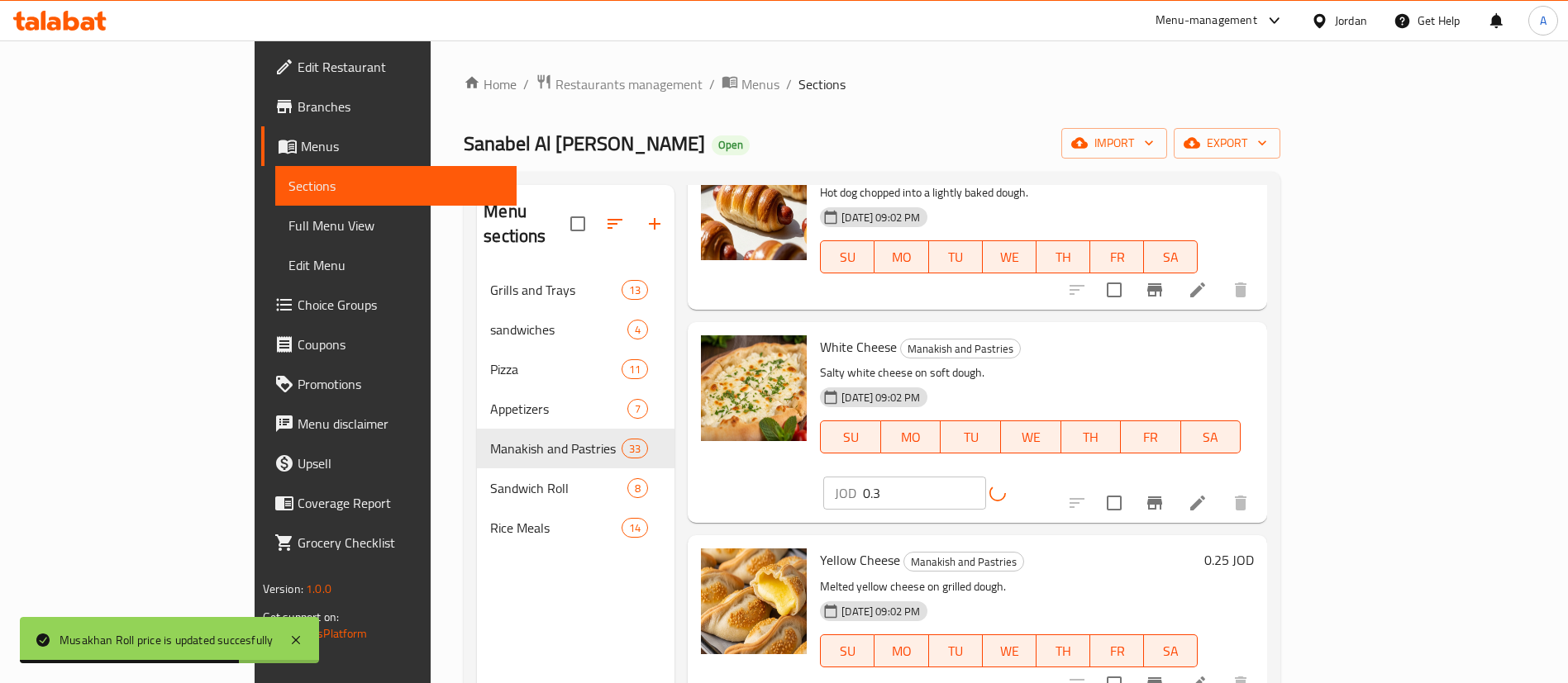
scroll to position [2727, 0]
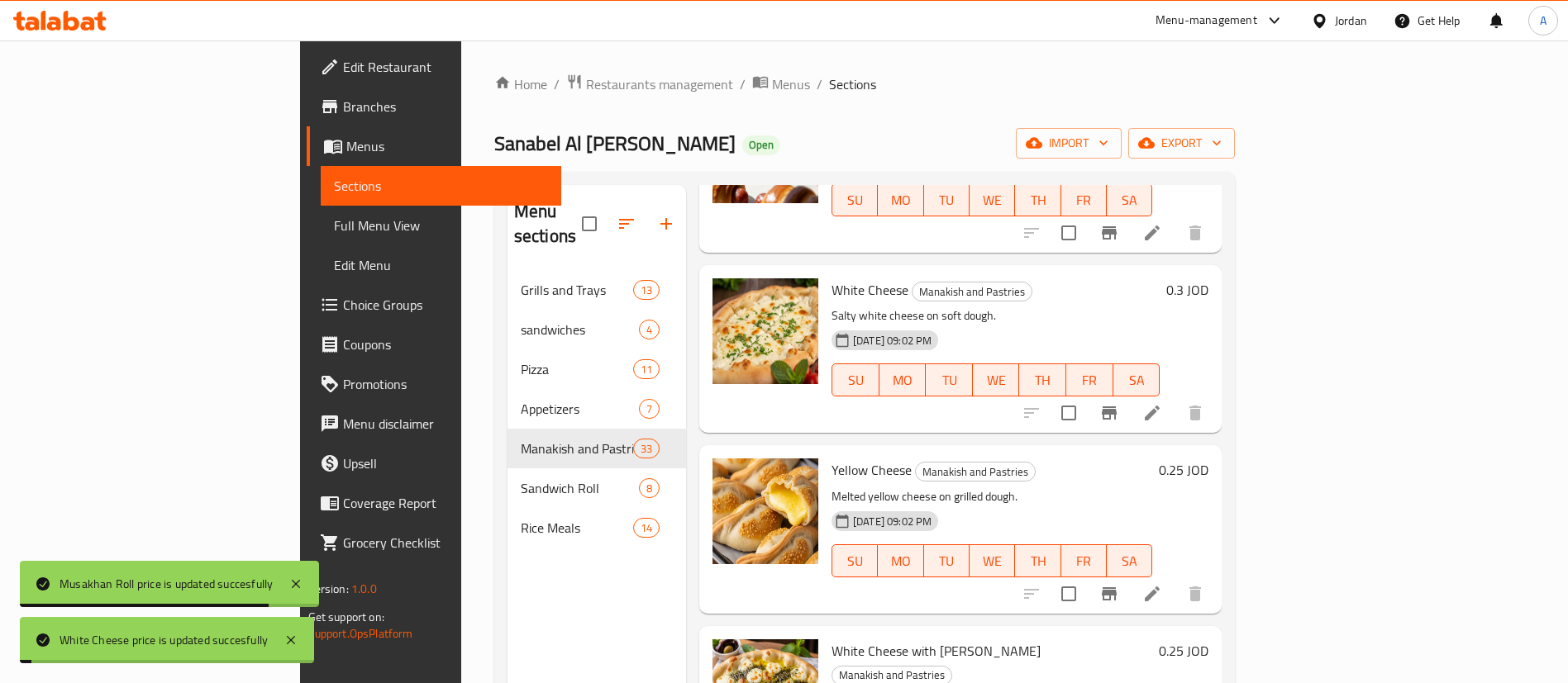
click at [1215, 452] on div "Yellow Cheese Manakish and Pastries Melted yellow cheese on grilled dough. 25-0…" at bounding box center [1020, 530] width 390 height 155
click at [1209, 459] on h6 "0.25 JOD" at bounding box center [1183, 470] width 49 height 23
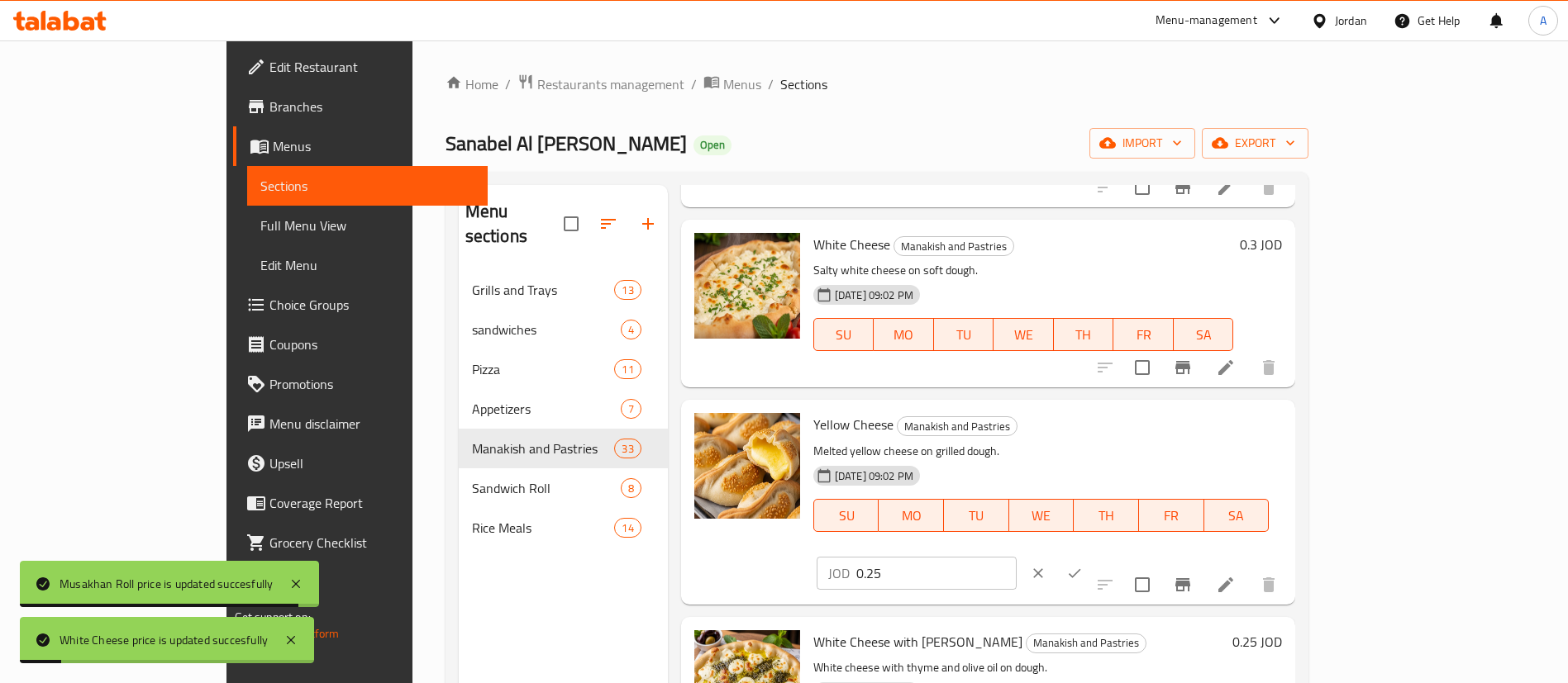
click at [1017, 557] on input "0.25" at bounding box center [937, 574] width 160 height 33
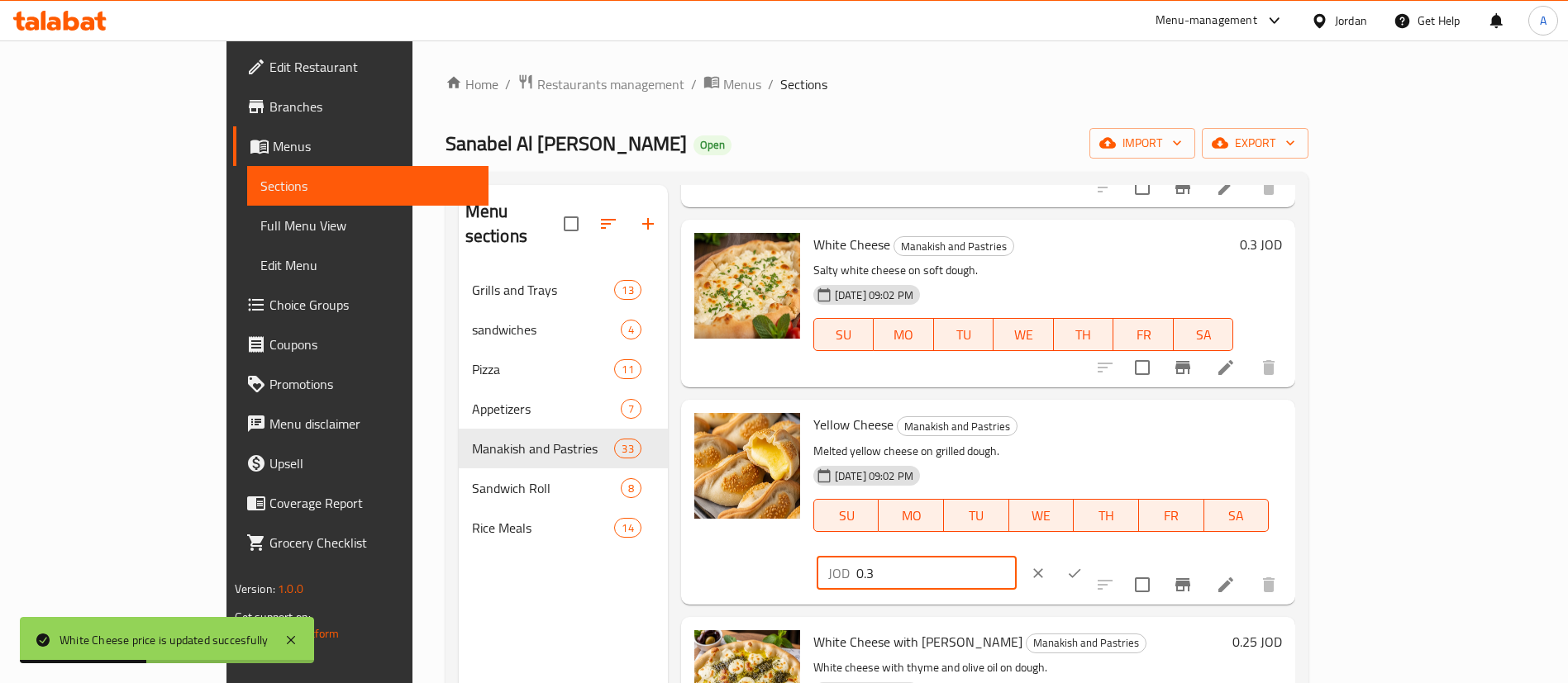
type input "0.3"
click at [1083, 565] on icon "ok" at bounding box center [1074, 573] width 17 height 17
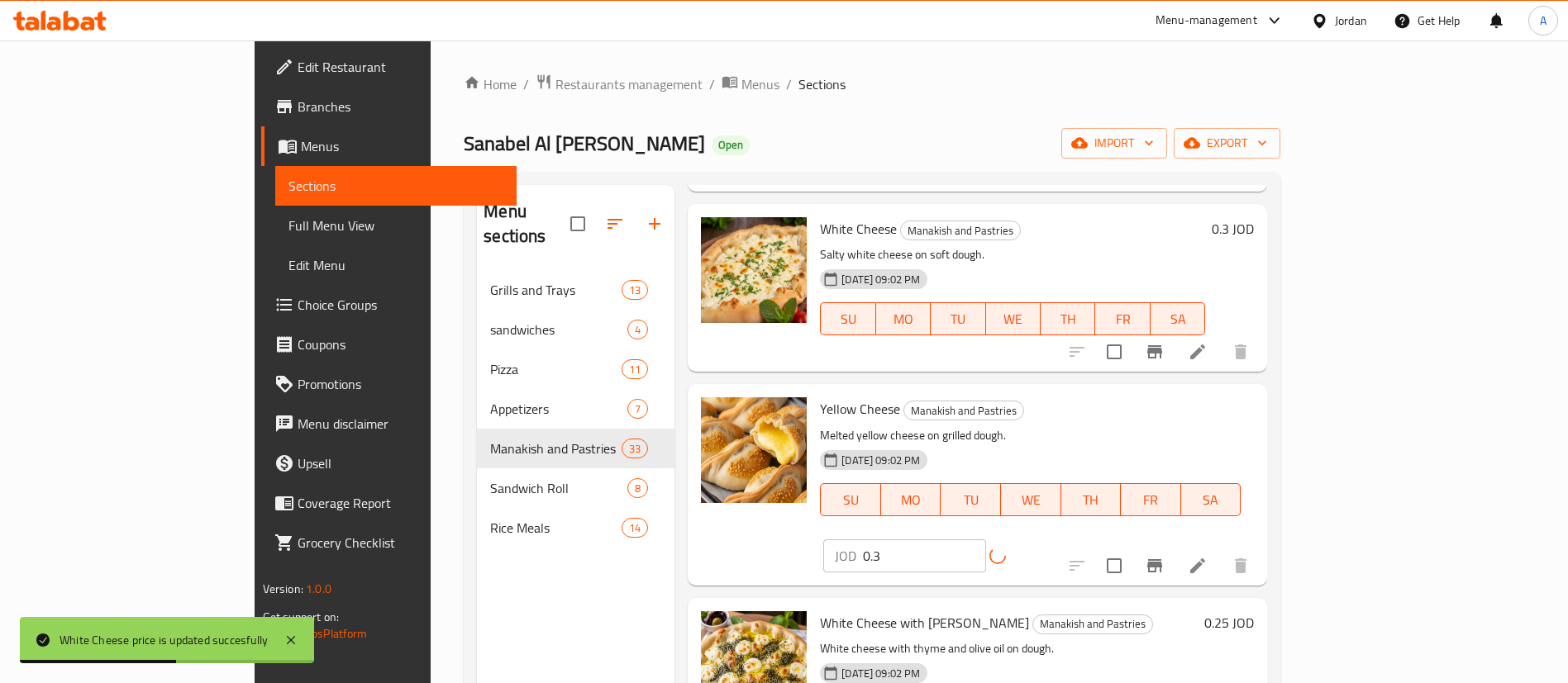
scroll to position [2975, 0]
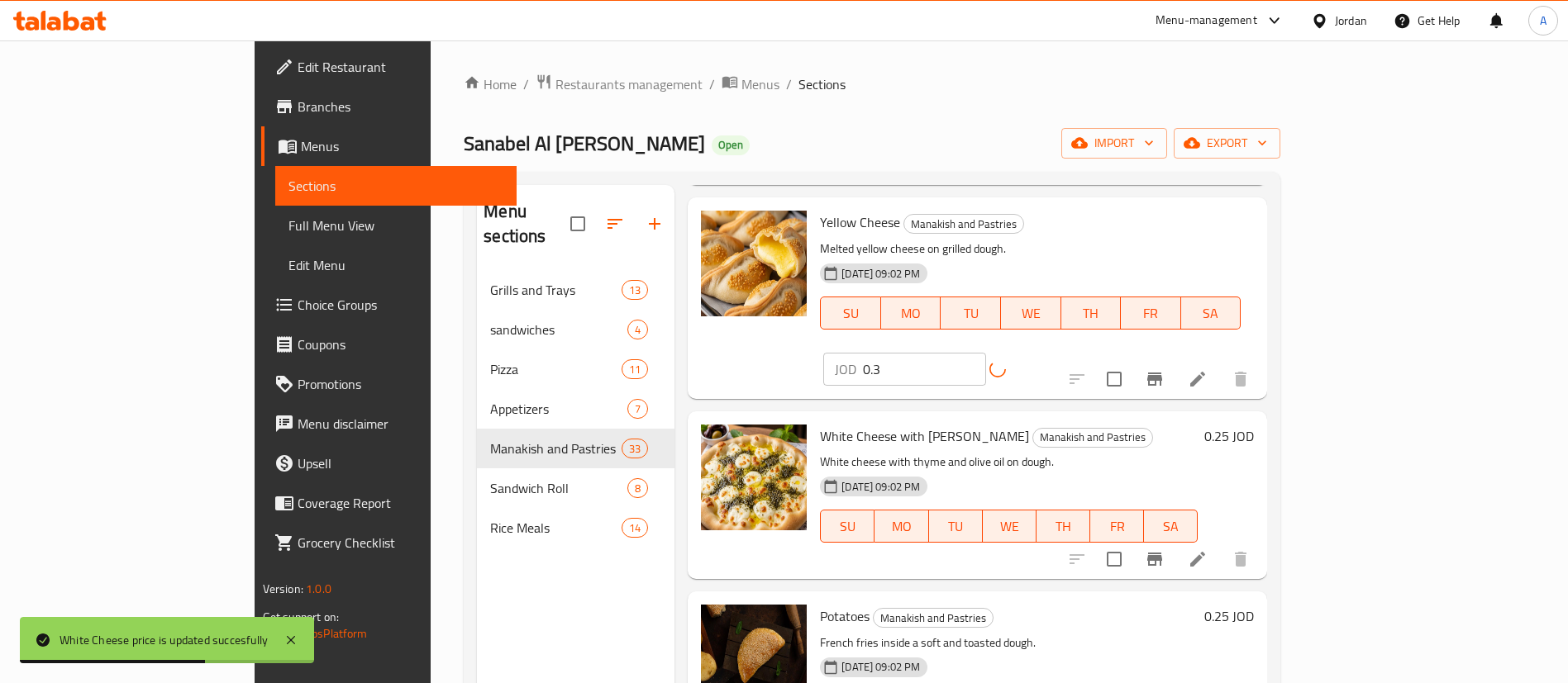
click at [1254, 425] on h6 "0.25 JOD" at bounding box center [1229, 437] width 49 height 23
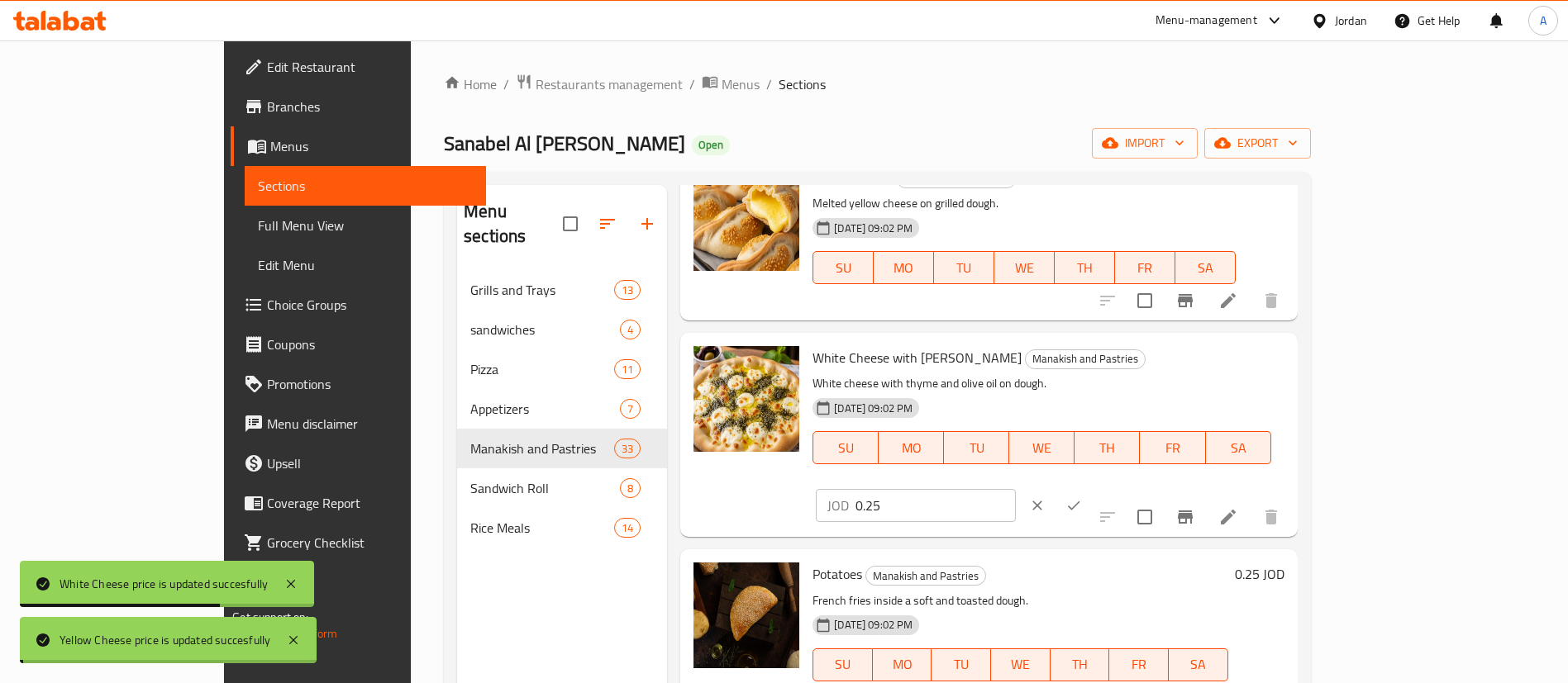
click at [1016, 489] on input "0.25" at bounding box center [936, 506] width 160 height 33
type input "0.3"
click at [1092, 488] on button "ok" at bounding box center [1073, 505] width 36 height 36
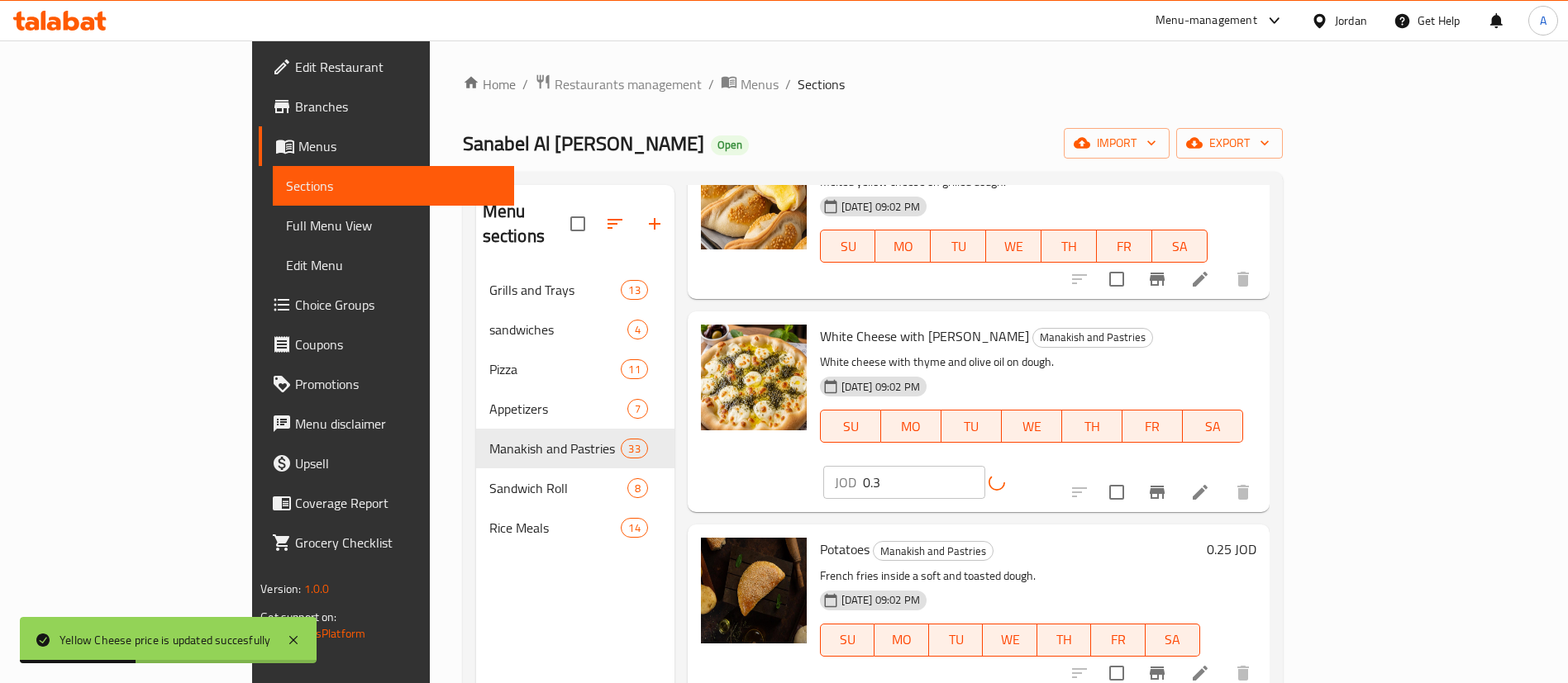
scroll to position [3099, 0]
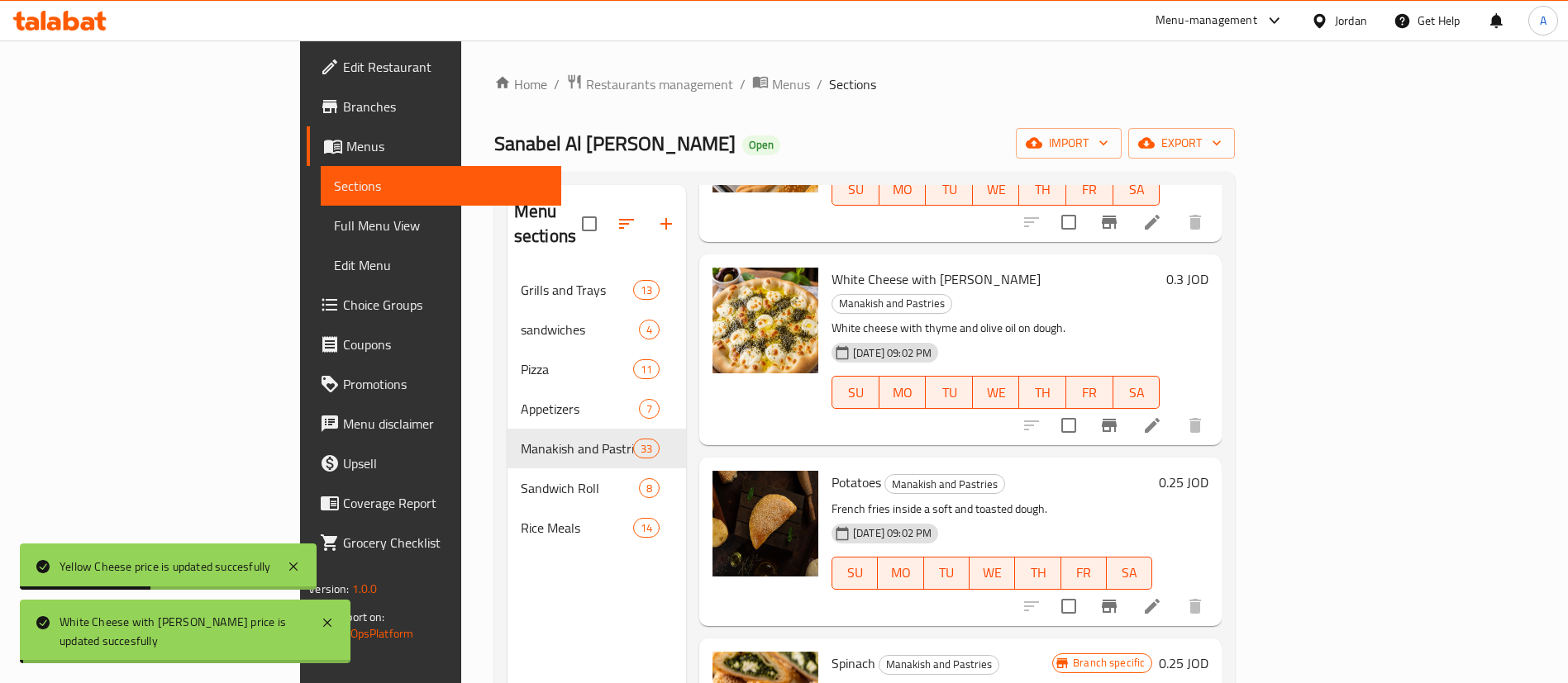
click at [1209, 471] on h6 "0.25 JOD" at bounding box center [1183, 482] width 49 height 23
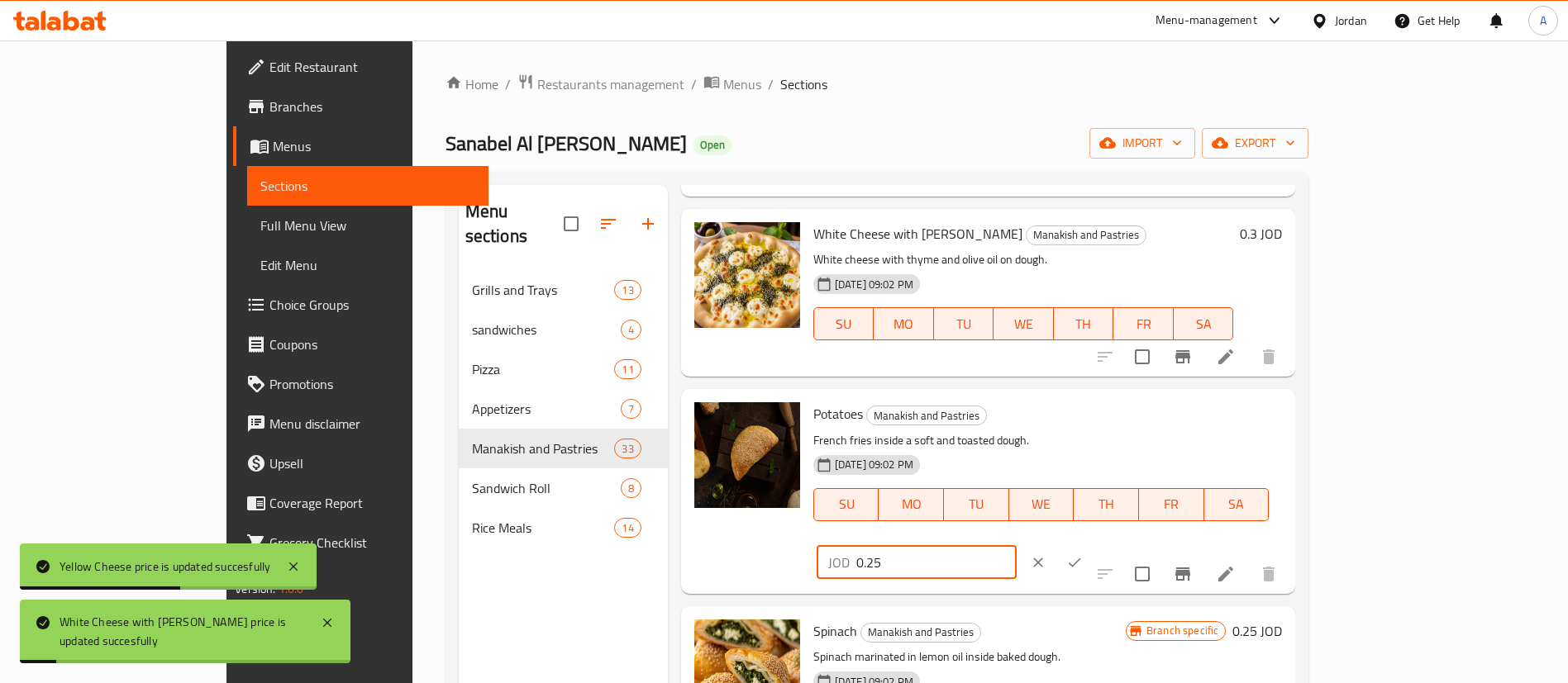
click at [1017, 547] on input "0.25" at bounding box center [937, 563] width 160 height 33
type input "0.3"
click at [1093, 545] on button "ok" at bounding box center [1074, 562] width 36 height 36
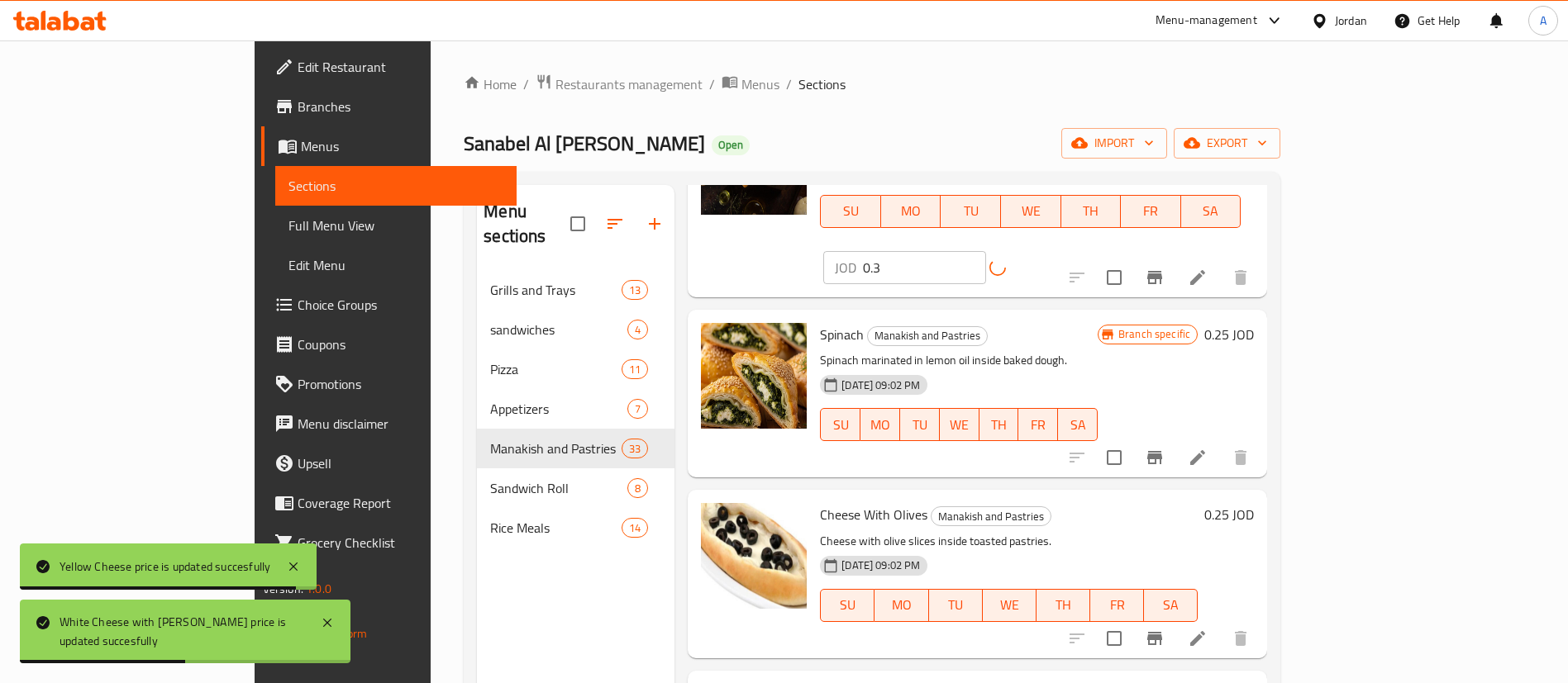
scroll to position [3470, 0]
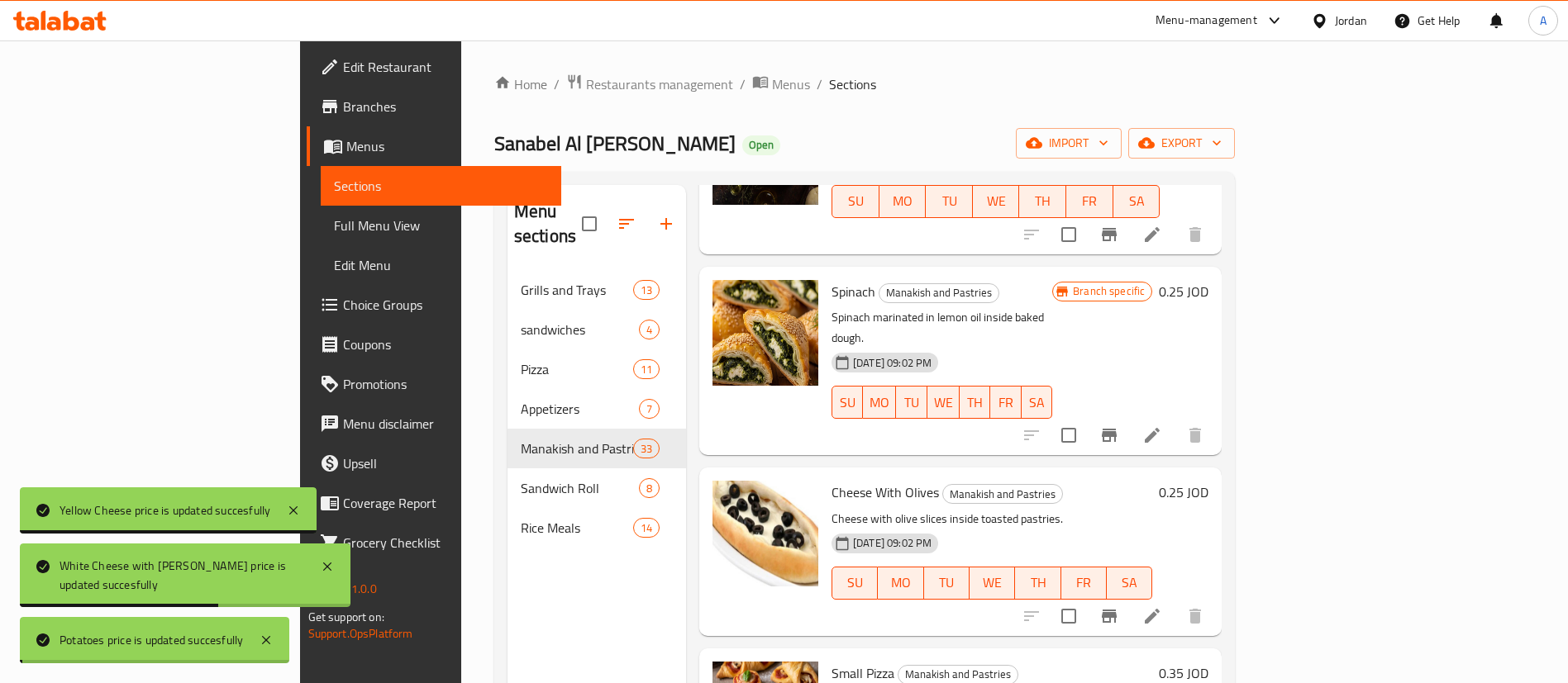
click at [1209, 481] on h6 "0.25 JOD" at bounding box center [1183, 492] width 49 height 23
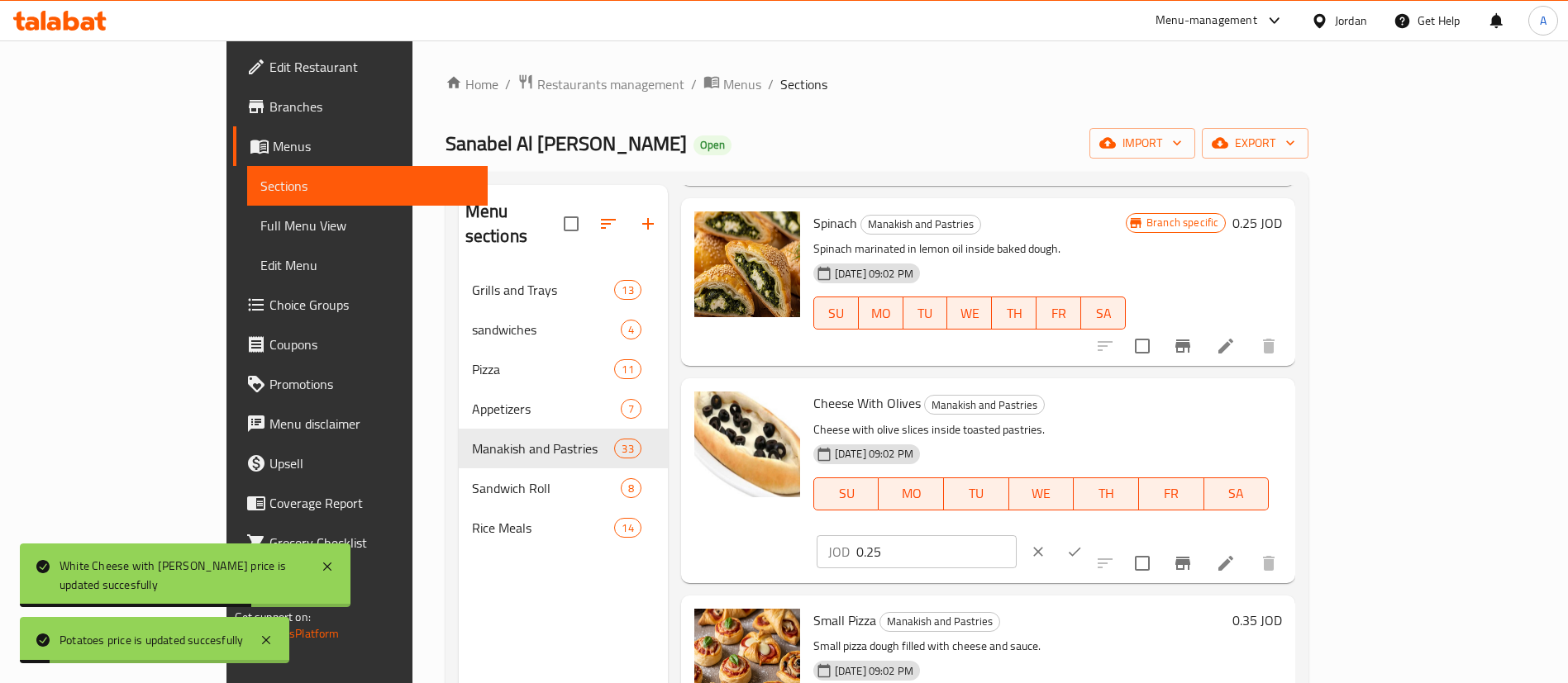
click at [1017, 535] on input "0.25" at bounding box center [937, 552] width 160 height 33
type input "0.3"
click at [1083, 544] on icon "ok" at bounding box center [1074, 552] width 17 height 17
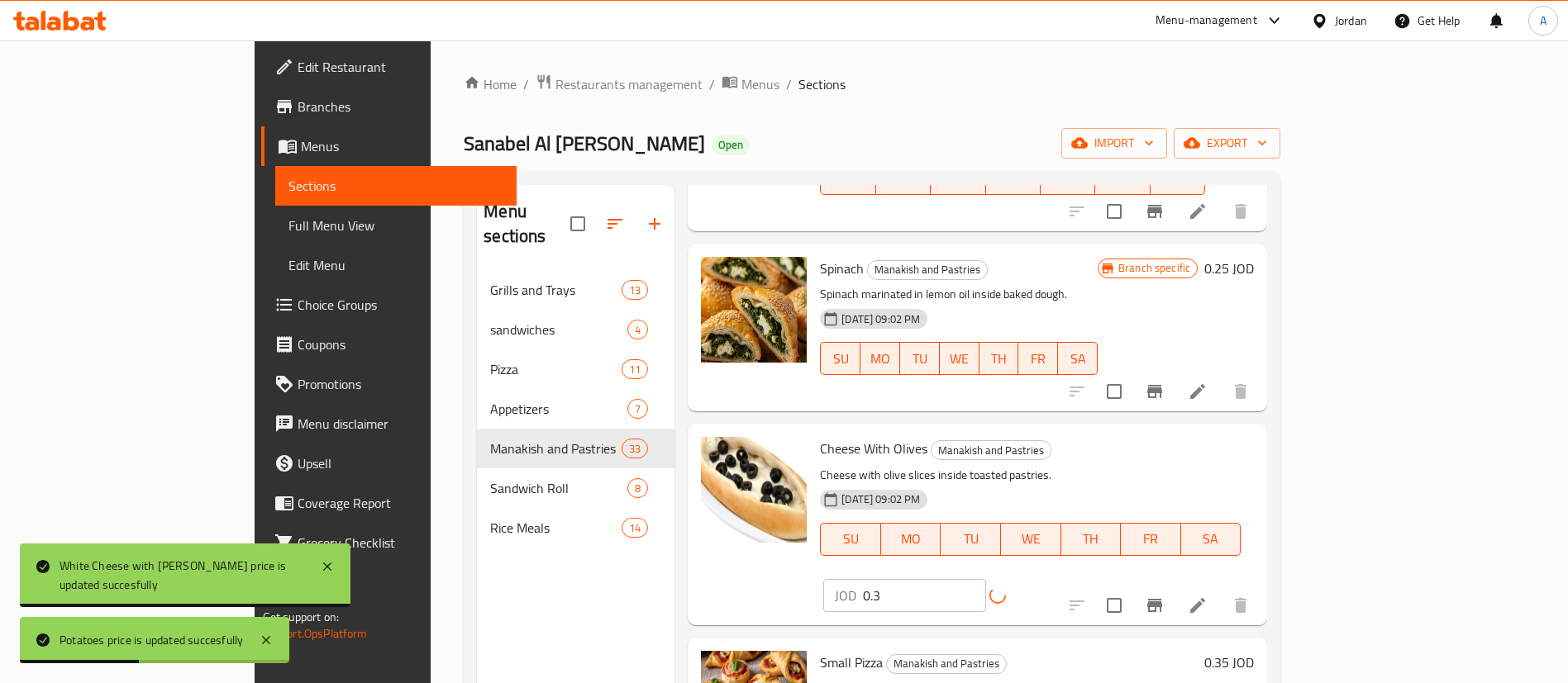
scroll to position [3719, 0]
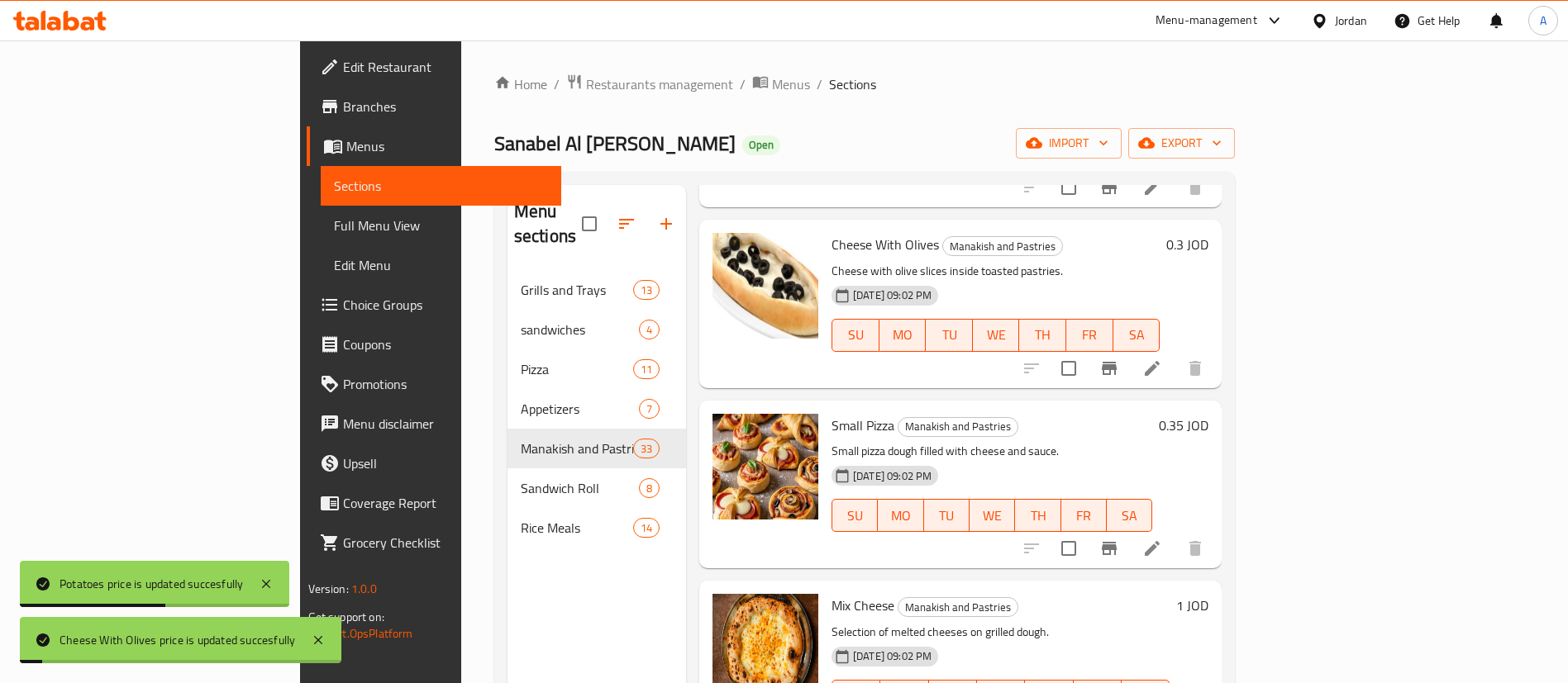
click at [1209, 414] on h6 "0.35 JOD" at bounding box center [1183, 425] width 49 height 23
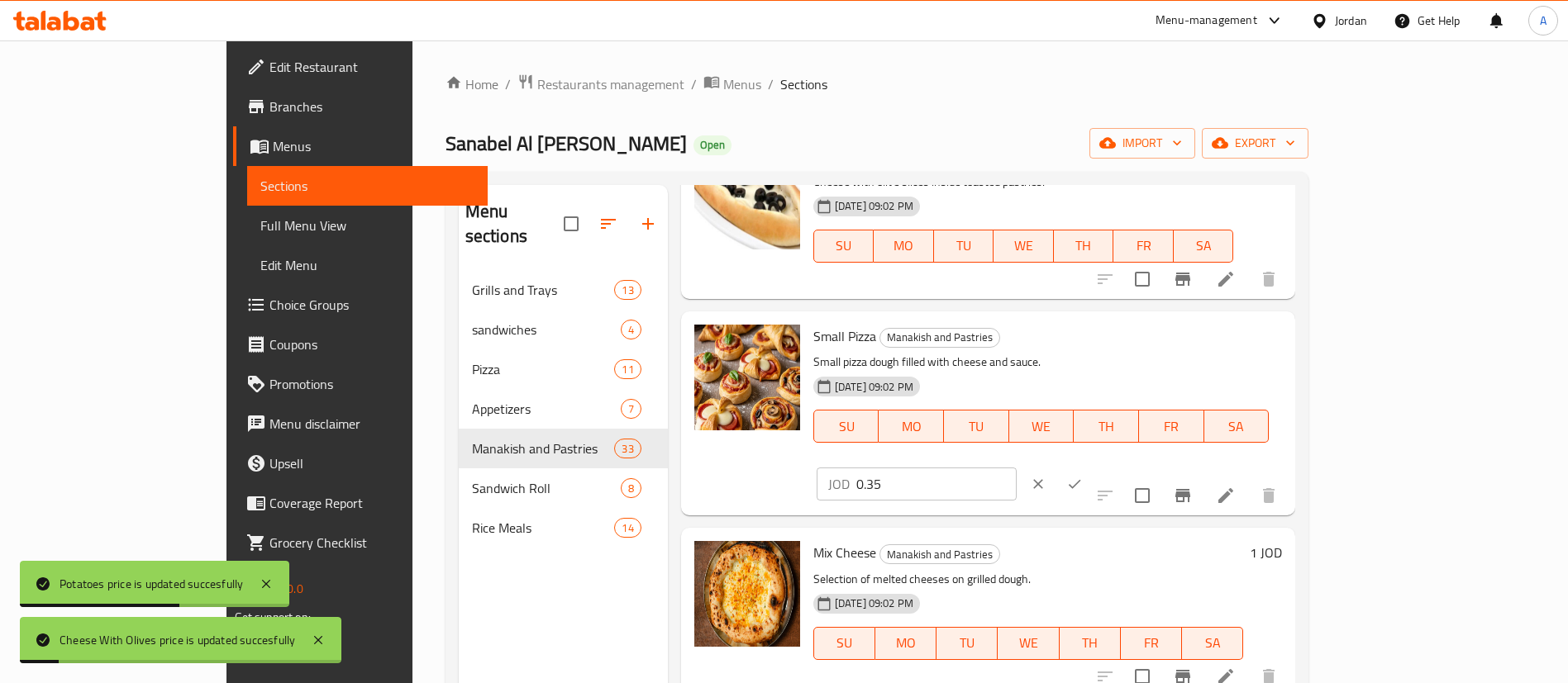
click at [1017, 467] on input "0.35" at bounding box center [937, 484] width 160 height 33
type input "0.4"
click at [1093, 466] on button "ok" at bounding box center [1074, 484] width 36 height 36
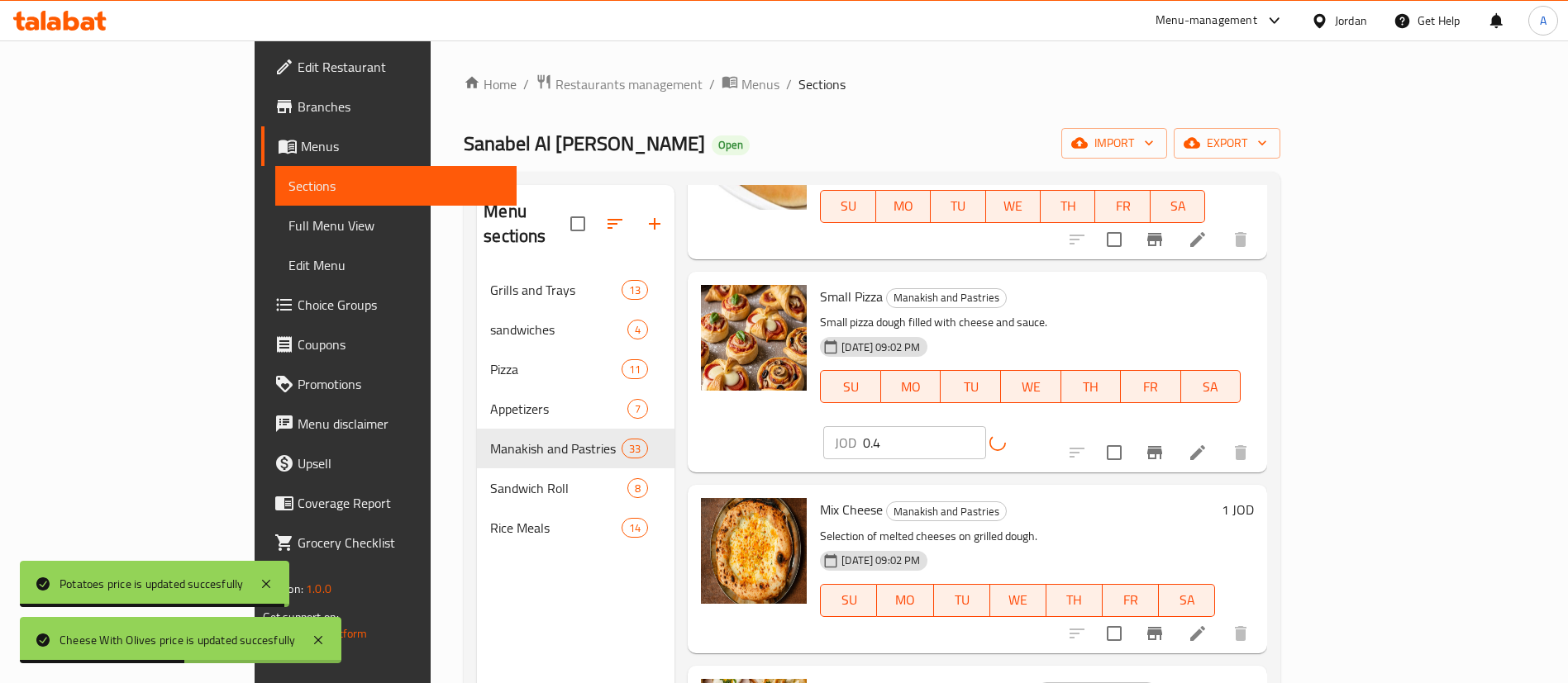
scroll to position [3843, 0]
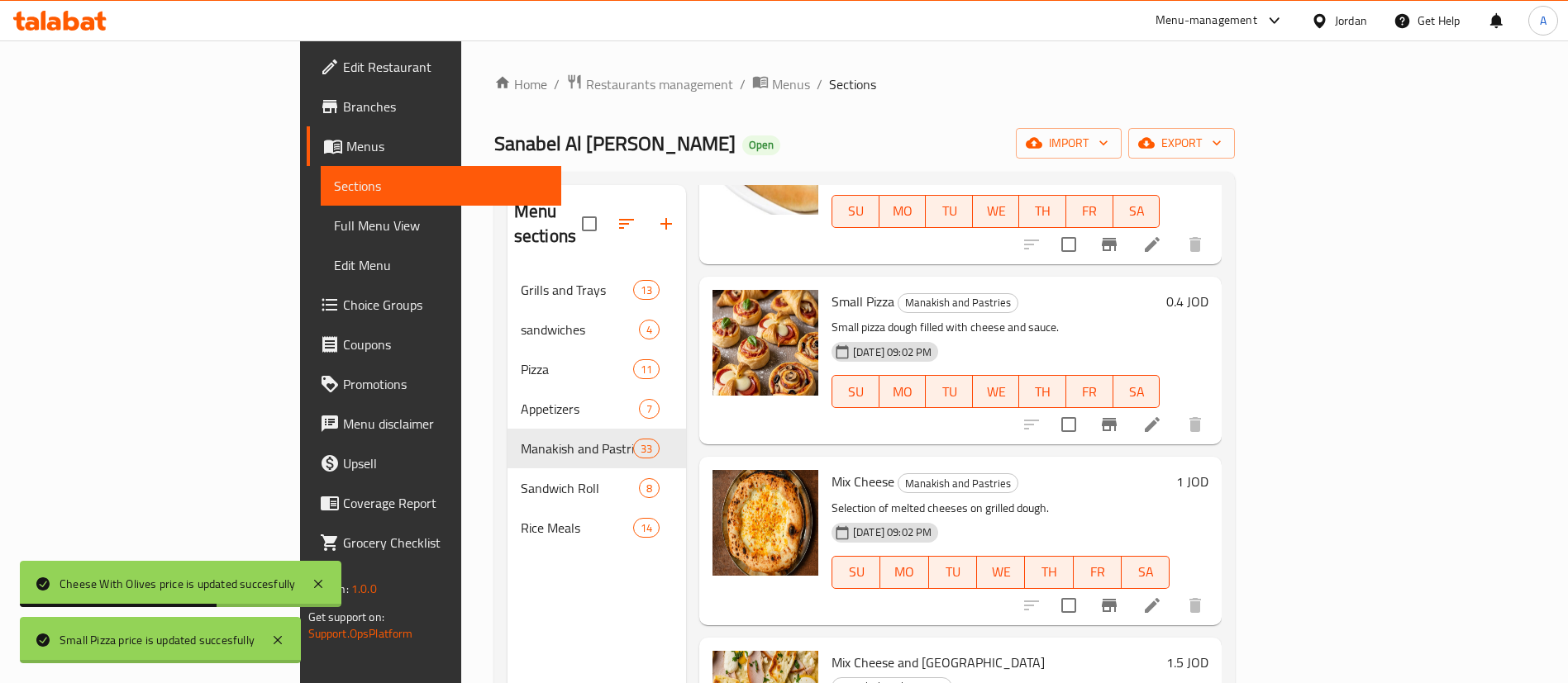
click at [1209, 470] on h6 "1 JOD" at bounding box center [1192, 481] width 33 height 23
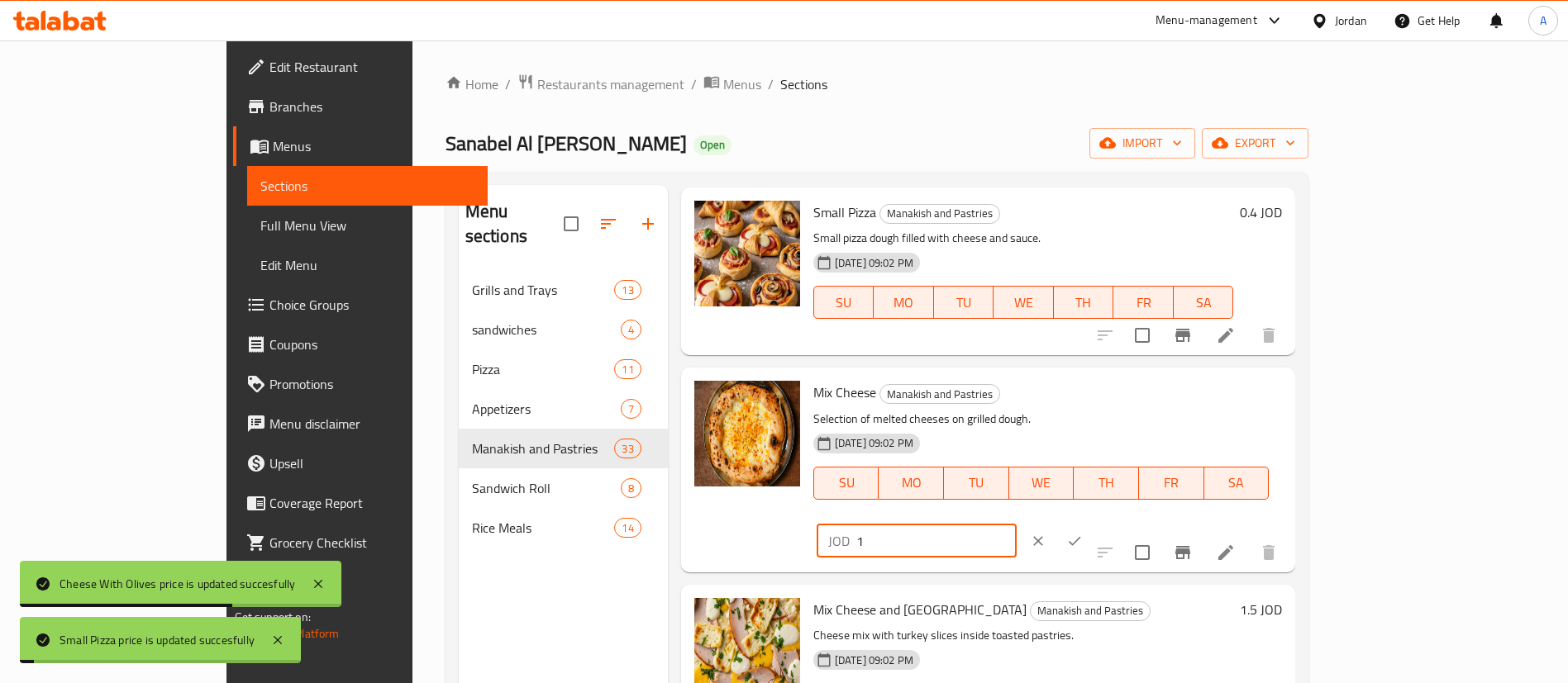
click at [1017, 525] on input "1" at bounding box center [937, 541] width 160 height 33
type input "1.1"
click at [1083, 533] on icon "ok" at bounding box center [1074, 541] width 17 height 17
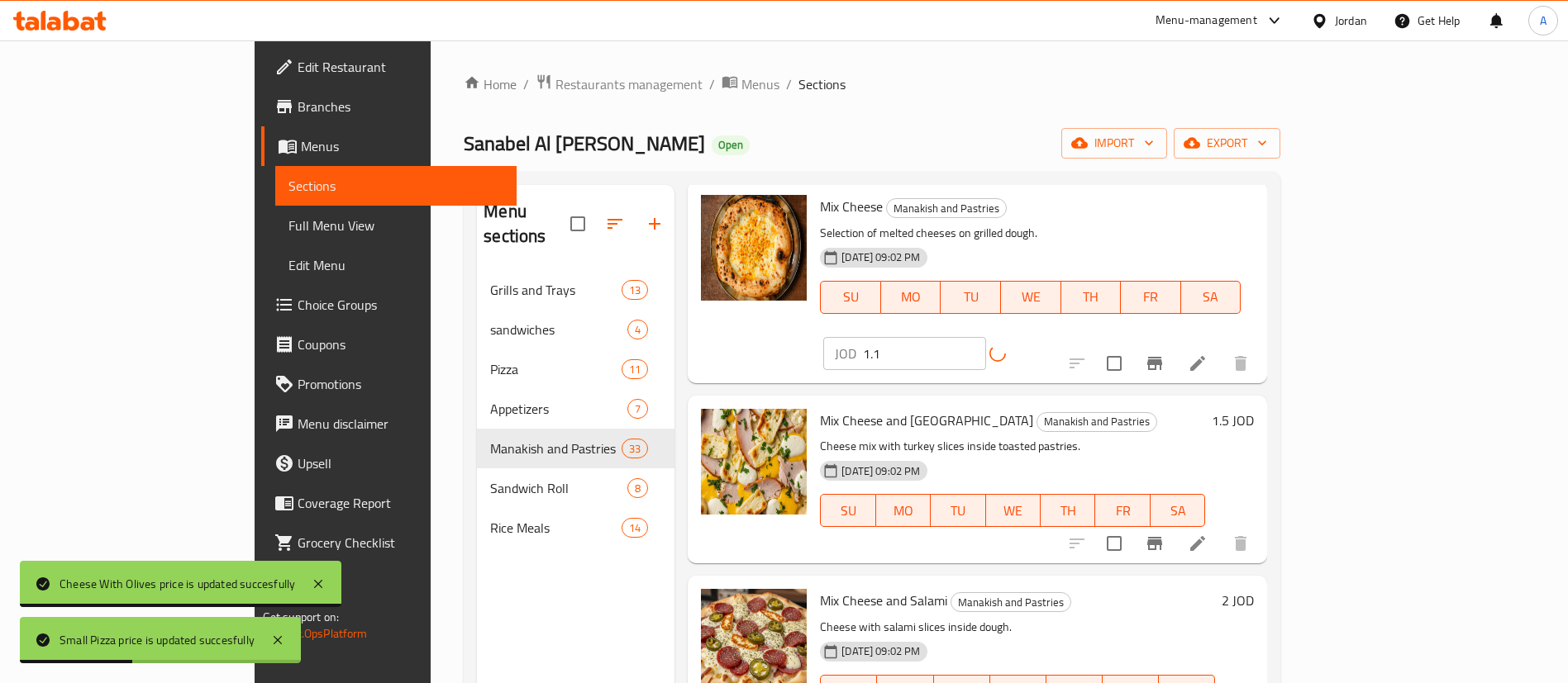
scroll to position [4090, 0]
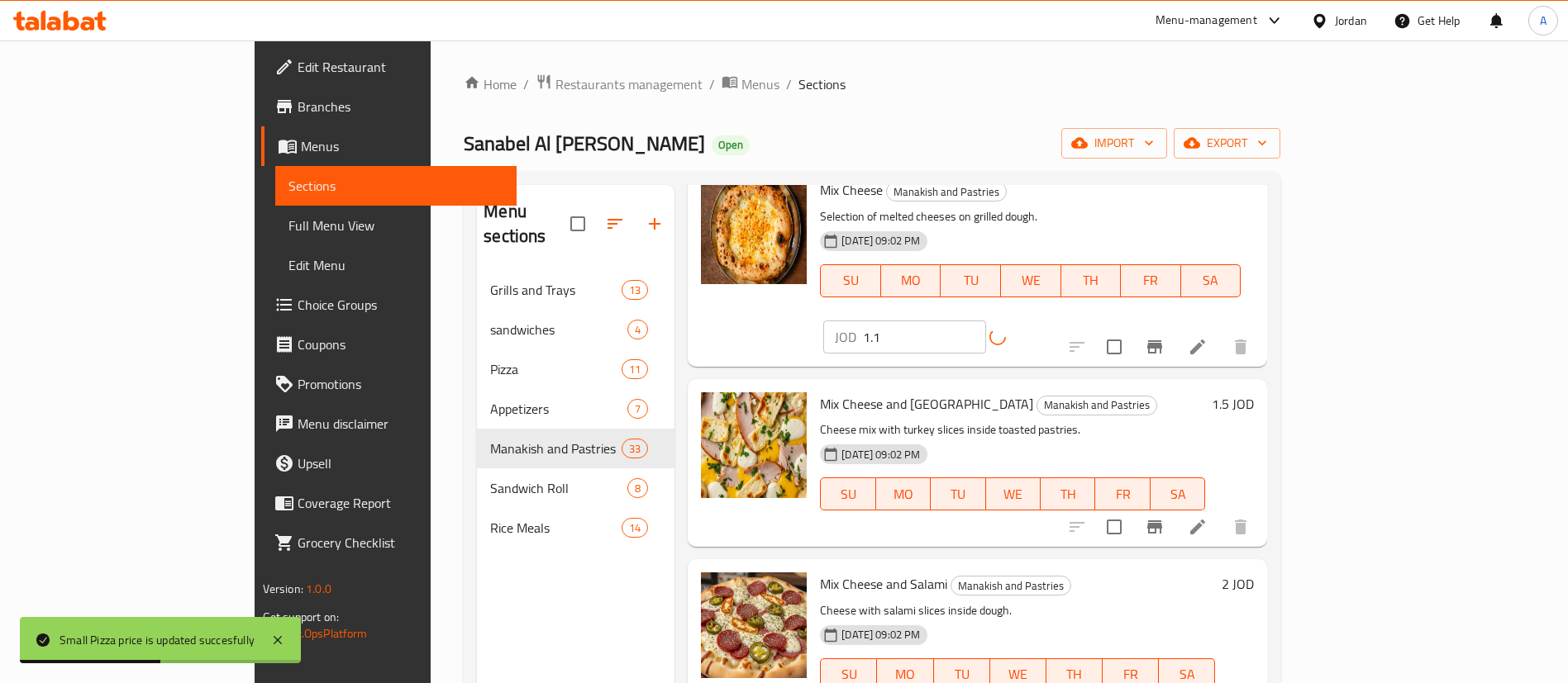
click at [1254, 393] on h6 "1.5 JOD" at bounding box center [1233, 404] width 42 height 23
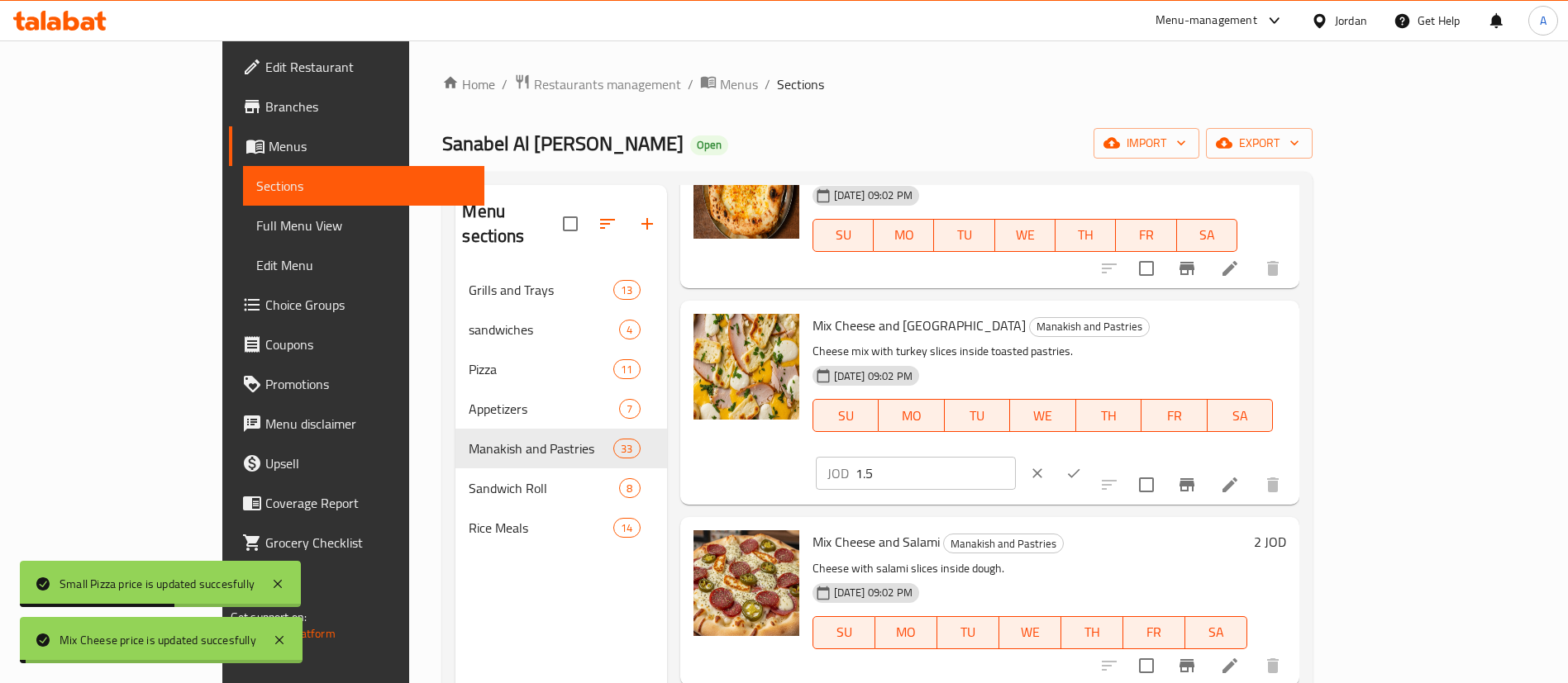
click at [1016, 457] on input "1.5" at bounding box center [936, 474] width 160 height 33
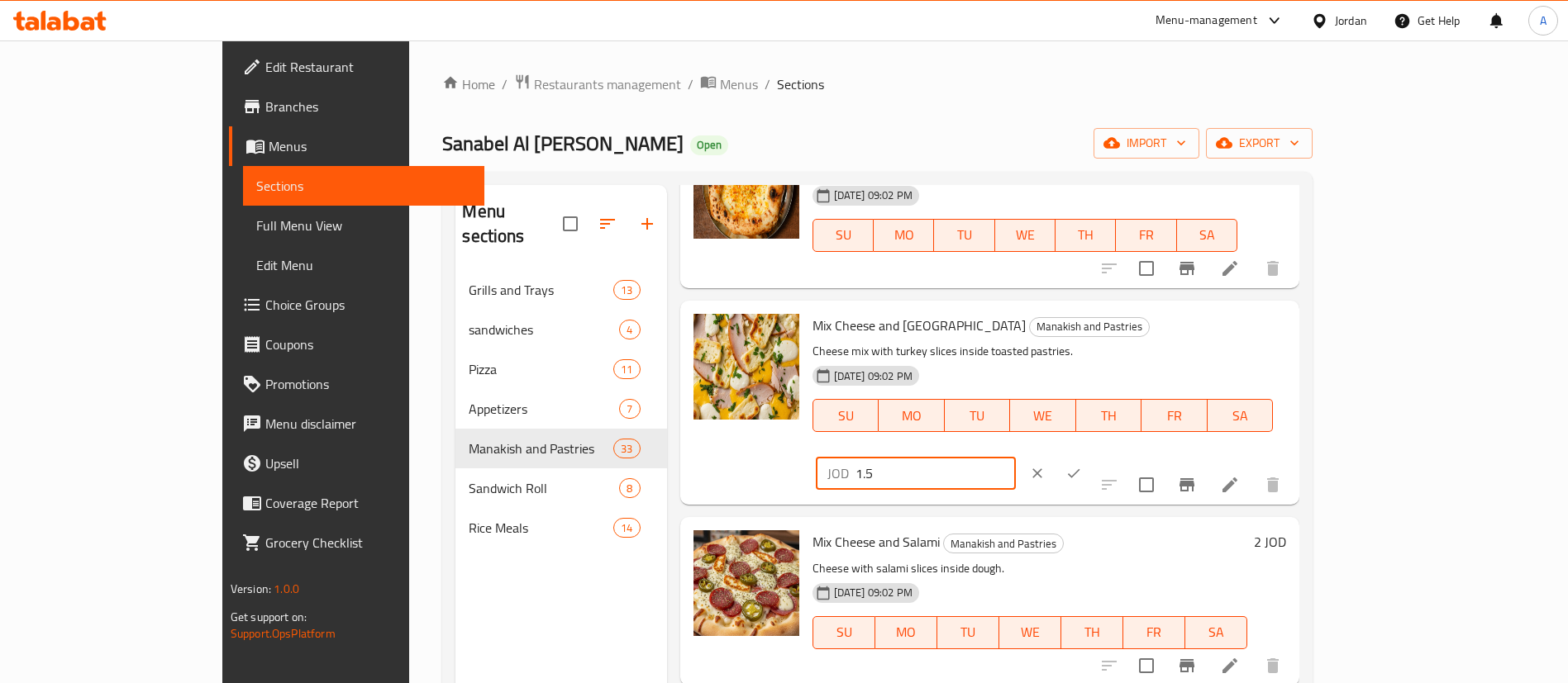
click at [1016, 457] on input "1.5" at bounding box center [936, 474] width 160 height 33
type input "1.65"
click at [1092, 455] on button "ok" at bounding box center [1073, 473] width 36 height 36
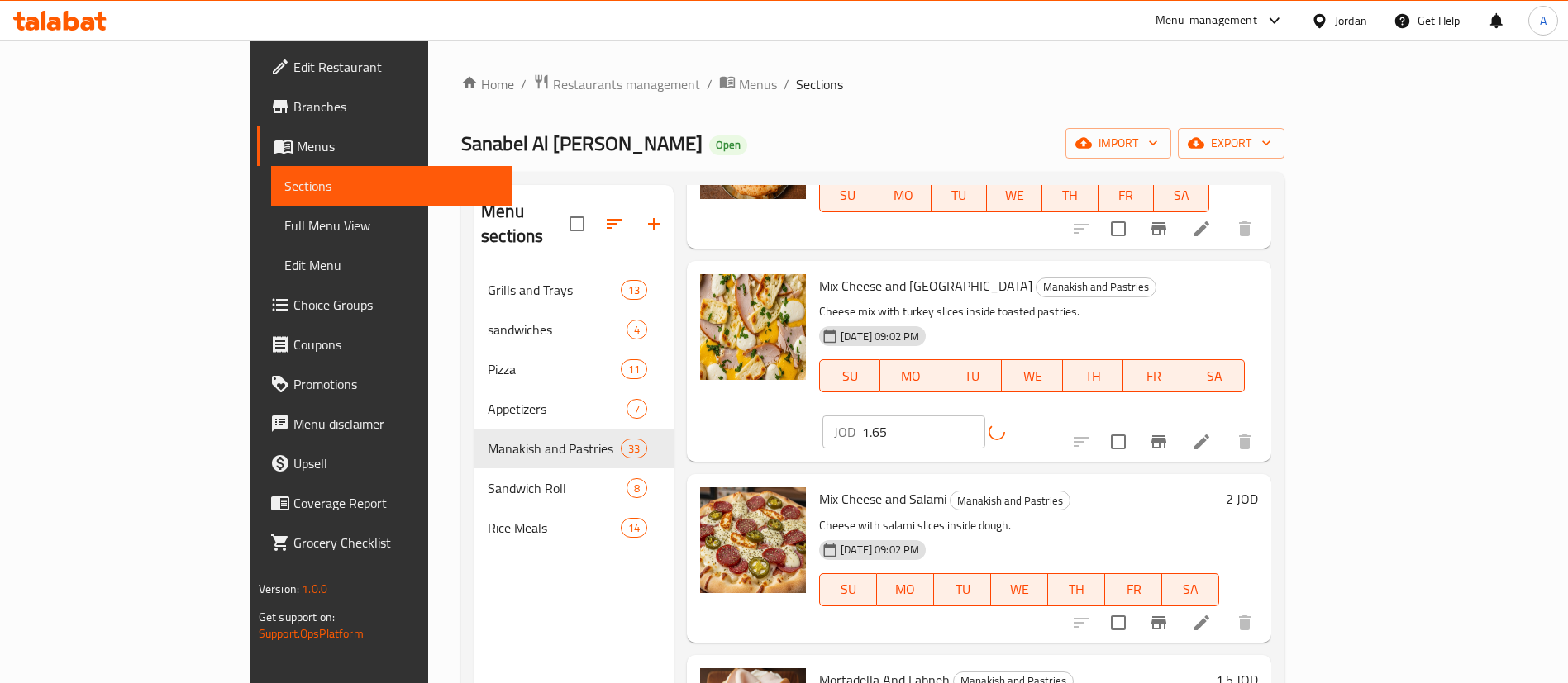
scroll to position [4214, 0]
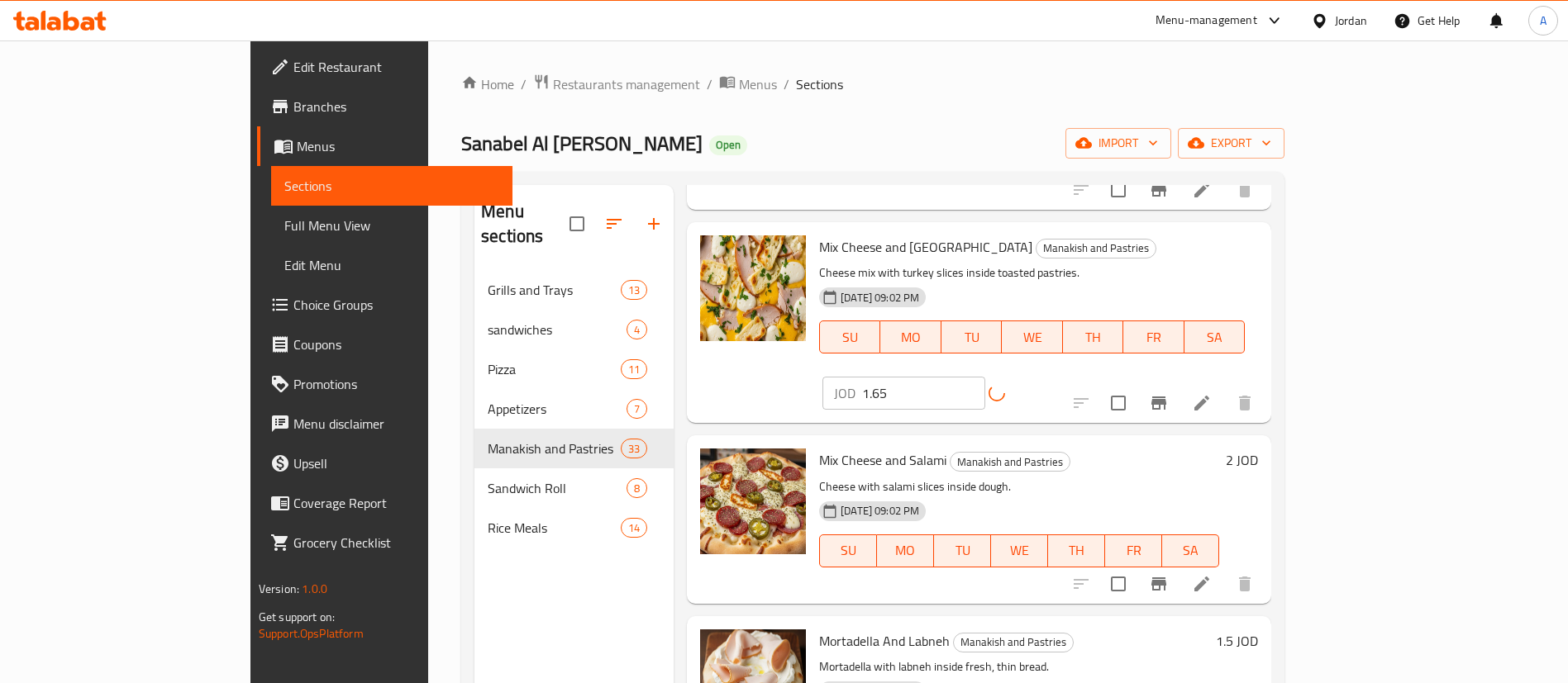
click at [1258, 449] on h6 "2 JOD" at bounding box center [1241, 460] width 33 height 23
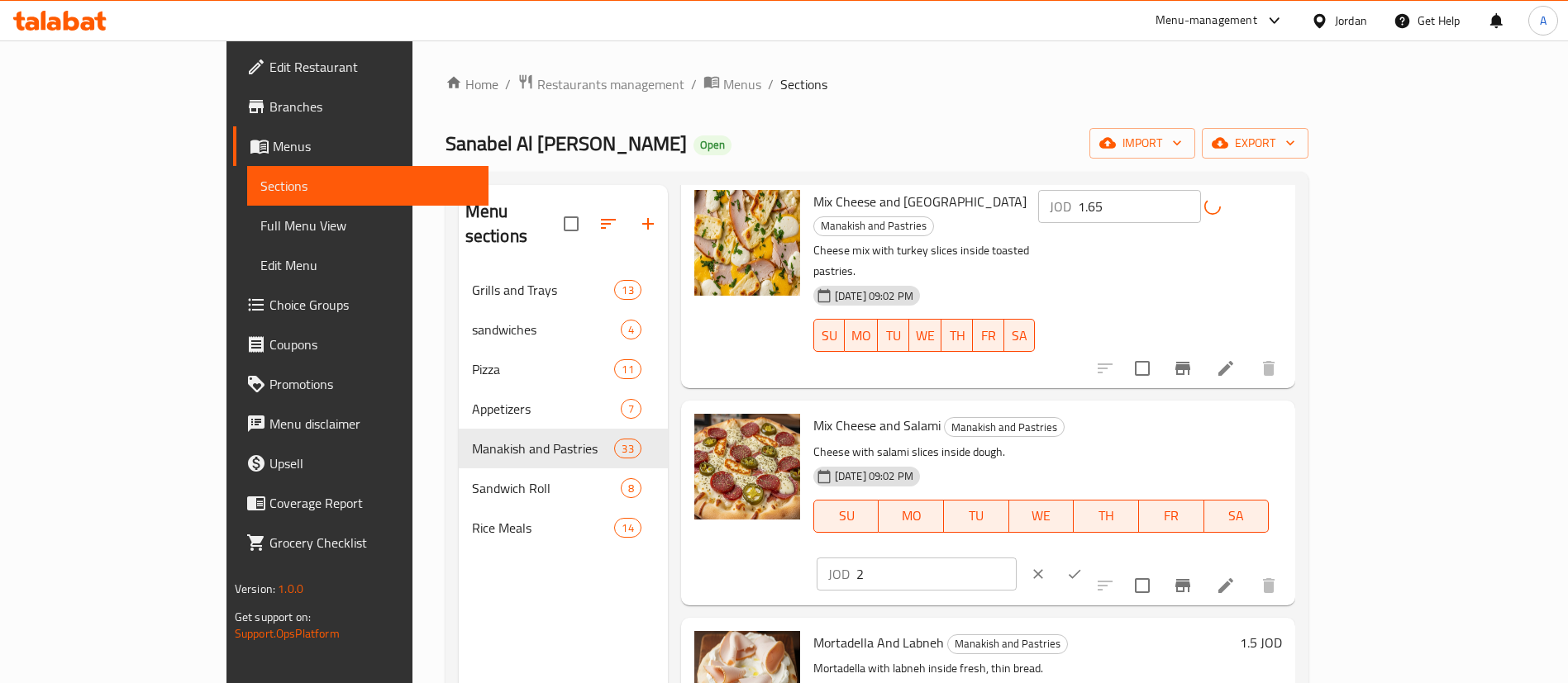
click at [1017, 558] on input "2" at bounding box center [937, 575] width 160 height 33
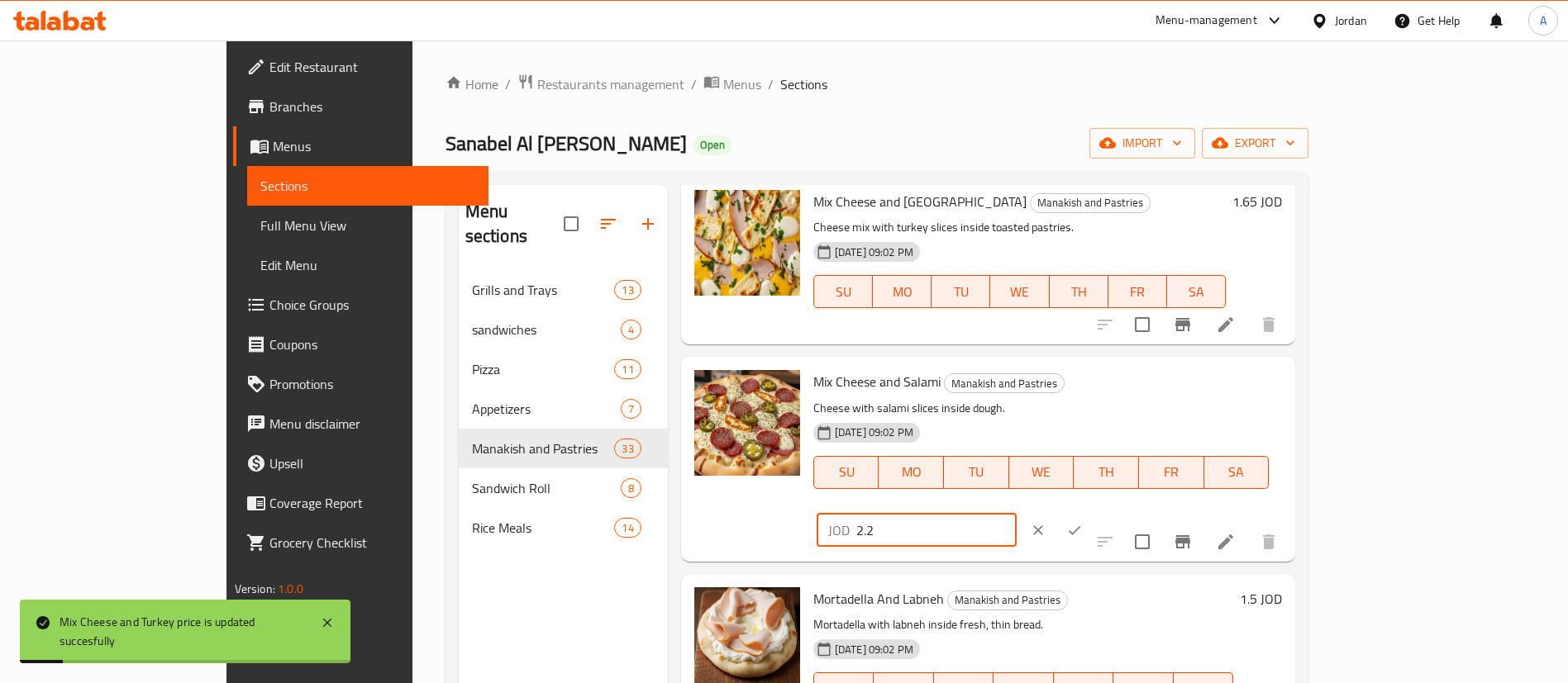
type input "2.2"
click at [1093, 512] on button "ok" at bounding box center [1074, 530] width 36 height 36
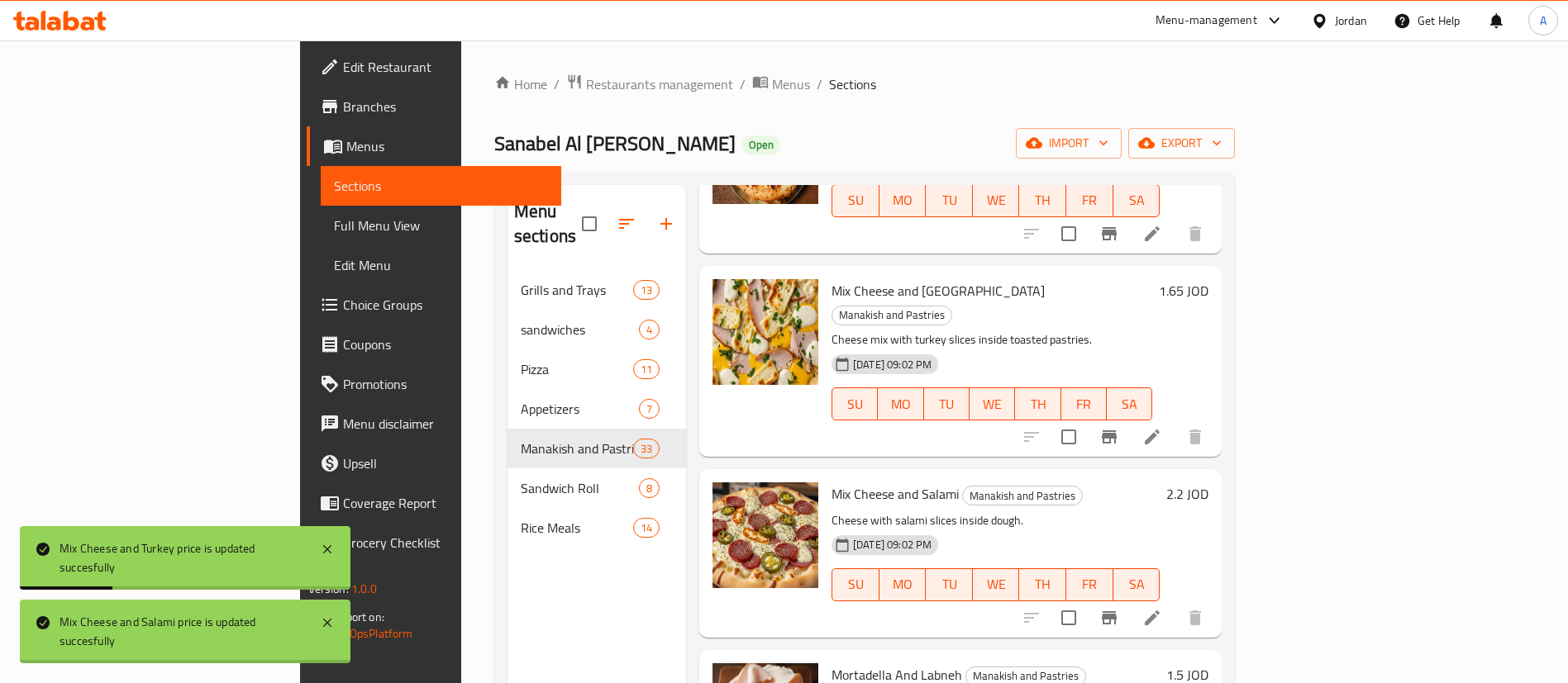
scroll to position [4462, 0]
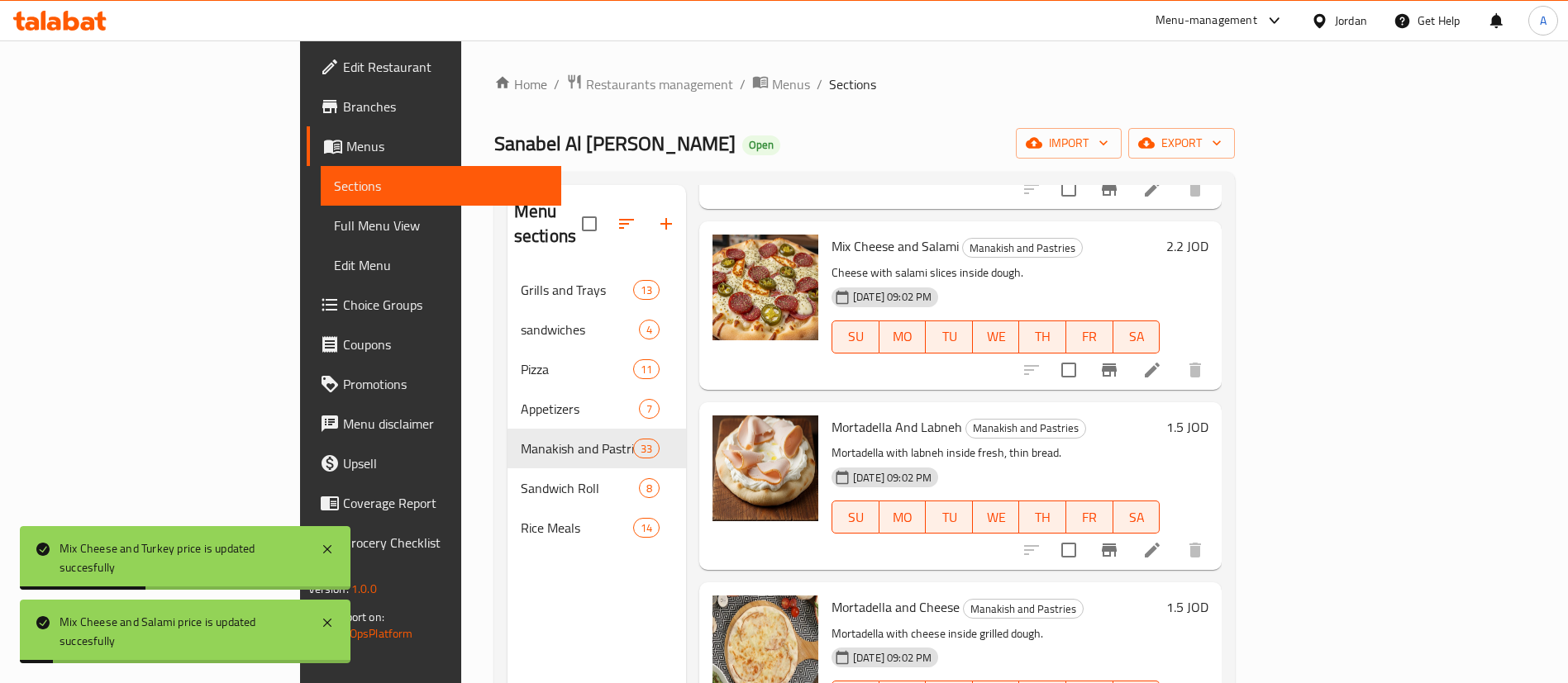
click at [1209, 415] on div "1.5 JOD" at bounding box center [1183, 486] width 48 height 142
click at [1209, 415] on h6 "1.5 JOD" at bounding box center [1188, 427] width 42 height 23
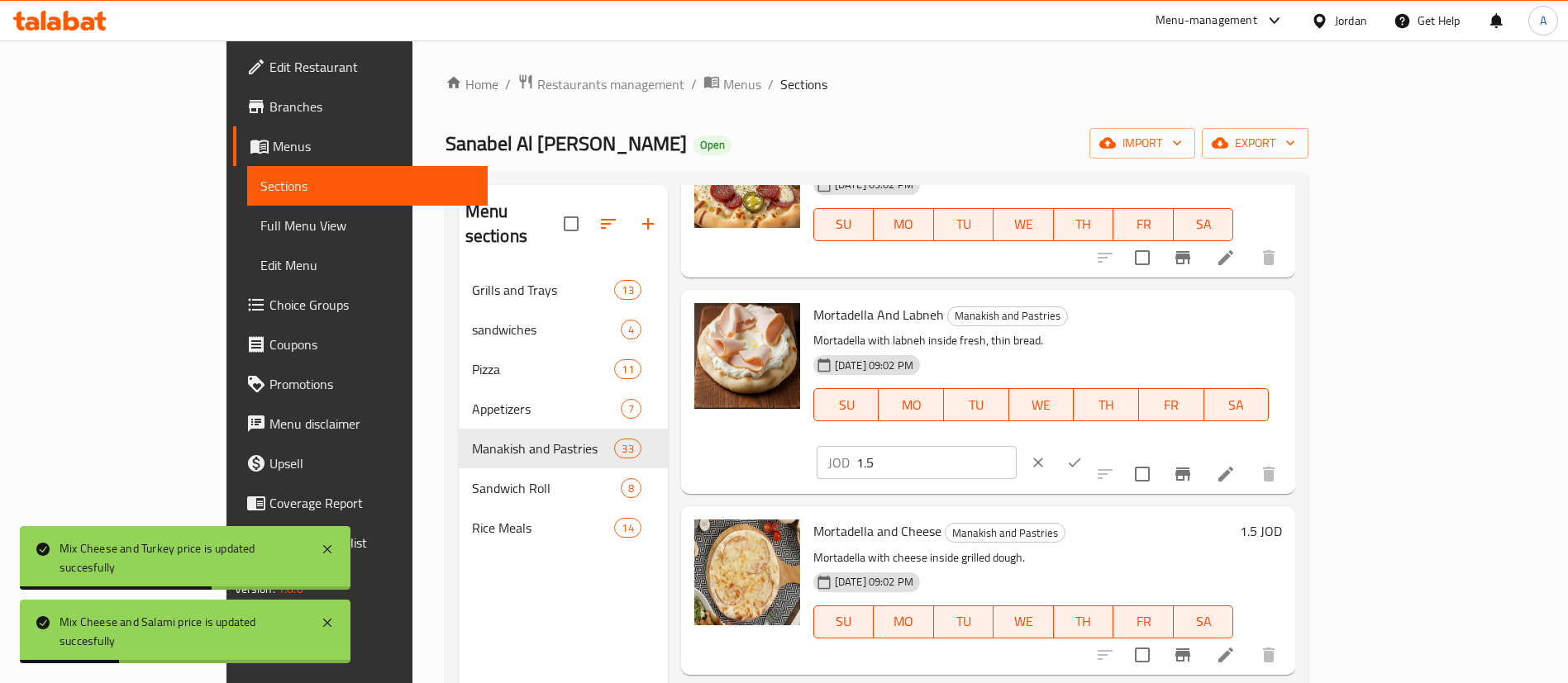
click at [1017, 446] on input "1.5" at bounding box center [937, 463] width 160 height 33
type input "1.65"
click at [1083, 454] on icon "ok" at bounding box center [1074, 462] width 17 height 17
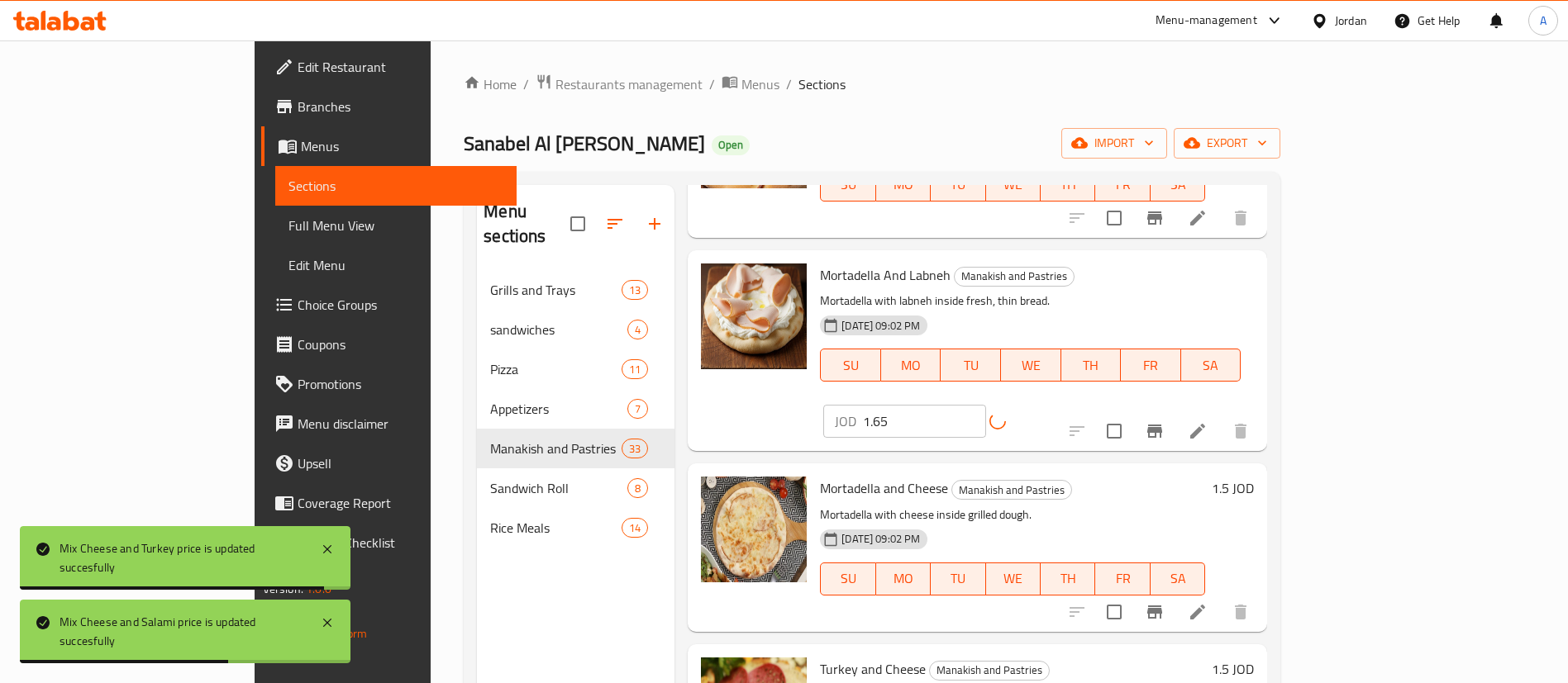
scroll to position [4586, 0]
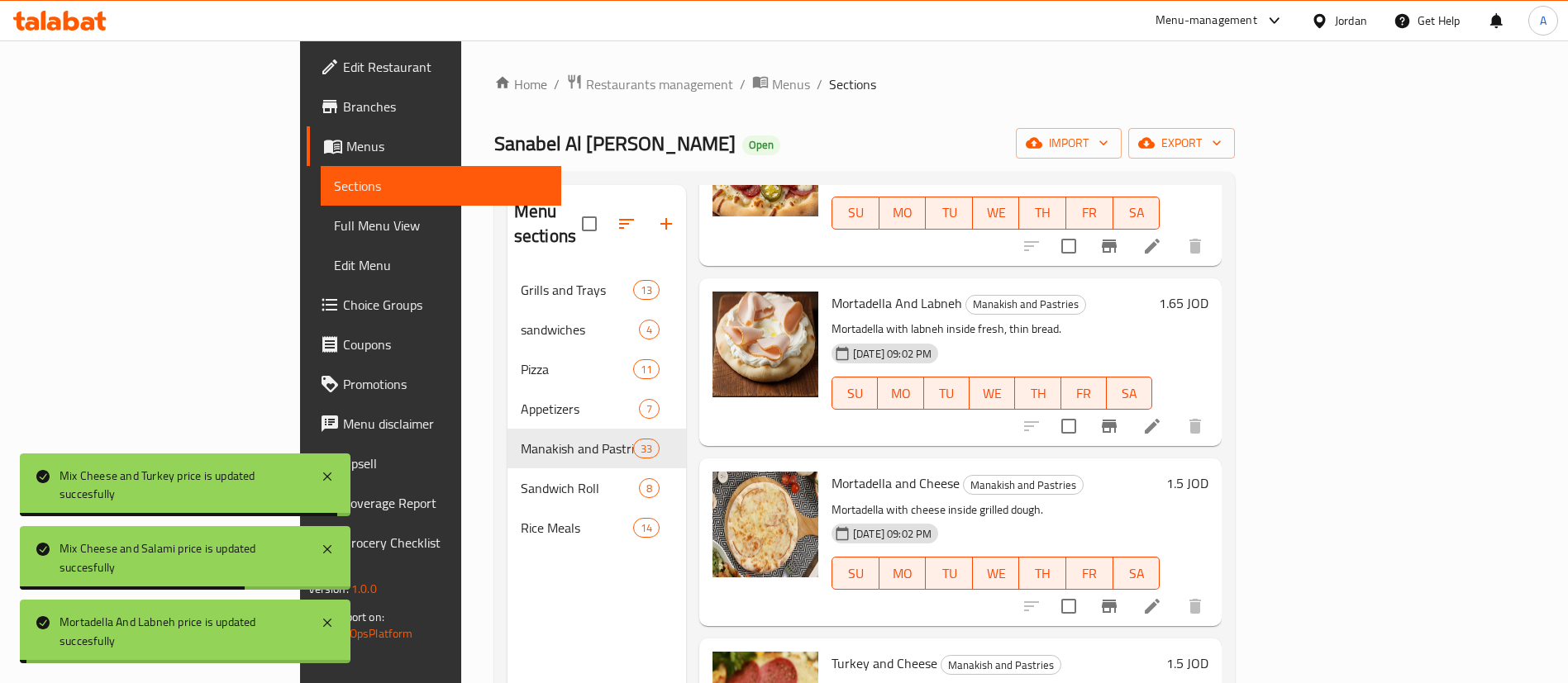
click at [1209, 472] on h6 "1.5 JOD" at bounding box center [1188, 483] width 42 height 23
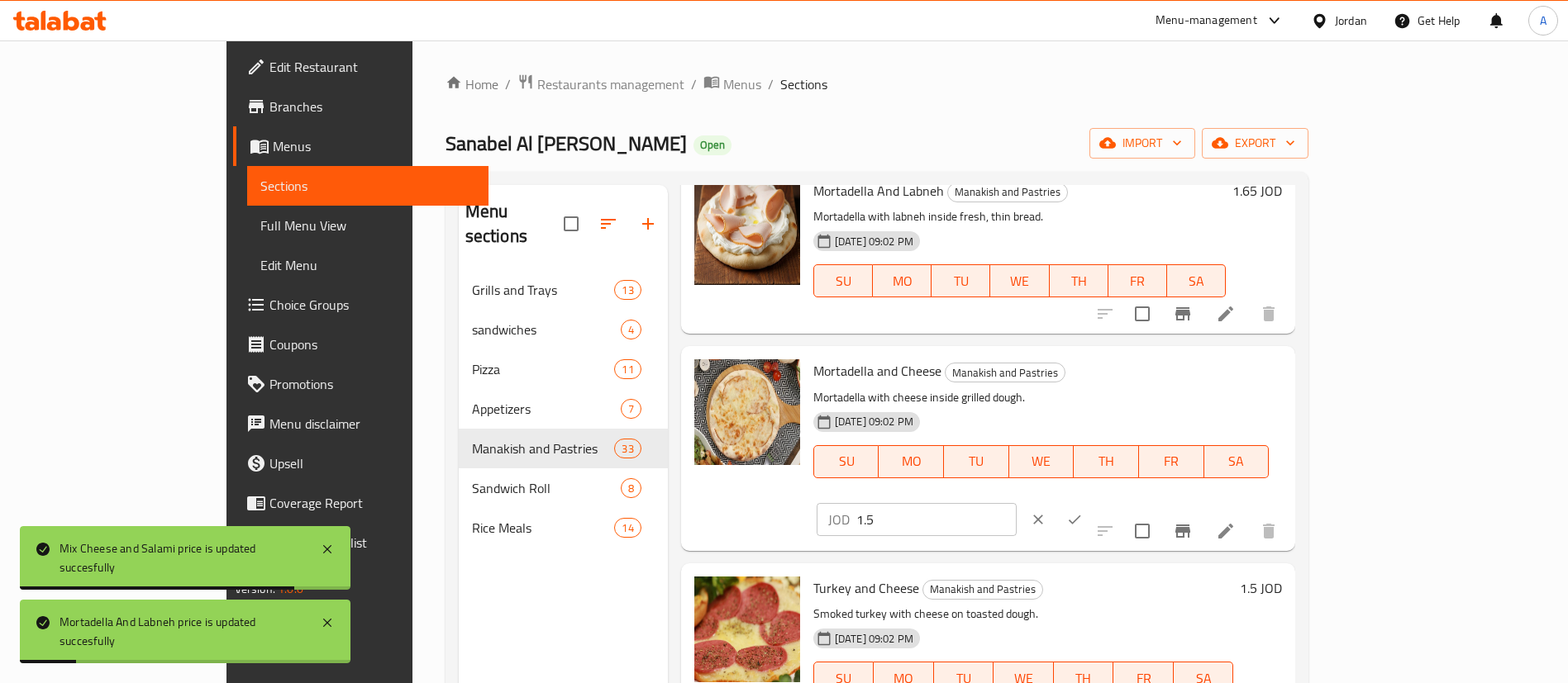
click at [1017, 503] on input "1.5" at bounding box center [937, 520] width 160 height 33
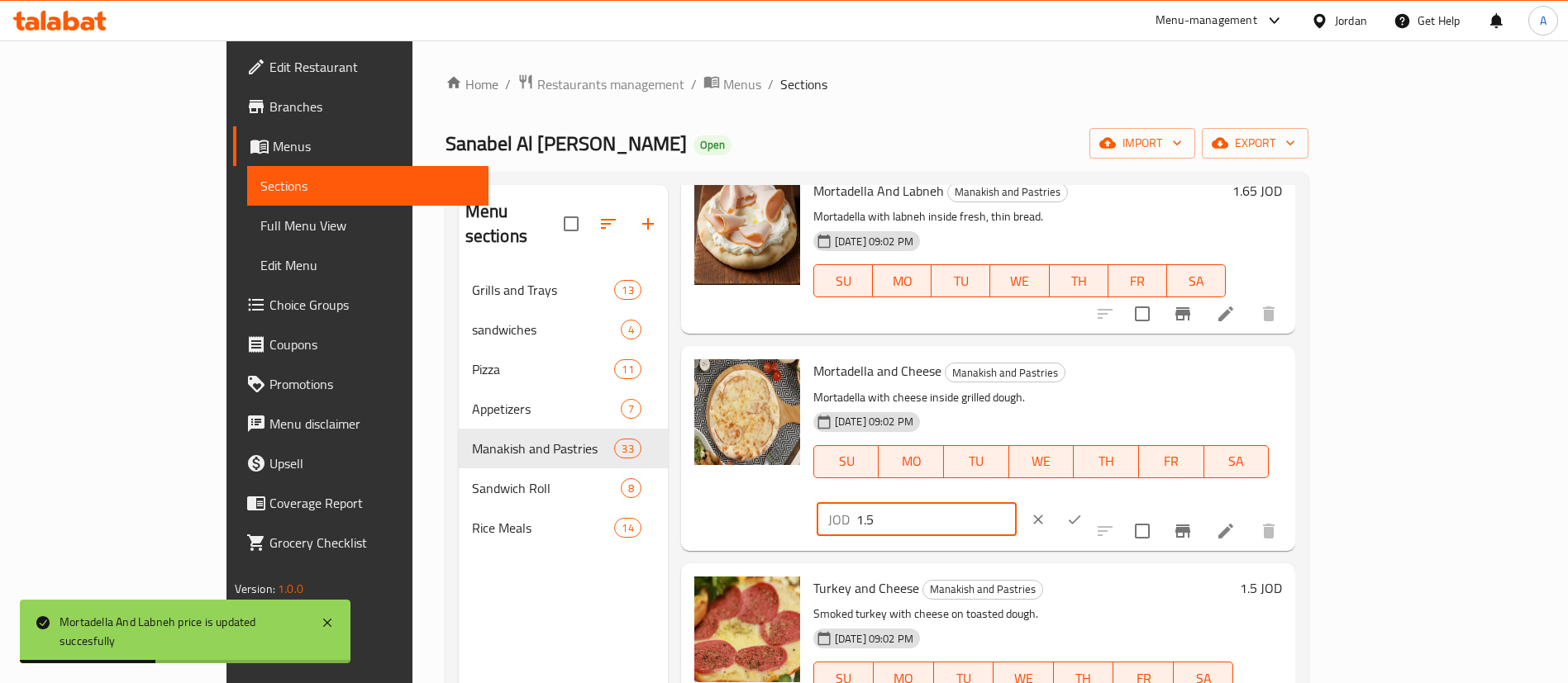
click at [1017, 503] on input "1.5" at bounding box center [937, 520] width 160 height 33
type input "1.65"
click at [1083, 511] on icon "ok" at bounding box center [1074, 519] width 17 height 17
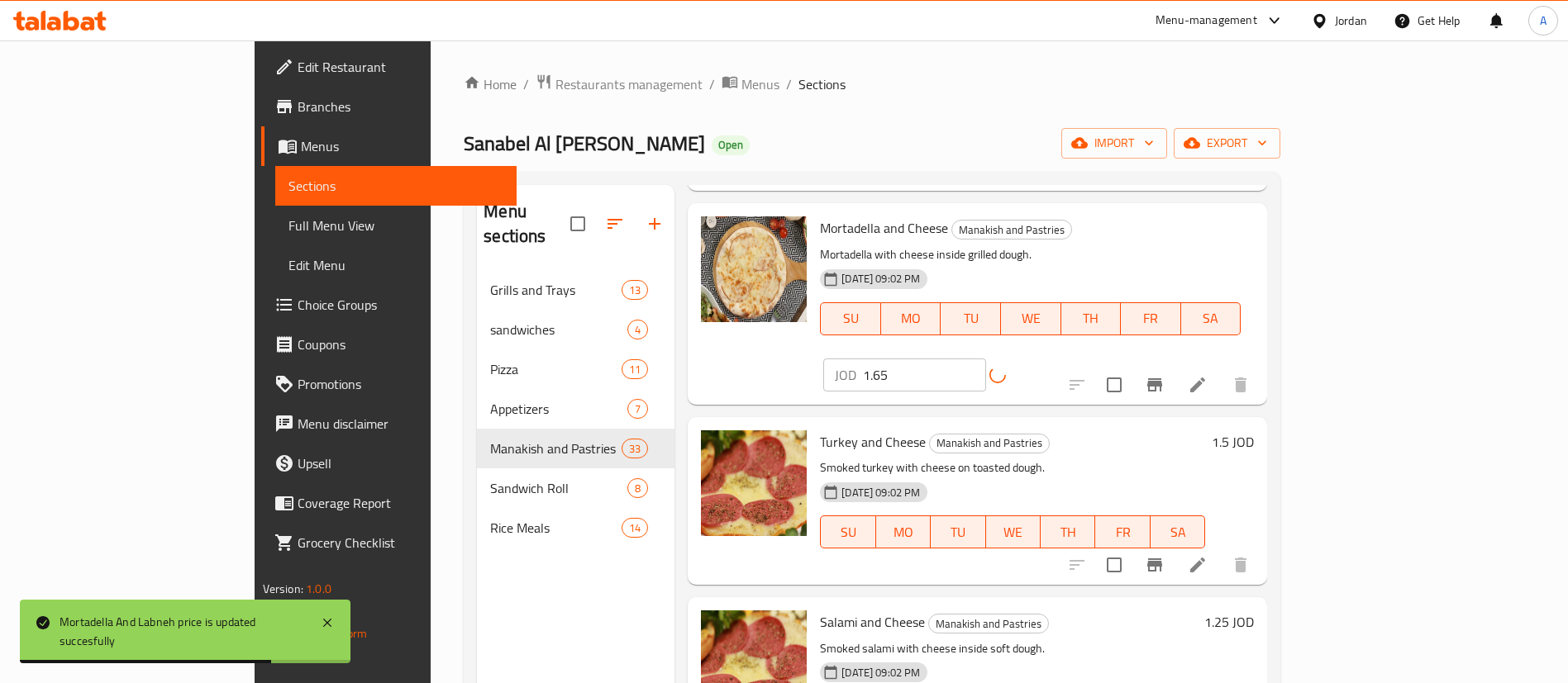
scroll to position [4834, 0]
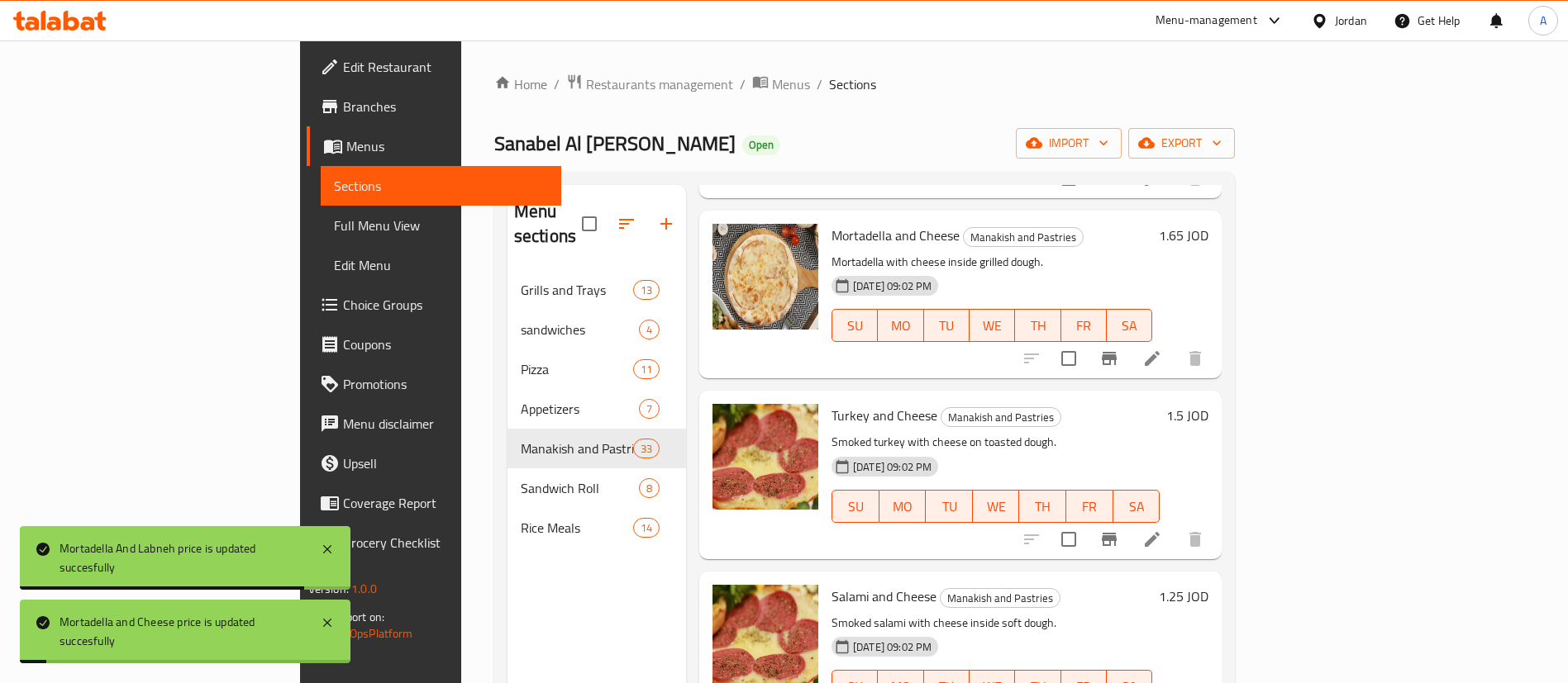
click at [1209, 404] on h6 "1.5 JOD" at bounding box center [1188, 415] width 42 height 23
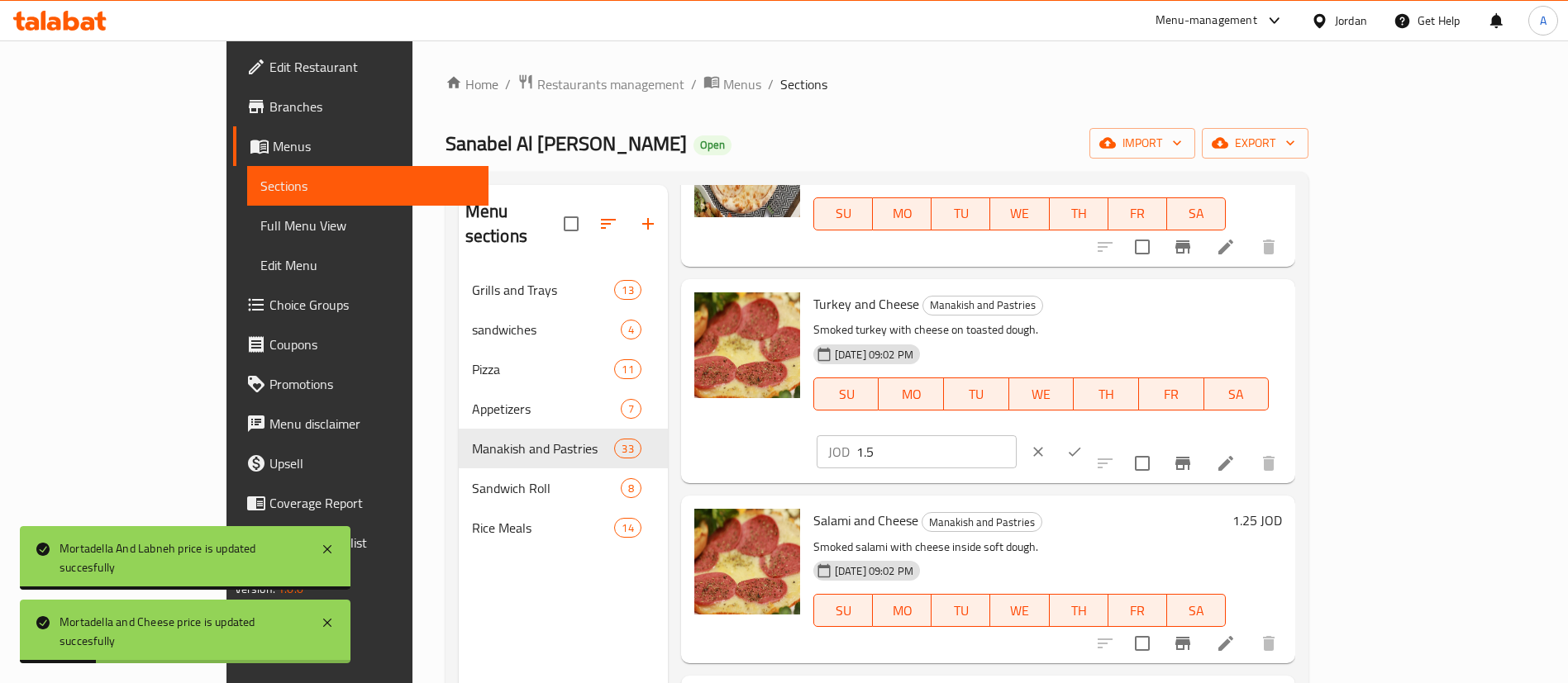
click at [1017, 436] on input "1.5" at bounding box center [937, 452] width 160 height 33
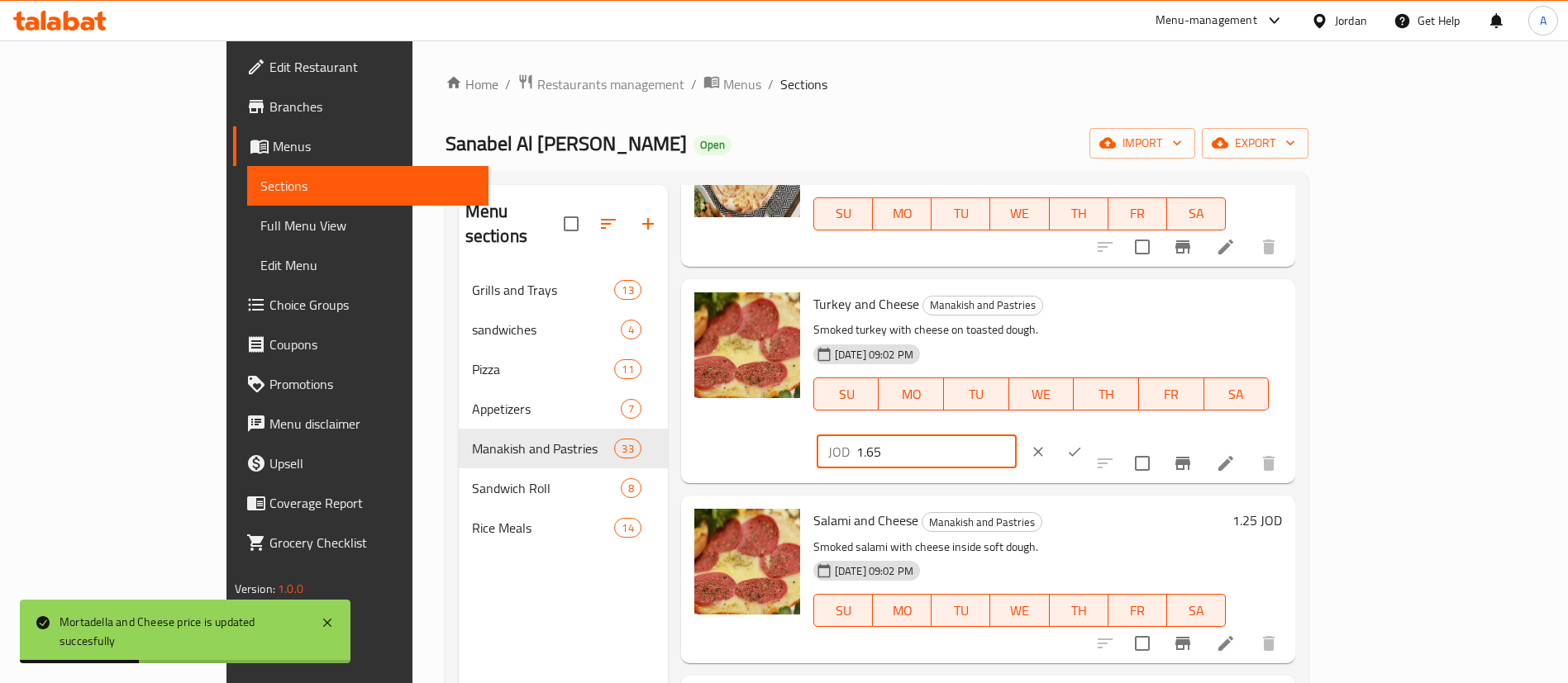
type input "1.65"
click at [1083, 444] on icon "ok" at bounding box center [1074, 452] width 17 height 17
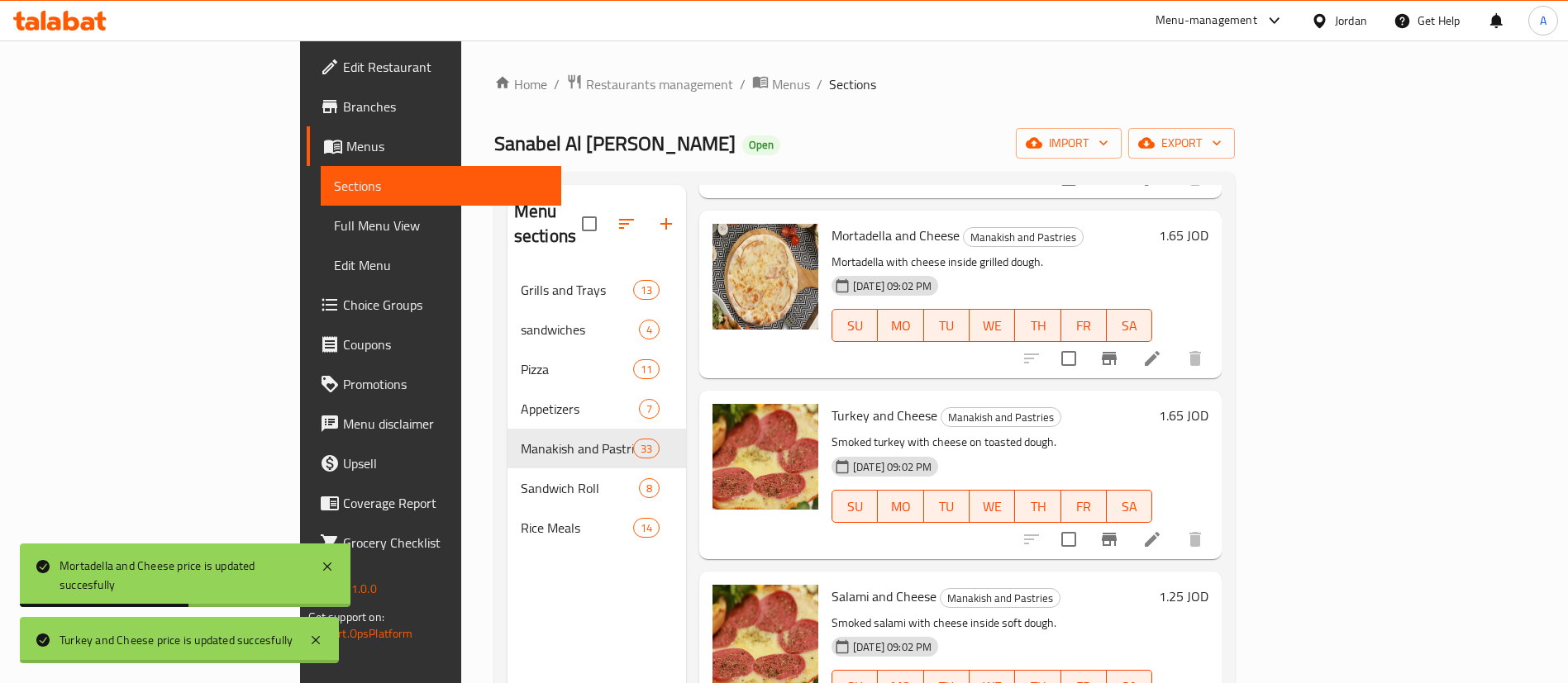
click at [1209, 585] on h6 "1.25 JOD" at bounding box center [1183, 597] width 49 height 23
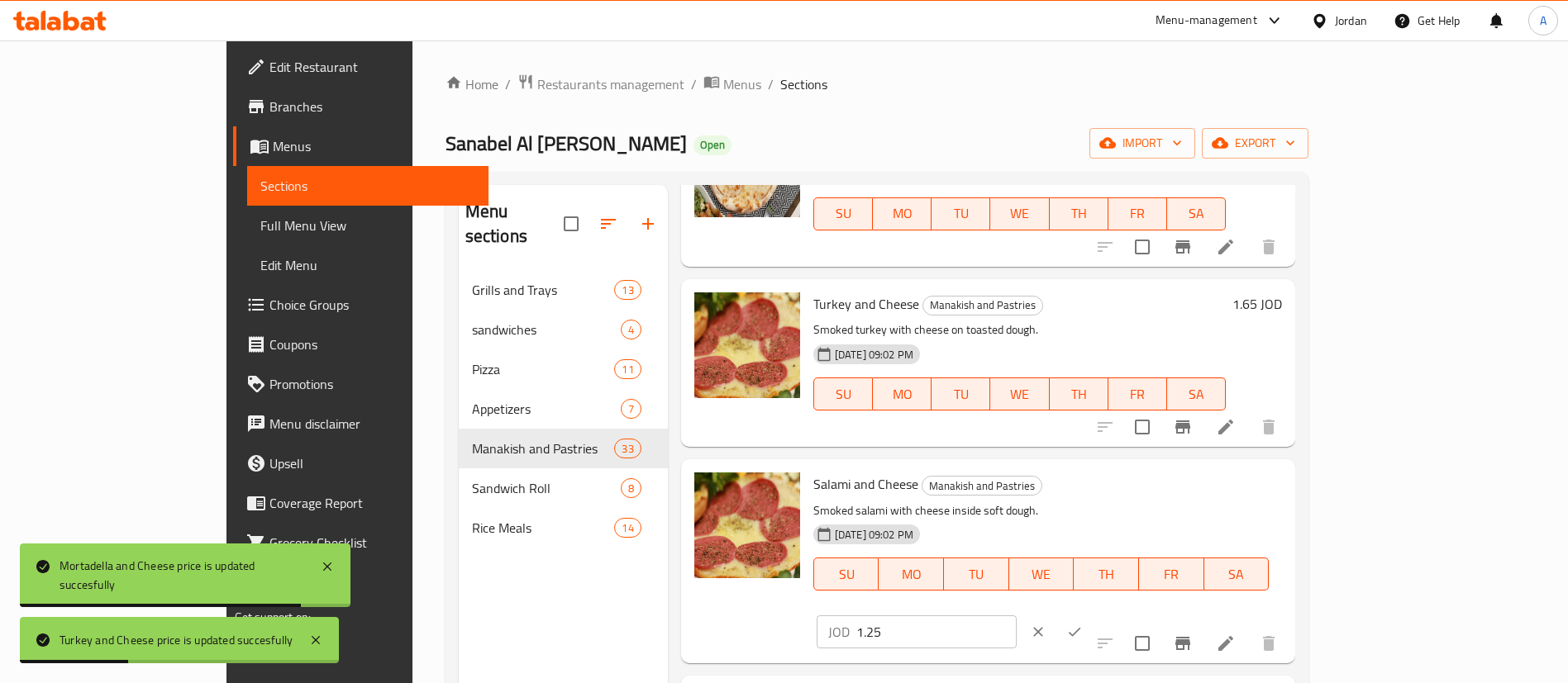
click at [1017, 615] on input "1.25" at bounding box center [937, 632] width 160 height 33
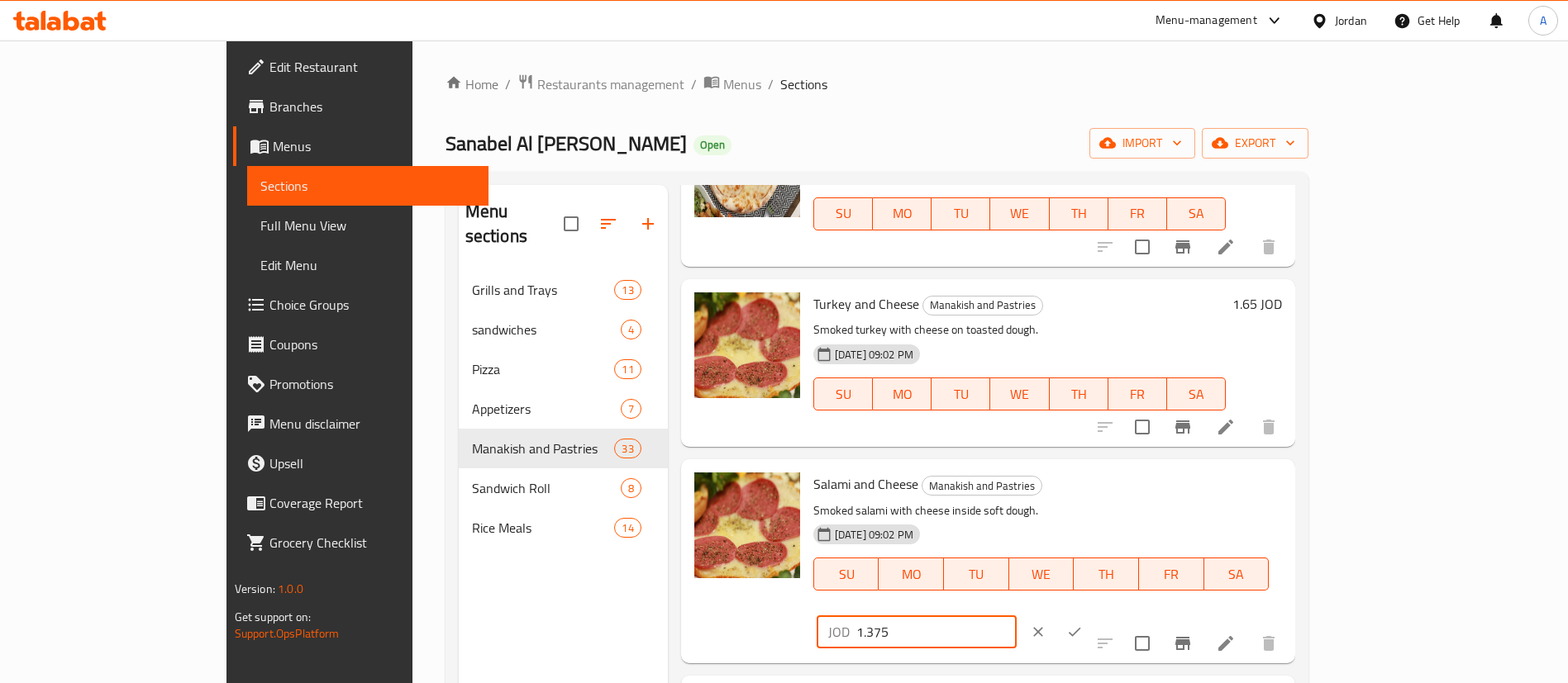
type input "1.375"
click at [1083, 624] on icon "ok" at bounding box center [1074, 632] width 17 height 17
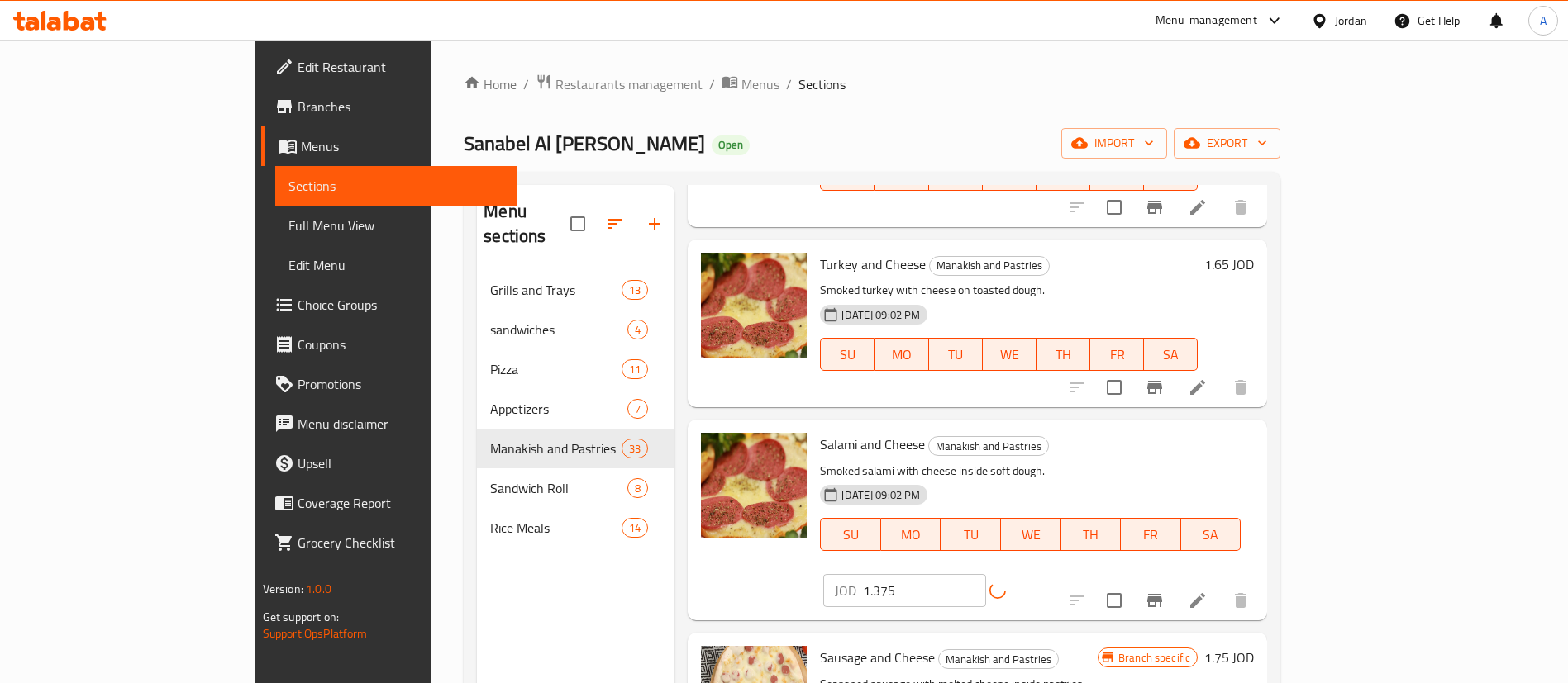
scroll to position [4958, 0]
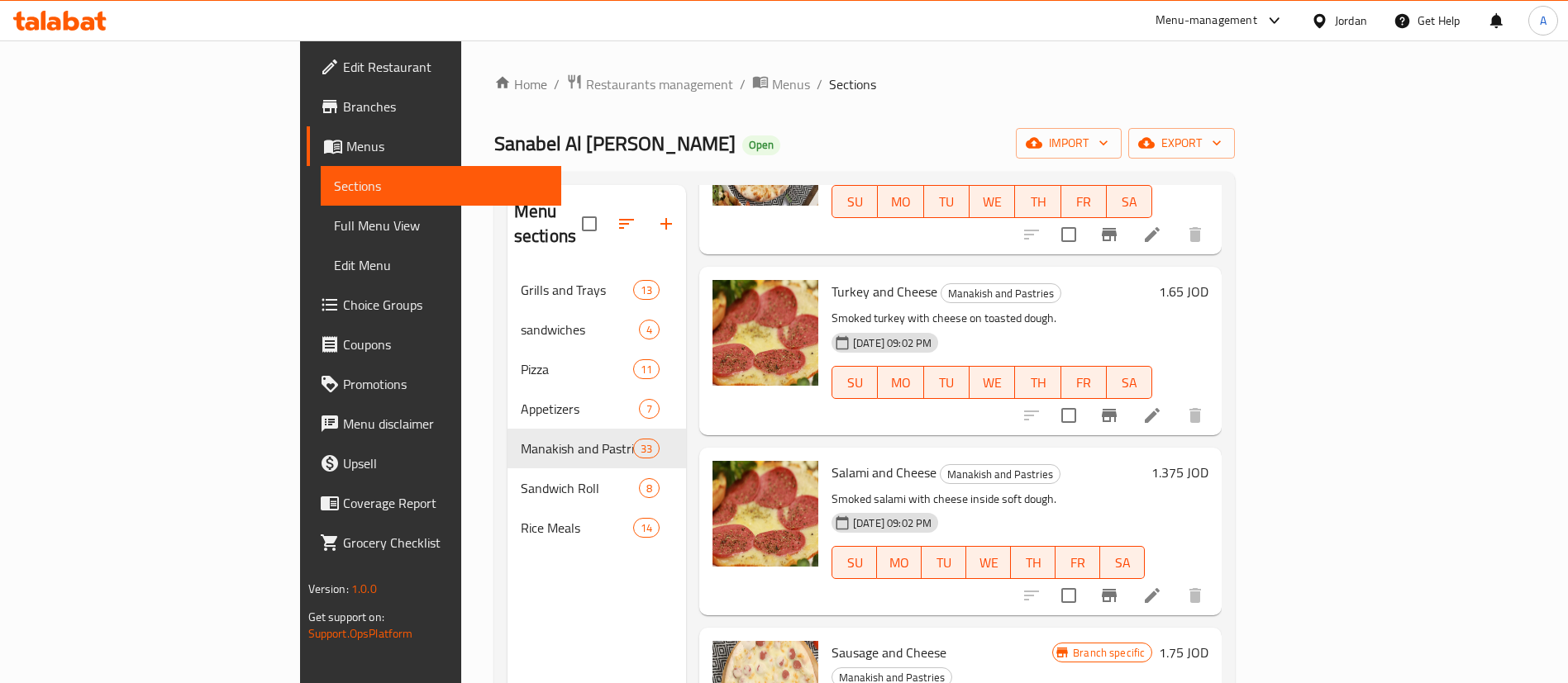
drag, startPoint x: 1437, startPoint y: 540, endPoint x: 1457, endPoint y: 538, distance: 20.1
click at [1209, 642] on div "Branch specific 1.75 JOD" at bounding box center [1130, 653] width 156 height 23
click at [1209, 642] on h6 "1.75 JOD" at bounding box center [1183, 653] width 49 height 23
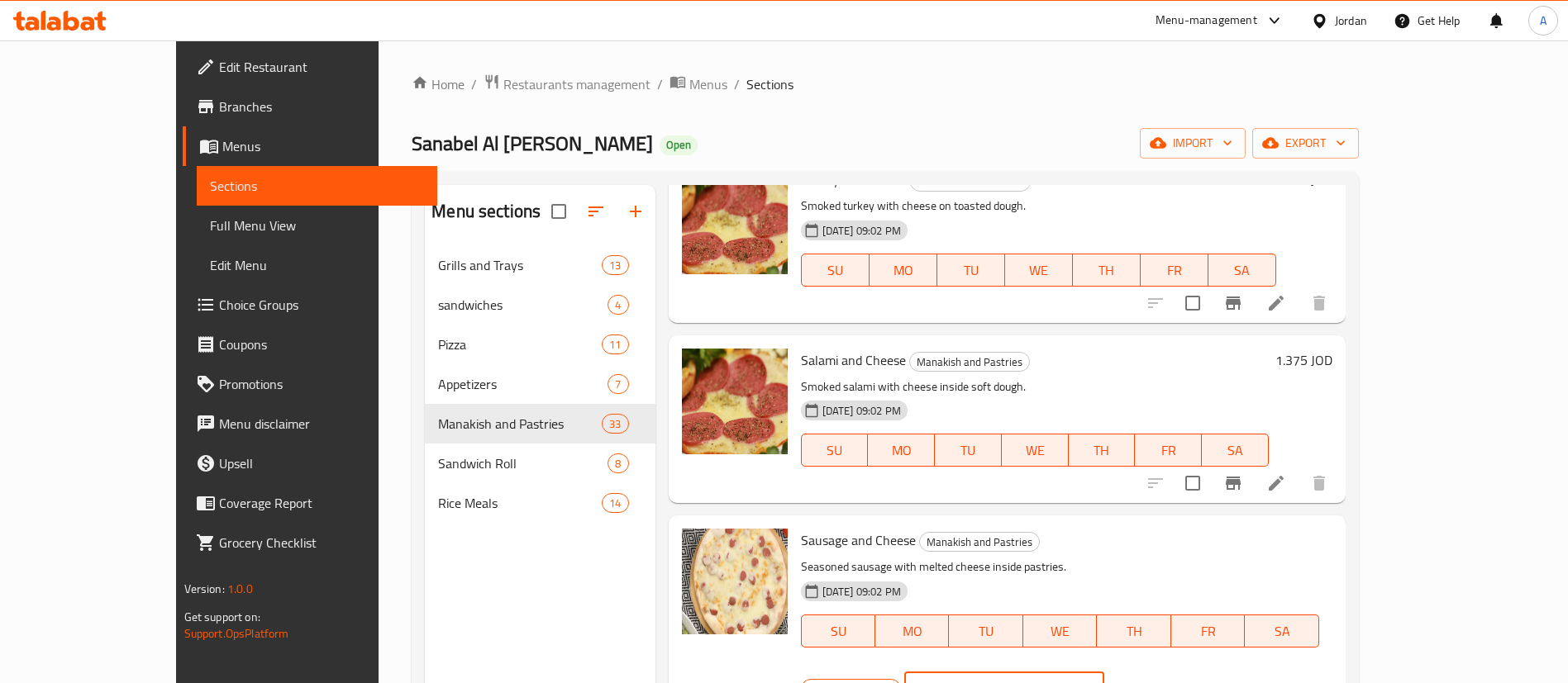
click at [1104, 672] on input "1.75" at bounding box center [1024, 689] width 160 height 33
type input "1.925"
click at [1181, 671] on button "ok" at bounding box center [1161, 688] width 36 height 36
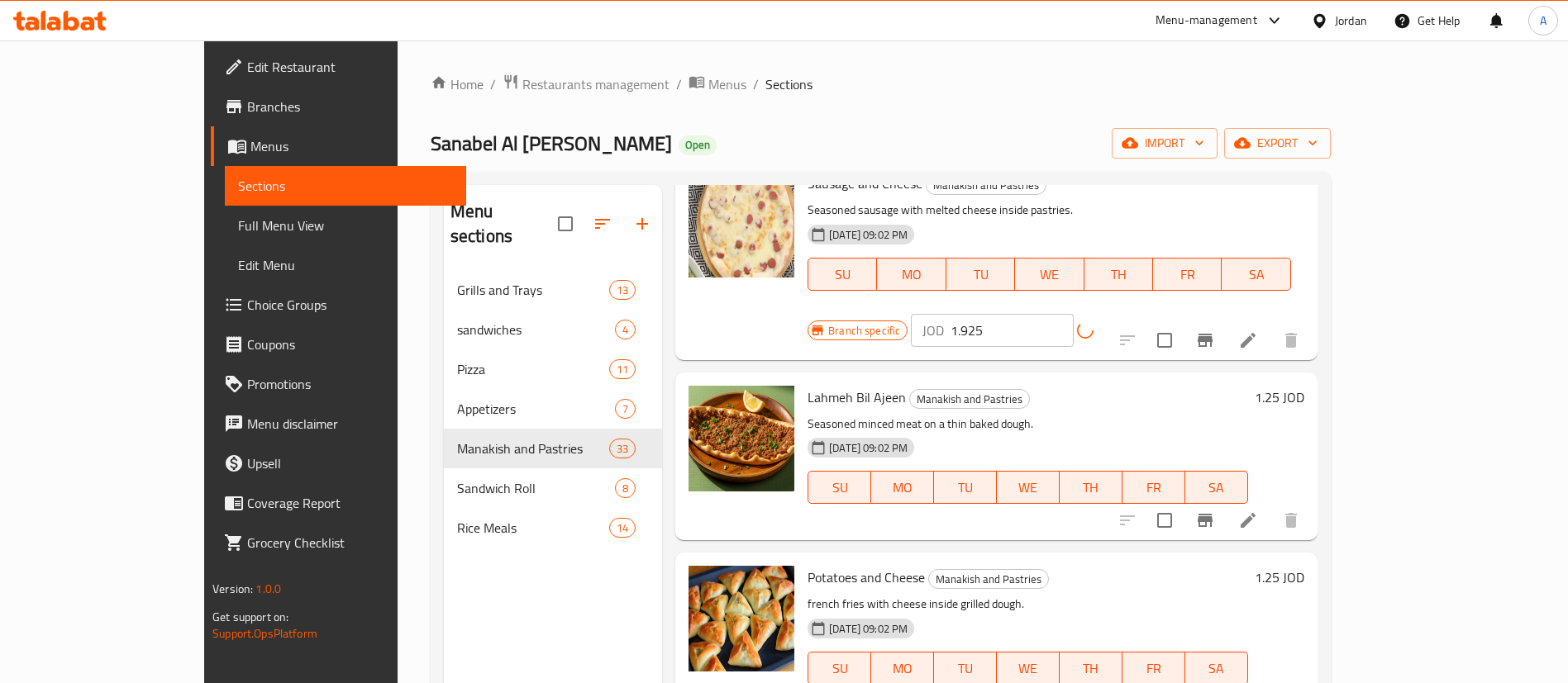
scroll to position [5191, 0]
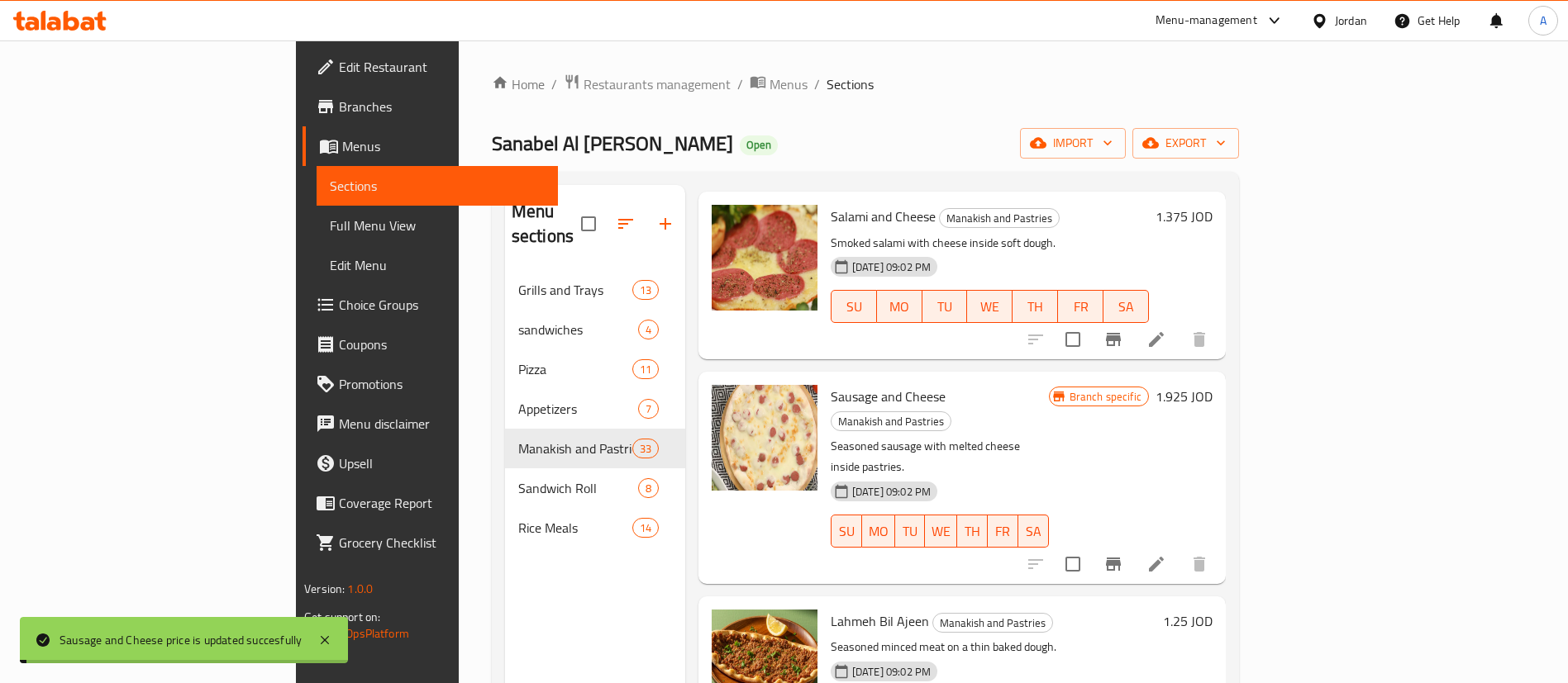
click at [1212, 610] on h6 "1.25 JOD" at bounding box center [1188, 621] width 49 height 23
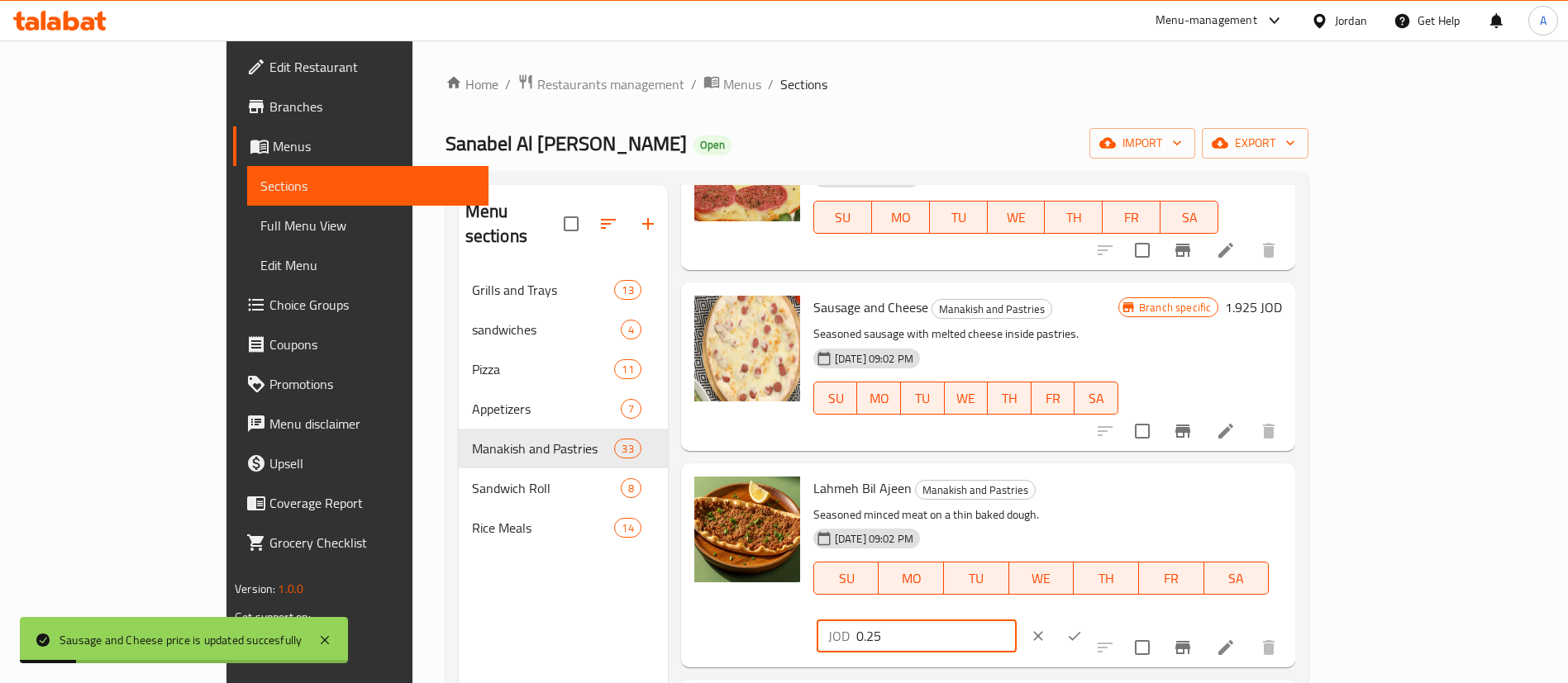
drag, startPoint x: 1224, startPoint y: 504, endPoint x: 1162, endPoint y: 497, distance: 62.4
click at [1017, 620] on input "0.25" at bounding box center [937, 636] width 160 height 33
paste input "1375"
drag, startPoint x: 1260, startPoint y: 492, endPoint x: 1224, endPoint y: 491, distance: 36.0
click at [1194, 491] on div "Lahmeh Bil Ajeen Manakish and Pastries Seasoned minced meat on a thin baked dou…" at bounding box center [1047, 565] width 482 height 191
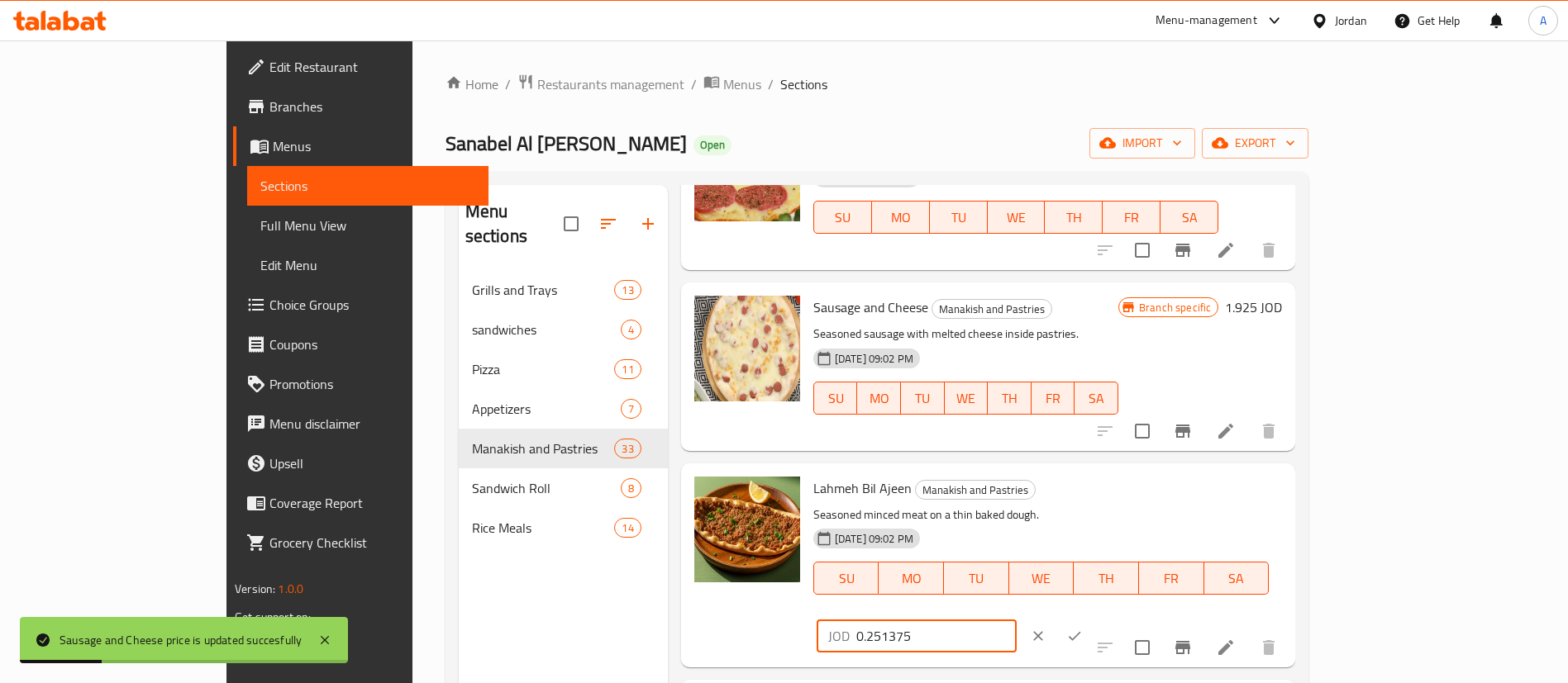
paste input "1."
type input "1.375"
drag, startPoint x: 1440, startPoint y: 494, endPoint x: 1454, endPoint y: 503, distance: 16.6
click at [1093, 618] on button "ok" at bounding box center [1074, 635] width 36 height 36
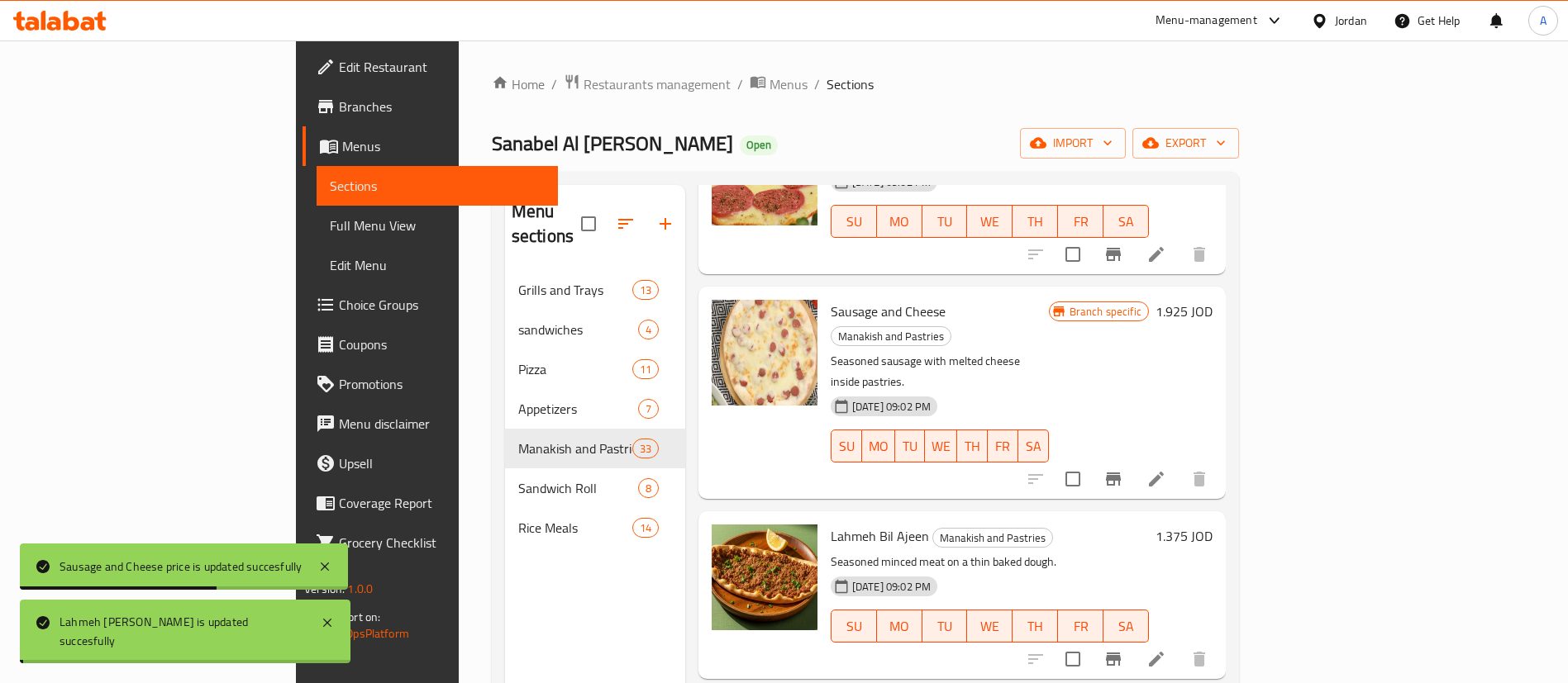
scroll to position [5315, 0]
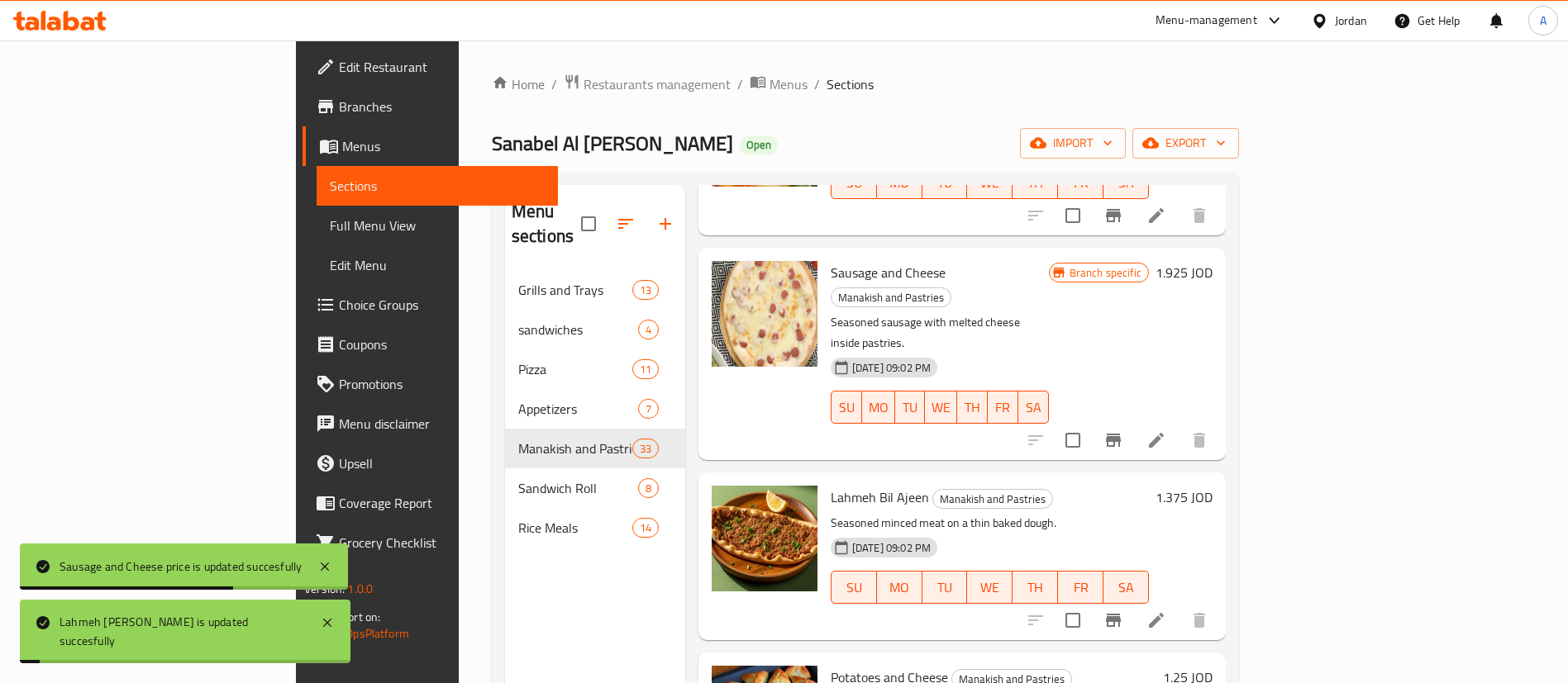
click at [1212, 666] on h6 "1.25 JOD" at bounding box center [1188, 678] width 49 height 23
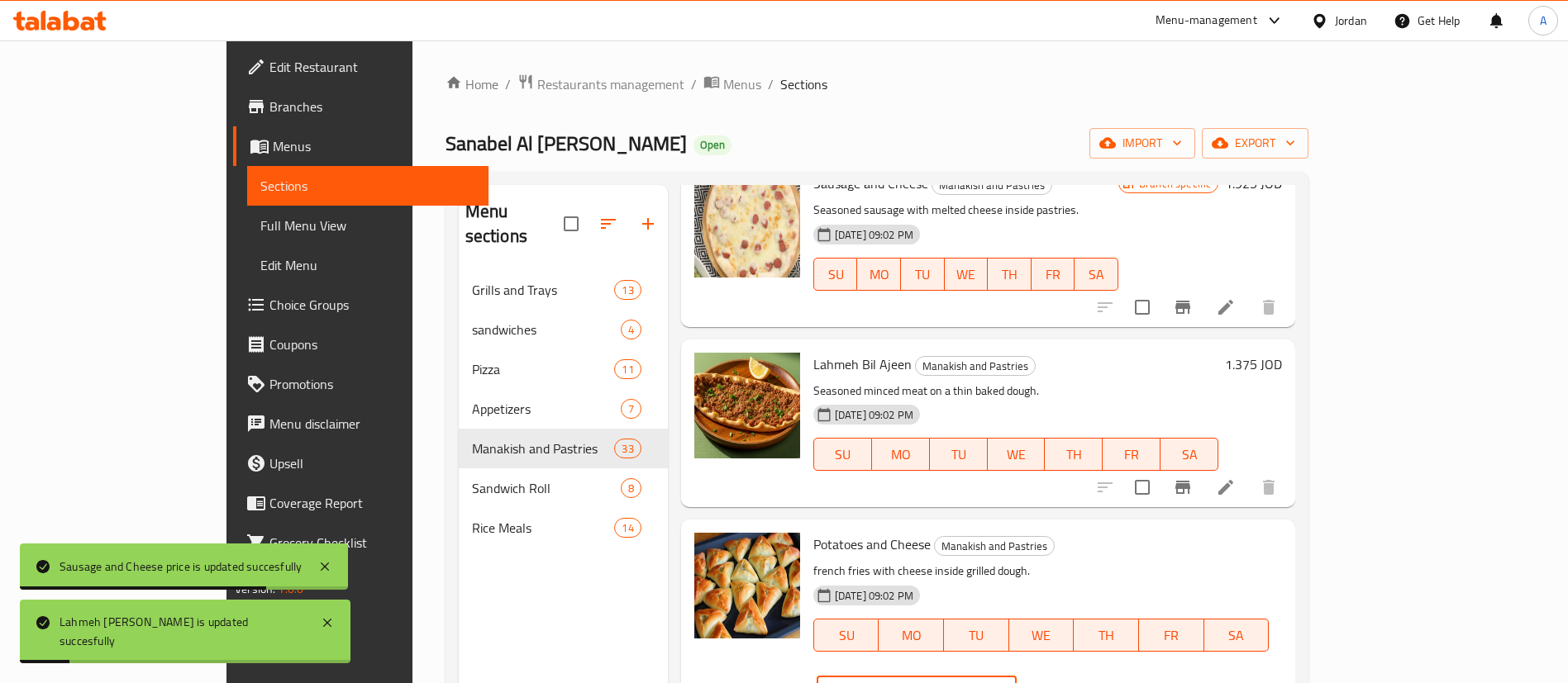
drag, startPoint x: 1224, startPoint y: 554, endPoint x: 1198, endPoint y: 552, distance: 26.1
click at [1195, 554] on div "Potatoes and Cheese Manakish and Pastries french fries with cheese inside grill…" at bounding box center [1047, 621] width 482 height 191
paste input "37"
type input "1.375"
click at [1093, 675] on button "ok" at bounding box center [1074, 693] width 36 height 36
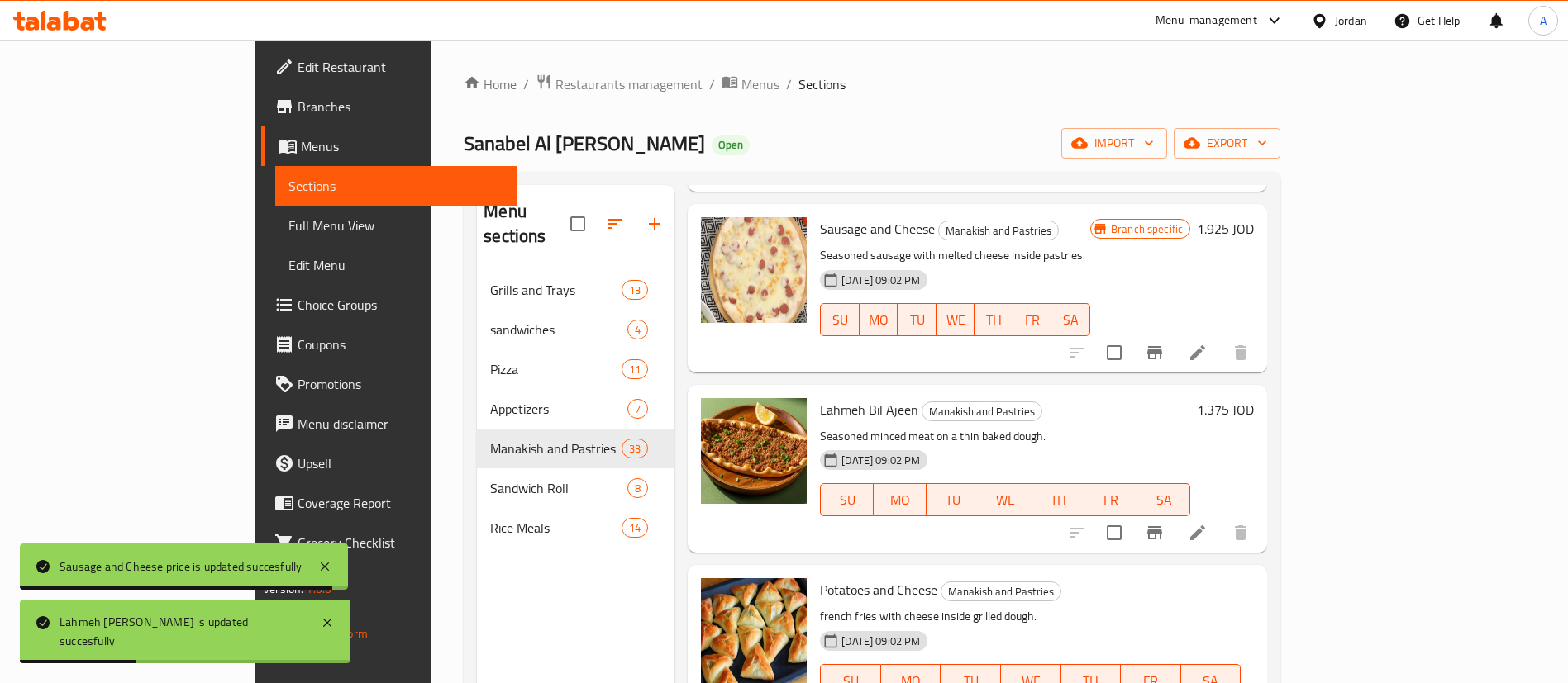
scroll to position [231, 0]
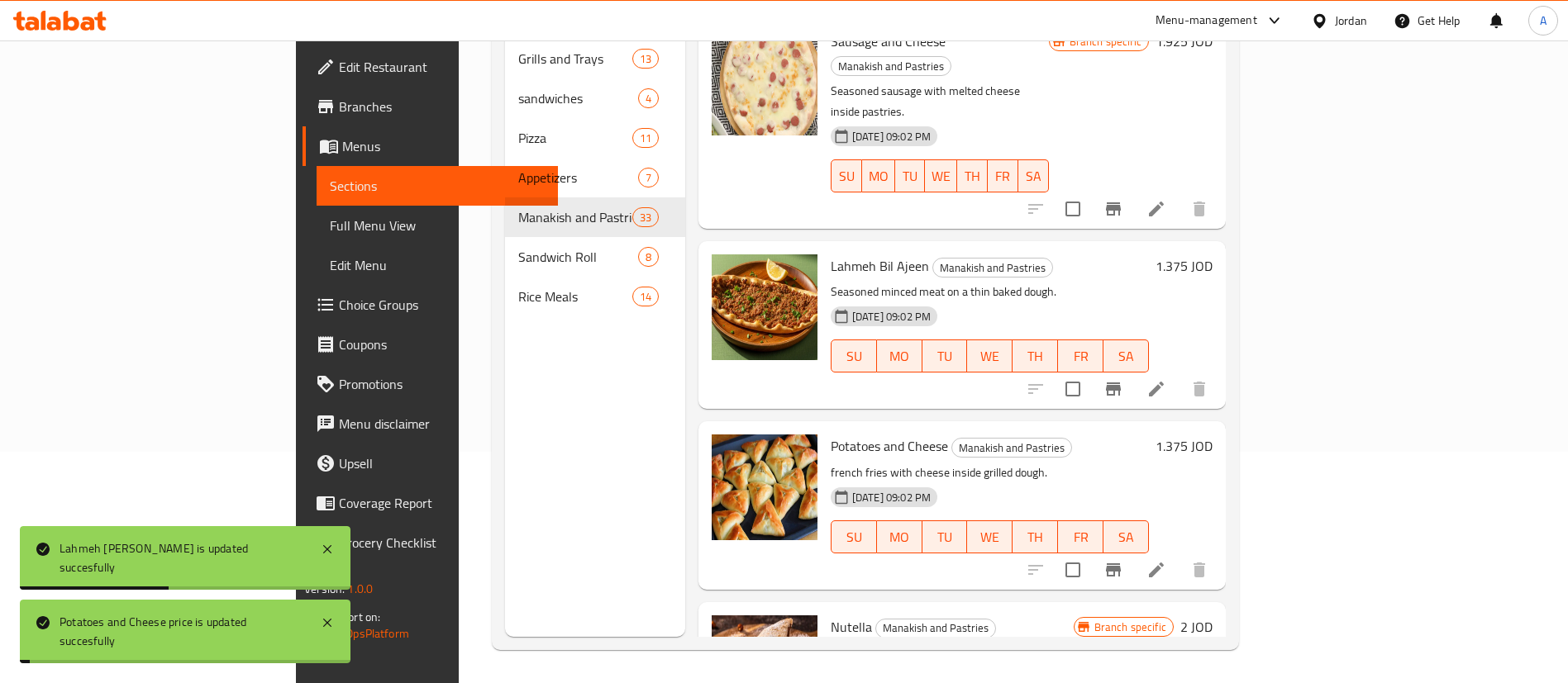
click at [1212, 615] on div "Branch specific 2 JOD" at bounding box center [1144, 686] width 139 height 142
click at [1212, 615] on h6 "2 JOD" at bounding box center [1196, 627] width 33 height 23
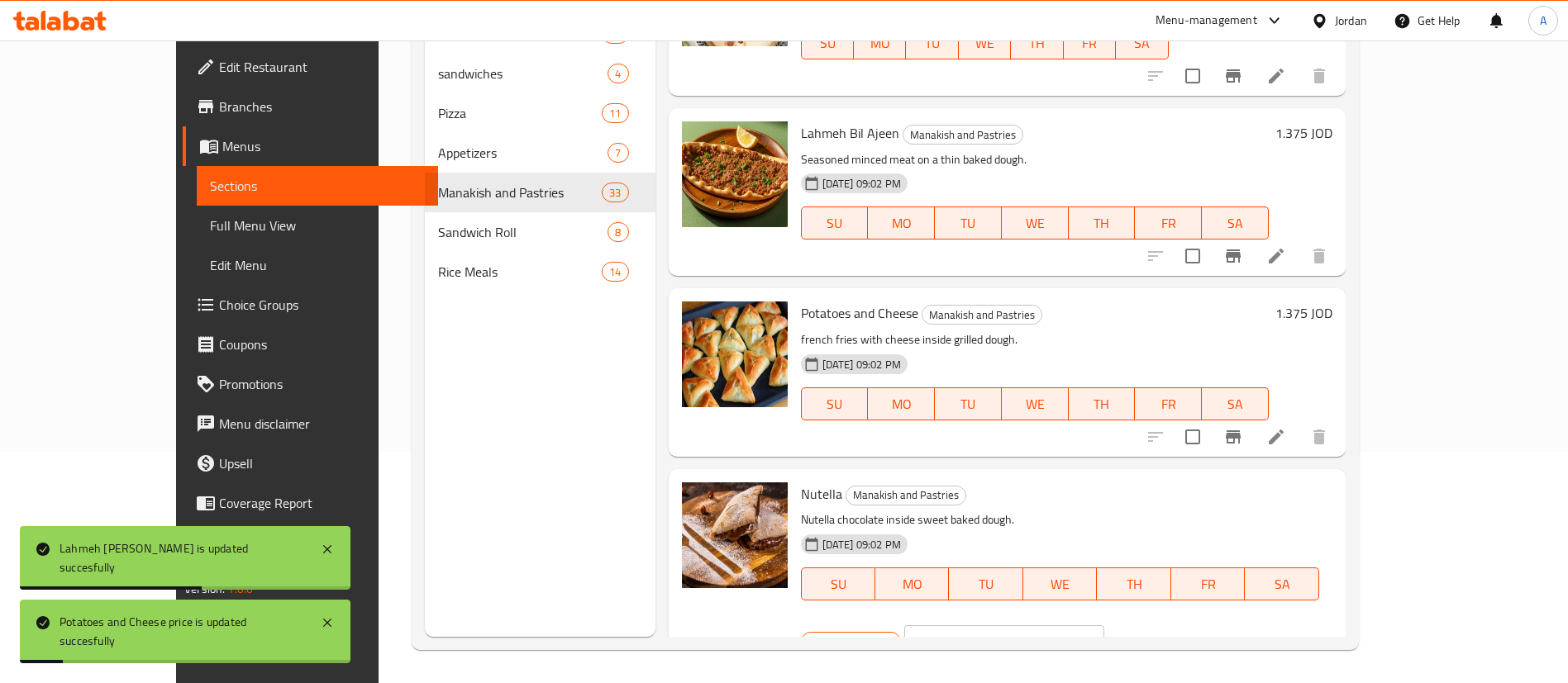
click at [1104, 626] on input "2" at bounding box center [1024, 643] width 160 height 33
type input "2.2"
click at [1170, 634] on icon "ok" at bounding box center [1162, 642] width 17 height 17
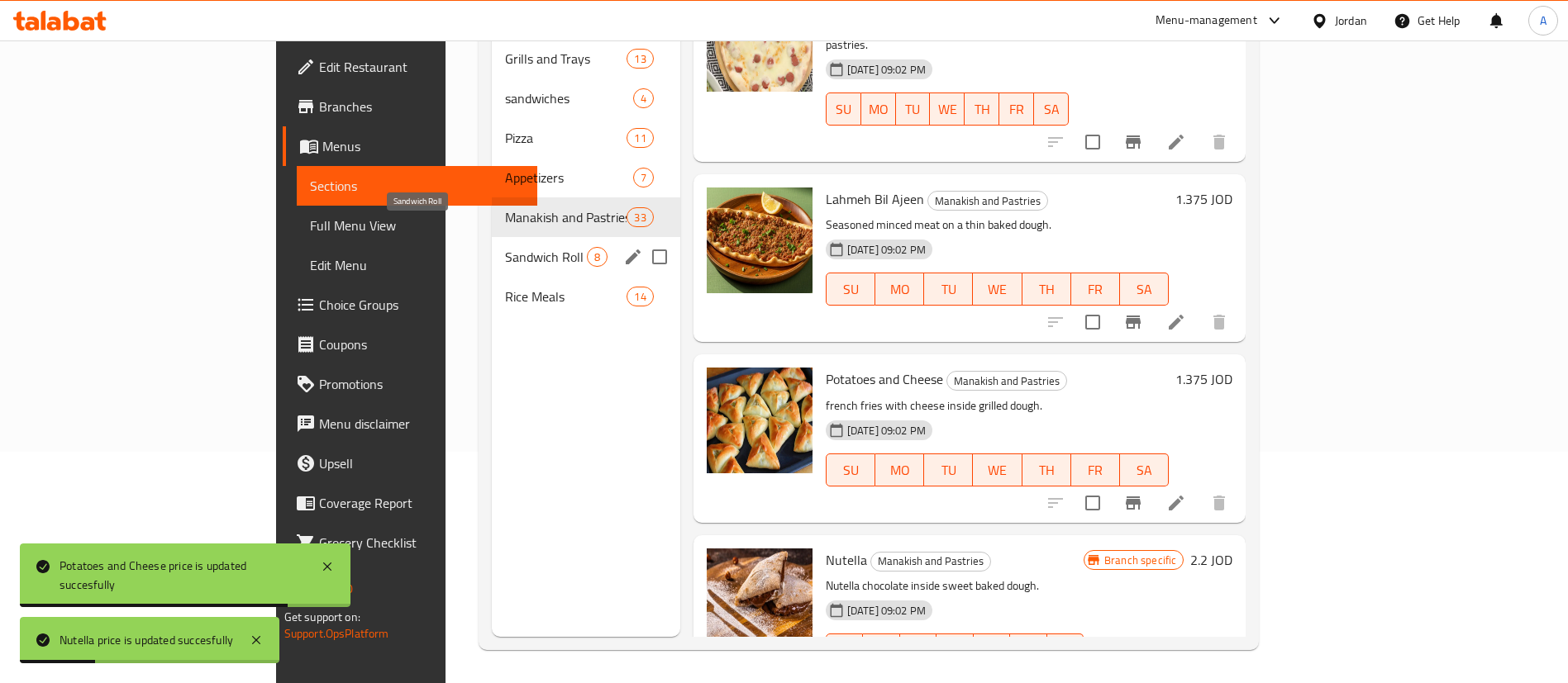
click at [505, 247] on span "Sandwich Roll" at bounding box center [546, 257] width 82 height 20
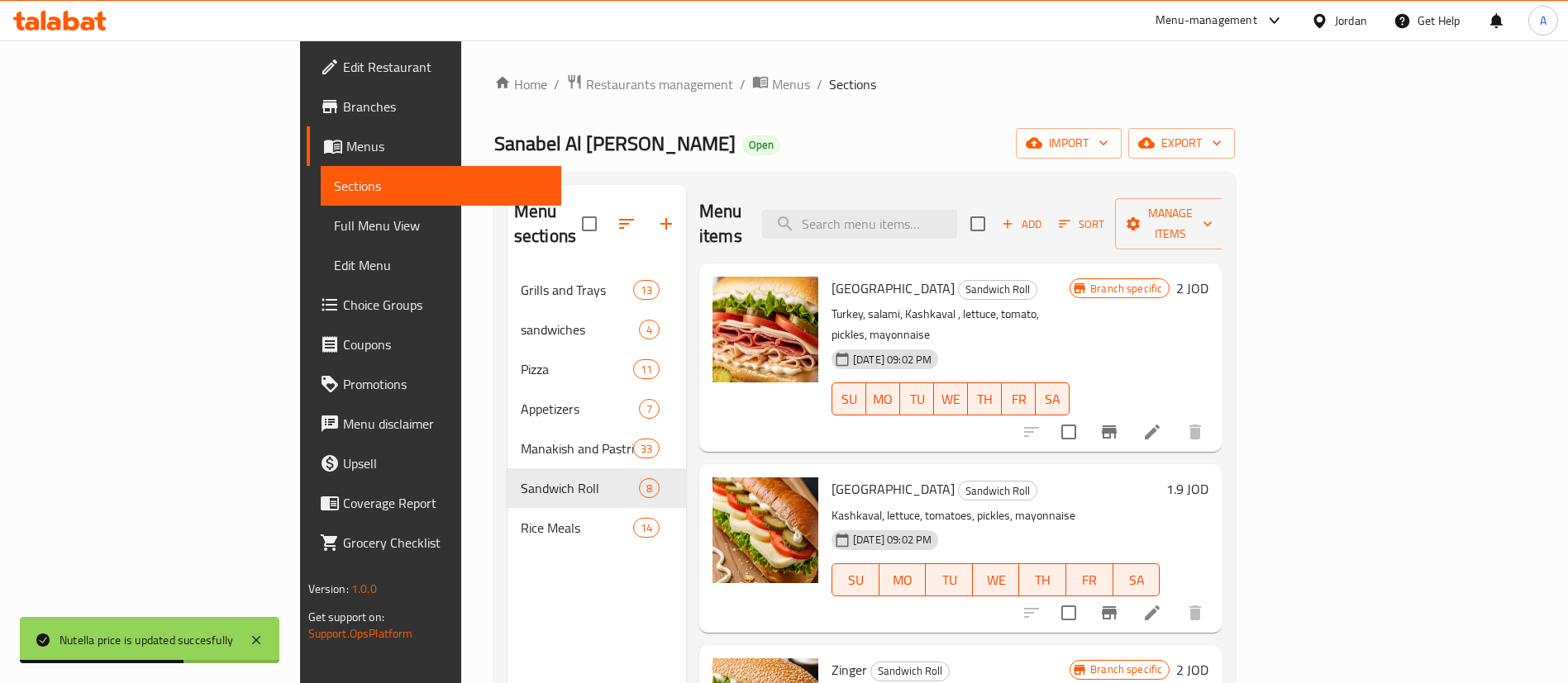
click at [1209, 277] on h6 "2 JOD" at bounding box center [1192, 289] width 33 height 23
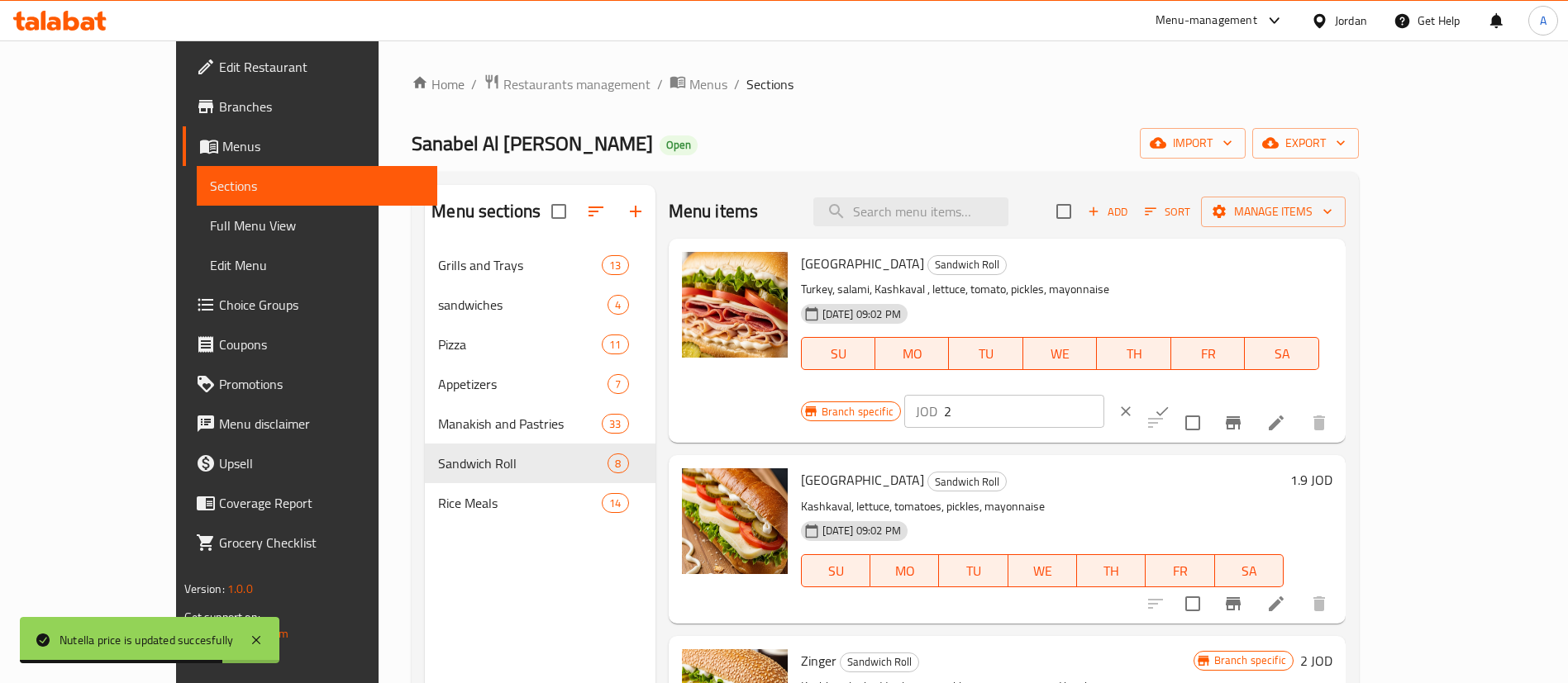
click at [1104, 395] on input "2" at bounding box center [1024, 412] width 160 height 33
type input "2.2"
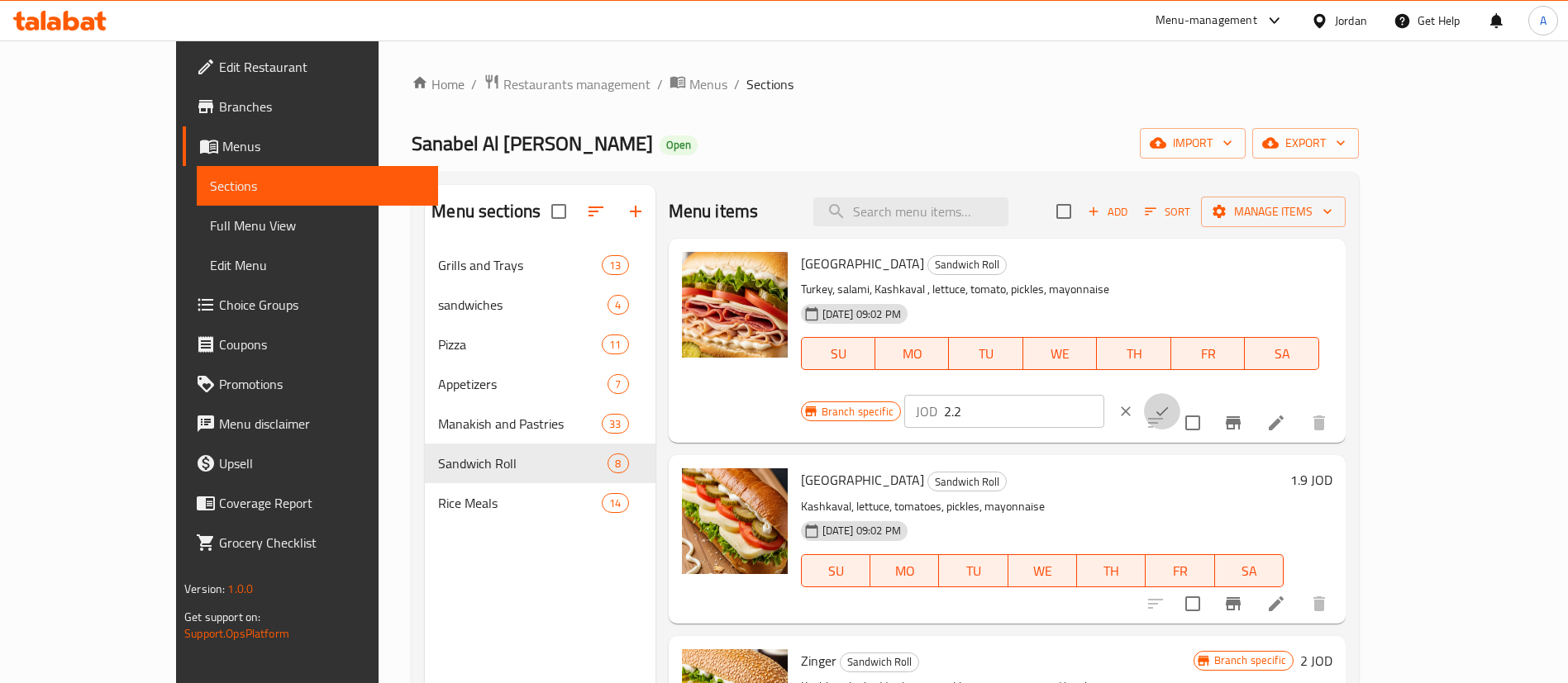
click at [1170, 403] on icon "ok" at bounding box center [1162, 411] width 17 height 17
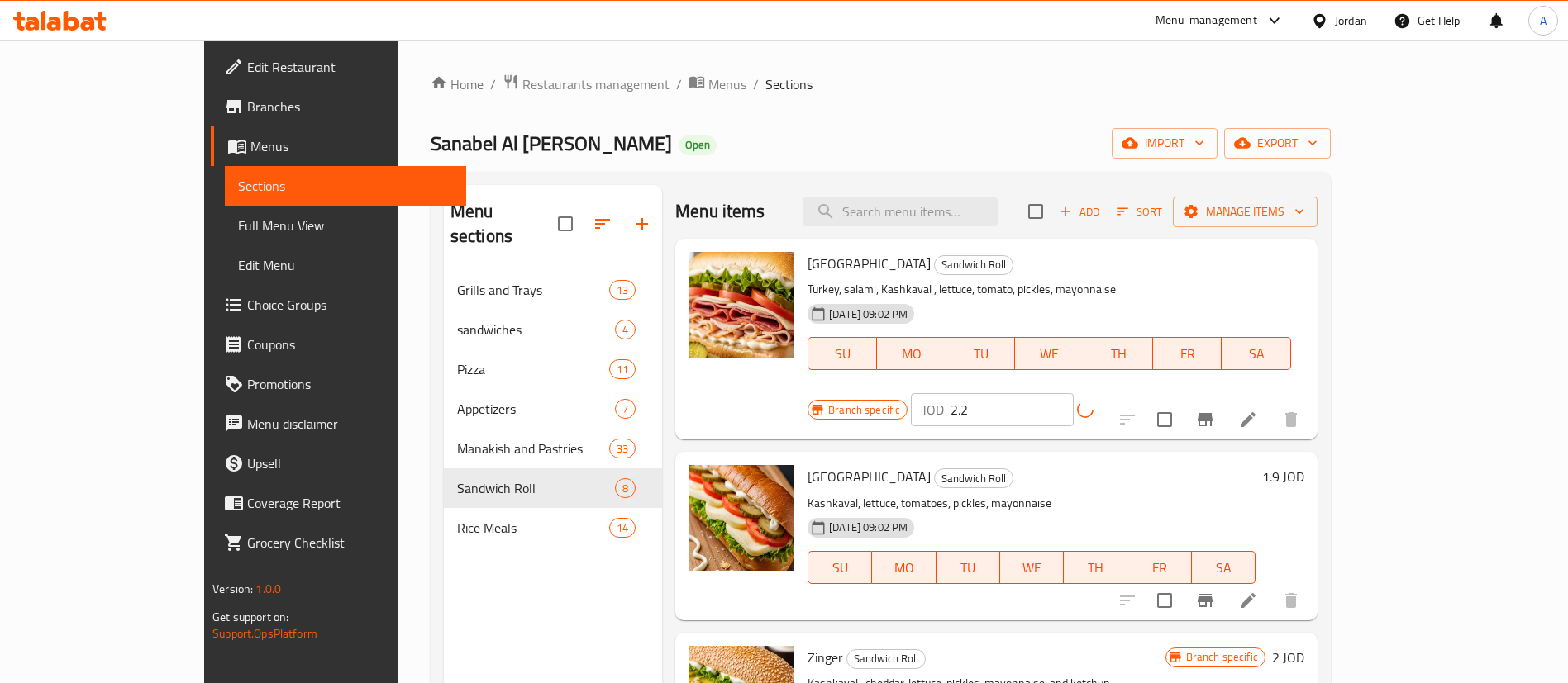
click at [1305, 466] on h6 "1.9 JOD" at bounding box center [1284, 477] width 42 height 23
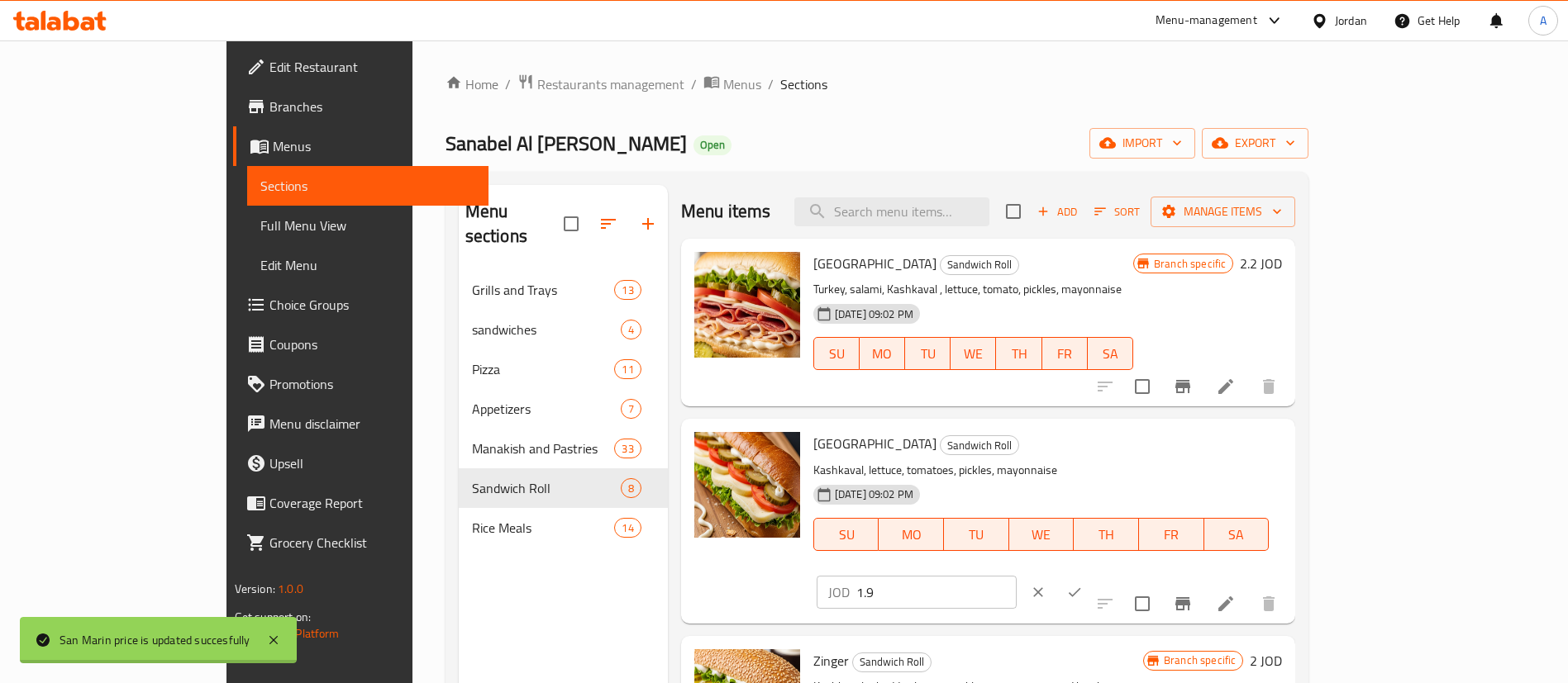
drag, startPoint x: 1365, startPoint y: 452, endPoint x: 1355, endPoint y: 448, distance: 10.8
click at [1017, 576] on input "1.9" at bounding box center [937, 592] width 160 height 33
type input "1"
type input "2.1"
click at [1289, 426] on div "Turkey Sandwich Roll Kashkaval, lettuce, tomatoes, pickles, mayonnaise 25-08-20…" at bounding box center [1047, 521] width 482 height 191
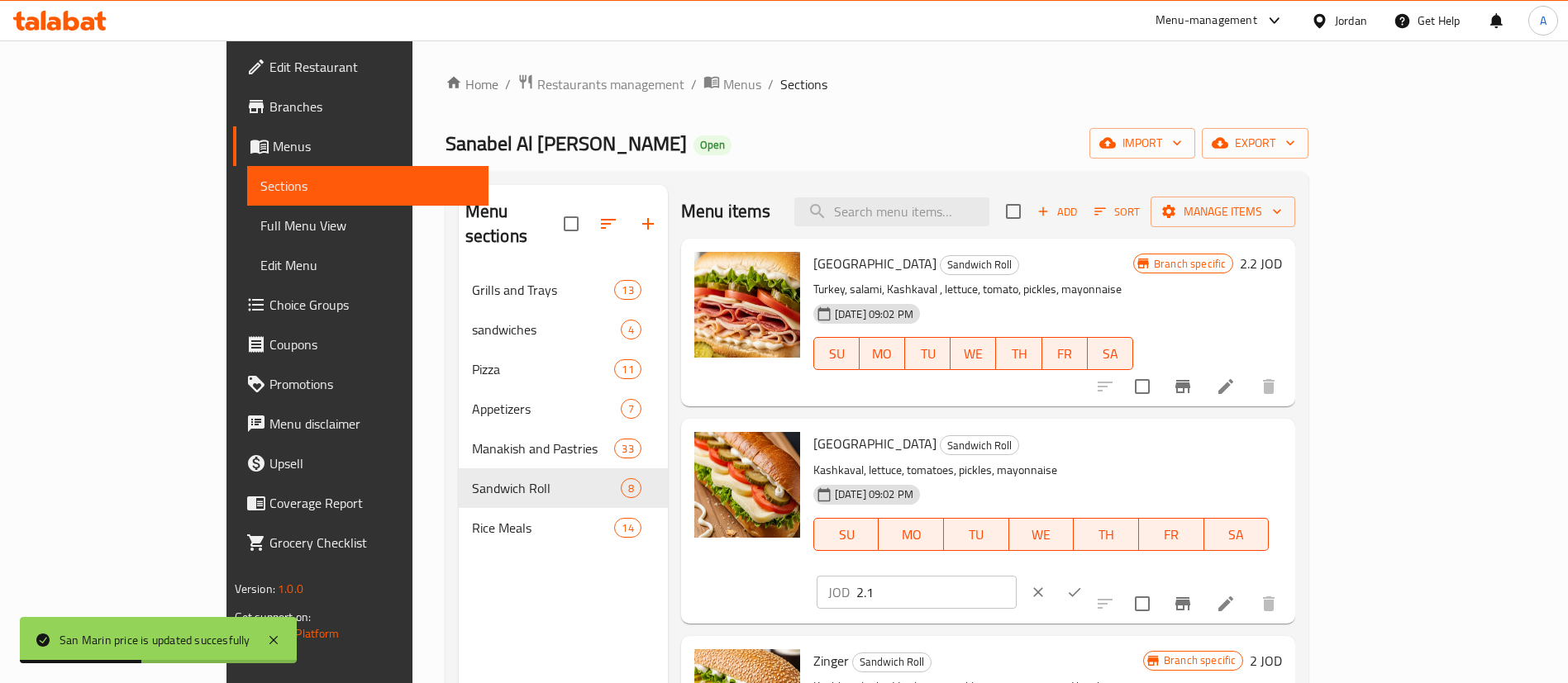
click at [1093, 575] on button "ok" at bounding box center [1074, 592] width 36 height 36
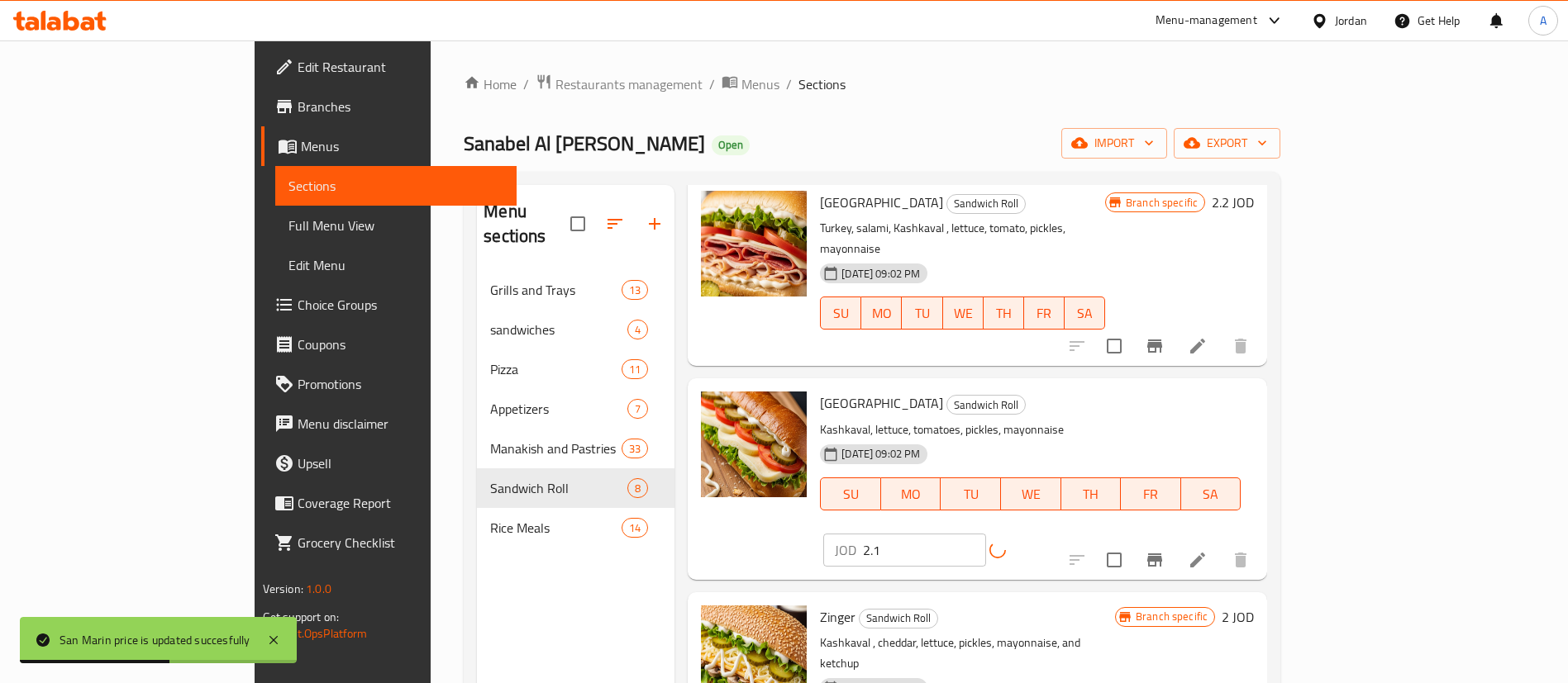
scroll to position [124, 0]
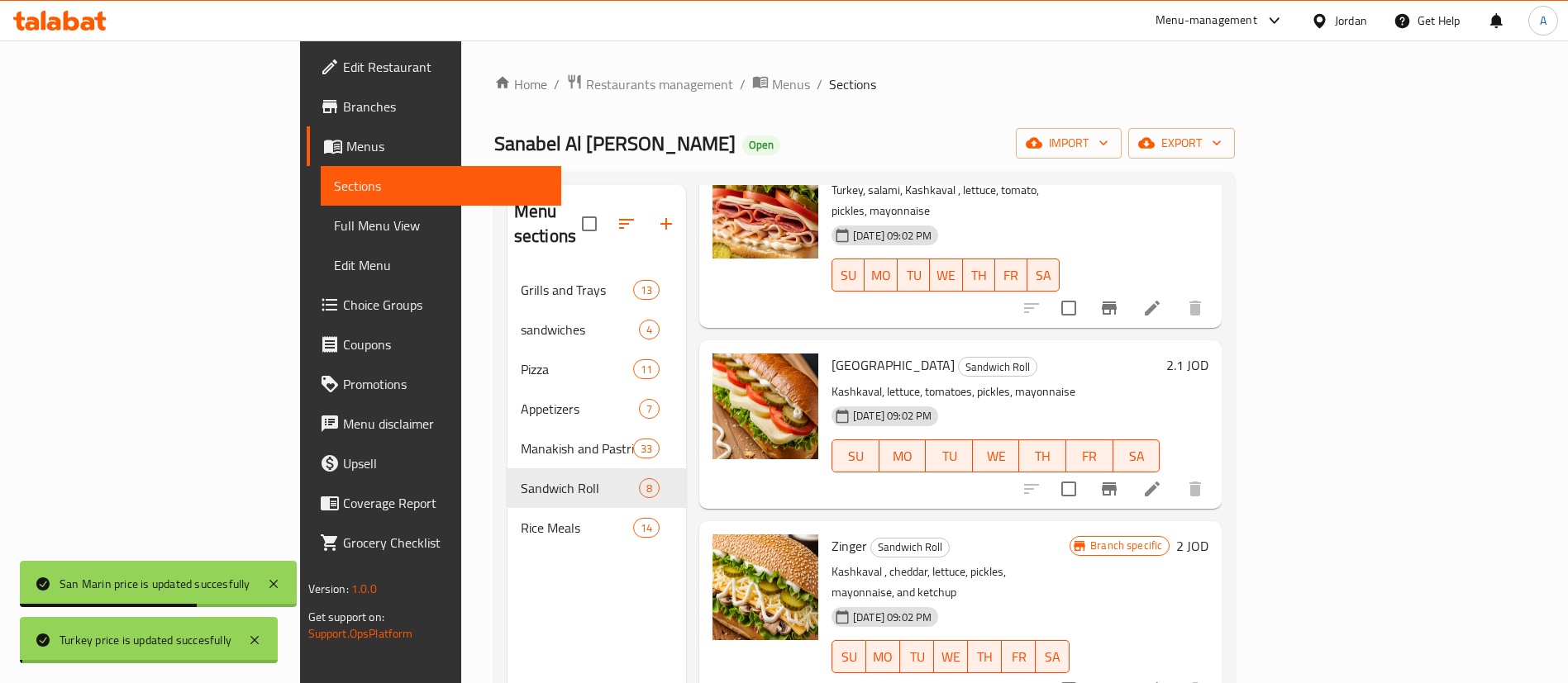
click at [1209, 534] on h6 "2 JOD" at bounding box center [1192, 546] width 33 height 23
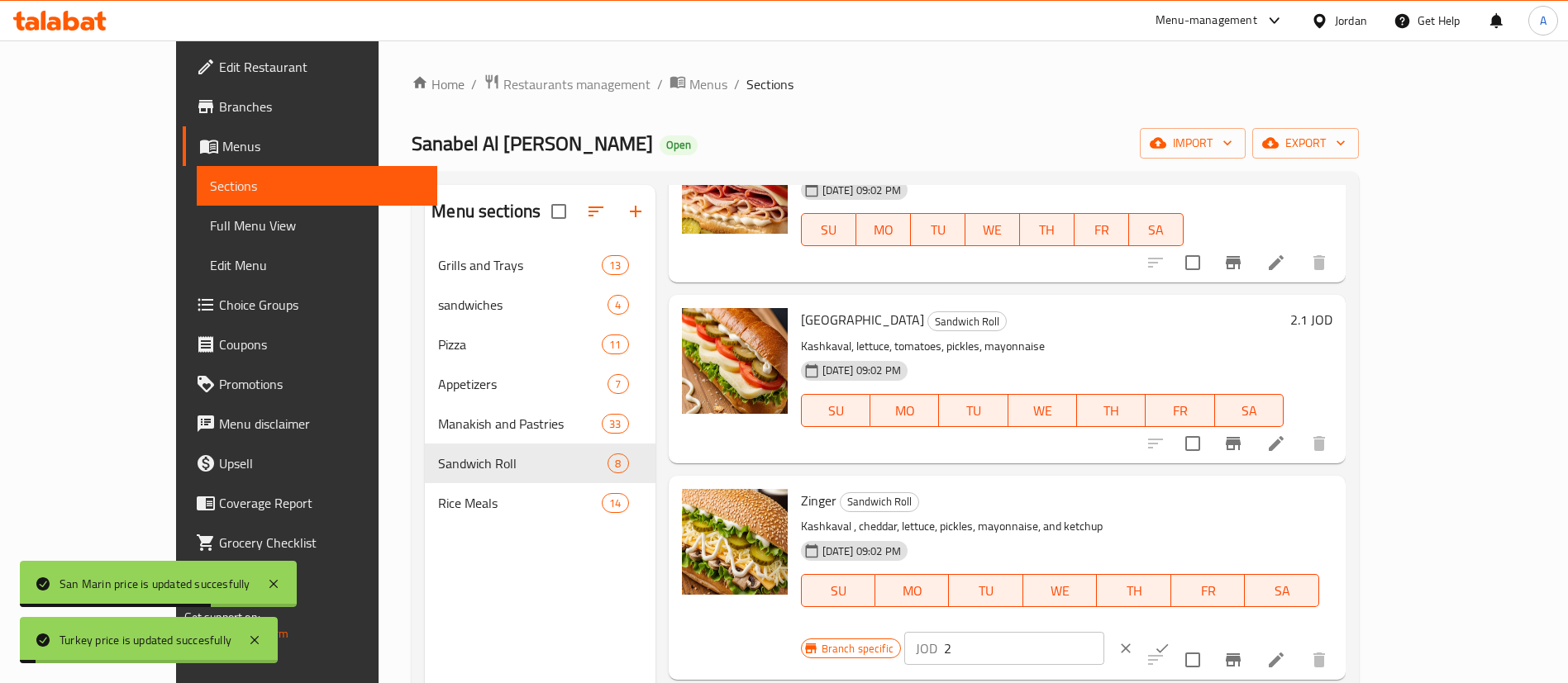
click at [1104, 632] on input "2" at bounding box center [1024, 649] width 160 height 33
type input "2.2"
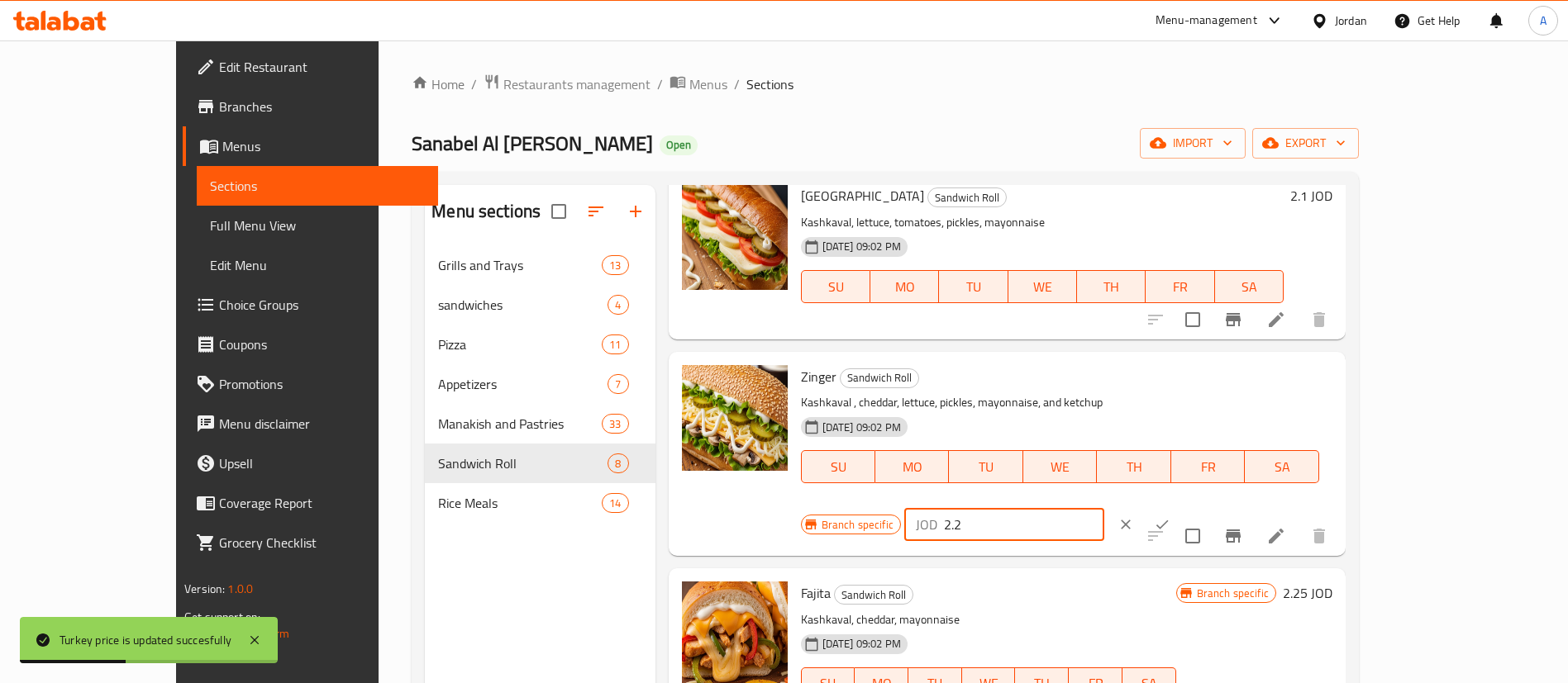
click at [1181, 507] on button "ok" at bounding box center [1161, 525] width 36 height 36
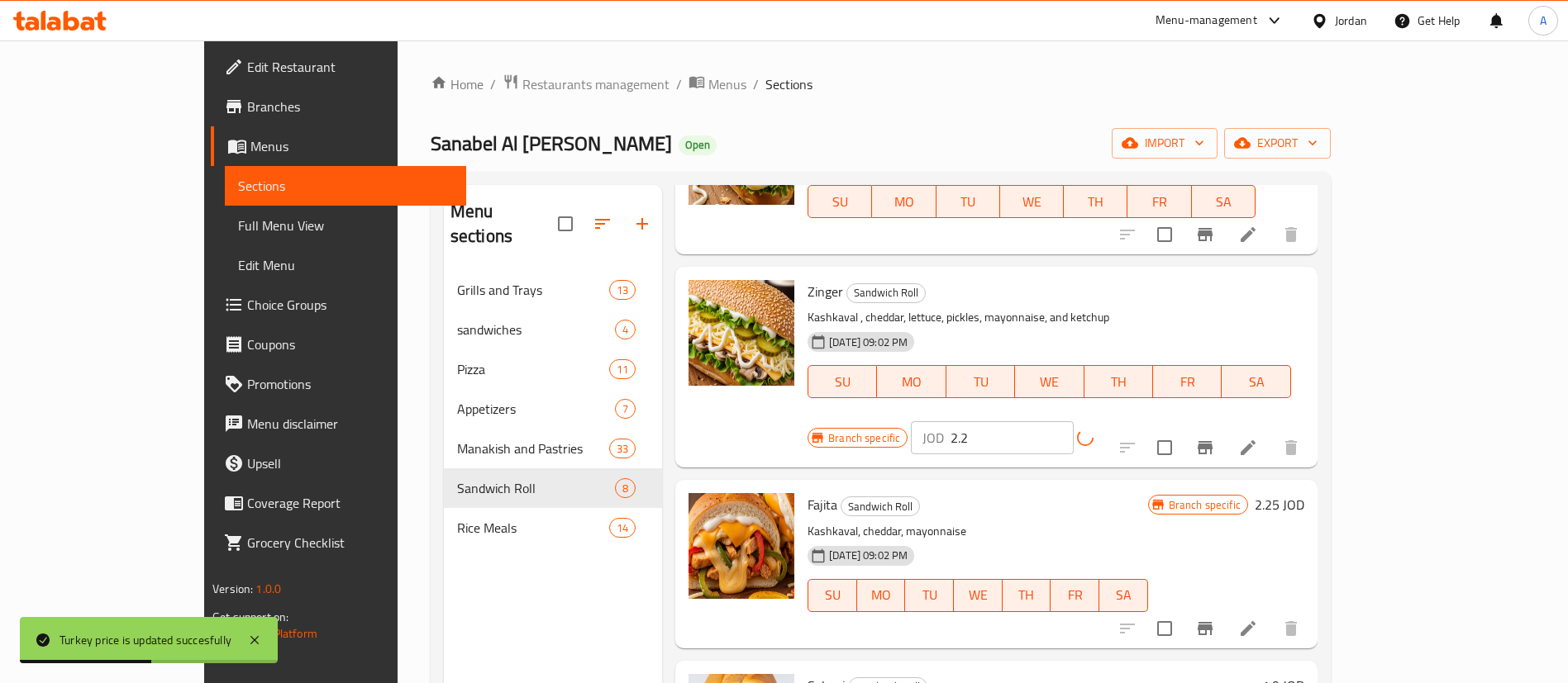
scroll to position [371, 0]
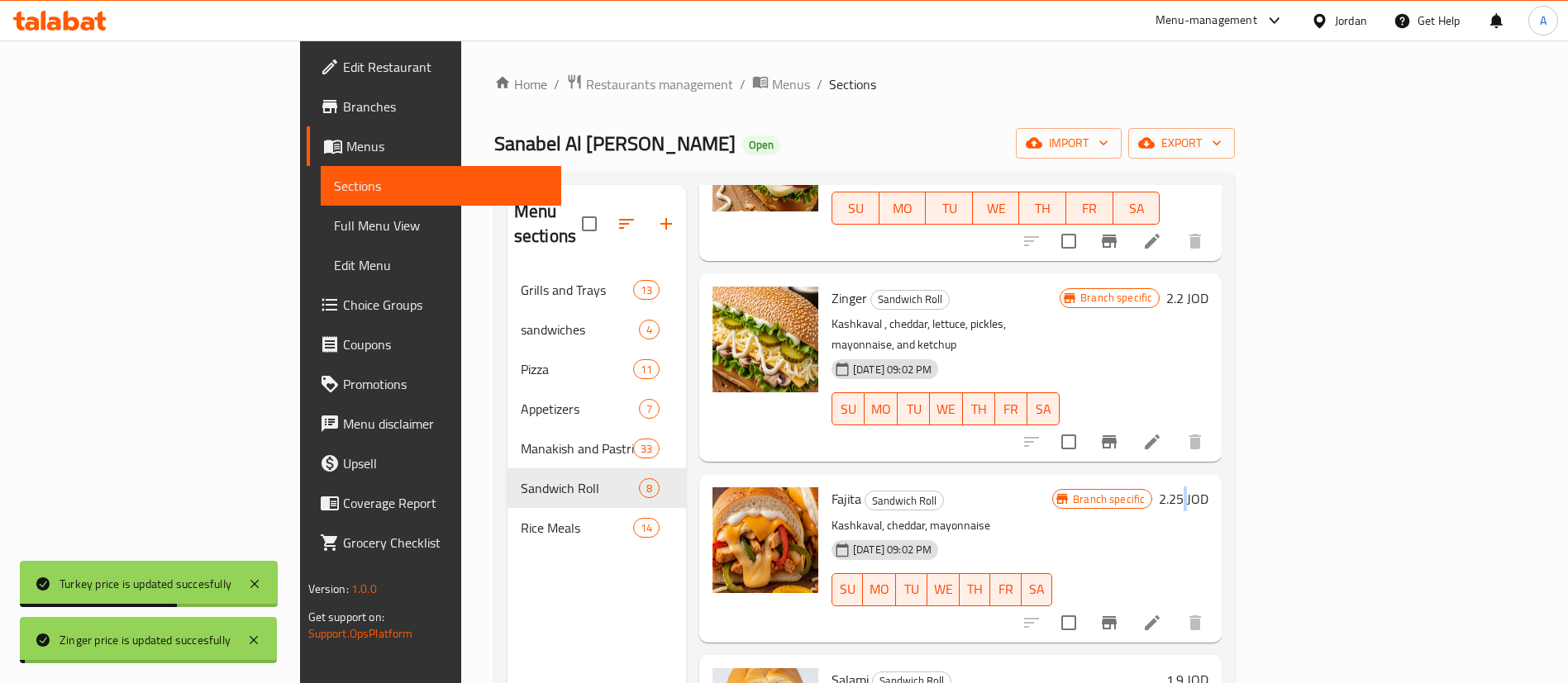
click at [1209, 488] on h6 "2.25 JOD" at bounding box center [1183, 499] width 49 height 23
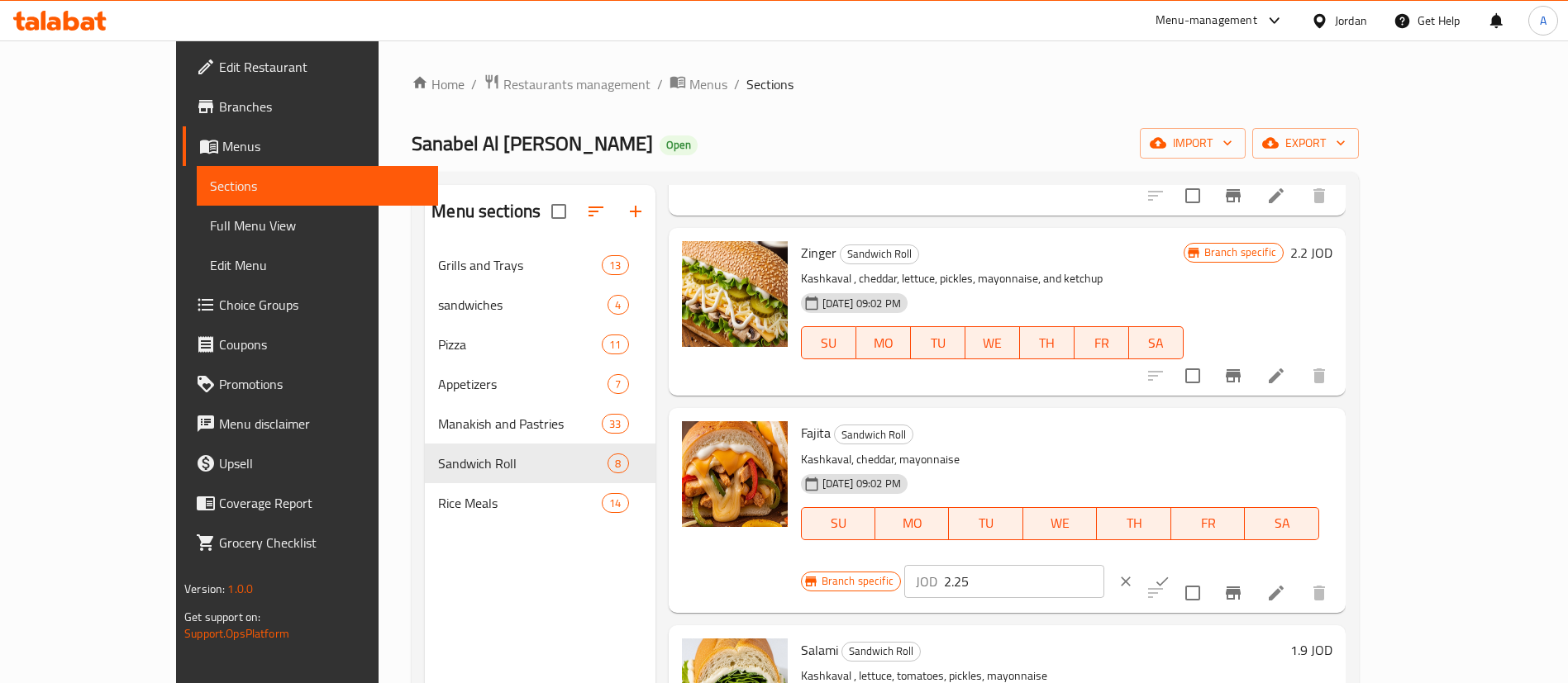
click at [1104, 565] on input "2.25" at bounding box center [1024, 582] width 160 height 33
click at [1143, 563] on div "Branch specific JOD 2.475 ​" at bounding box center [1003, 581] width 403 height 36
type input "2.475"
click at [1169, 577] on icon "ok" at bounding box center [1162, 581] width 12 height 9
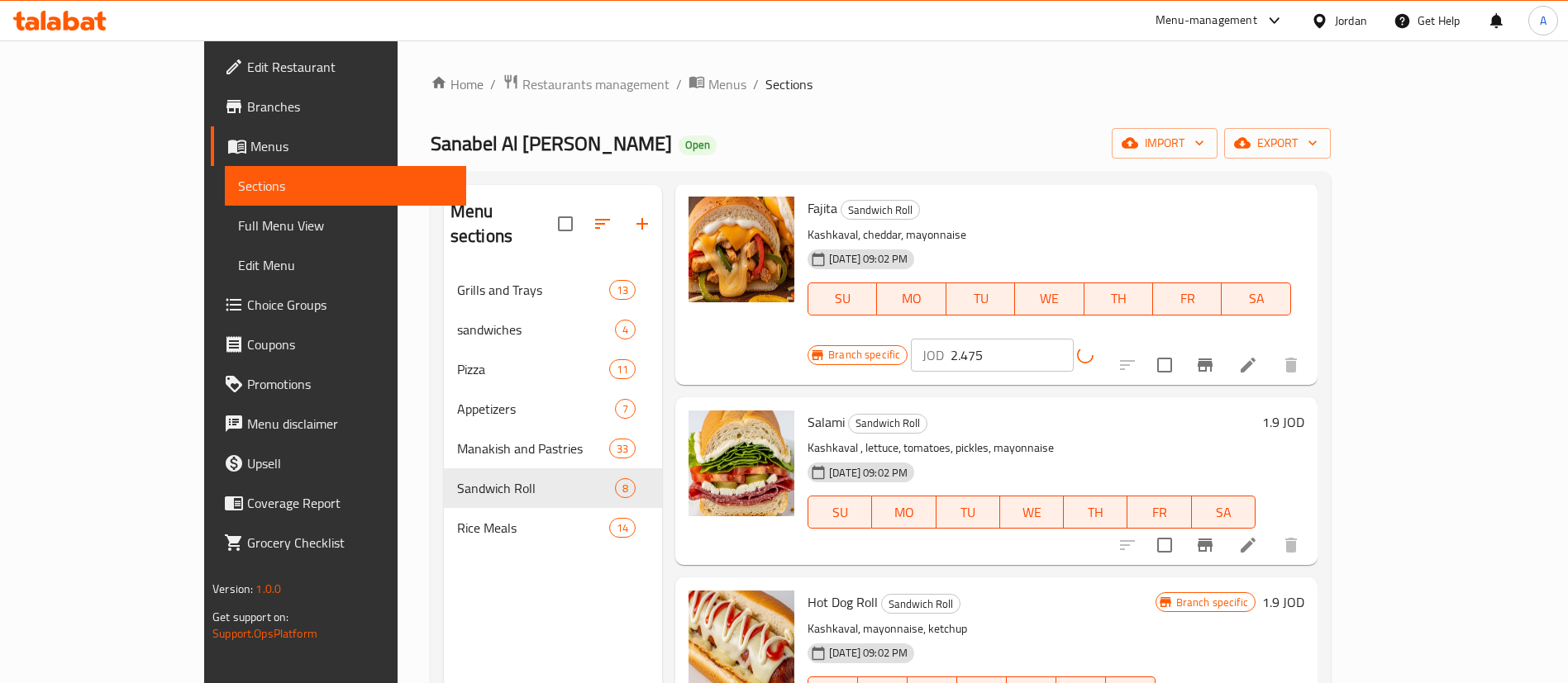
scroll to position [620, 0]
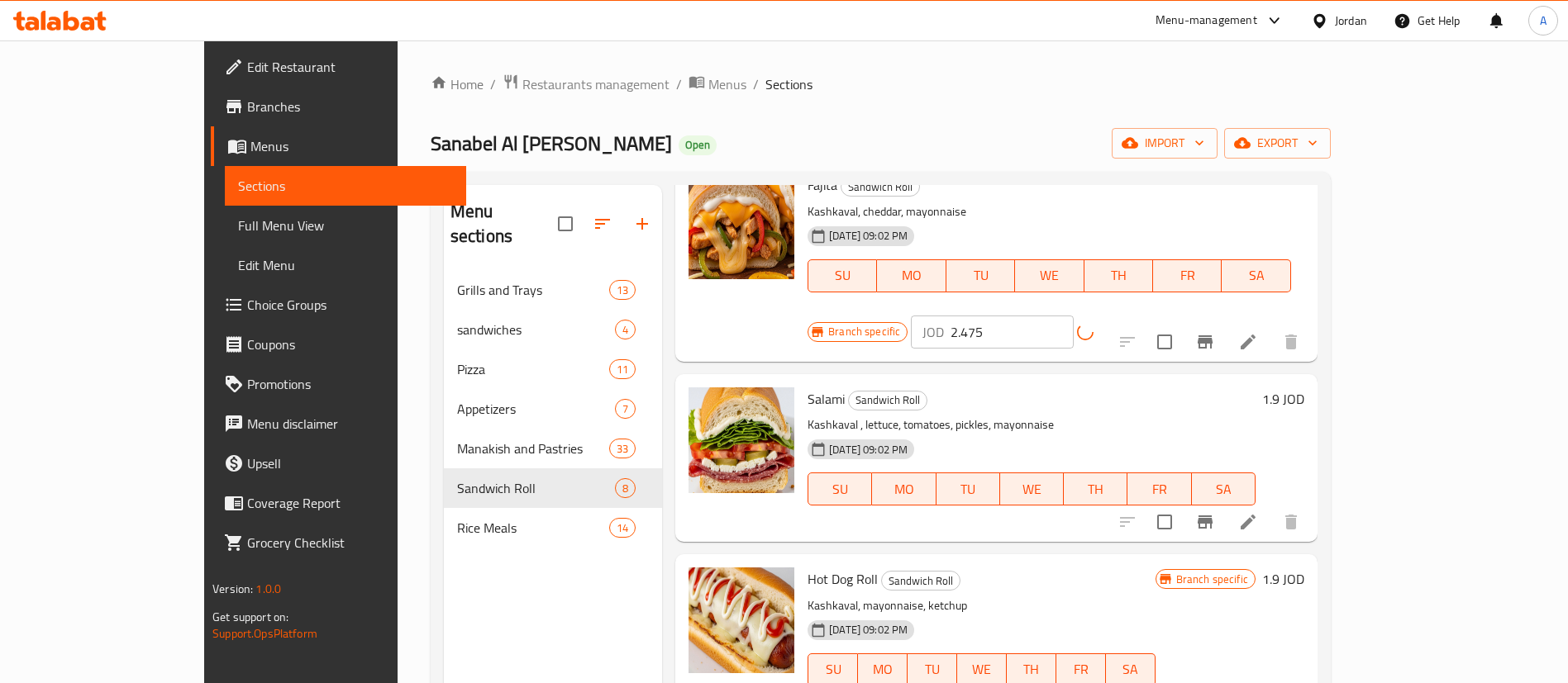
click at [1305, 387] on h6 "1.9 JOD" at bounding box center [1284, 399] width 42 height 23
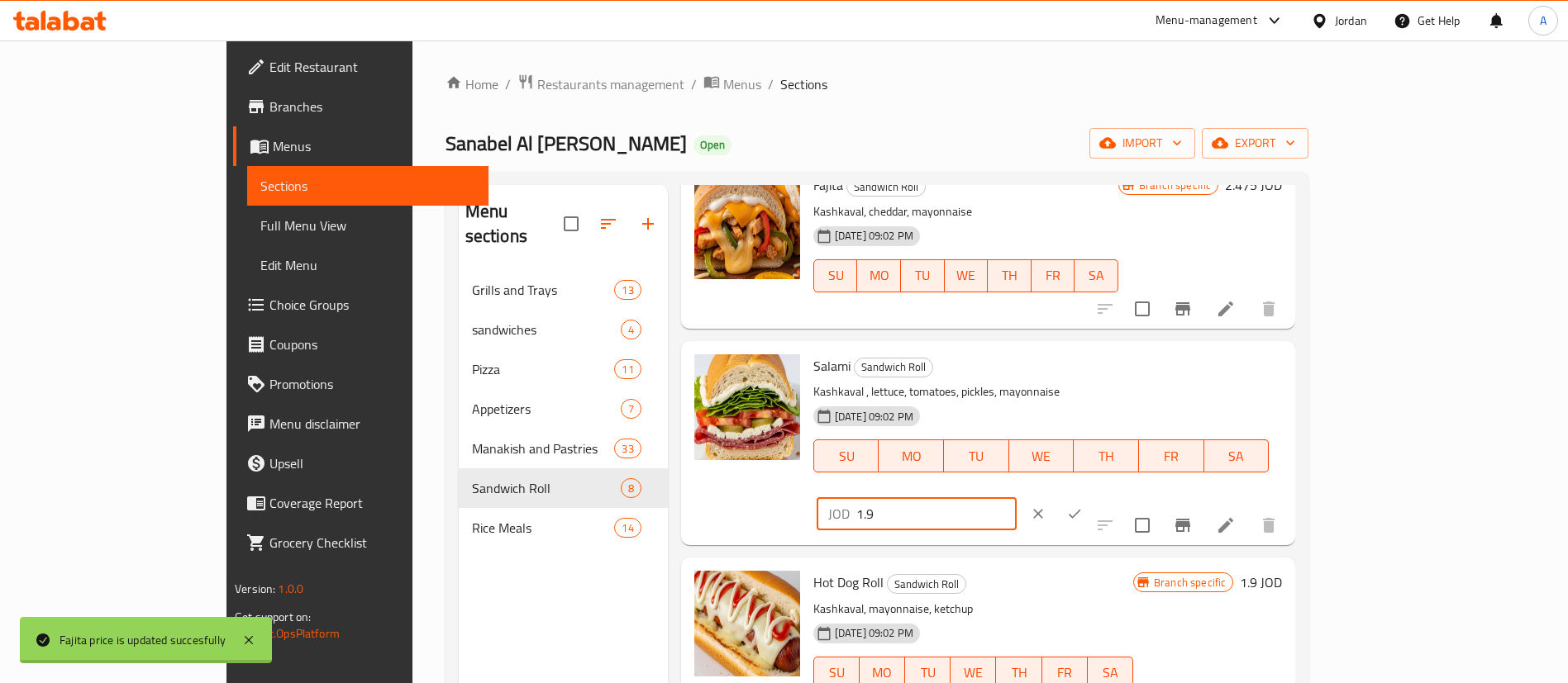
drag, startPoint x: 1359, startPoint y: 373, endPoint x: 1173, endPoint y: 377, distance: 186.0
click at [1170, 379] on div "Salami Sandwich Roll Kashkaval , lettuce, tomatoes, pickles, mayonnaise 25-08-2…" at bounding box center [1047, 443] width 482 height 191
type input "2.1"
click at [1083, 506] on icon "ok" at bounding box center [1074, 514] width 17 height 17
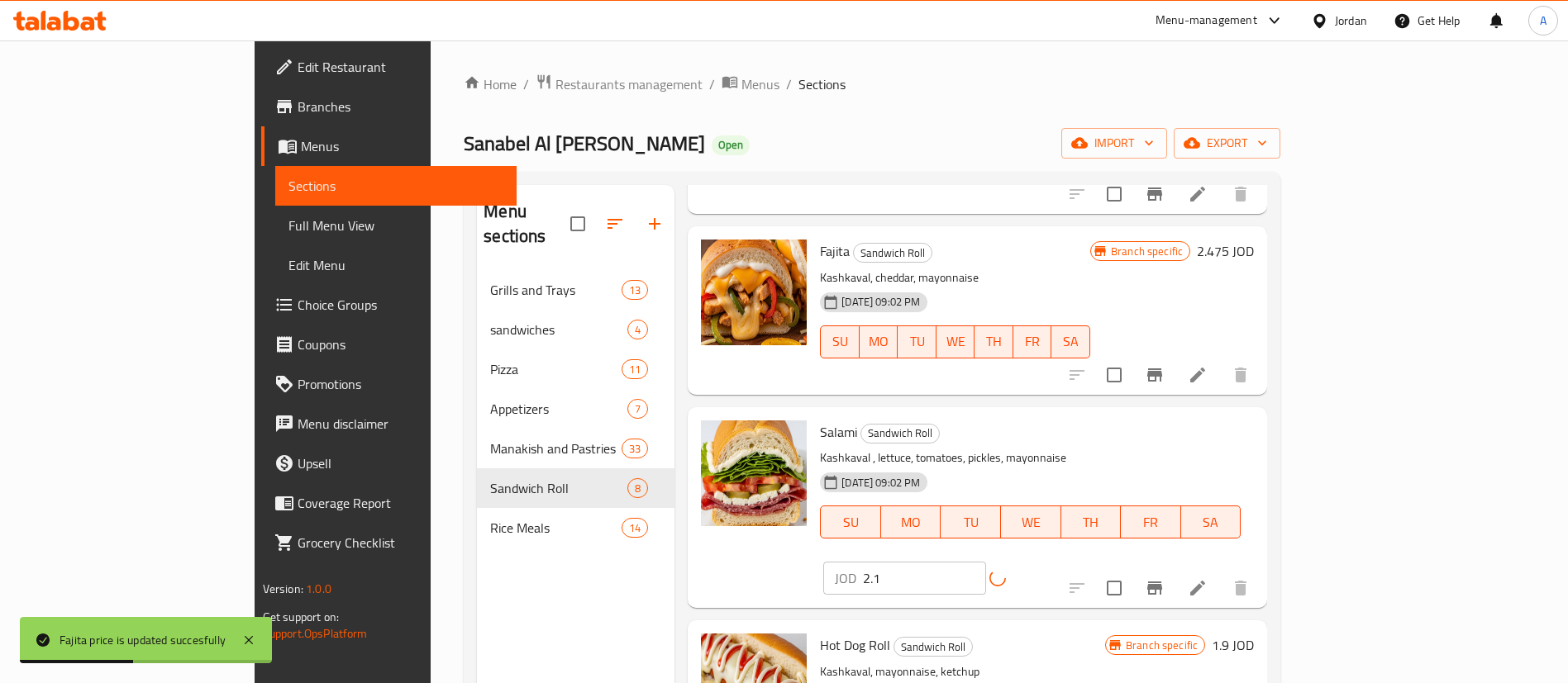
click at [1254, 634] on h6 "1.9 JOD" at bounding box center [1233, 645] width 42 height 23
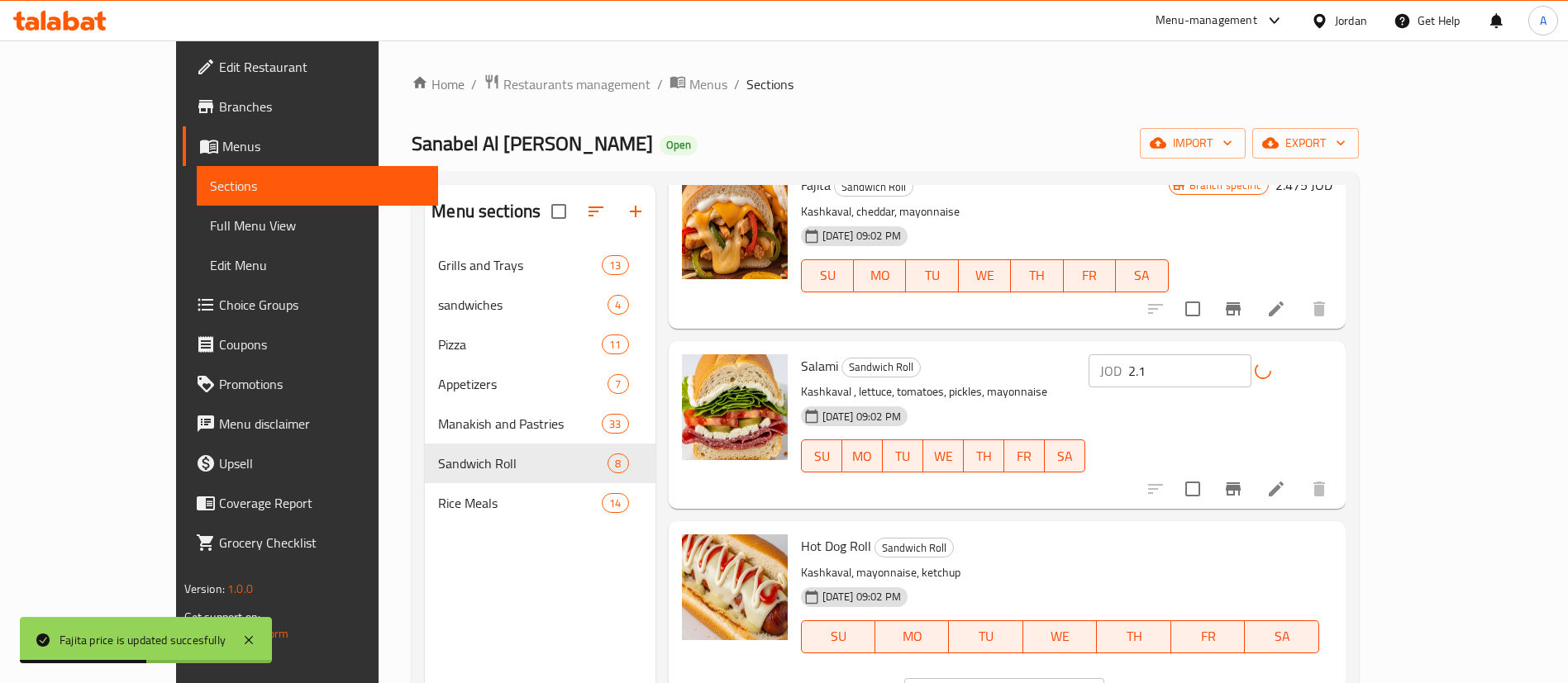
drag, startPoint x: 1273, startPoint y: 559, endPoint x: 1147, endPoint y: 561, distance: 126.0
click at [1153, 677] on div "Branch specific JOD 1.9 ​" at bounding box center [1003, 694] width 403 height 36
type input "2.1"
click at [1181, 677] on button "ok" at bounding box center [1161, 694] width 36 height 36
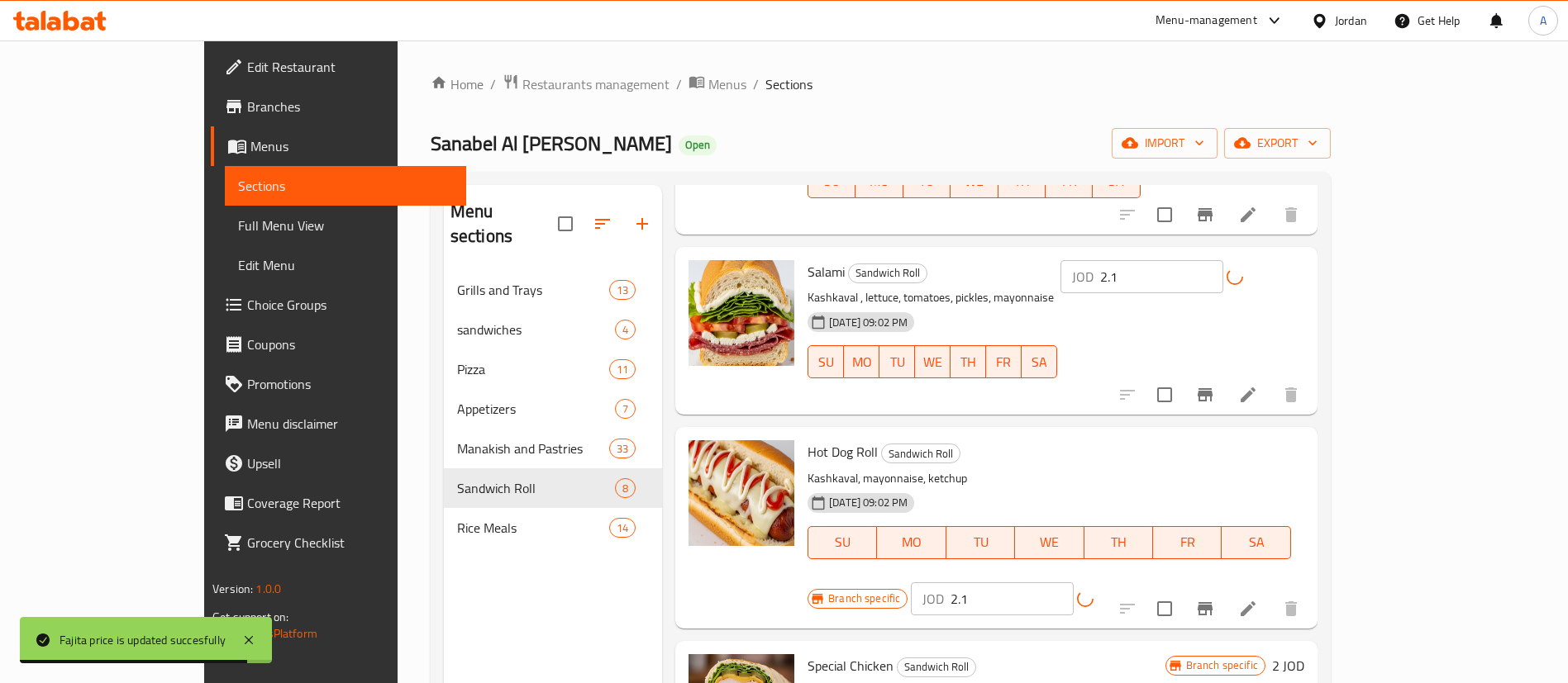
scroll to position [803, 0]
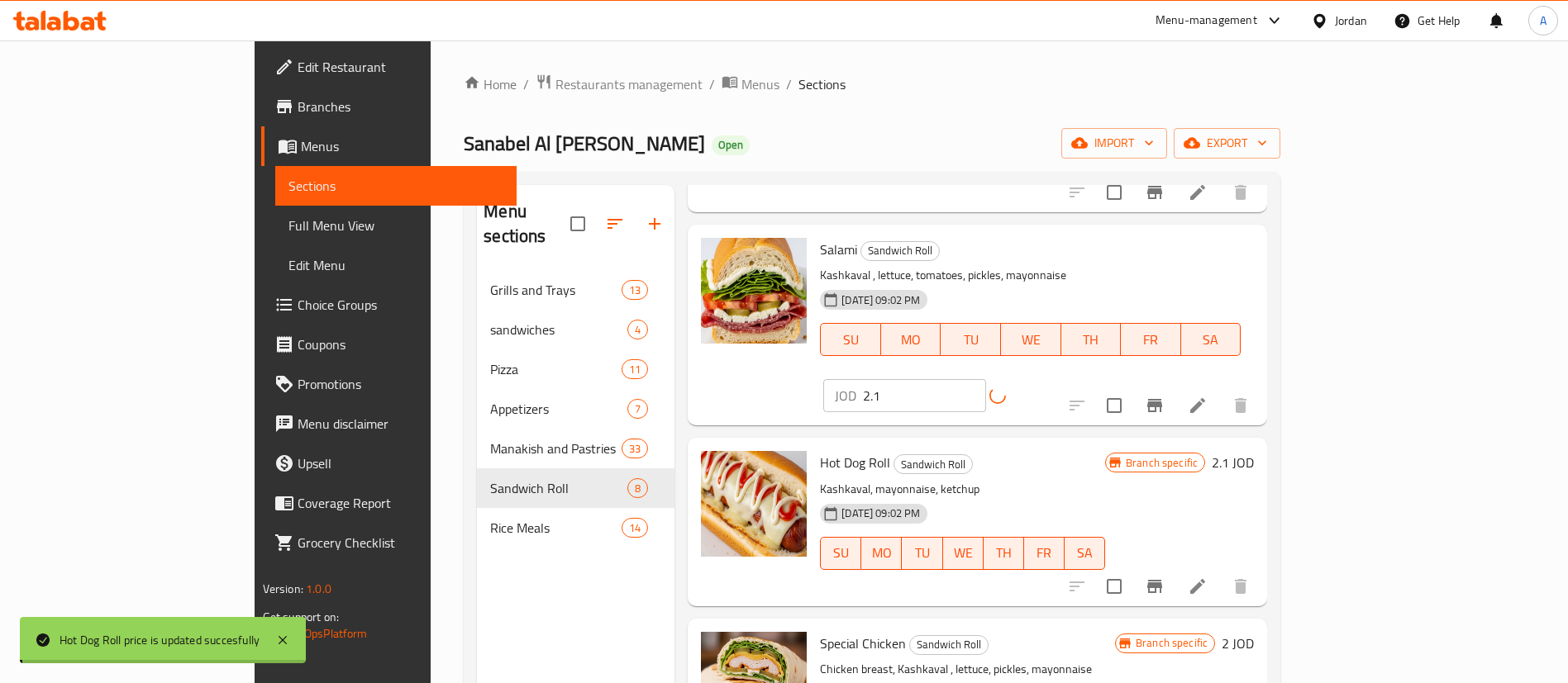
click at [1254, 632] on h6 "2 JOD" at bounding box center [1238, 643] width 33 height 23
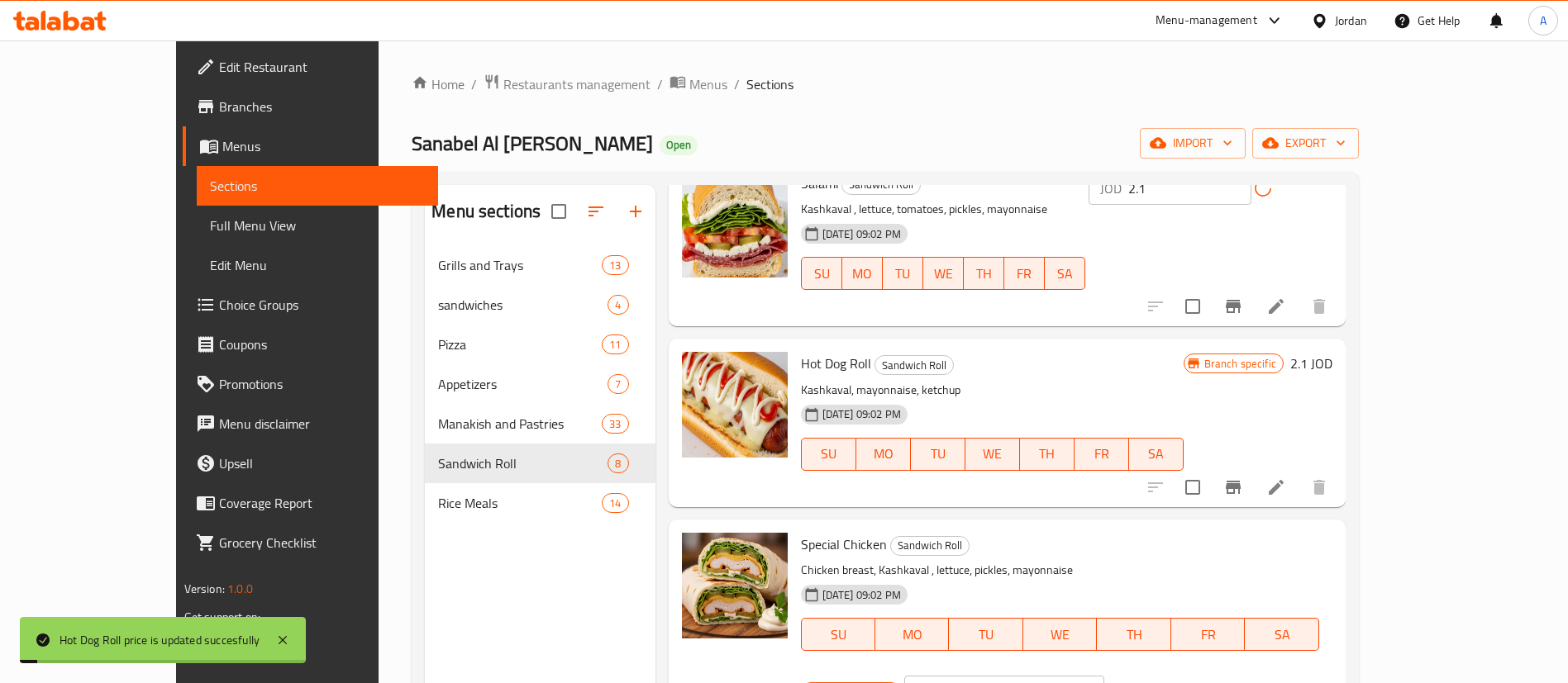
click at [1104, 676] on input "2" at bounding box center [1024, 693] width 160 height 33
type input "2.2"
click at [1170, 682] on icon "ok" at bounding box center [1162, 692] width 17 height 17
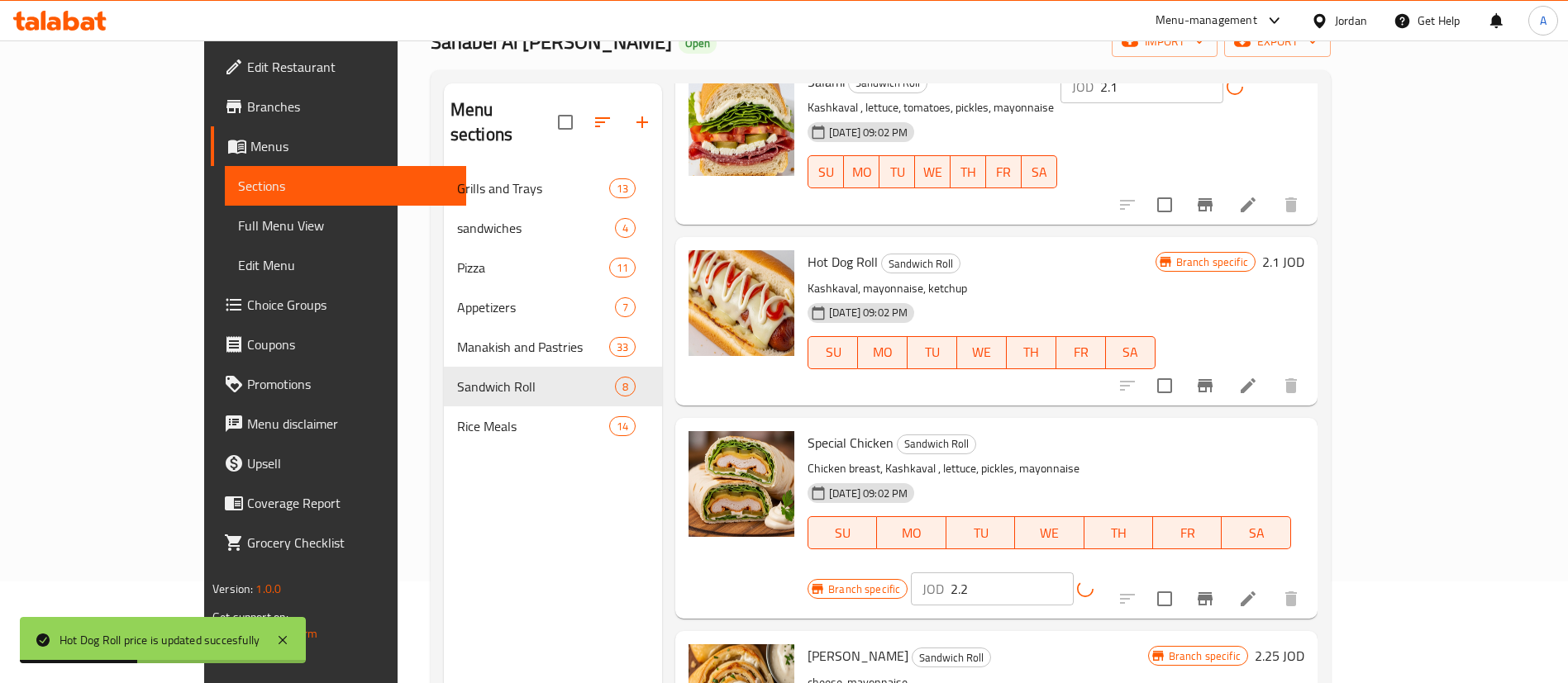
scroll to position [231, 0]
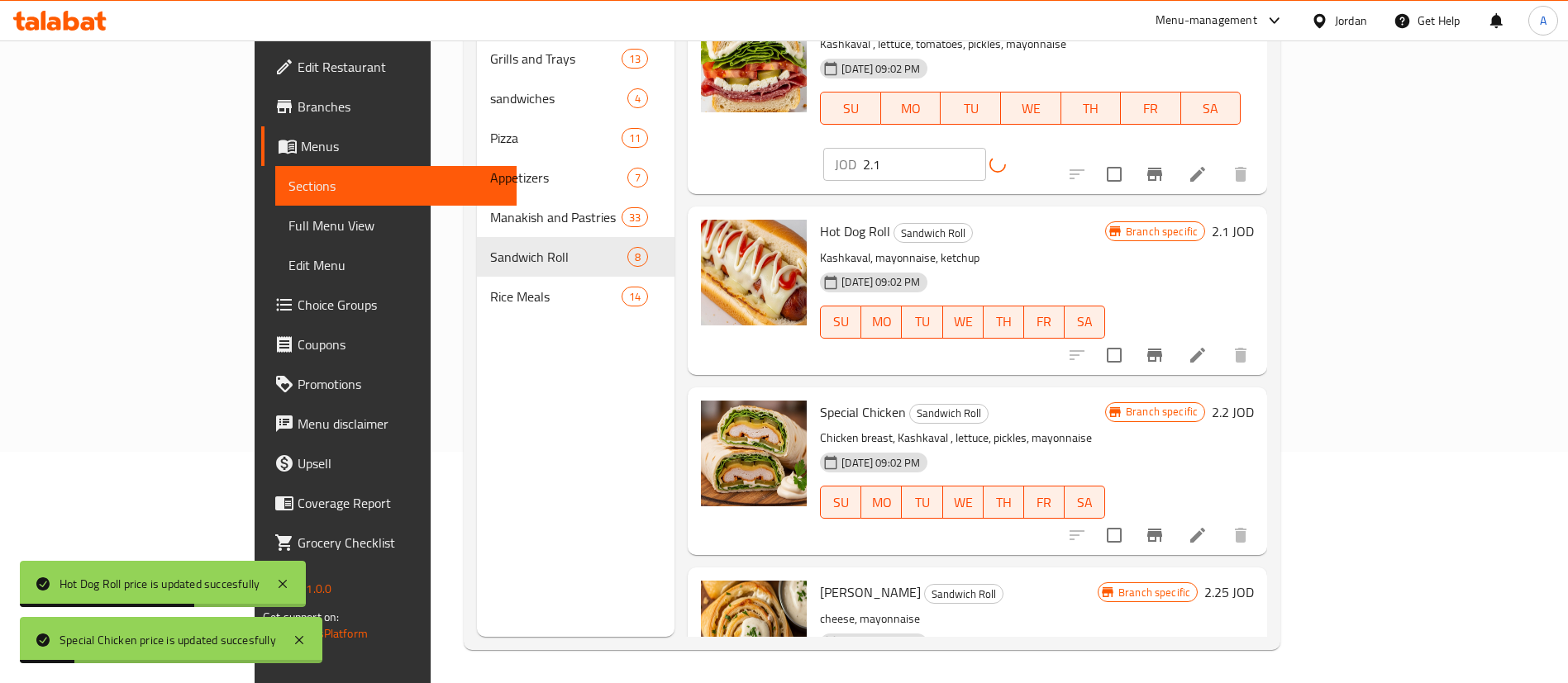
click at [1254, 581] on h6 "2.25 JOD" at bounding box center [1229, 592] width 49 height 23
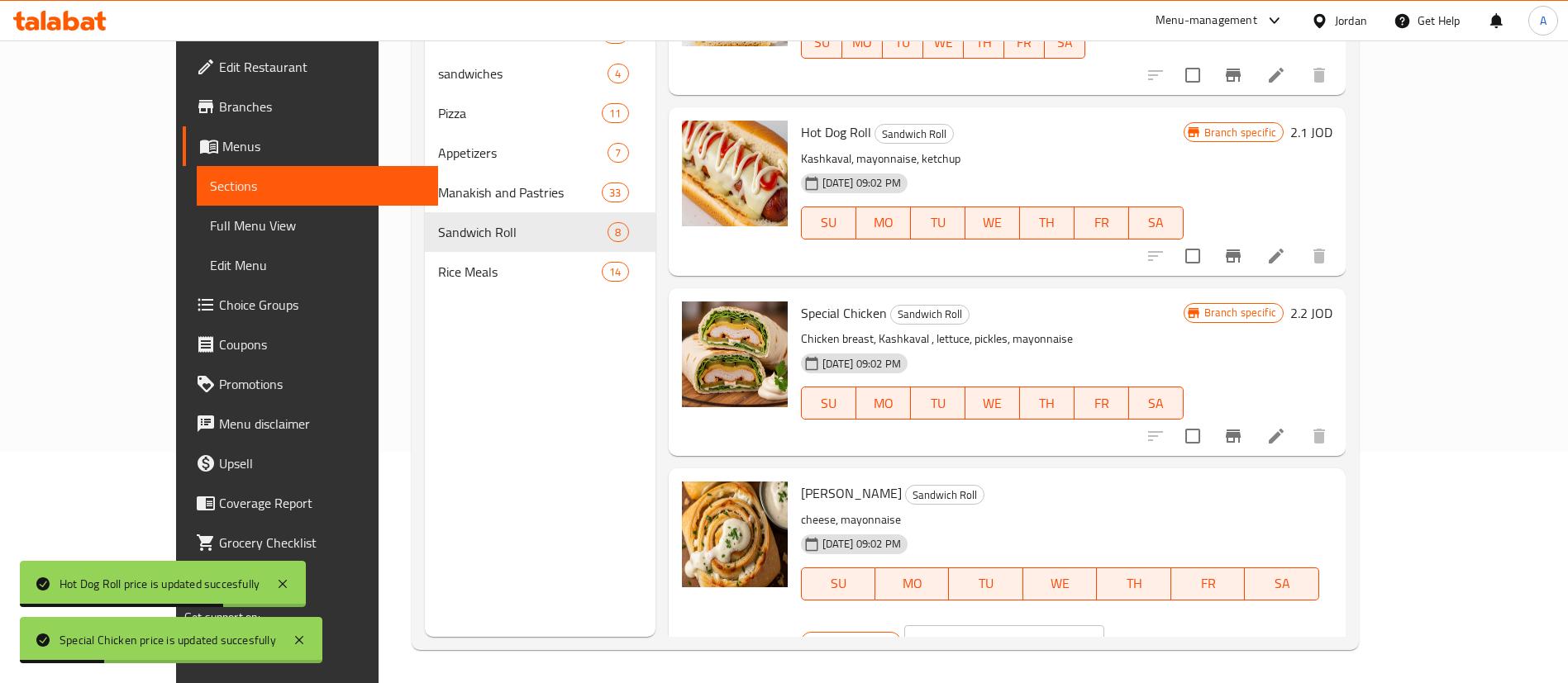
drag, startPoint x: 1264, startPoint y: 496, endPoint x: 1143, endPoint y: 496, distance: 121.0
click at [1165, 624] on div "Branch specific JOD 2.25 ​" at bounding box center [1003, 642] width 403 height 36
paste input "47"
type input "2.475"
click at [1181, 624] on button "ok" at bounding box center [1161, 642] width 36 height 36
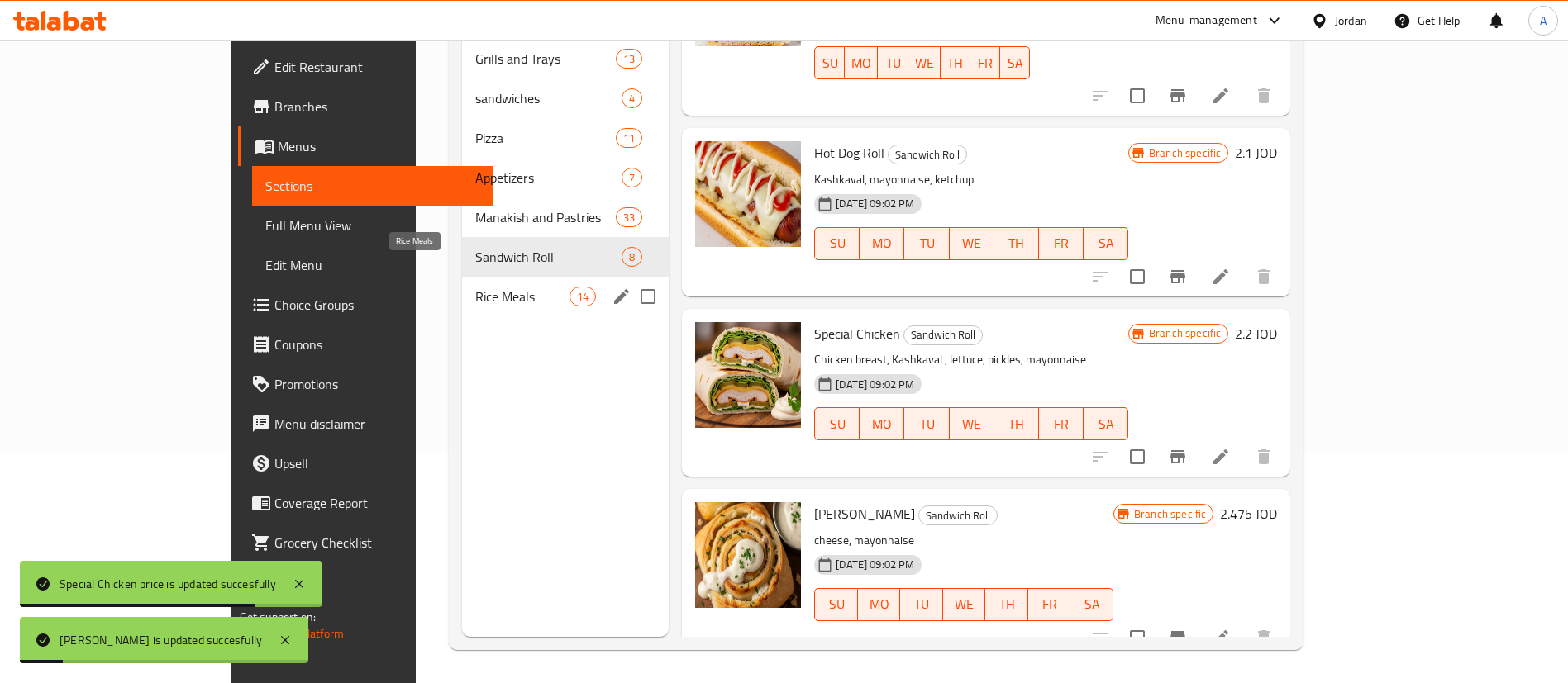
click at [484, 287] on span "Rice Meals" at bounding box center [522, 297] width 94 height 20
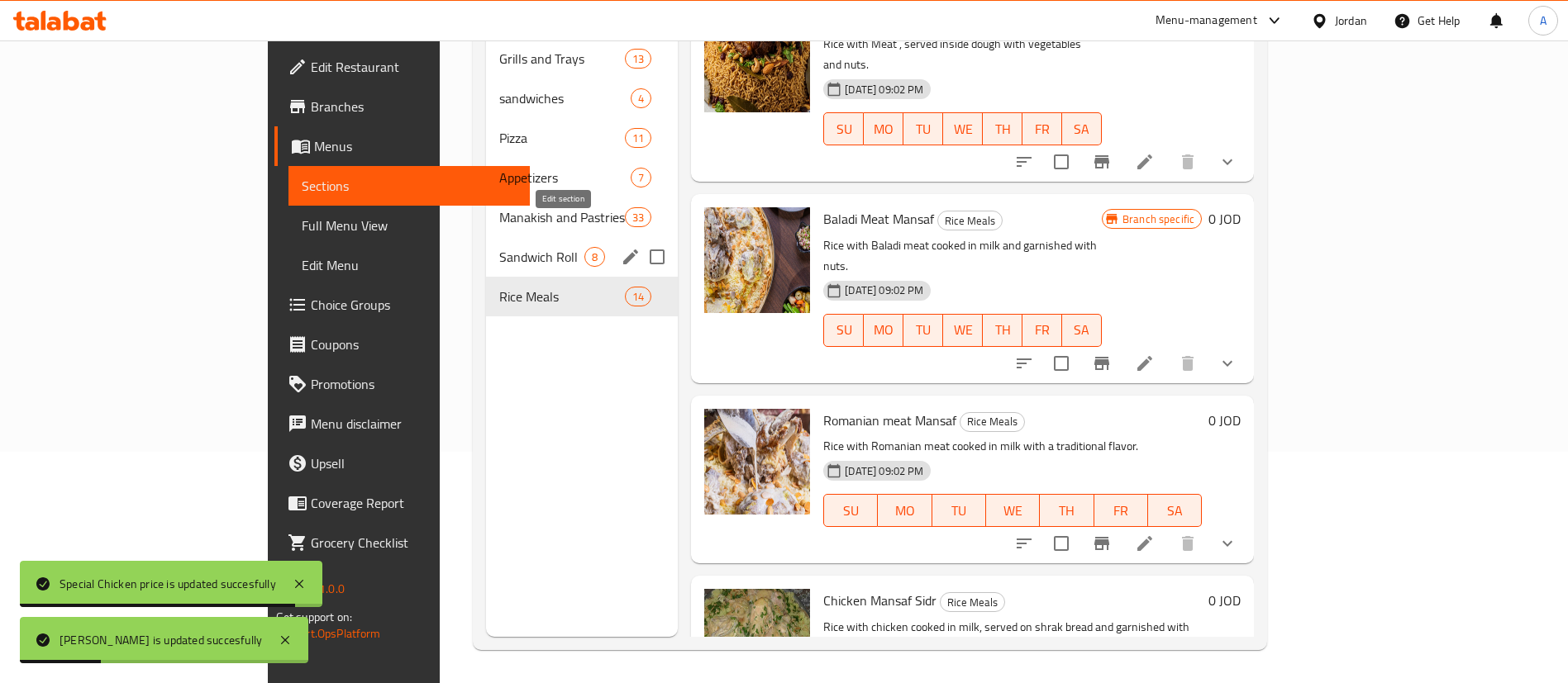
drag, startPoint x: 573, startPoint y: 246, endPoint x: 566, endPoint y: 239, distance: 9.9
click at [621, 247] on icon "edit" at bounding box center [630, 257] width 20 height 20
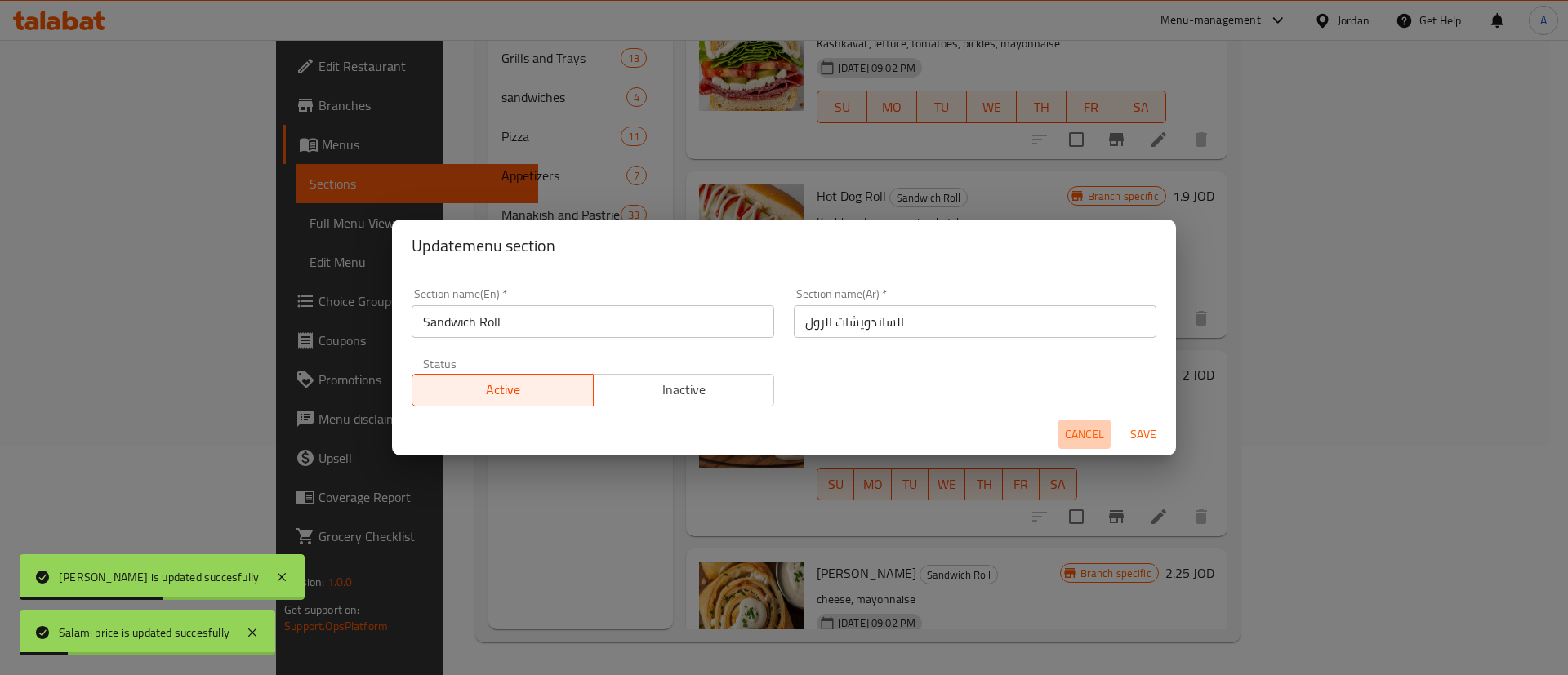
drag, startPoint x: 1084, startPoint y: 444, endPoint x: 1058, endPoint y: 432, distance: 28.6
click at [1083, 442] on span "Cancel" at bounding box center [1084, 434] width 39 height 20
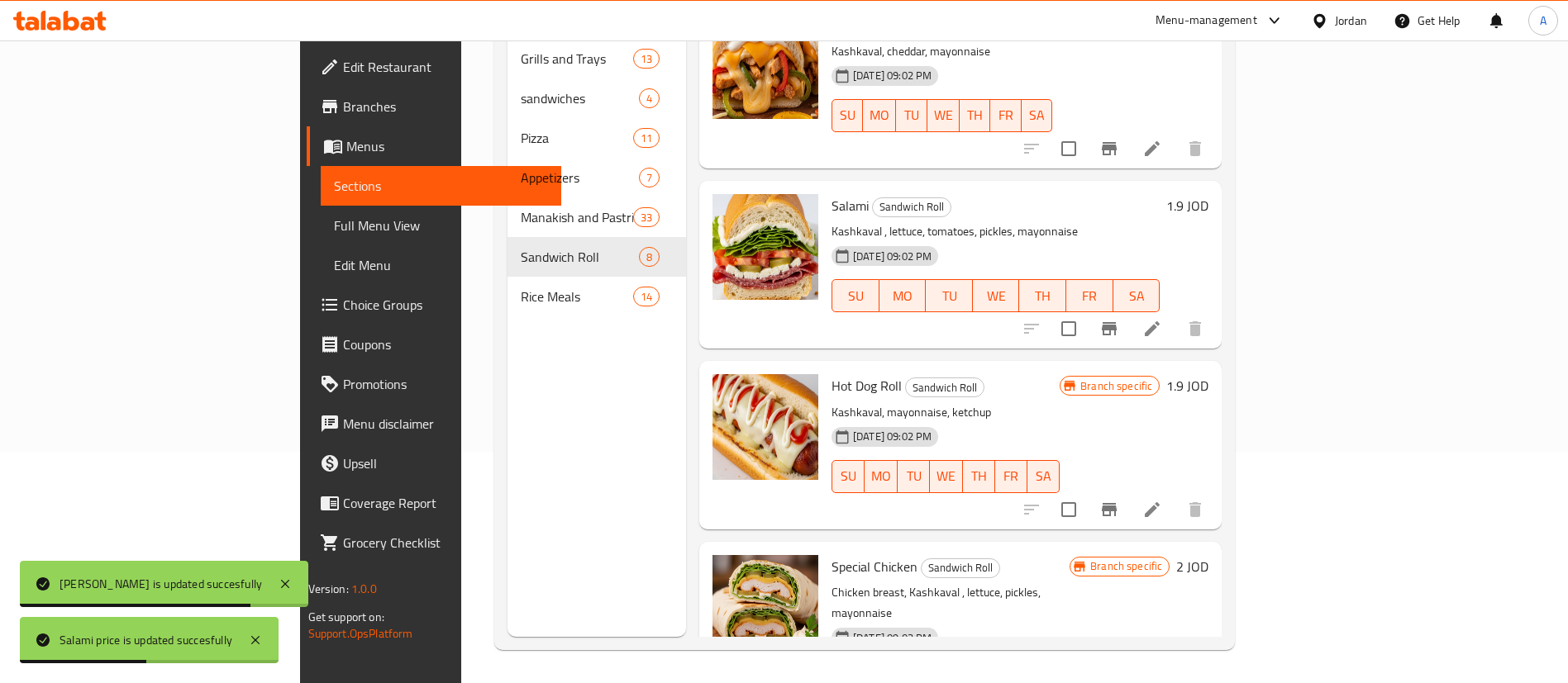
scroll to position [803, 0]
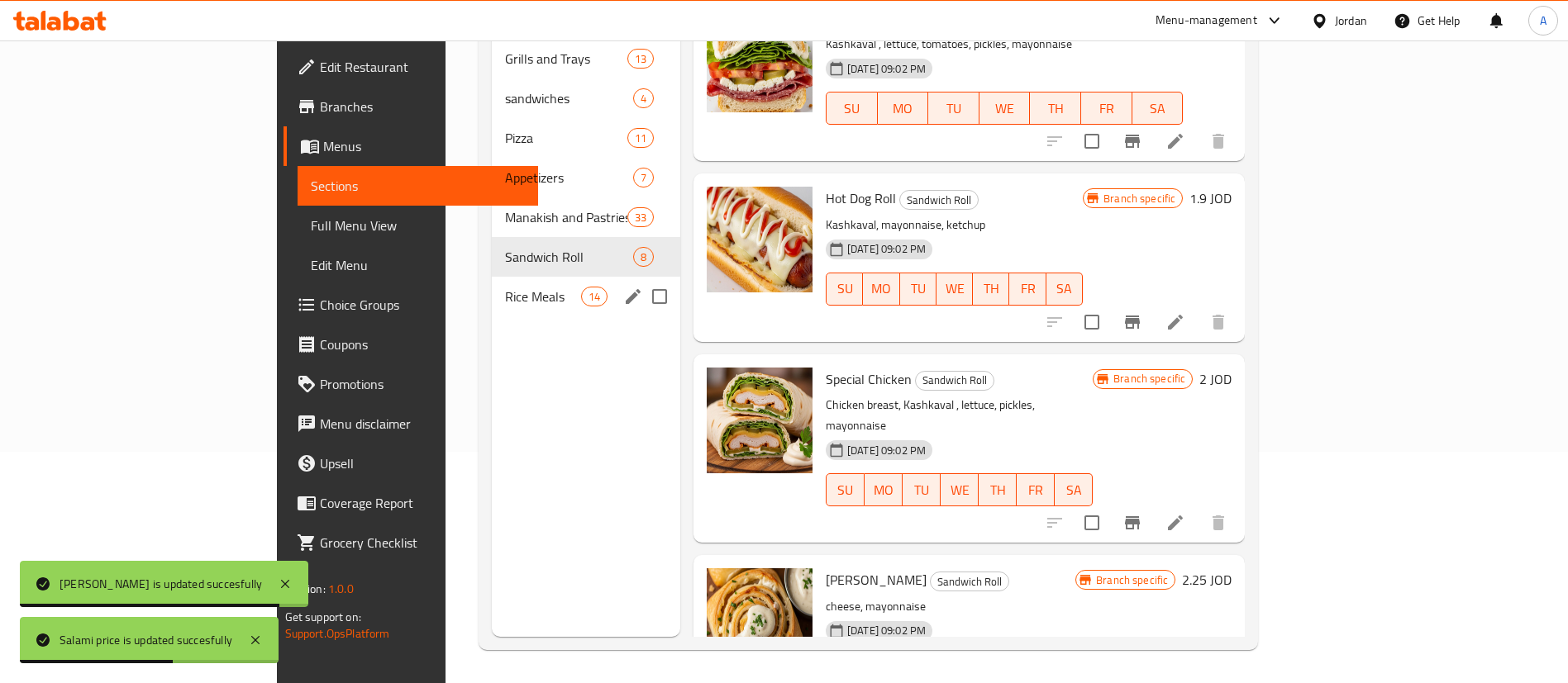
click at [505, 287] on span "Rice Meals" at bounding box center [542, 297] width 75 height 20
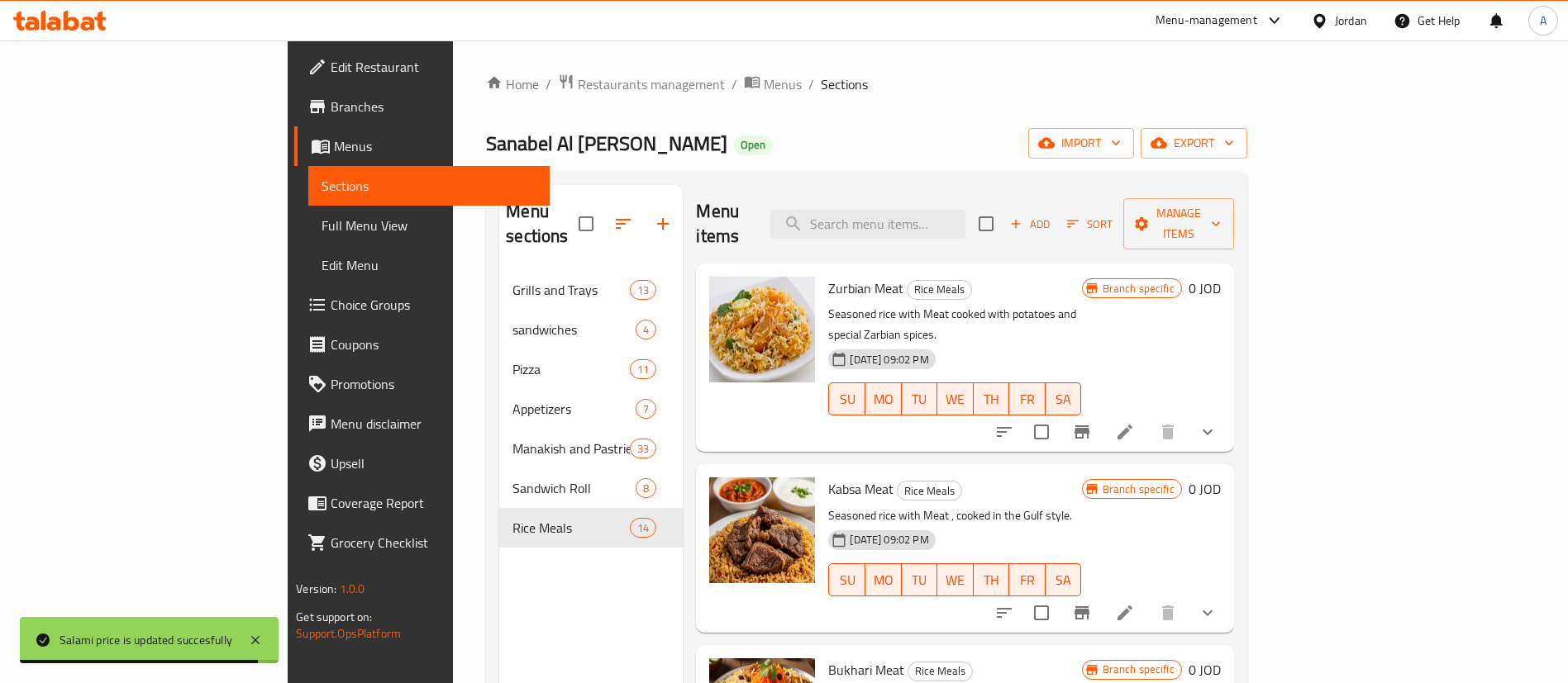
click at [1135, 422] on icon at bounding box center [1125, 432] width 20 height 20
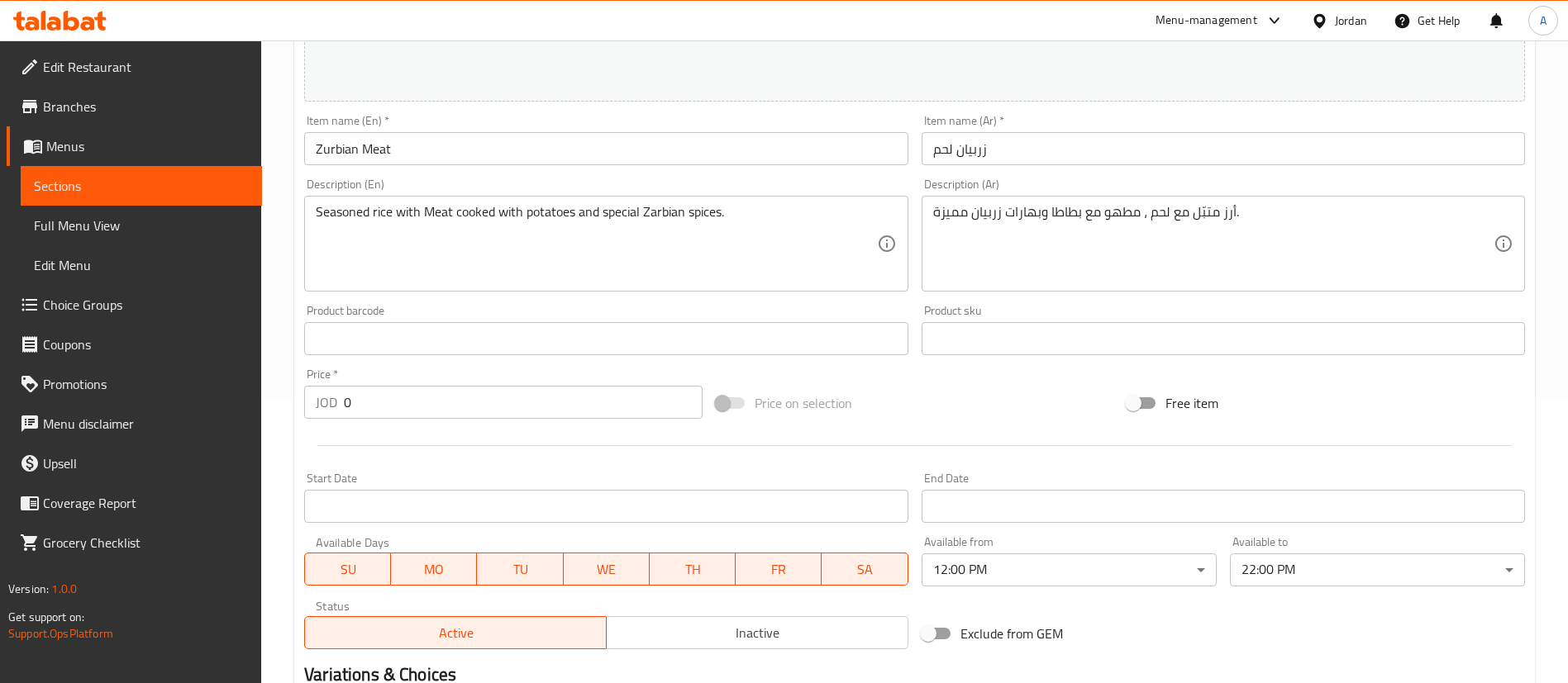
scroll to position [582, 0]
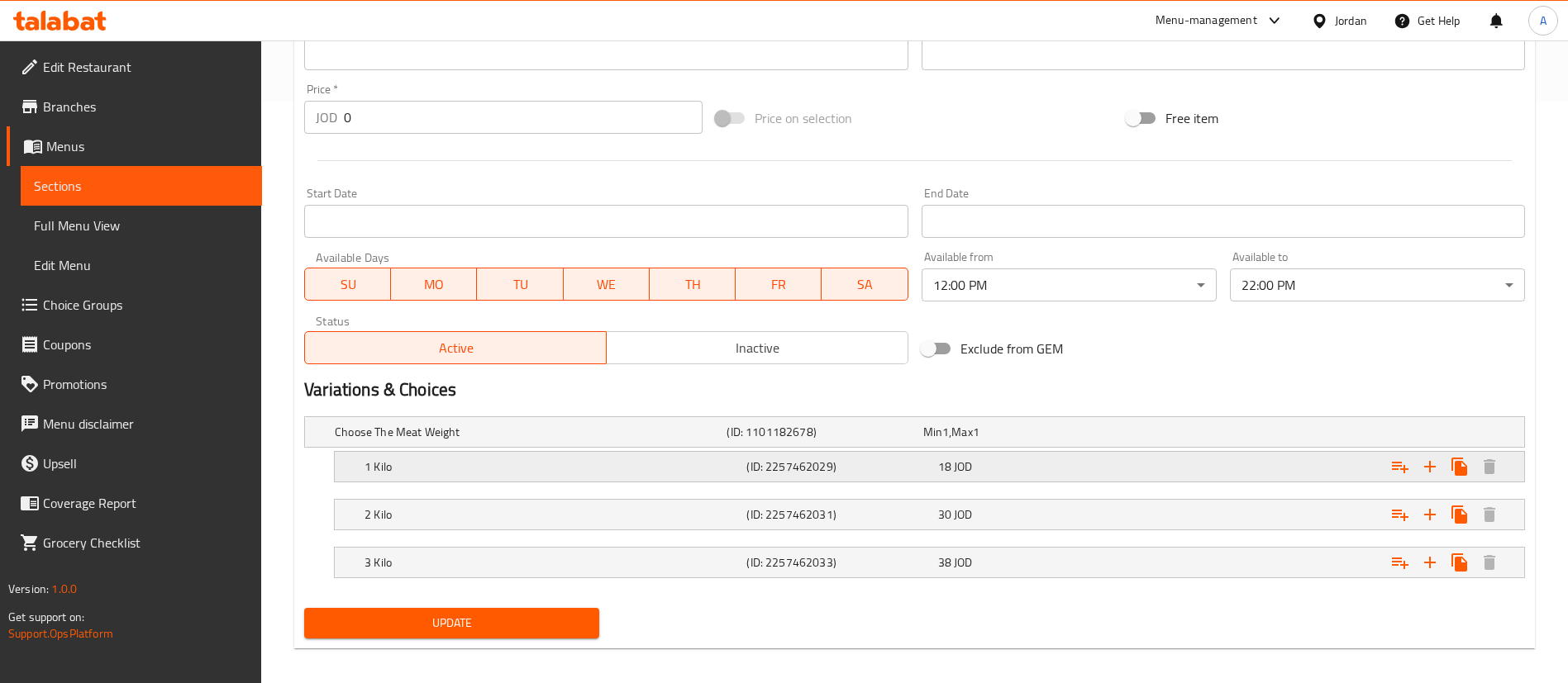
drag, startPoint x: 1200, startPoint y: 459, endPoint x: 1255, endPoint y: 470, distance: 56.1
click at [1200, 458] on div "Expand" at bounding box center [1317, 466] width 382 height 36
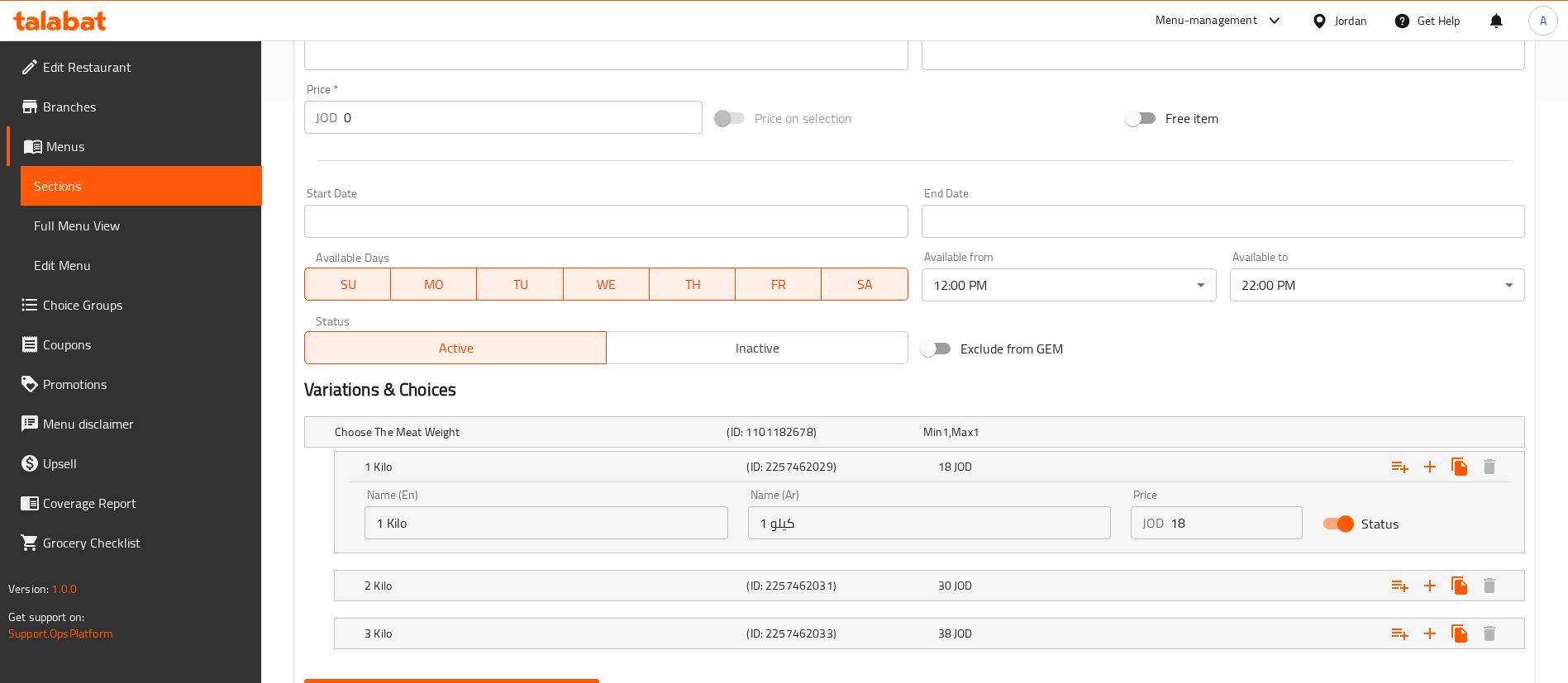
drag, startPoint x: 1248, startPoint y: 520, endPoint x: 1237, endPoint y: 505, distance: 18.6
click at [1248, 520] on input "18" at bounding box center [1236, 524] width 132 height 33
type input "19.8"
click at [1159, 590] on div "Expand" at bounding box center [1317, 585] width 382 height 36
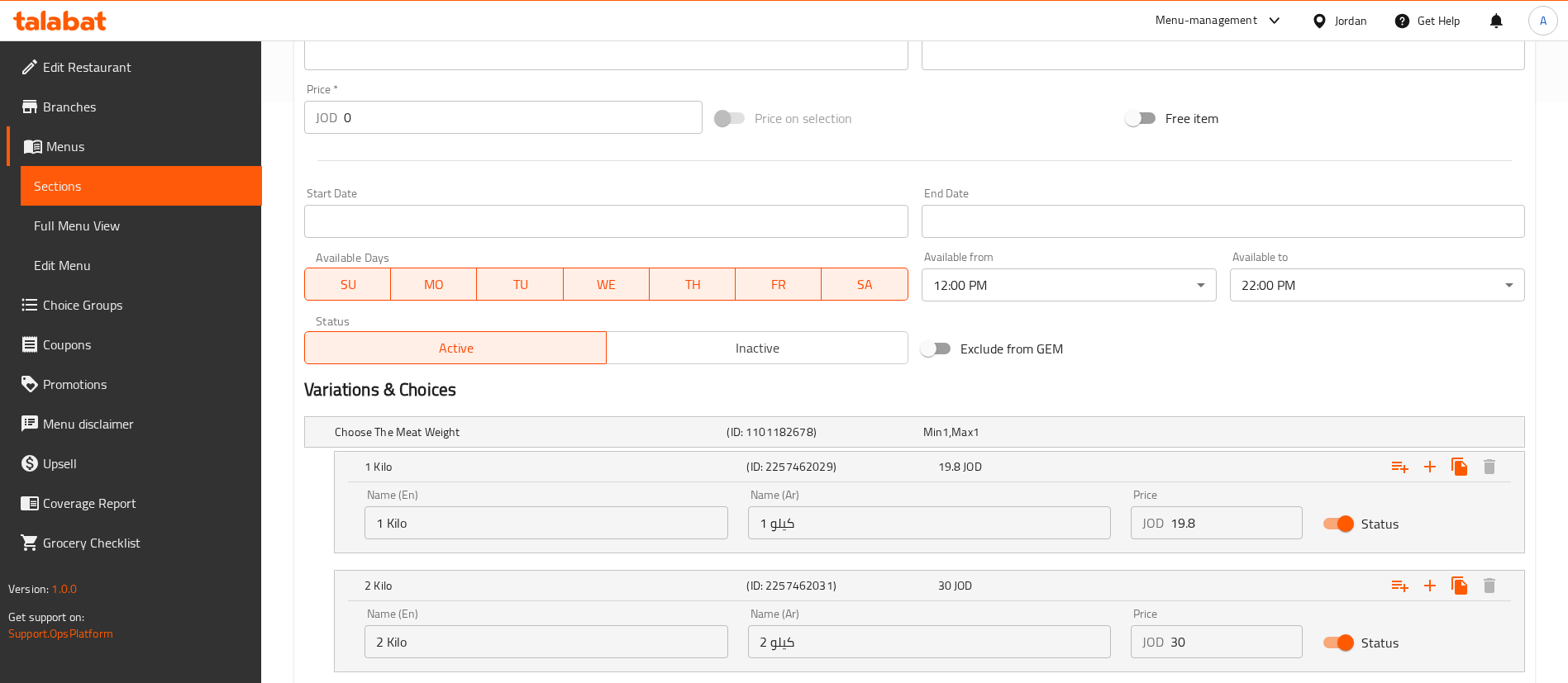
drag, startPoint x: 1088, startPoint y: 646, endPoint x: 979, endPoint y: 611, distance: 114.5
click at [1032, 642] on div "Name (En) 2 Kilo Name (En) Name (Ar) 2 كيلو Name (Ar) Price JOD 30 Price Status" at bounding box center [930, 634] width 1150 height 70
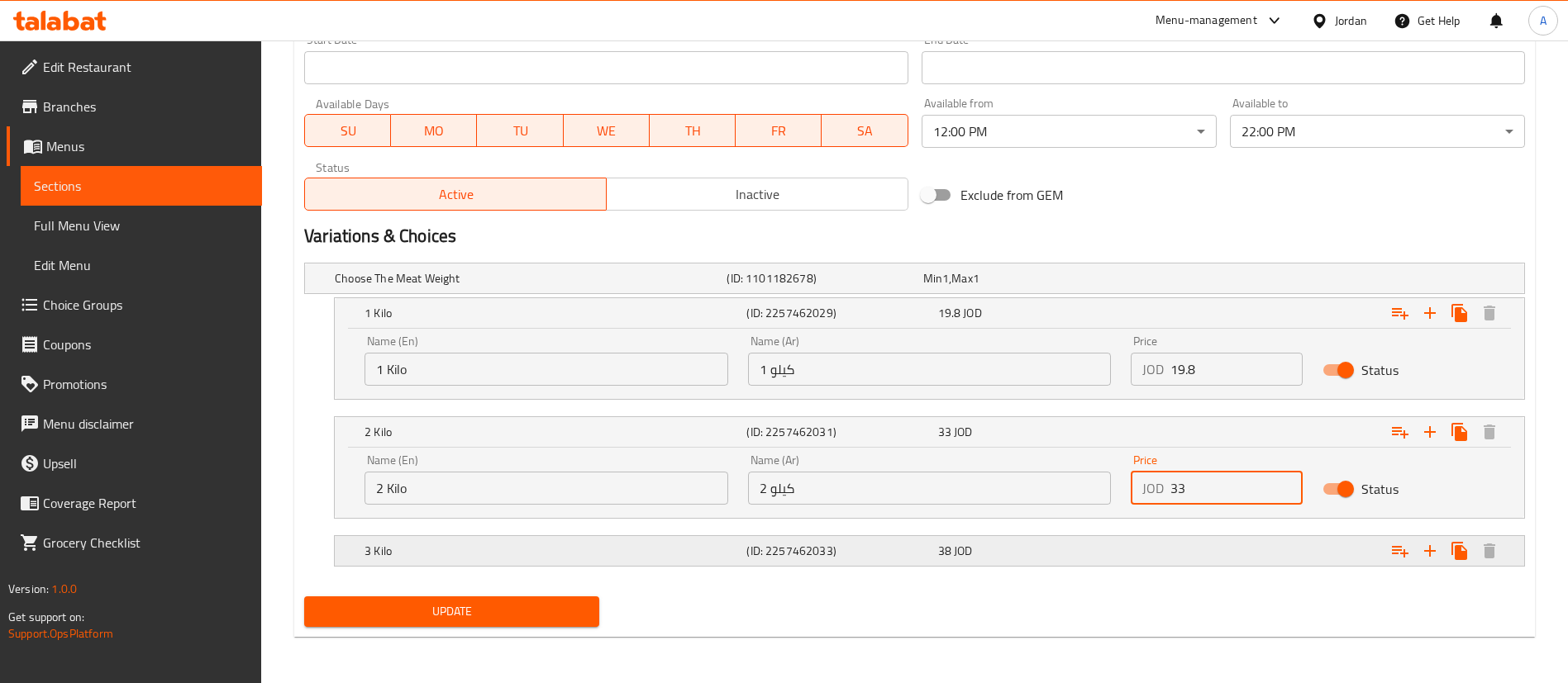
type input "33"
click at [1150, 565] on div "Expand" at bounding box center [1317, 551] width 382 height 36
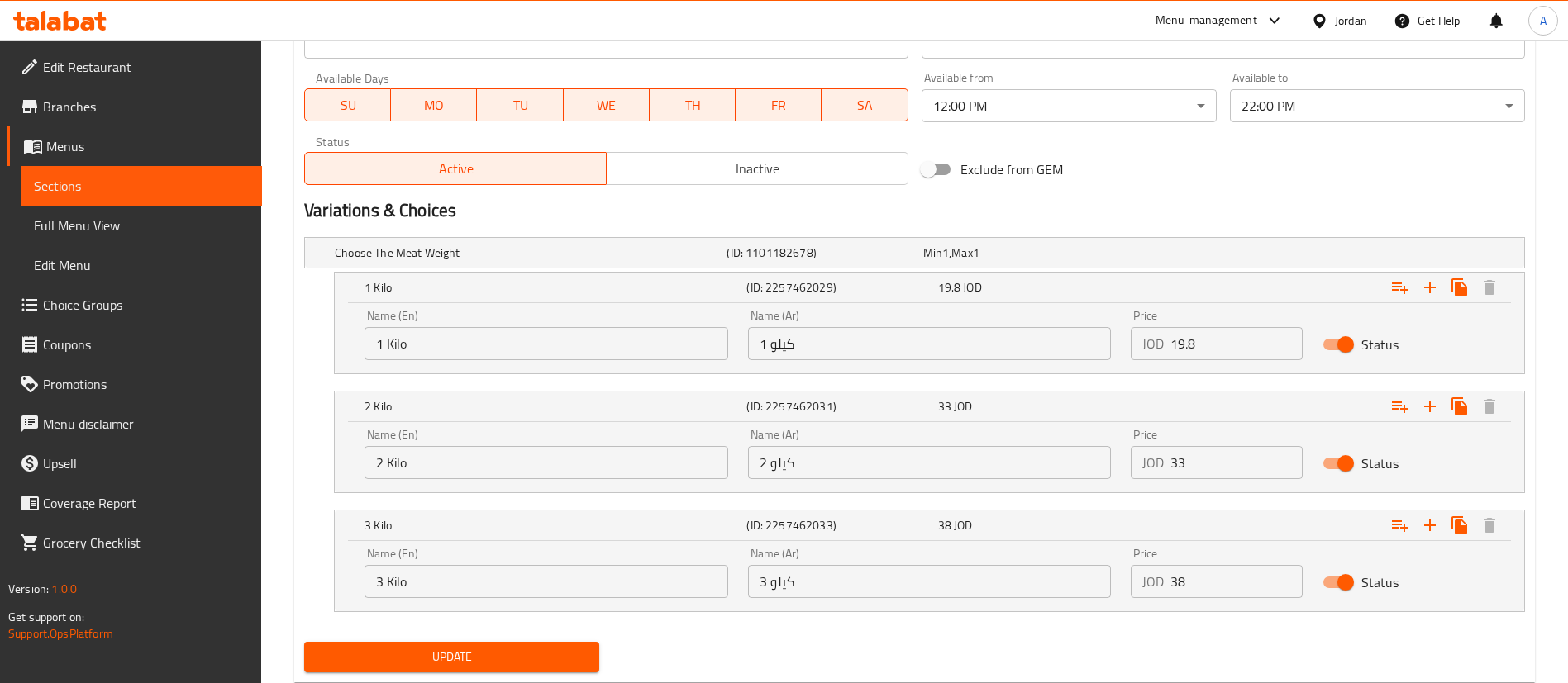
scroll to position [806, 0]
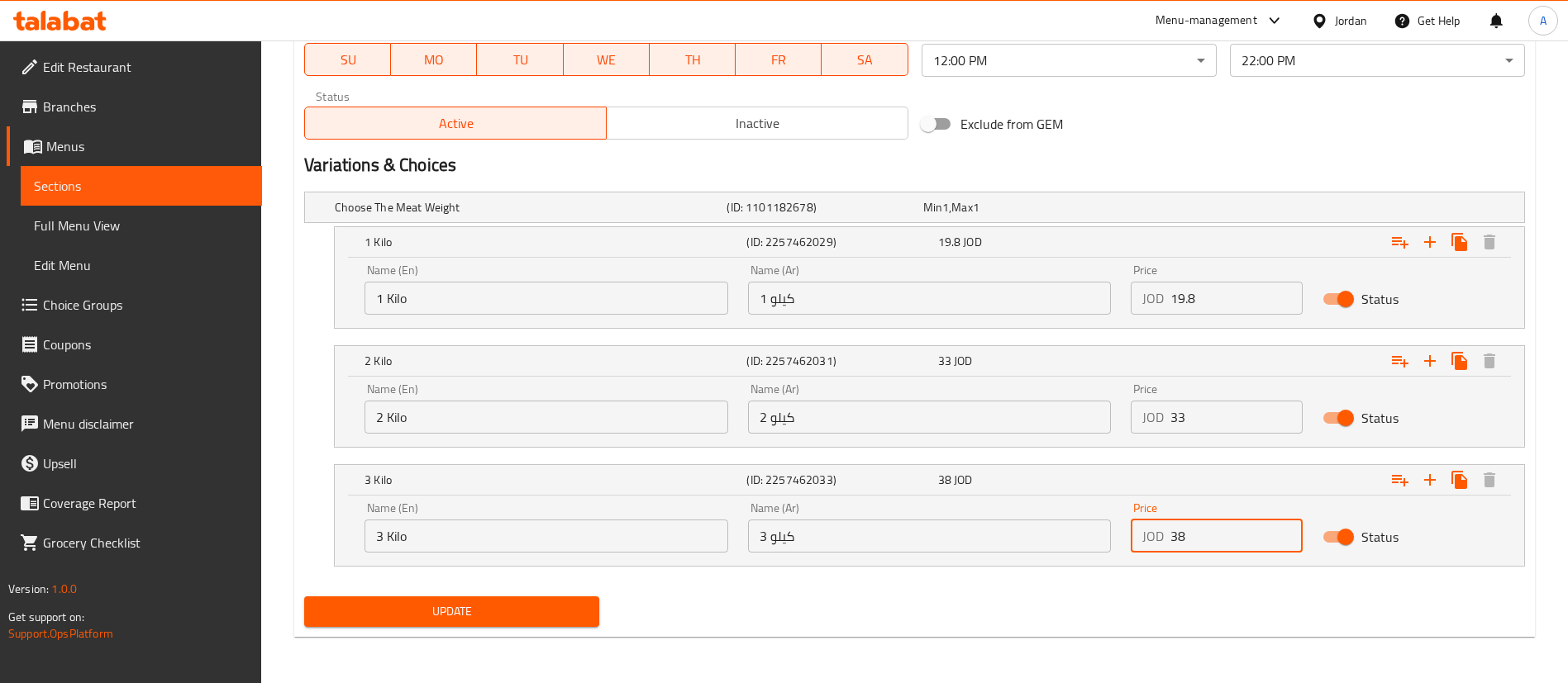
click at [1224, 537] on input "38" at bounding box center [1236, 537] width 132 height 33
drag, startPoint x: 1224, startPoint y: 537, endPoint x: 927, endPoint y: 533, distance: 297.0
click at [950, 543] on div "Name (En) 3 Kilo Name (En) Name (Ar) 3 كيلو Name (Ar) Price JOD 38 Price Status" at bounding box center [930, 528] width 1150 height 70
type input "41.8"
click at [453, 613] on span "Update" at bounding box center [452, 611] width 269 height 20
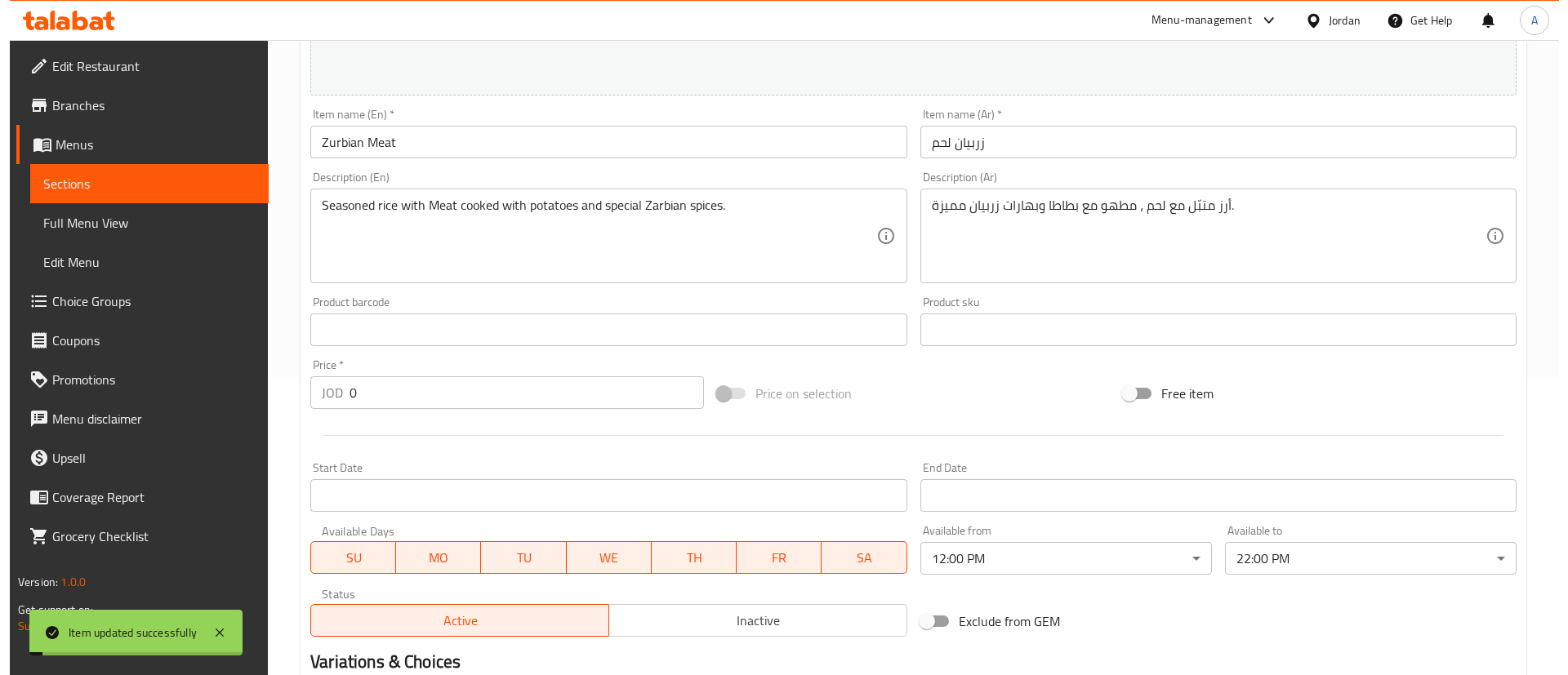
scroll to position [0, 0]
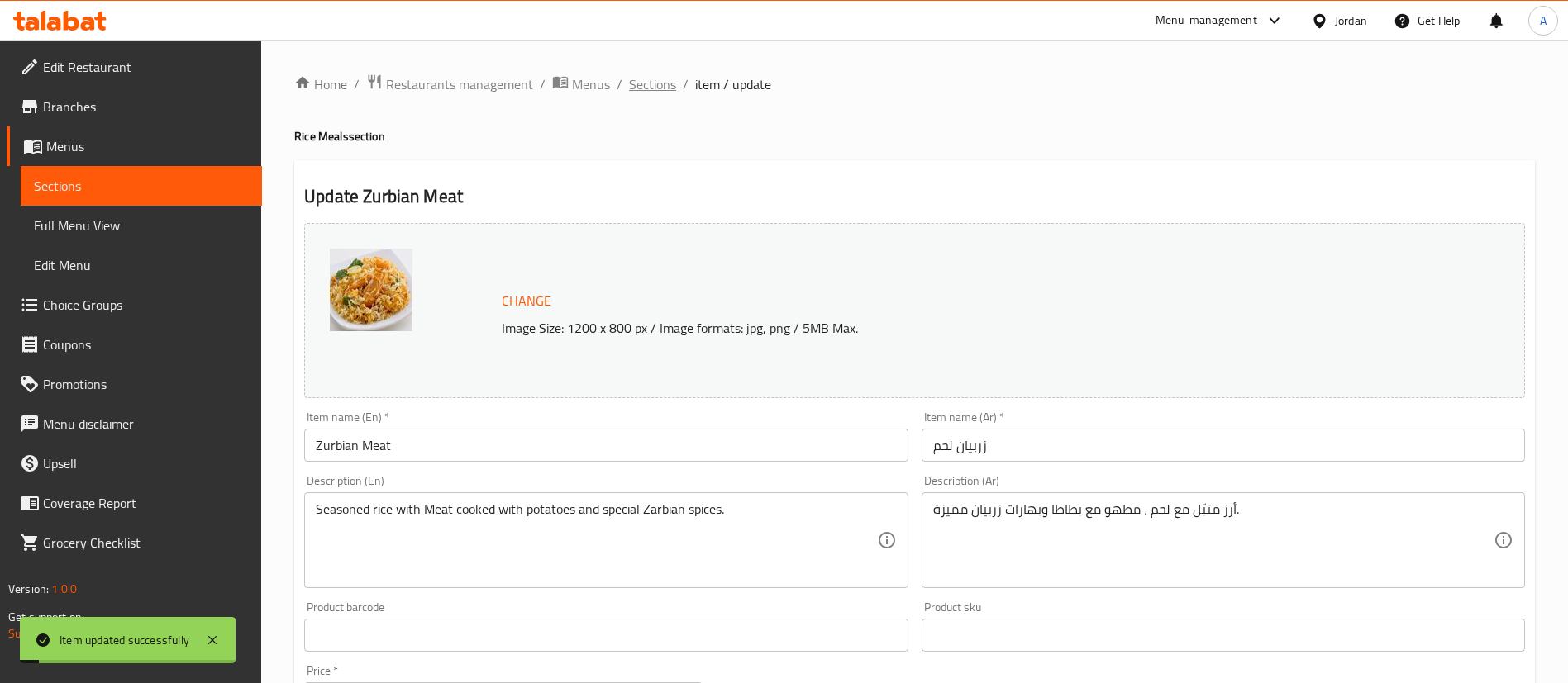
click at [659, 91] on span "Sections" at bounding box center [652, 84] width 48 height 20
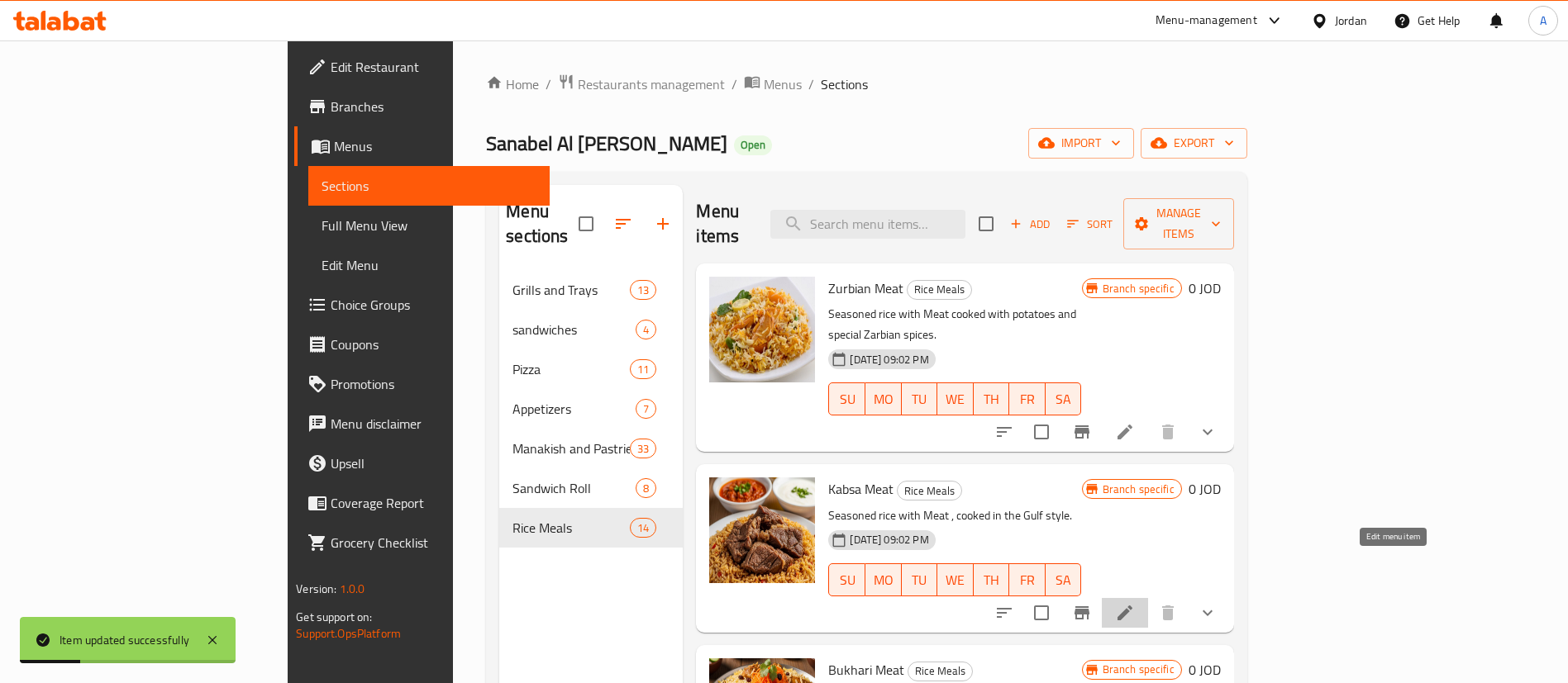
click at [1135, 603] on icon at bounding box center [1125, 613] width 20 height 20
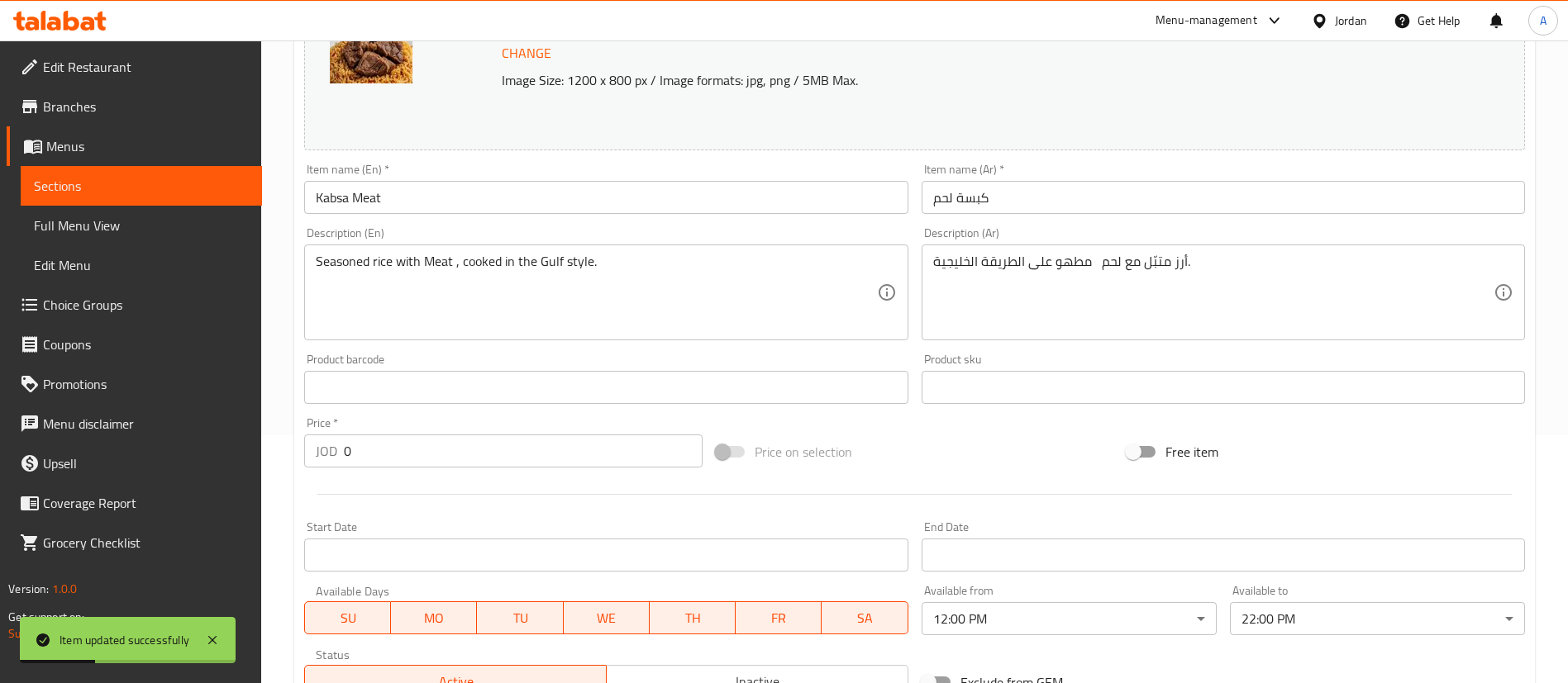
scroll to position [593, 0]
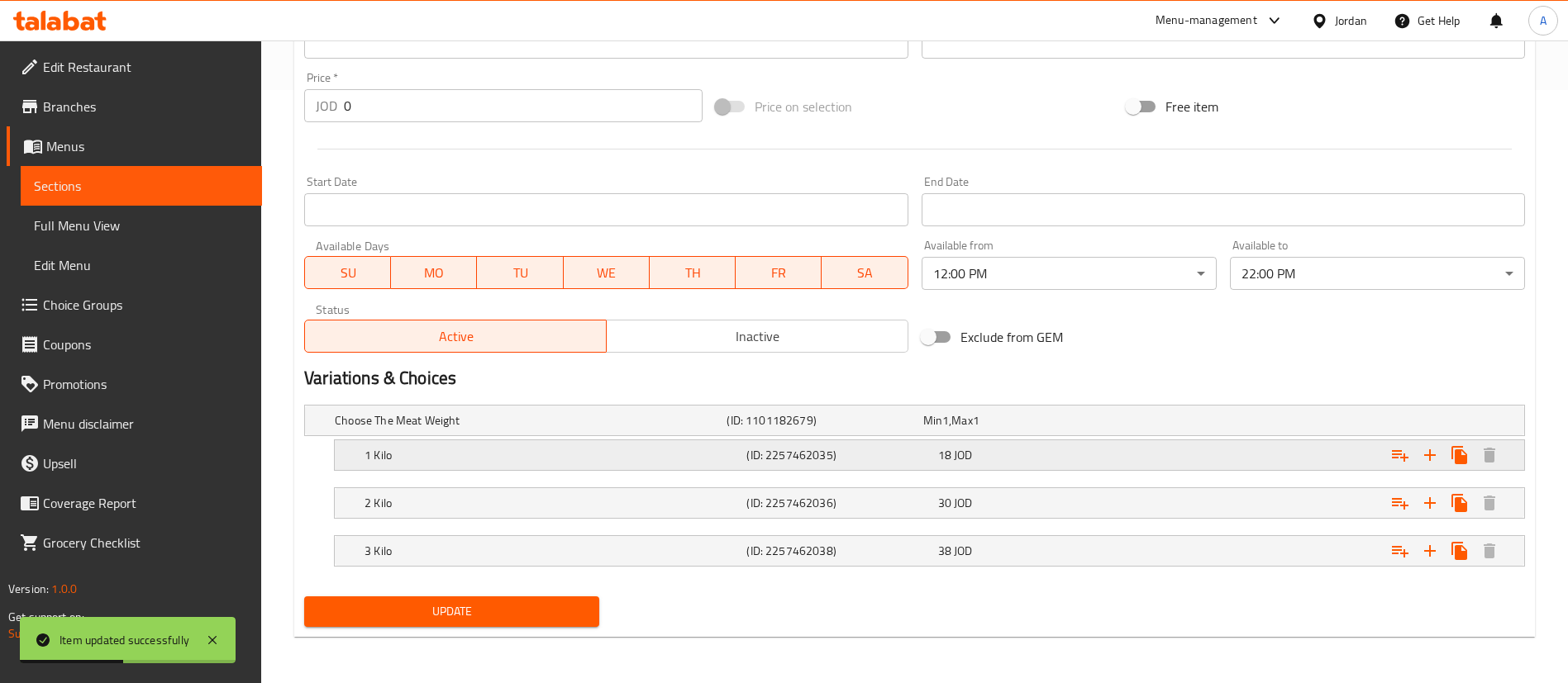
click at [1240, 447] on div "Expand" at bounding box center [1317, 455] width 382 height 36
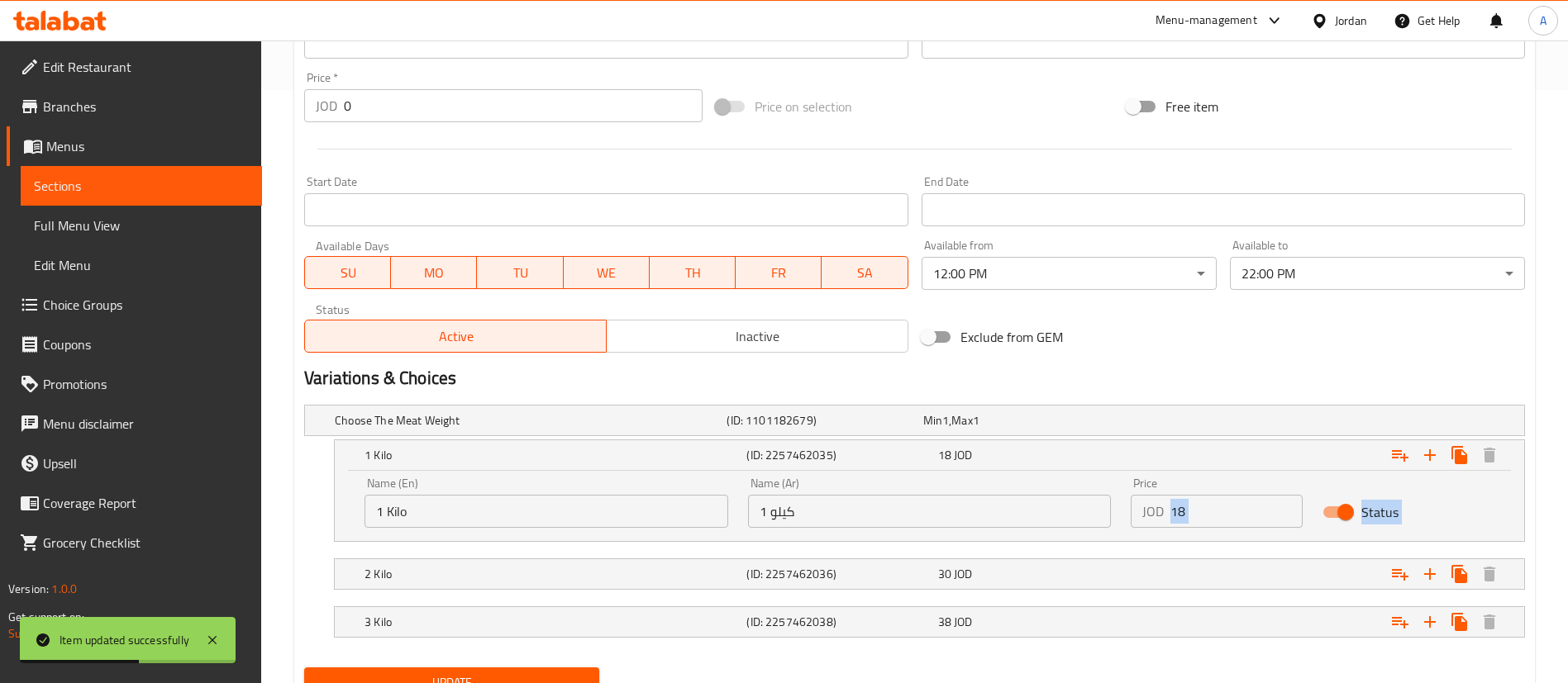
drag, startPoint x: 1251, startPoint y: 532, endPoint x: 1103, endPoint y: 547, distance: 148.8
click at [1103, 547] on div "Choose The Meat Weight (ID: 1101182679) Min 1 , Max 1 Name (En) Choose The Meat…" at bounding box center [915, 530] width 1234 height 263
click at [1182, 514] on input "18" at bounding box center [1236, 511] width 132 height 33
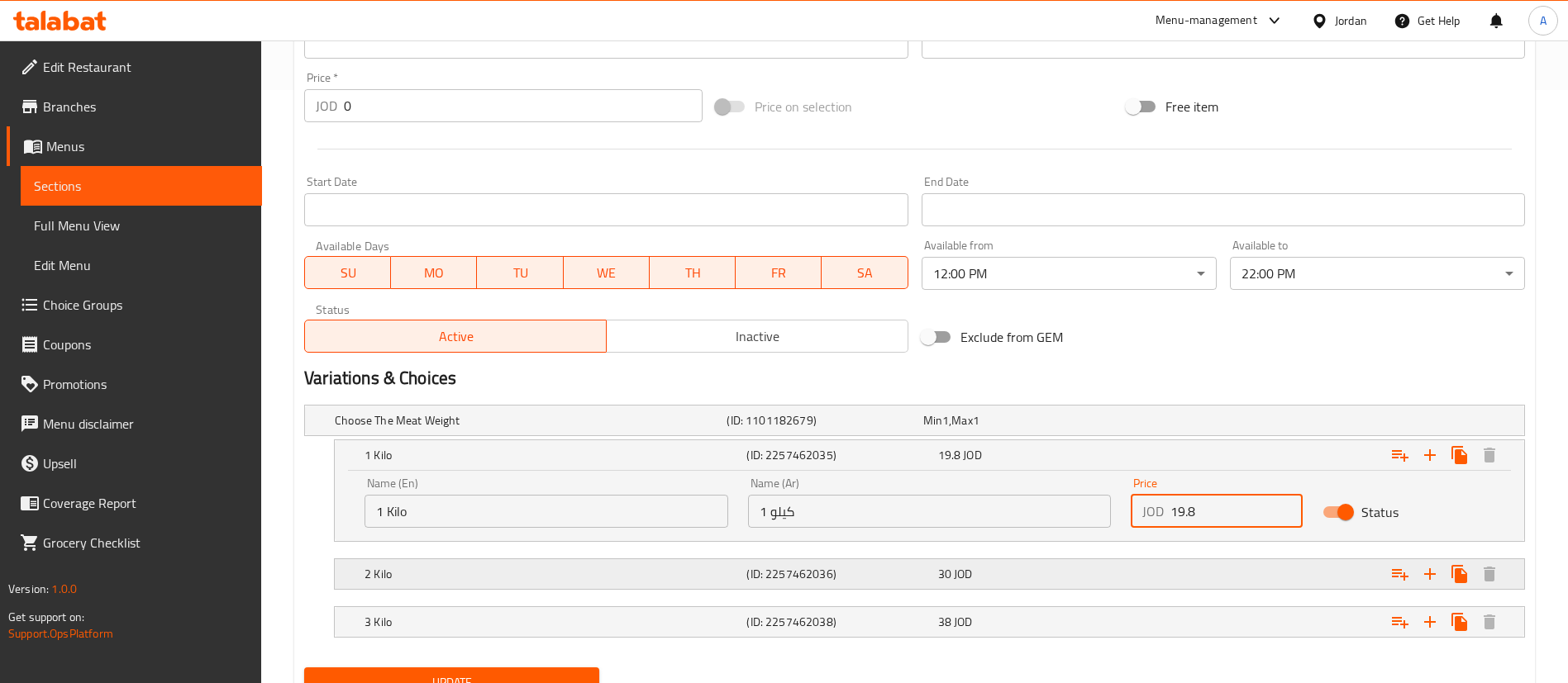
type input "19.8"
click at [1178, 563] on div "Expand" at bounding box center [1317, 574] width 382 height 36
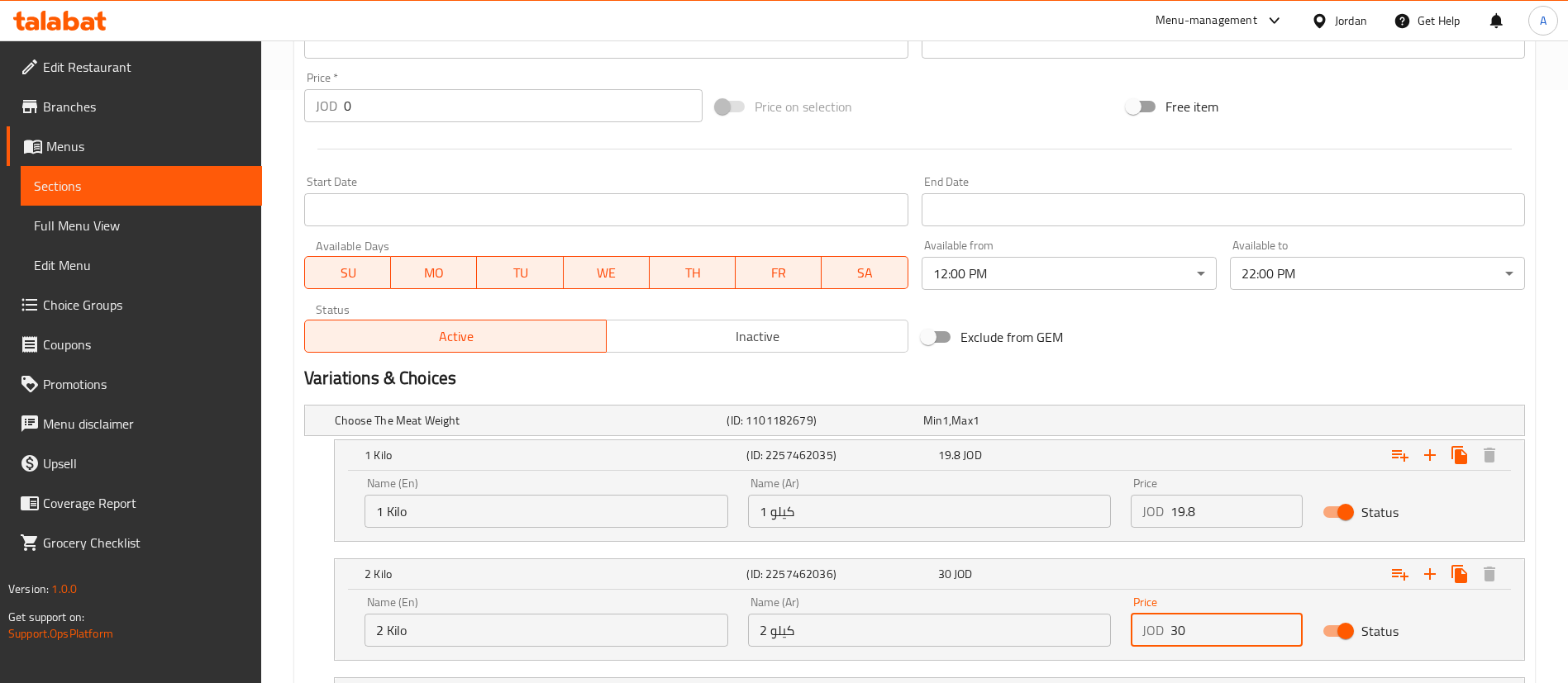
drag, startPoint x: 1225, startPoint y: 638, endPoint x: 1096, endPoint y: 649, distance: 129.5
click at [1096, 649] on div "Name (En) 2 Kilo Name (En) Name (Ar) 2 كيلو Name (Ar) Price JOD 30 Price Status" at bounding box center [930, 622] width 1150 height 70
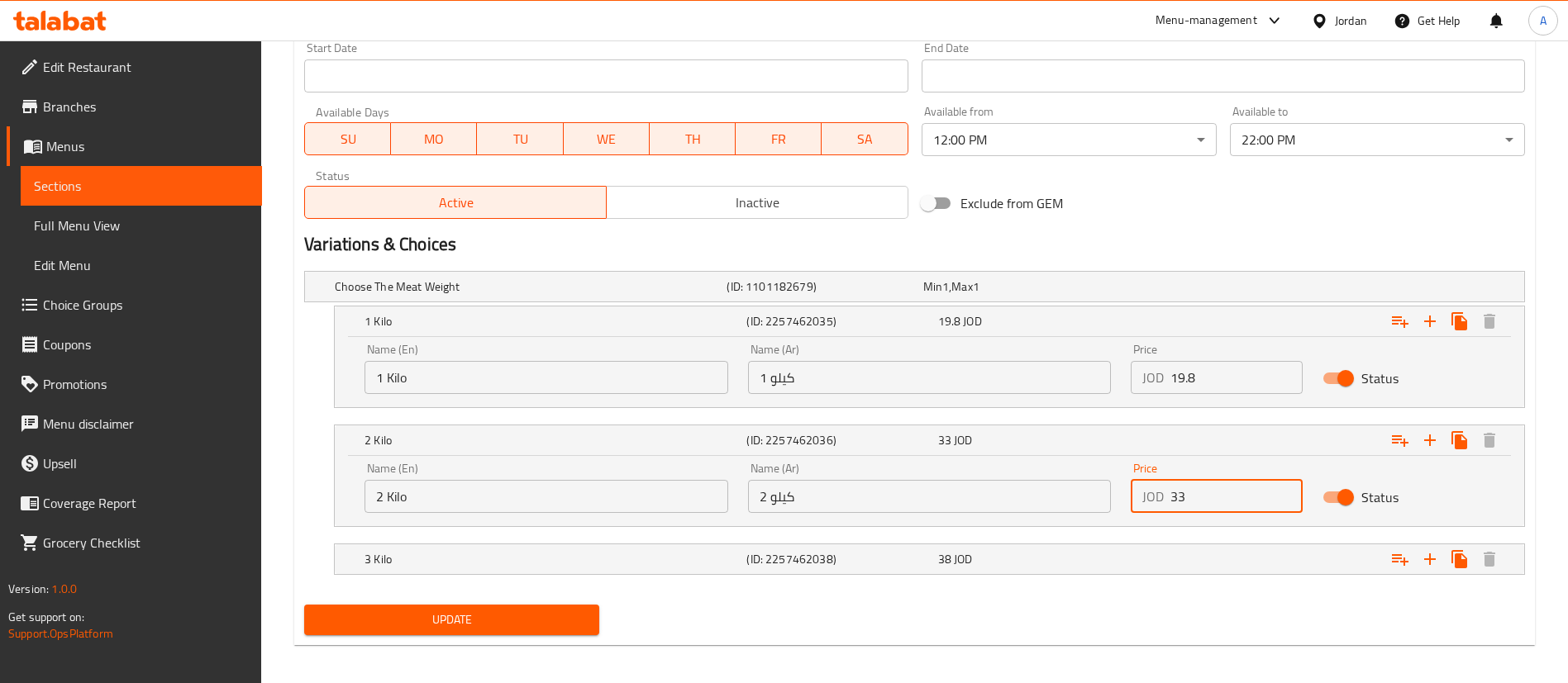
scroll to position [736, 0]
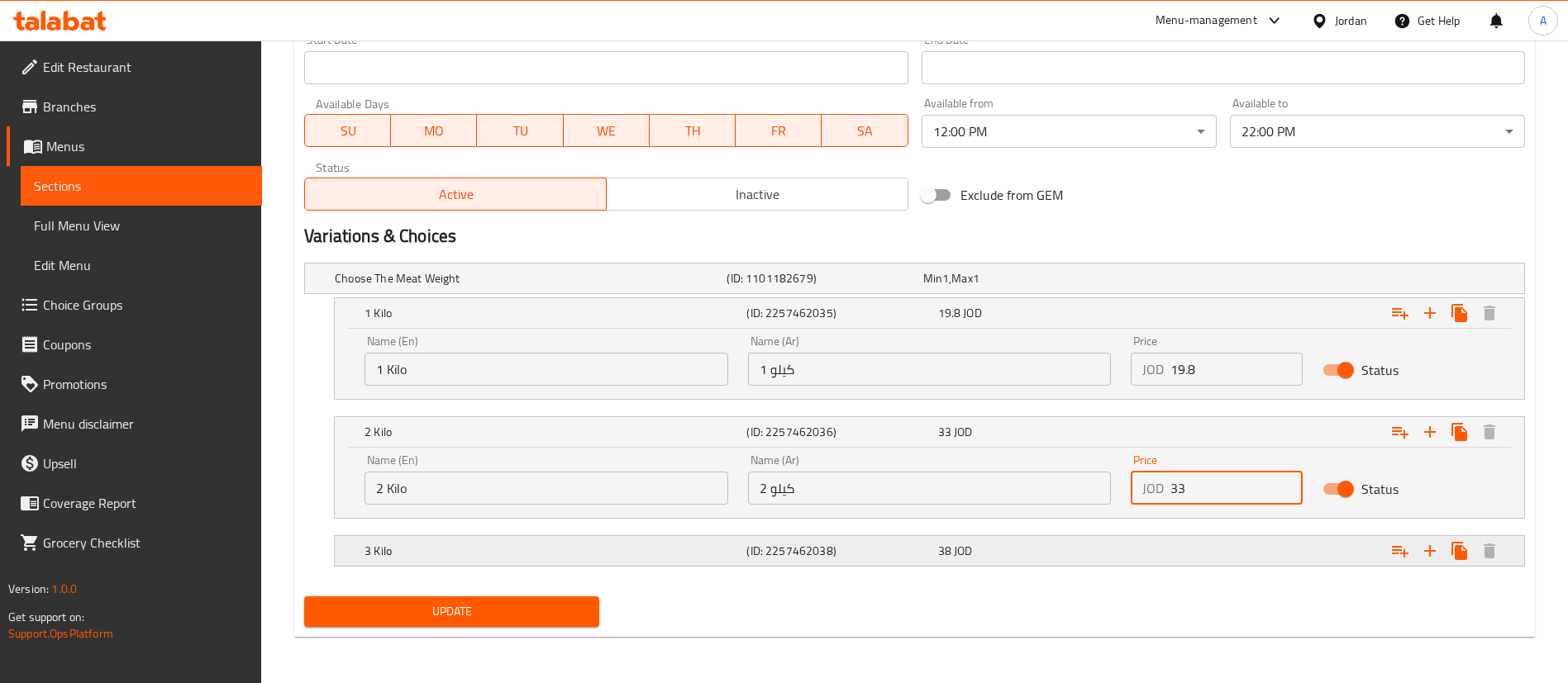
type input "33"
click at [1205, 545] on div "Expand" at bounding box center [1317, 551] width 382 height 36
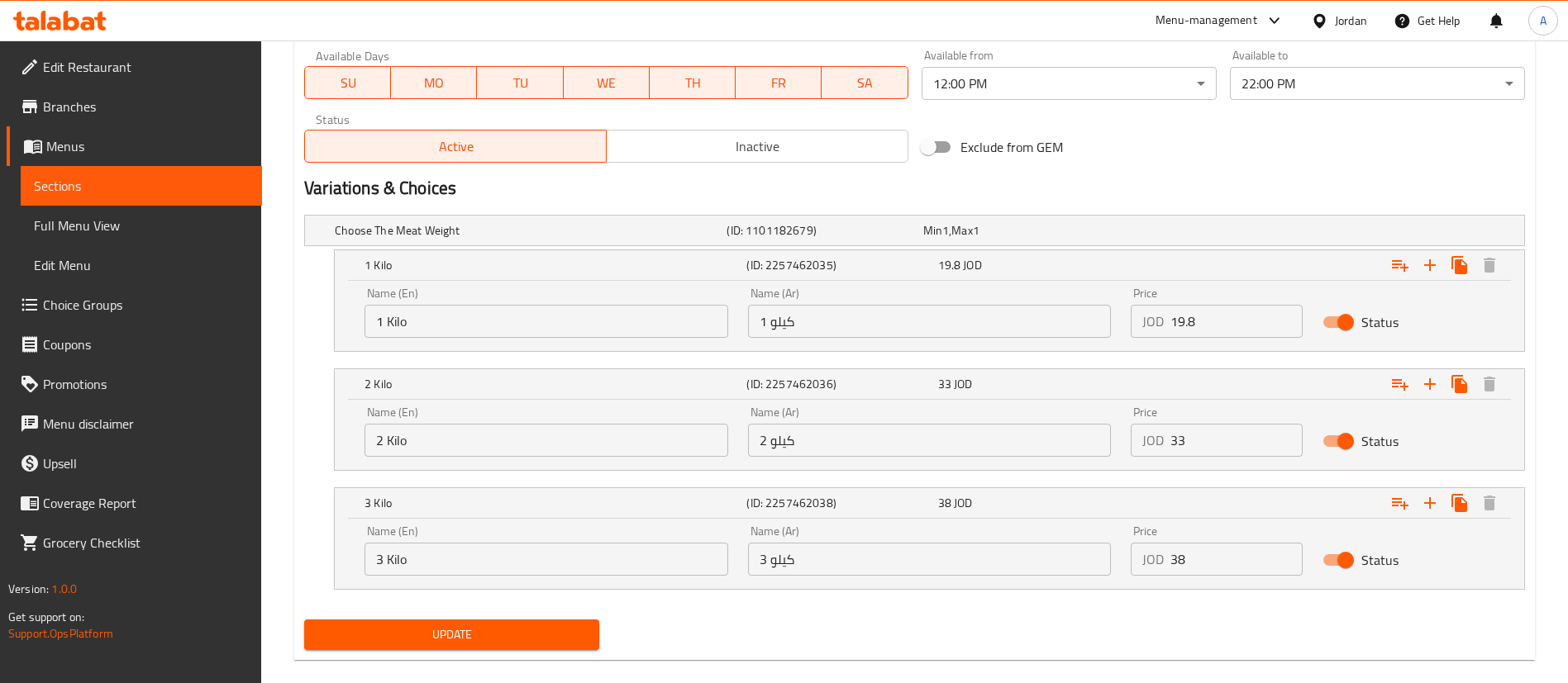
scroll to position [806, 0]
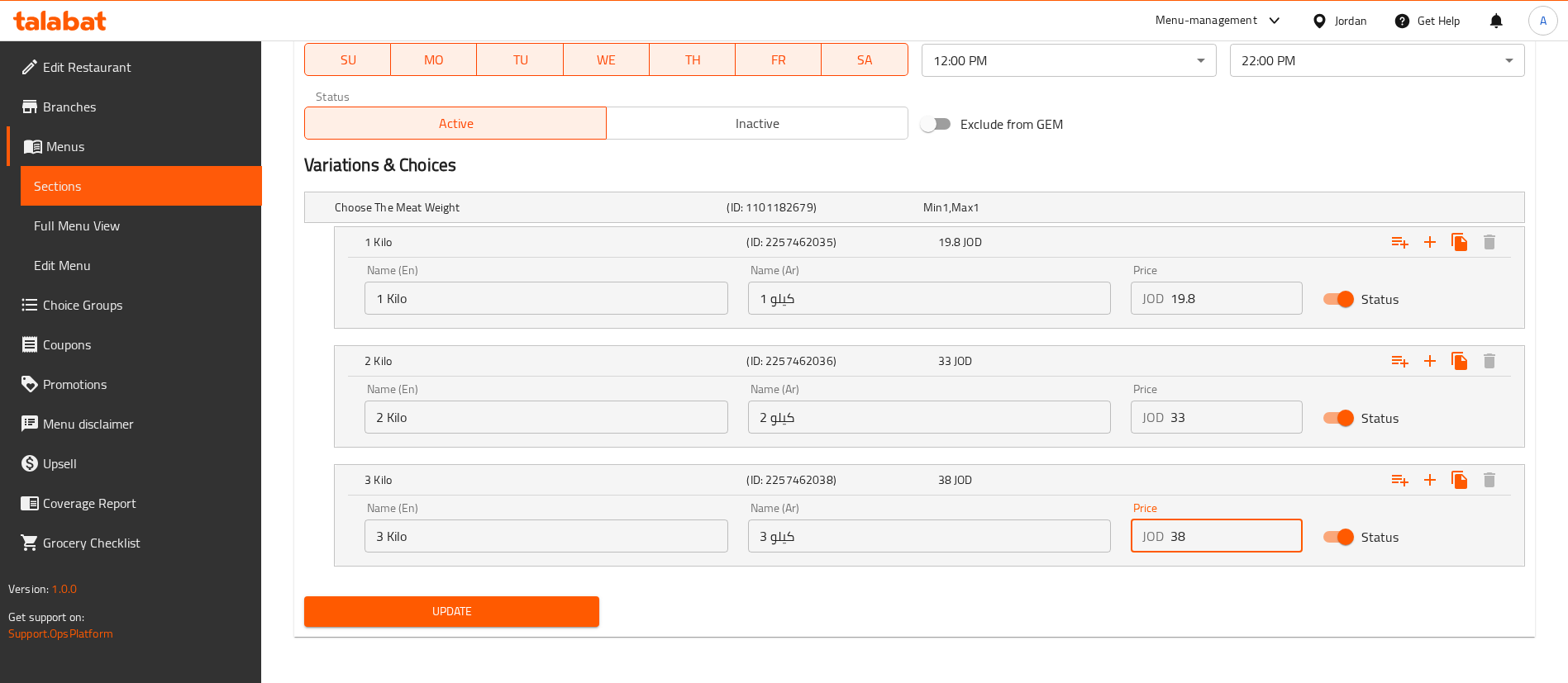
drag, startPoint x: 1222, startPoint y: 547, endPoint x: 1064, endPoint y: 565, distance: 159.0
click at [1064, 565] on div "Name (En) 3 Kilo Name (En) Name (Ar) 3 كيلو Name (Ar) Price JOD 38 Price Status" at bounding box center [929, 531] width 1189 height 70
type input "41.8"
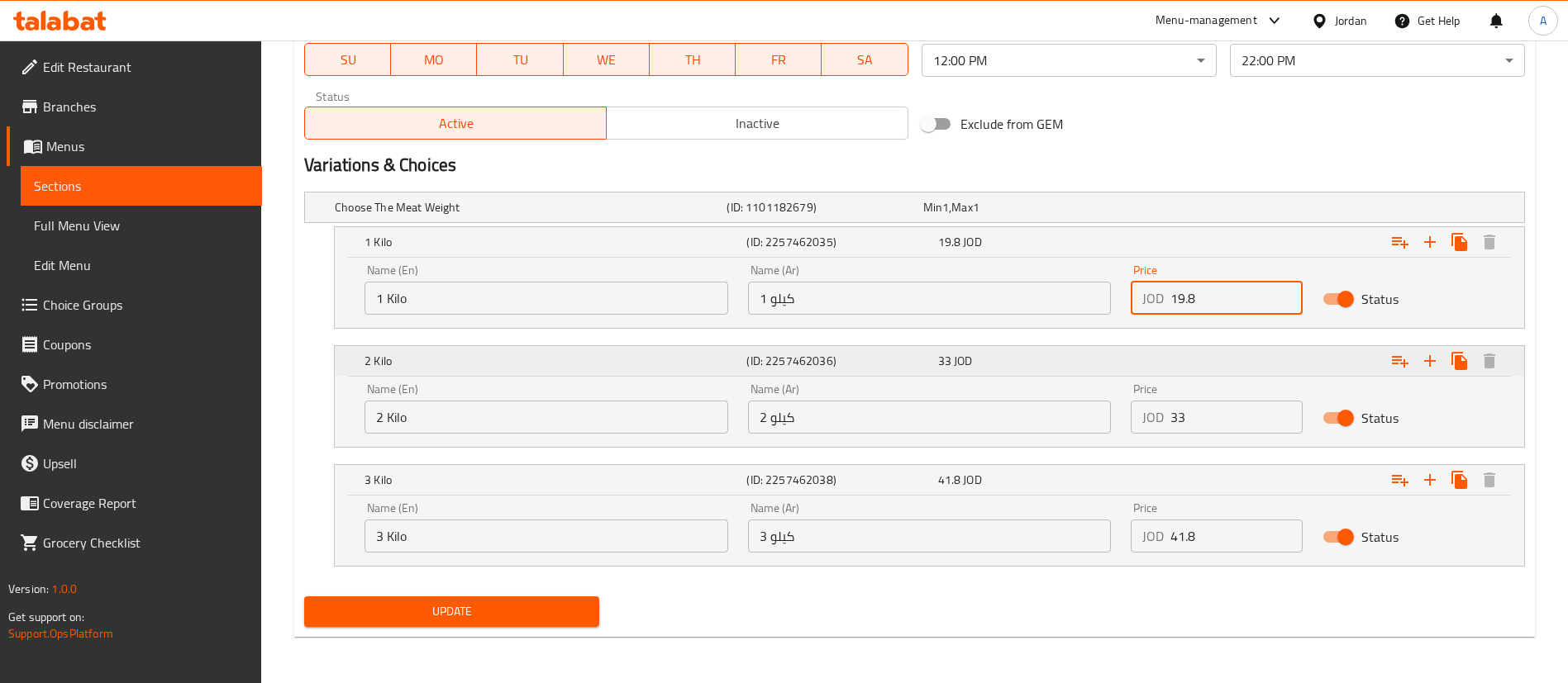
drag, startPoint x: 1242, startPoint y: 306, endPoint x: 1036, endPoint y: 342, distance: 209.1
click at [1088, 309] on div "Name (En) 1 Kilo Name (En) Name (Ar) 1 كيلو Name (Ar) Price JOD 19.8 Price Stat…" at bounding box center [930, 290] width 1150 height 70
drag, startPoint x: 1210, startPoint y: 410, endPoint x: 1088, endPoint y: 412, distance: 122.0
click at [1086, 412] on div "Name (En) 2 Kilo Name (En) Name (Ar) 2 كيلو Name (Ar) Price JOD 33 Price Status" at bounding box center [930, 408] width 1150 height 70
drag, startPoint x: 1080, startPoint y: 533, endPoint x: 1065, endPoint y: 534, distance: 15.0
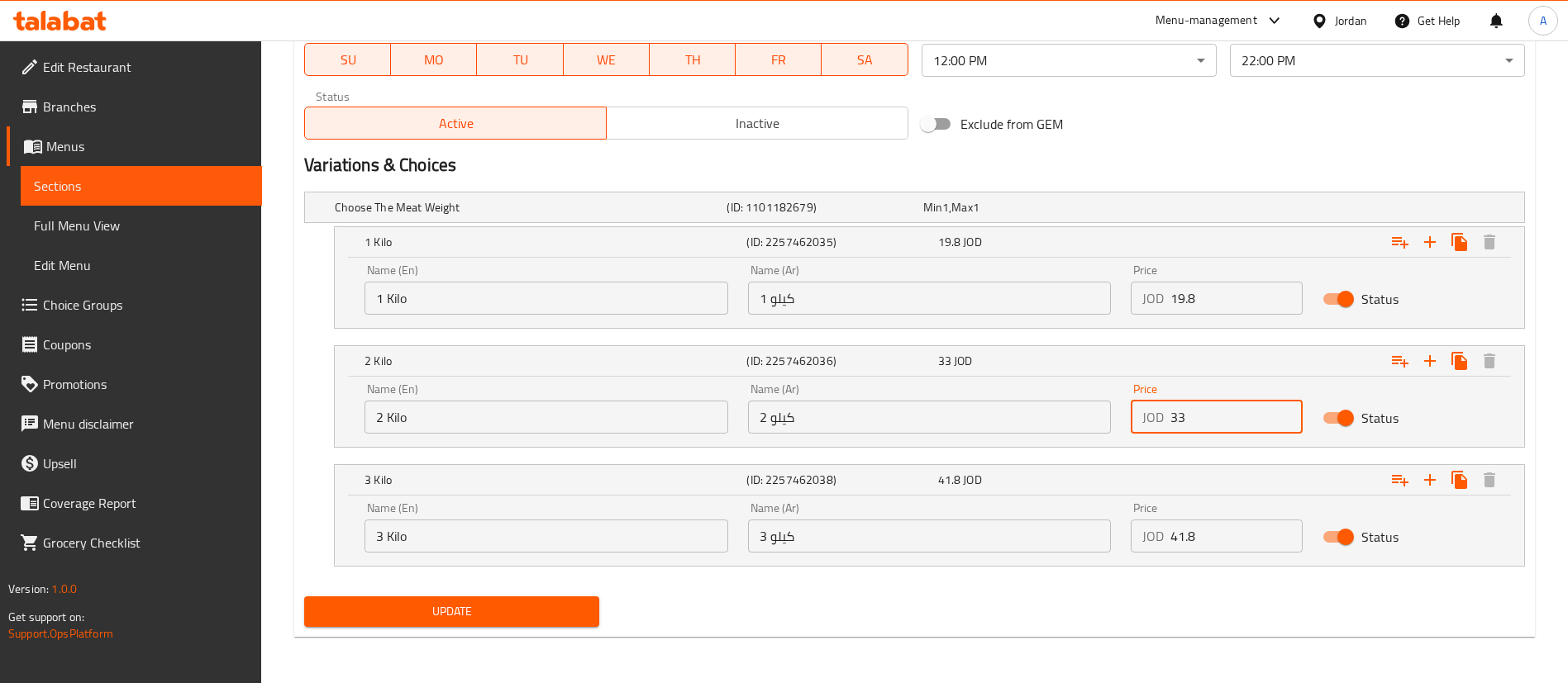
click at [1065, 534] on div "Name (En) 3 Kilo Name (En) Name (Ar) 3 كيلو Name (Ar) Price JOD 41.8 Price Stat…" at bounding box center [930, 528] width 1150 height 70
drag, startPoint x: 444, startPoint y: 607, endPoint x: 486, endPoint y: 536, distance: 82.5
click at [445, 606] on span "Update" at bounding box center [452, 611] width 269 height 20
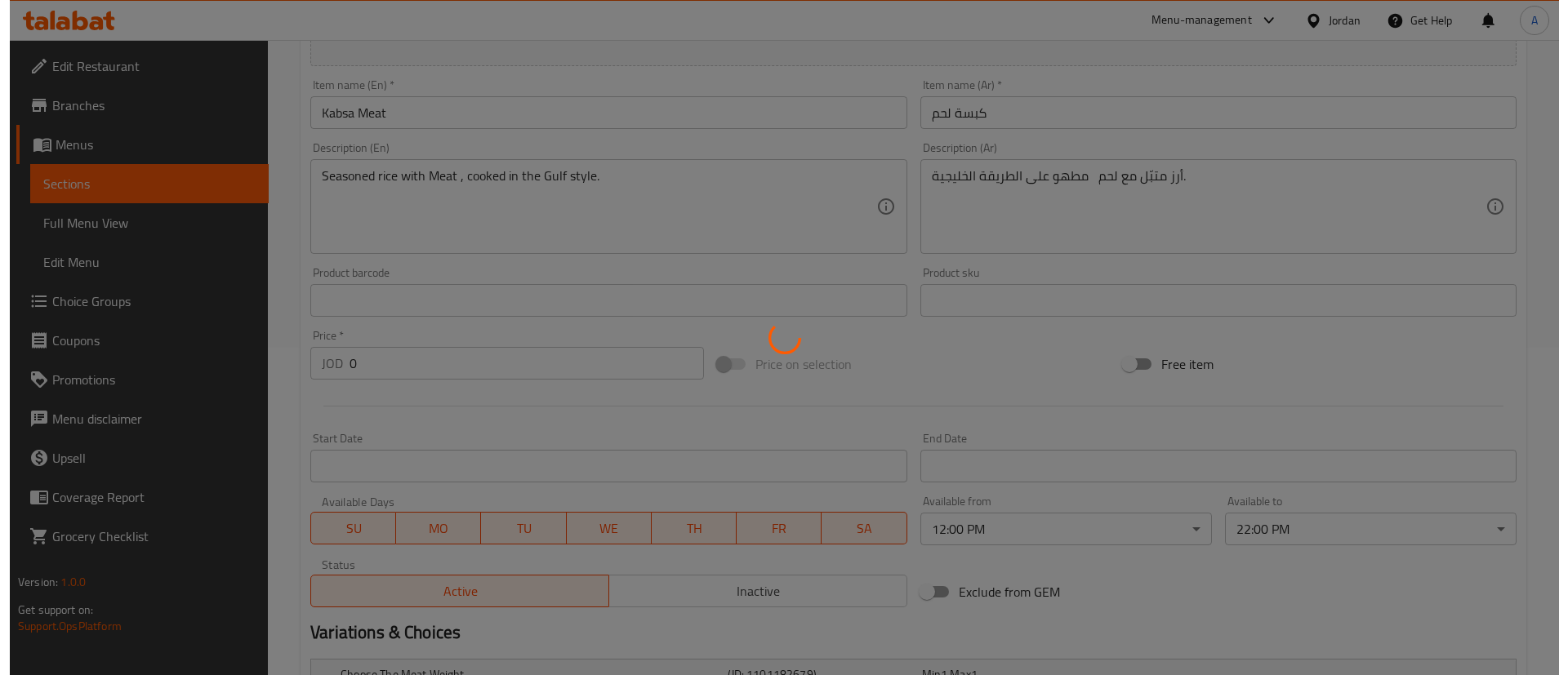
scroll to position [0, 0]
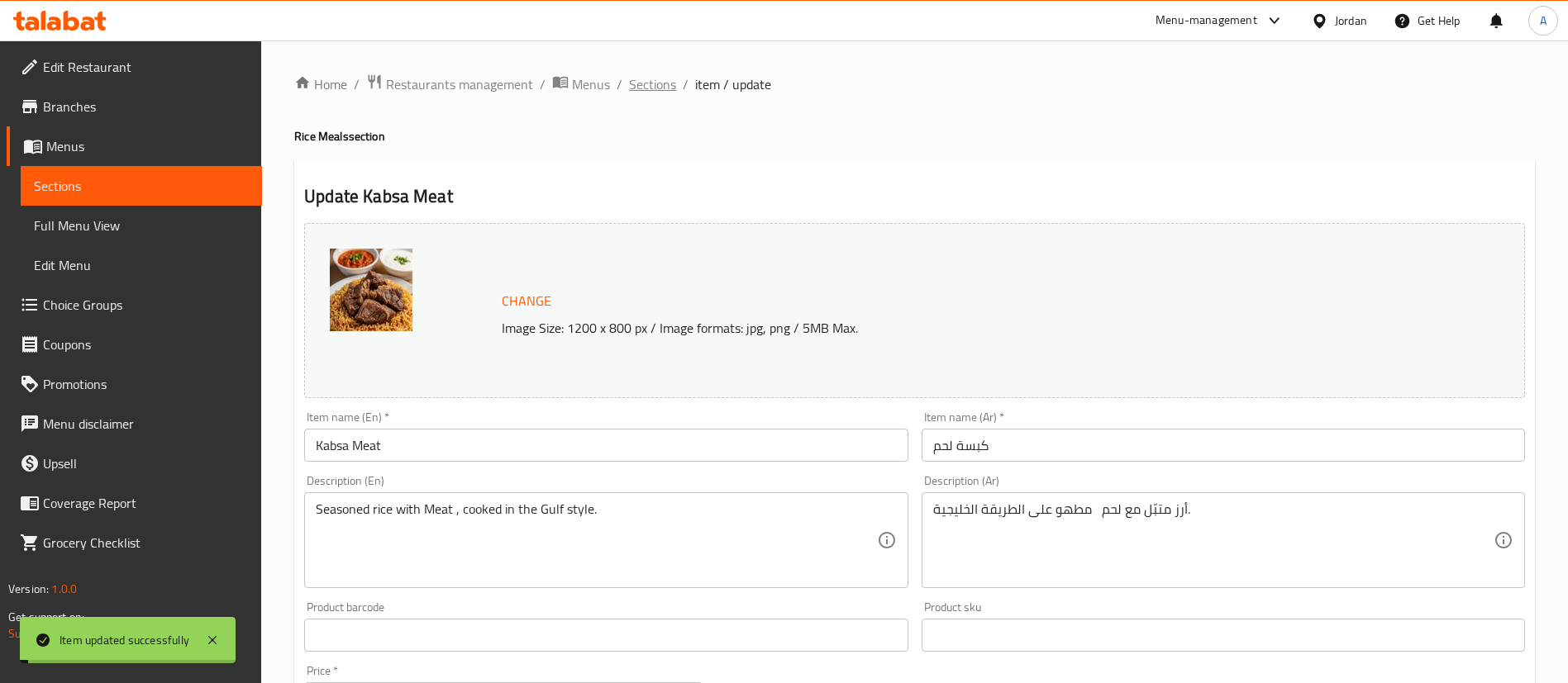
click at [638, 85] on span "Sections" at bounding box center [652, 84] width 48 height 20
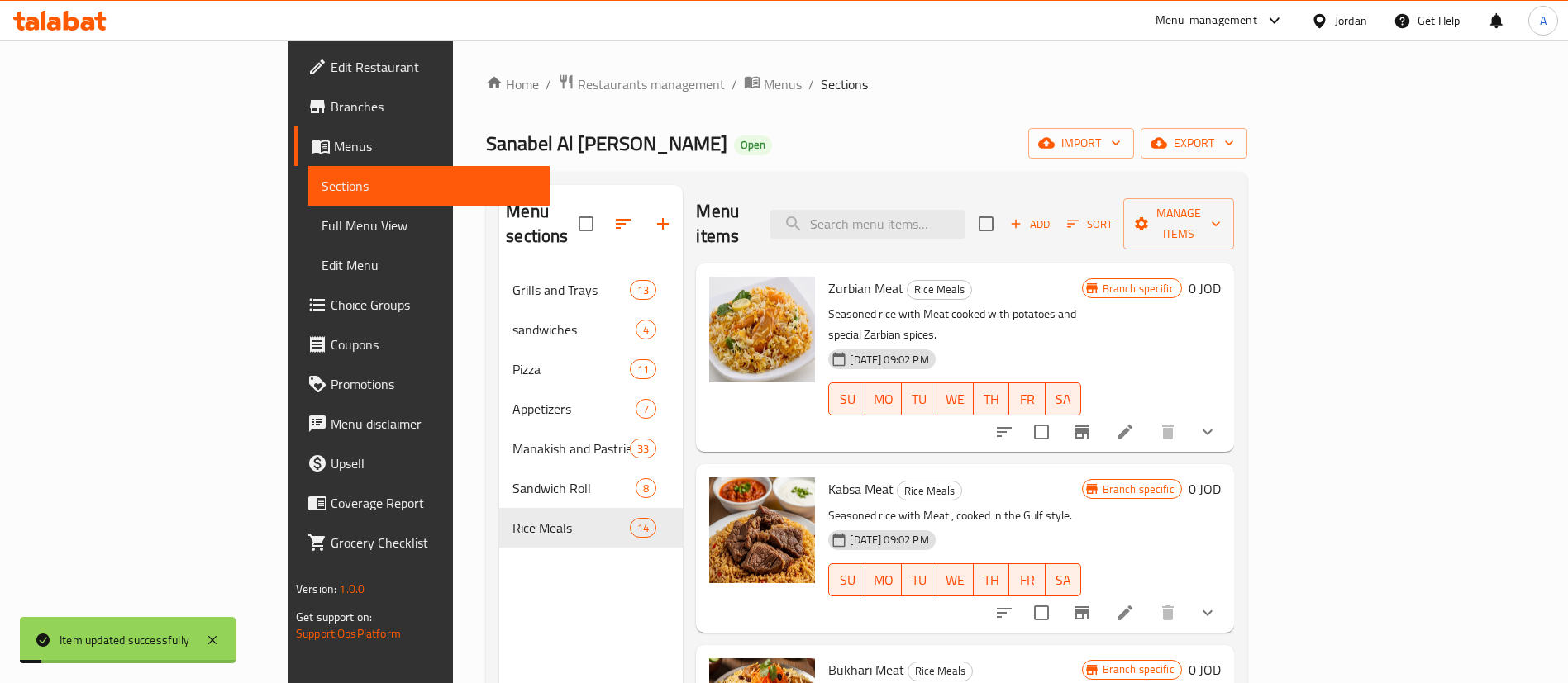
click at [1221, 539] on div "Branch specific 0 JOD" at bounding box center [1152, 548] width 139 height 142
click at [1221, 544] on div "Branch specific 0 JOD" at bounding box center [1152, 548] width 139 height 142
click at [1148, 599] on li at bounding box center [1124, 613] width 47 height 30
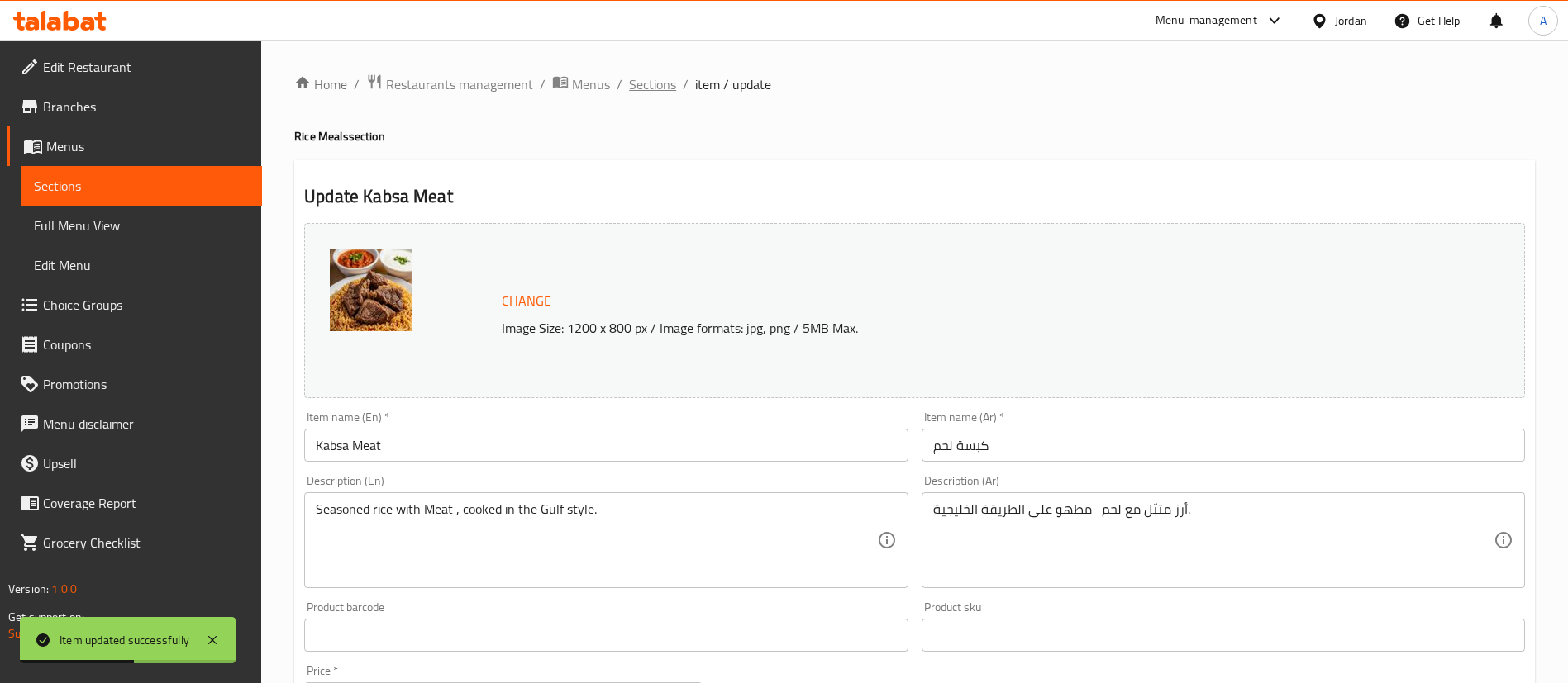
click at [651, 74] on span "Sections" at bounding box center [652, 84] width 48 height 20
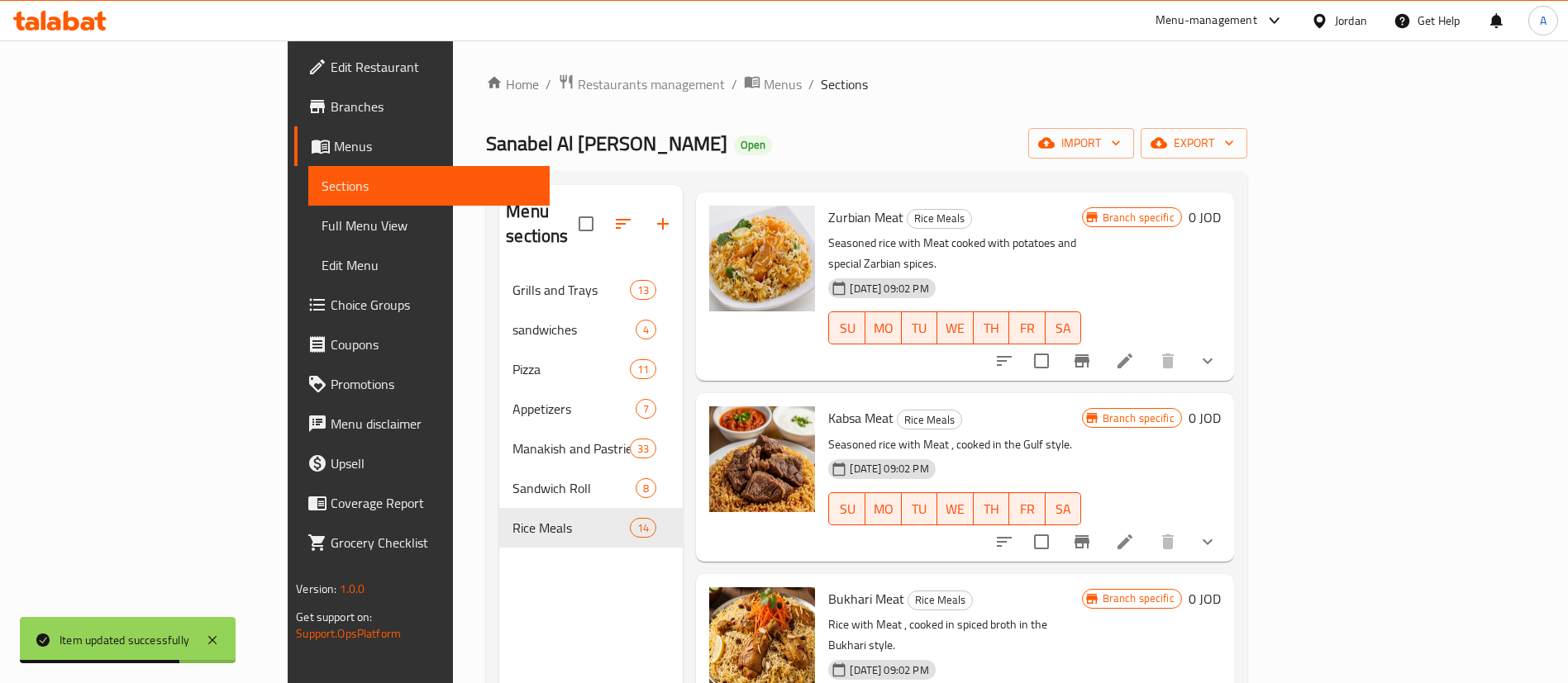
scroll to position [124, 0]
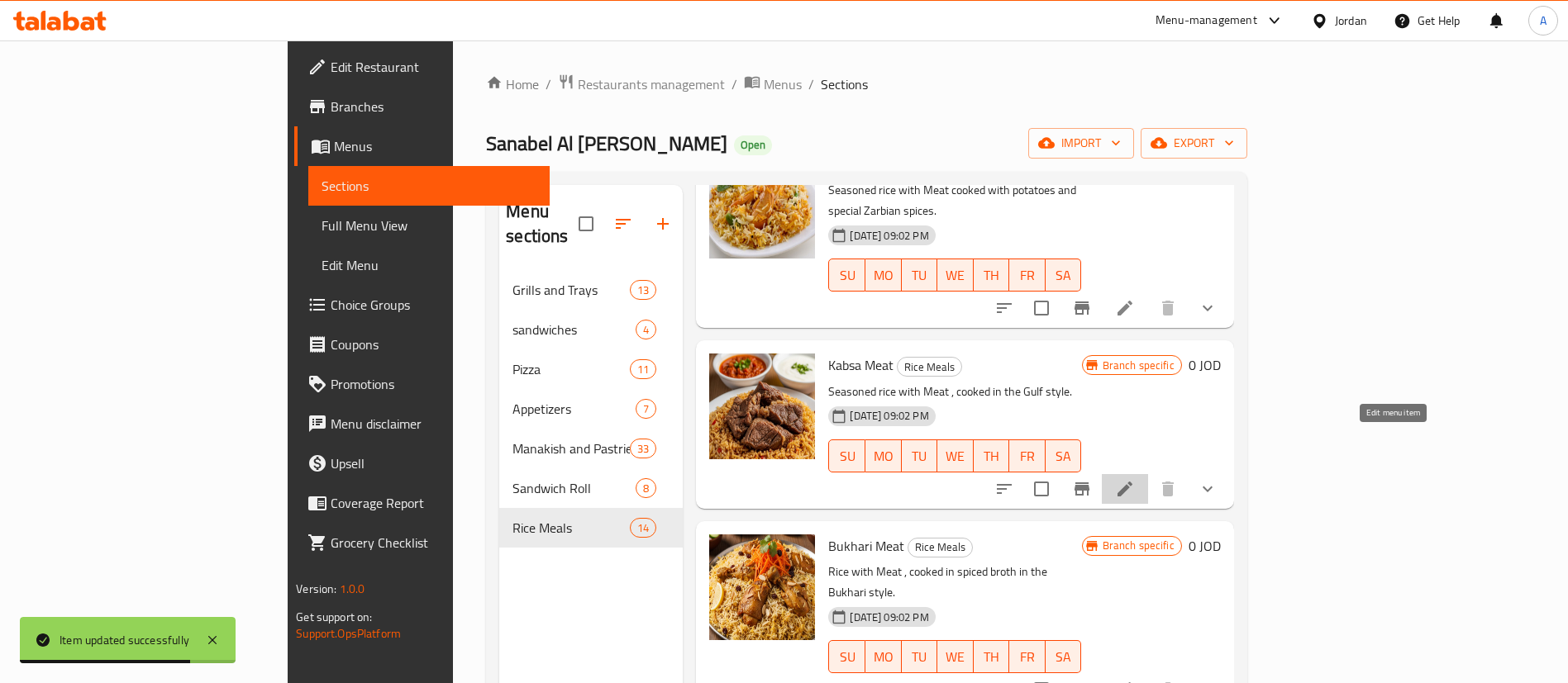
click at [1135, 480] on icon at bounding box center [1125, 489] width 20 height 20
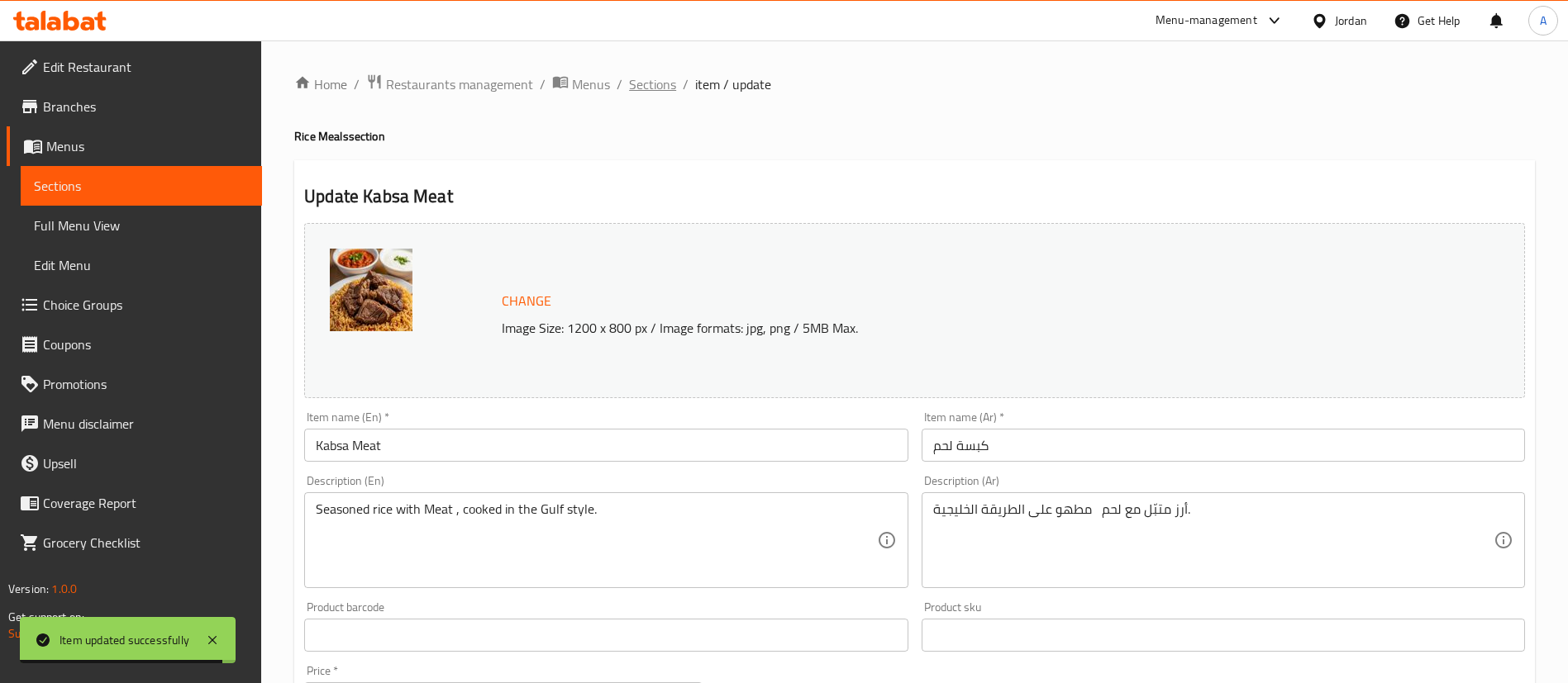
click at [647, 84] on span "Sections" at bounding box center [652, 84] width 48 height 20
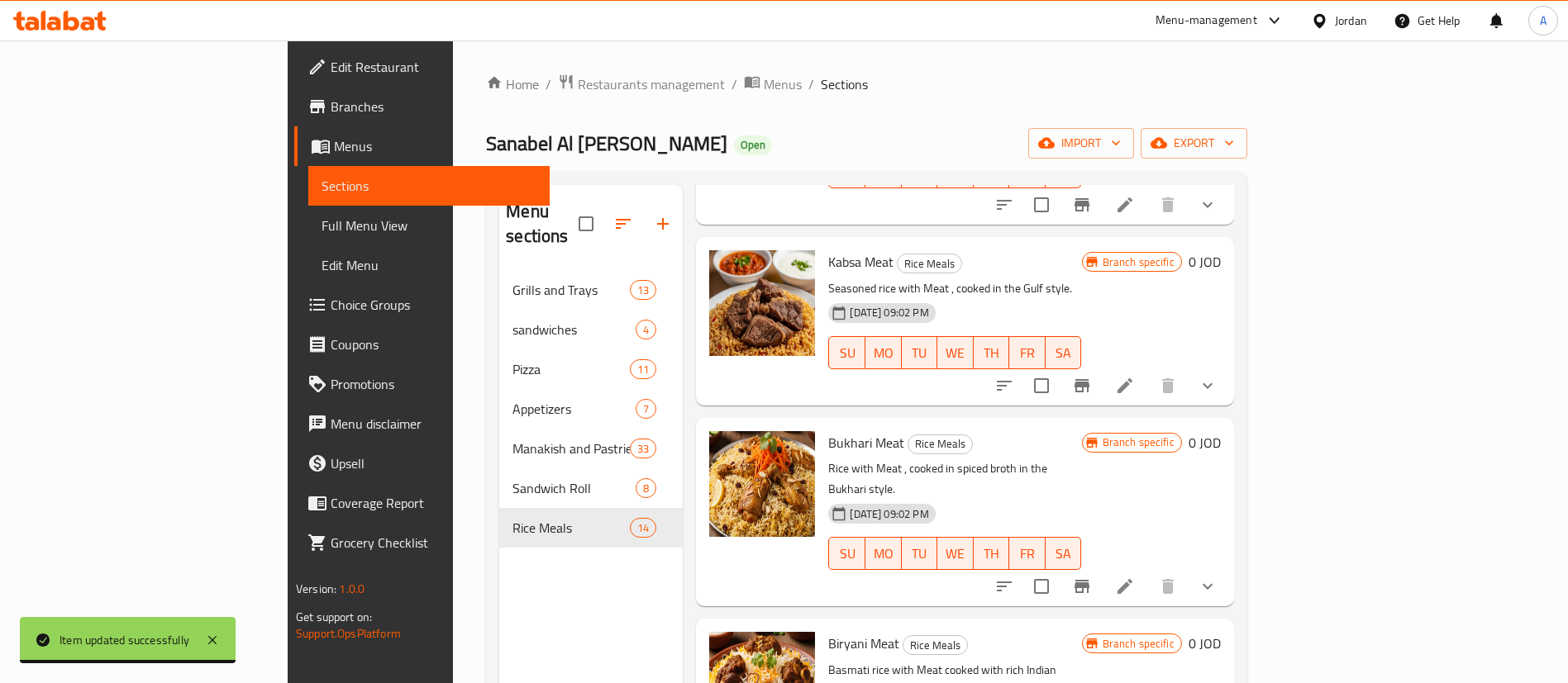
scroll to position [248, 0]
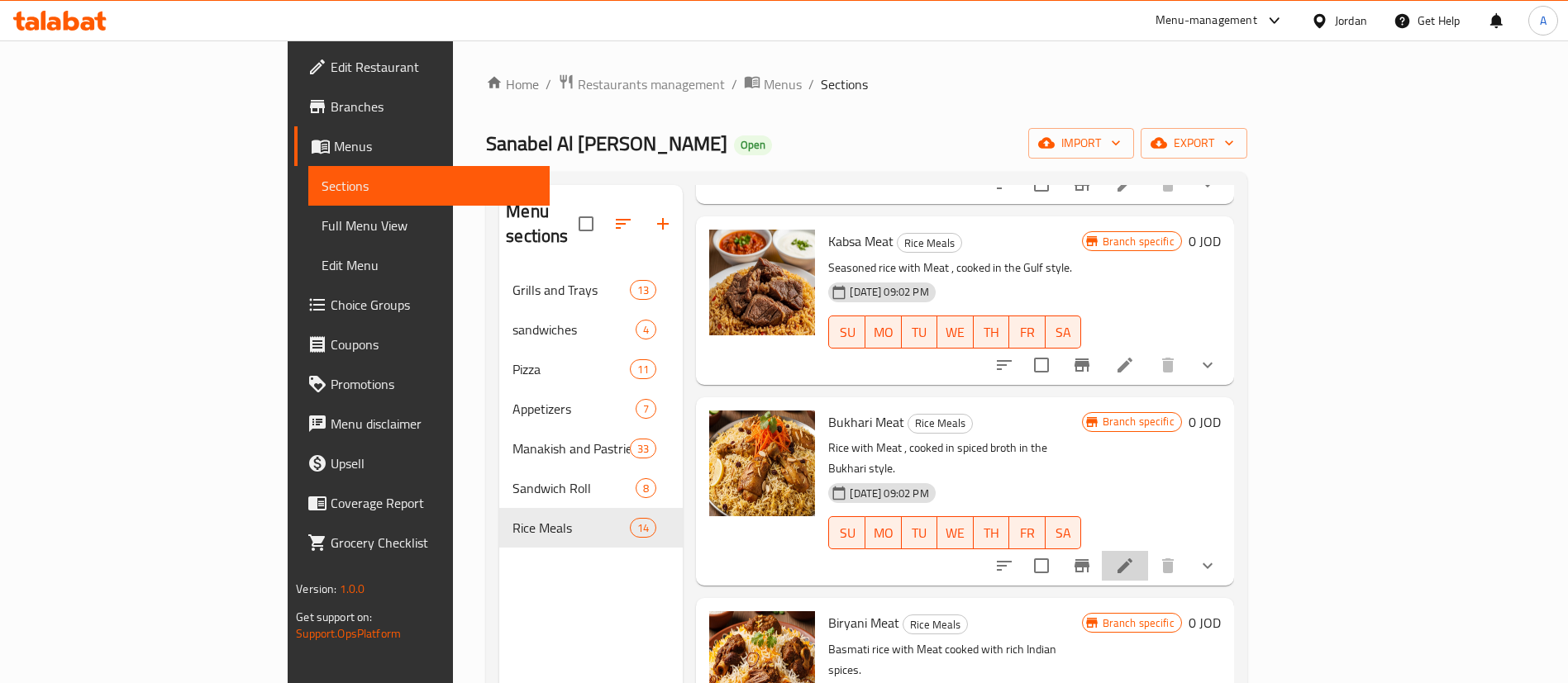
click at [1148, 551] on li at bounding box center [1124, 566] width 47 height 30
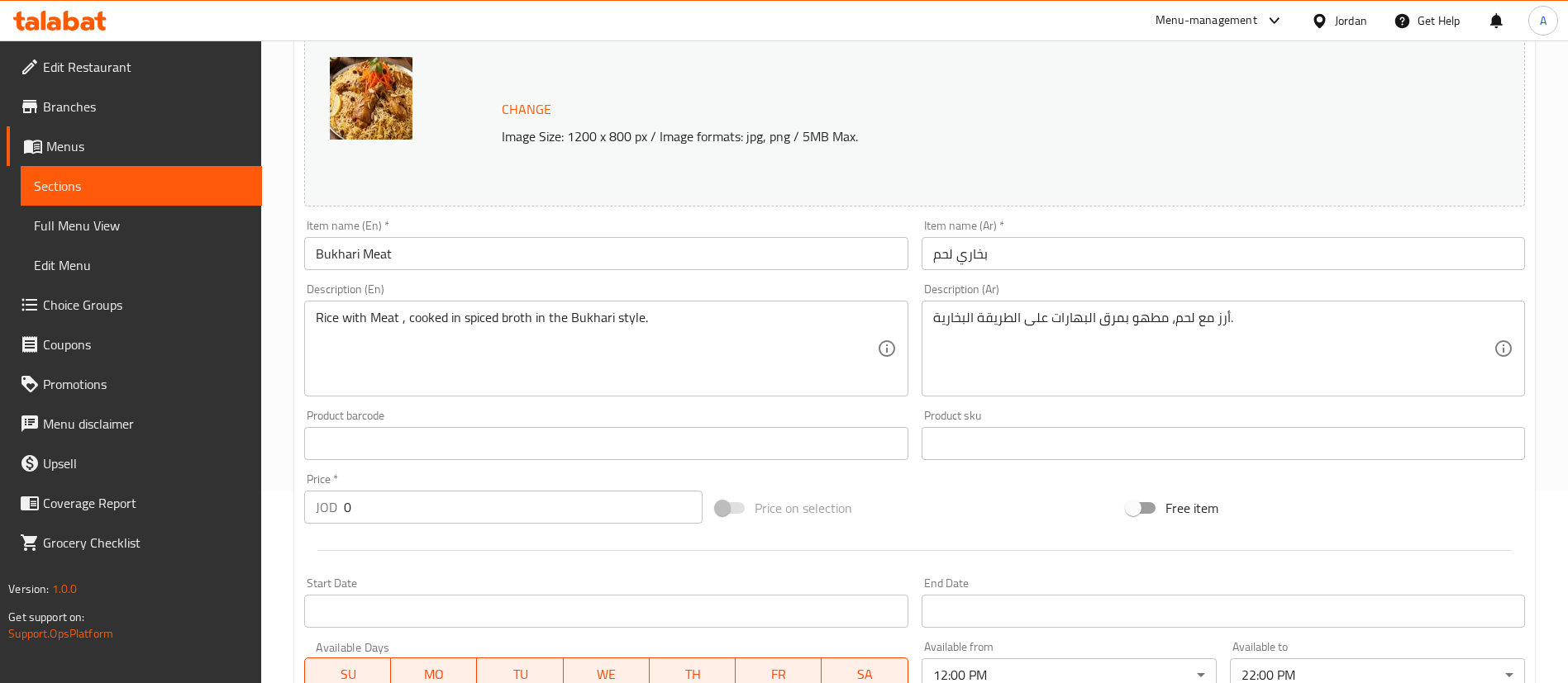
scroll to position [593, 0]
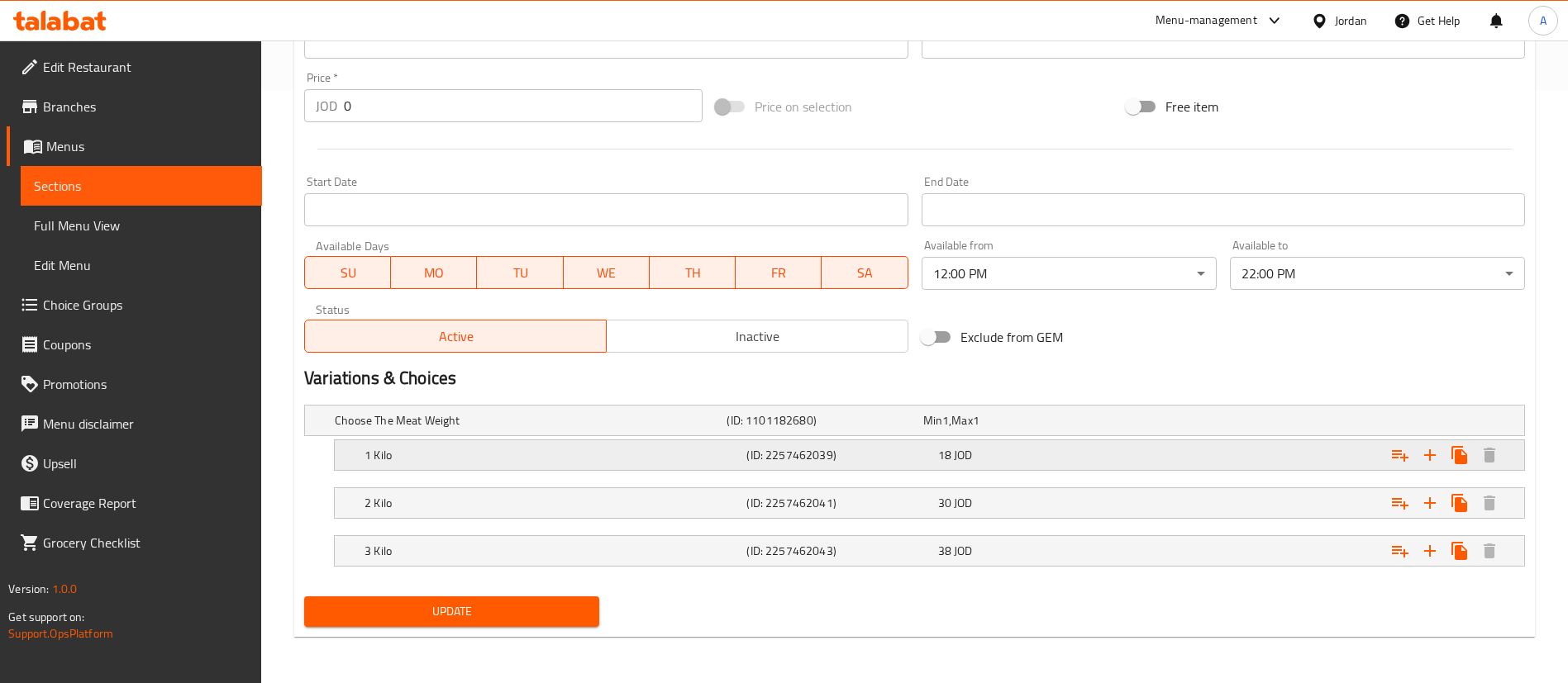
click at [1047, 449] on div "18 JOD" at bounding box center [1030, 455] width 184 height 17
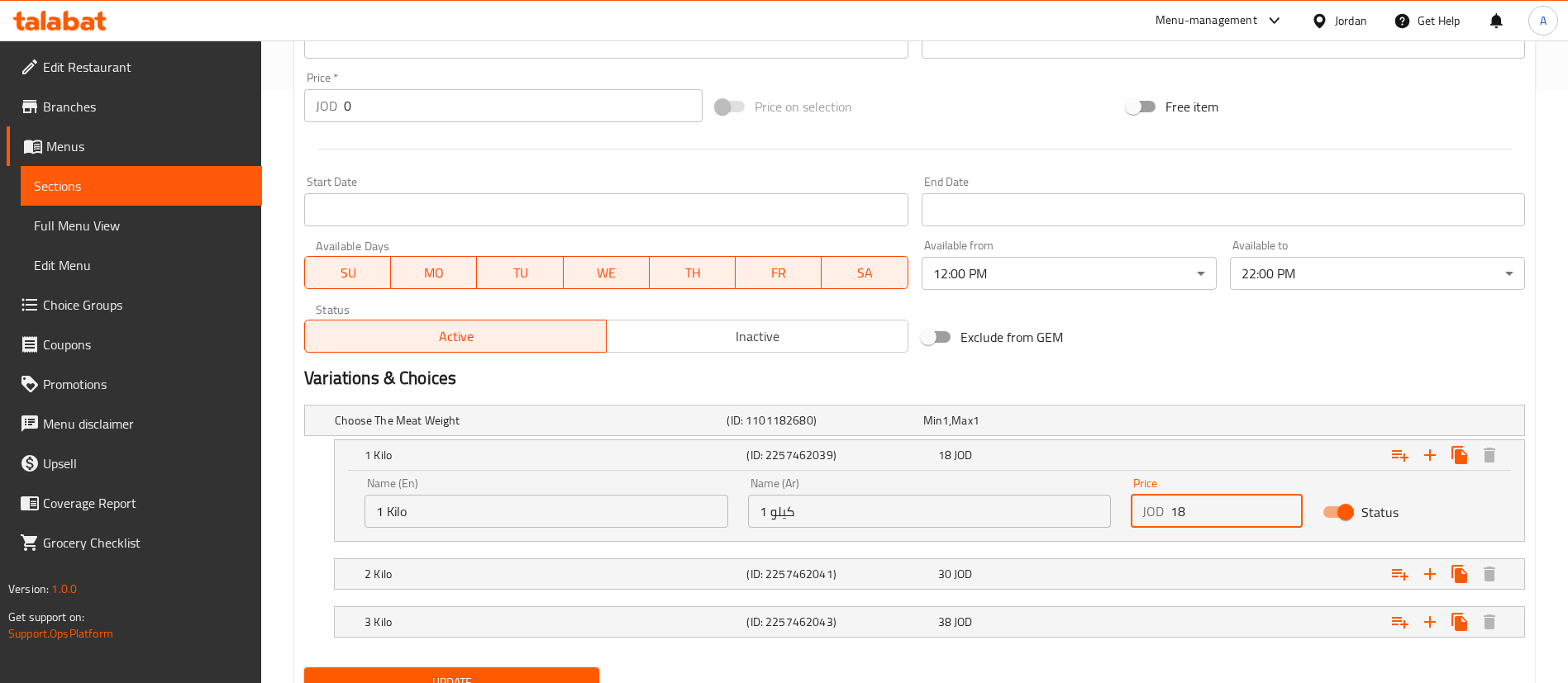
drag, startPoint x: 1203, startPoint y: 518, endPoint x: 1120, endPoint y: 543, distance: 86.7
click at [1150, 517] on div "JOD 18 Price" at bounding box center [1216, 511] width 172 height 33
paste input "9."
type input "19.8"
drag, startPoint x: 1083, startPoint y: 571, endPoint x: 1110, endPoint y: 575, distance: 27.3
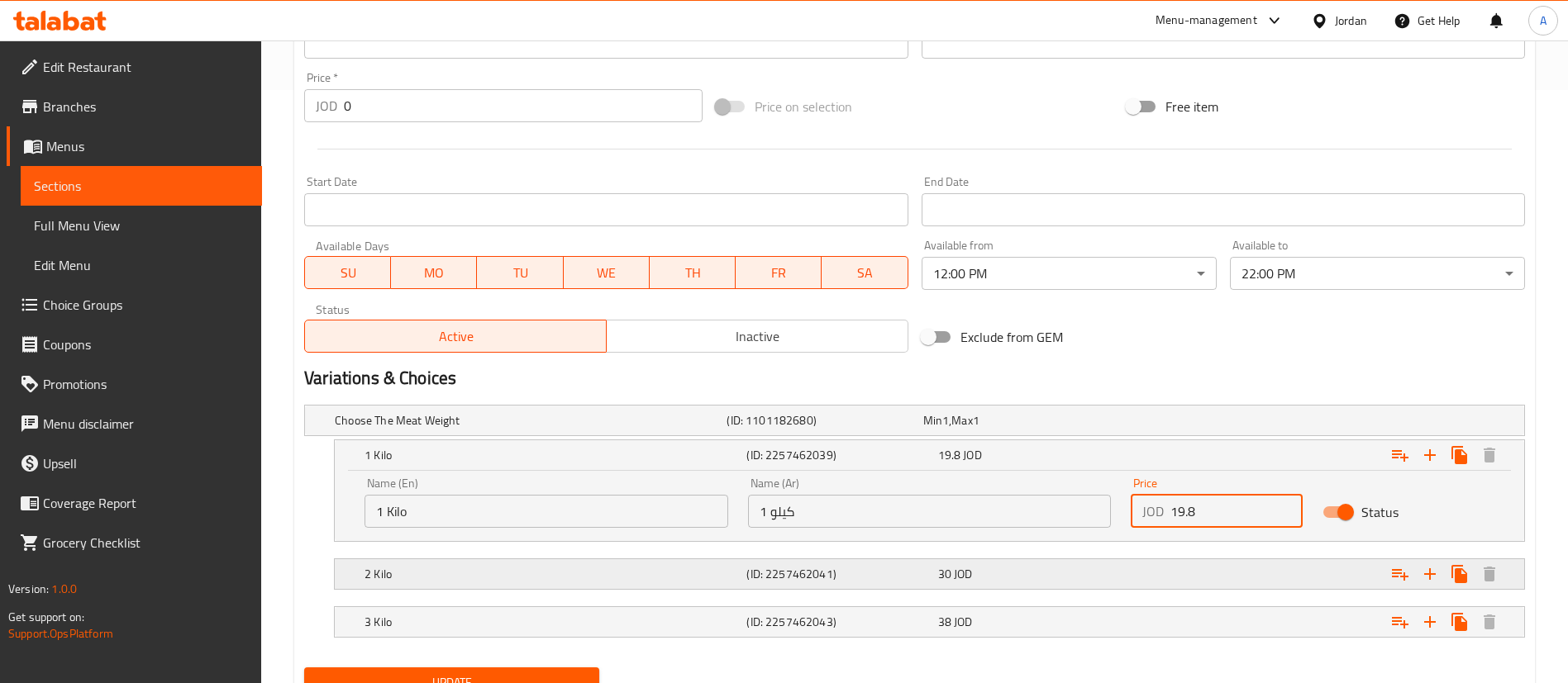
click at [1083, 570] on div "30 JOD" at bounding box center [1030, 574] width 184 height 17
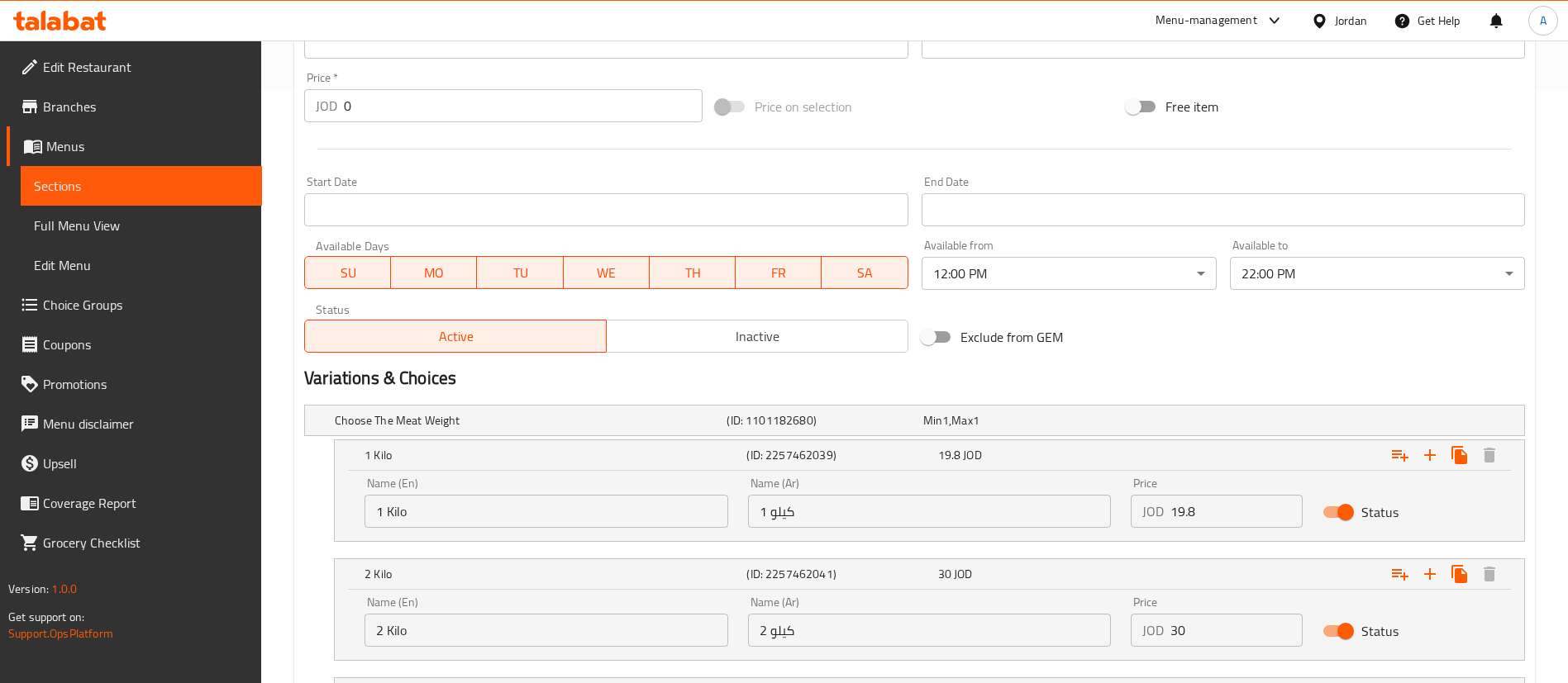
drag, startPoint x: 1236, startPoint y: 615, endPoint x: 1071, endPoint y: 615, distance: 165.0
click at [1078, 615] on div "Name (En) 2 Kilo Name (En) Name (Ar) 2 كيلو Name (Ar) Price JOD 30 Price Status" at bounding box center [930, 622] width 1150 height 70
type input "33"
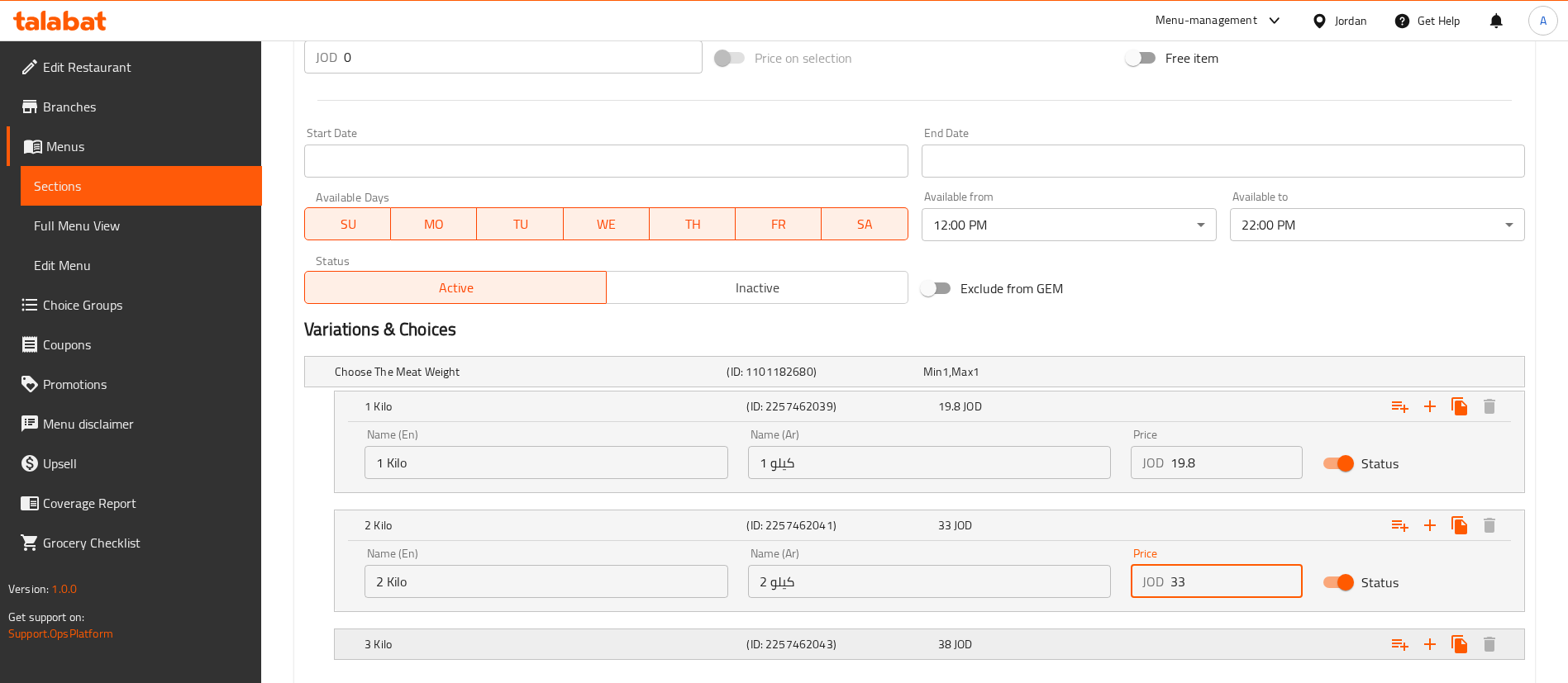
scroll to position [717, 0]
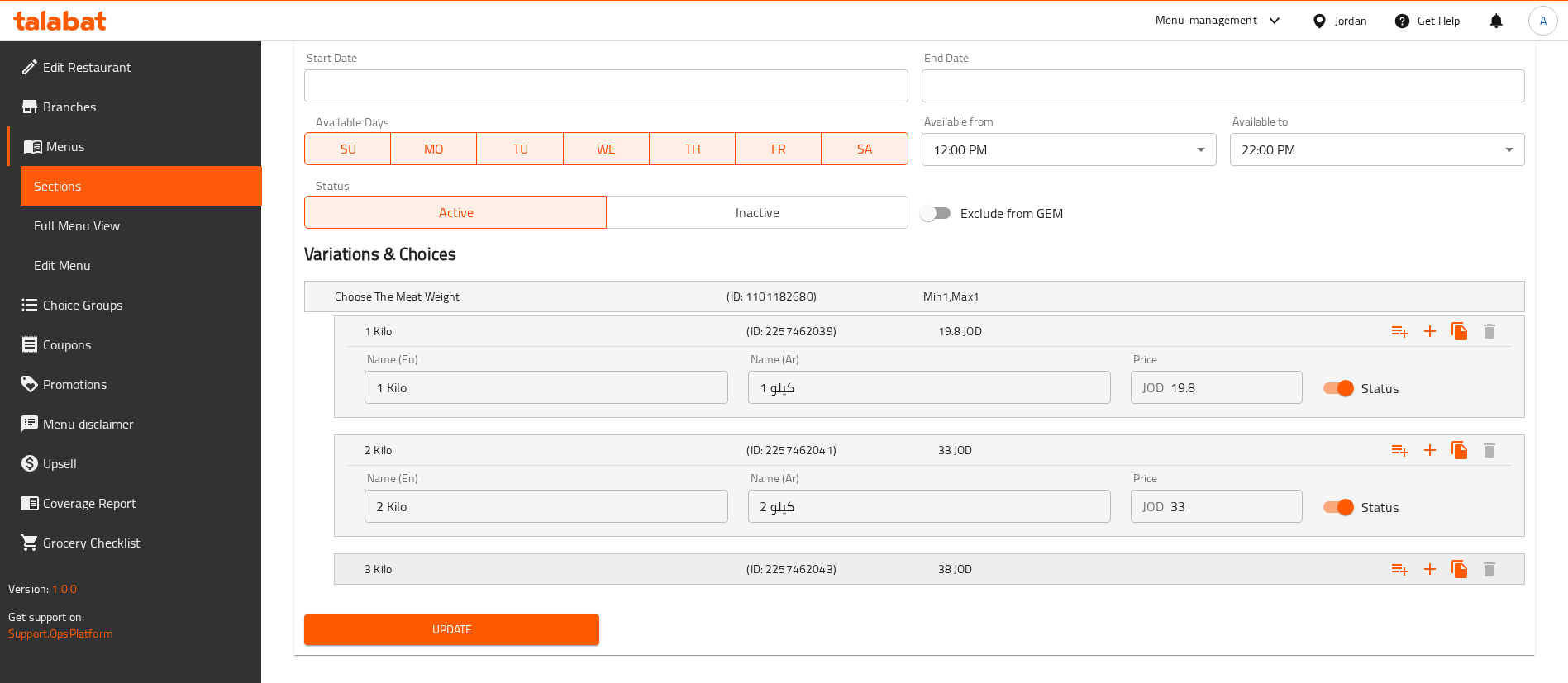
click at [1202, 562] on div "Expand" at bounding box center [1317, 569] width 382 height 36
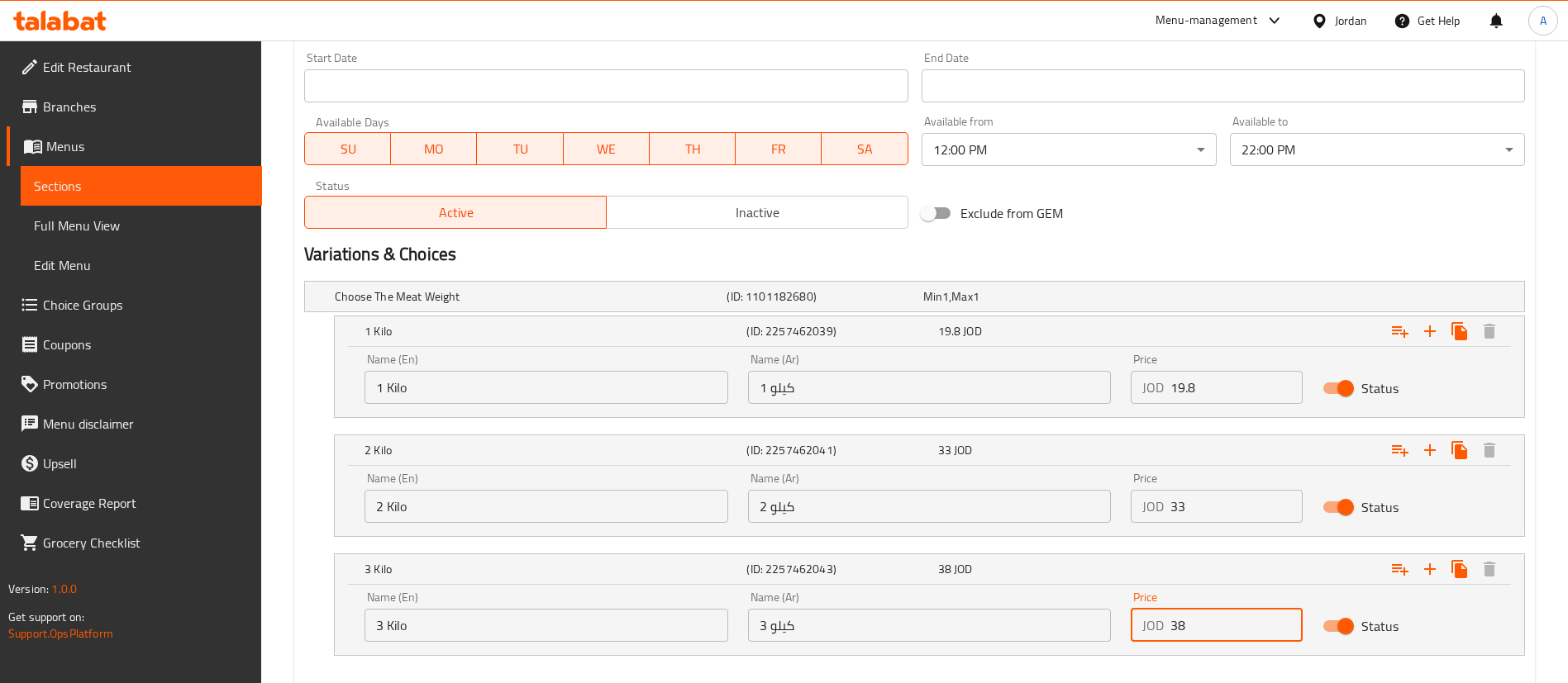
drag, startPoint x: 1123, startPoint y: 616, endPoint x: 936, endPoint y: 611, distance: 187.1
click at [1056, 615] on div "Name (En) 3 Kilo Name (En) Name (Ar) 3 كيلو Name (Ar) Price JOD 38 Price Status" at bounding box center [930, 617] width 1150 height 70
paste input "41."
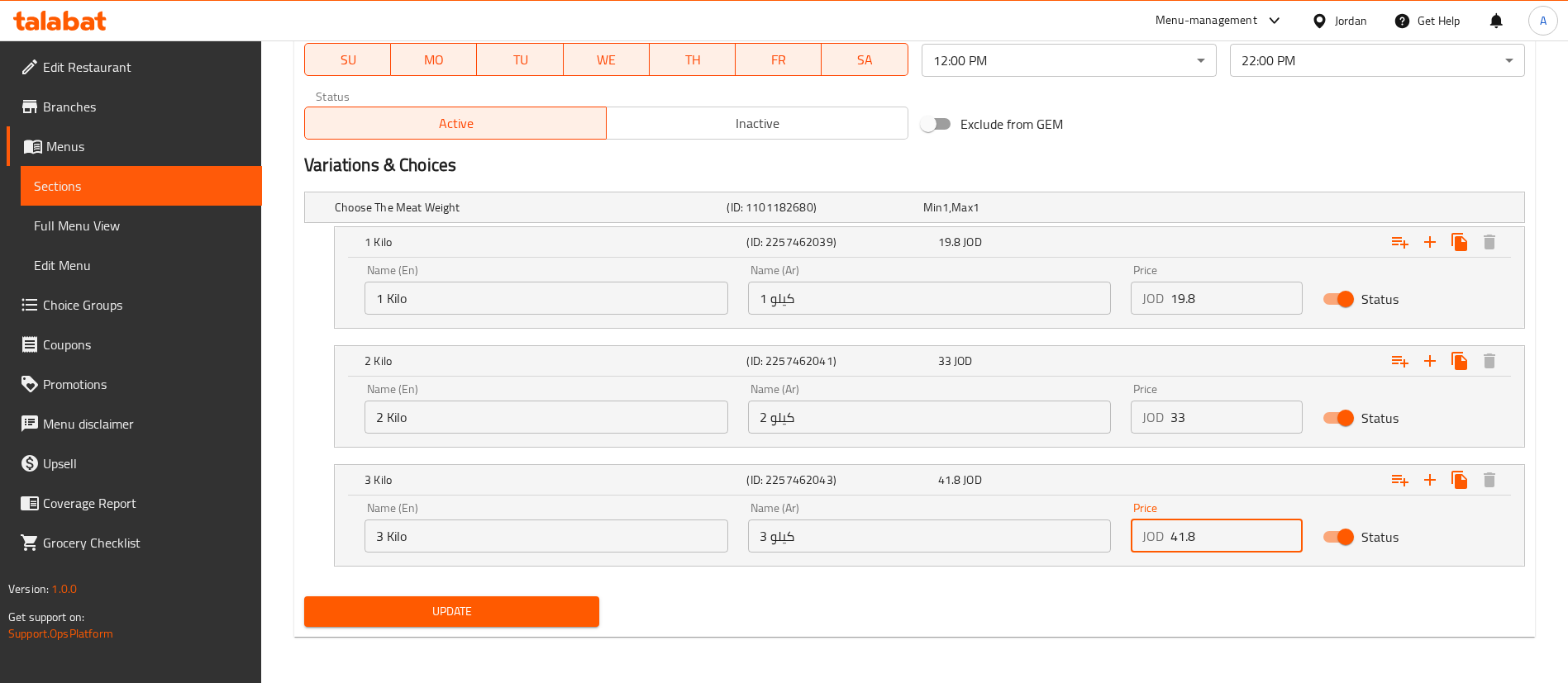
type input "41.8"
click at [442, 601] on span "Update" at bounding box center [452, 611] width 269 height 20
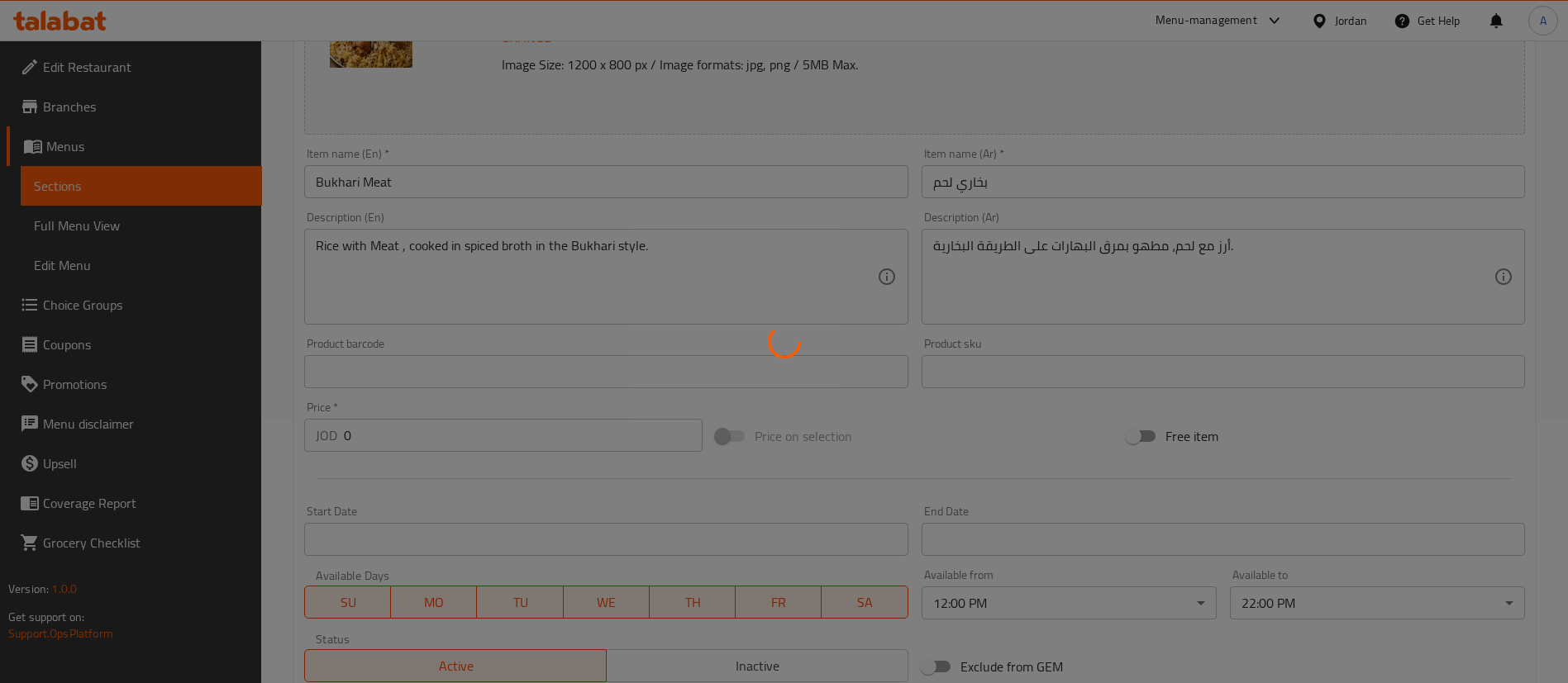
scroll to position [0, 0]
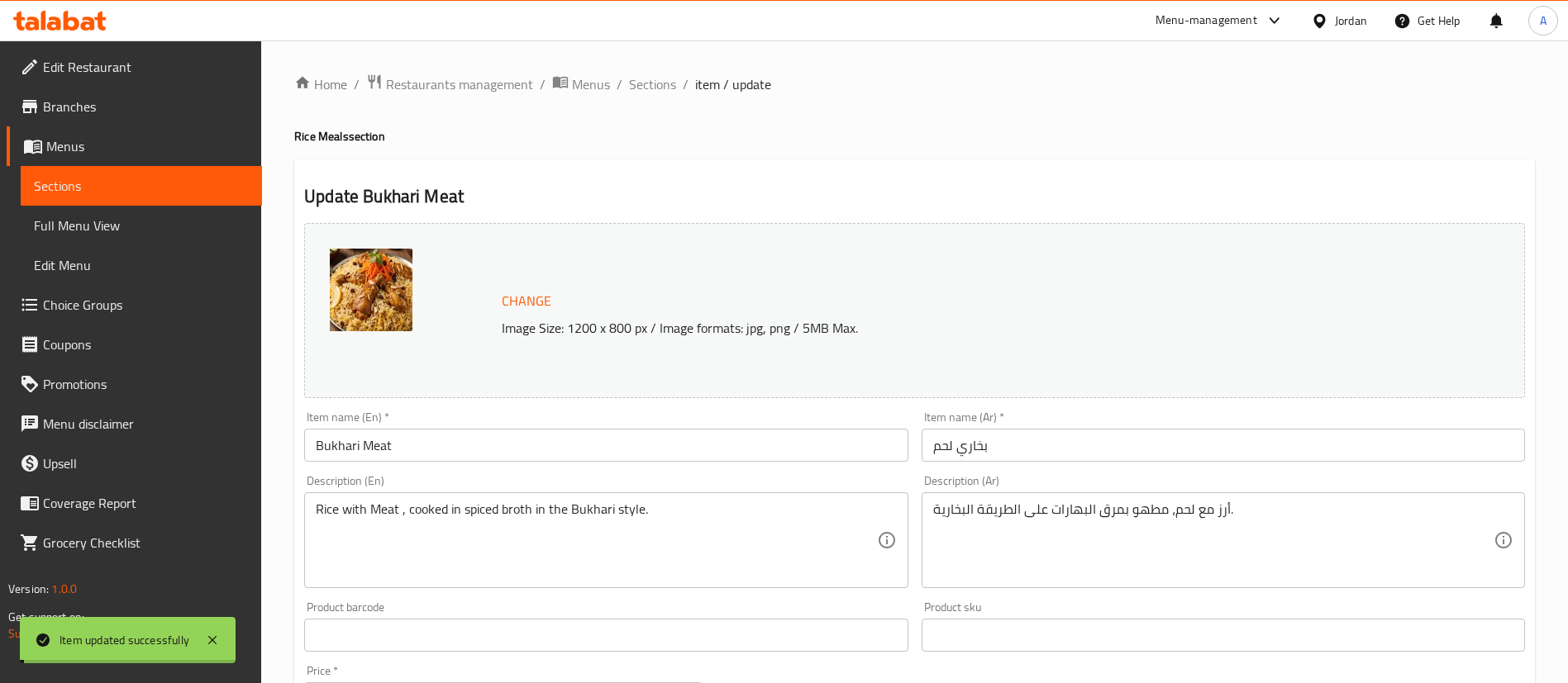
drag, startPoint x: 659, startPoint y: 81, endPoint x: 716, endPoint y: 124, distance: 71.4
click at [659, 81] on span "Sections" at bounding box center [652, 84] width 48 height 20
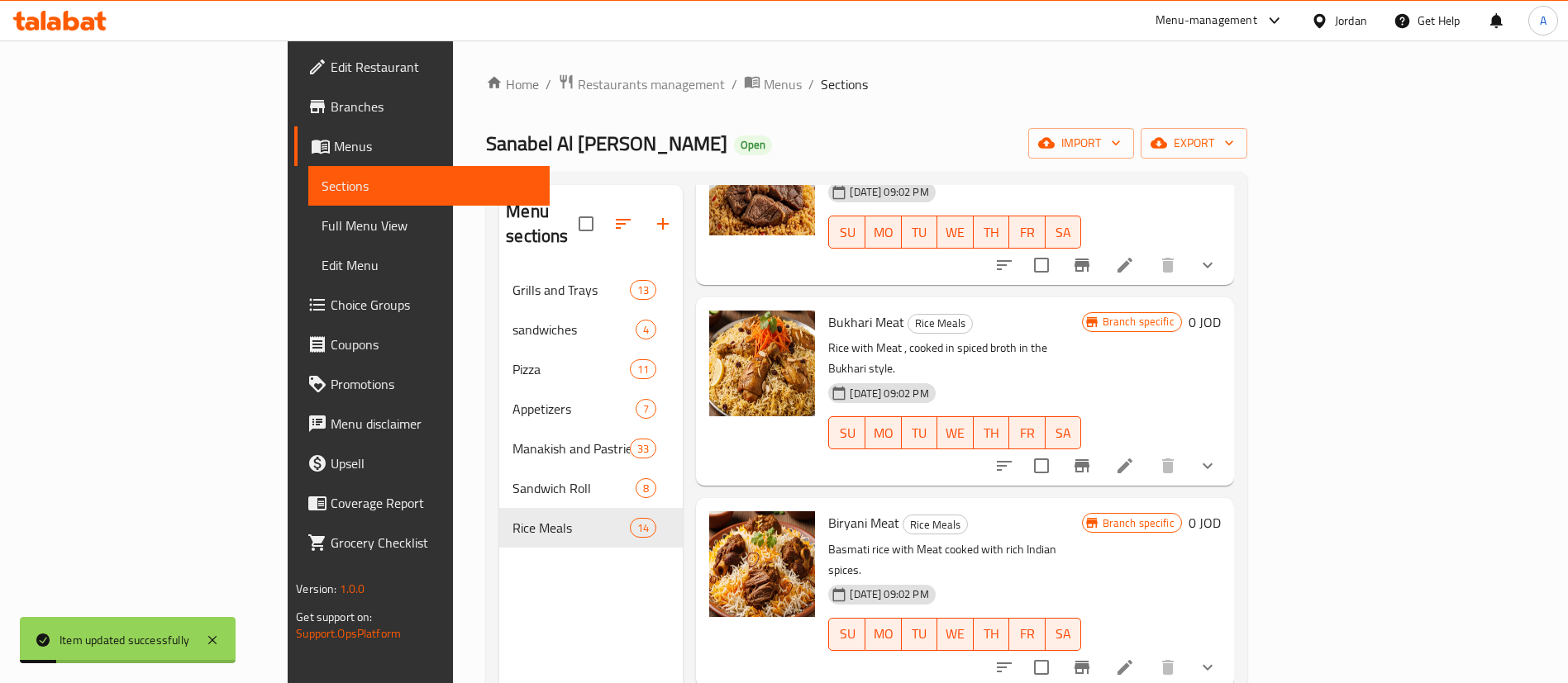
scroll to position [371, 0]
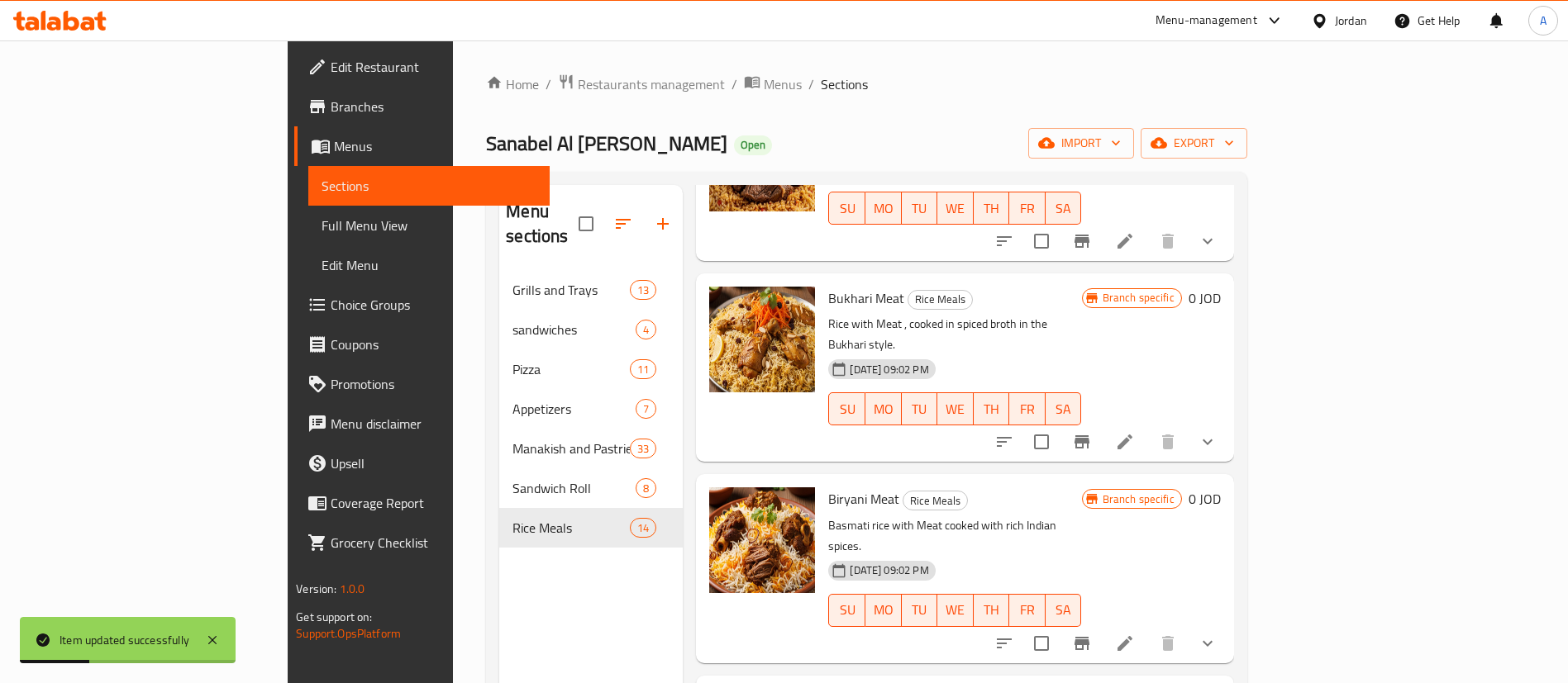
click at [1135, 634] on icon at bounding box center [1125, 643] width 20 height 20
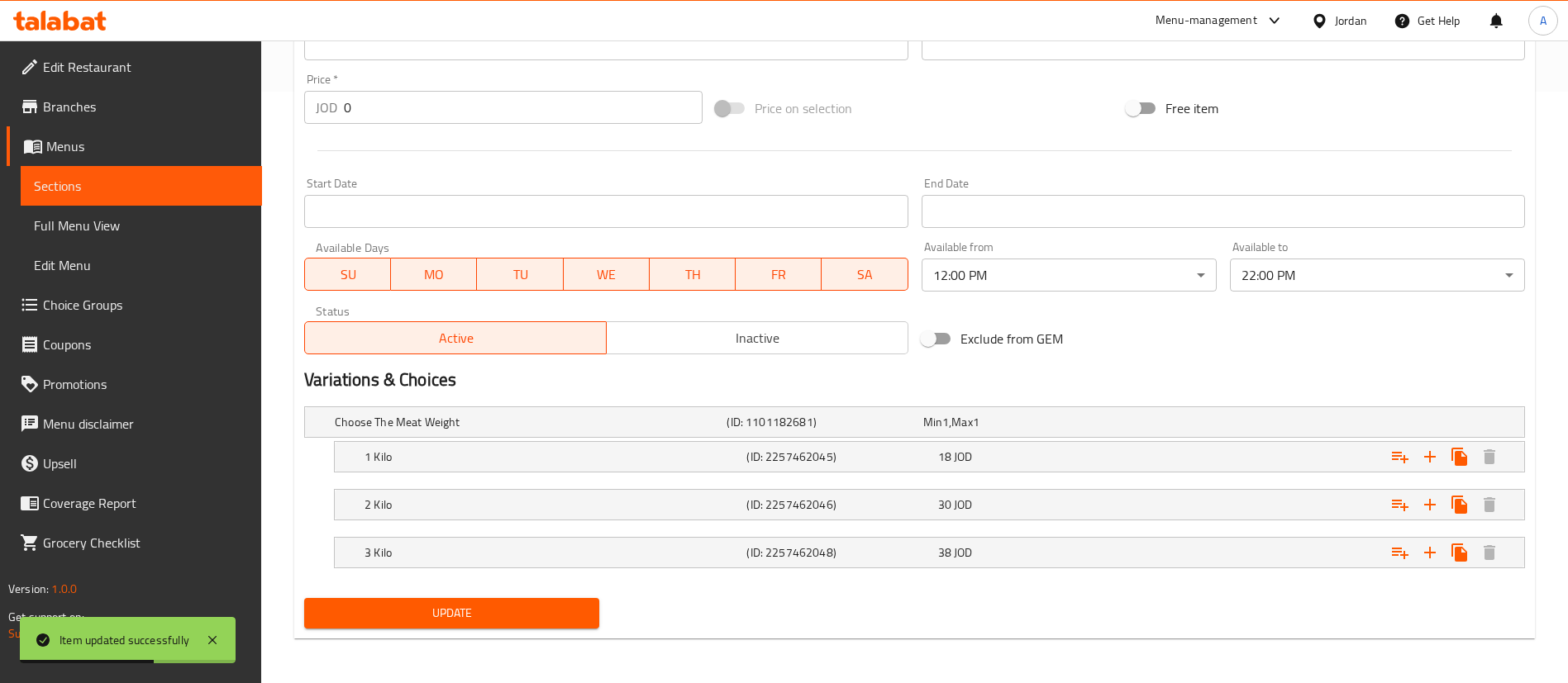
scroll to position [593, 0]
click at [1064, 465] on div "18 JOD" at bounding box center [1030, 455] width 191 height 23
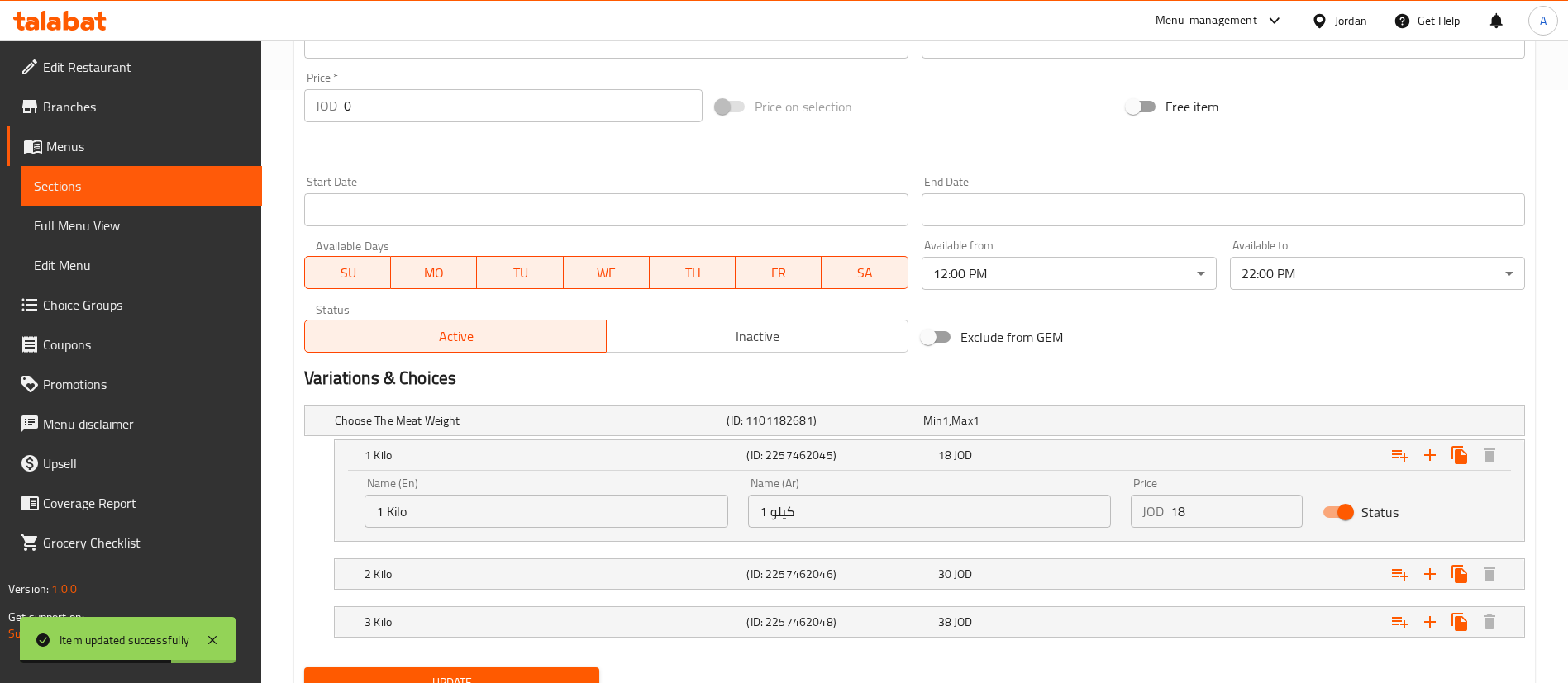
click at [1083, 508] on div "Name (En) 1 Kilo Name (En) Name (Ar) 1 كيلو Name (Ar) Price JOD 18 Price Status" at bounding box center [930, 503] width 1150 height 70
paste input "9."
type input "19.8"
click at [1058, 571] on div "30 JOD" at bounding box center [1030, 574] width 184 height 17
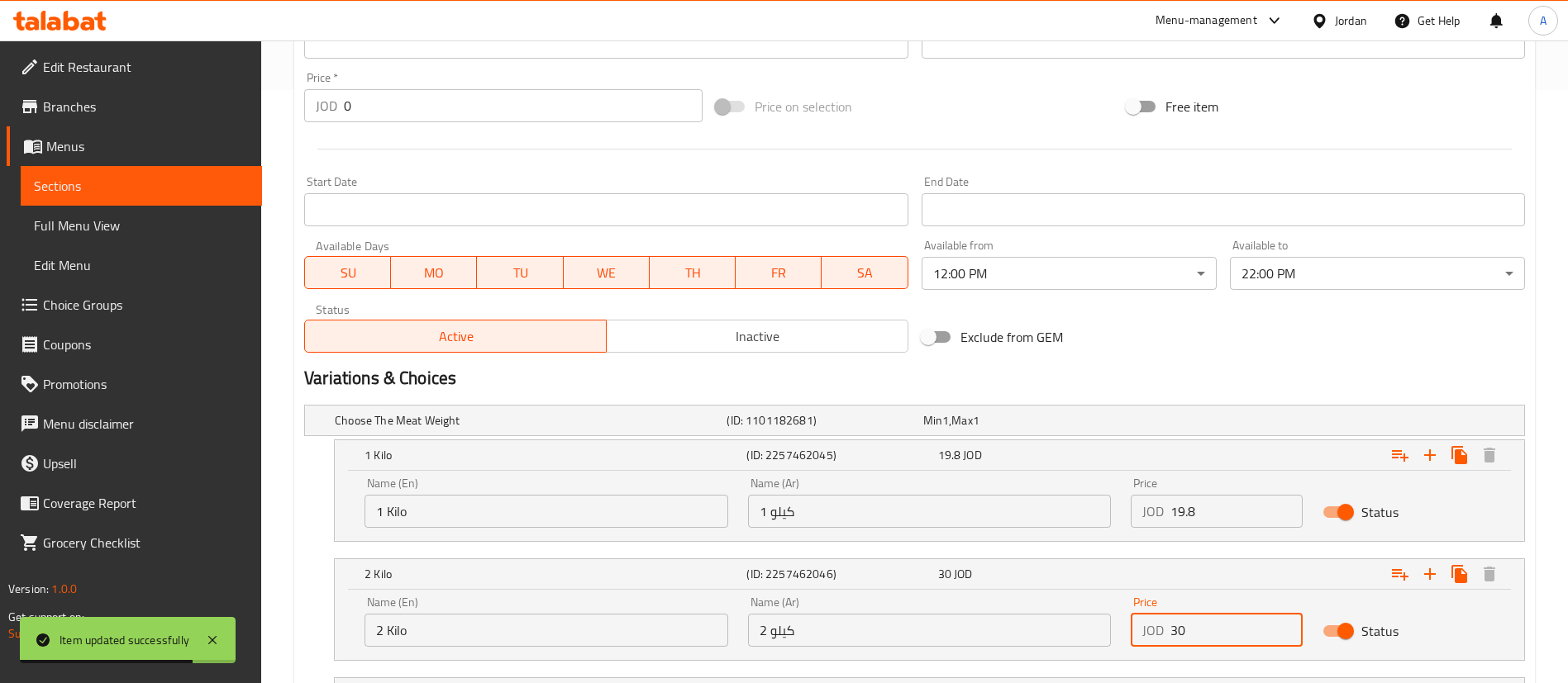
drag, startPoint x: 1224, startPoint y: 632, endPoint x: 1144, endPoint y: 635, distance: 80.1
click at [1154, 635] on div "JOD 30 Price" at bounding box center [1216, 631] width 172 height 33
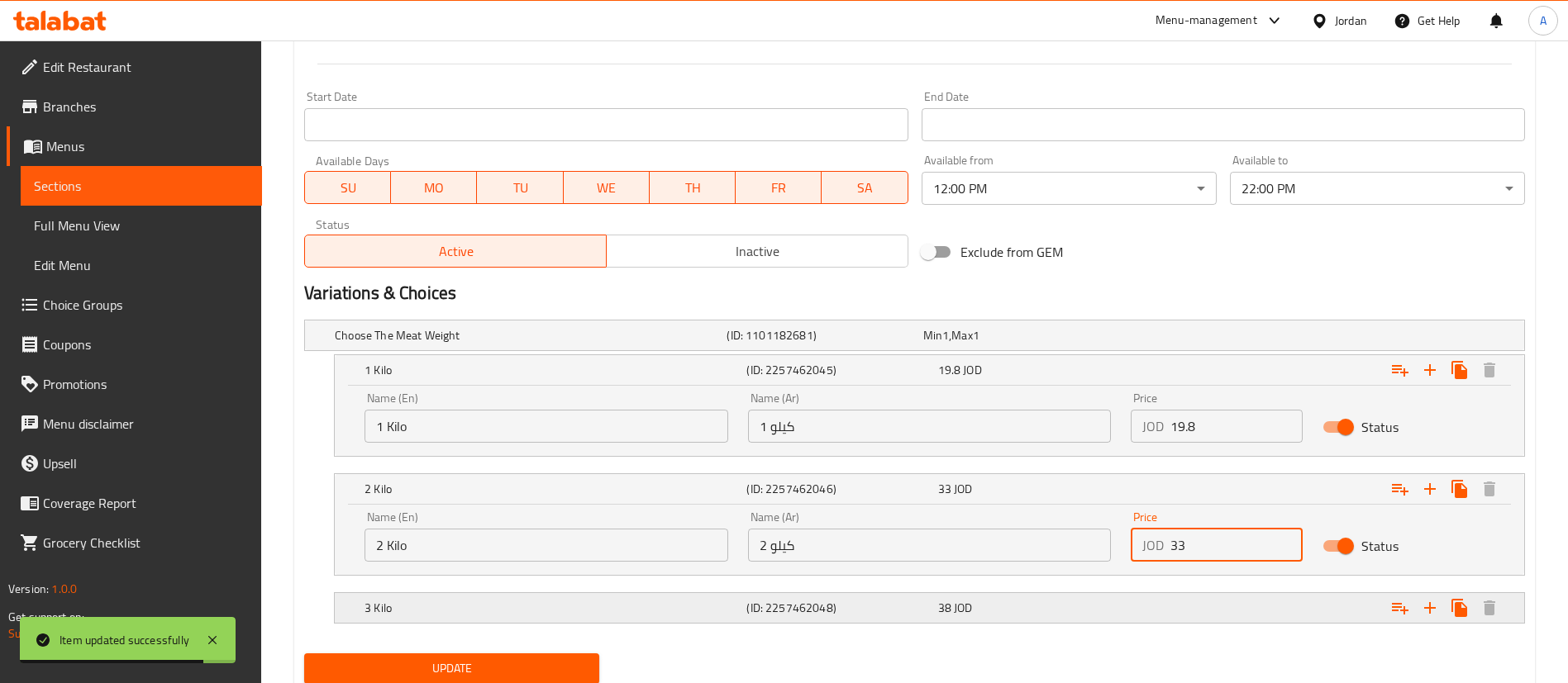
scroll to position [717, 0]
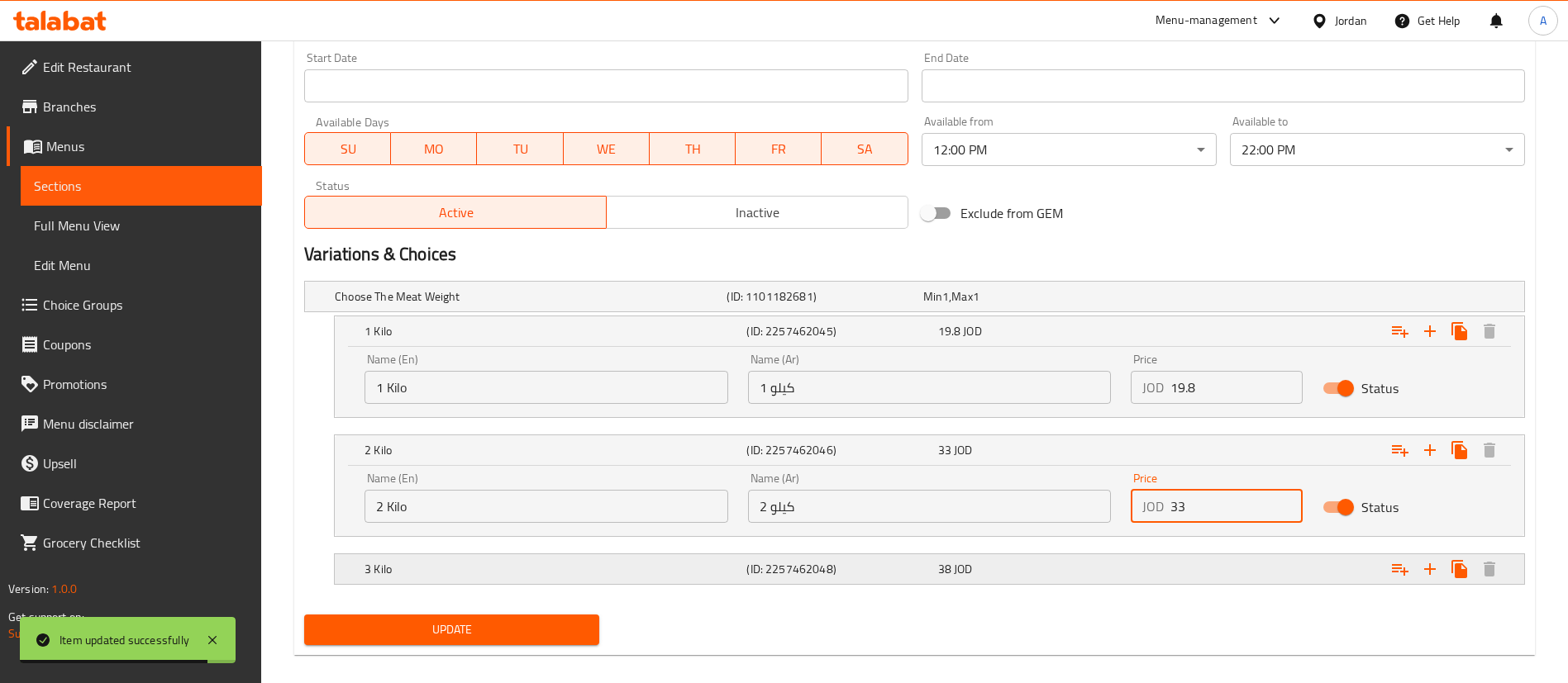
type input "33"
click at [1064, 571] on div "38 JOD" at bounding box center [1030, 569] width 184 height 17
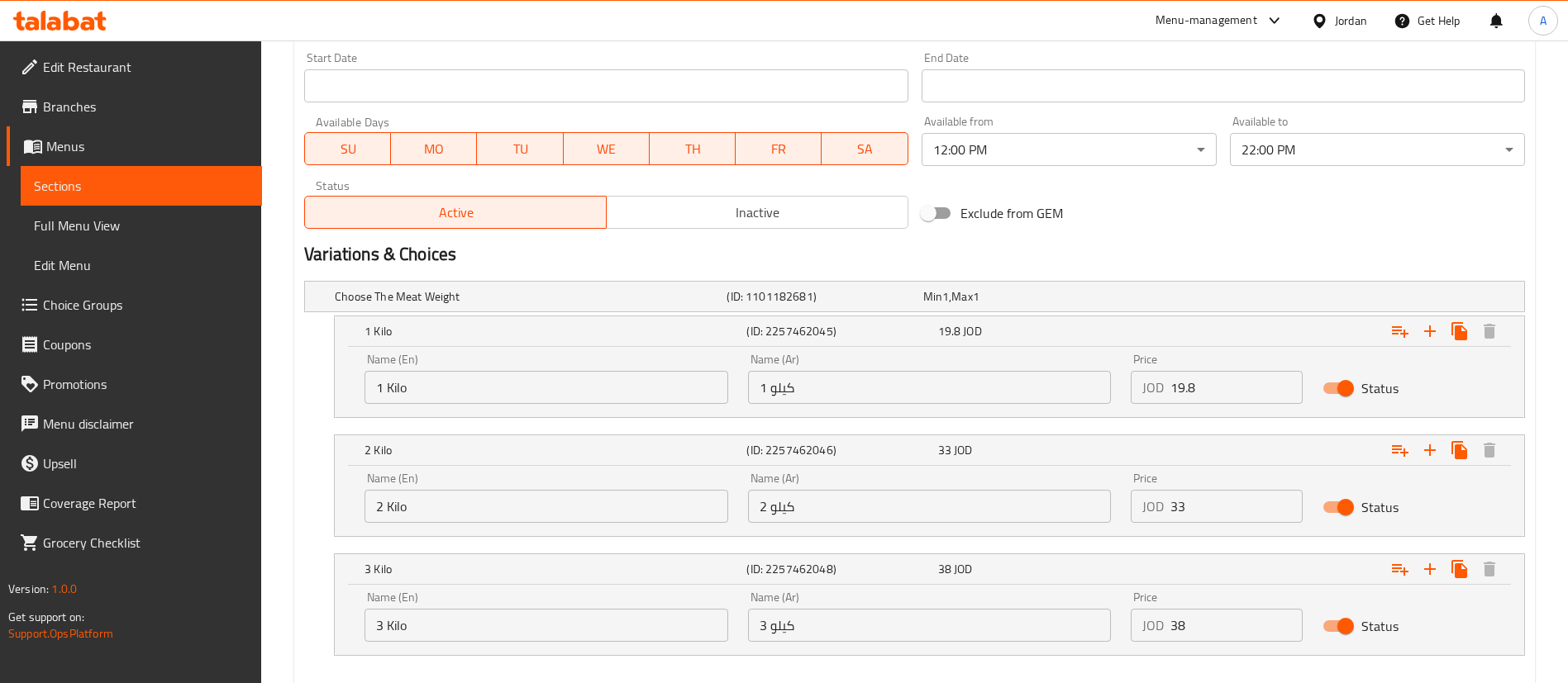
click at [1081, 635] on div "Name (En) 3 Kilo Name (En) Name (Ar) 3 كيلو Name (Ar) Price JOD 38 Price Status" at bounding box center [930, 617] width 1150 height 70
paste input "41."
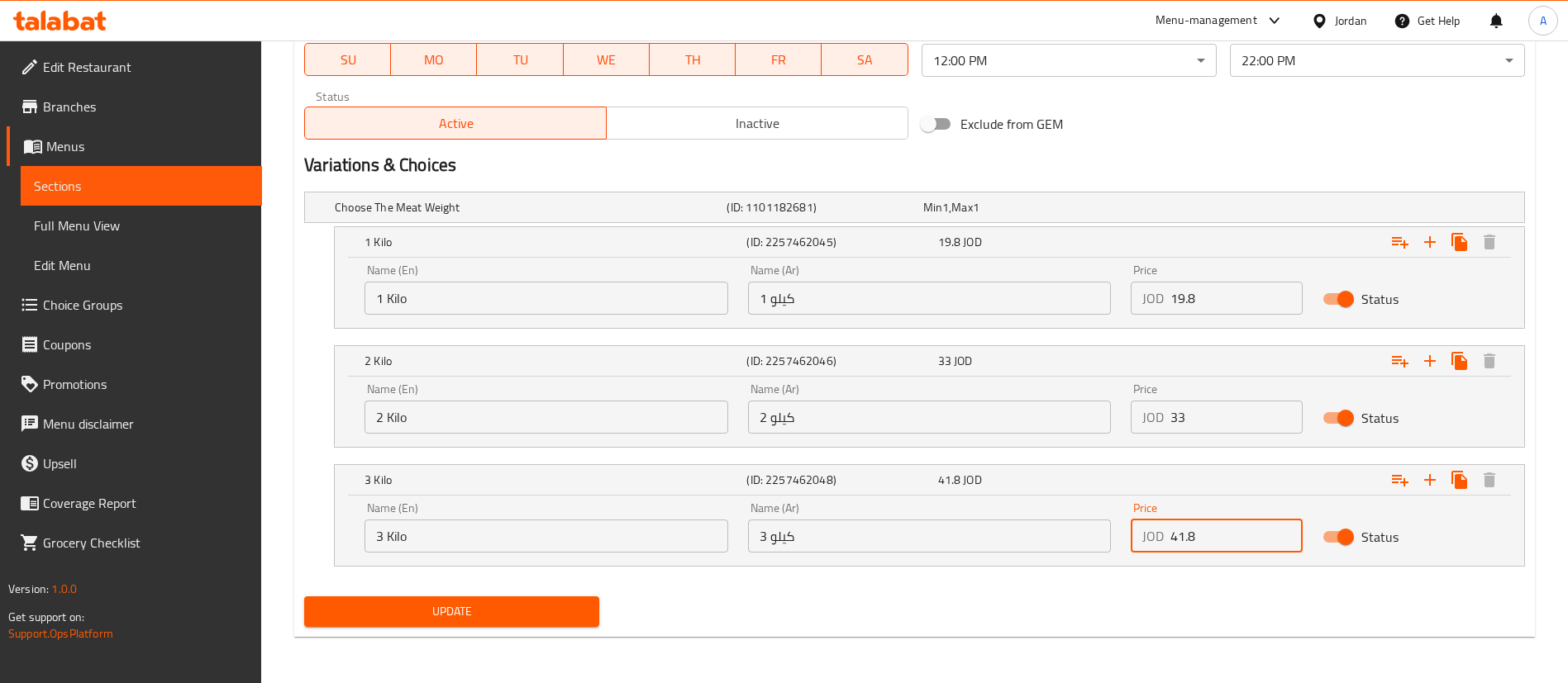
type input "41.8"
click at [498, 597] on button "Update" at bounding box center [451, 612] width 295 height 31
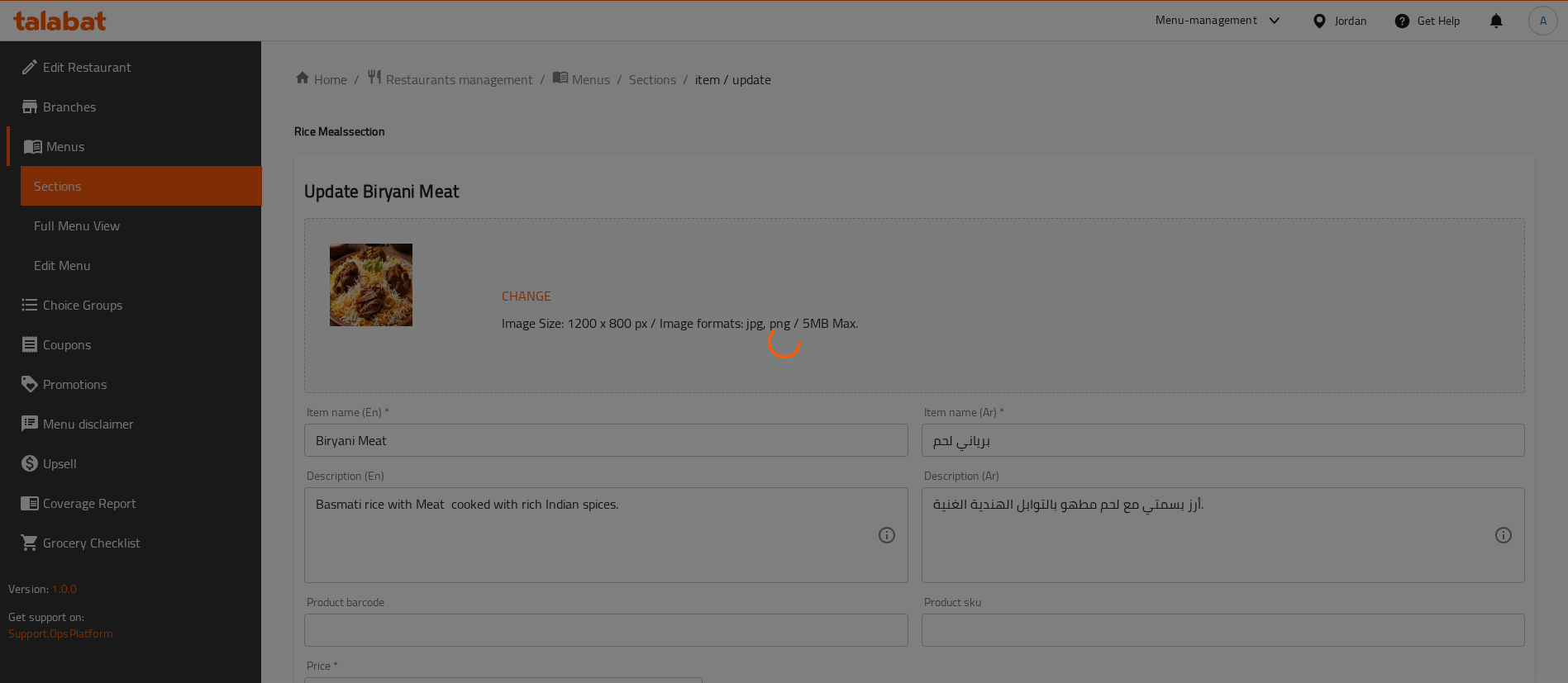
scroll to position [0, 0]
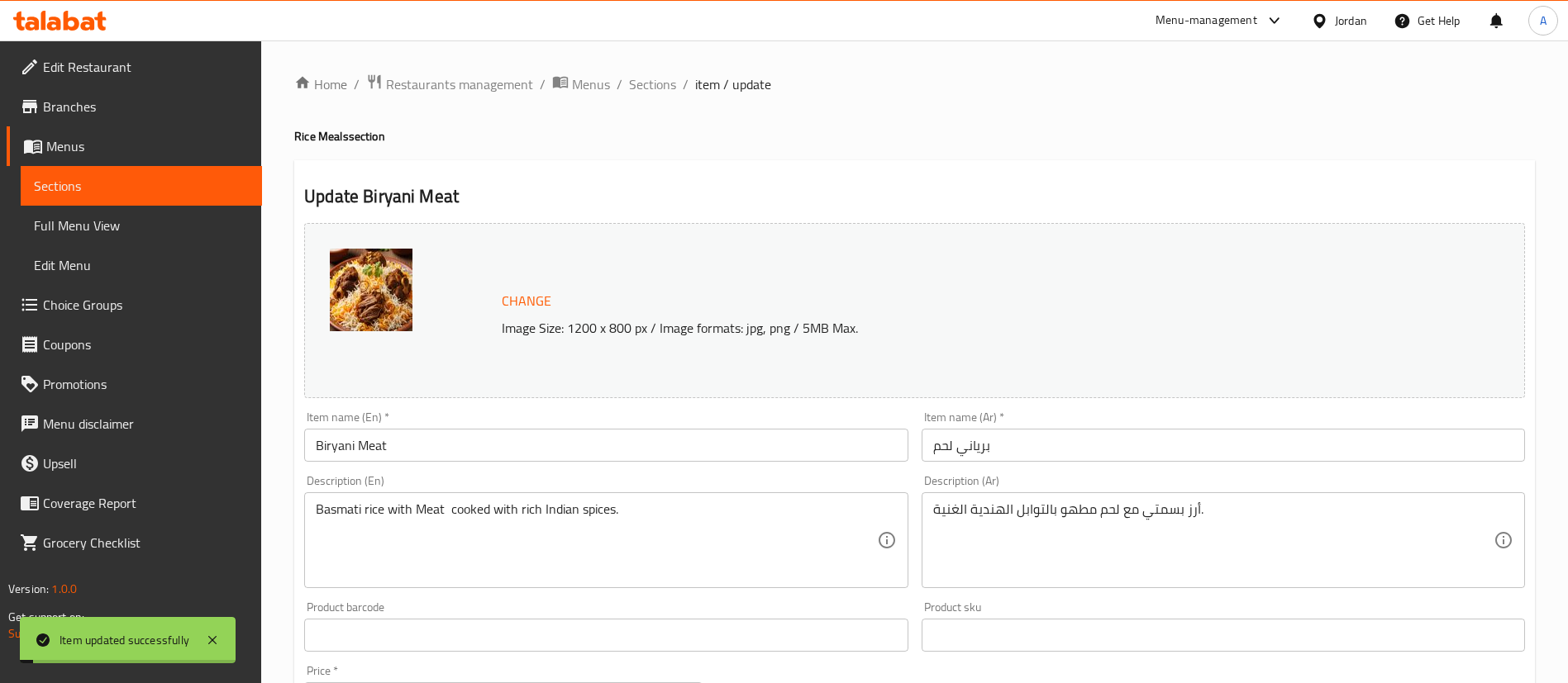
drag, startPoint x: 644, startPoint y: 95, endPoint x: 651, endPoint y: 119, distance: 25.0
click at [675, 92] on ol "Home / Restaurants management / Menus / Sections / item / update" at bounding box center [914, 84] width 1240 height 21
click at [664, 88] on span "Sections" at bounding box center [652, 84] width 48 height 20
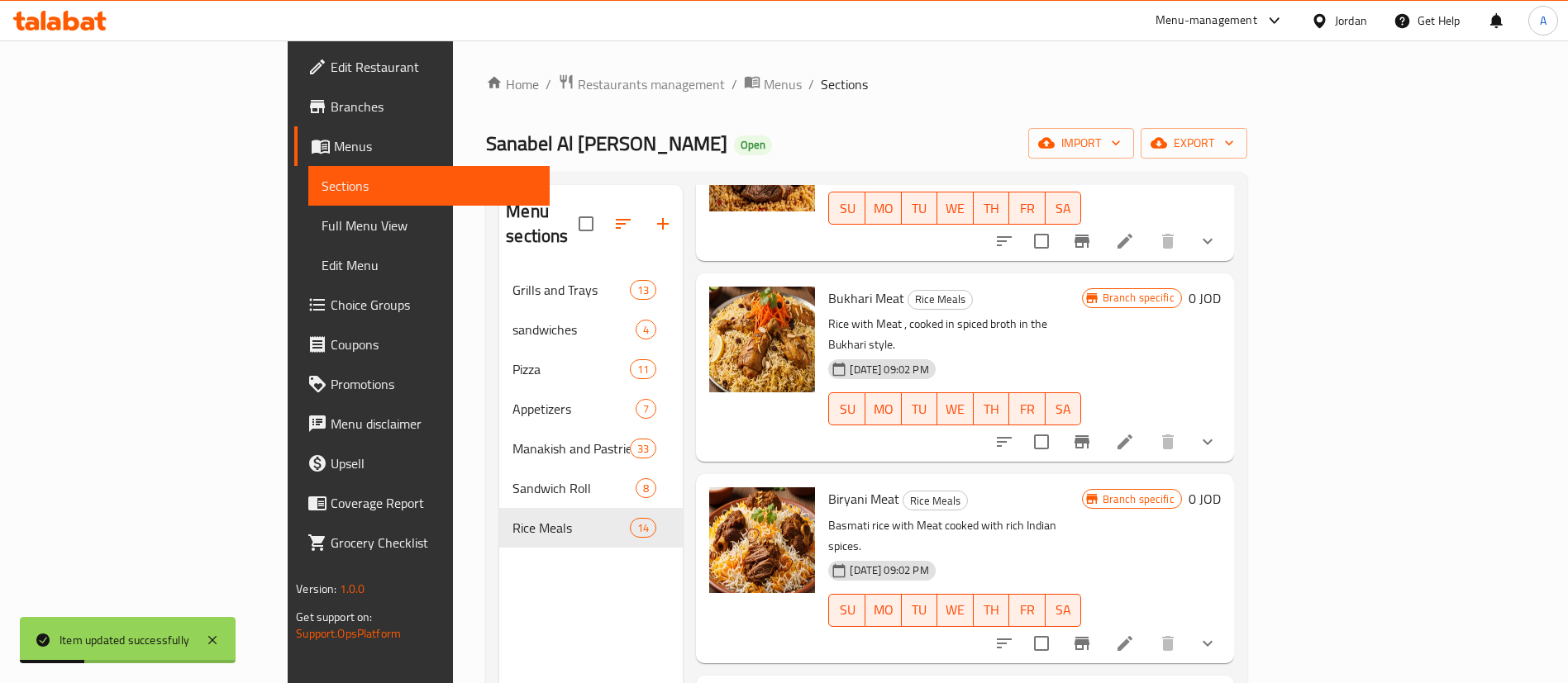
scroll to position [496, 0]
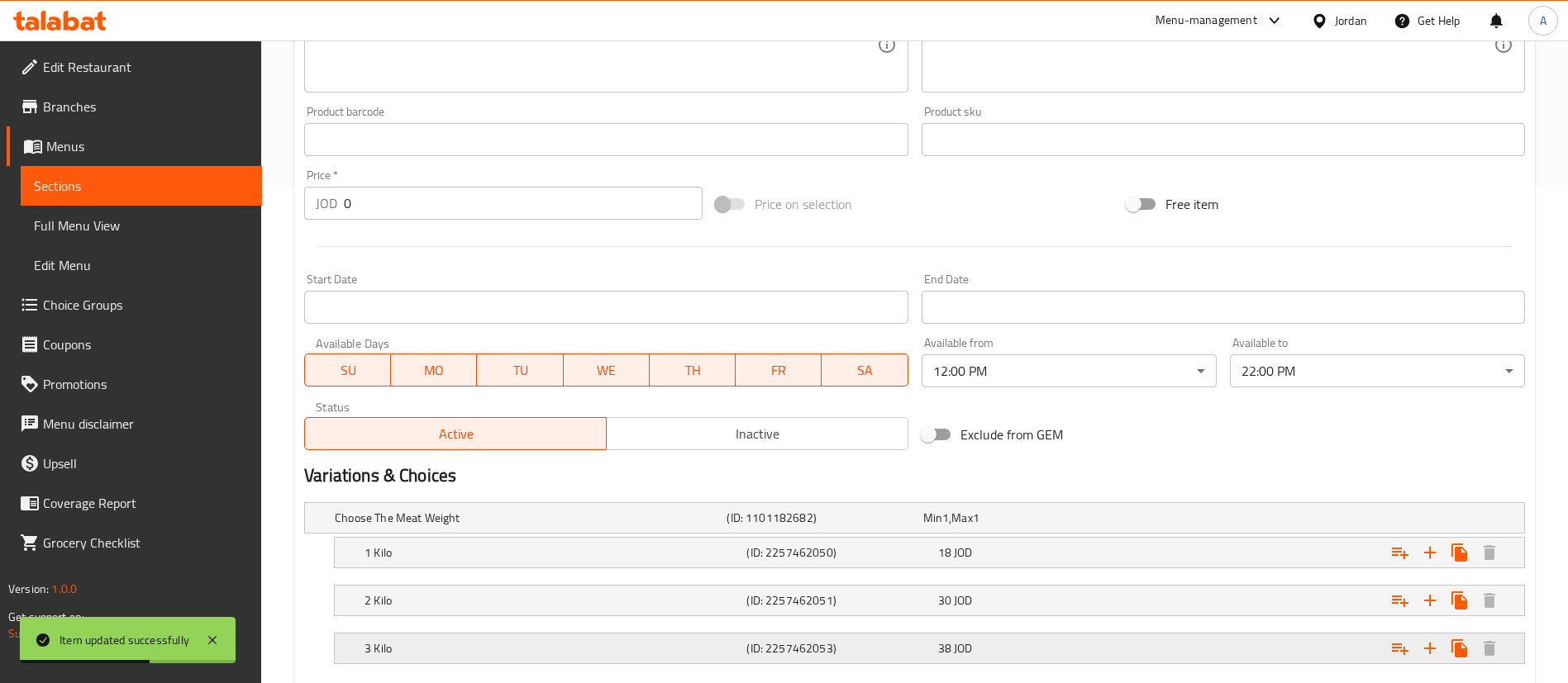
click at [1312, 661] on div "Expand" at bounding box center [1317, 648] width 382 height 36
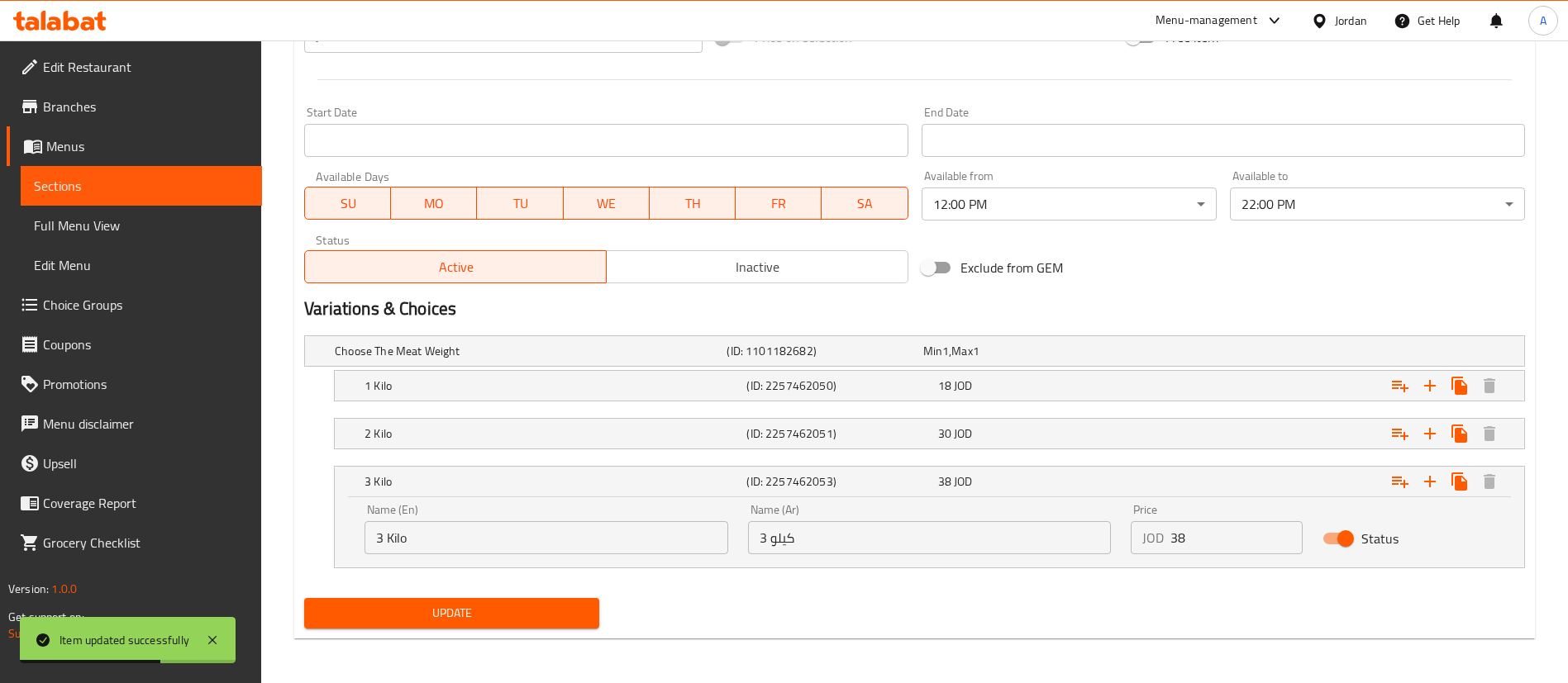
scroll to position [665, 0]
drag, startPoint x: 1226, startPoint y: 557, endPoint x: 1090, endPoint y: 525, distance: 139.7
click at [1137, 540] on div "Price JOD 38 Price" at bounding box center [1217, 528] width 192 height 70
click at [1191, 525] on input "38" at bounding box center [1236, 537] width 132 height 33
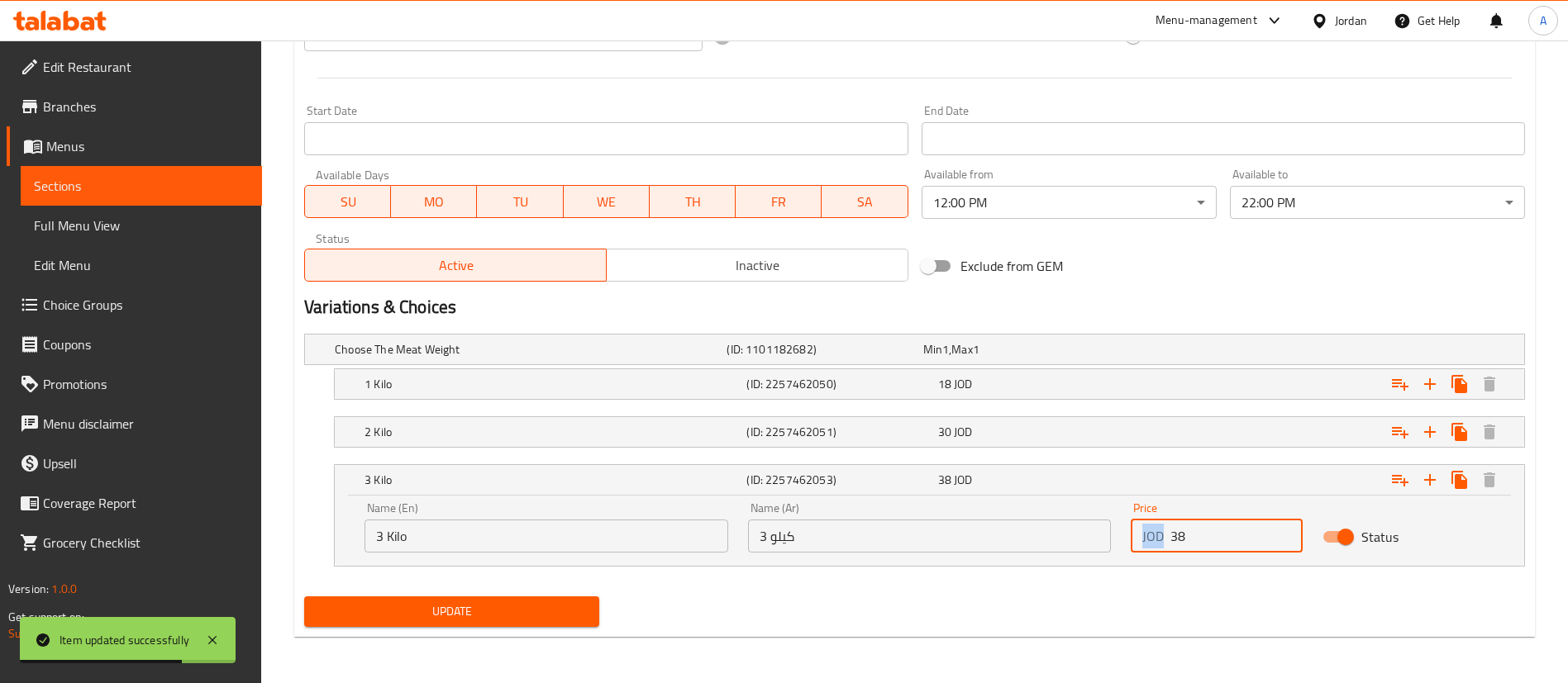
drag, startPoint x: 1194, startPoint y: 524, endPoint x: 1133, endPoint y: 534, distance: 61.8
click at [1193, 525] on input "38" at bounding box center [1236, 537] width 132 height 33
drag, startPoint x: 1133, startPoint y: 534, endPoint x: 1068, endPoint y: 530, distance: 65.1
click at [1078, 534] on div "Name (En) 3 Kilo Name (En) Name (Ar) 3 كيلو Name (Ar) Price JOD 38 Price Status" at bounding box center [930, 528] width 1150 height 70
paste input "41."
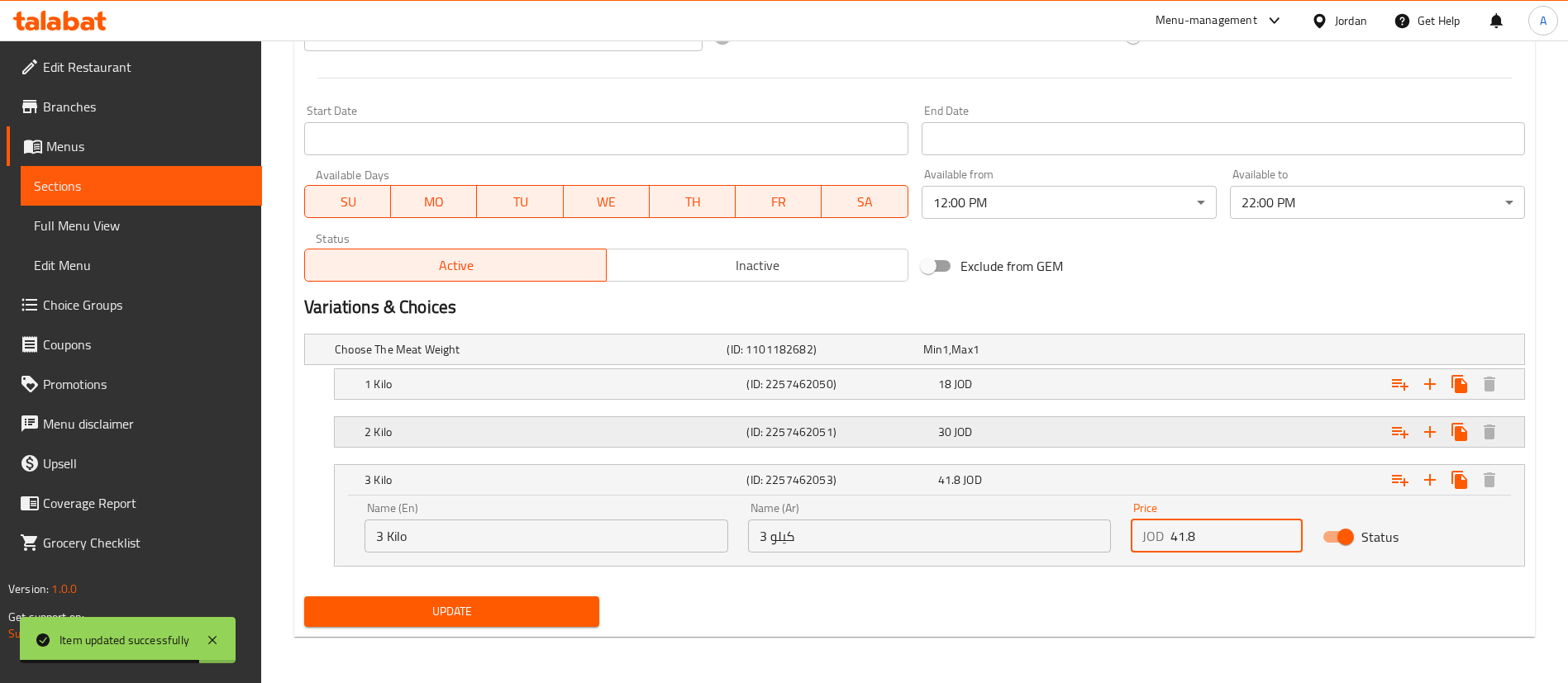
type input "41.8"
click at [1149, 448] on div "Expand" at bounding box center [1317, 431] width 382 height 36
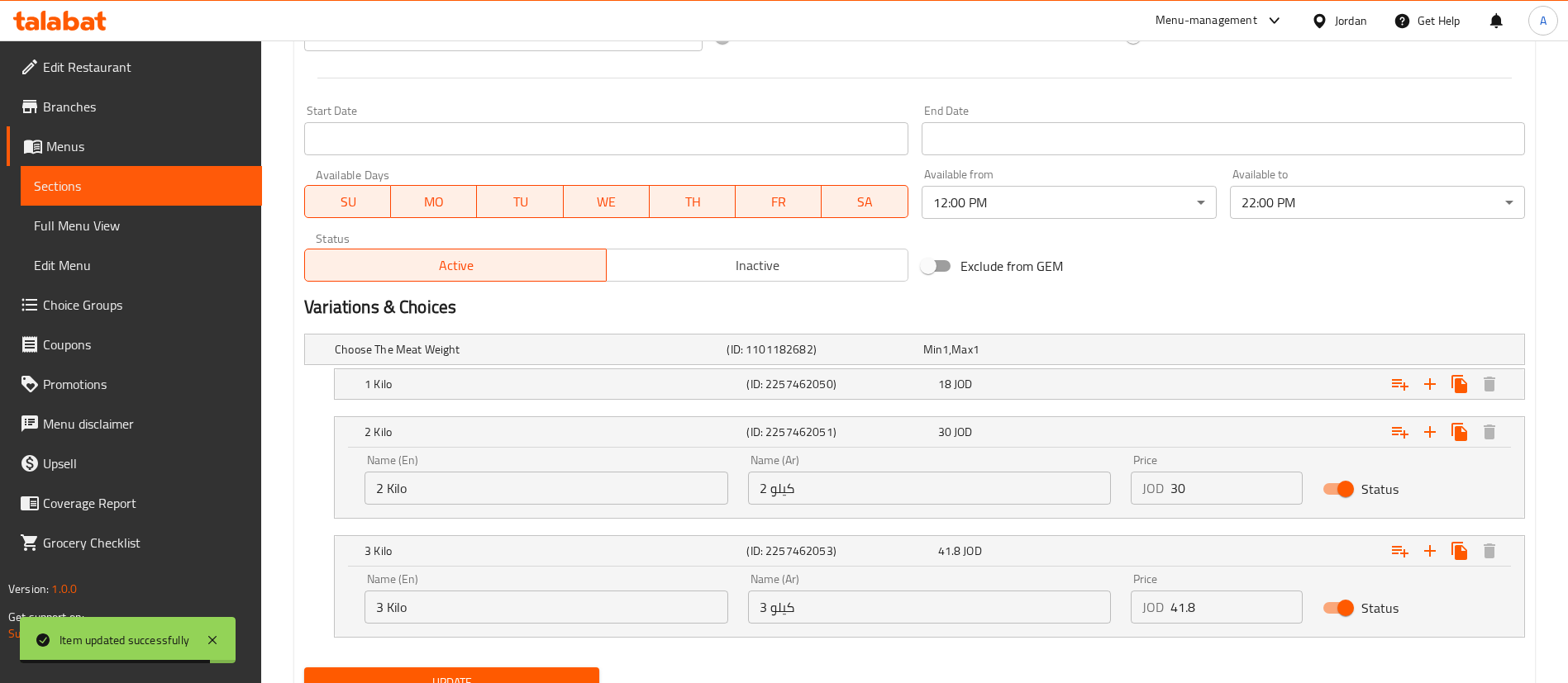
drag, startPoint x: 1174, startPoint y: 496, endPoint x: 1022, endPoint y: 494, distance: 152.0
click at [1038, 498] on div "Name (En) 2 Kilo Name (En) Name (Ar) 2 كيلو Name (Ar) Price JOD 30 Price Status" at bounding box center [930, 480] width 1150 height 70
type input "33"
click at [1026, 379] on div "18 JOD" at bounding box center [1030, 384] width 184 height 17
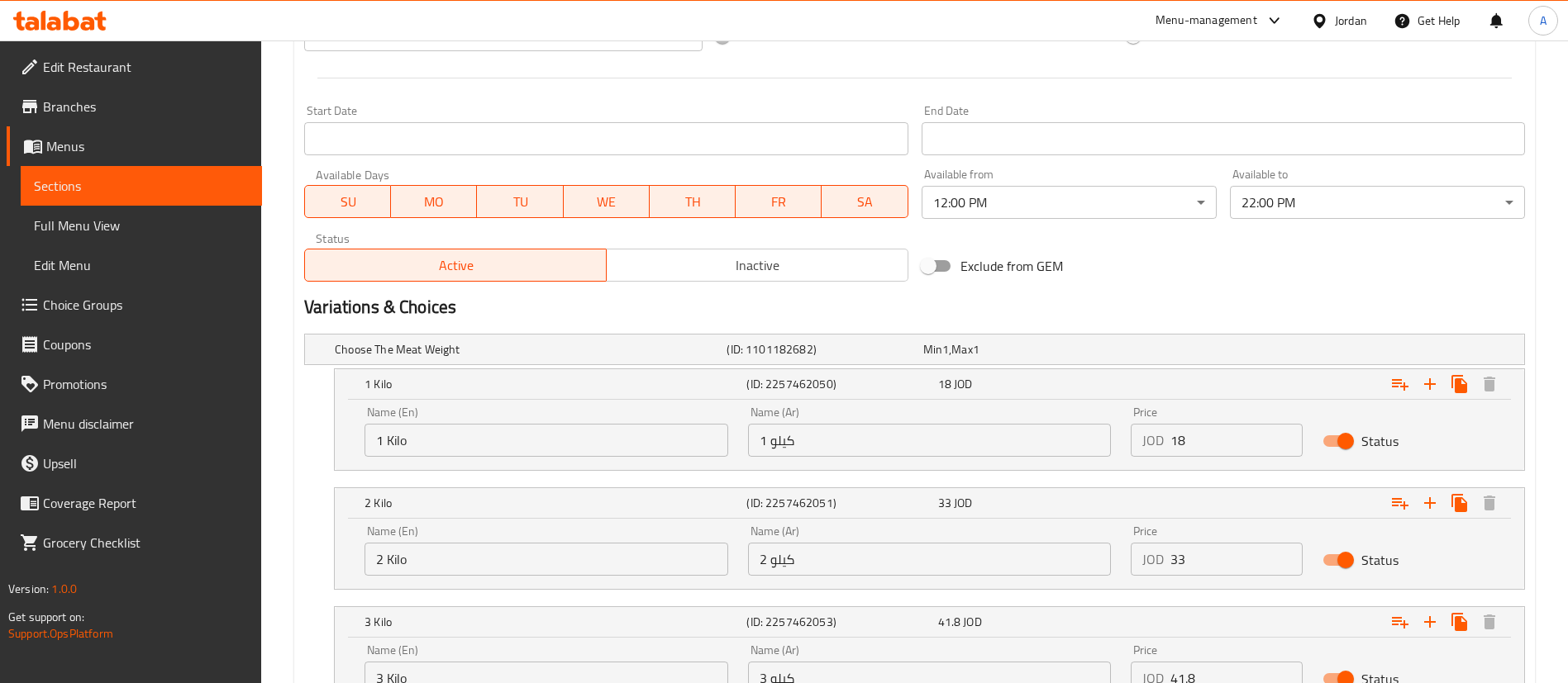
drag, startPoint x: 1233, startPoint y: 447, endPoint x: 1138, endPoint y: 447, distance: 95.0
click at [1145, 449] on div "JOD 18 Price" at bounding box center [1216, 441] width 172 height 33
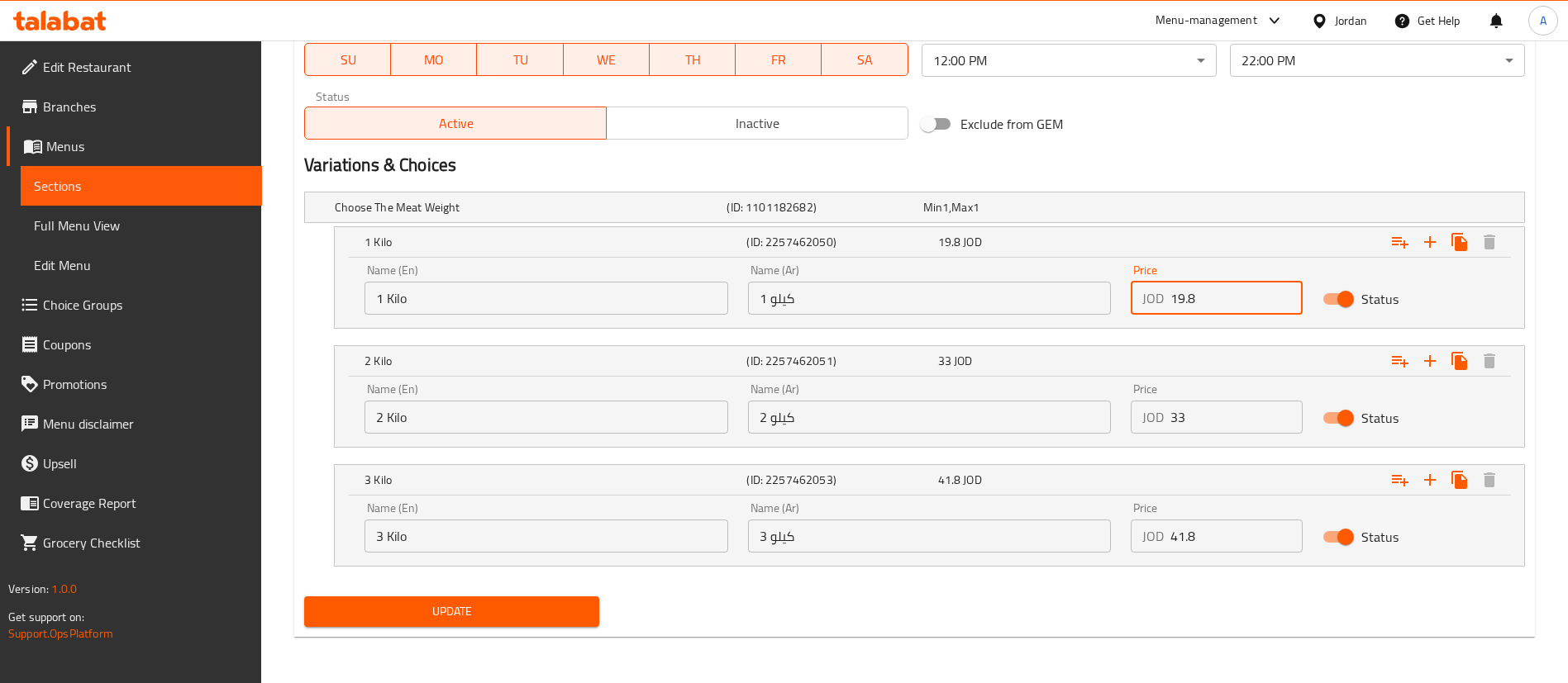
type input "19.8"
click at [580, 617] on span "Update" at bounding box center [452, 611] width 269 height 20
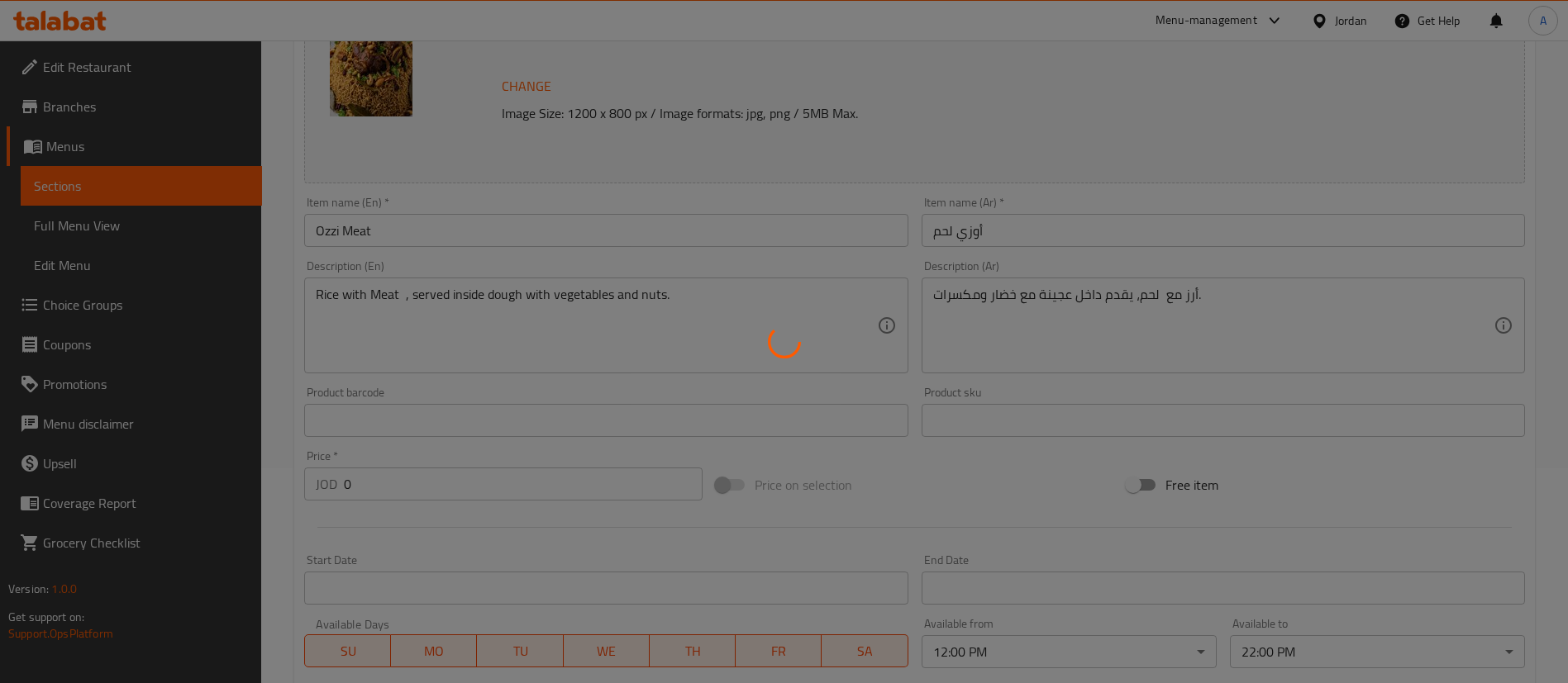
scroll to position [0, 0]
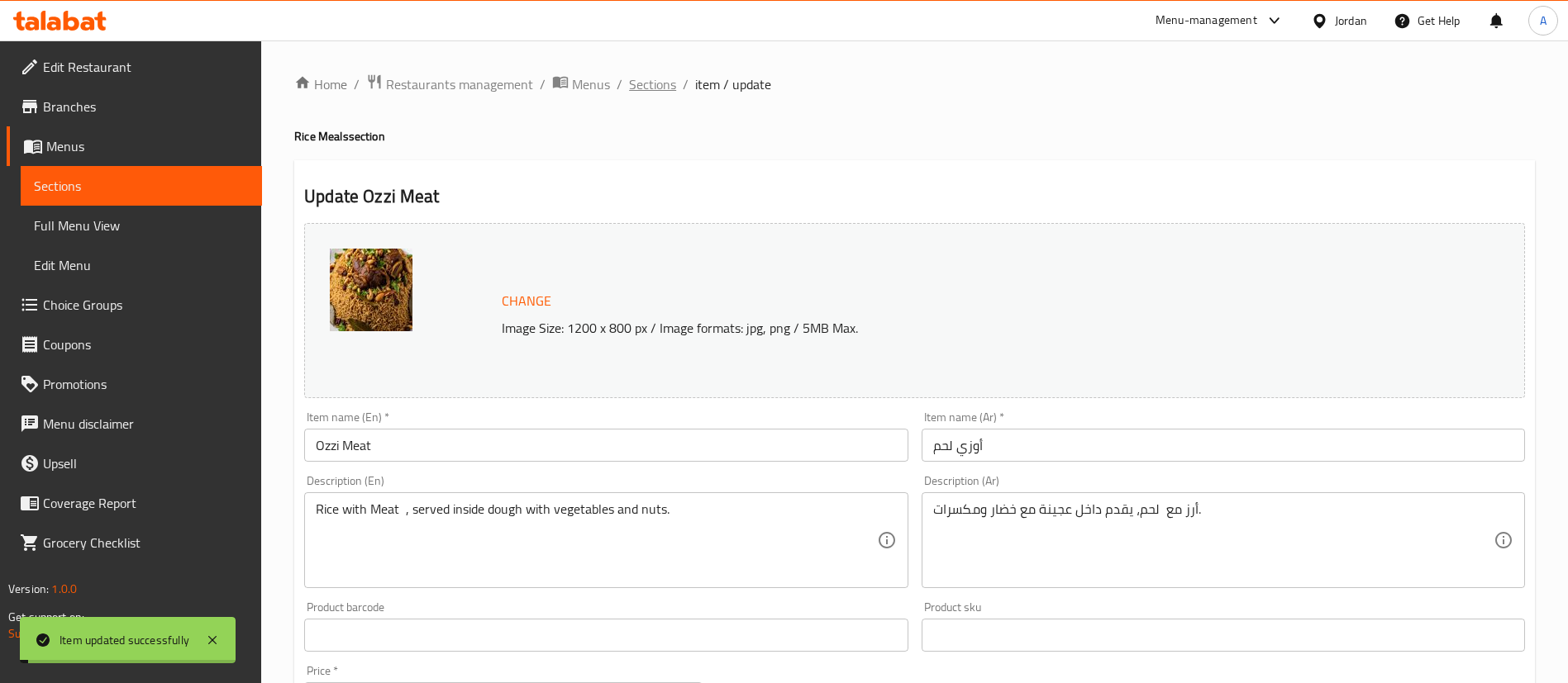
click at [652, 84] on span "Sections" at bounding box center [652, 84] width 48 height 20
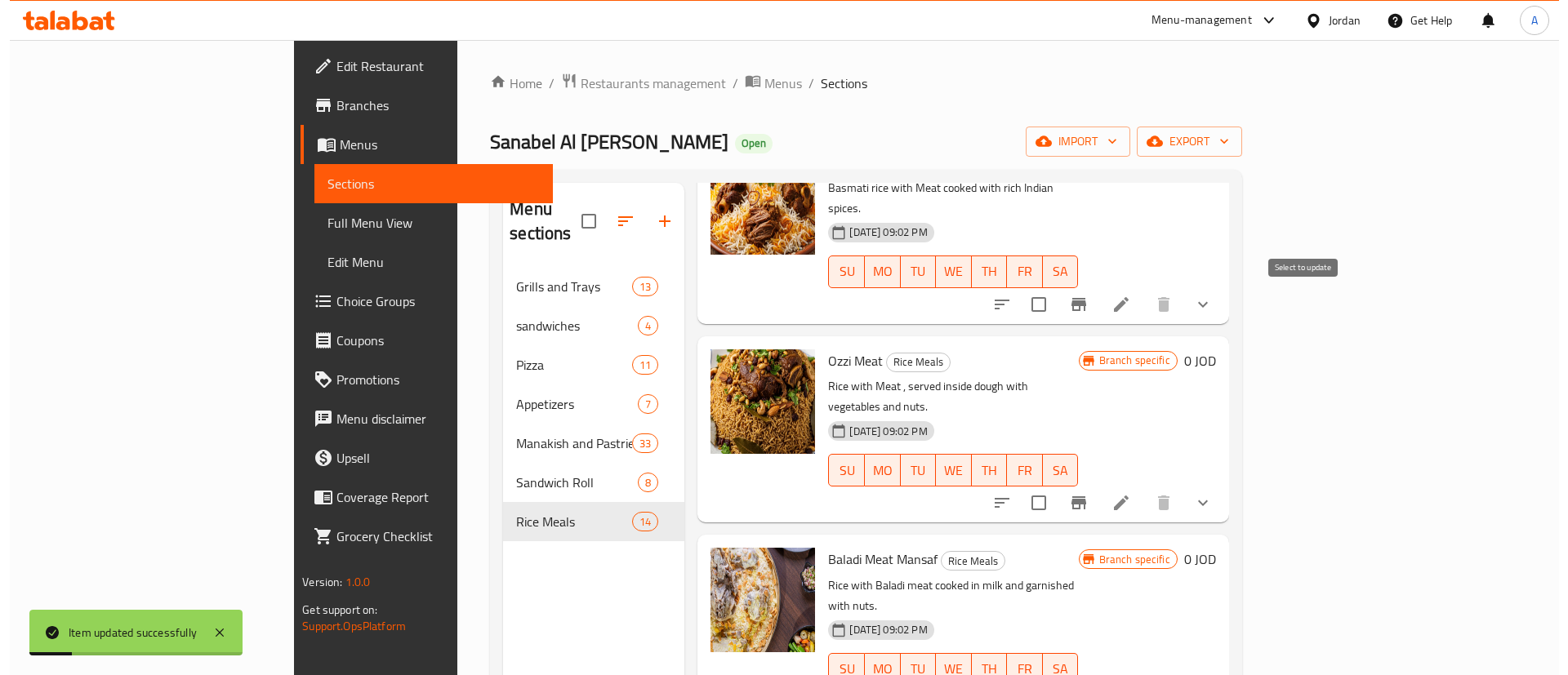
scroll to position [735, 0]
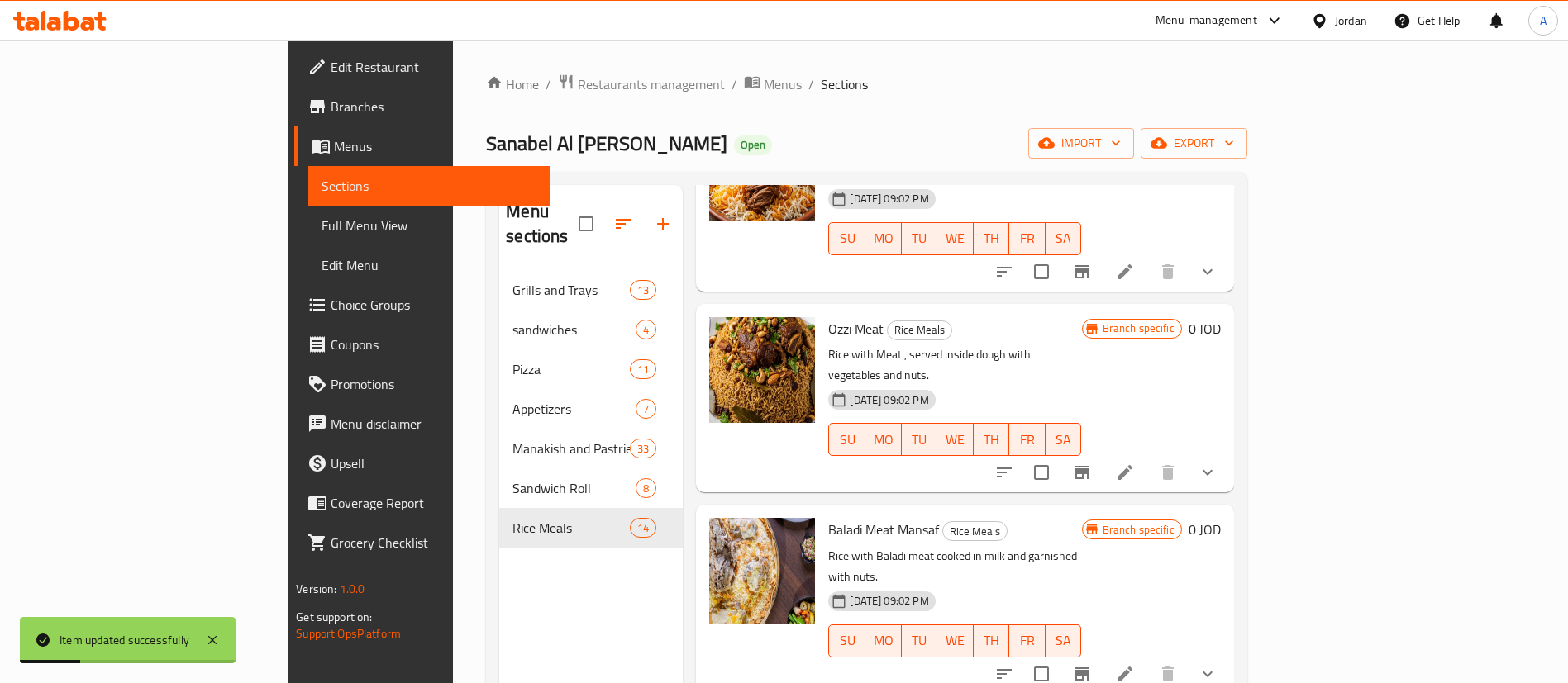
click at [1135, 665] on icon at bounding box center [1125, 674] width 20 height 20
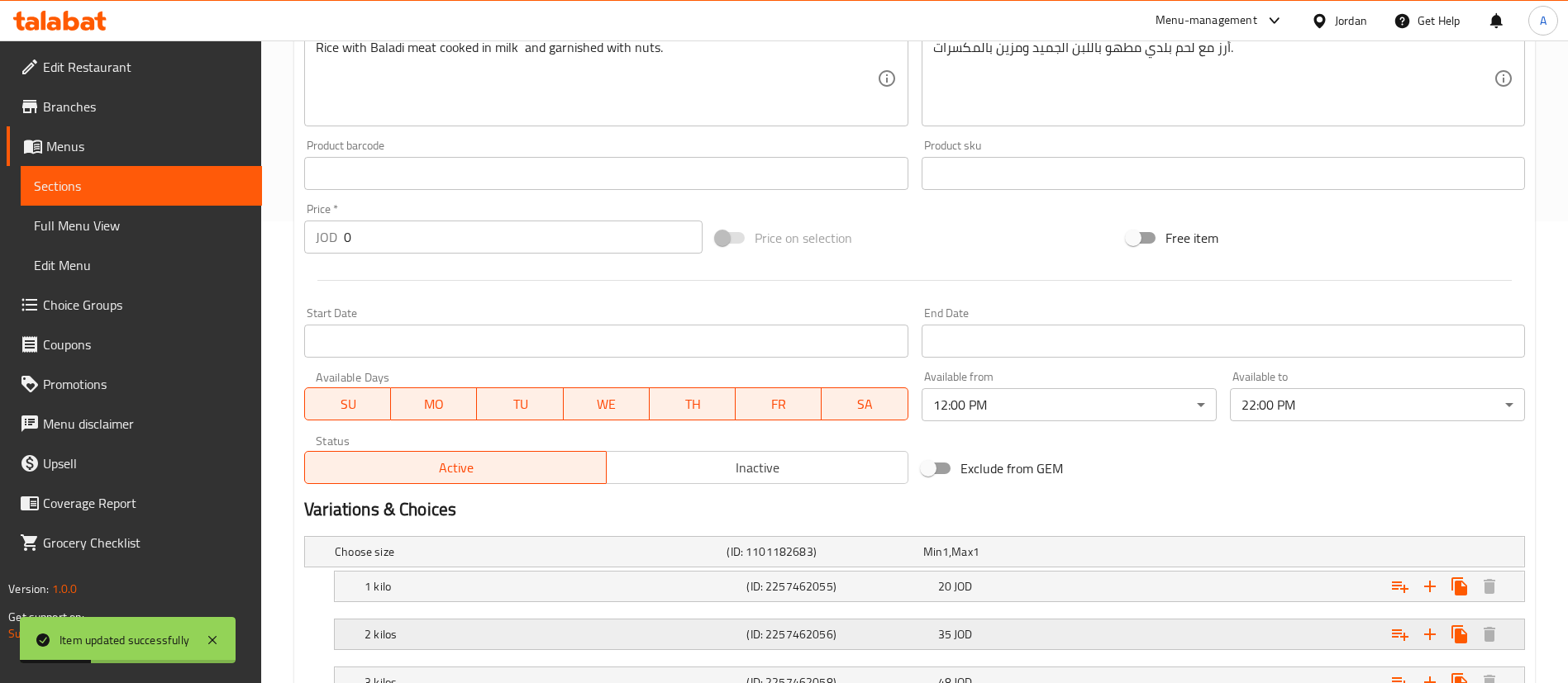
scroll to position [689, 0]
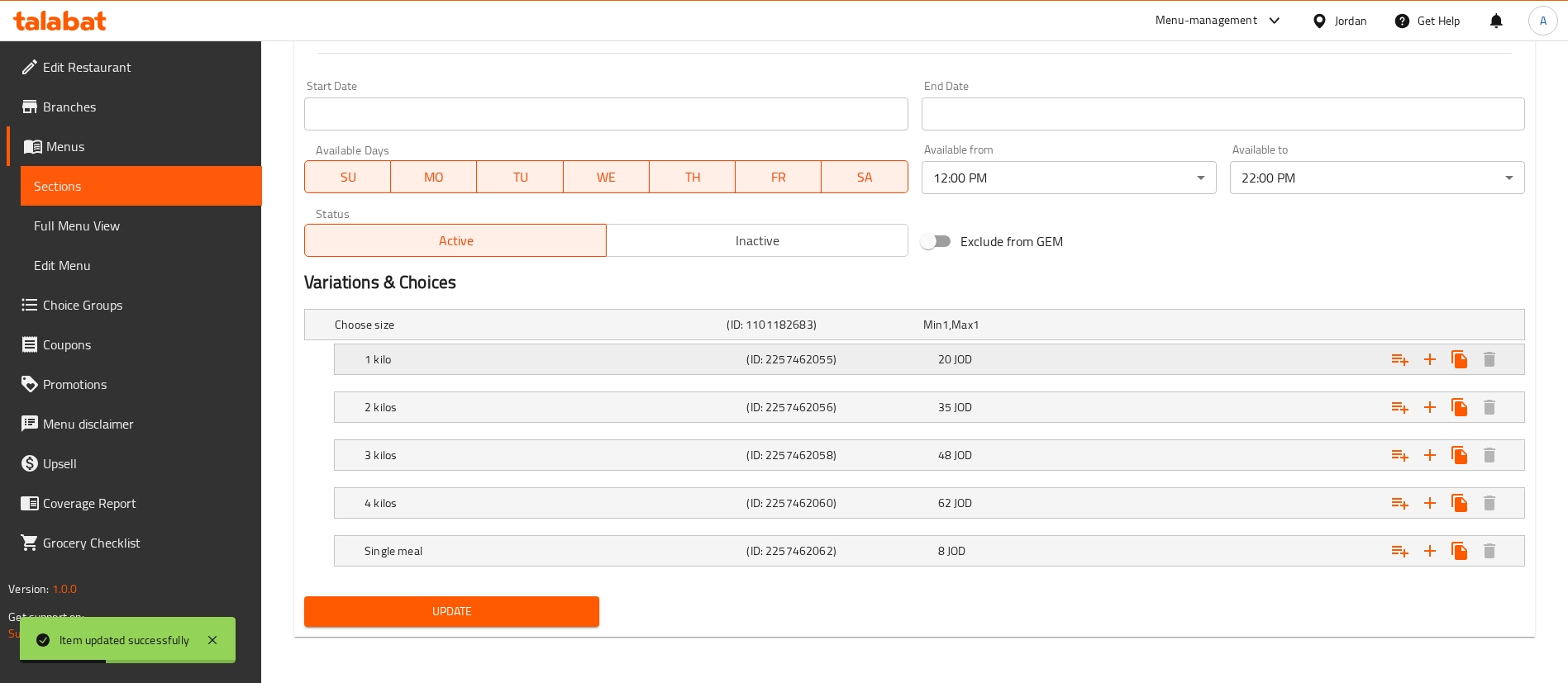
click at [1169, 360] on div "Expand" at bounding box center [1317, 359] width 382 height 36
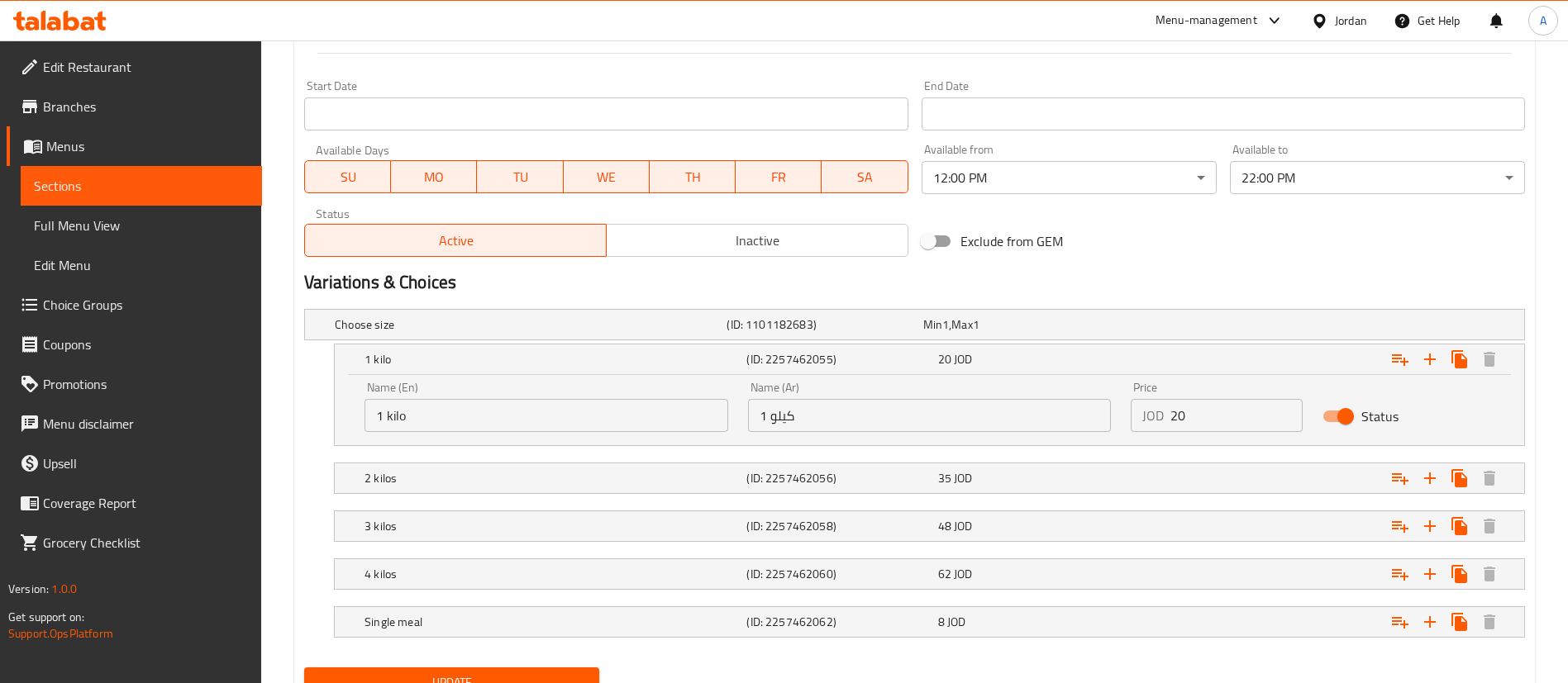
click at [1106, 409] on div "Name (En) 1 kilo Name (En) Name (Ar) 1 كيلو Name (Ar) Price JOD 20 Price Status" at bounding box center [930, 407] width 1150 height 70
type input "22"
click at [1109, 481] on div "35 JOD" at bounding box center [1030, 478] width 184 height 17
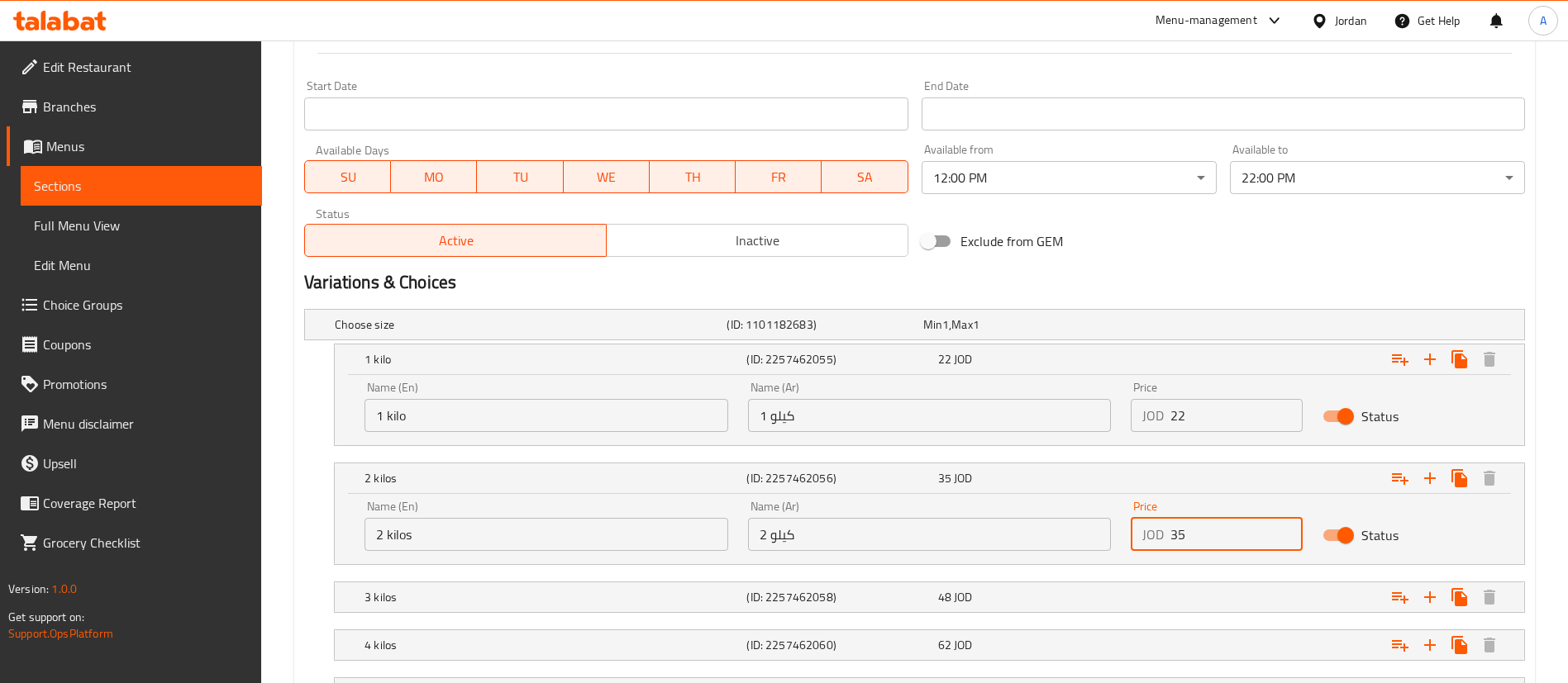
drag, startPoint x: 1263, startPoint y: 534, endPoint x: 1014, endPoint y: 536, distance: 249.0
click at [1014, 536] on div "Name (En) 2 kilos Name (En) Name (Ar) 2 كيلو Name (Ar) Price JOD 35 Price Status" at bounding box center [930, 526] width 1150 height 70
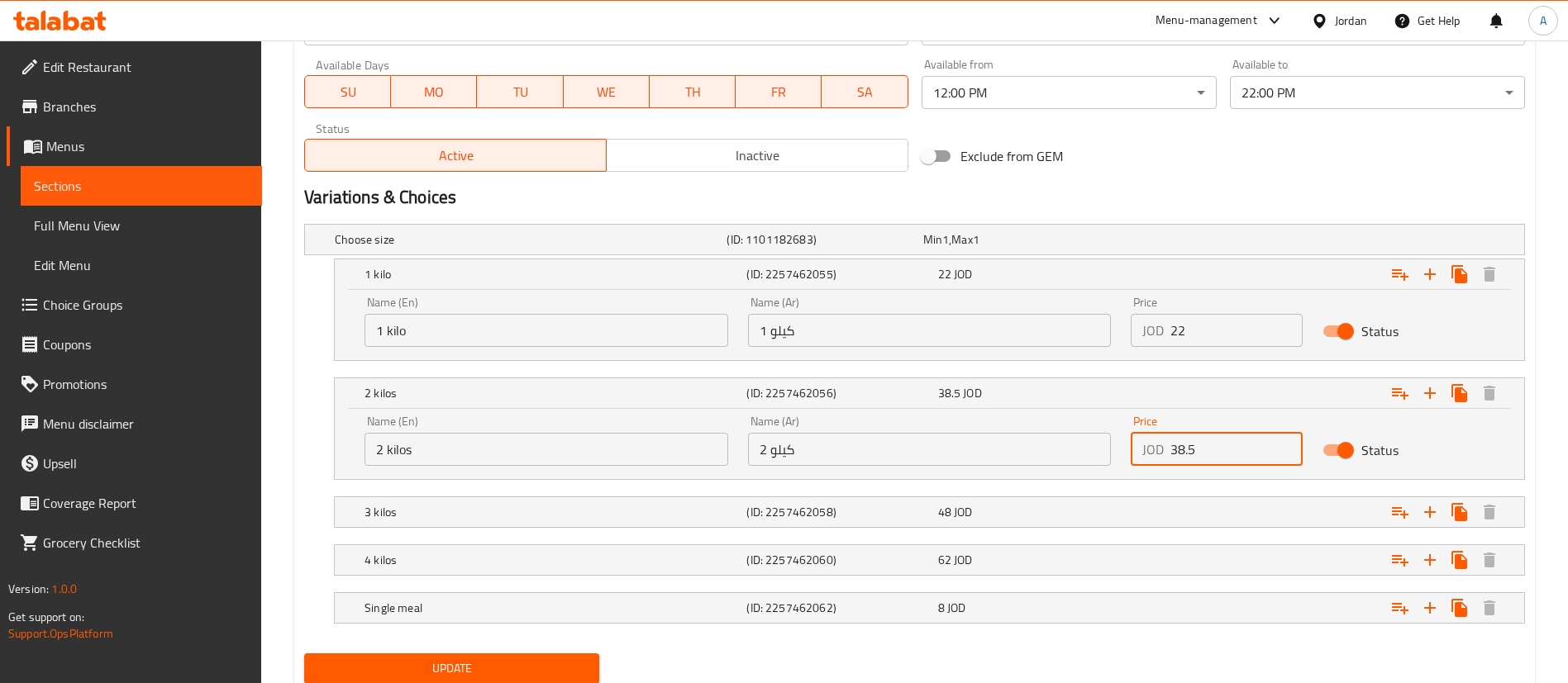
scroll to position [813, 0]
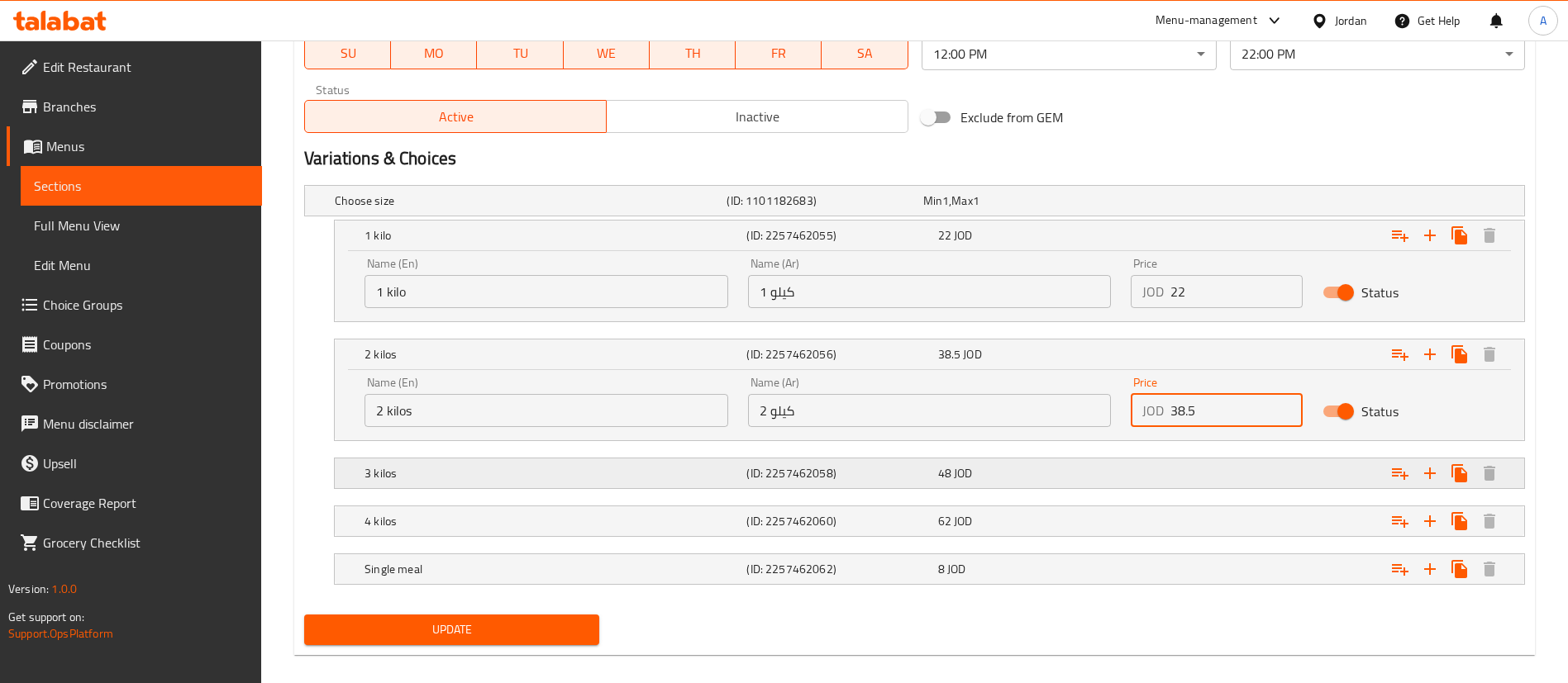
type input "38.5"
click at [1041, 459] on div "3 kilos (ID: 2257462058) 48 JOD" at bounding box center [934, 473] width 1146 height 36
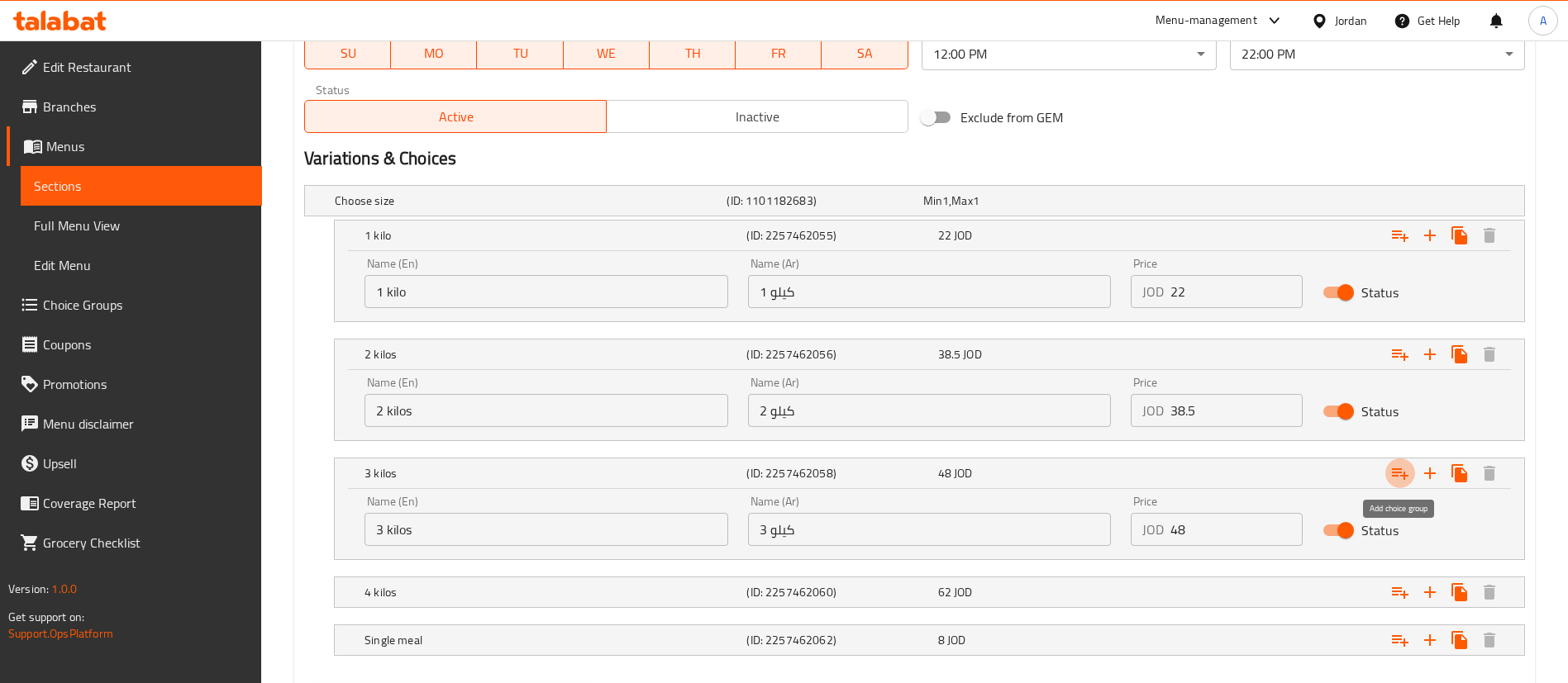
click at [1105, 541] on div "Name (En) 3 kilos Name (En) Name (Ar) 3 كيلو Name (Ar) Price JOD 48 Price Status" at bounding box center [930, 521] width 1150 height 70
type input "4"
type input "52.8"
click at [1067, 619] on nav at bounding box center [914, 618] width 1221 height 13
click at [1071, 607] on div "4 kilos (ID: 2257462060) 62 JOD" at bounding box center [934, 592] width 1146 height 36
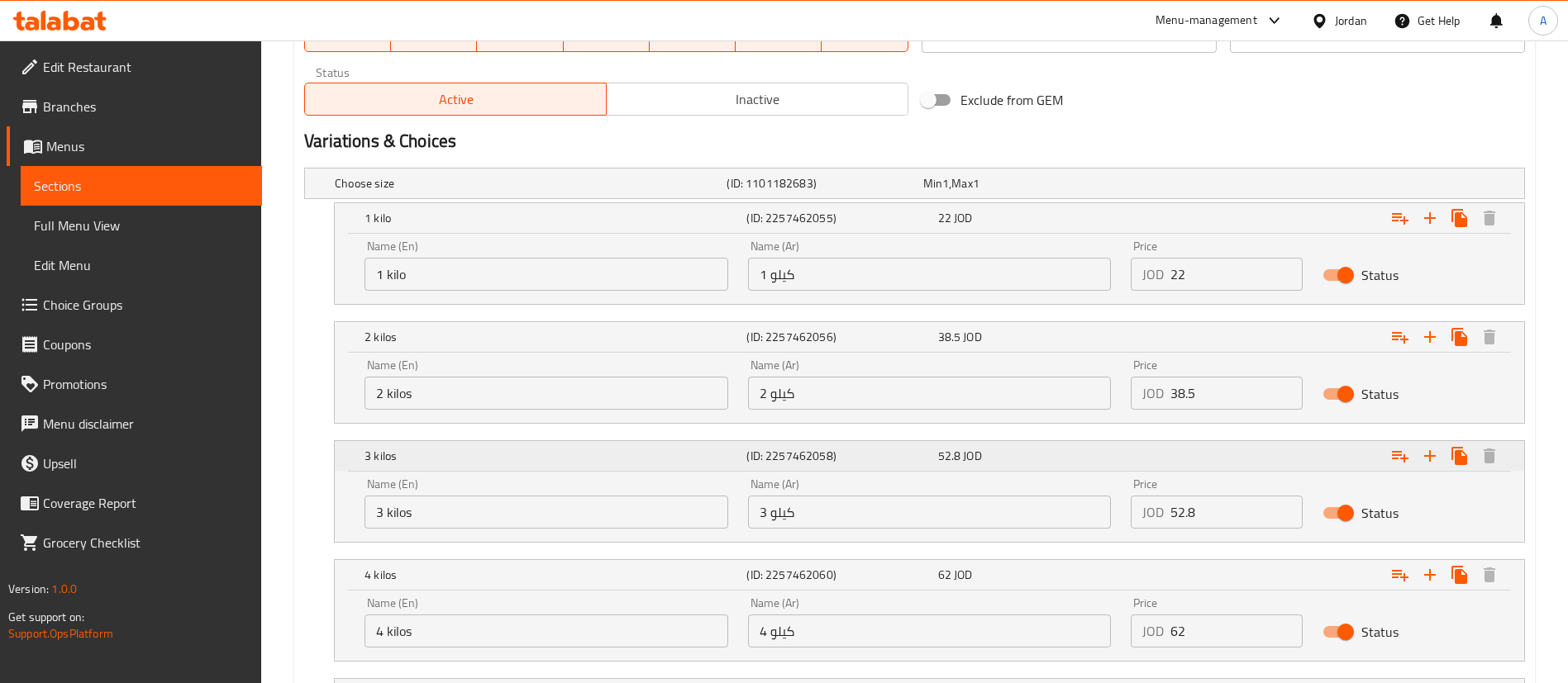
scroll to position [937, 0]
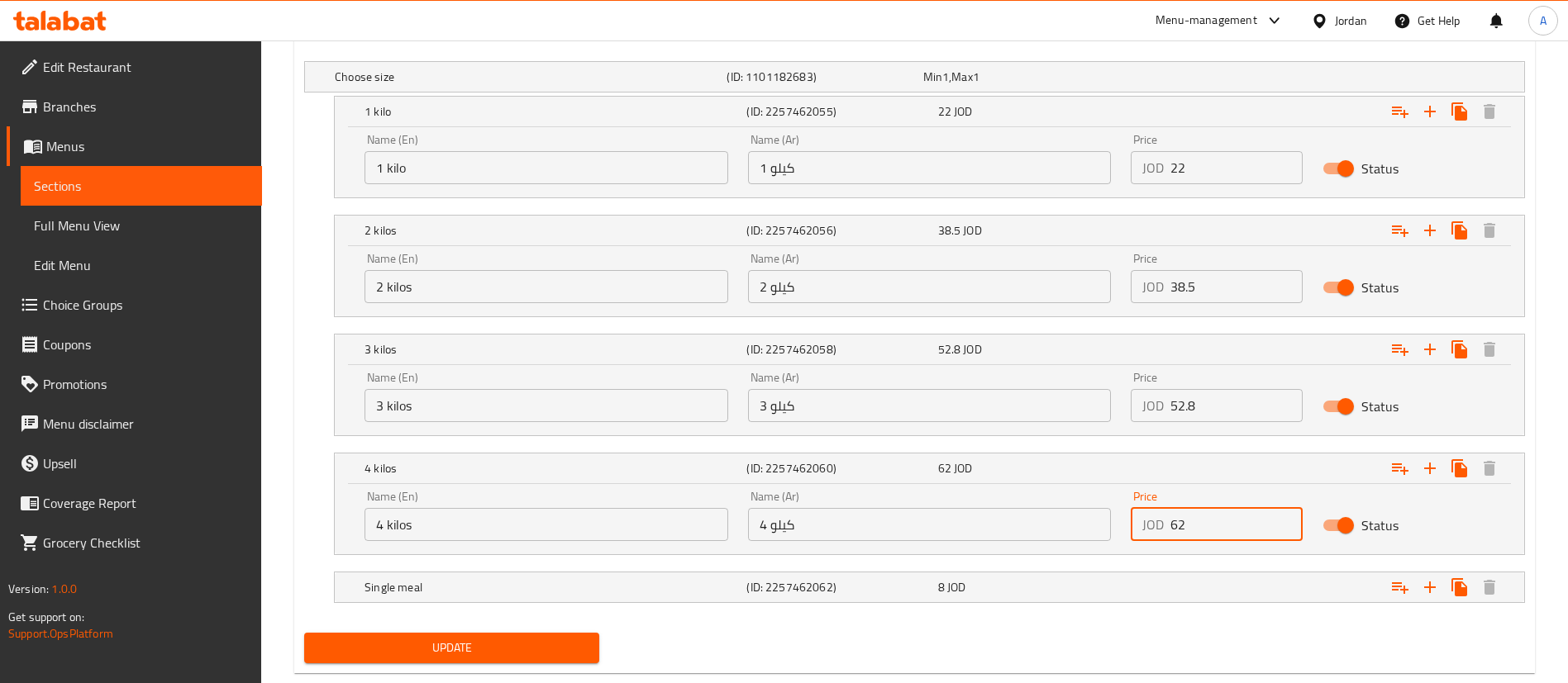
drag, startPoint x: 1233, startPoint y: 514, endPoint x: 1102, endPoint y: 538, distance: 133.2
click at [1102, 538] on div "Name (En) 4 kilos Name (En) Name (Ar) 4 كيلو Name (Ar) Price JOD 62 Price Status" at bounding box center [930, 516] width 1150 height 70
type input "68.2"
click at [1101, 589] on div "8 JOD" at bounding box center [1030, 587] width 184 height 17
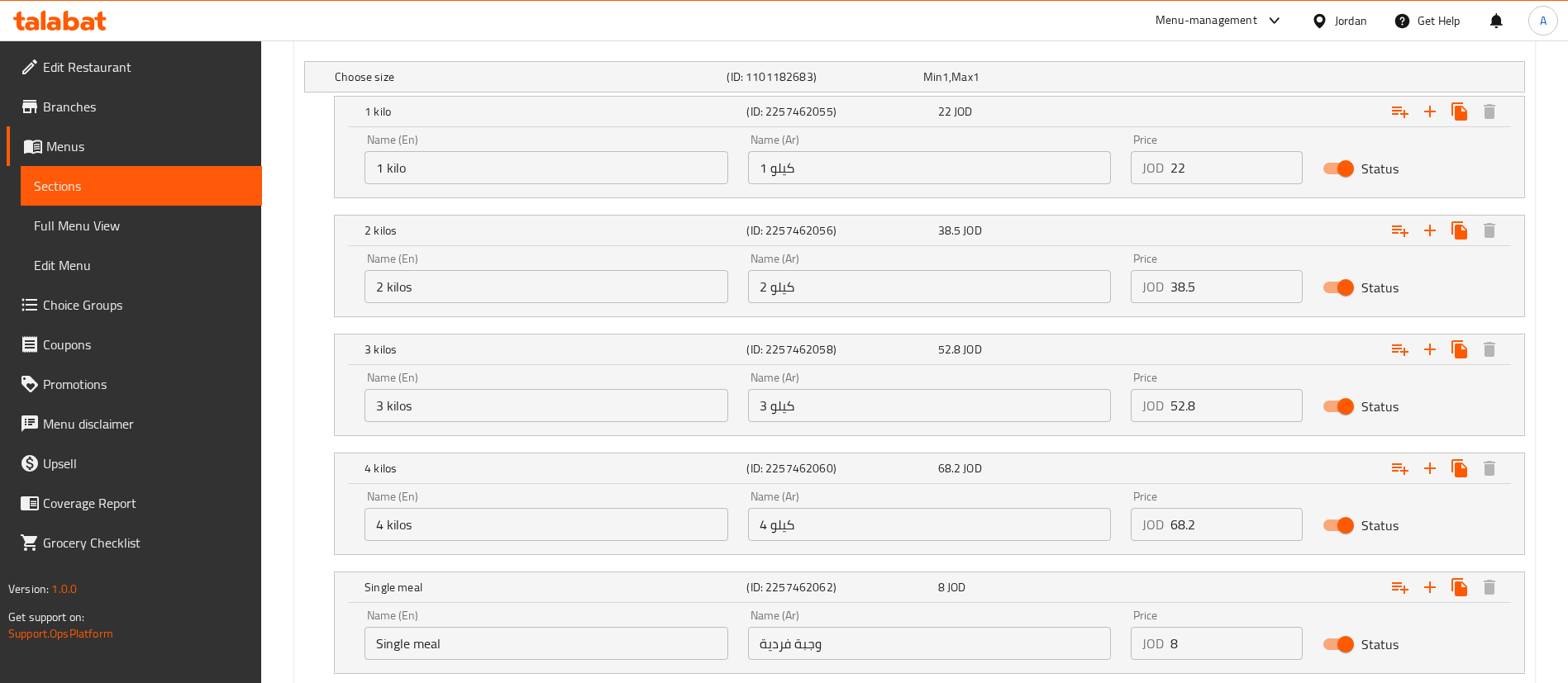
click at [1192, 655] on input "8" at bounding box center [1236, 644] width 132 height 33
type input "8.8"
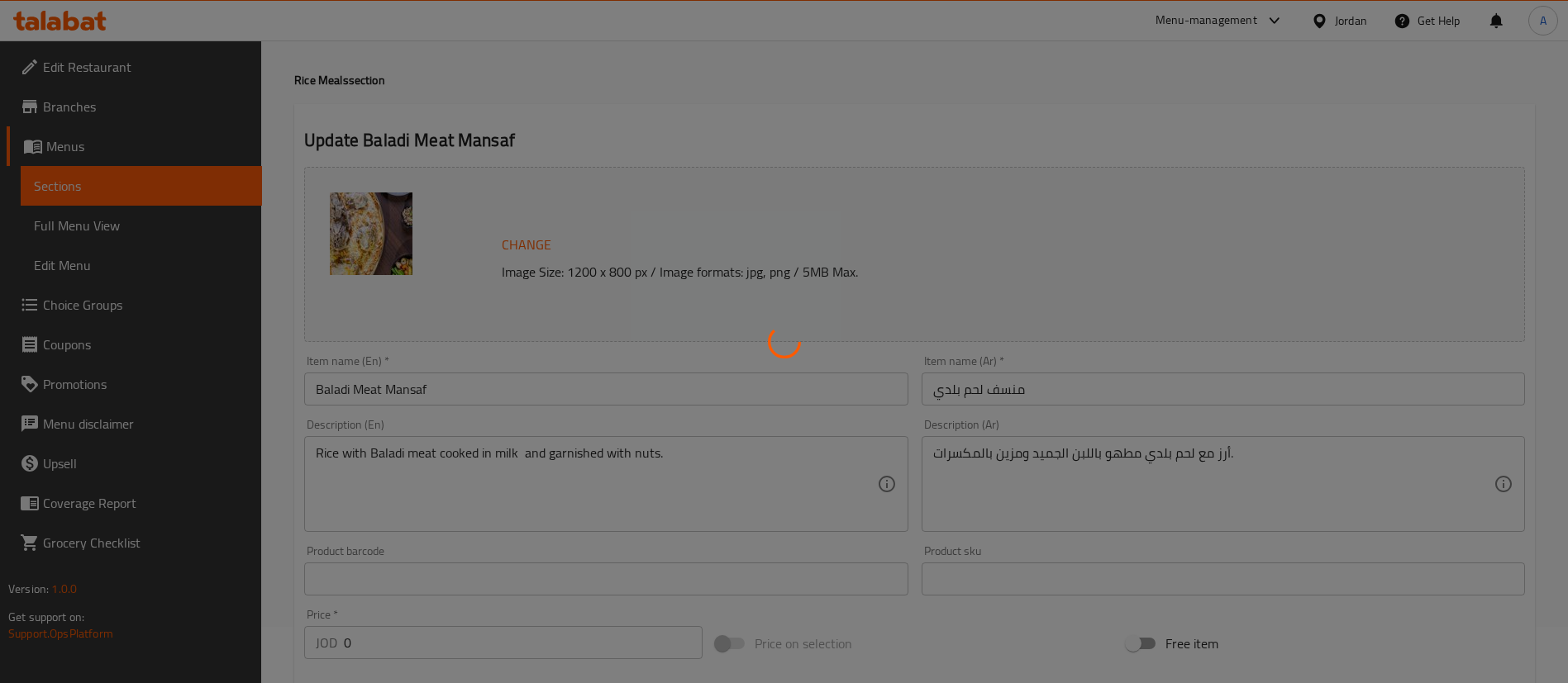
scroll to position [0, 0]
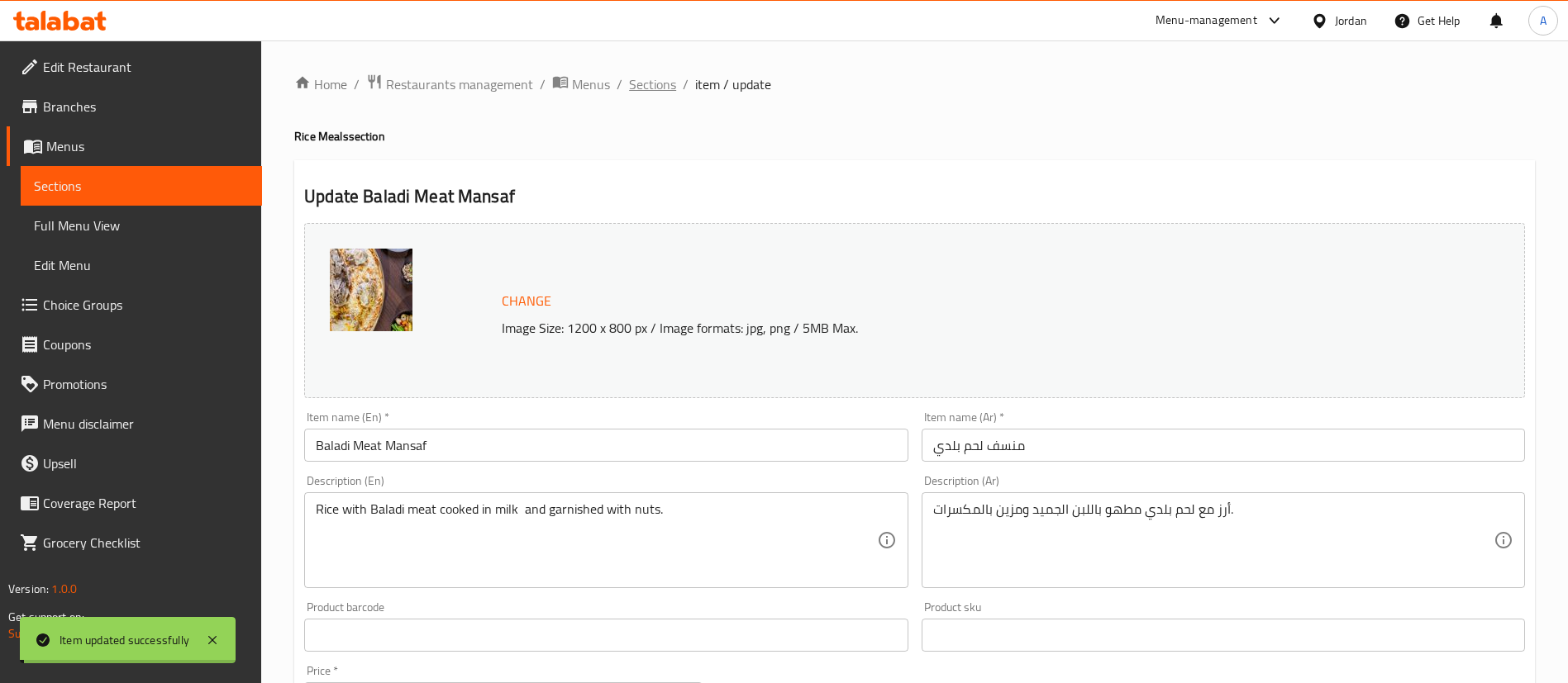
click at [629, 81] on span "Sections" at bounding box center [652, 84] width 48 height 20
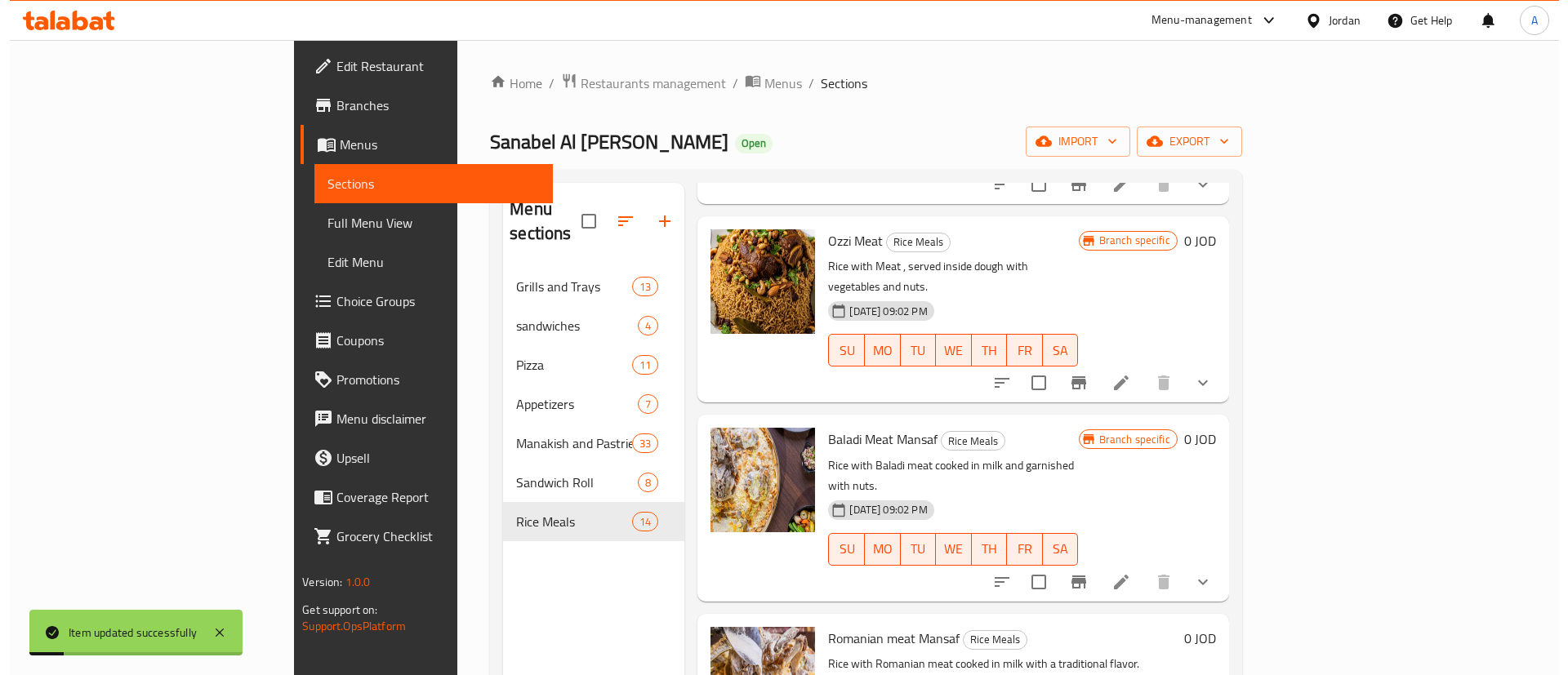
scroll to position [858, 0]
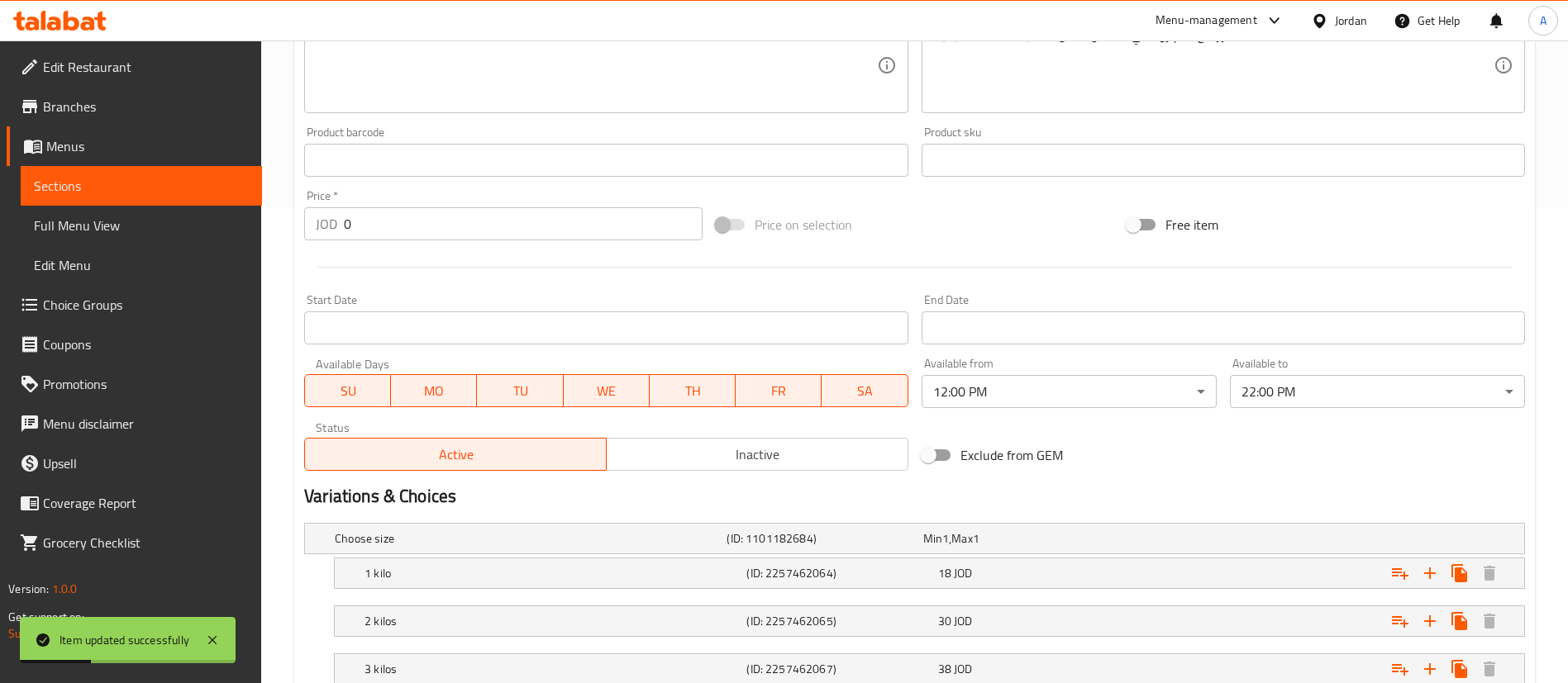
scroll to position [689, 0]
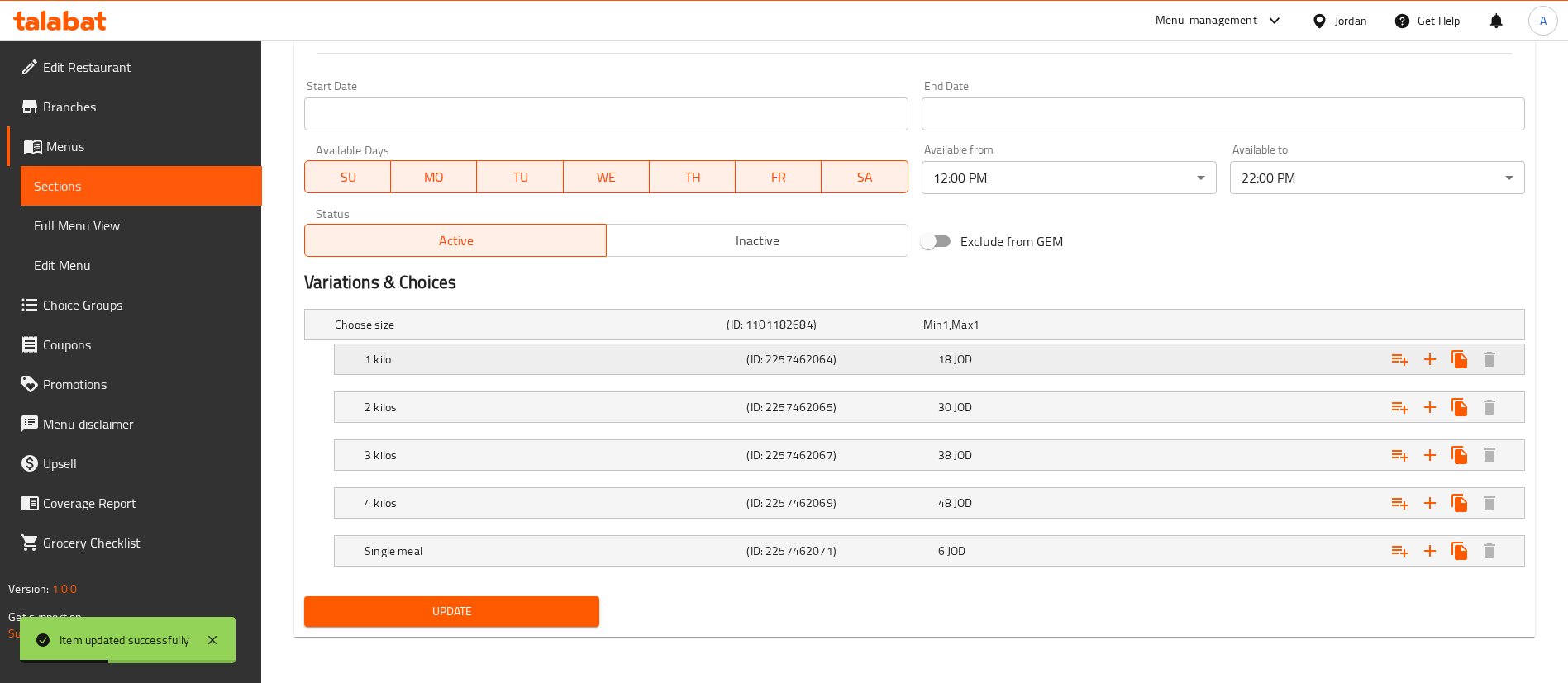
click at [1169, 351] on div "Expand" at bounding box center [1317, 359] width 382 height 36
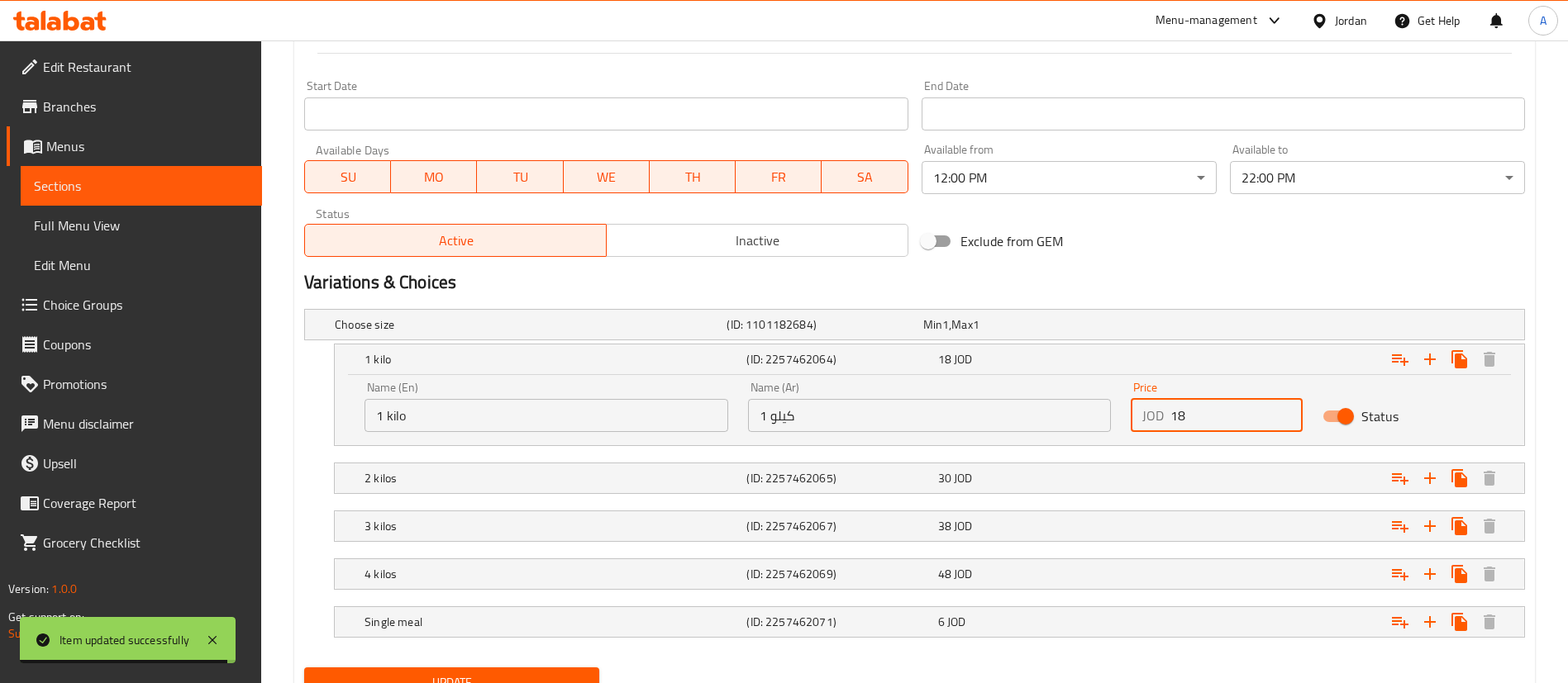
drag, startPoint x: 1213, startPoint y: 415, endPoint x: 1101, endPoint y: 427, distance: 112.6
click at [1129, 426] on div "Price JOD 18 Price" at bounding box center [1217, 407] width 192 height 70
paste input "9."
type input "19.8"
click at [1120, 483] on div "30 JOD" at bounding box center [1030, 478] width 184 height 17
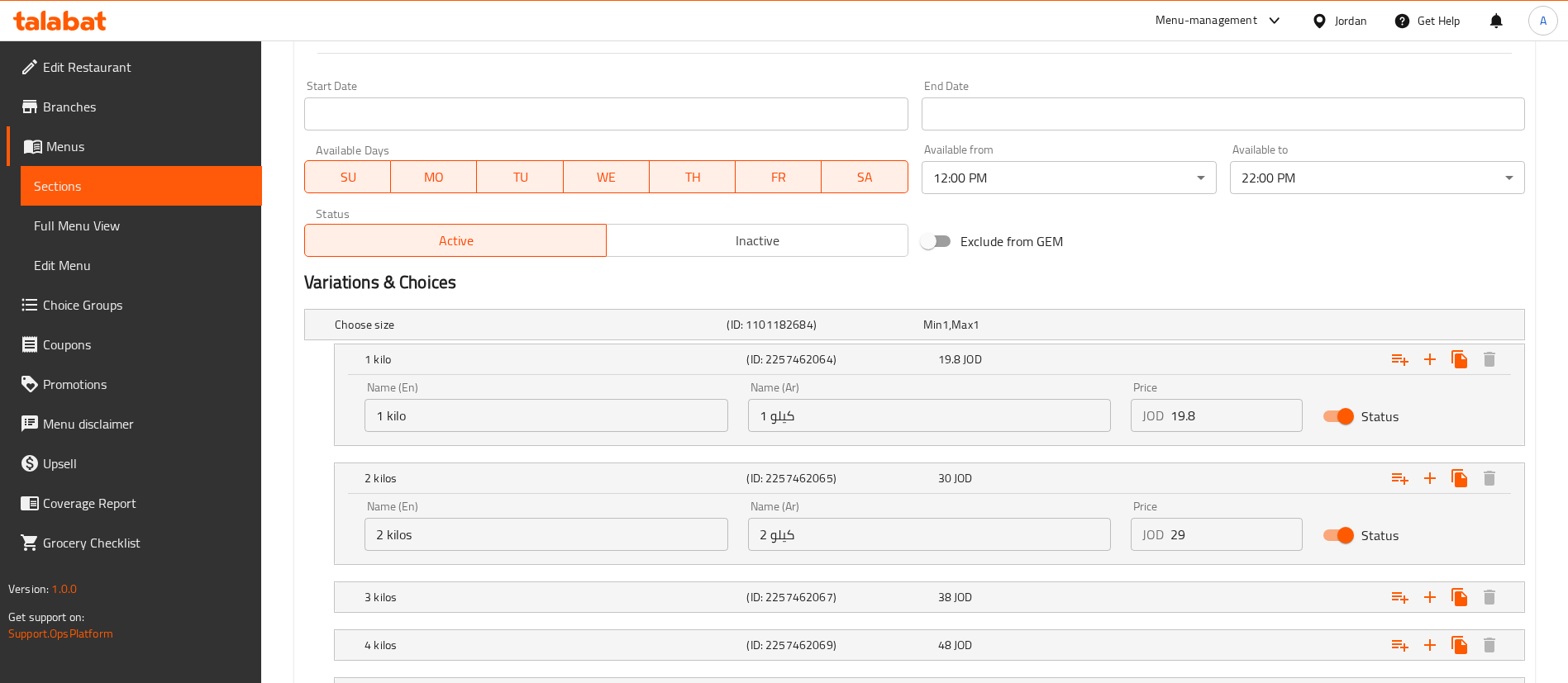
drag, startPoint x: 1167, startPoint y: 548, endPoint x: 1145, endPoint y: 548, distance: 22.0
click at [1170, 548] on input "29" at bounding box center [1236, 535] width 132 height 33
drag, startPoint x: 1152, startPoint y: 540, endPoint x: 1035, endPoint y: 539, distance: 117.0
click at [1025, 543] on div "Name (En) 2 kilos Name (En) Name (Ar) 2 كيلو Name (Ar) Price JOD 2933 Price Sta…" at bounding box center [930, 526] width 1150 height 70
click at [1188, 532] on input "333" at bounding box center [1236, 535] width 132 height 33
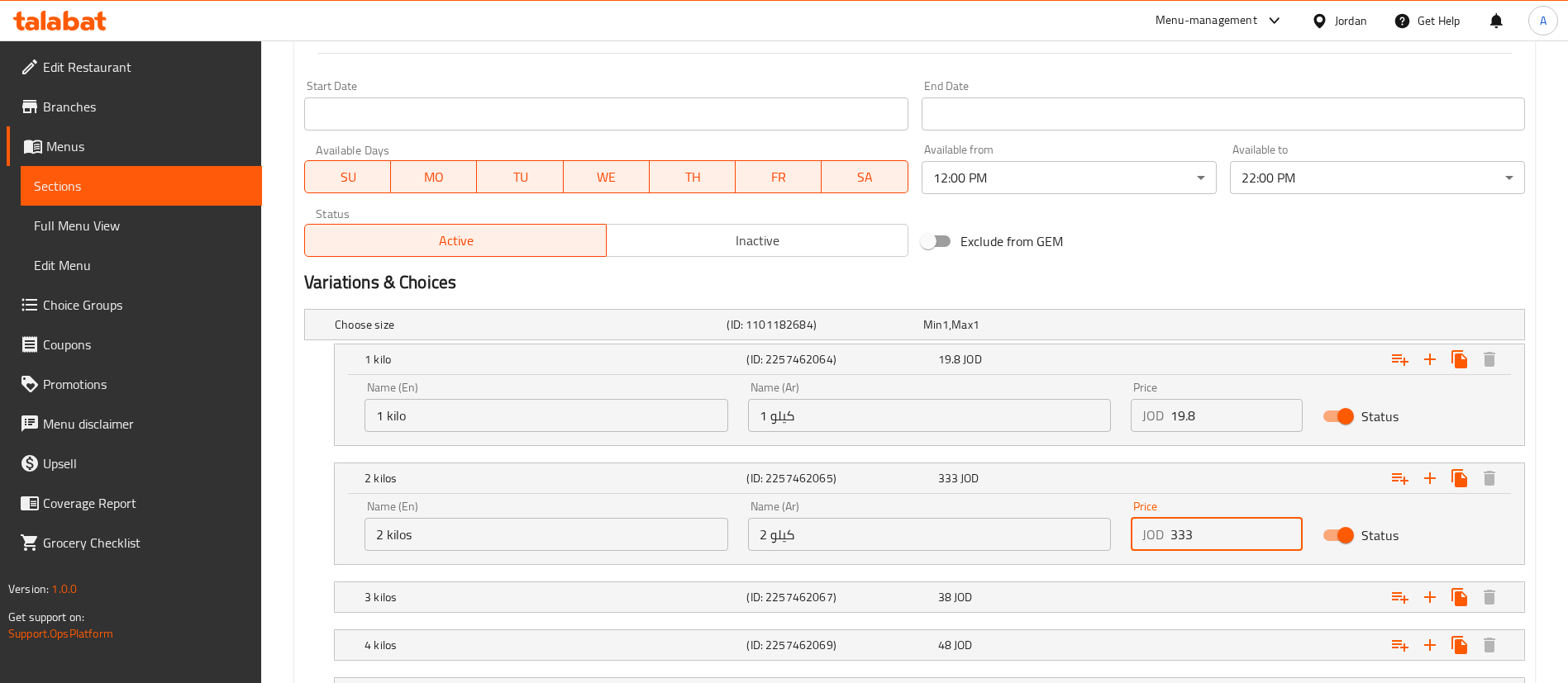
drag, startPoint x: 1167, startPoint y: 545, endPoint x: 1048, endPoint y: 562, distance: 120.2
click at [1056, 561] on div "Name (En) 2 kilos Name (En) Name (Ar) 2 كيلو Name (Ar) Price JOD 333 Price Stat…" at bounding box center [929, 529] width 1189 height 70
click at [1205, 520] on input "3333" at bounding box center [1236, 535] width 132 height 33
drag, startPoint x: 1216, startPoint y: 532, endPoint x: 1035, endPoint y: 535, distance: 181.0
click at [1046, 537] on div "Name (En) 2 kilos Name (En) Name (Ar) 2 كيلو Name (Ar) Price JOD 3333 Price Sta…" at bounding box center [930, 526] width 1150 height 70
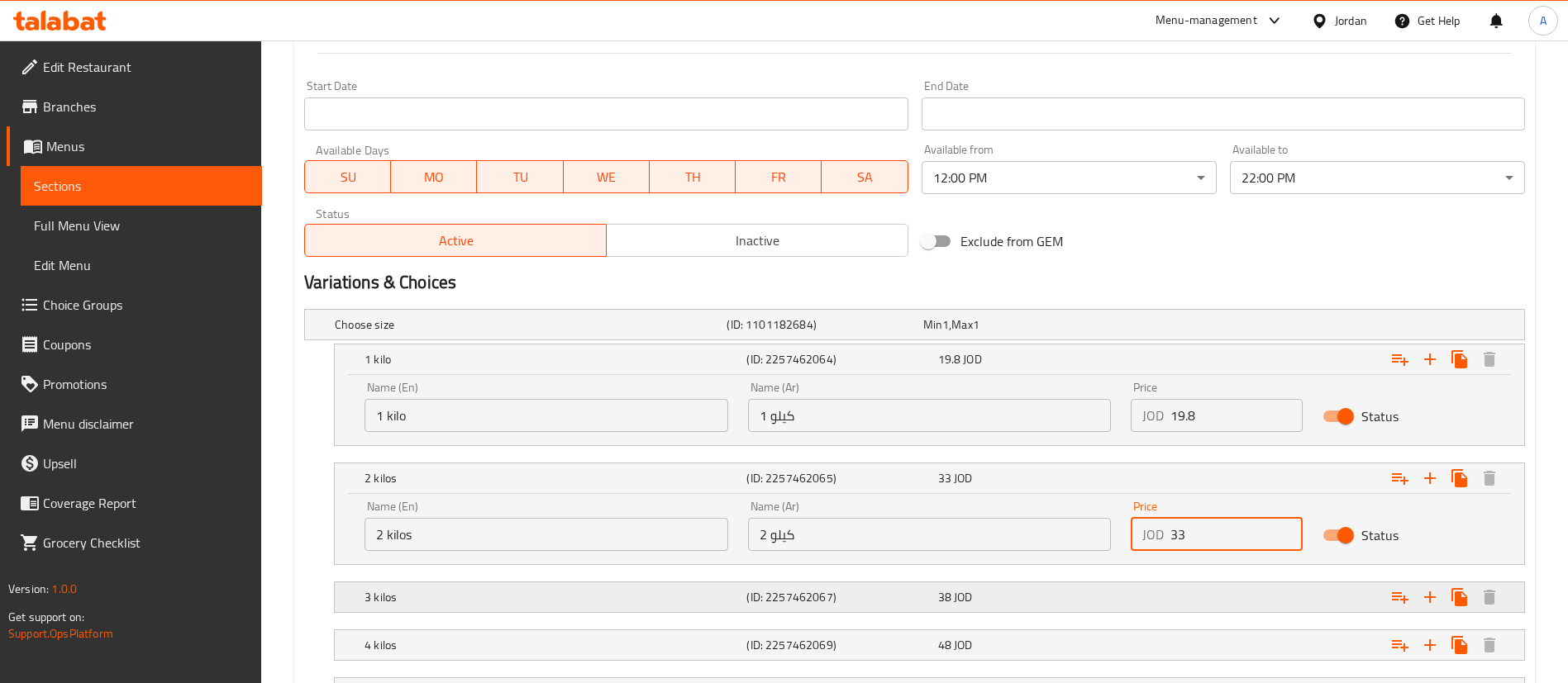
type input "33"
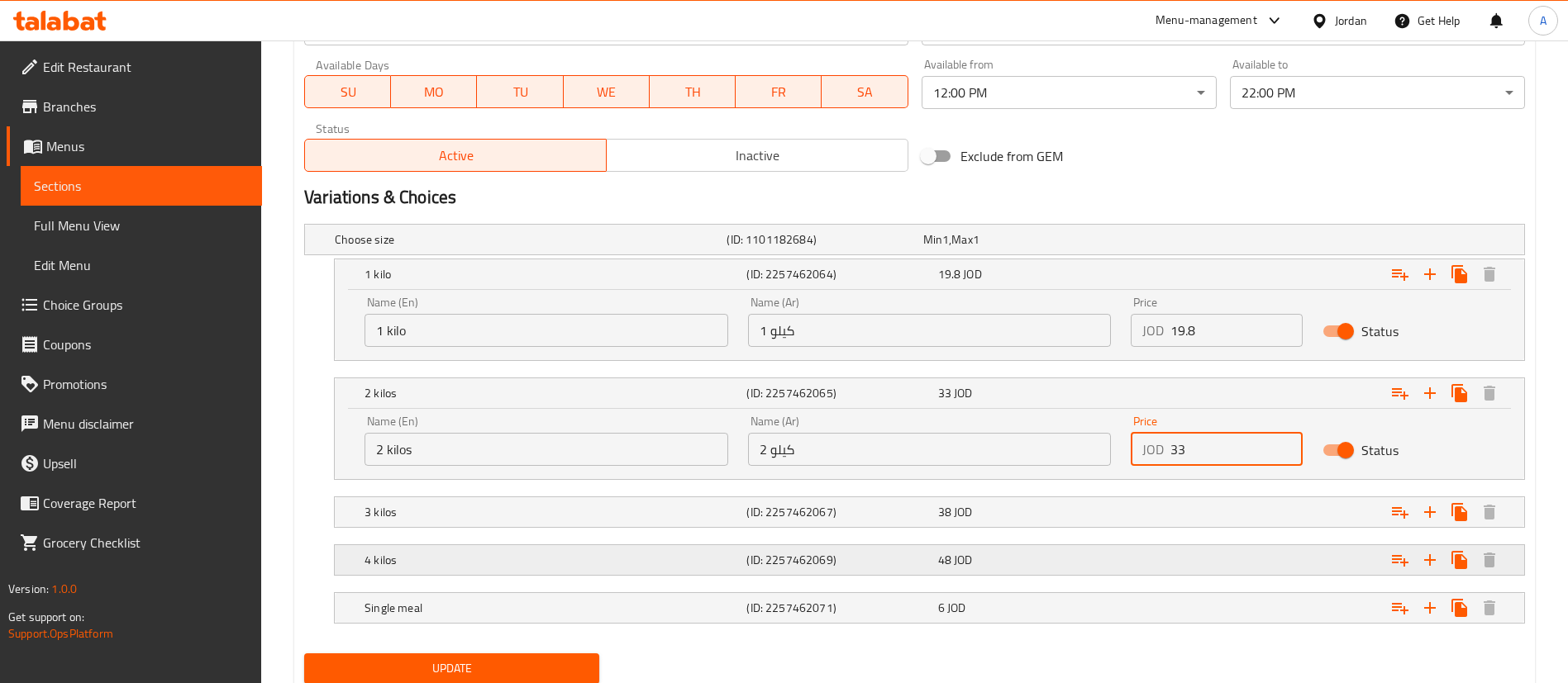
scroll to position [813, 0]
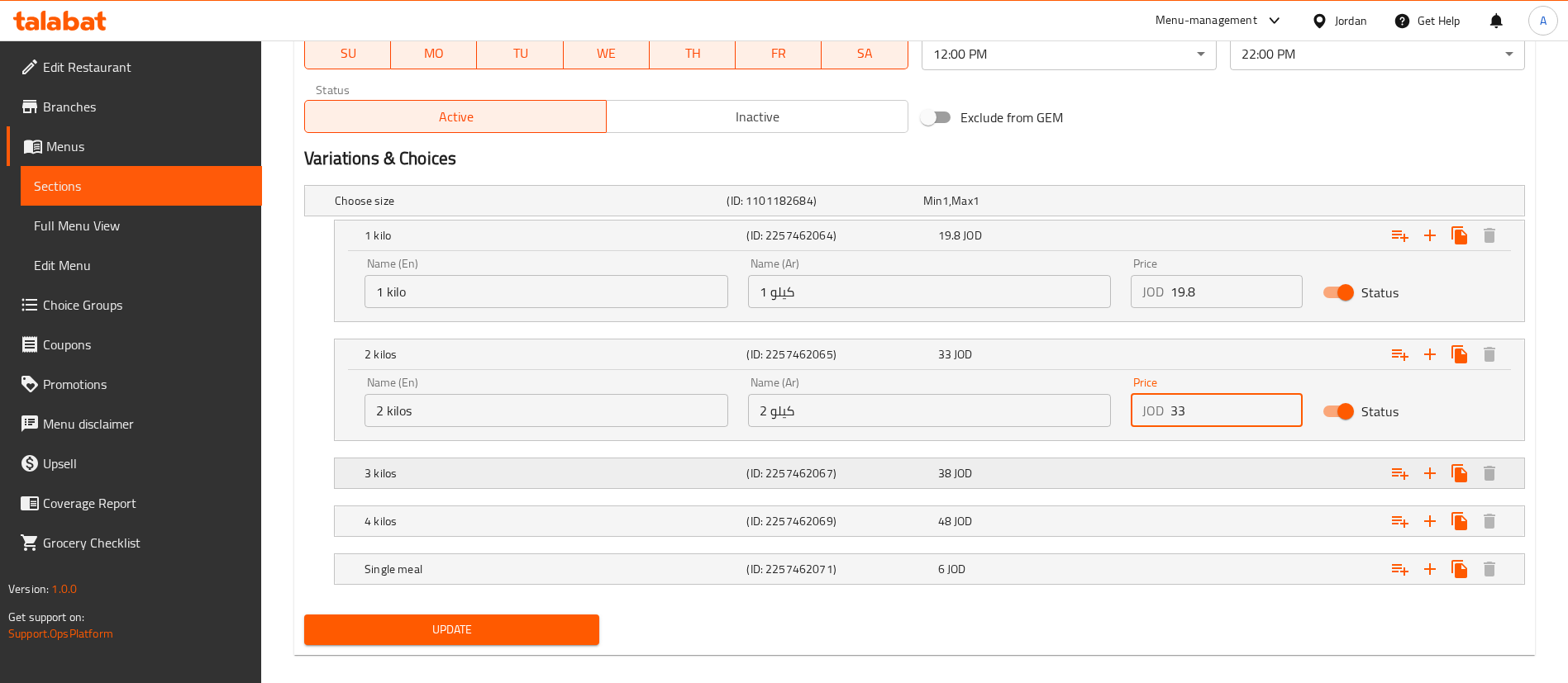
click at [1203, 479] on div "Expand" at bounding box center [1317, 473] width 382 height 36
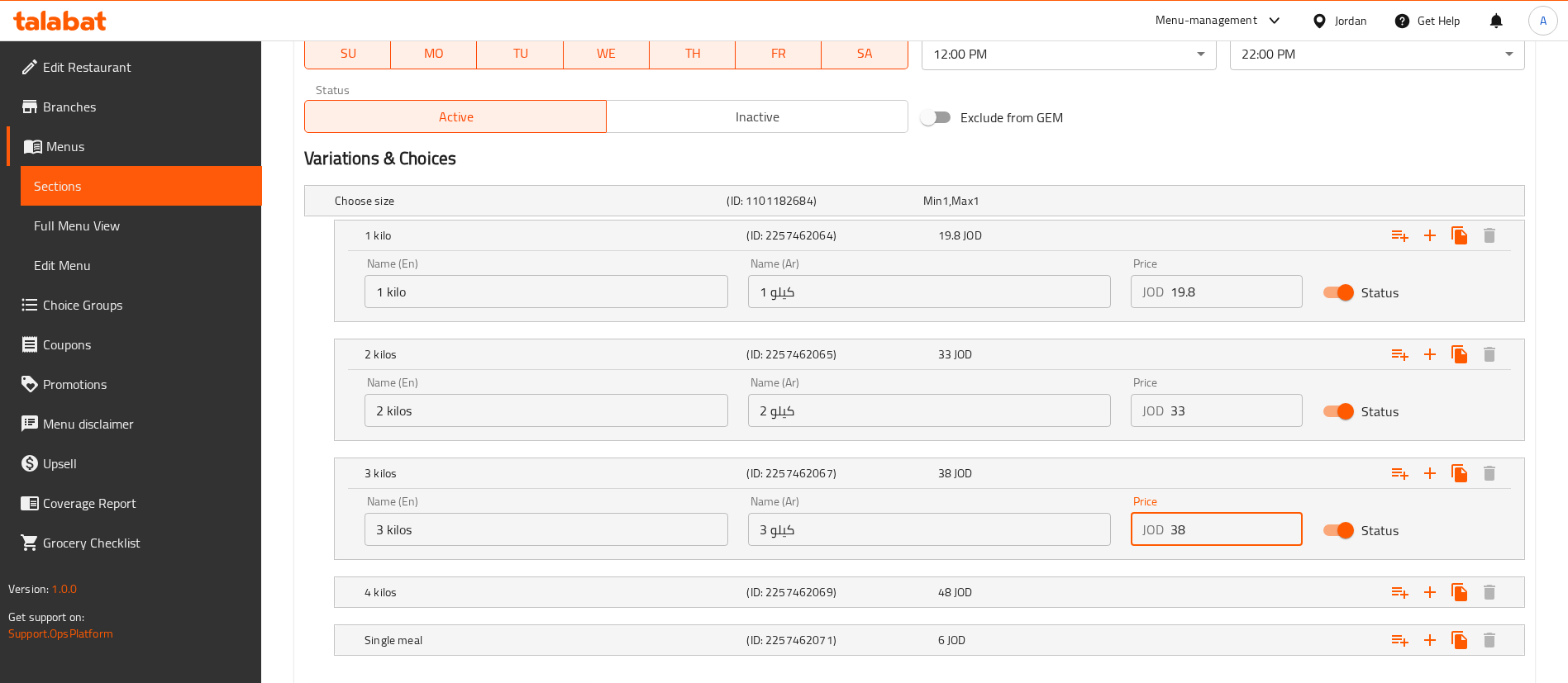
drag, startPoint x: 1131, startPoint y: 553, endPoint x: 1083, endPoint y: 554, distance: 48.0
click at [1088, 554] on div "Name (En) 3 kilos Name (En) Name (Ar) 3 كيلو Name (Ar) Price JOD 38 Price Status" at bounding box center [930, 521] width 1150 height 70
paste input "41."
type input "41.8"
click at [980, 579] on div "4 kilos (ID: 2257462069) 48 JOD" at bounding box center [934, 592] width 1146 height 36
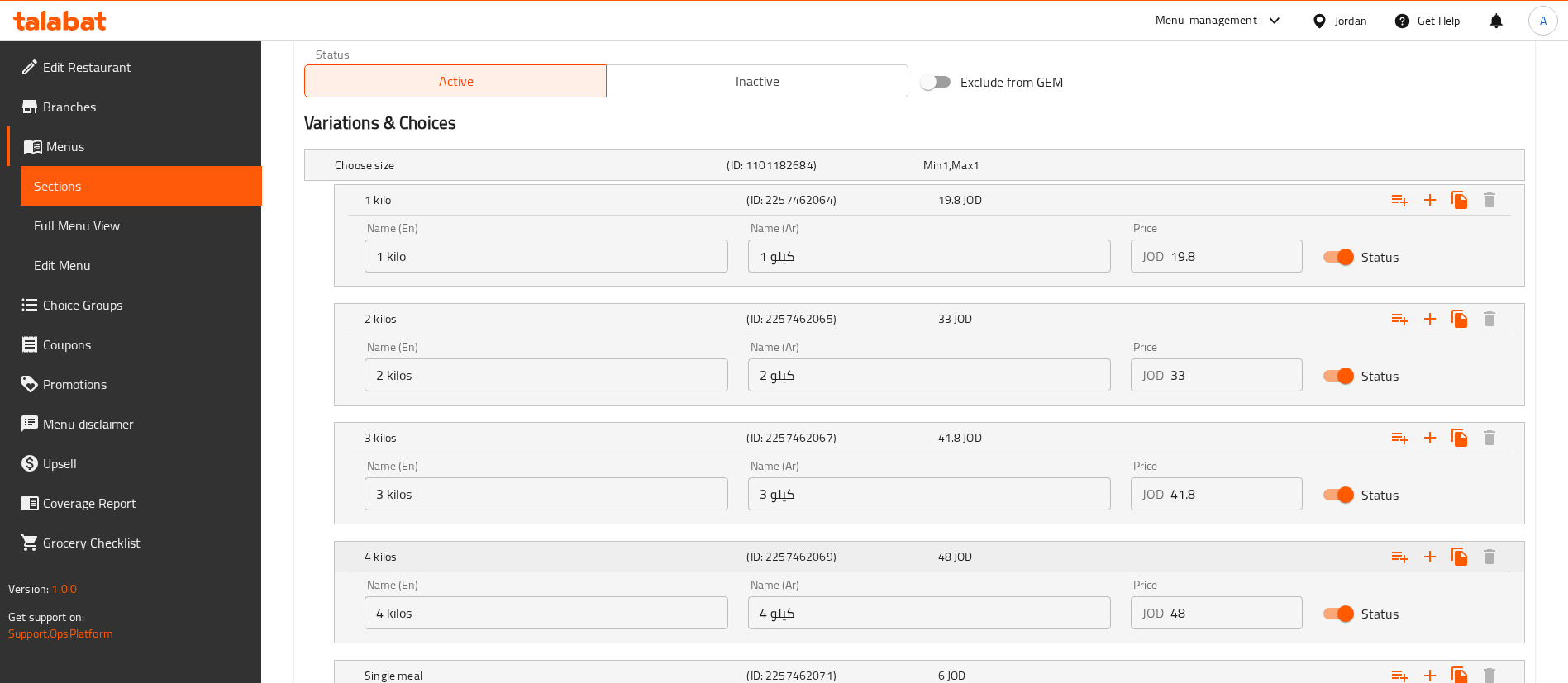
scroll to position [937, 0]
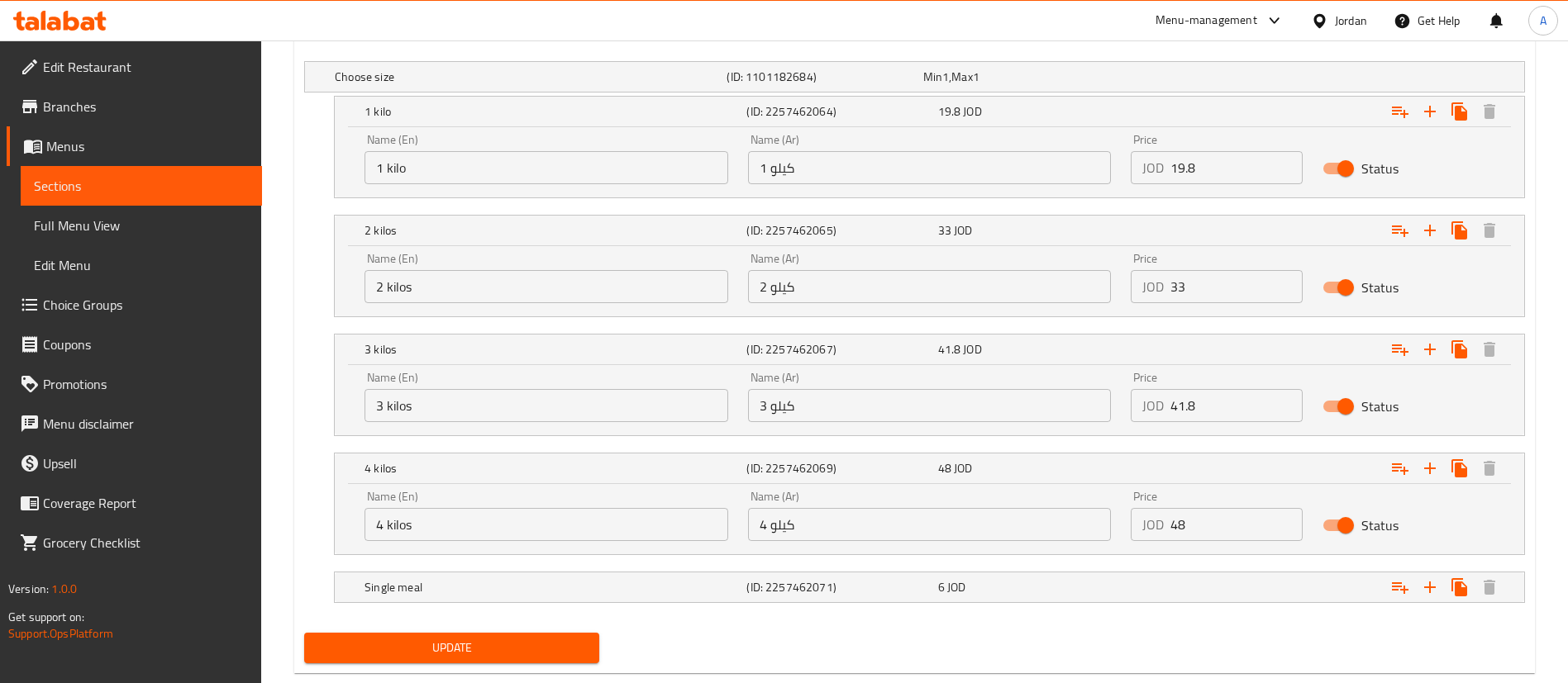
drag, startPoint x: 1228, startPoint y: 525, endPoint x: 978, endPoint y: 544, distance: 250.7
click at [1020, 546] on div "Name (En) 4 kilos Name (En) Name (Ar) 4 كيلو Name (Ar) Price JOD 48 Price Status" at bounding box center [930, 516] width 1150 height 70
type input "52.8"
click at [964, 606] on nav at bounding box center [914, 613] width 1221 height 13
click at [972, 591] on div "6 JOD" at bounding box center [1030, 587] width 184 height 17
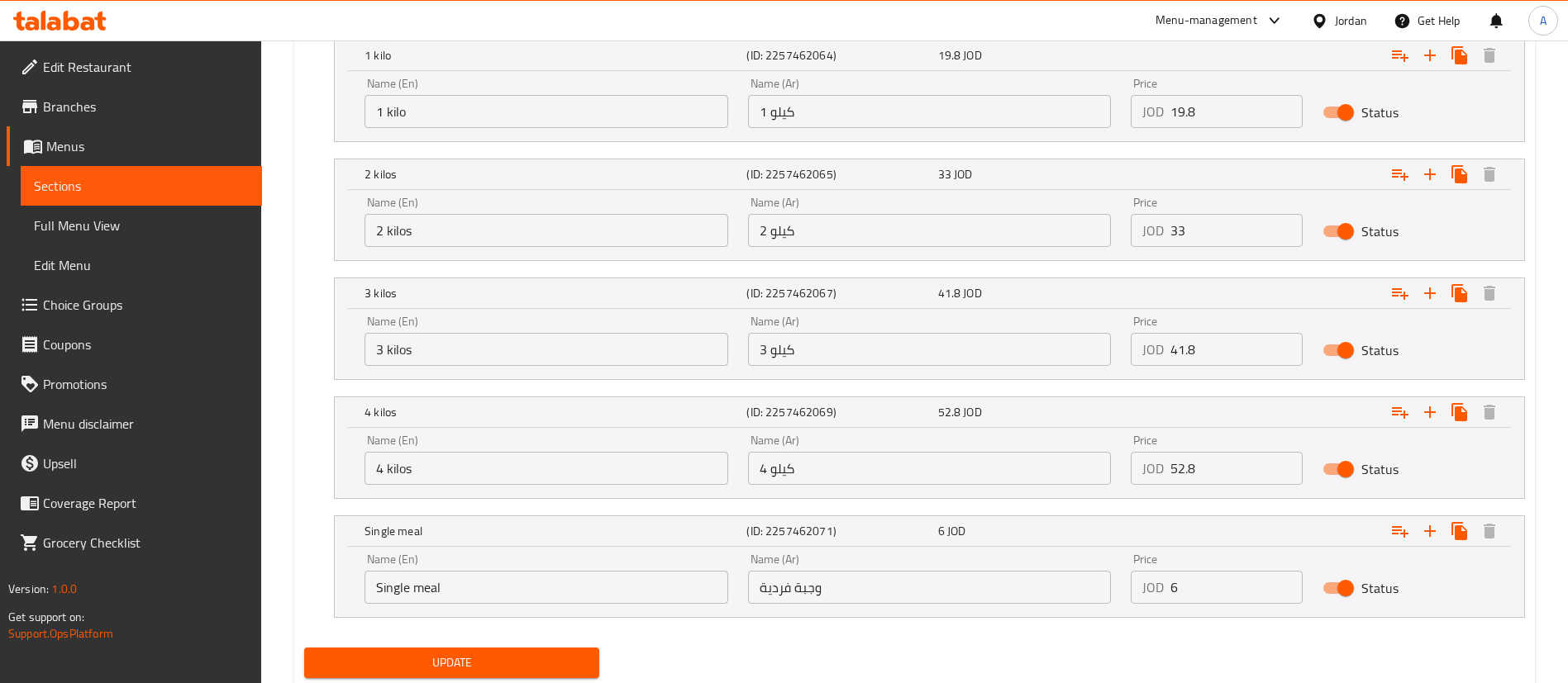
scroll to position [1045, 0]
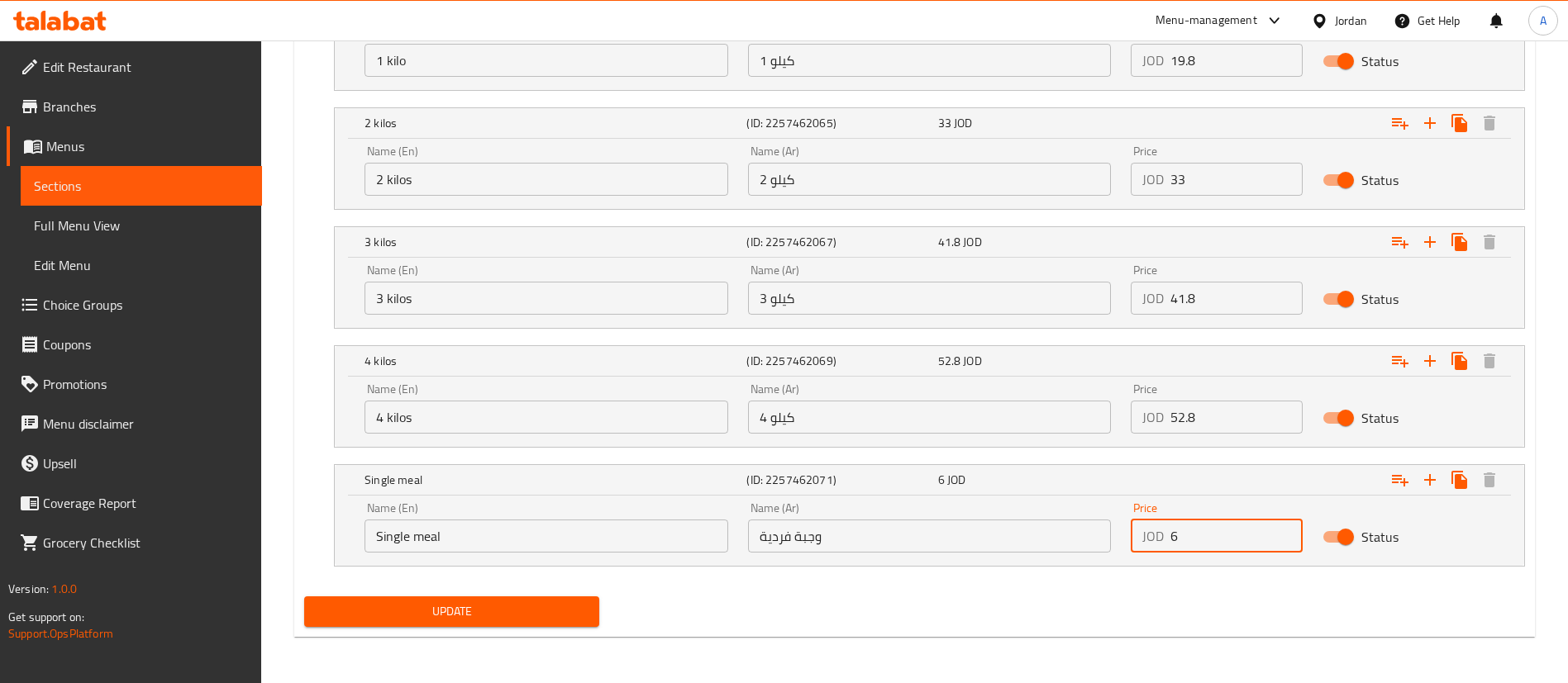
drag, startPoint x: 1225, startPoint y: 540, endPoint x: 1164, endPoint y: 547, distance: 61.4
click at [1165, 547] on div "JOD 6 Price" at bounding box center [1216, 537] width 172 height 33
type input "6.6"
click at [493, 570] on nav at bounding box center [914, 577] width 1221 height 13
click at [493, 592] on div "Update" at bounding box center [452, 612] width 308 height 44
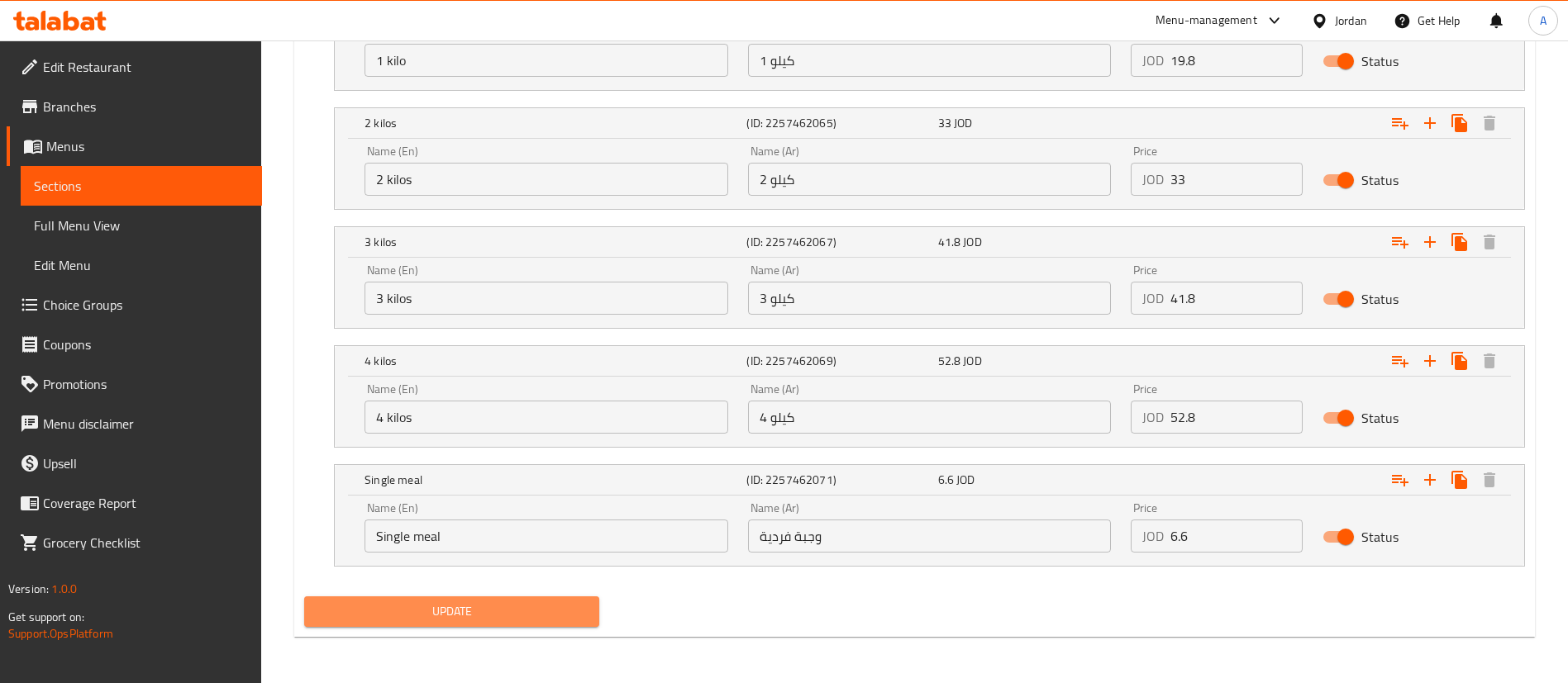
click at [495, 606] on span "Update" at bounding box center [452, 611] width 269 height 20
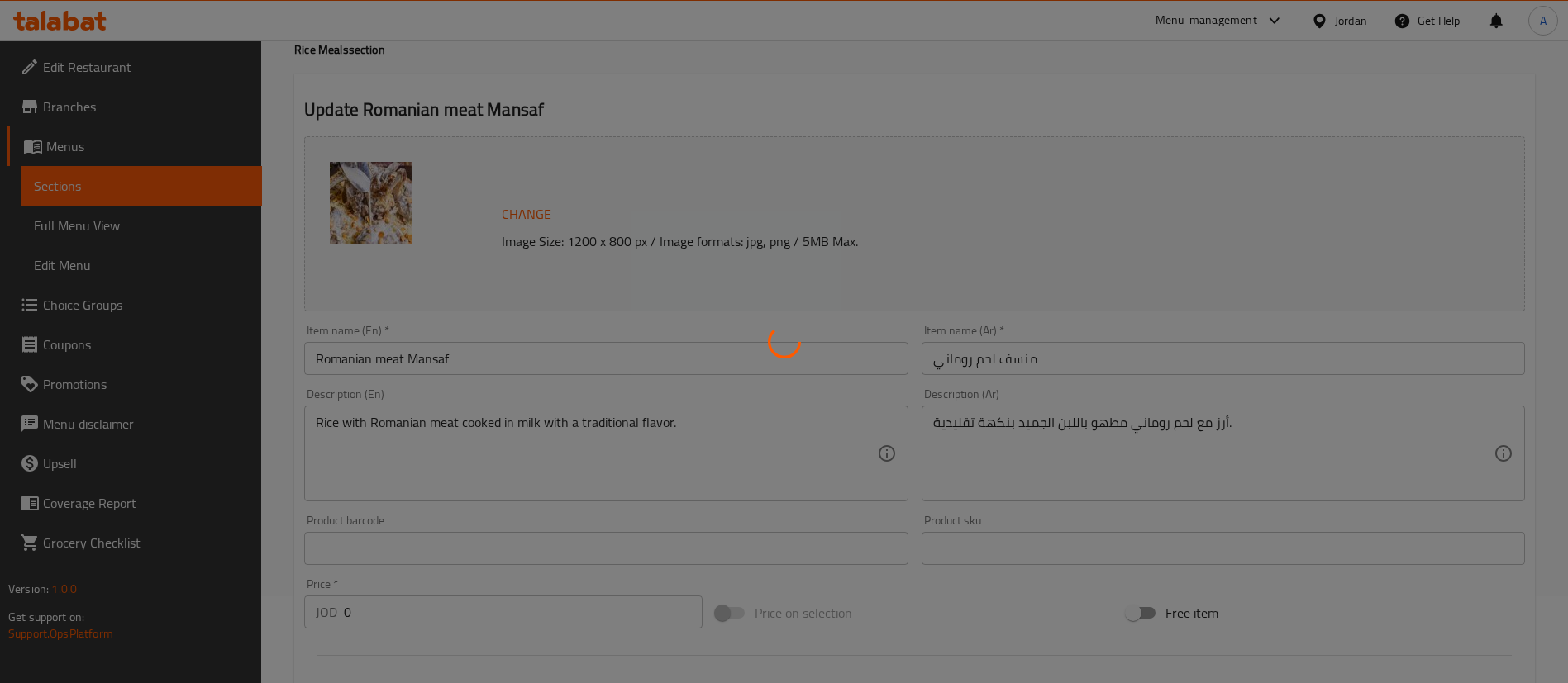
scroll to position [0, 0]
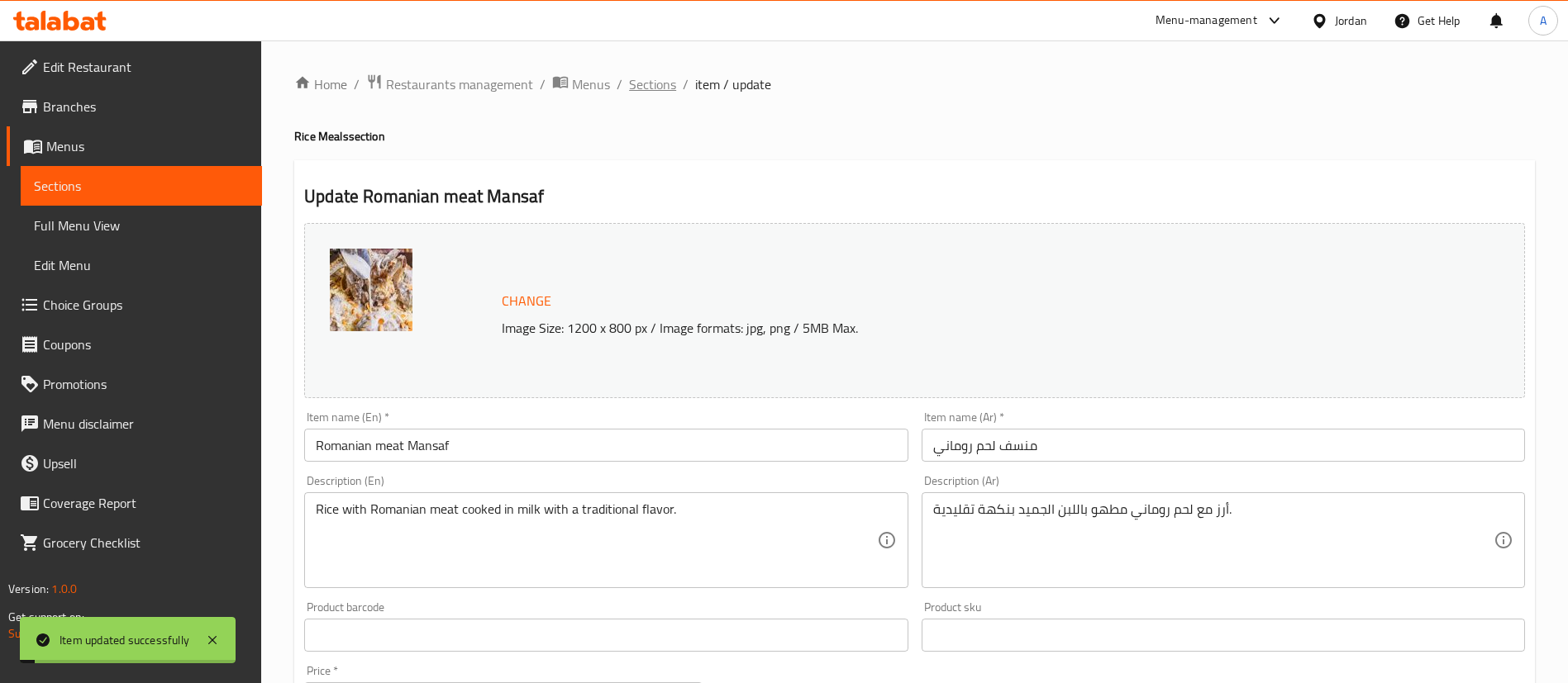
click at [647, 79] on span "Sections" at bounding box center [652, 84] width 48 height 20
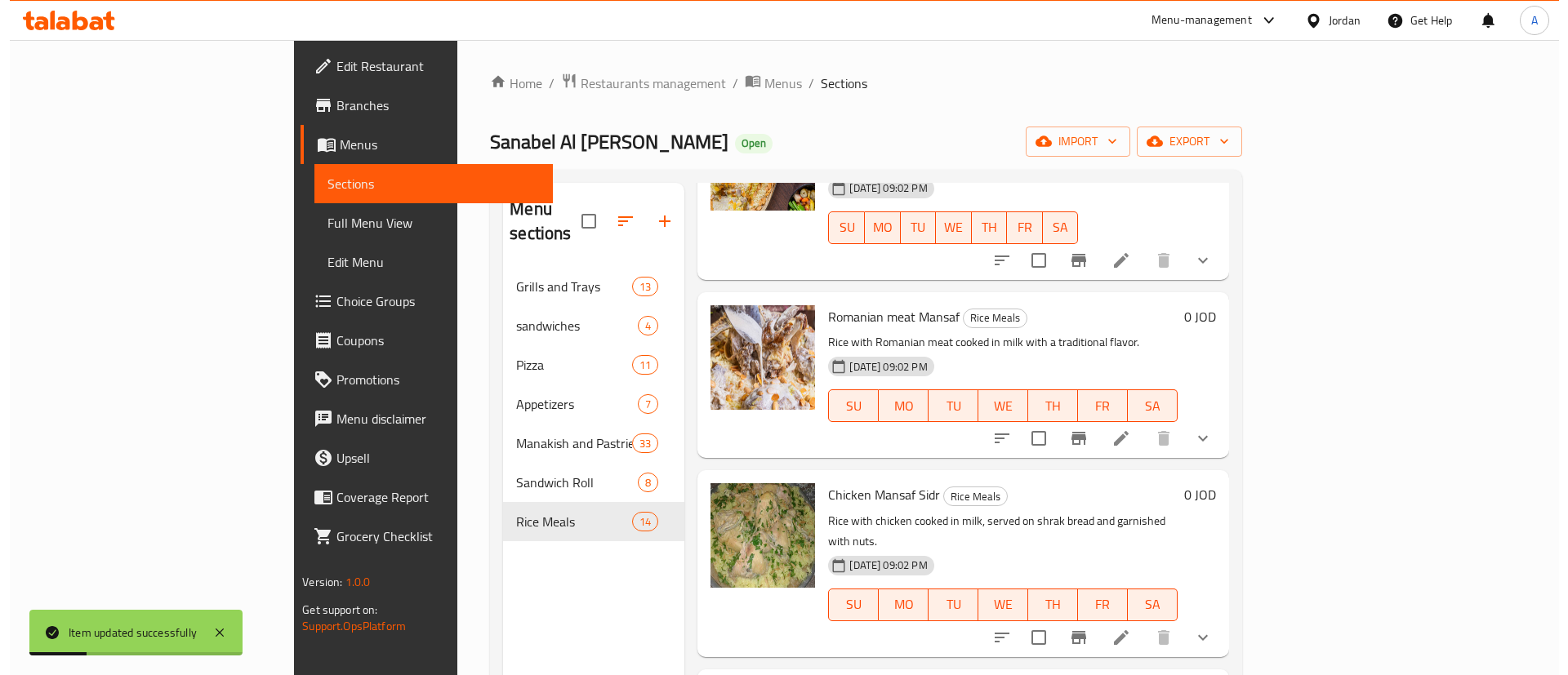
scroll to position [1102, 0]
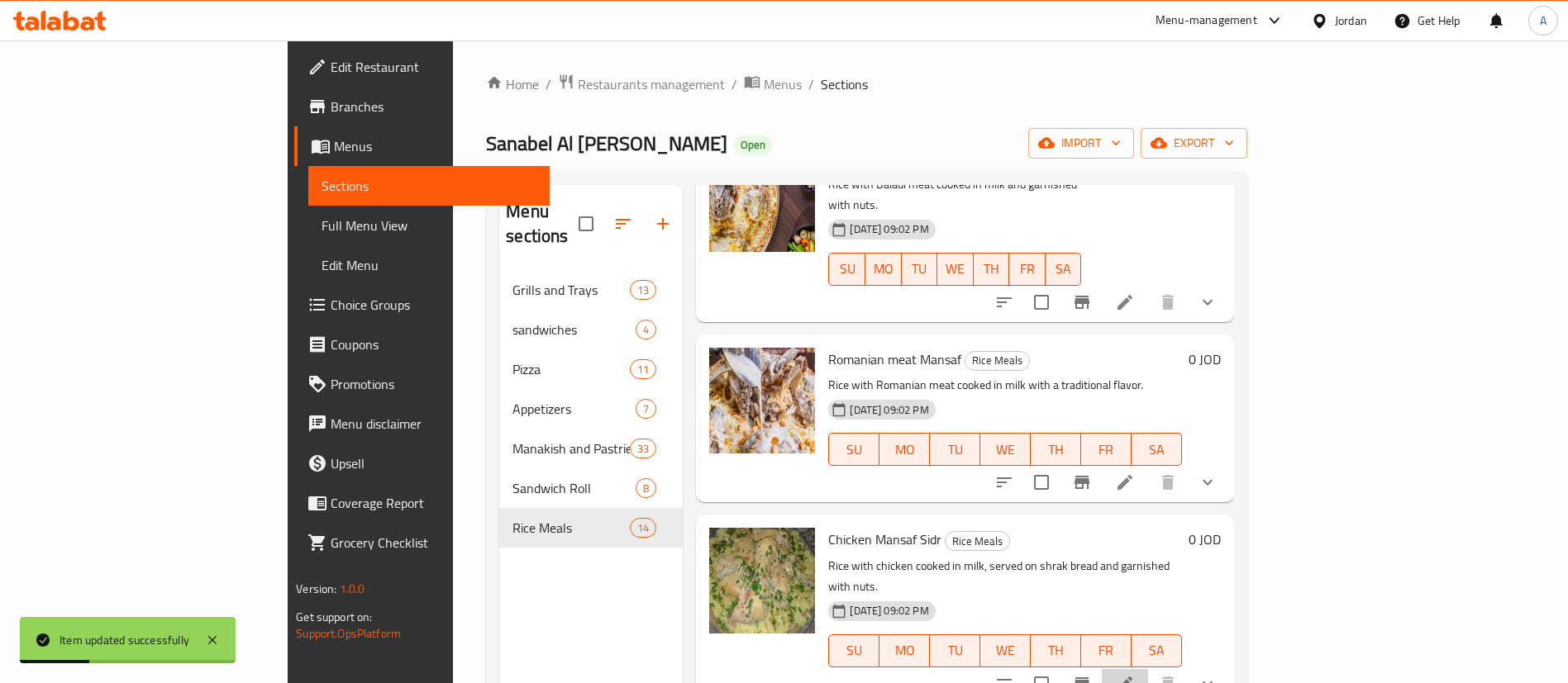
click at [1148, 669] on li at bounding box center [1124, 684] width 47 height 30
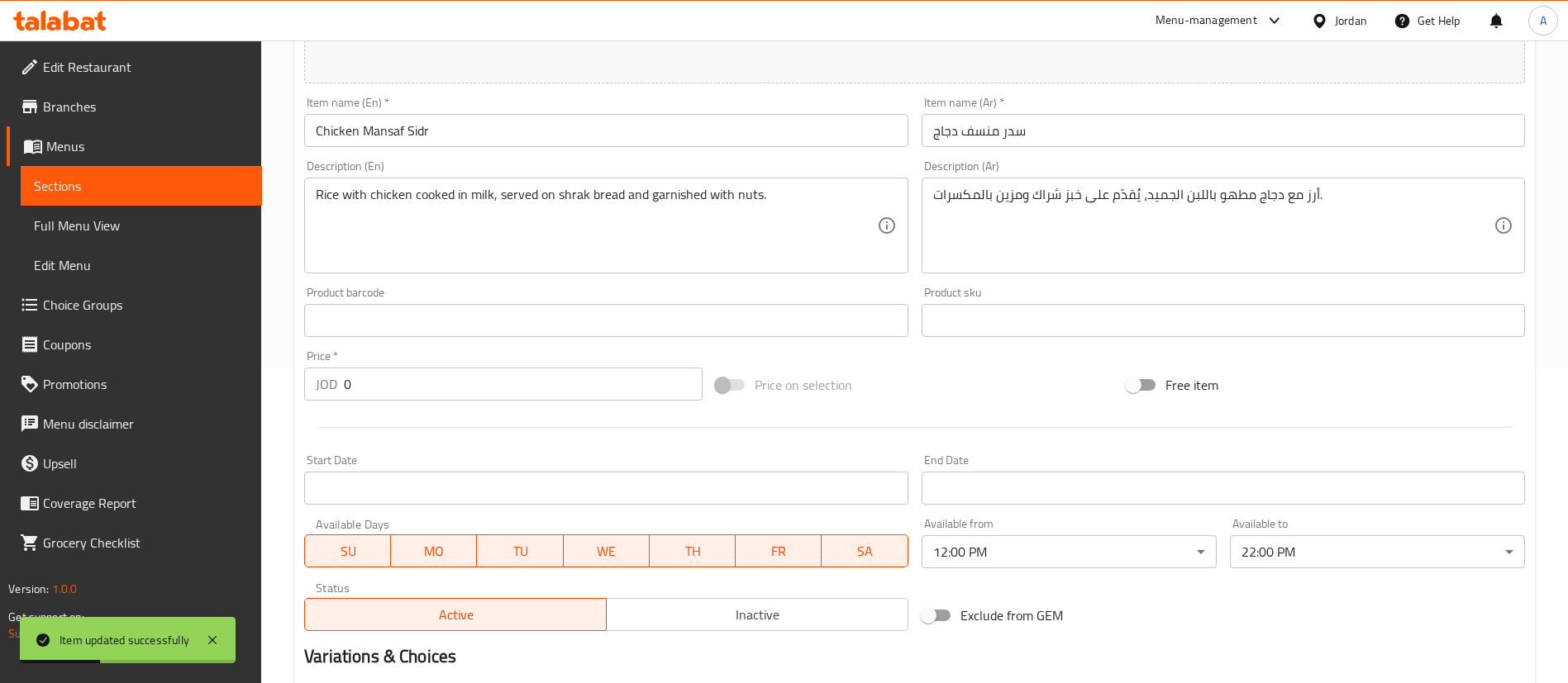
scroll to position [689, 0]
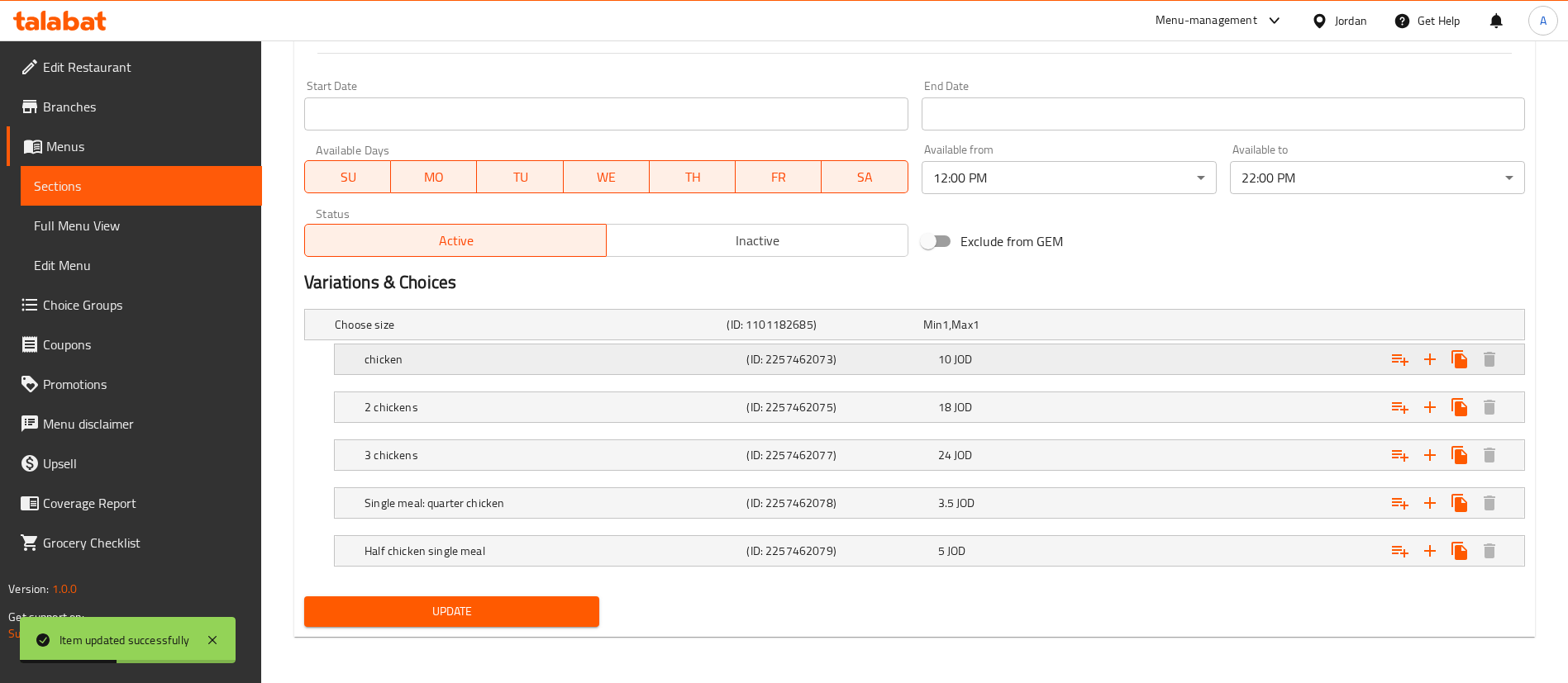
click at [1177, 362] on div "Expand" at bounding box center [1317, 359] width 382 height 36
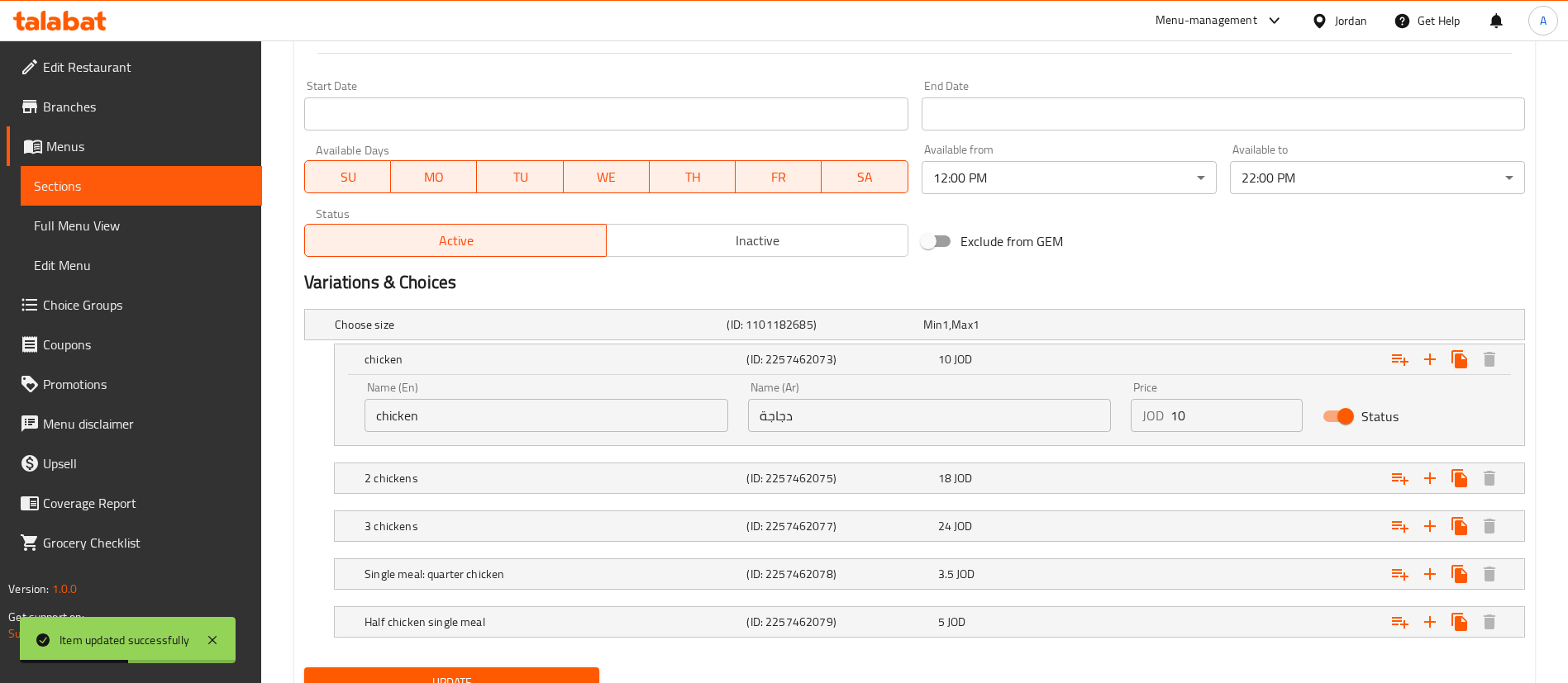
click at [1268, 425] on input "10" at bounding box center [1236, 415] width 132 height 33
type input "10.10"
click at [1145, 495] on div "Expand" at bounding box center [1317, 478] width 382 height 36
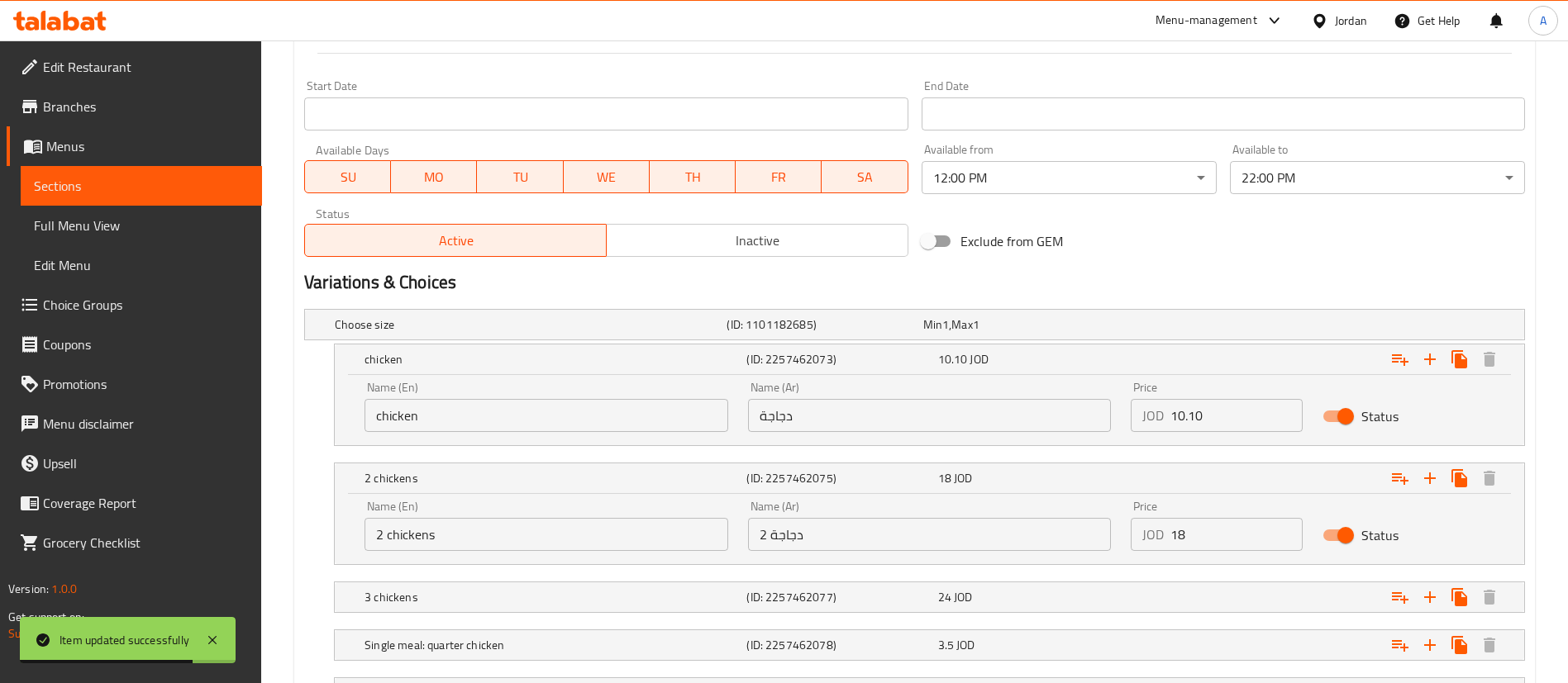
click at [1220, 536] on input "18" at bounding box center [1236, 535] width 132 height 33
type input "1"
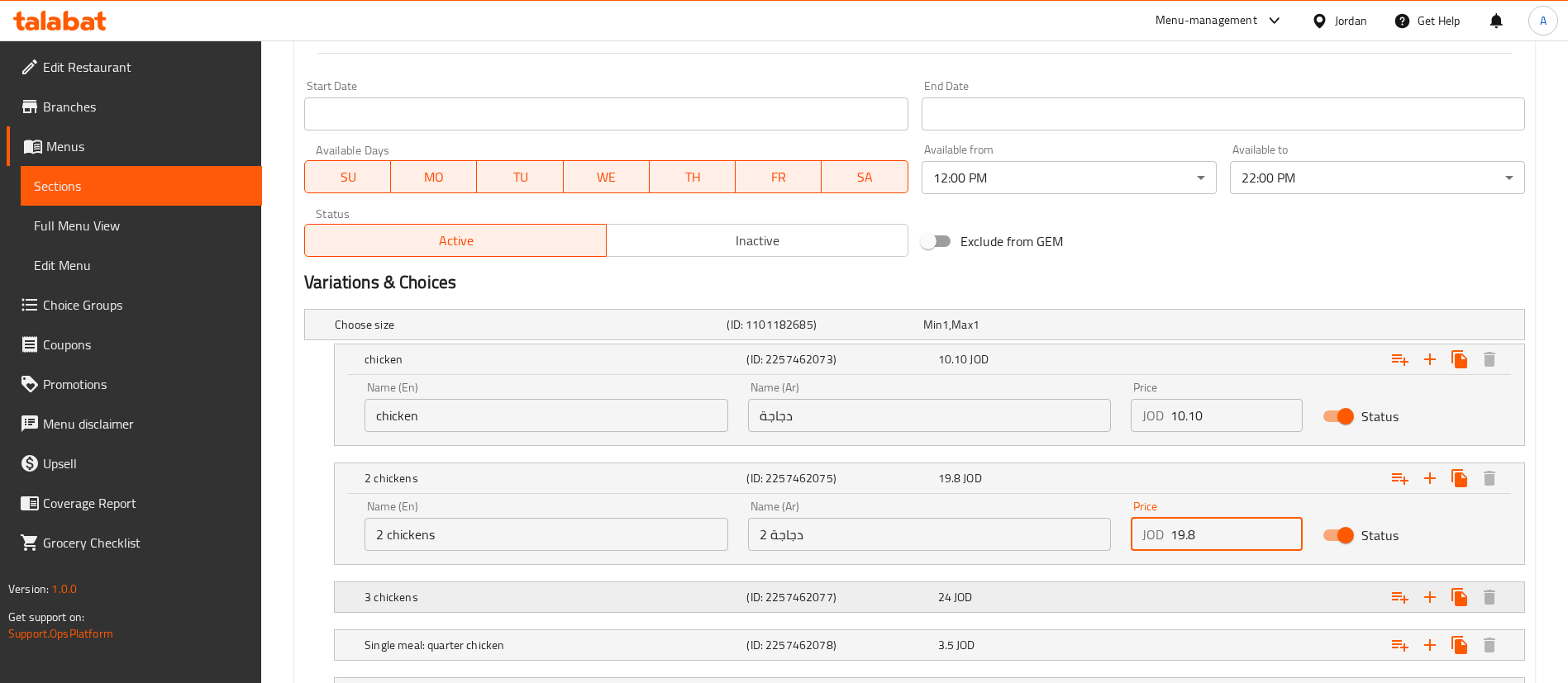
type input "19.8"
click at [1162, 606] on div "Expand" at bounding box center [1317, 597] width 382 height 36
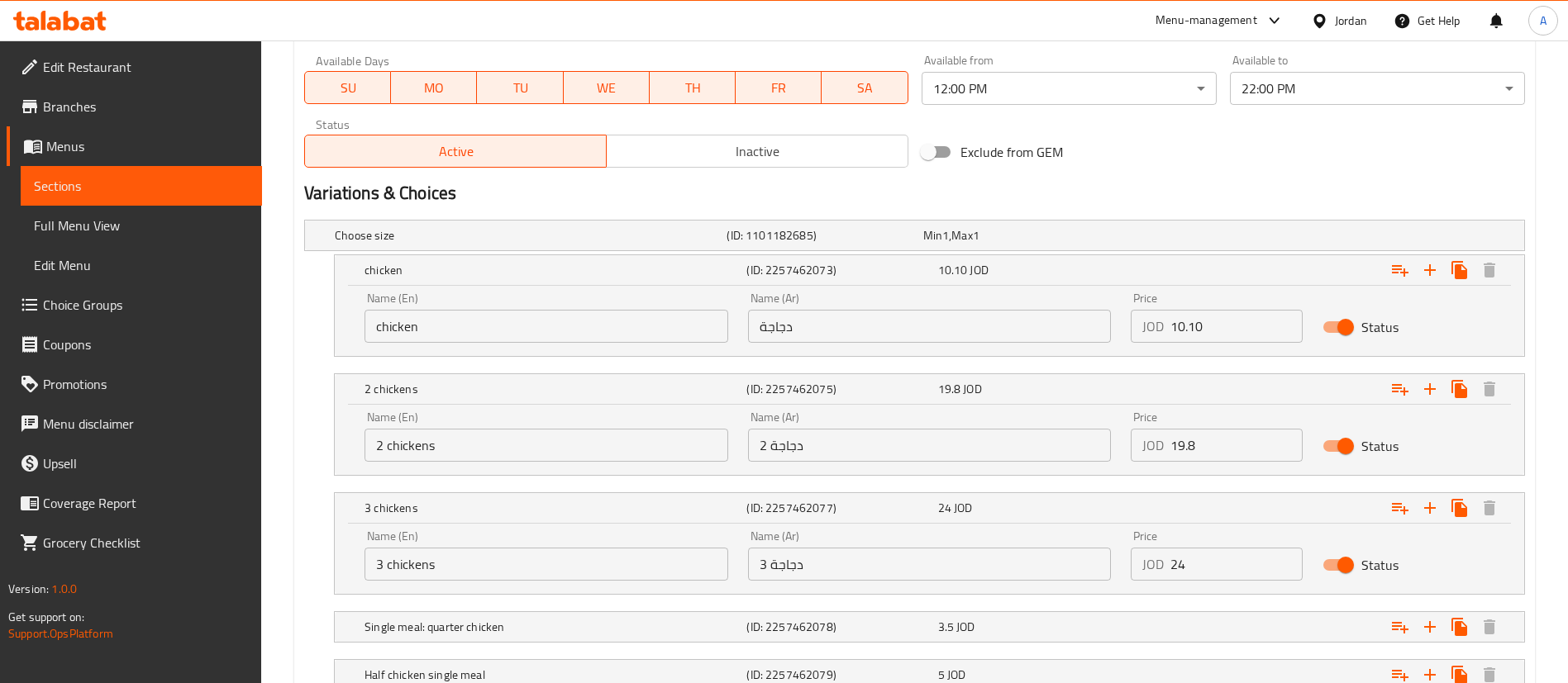
scroll to position [813, 0]
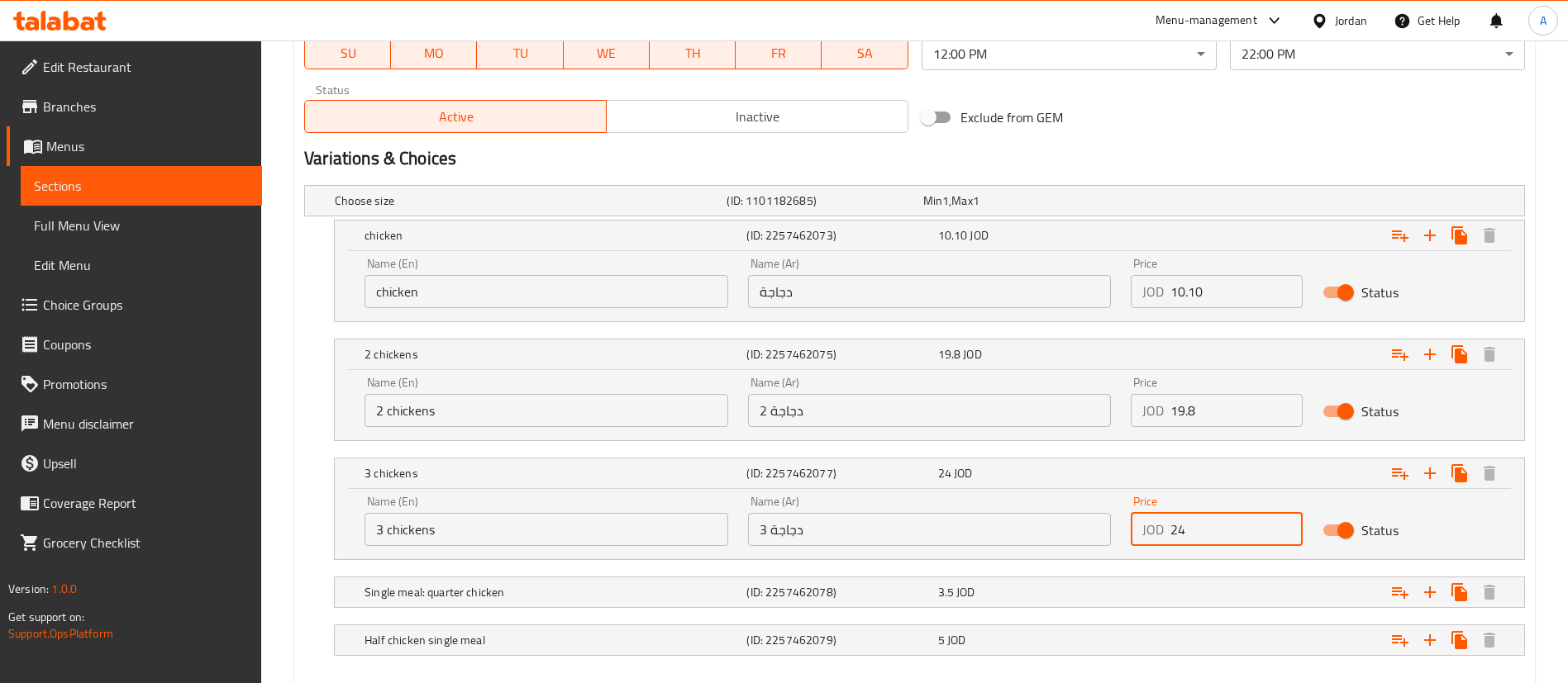
drag, startPoint x: 1255, startPoint y: 543, endPoint x: 958, endPoint y: 559, distance: 297.4
click at [966, 563] on div "Choose size (ID: 1101182685) Min 1 , Max 1 Name (En) Choose size Name (En) Name…" at bounding box center [915, 429] width 1234 height 501
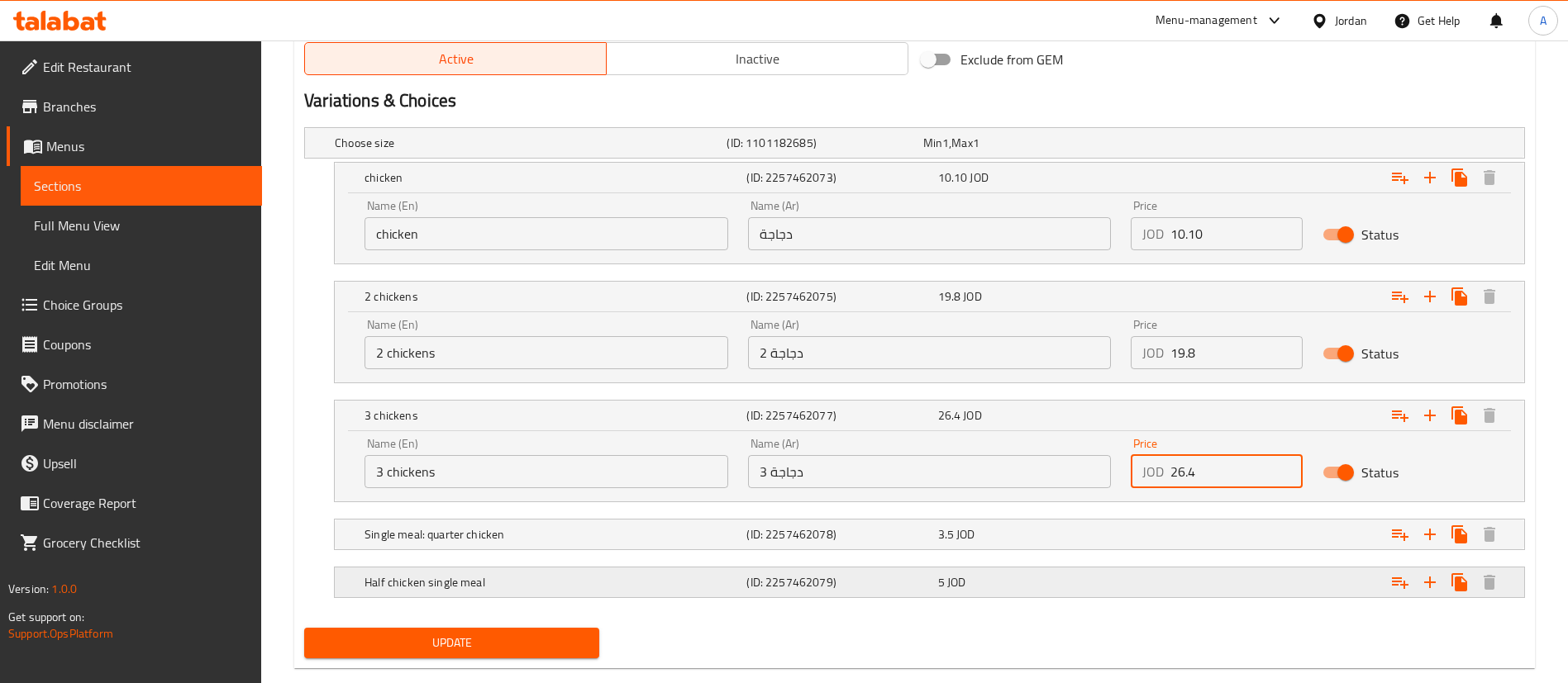
scroll to position [902, 0]
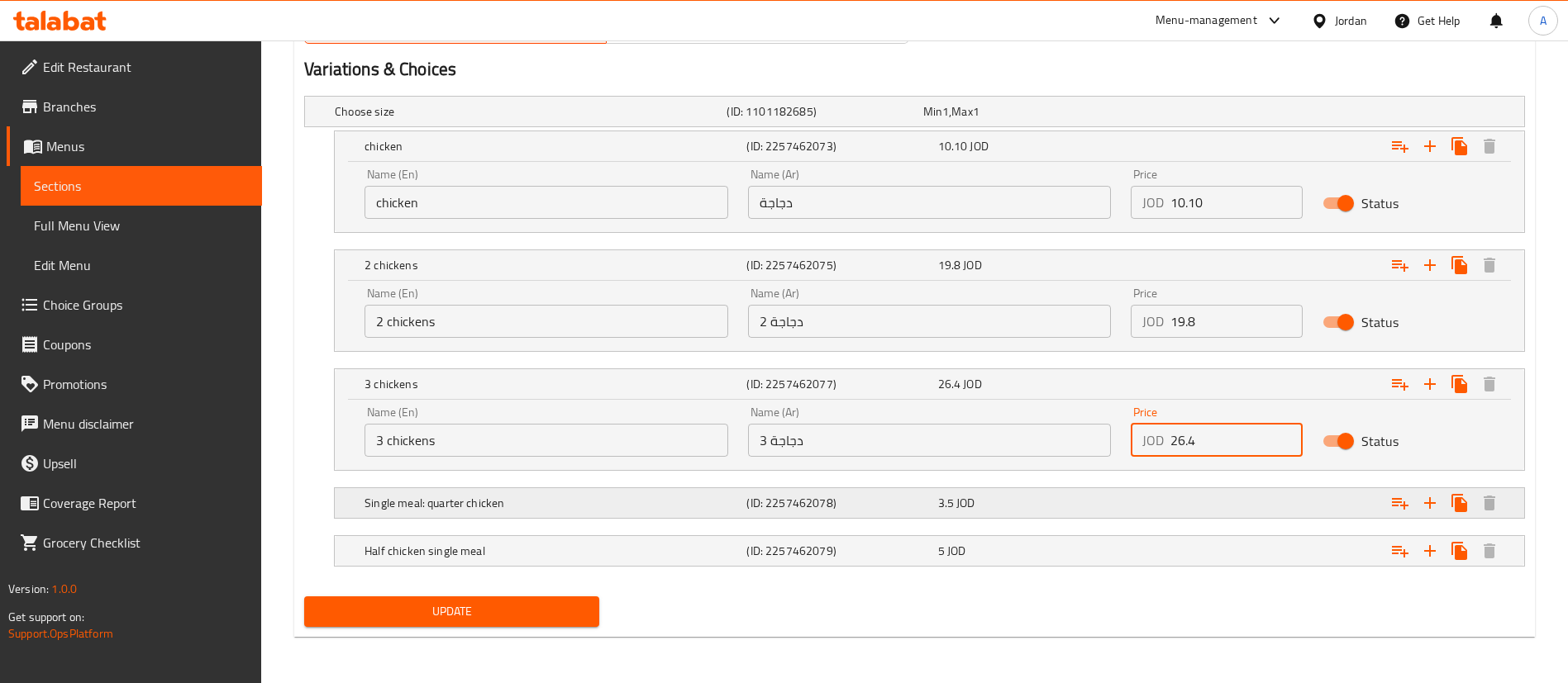
type input "26.4"
click at [1025, 502] on div "3.5 JOD" at bounding box center [1030, 503] width 184 height 17
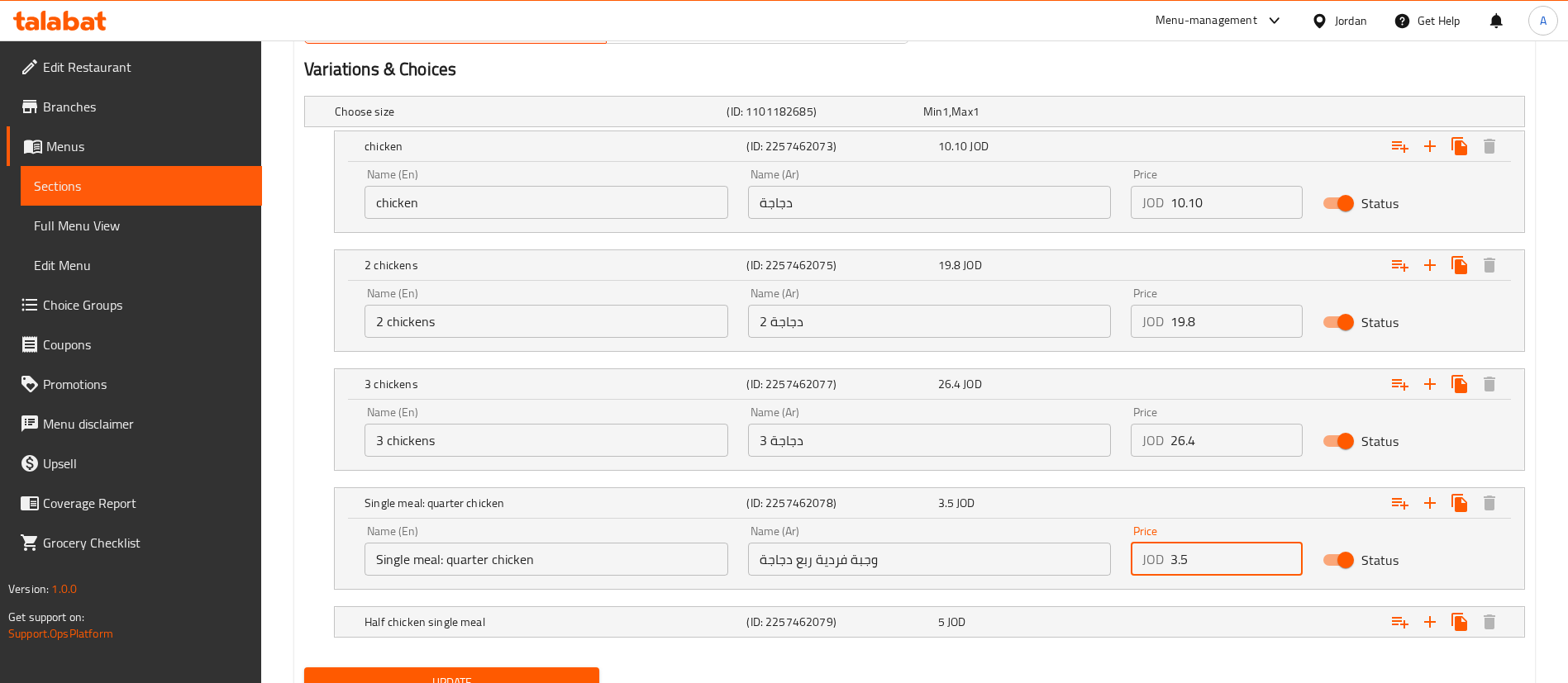
click at [1233, 554] on input "3.5" at bounding box center [1236, 560] width 132 height 33
type input "3.9"
click at [1118, 631] on div "5 JOD" at bounding box center [1030, 622] width 191 height 23
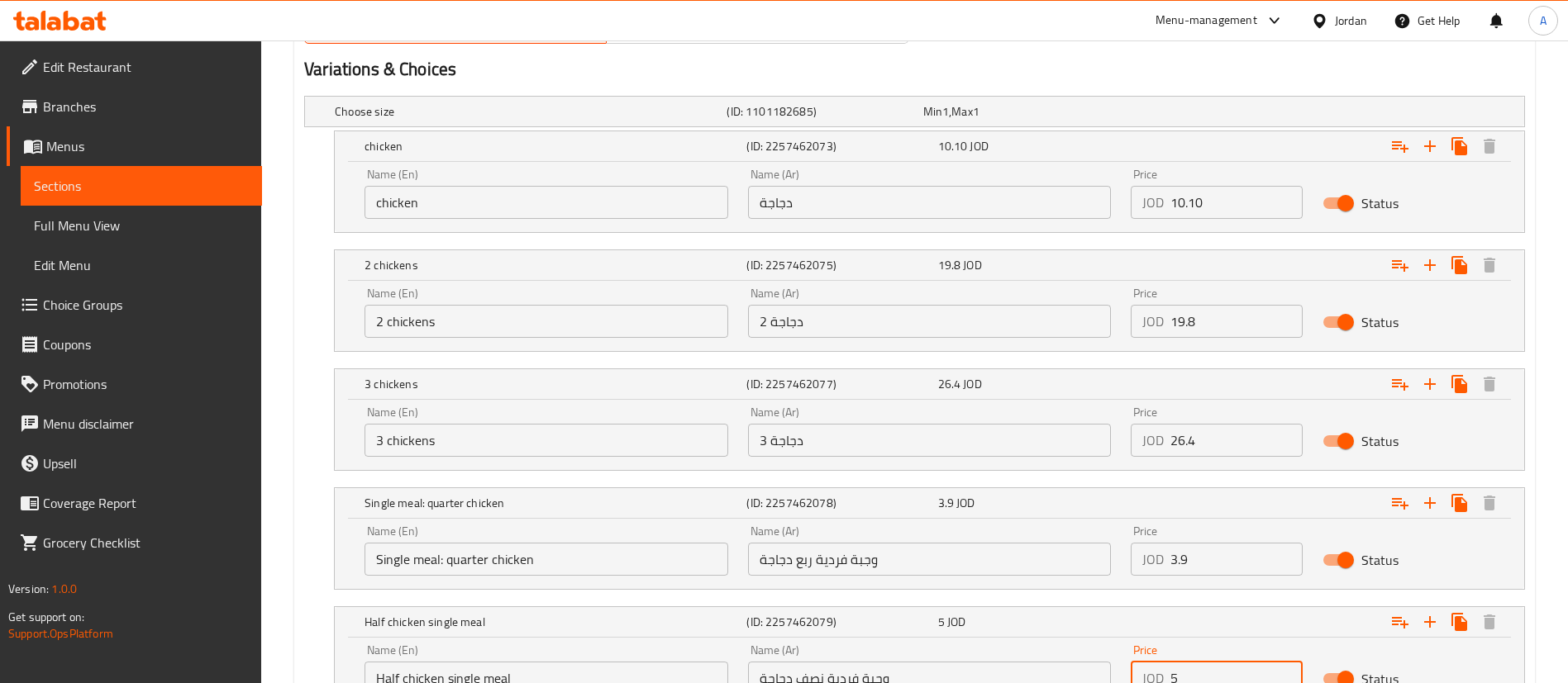
click at [1212, 666] on input "5" at bounding box center [1236, 679] width 132 height 33
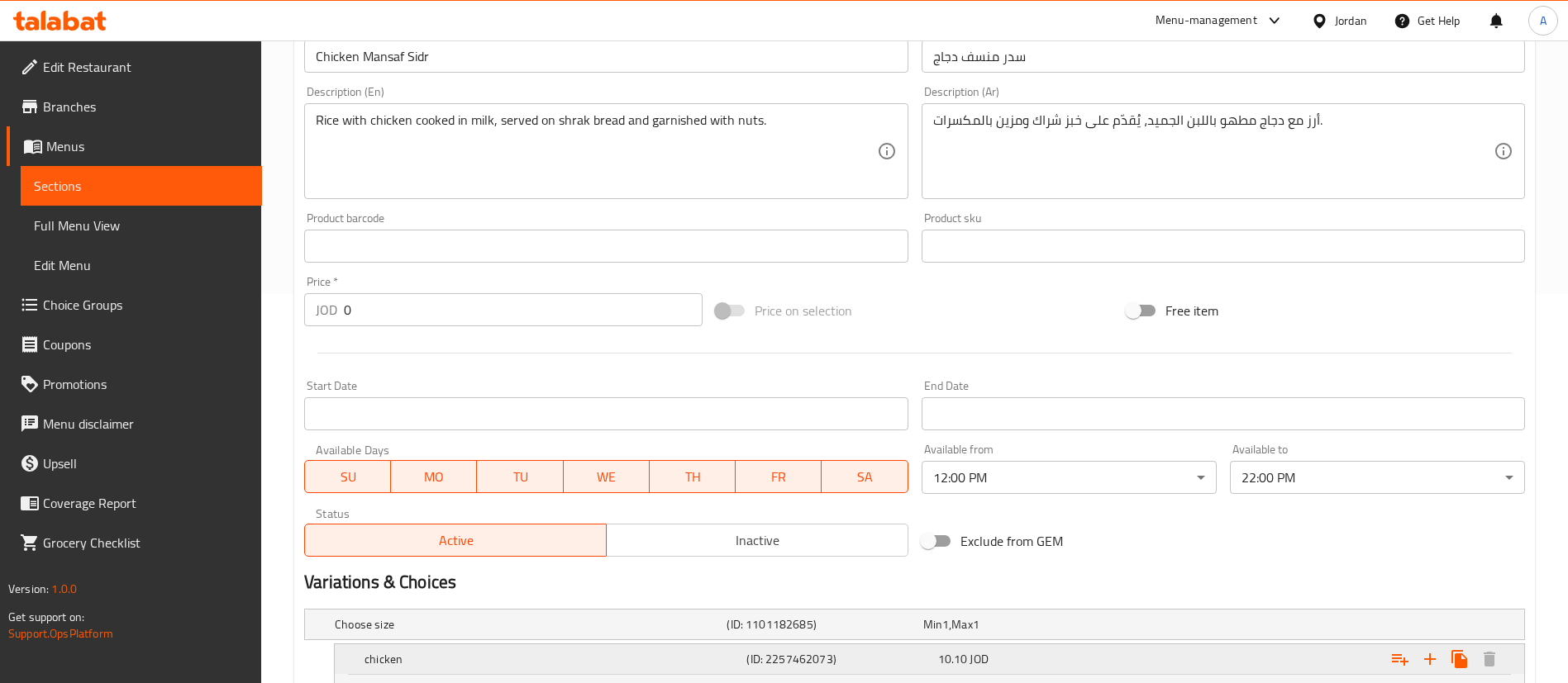
scroll to position [662, 0]
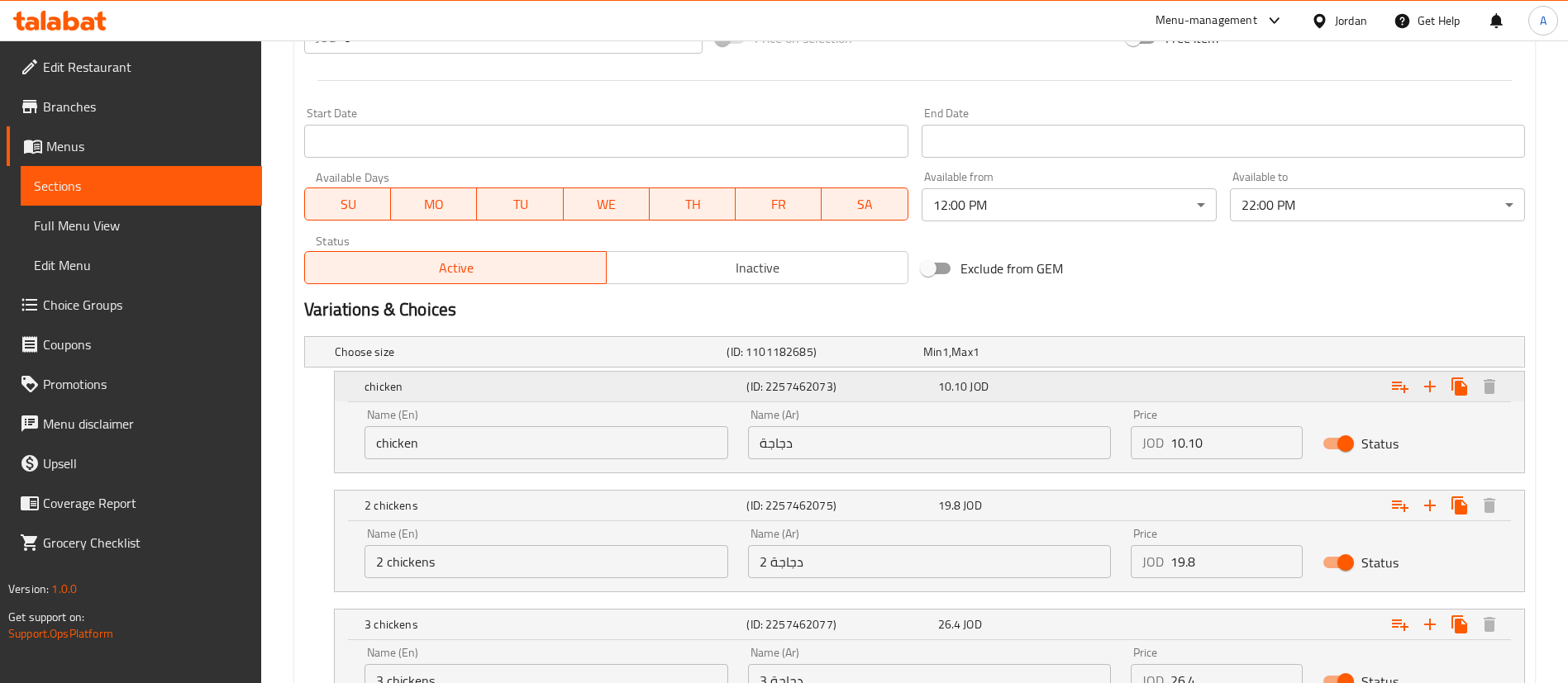
type input "5.5"
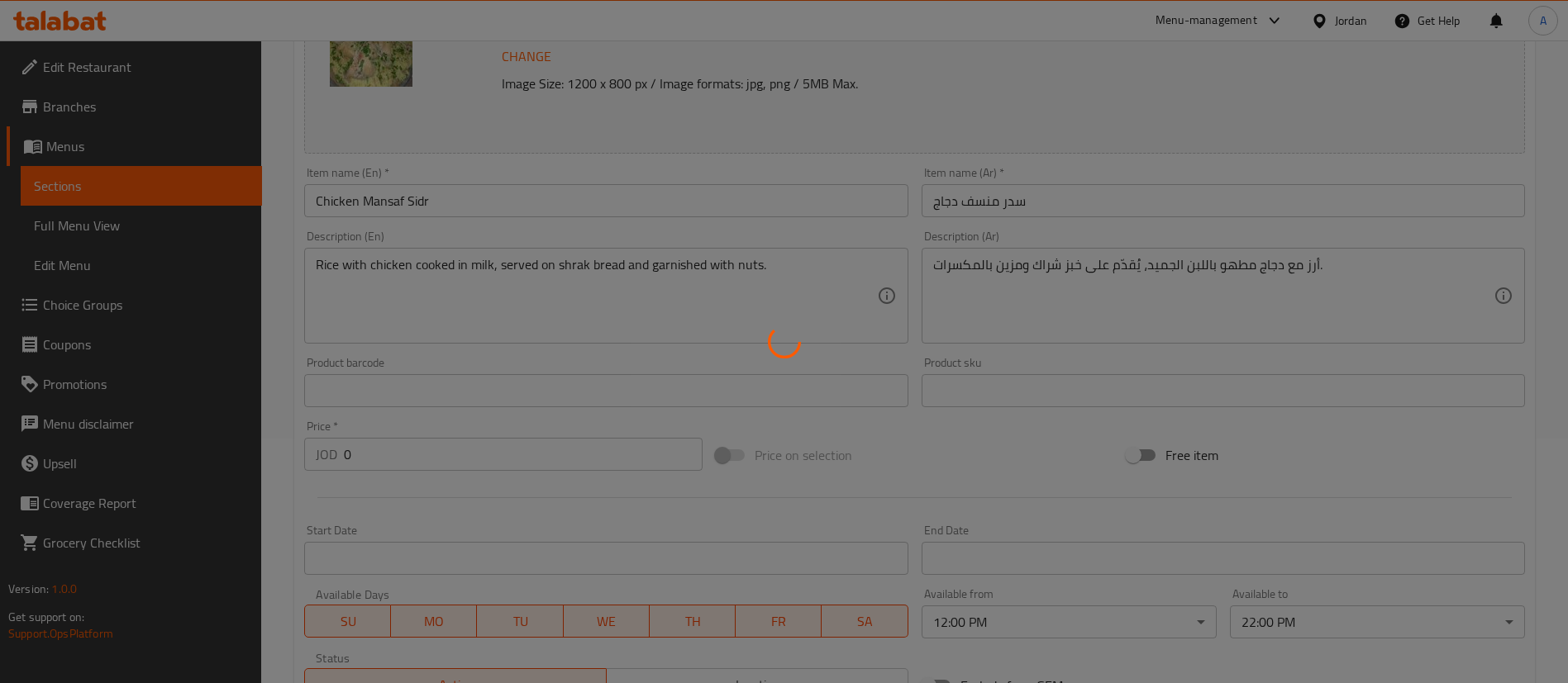
scroll to position [0, 0]
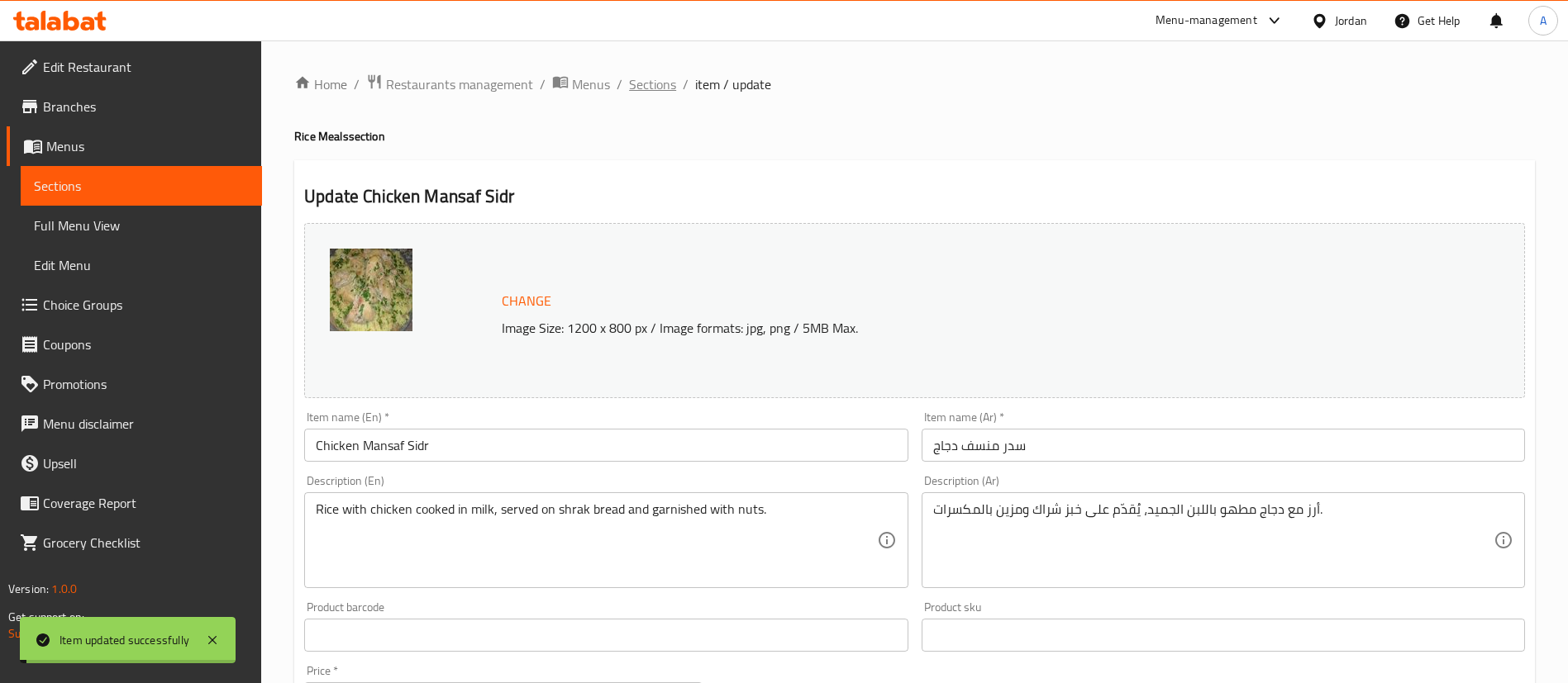
click at [652, 81] on span "Sections" at bounding box center [652, 84] width 48 height 20
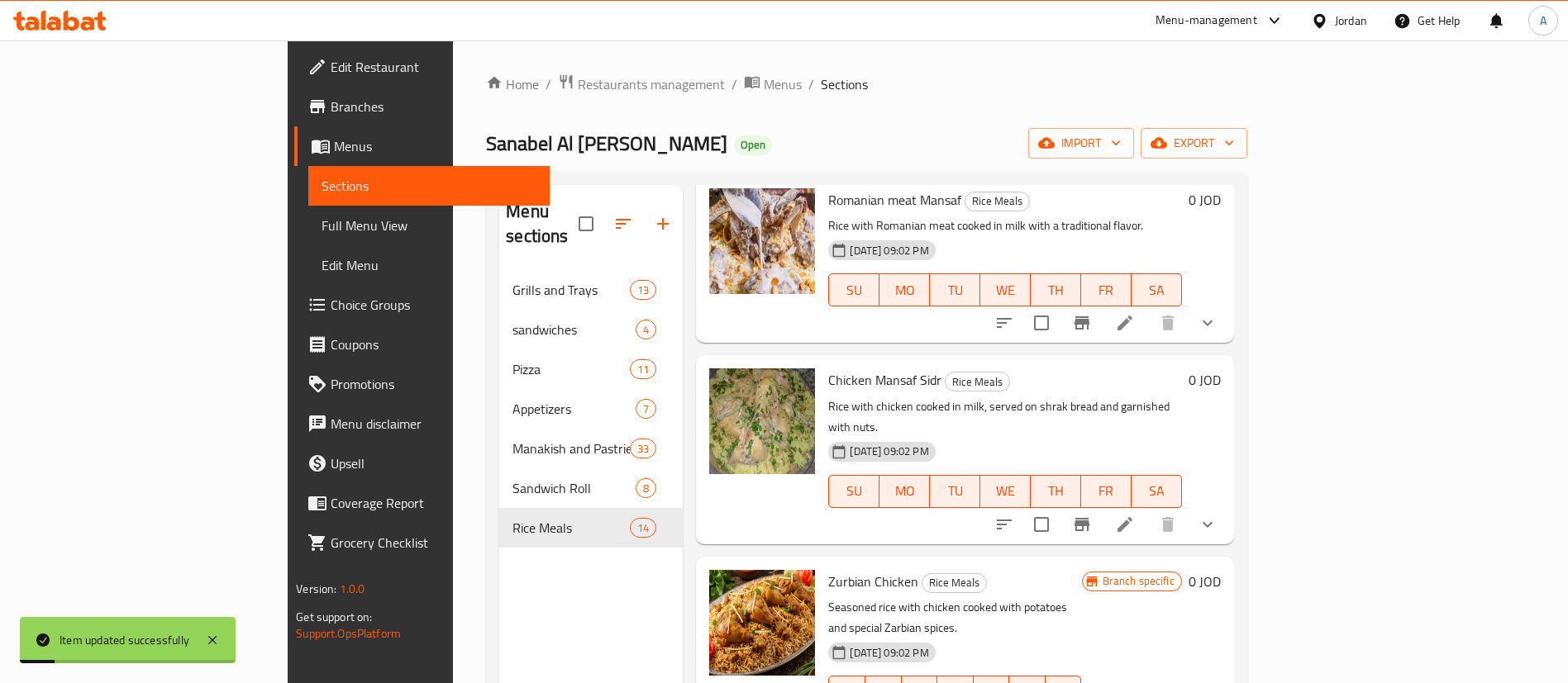
scroll to position [1363, 0]
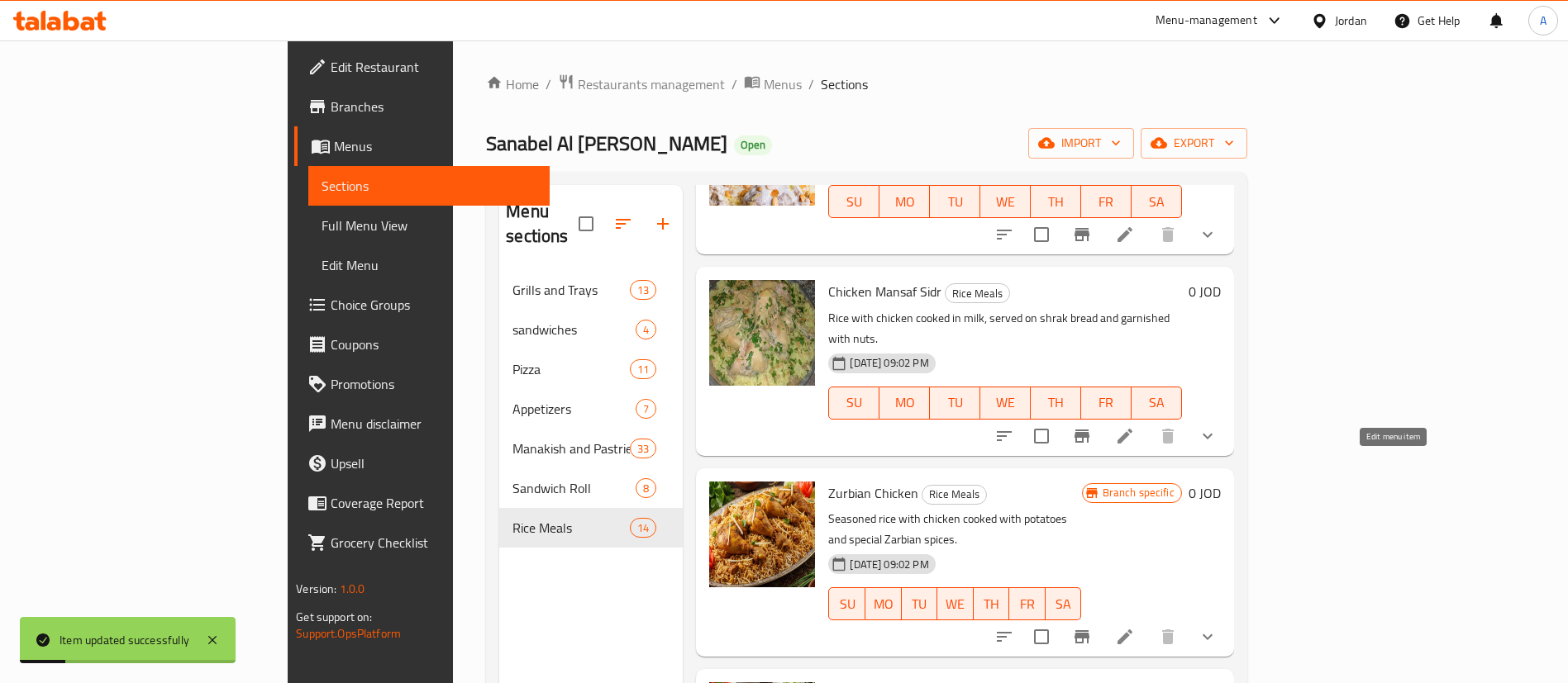
click at [1132, 629] on icon at bounding box center [1124, 636] width 15 height 15
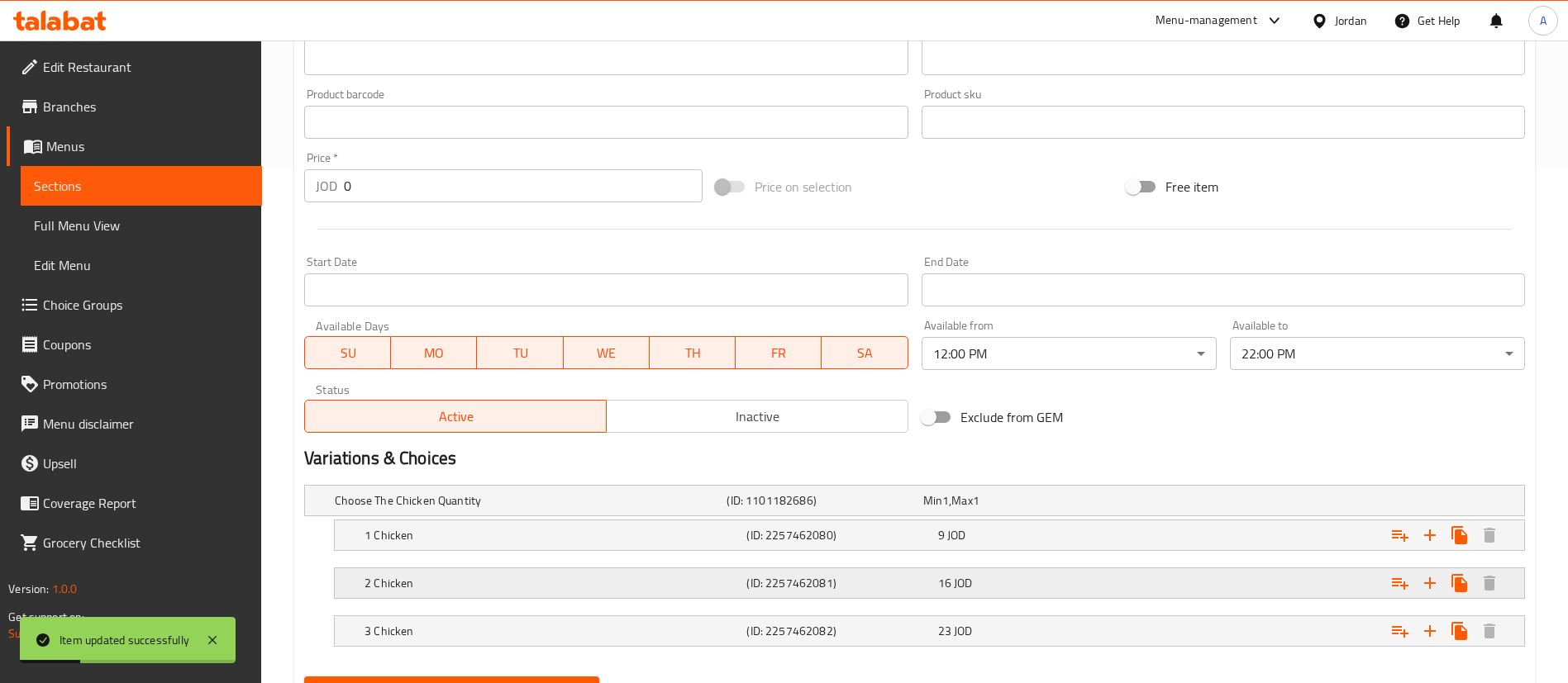
scroll to position [593, 0]
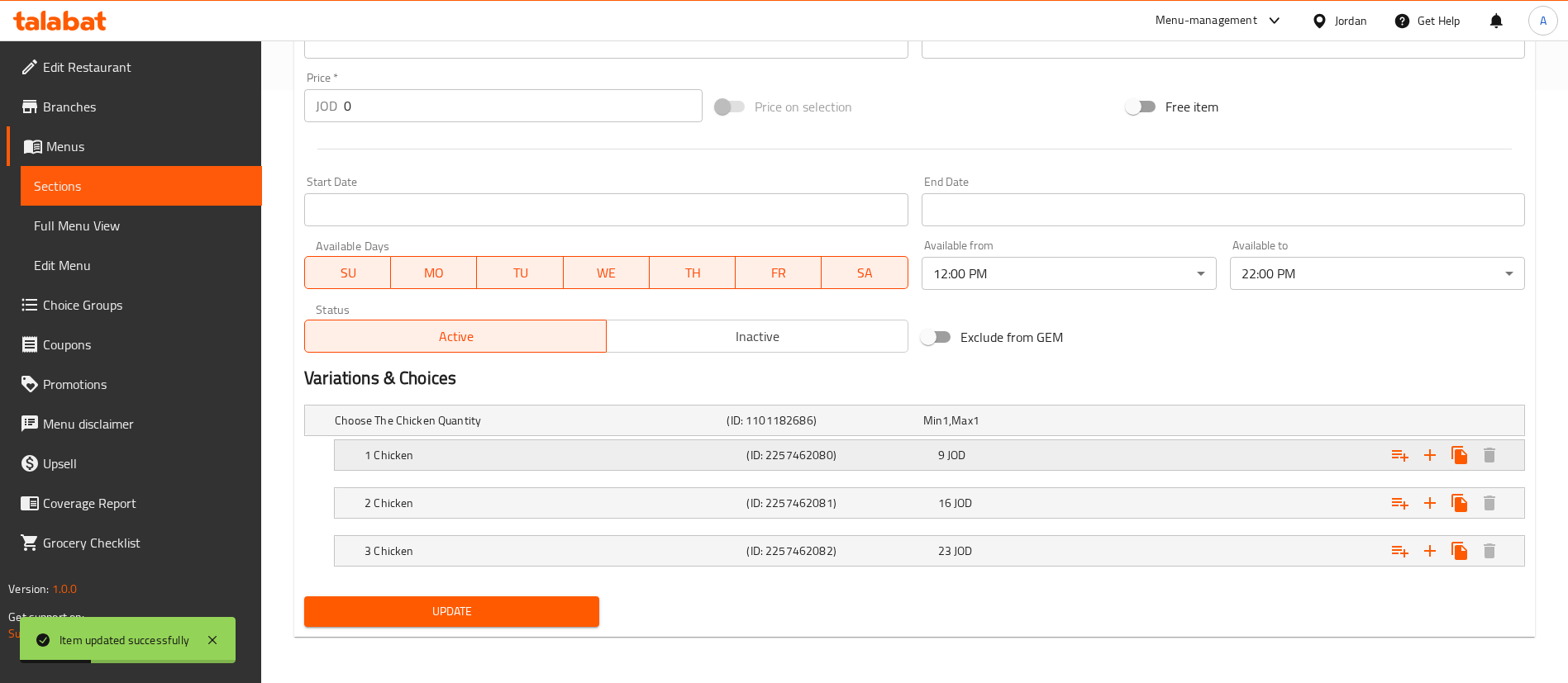
click at [1115, 458] on div "9 JOD" at bounding box center [1030, 455] width 184 height 17
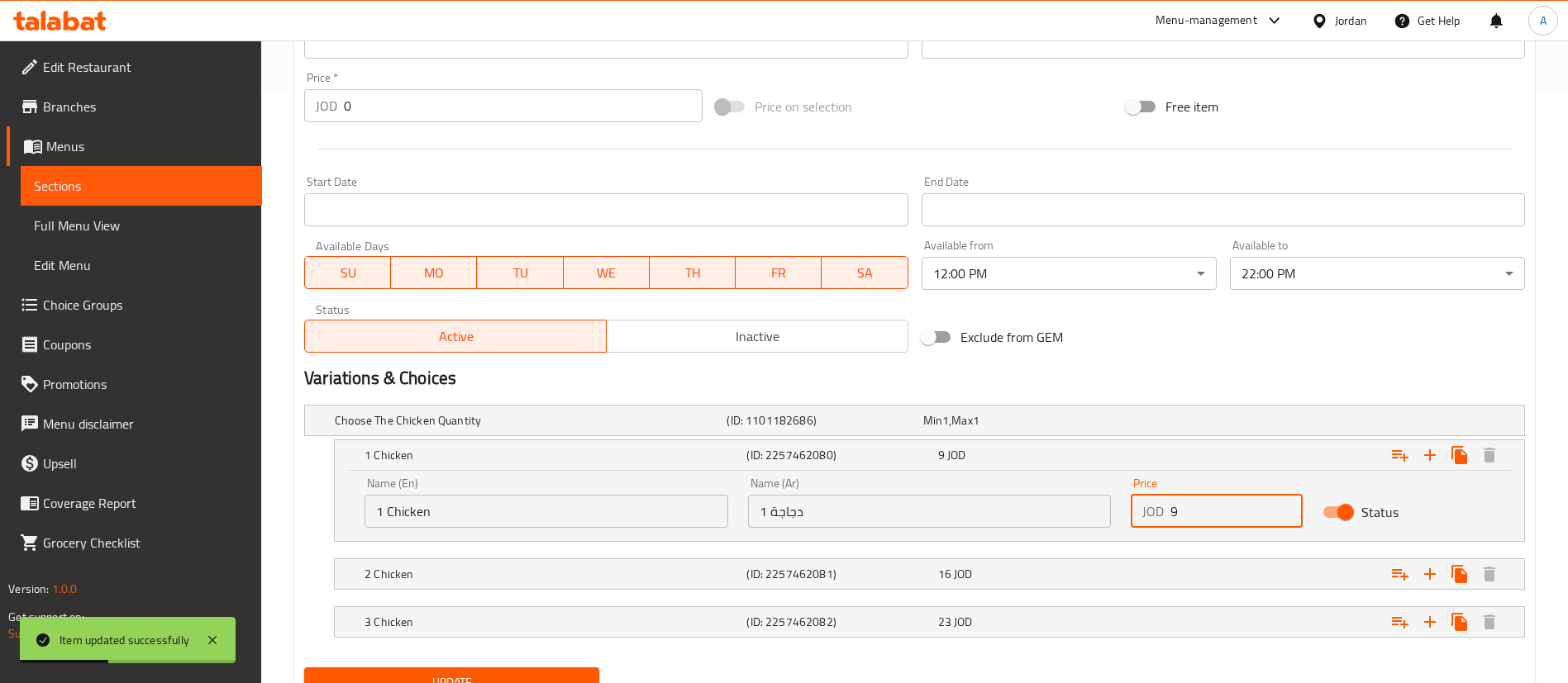
click at [1218, 520] on input "9" at bounding box center [1236, 511] width 132 height 33
type input "9.9"
click at [1195, 571] on div "Expand" at bounding box center [1317, 574] width 382 height 36
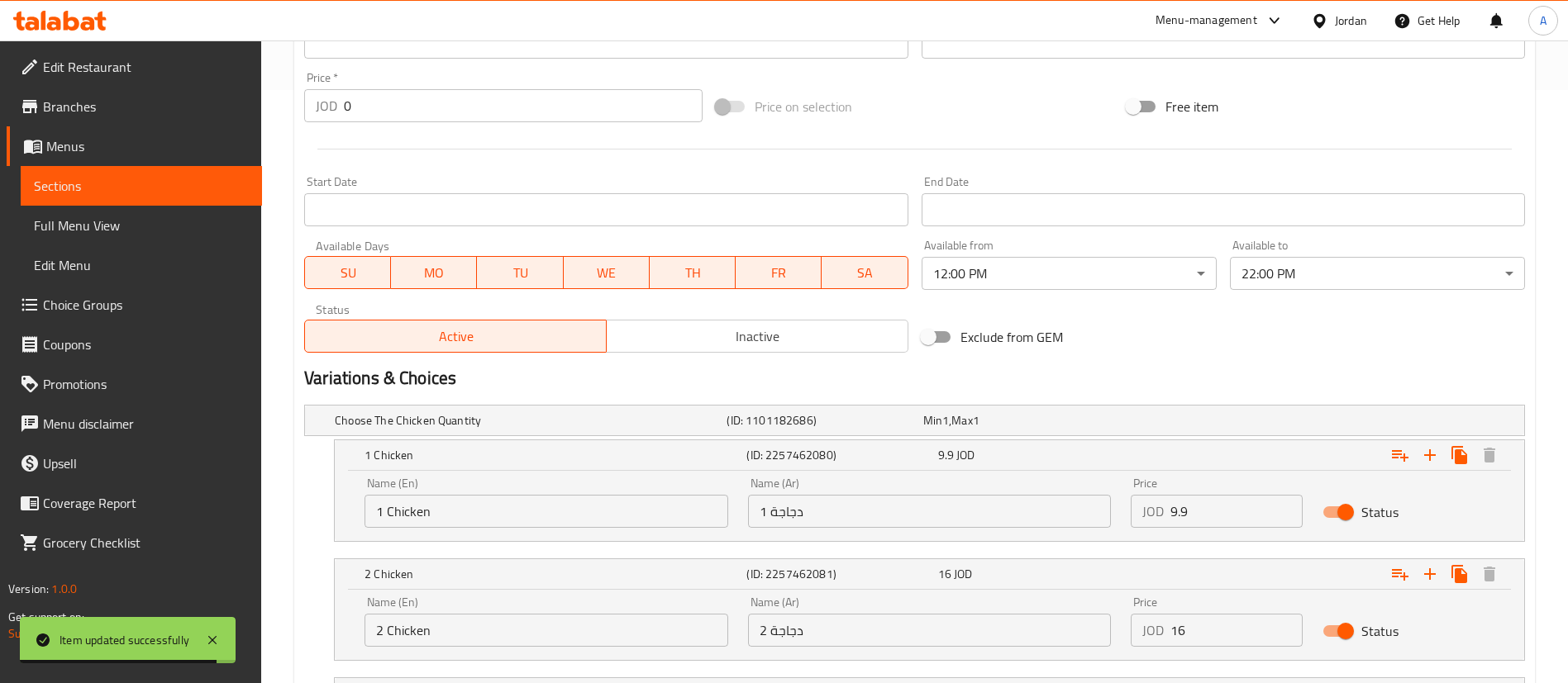
click at [1210, 618] on input "16" at bounding box center [1236, 631] width 132 height 33
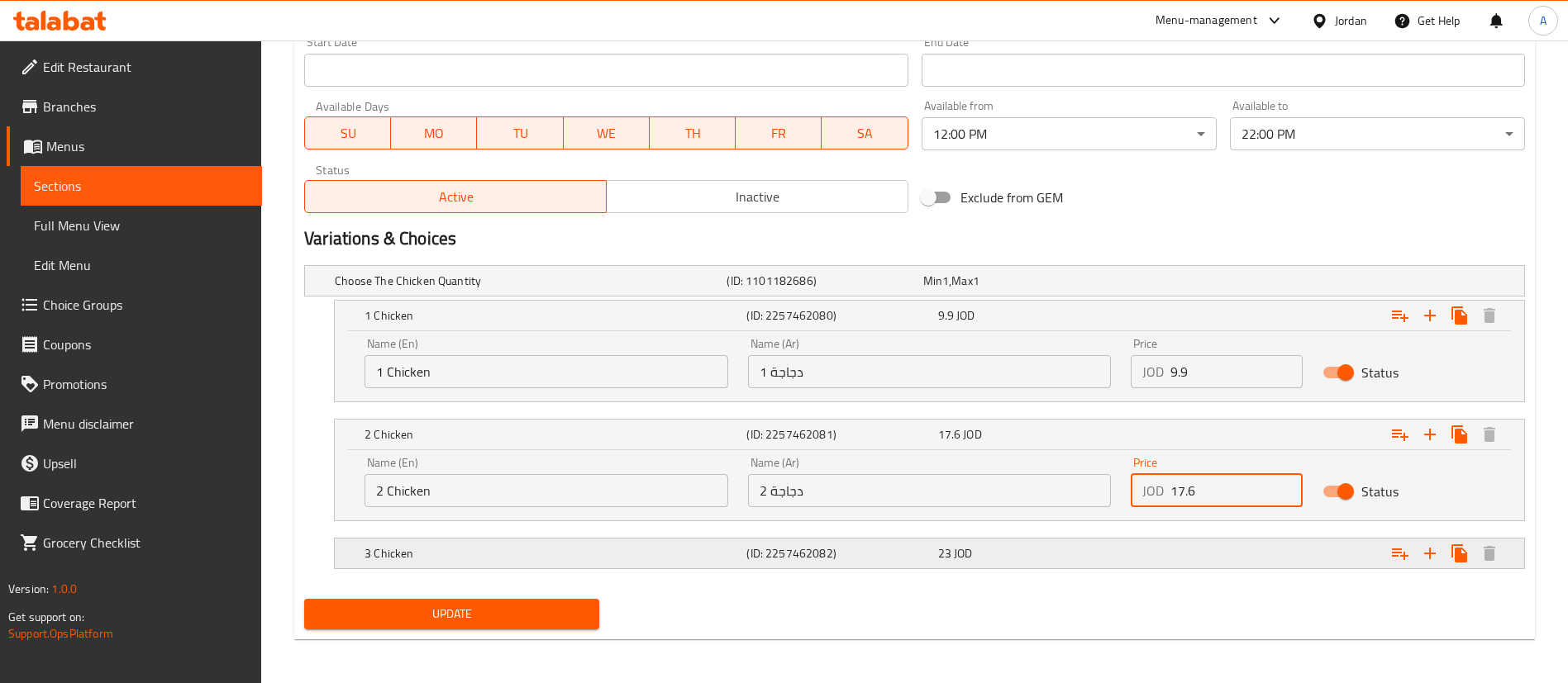
scroll to position [736, 0]
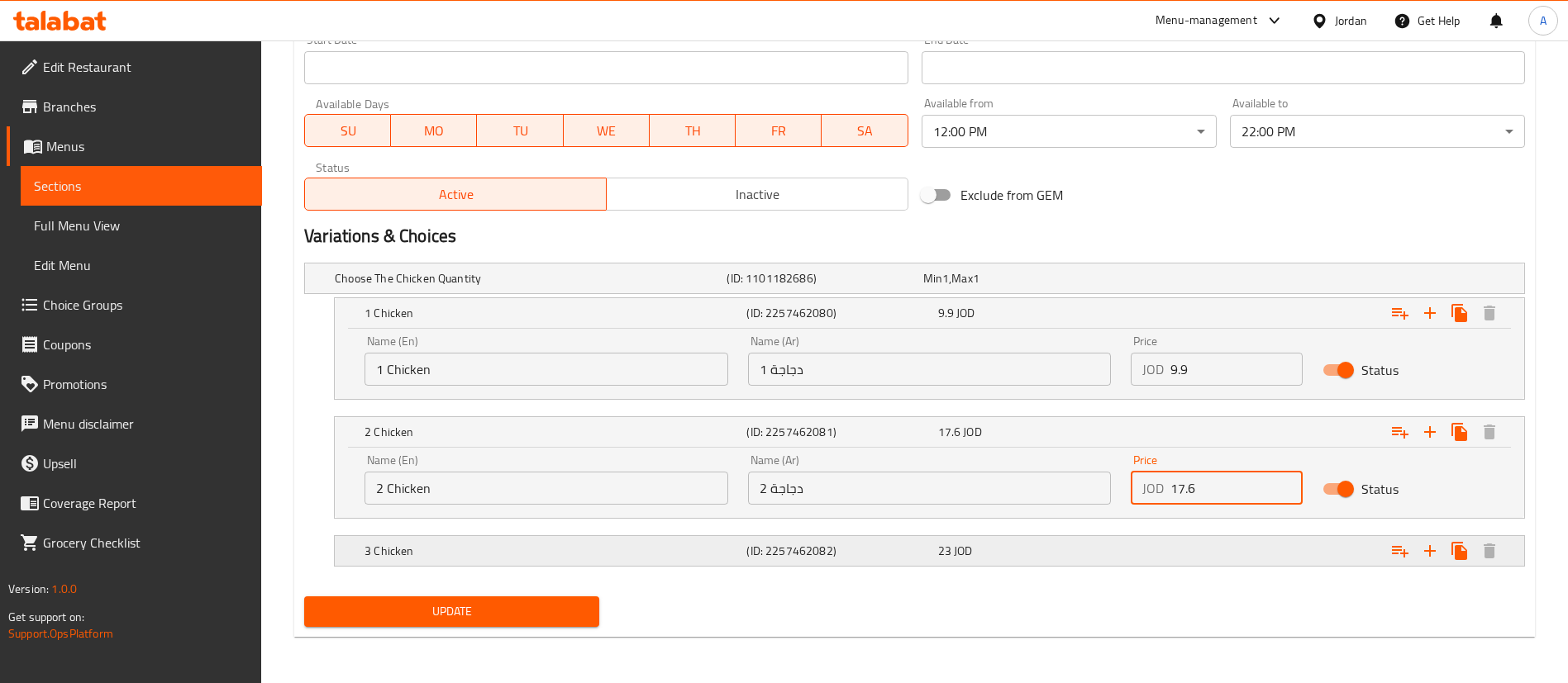
type input "17.6"
click at [1204, 541] on div "Expand" at bounding box center [1317, 551] width 382 height 36
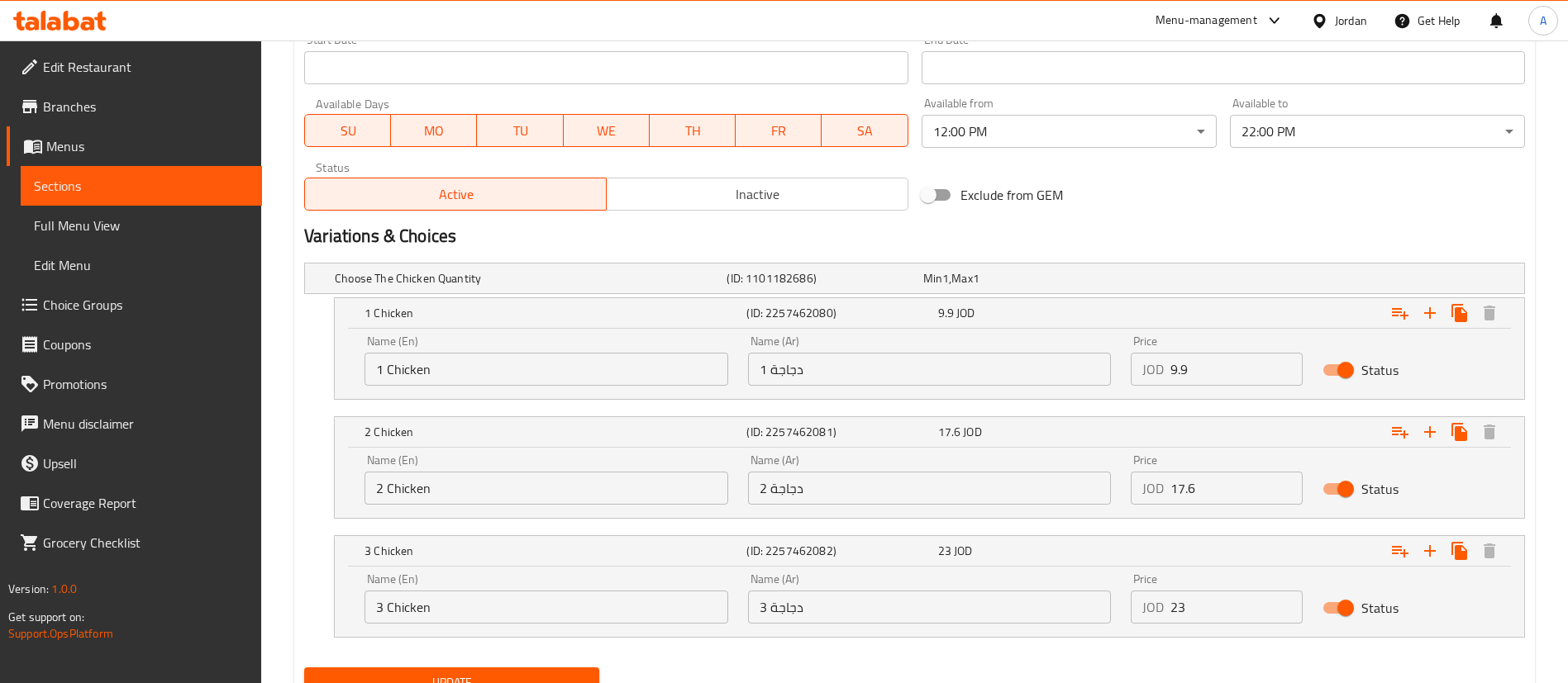
drag, startPoint x: 1211, startPoint y: 595, endPoint x: 1196, endPoint y: 599, distance: 15.5
click at [1196, 600] on input "23" at bounding box center [1236, 607] width 132 height 33
click at [304, 668] on button "Update" at bounding box center [451, 683] width 295 height 31
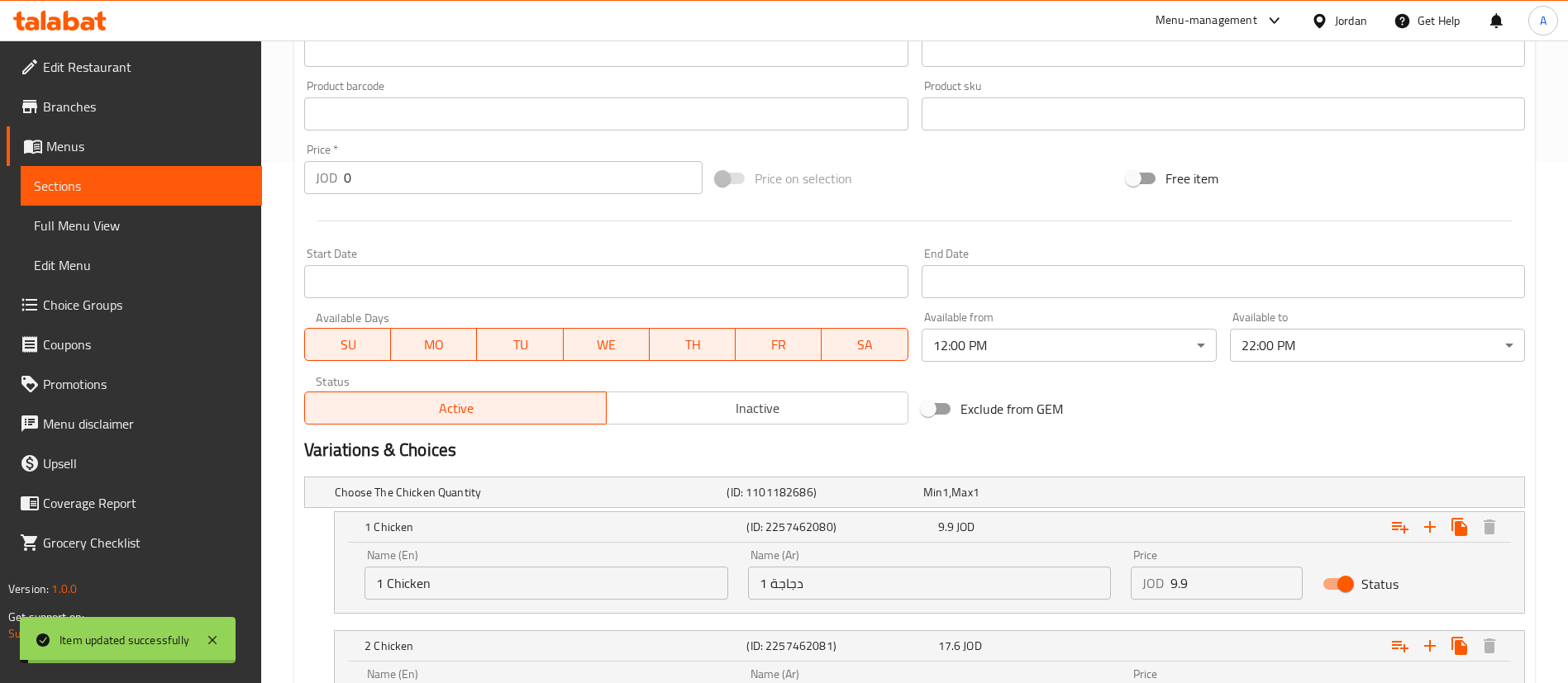
scroll to position [806, 0]
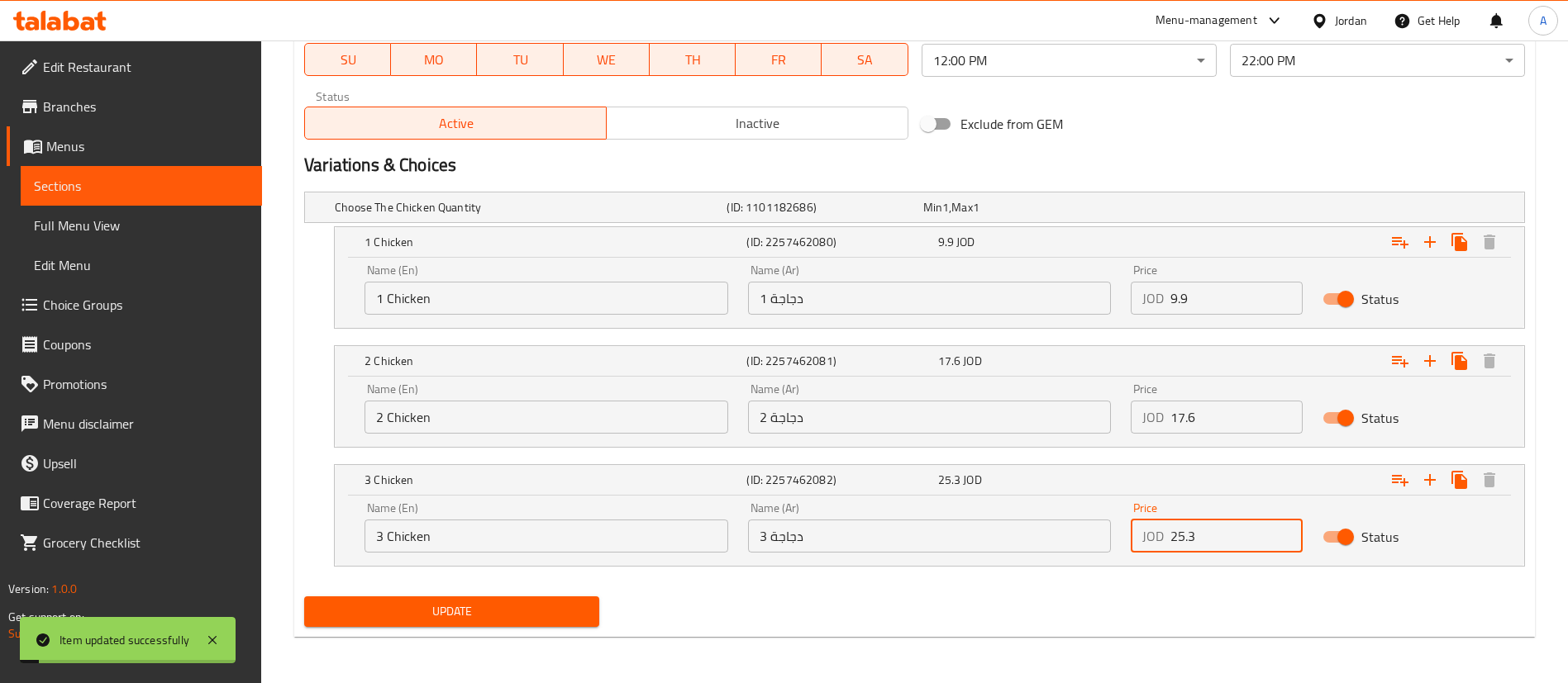
type input "25.3"
click at [304, 597] on button "Update" at bounding box center [451, 612] width 295 height 31
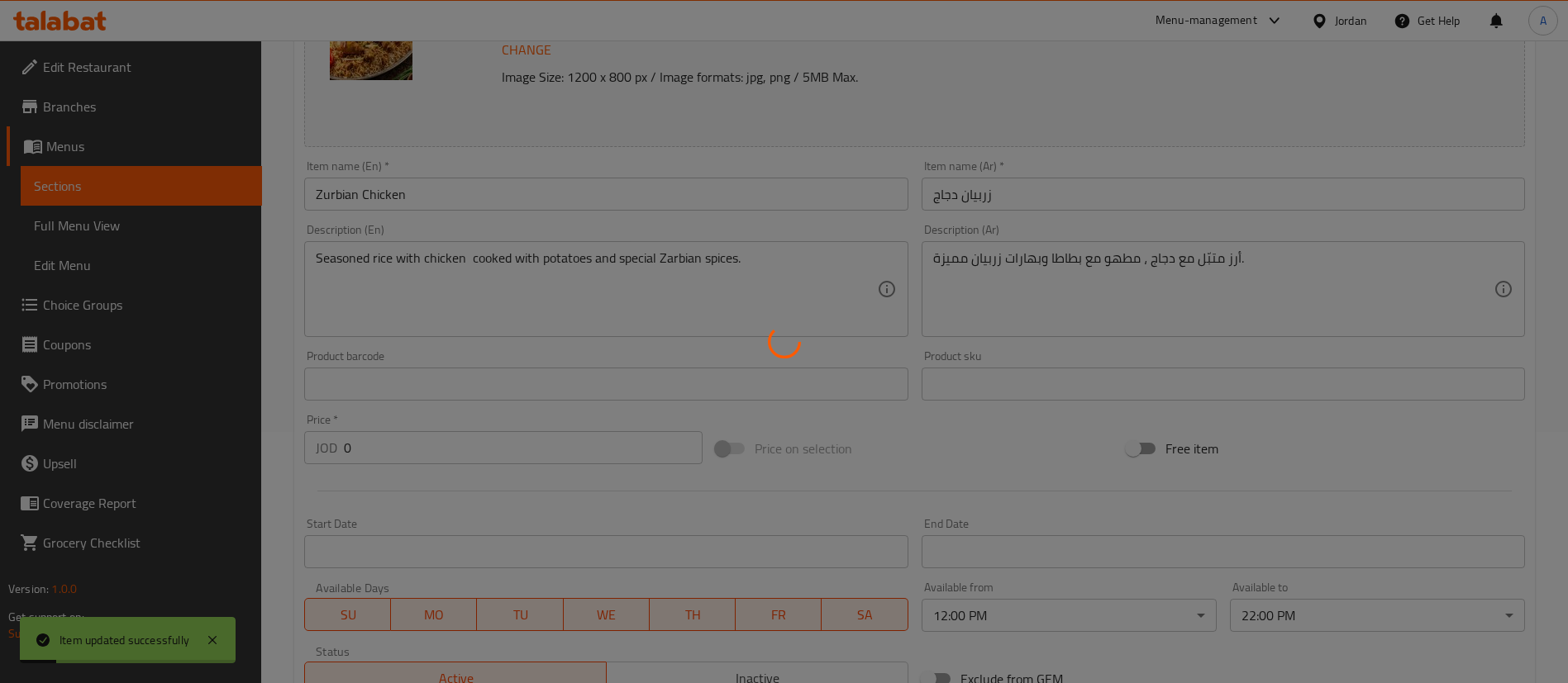
scroll to position [0, 0]
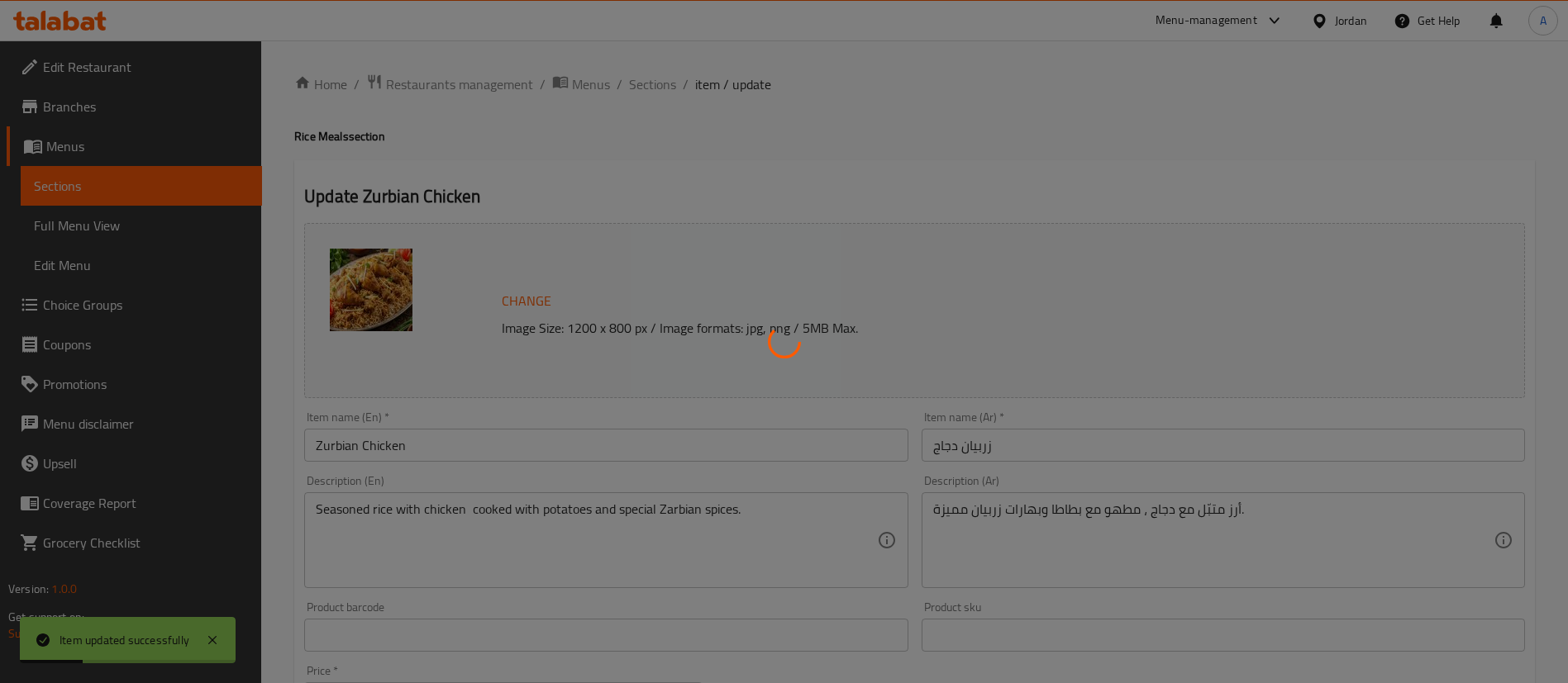
click at [651, 85] on div at bounding box center [784, 342] width 1568 height 683
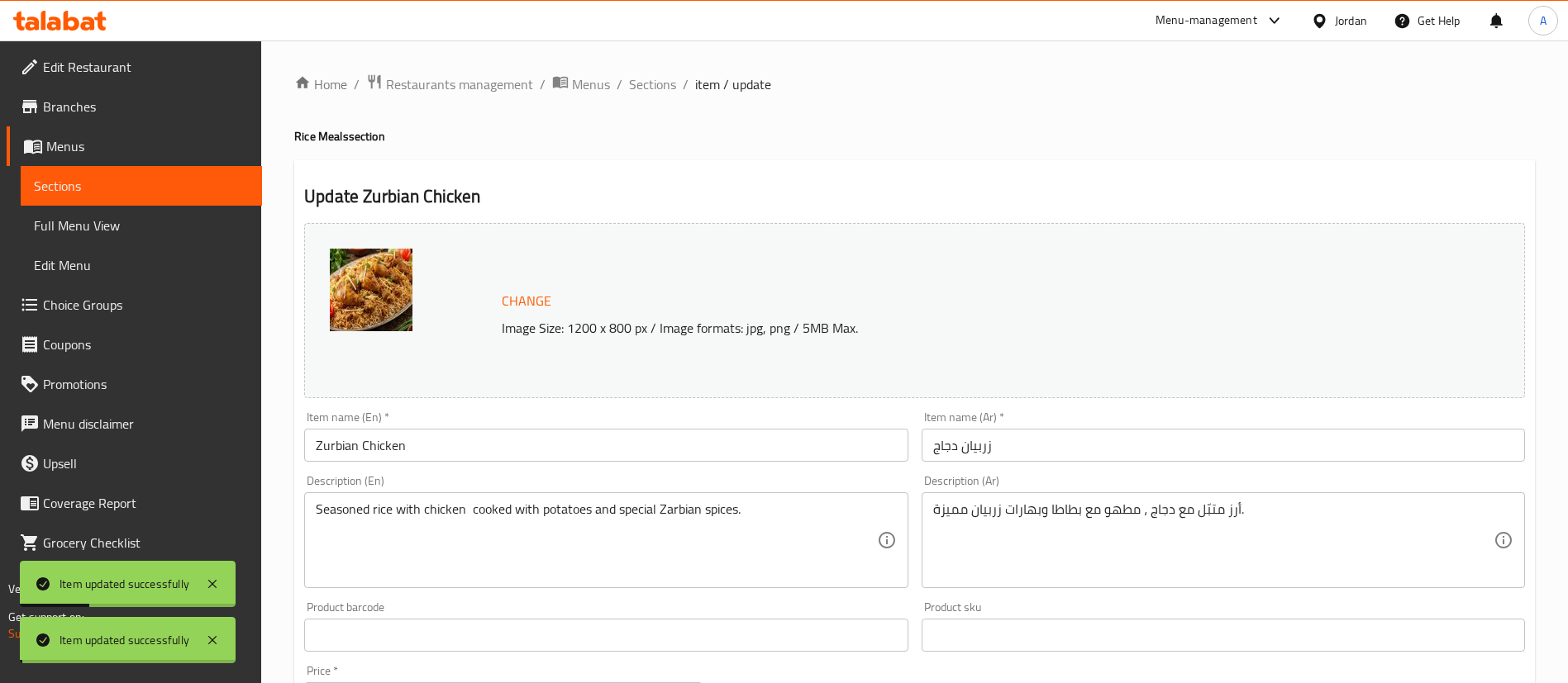
drag, startPoint x: 651, startPoint y: 86, endPoint x: 652, endPoint y: 99, distance: 13.0
drag, startPoint x: 651, startPoint y: 93, endPoint x: 663, endPoint y: 101, distance: 14.4
click at [650, 93] on span "Sections" at bounding box center [652, 84] width 48 height 20
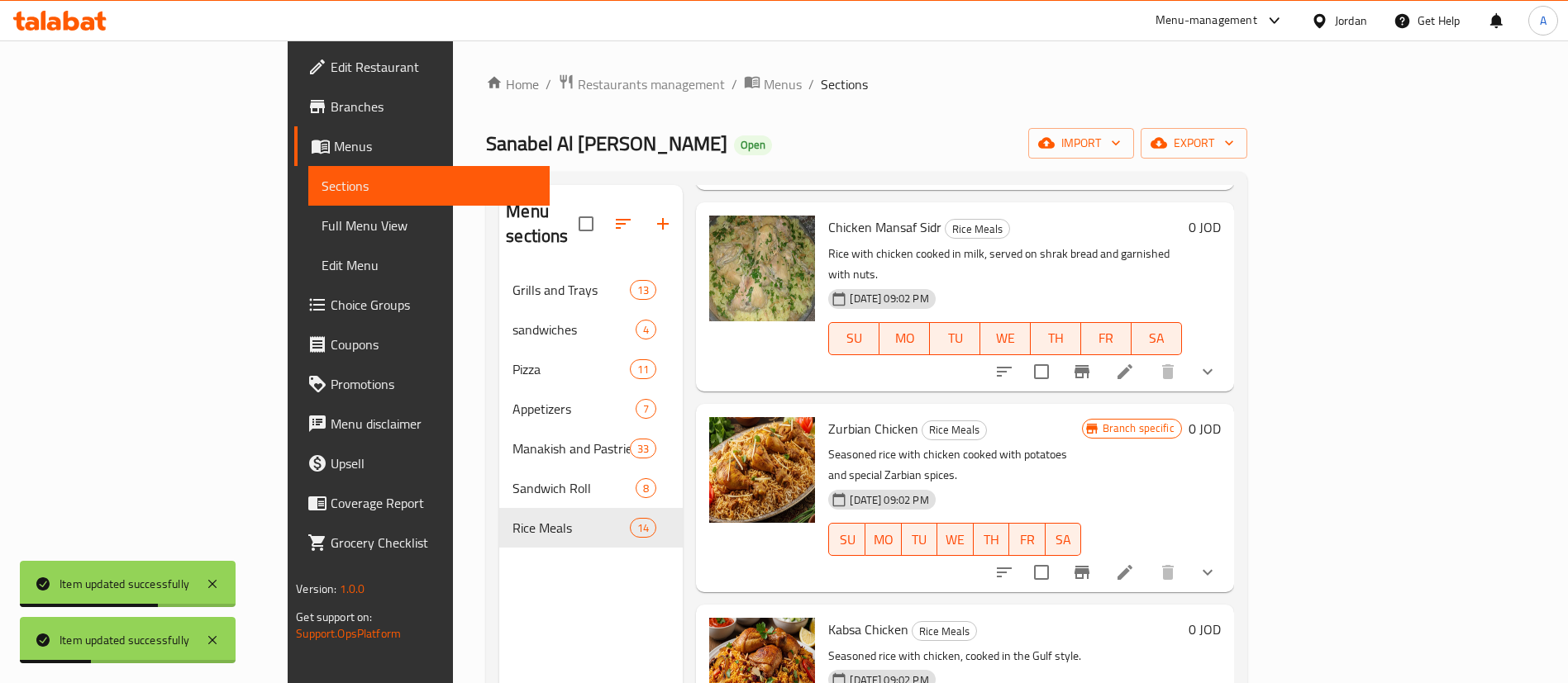
scroll to position [1389, 0]
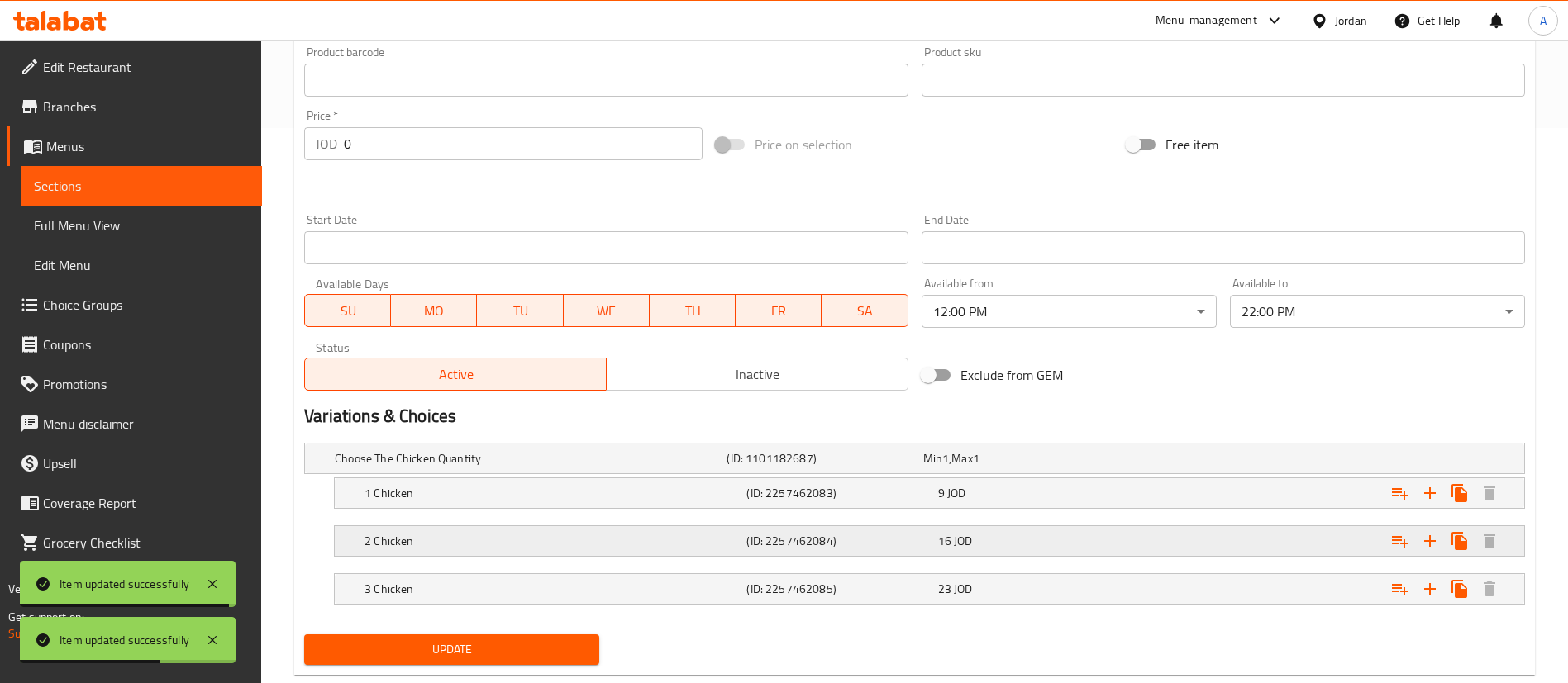
scroll to position [593, 0]
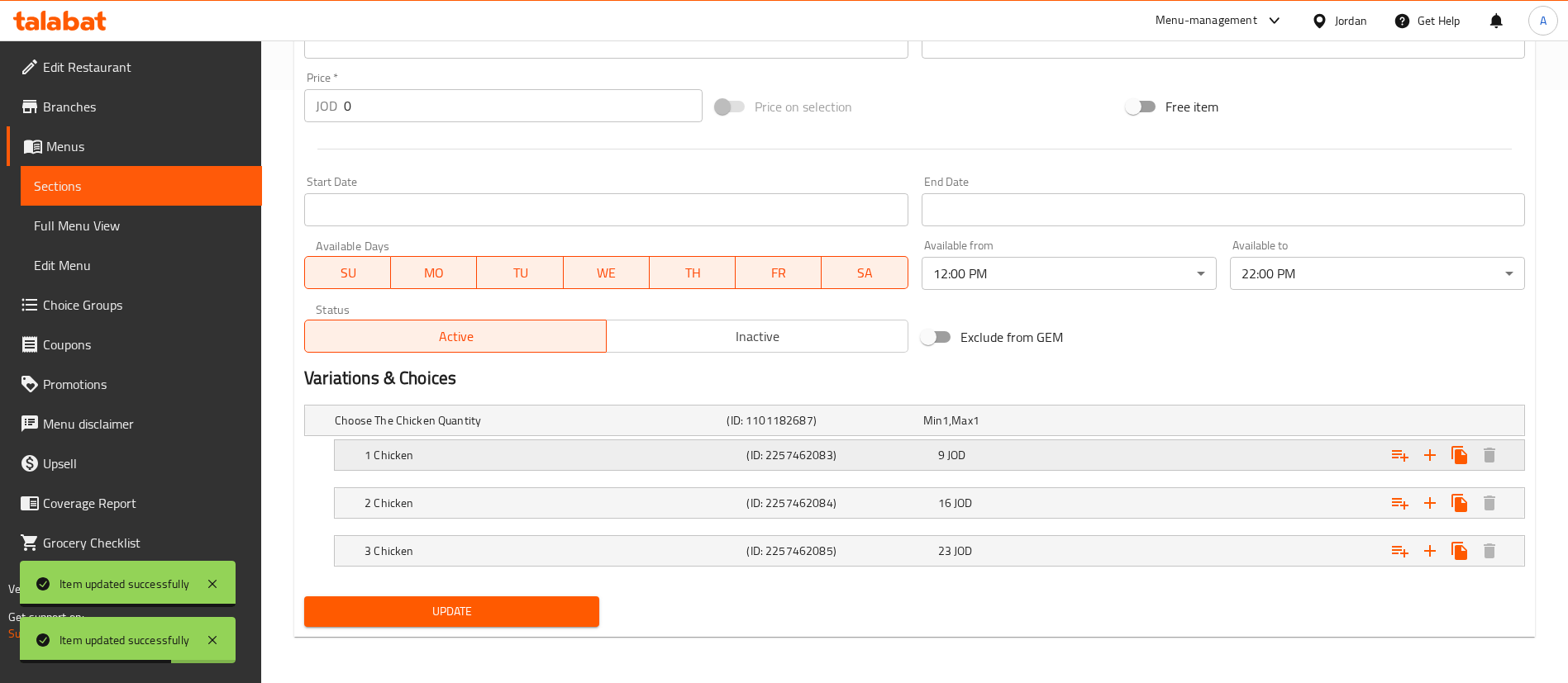
drag, startPoint x: 1067, startPoint y: 453, endPoint x: 1203, endPoint y: 503, distance: 144.9
click at [1068, 453] on div "9 JOD" at bounding box center [1030, 455] width 184 height 17
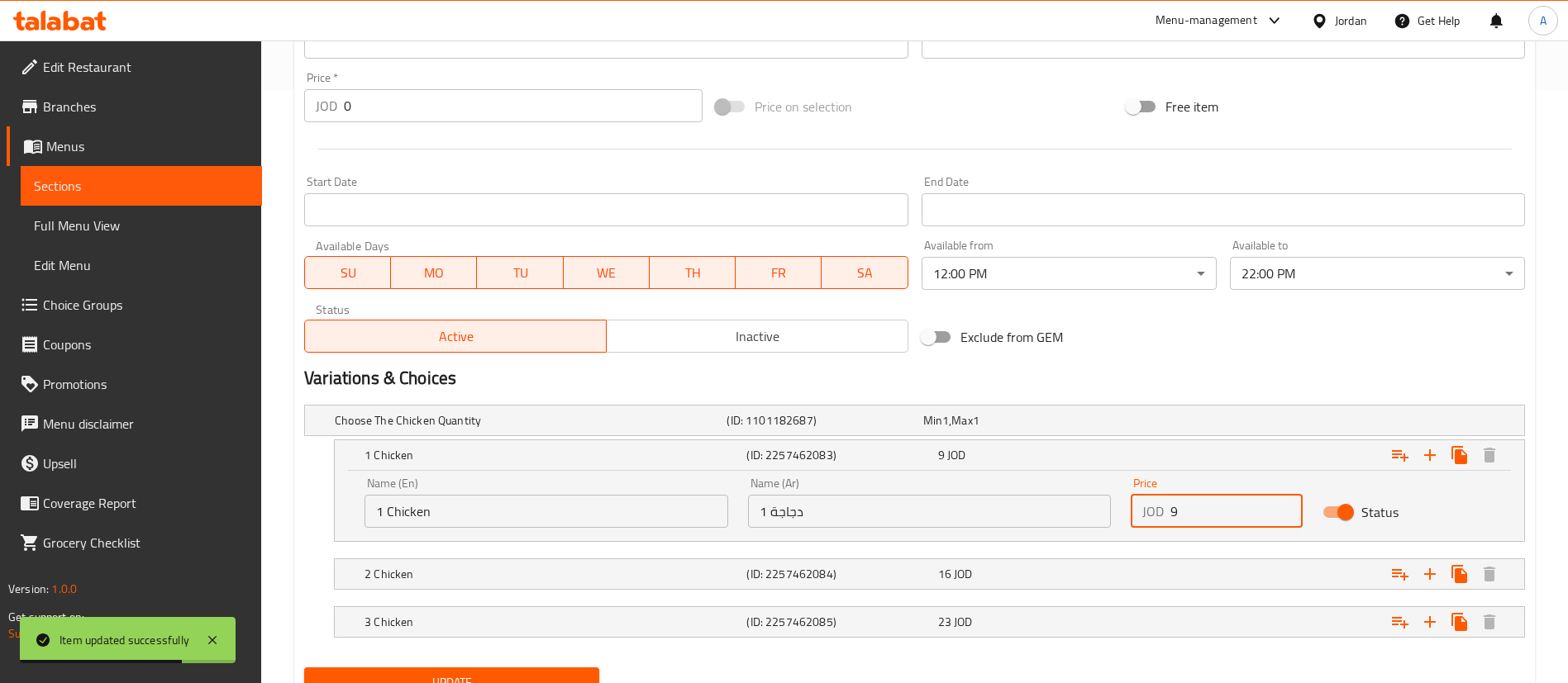
drag, startPoint x: 1231, startPoint y: 520, endPoint x: 1221, endPoint y: 514, distance: 11.7
click at [1228, 518] on input "9" at bounding box center [1236, 511] width 132 height 33
type input "9.9"
click at [1169, 613] on div "Expand" at bounding box center [1317, 621] width 382 height 36
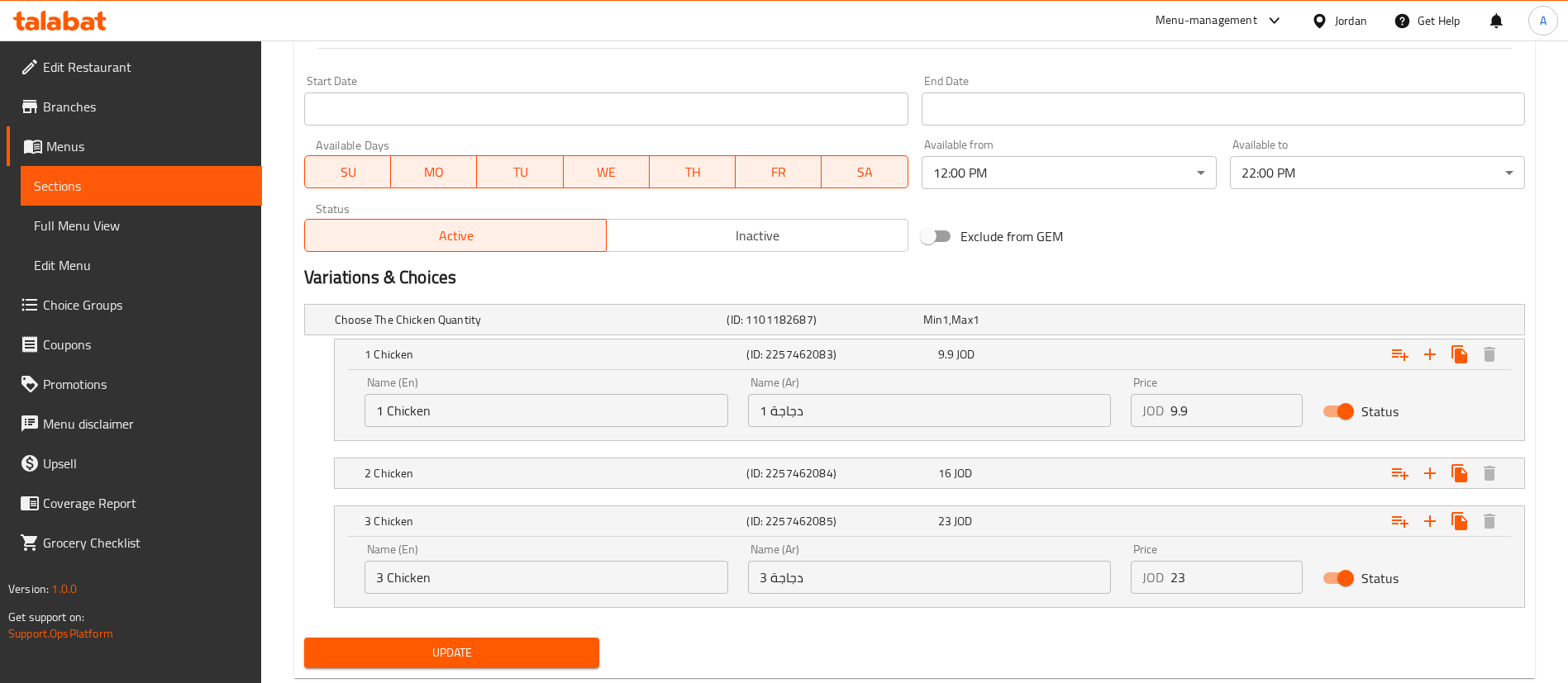
scroll to position [717, 0]
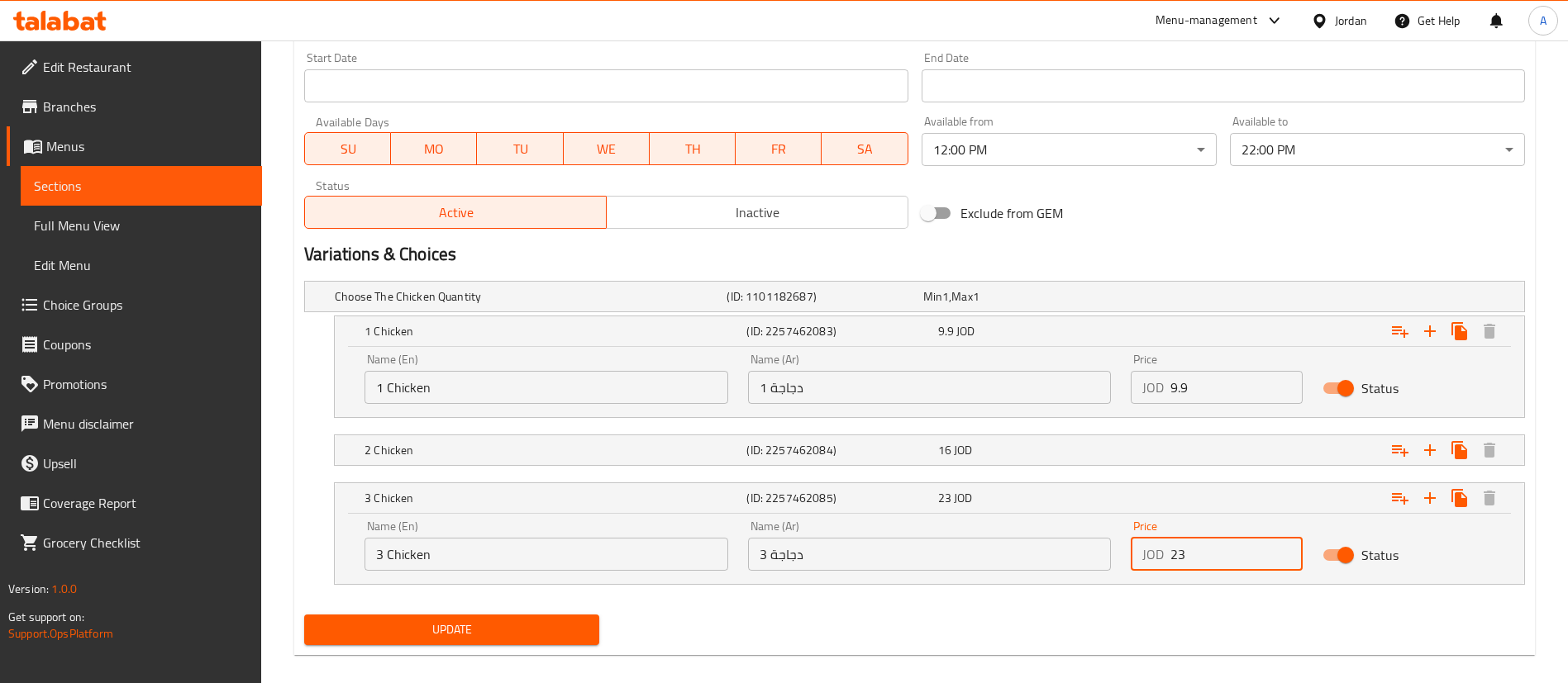
drag, startPoint x: 1212, startPoint y: 561, endPoint x: 1118, endPoint y: 559, distance: 94.0
click at [1121, 563] on div "Price JOD 23 Price" at bounding box center [1217, 546] width 192 height 70
type input "25.3"
click at [1101, 466] on div "2 Chicken (ID: 2257462084) 16 JOD" at bounding box center [934, 450] width 1146 height 36
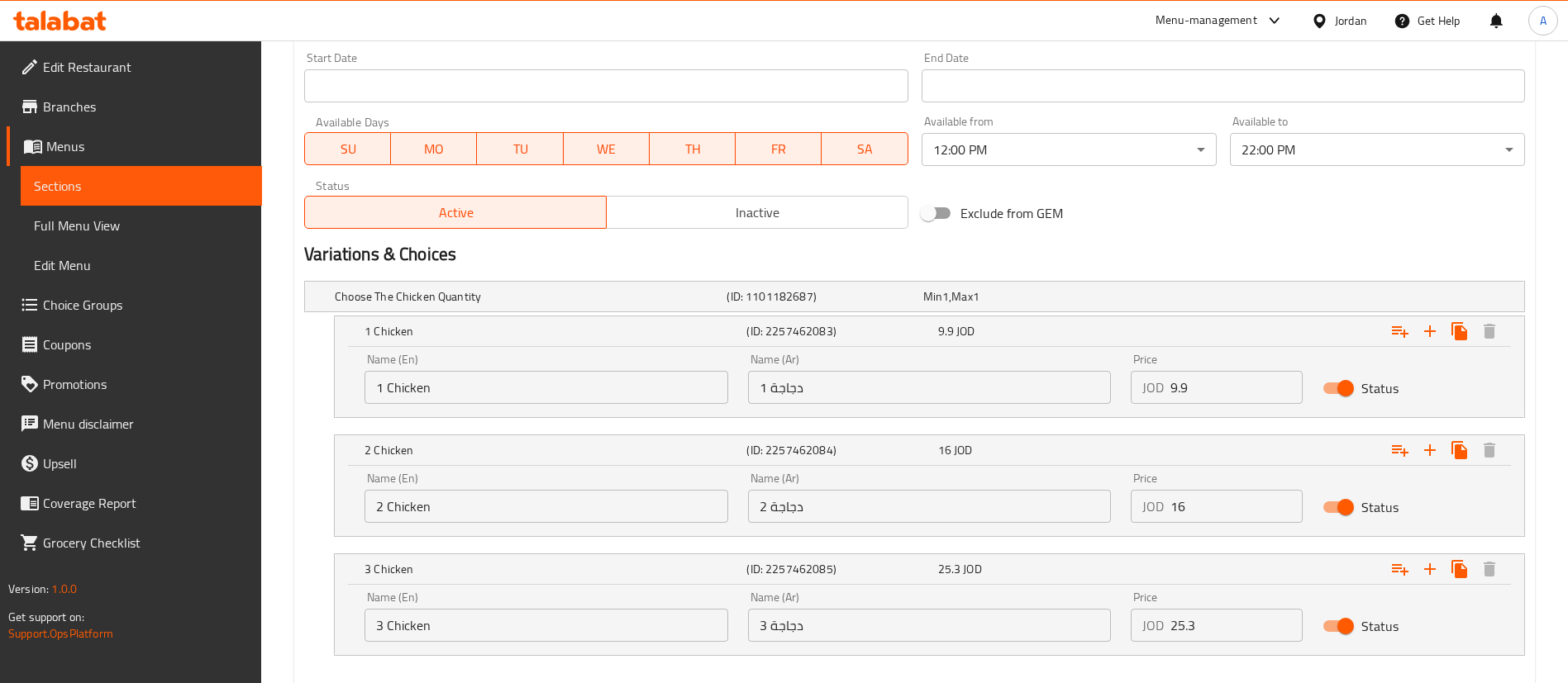
drag, startPoint x: 1144, startPoint y: 518, endPoint x: 1036, endPoint y: 508, distance: 108.5
click at [1071, 518] on div "Name (En) 2 Chicken Name (En) Name (Ar) 2 دجاجة Name (Ar) Price JOD 16 Price St…" at bounding box center [930, 498] width 1150 height 70
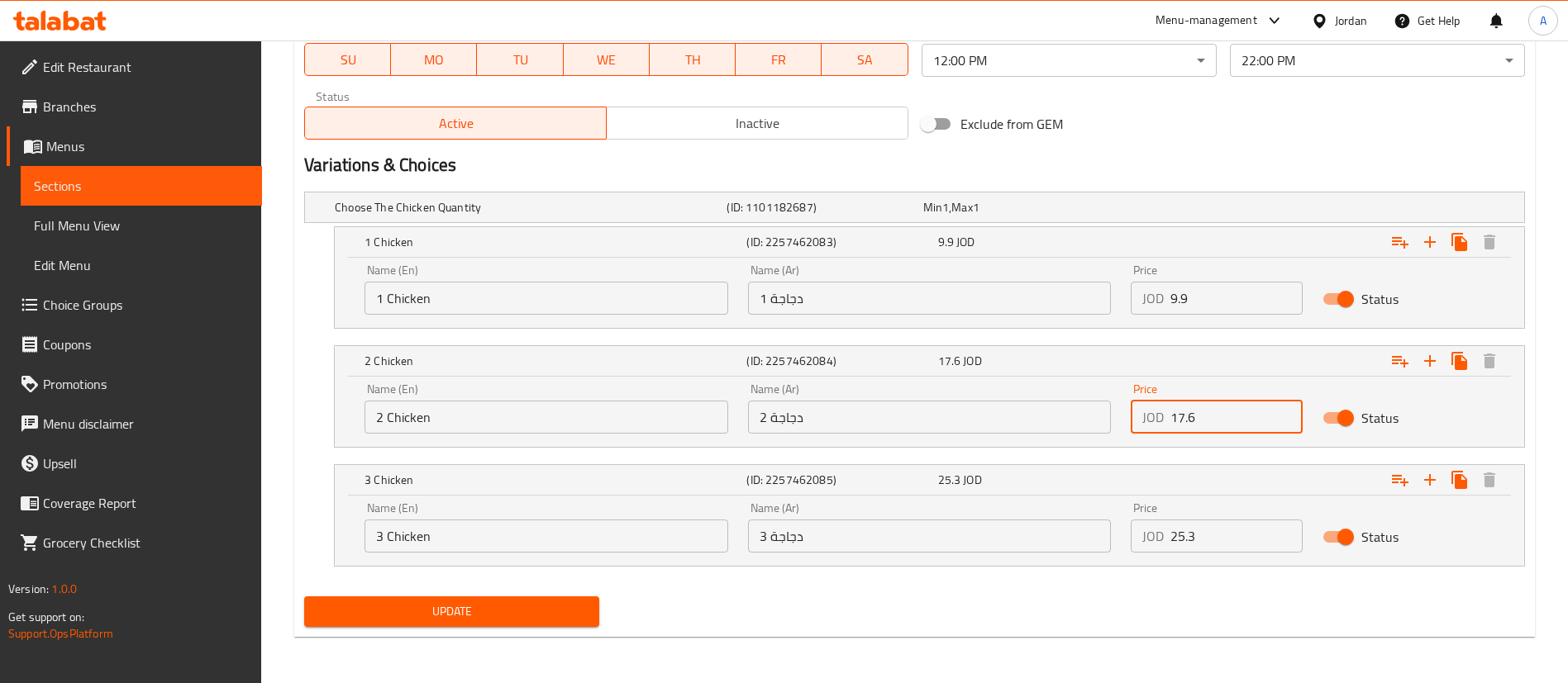
type input "17.6"
click at [530, 594] on div "Update" at bounding box center [452, 612] width 308 height 44
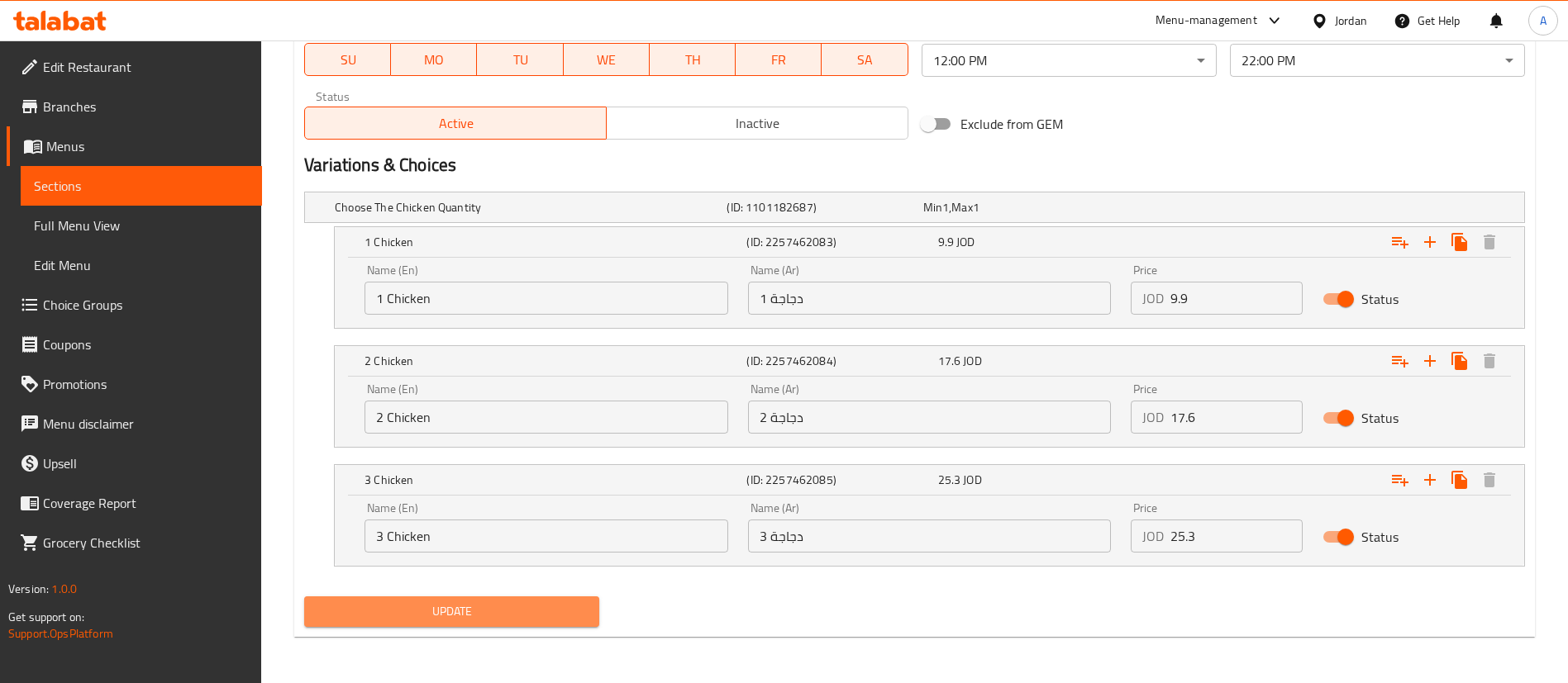
click at [539, 613] on span "Update" at bounding box center [452, 611] width 269 height 20
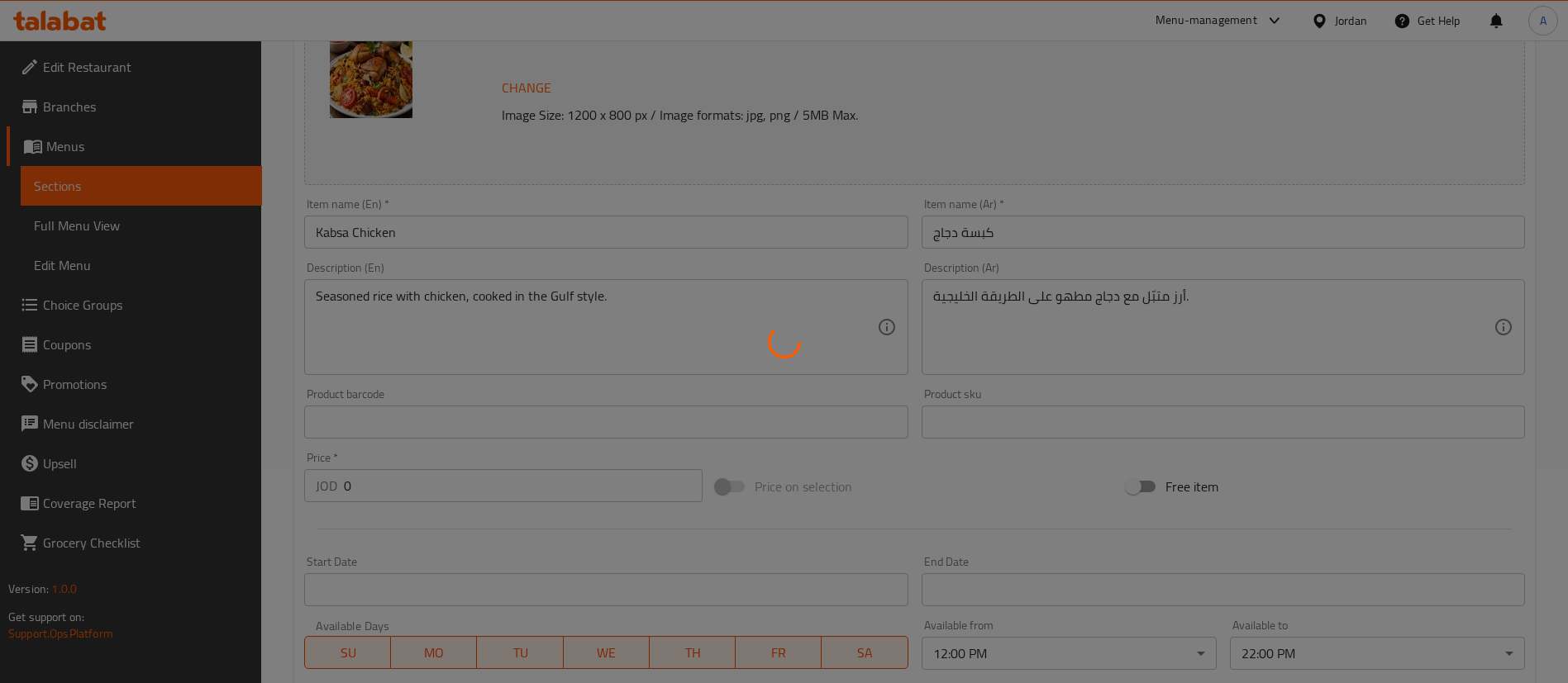
scroll to position [0, 0]
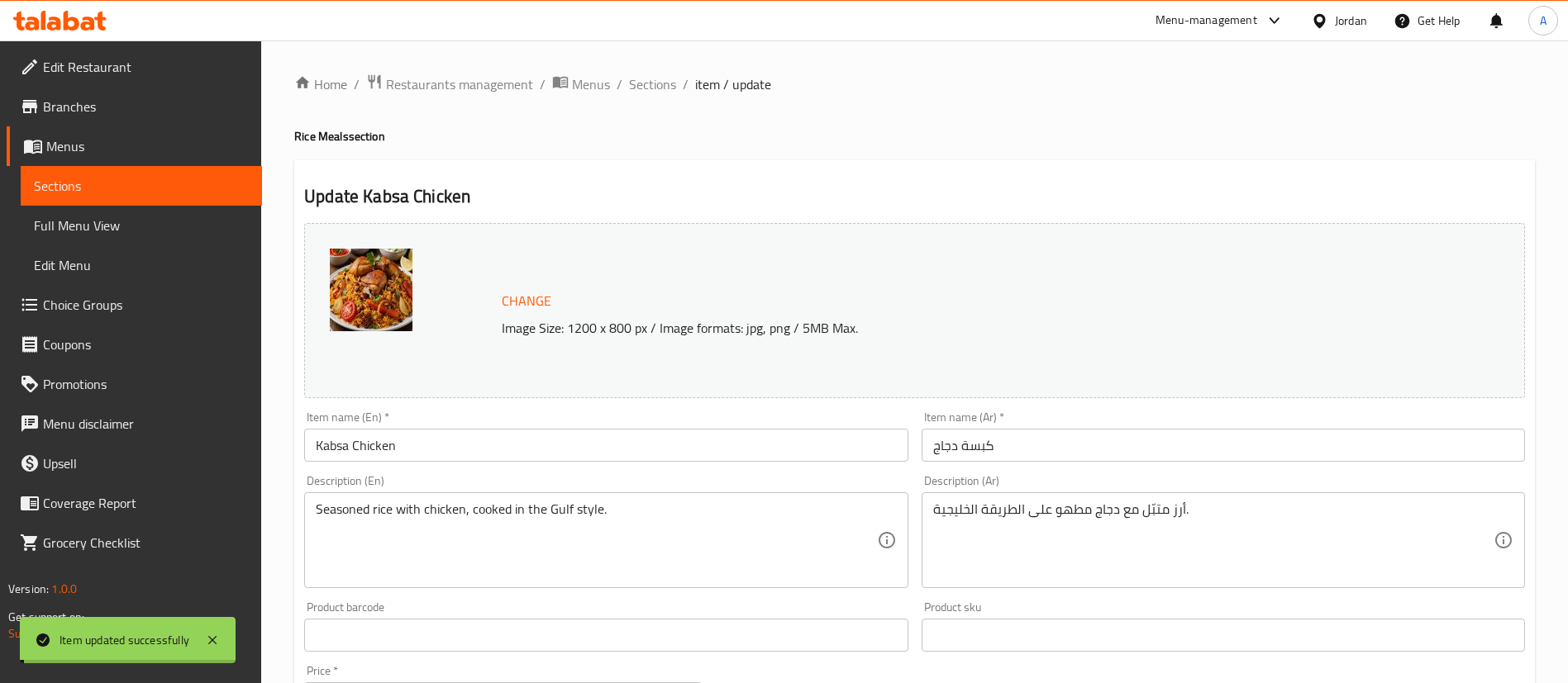
drag, startPoint x: 651, startPoint y: 82, endPoint x: 712, endPoint y: 106, distance: 65.6
click at [651, 82] on span "Sections" at bounding box center [652, 84] width 48 height 20
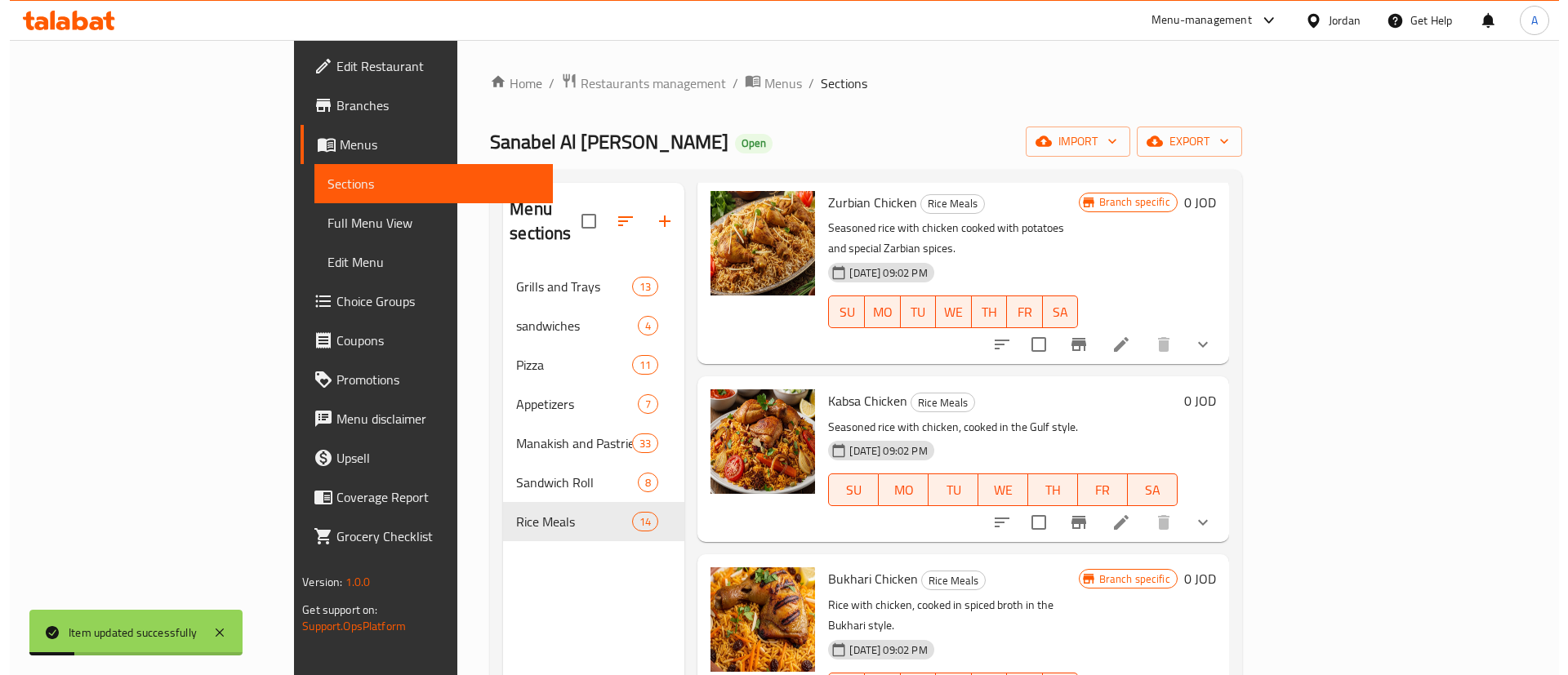
scroll to position [1715, 0]
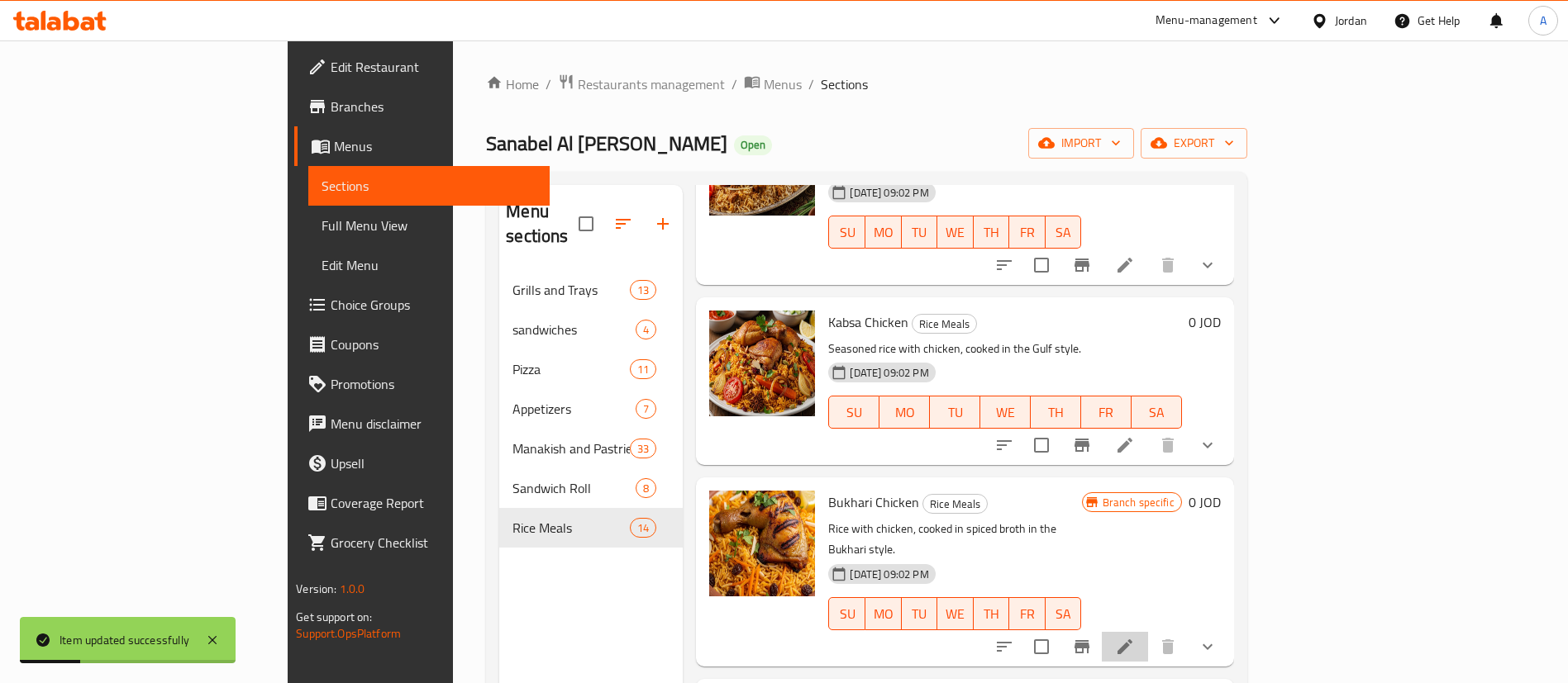
click at [1132, 640] on icon at bounding box center [1124, 647] width 15 height 15
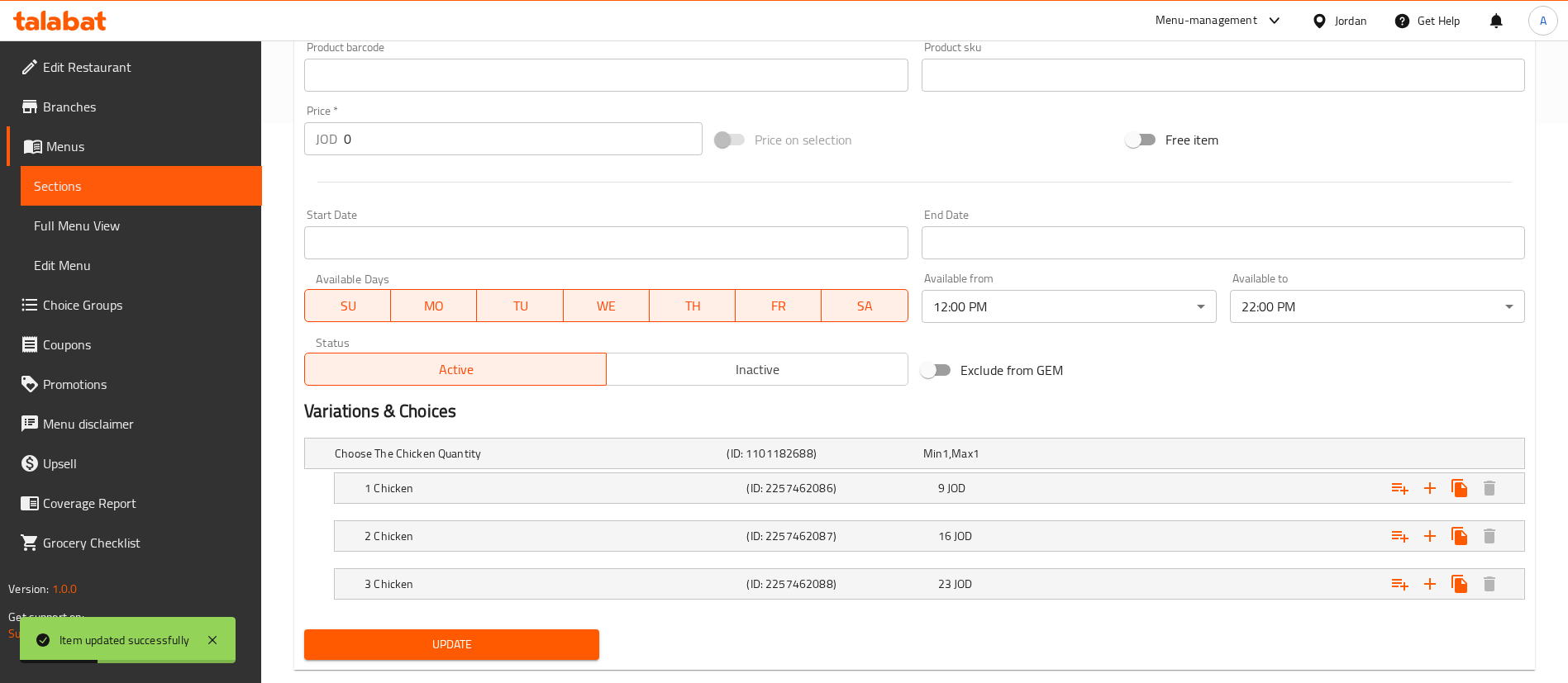
scroll to position [593, 0]
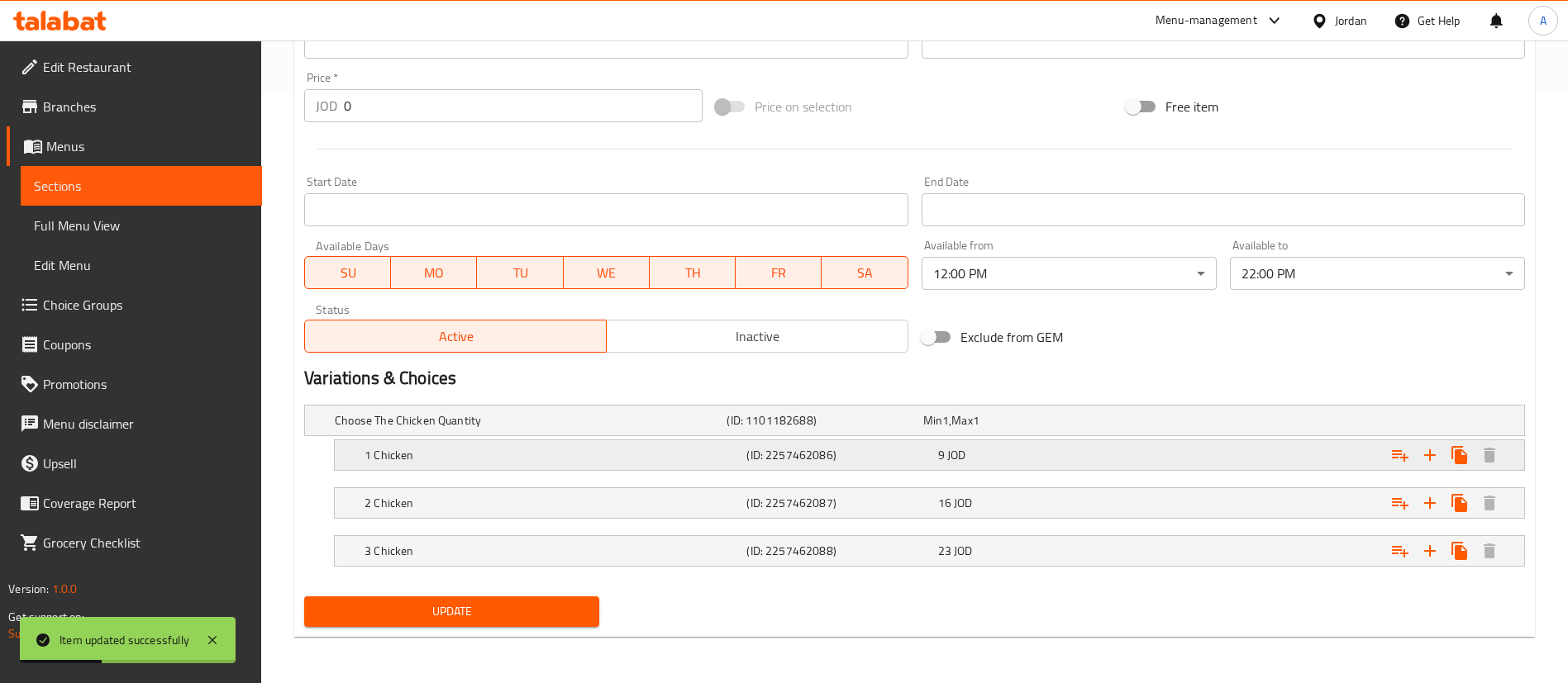
click at [1167, 443] on div "Expand" at bounding box center [1317, 455] width 382 height 36
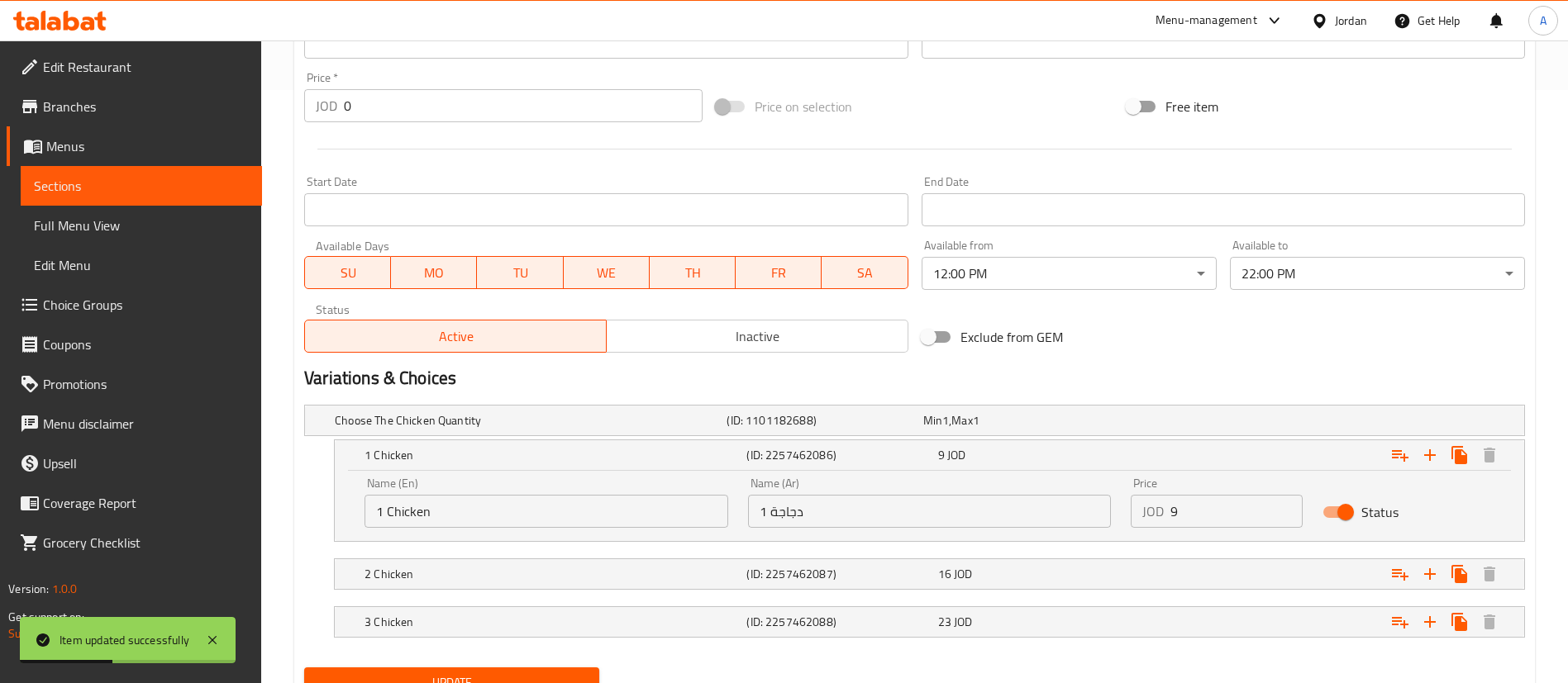
click at [1262, 511] on input "9" at bounding box center [1236, 511] width 132 height 33
type input "9.9"
click at [1105, 587] on div "2 Chicken (ID: 2257462087) 16 JOD" at bounding box center [934, 574] width 1146 height 36
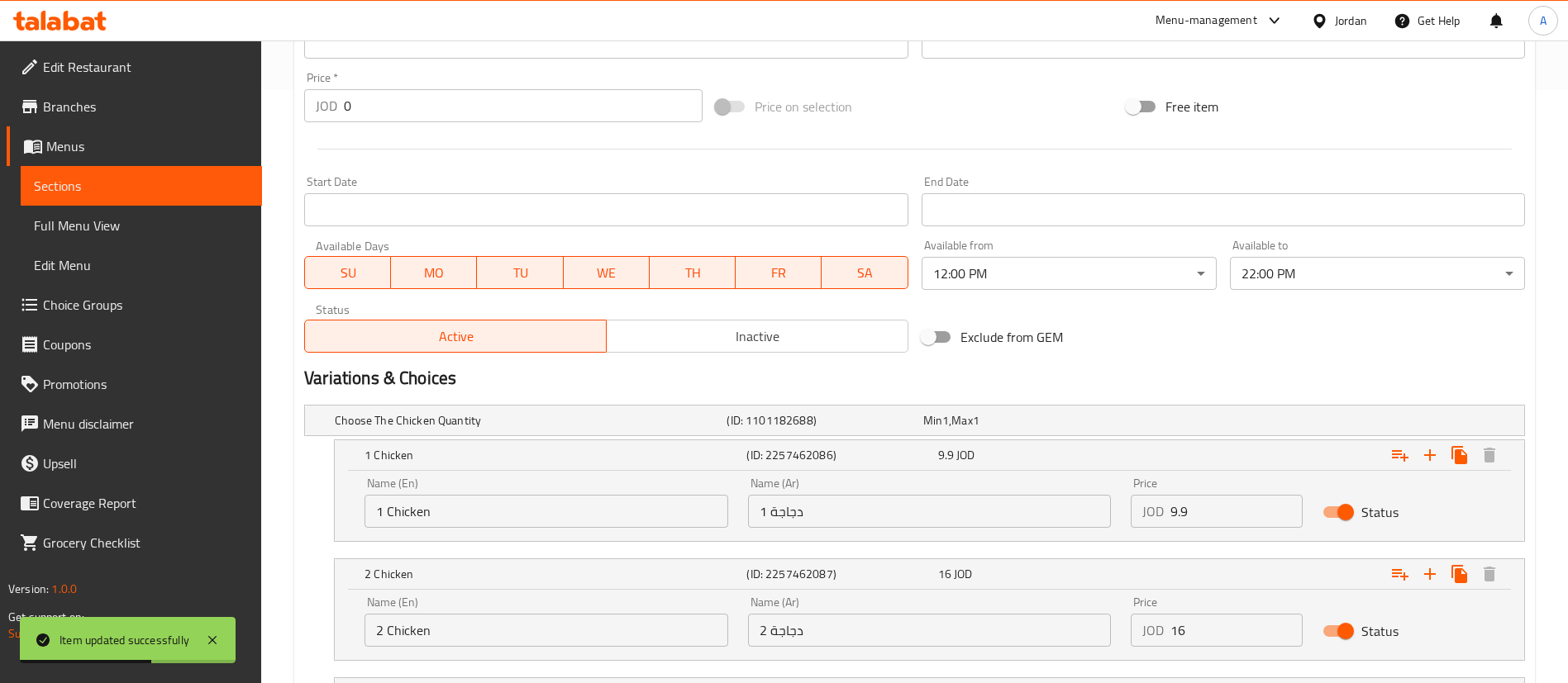
click at [1211, 623] on input "16" at bounding box center [1236, 631] width 132 height 33
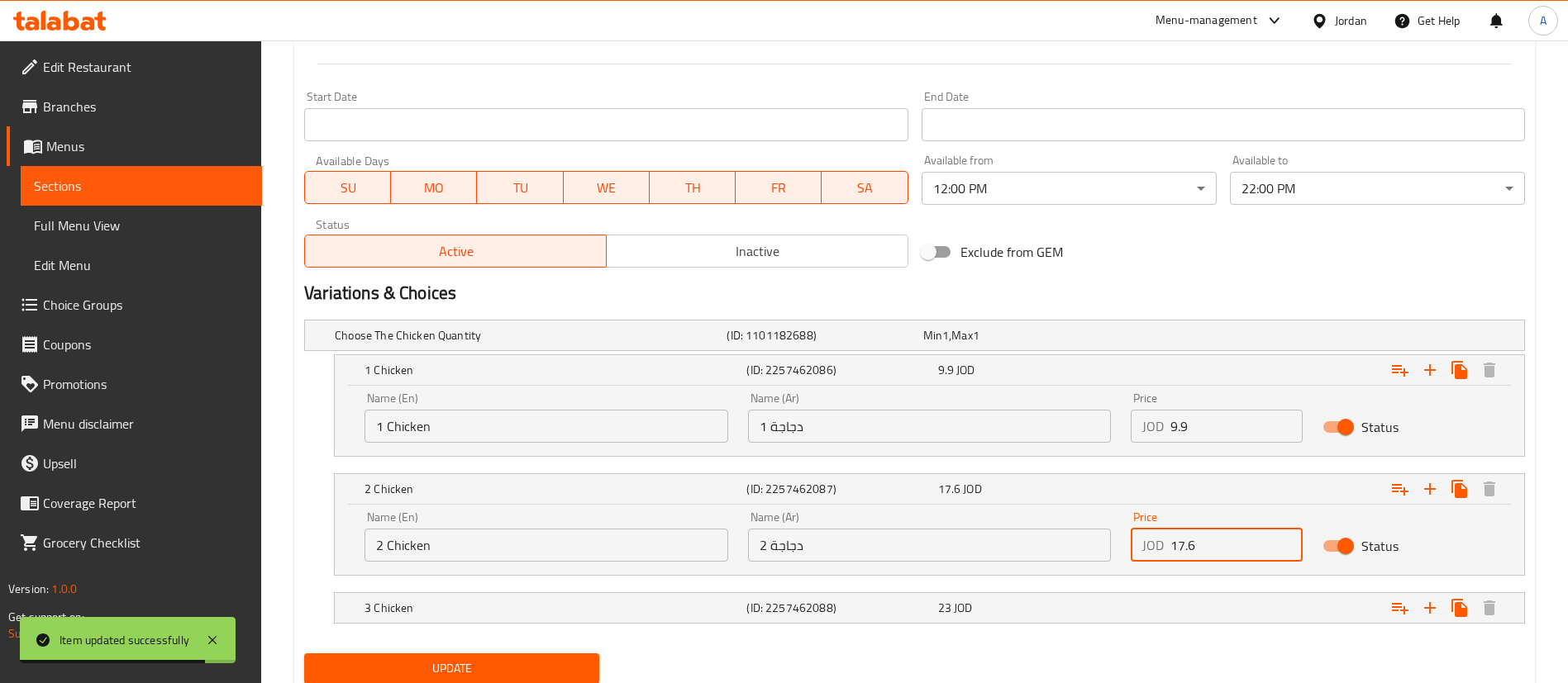
scroll to position [717, 0]
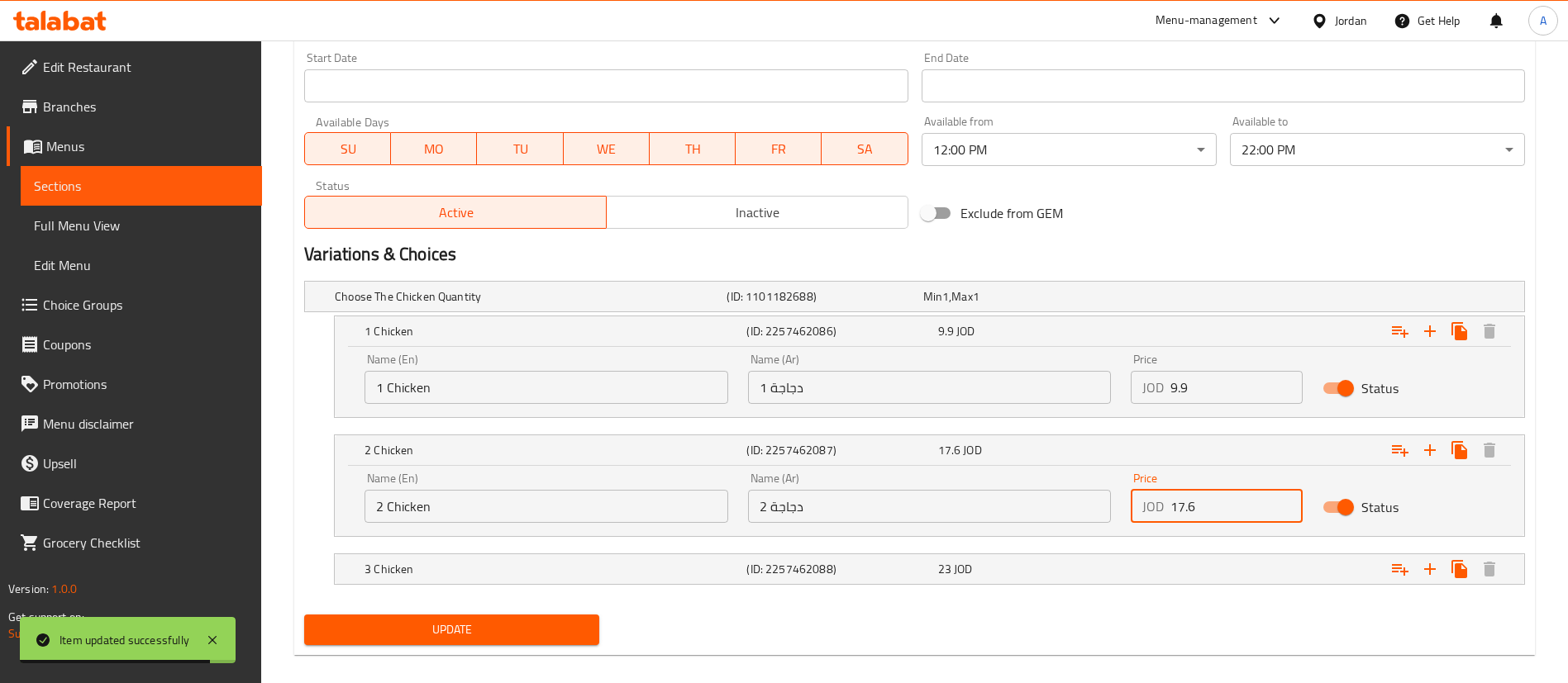
type input "17.6"
click at [1211, 548] on nav at bounding box center [914, 547] width 1221 height 13
click at [1212, 565] on div "Expand" at bounding box center [1317, 569] width 382 height 36
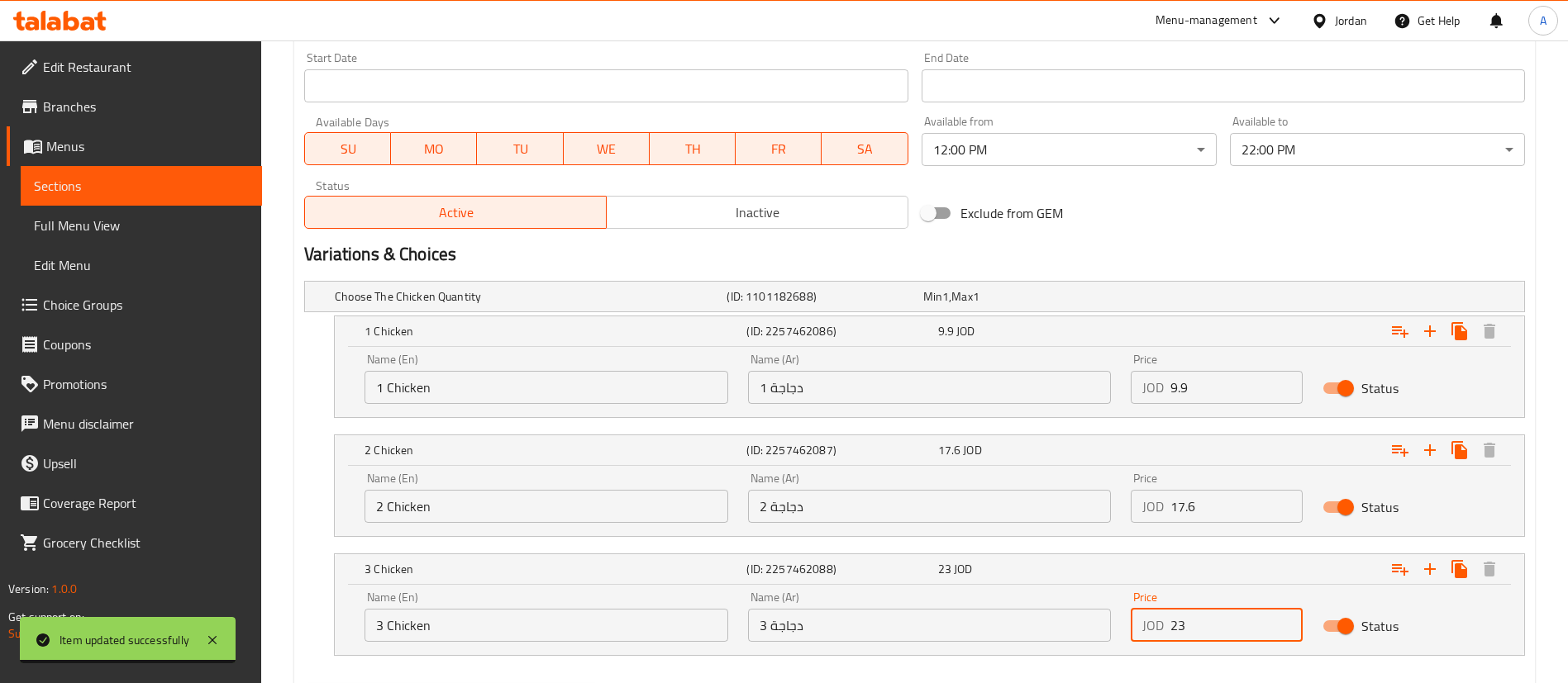
click at [1228, 630] on input "23" at bounding box center [1236, 626] width 132 height 33
type input "25.3"
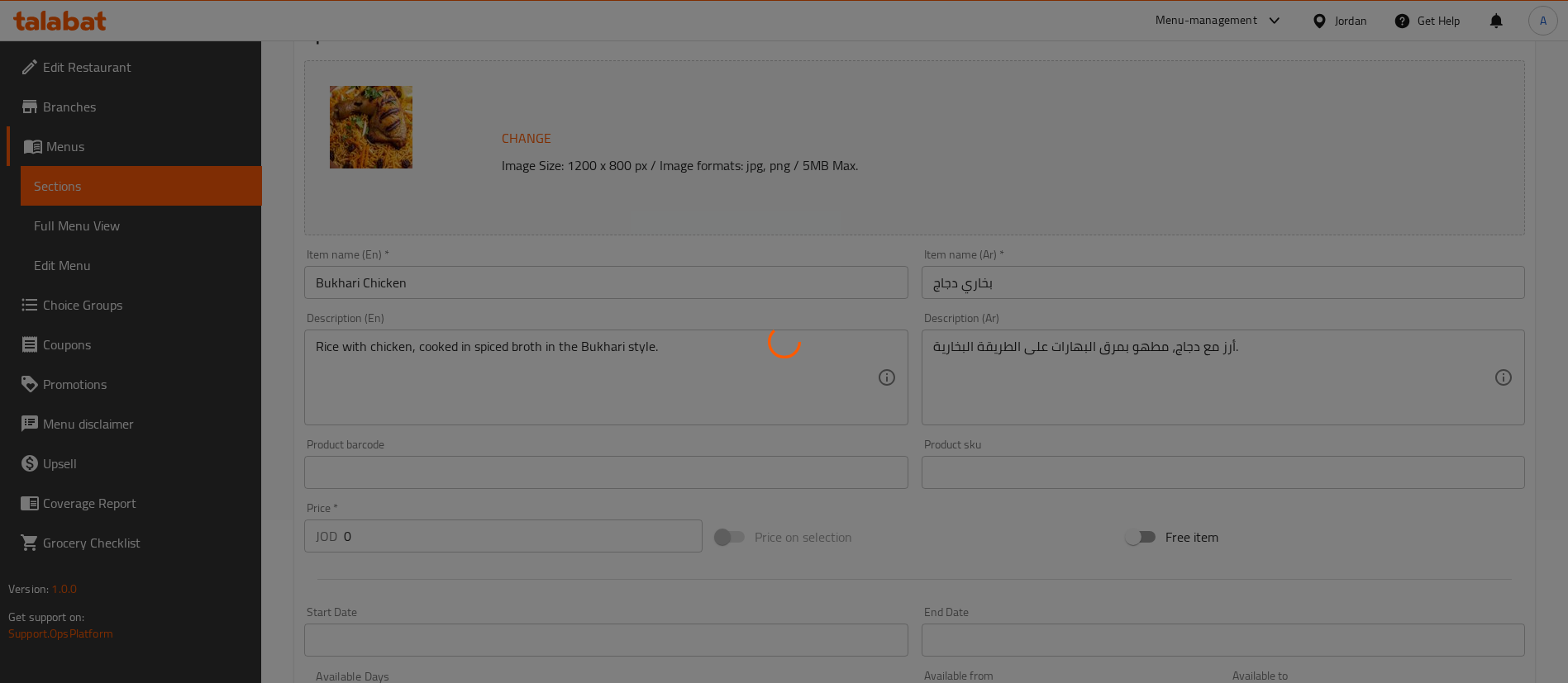
scroll to position [0, 0]
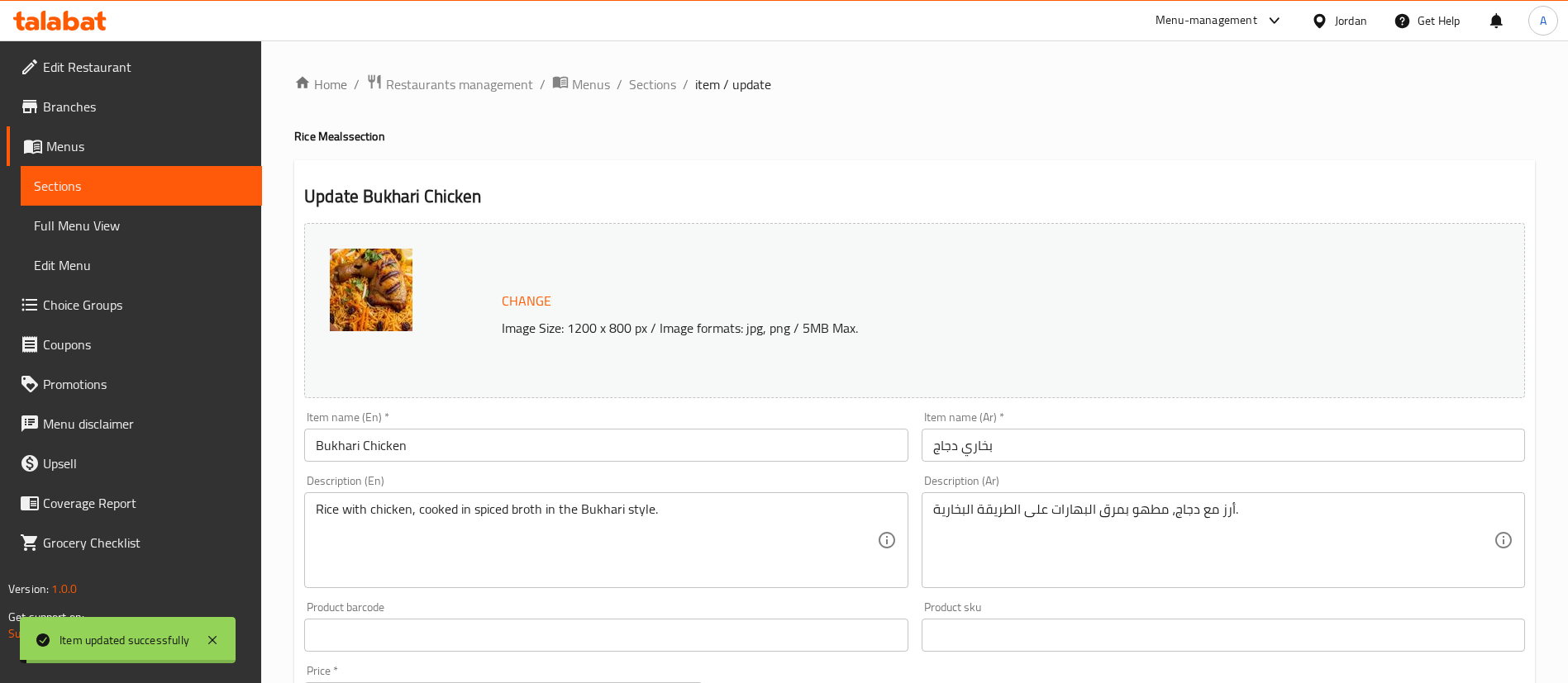
drag, startPoint x: 653, startPoint y: 79, endPoint x: 731, endPoint y: 109, distance: 83.6
click at [653, 79] on span "Sections" at bounding box center [652, 84] width 48 height 20
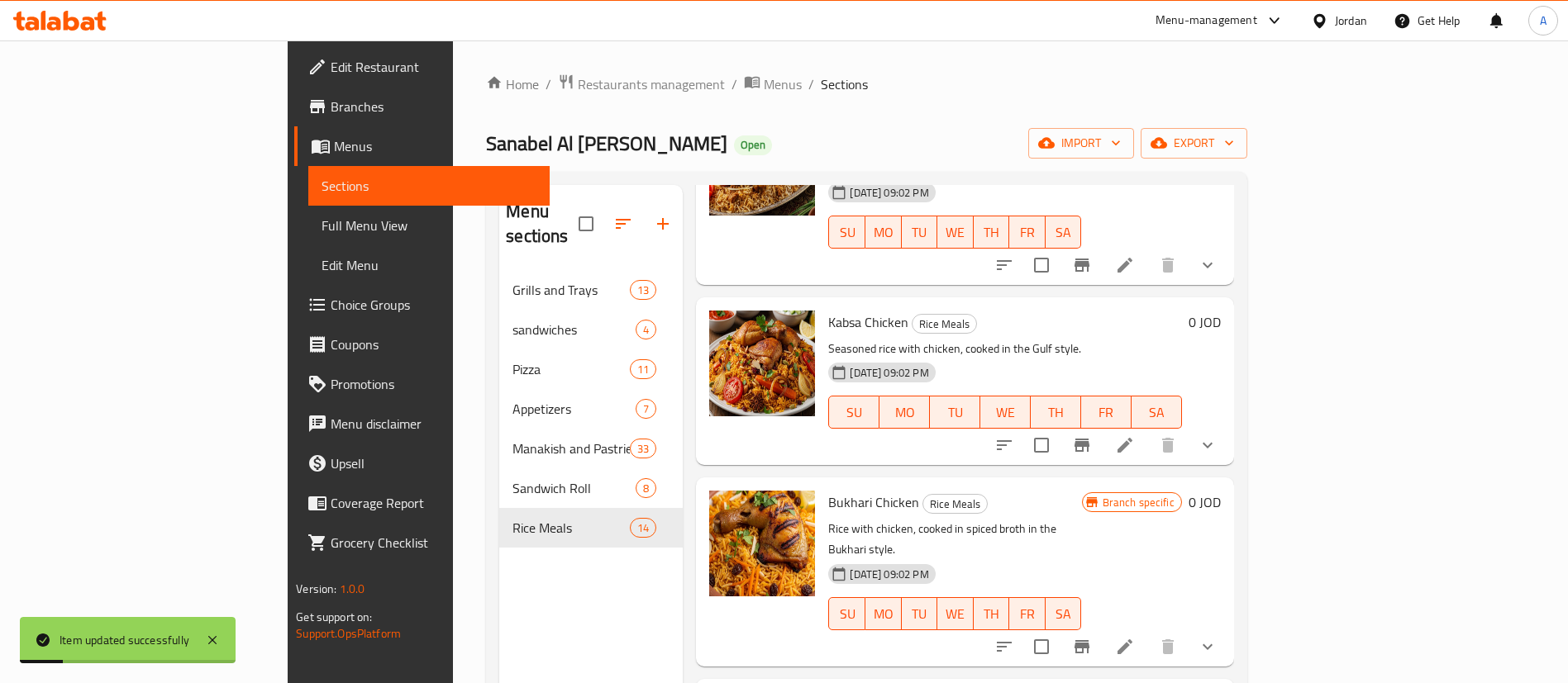
scroll to position [1859, 0]
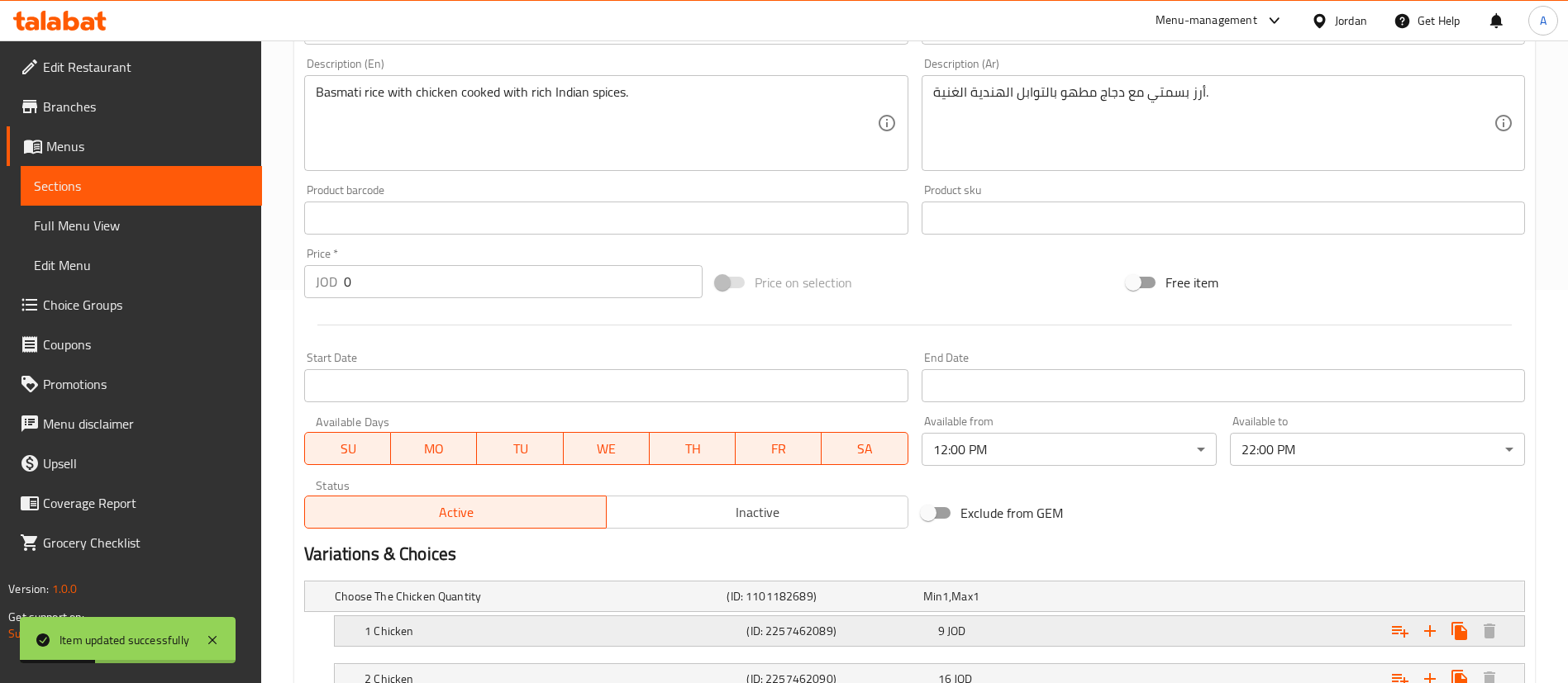
scroll to position [569, 0]
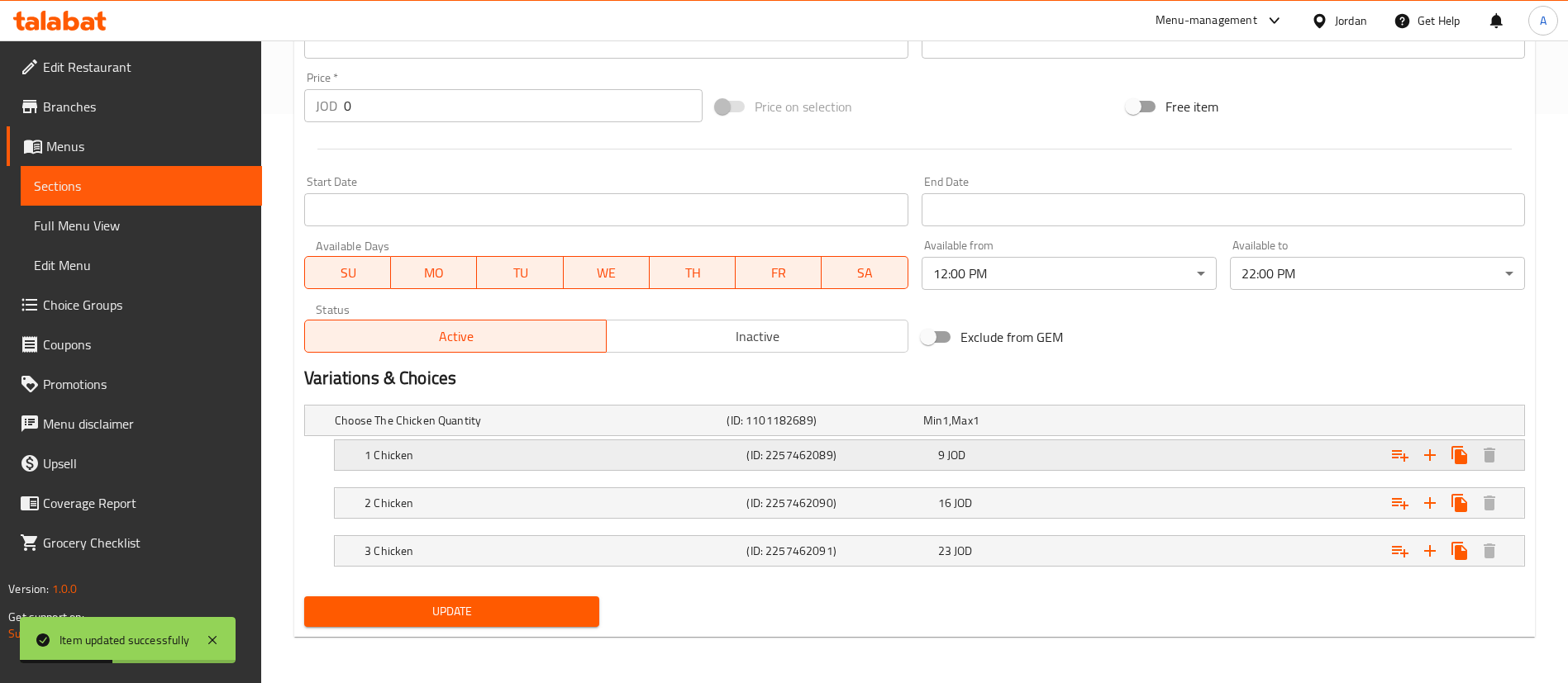
click at [1144, 457] on div "Expand" at bounding box center [1317, 455] width 382 height 36
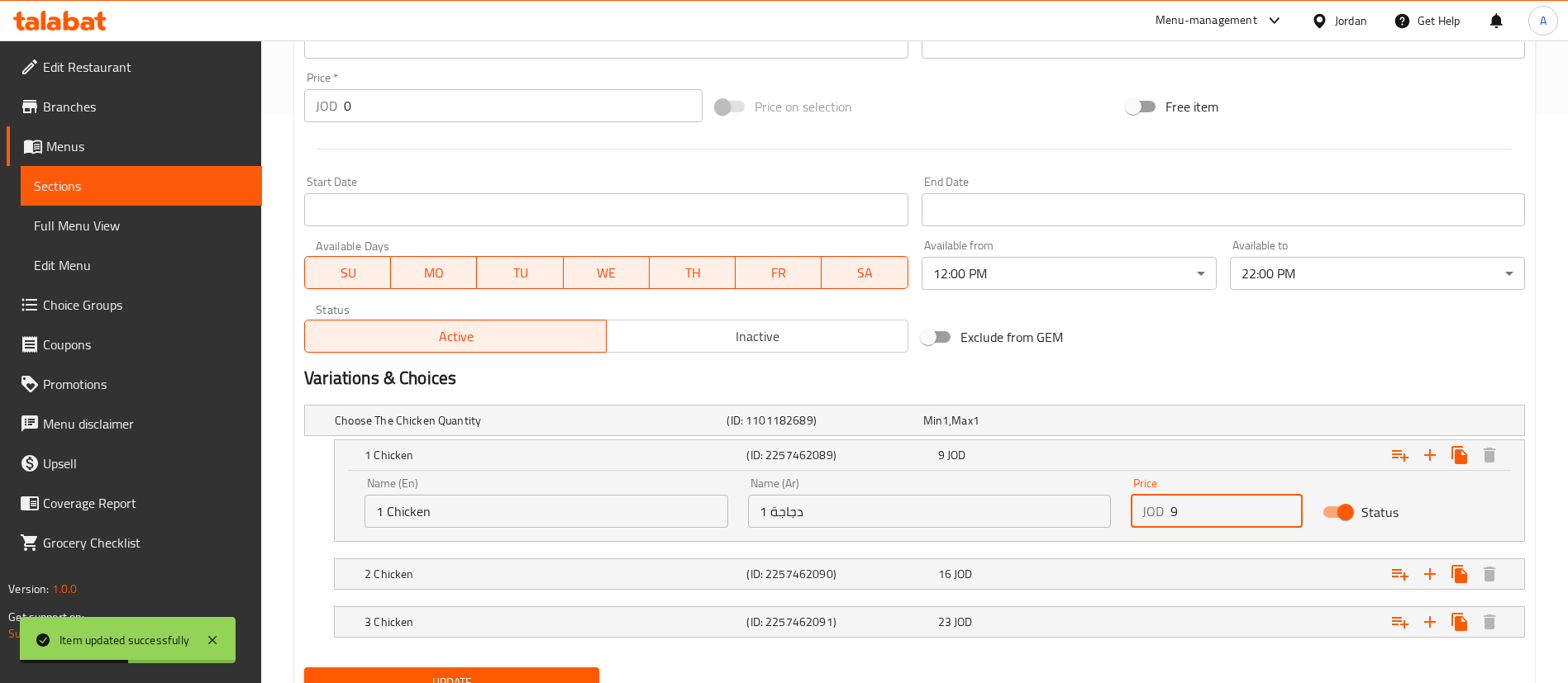
click at [1273, 511] on input "9" at bounding box center [1236, 511] width 132 height 33
type input "9.9"
click at [1171, 624] on div "Expand" at bounding box center [1317, 621] width 382 height 36
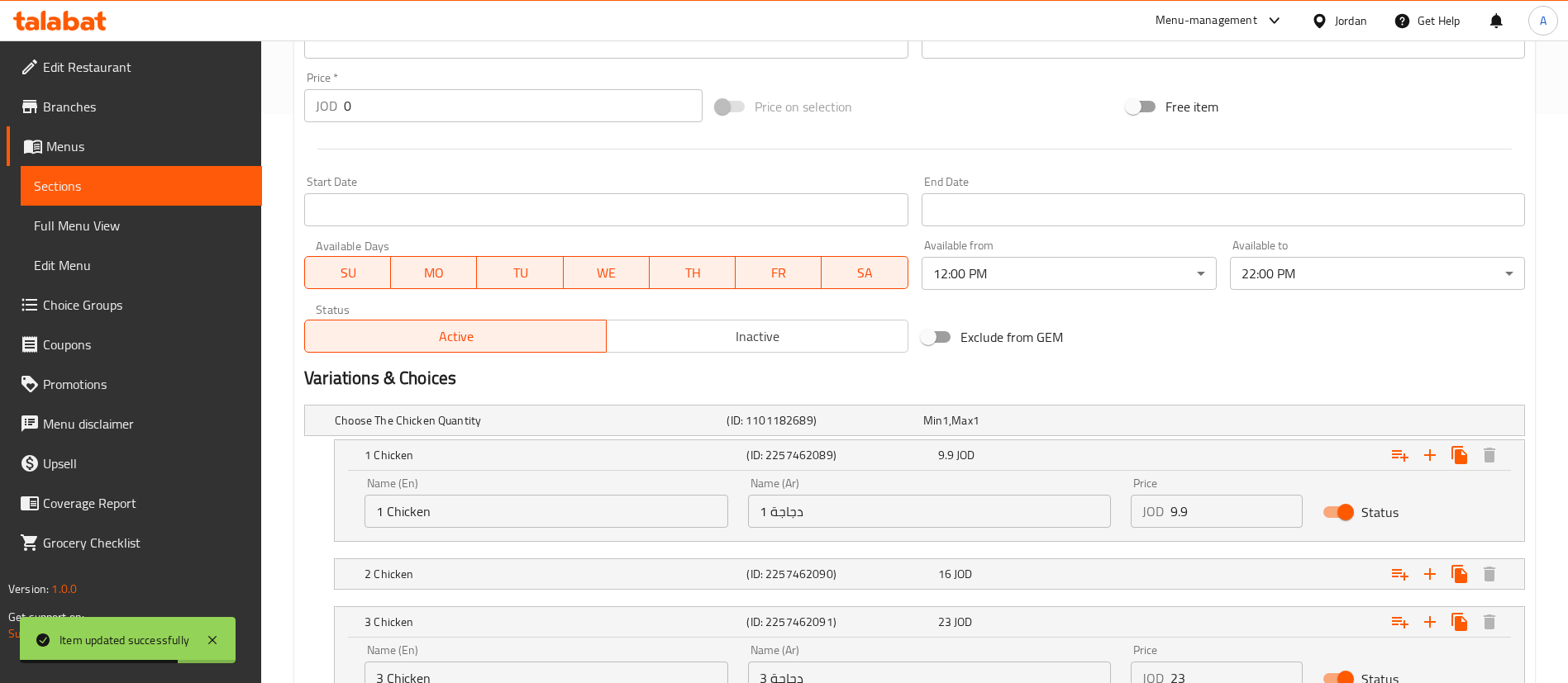
click at [1245, 671] on input "23" at bounding box center [1236, 679] width 132 height 33
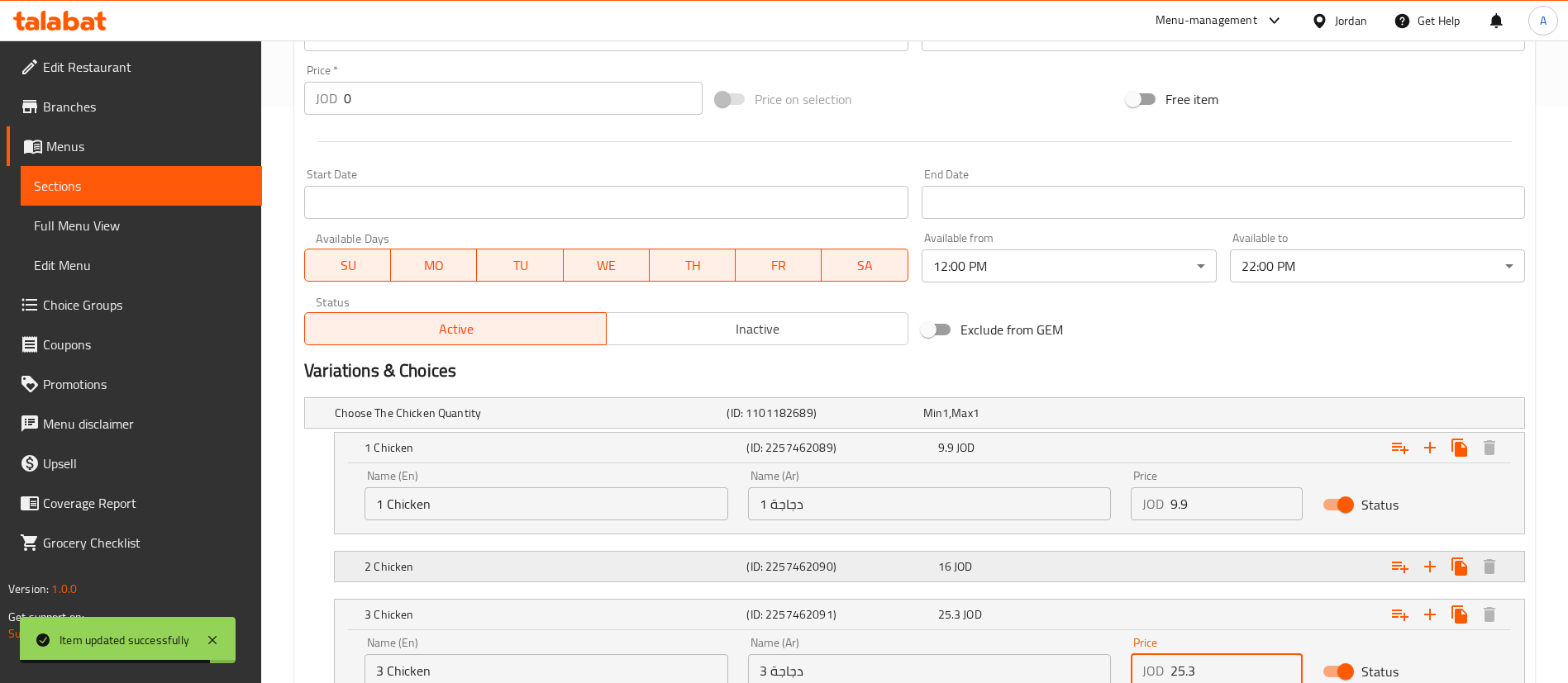
type input "25.3"
click at [1215, 566] on div "Expand" at bounding box center [1317, 566] width 382 height 36
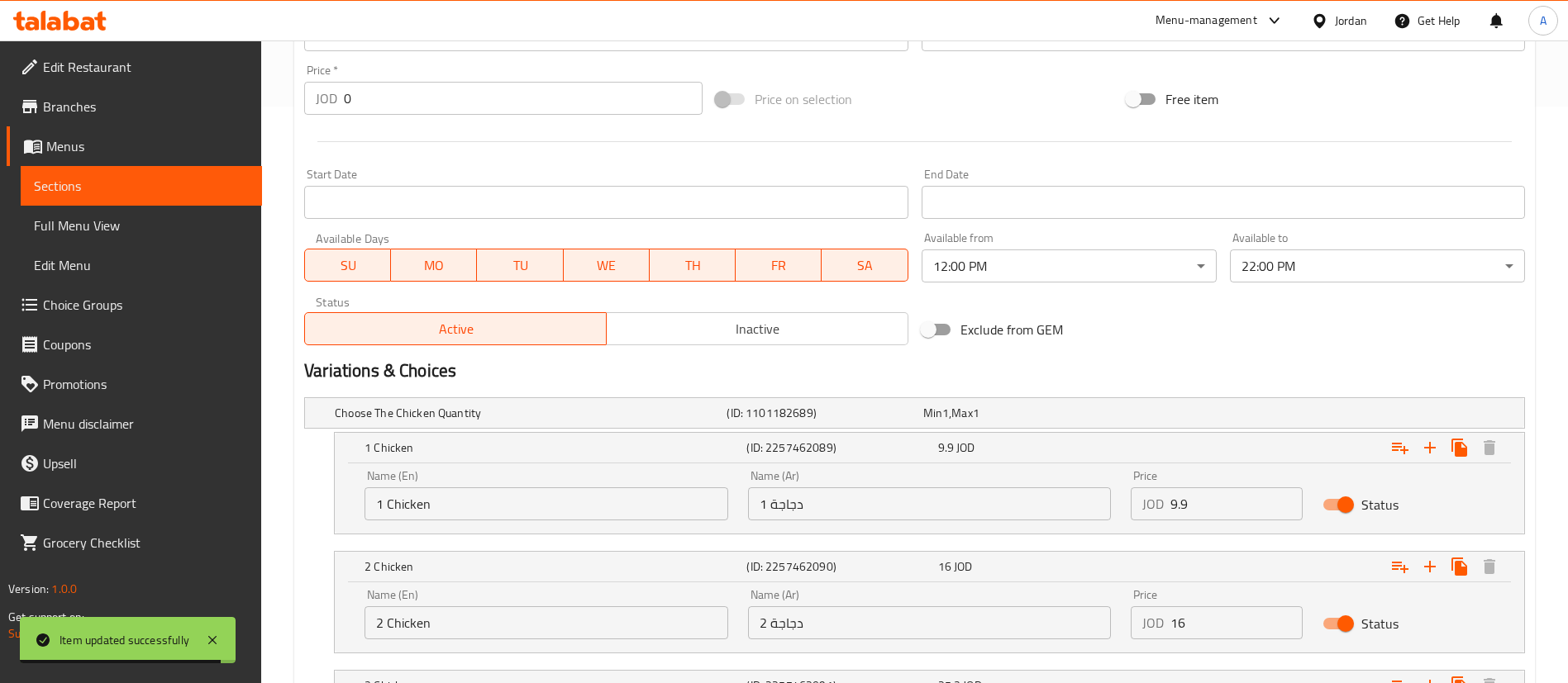
click at [1236, 610] on input "16" at bounding box center [1236, 623] width 132 height 33
type input "1"
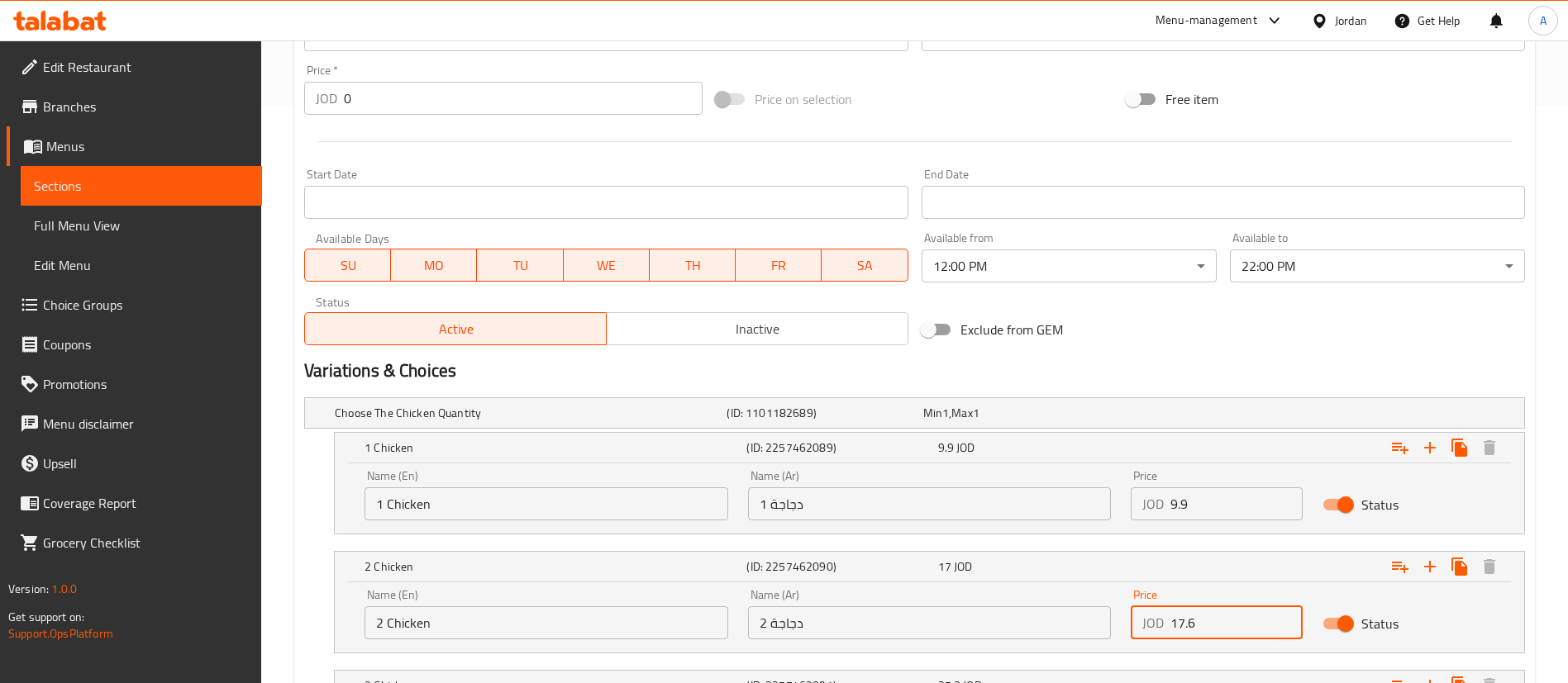
type input "17.6"
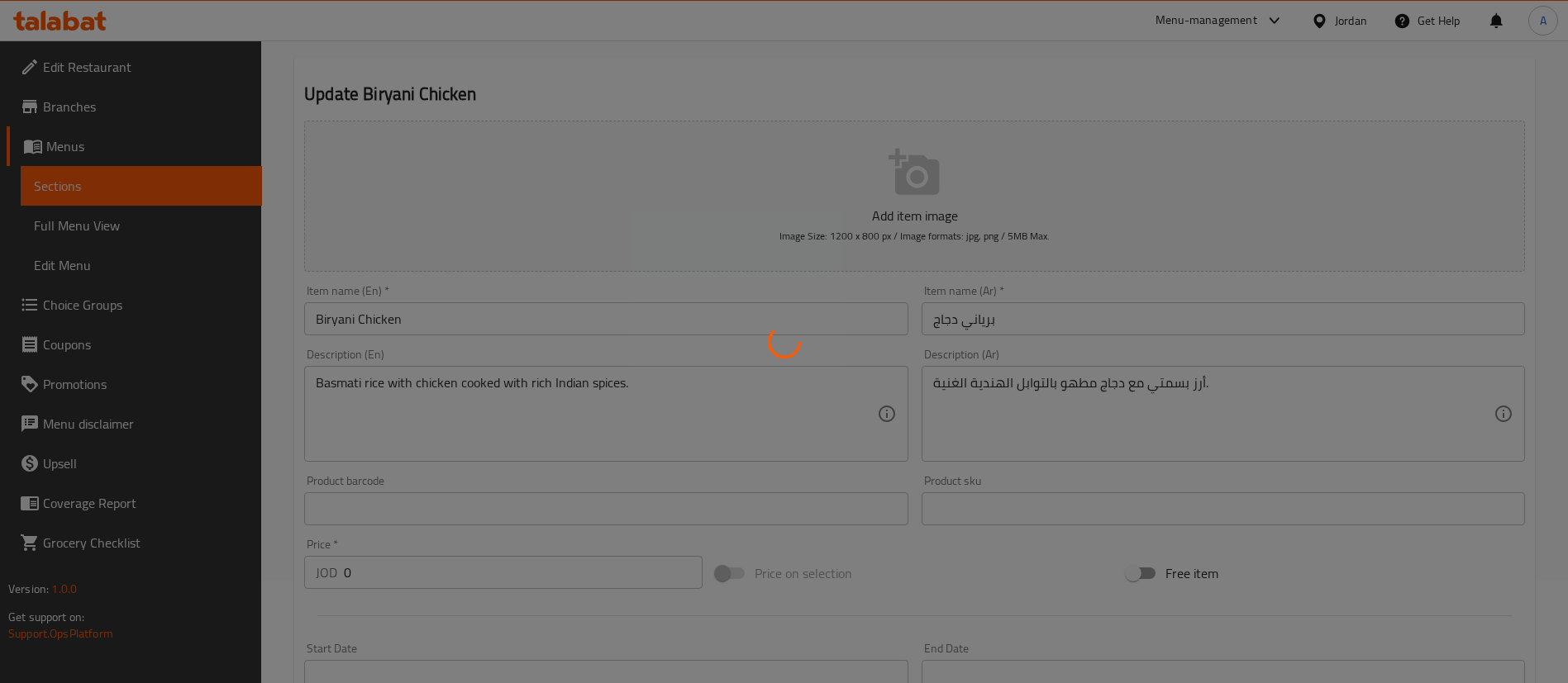
scroll to position [0, 0]
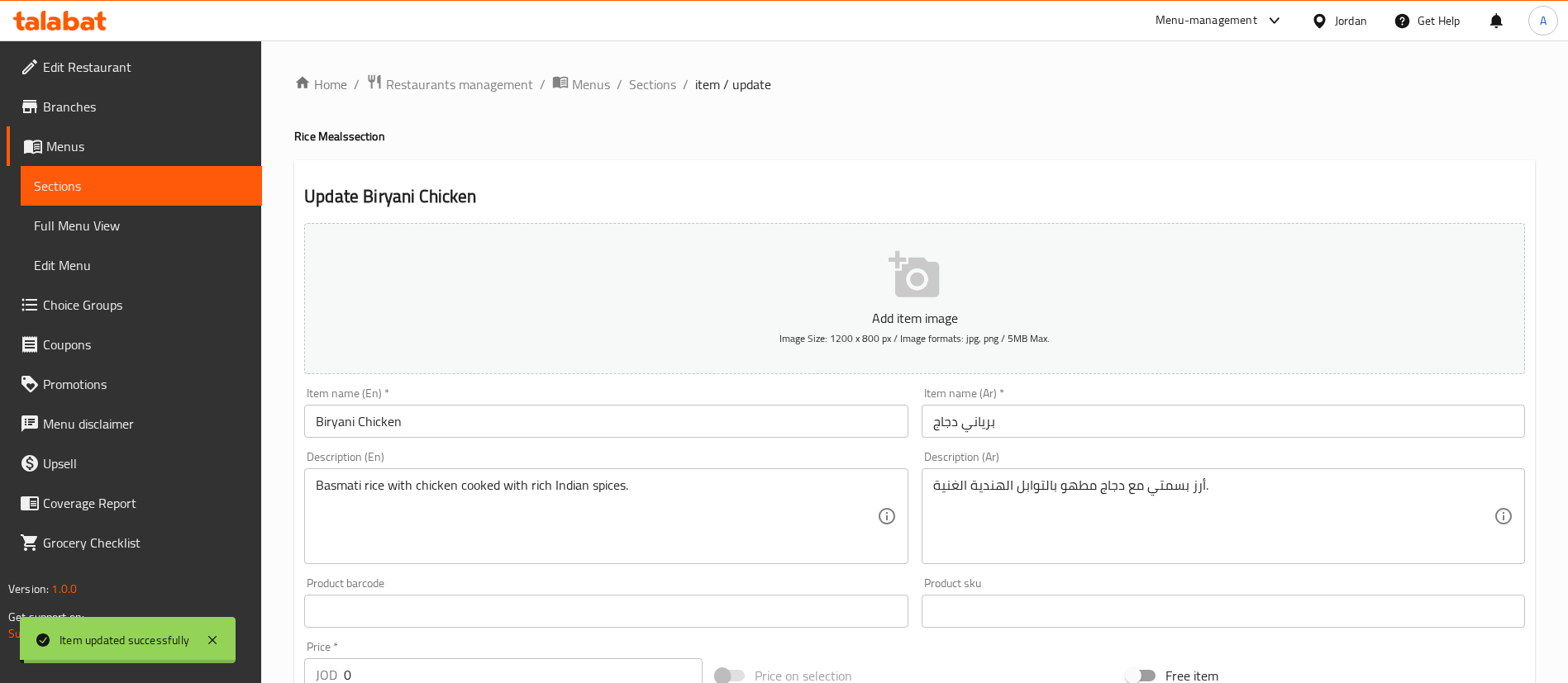
drag, startPoint x: 655, startPoint y: 82, endPoint x: 770, endPoint y: 127, distance: 123.5
click at [655, 82] on span "Sections" at bounding box center [652, 84] width 48 height 20
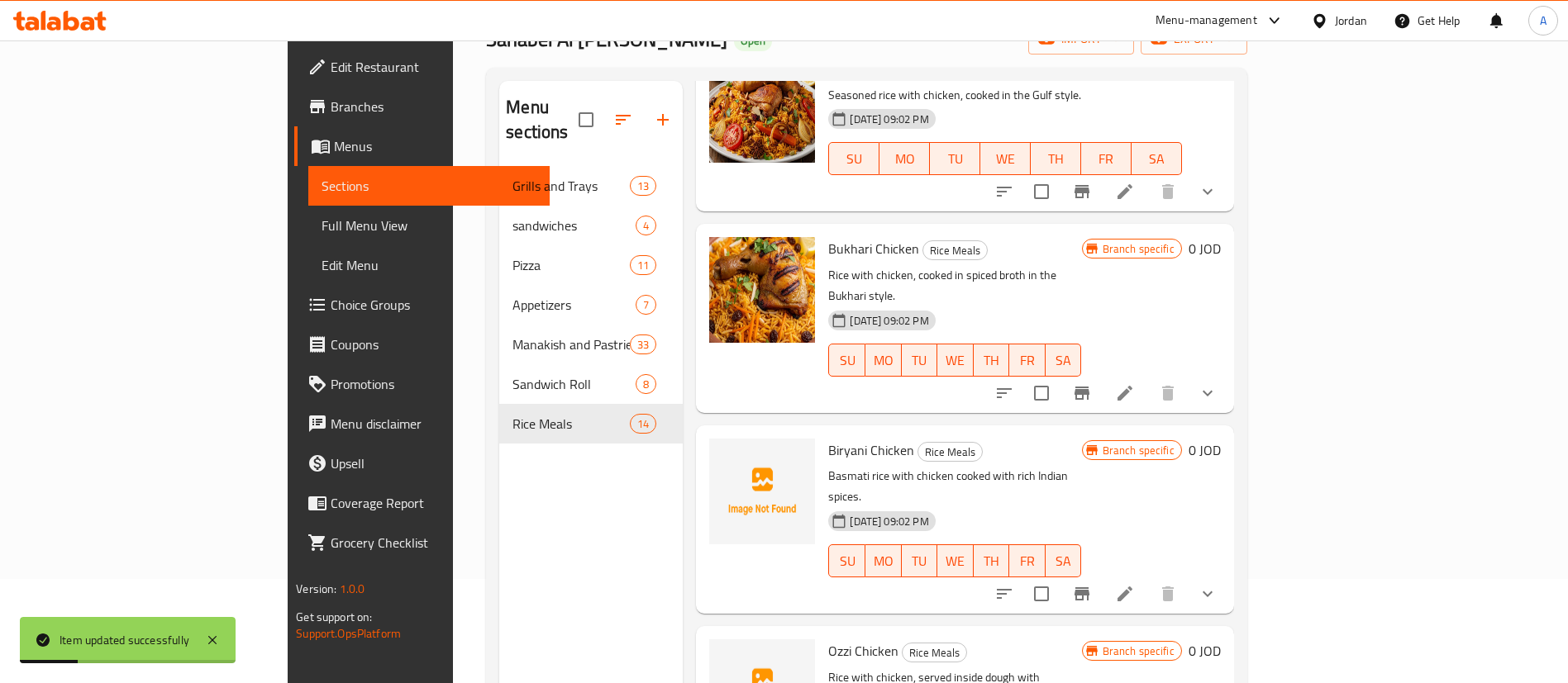
scroll to position [231, 0]
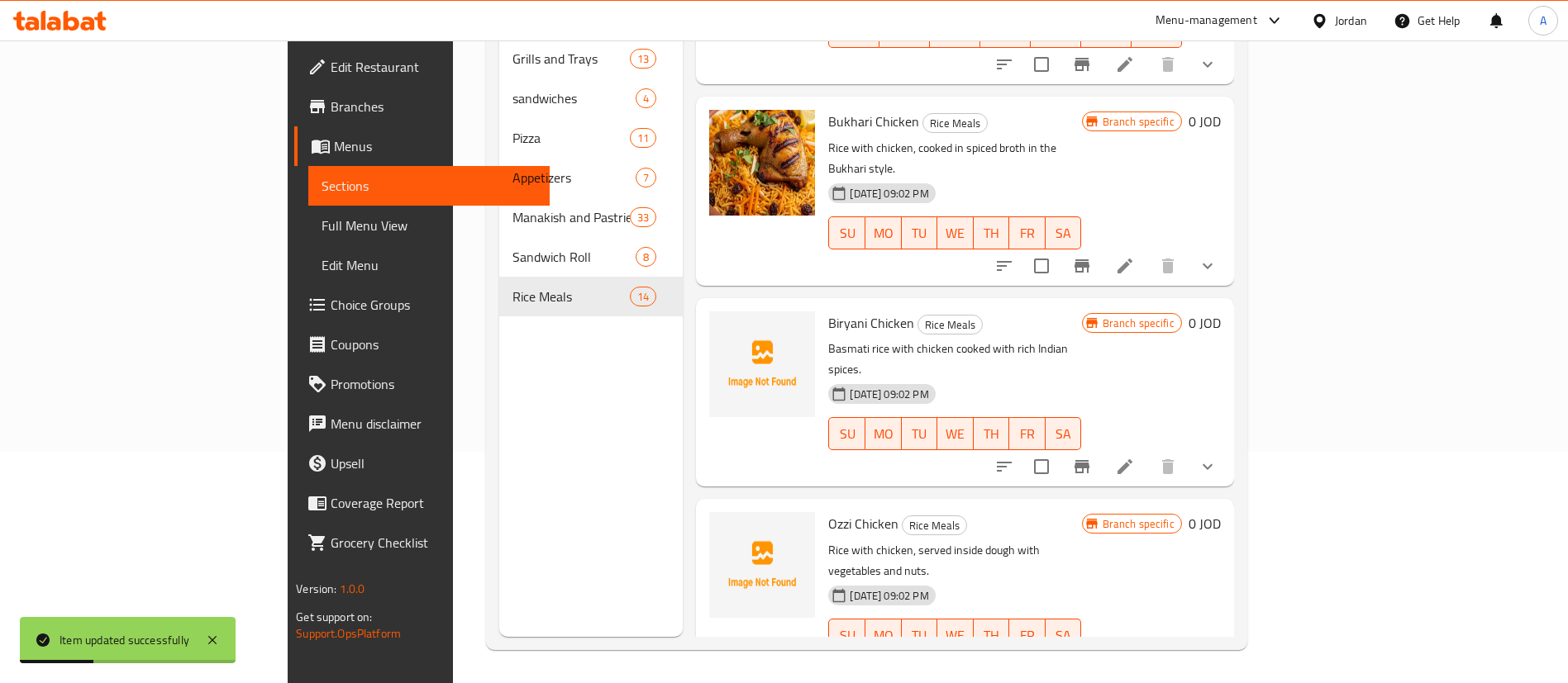
click at [1135, 658] on icon at bounding box center [1125, 668] width 20 height 20
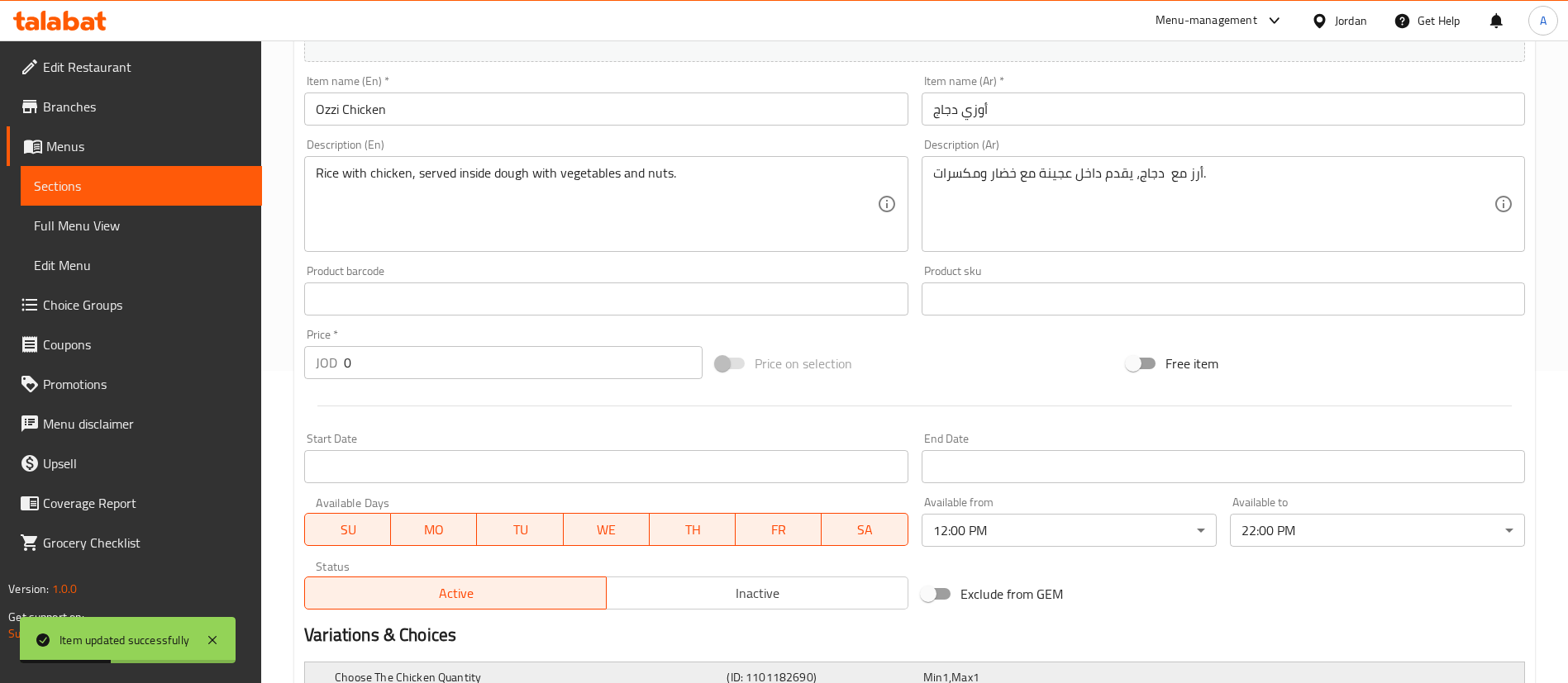
scroll to position [569, 0]
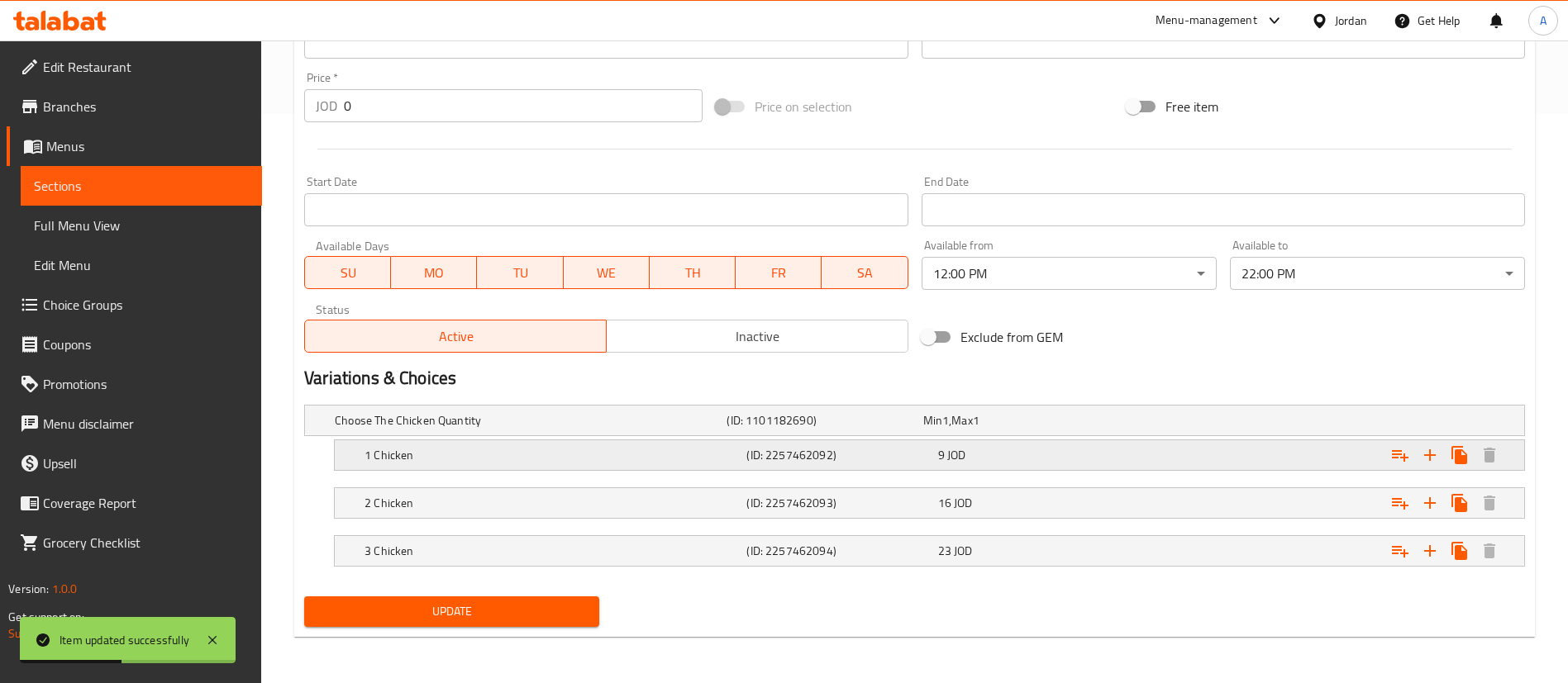
click at [1061, 452] on div "9 JOD" at bounding box center [1030, 455] width 184 height 17
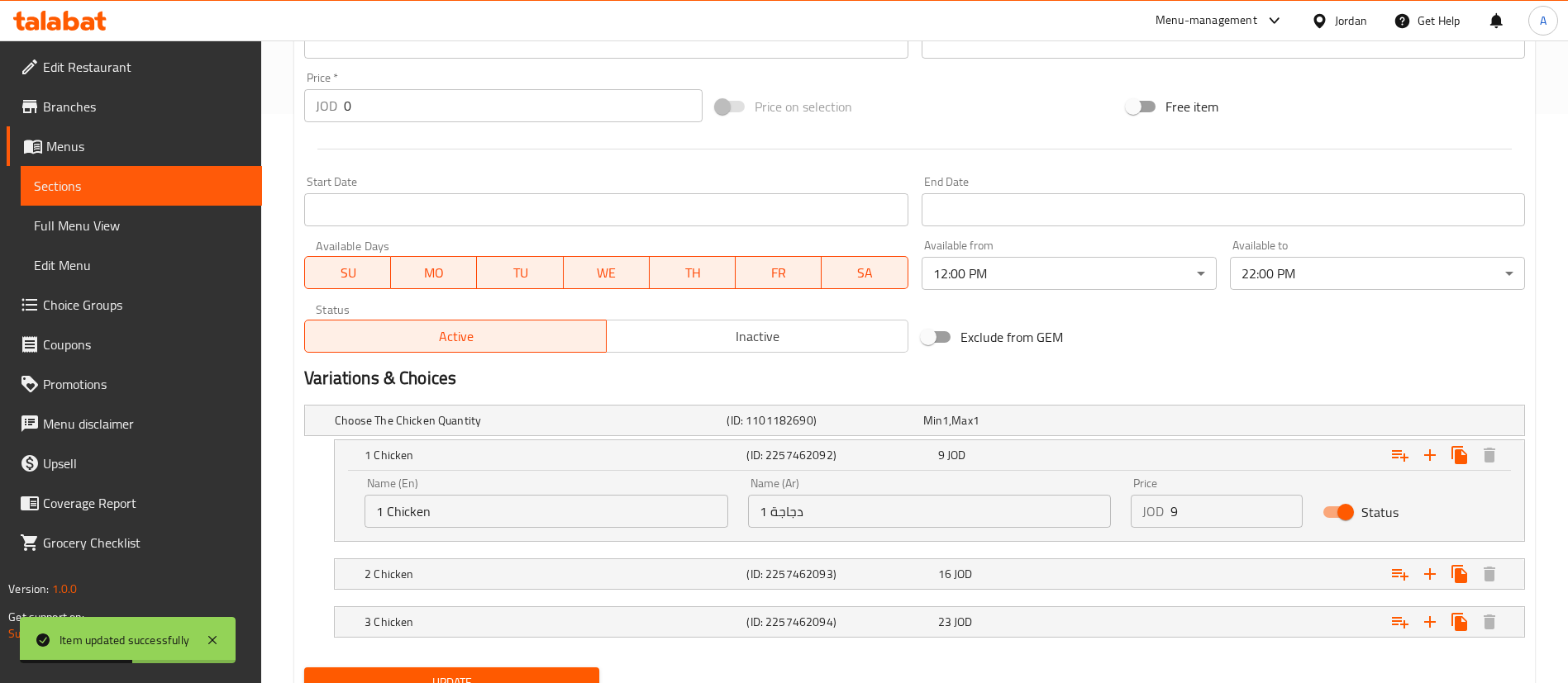
click at [1240, 507] on input "9" at bounding box center [1236, 511] width 132 height 33
type input "9.9"
click at [1186, 554] on nav at bounding box center [914, 552] width 1221 height 13
click at [1210, 566] on div "Expand" at bounding box center [1317, 574] width 382 height 36
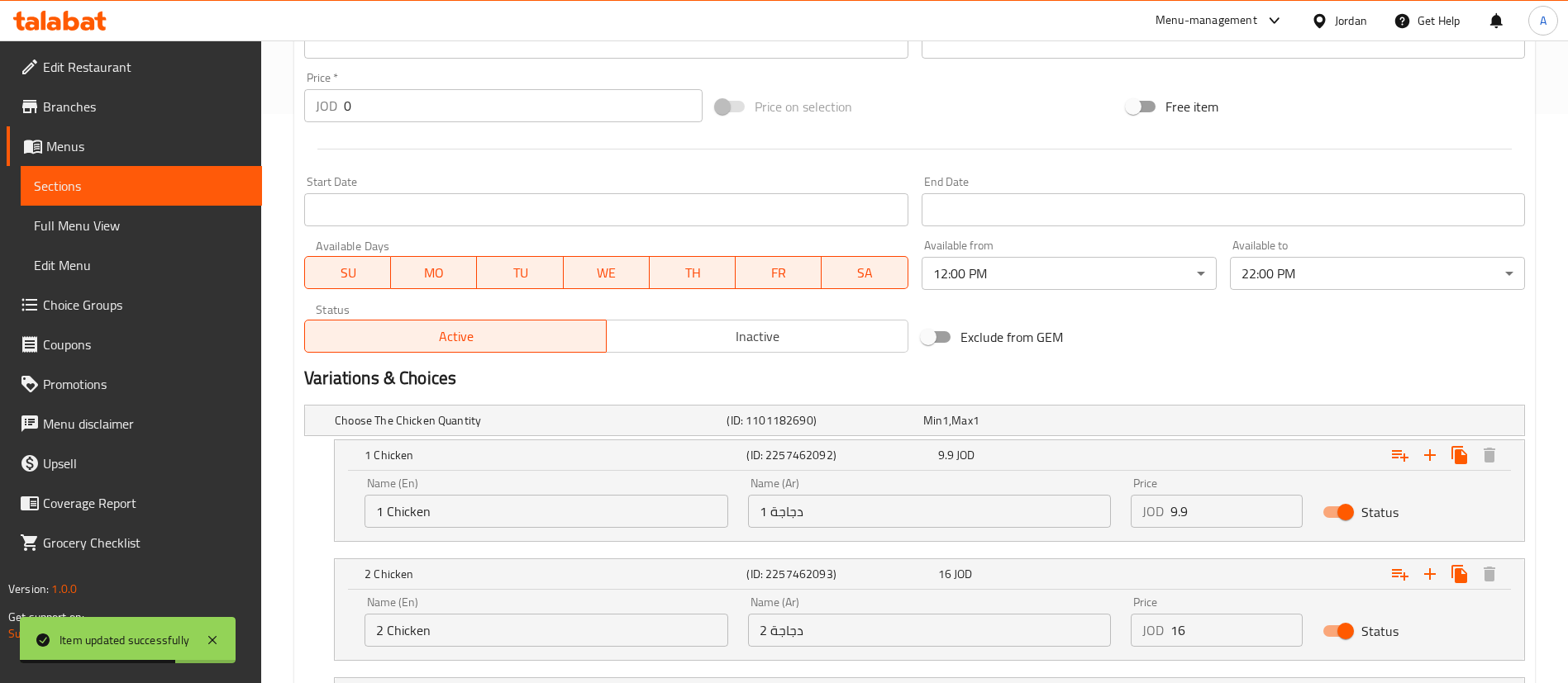
click at [1193, 613] on div "Price JOD 16 Price" at bounding box center [1216, 621] width 172 height 50
click at [1252, 629] on input "16" at bounding box center [1236, 631] width 132 height 33
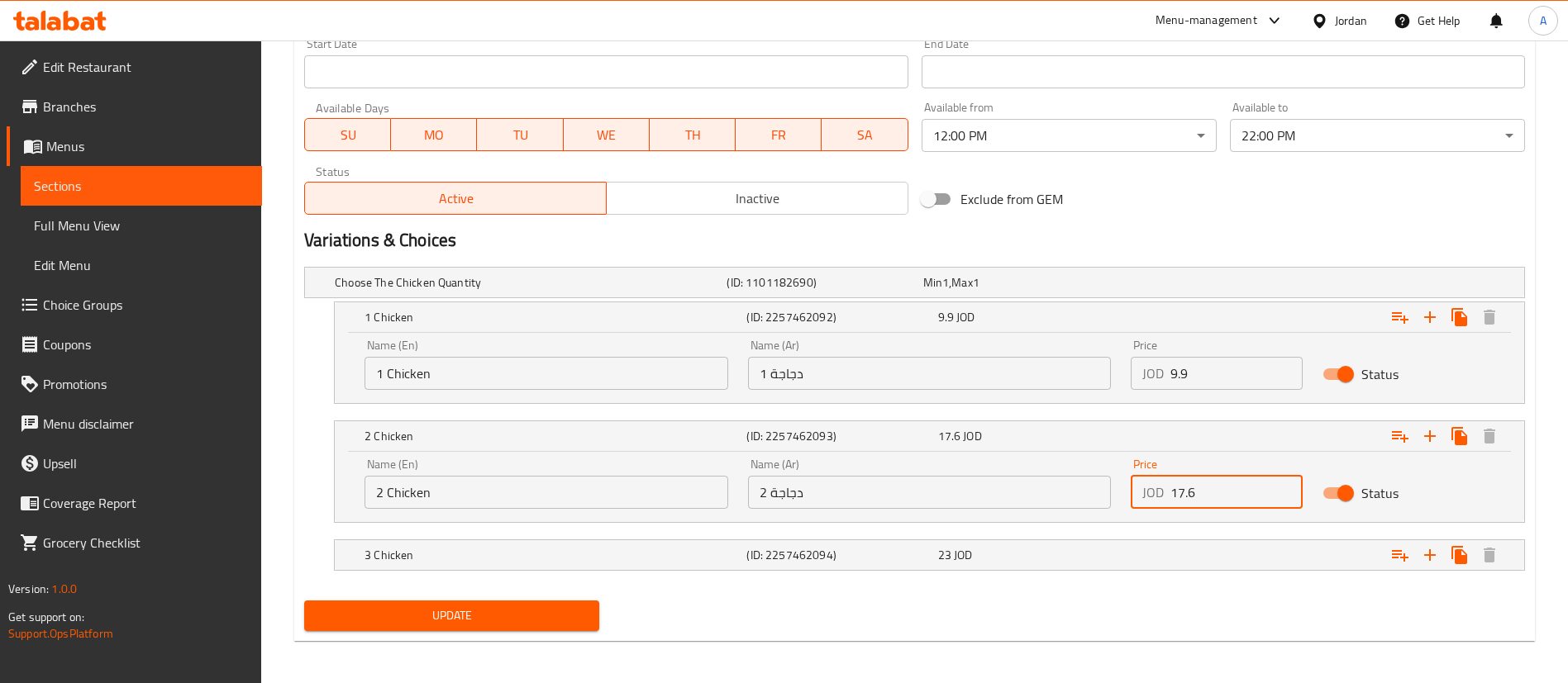
scroll to position [711, 0]
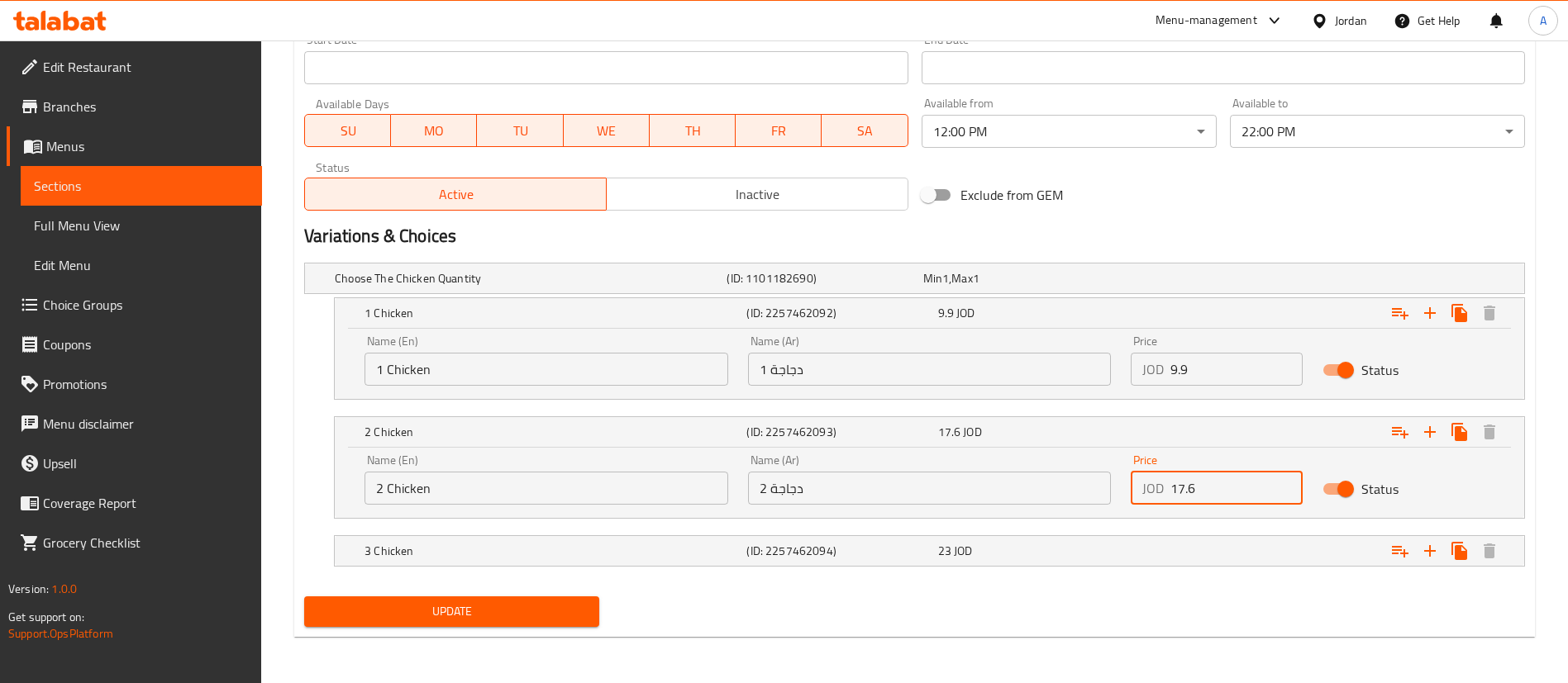
type input "17.6"
click at [1137, 531] on nav at bounding box center [914, 528] width 1221 height 13
click at [1155, 573] on nav at bounding box center [914, 577] width 1221 height 13
click at [1156, 558] on div "Expand" at bounding box center [1317, 551] width 382 height 36
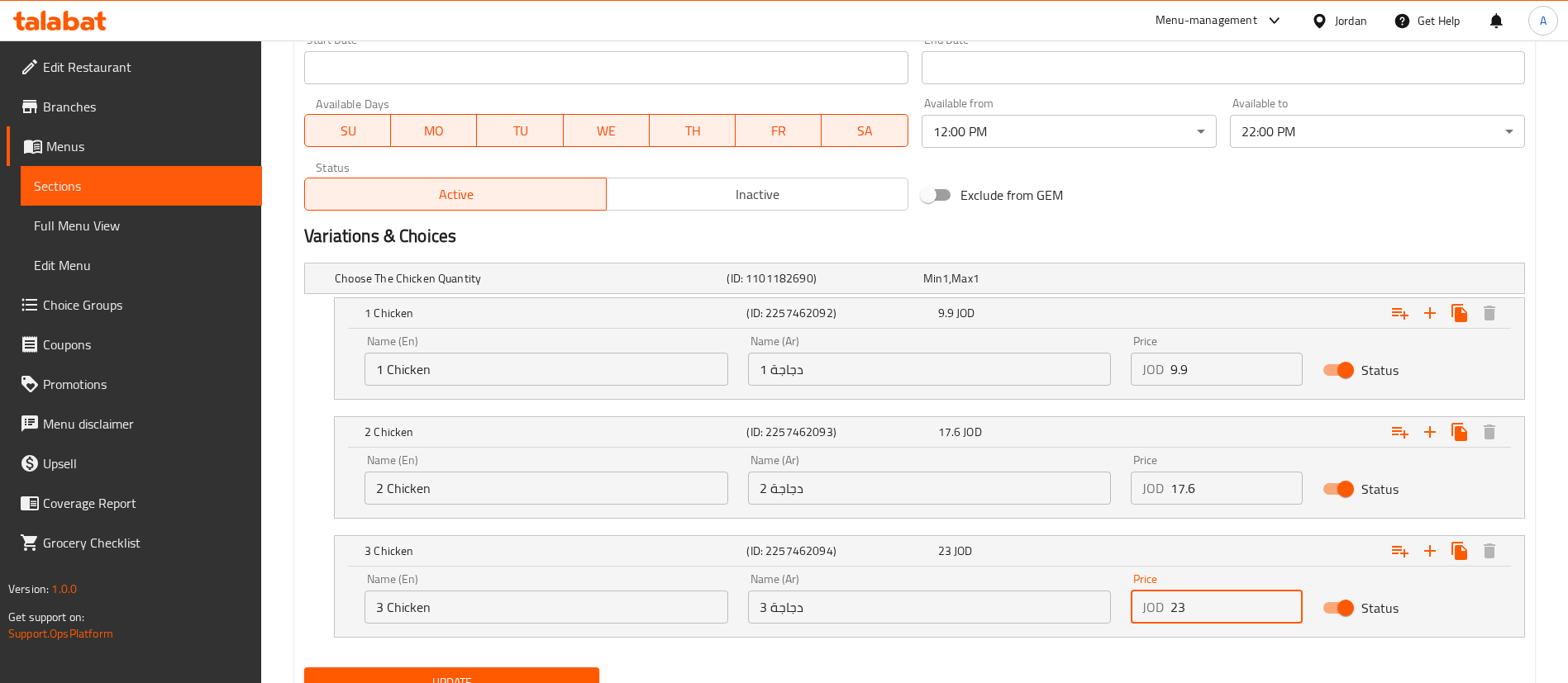
click at [1191, 601] on input "23" at bounding box center [1236, 607] width 132 height 33
type input "25.3"
click at [304, 668] on button "Update" at bounding box center [451, 683] width 295 height 31
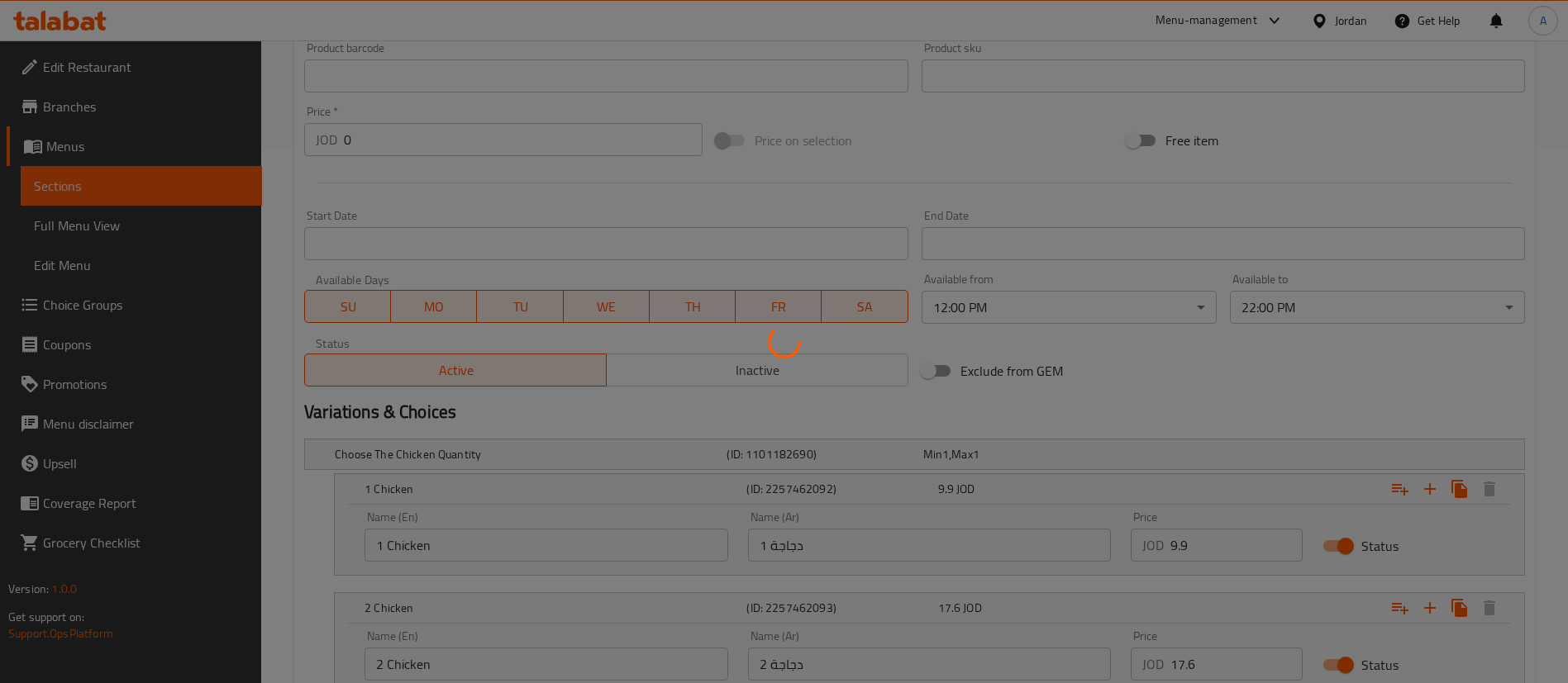
scroll to position [117, 0]
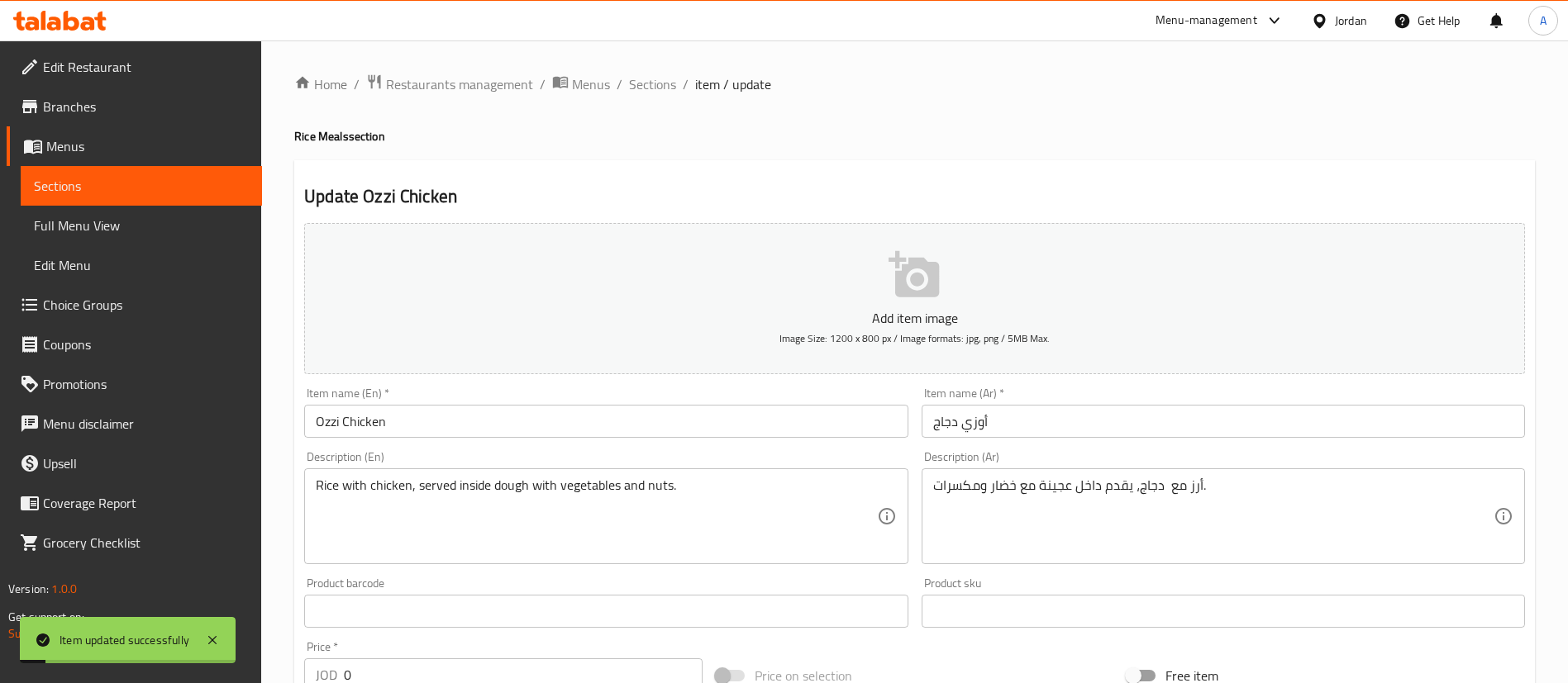
drag, startPoint x: 633, startPoint y: 80, endPoint x: 663, endPoint y: 105, distance: 39.1
click at [633, 80] on span "Sections" at bounding box center [652, 84] width 48 height 20
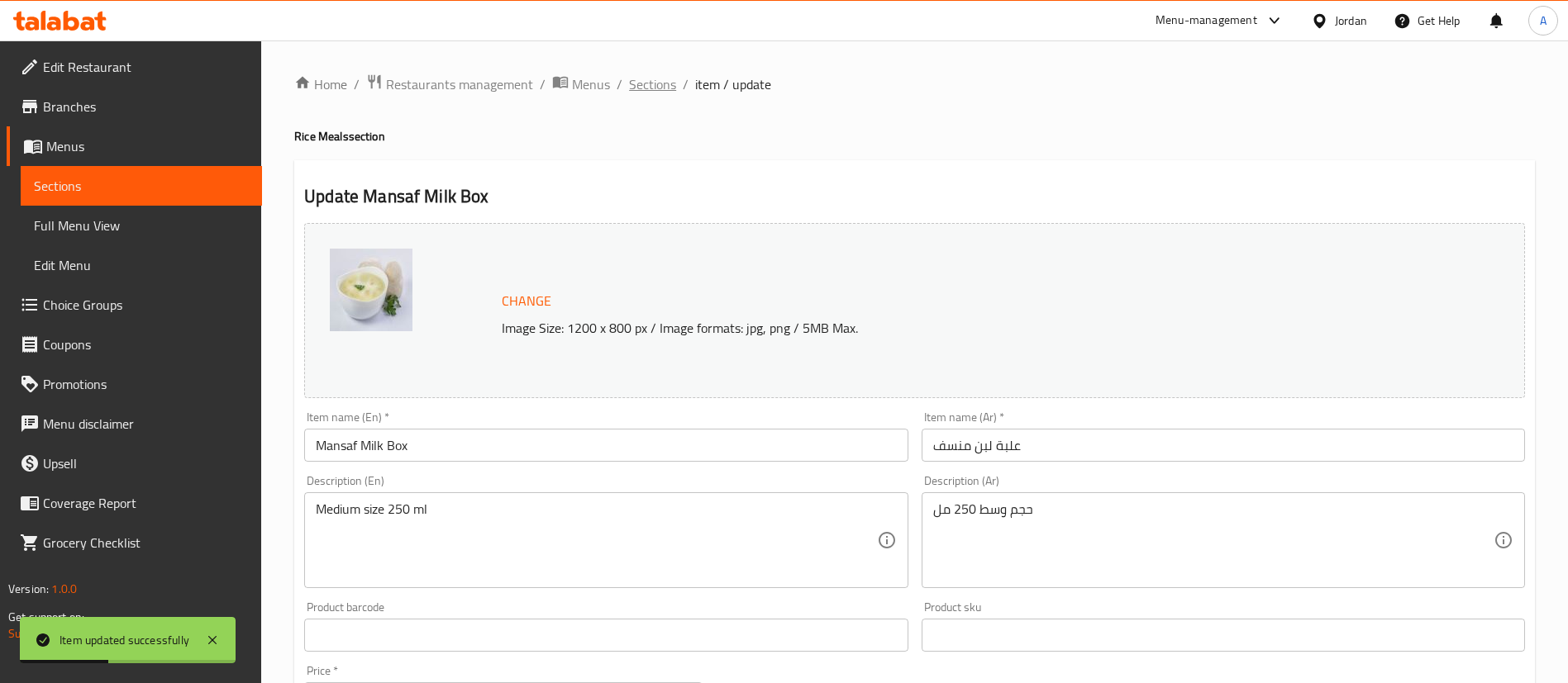
click at [670, 85] on span "Sections" at bounding box center [652, 84] width 48 height 20
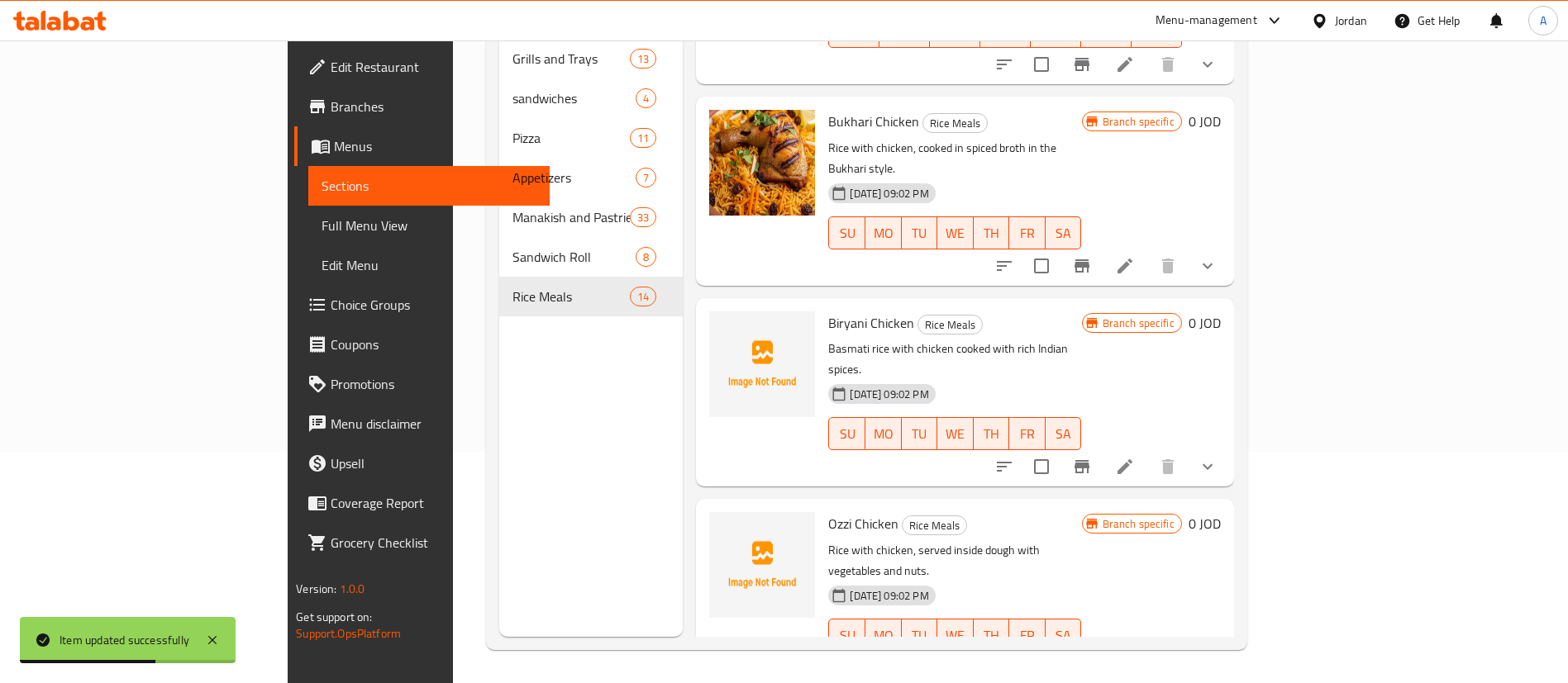
drag, startPoint x: 1464, startPoint y: 481, endPoint x: 1472, endPoint y: 496, distance: 17.0
drag, startPoint x: 1444, startPoint y: 507, endPoint x: 1458, endPoint y: 503, distance: 14.6
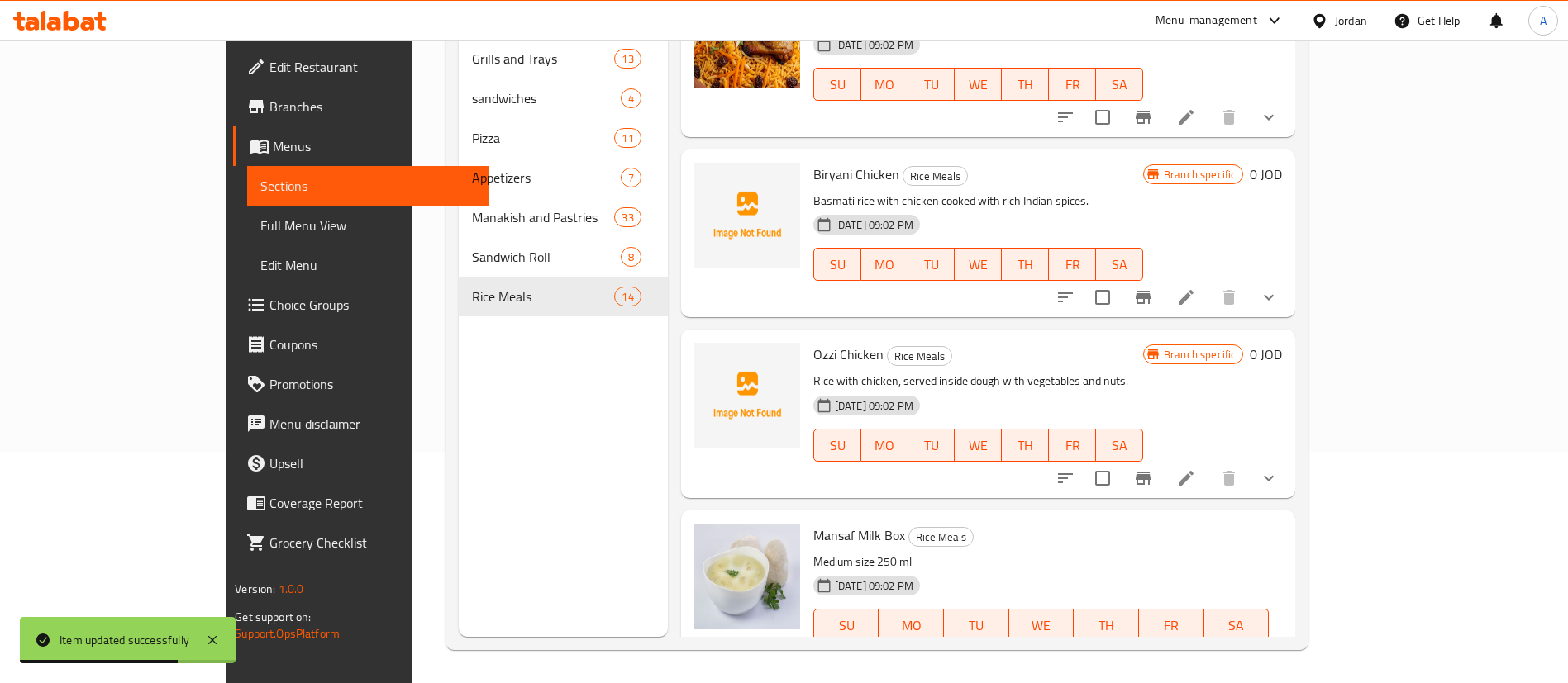
click at [1017, 667] on input "1" at bounding box center [937, 684] width 160 height 33
type input "1.1"
click at [1093, 665] on button "ok" at bounding box center [1074, 683] width 36 height 36
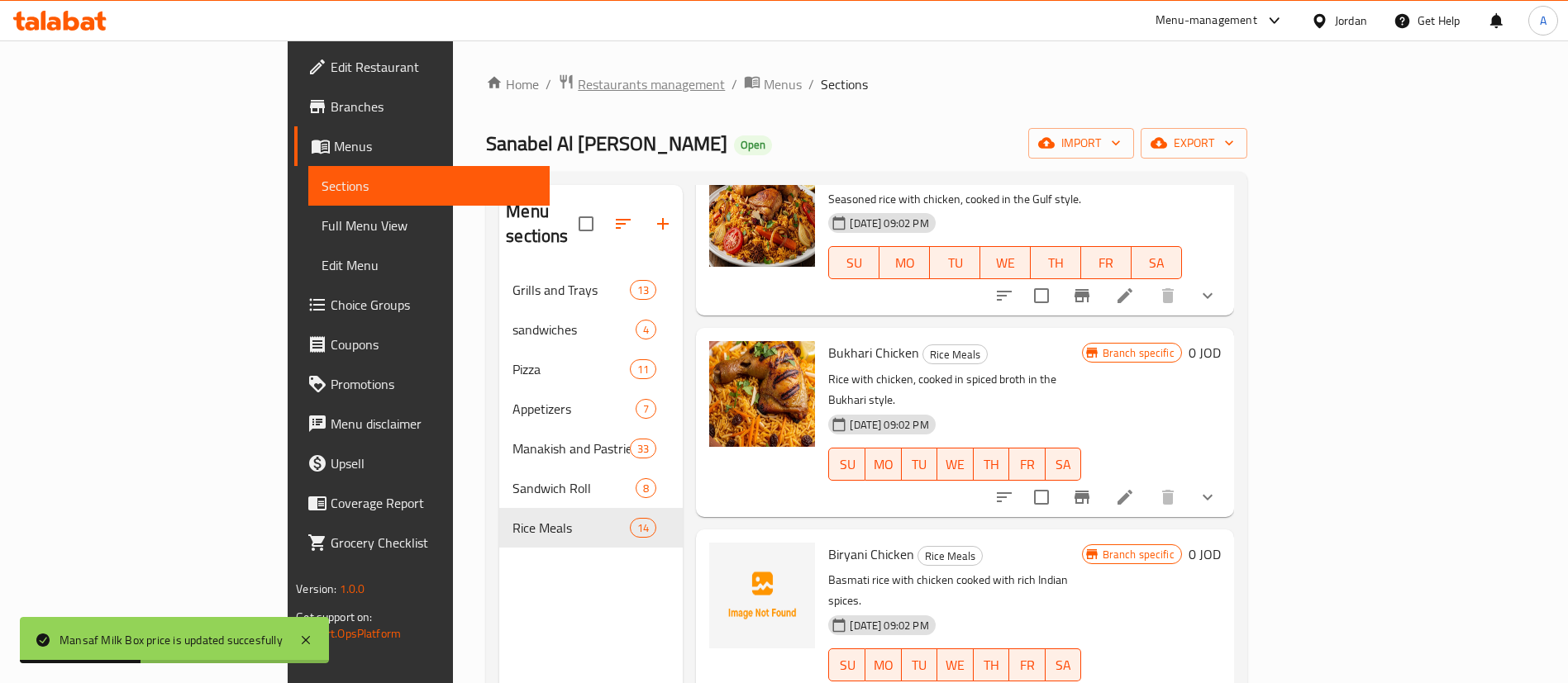
click at [578, 93] on span "Restaurants management" at bounding box center [651, 84] width 147 height 20
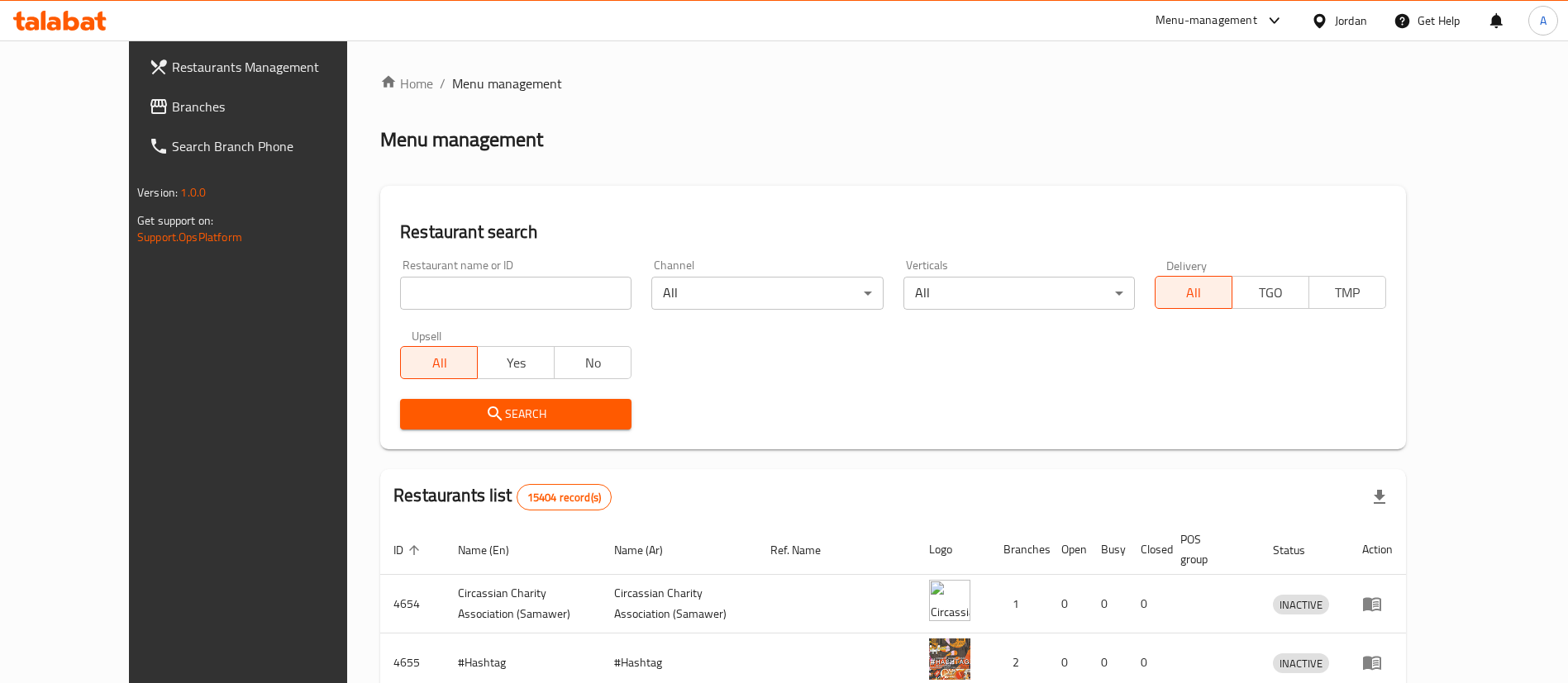
drag, startPoint x: 412, startPoint y: 271, endPoint x: 411, endPoint y: 281, distance: 10.0
click at [412, 274] on div "Restaurant name or ID Restaurant name or ID" at bounding box center [515, 284] width 232 height 50
drag, startPoint x: 411, startPoint y: 281, endPoint x: 419, endPoint y: 277, distance: 8.9
click at [412, 284] on input "search" at bounding box center [515, 294] width 232 height 33
type input "ش"
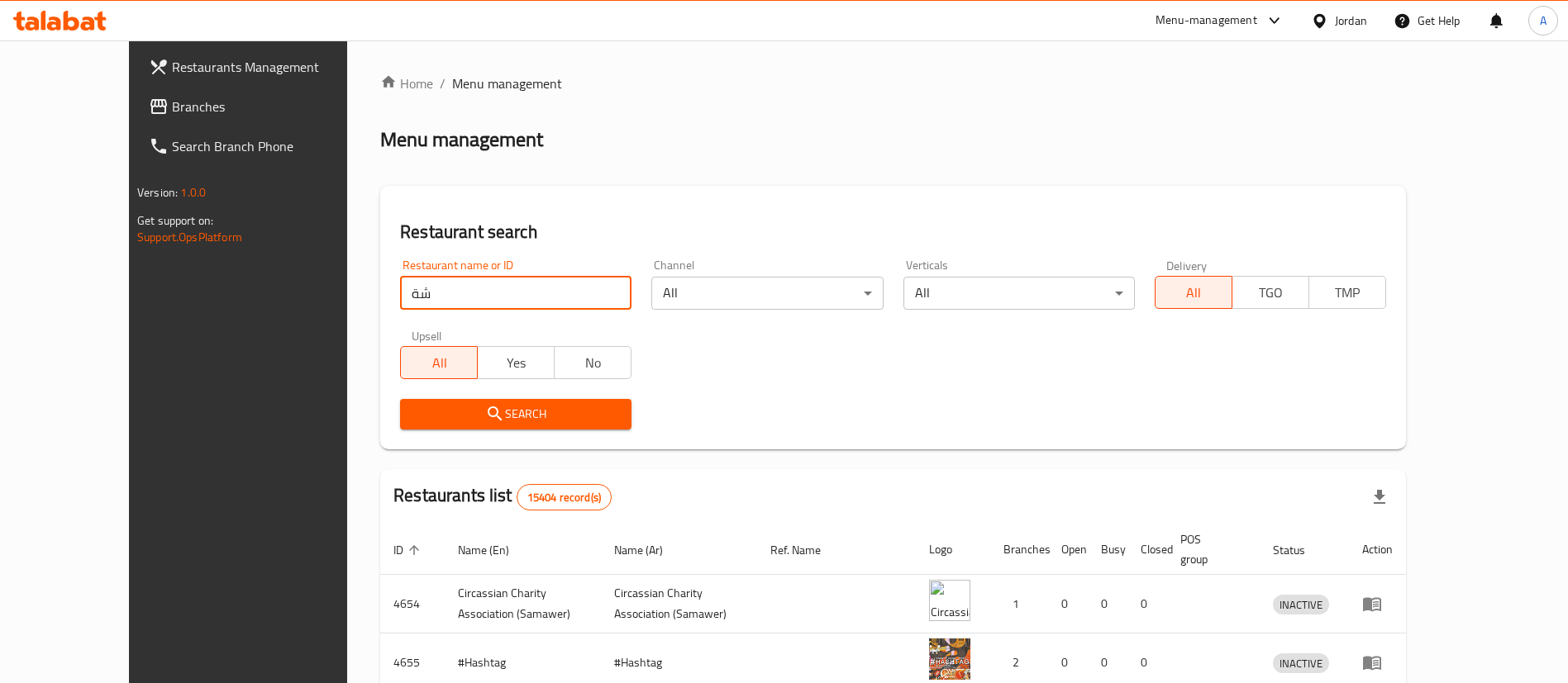
type input "ش"
type input "amman gate"
click button "Search" at bounding box center [515, 414] width 232 height 31
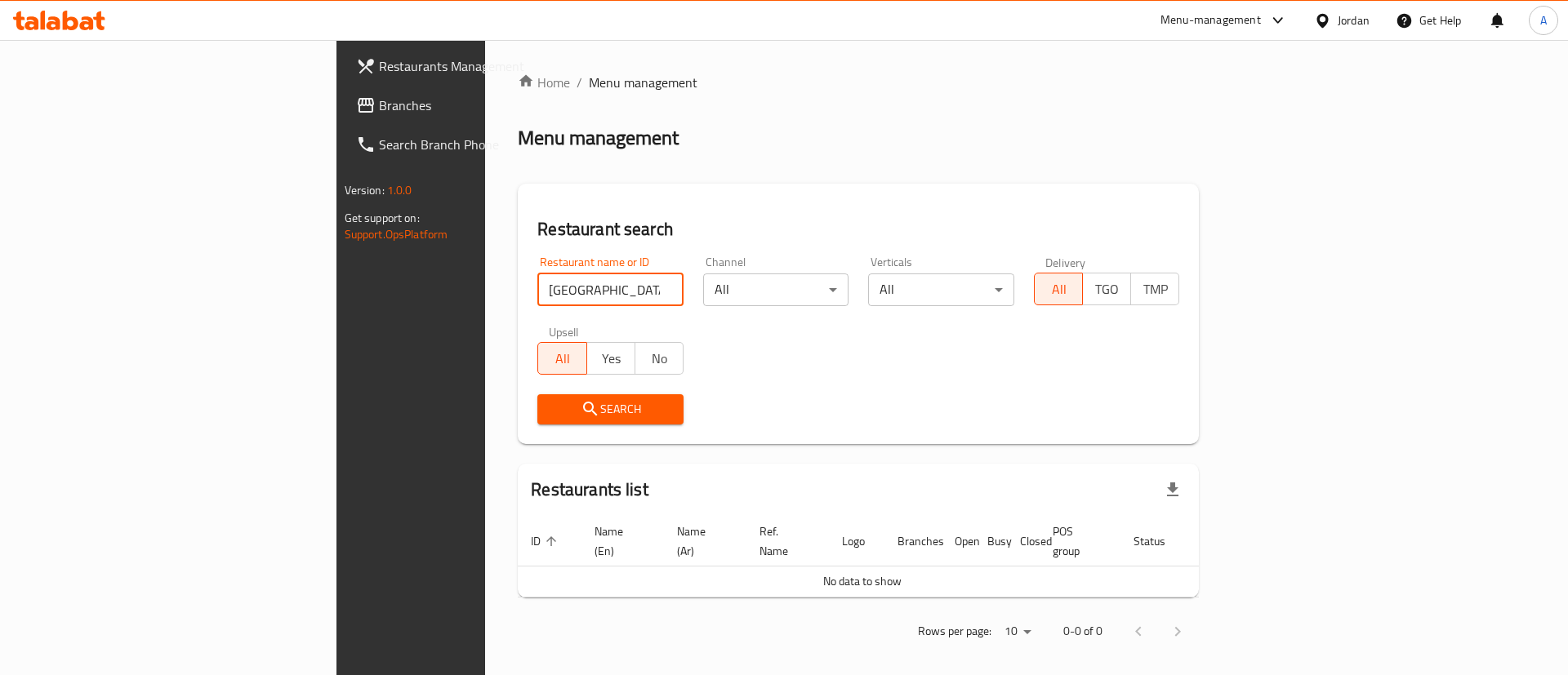
click at [379, 110] on span "Branches" at bounding box center [483, 105] width 207 height 20
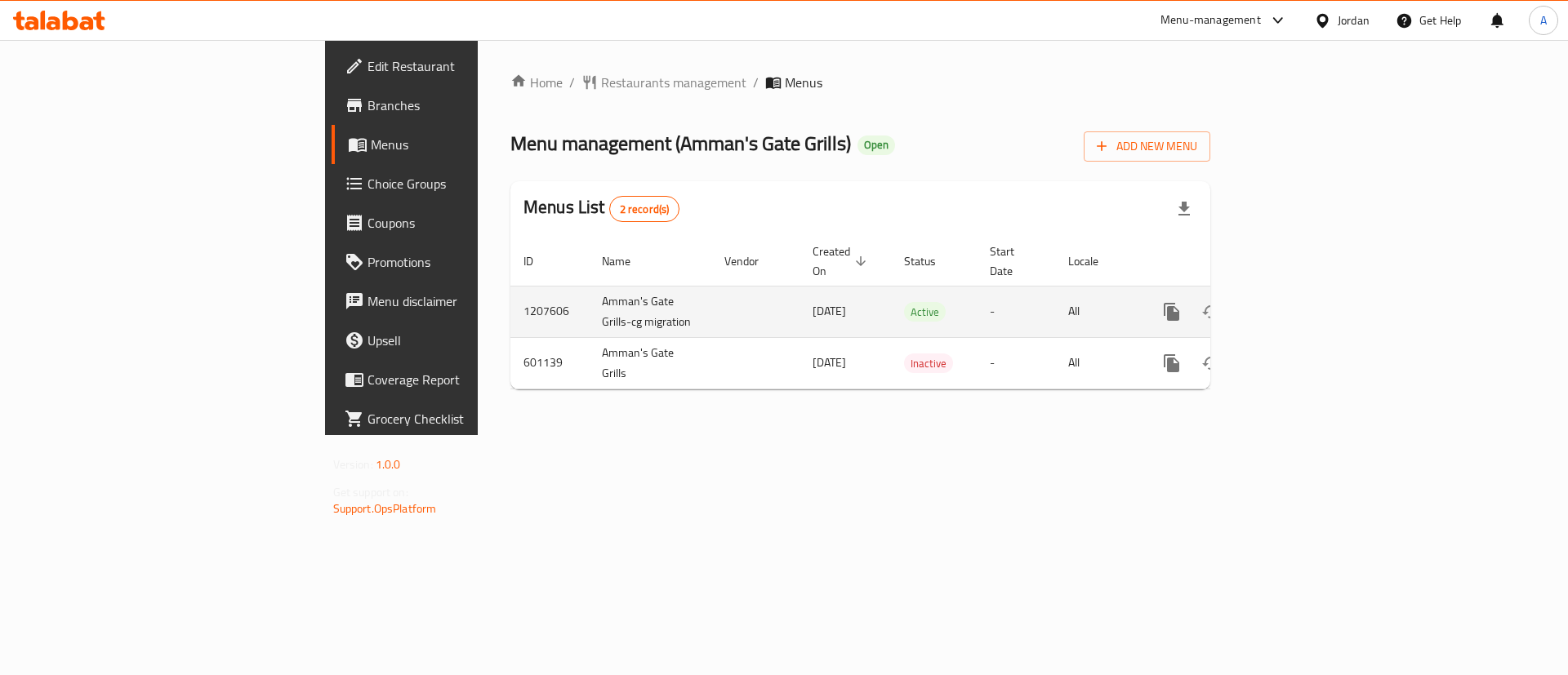
click at [1299, 302] on icon "enhanced table" at bounding box center [1289, 311] width 20 height 20
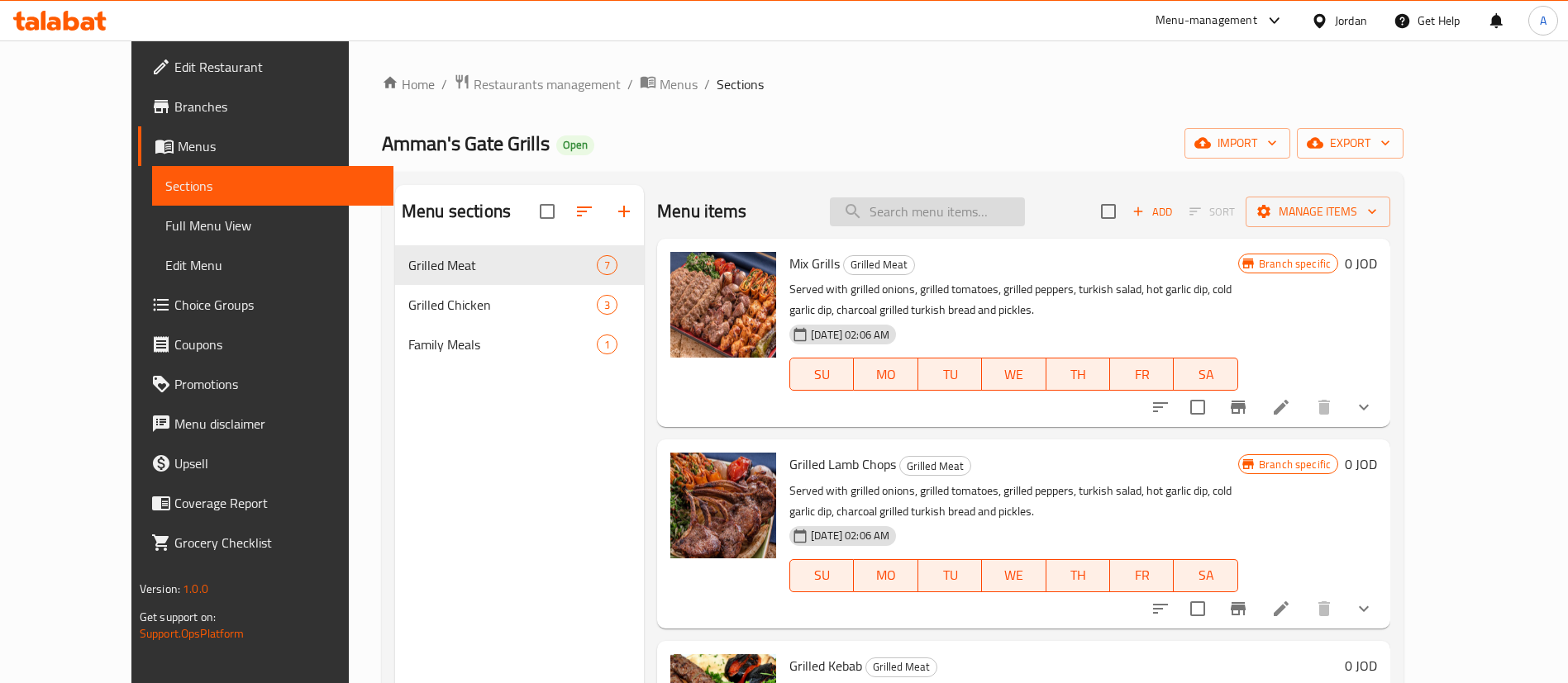
click at [959, 215] on input "search" at bounding box center [928, 211] width 195 height 29
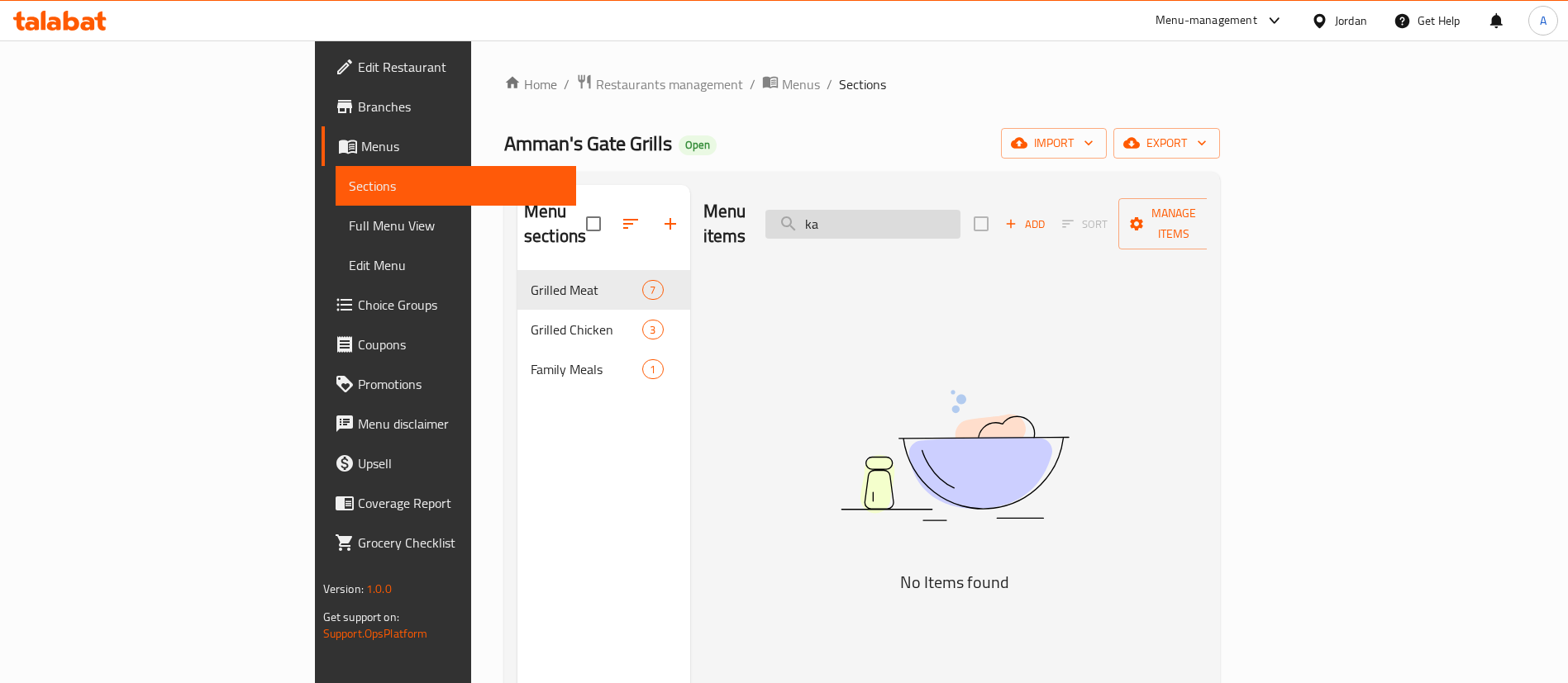
type input "k"
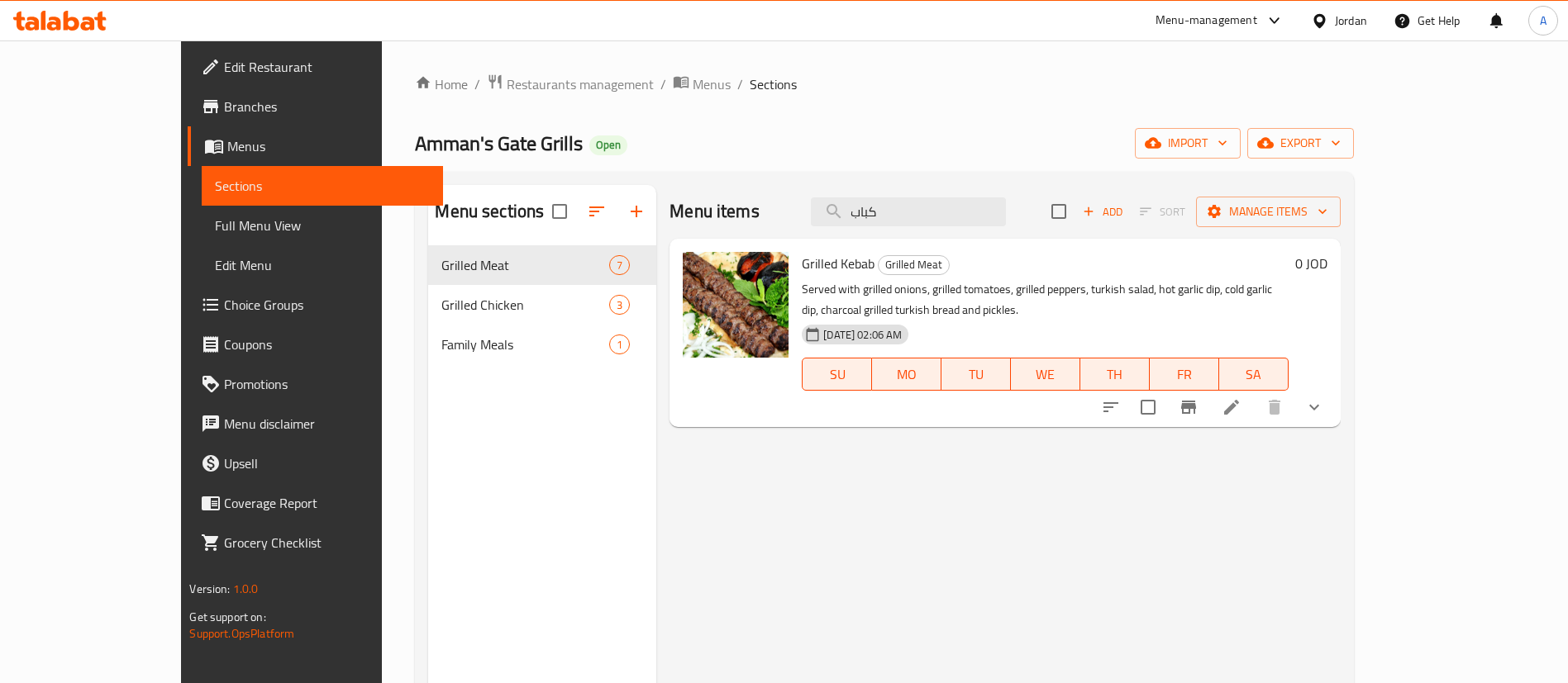
type input "كباب"
click at [1255, 393] on li at bounding box center [1232, 408] width 47 height 30
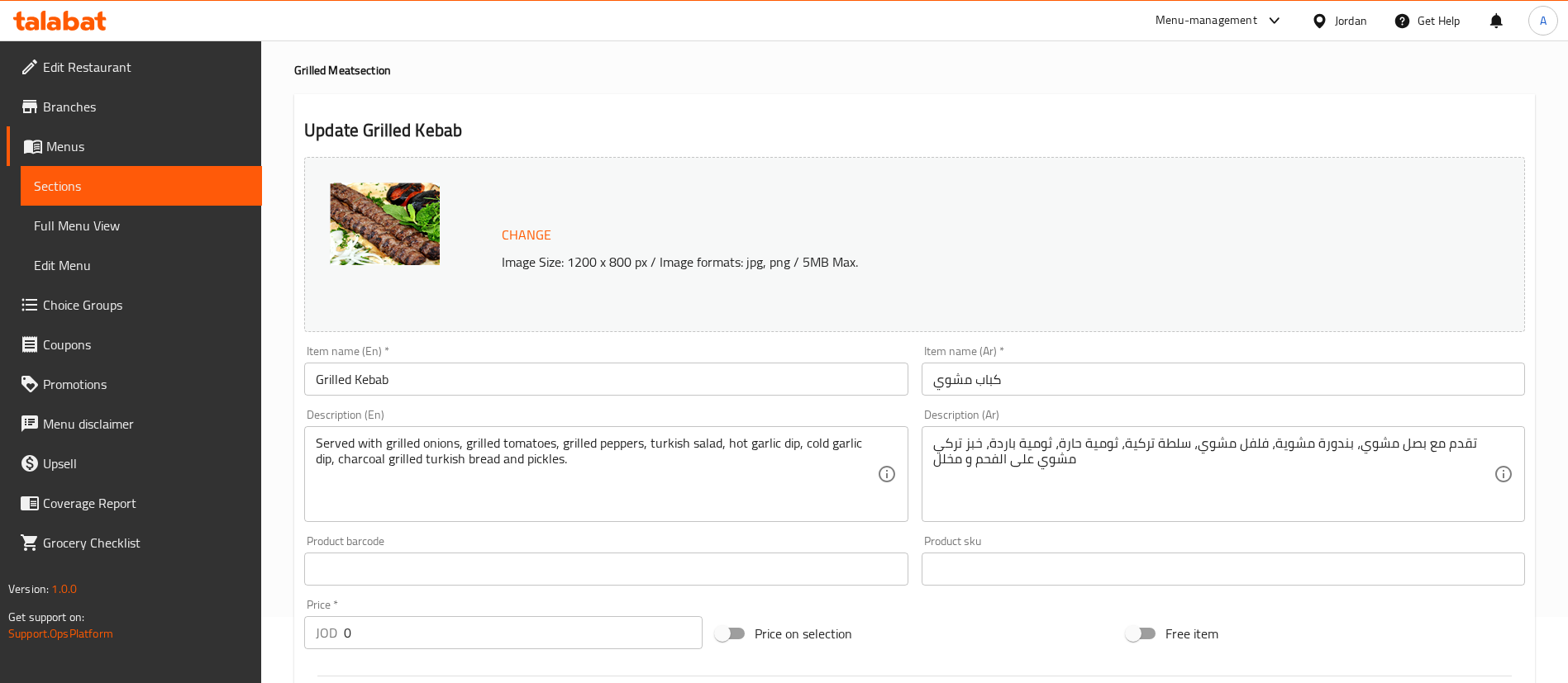
scroll to position [593, 0]
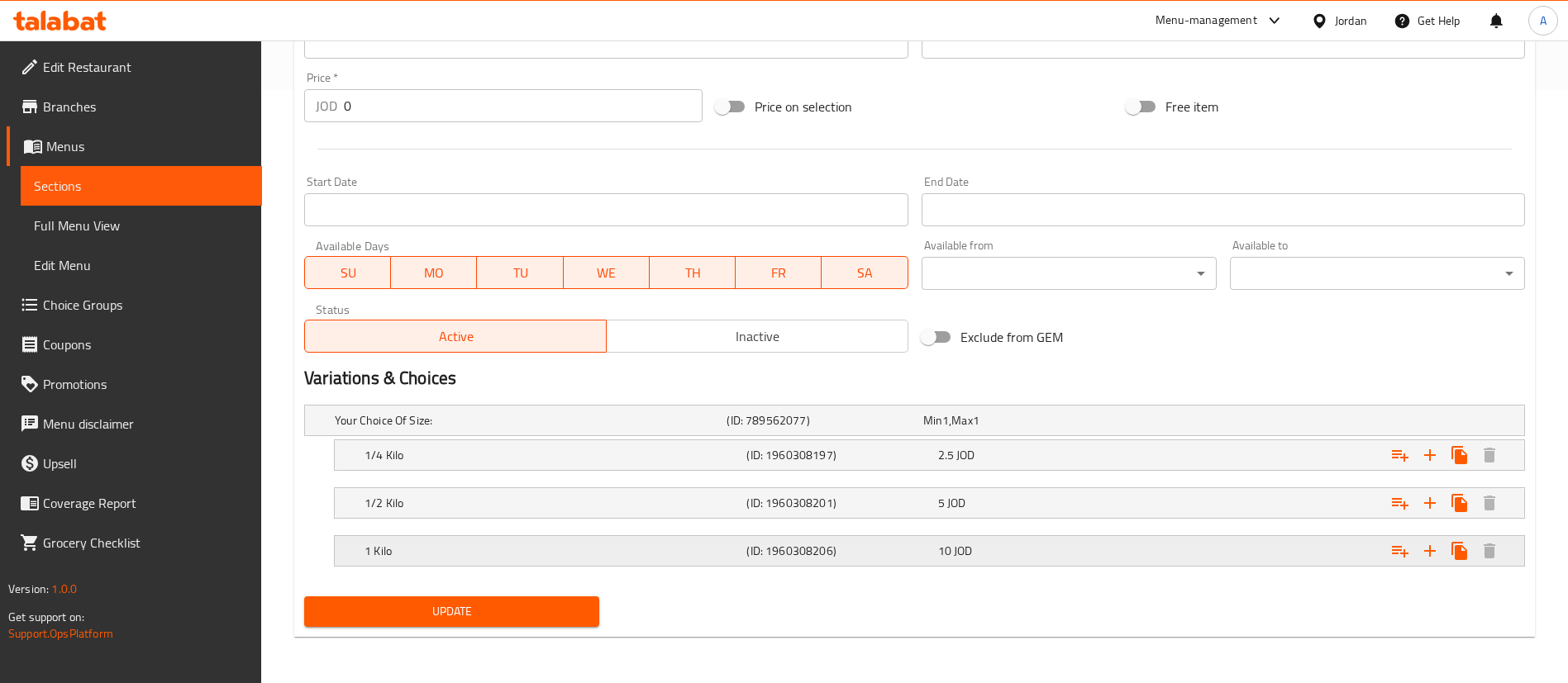
click at [1042, 543] on div "10 JOD" at bounding box center [1030, 551] width 184 height 17
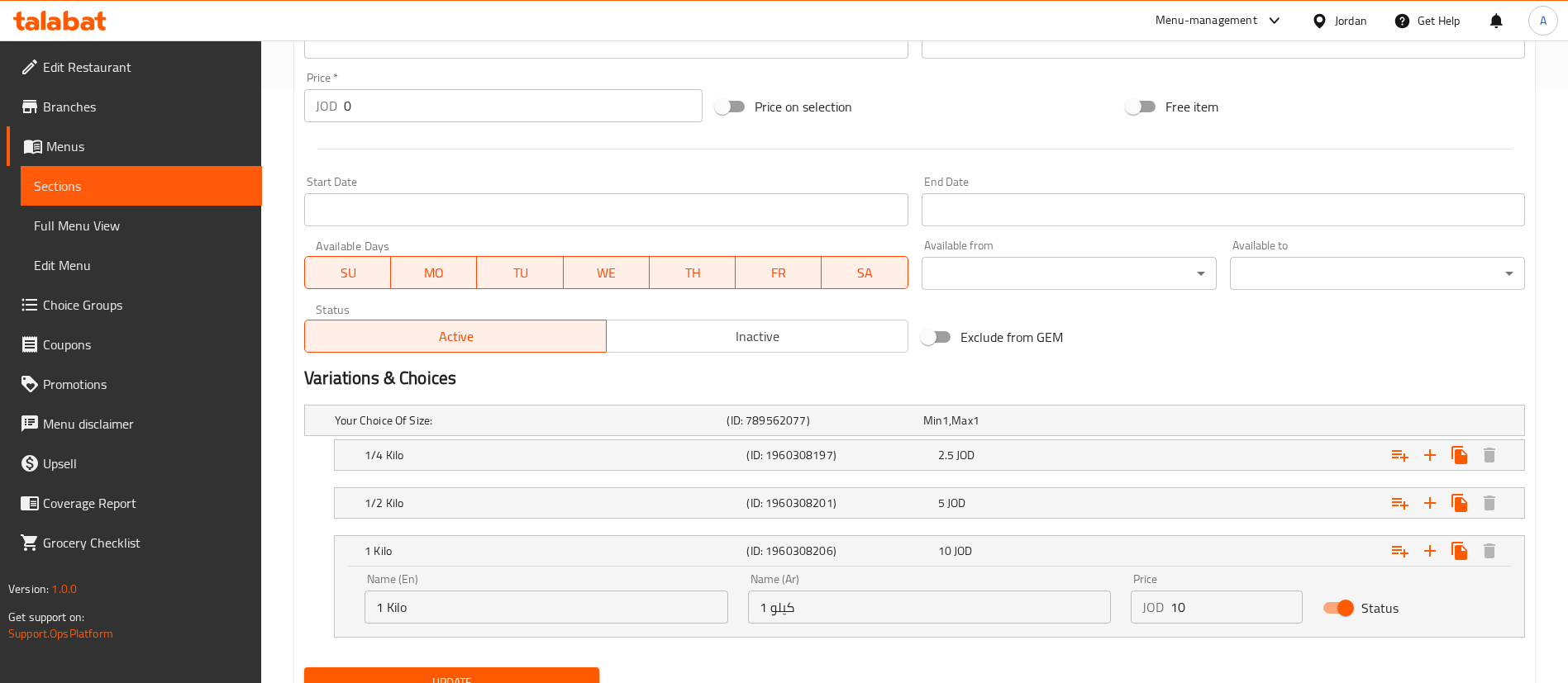
drag, startPoint x: 1223, startPoint y: 608, endPoint x: 987, endPoint y: 614, distance: 236.1
click at [1187, 607] on input "10" at bounding box center [1236, 607] width 132 height 33
paste input "14"
drag, startPoint x: 1048, startPoint y: 619, endPoint x: 980, endPoint y: 615, distance: 68.1
click at [1002, 616] on div "Name (En) 1 Kilo Name (En) Name (Ar) 1 كيلو Name (Ar) Price JOD 1014 Price Stat…" at bounding box center [930, 599] width 1150 height 70
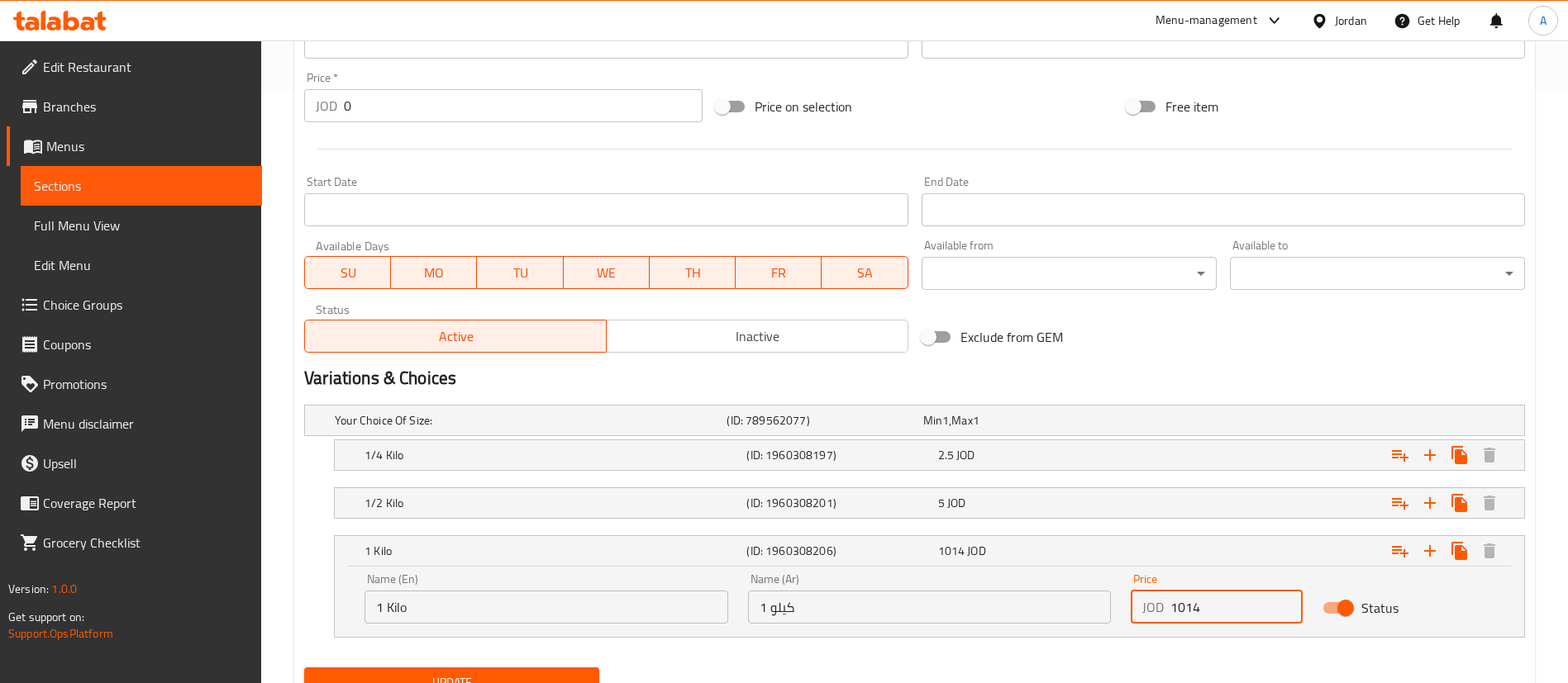
paste input "number"
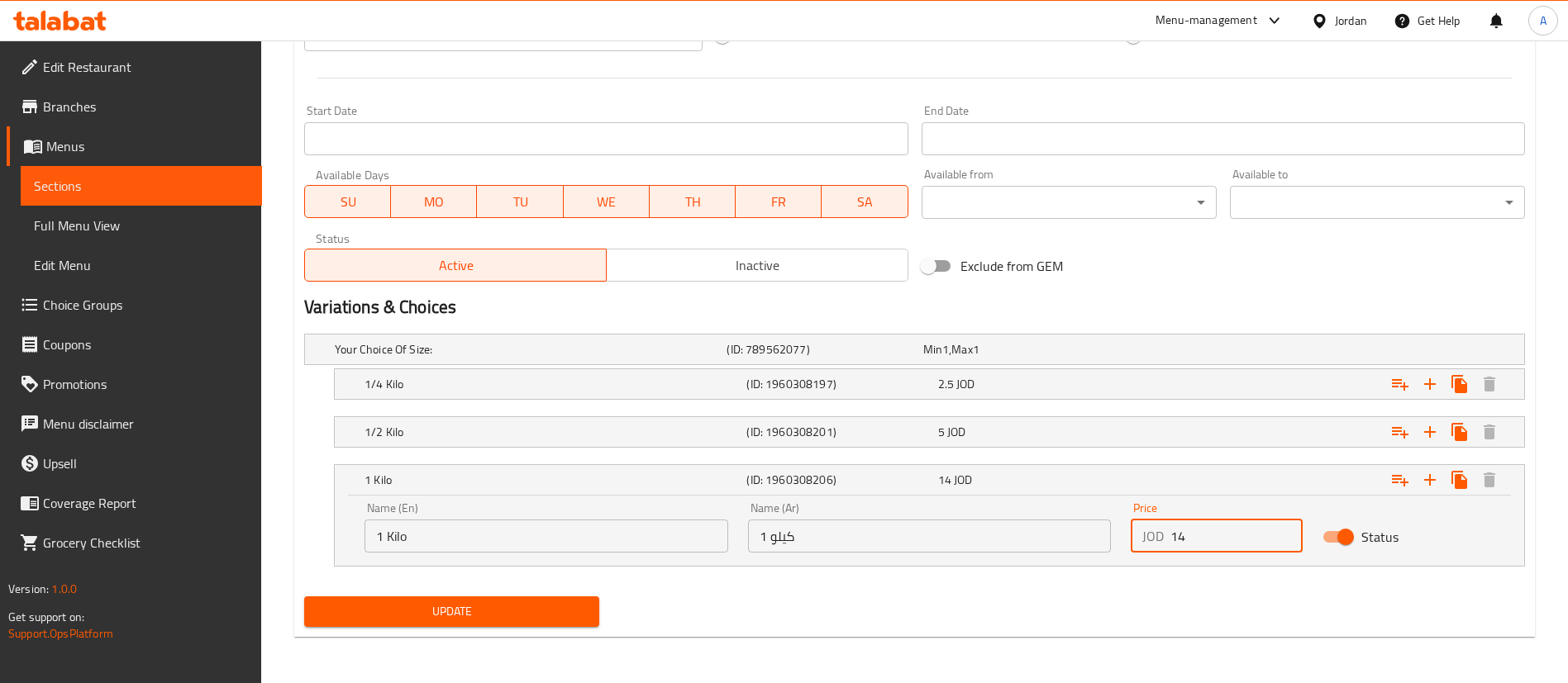
type input "14"
click at [603, 605] on div "Update" at bounding box center [452, 612] width 308 height 44
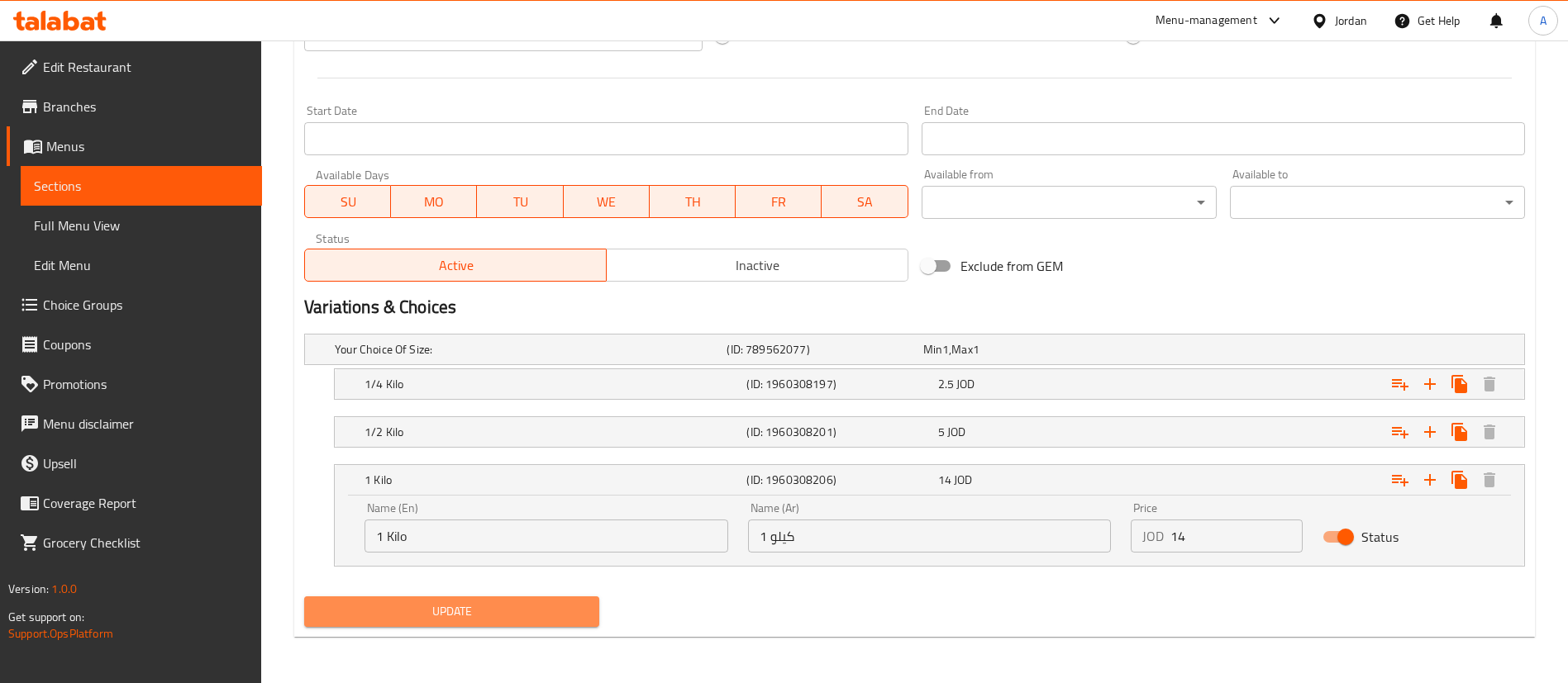
click at [582, 609] on span "Update" at bounding box center [452, 611] width 269 height 20
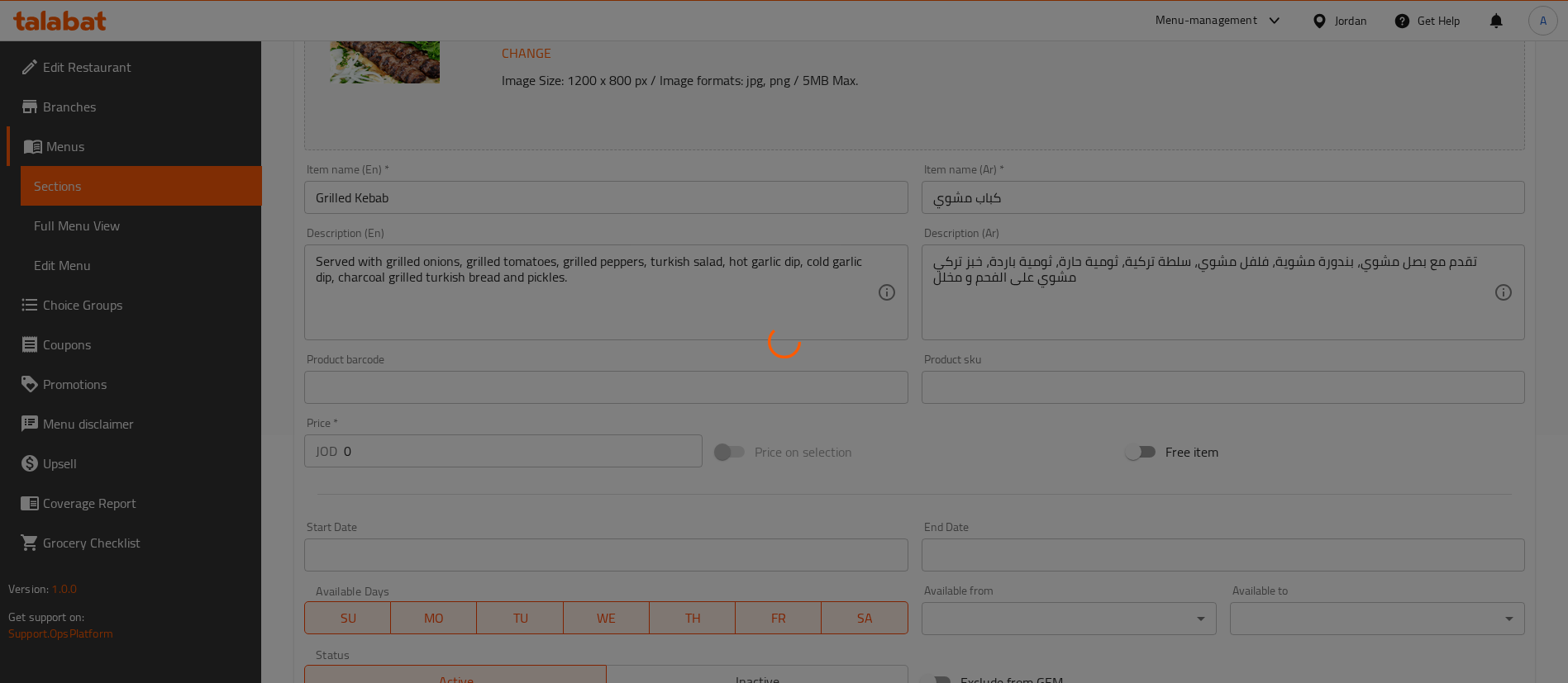
scroll to position [665, 0]
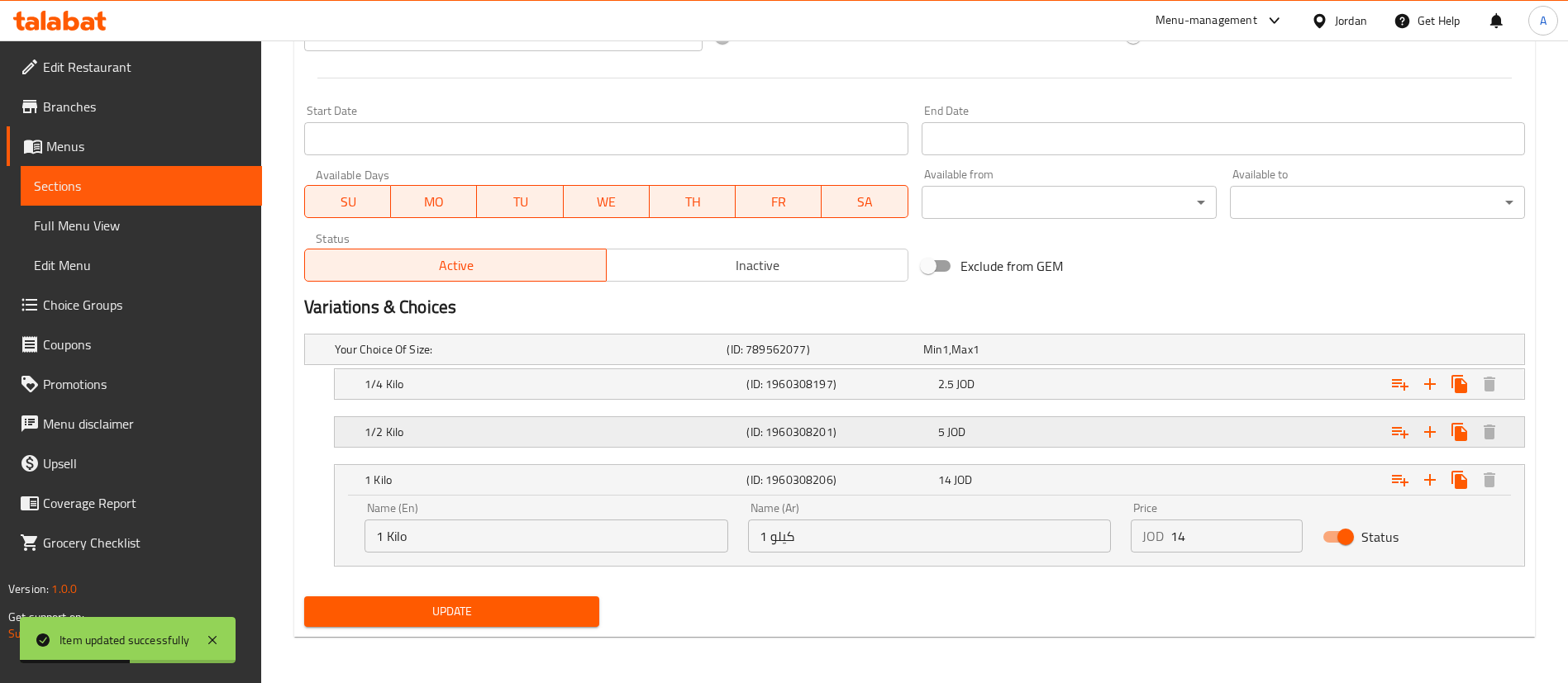
click at [1001, 425] on div "5 JOD" at bounding box center [1030, 432] width 184 height 17
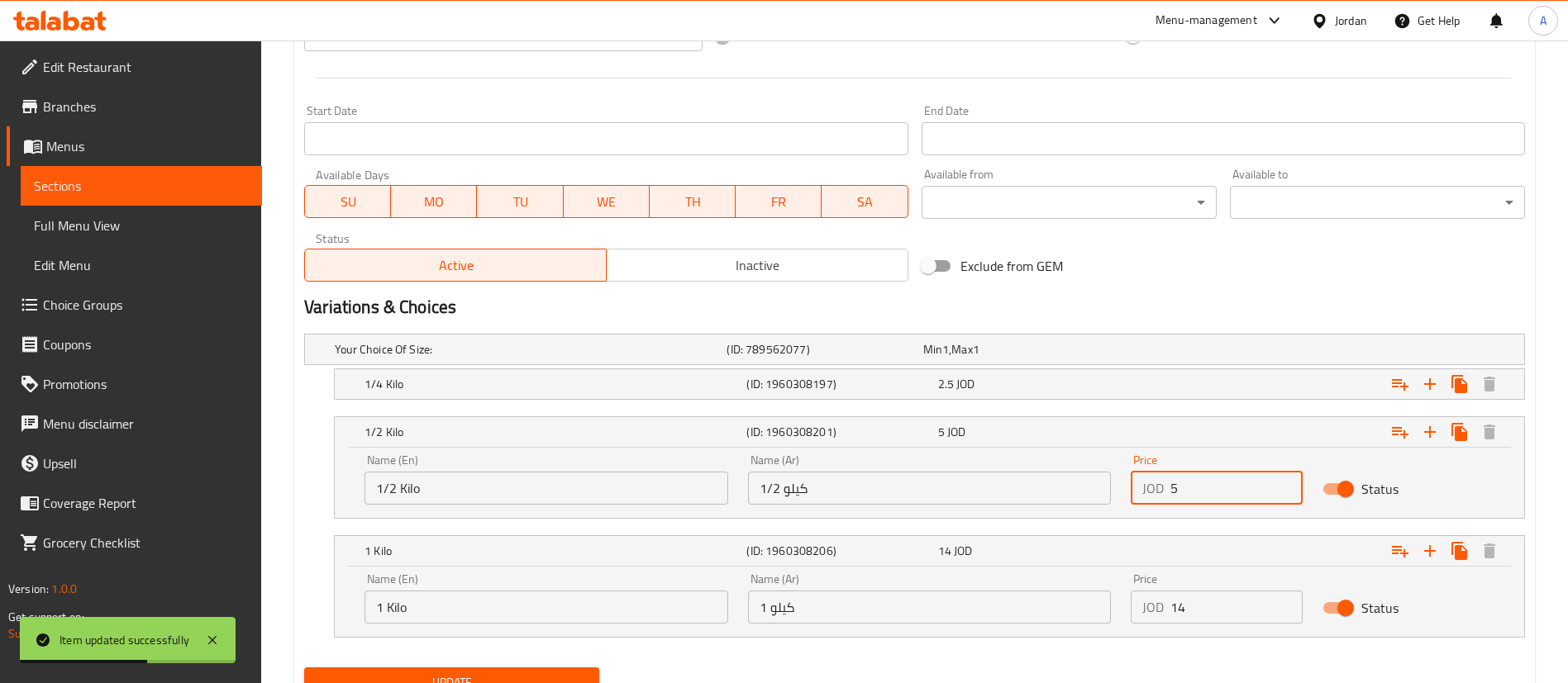
drag, startPoint x: 1234, startPoint y: 483, endPoint x: 1101, endPoint y: 496, distance: 133.6
click at [1127, 496] on div "Price JOD 5 Price" at bounding box center [1217, 480] width 192 height 70
type input "7"
click at [1189, 386] on div "Expand" at bounding box center [1317, 384] width 382 height 36
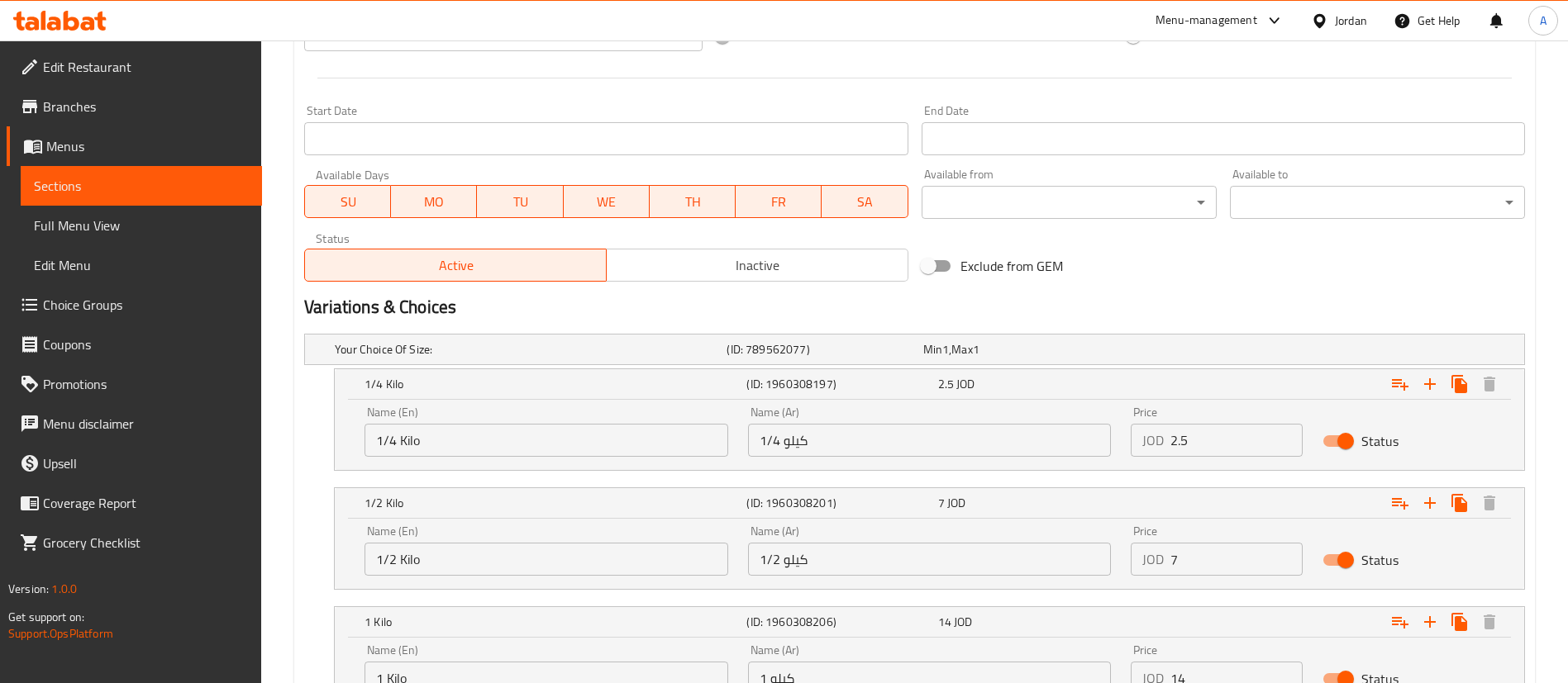
click at [1218, 437] on input "2.5" at bounding box center [1236, 441] width 132 height 33
type input "2"
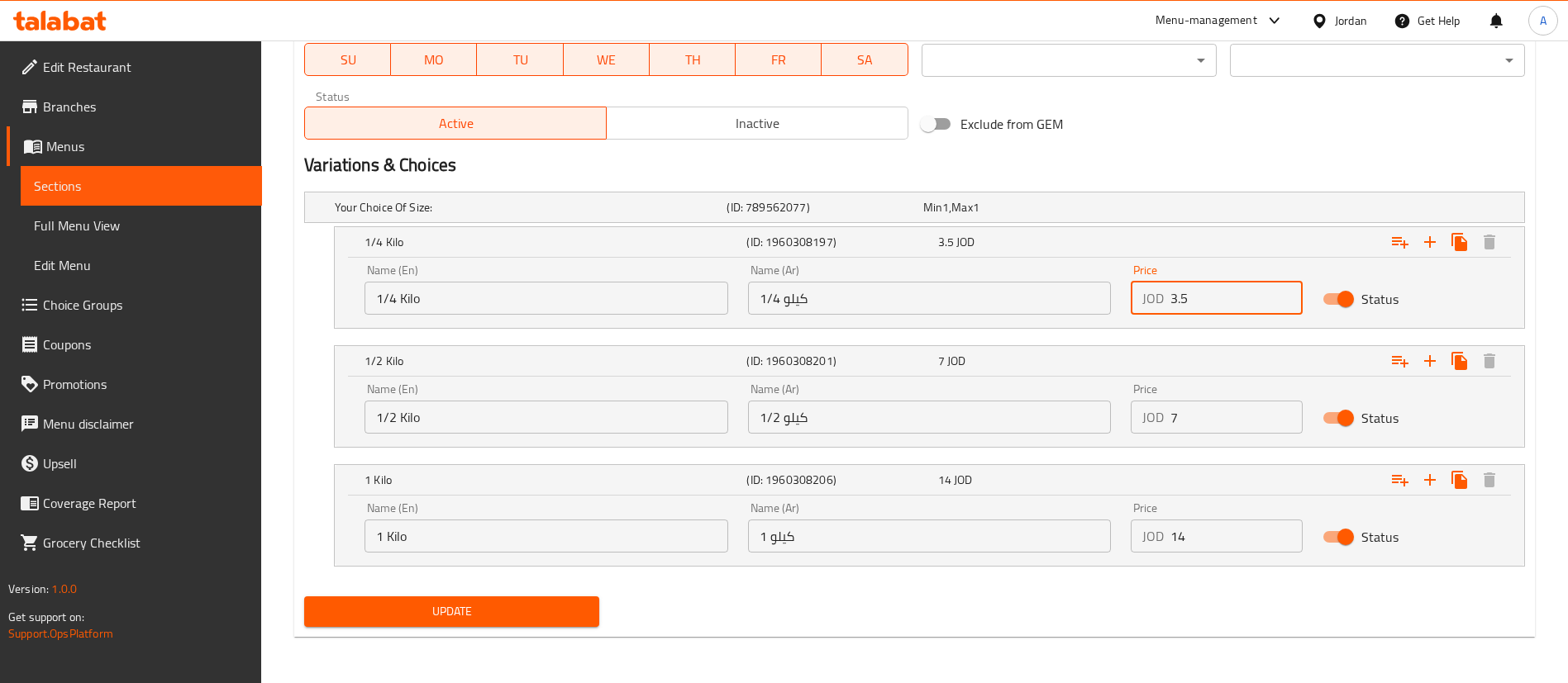
type input "3.5"
click at [451, 599] on button "Update" at bounding box center [451, 612] width 295 height 31
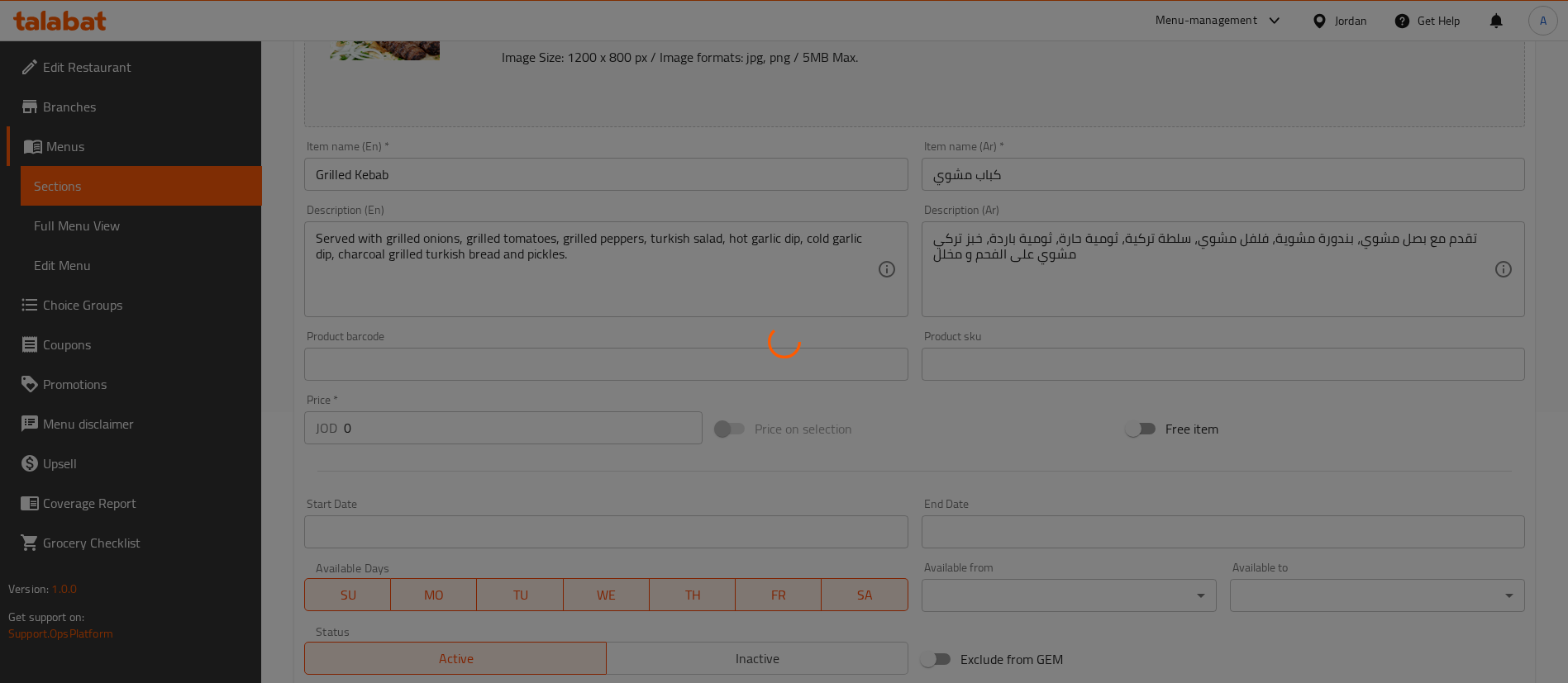
scroll to position [0, 0]
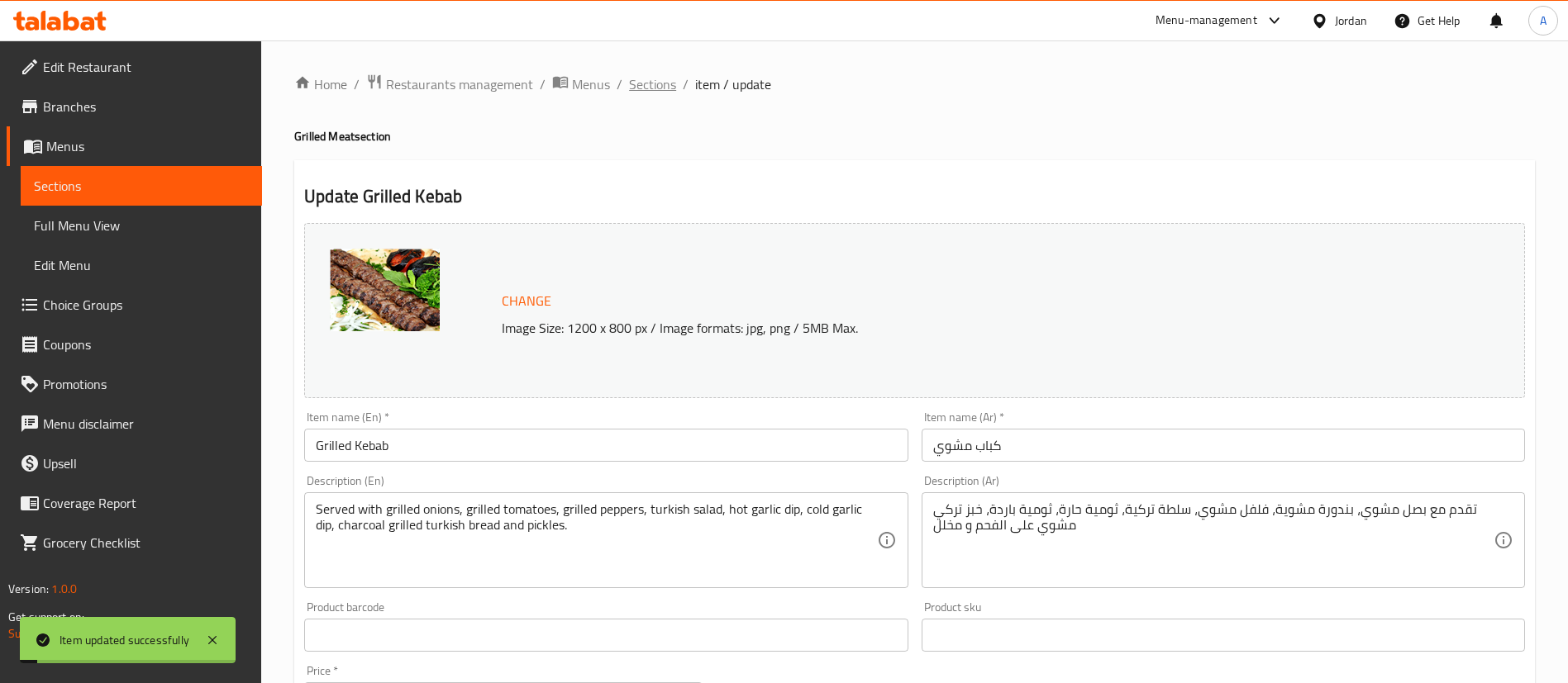
click at [643, 89] on span "Sections" at bounding box center [652, 84] width 48 height 20
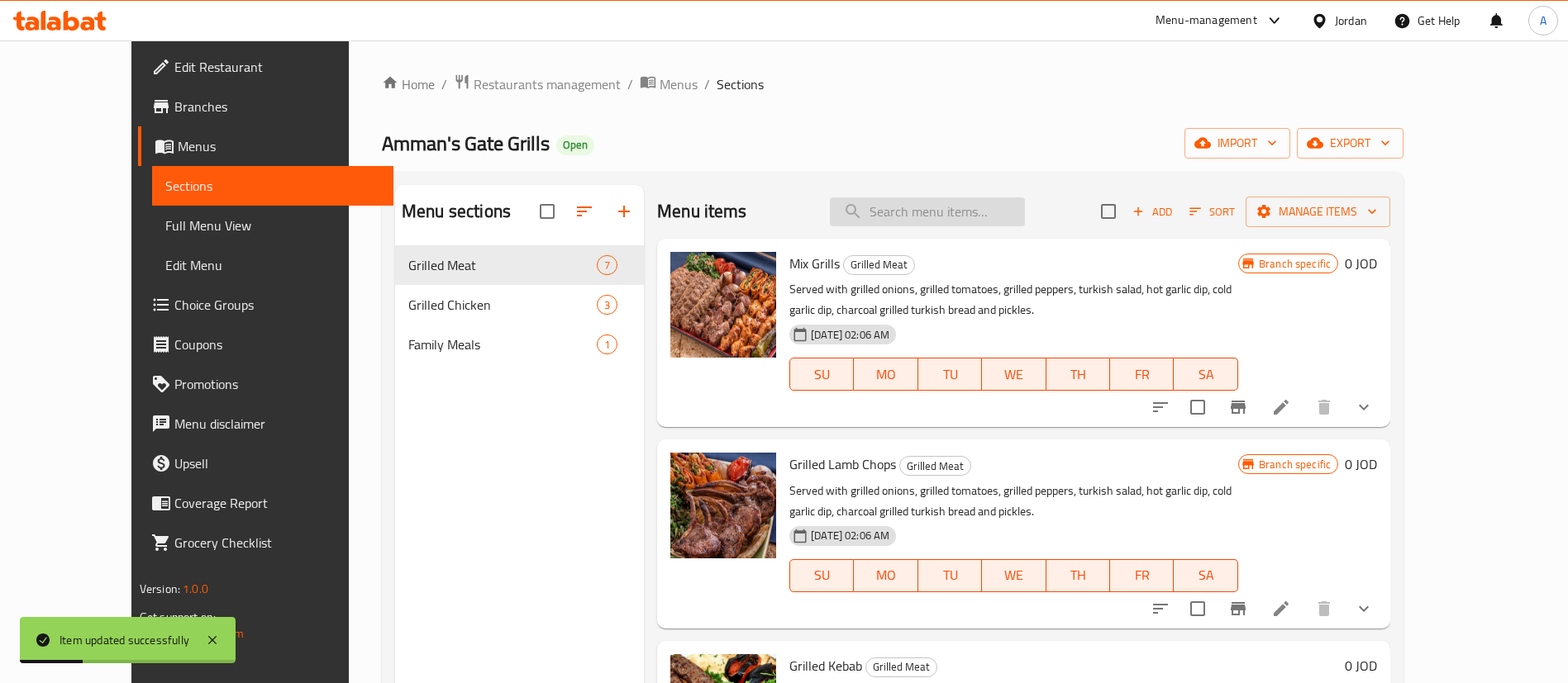
click at [1001, 216] on input "search" at bounding box center [928, 211] width 195 height 29
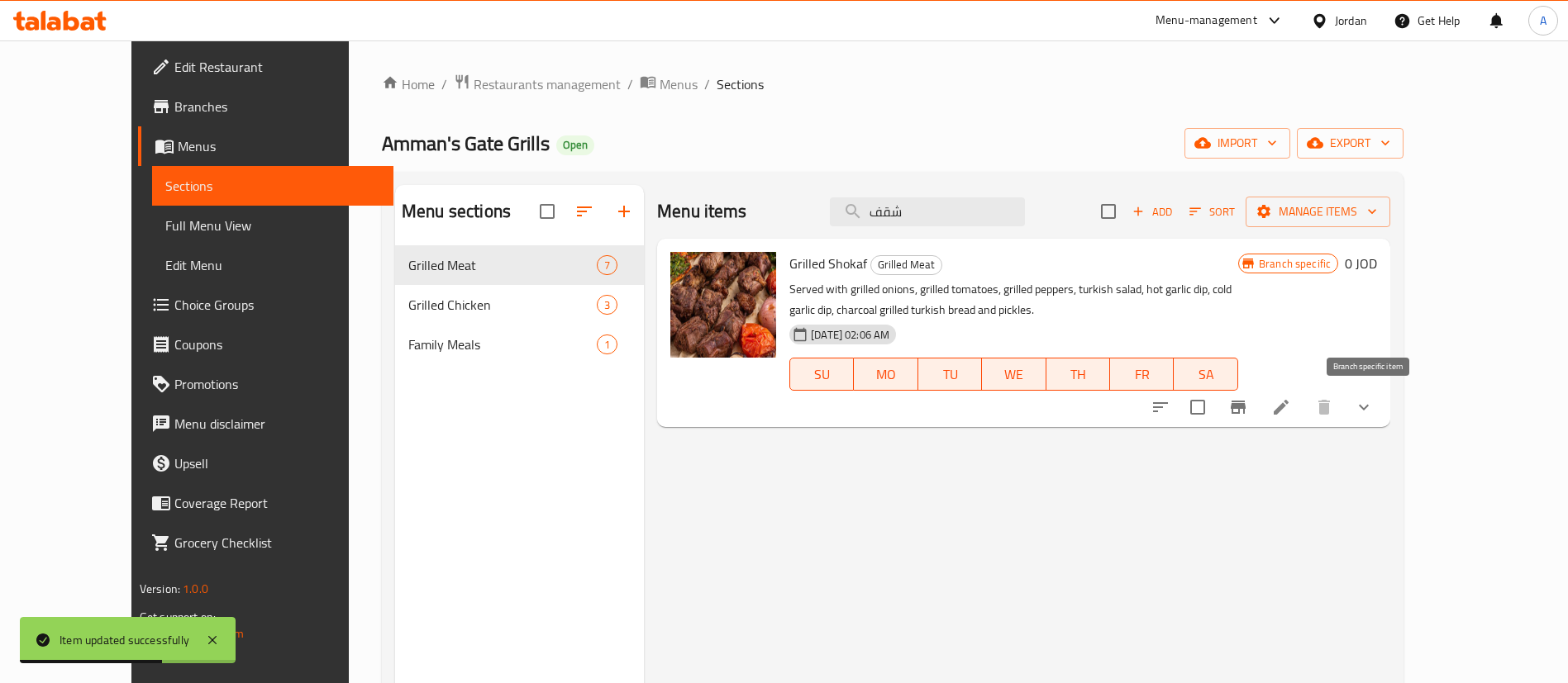
type input "شقف"
click at [1291, 403] on icon at bounding box center [1281, 408] width 20 height 20
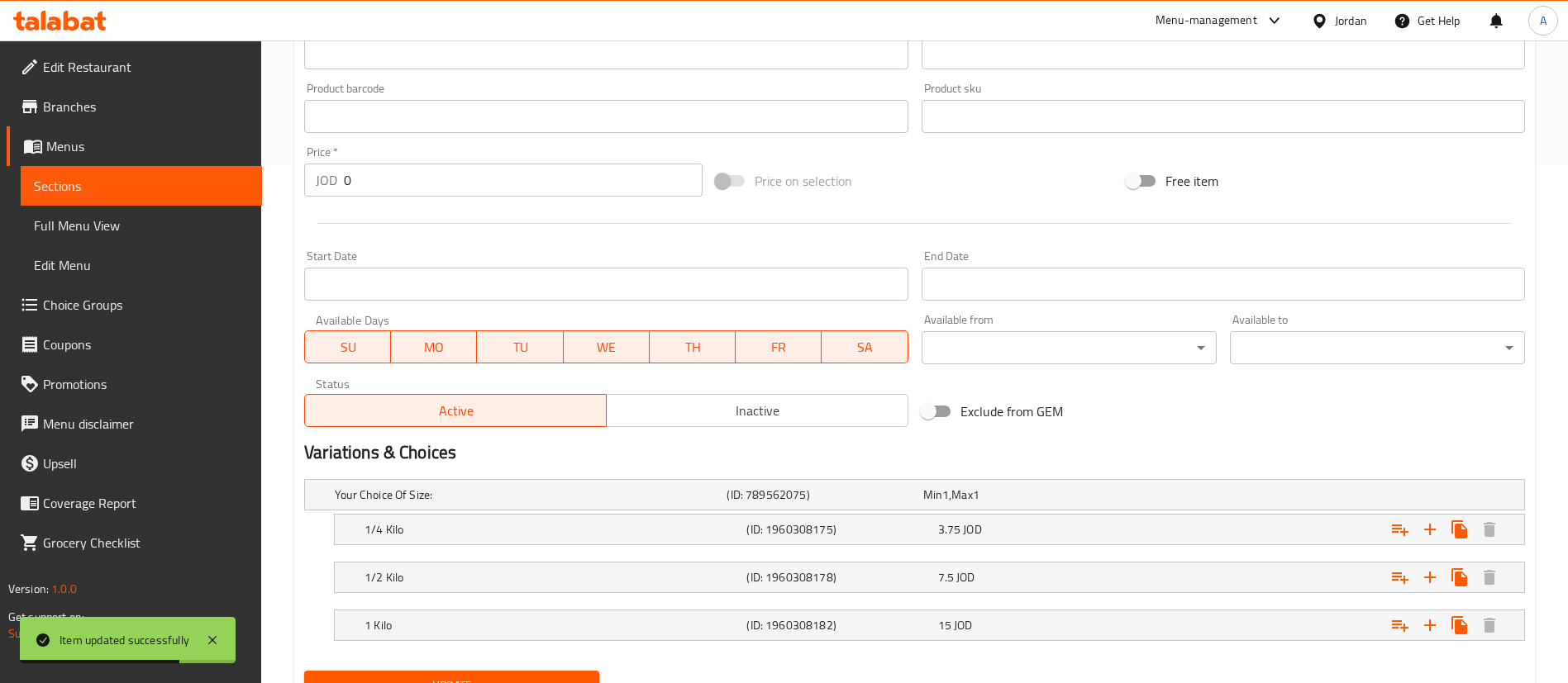
scroll to position [593, 0]
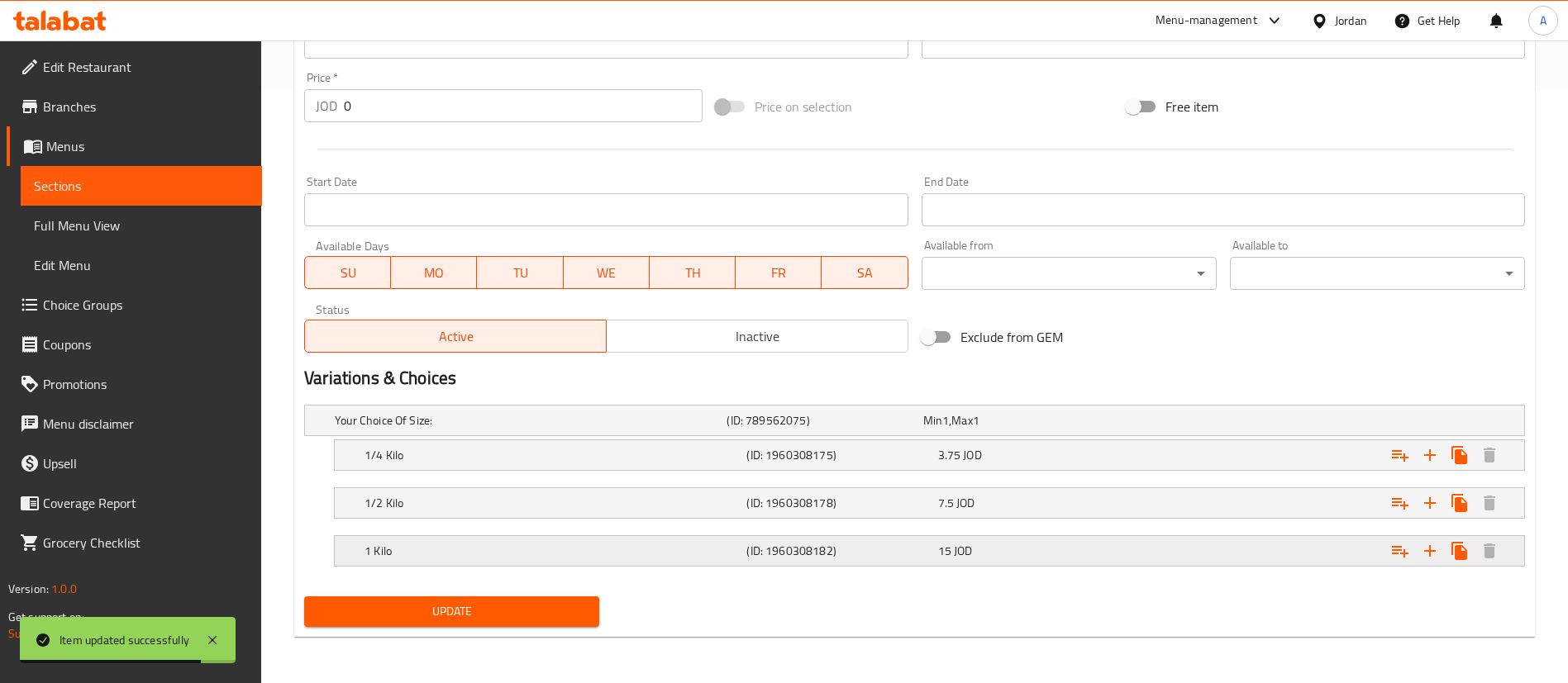
click at [1113, 538] on div "1 Kilo (ID: 1960308182) 15 JOD" at bounding box center [934, 551] width 1146 height 36
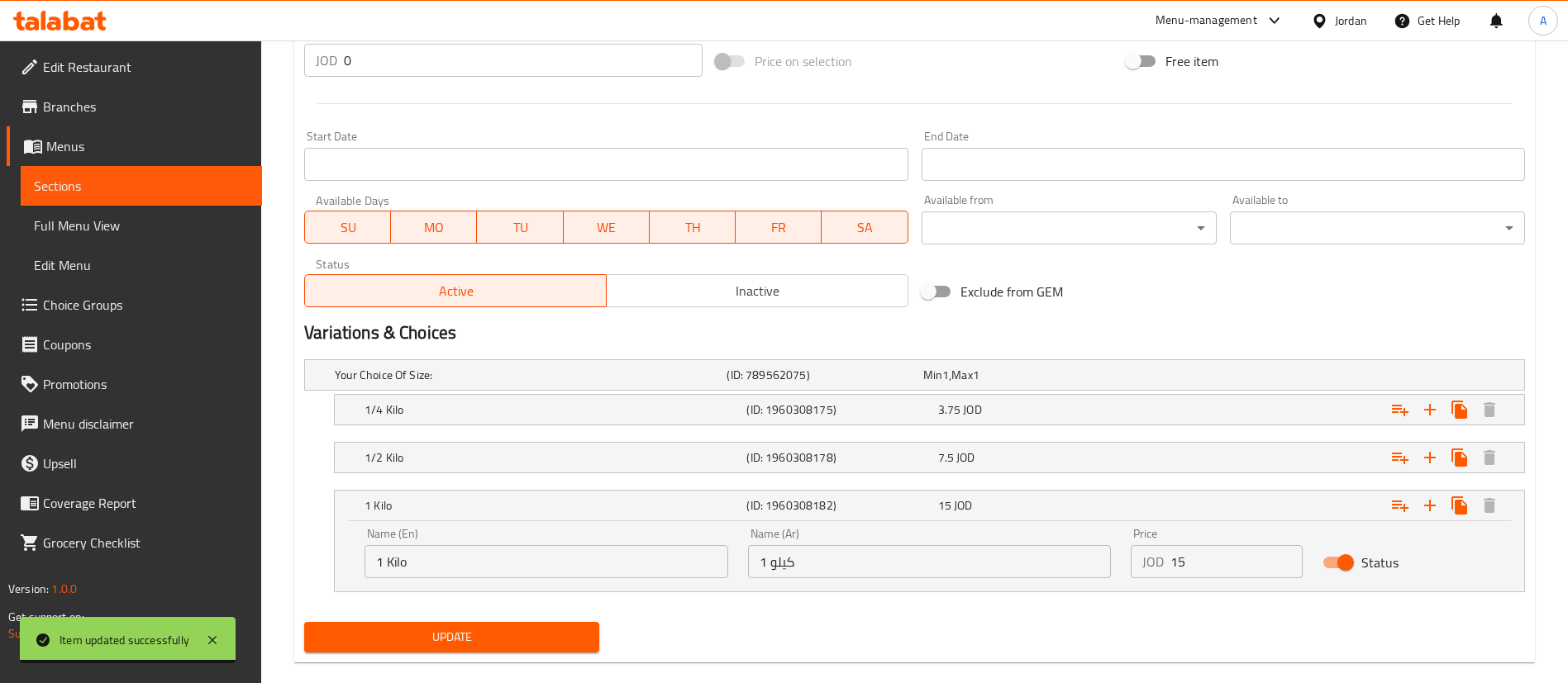
scroll to position [665, 0]
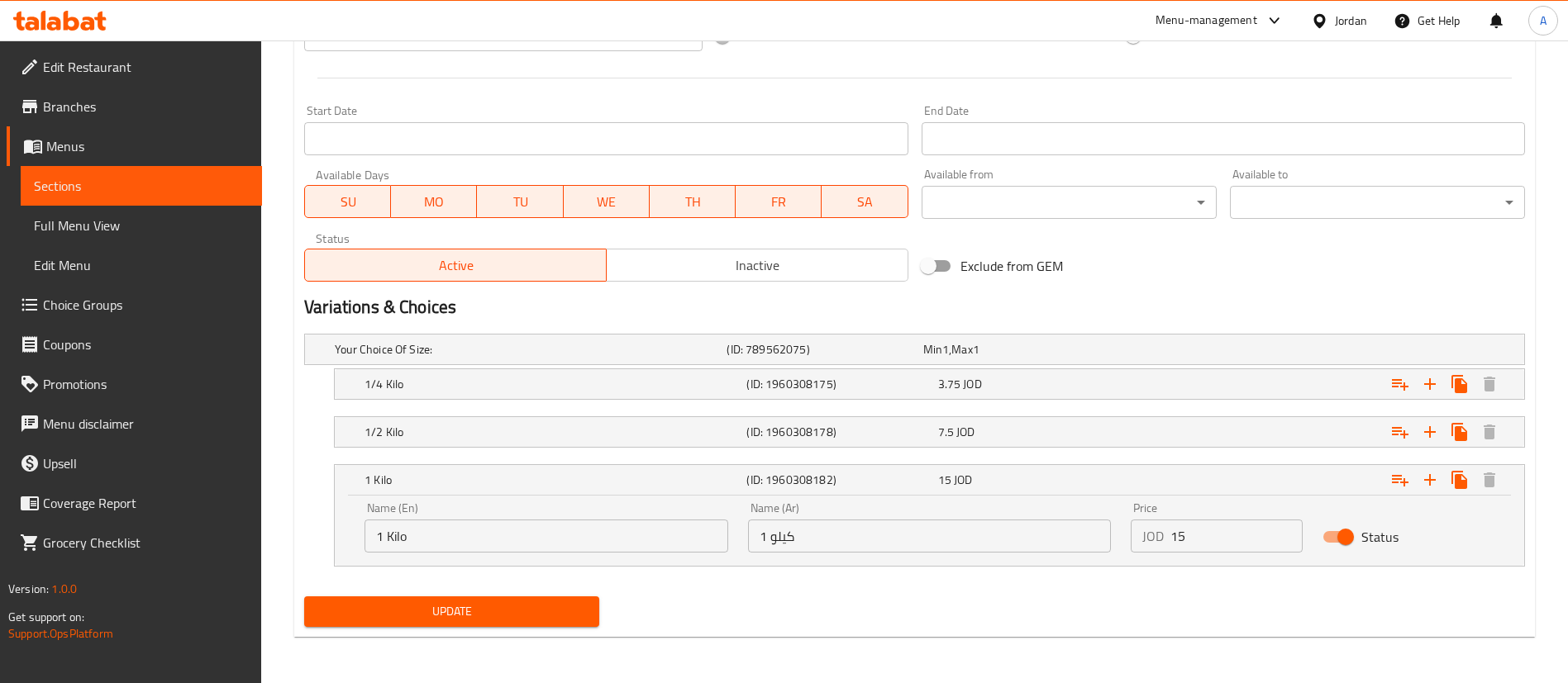
click at [1224, 552] on input "15" at bounding box center [1236, 537] width 132 height 33
type input "17"
click at [1107, 434] on div "7.5 JOD" at bounding box center [1030, 432] width 184 height 17
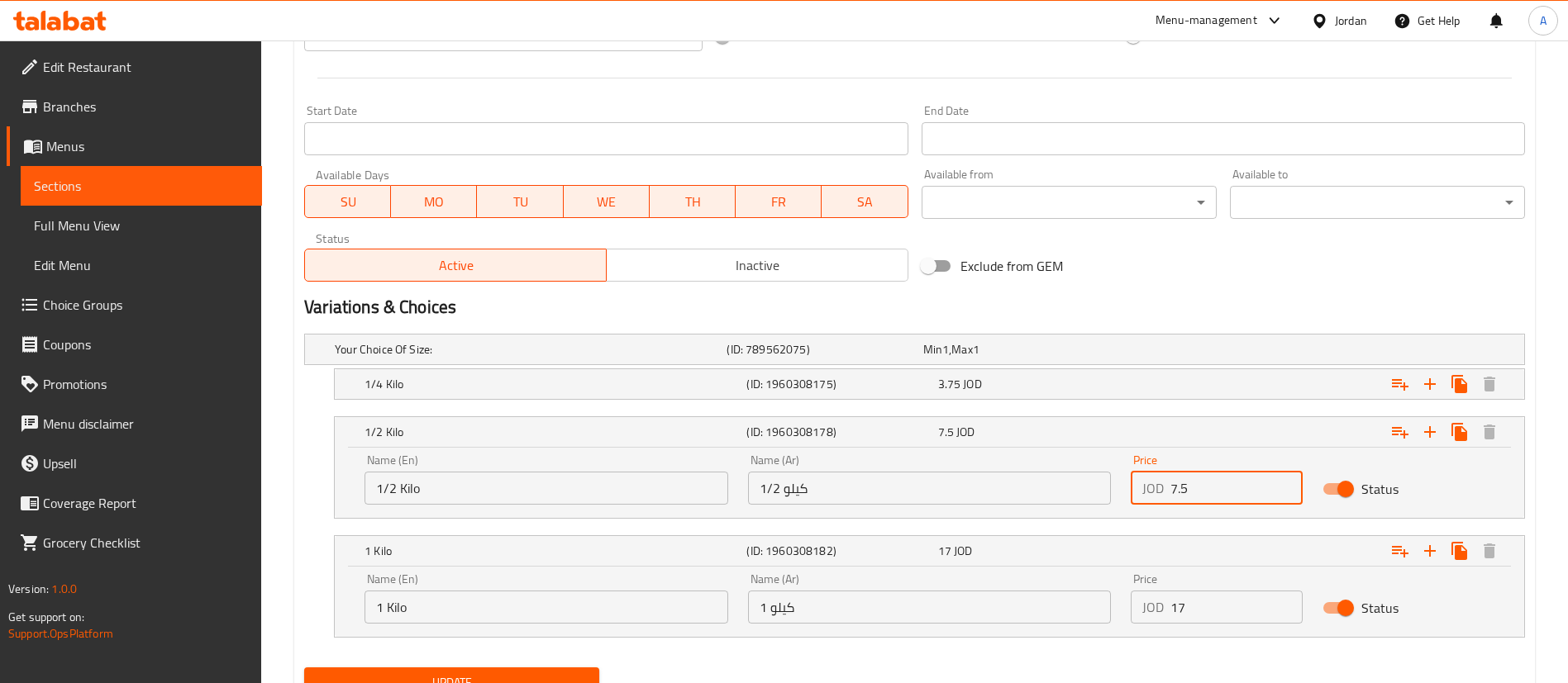
click at [1222, 490] on input "7.5" at bounding box center [1236, 488] width 132 height 33
drag, startPoint x: 1224, startPoint y: 488, endPoint x: 1058, endPoint y: 549, distance: 176.9
click at [1061, 552] on div "Your Choice Of Size: (ID: 789562075) Min 1 , Max 1 Name (En) Your Choice Of Siz…" at bounding box center [915, 494] width 1234 height 334
type input "8.5"
click at [1233, 378] on div "Expand" at bounding box center [1317, 384] width 382 height 36
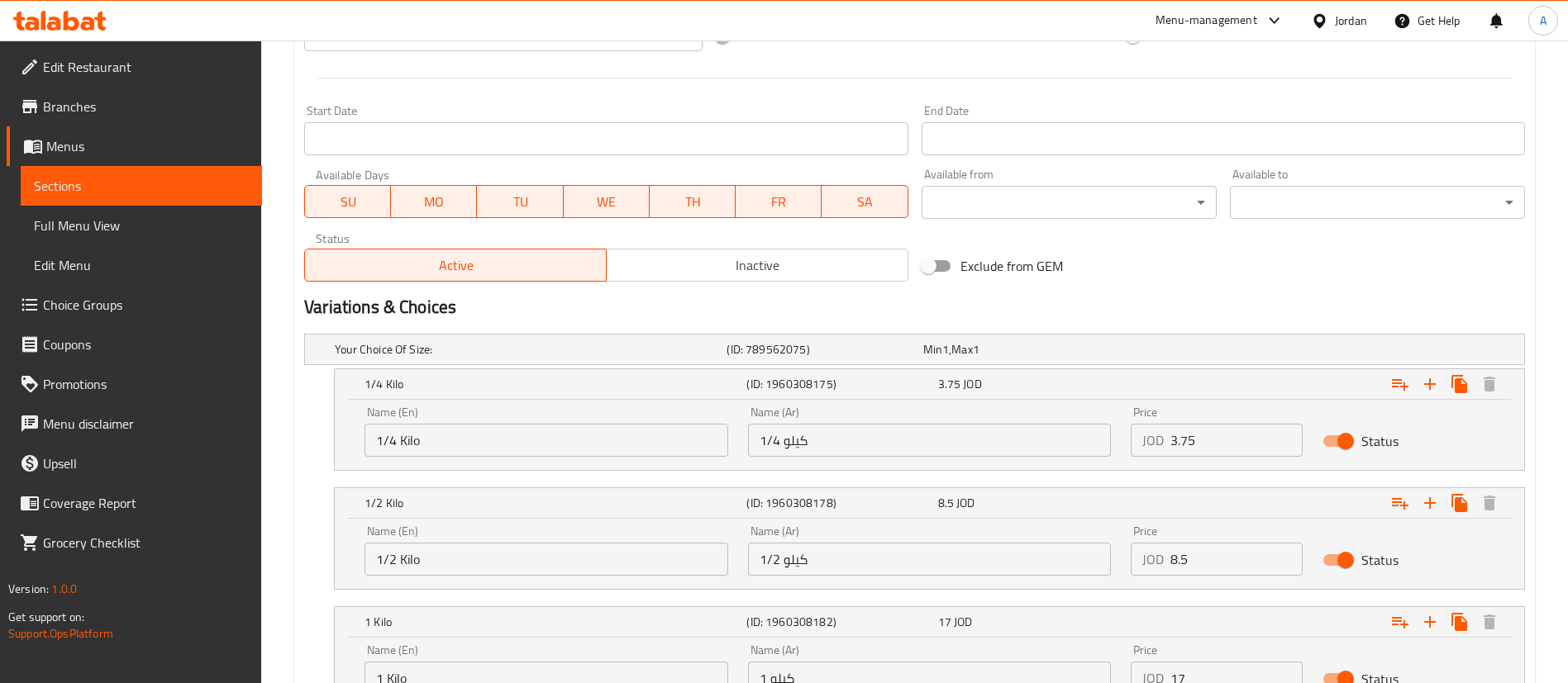
click at [979, 448] on div "Name (En) 1/4 Kilo Name (En) Name (Ar) 1/4 كيلو Name (Ar) Price JOD 3.75 Price …" at bounding box center [930, 432] width 1150 height 70
type input "4.25"
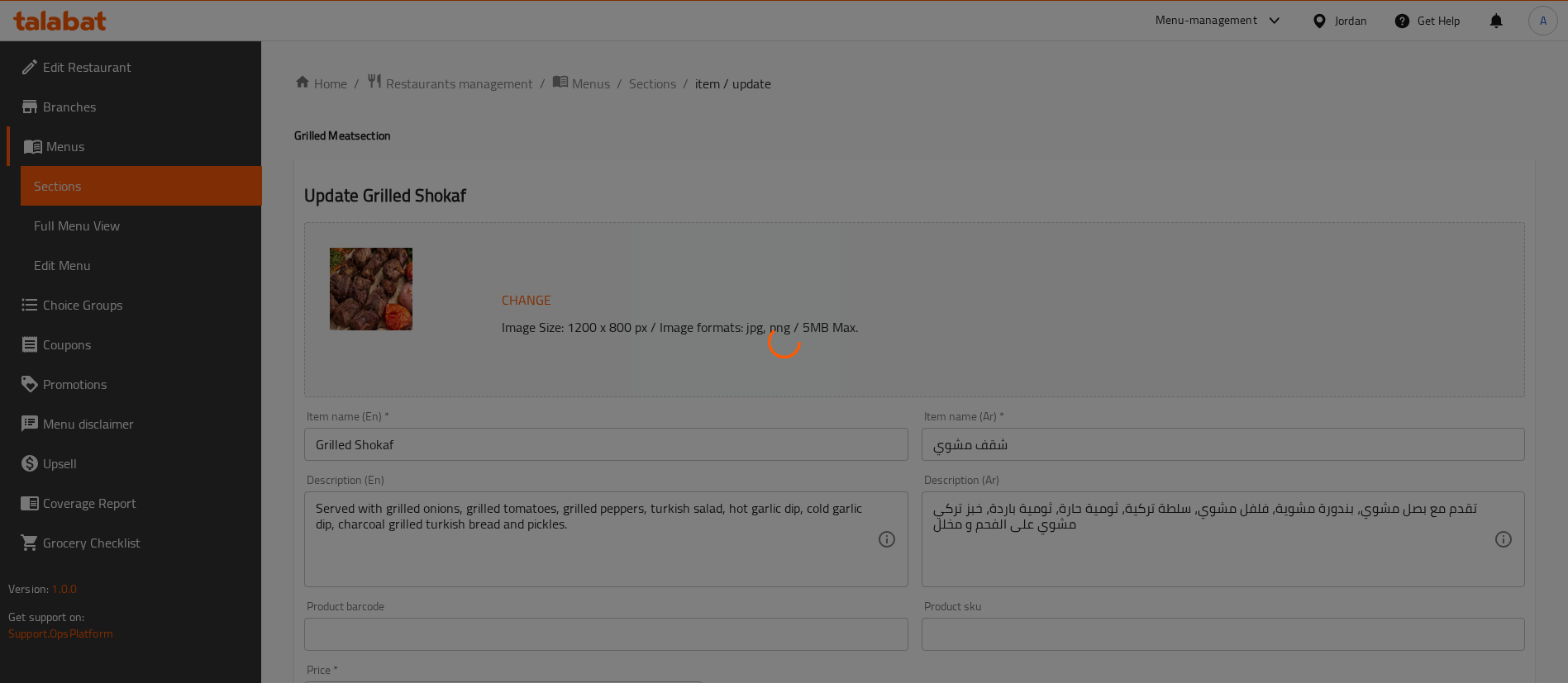
scroll to position [0, 0]
click at [656, 89] on div at bounding box center [784, 342] width 1568 height 683
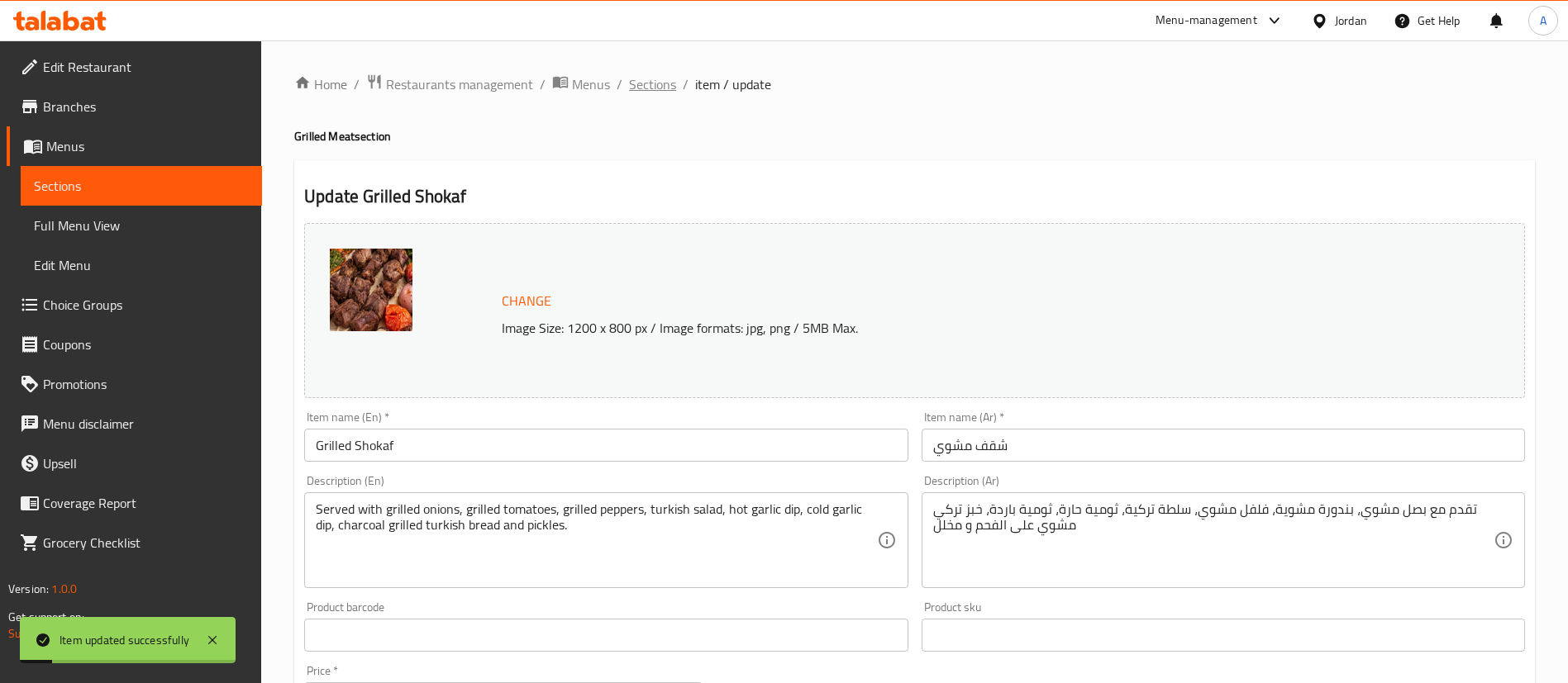
drag, startPoint x: 635, startPoint y: 99, endPoint x: 642, endPoint y: 92, distance: 9.9
click at [643, 92] on span "Sections" at bounding box center [652, 84] width 48 height 20
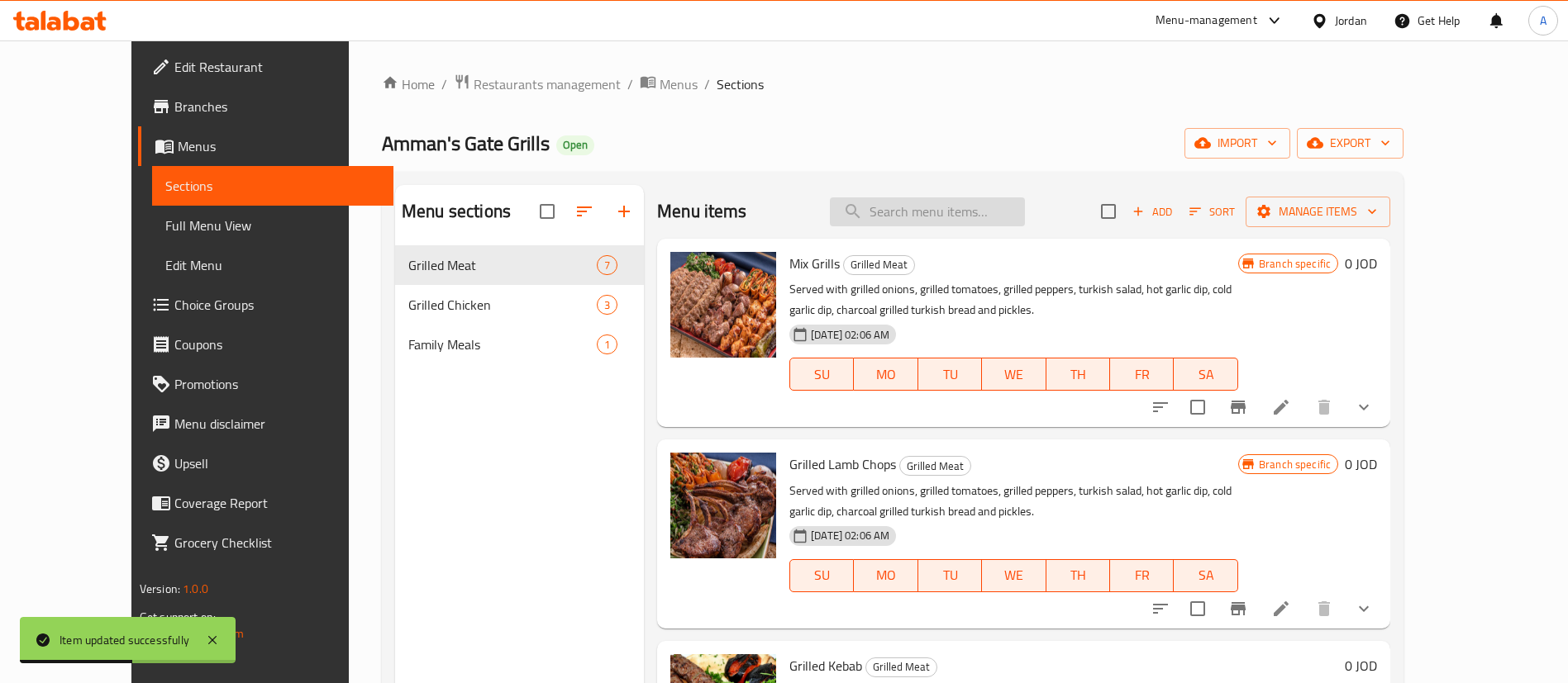
click at [1004, 207] on input "search" at bounding box center [928, 211] width 195 height 29
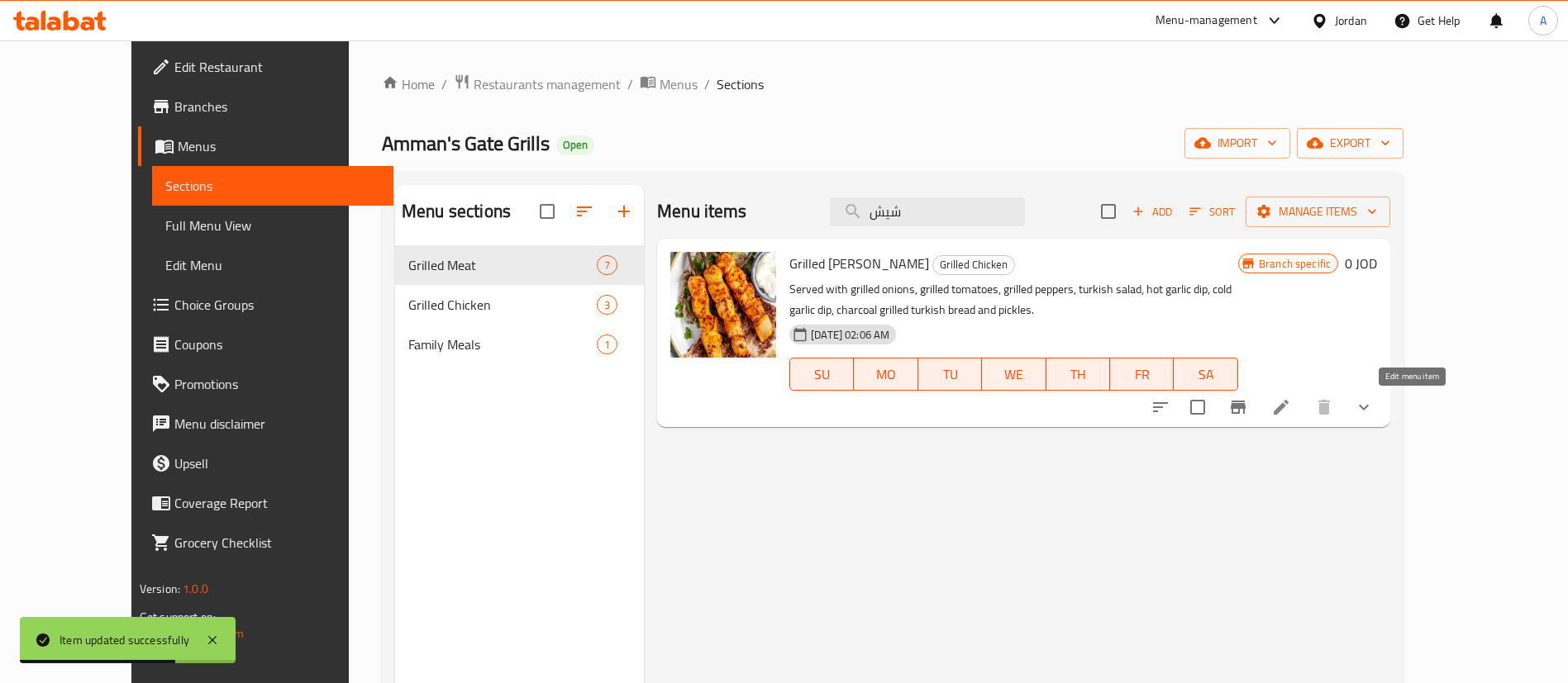
type input "شيش"
click at [1291, 416] on icon at bounding box center [1281, 408] width 20 height 20
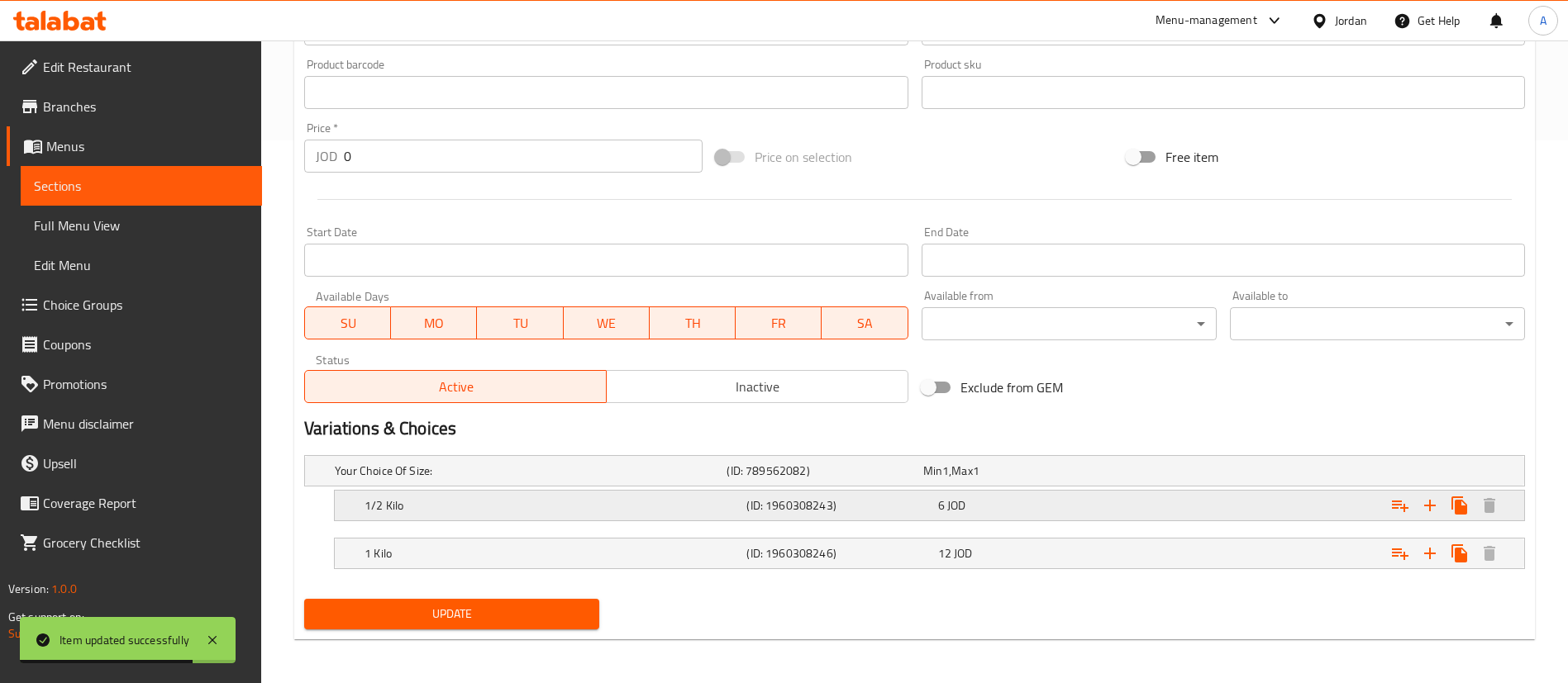
scroll to position [546, 0]
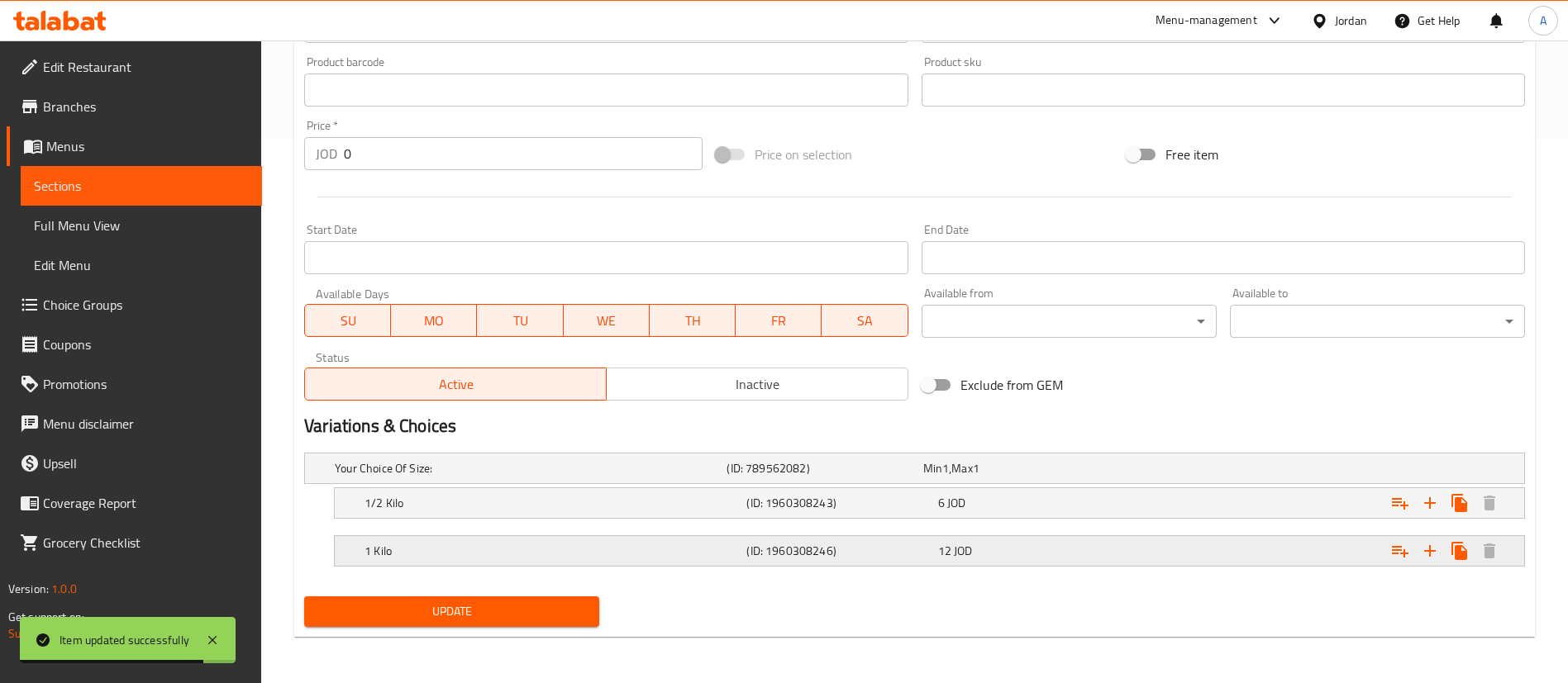
click at [1088, 553] on div "12 JOD" at bounding box center [1030, 551] width 184 height 17
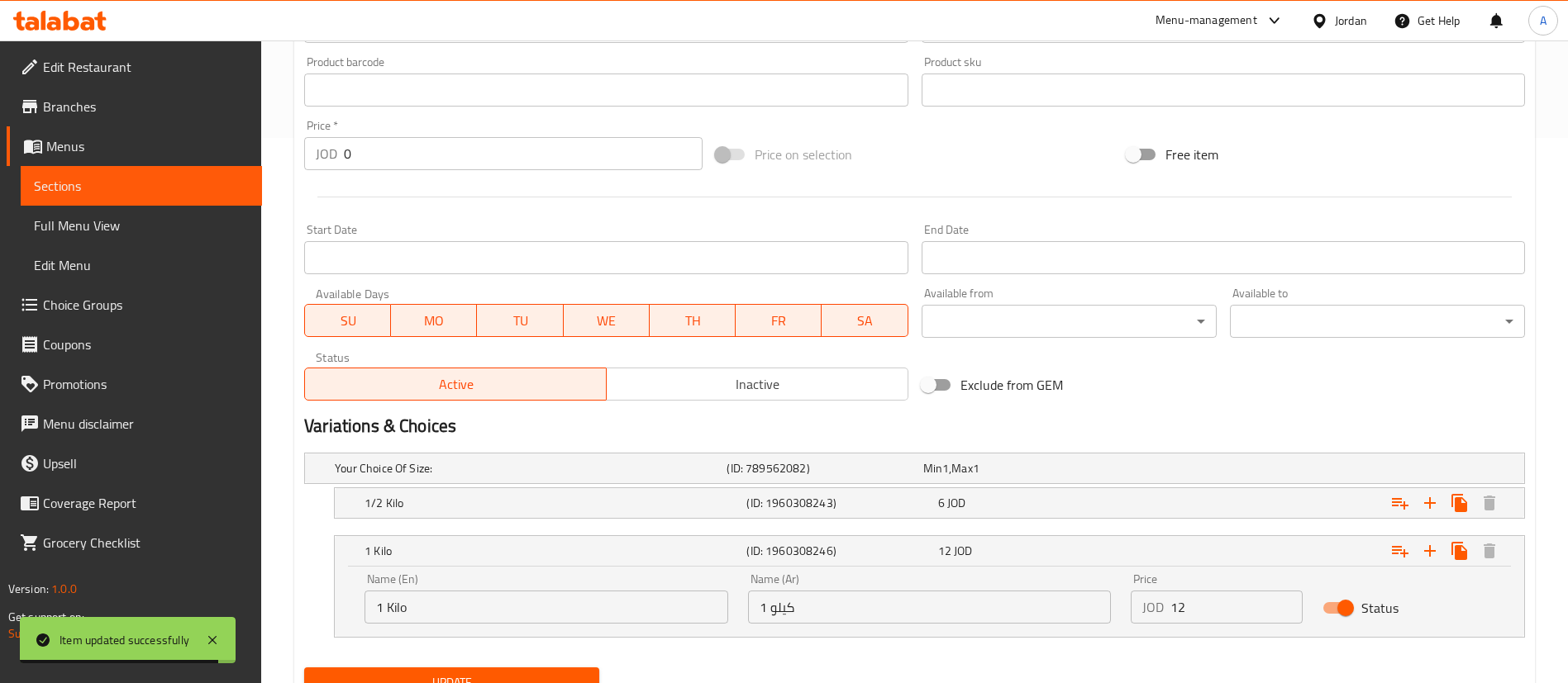
click at [1029, 599] on div "Name (En) 1 Kilo Name (En) Name (Ar) 1 كيلو Name (Ar) Price JOD 12 Price Status" at bounding box center [930, 599] width 1150 height 70
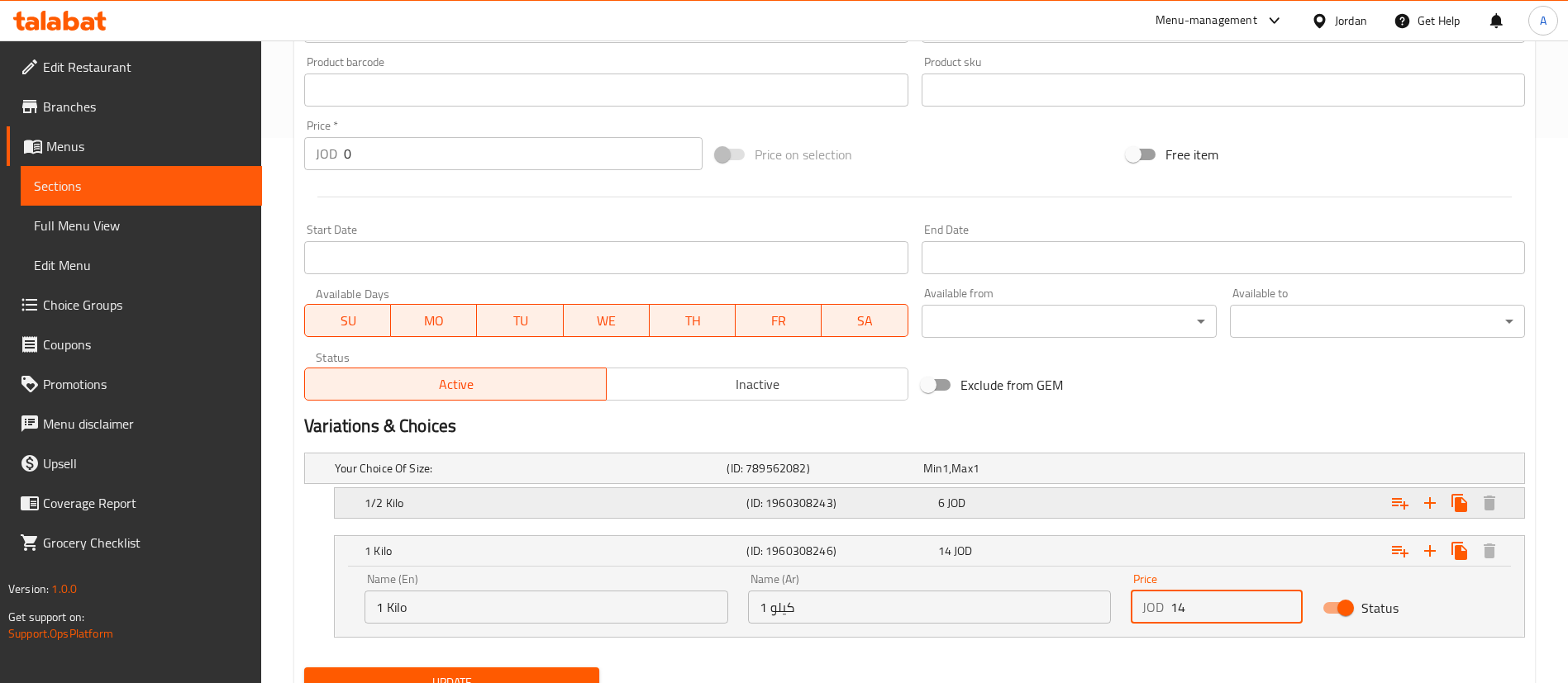
type input "14"
click at [1137, 507] on div "Expand" at bounding box center [1317, 503] width 382 height 36
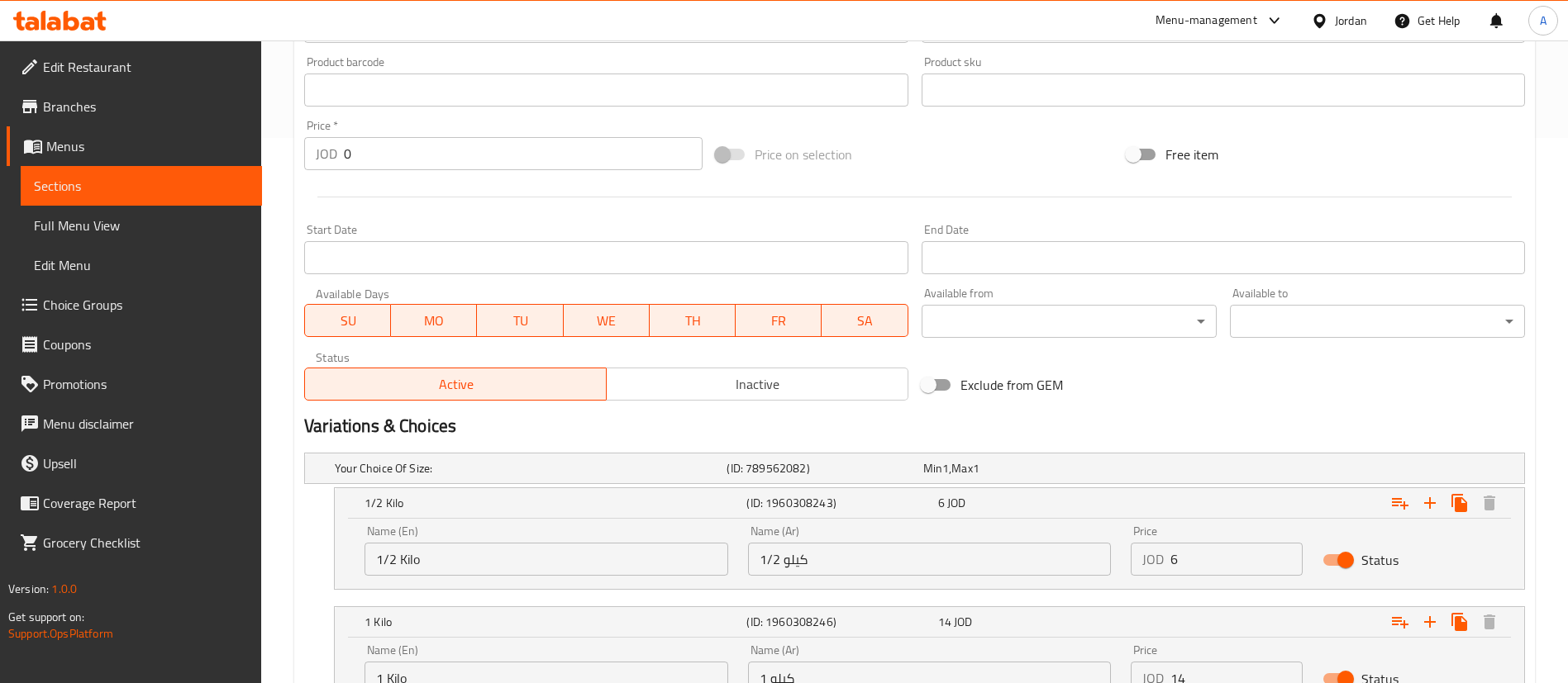
drag, startPoint x: 1240, startPoint y: 562, endPoint x: 1036, endPoint y: 555, distance: 204.1
click at [1092, 561] on div "Name (En) 1/2 Kilo Name (En) Name (Ar) 1/2 كيلو Name (Ar) Price JOD 6 Price Sta…" at bounding box center [930, 551] width 1150 height 70
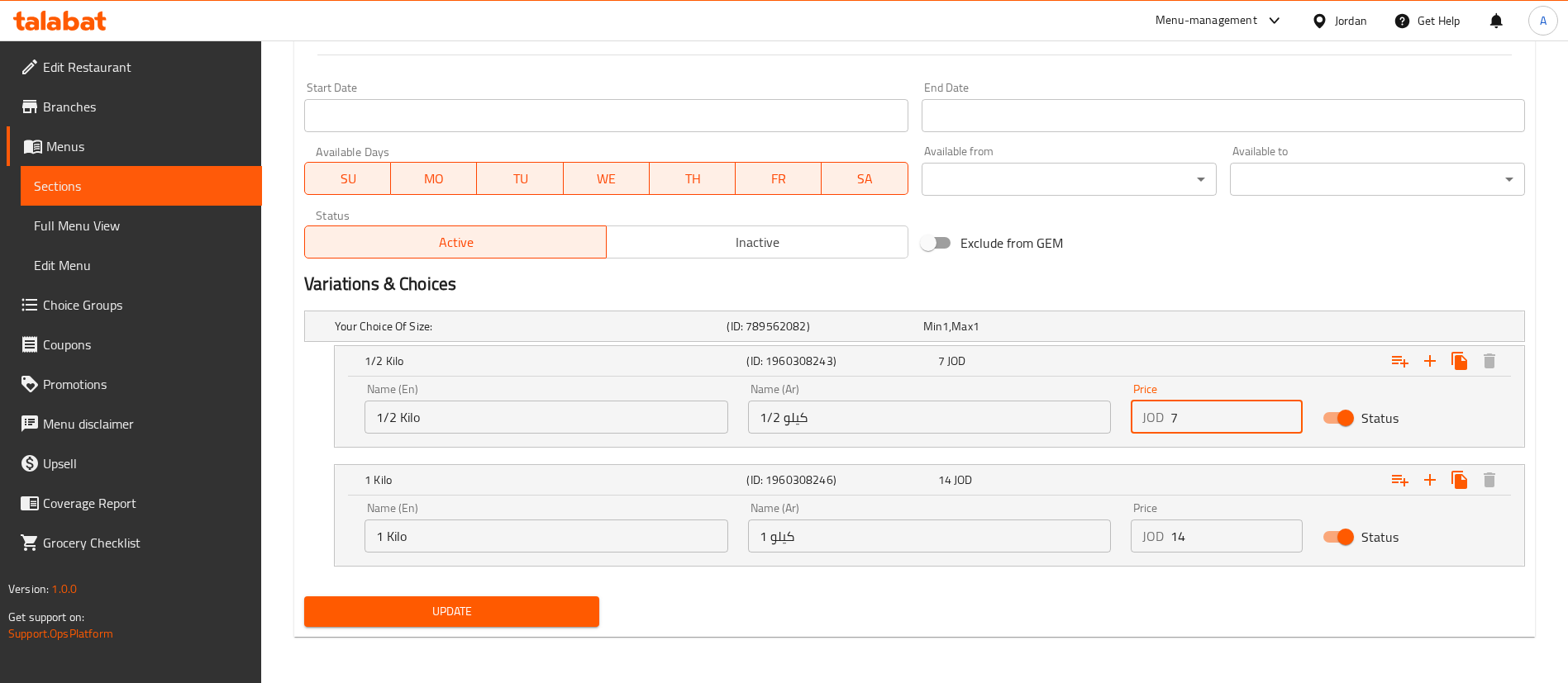
type input "7"
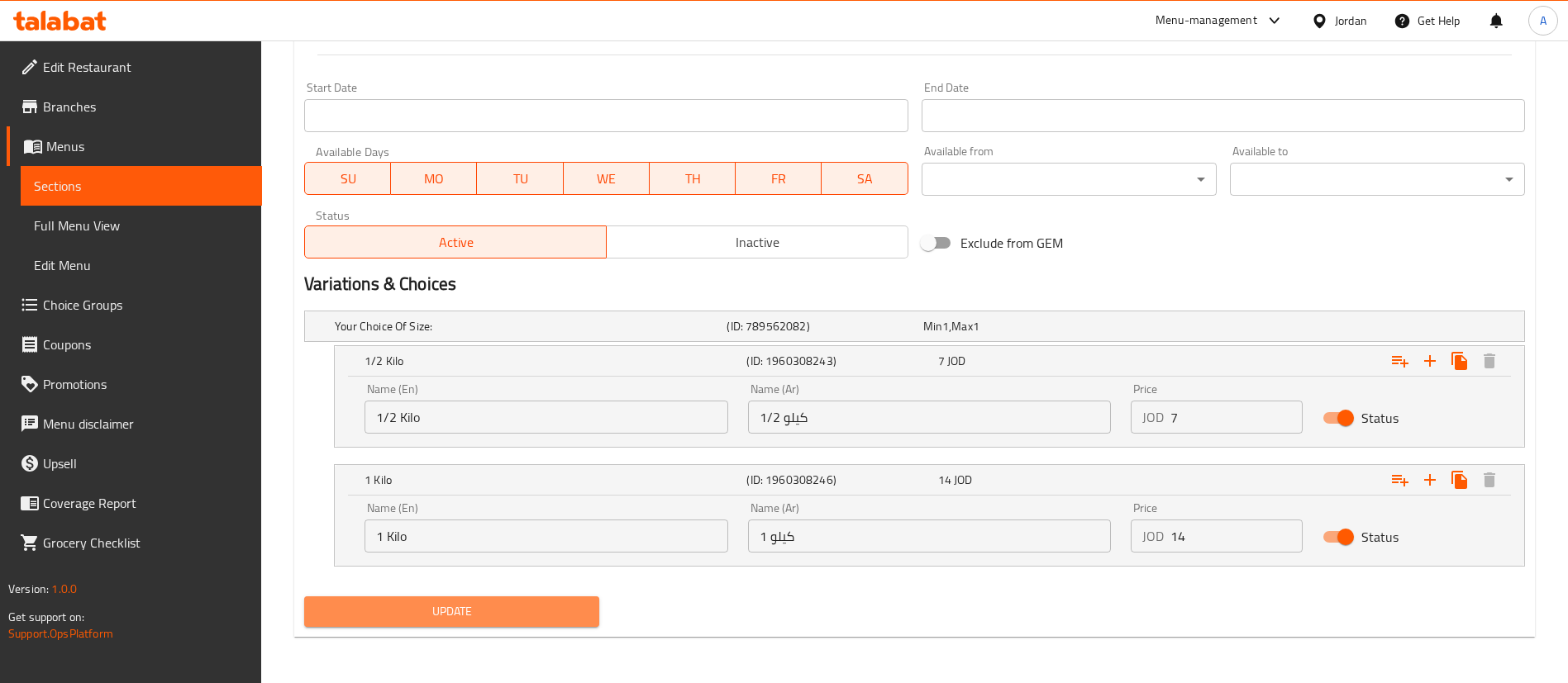
click at [563, 597] on button "Update" at bounding box center [451, 612] width 295 height 31
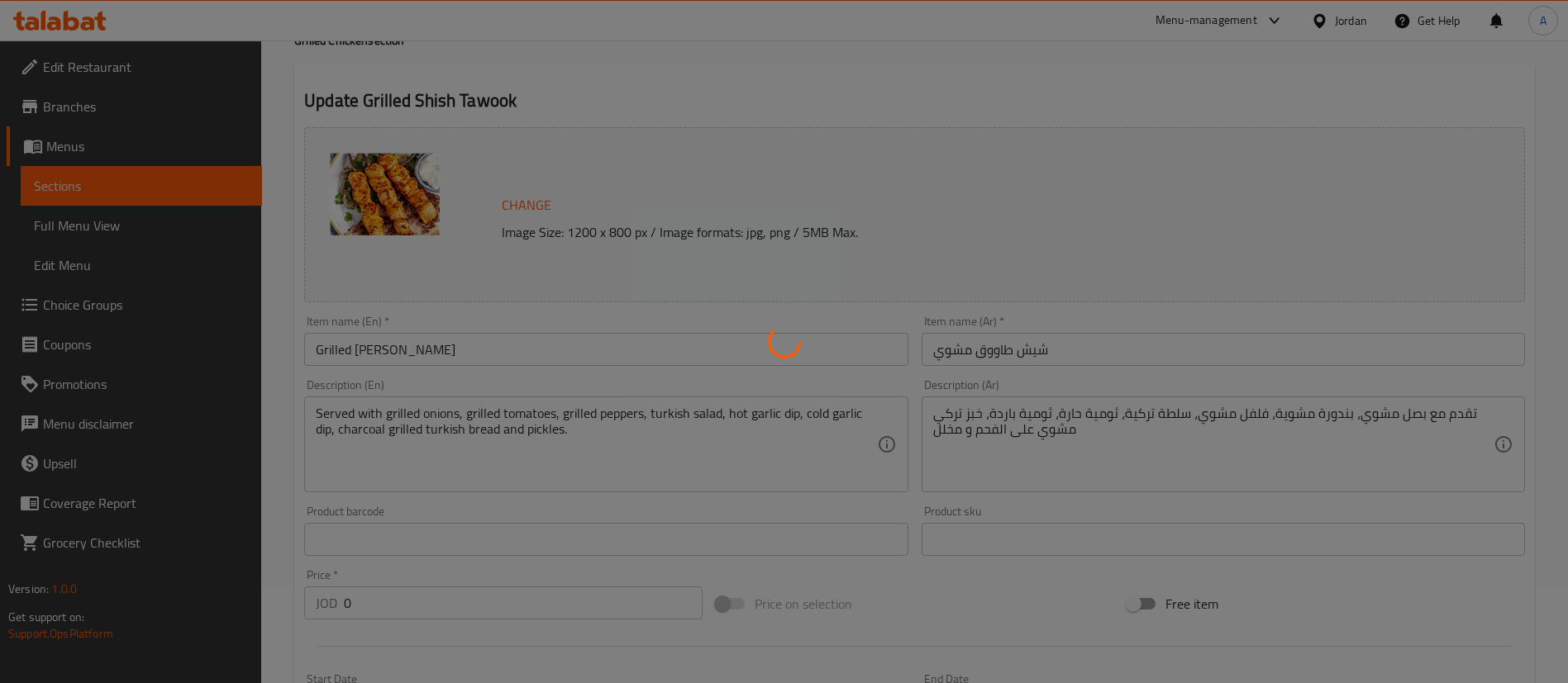
scroll to position [0, 0]
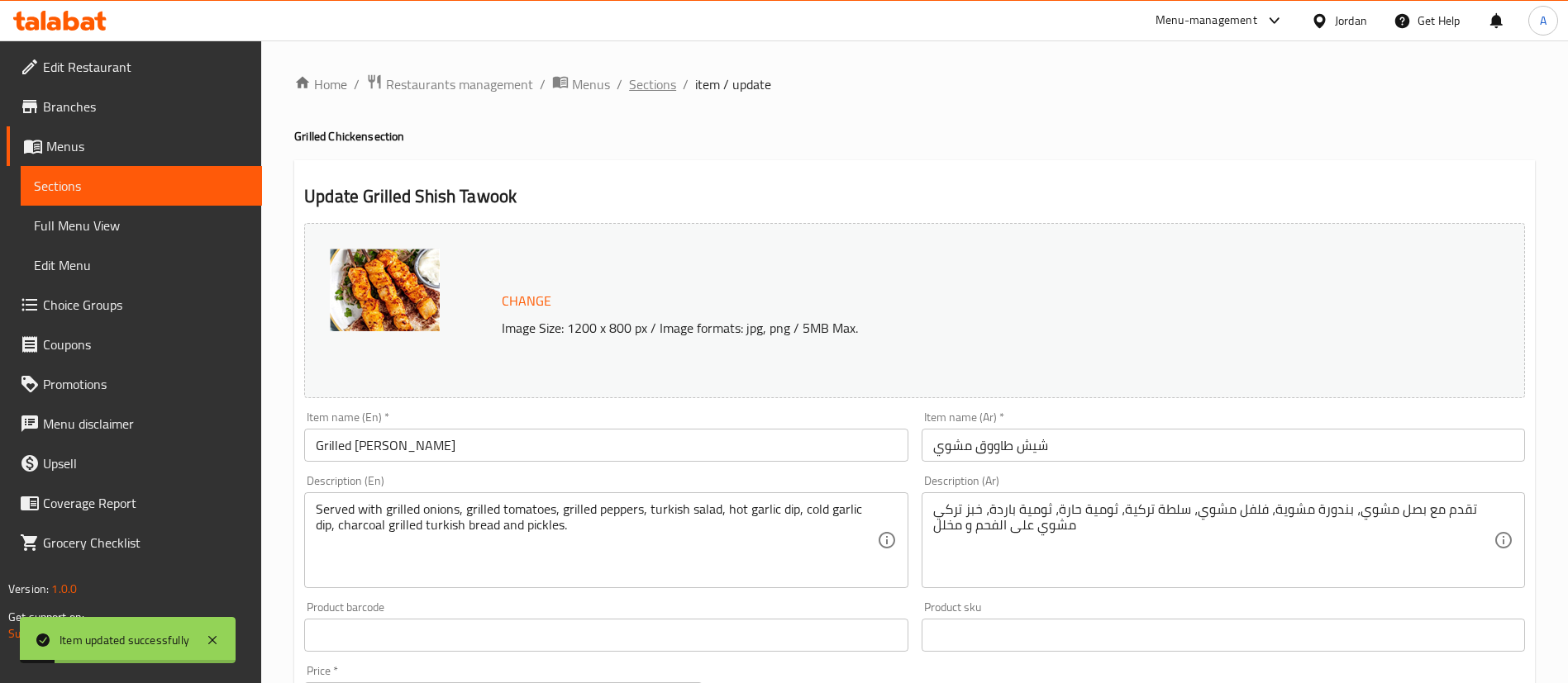
click at [659, 94] on span "Sections" at bounding box center [652, 84] width 48 height 20
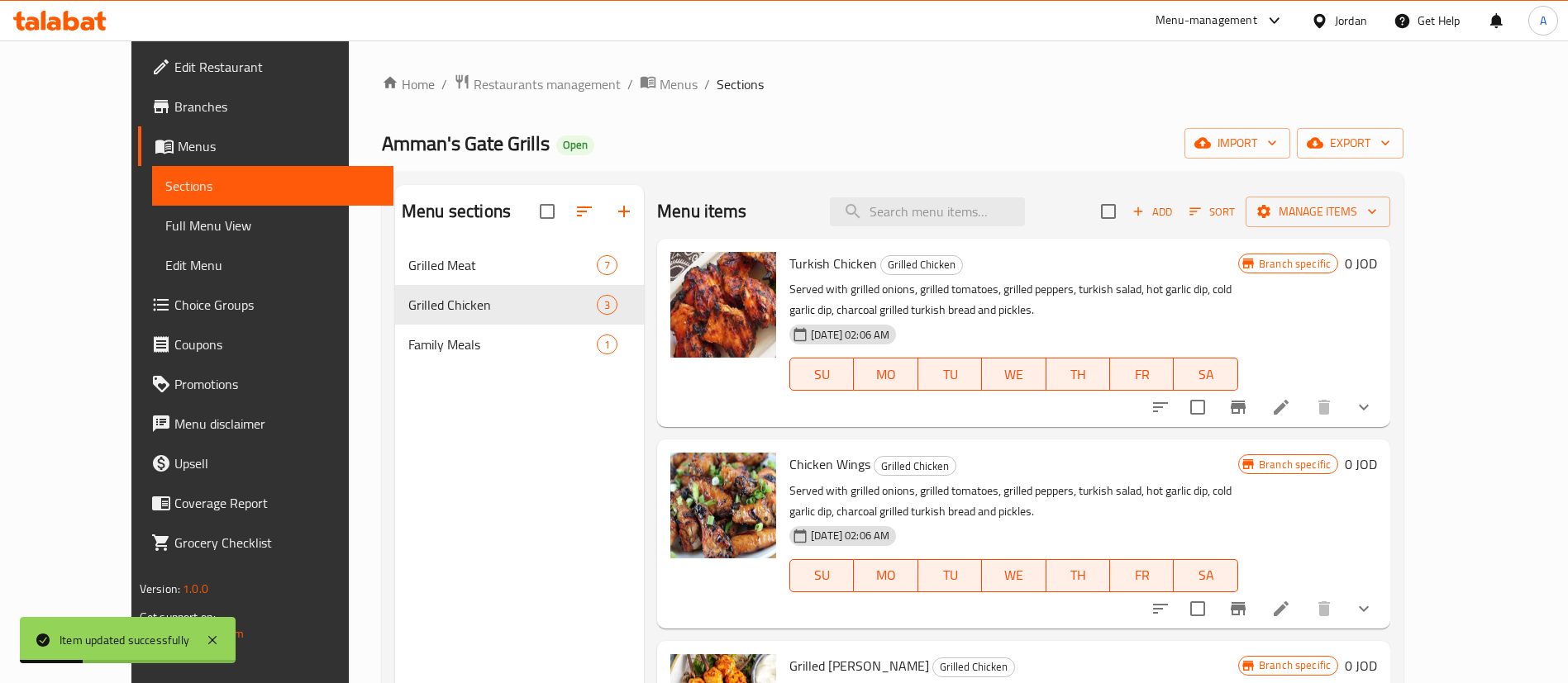
click at [1030, 195] on div "Menu items Add Sort Manage items" at bounding box center [1023, 211] width 733 height 54
click at [1027, 198] on div "Menu items Add Sort Manage items" at bounding box center [1023, 211] width 733 height 54
click at [1022, 202] on input "search" at bounding box center [928, 211] width 195 height 29
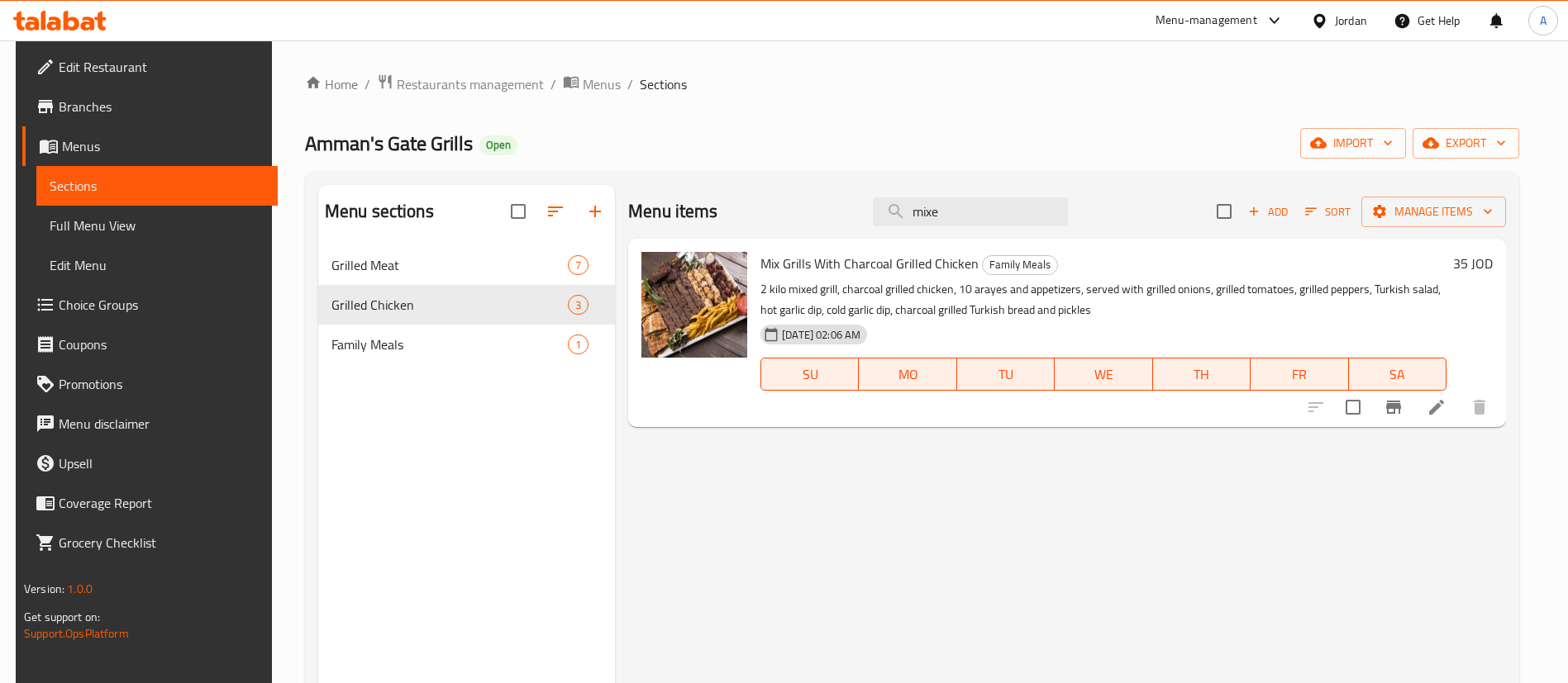
drag, startPoint x: 990, startPoint y: 202, endPoint x: 696, endPoint y: 214, distance: 294.2
click at [703, 214] on div "Menu items mixe Add Sort Manage items" at bounding box center [1067, 211] width 878 height 54
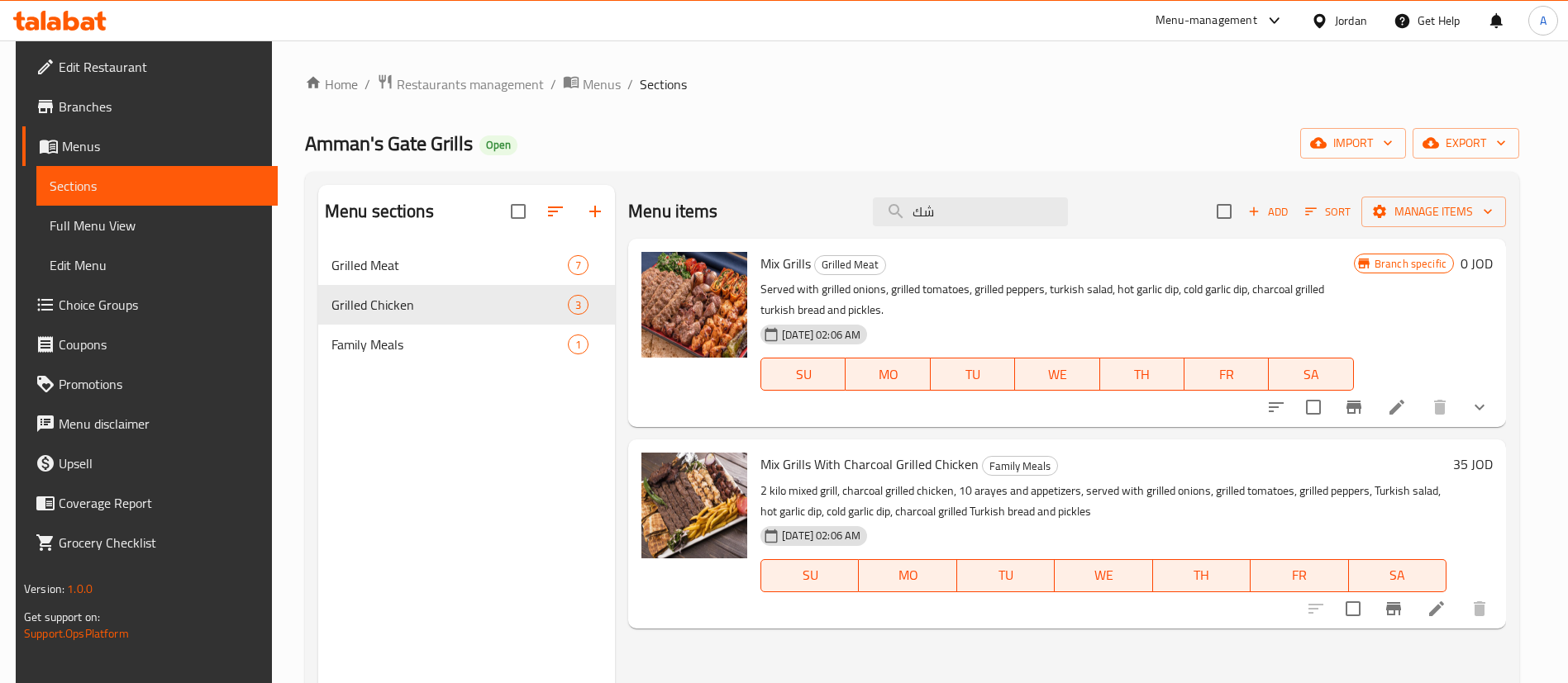
type input "ش"
type input "مشك"
click at [1403, 410] on icon at bounding box center [1396, 408] width 20 height 20
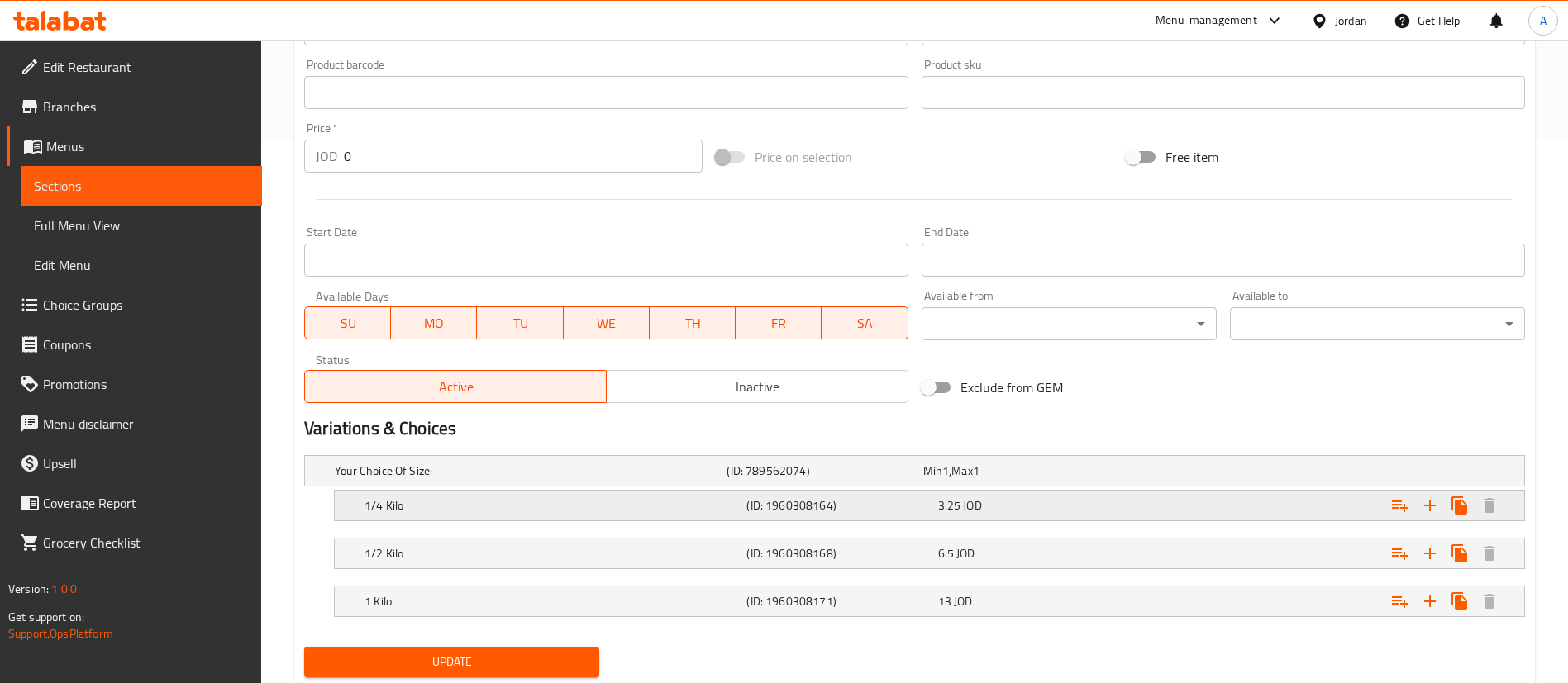
scroll to position [593, 0]
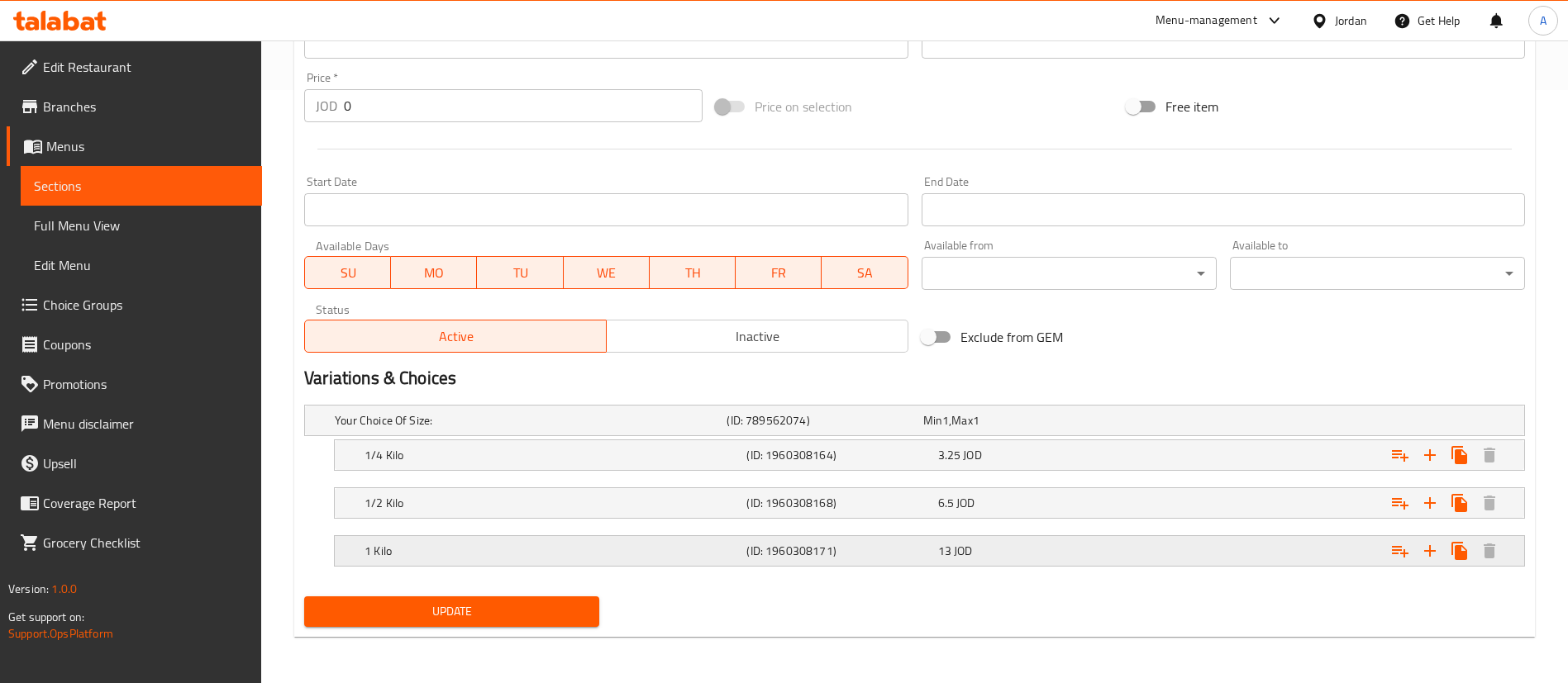
click at [1101, 550] on div "13 JOD" at bounding box center [1030, 551] width 184 height 17
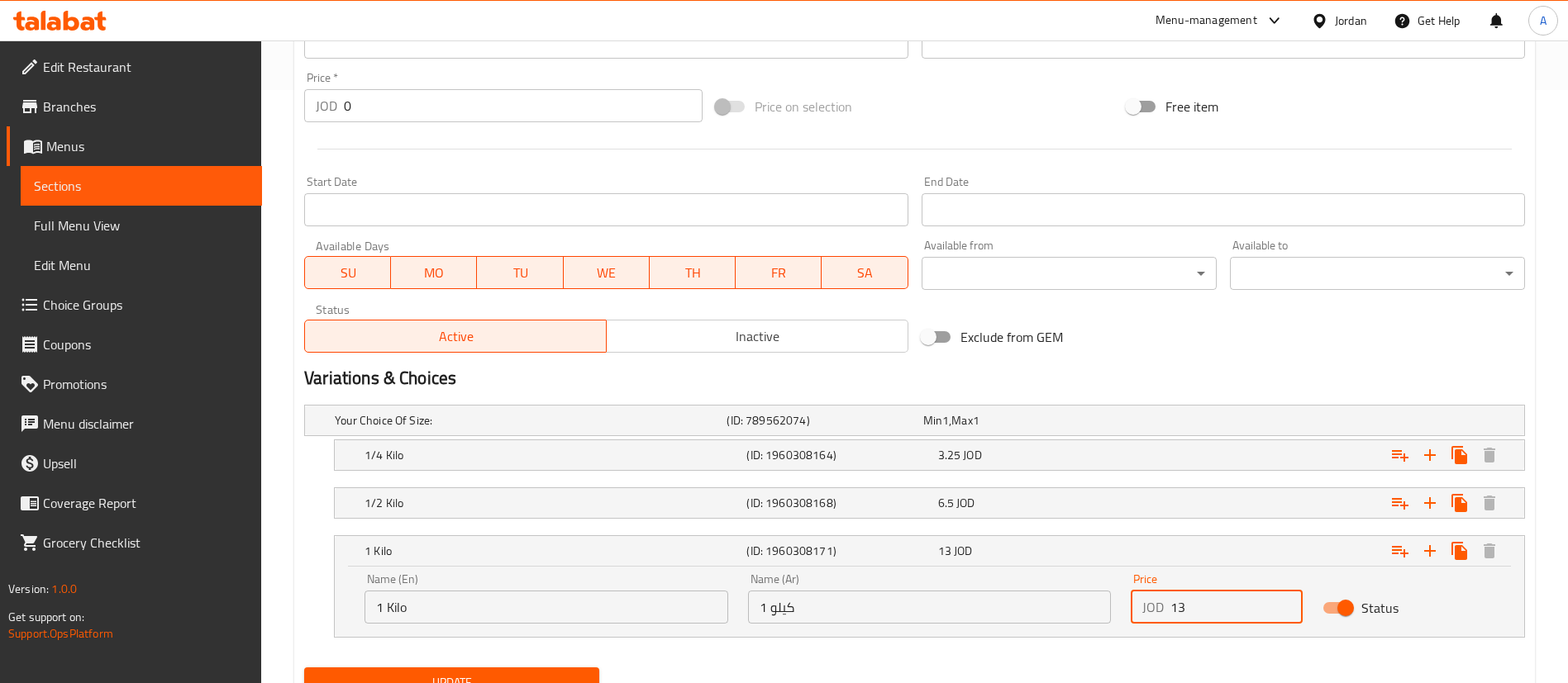
drag, startPoint x: 1222, startPoint y: 611, endPoint x: 1102, endPoint y: 599, distance: 120.6
click at [1120, 600] on div "Name (En) 1 Kilo Name (En) Name (Ar) 1 كيلو Name (Ar) Price JOD 13 Price Status" at bounding box center [930, 599] width 1150 height 70
type input "6"
click at [1182, 505] on div "Expand" at bounding box center [1317, 503] width 382 height 36
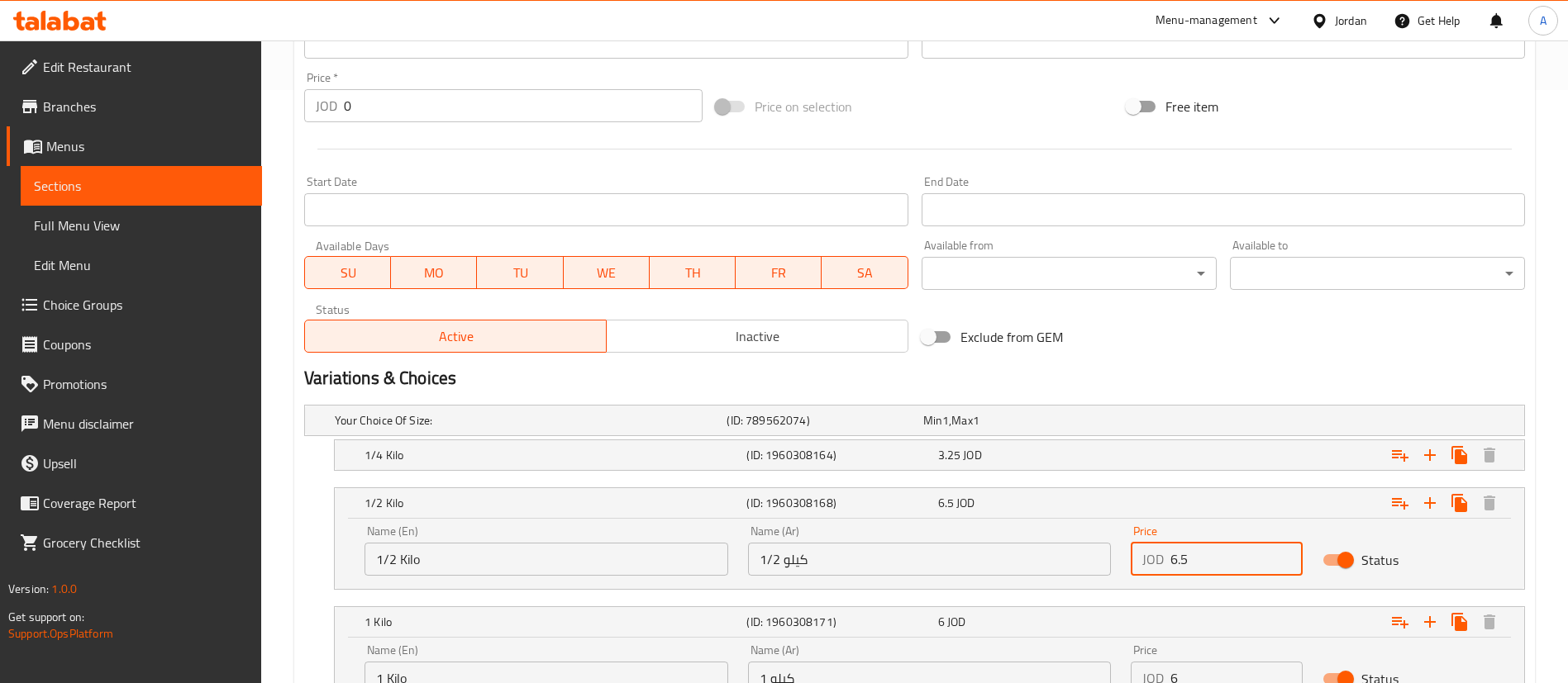
drag, startPoint x: 1227, startPoint y: 558, endPoint x: 1038, endPoint y: 558, distance: 189.0
click at [1064, 558] on div "Name (En) 1/2 Kilo Name (En) Name (Ar) 1/2 كيلو Name (Ar) Price JOD 6.5 Price S…" at bounding box center [930, 551] width 1150 height 70
type input "6"
drag, startPoint x: 1189, startPoint y: 679, endPoint x: 1075, endPoint y: 675, distance: 114.1
click at [1077, 675] on div "Change Image Size: 1200 x 800 px / Image formats: jpg, png / 5MB Max. Item name…" at bounding box center [915, 199] width 1234 height 1152
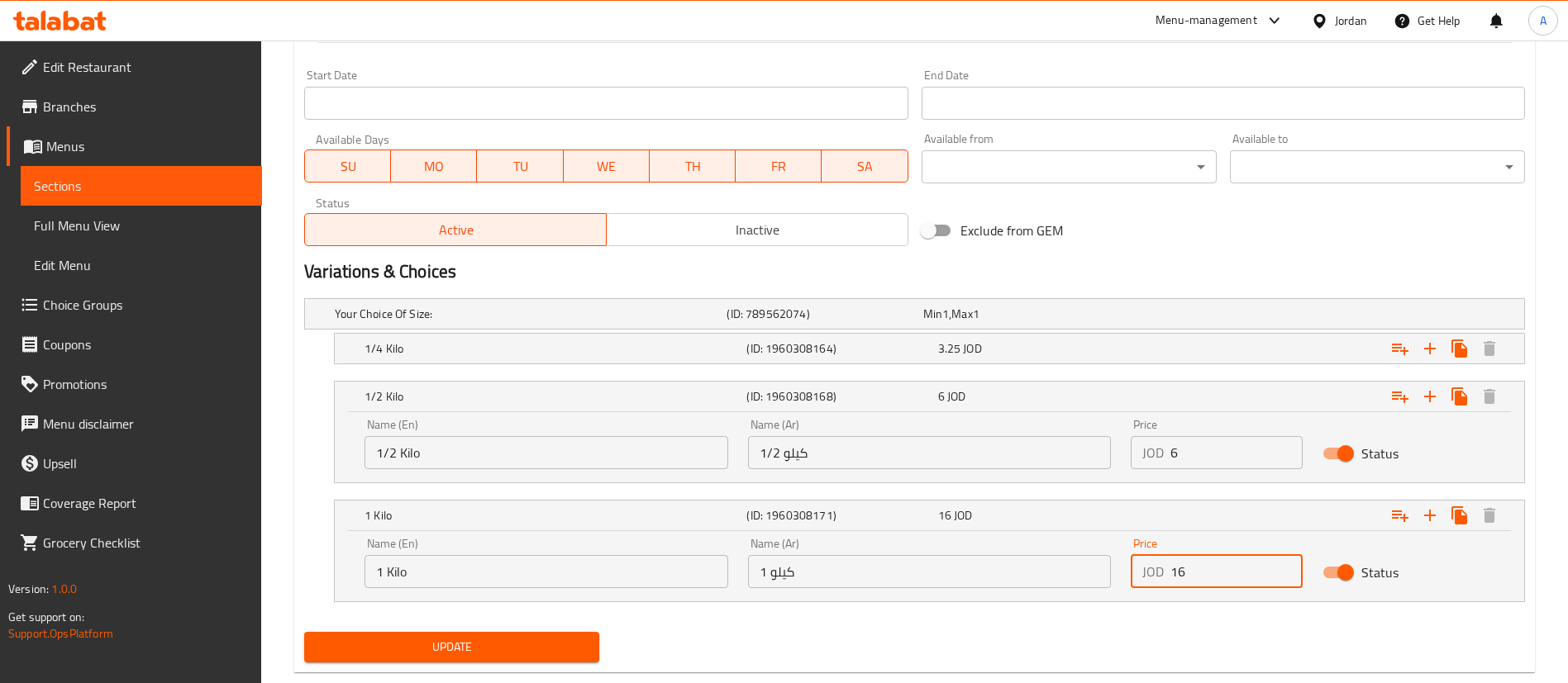
scroll to position [736, 0]
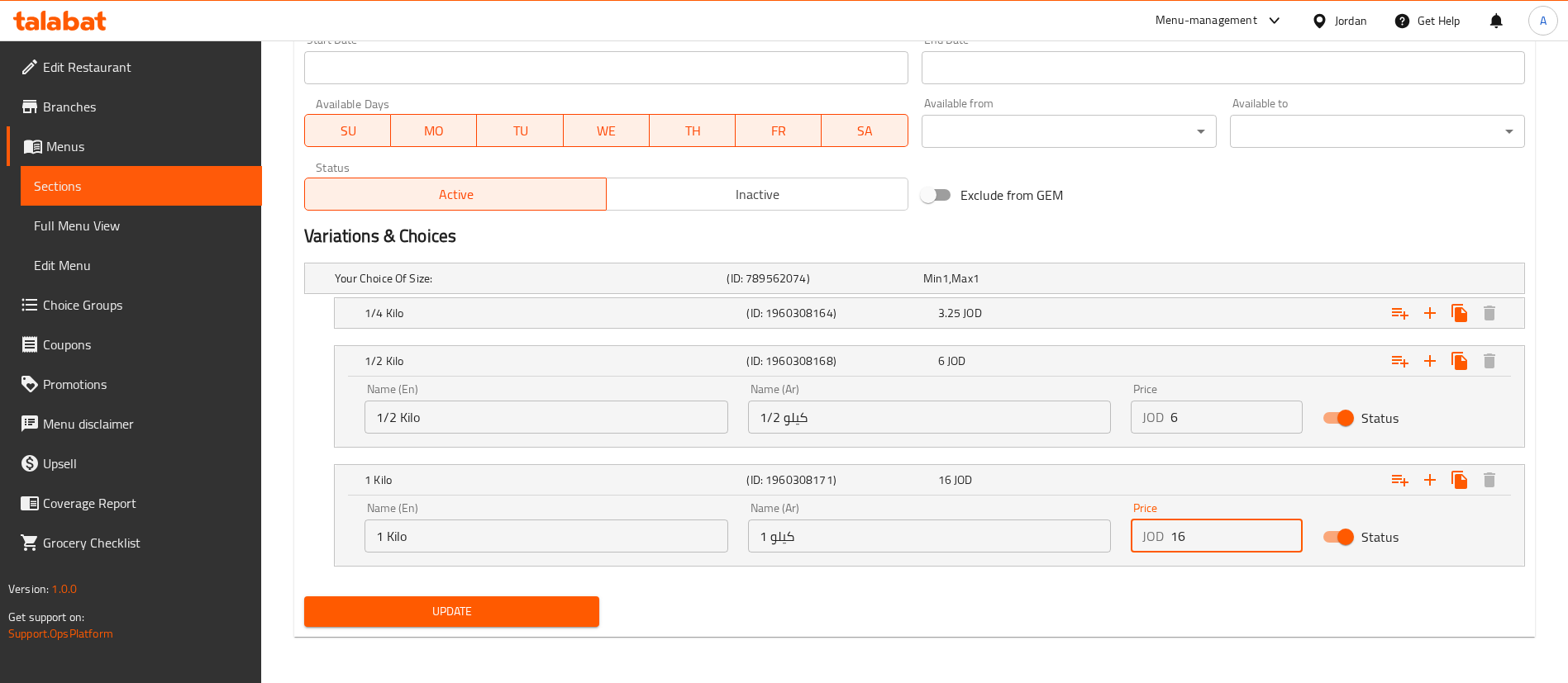
type input "16"
drag, startPoint x: 1214, startPoint y: 412, endPoint x: 997, endPoint y: 411, distance: 217.0
click at [997, 411] on div "Name (En) 1/2 Kilo Name (En) Name (Ar) 1/2 كيلو Name (Ar) Price JOD 6 Price Sta…" at bounding box center [930, 408] width 1150 height 70
type input "8"
click at [1046, 316] on div "3.25 JOD" at bounding box center [1030, 312] width 184 height 17
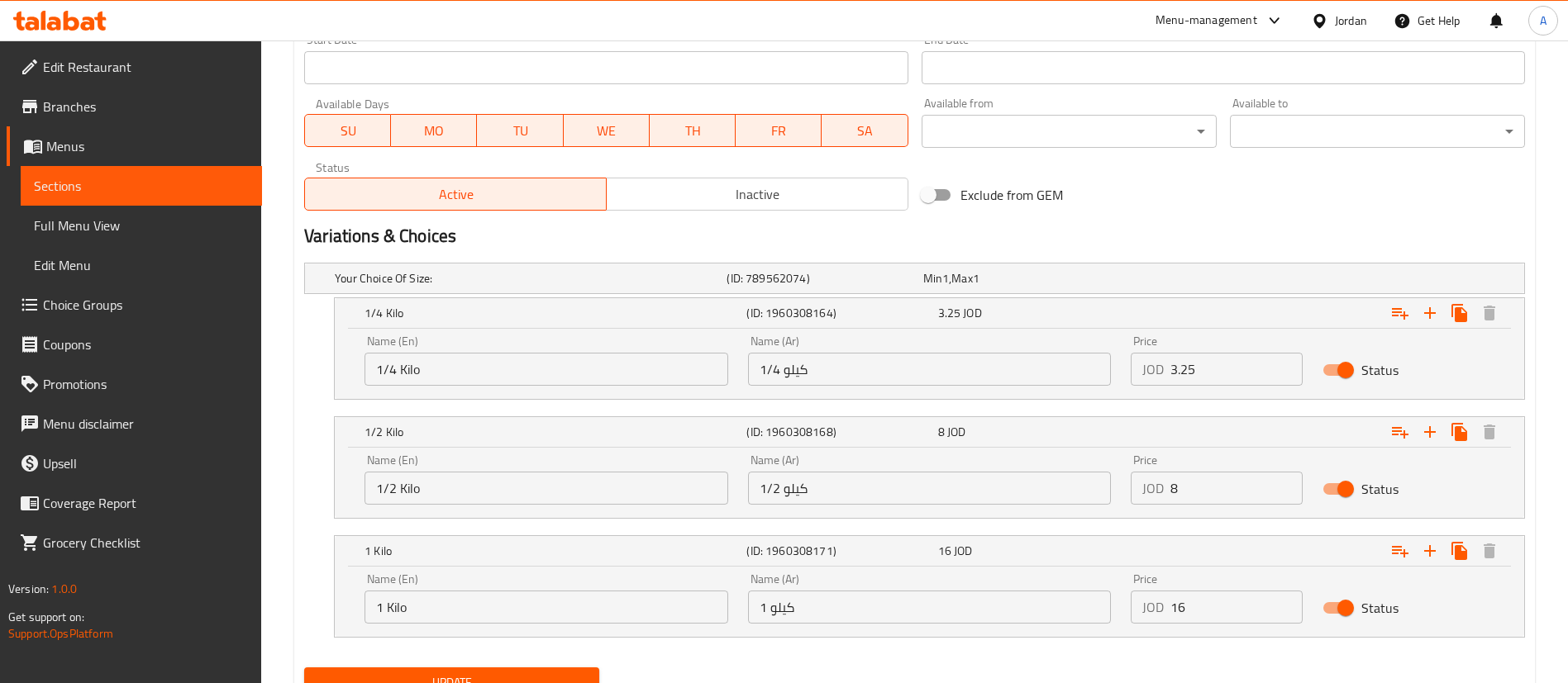
drag, startPoint x: 1229, startPoint y: 387, endPoint x: 1103, endPoint y: 381, distance: 126.1
click at [1117, 382] on div "Name (En) 1/4 Kilo Name (En) Name (Ar) 1/4 كيلو Name (Ar) Price JOD 3.25 Price …" at bounding box center [930, 361] width 1150 height 70
click at [1210, 374] on input "3.25" at bounding box center [1236, 370] width 132 height 33
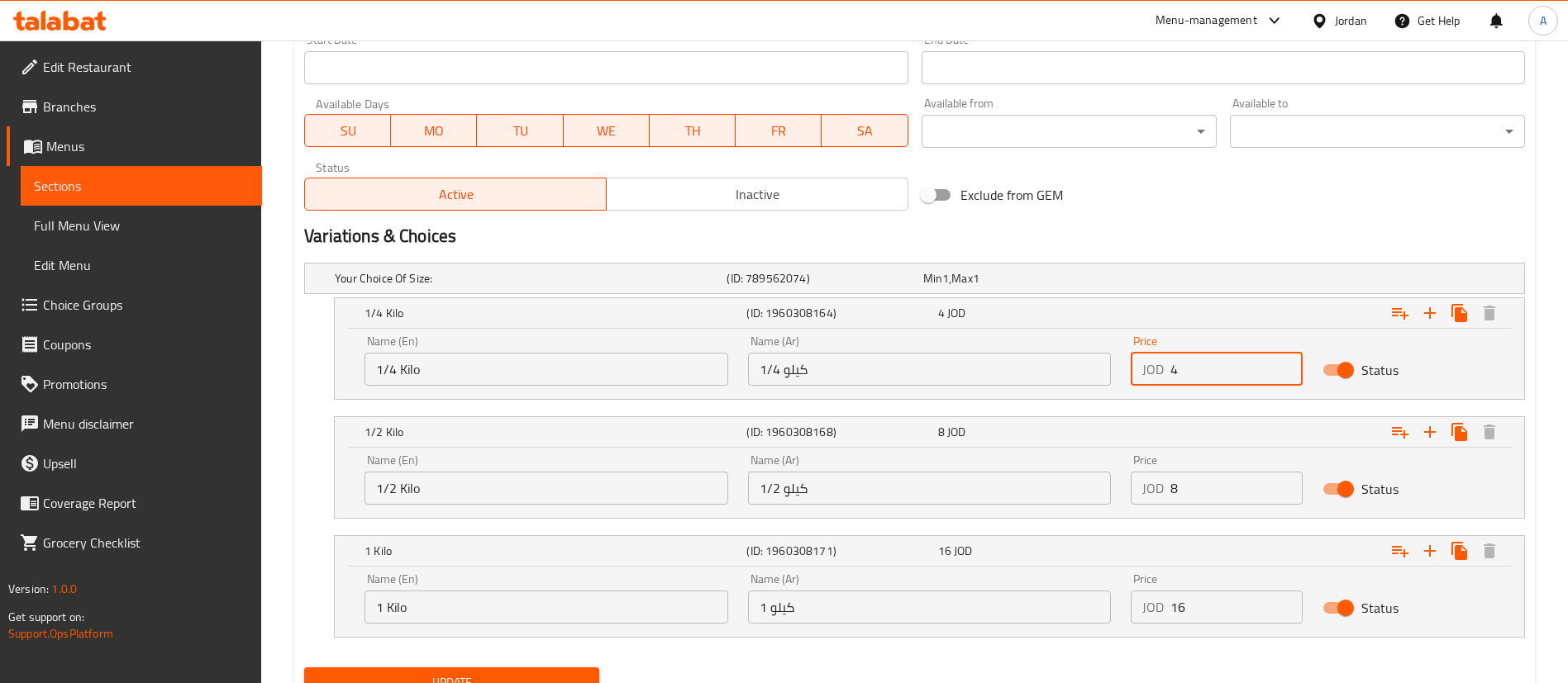
type input "4"
click at [304, 668] on button "Update" at bounding box center [451, 683] width 295 height 31
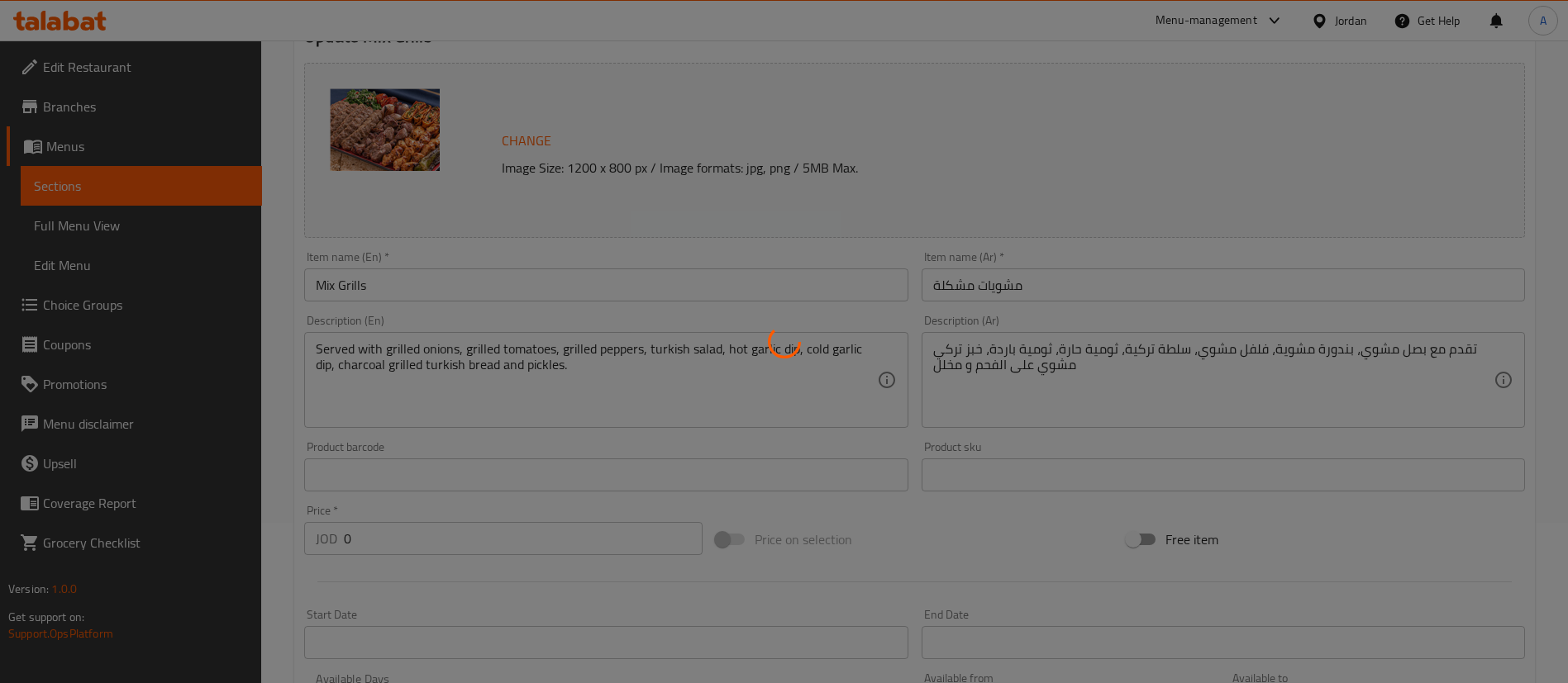
scroll to position [0, 0]
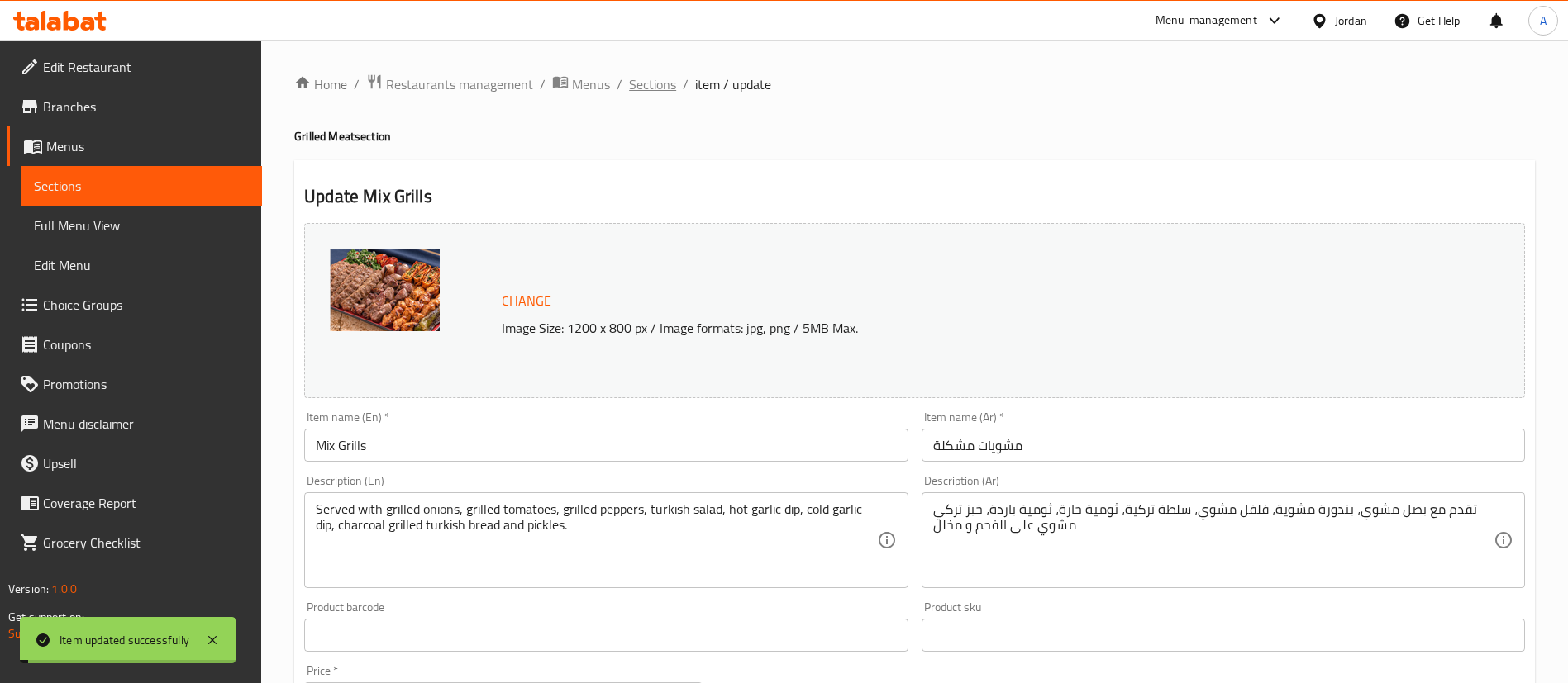
click at [654, 87] on span "Sections" at bounding box center [652, 84] width 48 height 20
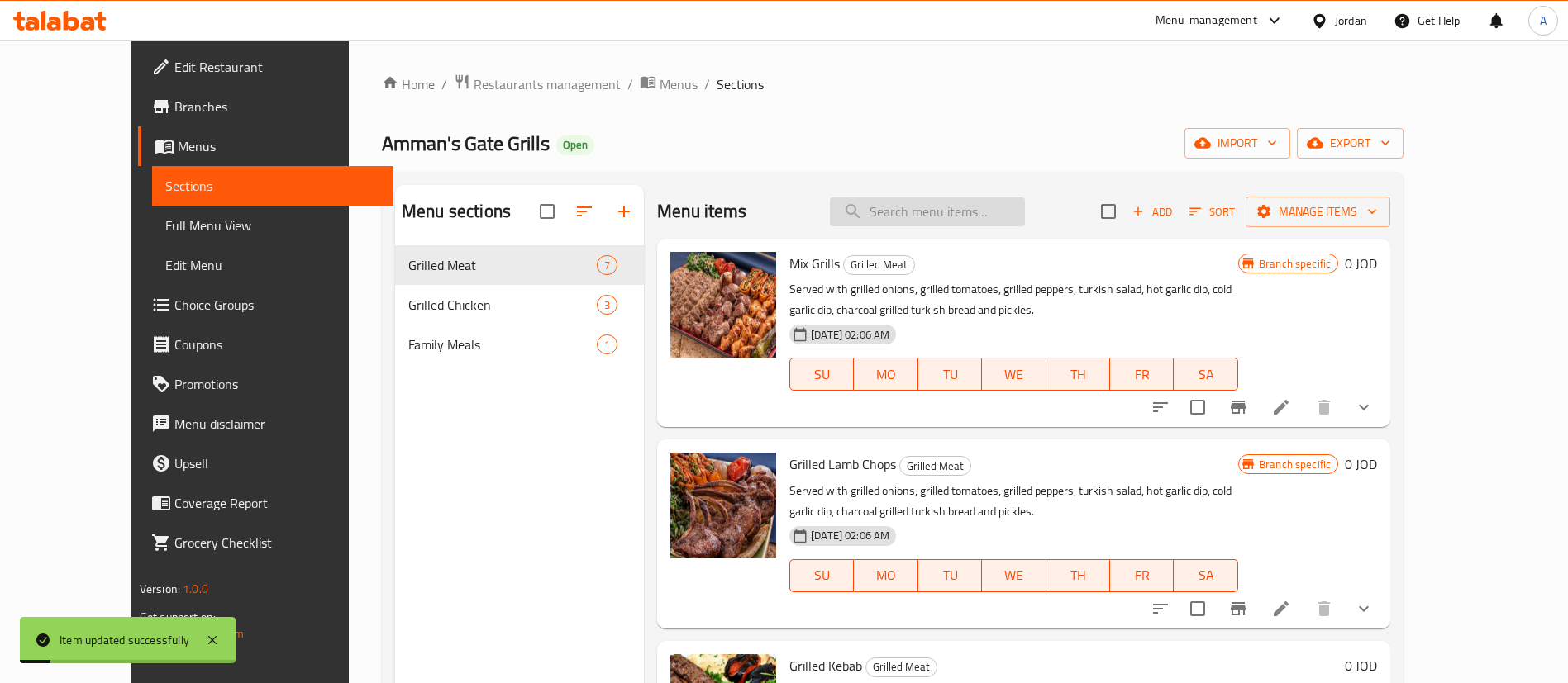
click at [984, 205] on input "search" at bounding box center [928, 211] width 195 height 29
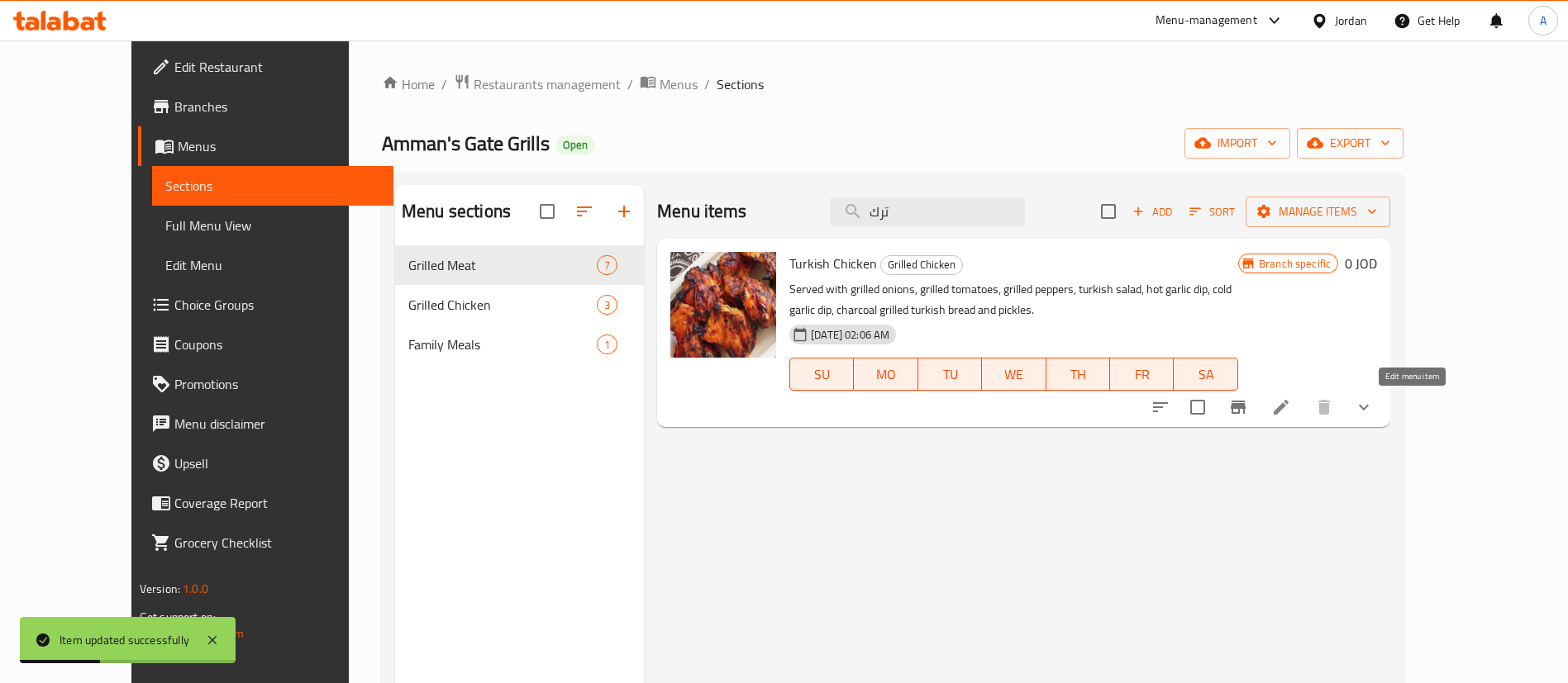
type input "ترك"
click at [1291, 404] on icon at bounding box center [1281, 408] width 20 height 20
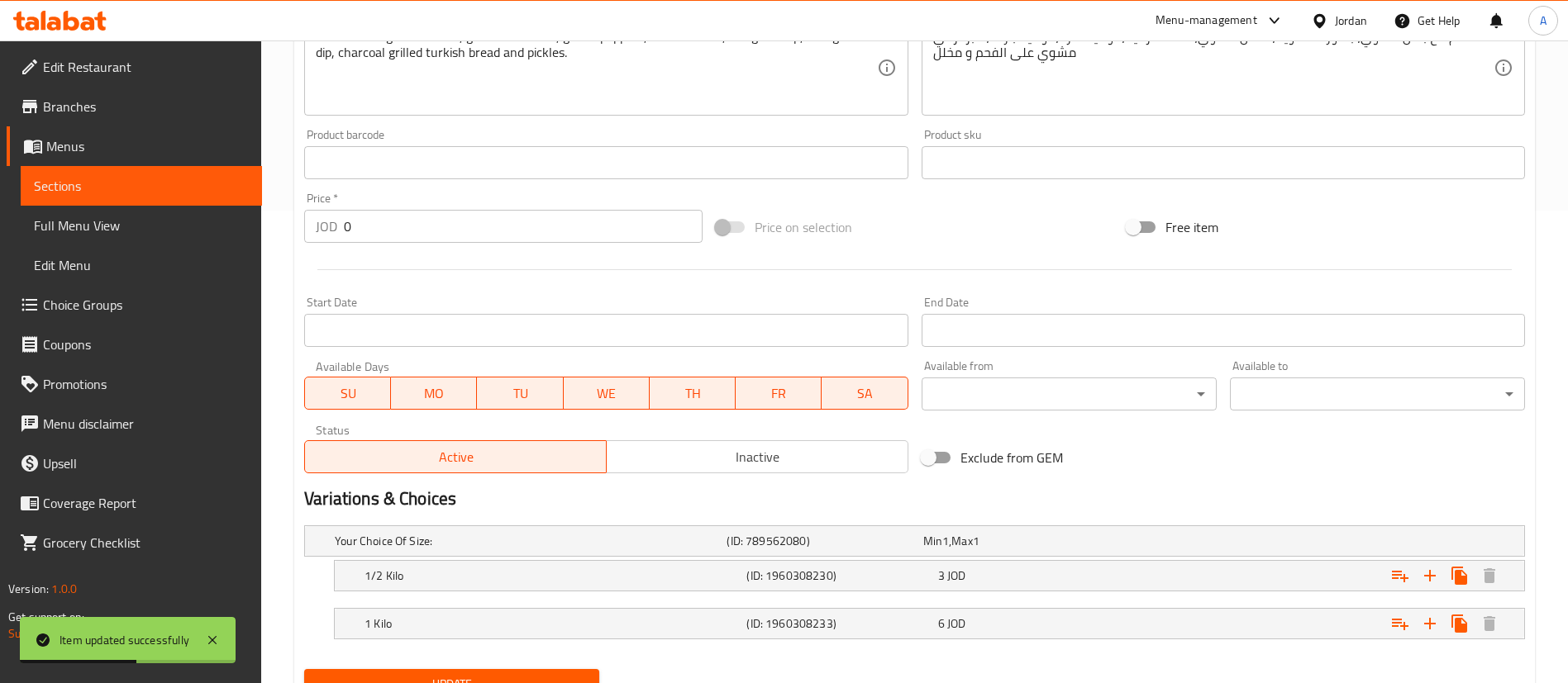
scroll to position [546, 0]
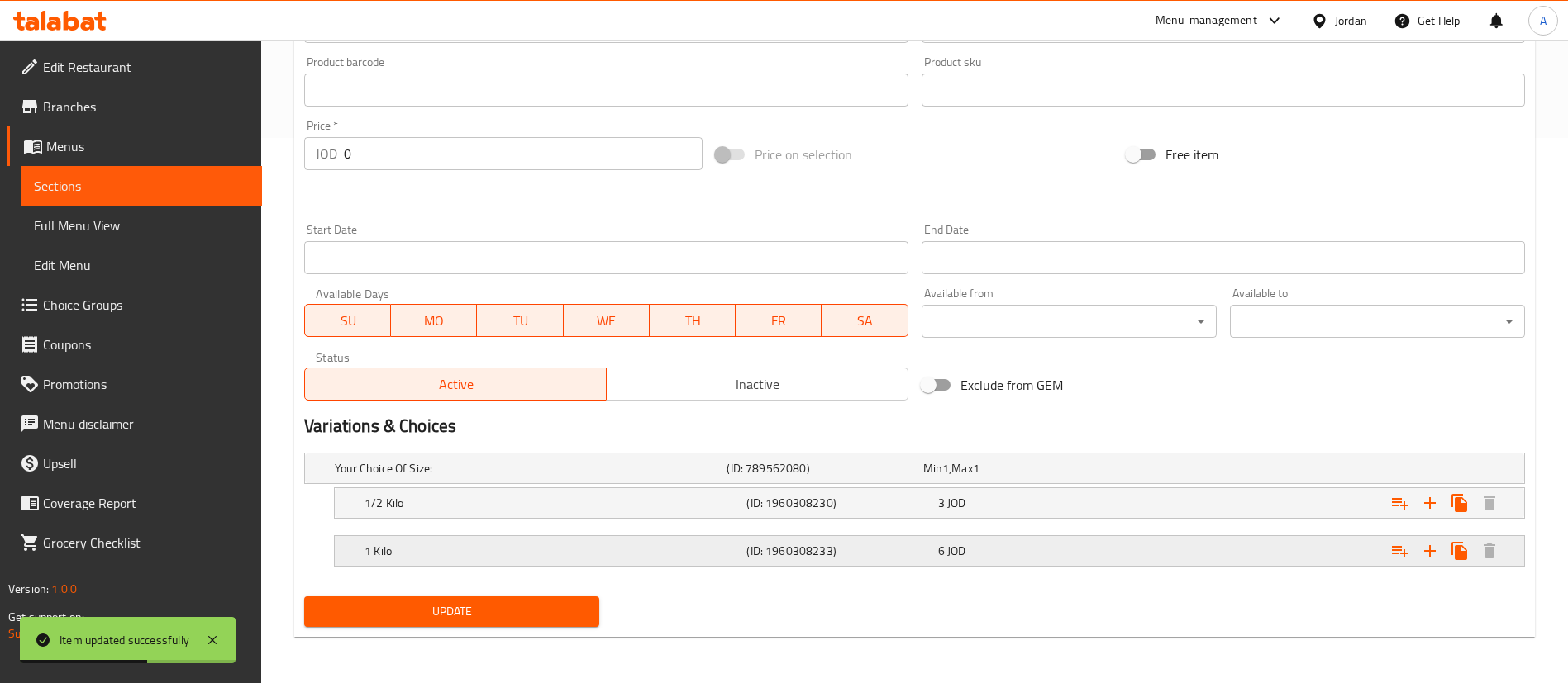
drag, startPoint x: 1040, startPoint y: 577, endPoint x: 1061, endPoint y: 562, distance: 25.8
click at [1042, 575] on nav at bounding box center [914, 577] width 1221 height 13
drag, startPoint x: 1061, startPoint y: 562, endPoint x: 1182, endPoint y: 586, distance: 123.4
click at [1061, 561] on div "6 JOD" at bounding box center [1030, 551] width 191 height 23
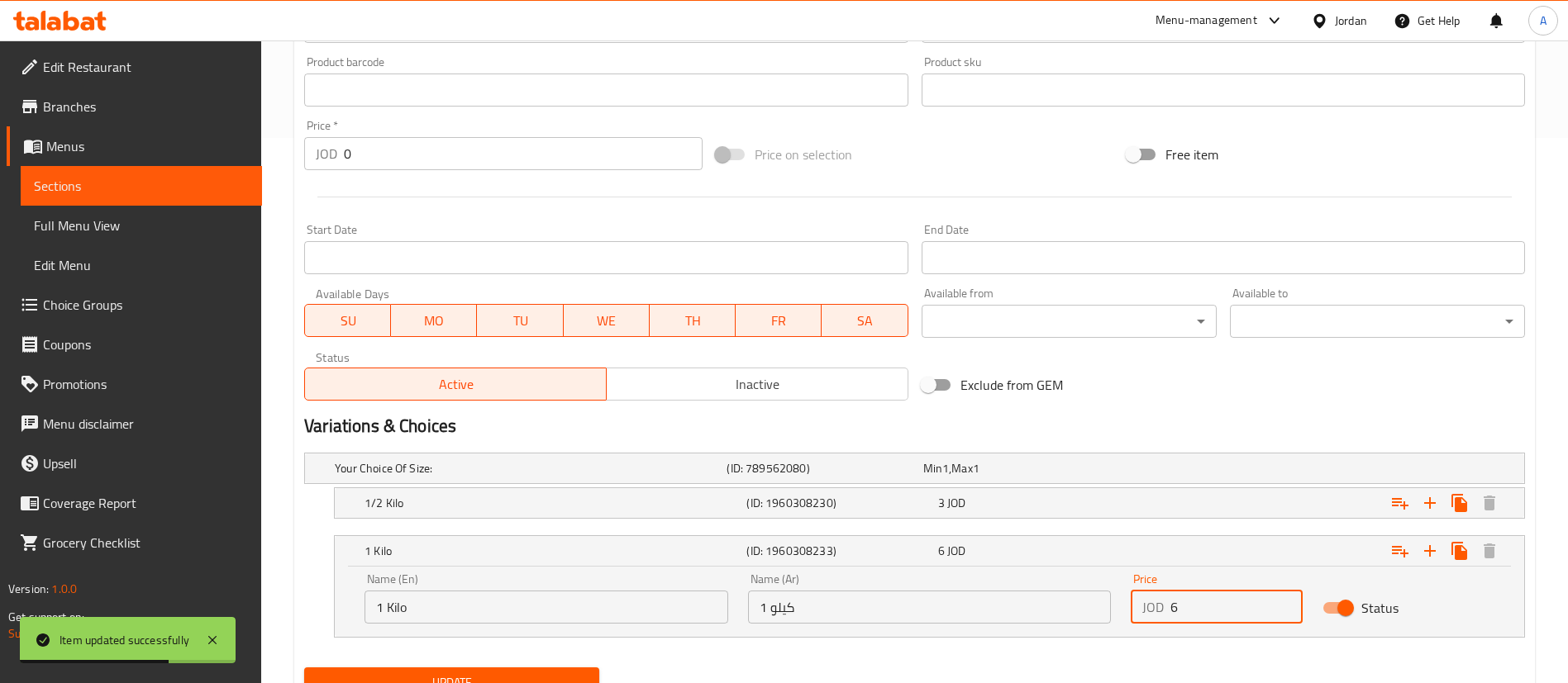
drag, startPoint x: 1243, startPoint y: 608, endPoint x: 1055, endPoint y: 606, distance: 188.0
click at [1070, 604] on div "Name (En) 1 Kilo Name (En) Name (Ar) 1 كيلو Name (Ar) Price JOD 6 Price Status" at bounding box center [930, 599] width 1150 height 70
type input "7"
click at [1144, 496] on div "Expand" at bounding box center [1317, 503] width 382 height 36
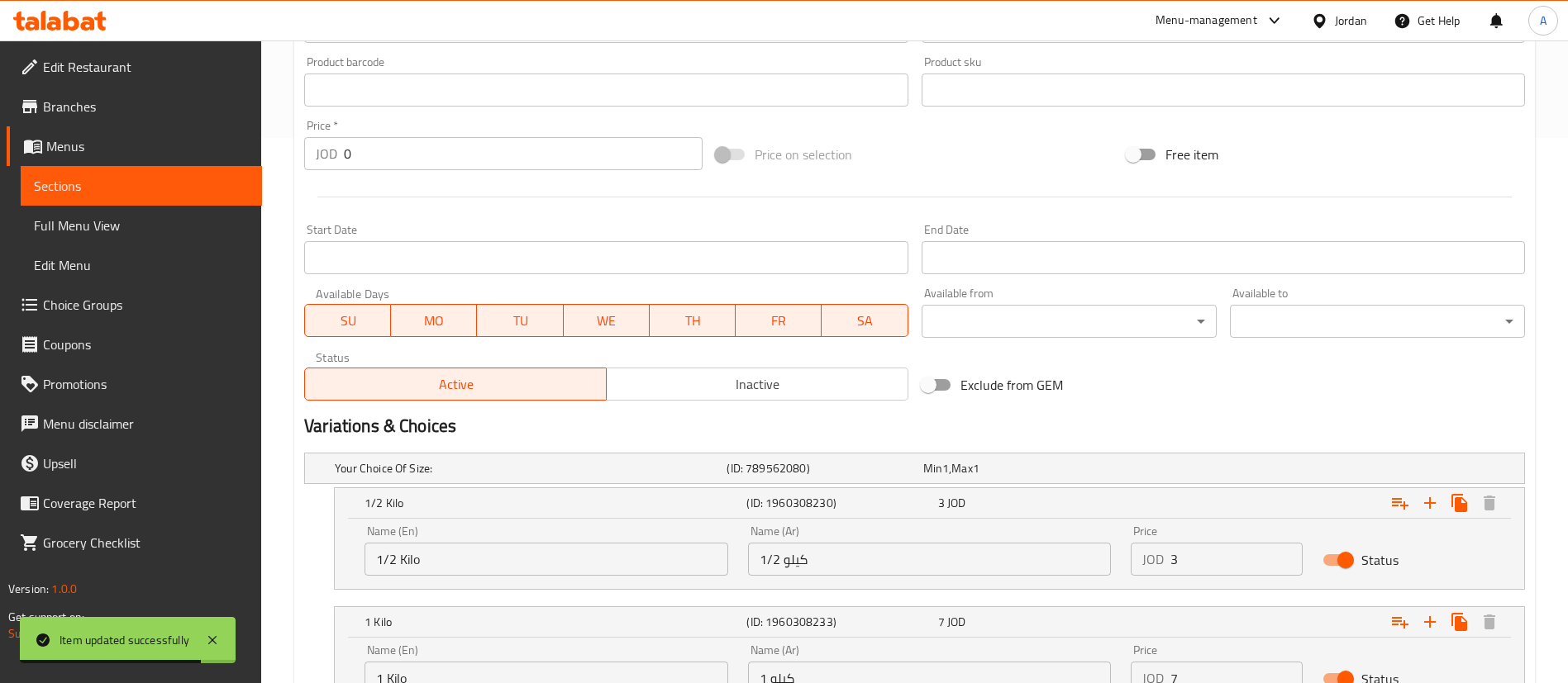
drag, startPoint x: 1189, startPoint y: 551, endPoint x: 1071, endPoint y: 552, distance: 118.0
click at [1078, 558] on div "Name (En) 1/2 Kilo Name (En) Name (Ar) 1/2 كيلو Name (Ar) Price JOD 3 Price Sta…" at bounding box center [930, 551] width 1150 height 70
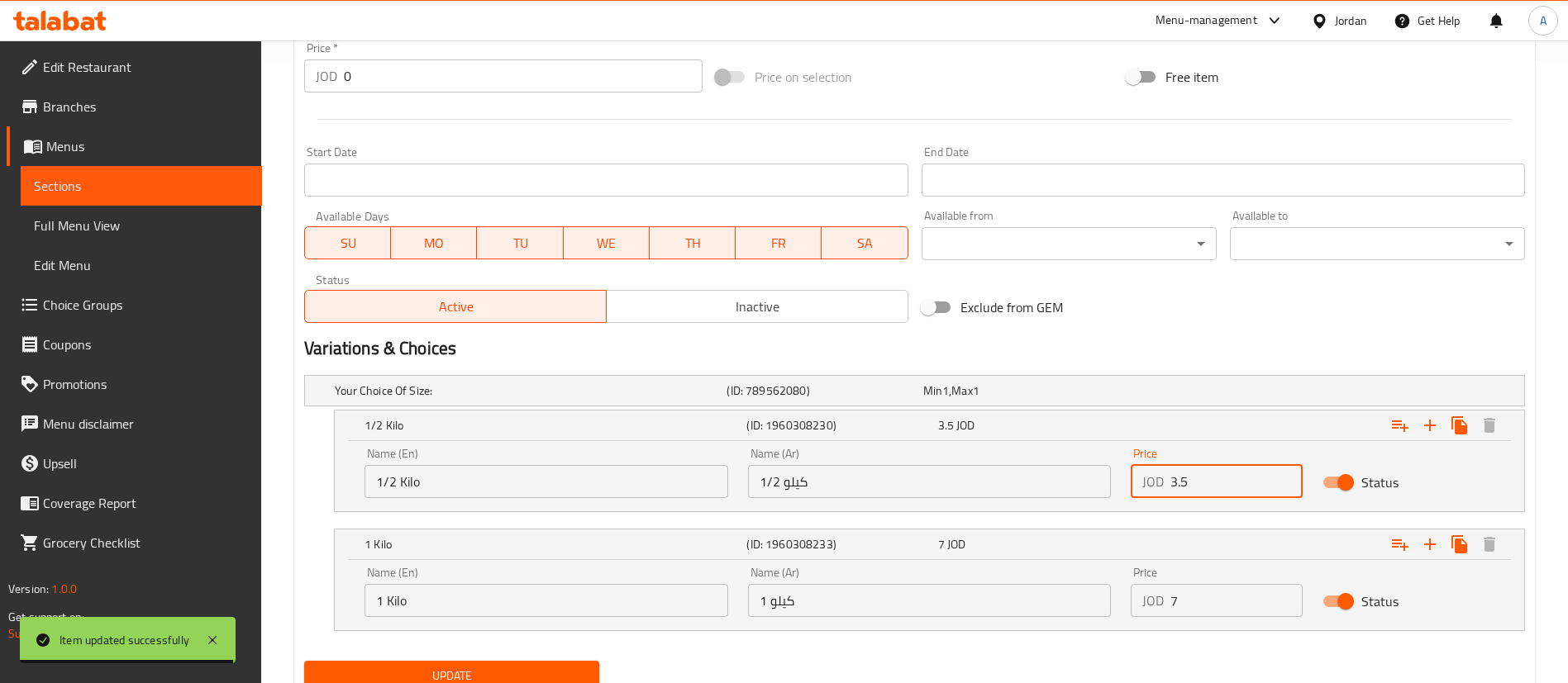
scroll to position [687, 0]
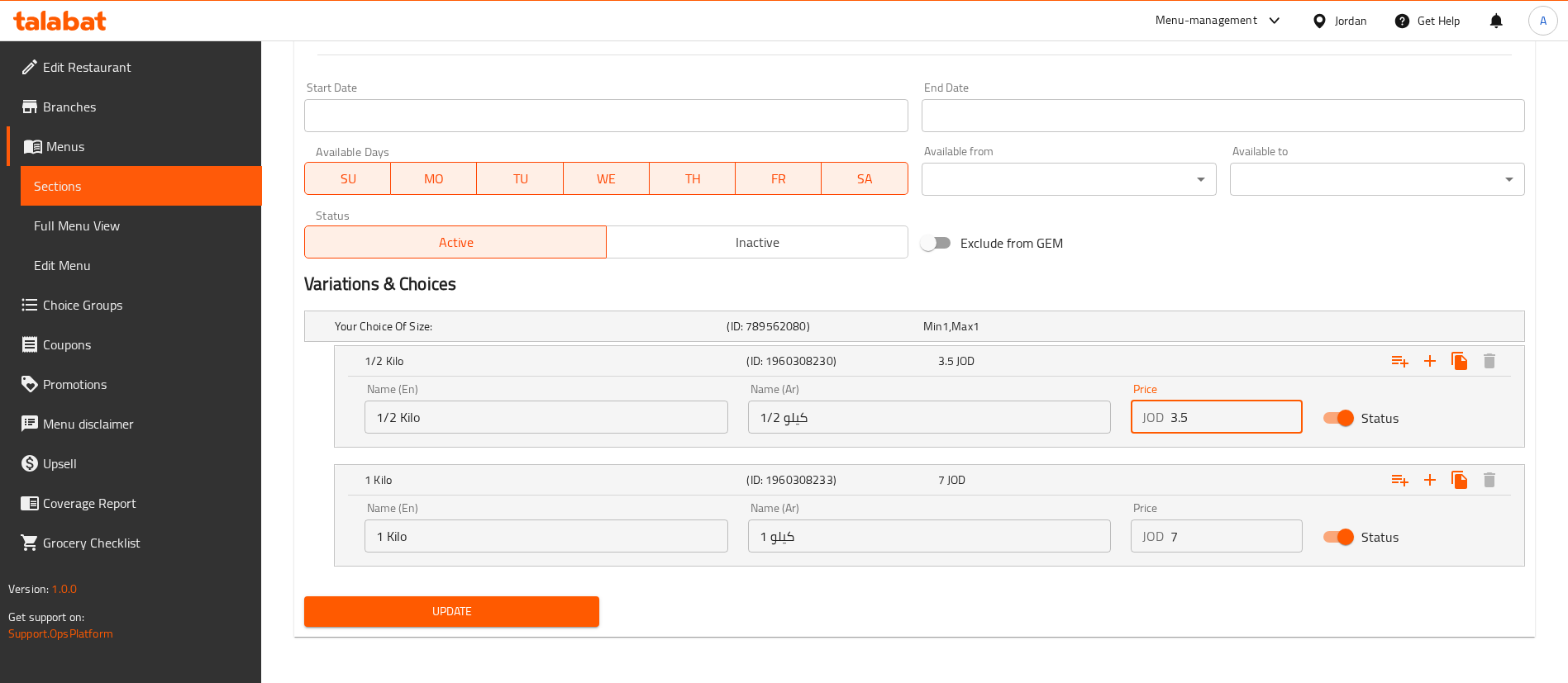
type input "3.5"
click at [362, 629] on div "Update" at bounding box center [452, 612] width 308 height 44
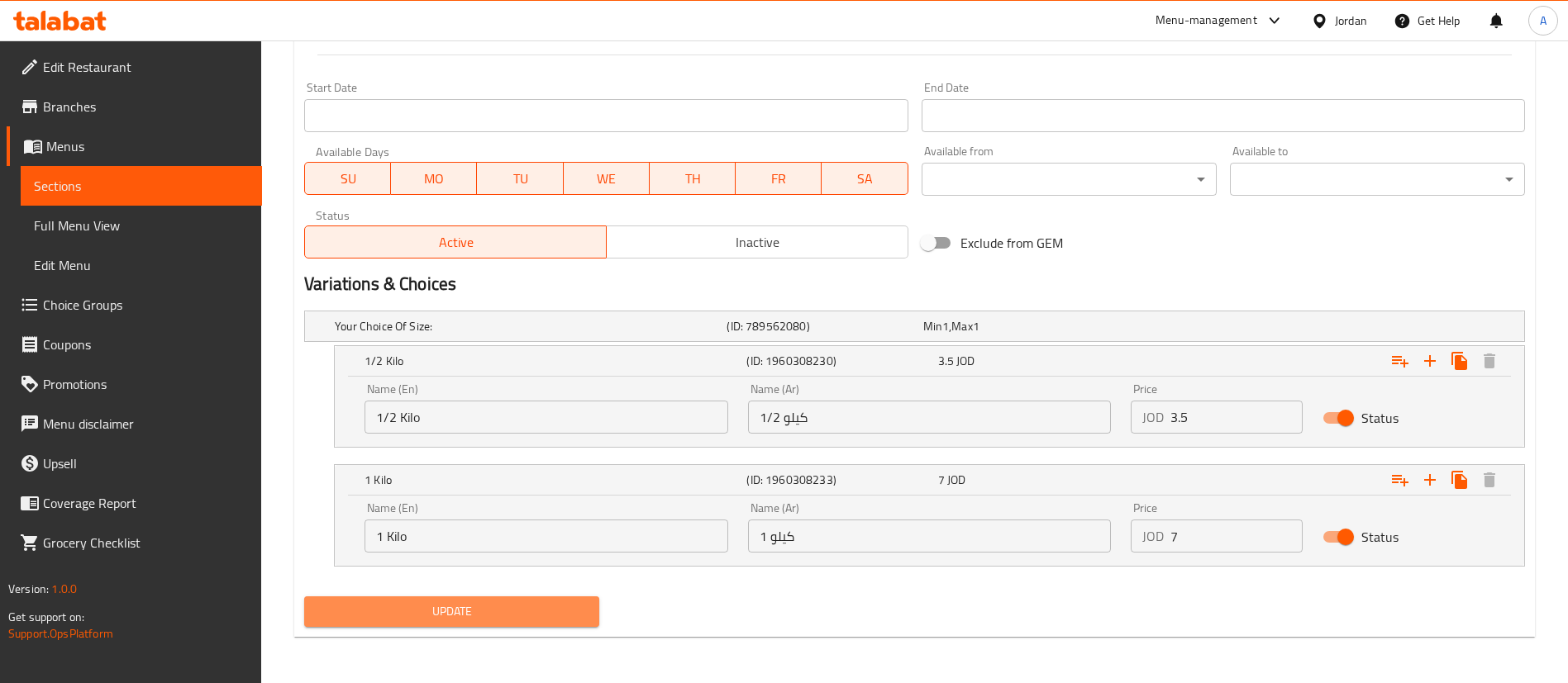
drag, startPoint x: 440, startPoint y: 623, endPoint x: 450, endPoint y: 591, distance: 33.5
click at [440, 622] on button "Update" at bounding box center [451, 612] width 295 height 31
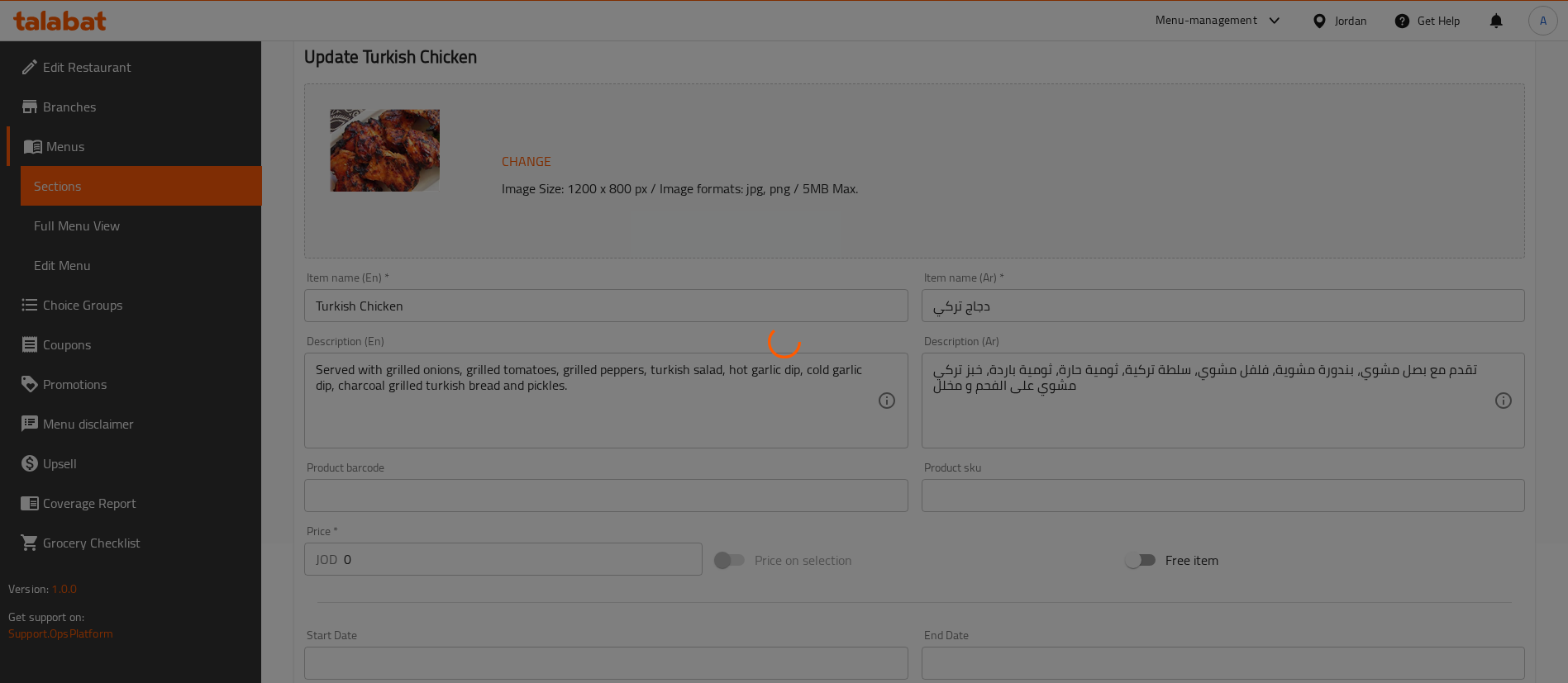
scroll to position [0, 0]
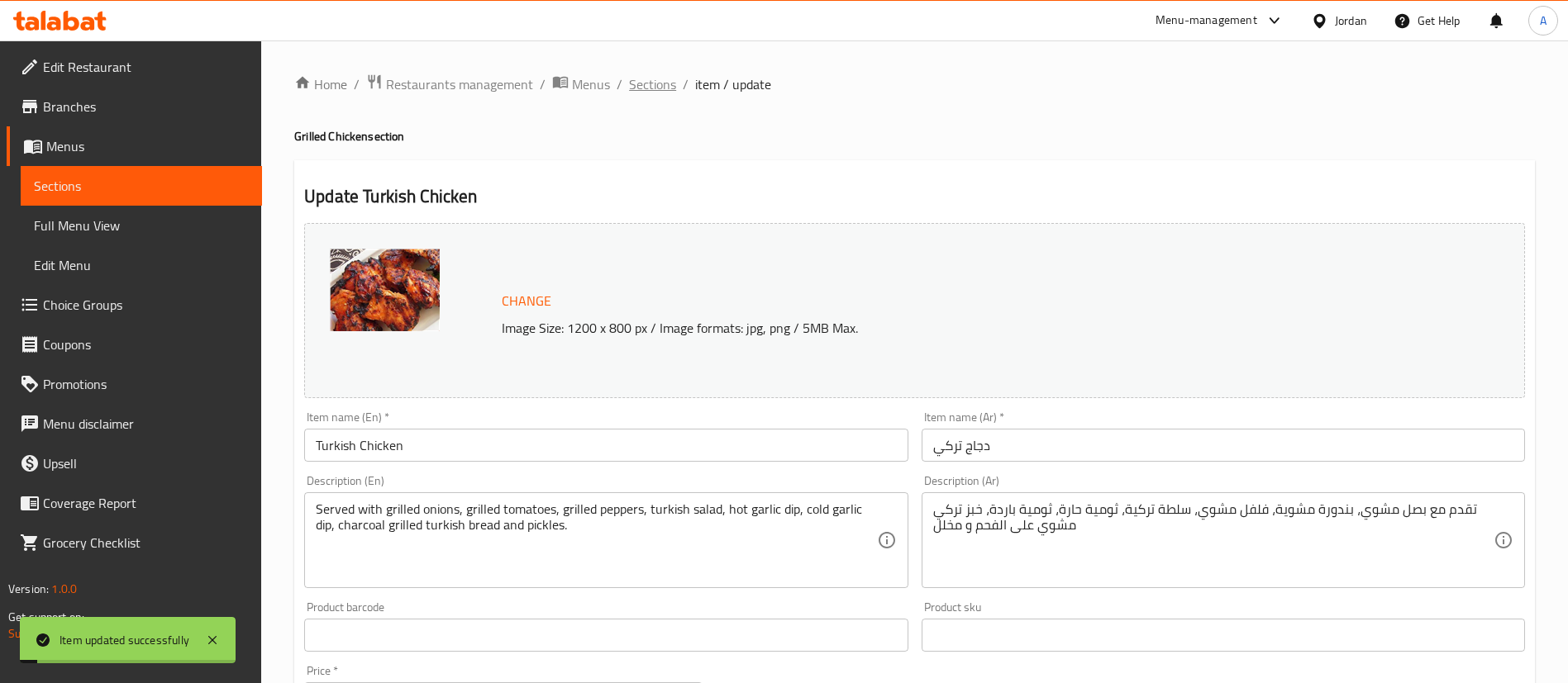
drag, startPoint x: 681, startPoint y: 101, endPoint x: 668, endPoint y: 91, distance: 16.4
click at [668, 91] on span "Sections" at bounding box center [652, 84] width 48 height 20
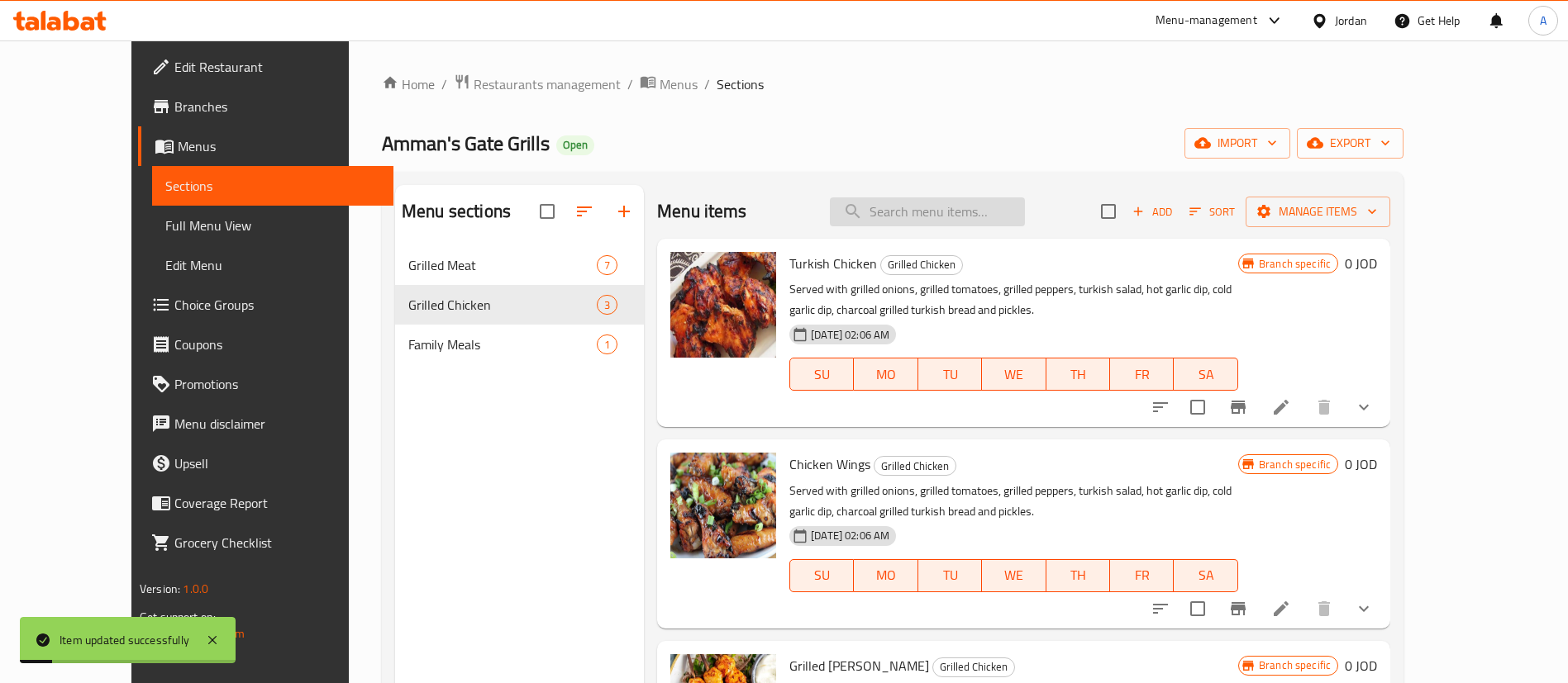
click at [976, 221] on input "search" at bounding box center [928, 211] width 195 height 29
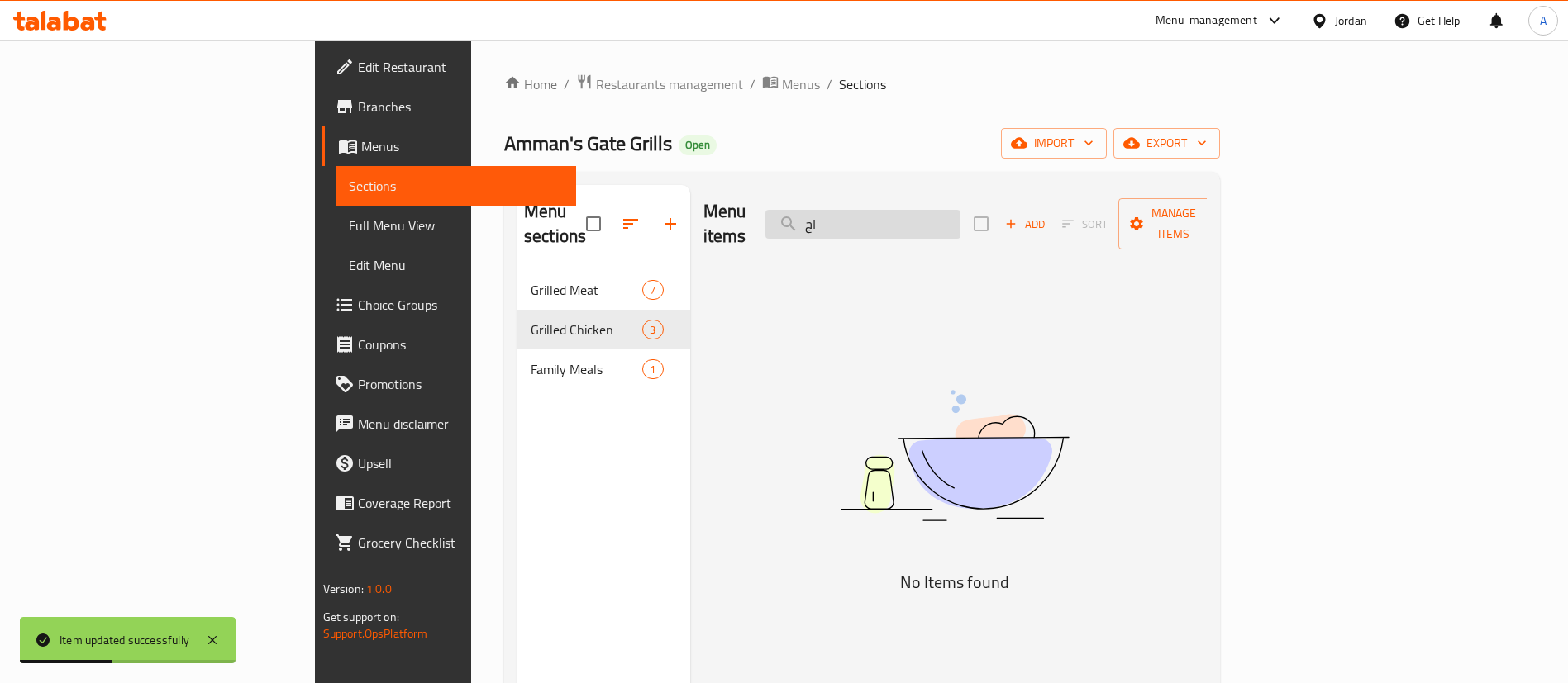
type input "ا"
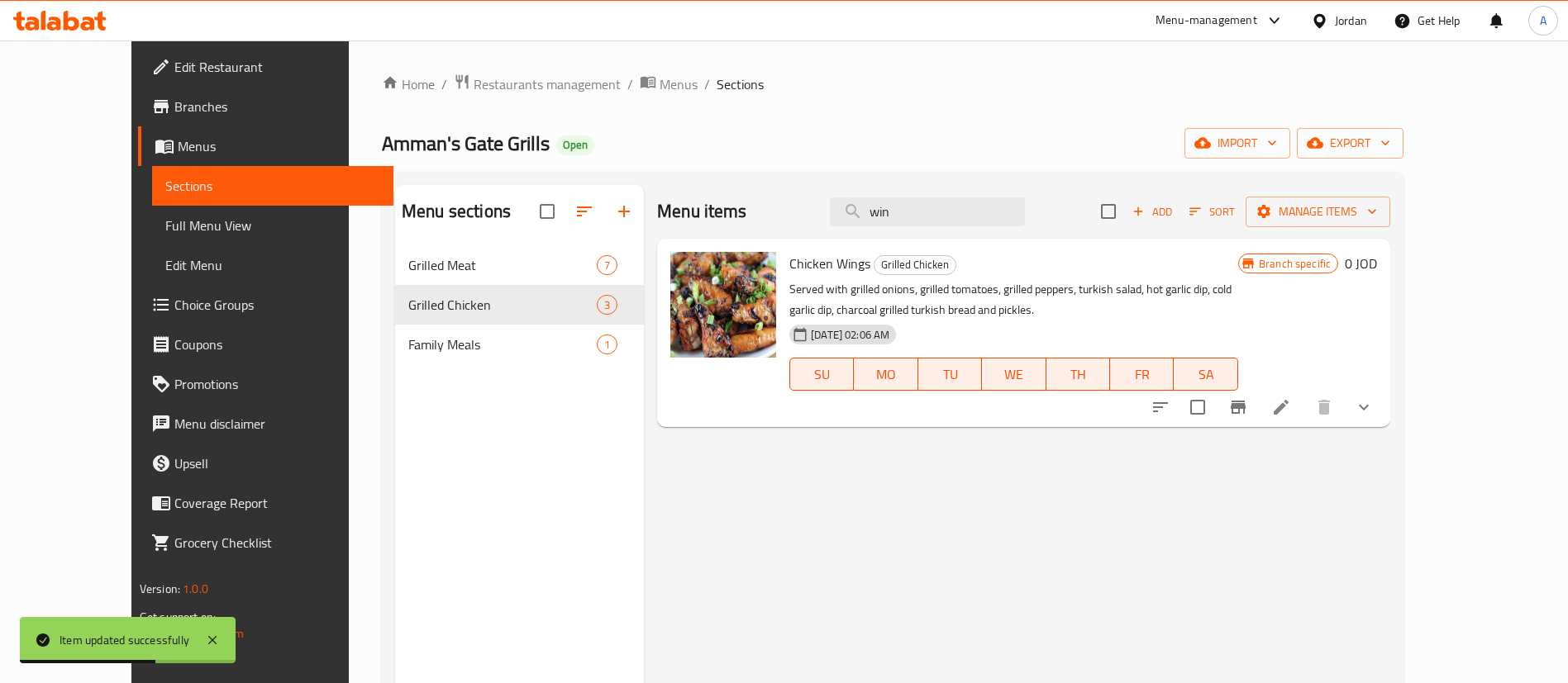
type input "win"
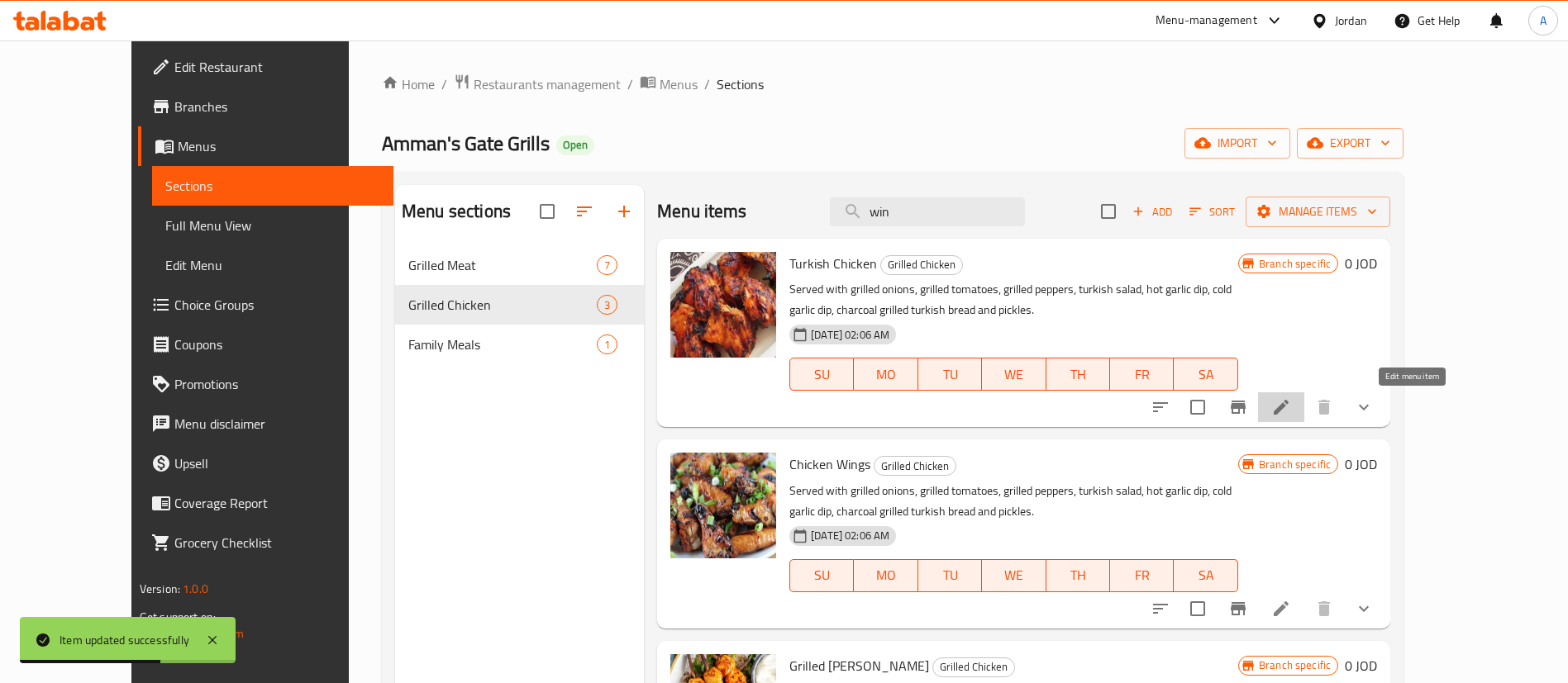
click at [1291, 405] on icon at bounding box center [1281, 408] width 20 height 20
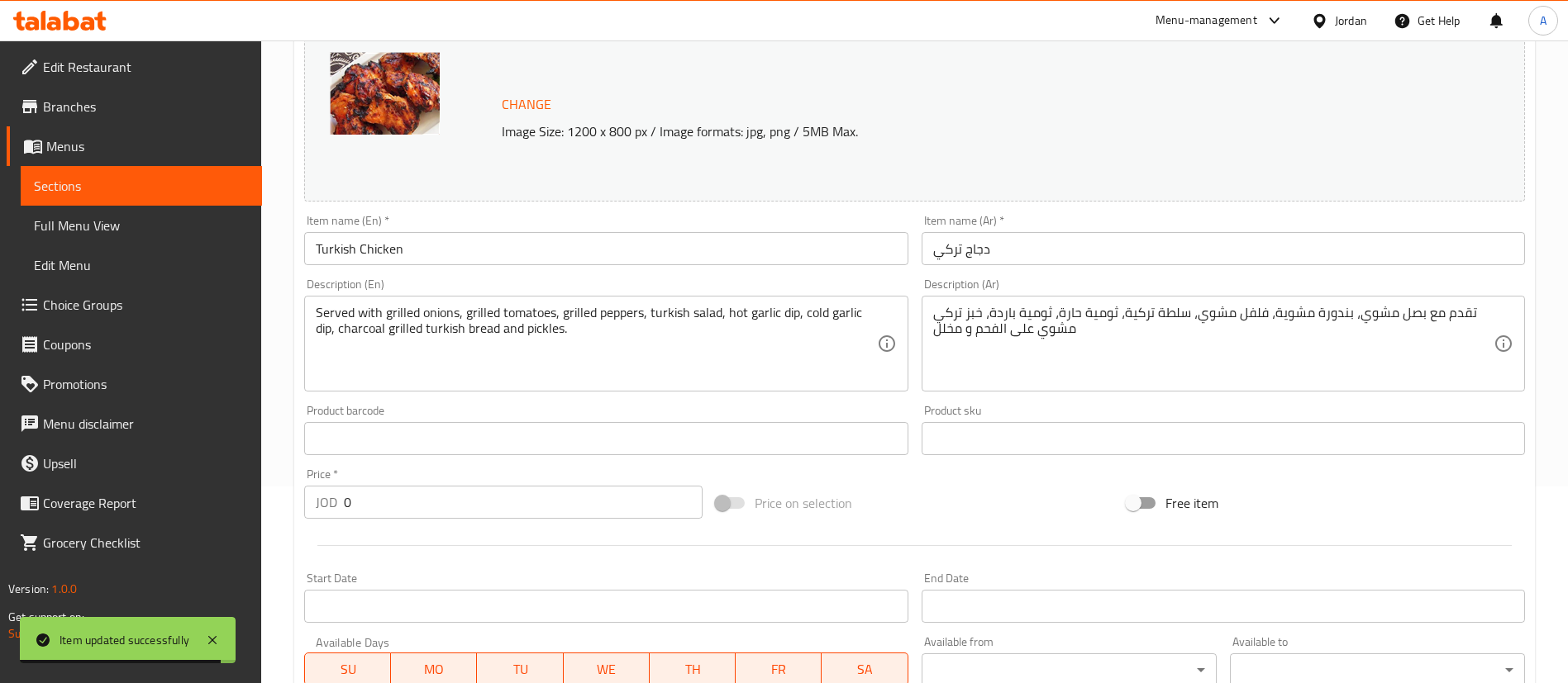
scroll to position [173, 0]
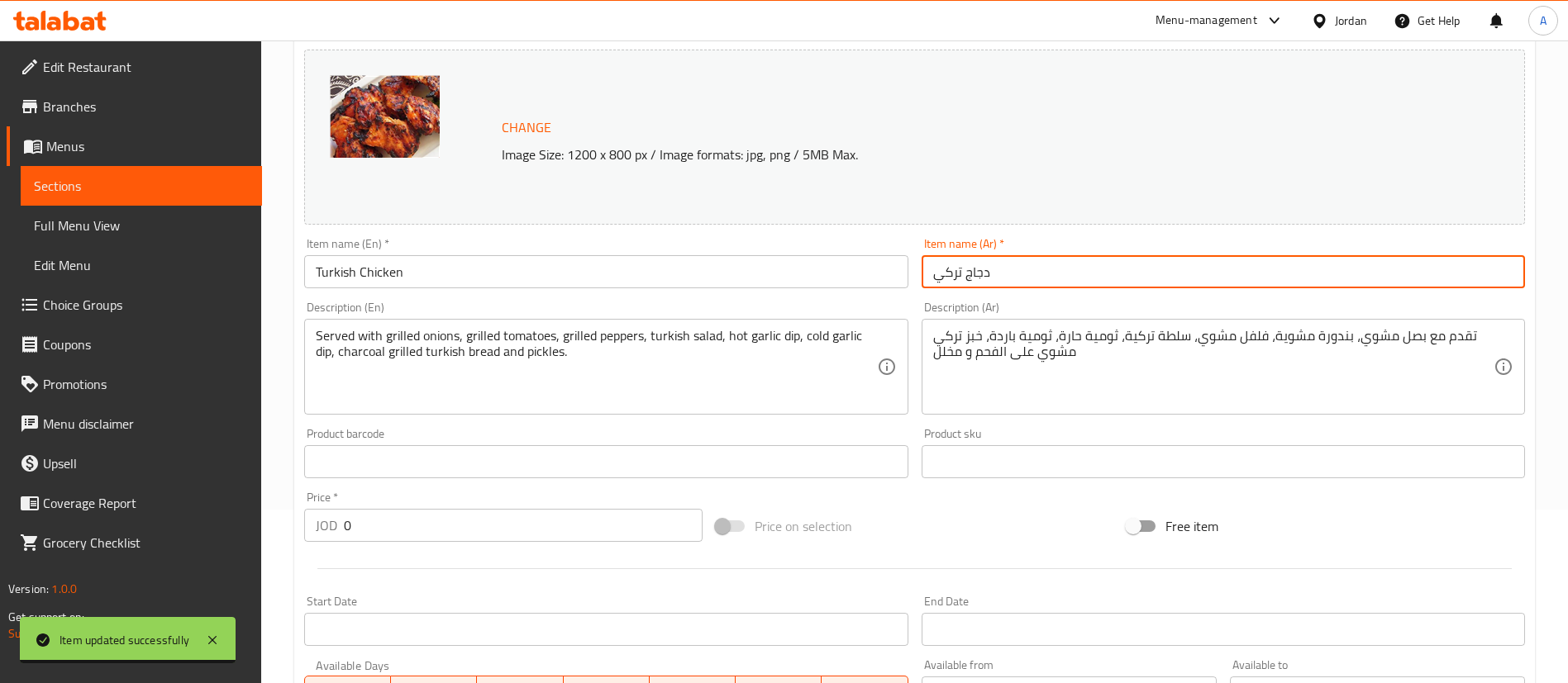
drag, startPoint x: 1066, startPoint y: 269, endPoint x: 789, endPoint y: 268, distance: 277.0
click at [810, 273] on div "Change Image Size: 1200 x 800 px / Image formats: jpg, png / 5MB Max. Item name…" at bounding box center [915, 411] width 1234 height 737
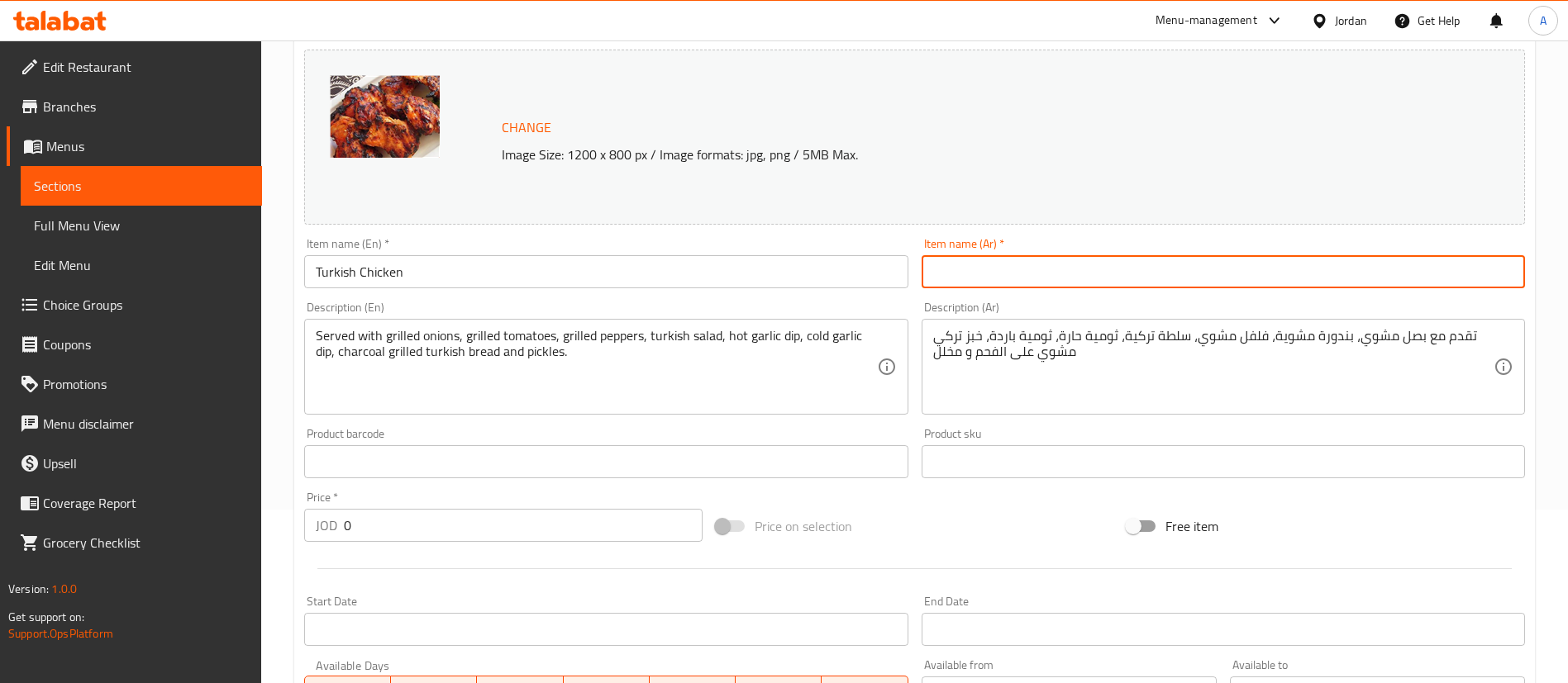
click at [1029, 277] on input "text" at bounding box center [1223, 272] width 603 height 33
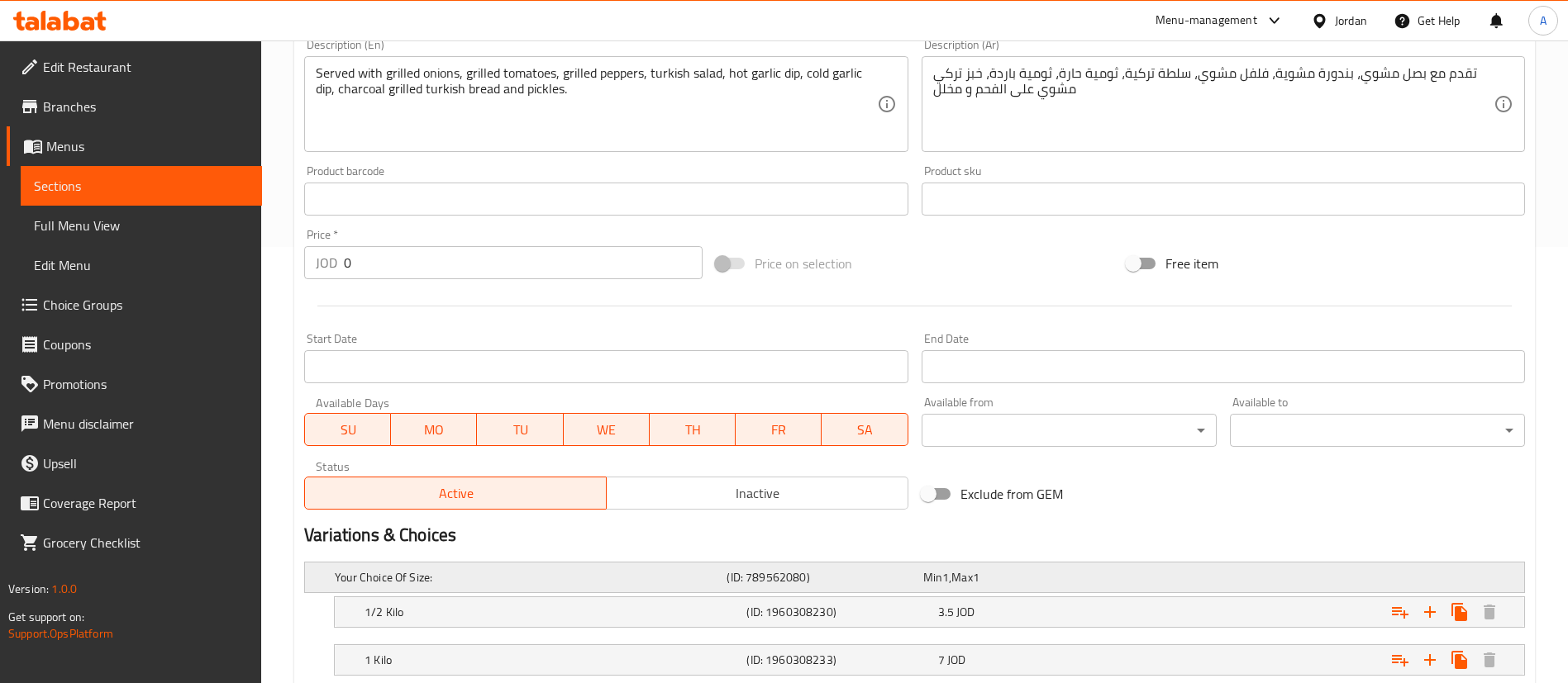
scroll to position [546, 0]
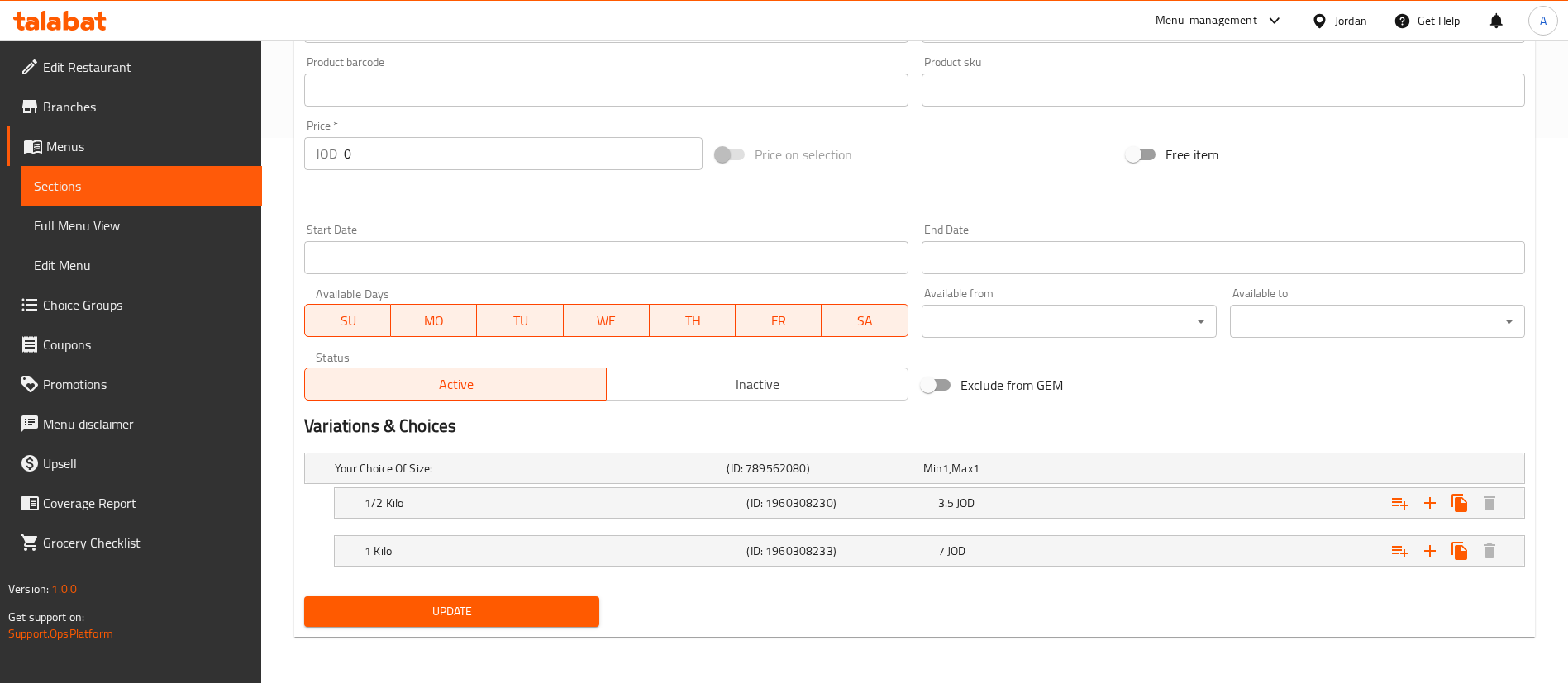
type input "اجنحة"
click at [1031, 525] on nav at bounding box center [914, 528] width 1221 height 13
click at [1040, 543] on div "7 JOD" at bounding box center [1030, 551] width 184 height 17
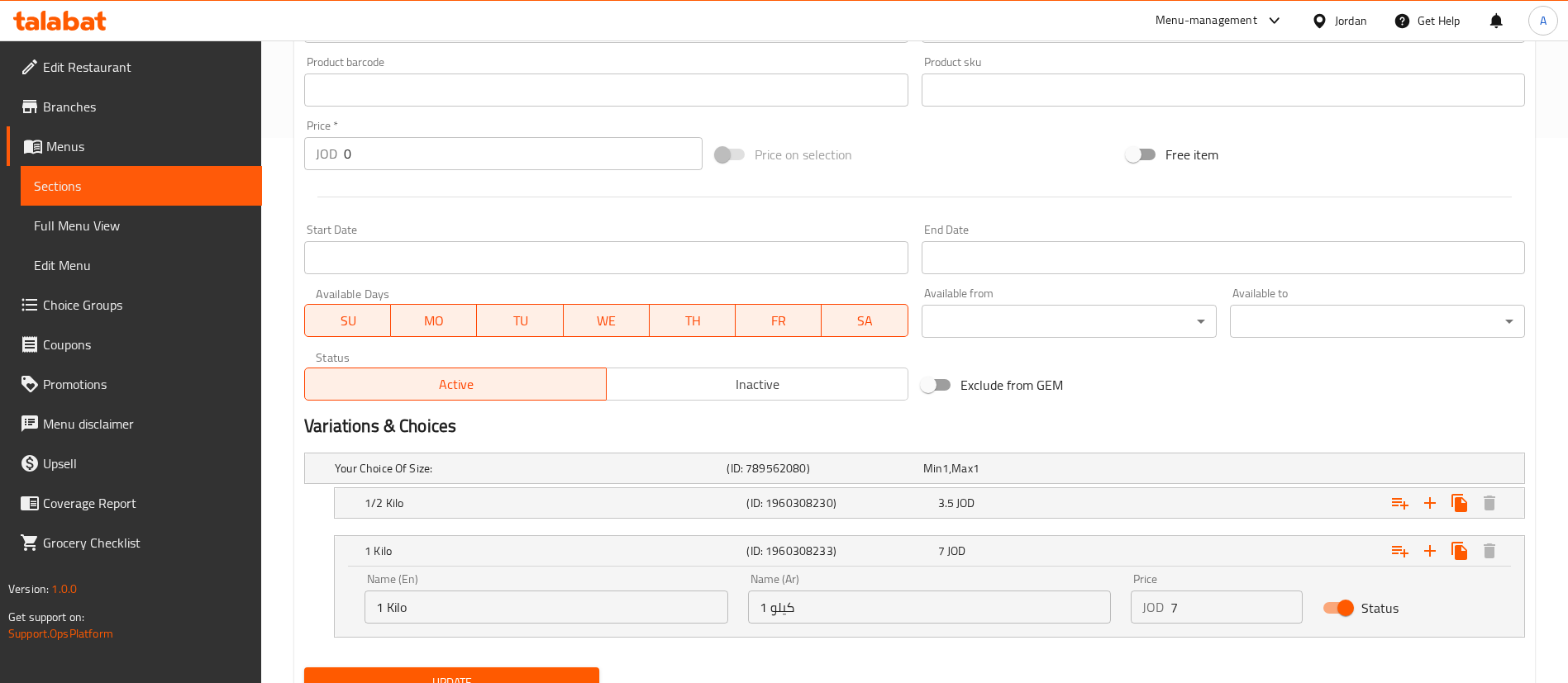
drag, startPoint x: 1195, startPoint y: 611, endPoint x: 1167, endPoint y: 612, distance: 28.0
click at [1190, 611] on input "7" at bounding box center [1236, 607] width 132 height 33
type input "76"
click at [1144, 496] on div "Expand" at bounding box center [1317, 503] width 382 height 36
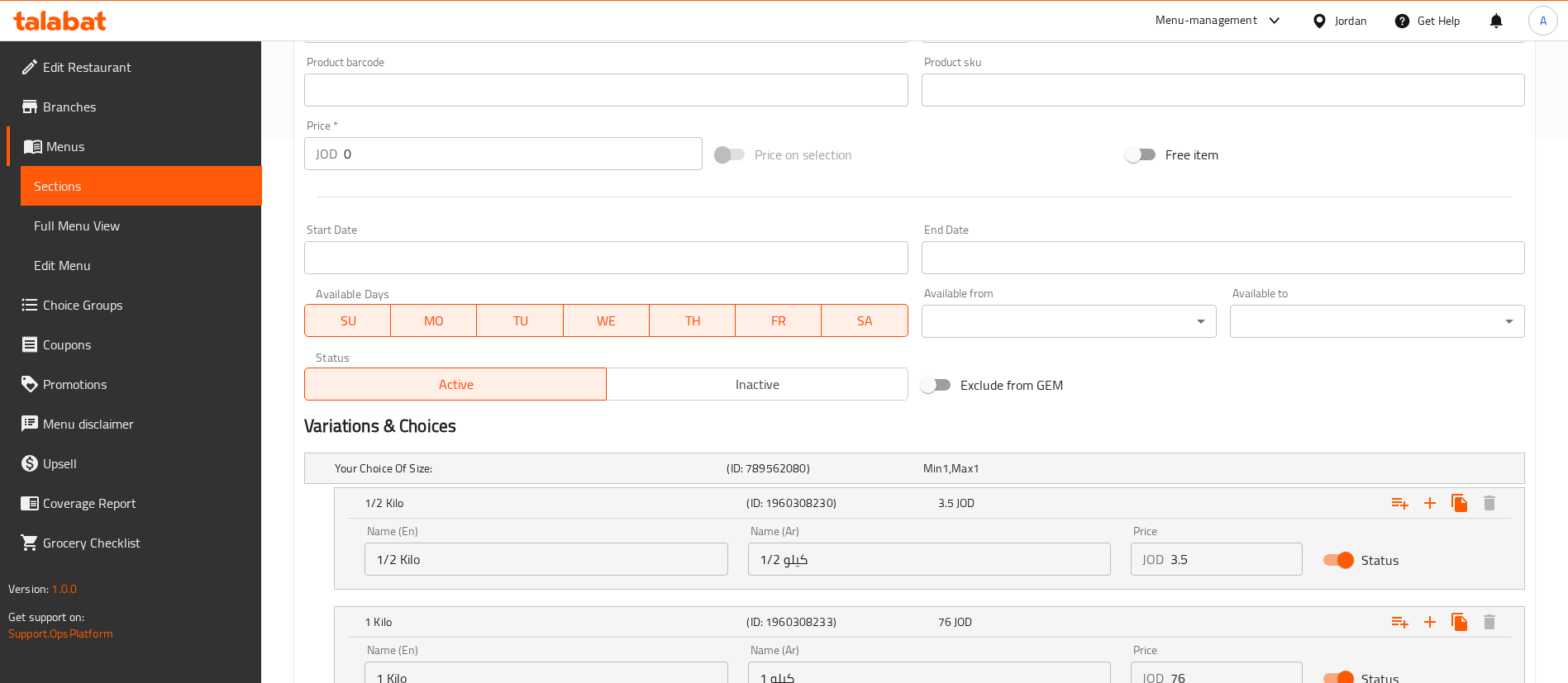
click at [1077, 552] on div "Name (En) 1/2 Kilo Name (En) Name (Ar) 1/2 كيلو Name (Ar) Price JOD 3.5 Price S…" at bounding box center [930, 551] width 1150 height 70
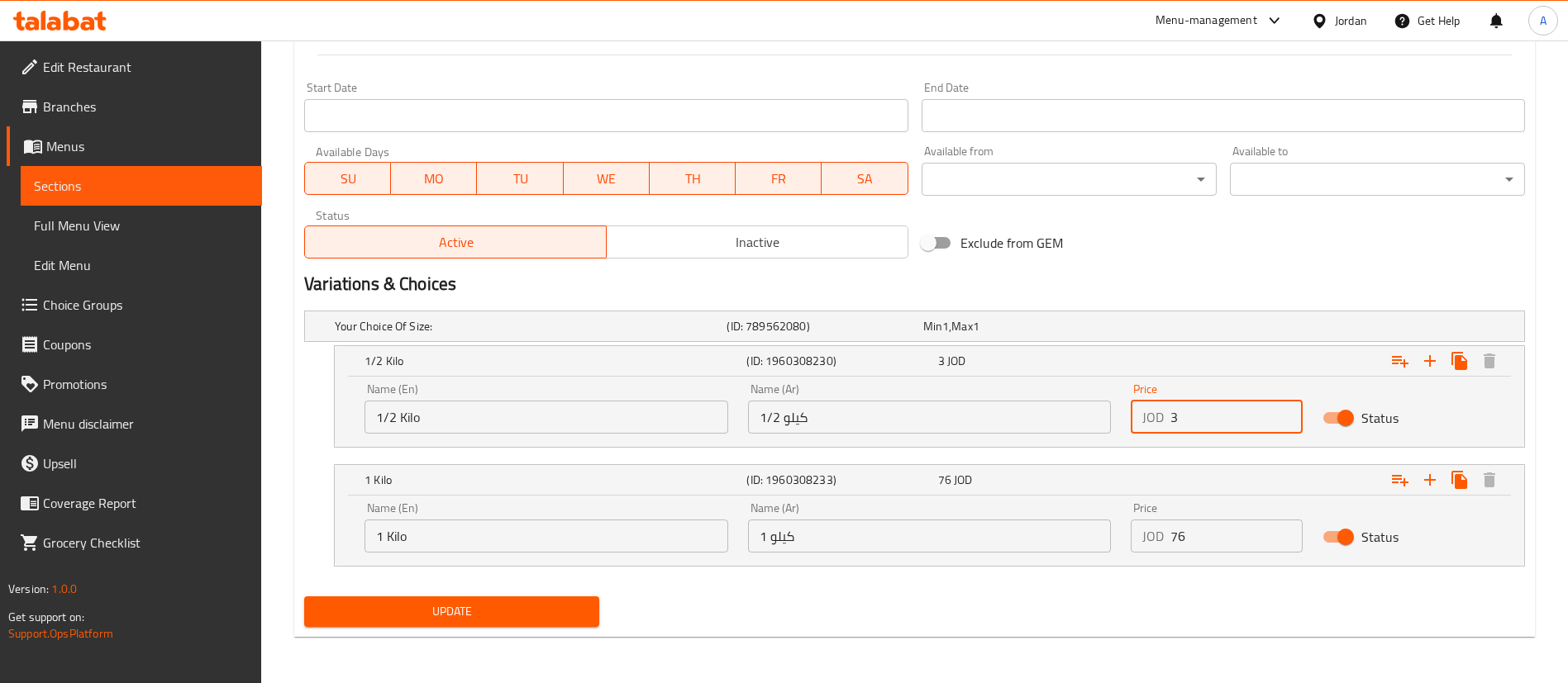
type input "3"
click at [518, 620] on button "Update" at bounding box center [451, 612] width 295 height 31
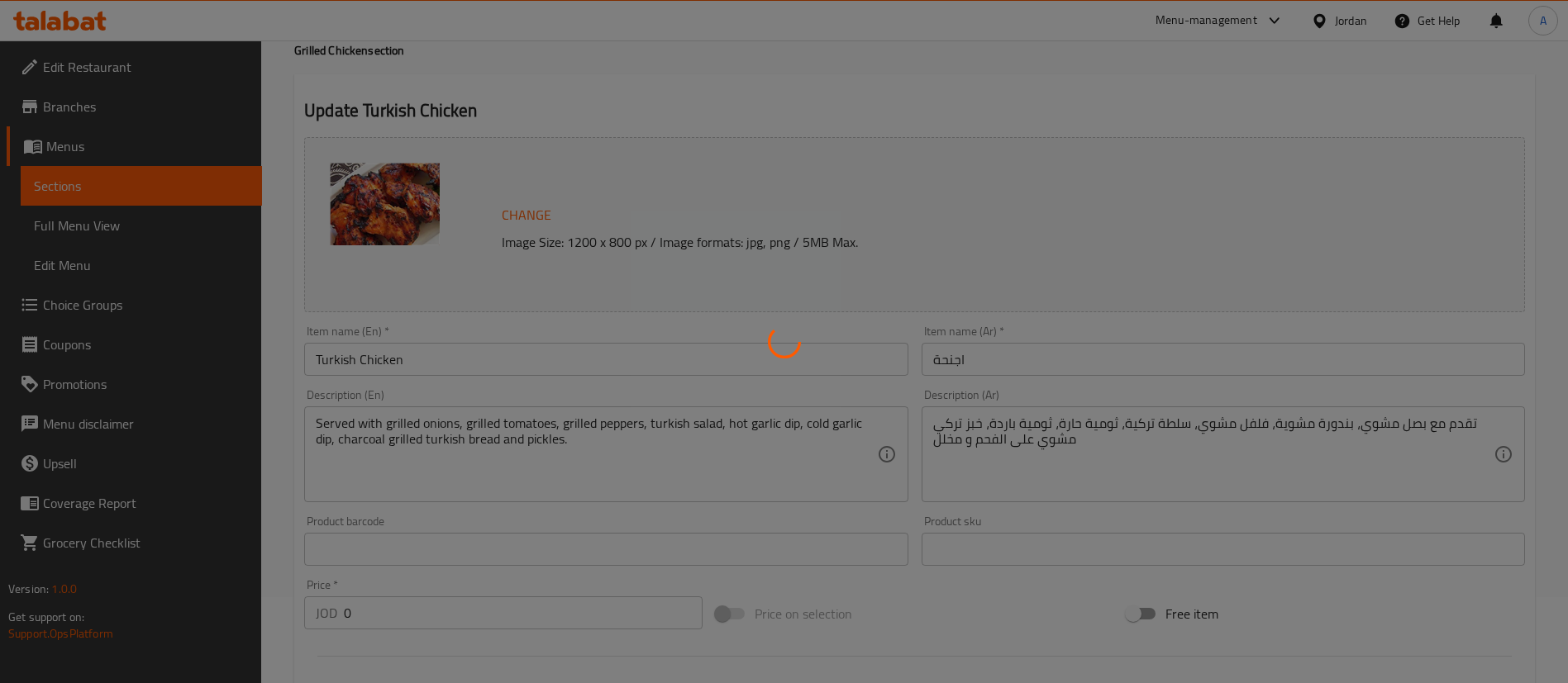
scroll to position [0, 0]
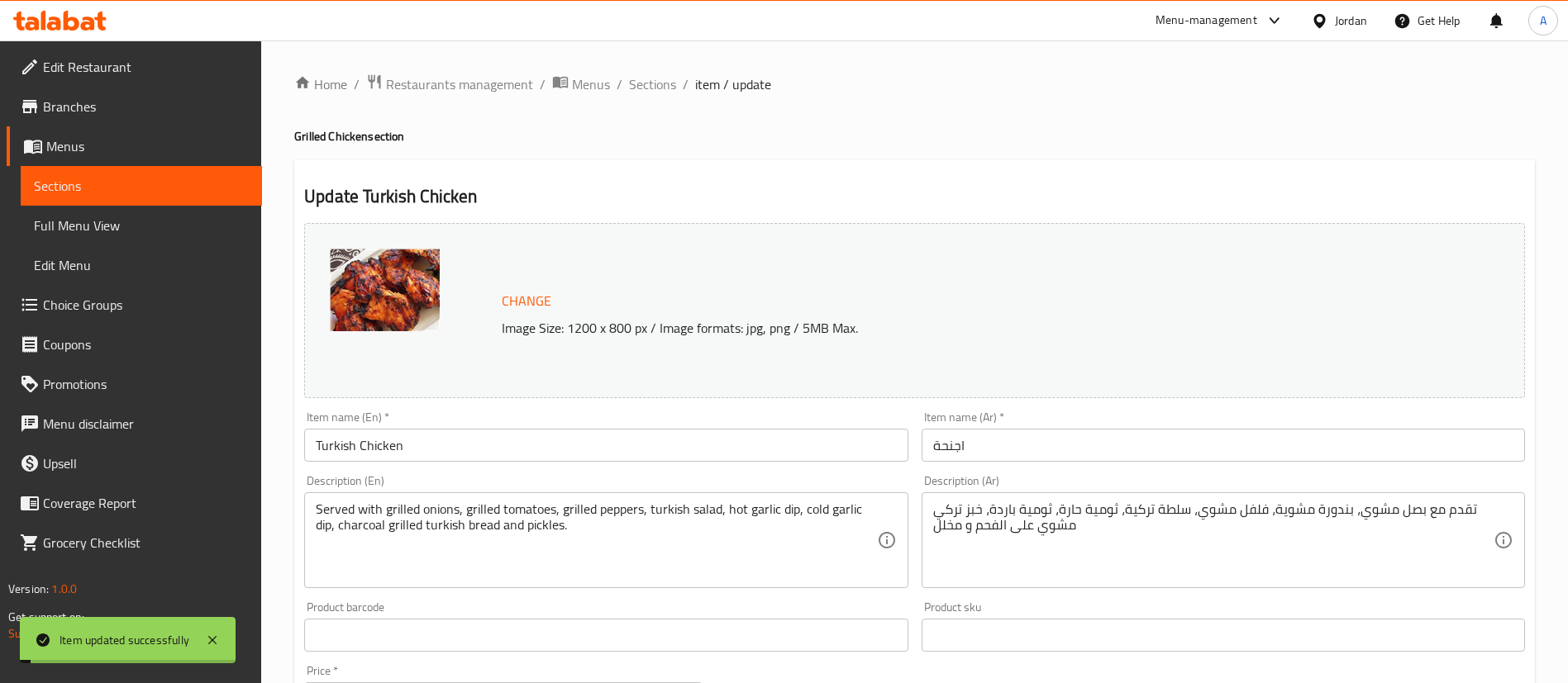
drag, startPoint x: 661, startPoint y: 81, endPoint x: 681, endPoint y: 46, distance: 40.3
click at [661, 81] on span "Sections" at bounding box center [652, 84] width 48 height 20
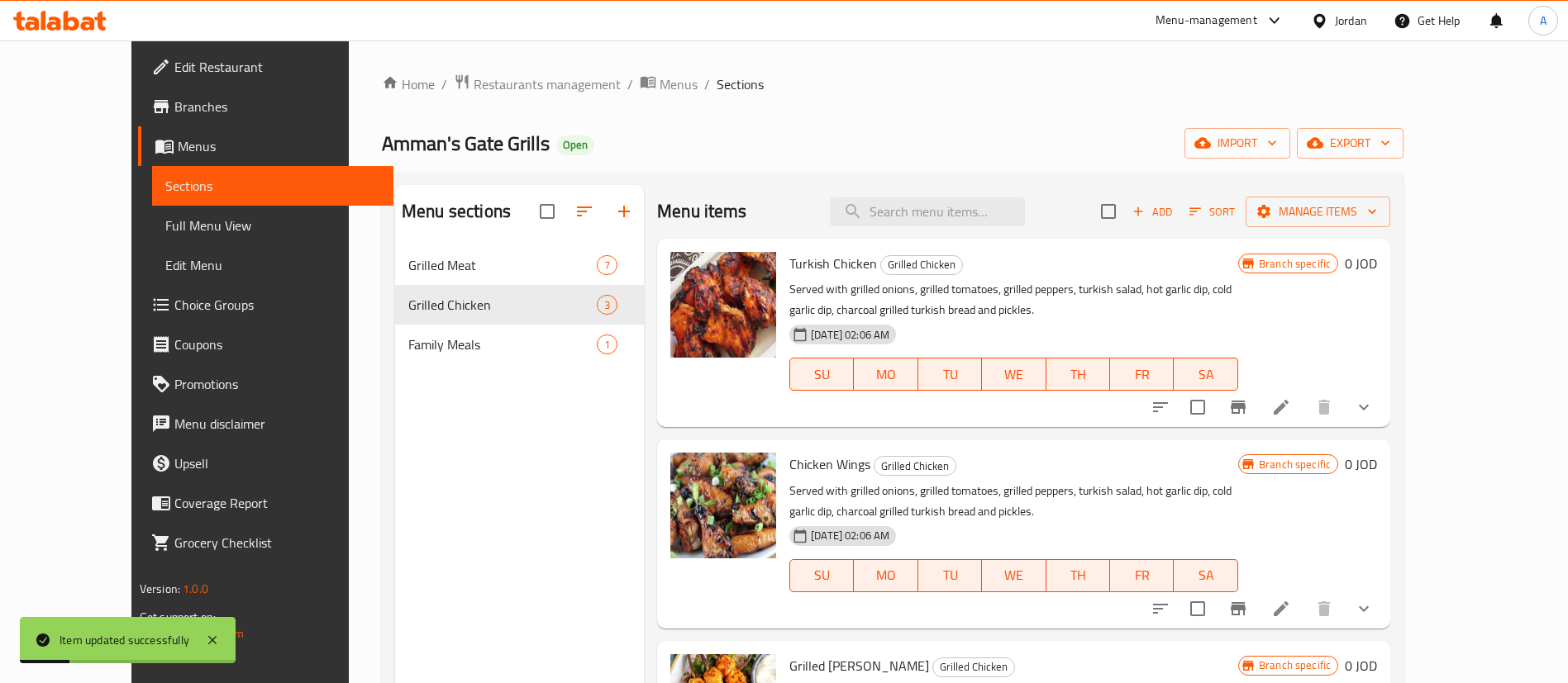
click at [981, 242] on div "Turkish Chicken Grilled Chicken Served with grilled onions, grilled tomatoes, g…" at bounding box center [1023, 333] width 733 height 188
click at [990, 220] on input "search" at bounding box center [928, 211] width 195 height 29
type input "ً"
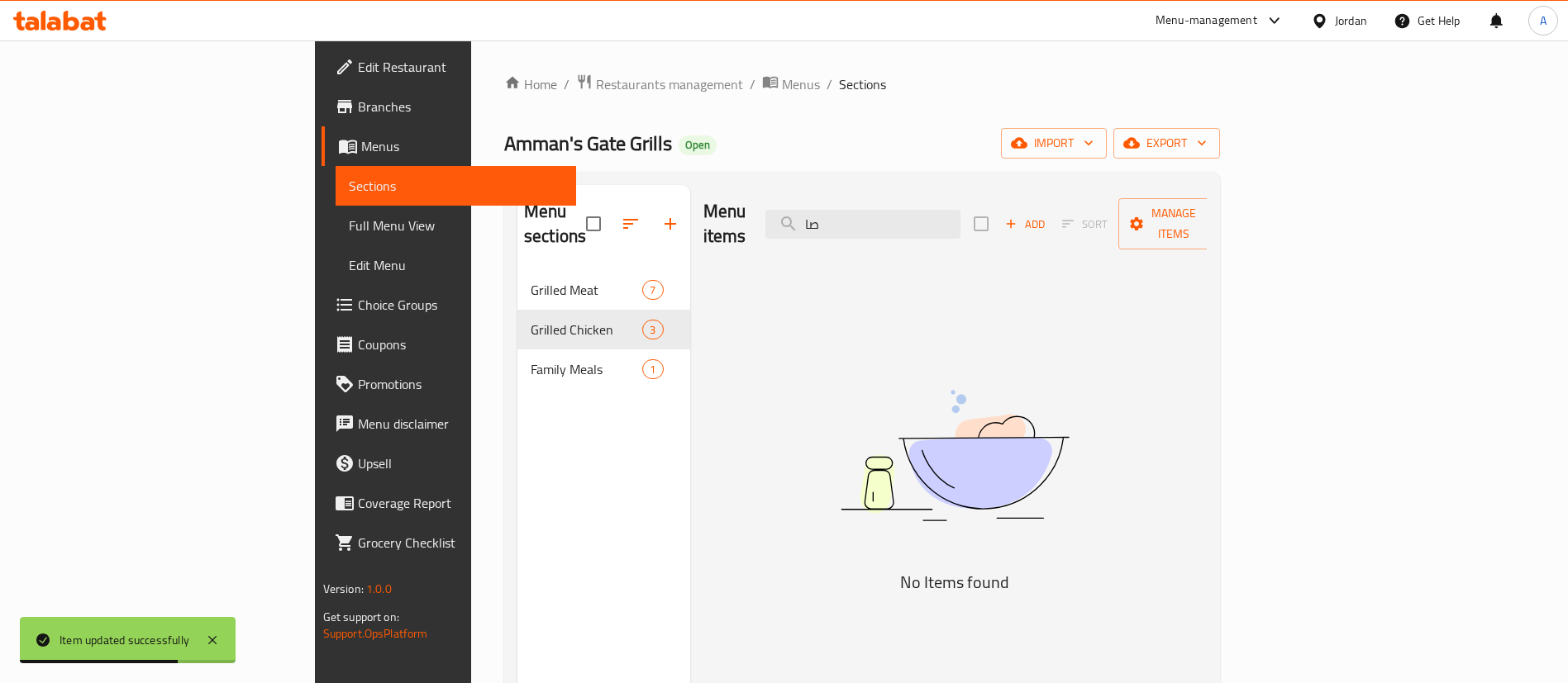
type input "ص"
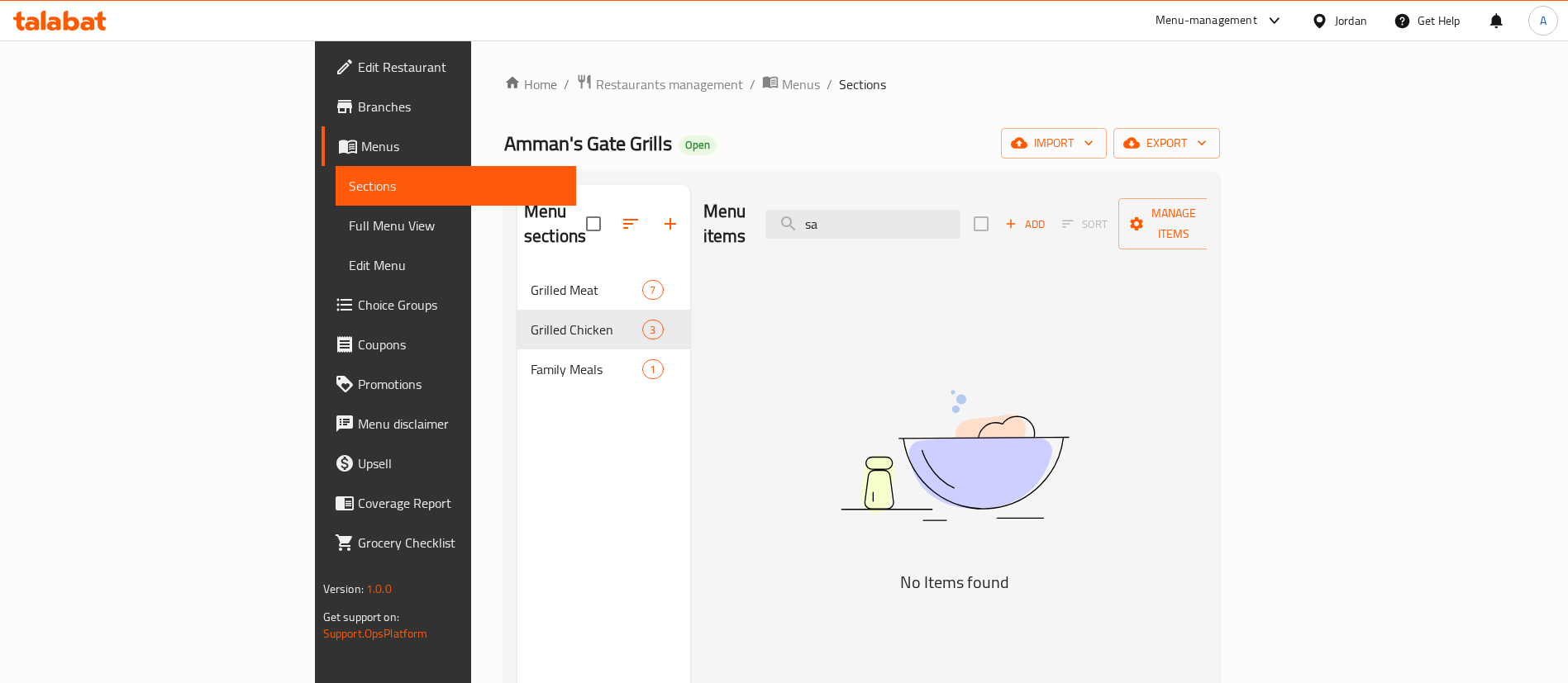
type input "s"
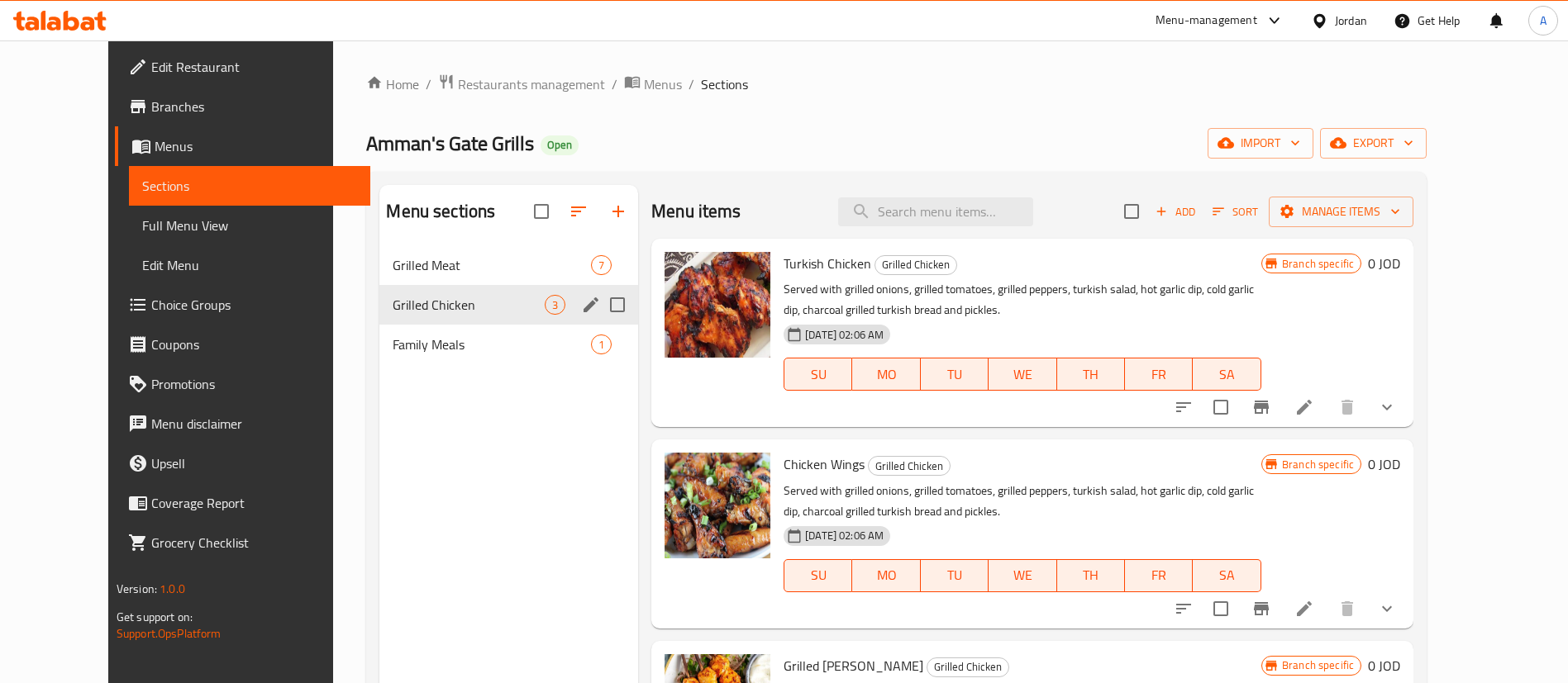
click at [393, 288] on div "Grilled Chicken 3" at bounding box center [509, 305] width 259 height 40
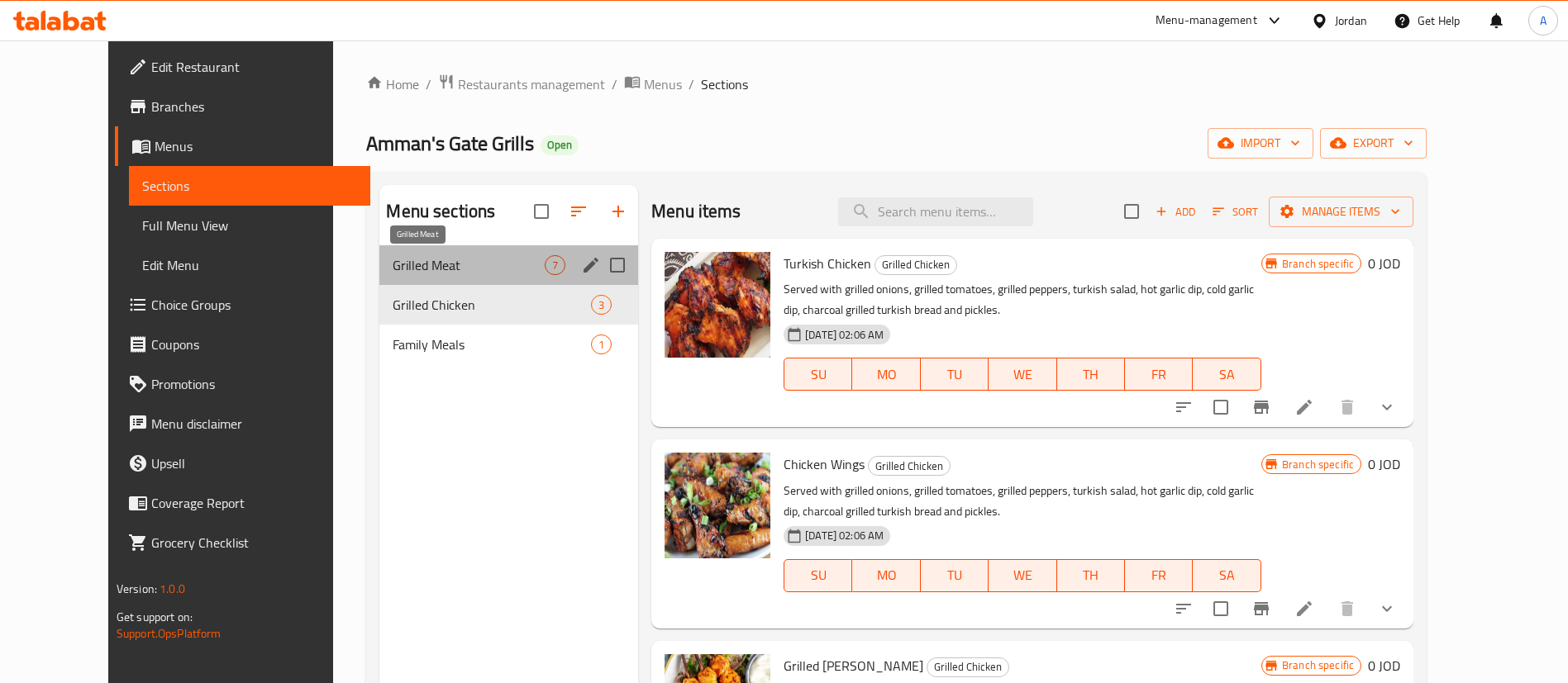
click at [465, 267] on span "Grilled Meat" at bounding box center [468, 265] width 152 height 20
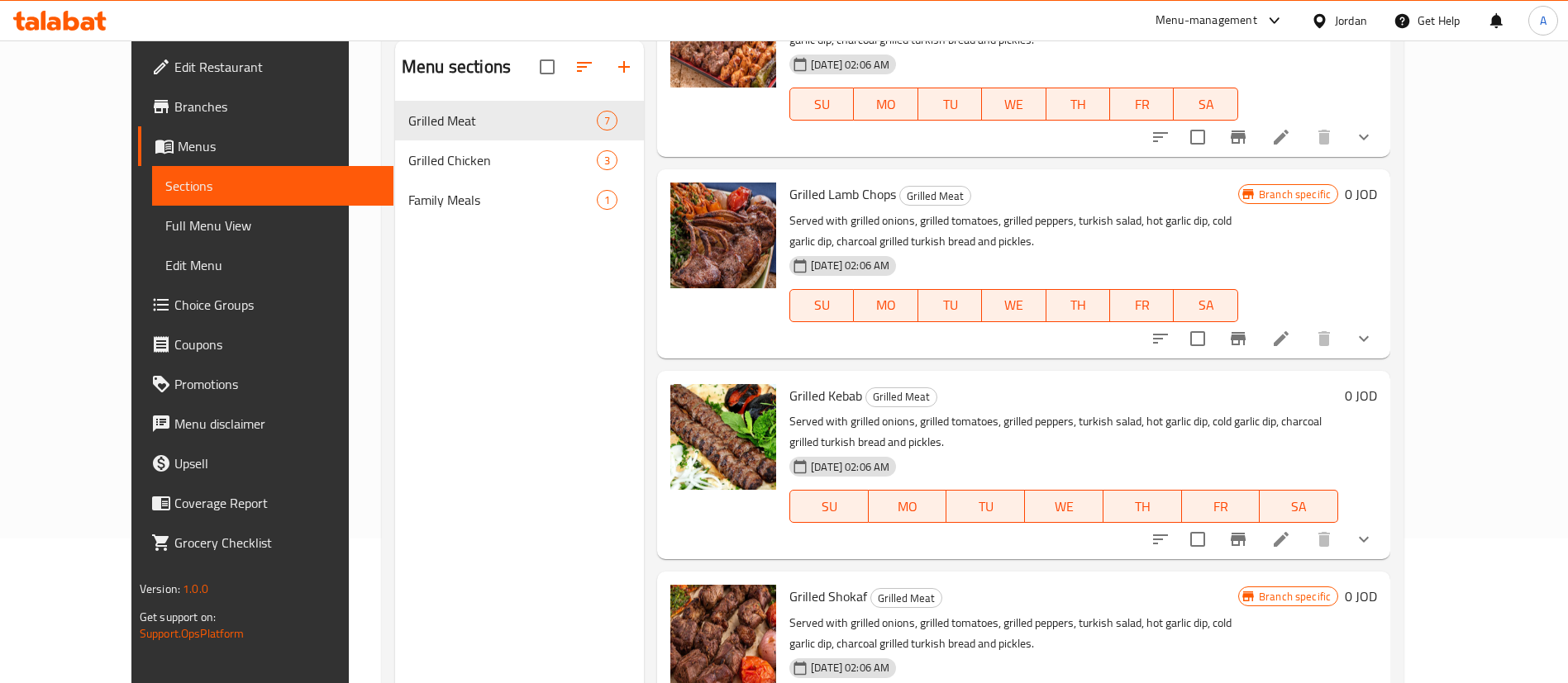
scroll to position [107, 0]
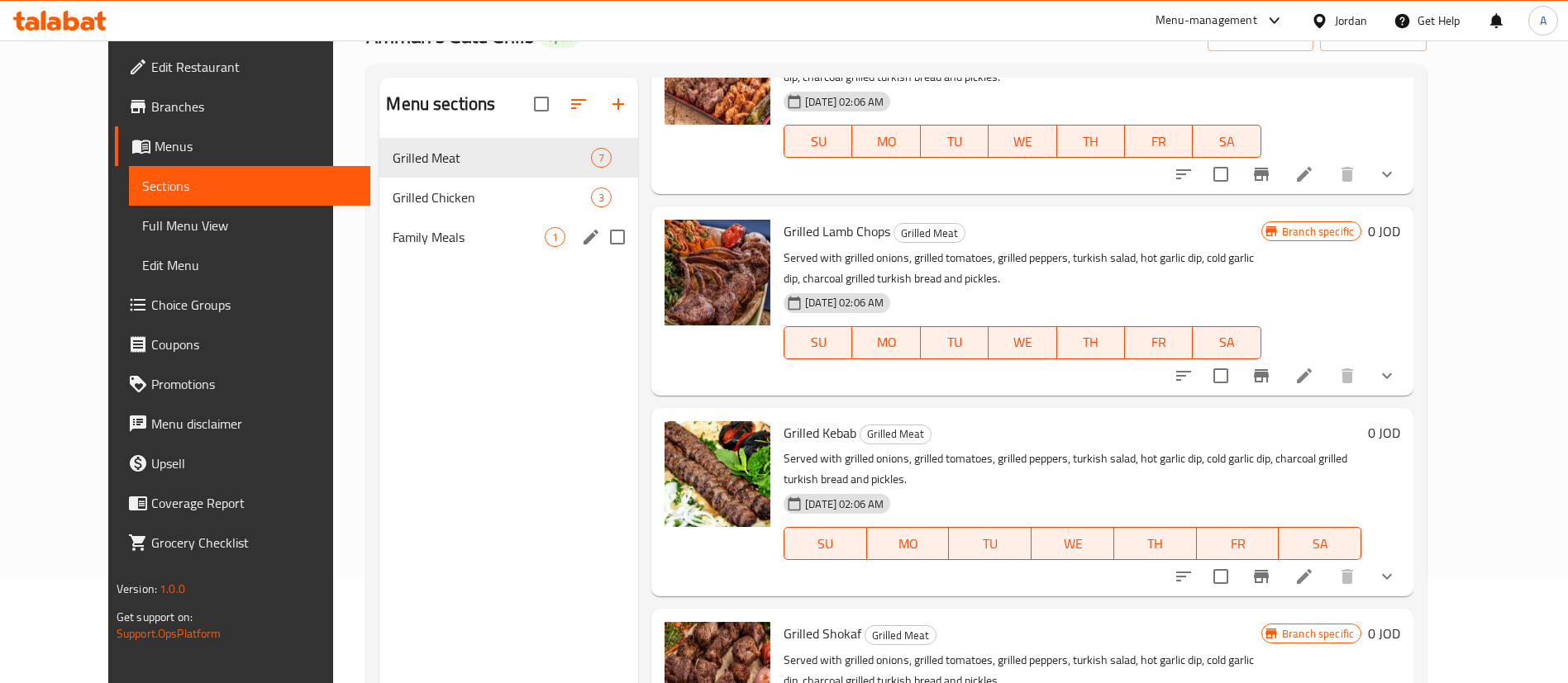
click at [449, 240] on span "Family Meals" at bounding box center [468, 237] width 152 height 20
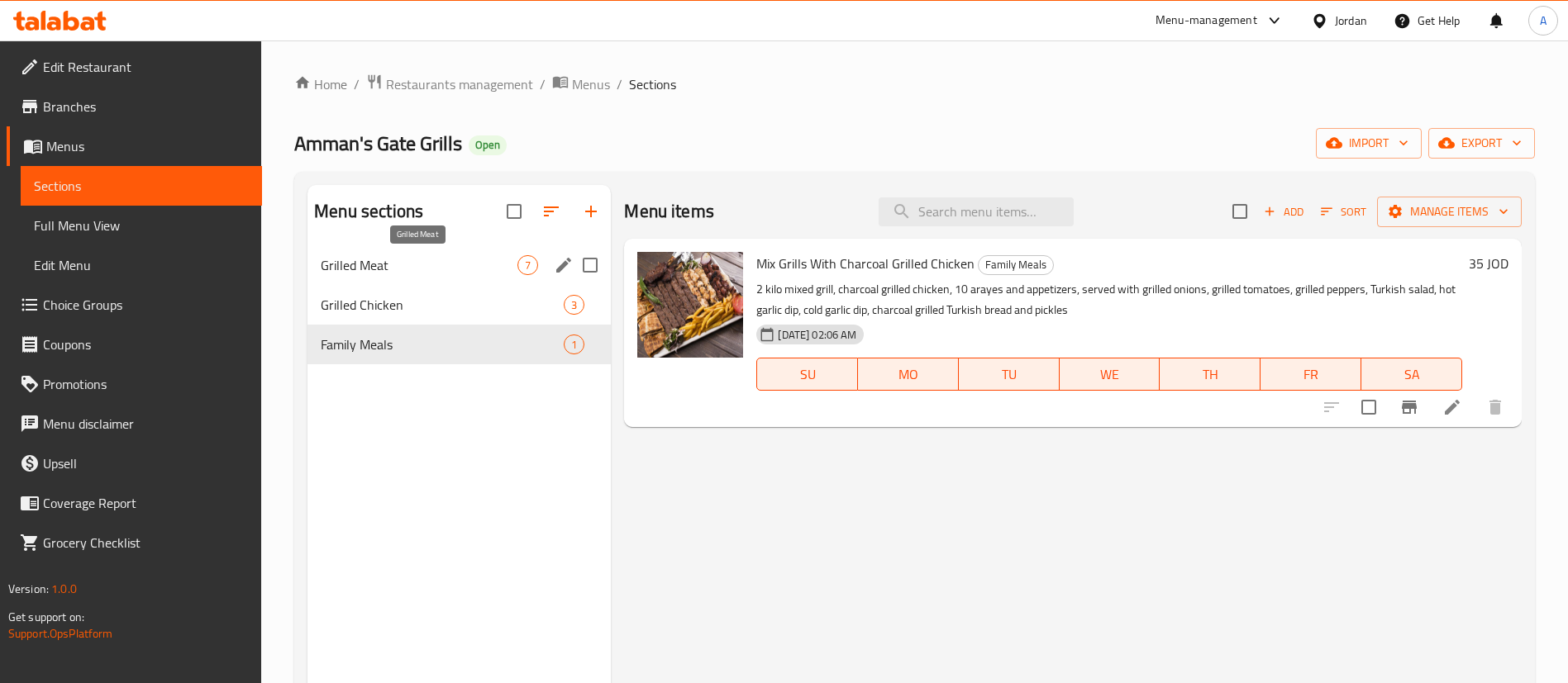
click at [435, 265] on span "Grilled Meat" at bounding box center [418, 265] width 196 height 20
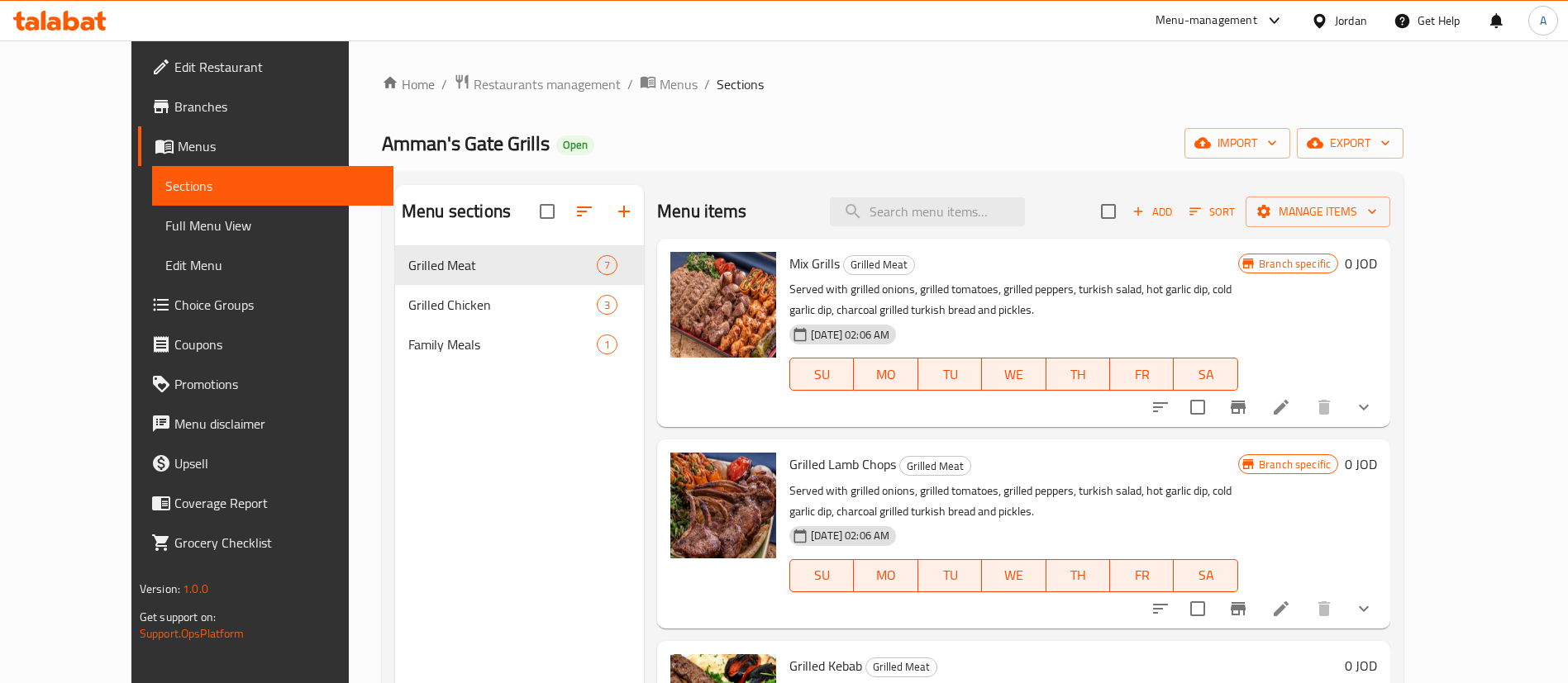
click at [657, 209] on h2 "Menu items" at bounding box center [702, 211] width 90 height 25
click at [644, 208] on div "Menu items Add Sort Manage items Mix Grills Grilled Meat Served with grilled on…" at bounding box center [1017, 526] width 747 height 683
click at [618, 211] on icon "button" at bounding box center [623, 211] width 11 height 11
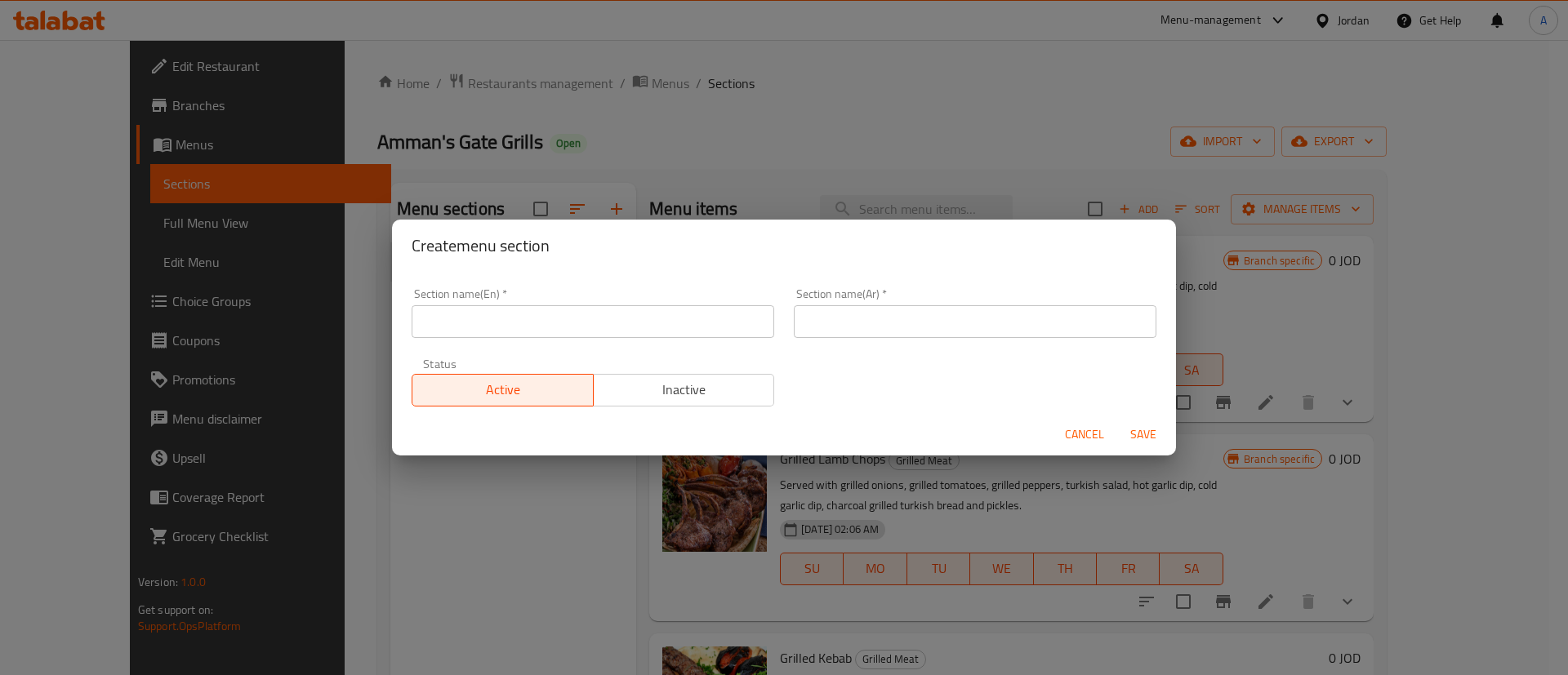
click at [638, 317] on input "text" at bounding box center [592, 322] width 363 height 33
type input "Sajiya"
type input "صاجية"
click at [1117, 420] on button "Save" at bounding box center [1143, 435] width 52 height 30
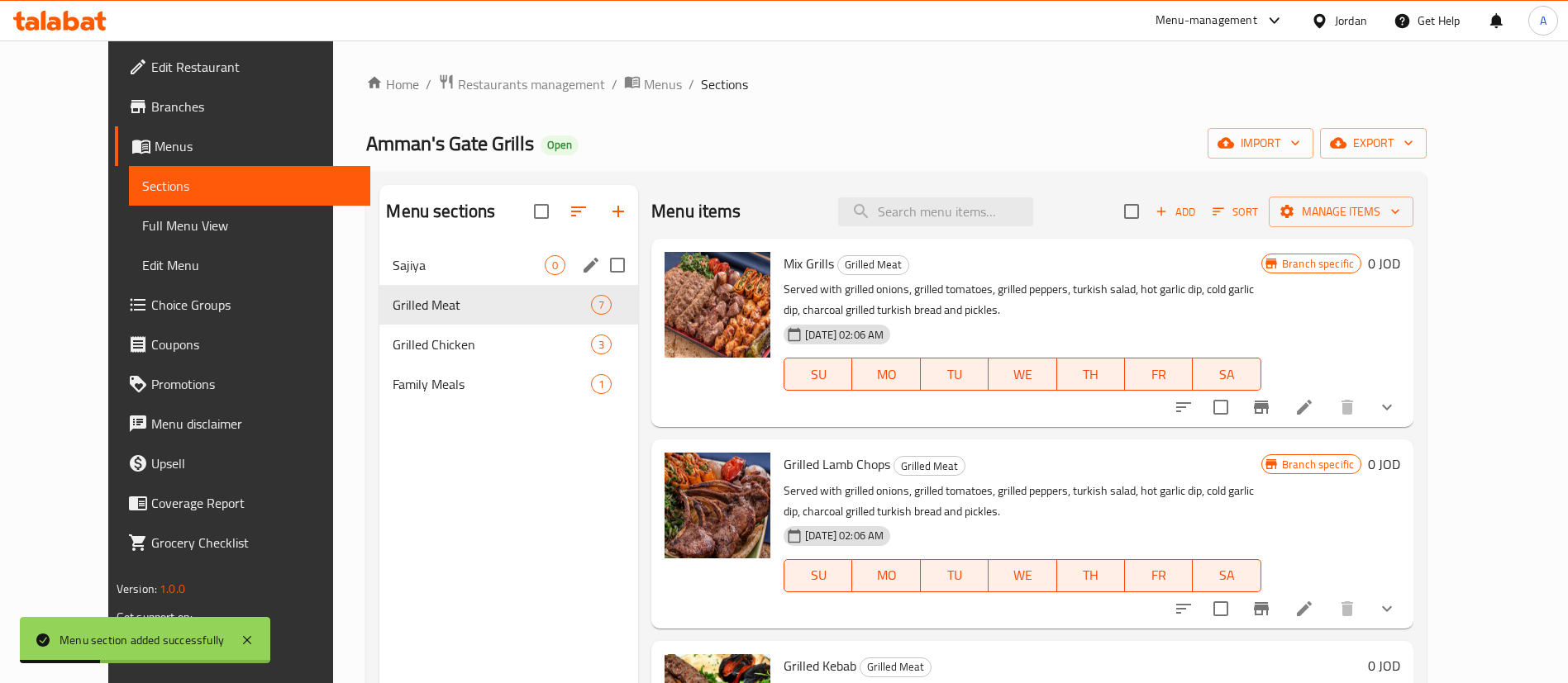
click at [513, 261] on span "Sajiya" at bounding box center [468, 265] width 152 height 20
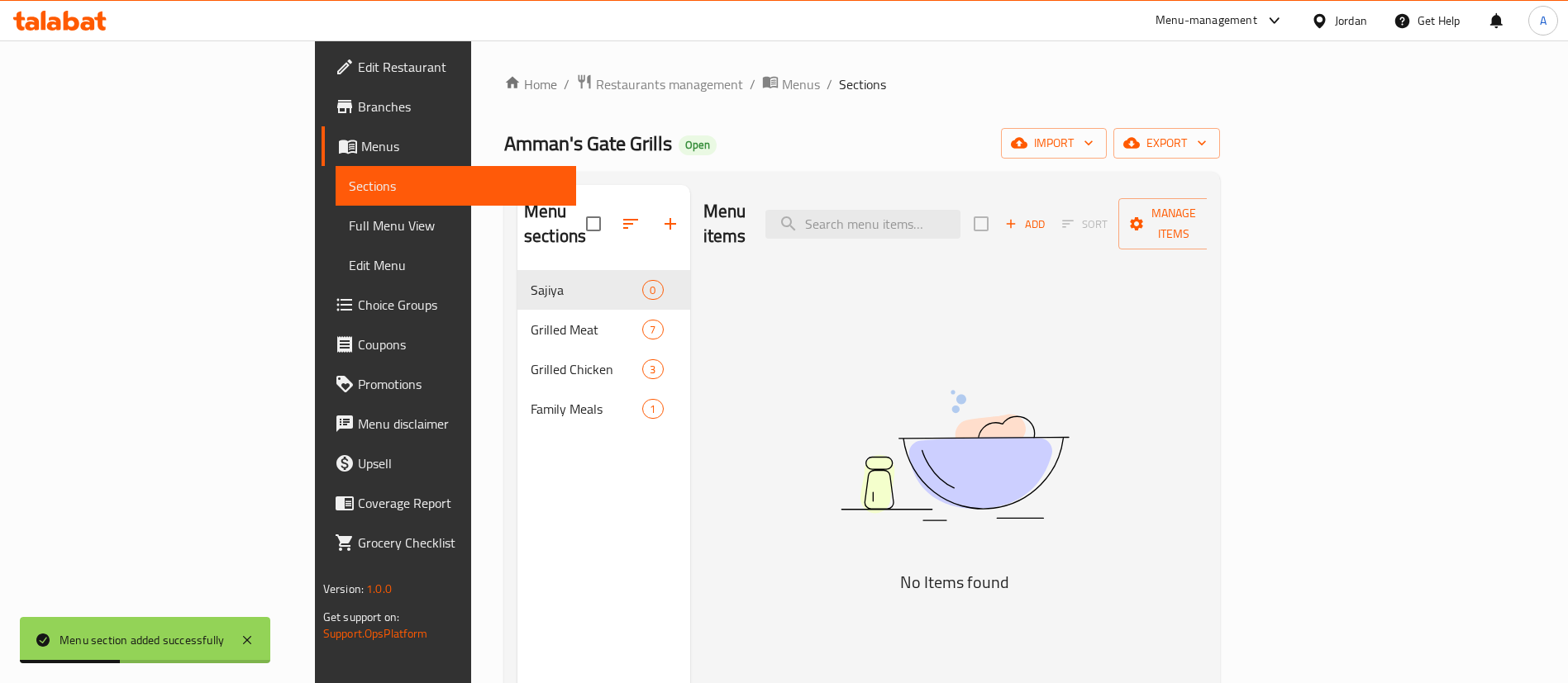
click at [1048, 215] on span "Add" at bounding box center [1025, 224] width 45 height 19
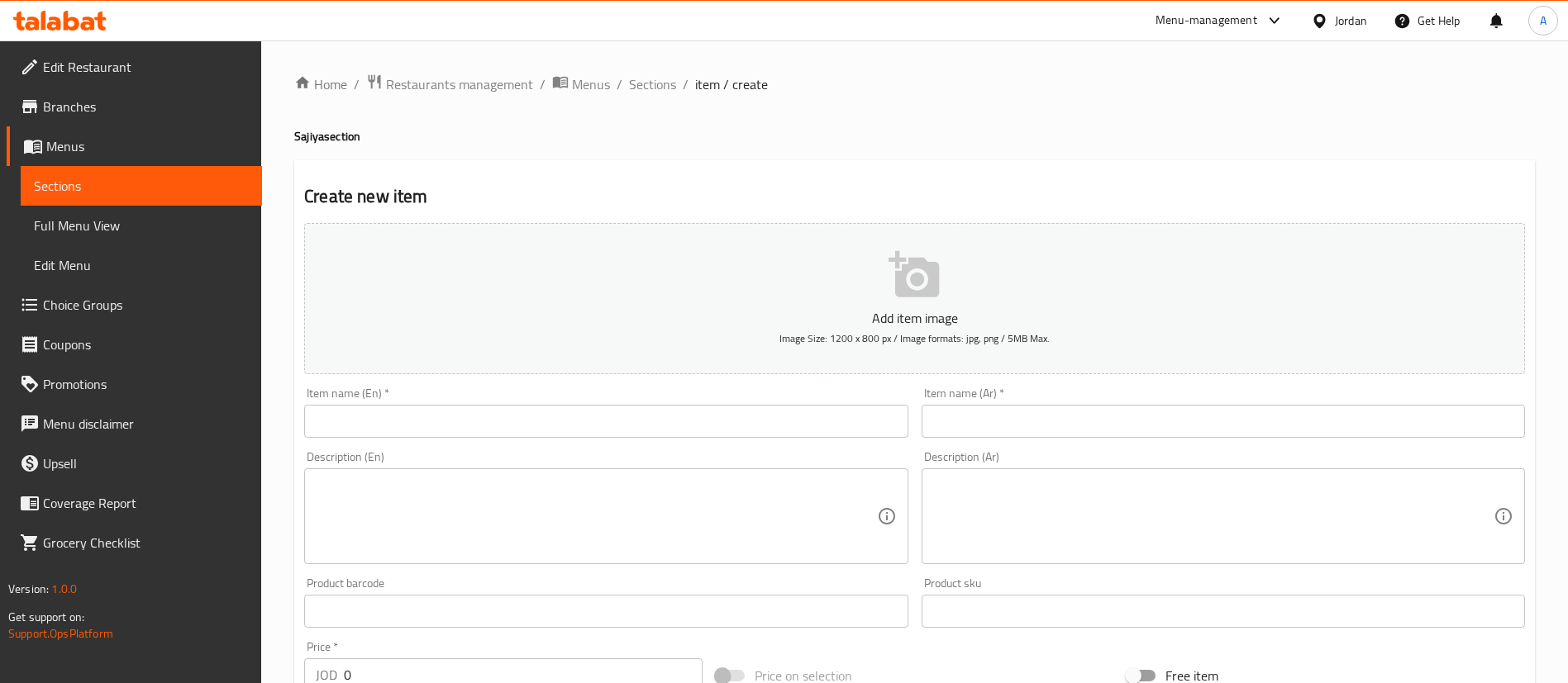
click at [1057, 514] on textarea at bounding box center [1213, 517] width 561 height 78
paste textarea "صاجيه لحم"
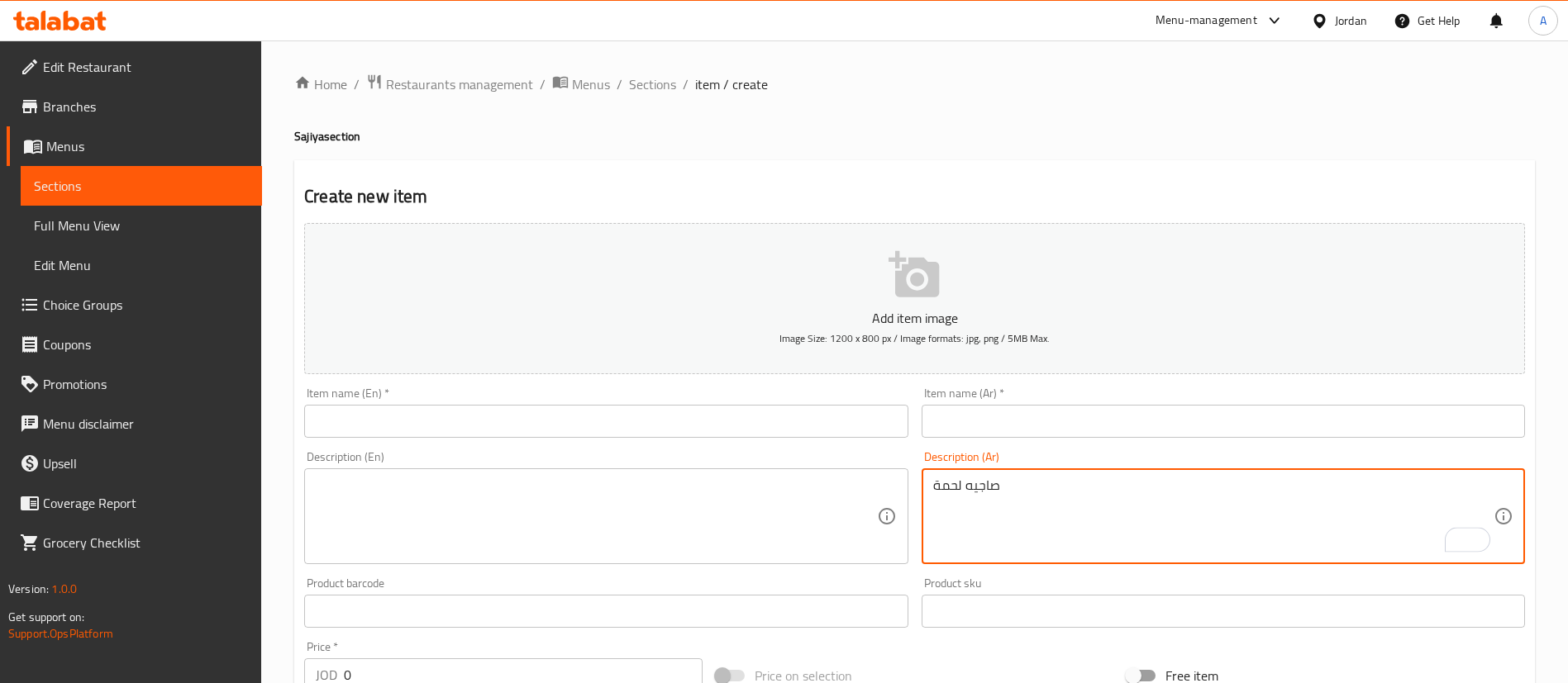
click at [959, 475] on div "صاجيه لحمة Description (Ar)" at bounding box center [1223, 516] width 603 height 96
click at [969, 485] on textarea "صاجيه لحمة" at bounding box center [1213, 517] width 561 height 78
click at [1023, 495] on textarea "صاجية لحمة" at bounding box center [1213, 517] width 561 height 78
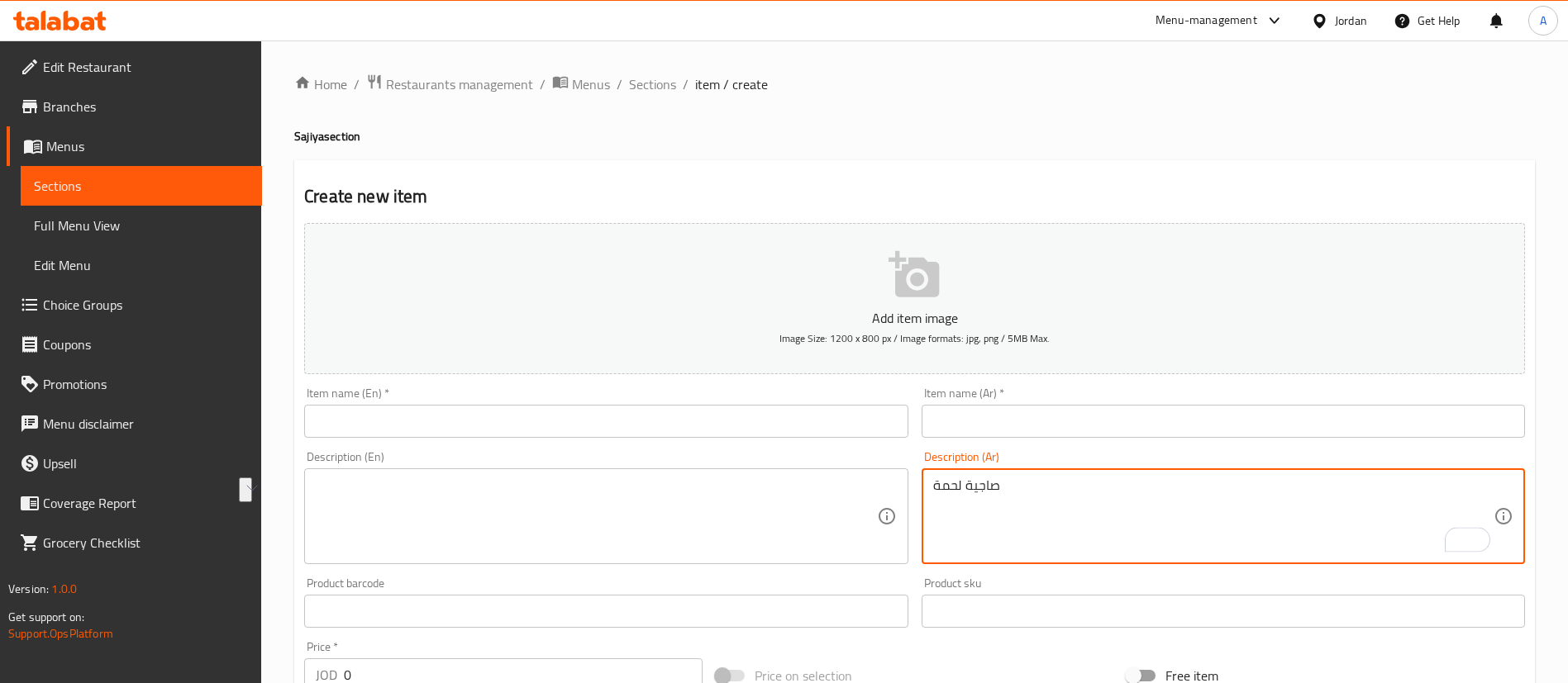
type textarea "صاجية لحمة"
click at [760, 510] on textarea at bounding box center [596, 517] width 561 height 78
paste textarea "Meat sajiya"
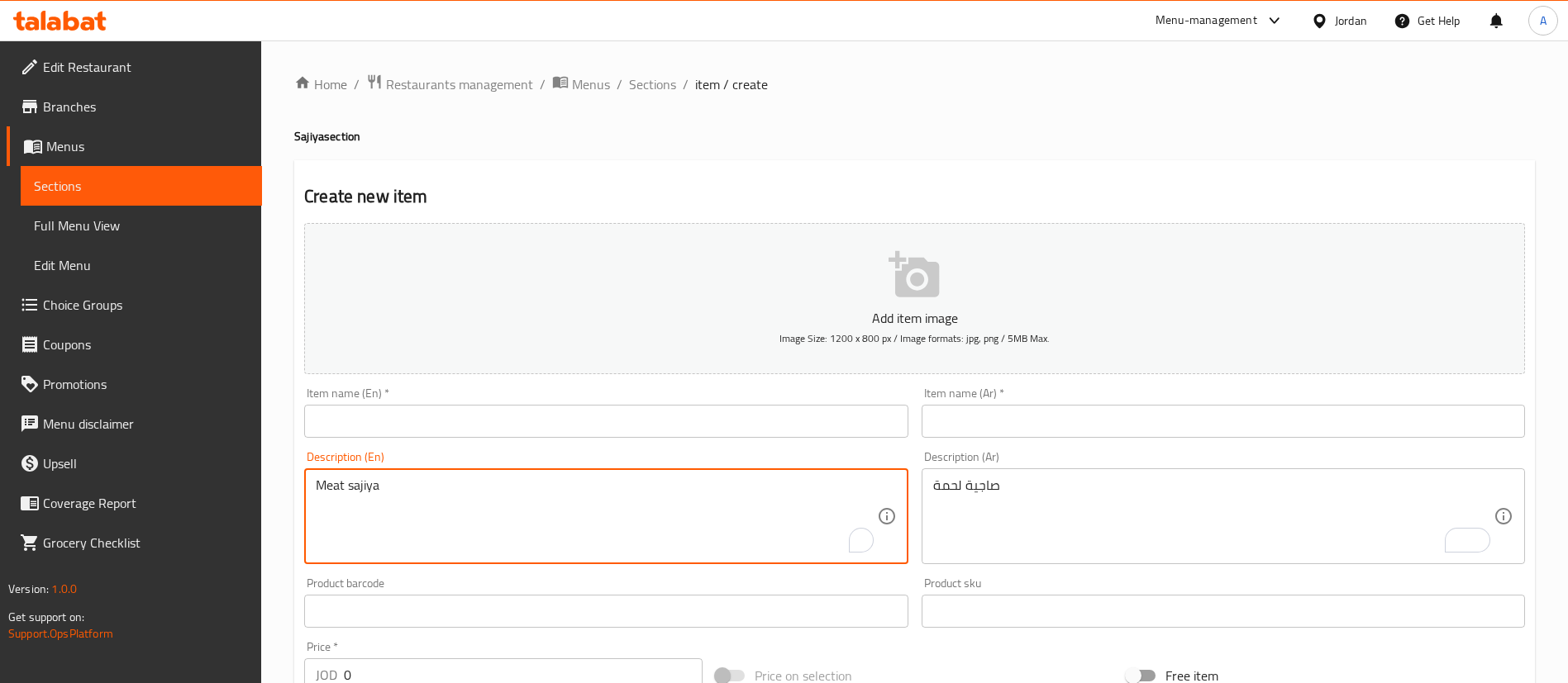
drag, startPoint x: 522, startPoint y: 492, endPoint x: 497, endPoint y: 483, distance: 26.6
click at [497, 483] on textarea "Meat sajiya" at bounding box center [596, 517] width 561 height 78
type textarea "Meat sajiya"
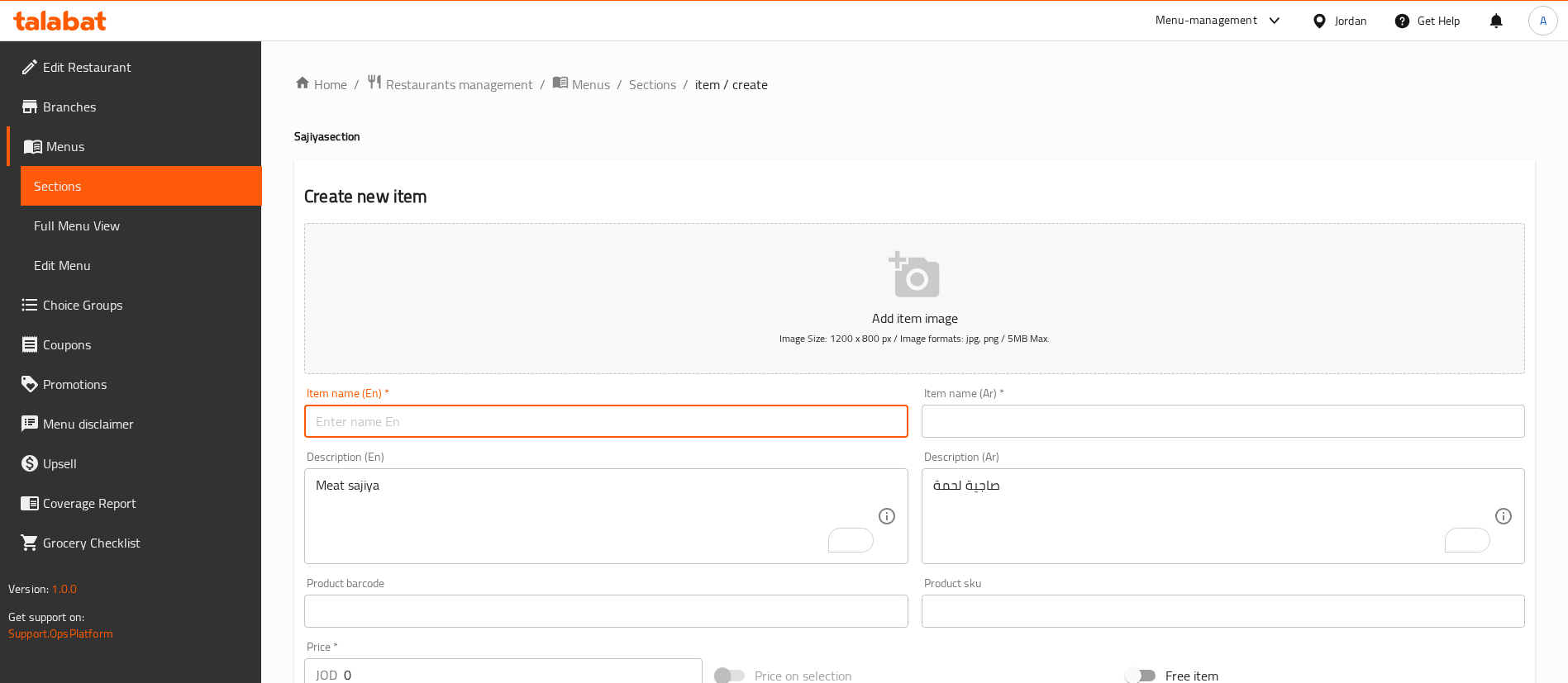
drag, startPoint x: 475, startPoint y: 422, endPoint x: 502, endPoint y: 426, distance: 27.3
click at [475, 422] on input "text" at bounding box center [605, 422] width 603 height 33
paste input "Meat sajiya"
type input "Meat sajiya"
drag, startPoint x: 925, startPoint y: 466, endPoint x: 948, endPoint y: 476, distance: 25.1
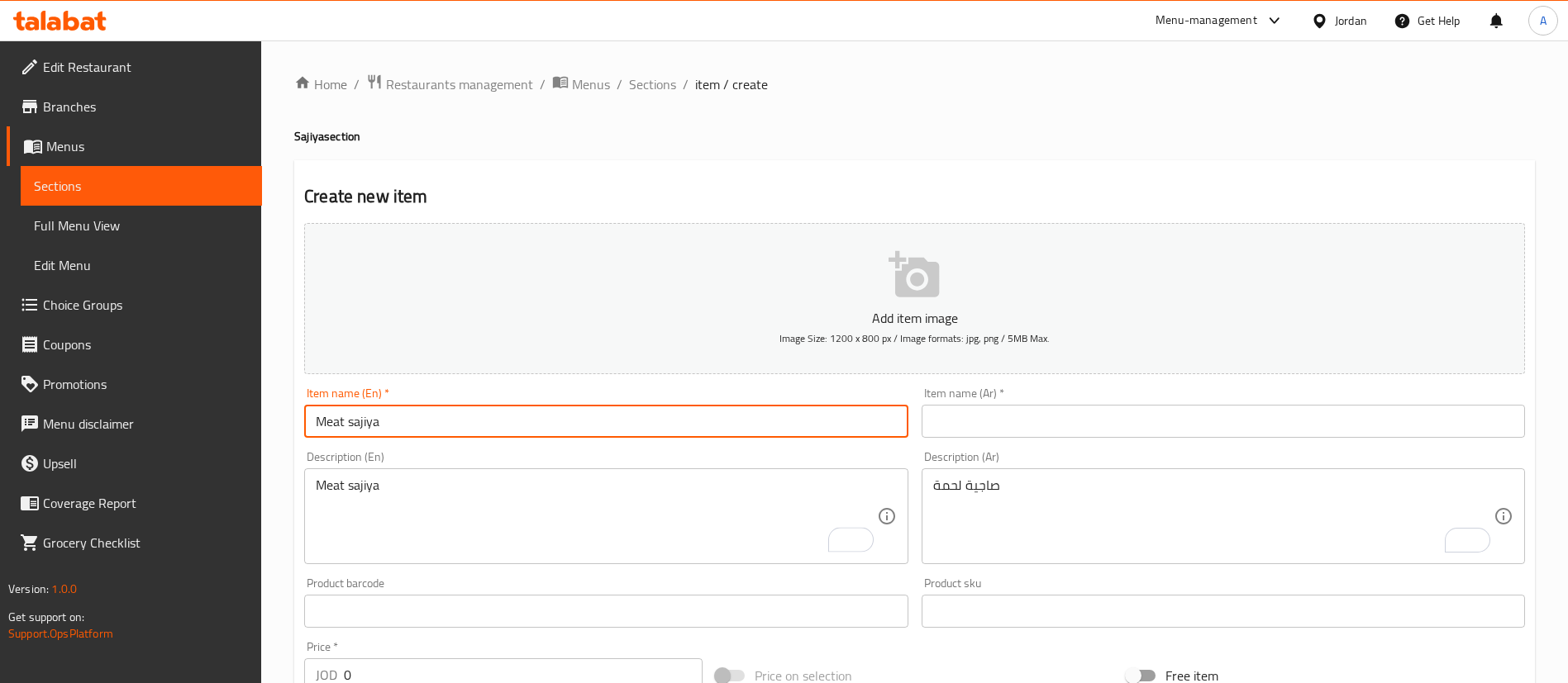
click at [926, 466] on div "Description (Ar) صاجية لحمة Description (Ar)" at bounding box center [1223, 508] width 603 height 114
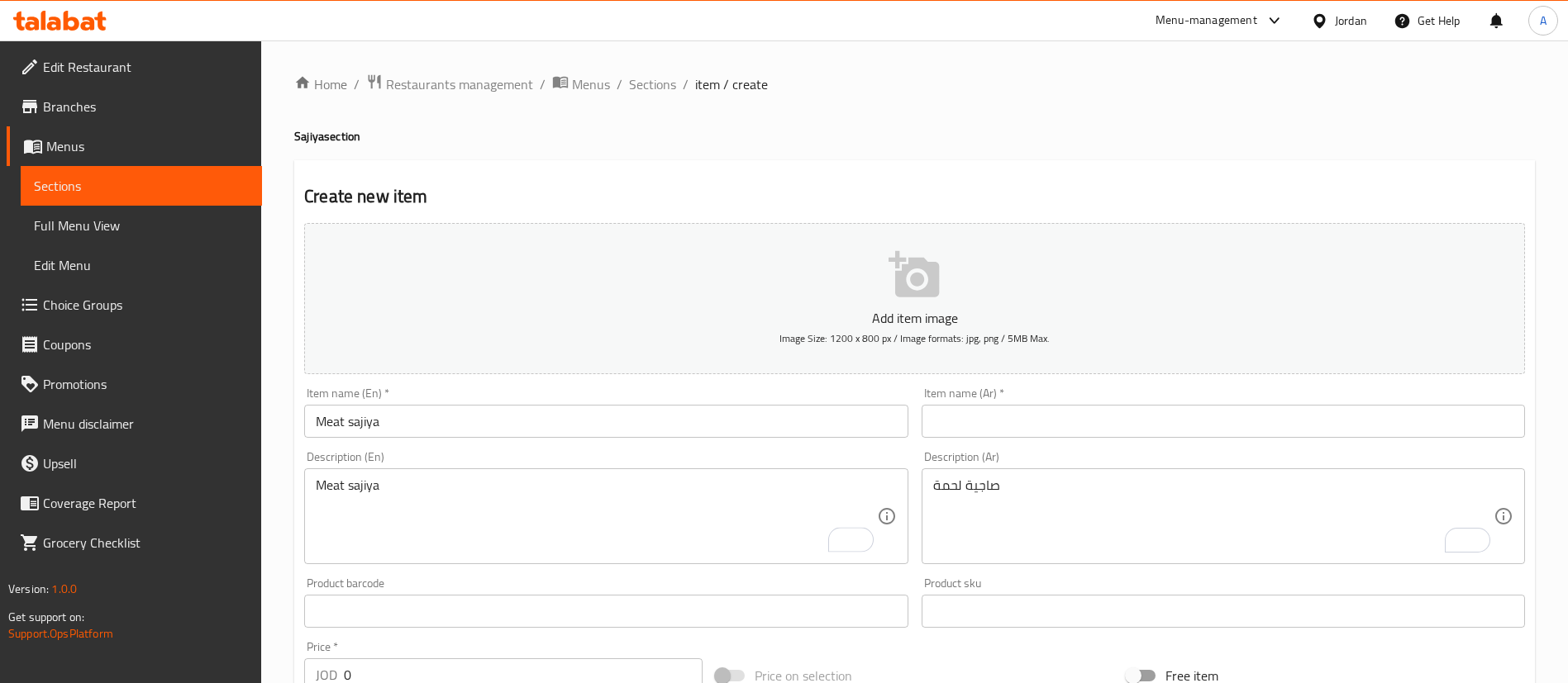
click at [948, 476] on div "صاجية لحمة Description (Ar)" at bounding box center [1223, 516] width 603 height 96
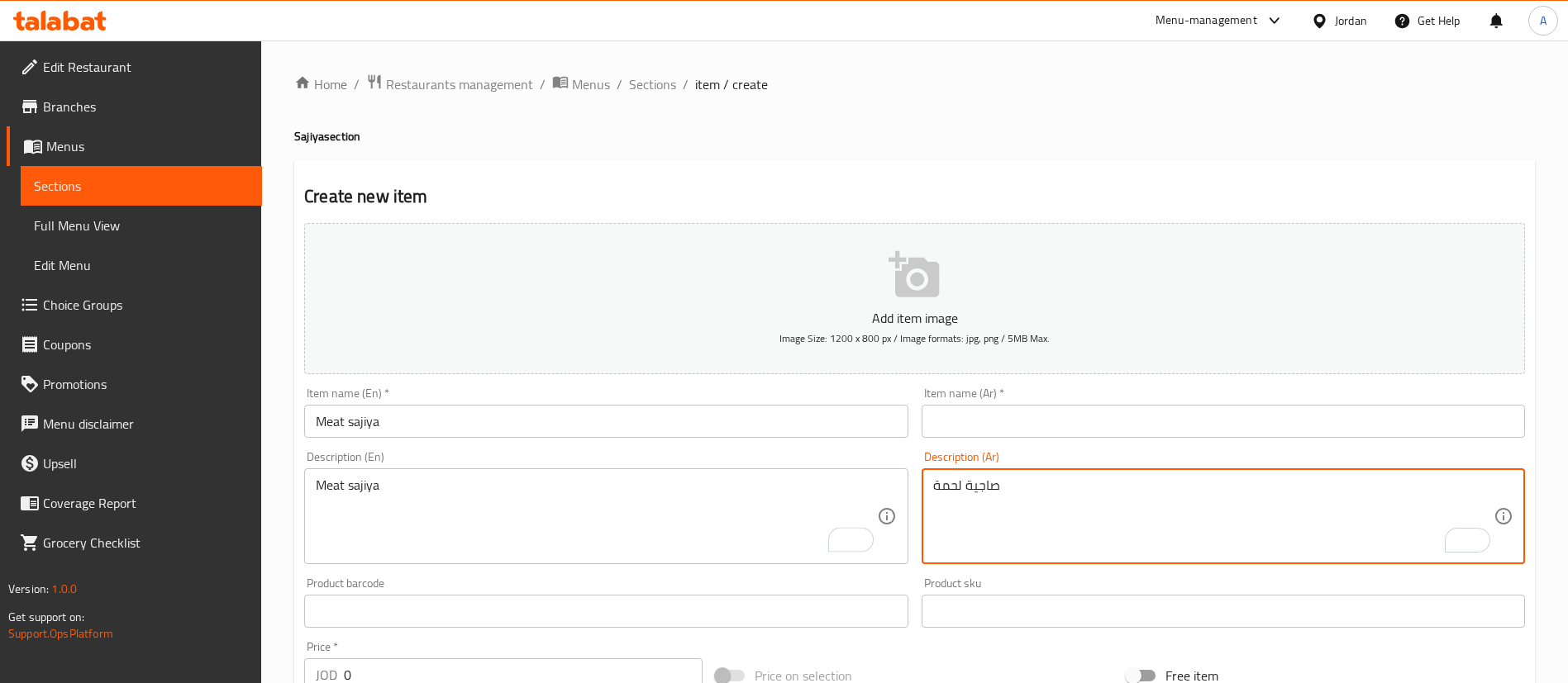
click at [948, 476] on div "صاجية لحمة Description (Ar)" at bounding box center [1223, 516] width 603 height 96
click at [962, 407] on input "text" at bounding box center [1223, 422] width 603 height 33
paste input "صاجية لحمة"
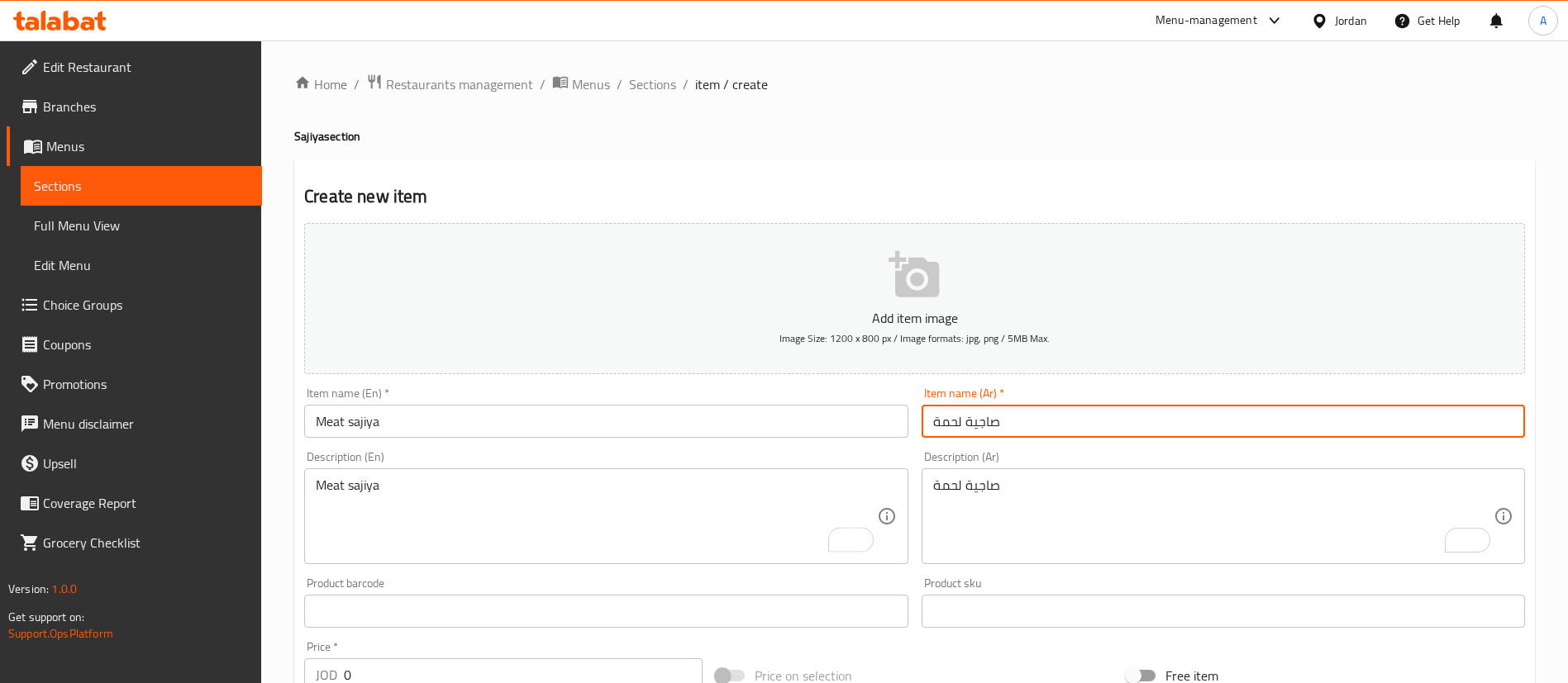
type input "صاجية لحمة"
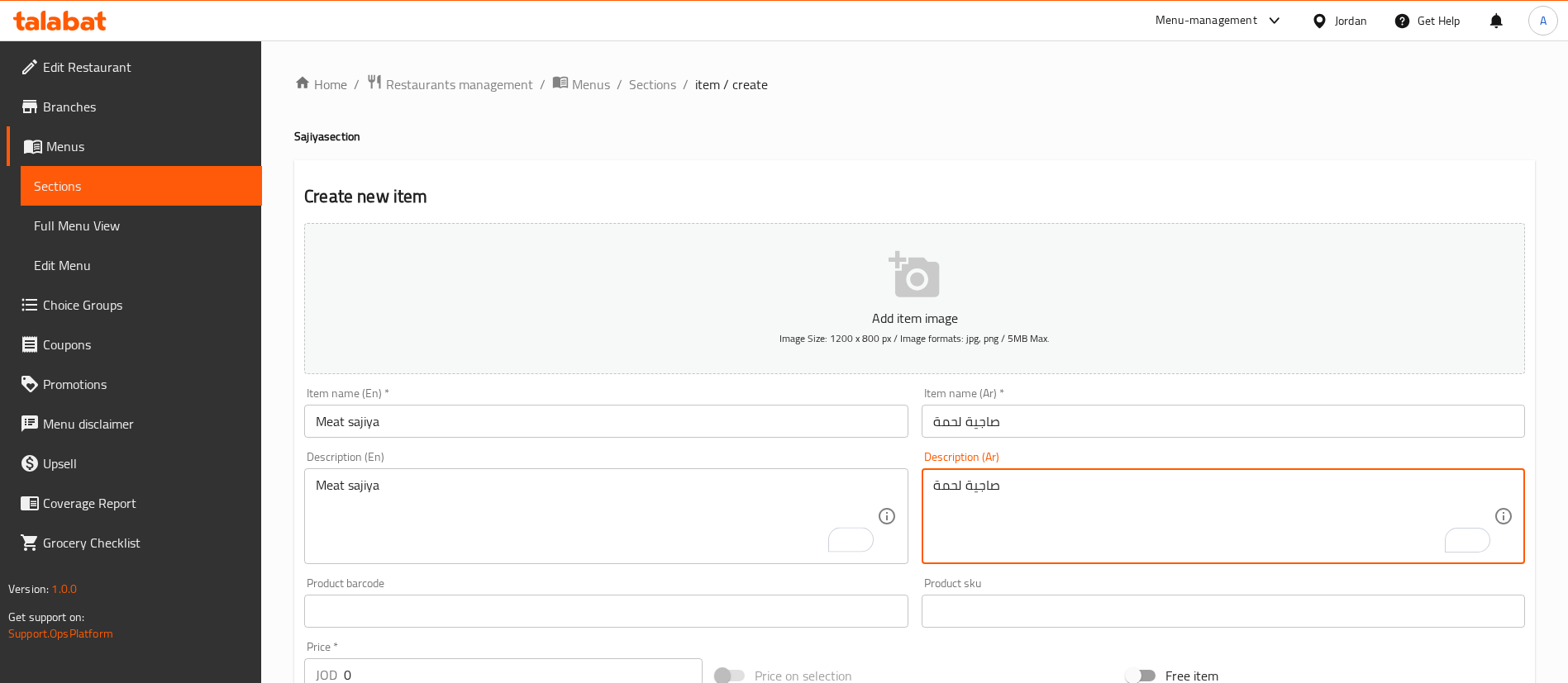
click at [985, 488] on textarea "صاجية لحمة" at bounding box center [1213, 517] width 561 height 78
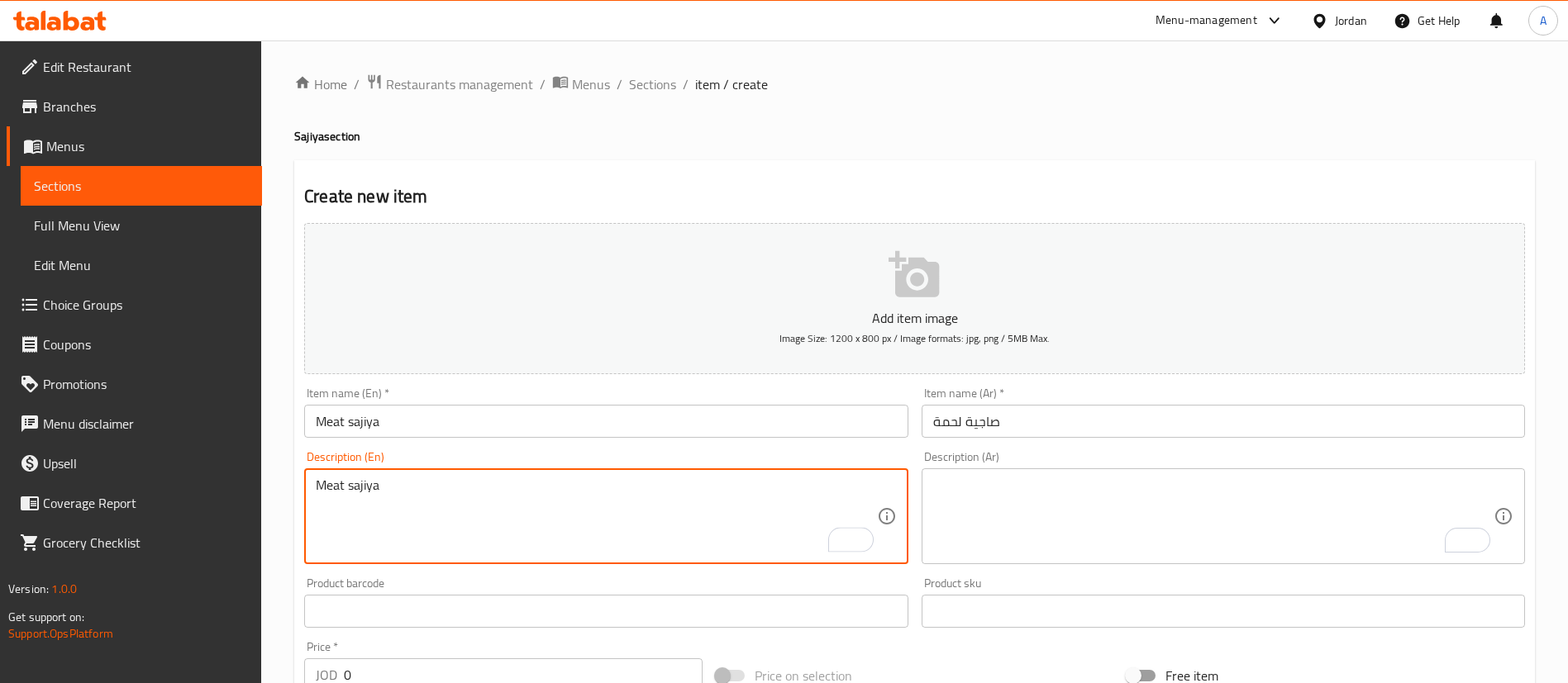
drag, startPoint x: 453, startPoint y: 503, endPoint x: 224, endPoint y: 489, distance: 229.4
type textarea "Meat sajiya"
drag, startPoint x: 364, startPoint y: 490, endPoint x: 232, endPoint y: 489, distance: 132.0
click at [232, 489] on div "Edit Restaurant Branches Menus Sections Full Menu View Edit Menu Choice Groups …" at bounding box center [784, 604] width 1568 height 1127
type textarea "1 Kilo"
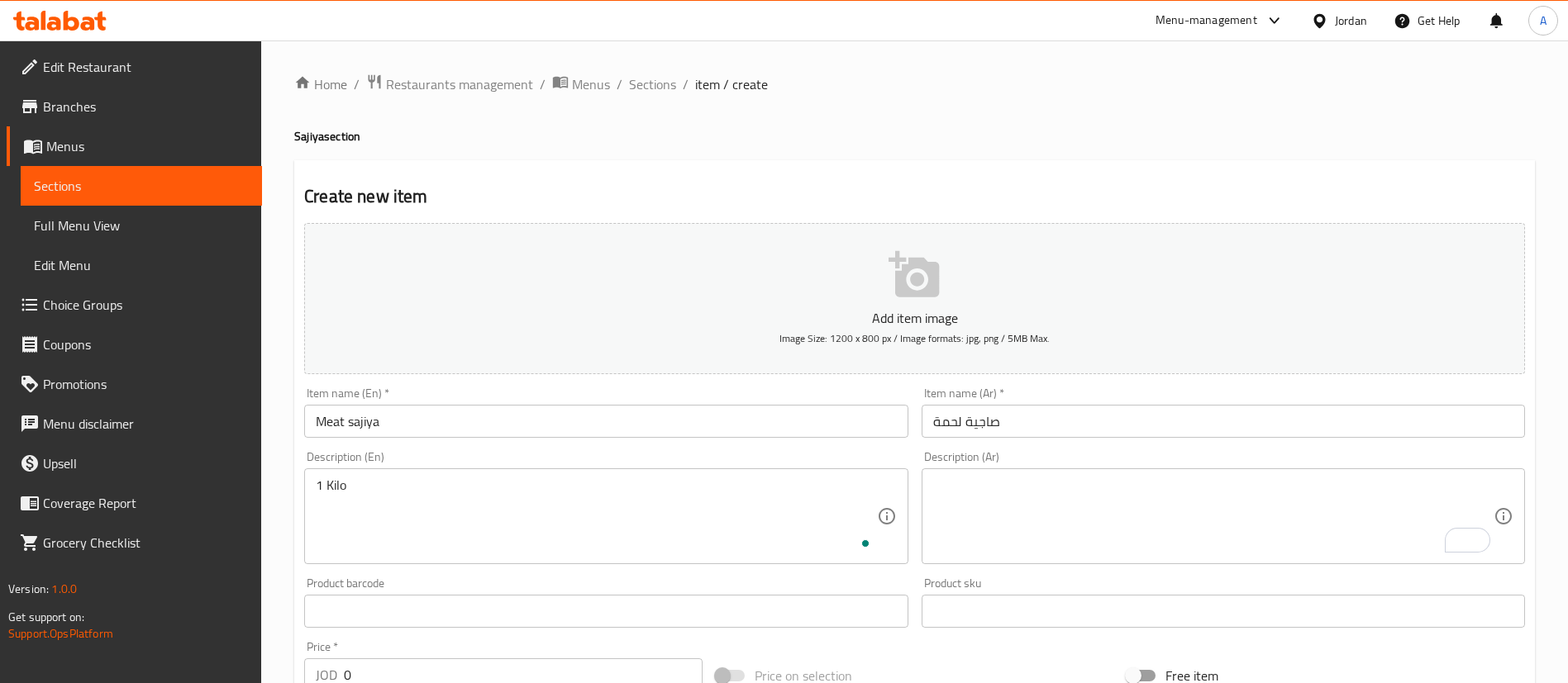
click button "Rewrite with Grammarly" at bounding box center [1457, 540] width 21 height 22
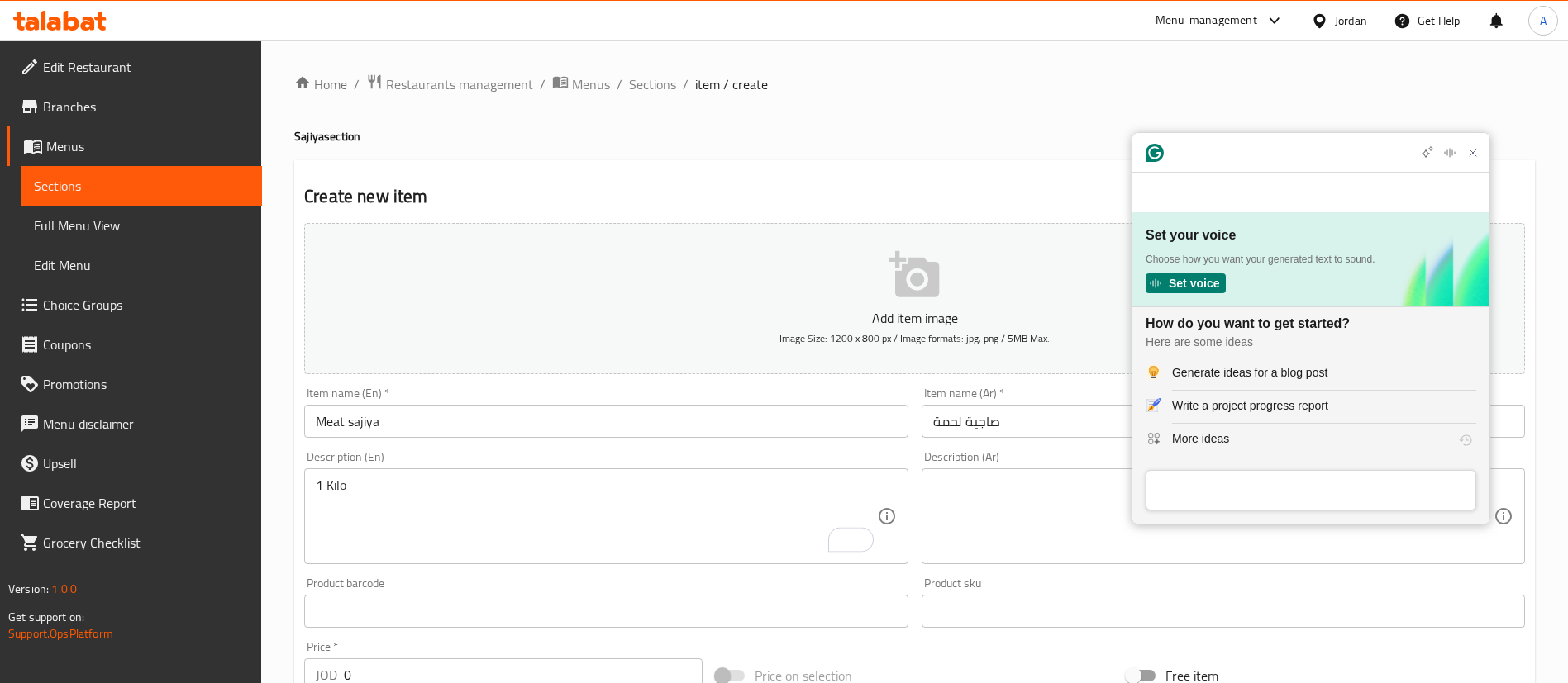
drag, startPoint x: 924, startPoint y: 569, endPoint x: 950, endPoint y: 558, distance: 28.2
click at [926, 569] on div "Description (Ar) Description (Ar)" at bounding box center [1223, 508] width 616 height 127
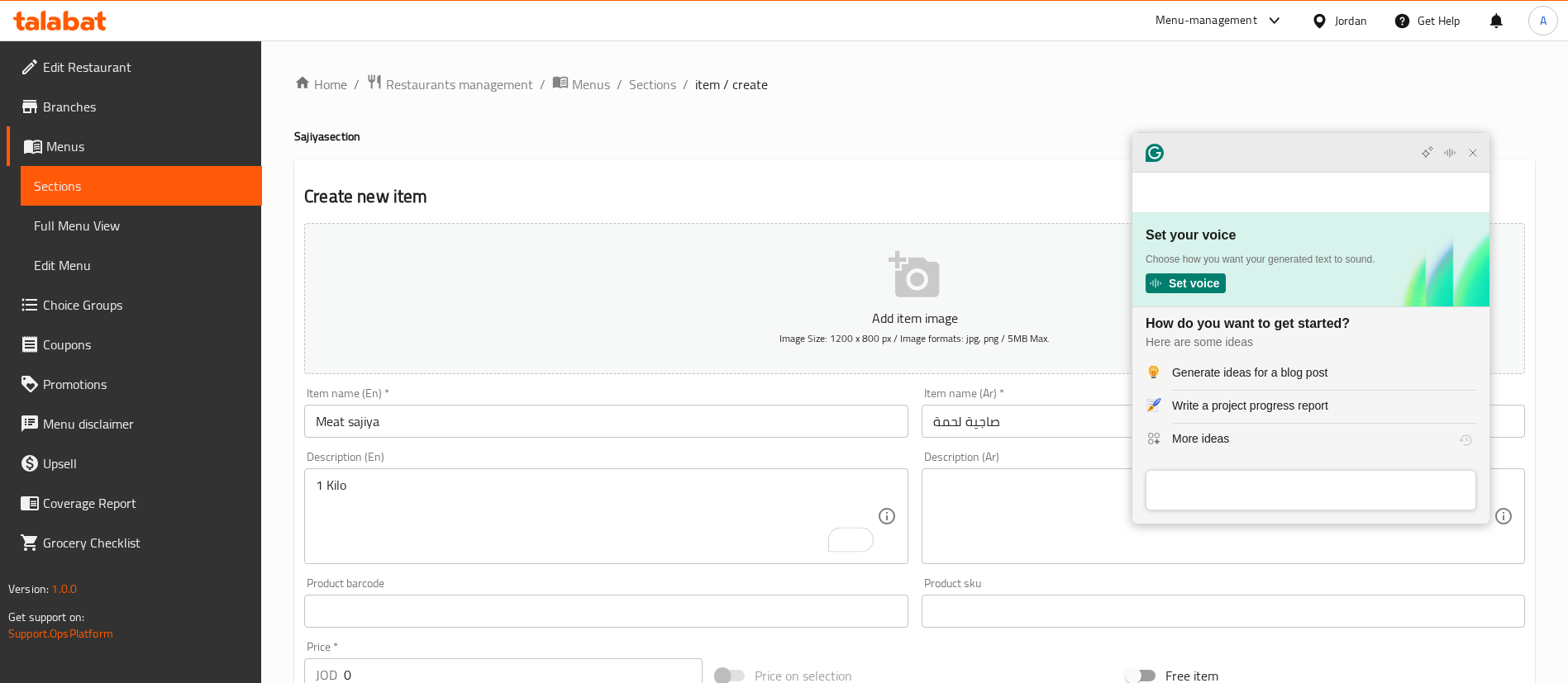
click at [1467, 159] on icon "Close Grammarly Assistant" at bounding box center [1473, 152] width 13 height 13
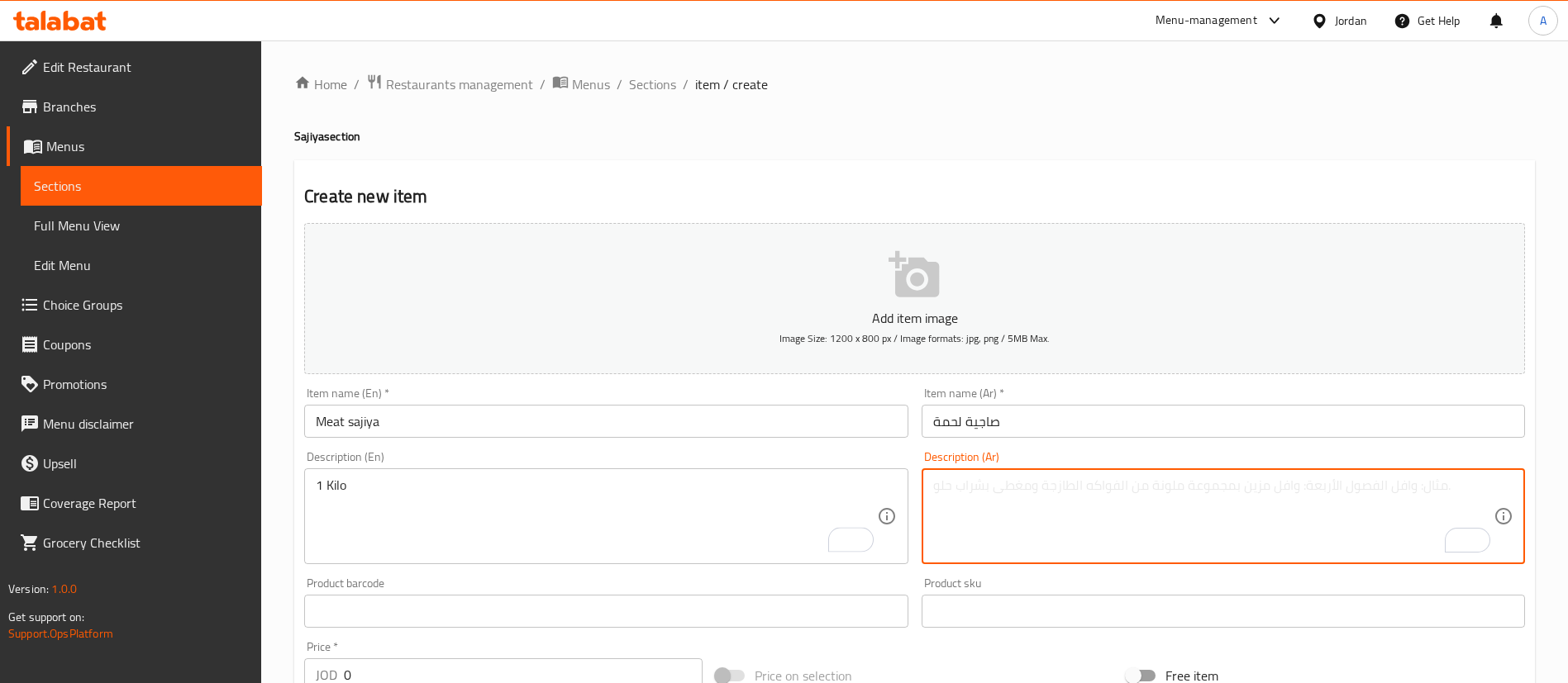
click at [1117, 536] on textarea "To enrich screen reader interactions, please activate Accessibility in Grammarl…" at bounding box center [1213, 517] width 561 height 78
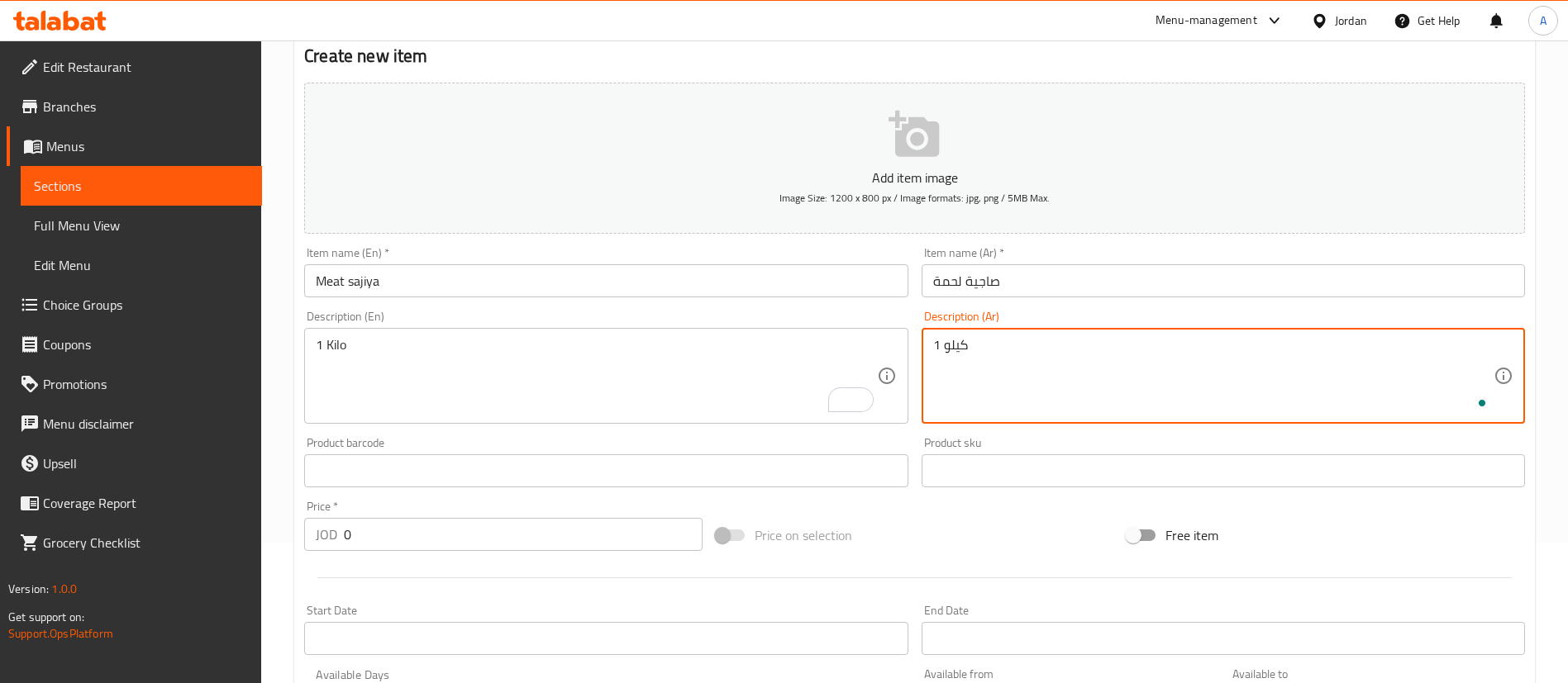
scroll to position [371, 0]
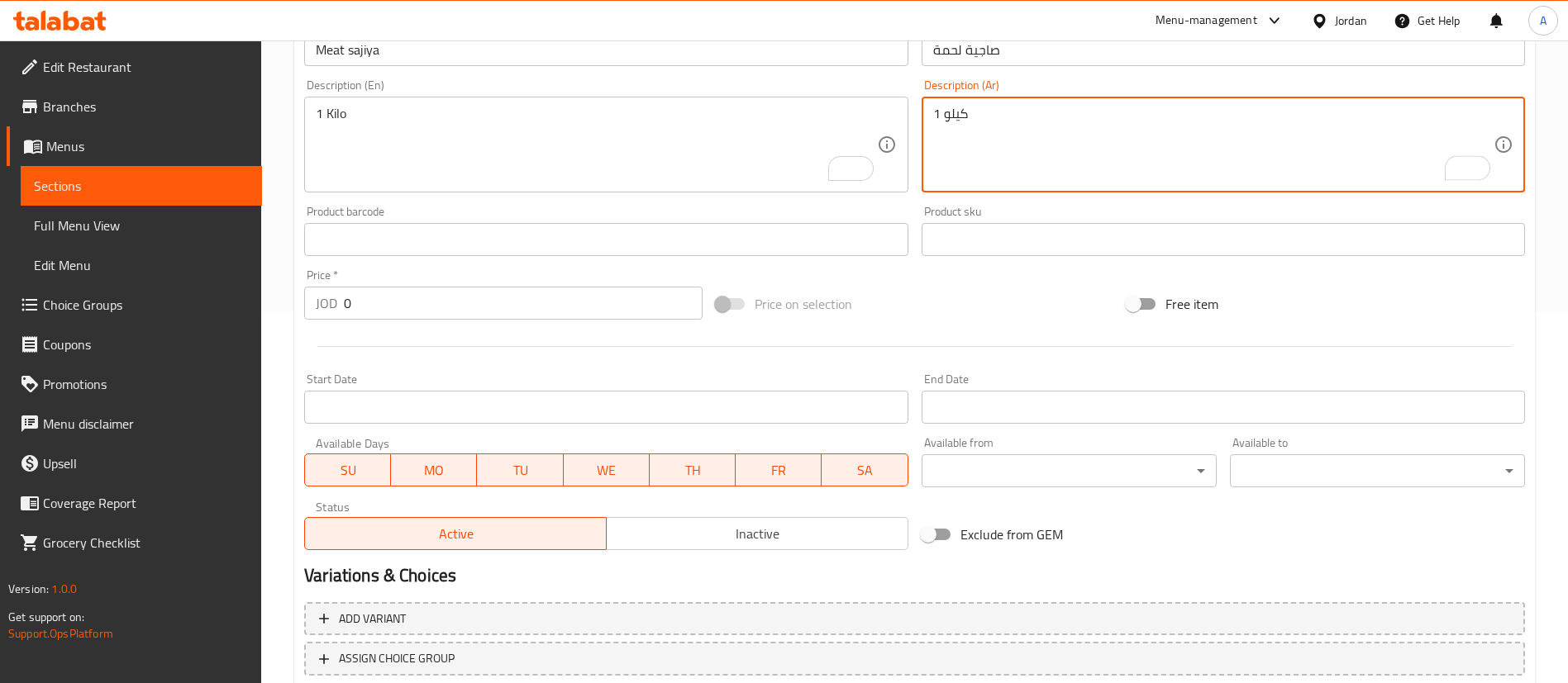
type textarea "1 كيلو"
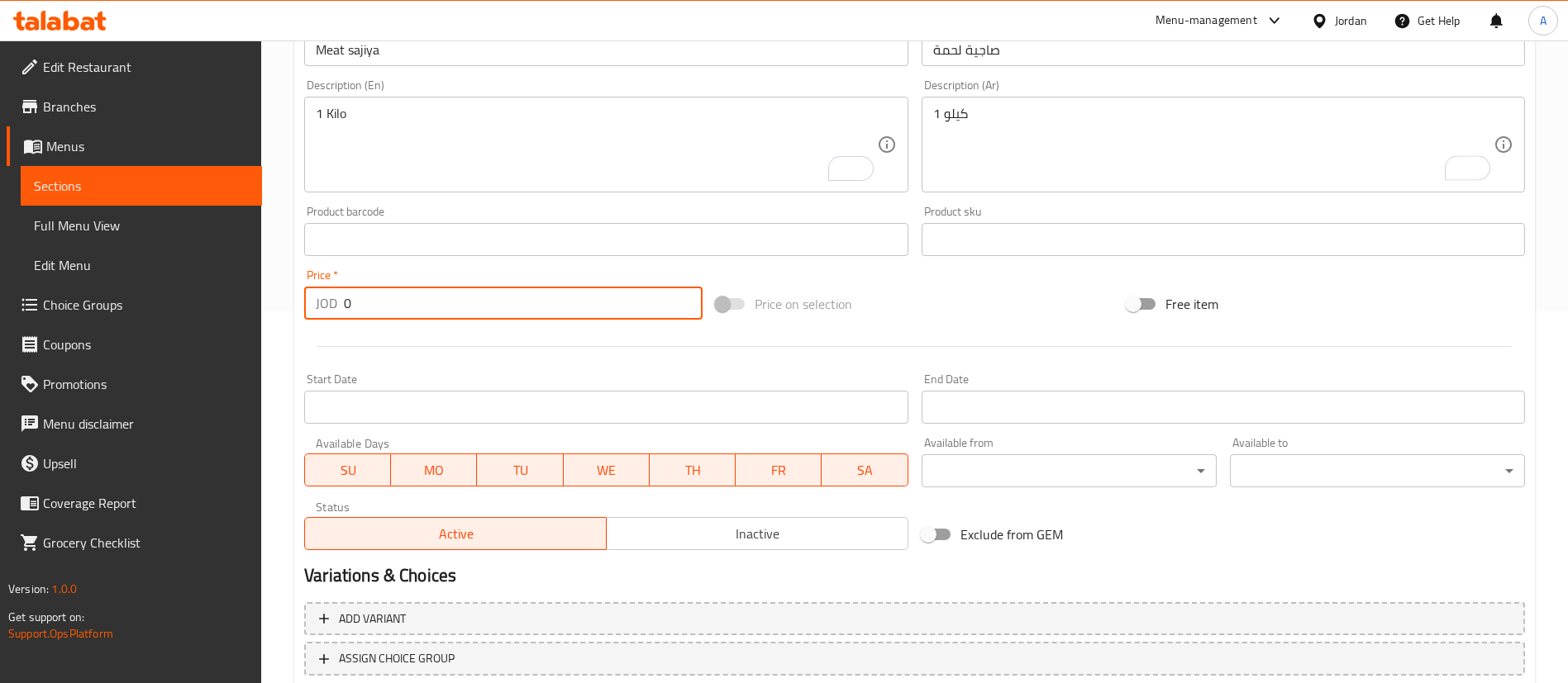
click at [389, 313] on input "0" at bounding box center [523, 304] width 358 height 33
drag, startPoint x: 389, startPoint y: 312, endPoint x: 223, endPoint y: 318, distance: 166.1
click at [270, 314] on div "Home / Restaurants management / Menus / Sections / item / create Sajiya section…" at bounding box center [915, 232] width 1307 height 1127
type input "6"
type input "16"
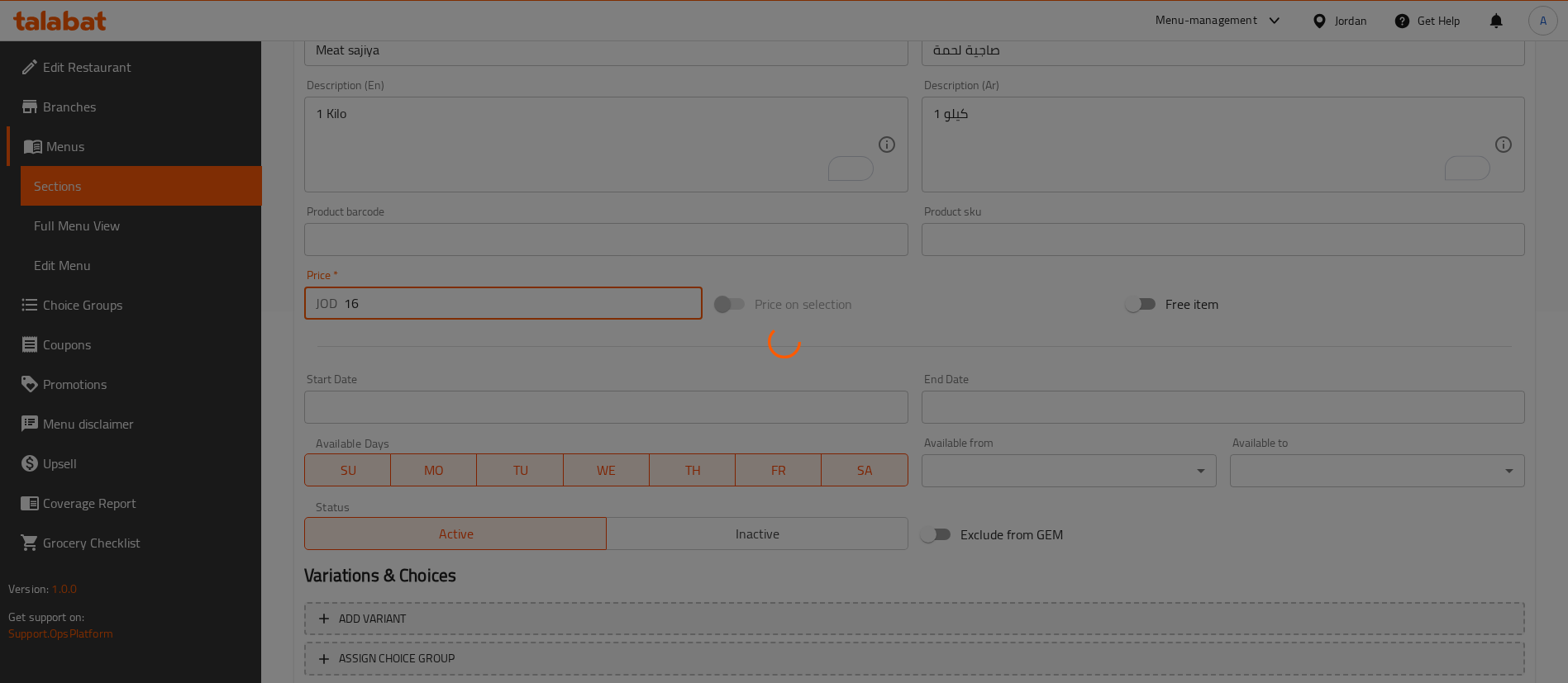
type input "0"
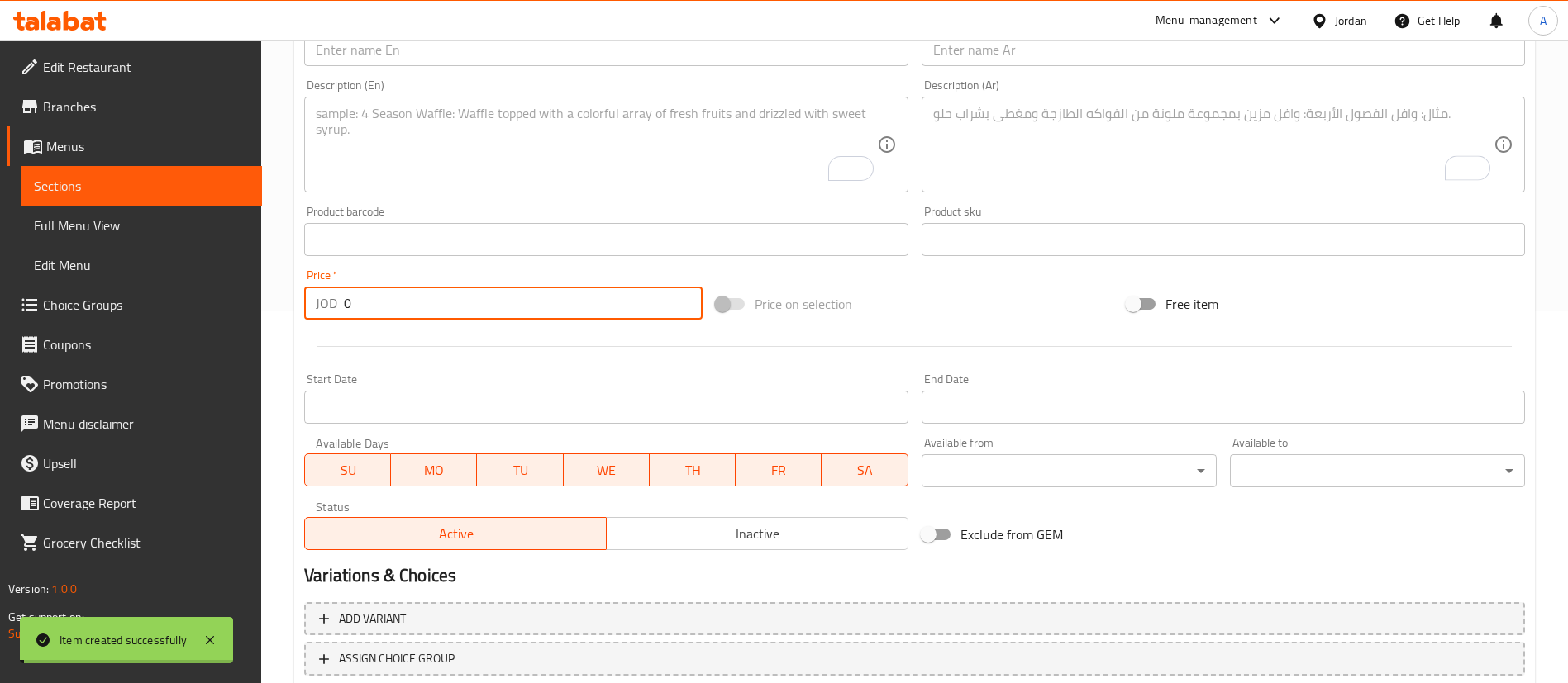
scroll to position [0, 0]
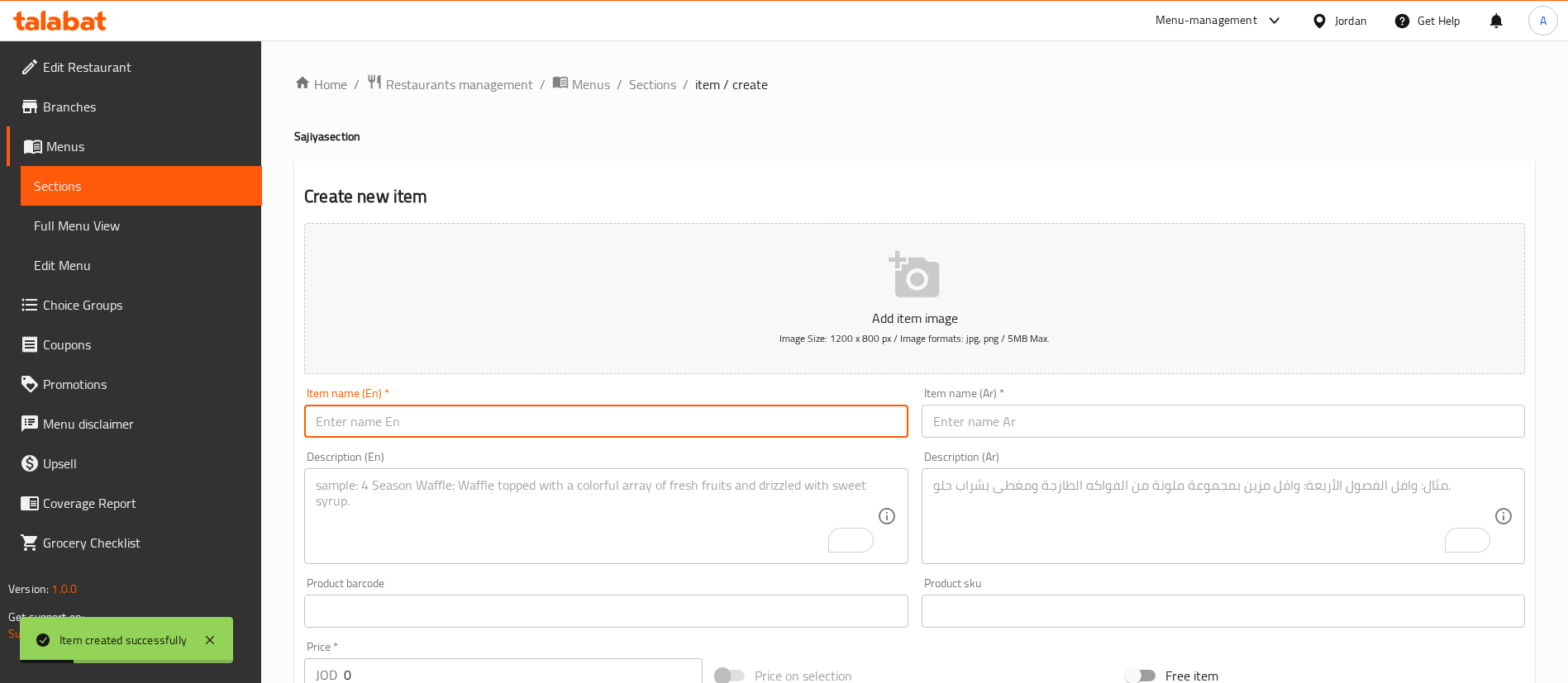
click at [786, 424] on input "text" at bounding box center [605, 422] width 603 height 33
click at [1022, 431] on input "text" at bounding box center [1223, 422] width 603 height 33
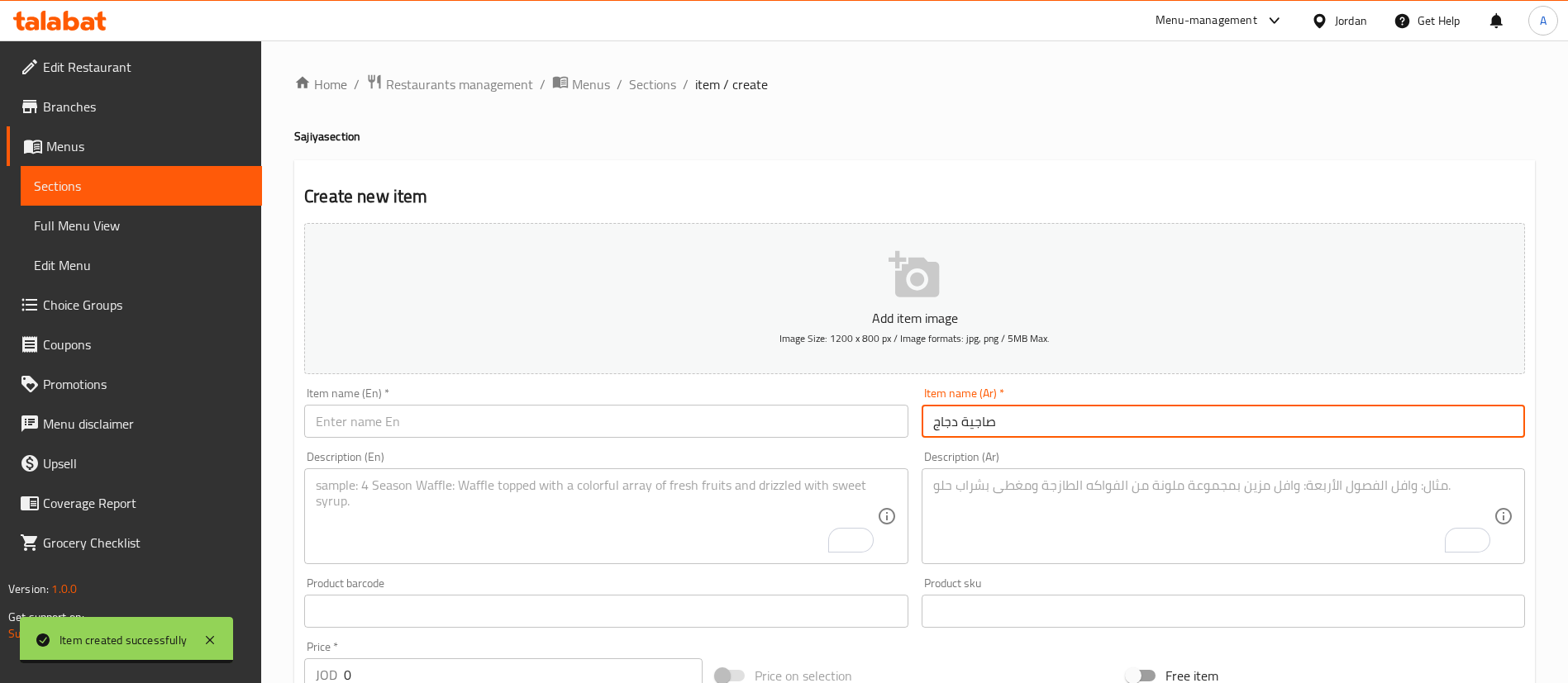
drag, startPoint x: 1022, startPoint y: 431, endPoint x: 946, endPoint y: 430, distance: 76.0
click at [962, 433] on input "صاجية دجاج" at bounding box center [1223, 422] width 603 height 33
click at [945, 429] on input "صاجية دجاج" at bounding box center [1223, 422] width 603 height 33
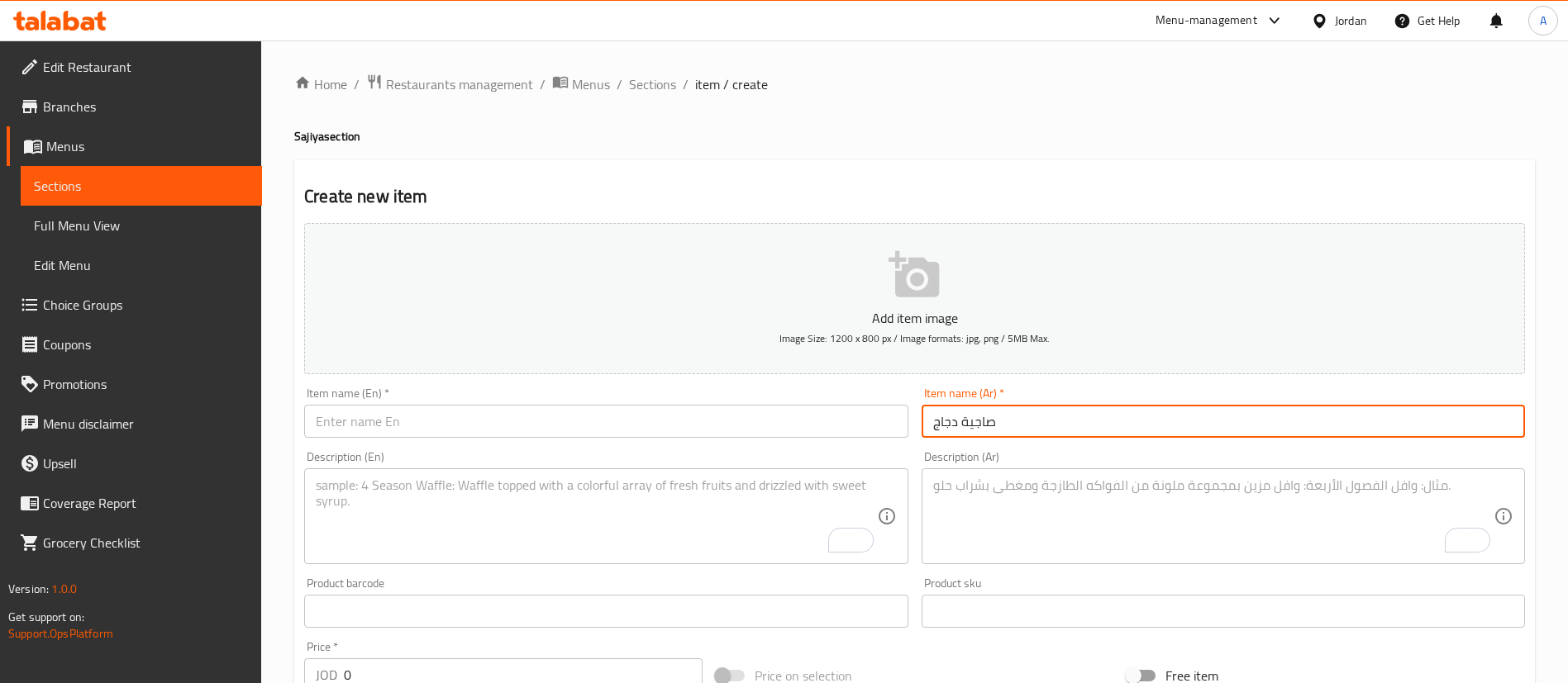
type input "صاجية دجاج"
click at [616, 430] on input "text" at bounding box center [605, 422] width 603 height 33
paste input "Chicken sajiya"
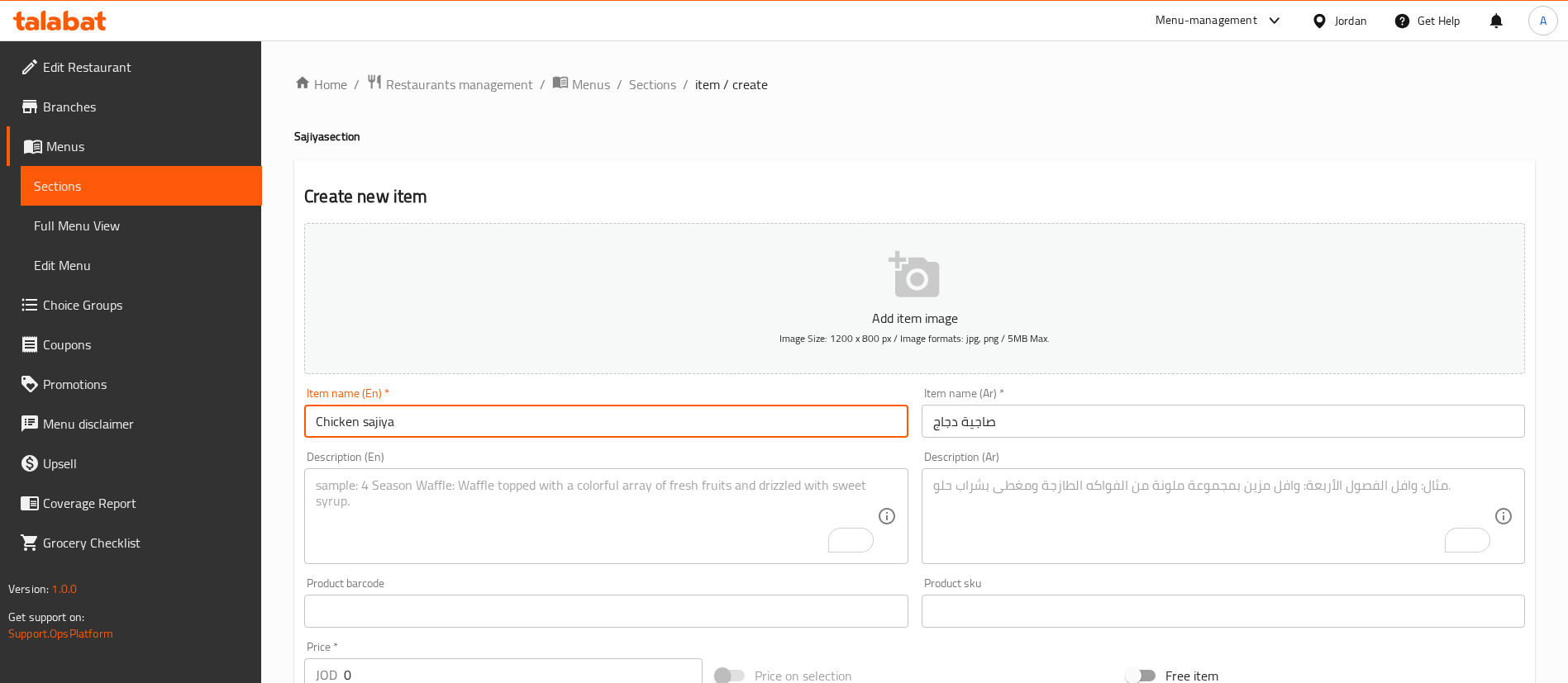
type input "Chicken sajiya"
drag, startPoint x: 559, startPoint y: 518, endPoint x: 551, endPoint y: 511, distance: 10.6
click at [557, 517] on textarea "To enrich screen reader interactions, please activate Accessibility in Grammarl…" at bounding box center [596, 517] width 561 height 78
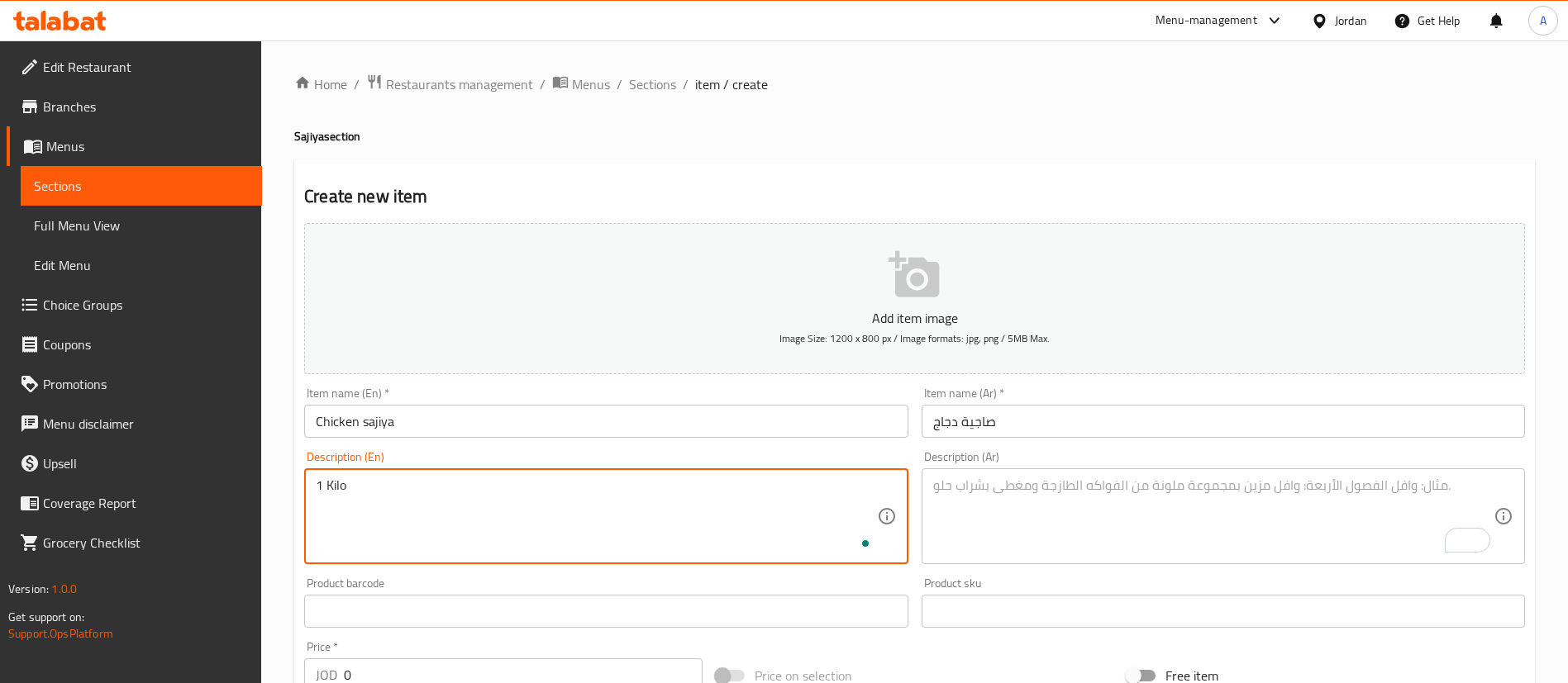
type textarea "1 Kilo"
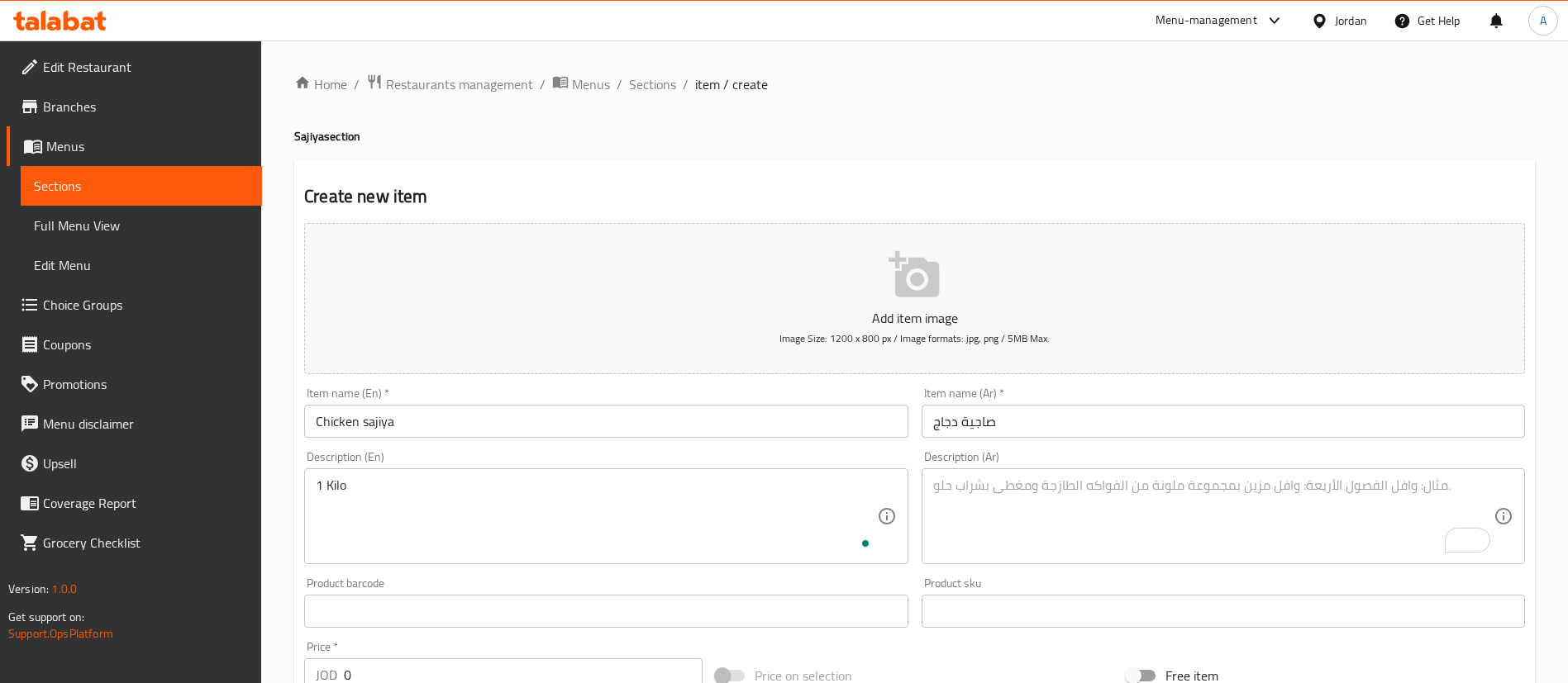
click button "Rewrite with Grammarly" at bounding box center [1457, 540] width 21 height 22
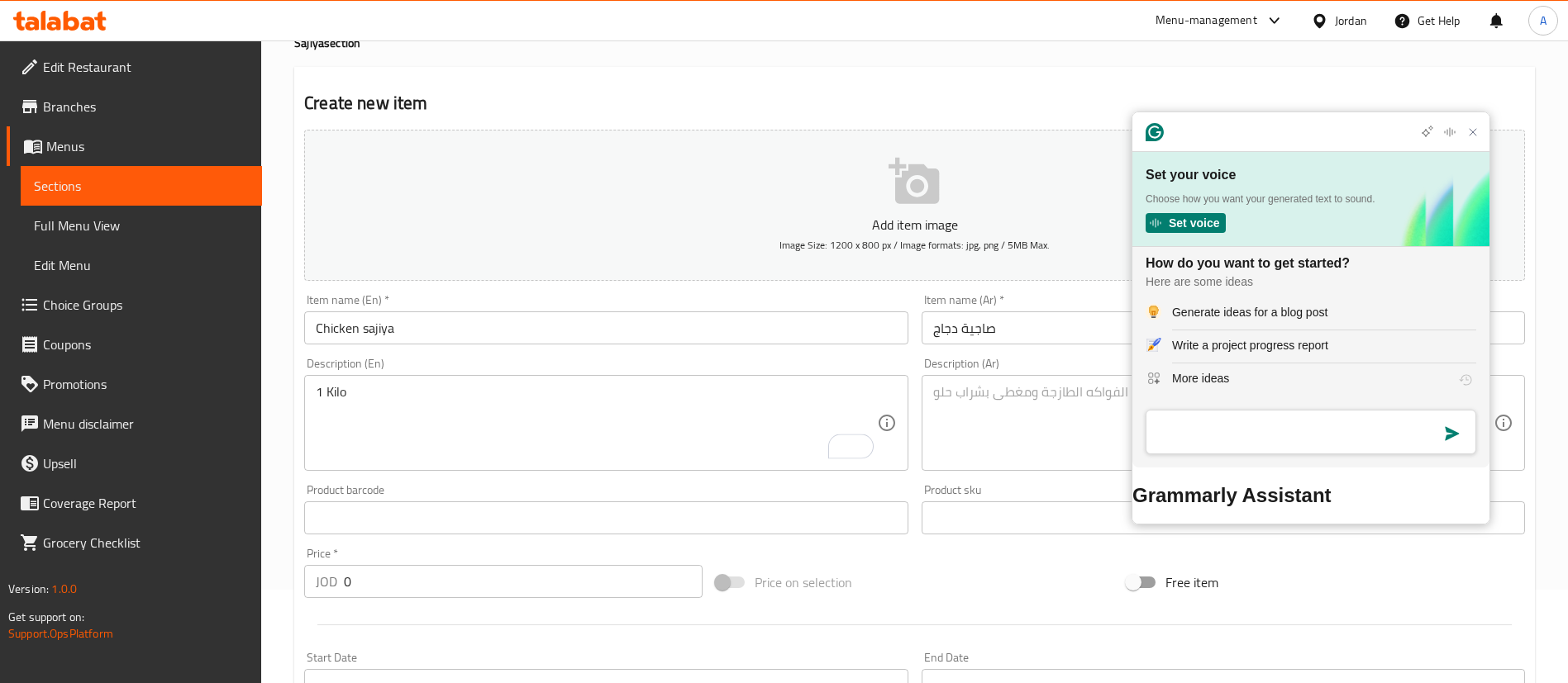
scroll to position [124, 0]
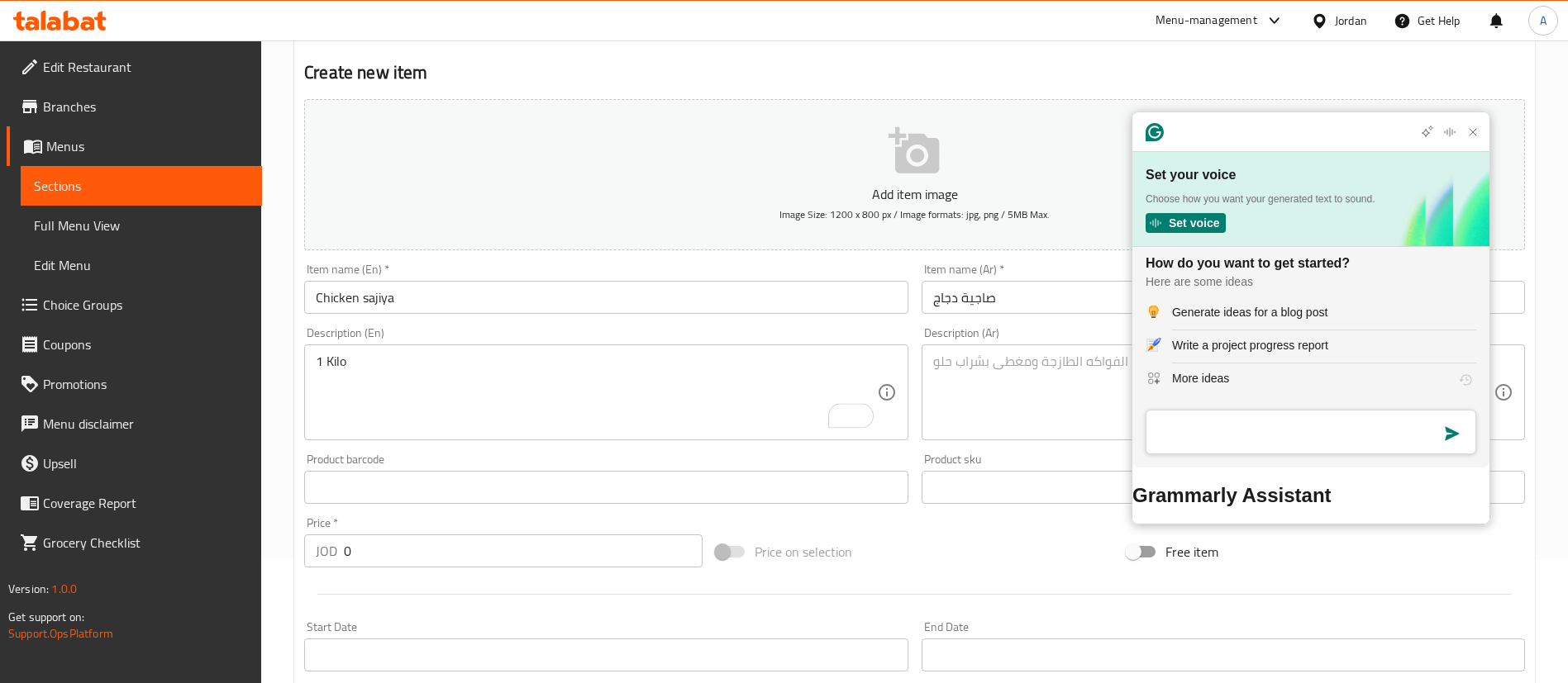
drag, startPoint x: 398, startPoint y: 562, endPoint x: 261, endPoint y: 572, distance: 137.4
click at [267, 573] on div "Home / Restaurants management / Menus / Sections / item / create Sajiya section…" at bounding box center [915, 480] width 1307 height 1127
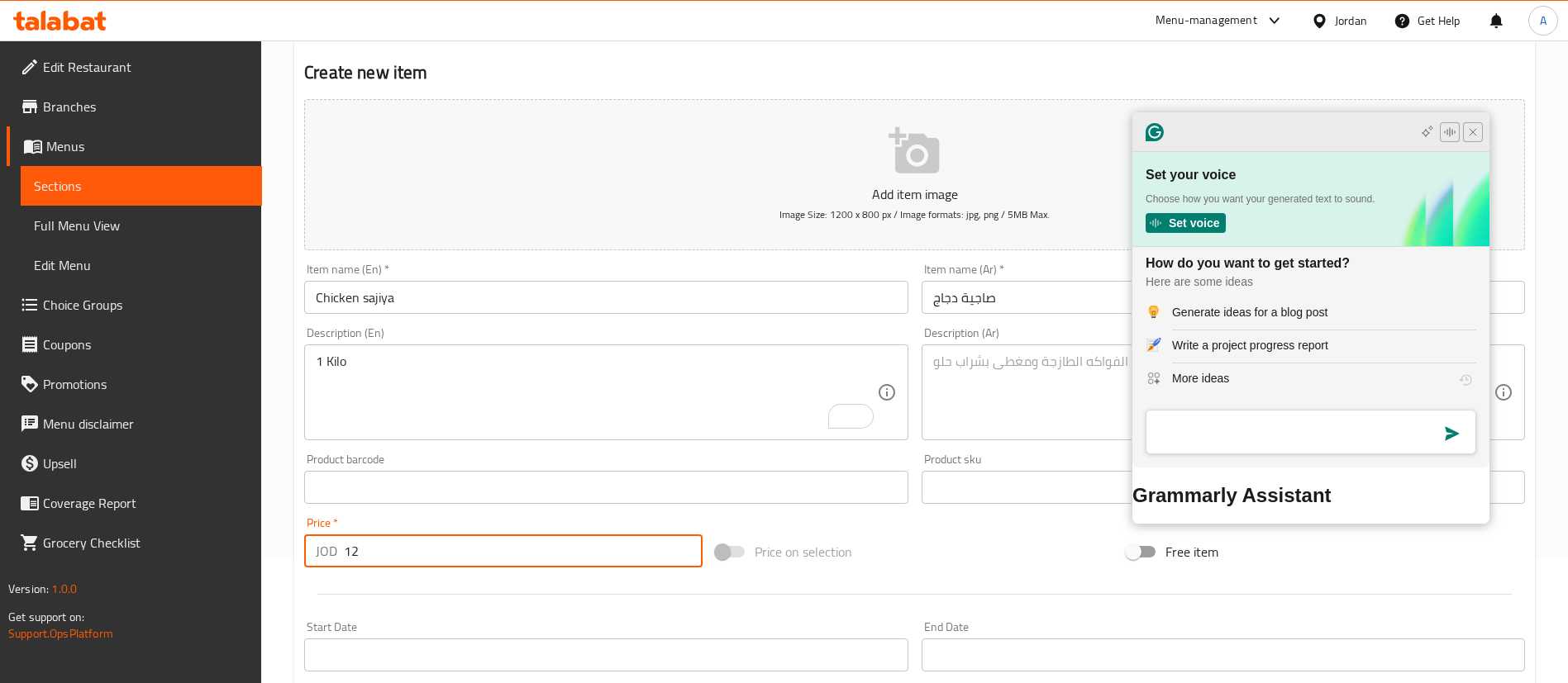
type input "12"
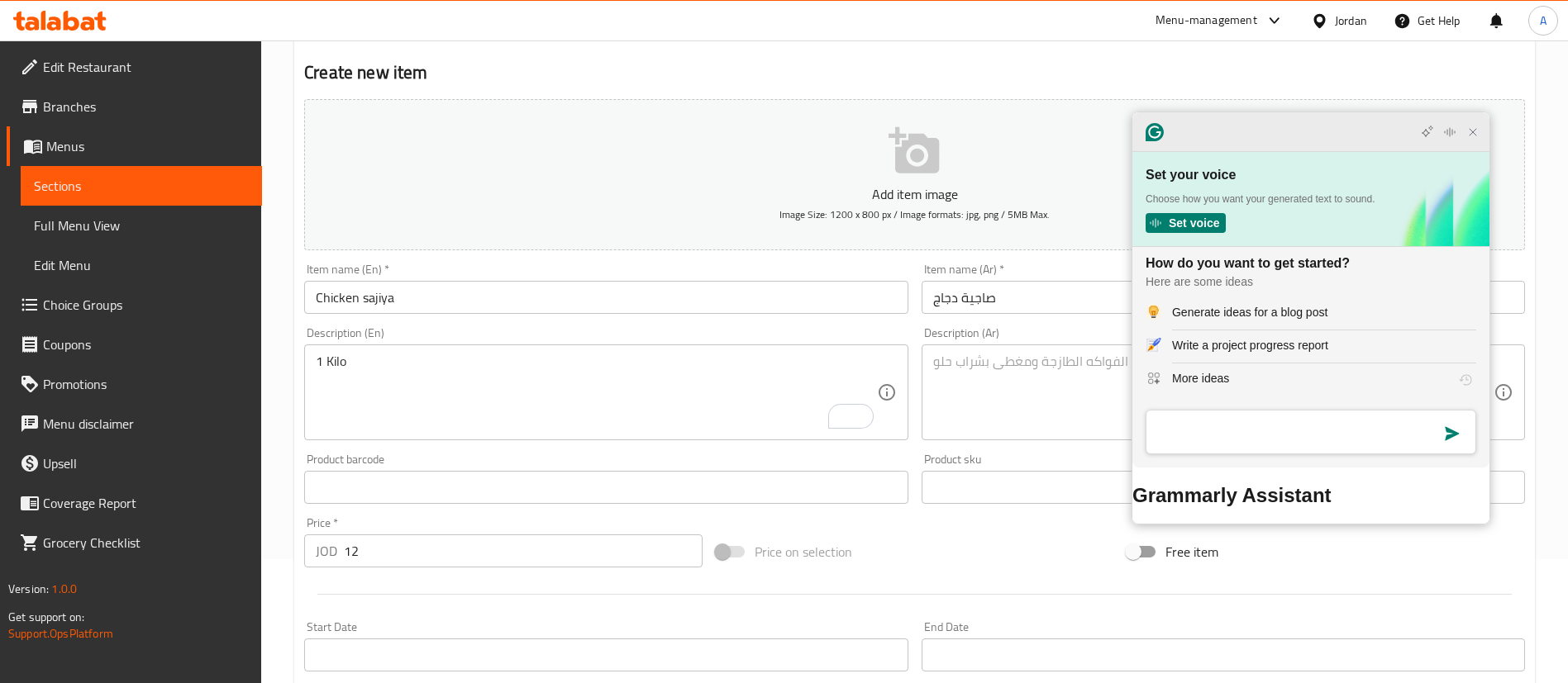
click at [1472, 139] on icon "Close Grammarly Assistant" at bounding box center [1473, 132] width 13 height 13
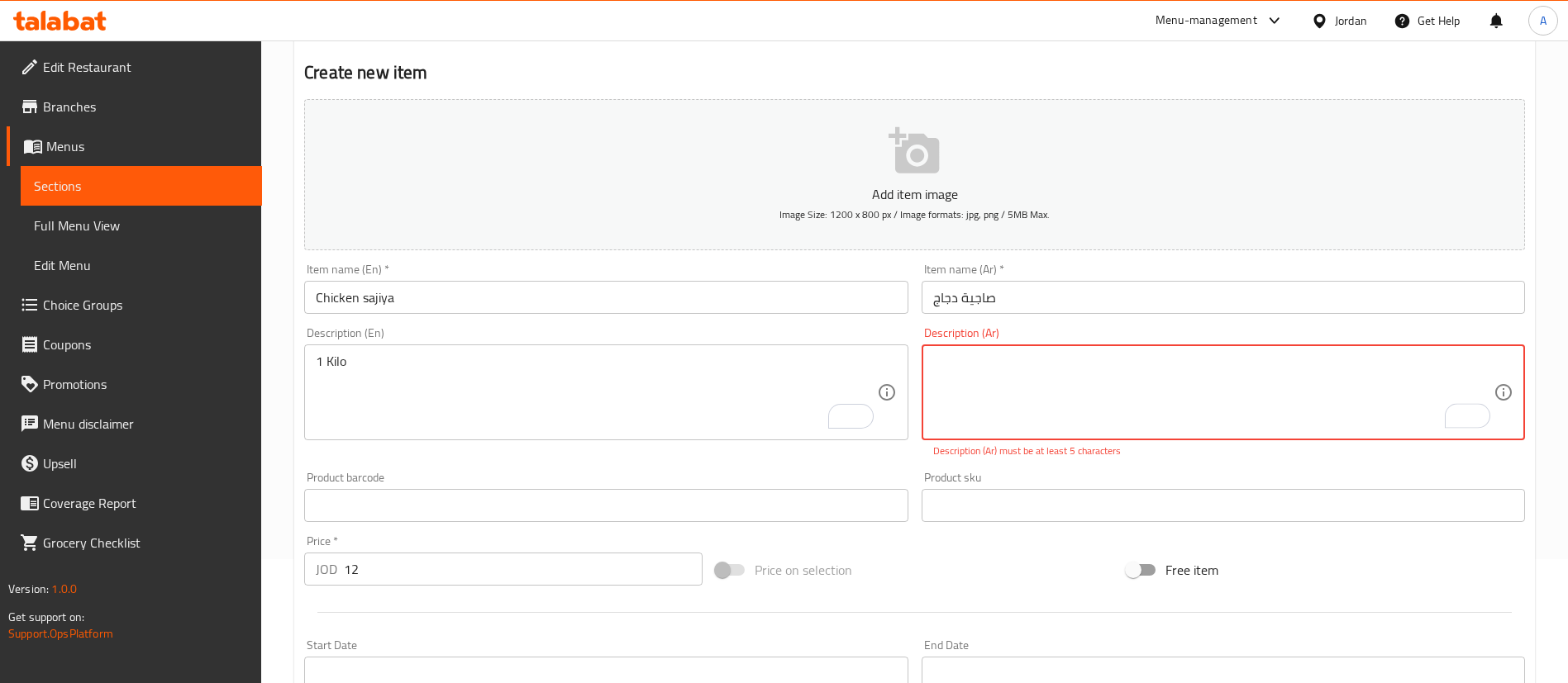
click at [995, 407] on textarea "To enrich screen reader interactions, please activate Accessibility in Grammarl…" at bounding box center [1213, 393] width 561 height 78
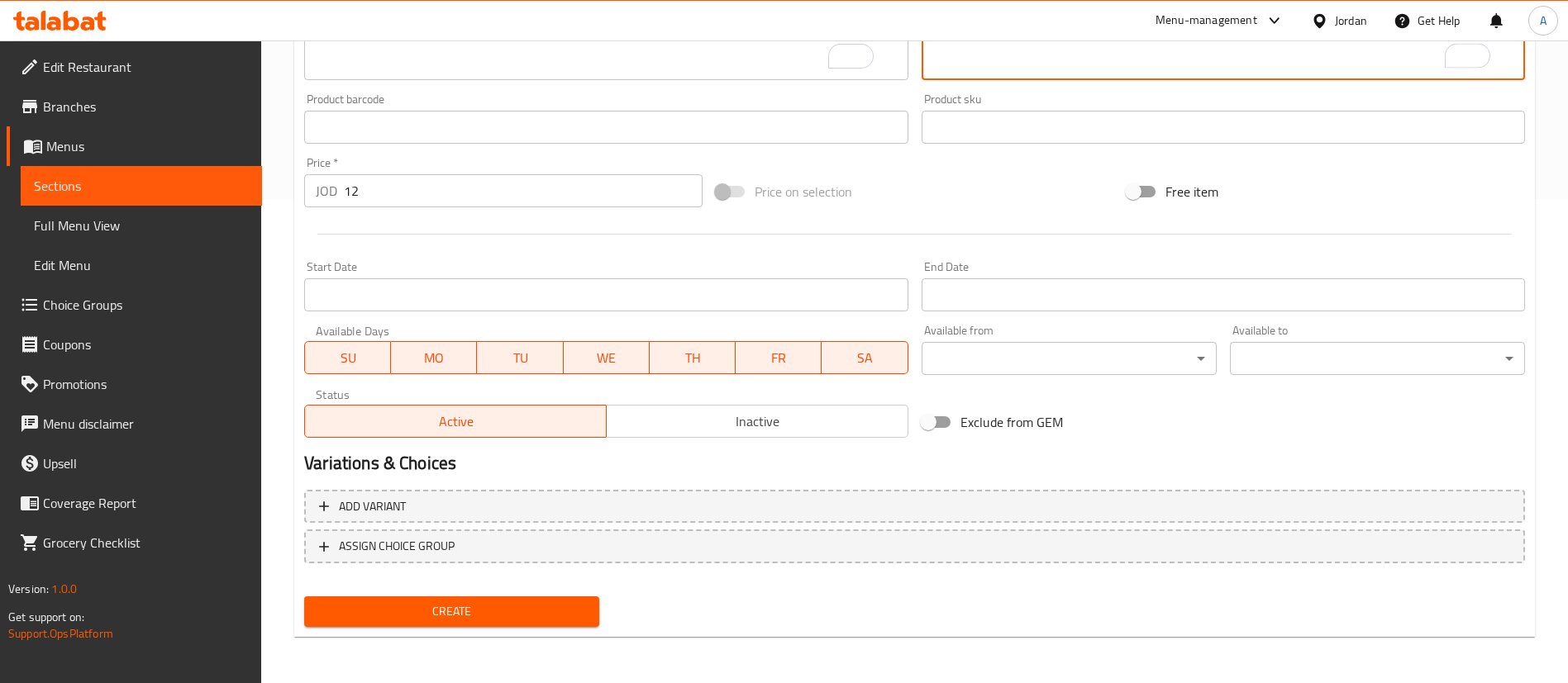
type textarea "1كيلو"
click at [410, 613] on span "Create" at bounding box center [452, 611] width 269 height 20
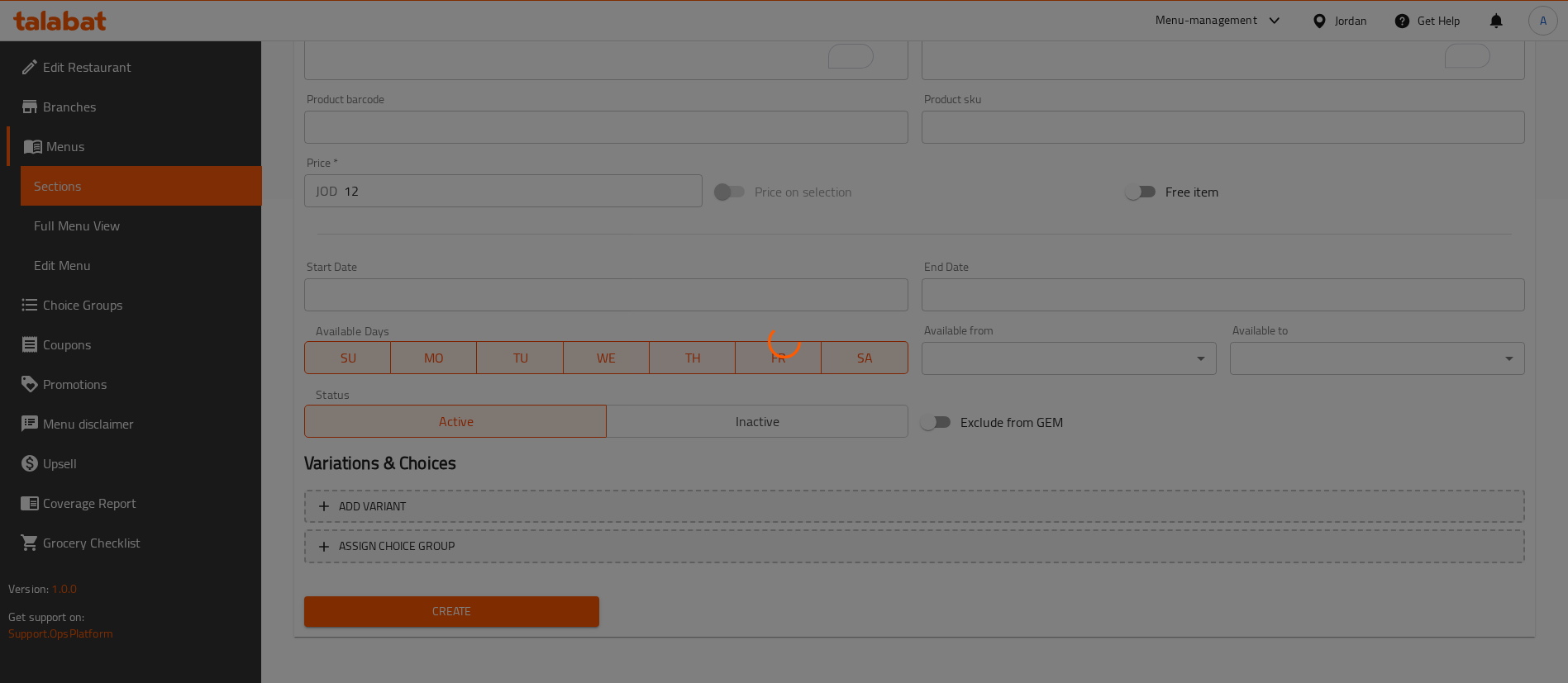
scroll to position [7, 0]
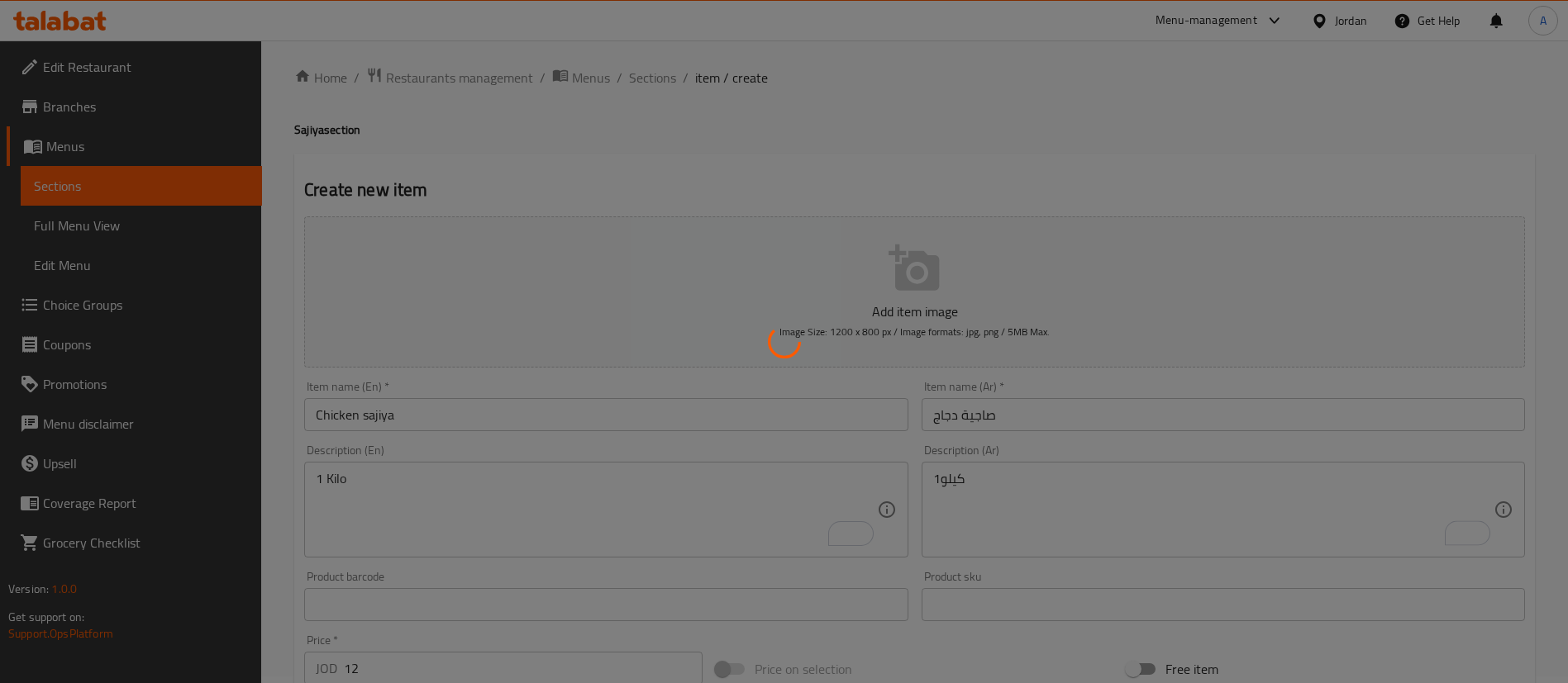
type input "0"
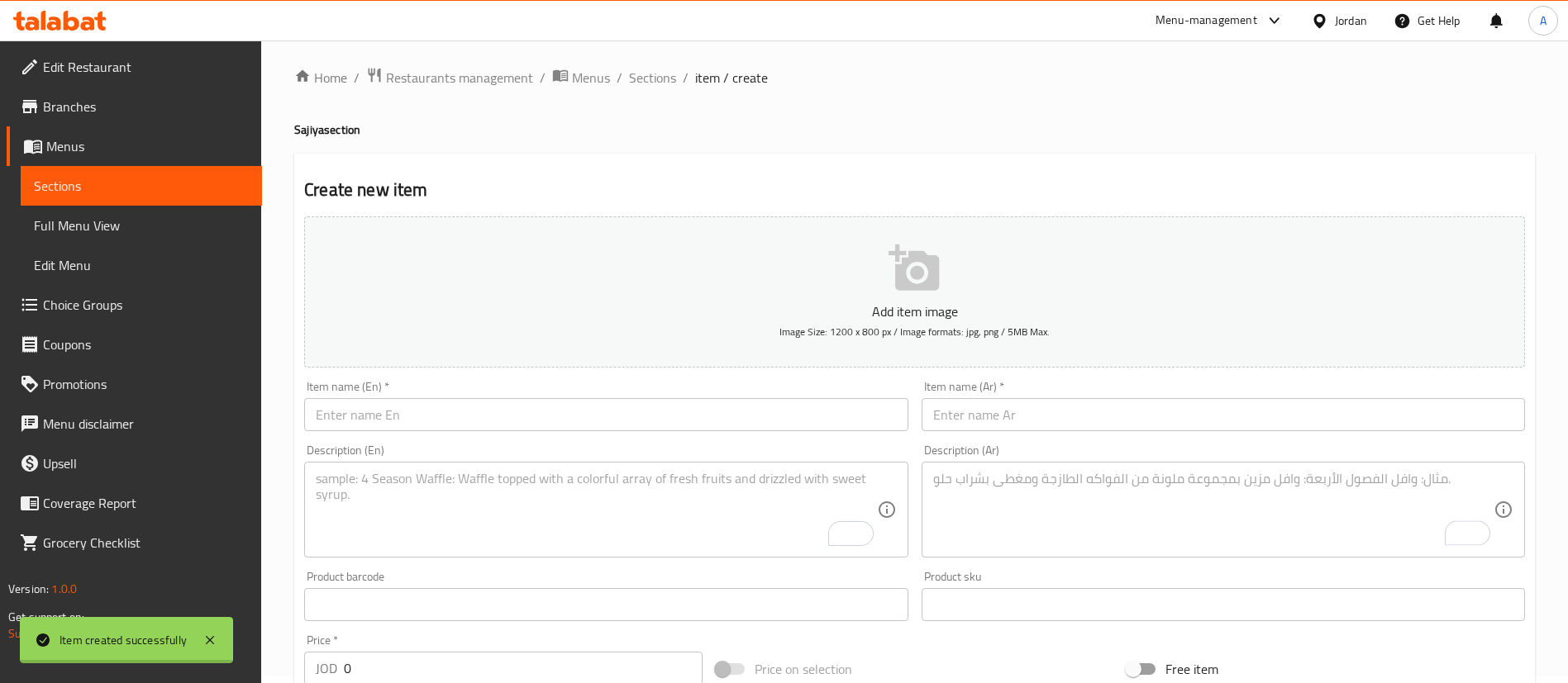
scroll to position [0, 0]
click at [636, 88] on span "Sections" at bounding box center [652, 84] width 48 height 20
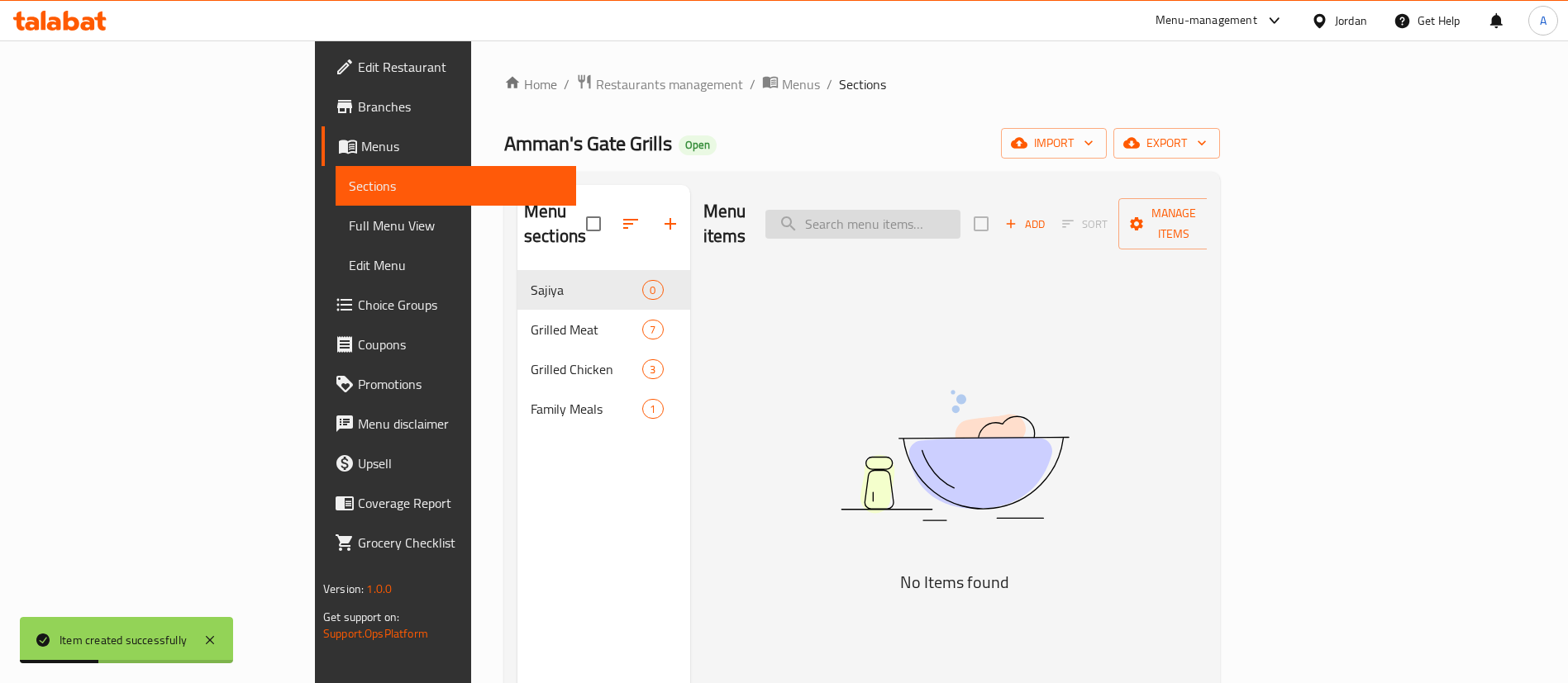
click at [1007, 229] on div "Menu items Add Sort Manage items" at bounding box center [955, 224] width 504 height 78
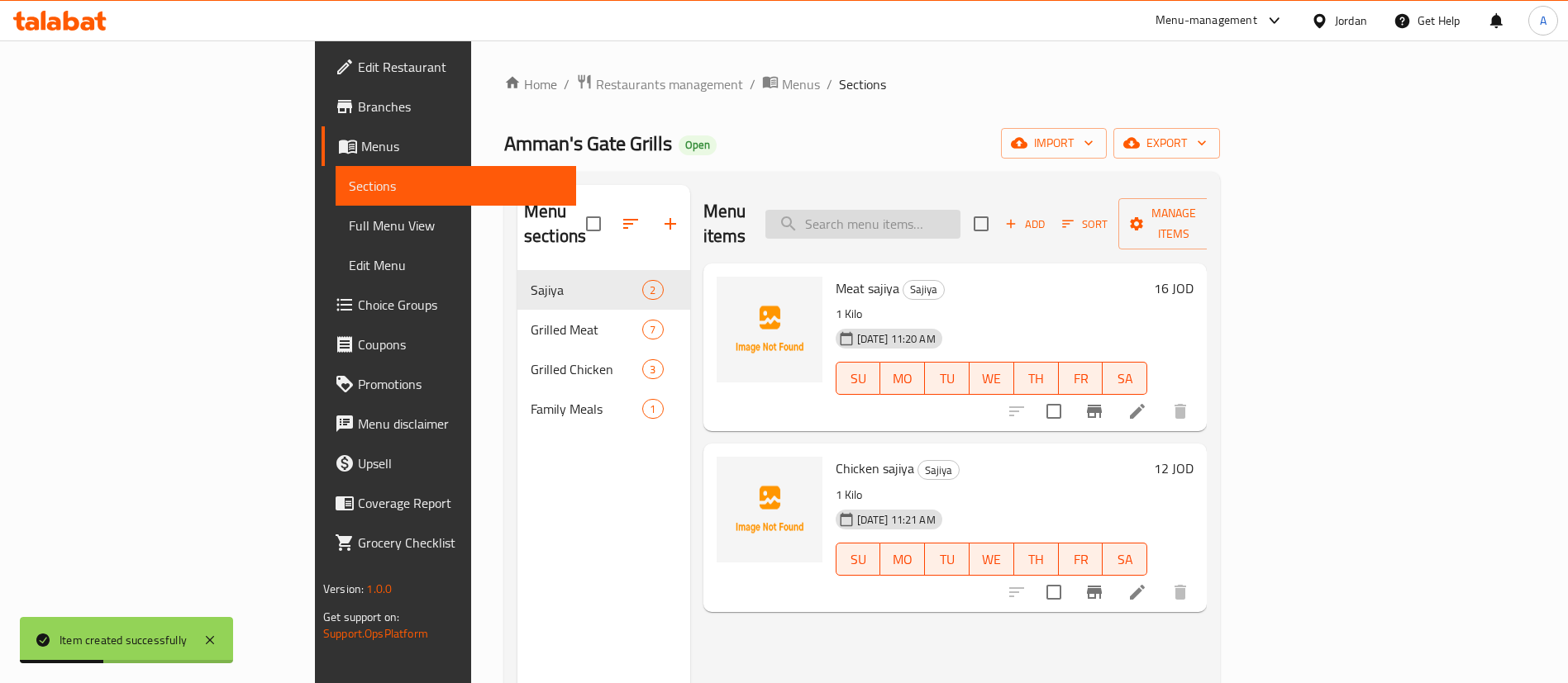
click at [961, 217] on input "search" at bounding box center [863, 224] width 195 height 29
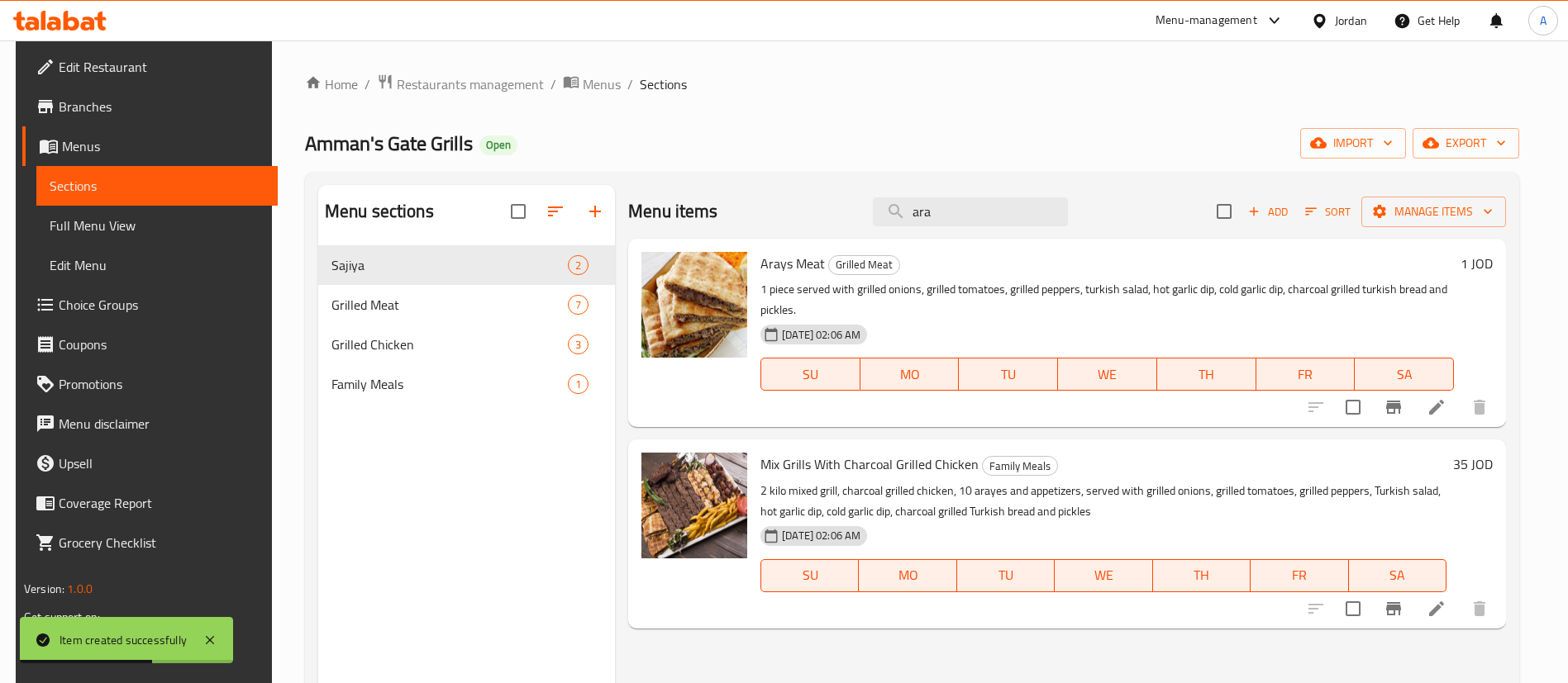
type input "ara"
click at [844, 222] on div "Menu items ara Add Sort Manage items" at bounding box center [1067, 211] width 878 height 54
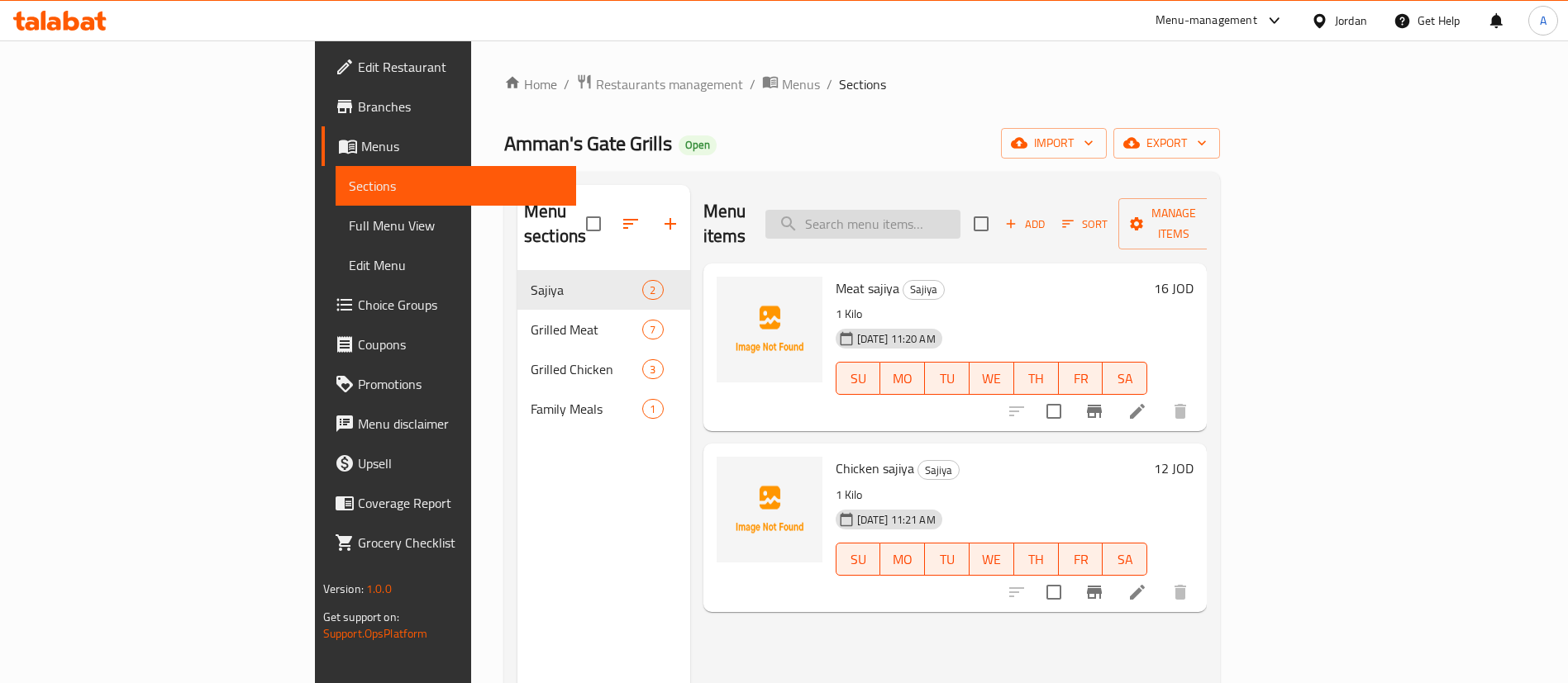
click at [961, 209] on input "search" at bounding box center [863, 224] width 195 height 29
type input "s"
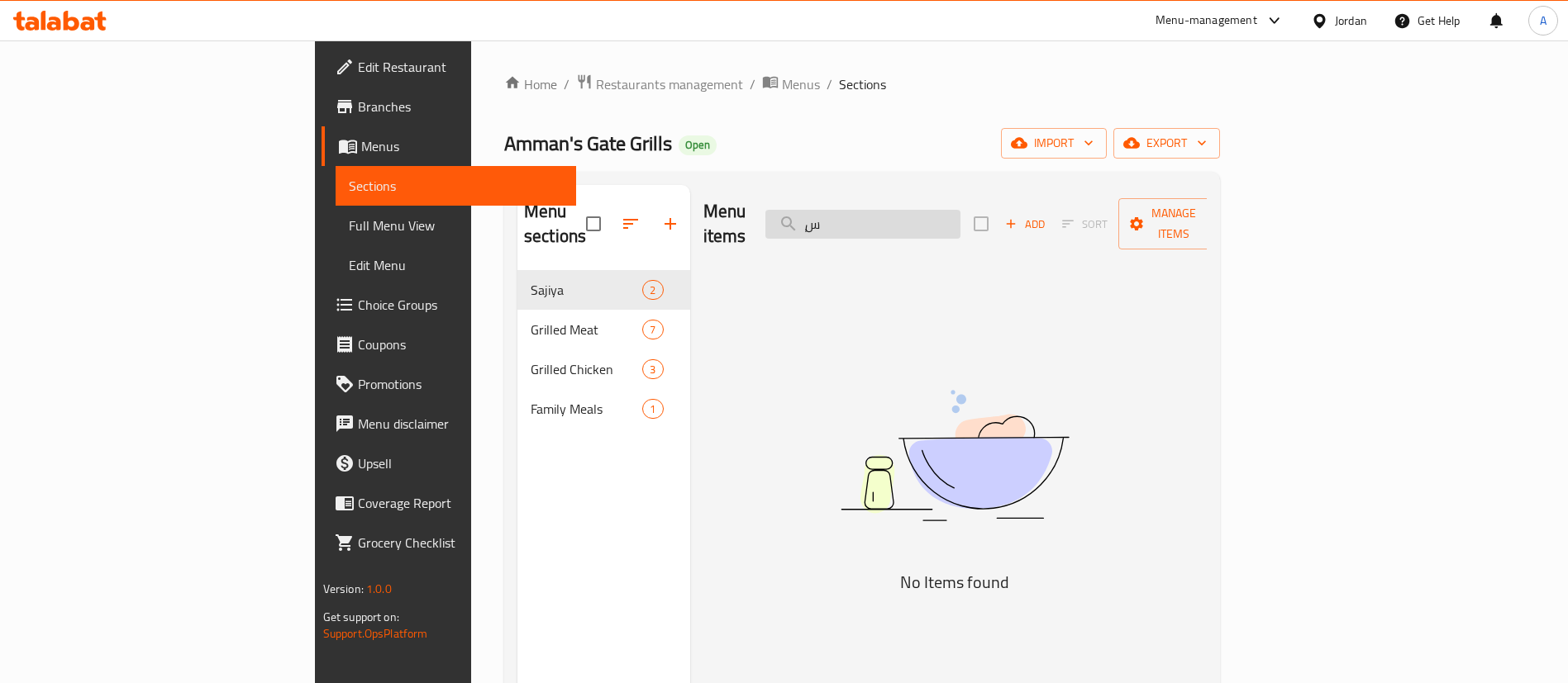
type input "ٍ"
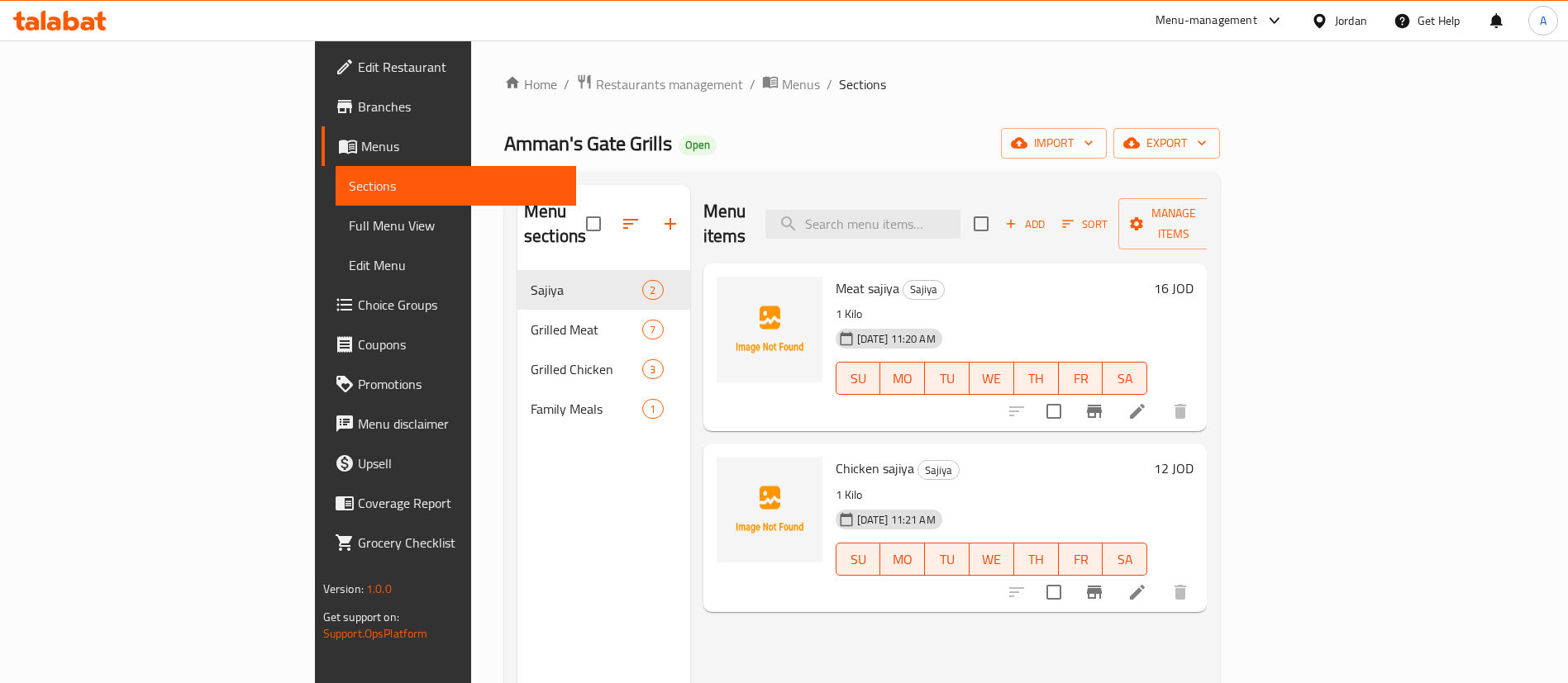
click at [651, 204] on button "button" at bounding box center [670, 224] width 40 height 40
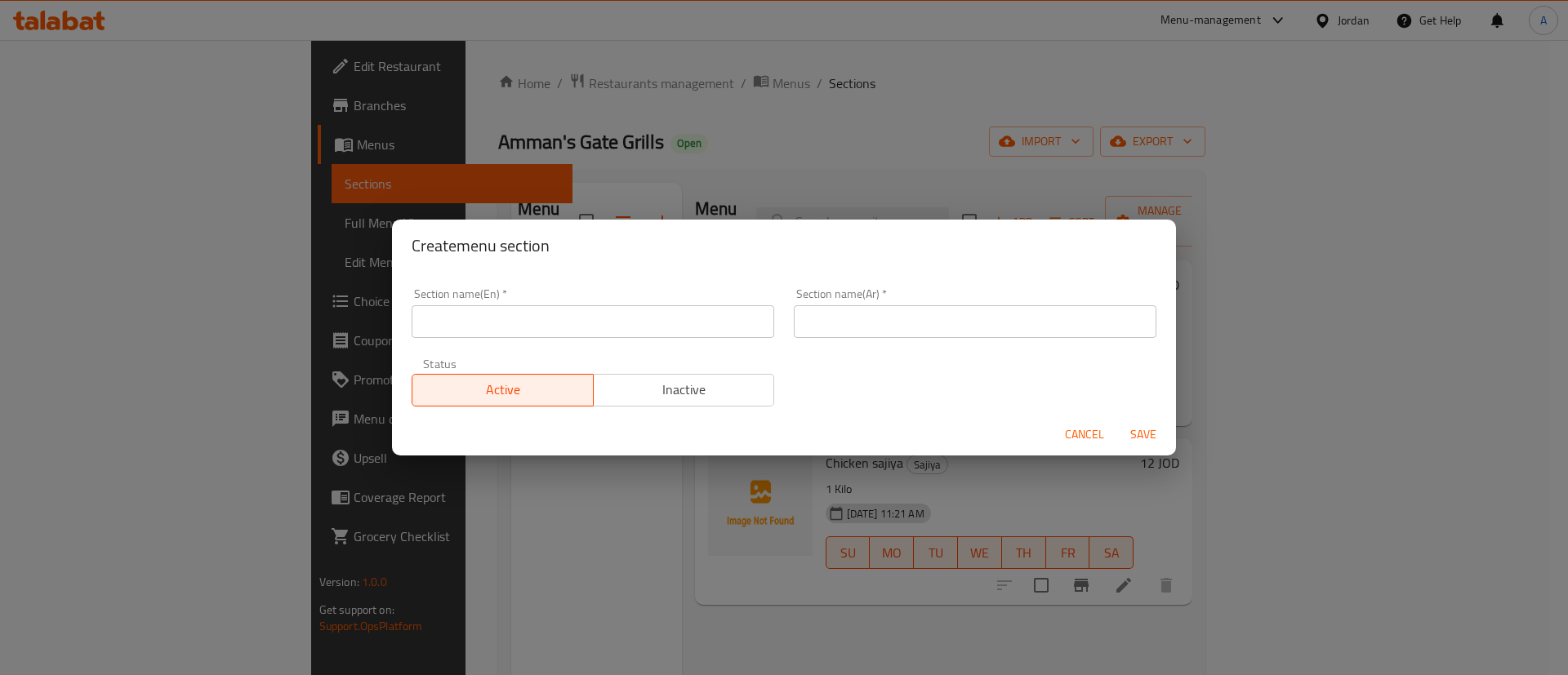
click at [530, 325] on input "text" at bounding box center [592, 322] width 363 height 33
type input "Sandwiches"
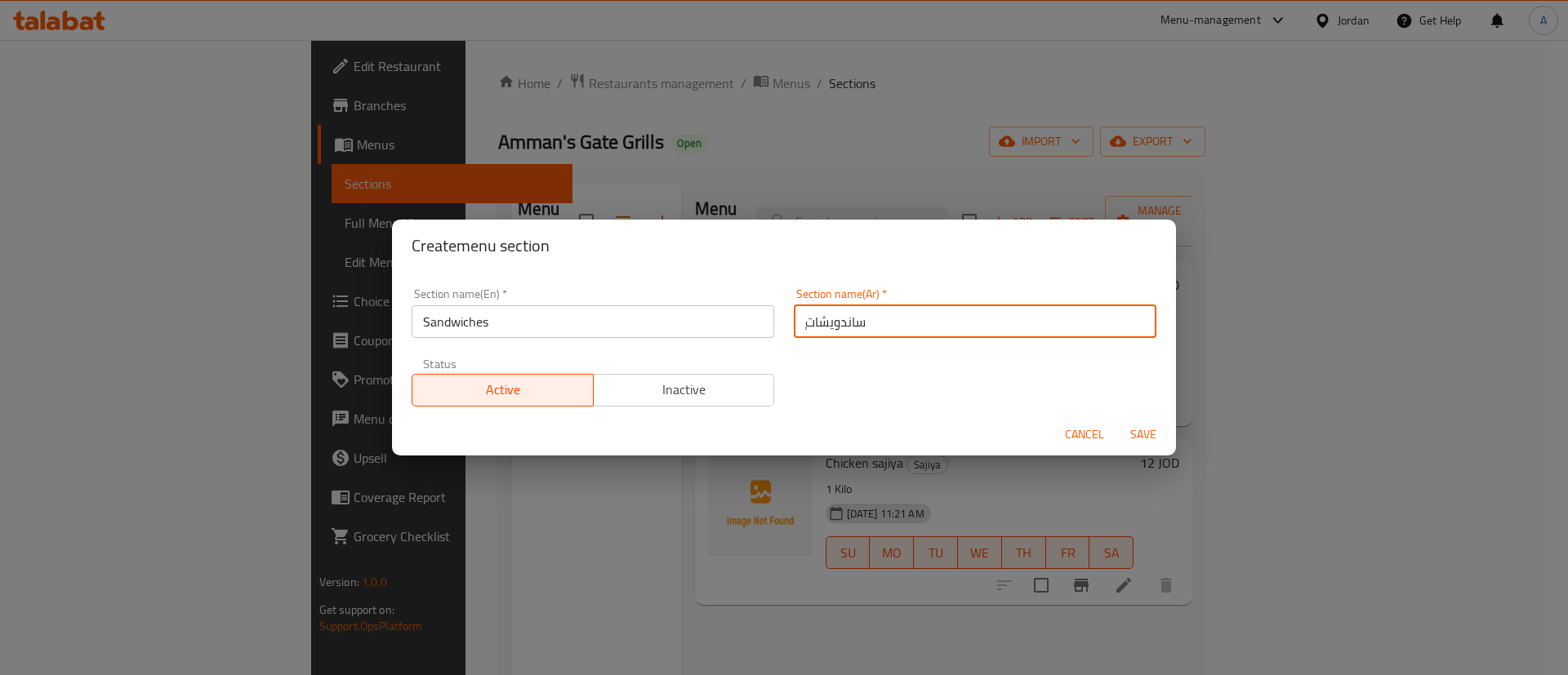
type input "ٍساندويشات"
click at [1117, 420] on button "Save" at bounding box center [1143, 435] width 52 height 30
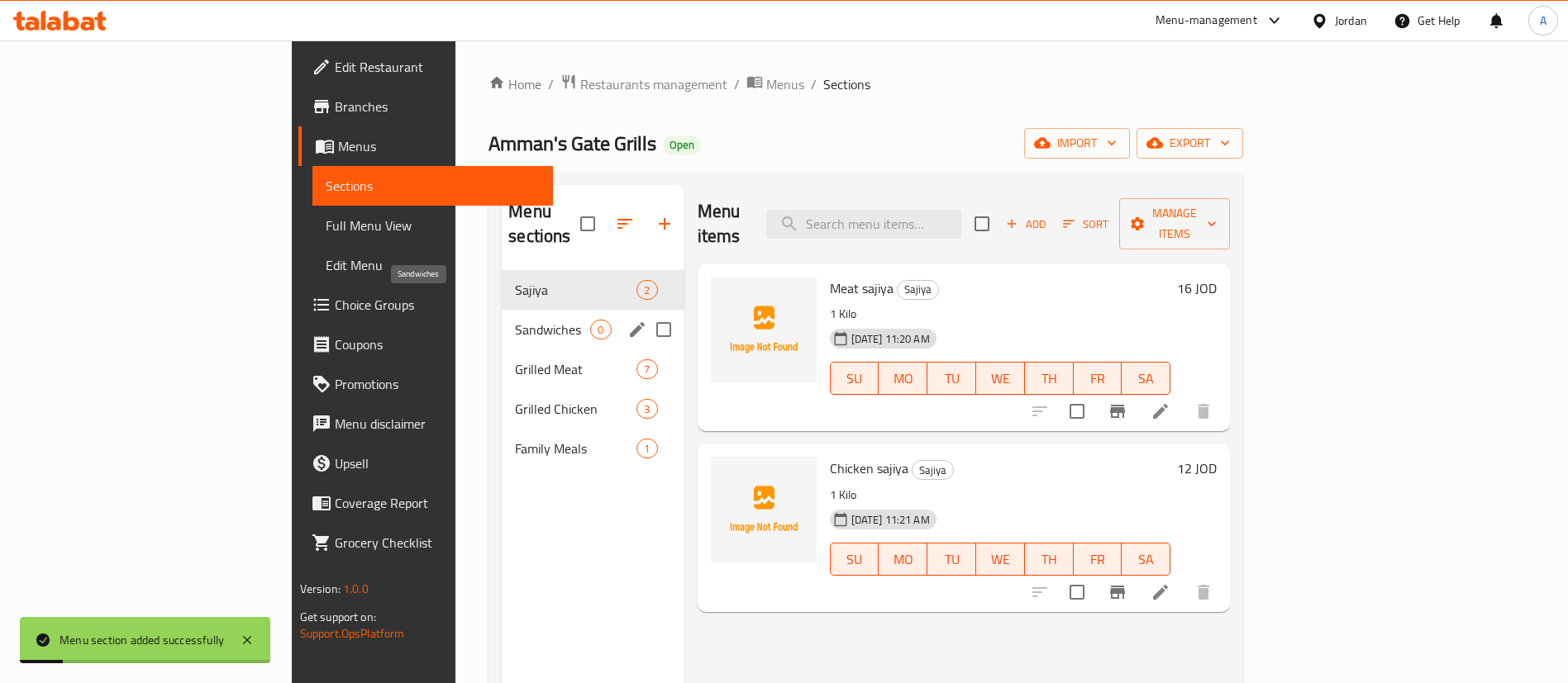
click at [515, 319] on span "Sandwiches" at bounding box center [552, 329] width 75 height 20
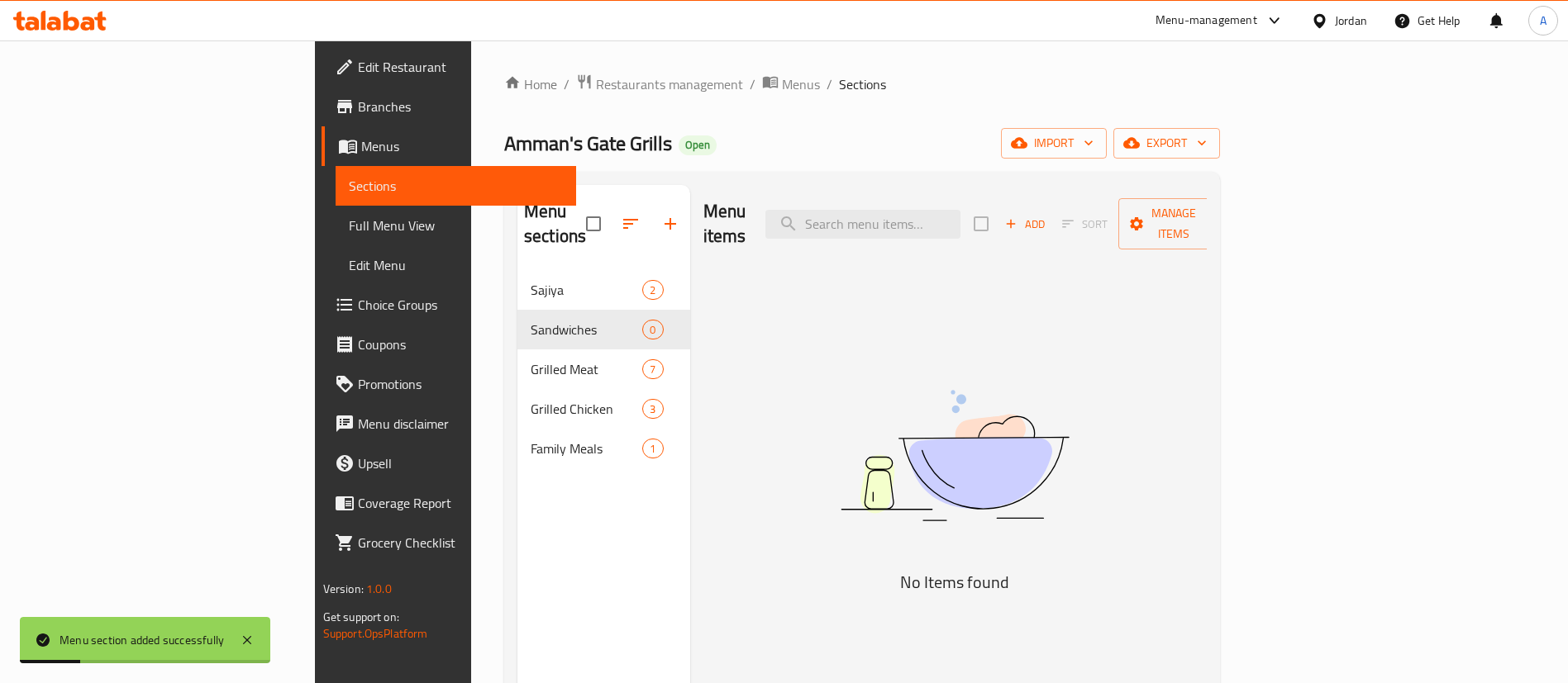
click at [1048, 215] on span "Add" at bounding box center [1025, 224] width 45 height 19
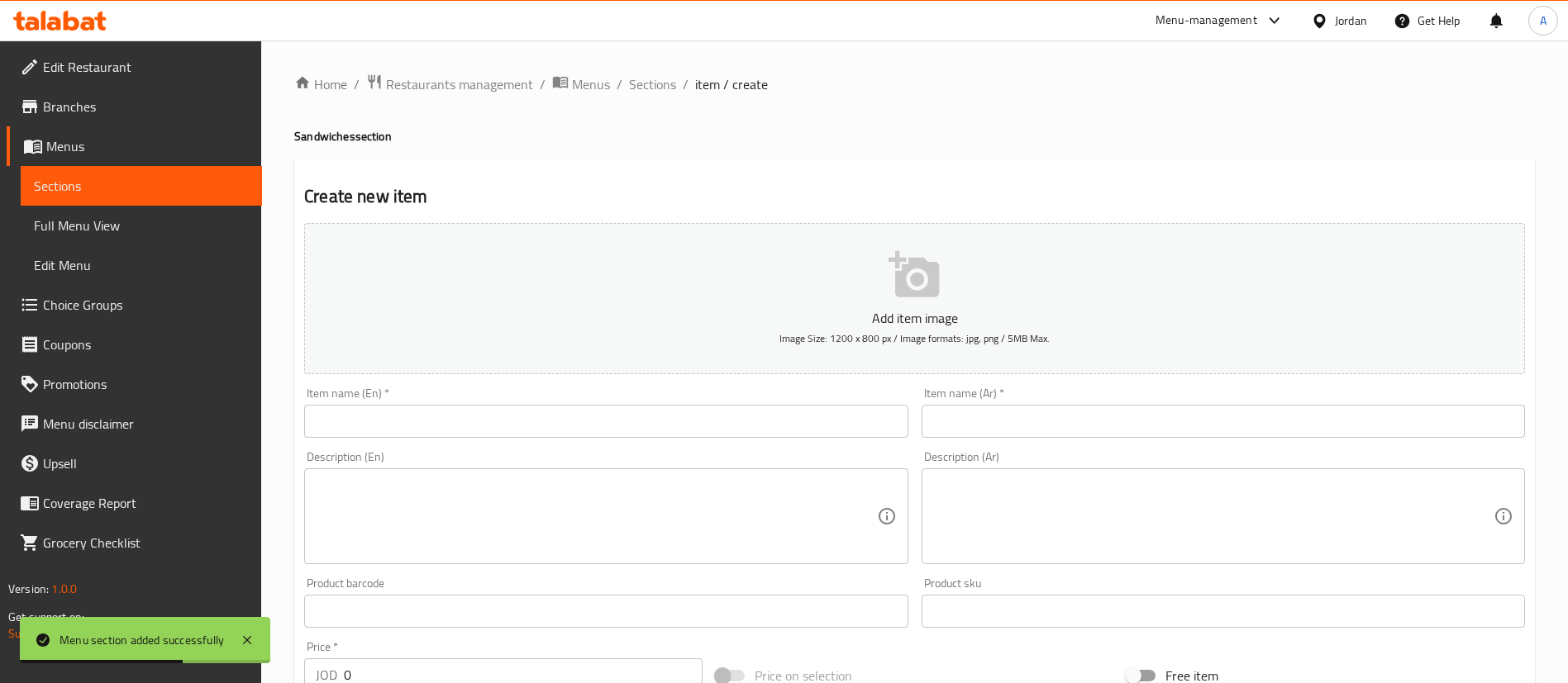
click at [976, 421] on input "text" at bounding box center [1223, 422] width 603 height 33
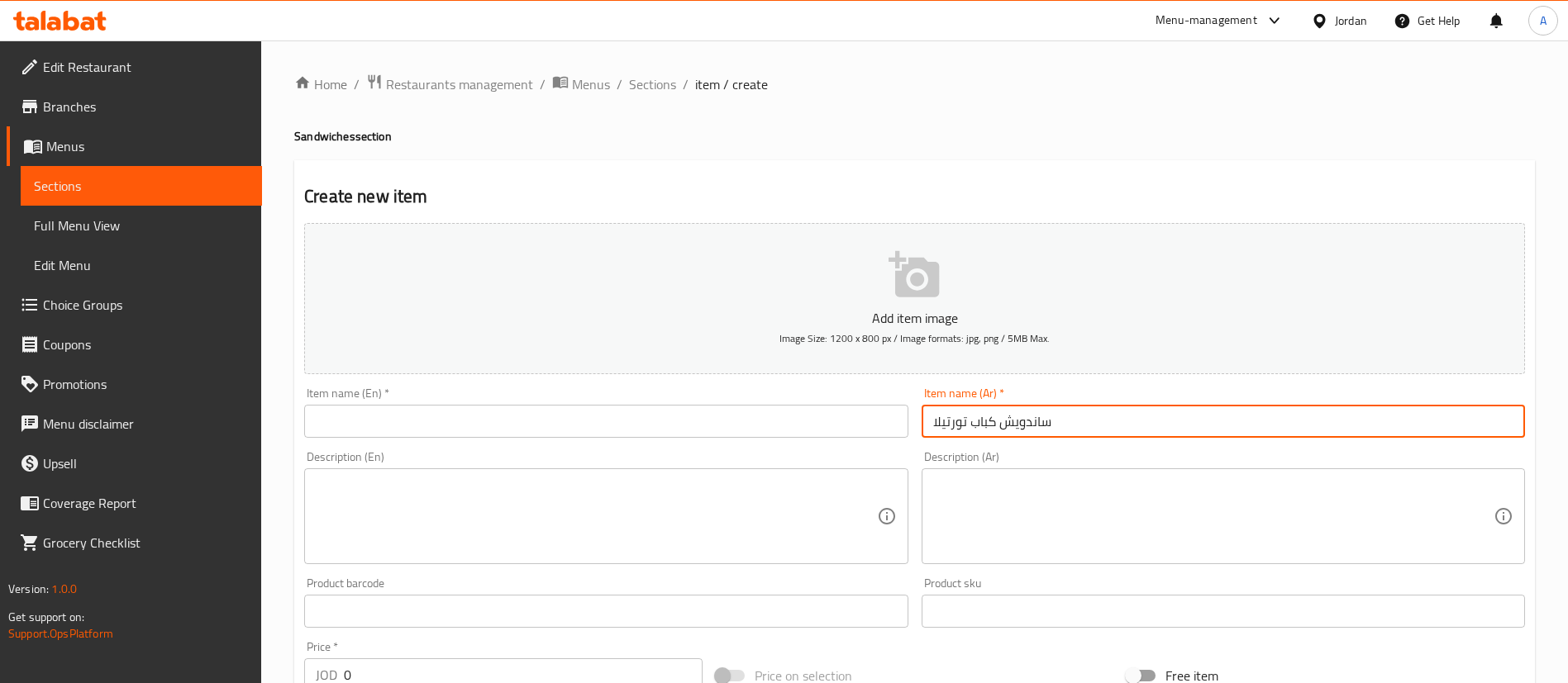
click at [959, 423] on input "ساندويش كباب تورتيلا" at bounding box center [1223, 422] width 603 height 33
type input "ساندويش كباب تورتيلا"
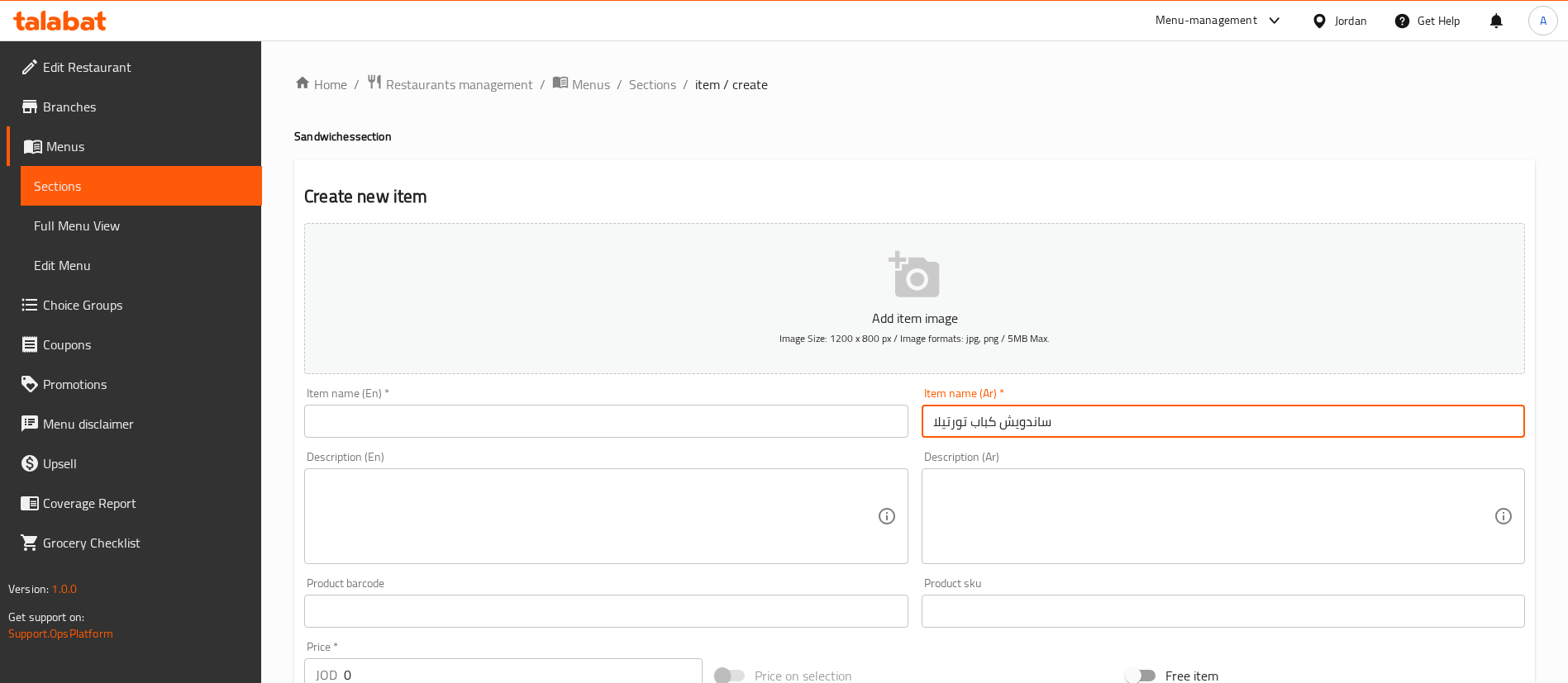
click at [679, 421] on input "text" at bounding box center [605, 422] width 603 height 33
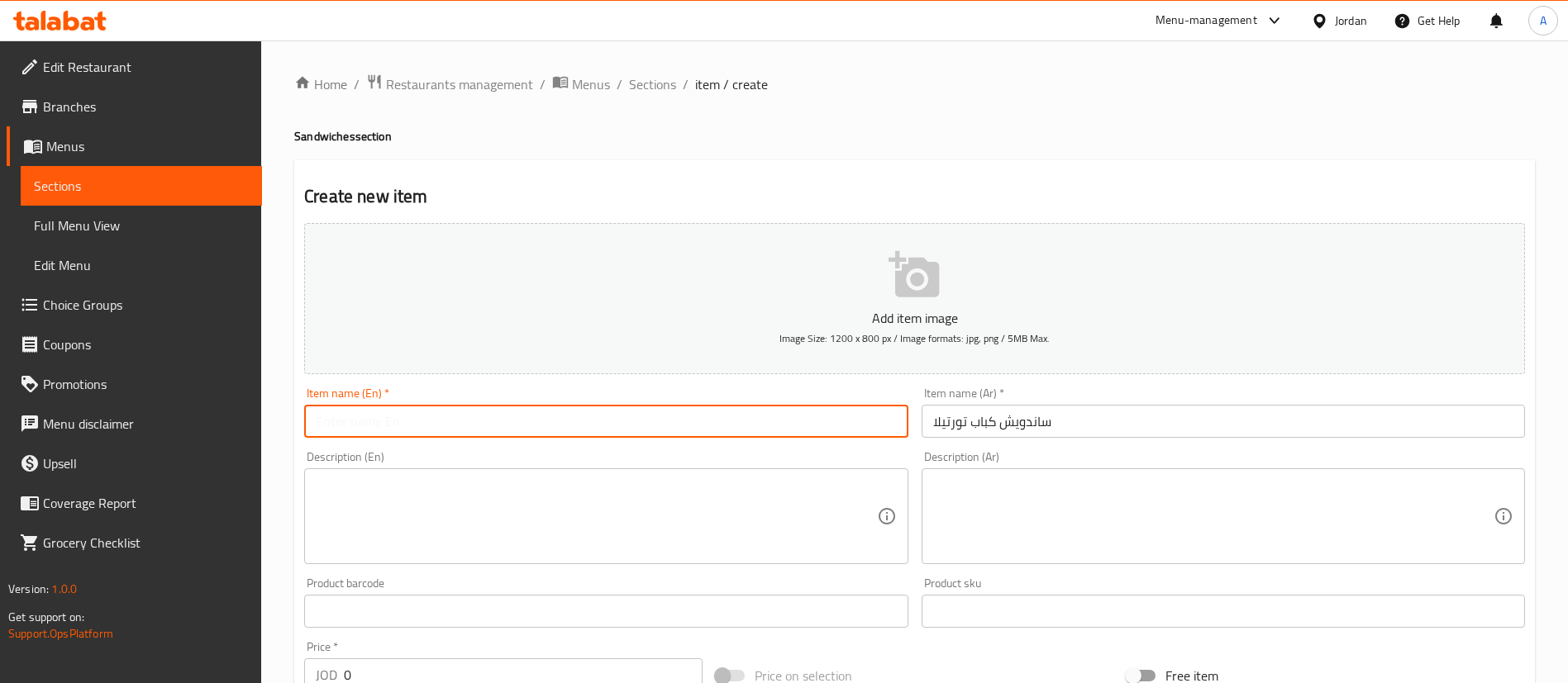
paste input "Tortilla Kebab Sandwich"
type input "Tortilla Kebab Sandwich"
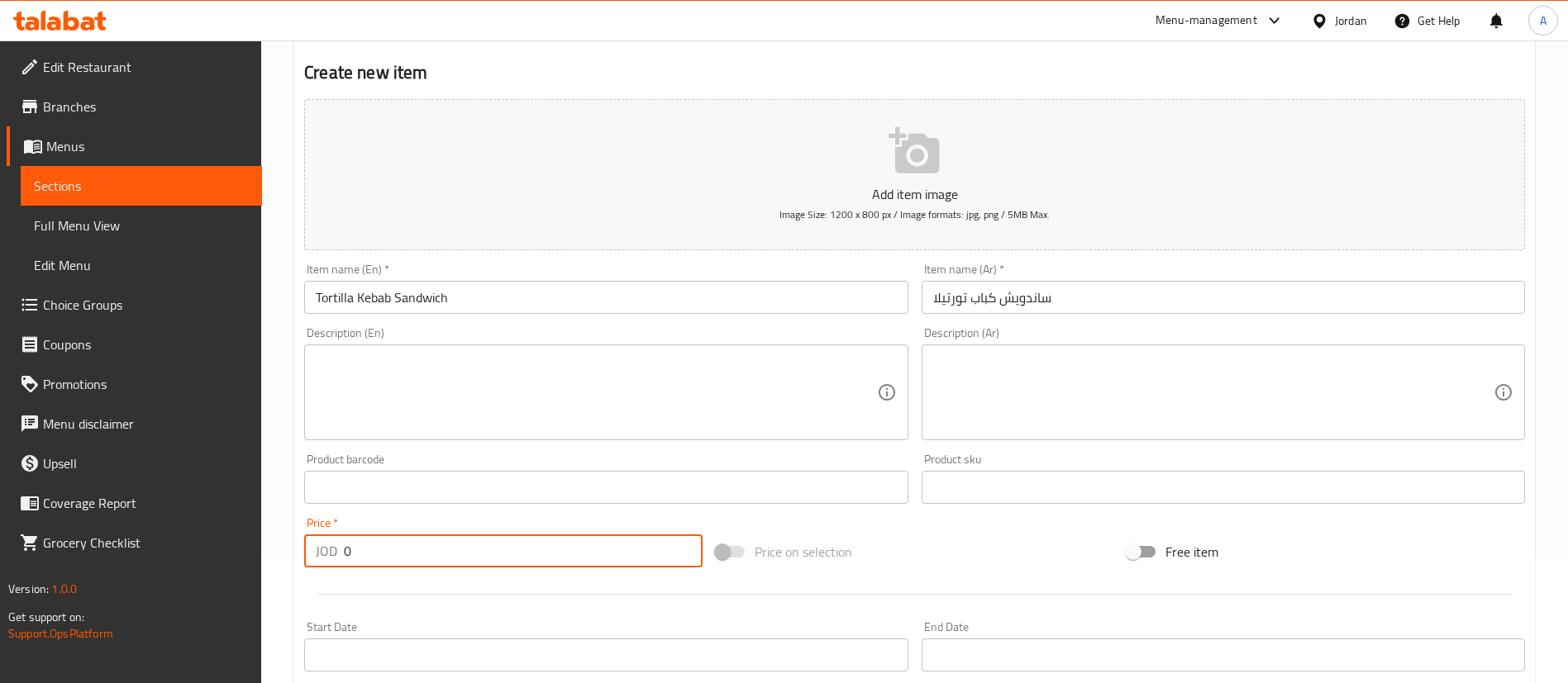
drag, startPoint x: 384, startPoint y: 556, endPoint x: 238, endPoint y: 562, distance: 146.1
click at [299, 565] on div "Price   * JOD 0 Price *" at bounding box center [504, 542] width 412 height 63
paste input "1.75"
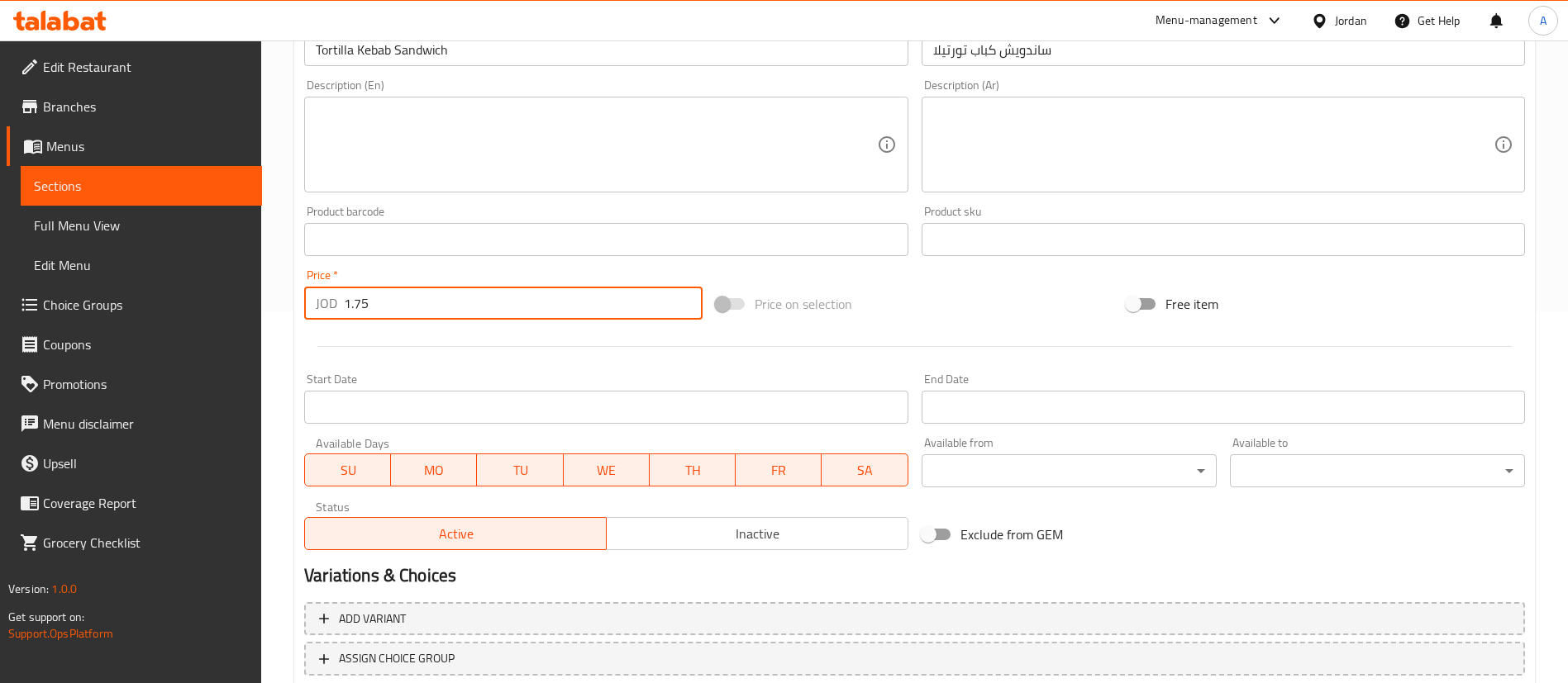
type input "1.75"
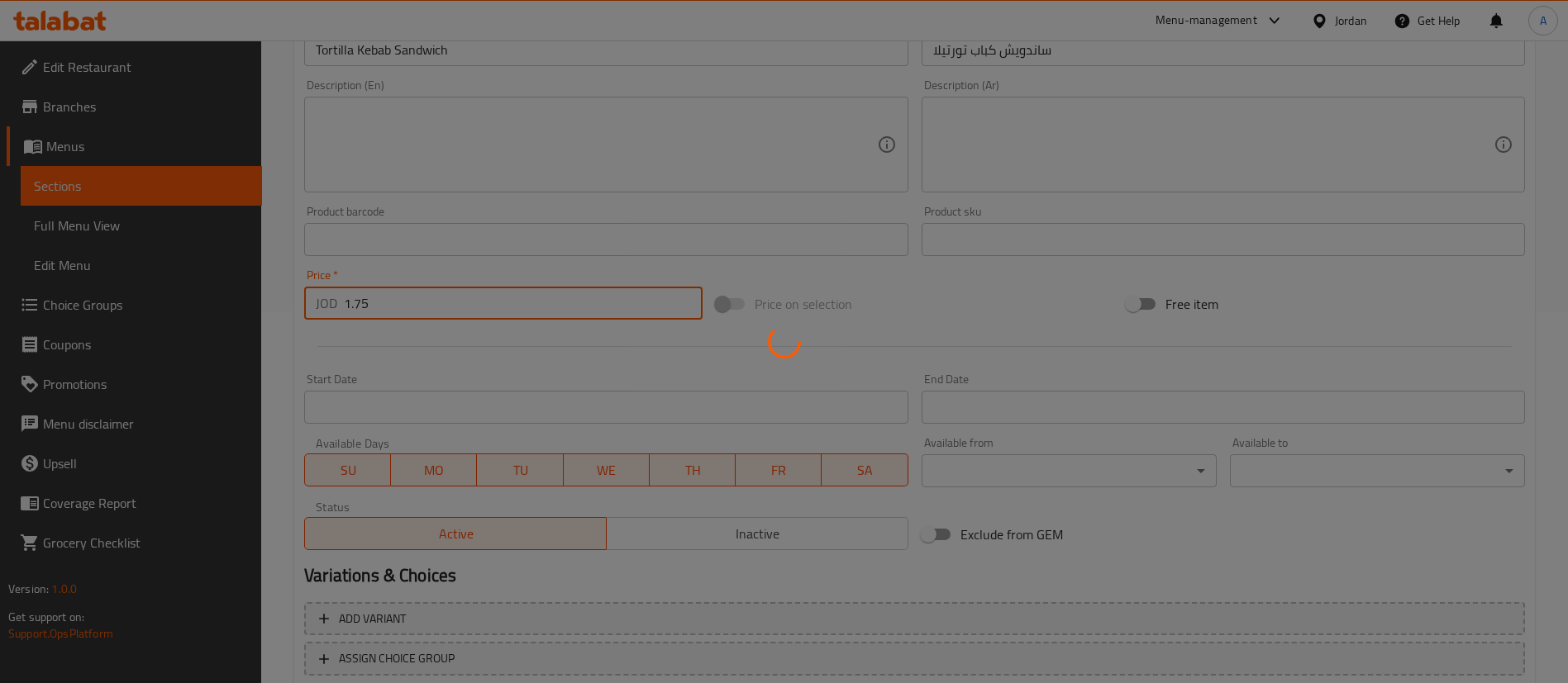
scroll to position [46, 0]
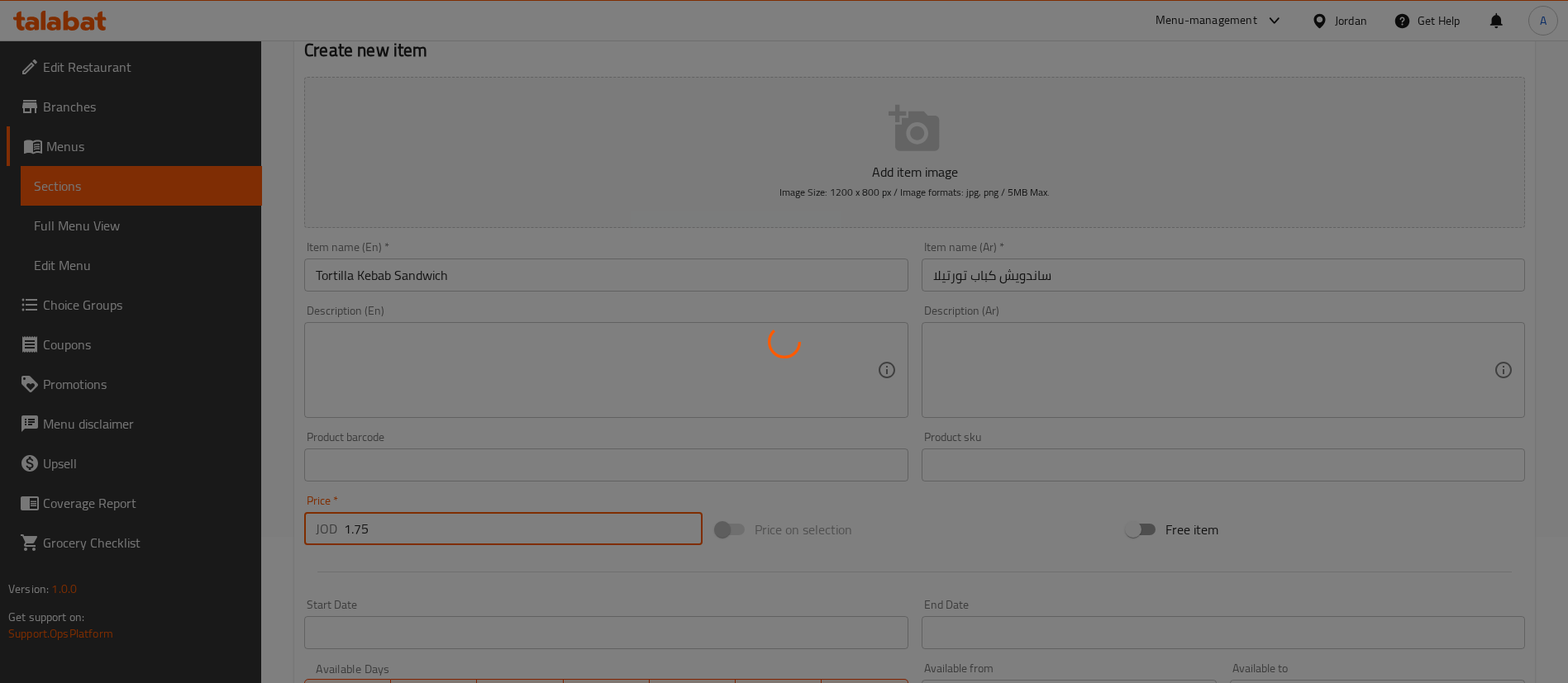
type input "0"
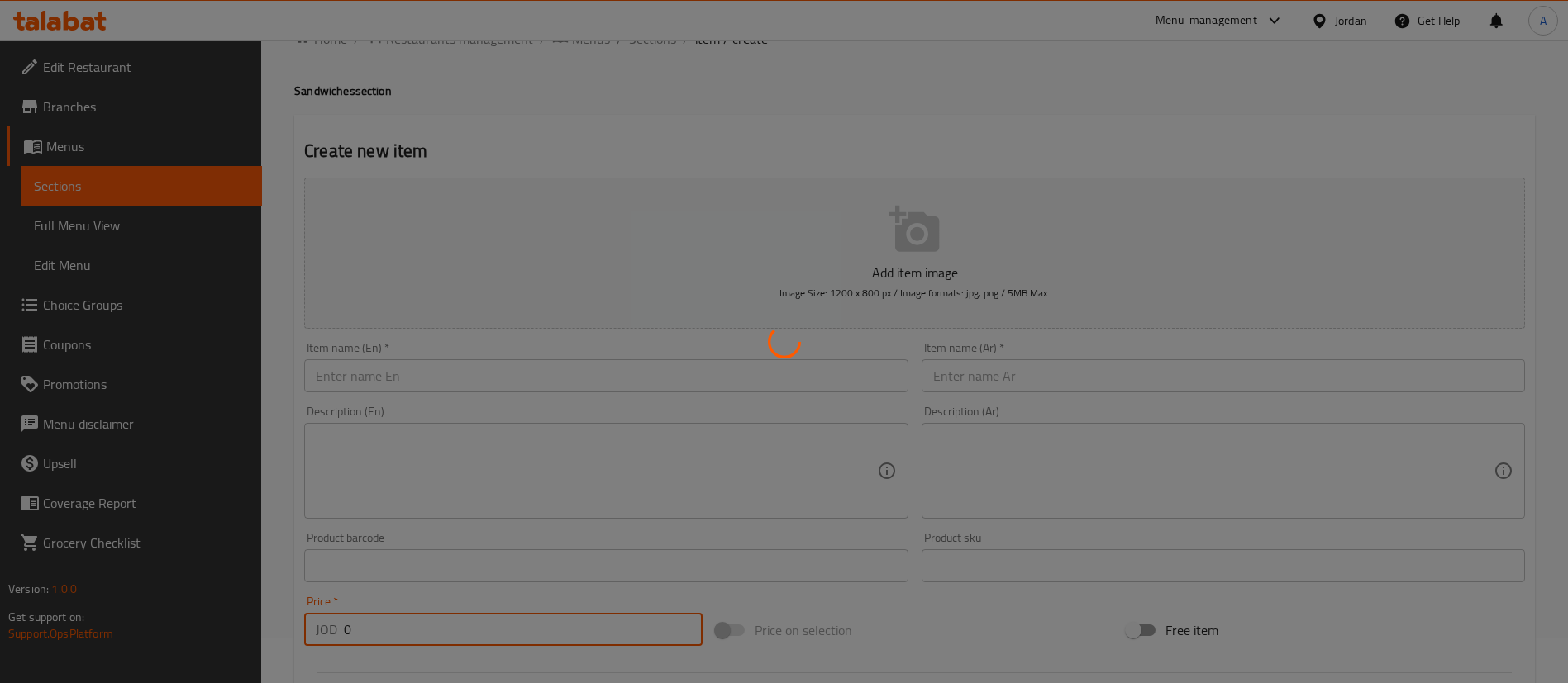
scroll to position [0, 0]
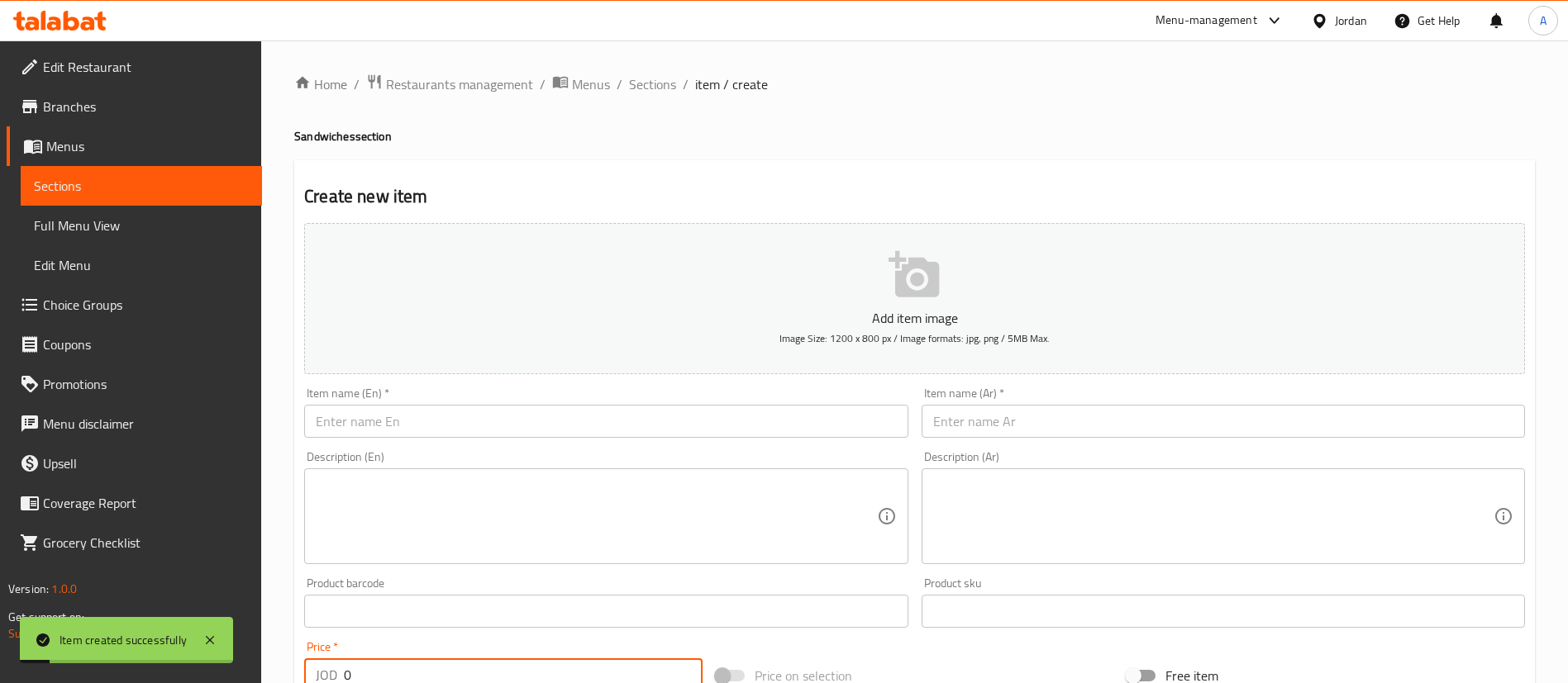
click at [1020, 406] on input "text" at bounding box center [1223, 422] width 603 height 33
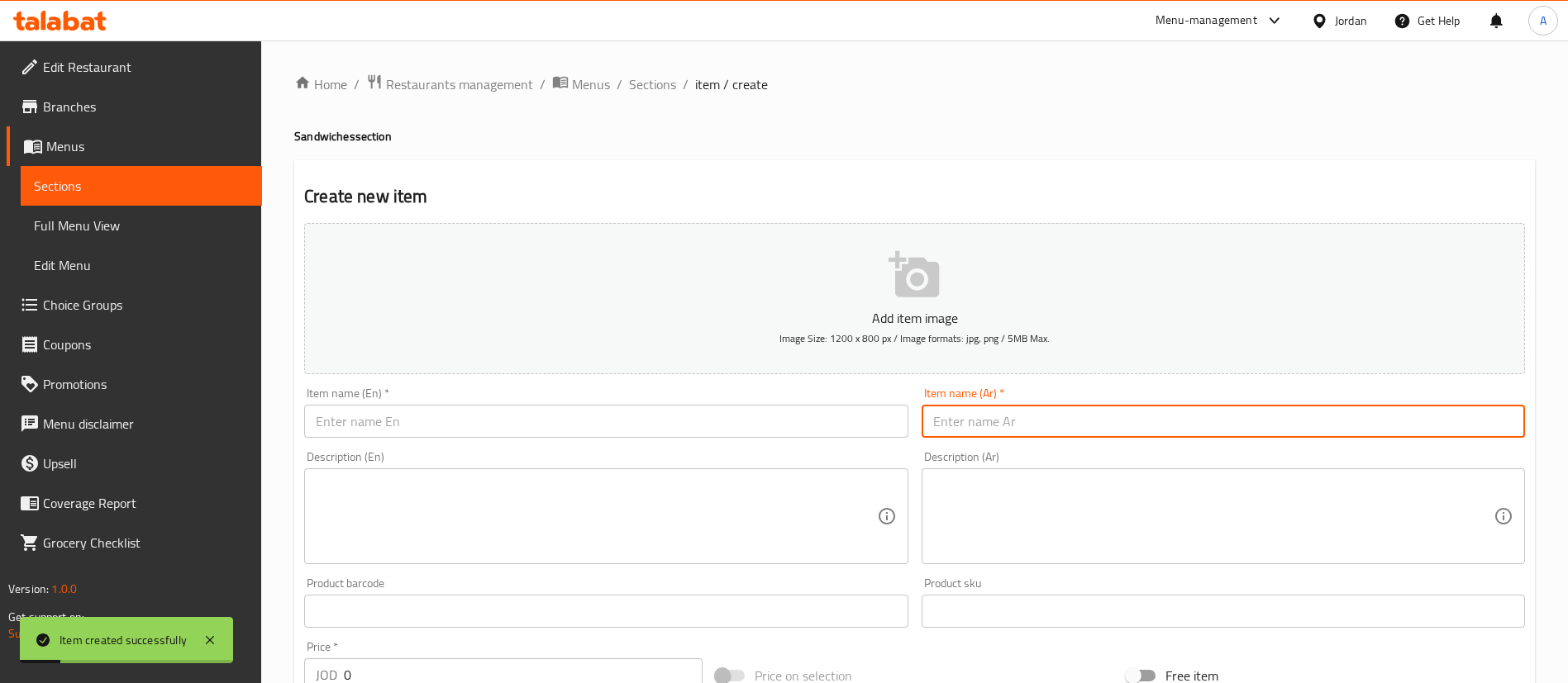
click at [1018, 424] on input "text" at bounding box center [1223, 422] width 603 height 33
click at [1017, 423] on input "ساندويش شيش تورتيلا" at bounding box center [1223, 422] width 603 height 33
type input "ساندويش شيش تورتيلا"
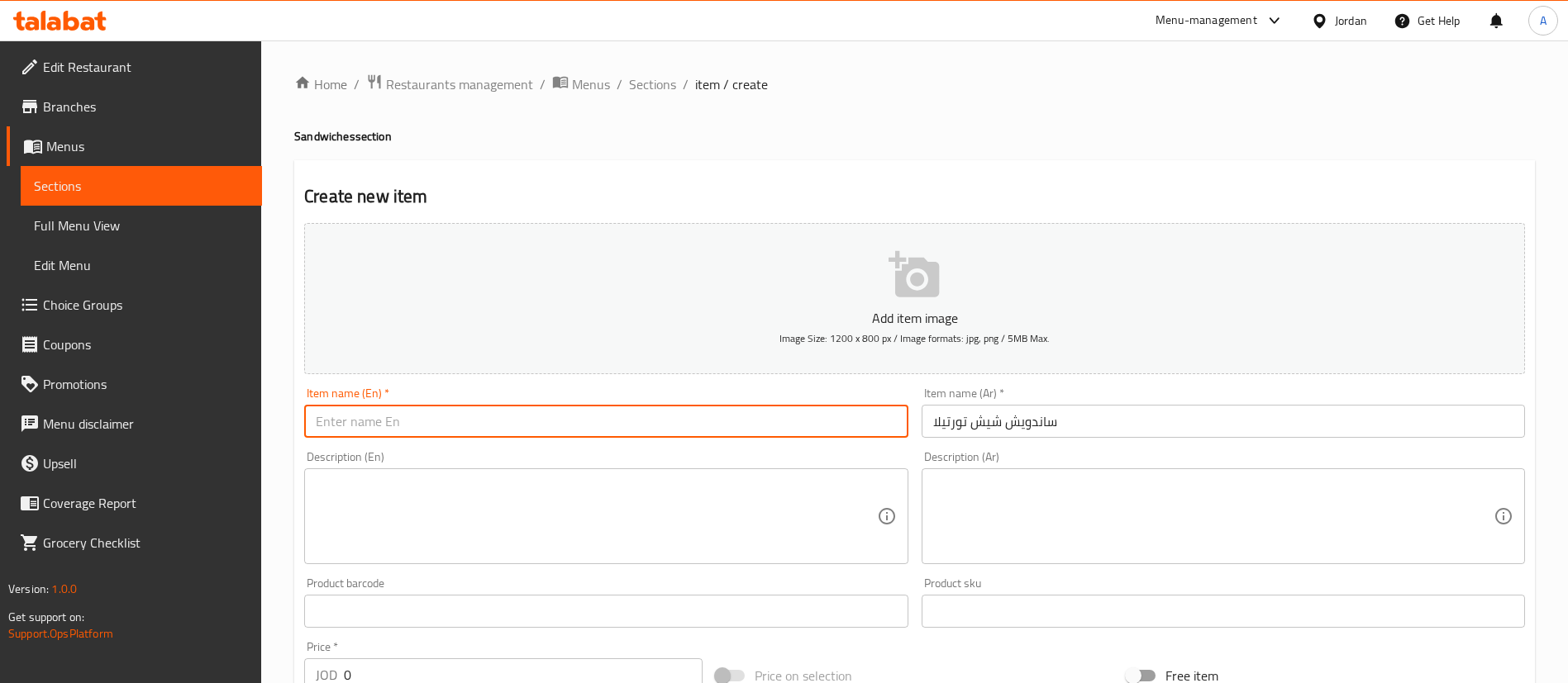
click at [587, 412] on input "text" at bounding box center [605, 422] width 603 height 33
paste input "shish tortilla sandwich"
click at [310, 425] on input "shish tortilla sandwich" at bounding box center [605, 422] width 603 height 33
click at [350, 422] on input "Shish tortilla sandwich" at bounding box center [605, 422] width 603 height 33
click at [393, 426] on input "Shish Tortilla sandwich" at bounding box center [605, 422] width 603 height 33
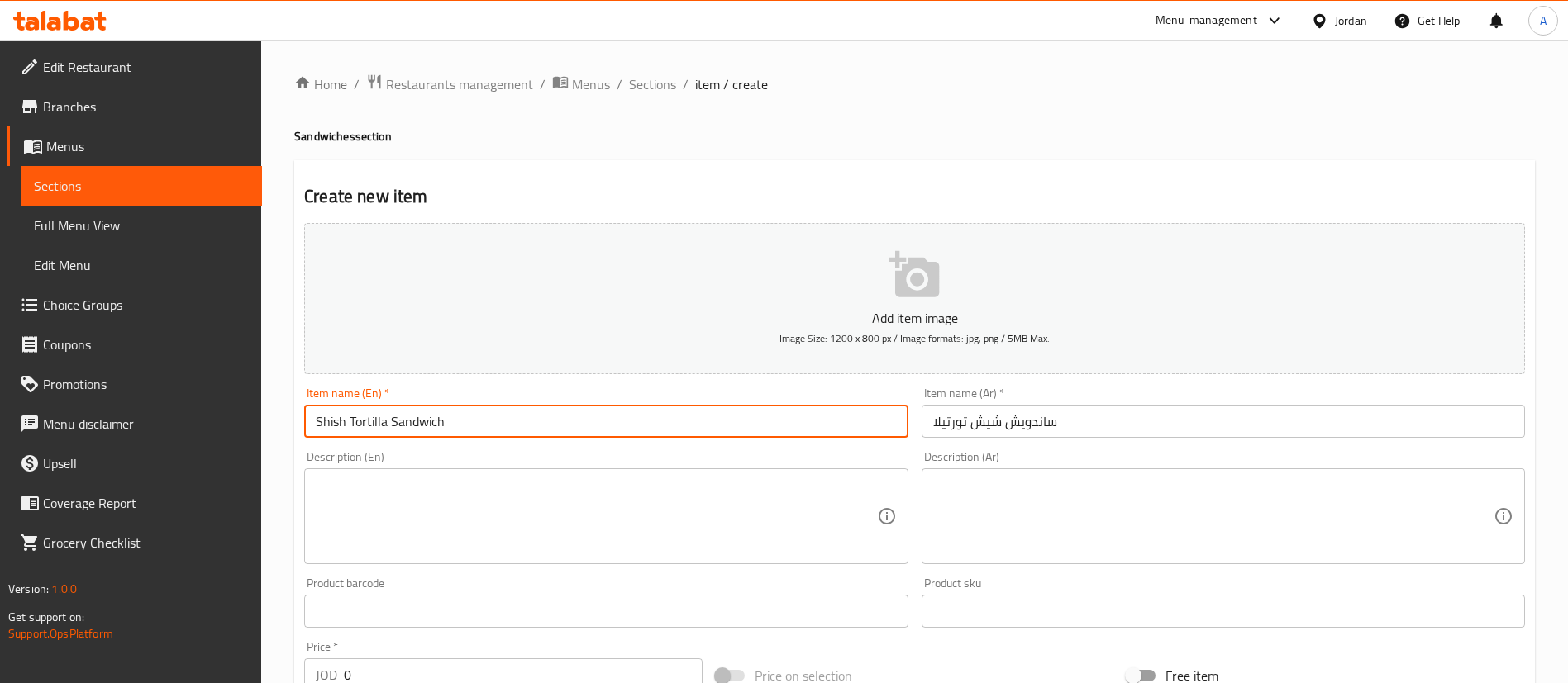
scroll to position [124, 0]
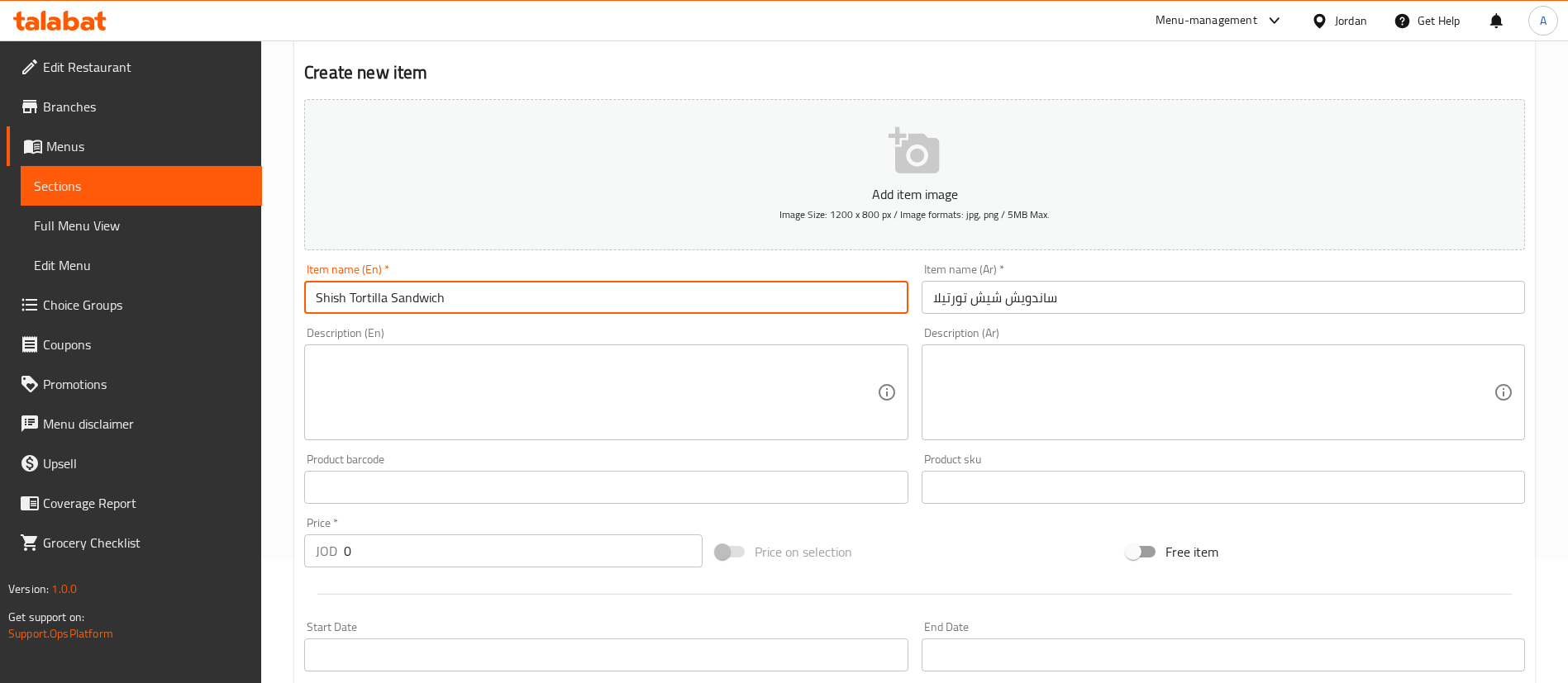
type input "Shish Tortilla Sandwich"
drag, startPoint x: 350, startPoint y: 563, endPoint x: 217, endPoint y: 534, distance: 136.1
click at [222, 554] on div "Edit Restaurant Branches Menus Sections Full Menu View Edit Menu Choice Groups …" at bounding box center [784, 480] width 1568 height 1127
paste input "1.75"
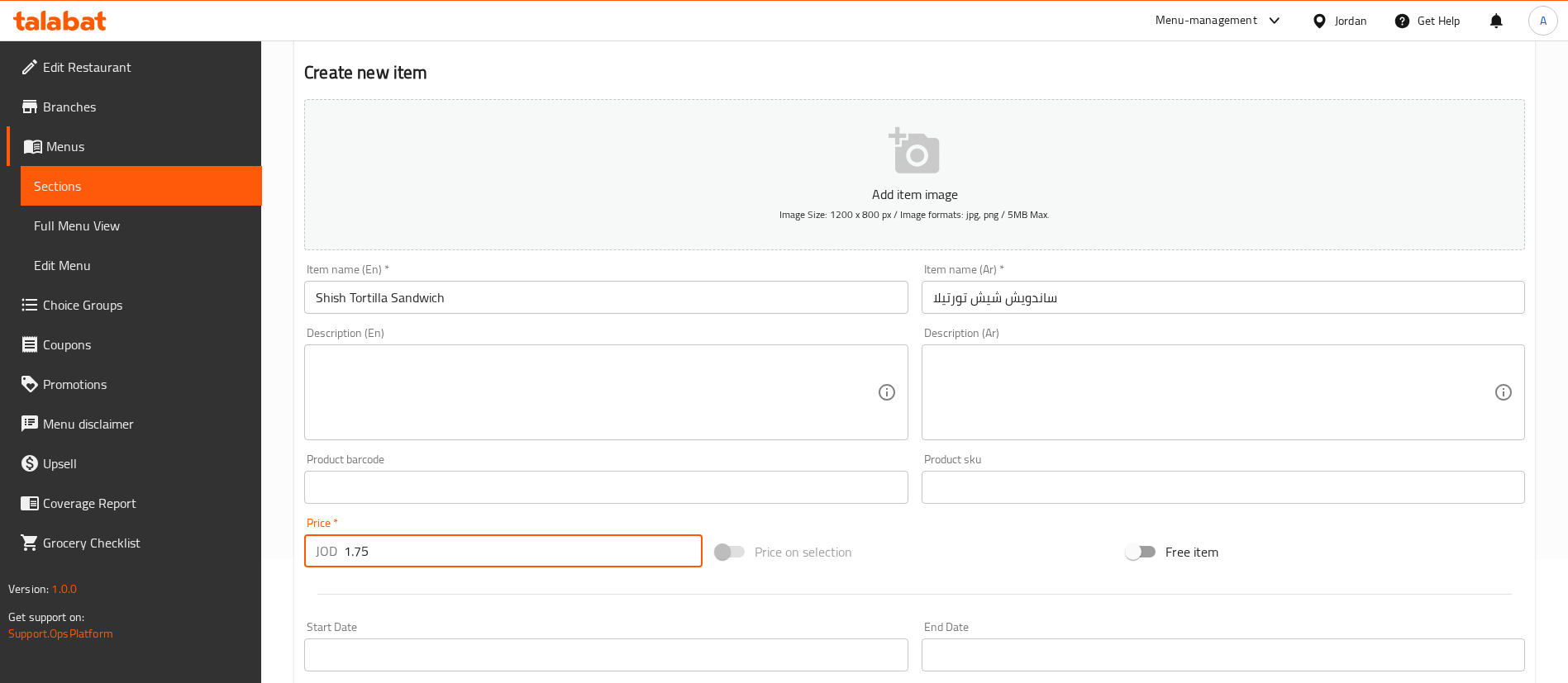
type input "1.75"
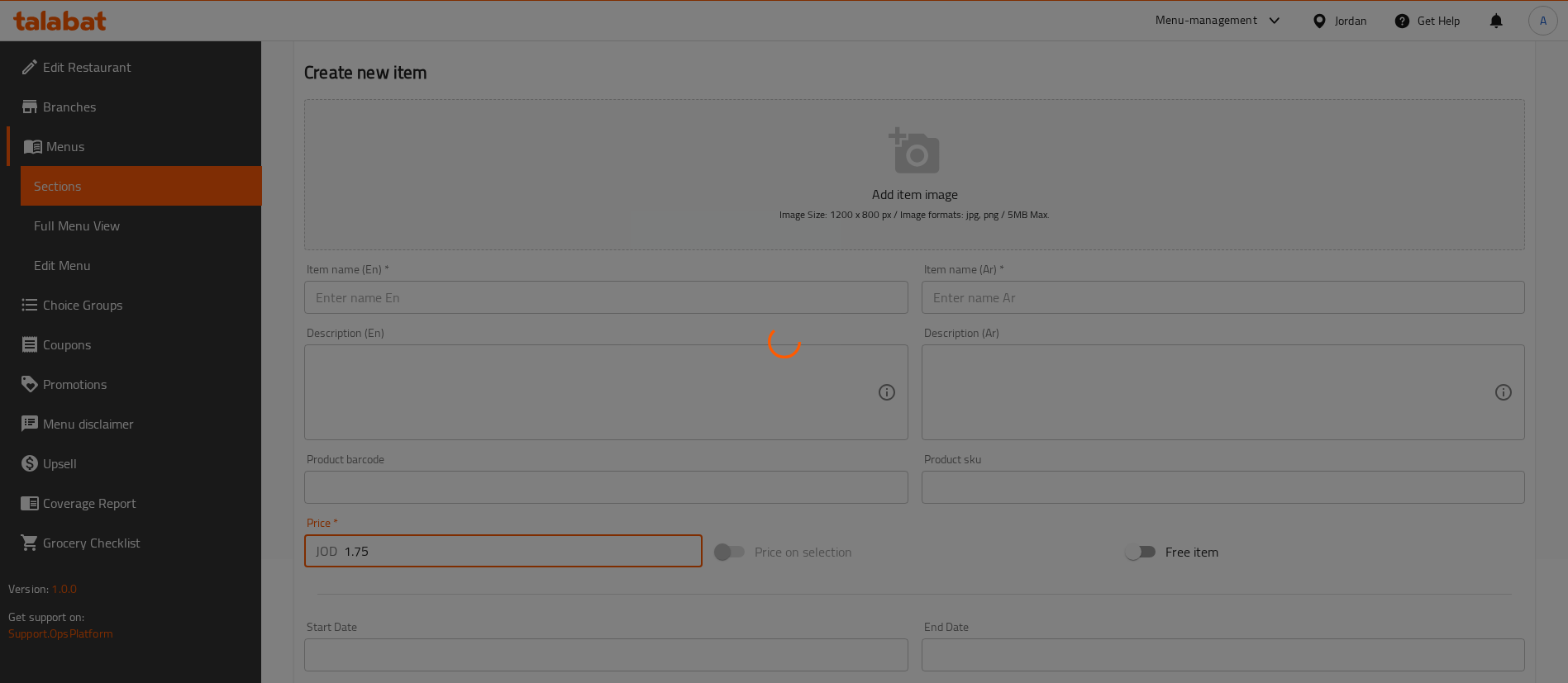
type input "0"
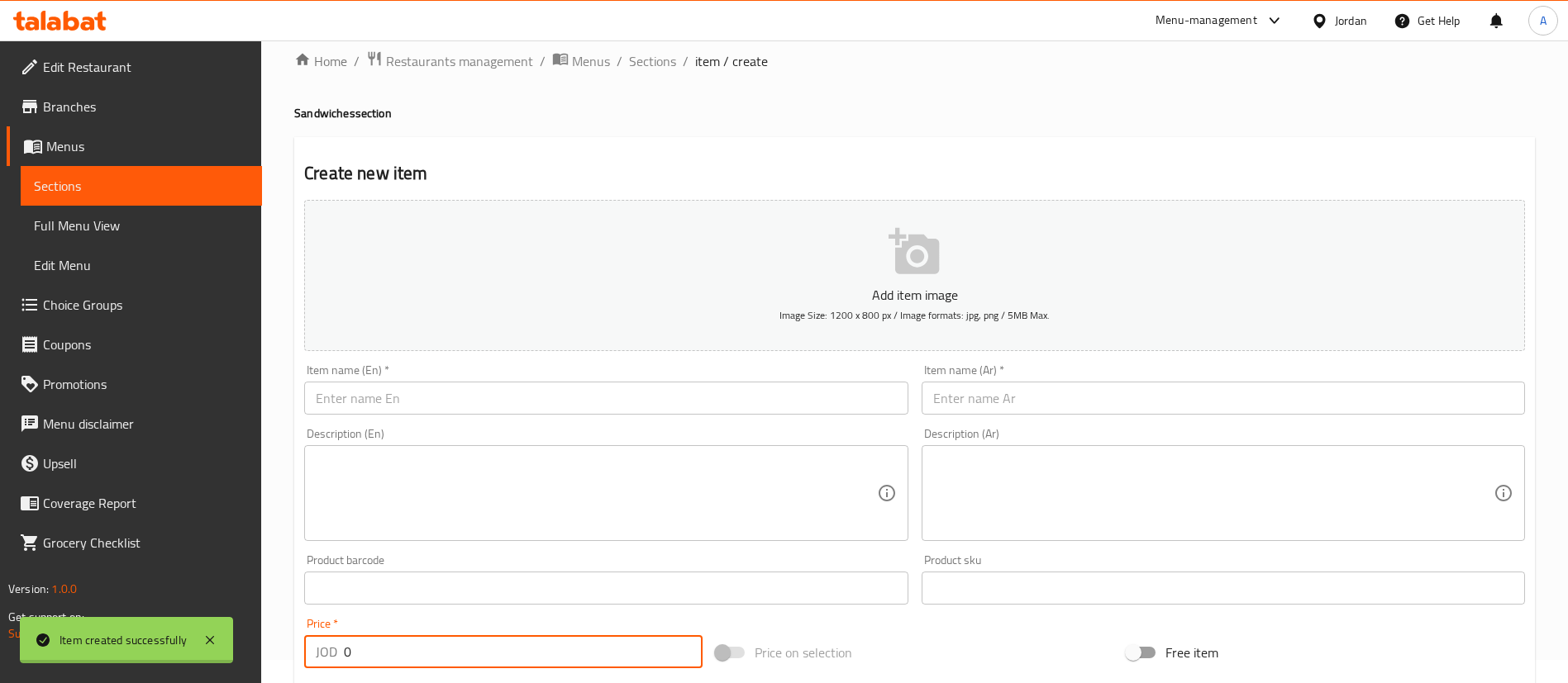
scroll to position [0, 0]
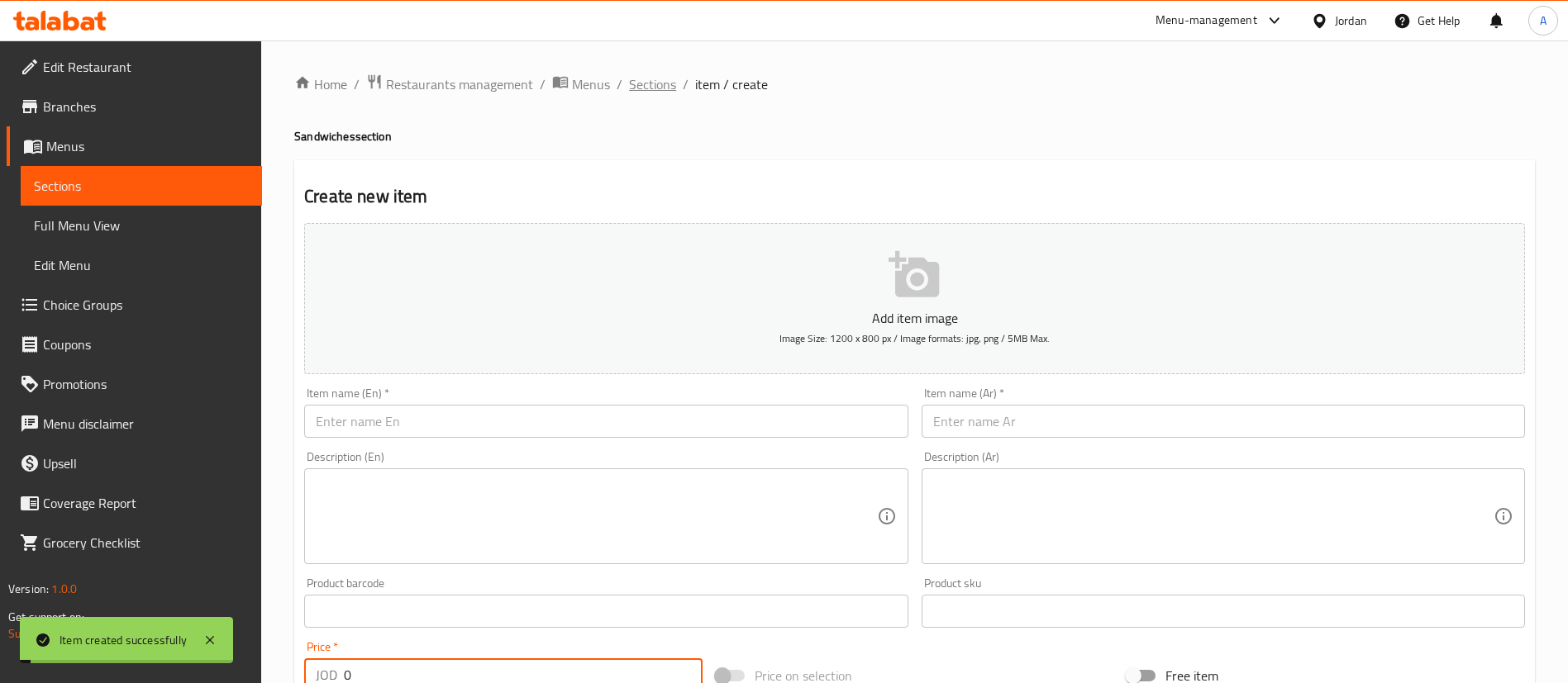
click at [672, 91] on span "Sections" at bounding box center [652, 84] width 48 height 20
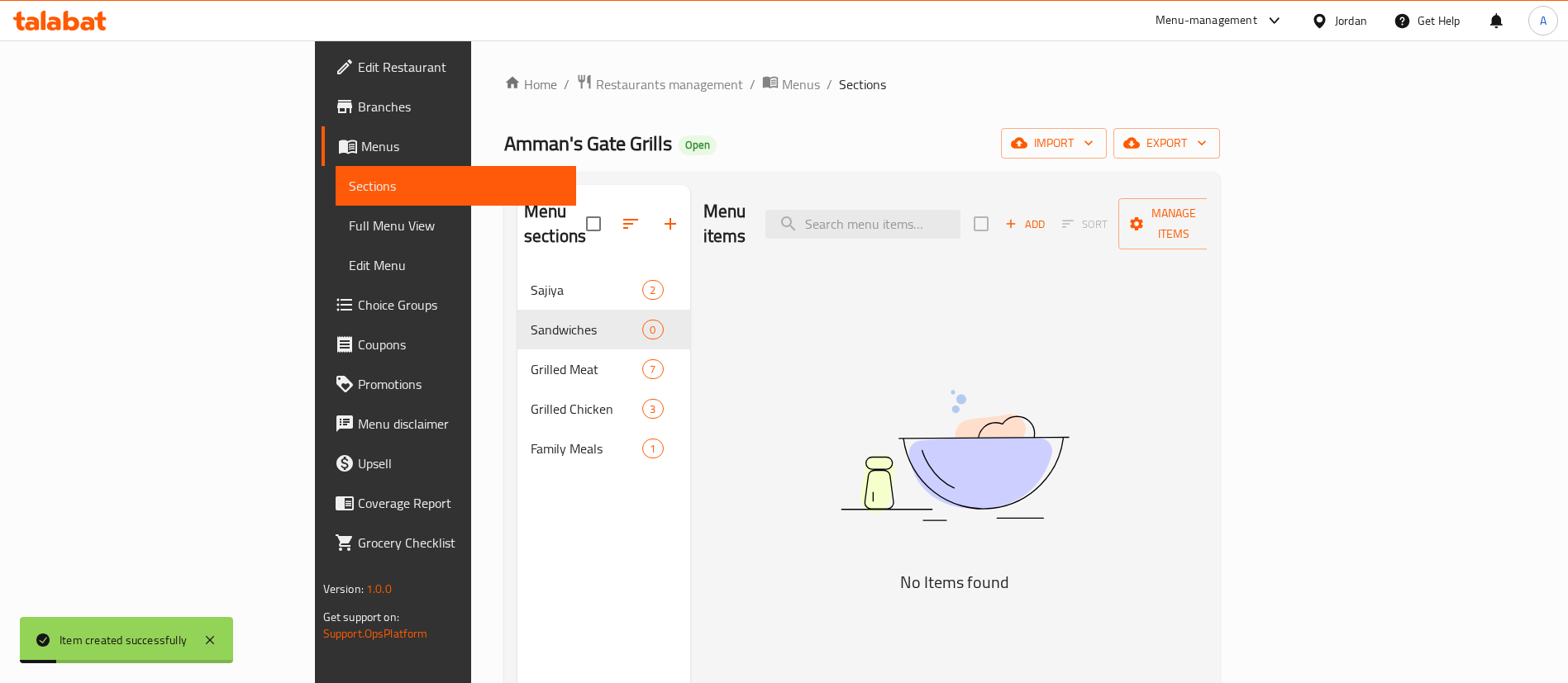
click at [1197, 207] on div "Menu items Add Sort Manage items" at bounding box center [955, 224] width 504 height 78
click at [1019, 217] on icon "button" at bounding box center [1011, 224] width 15 height 15
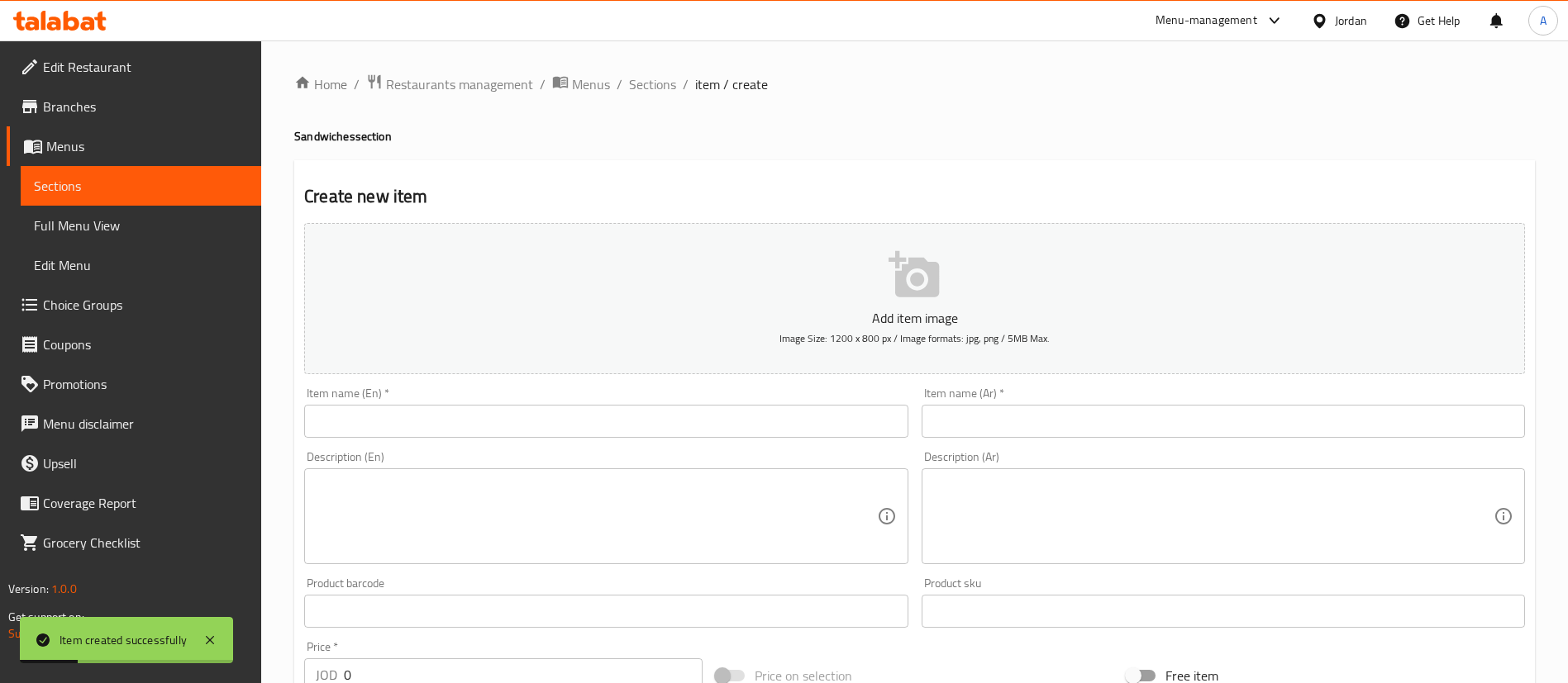
click at [1014, 424] on input "text" at bounding box center [1223, 422] width 603 height 33
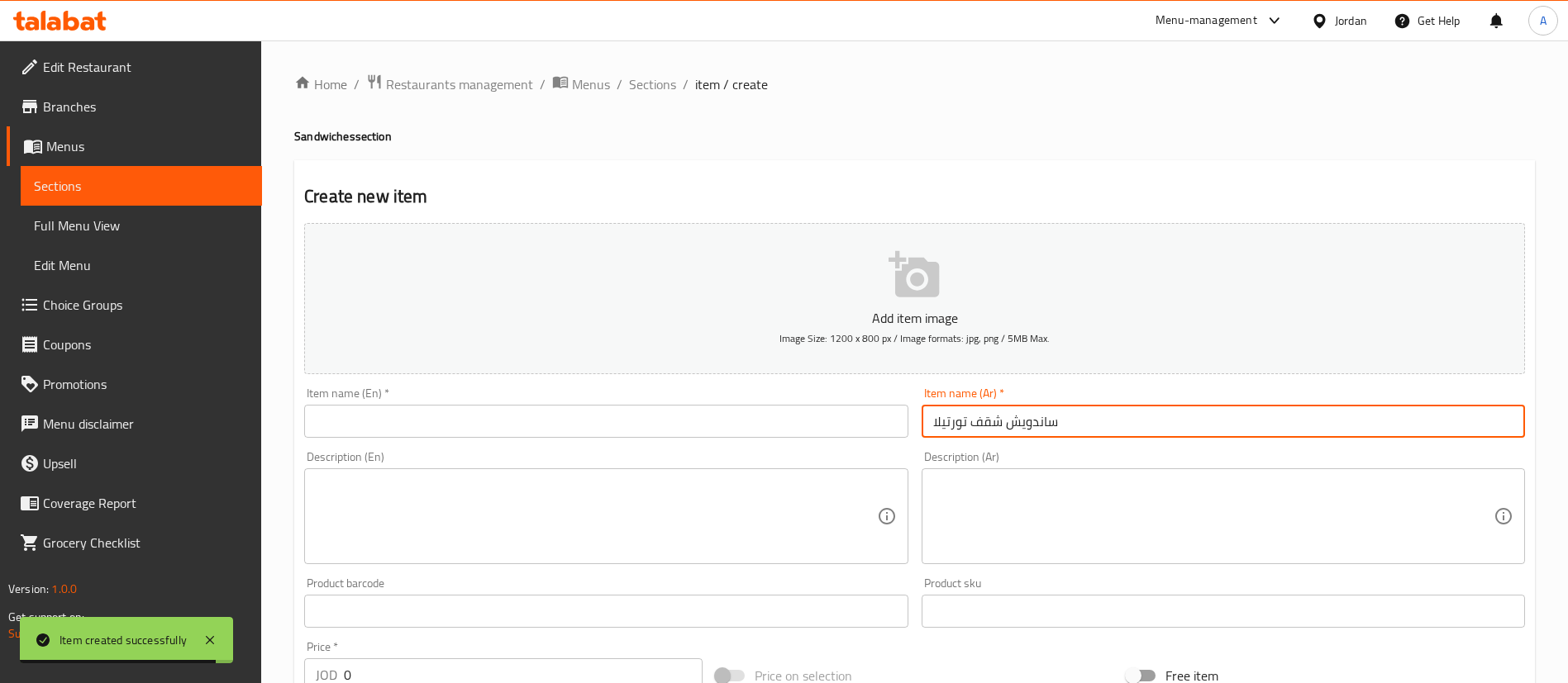
click at [998, 409] on input "ساندويش شقف تورتيلا" at bounding box center [1223, 422] width 603 height 33
click at [997, 409] on input "ساندويش شقف تورتيلا" at bounding box center [1223, 422] width 603 height 33
type input "ساندويش شقف تورتيلا"
click at [507, 422] on input "text" at bounding box center [605, 422] width 603 height 33
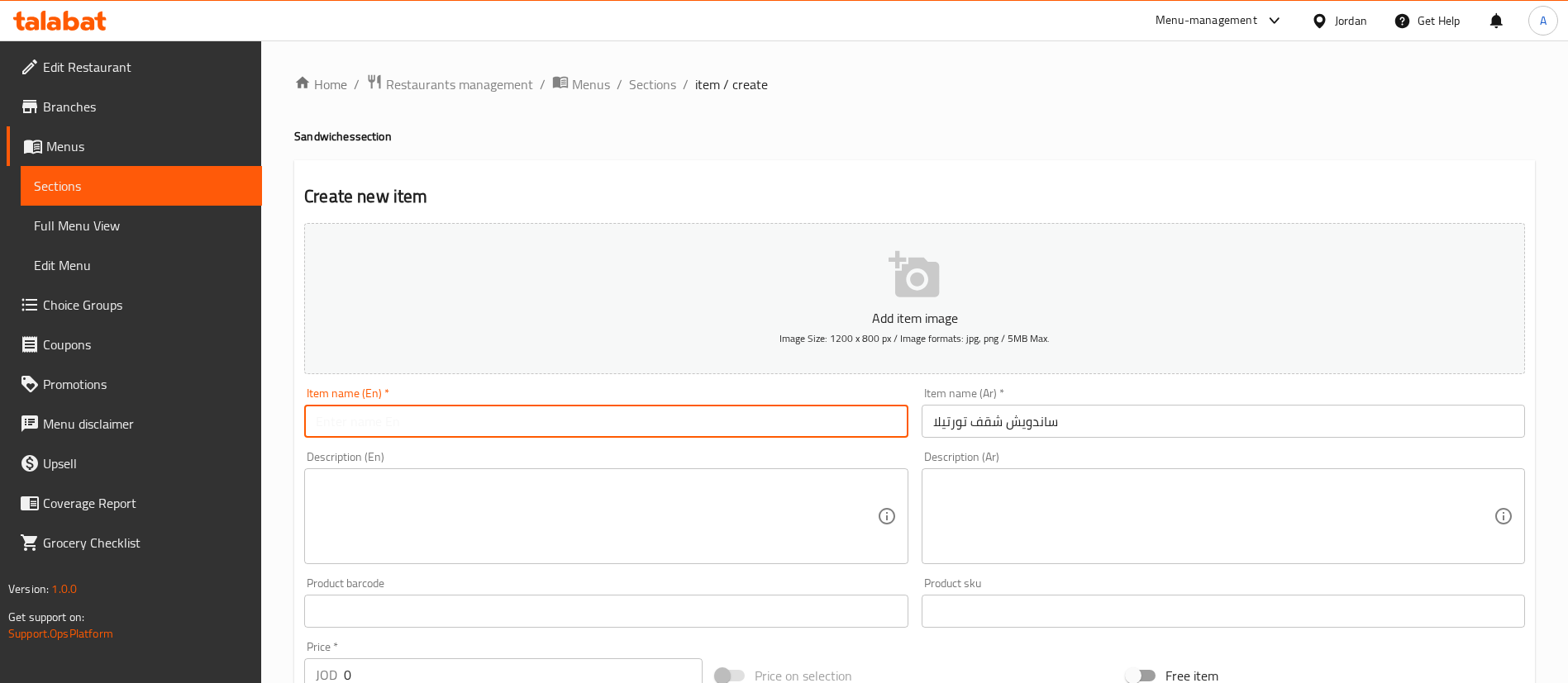
paste input "Tortilla Chip Sandwich"
drag, startPoint x: 360, startPoint y: 417, endPoint x: 376, endPoint y: 423, distance: 17.1
click at [376, 423] on input "Tortilla Chip Sandwich" at bounding box center [605, 422] width 603 height 33
click at [379, 424] on input "Tortilla Chip Sandwich" at bounding box center [605, 422] width 603 height 33
drag, startPoint x: 378, startPoint y: 424, endPoint x: 358, endPoint y: 425, distance: 20.0
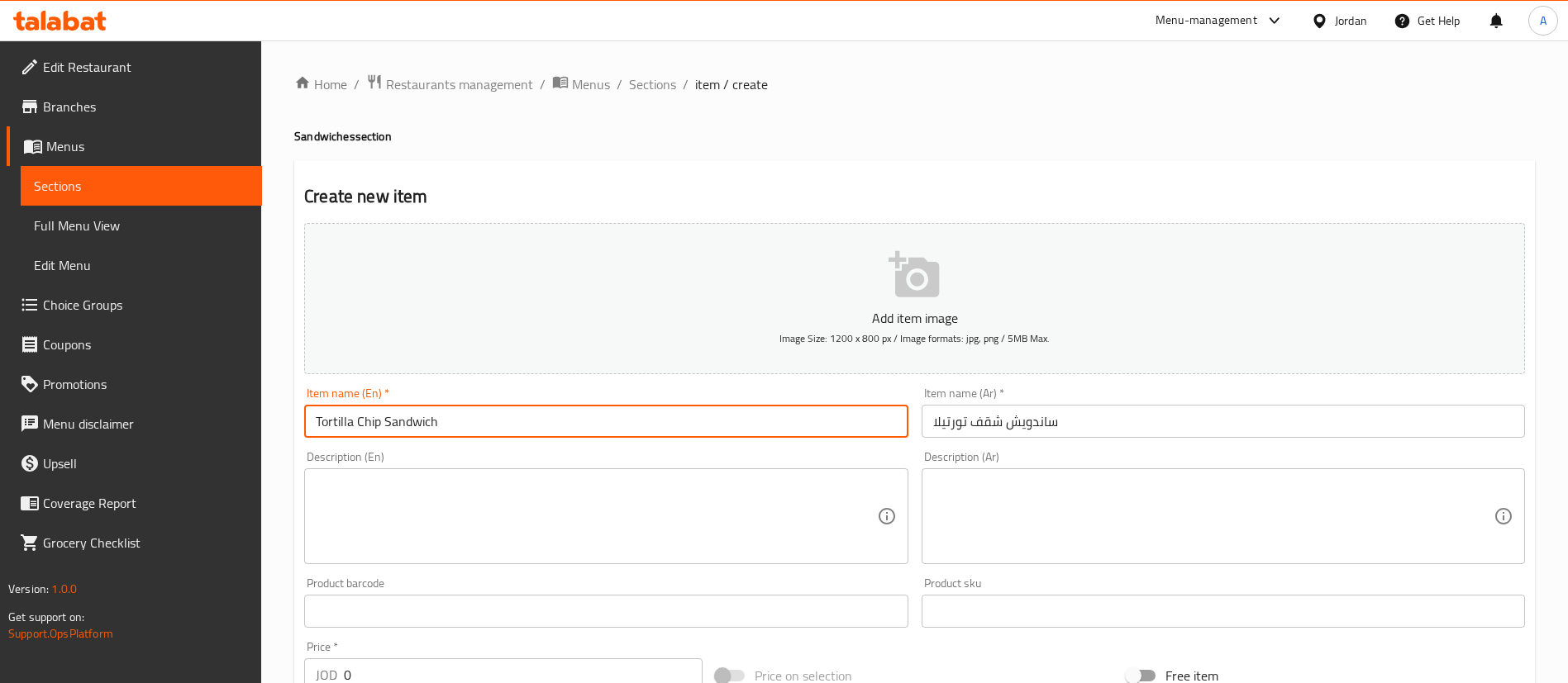
click at [358, 425] on input "Tortilla Chip Sandwich" at bounding box center [605, 422] width 603 height 33
type input "Tortilla Sheesh Sandwich"
click at [610, 417] on input "Tortilla Sheesh Sandwich" at bounding box center [605, 422] width 603 height 33
click at [537, 496] on textarea at bounding box center [596, 517] width 561 height 78
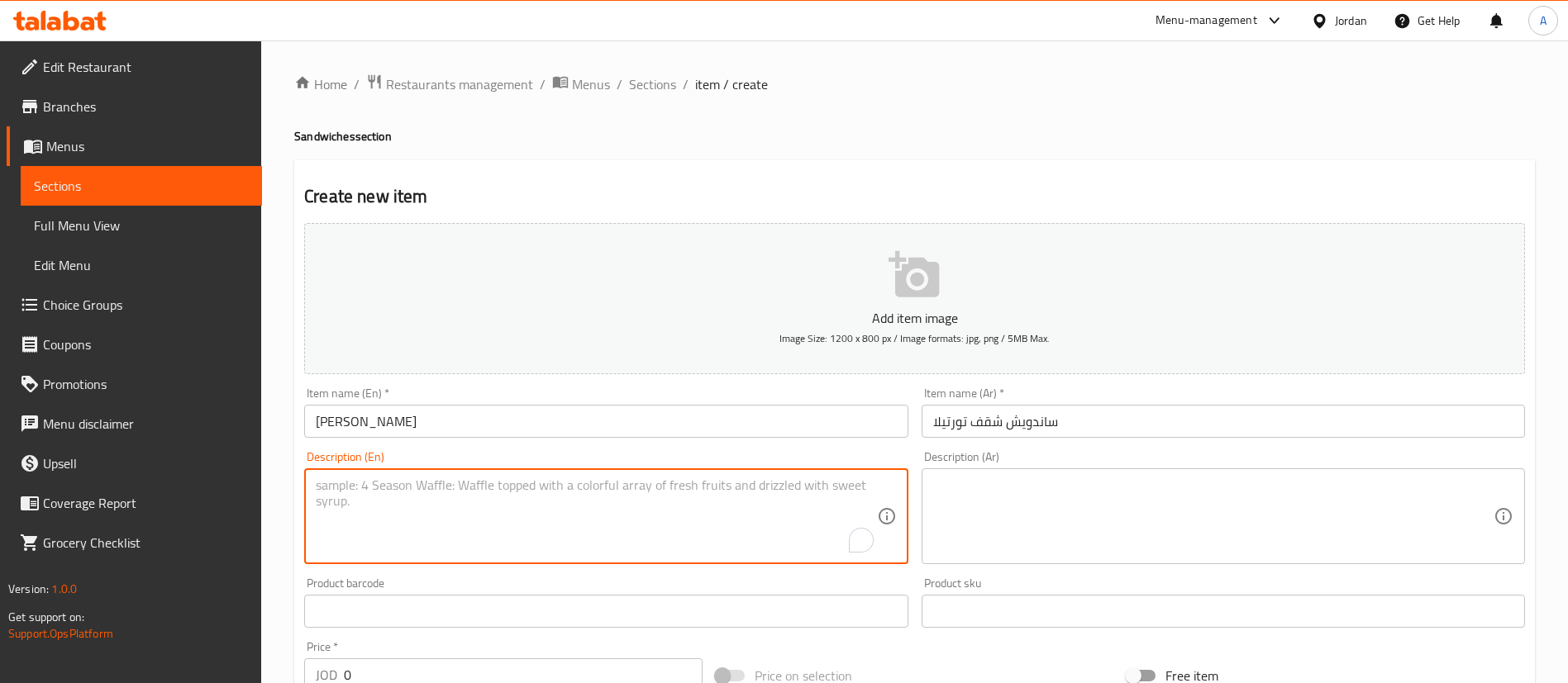
drag, startPoint x: 344, startPoint y: 670, endPoint x: 227, endPoint y: 672, distance: 117.0
click at [234, 672] on div "Edit Restaurant Branches Menus Sections Full Menu View Edit Menu Choice Groups …" at bounding box center [784, 604] width 1568 height 1127
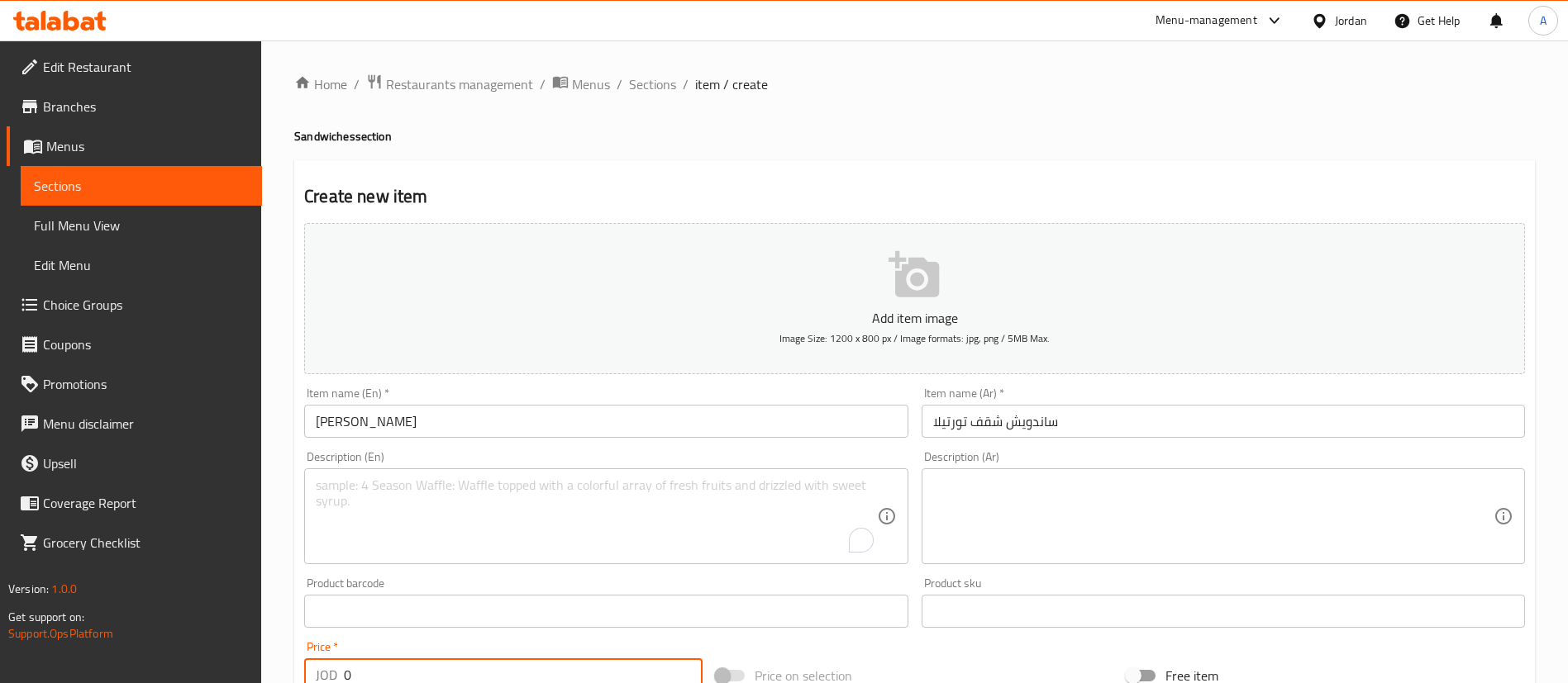
scroll to position [30, 0]
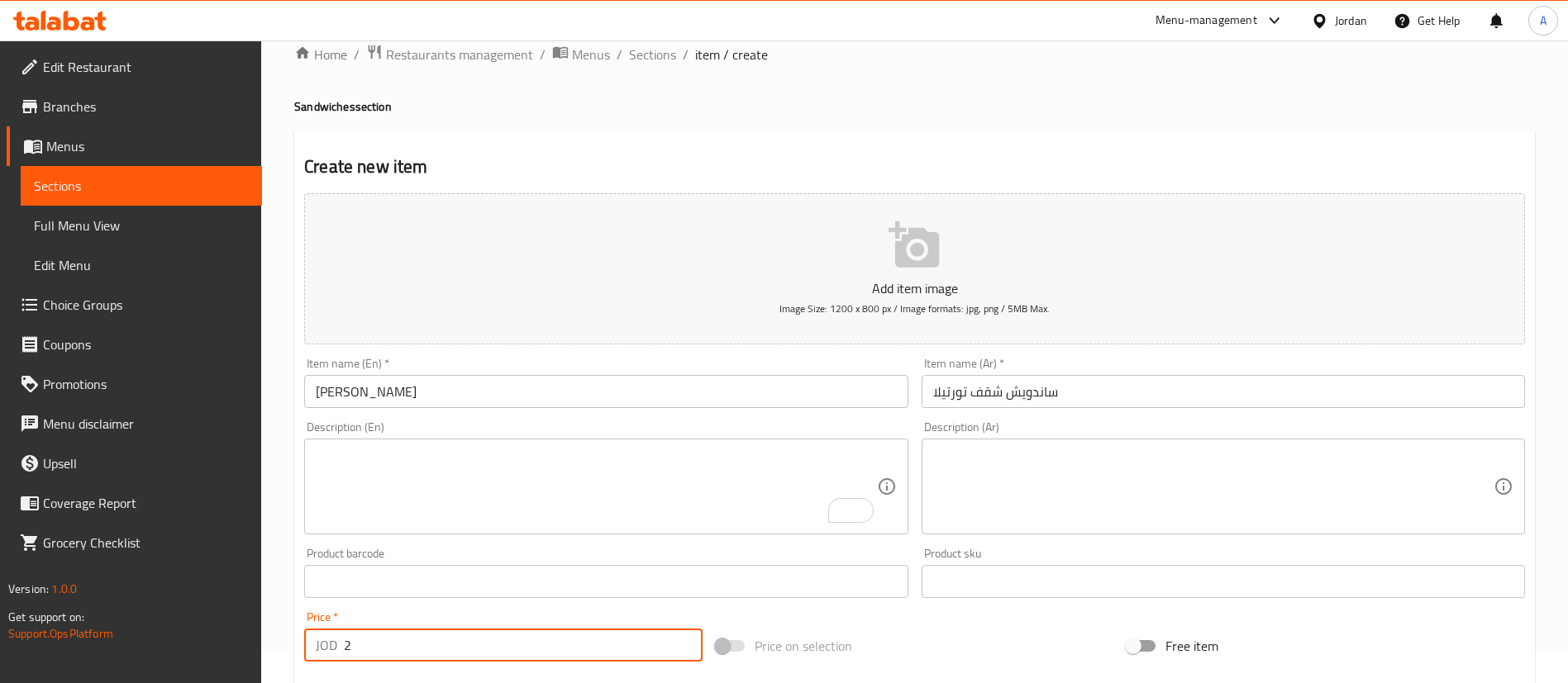
type input "2"
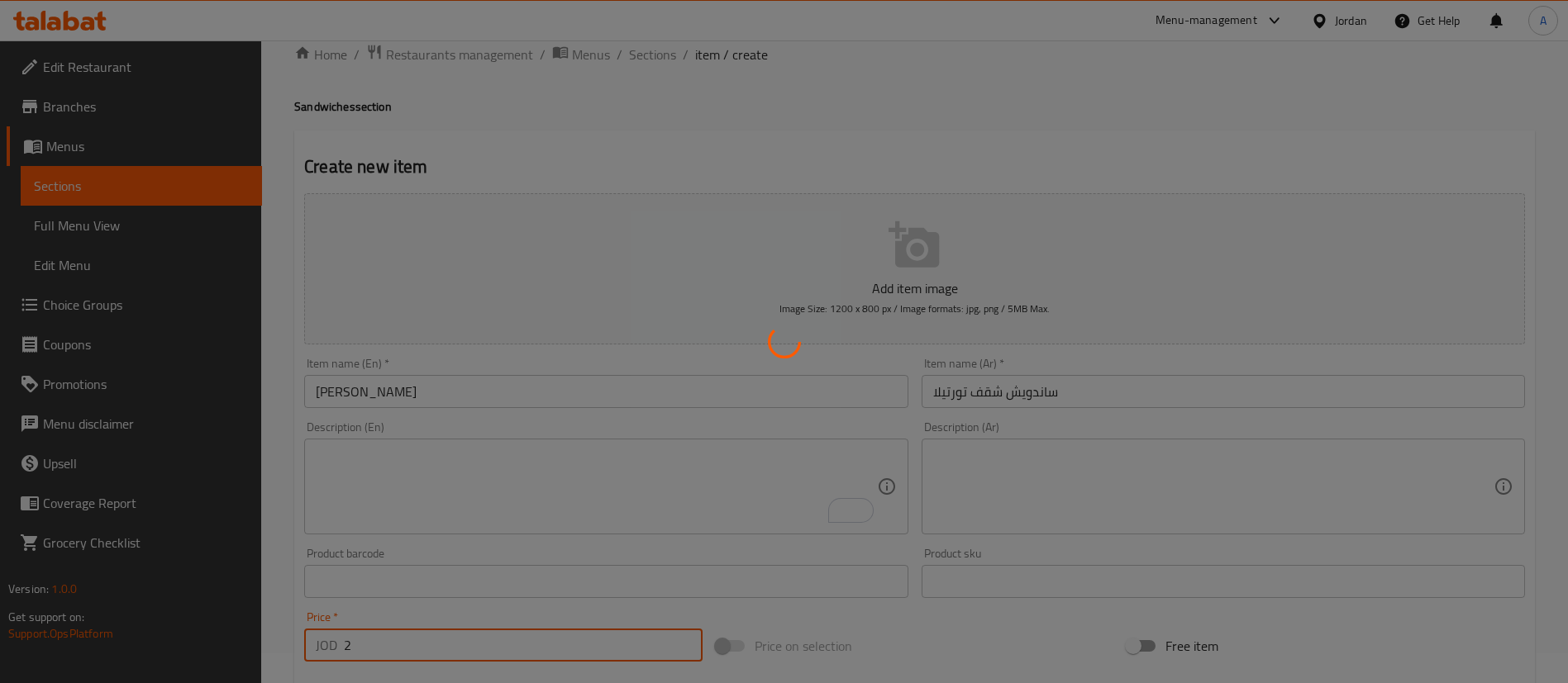
type input "0"
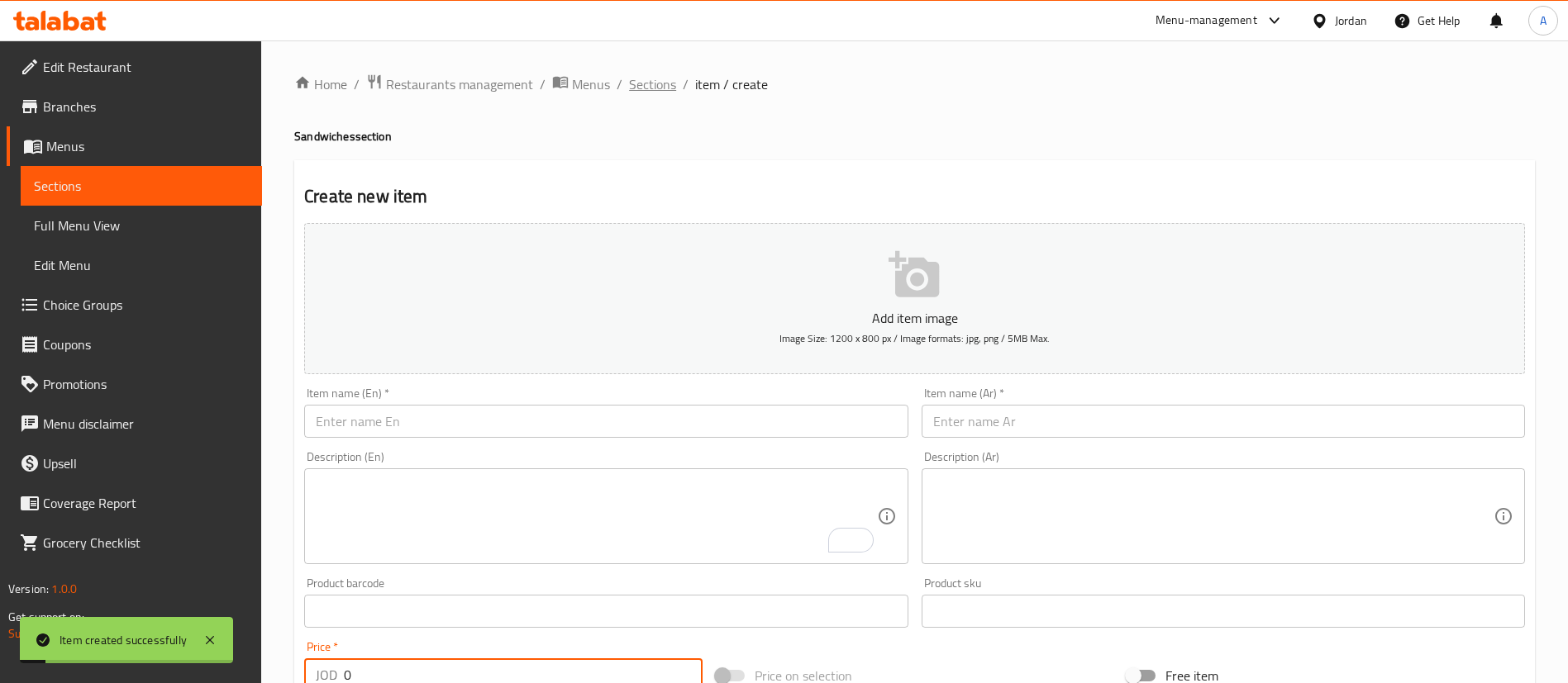
click at [644, 77] on span "Sections" at bounding box center [652, 84] width 48 height 20
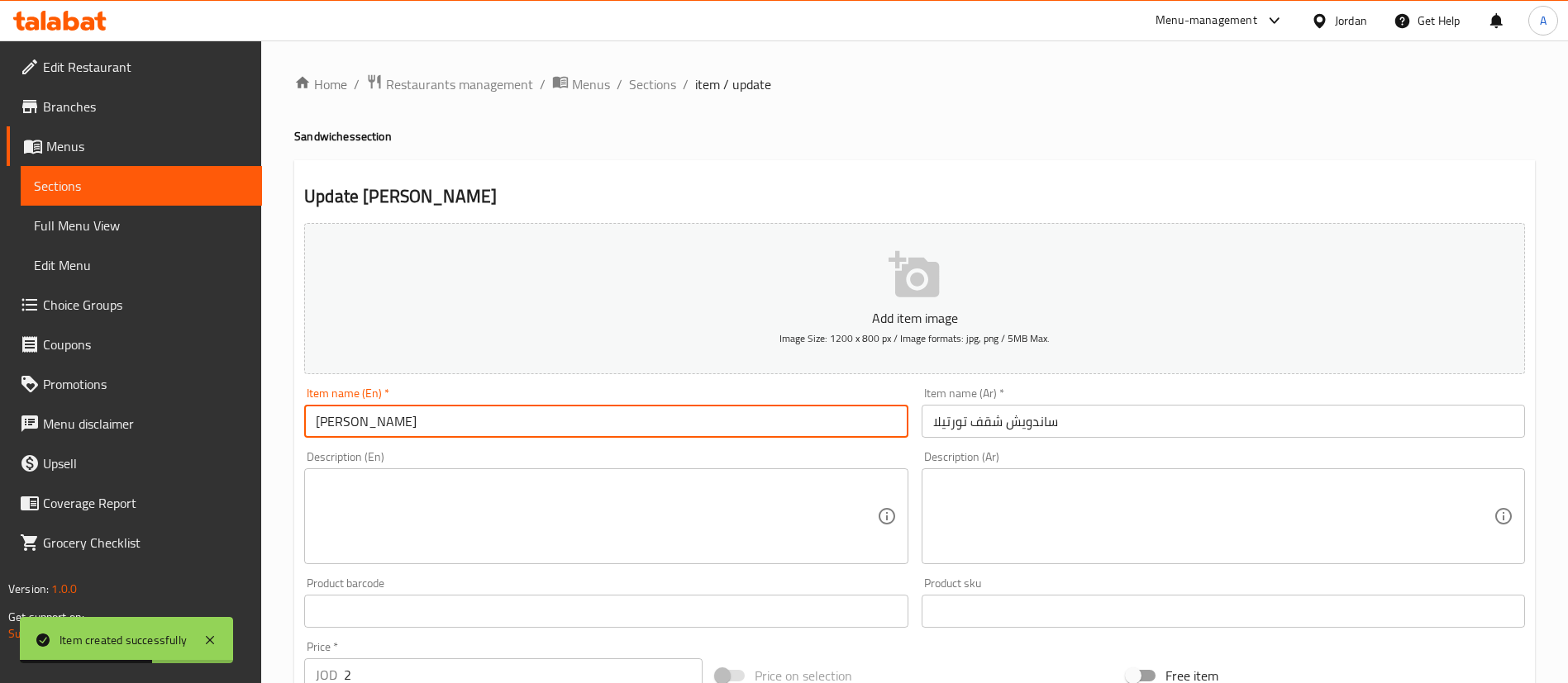
drag, startPoint x: 379, startPoint y: 426, endPoint x: 368, endPoint y: 426, distance: 11.0
click at [368, 426] on input "[PERSON_NAME]" at bounding box center [605, 422] width 603 height 33
type input "Tortilla Shokaf Sandwich"
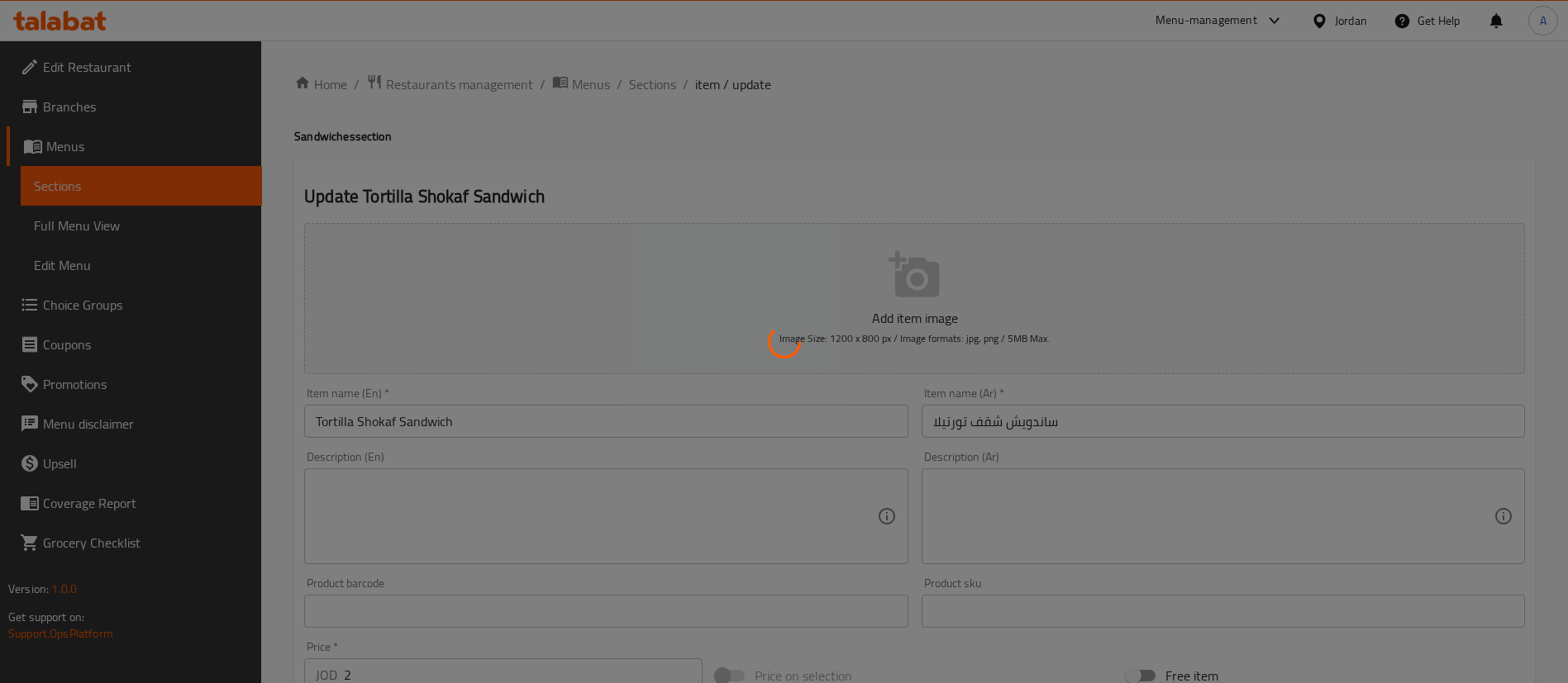
click at [652, 107] on div at bounding box center [784, 342] width 1568 height 683
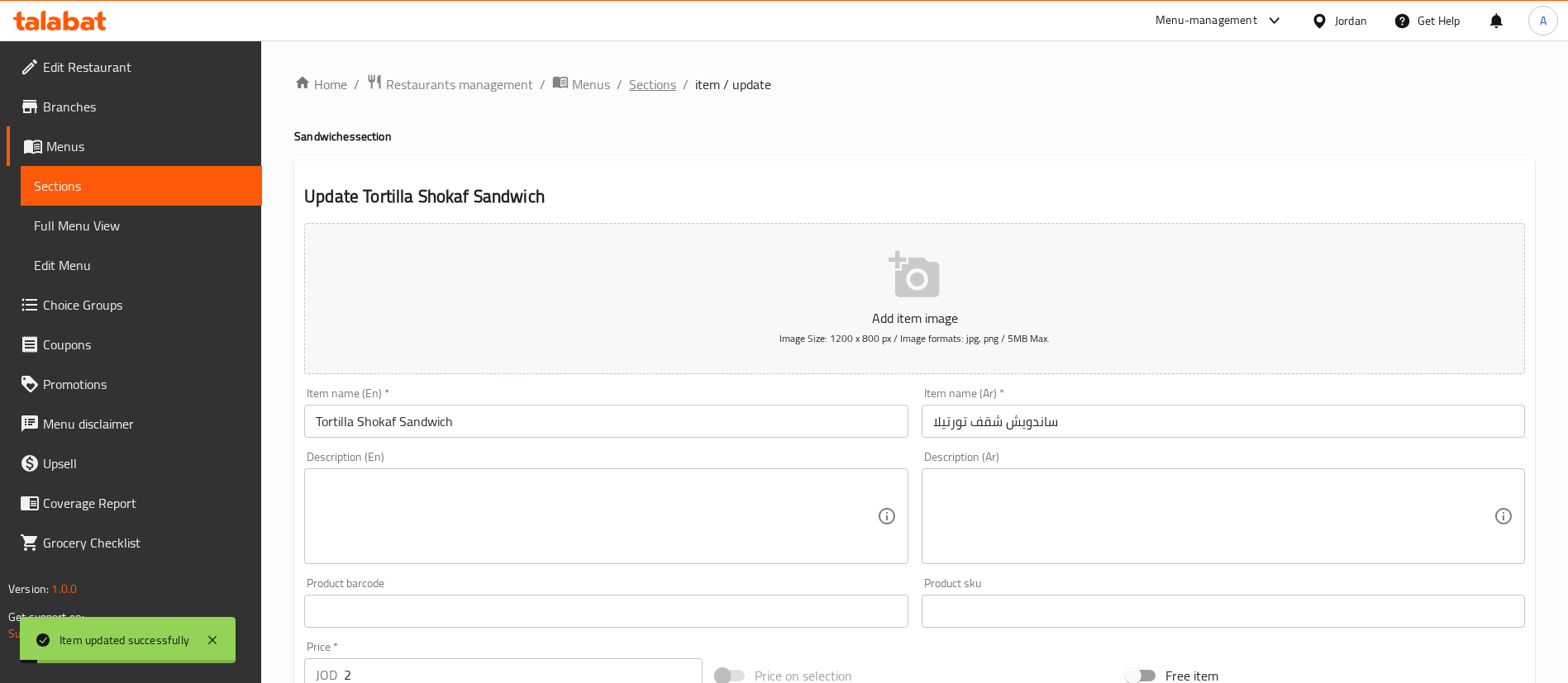
click at [648, 83] on span "Sections" at bounding box center [652, 84] width 48 height 20
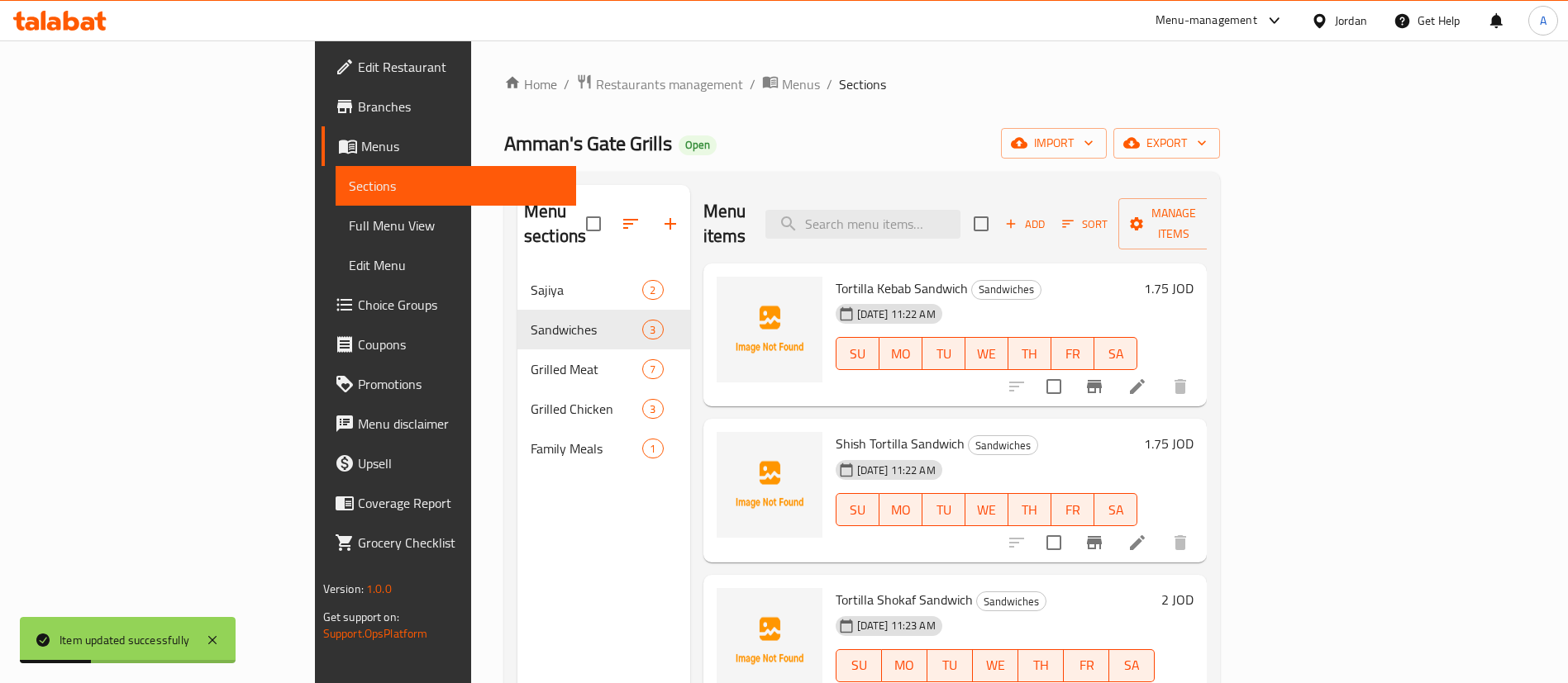
click at [651, 211] on button "button" at bounding box center [670, 224] width 40 height 40
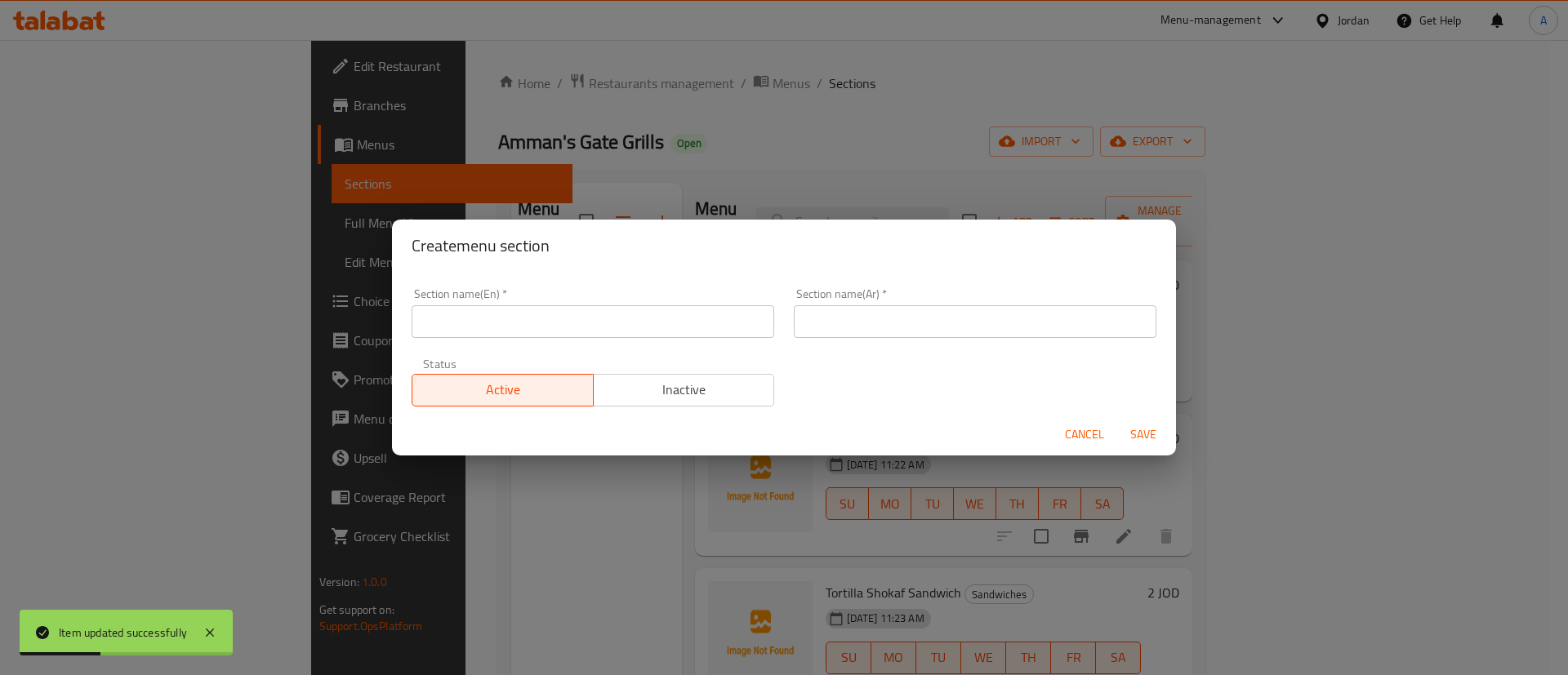
click at [579, 338] on div "Section name(En)   * Section name(En) *" at bounding box center [592, 313] width 382 height 70
type input "Salad"
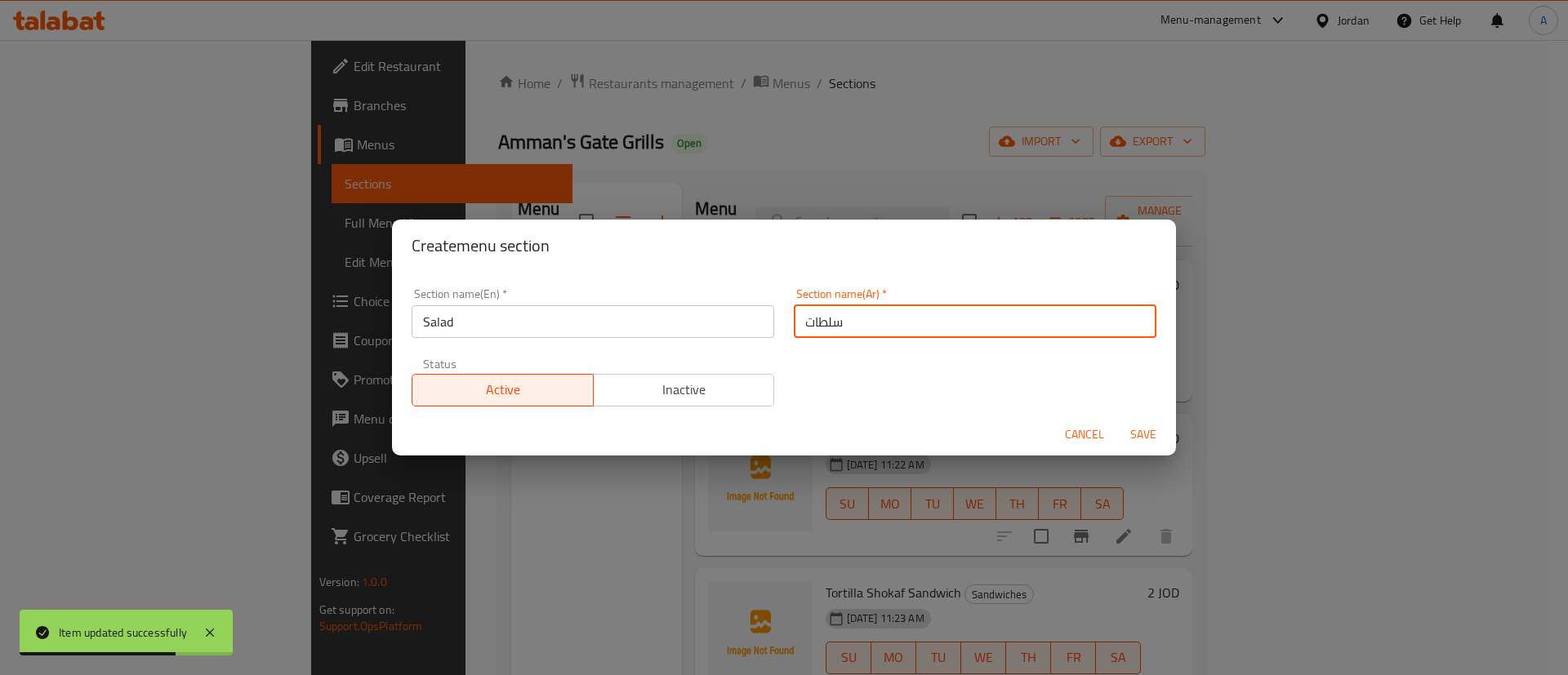
type input "سلطات"
click at [1117, 420] on button "Save" at bounding box center [1143, 435] width 52 height 30
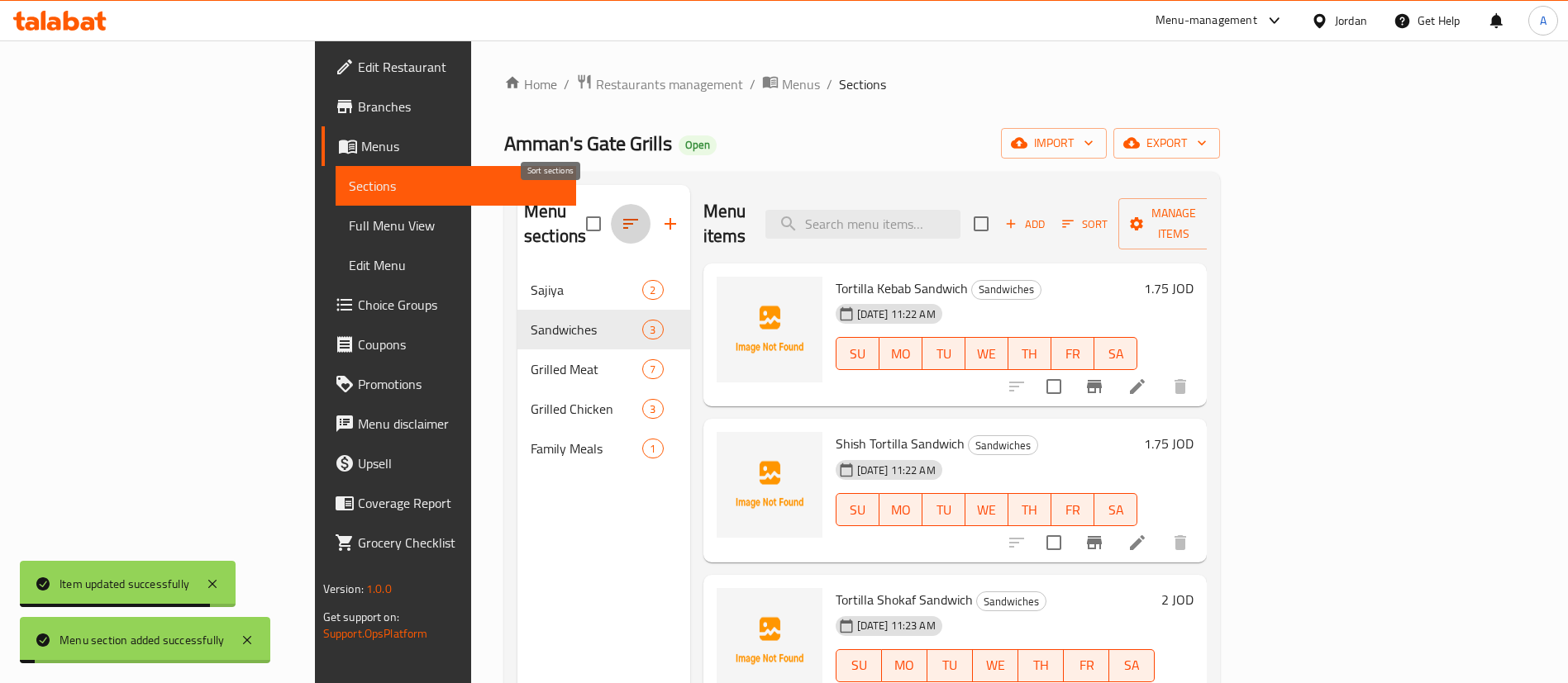
click at [611, 204] on button "button" at bounding box center [630, 224] width 40 height 40
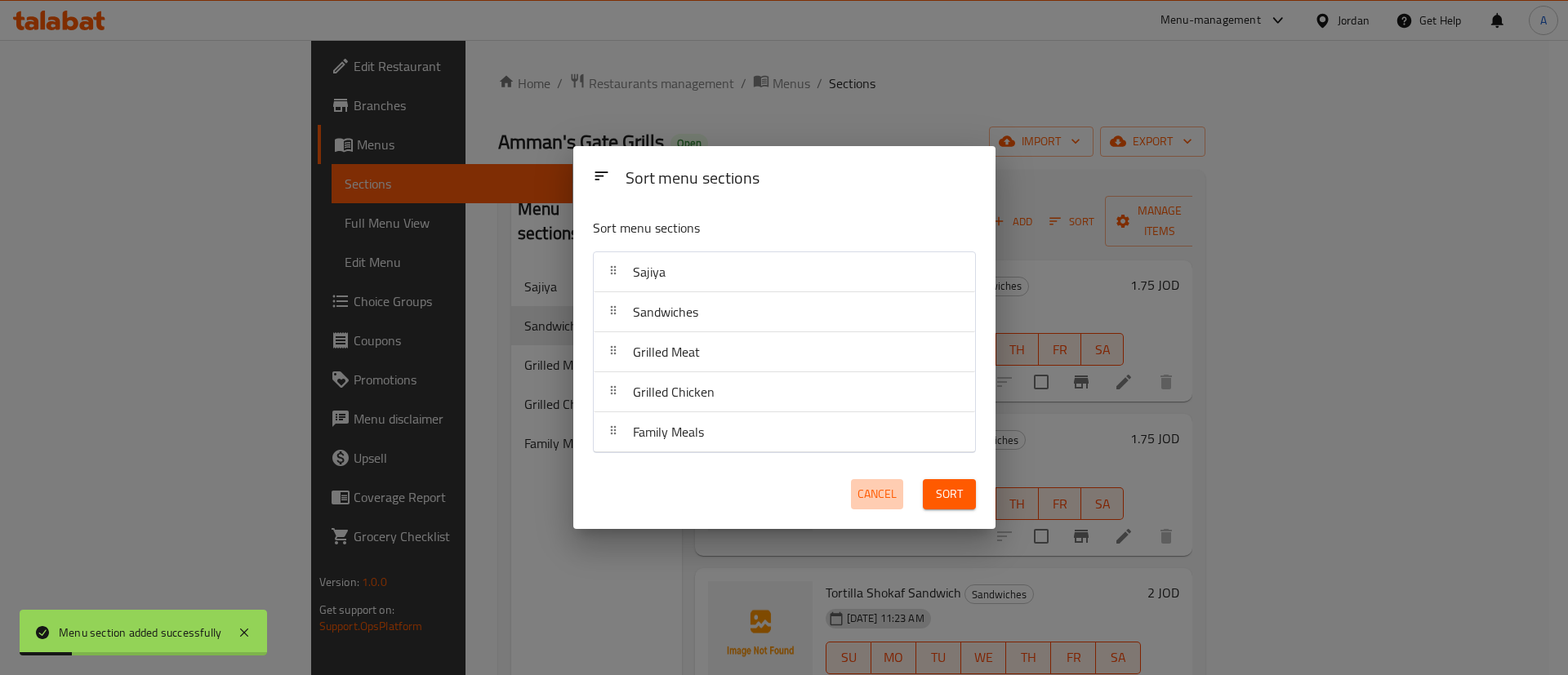
click at [874, 492] on span "Cancel" at bounding box center [877, 494] width 39 height 20
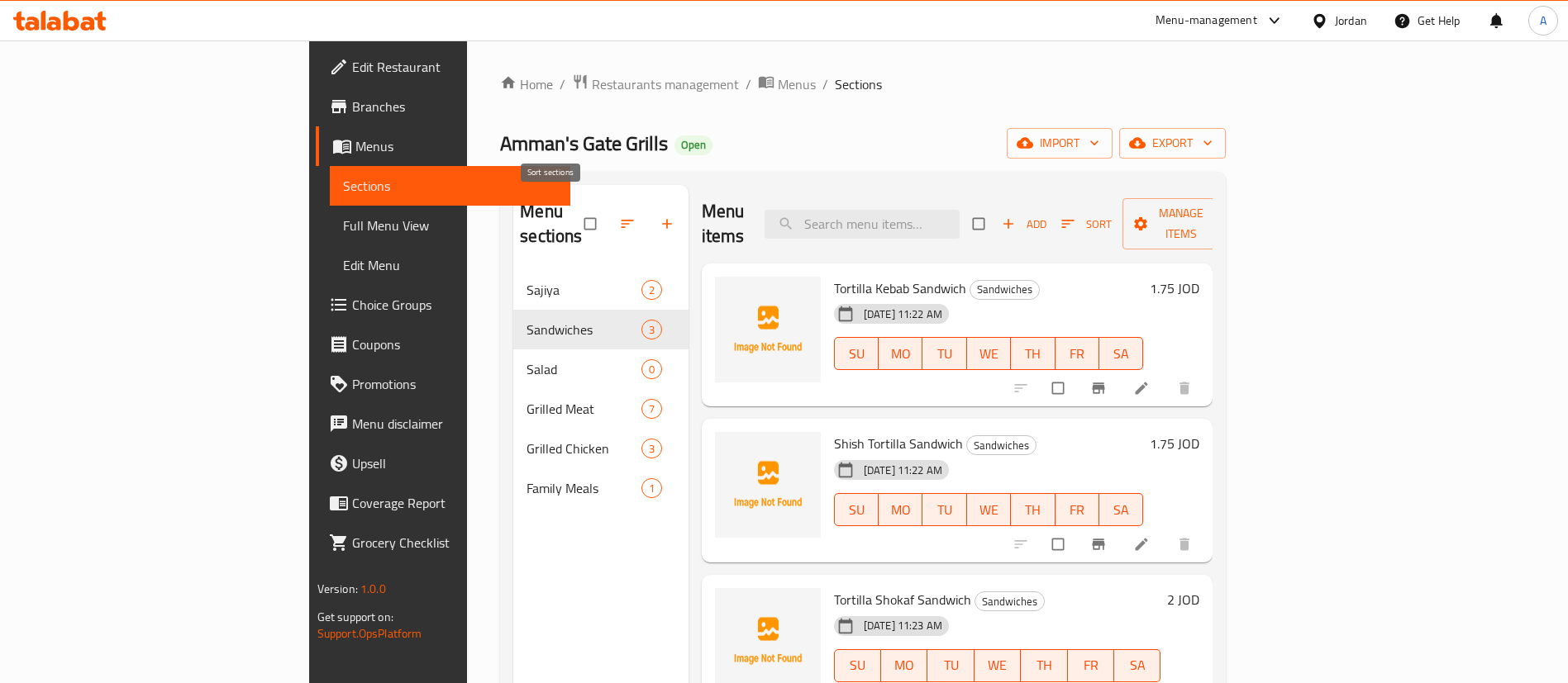
click at [619, 216] on icon "button" at bounding box center [627, 224] width 17 height 17
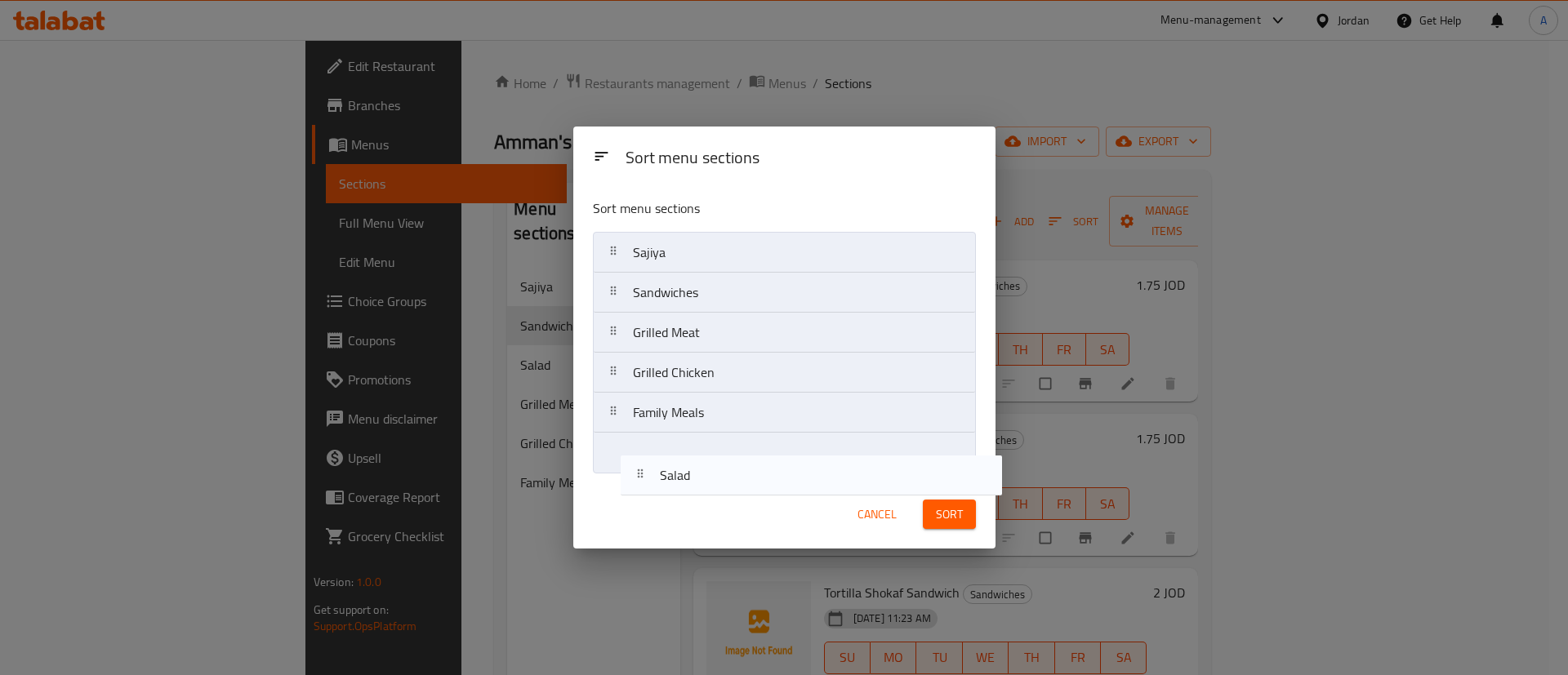
drag, startPoint x: 651, startPoint y: 332, endPoint x: 680, endPoint y: 474, distance: 144.9
click at [680, 475] on div "Sort menu sections Sajiya Sandwiches Salad Grilled Meat Grilled Chicken Family …" at bounding box center [784, 332] width 422 height 295
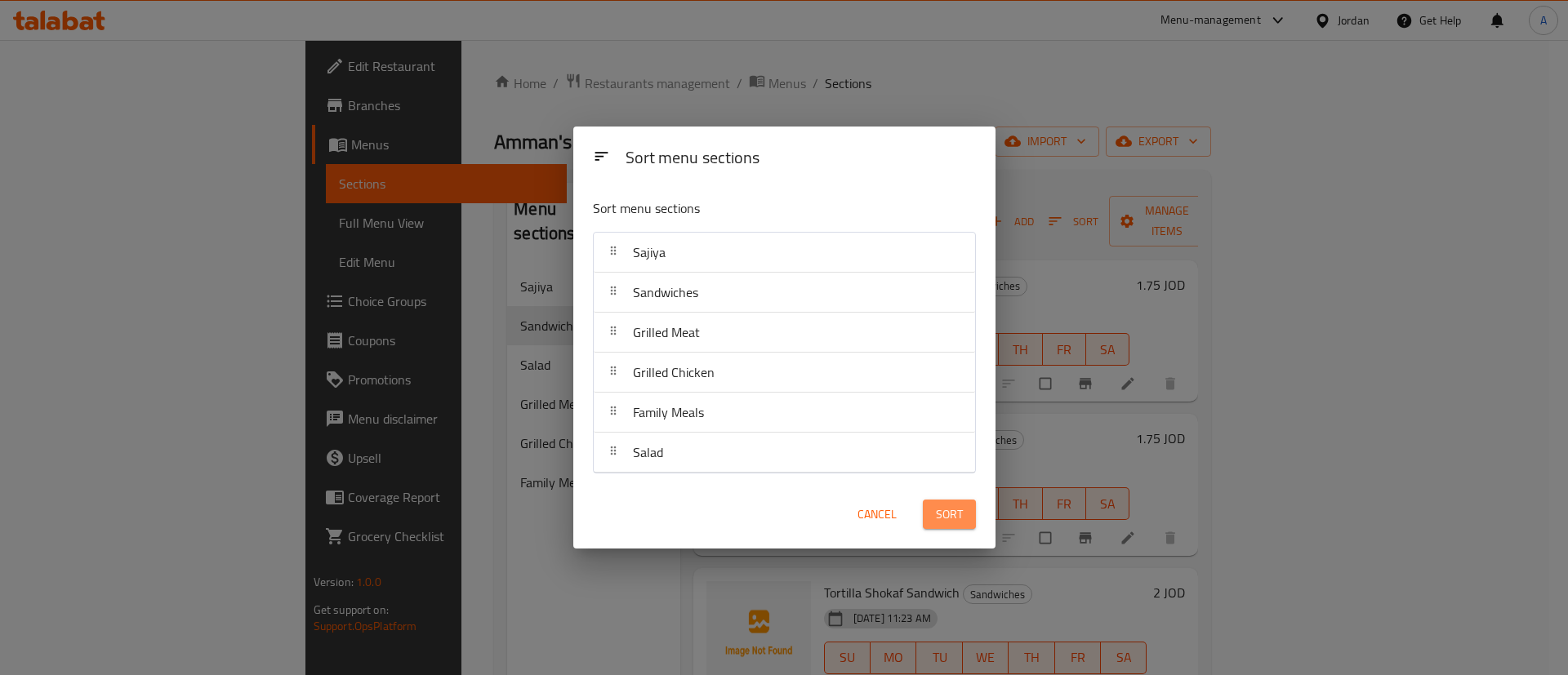
click at [953, 510] on span "Sort" at bounding box center [949, 514] width 27 height 20
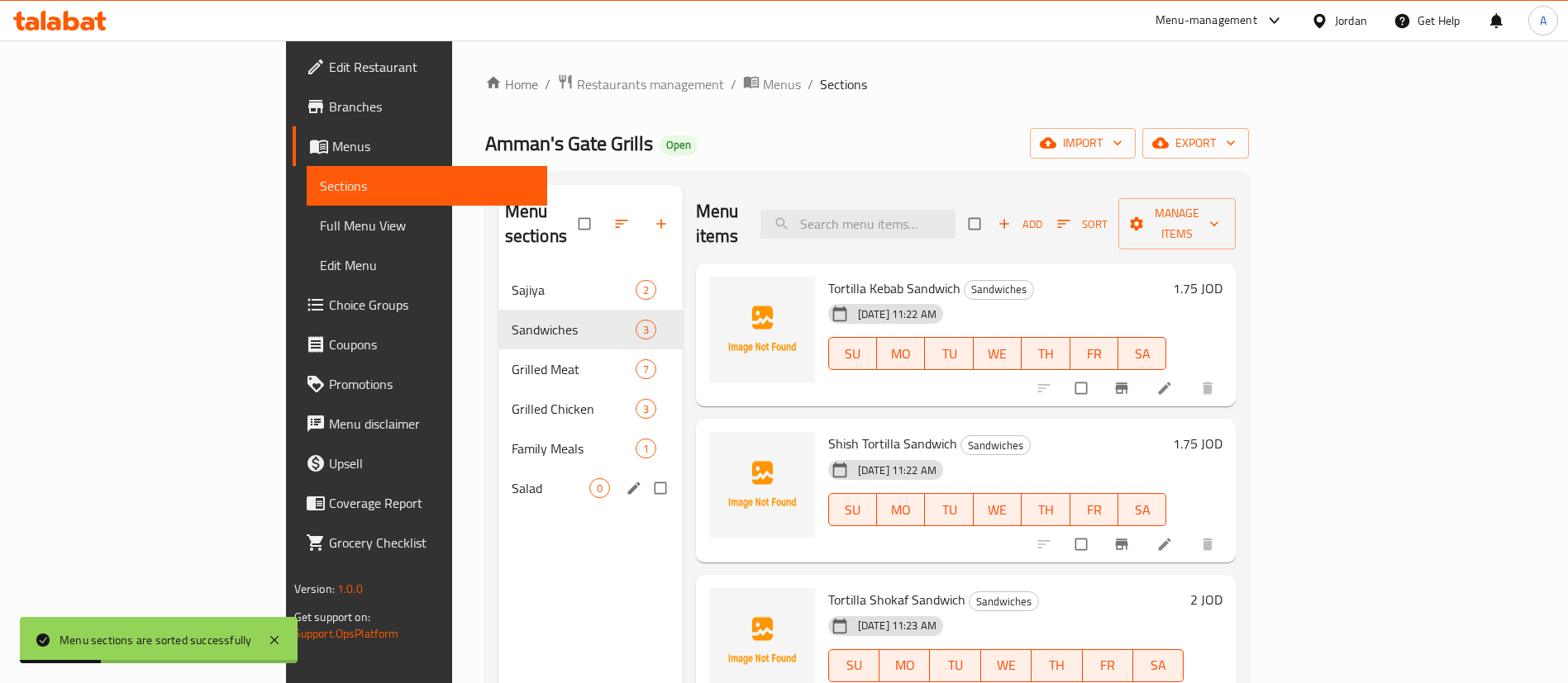
click at [512, 479] on span "Salad" at bounding box center [550, 488] width 77 height 20
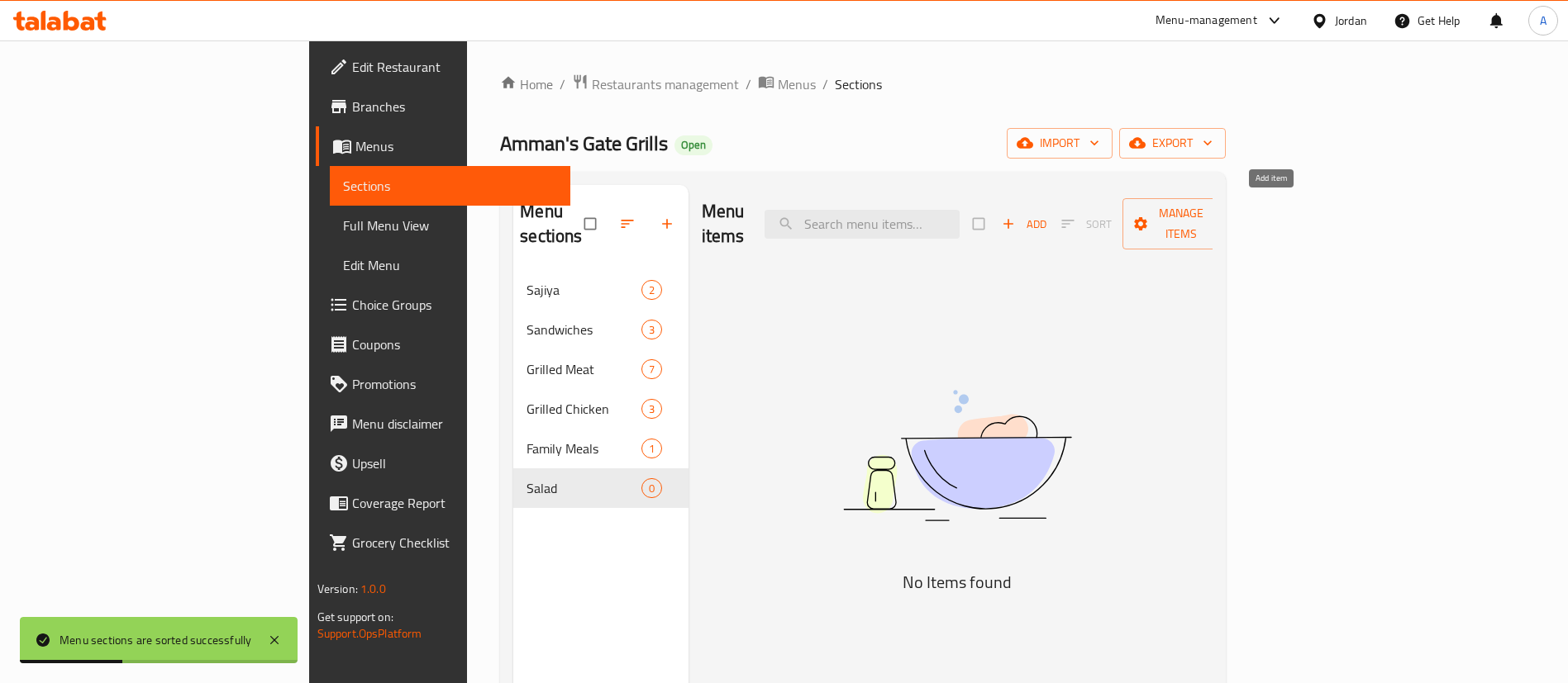
click at [1047, 215] on span "Add" at bounding box center [1024, 224] width 45 height 19
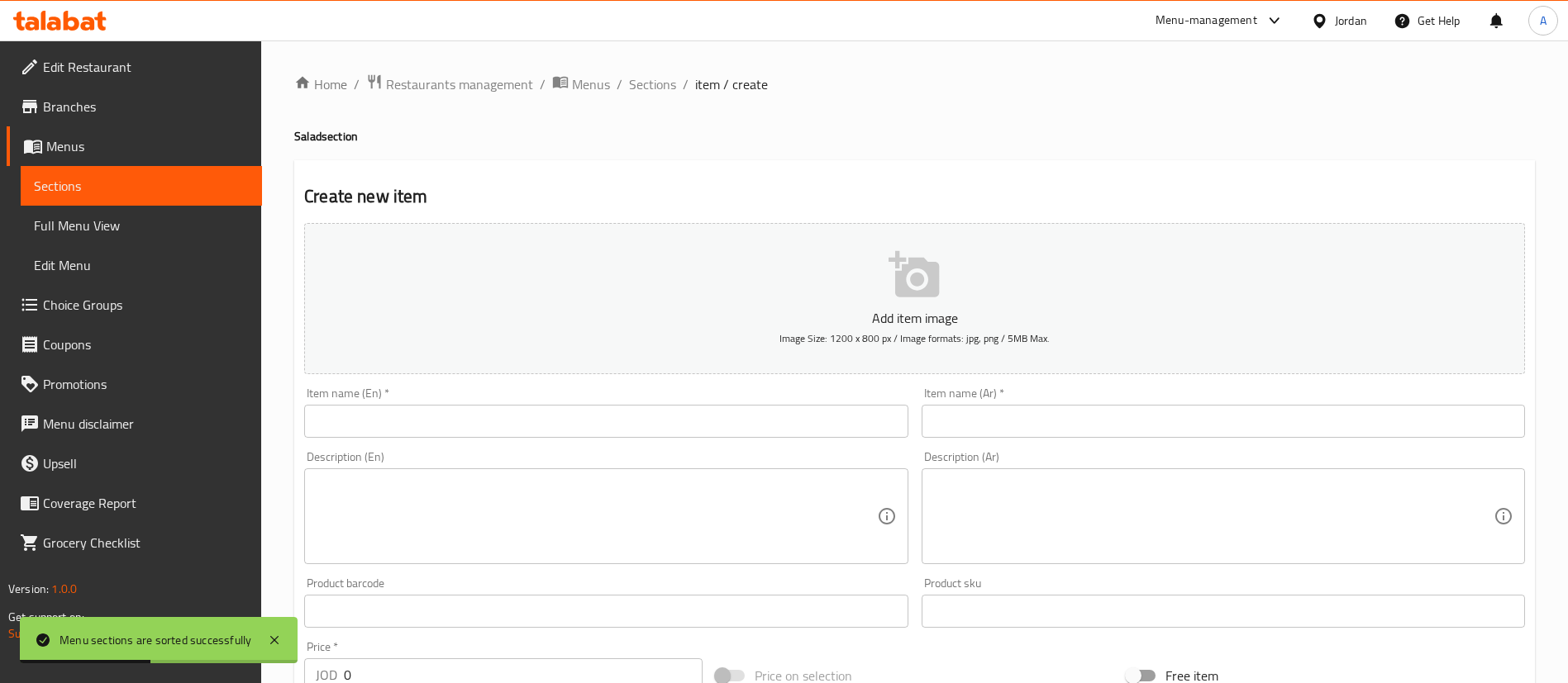
drag, startPoint x: 989, startPoint y: 421, endPoint x: 991, endPoint y: 412, distance: 9.2
click at [990, 418] on input "text" at bounding box center [1223, 422] width 603 height 33
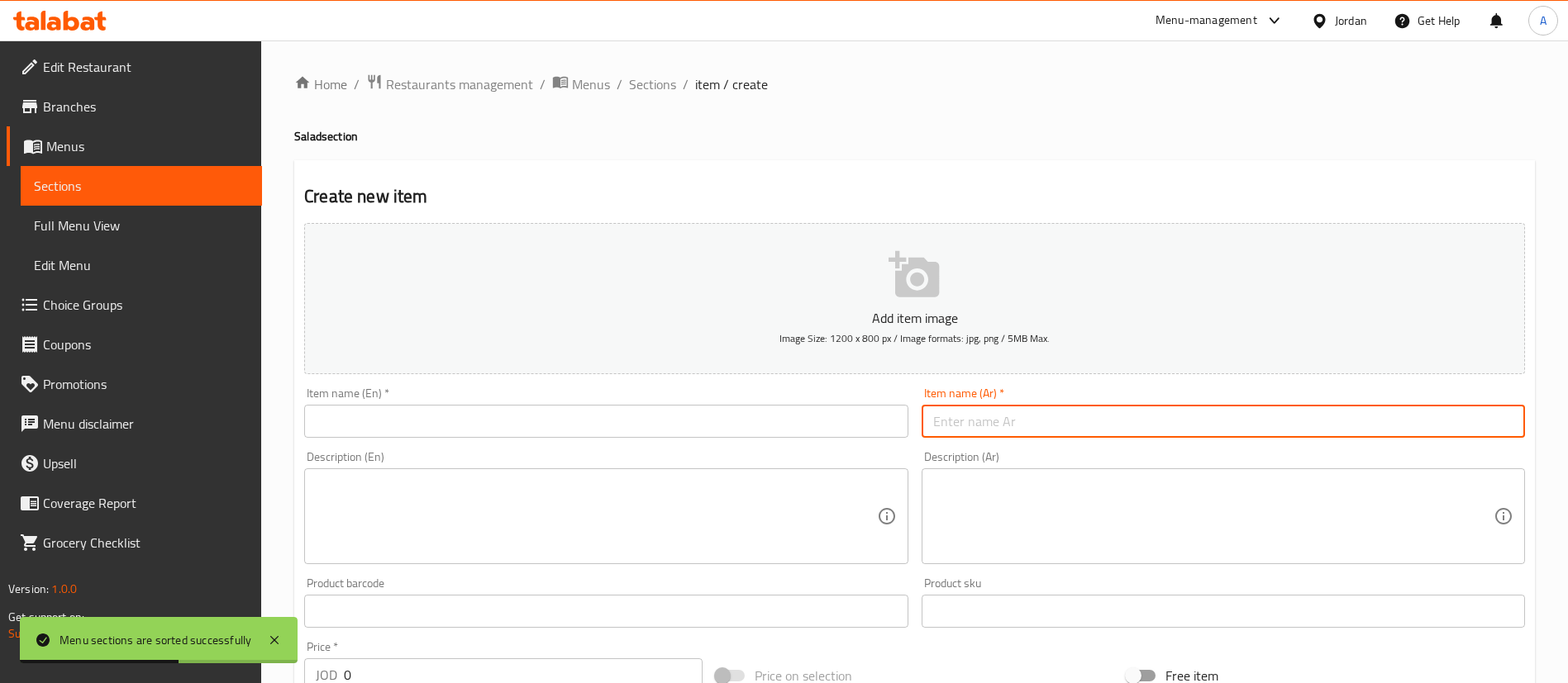
type input "s"
type input "g"
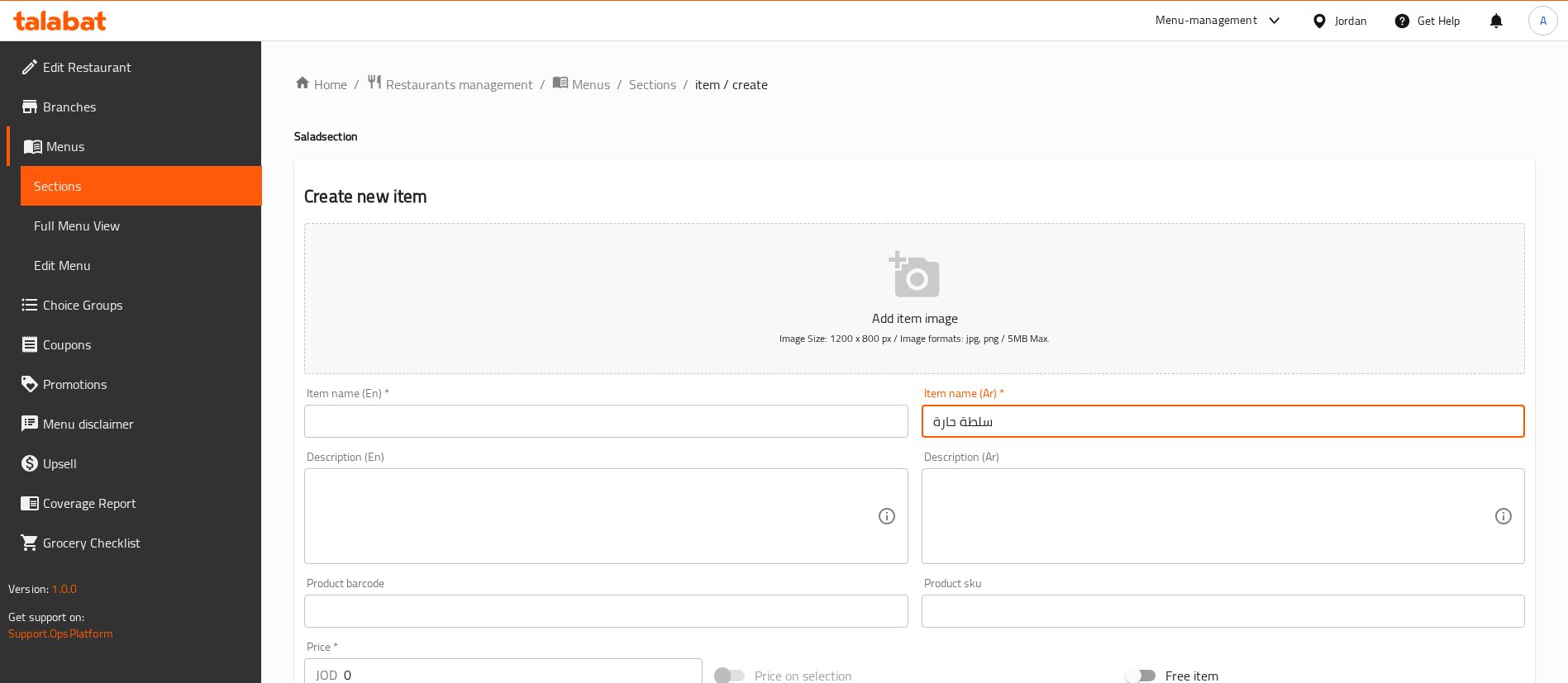
click at [980, 411] on input "سلطة حارة" at bounding box center [1223, 422] width 603 height 33
click at [979, 415] on input "سلطة حارة" at bounding box center [1223, 422] width 603 height 33
click at [978, 415] on input "سلطة حارة" at bounding box center [1223, 422] width 603 height 33
click at [1004, 426] on input "سلطة حارة" at bounding box center [1223, 422] width 603 height 33
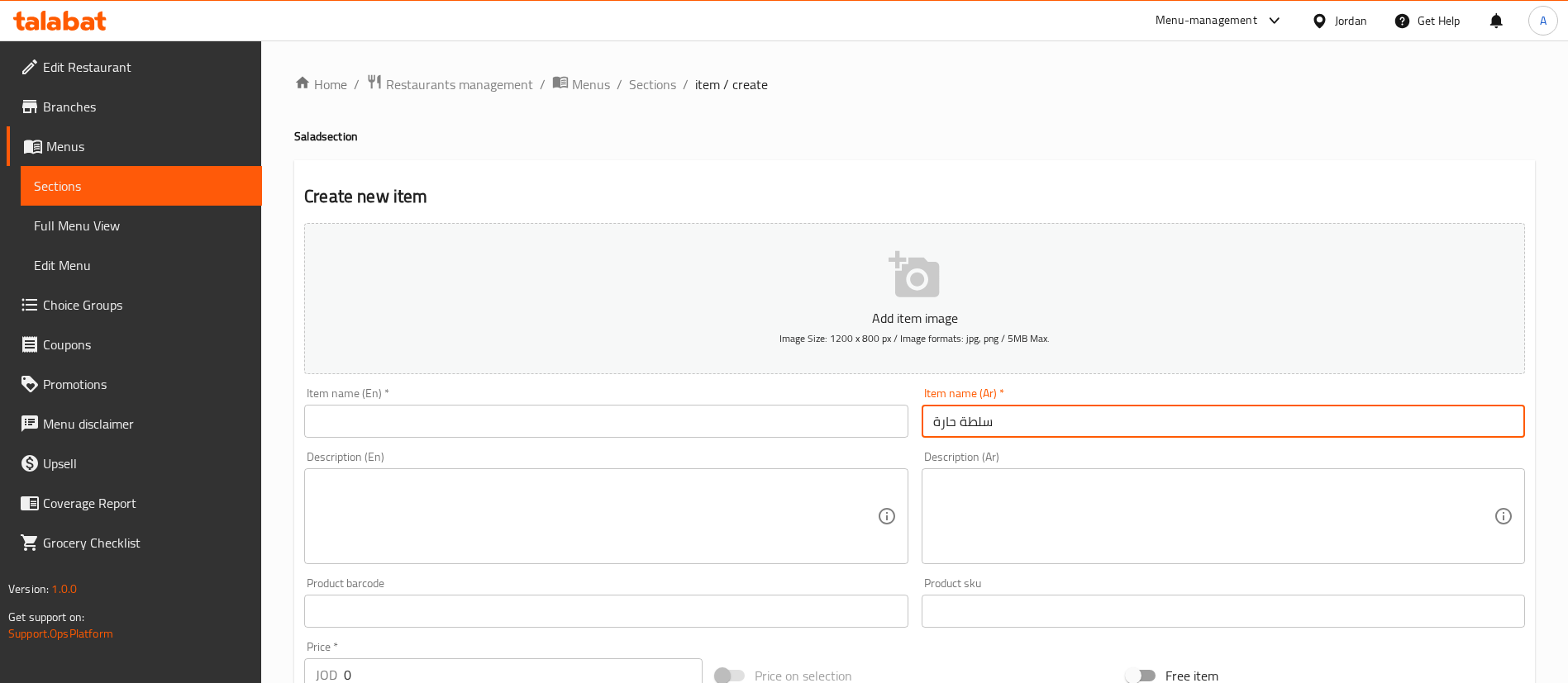
click at [1004, 426] on input "سلطة حارة" at bounding box center [1223, 422] width 603 height 33
click at [1002, 426] on input "سلطة حارة" at bounding box center [1223, 422] width 603 height 33
type input "سلطة حارة"
click at [477, 405] on div "Item name (En)   * Item name (En) *" at bounding box center [605, 412] width 603 height 50
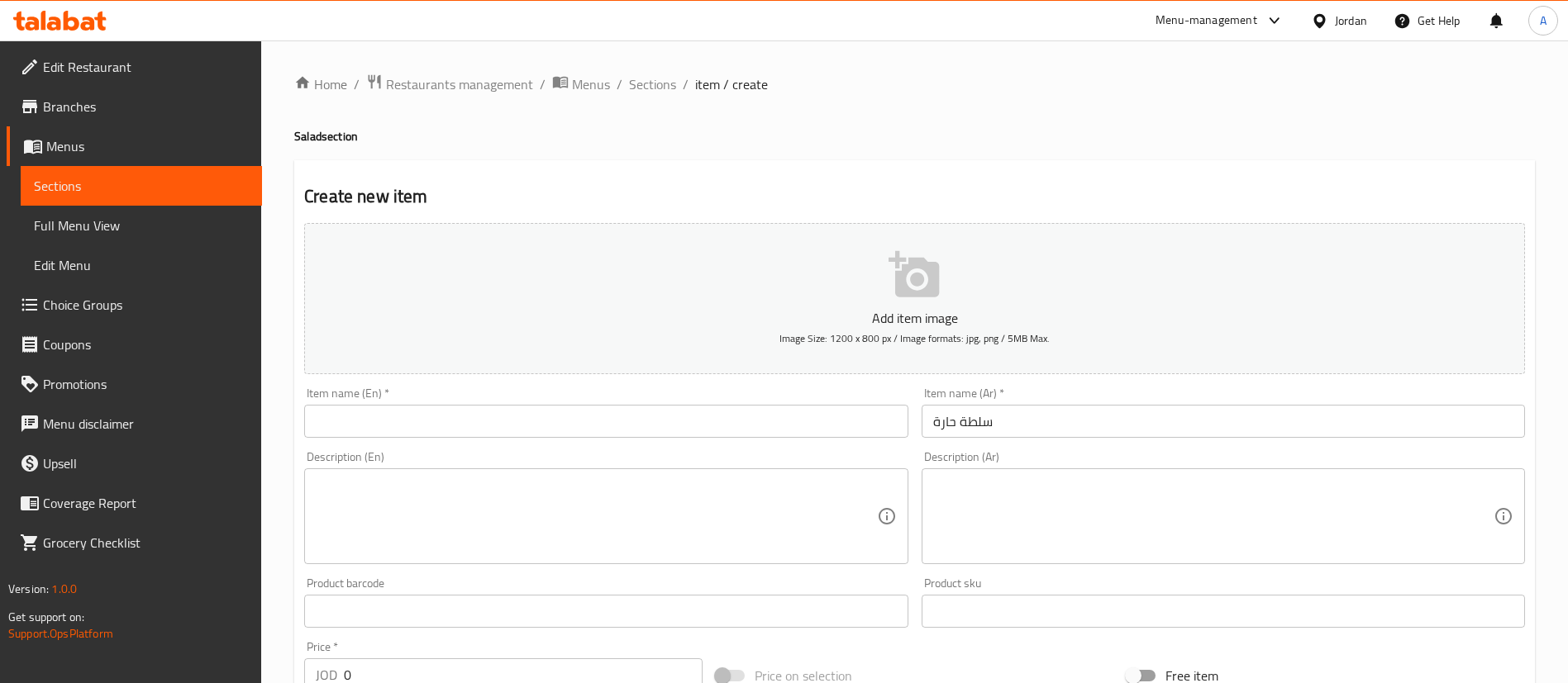
click at [478, 419] on input "text" at bounding box center [605, 422] width 603 height 33
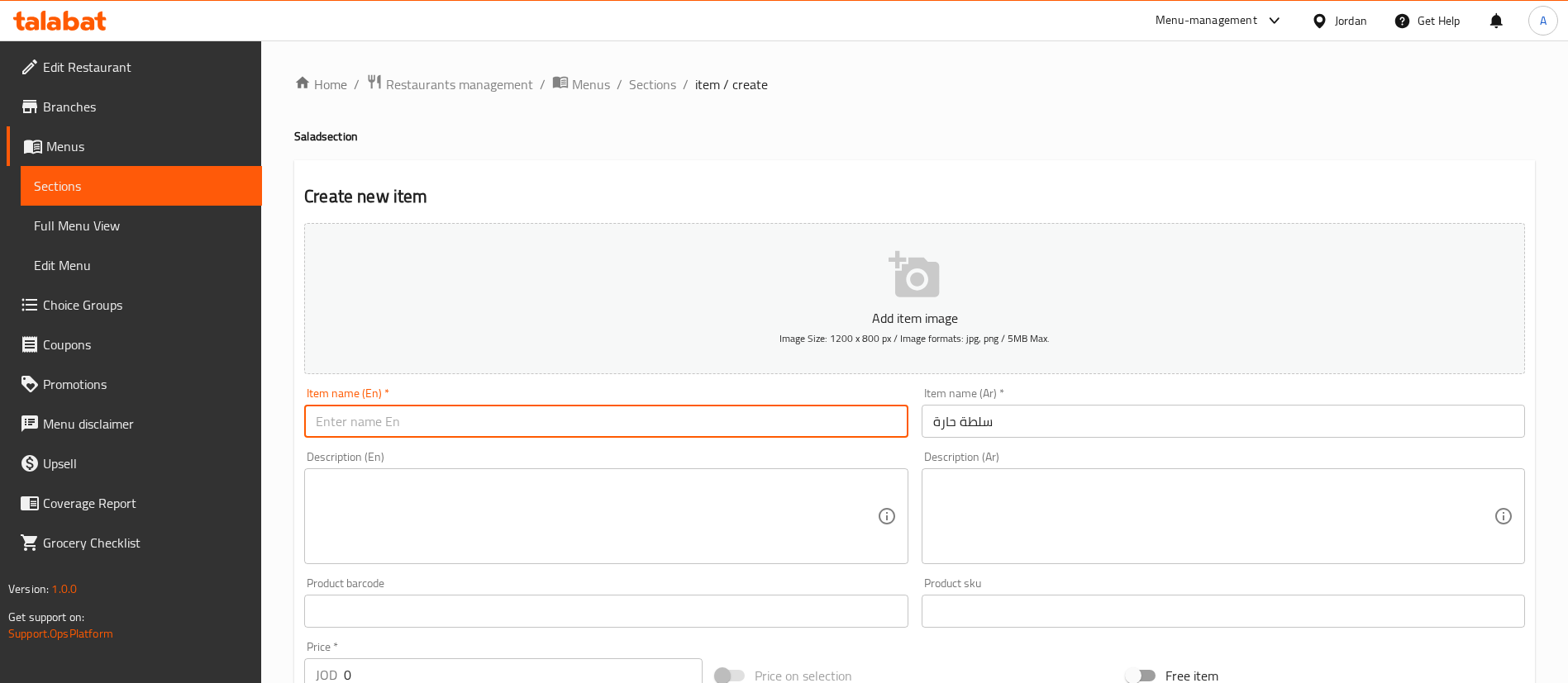
paste input "Spicy salad"
type input "Spicy salad"
drag, startPoint x: 303, startPoint y: 672, endPoint x: 269, endPoint y: 672, distance: 34.0
click at [284, 672] on div "Home / Restaurants management / Menus / Sections / item / create Salad section …" at bounding box center [915, 604] width 1307 height 1127
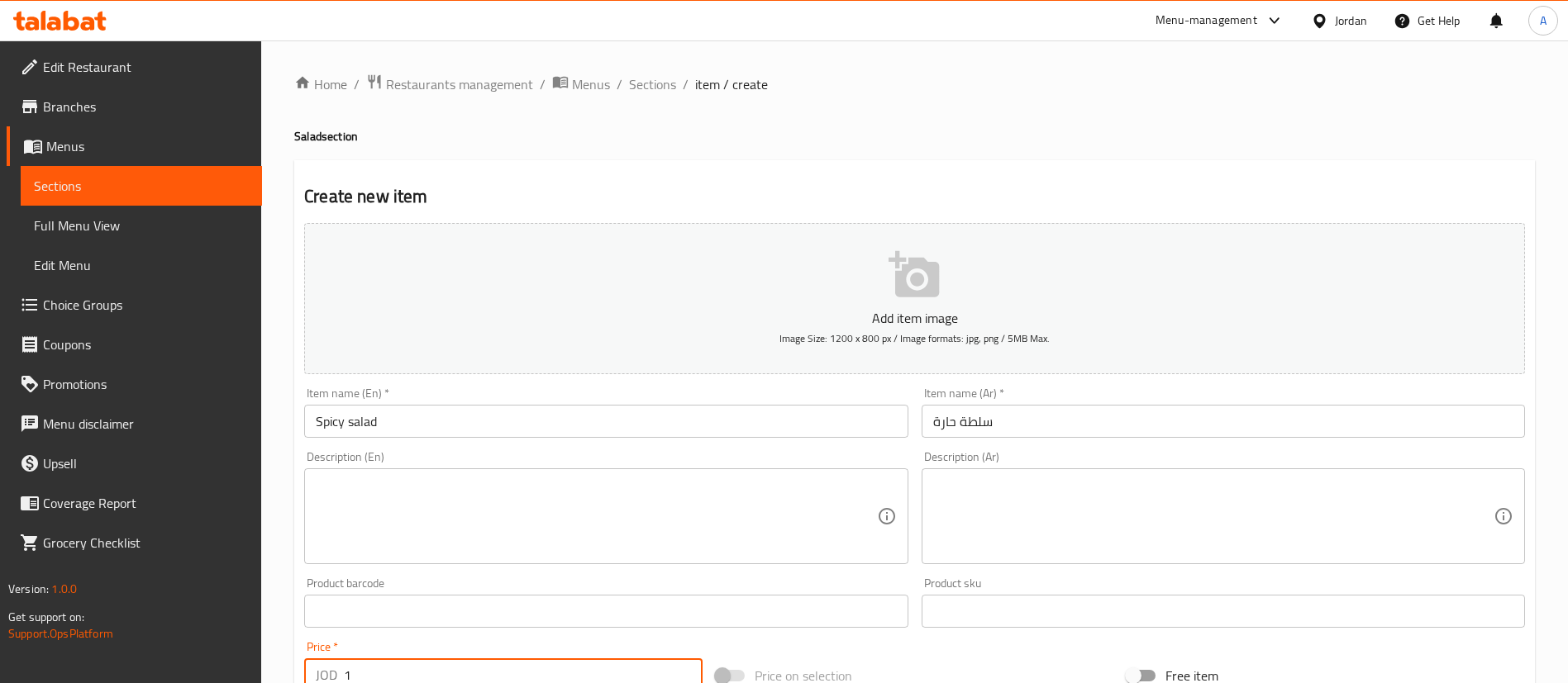
scroll to position [32, 0]
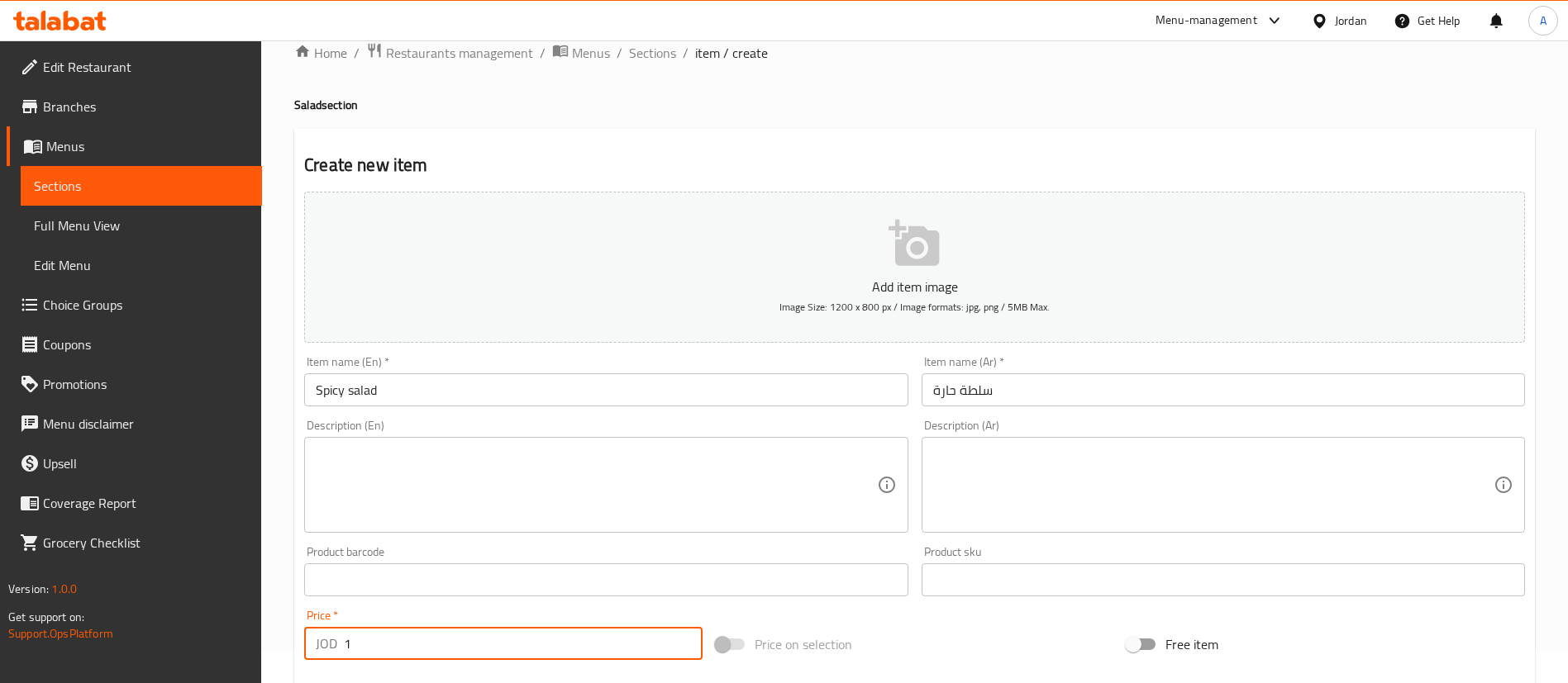
type input "1"
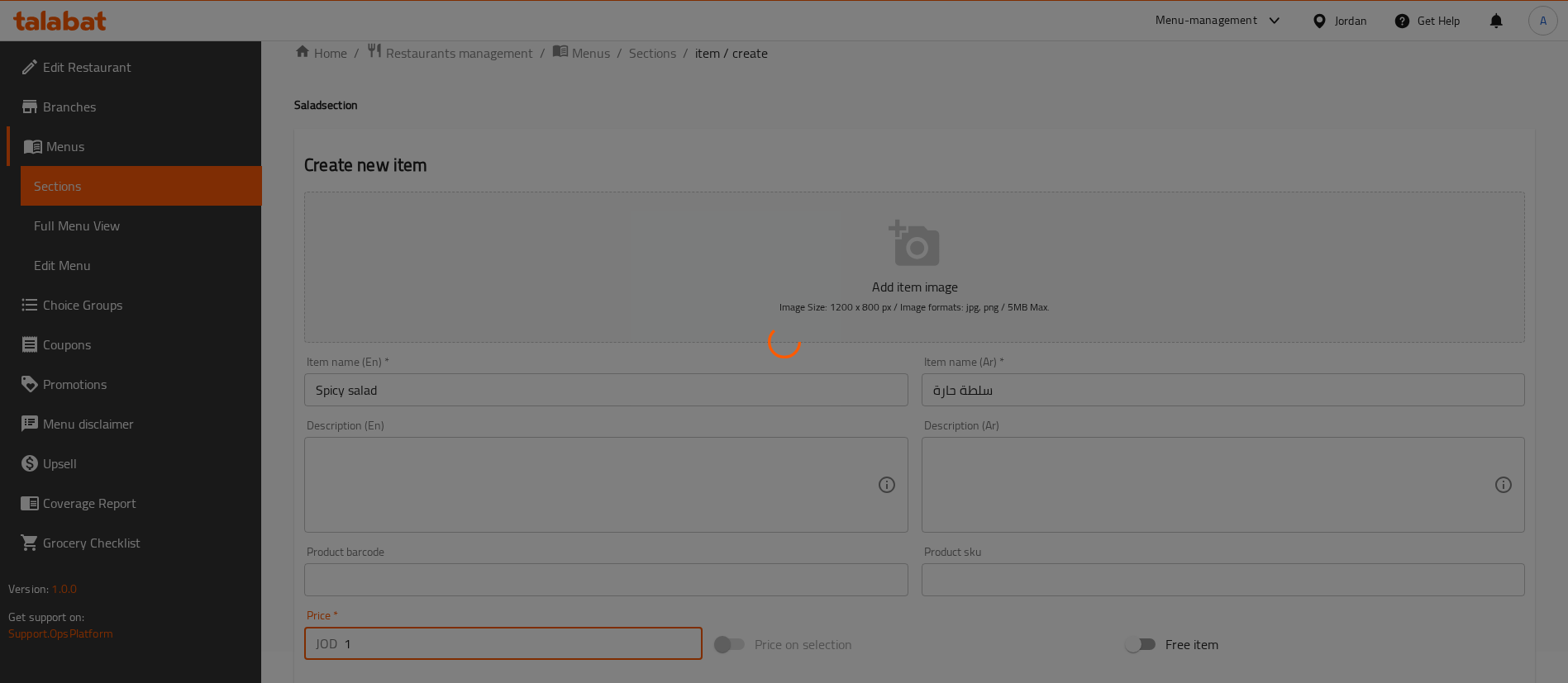
type input "0"
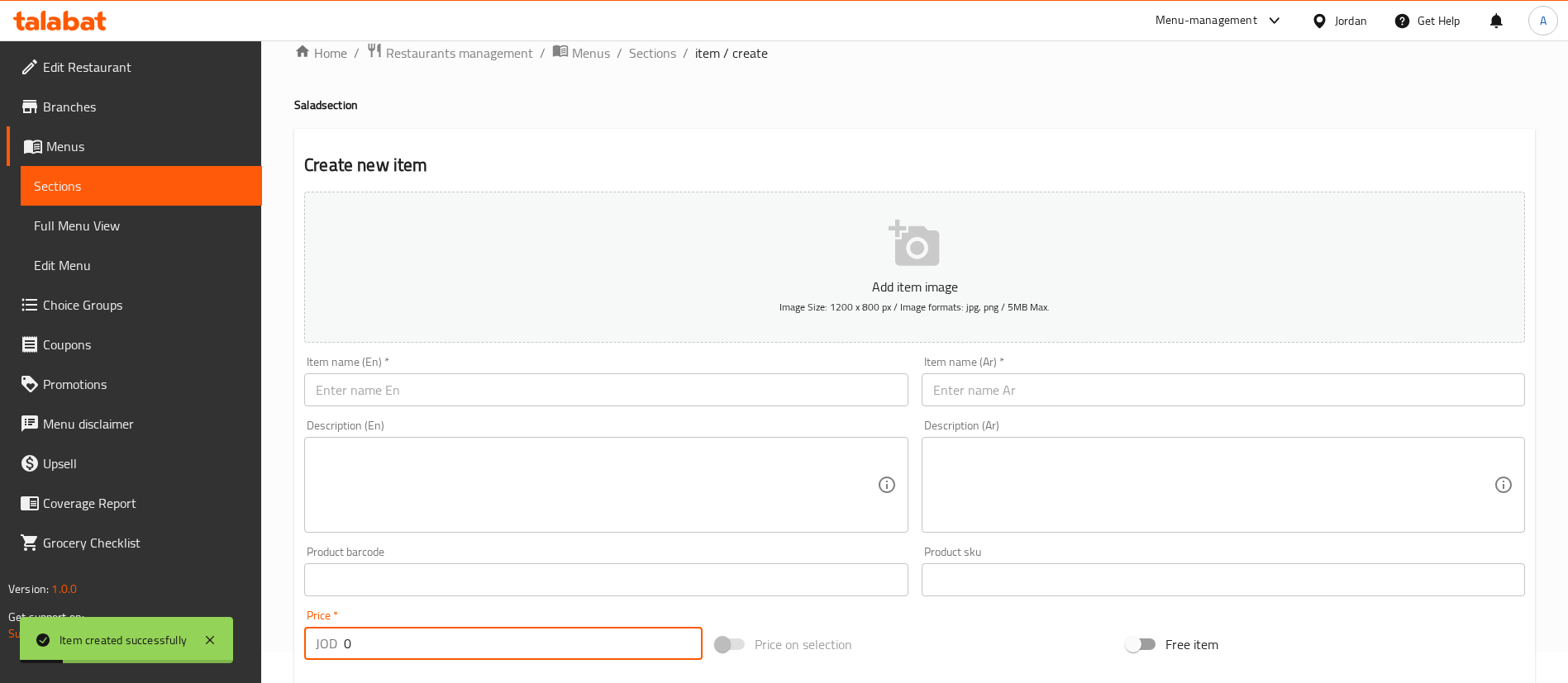
click at [1073, 363] on div "Item name (Ar)   * Item name (Ar) *" at bounding box center [1223, 381] width 603 height 50
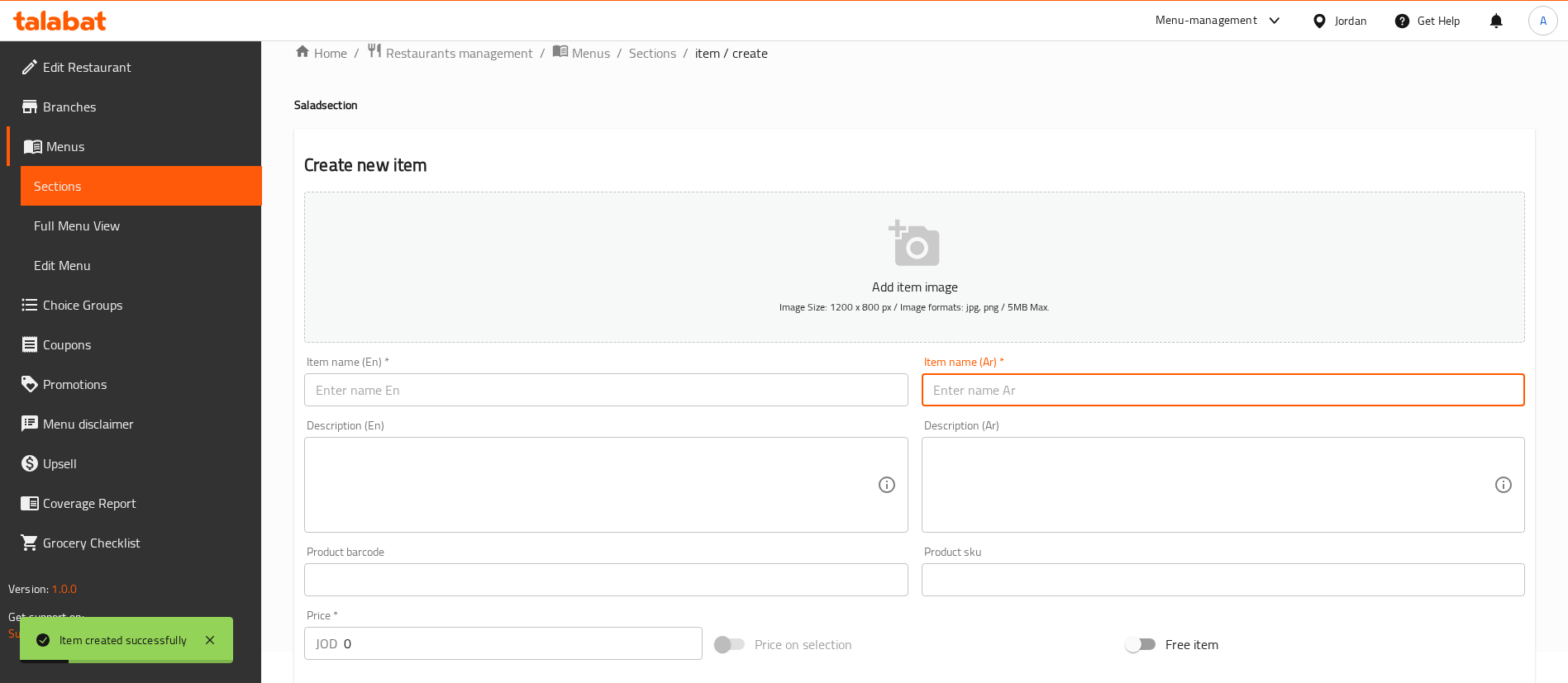
click at [1070, 386] on input "text" at bounding box center [1223, 390] width 603 height 33
type input "ٍ"
click at [1070, 386] on input "سلطة بقدونسية" at bounding box center [1223, 390] width 603 height 33
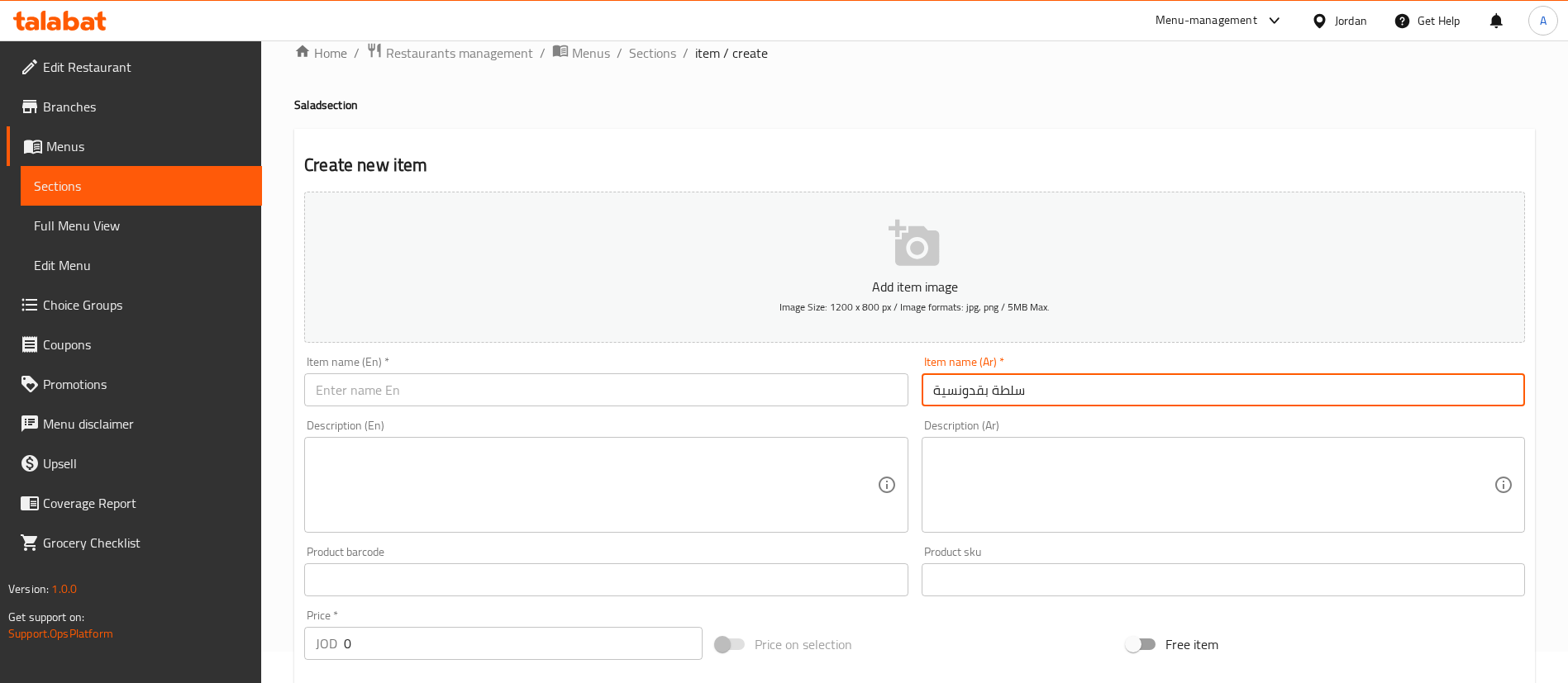
click at [1065, 386] on input "سلطة بقدونسية" at bounding box center [1223, 390] width 603 height 33
type input "سلطة بقدونسية"
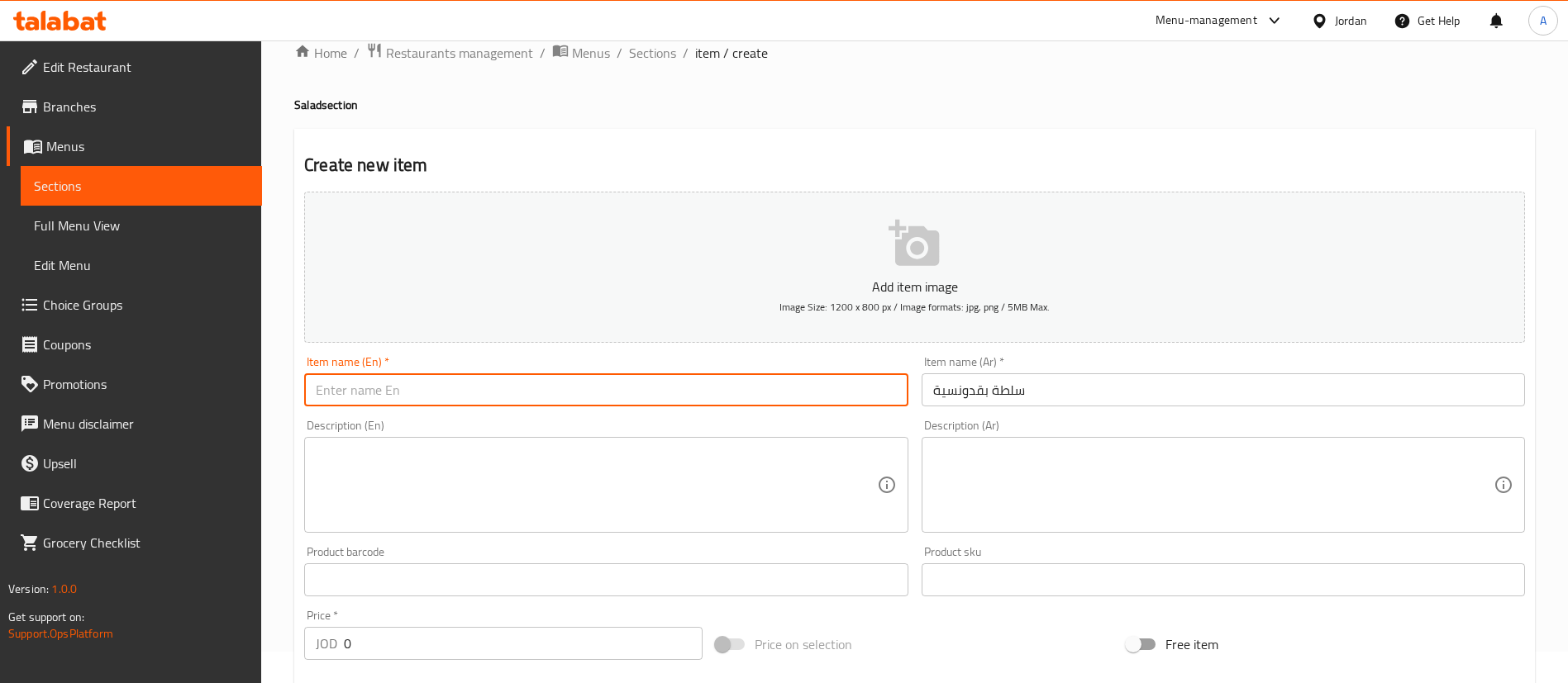
click at [520, 386] on input "text" at bounding box center [605, 390] width 603 height 33
paste input "Parsley salad"
type input "Parsley salad"
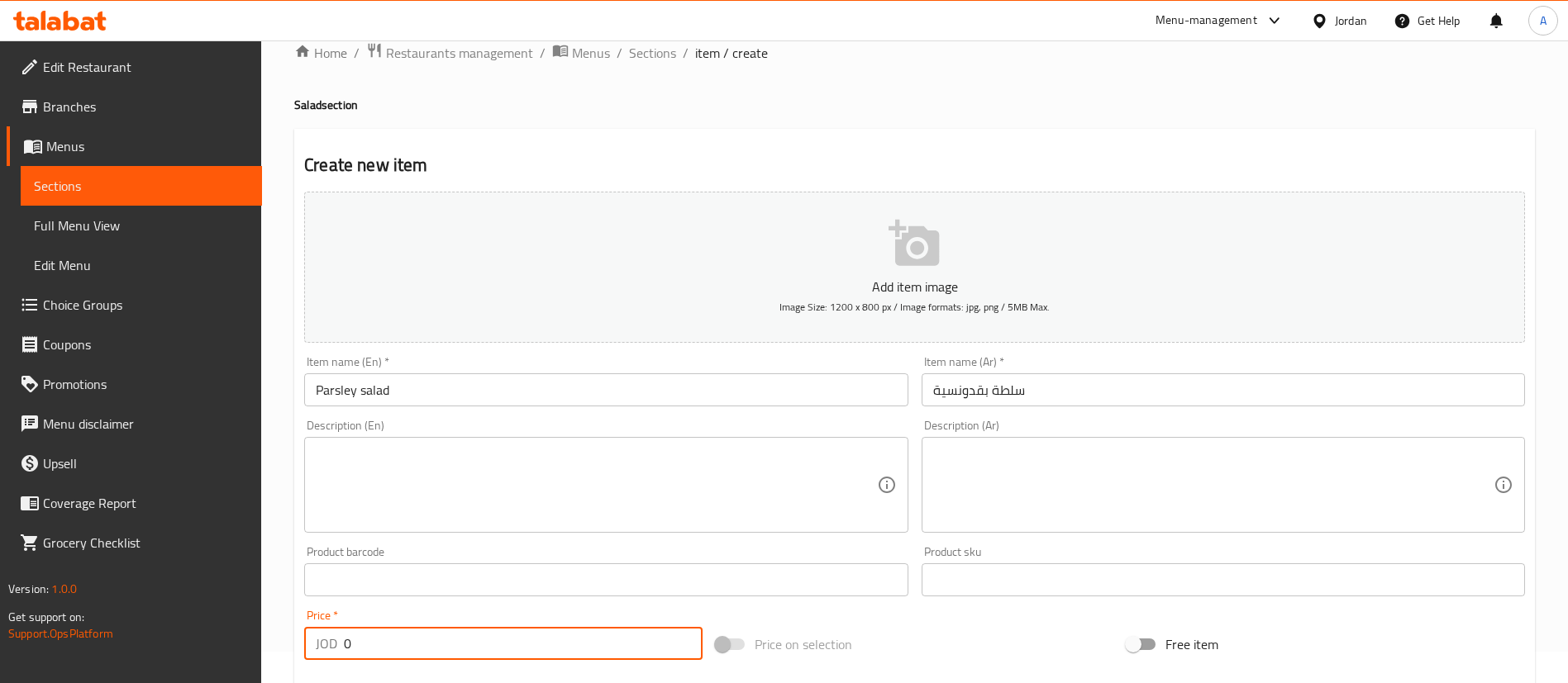
drag, startPoint x: 372, startPoint y: 644, endPoint x: 298, endPoint y: 643, distance: 74.0
click at [304, 644] on div "Price   * JOD 0 Price *" at bounding box center [504, 635] width 412 height 63
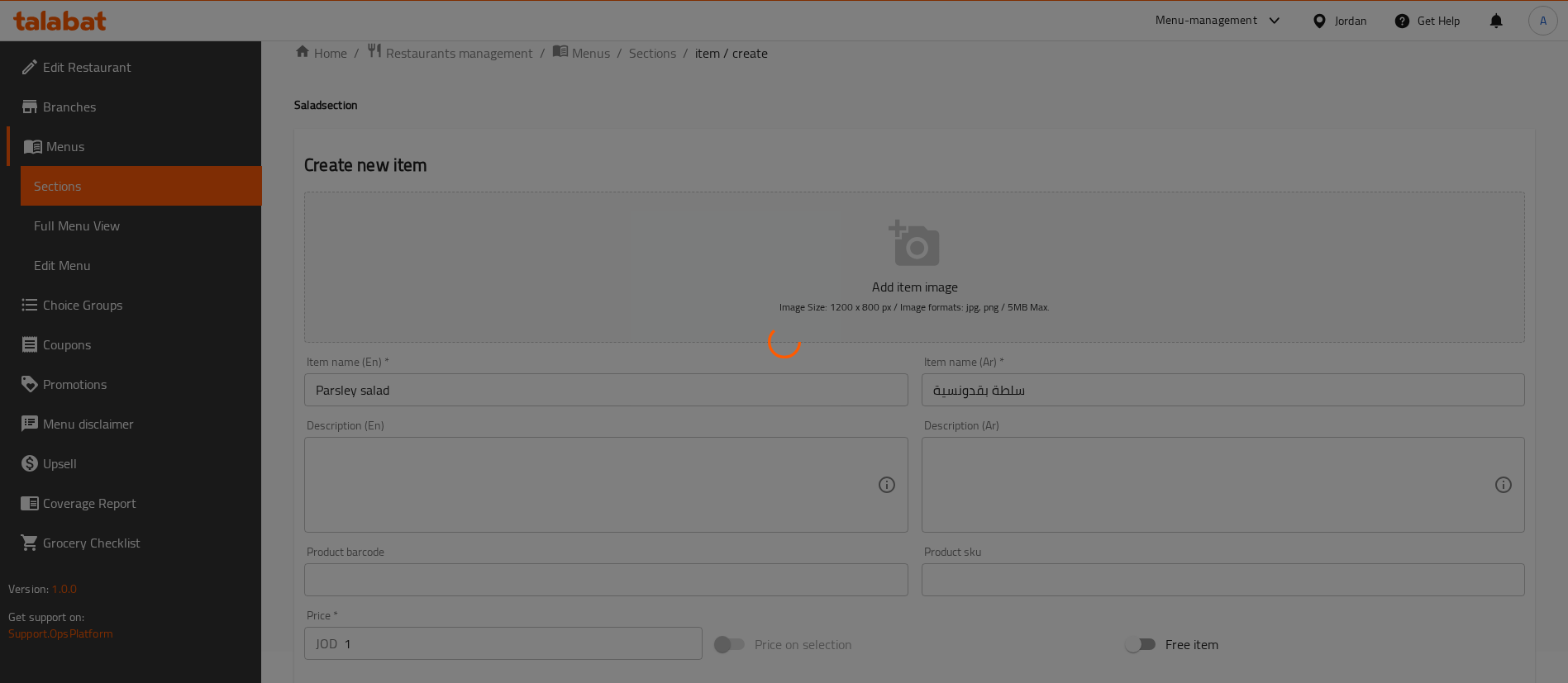
type input "0"
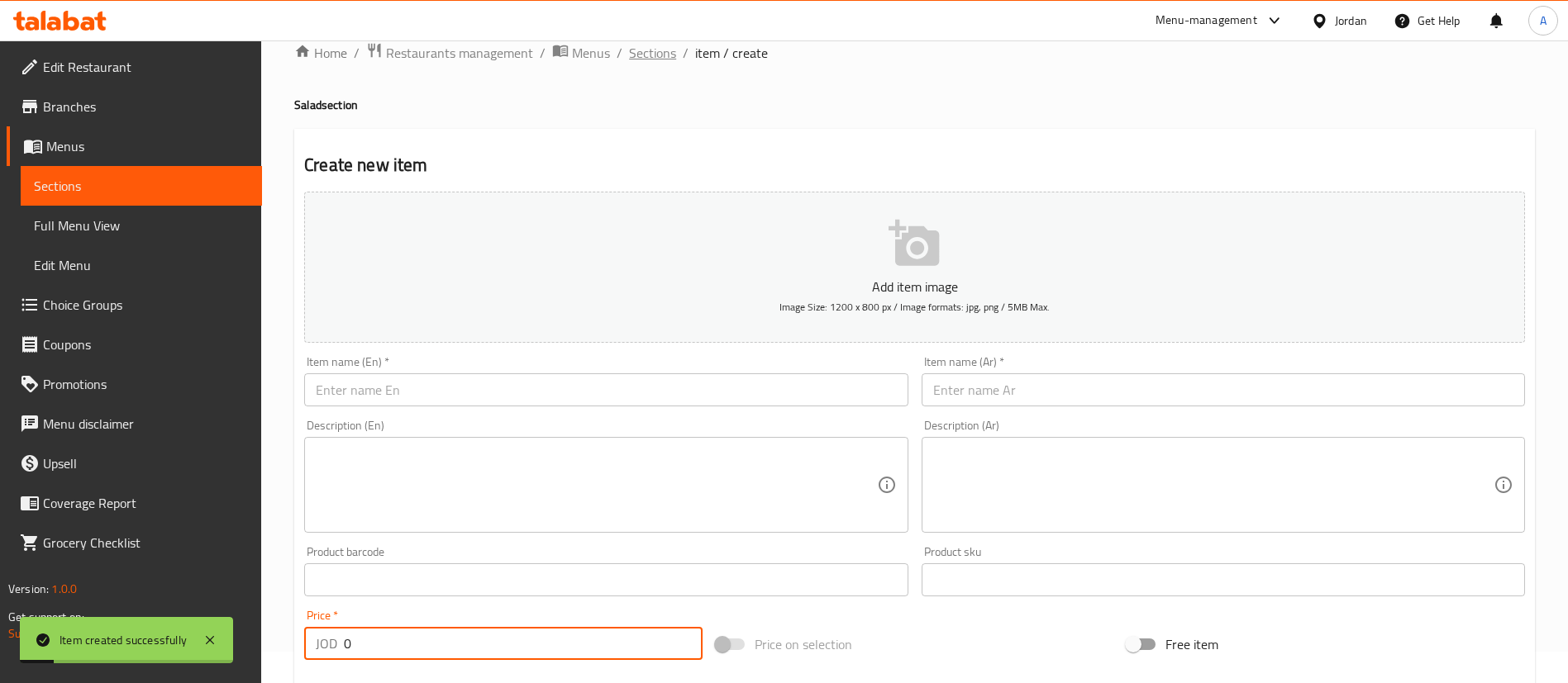
click at [655, 58] on span "Sections" at bounding box center [652, 53] width 48 height 20
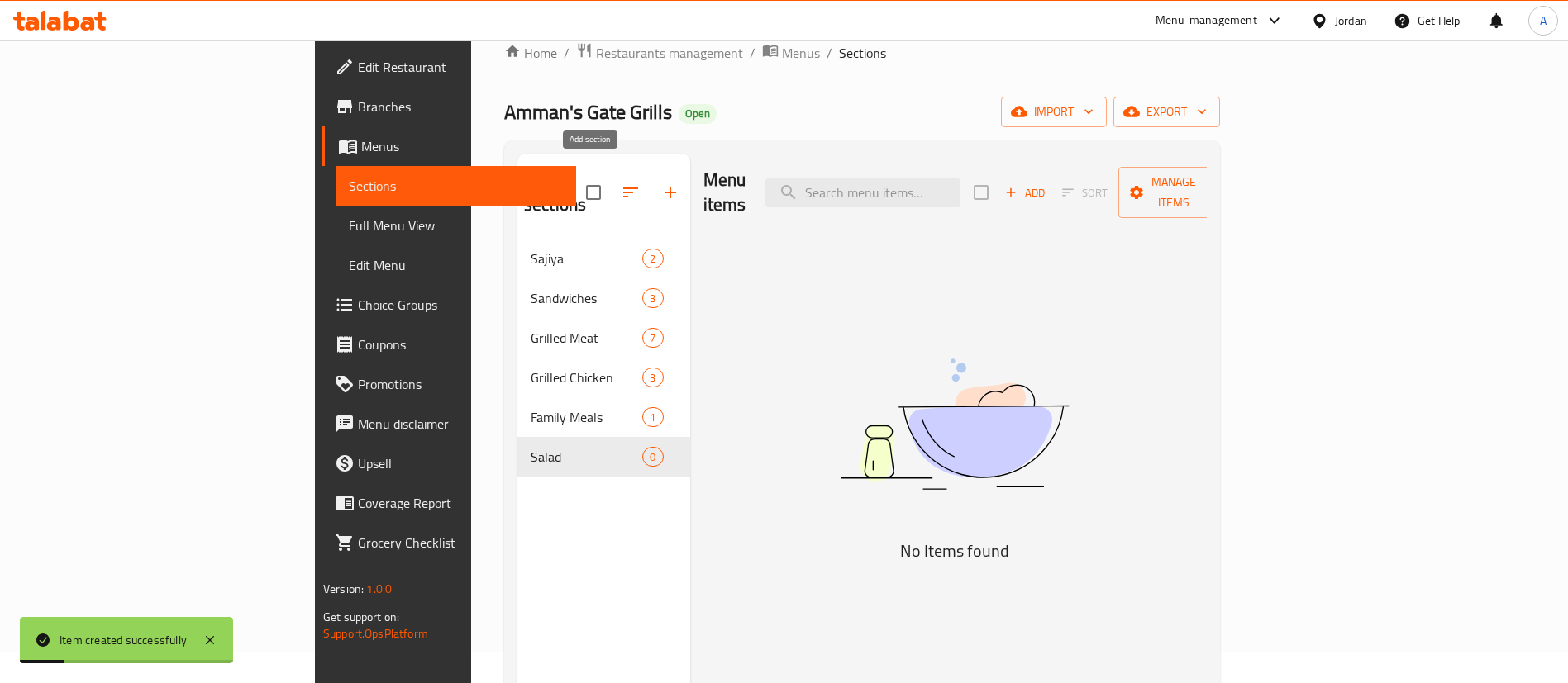
click at [660, 182] on icon "button" at bounding box center [670, 192] width 20 height 20
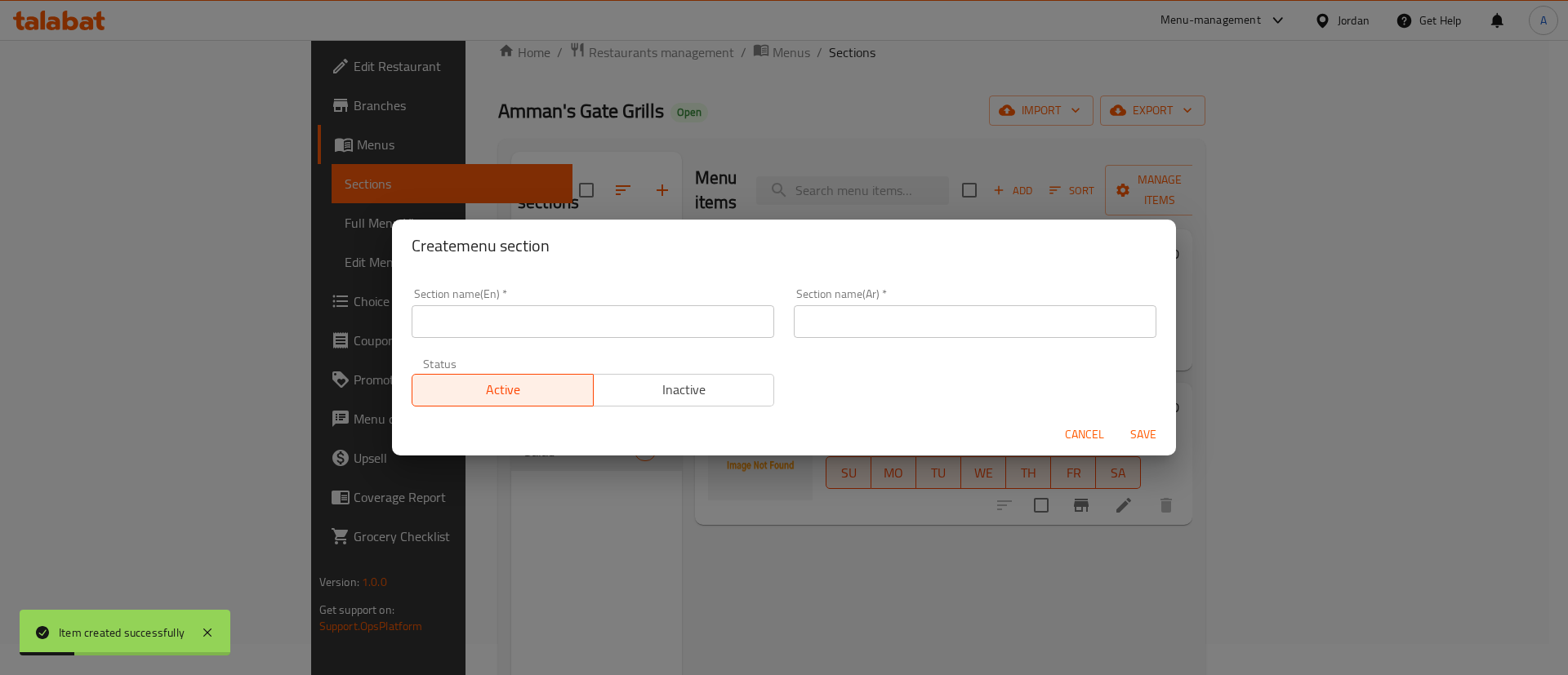
click at [594, 317] on input "text" at bounding box center [592, 322] width 363 height 33
type input "Appetizers"
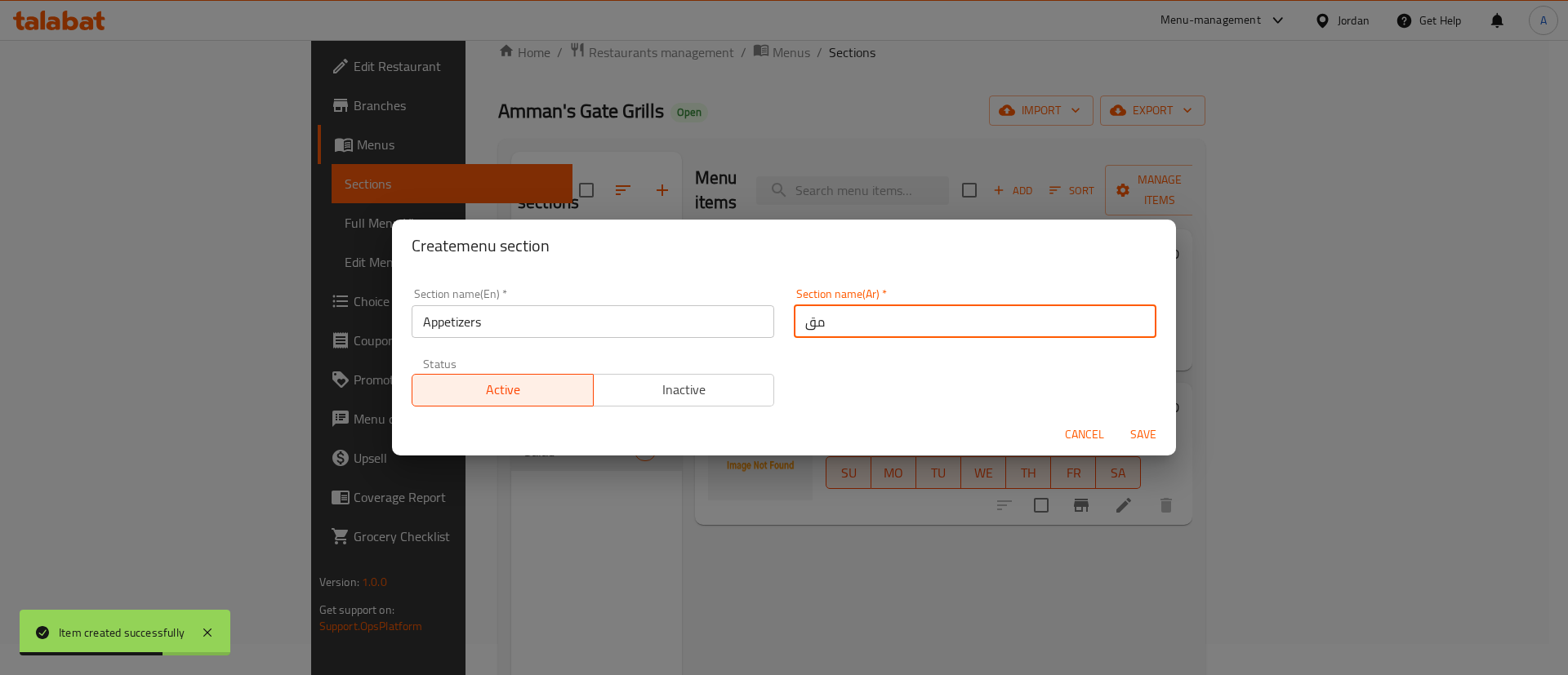
type input "مقبلات"
click at [1117, 420] on button "Save" at bounding box center [1143, 435] width 52 height 30
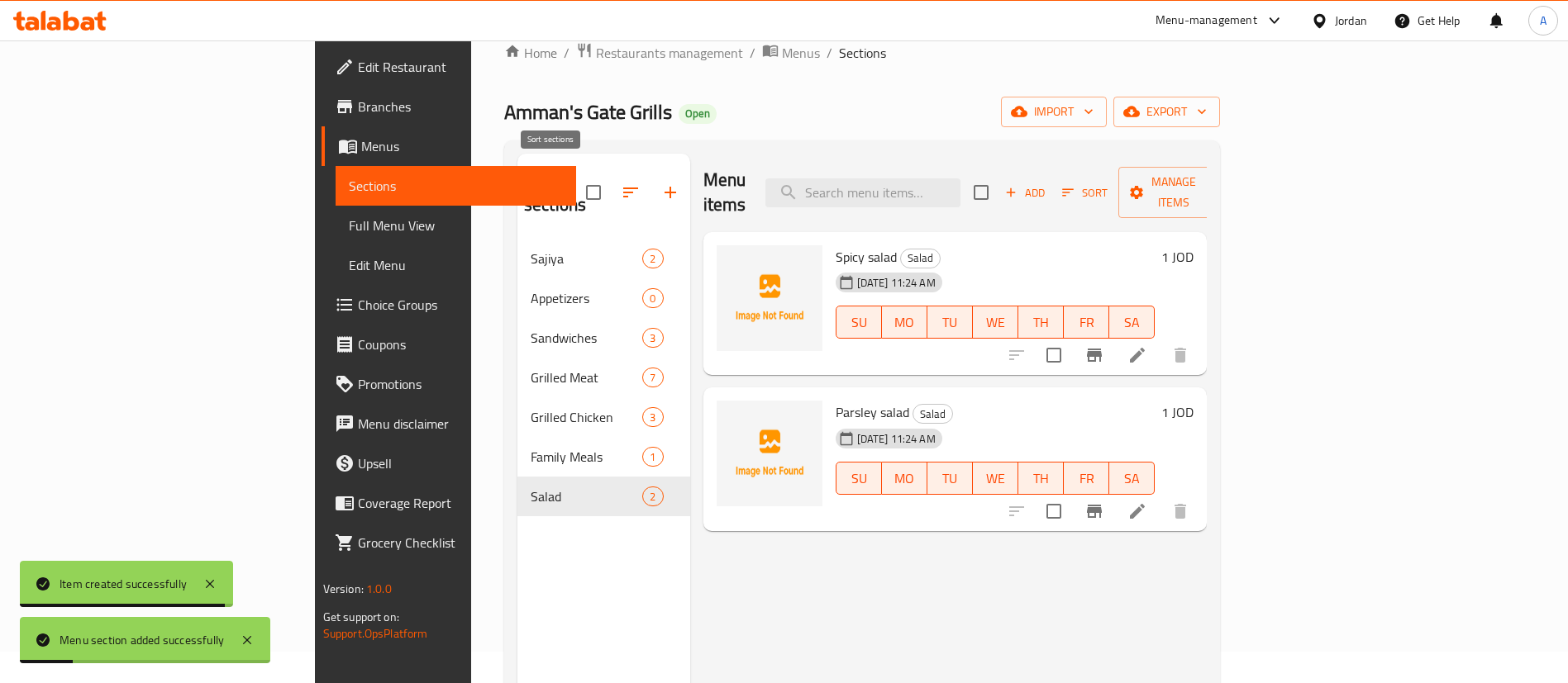
click at [621, 182] on icon "button" at bounding box center [630, 192] width 20 height 20
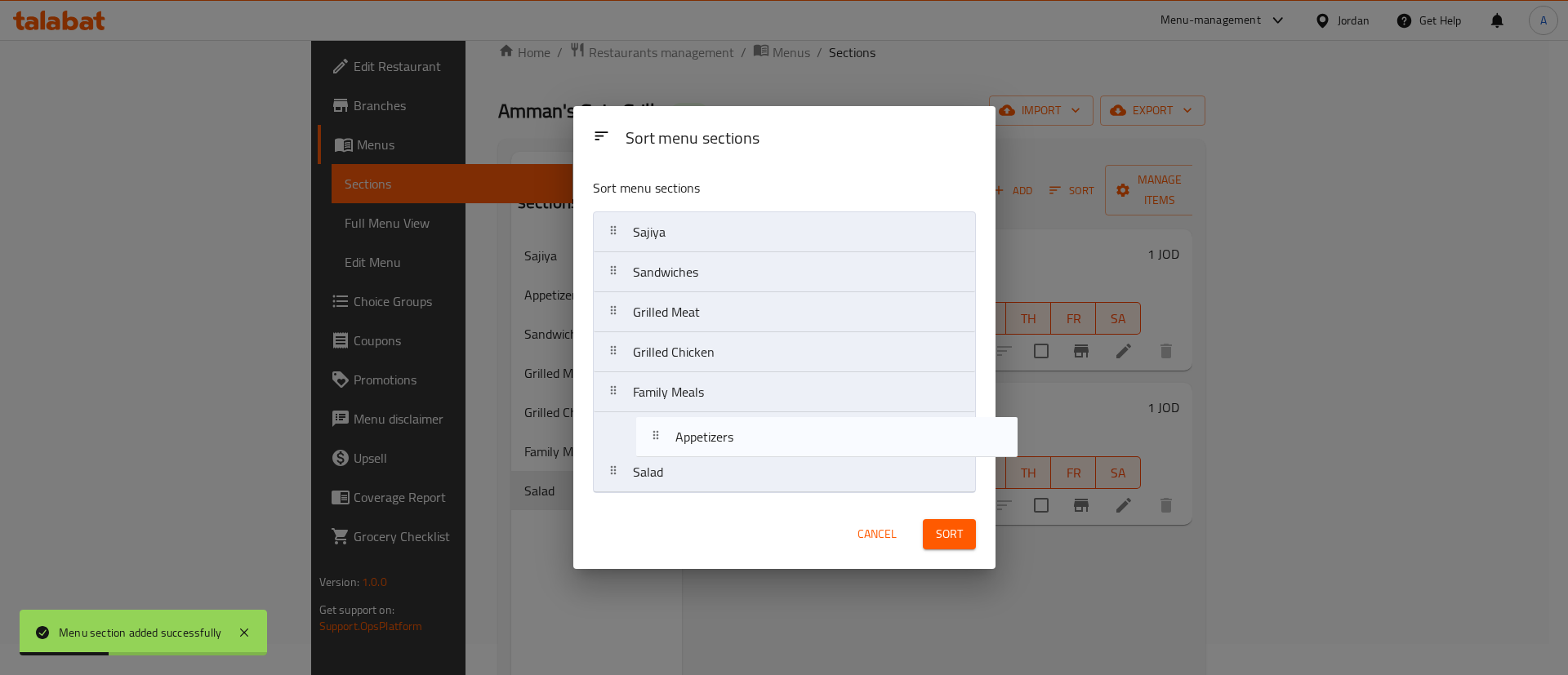
drag, startPoint x: 644, startPoint y: 281, endPoint x: 864, endPoint y: 531, distance: 333.0
click at [690, 455] on nav "Sajiya Appetizers Sandwiches Grilled Meat Grilled Chicken Family Meals Salad" at bounding box center [784, 352] width 383 height 282
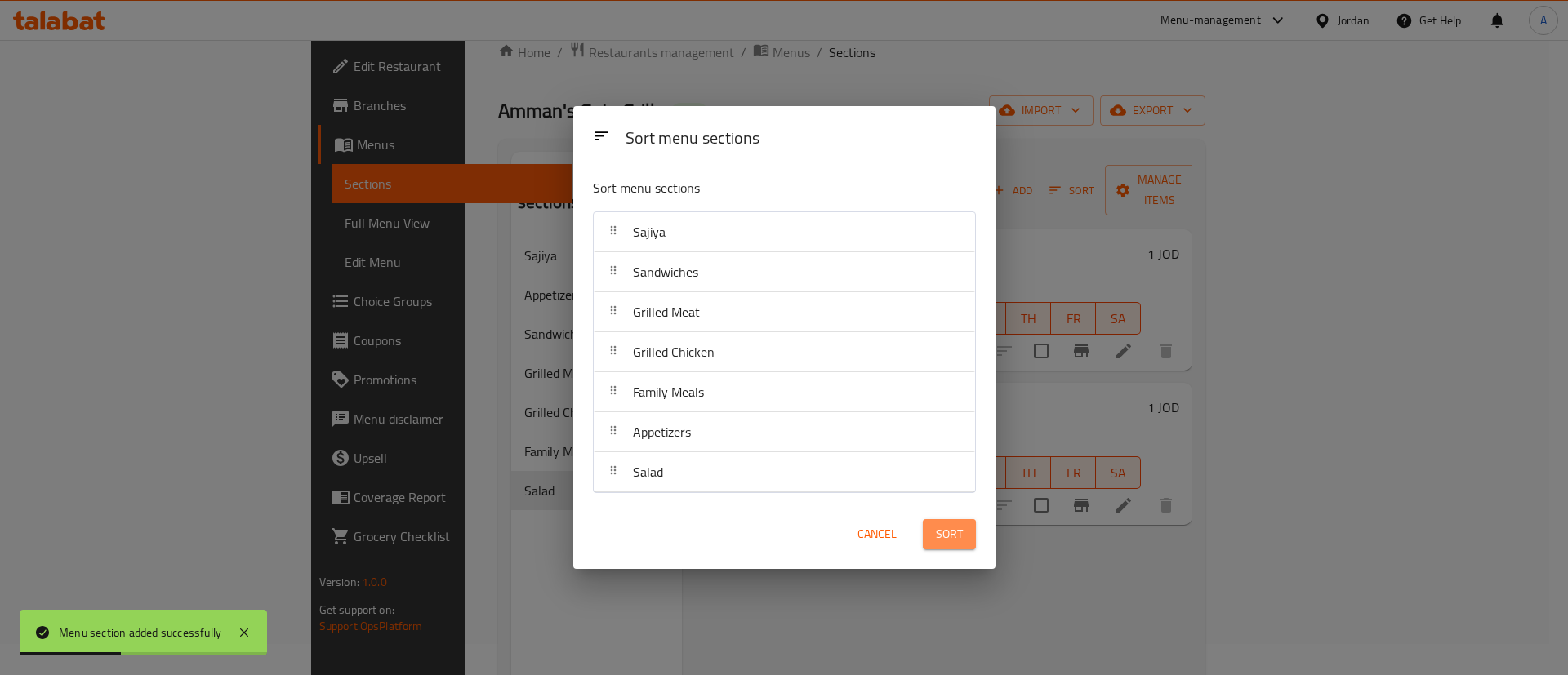
click at [940, 538] on span "Sort" at bounding box center [949, 534] width 27 height 20
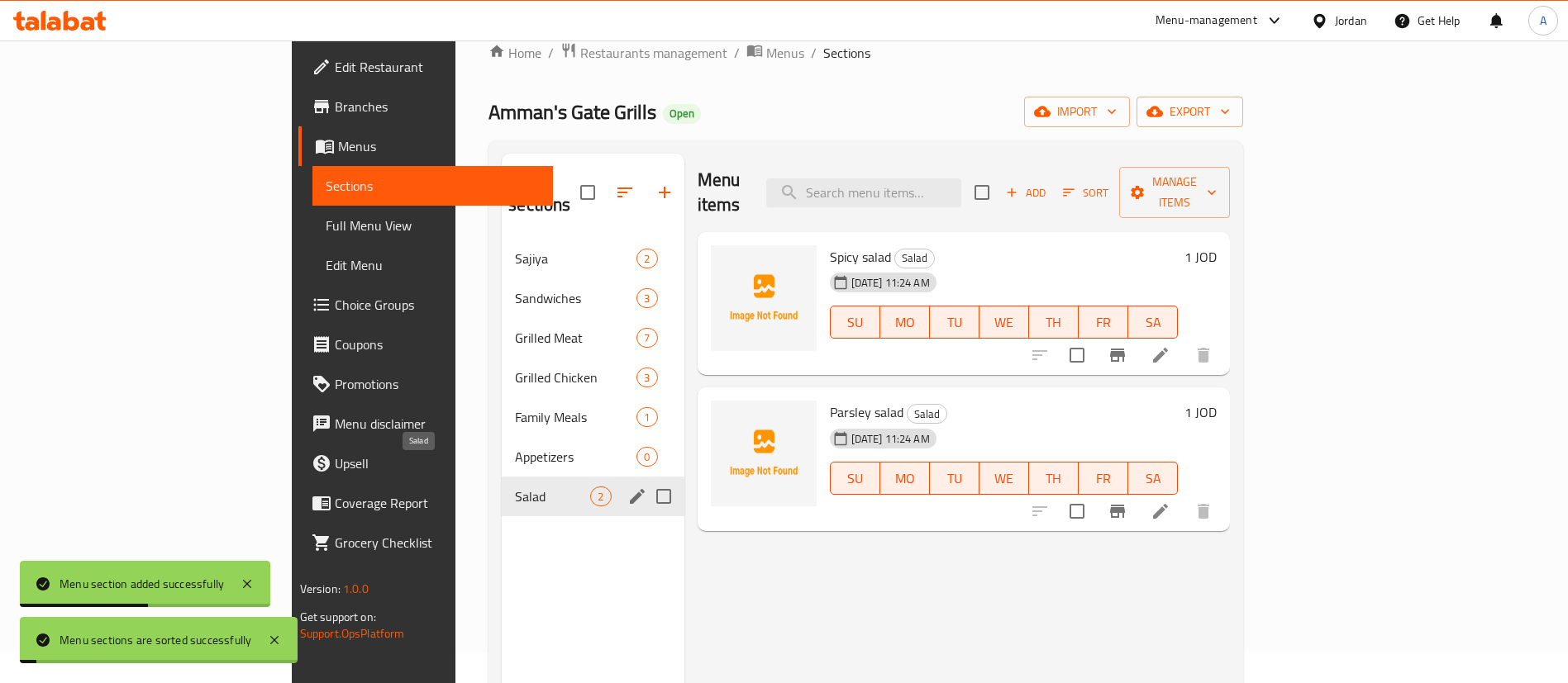
click at [515, 447] on span "Appetizers" at bounding box center [576, 457] width 121 height 20
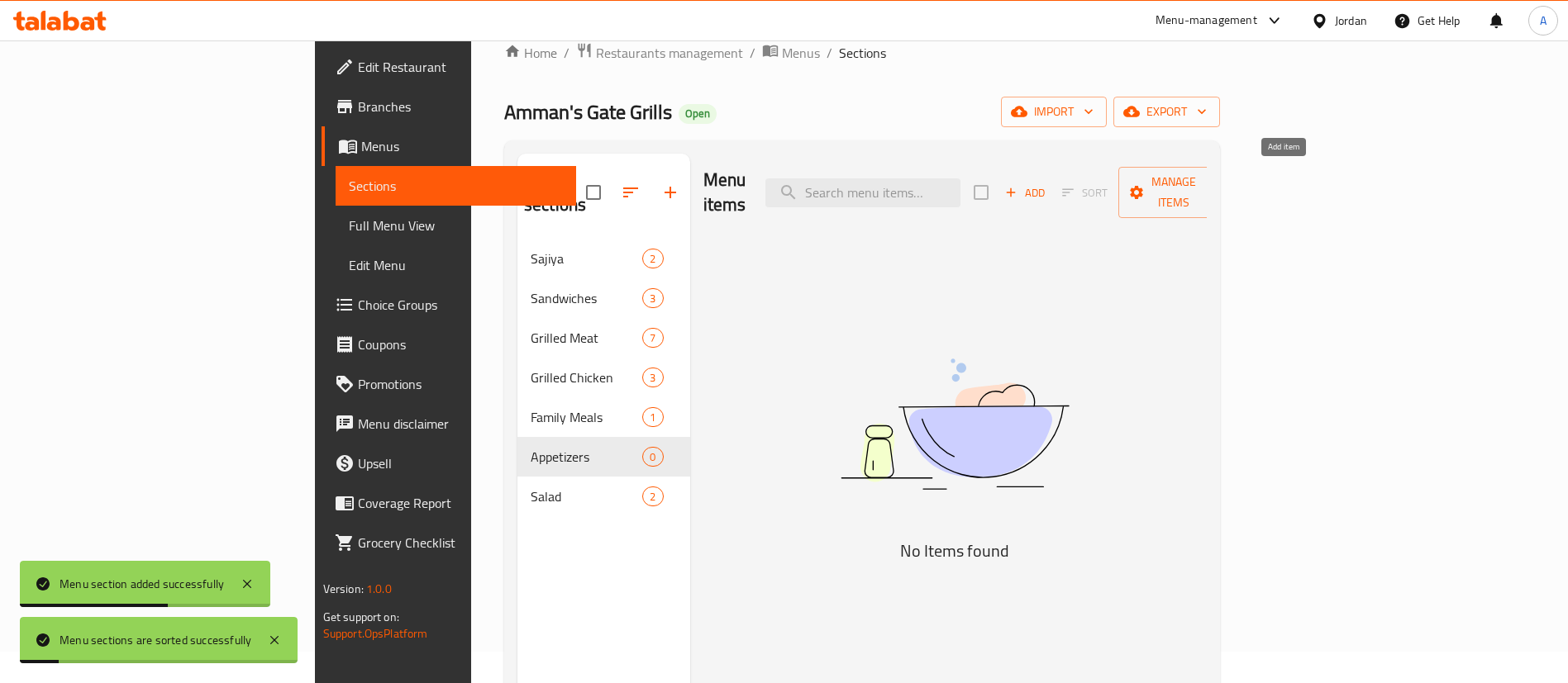
click at [1048, 183] on span "Add" at bounding box center [1025, 193] width 45 height 19
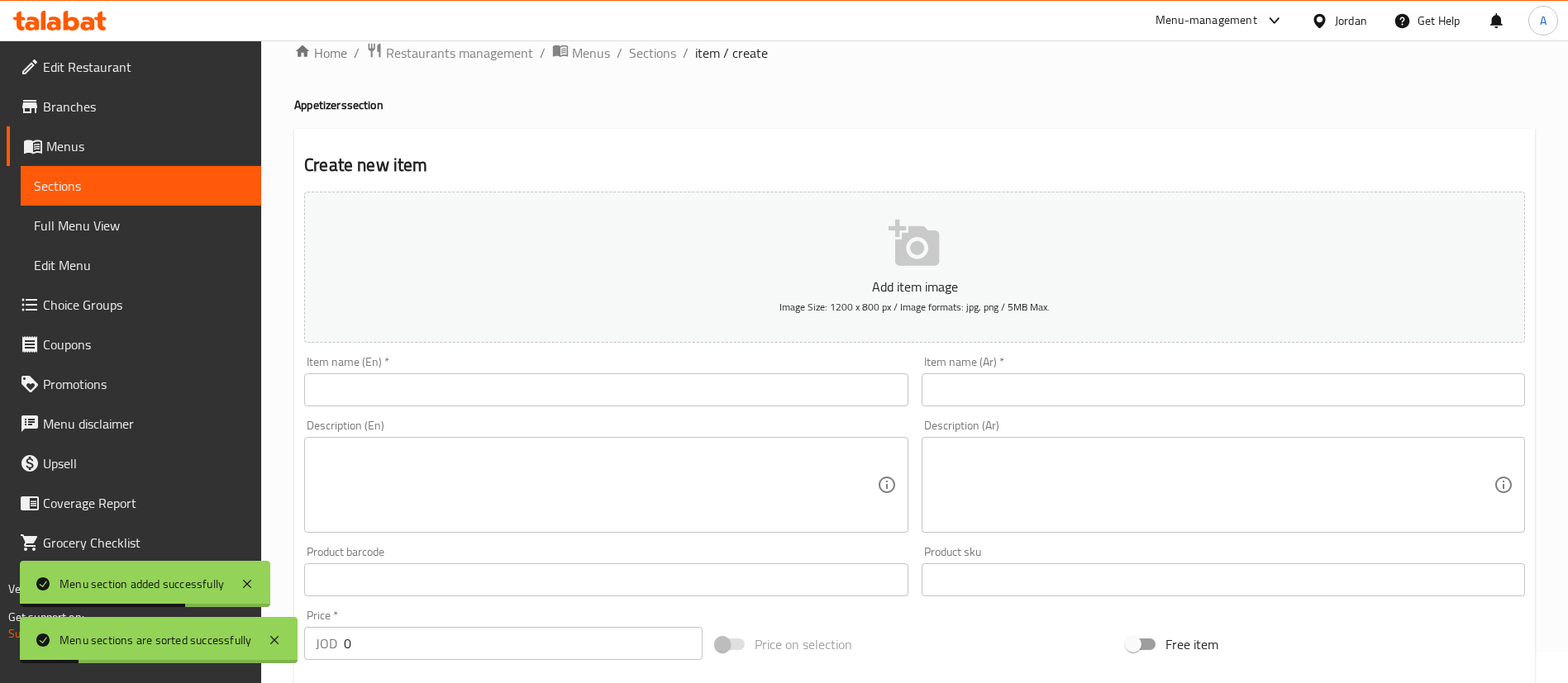
click at [998, 371] on div "Item name (Ar)   * Item name (Ar) *" at bounding box center [1223, 381] width 603 height 50
click at [993, 398] on input "text" at bounding box center [1223, 390] width 603 height 33
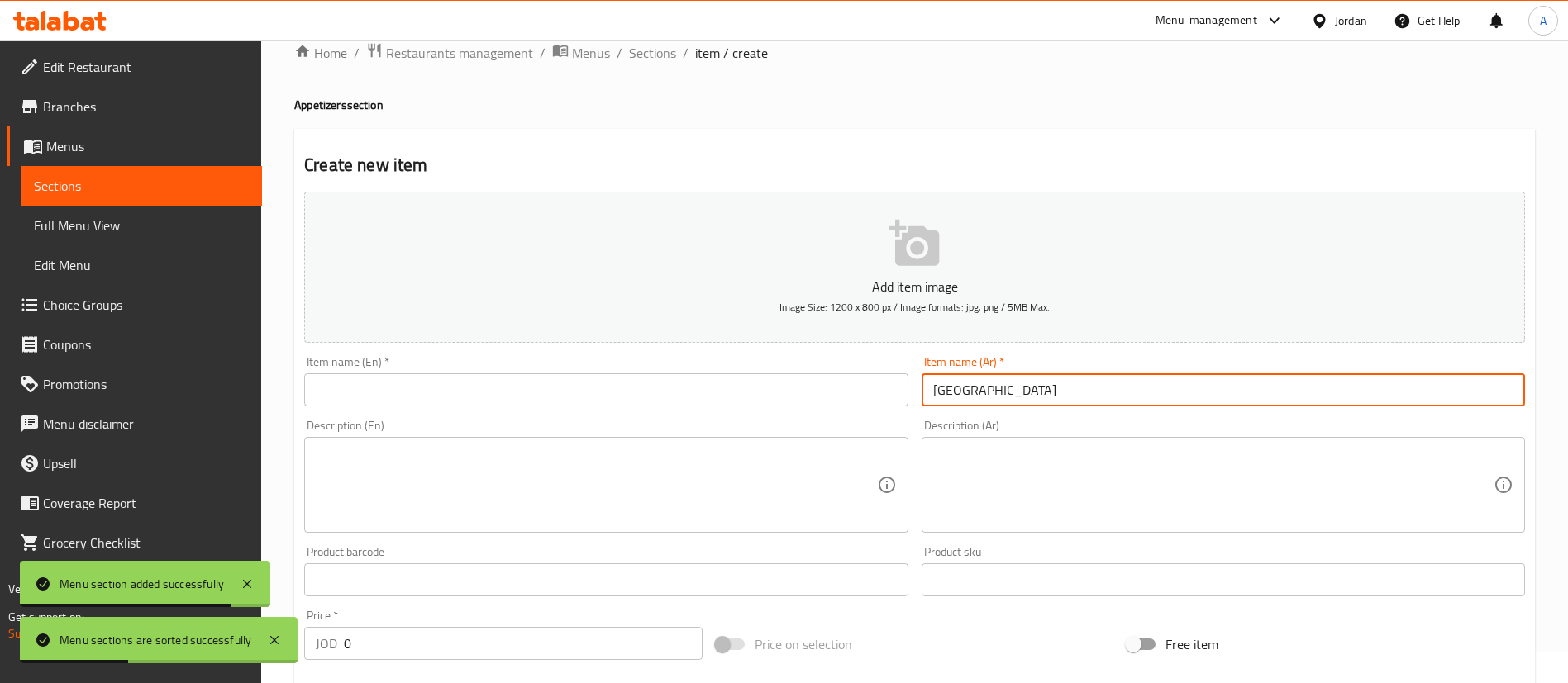
type input "[GEOGRAPHIC_DATA]"
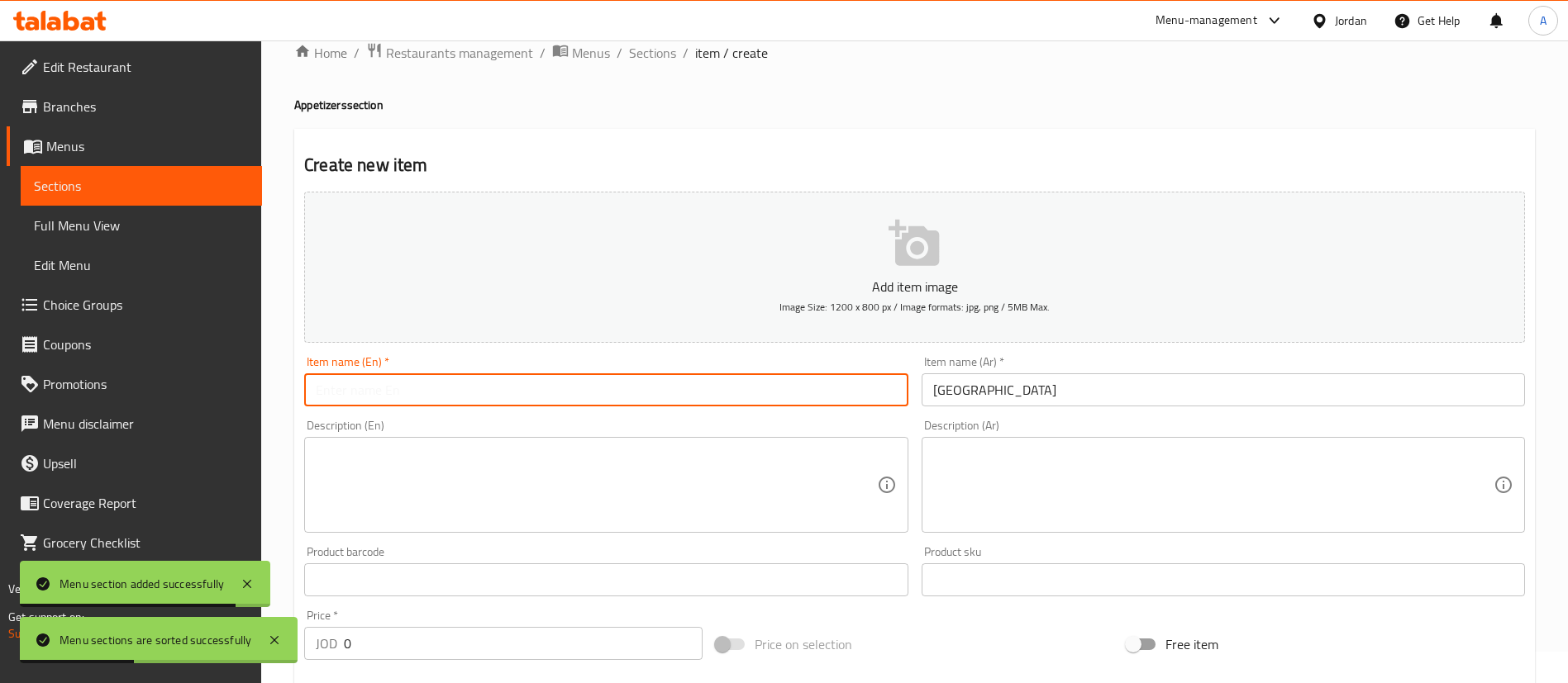
click at [861, 386] on input "text" at bounding box center [605, 390] width 603 height 33
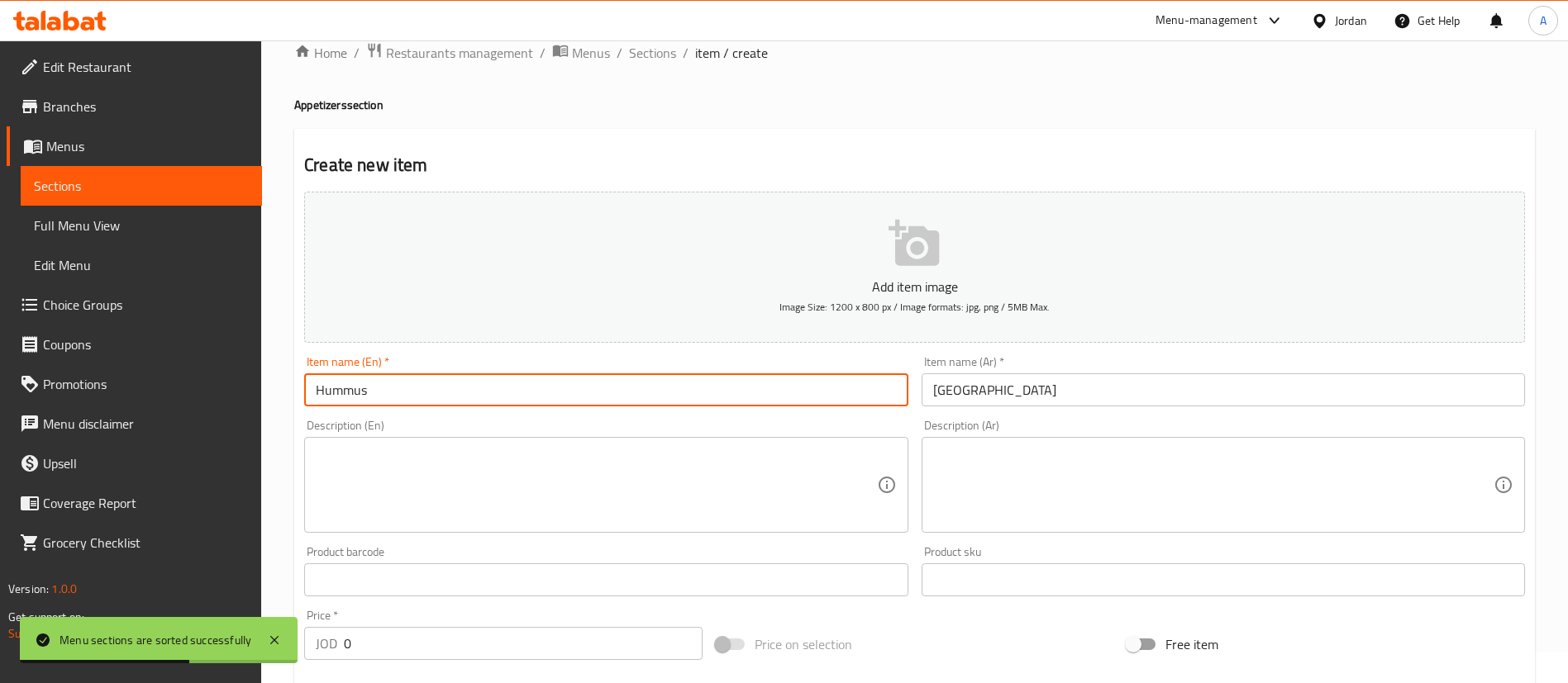
type input "Hummus"
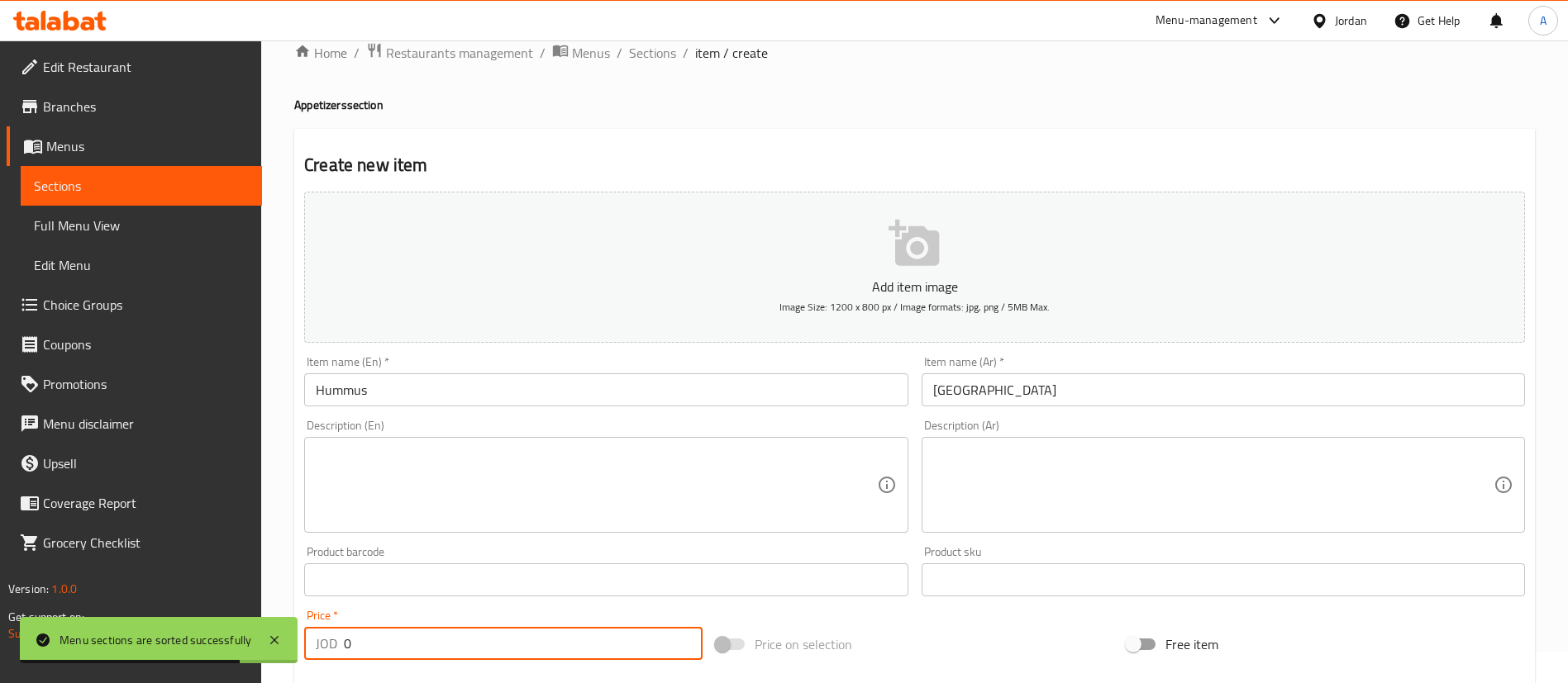
drag, startPoint x: 363, startPoint y: 650, endPoint x: 288, endPoint y: 635, distance: 76.5
click at [279, 650] on body "Menu sections are sorted successfully ​ Menu-management Jordan Get Help A Edit …" at bounding box center [784, 330] width 1568 height 643
type input "1"
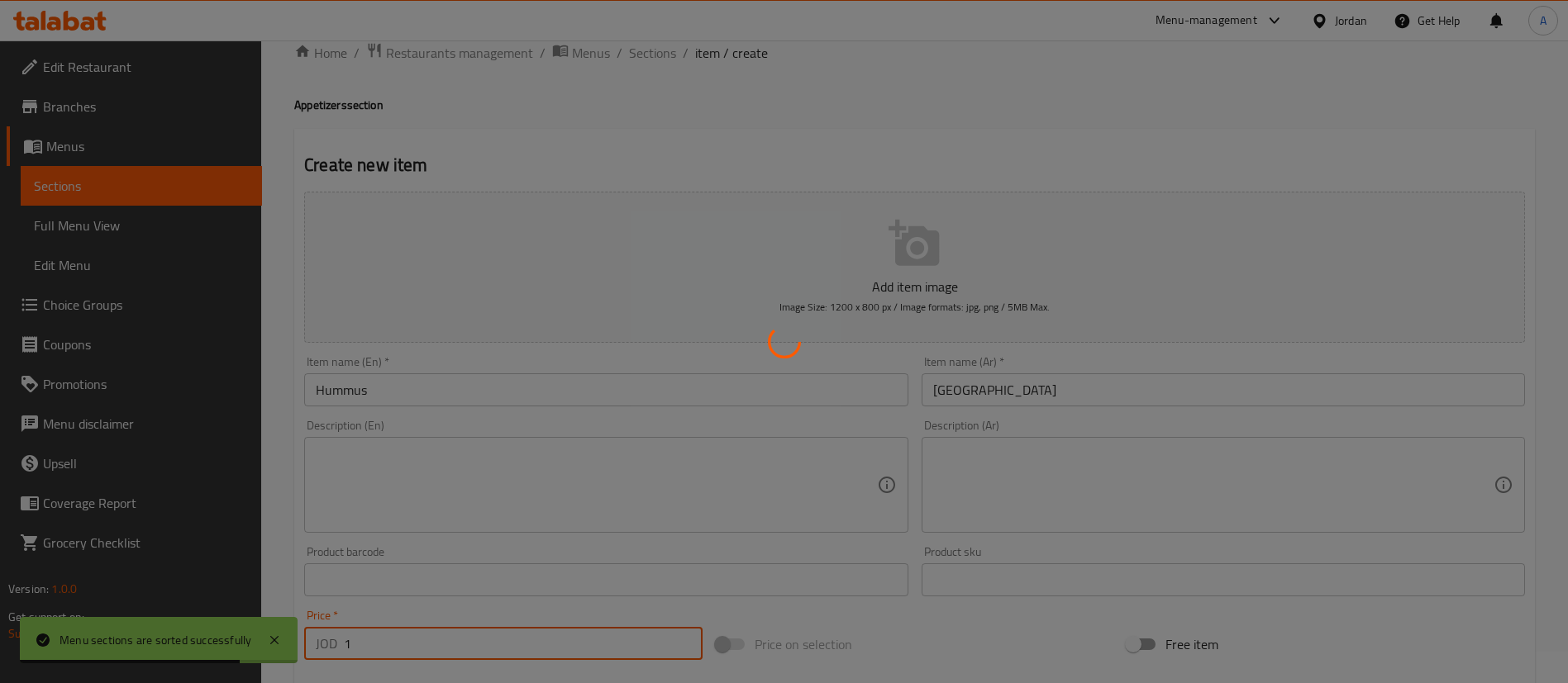
type input "0"
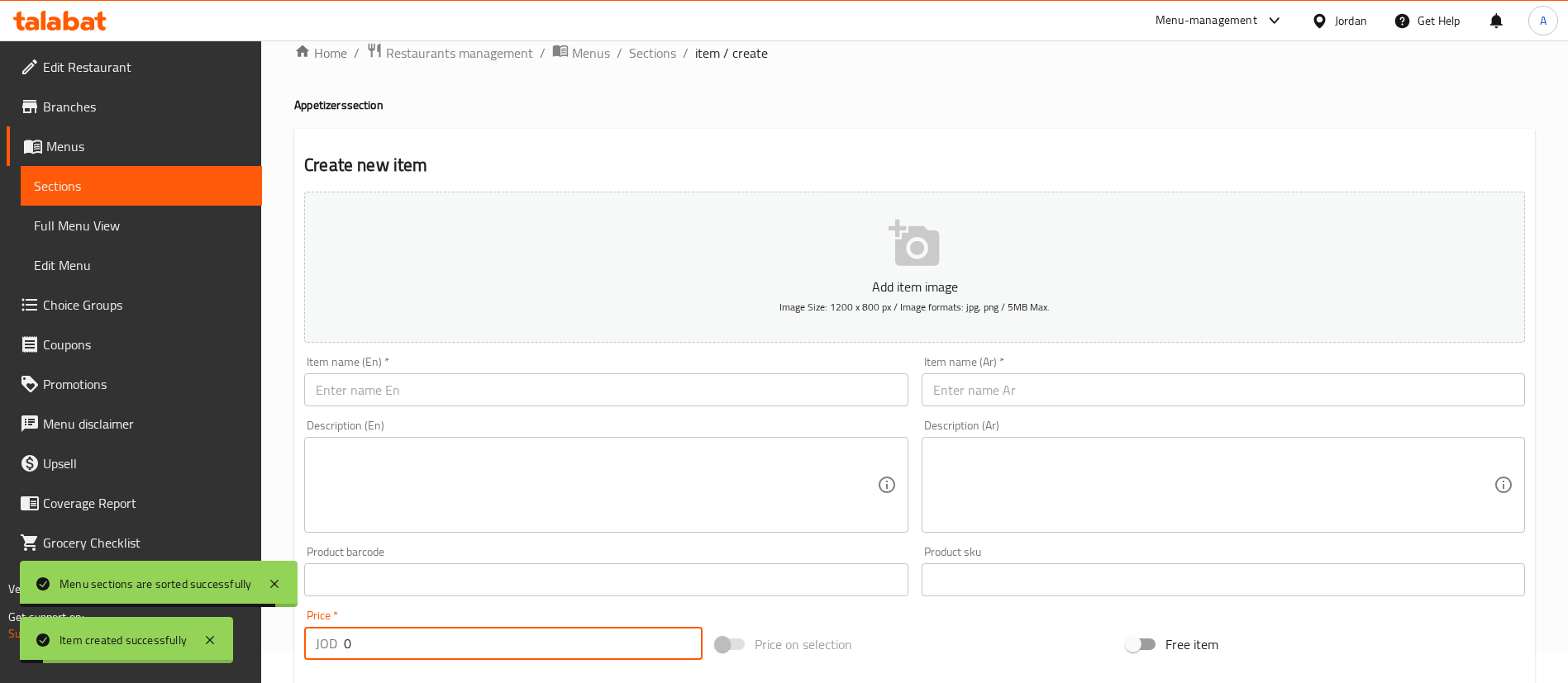
drag, startPoint x: 1010, startPoint y: 430, endPoint x: 1011, endPoint y: 421, distance: 9.1
click at [1011, 425] on div "Description (Ar) Description (Ar)" at bounding box center [1223, 476] width 603 height 114
click at [1020, 403] on input "text" at bounding box center [1223, 390] width 603 height 33
paste input "صحن مخلل"
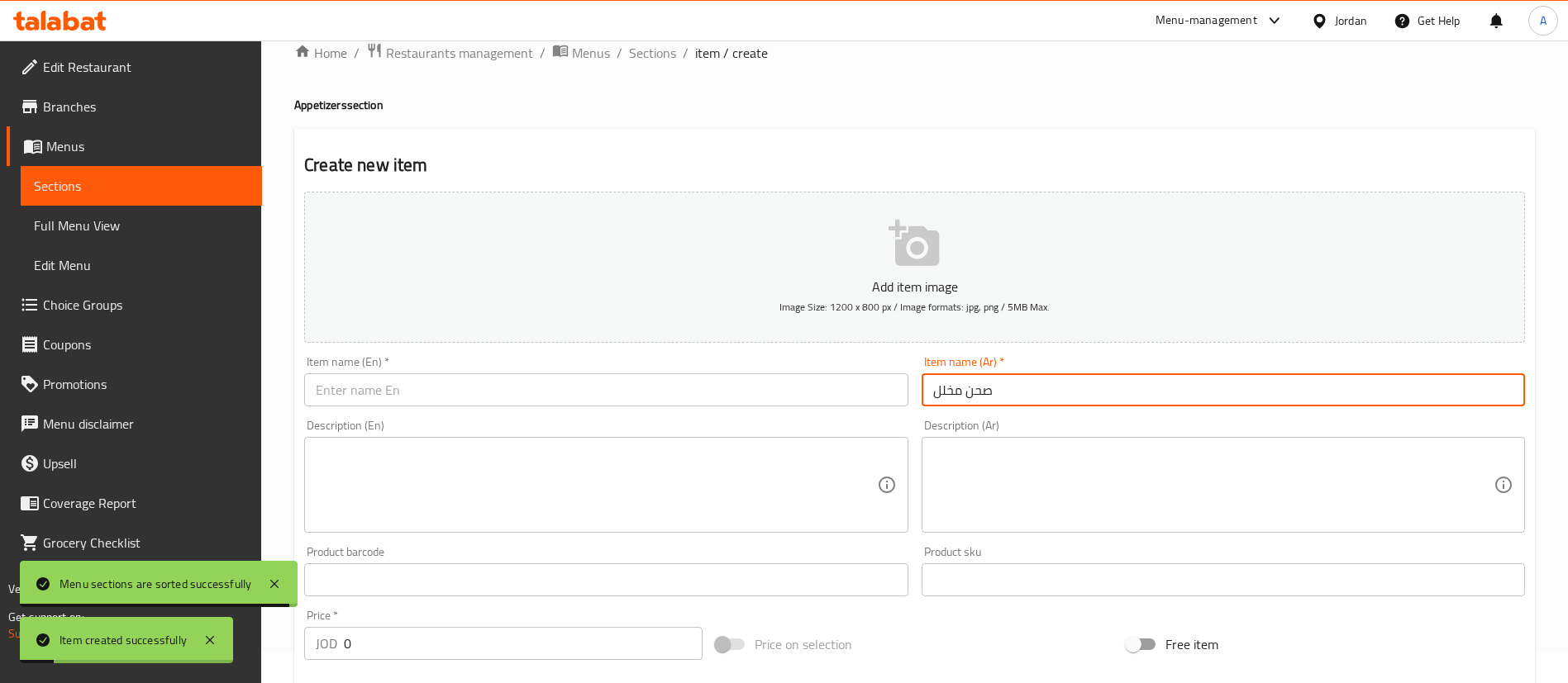
type input "صحن مخلل"
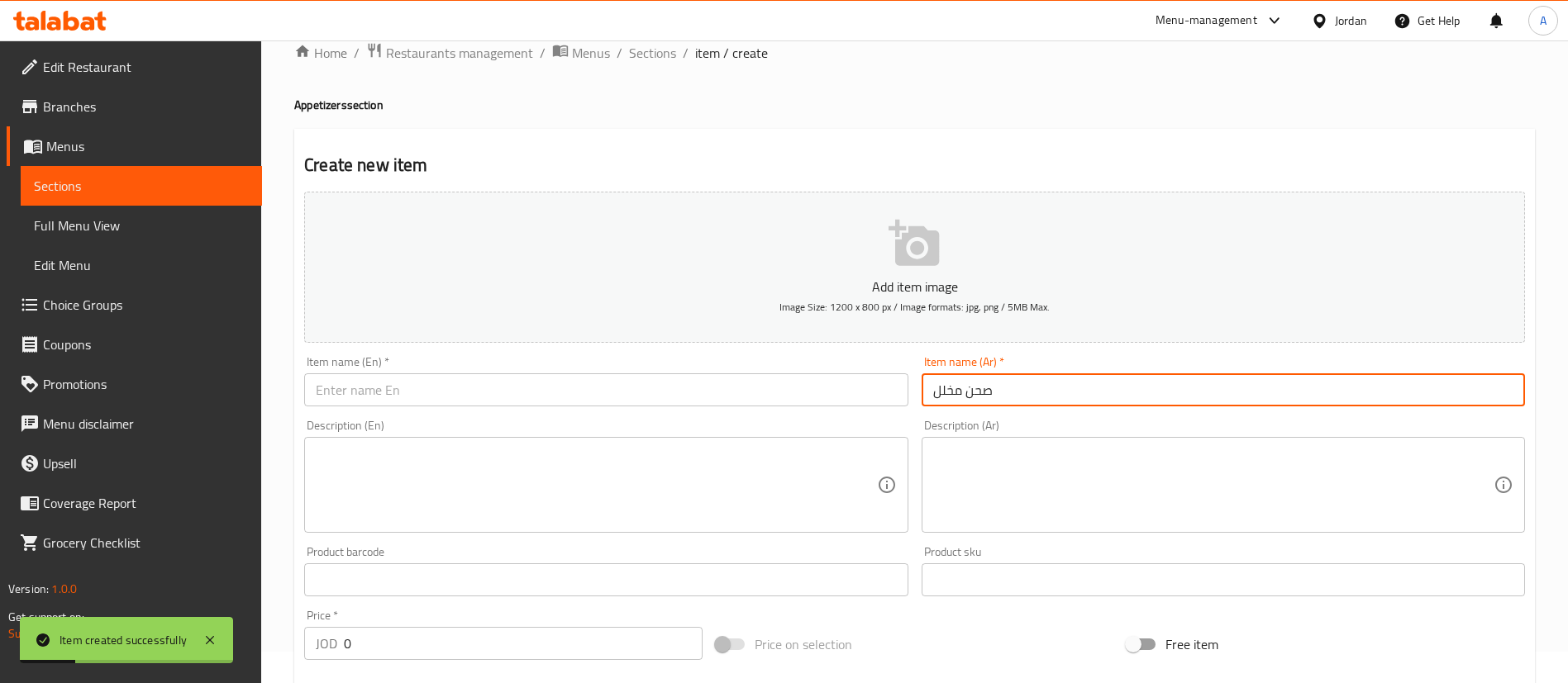
drag, startPoint x: 611, startPoint y: 382, endPoint x: 595, endPoint y: 392, distance: 18.9
click at [611, 382] on input "text" at bounding box center [605, 390] width 603 height 33
paste input "Pickles plate"
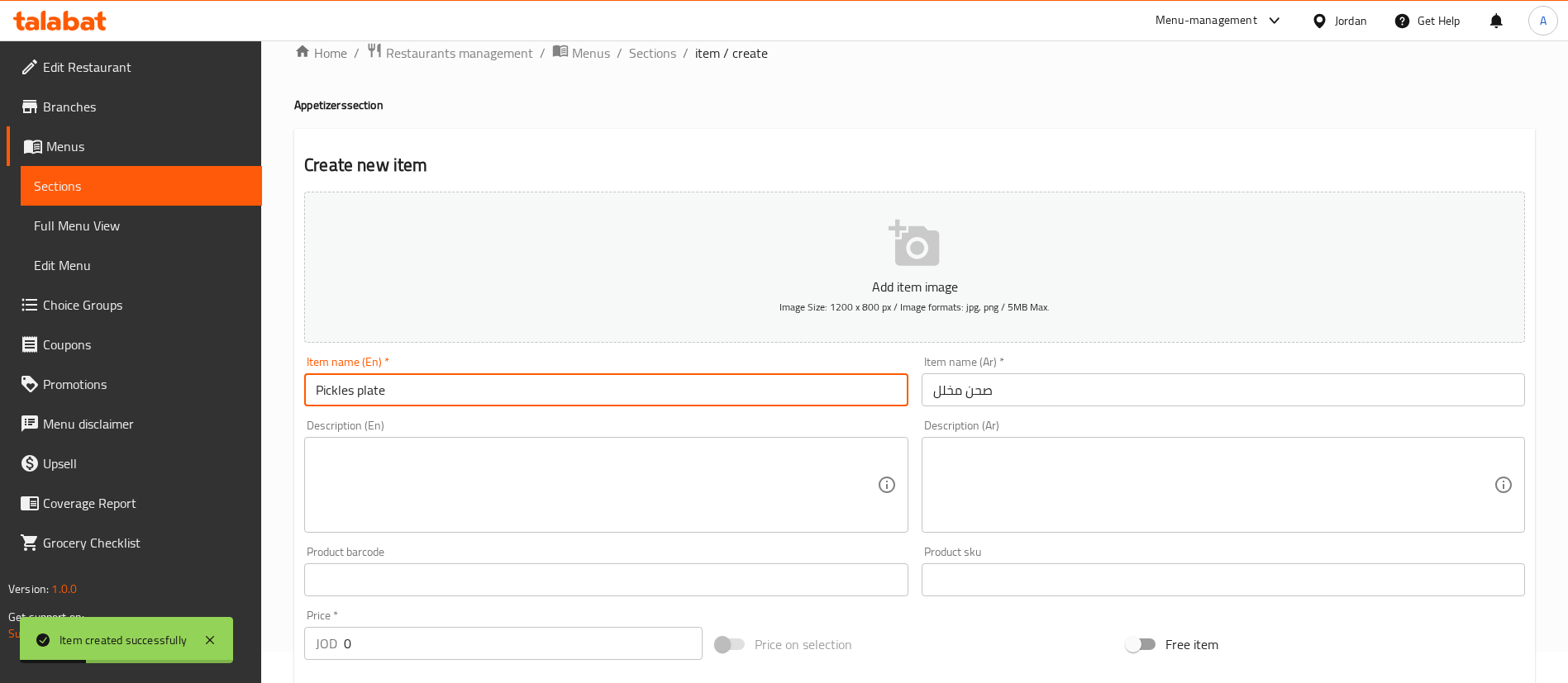
type input "Pickles plate"
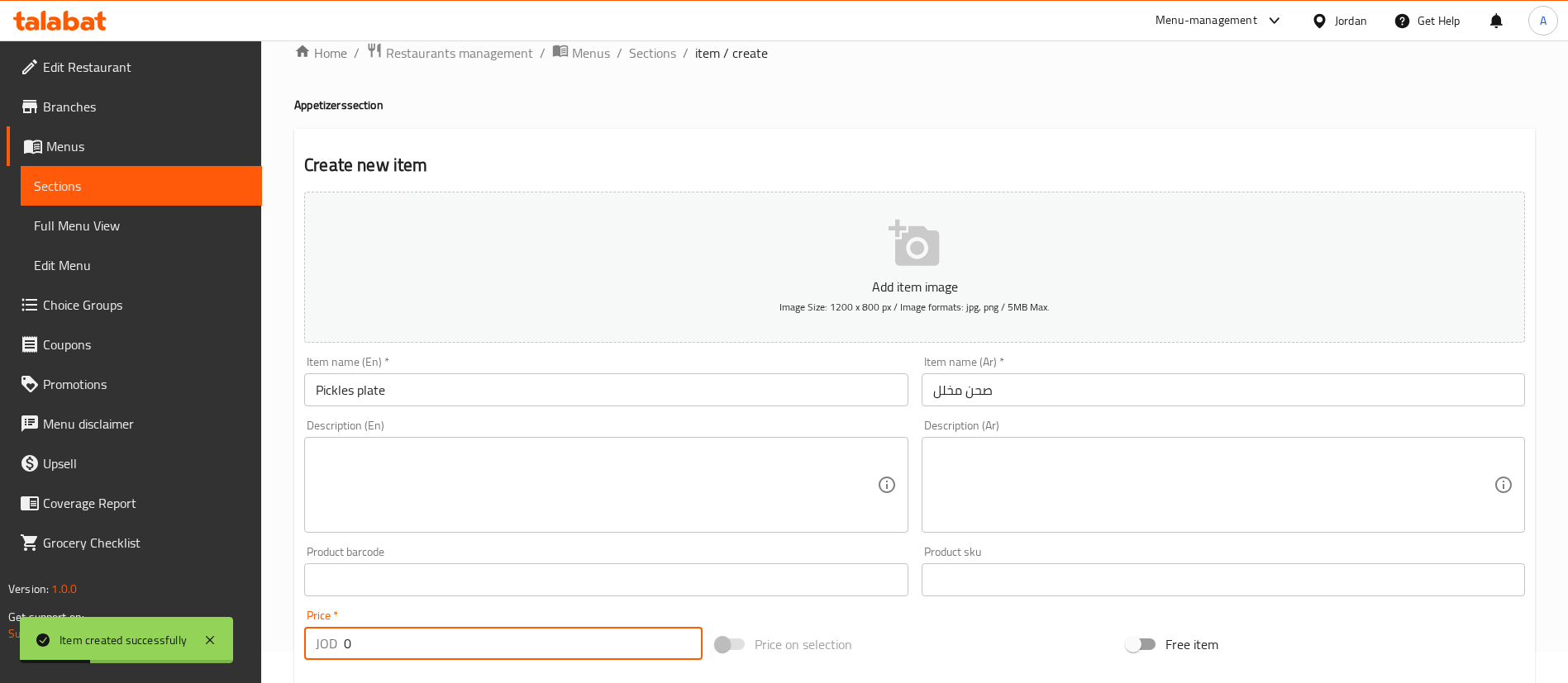
drag, startPoint x: 430, startPoint y: 637, endPoint x: 438, endPoint y: 621, distance: 17.9
click at [433, 633] on input "0" at bounding box center [523, 644] width 358 height 33
type input "0.5"
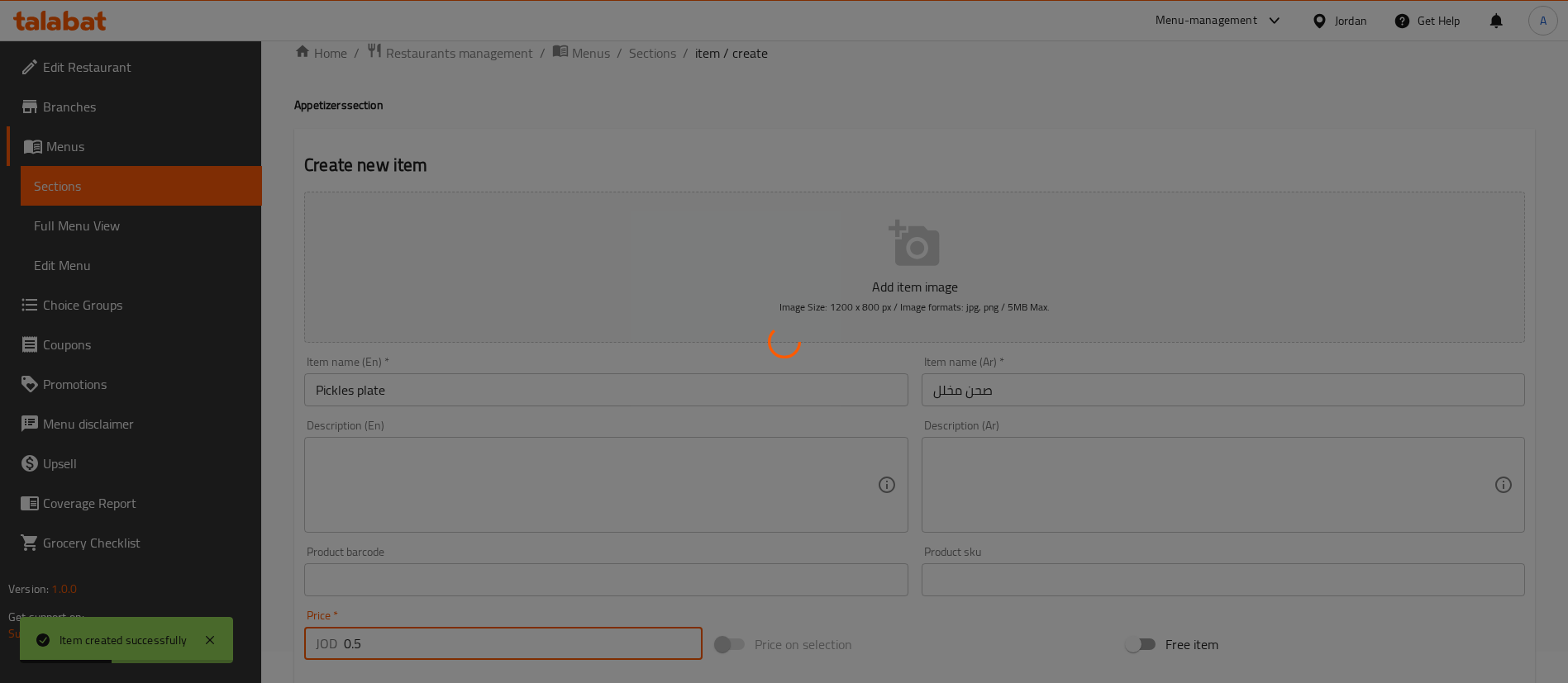
type input "0"
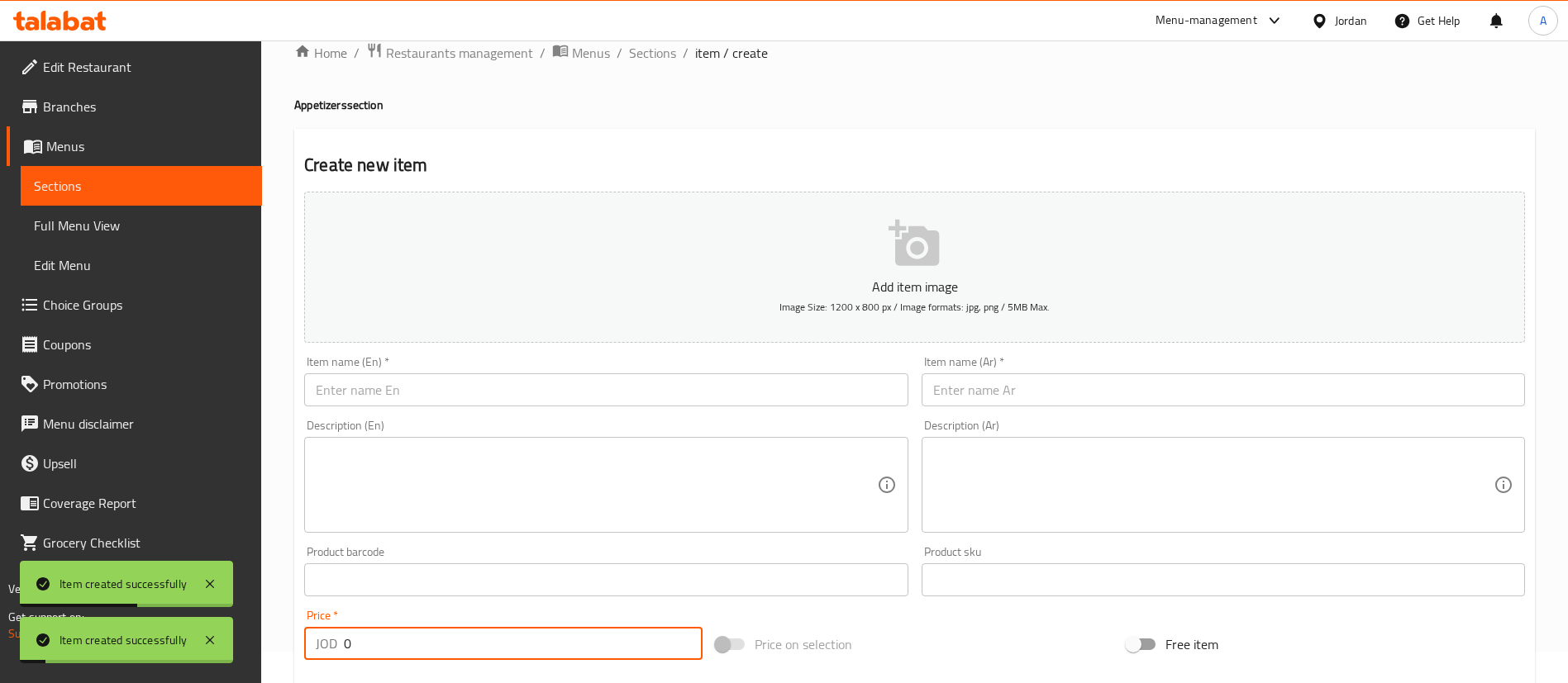
click at [1007, 400] on input "text" at bounding box center [1223, 390] width 603 height 33
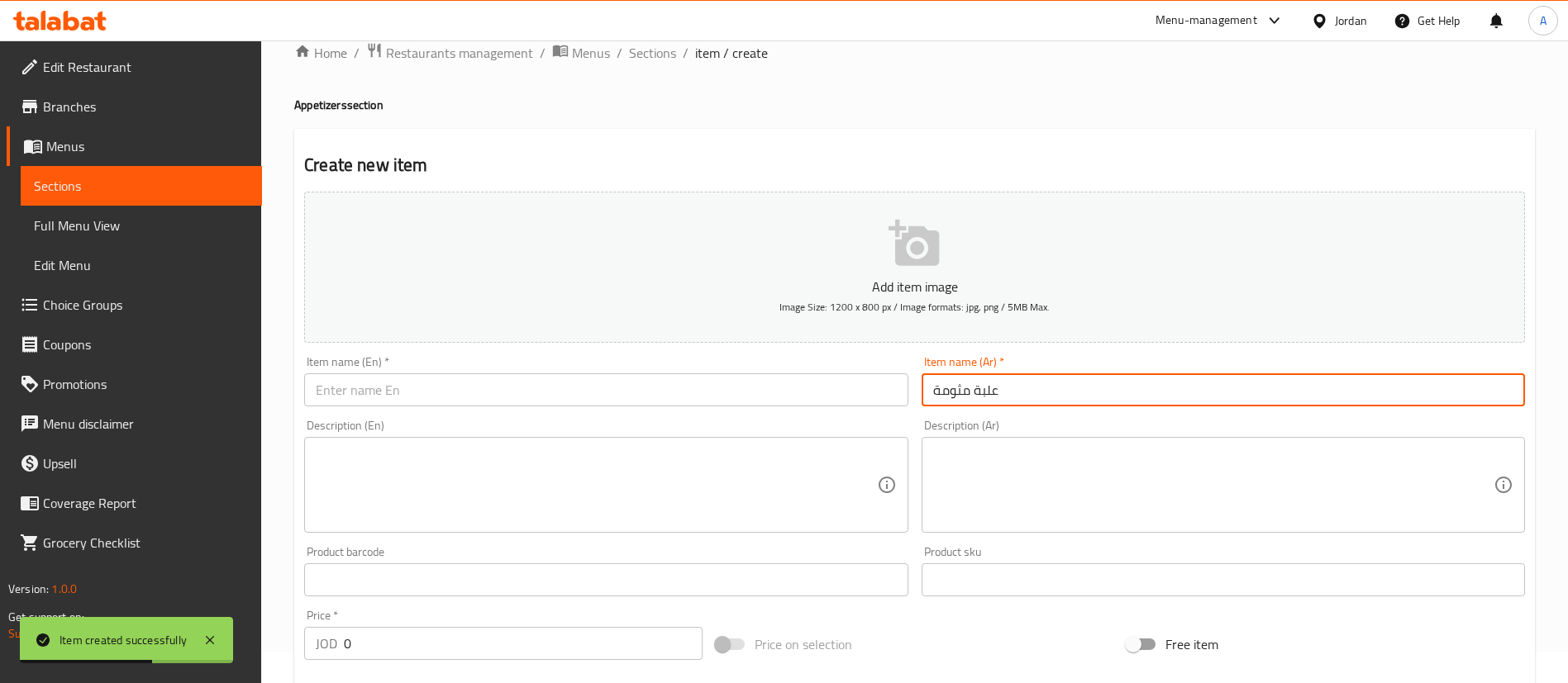
click at [1006, 400] on input "علبة مثومة" at bounding box center [1223, 390] width 603 height 33
click at [1005, 403] on input "علبة مثومة" at bounding box center [1223, 390] width 603 height 33
type input "علبة مثومة"
click at [480, 384] on input "text" at bounding box center [605, 390] width 603 height 33
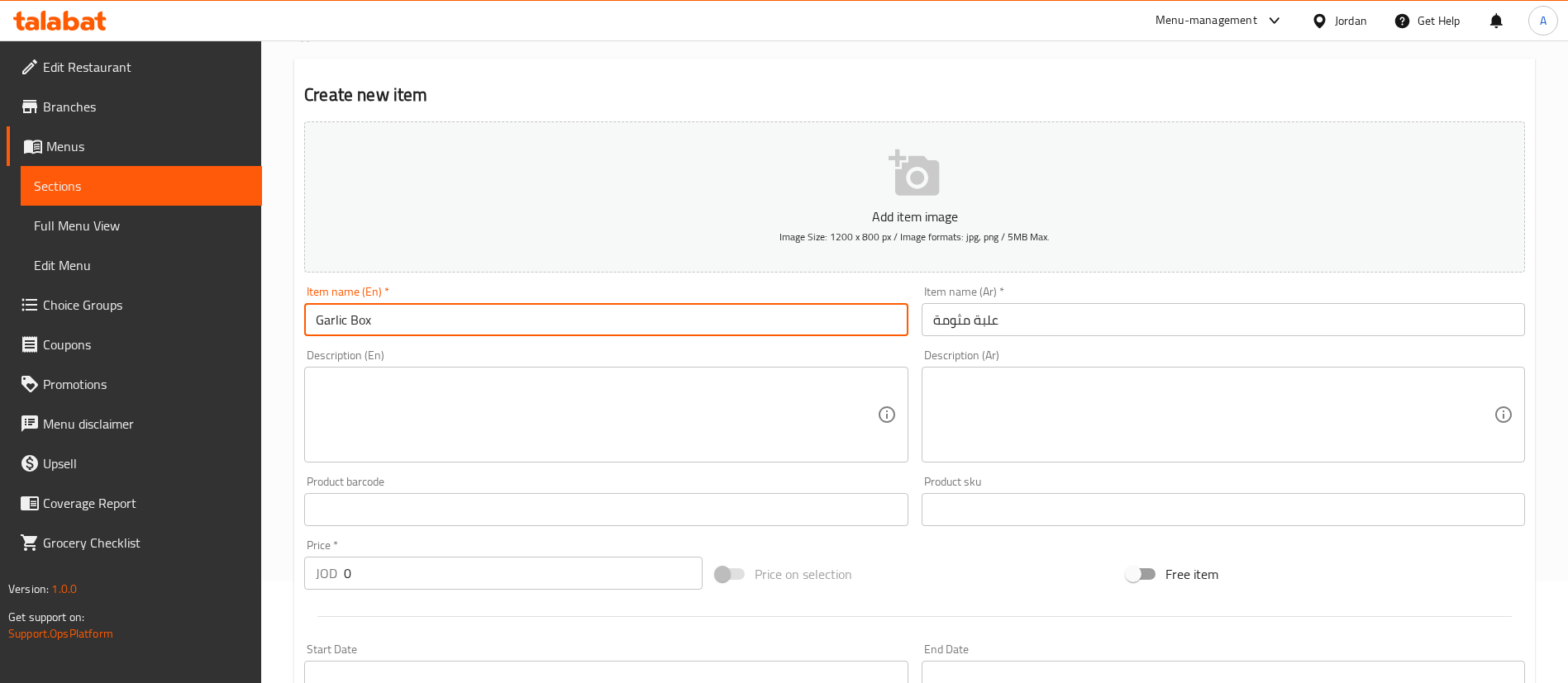
scroll to position [156, 0]
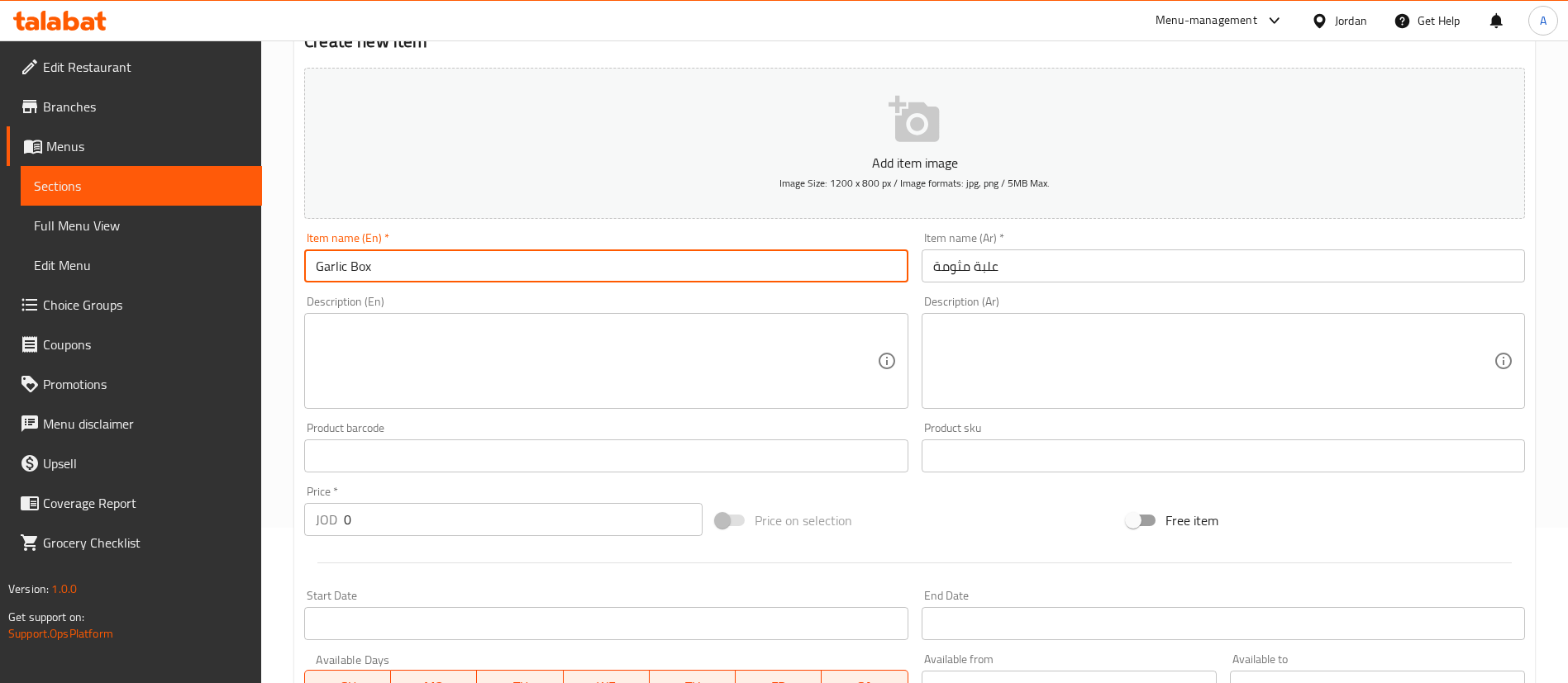
type input "Garlic Box"
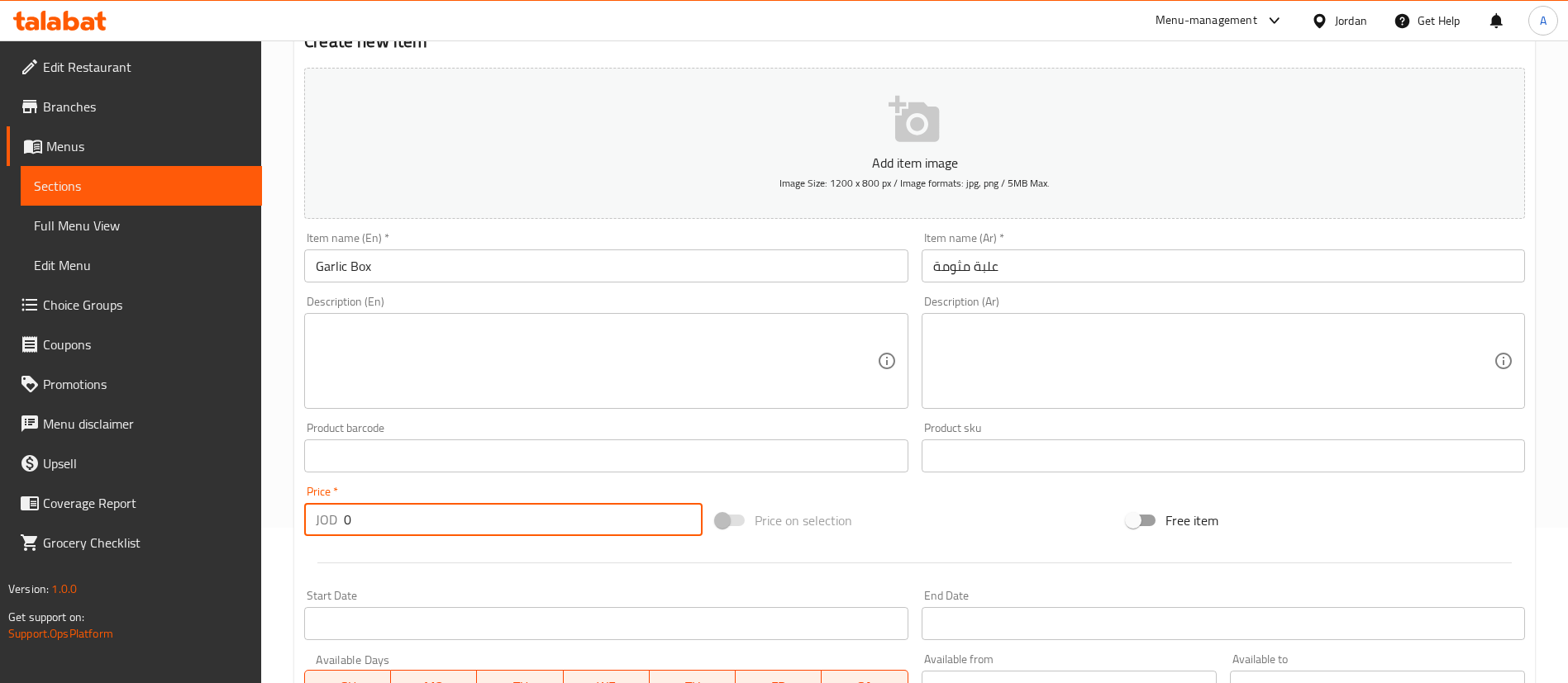
click at [411, 533] on input "0" at bounding box center [523, 520] width 358 height 33
type input "0.4"
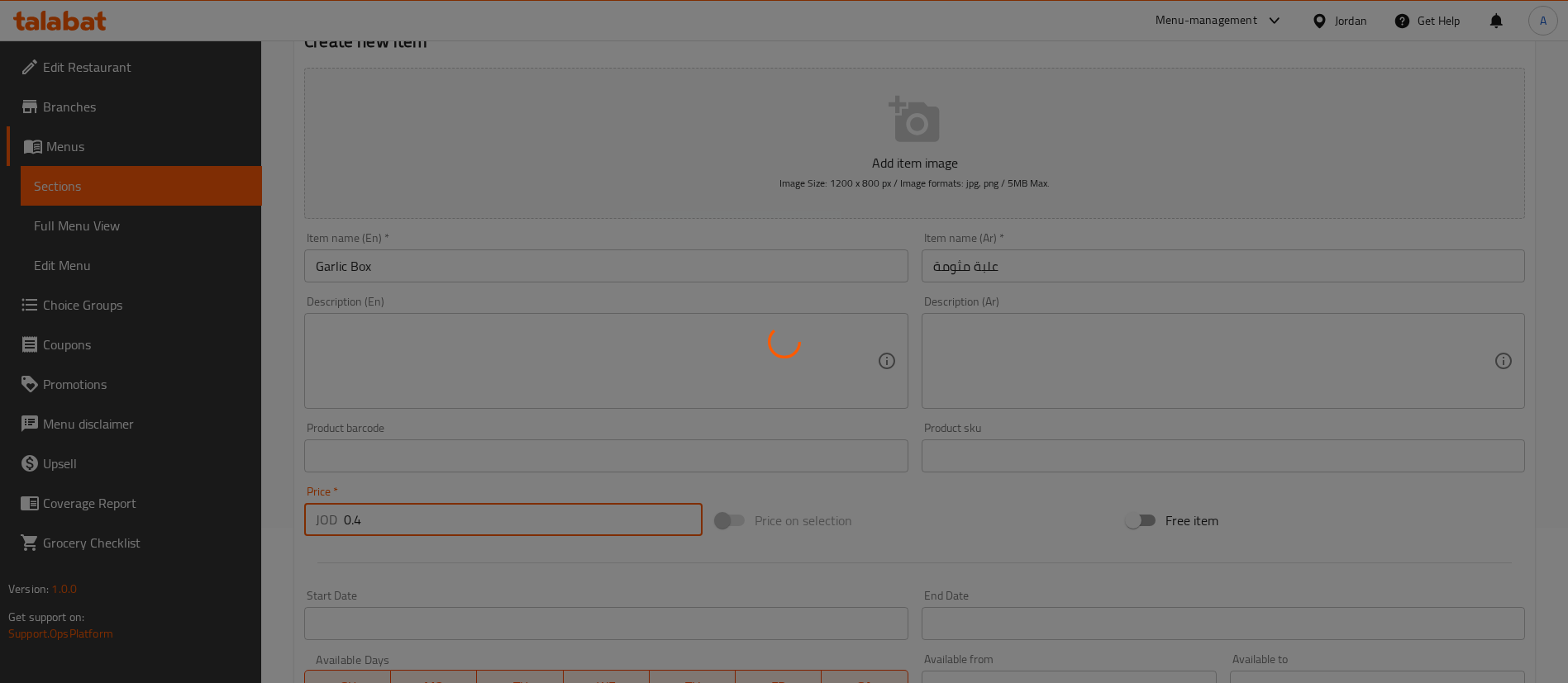
type input "0"
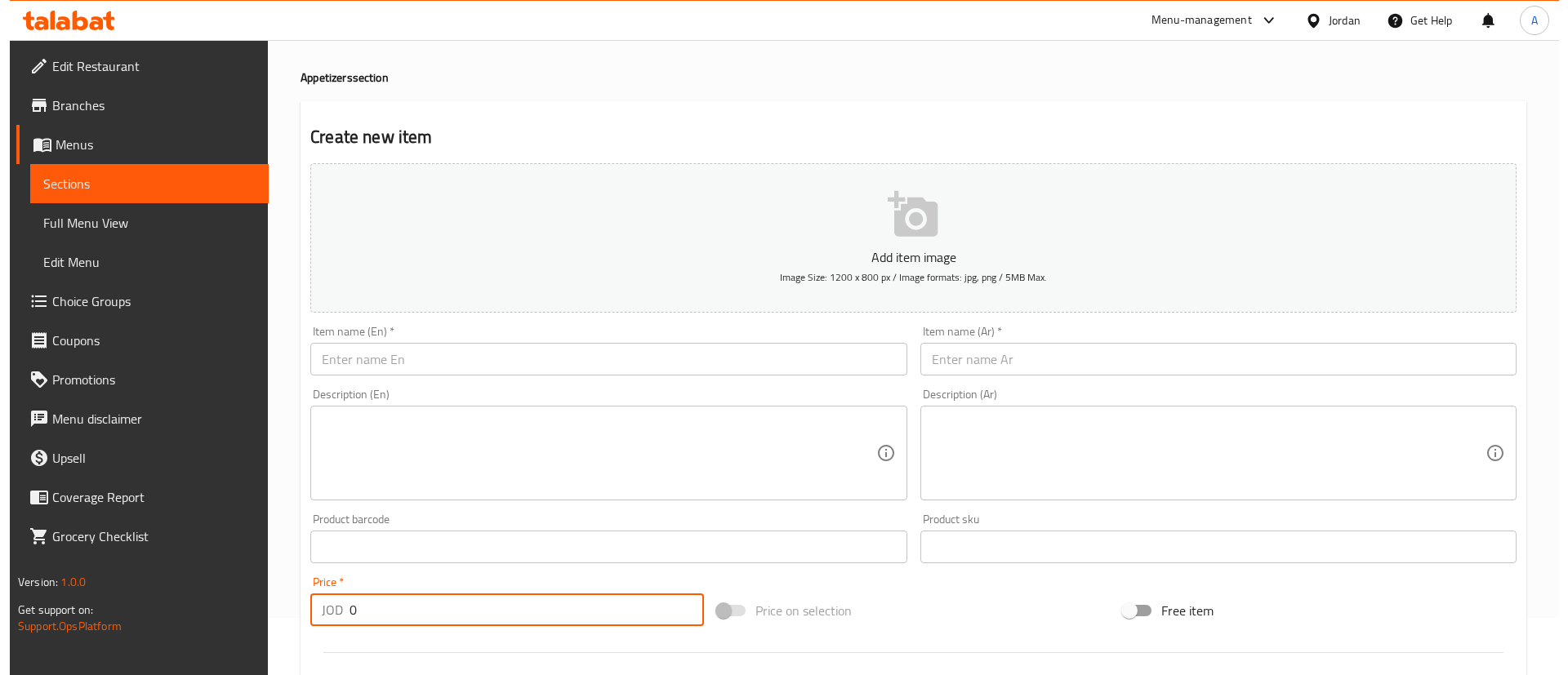
scroll to position [0, 0]
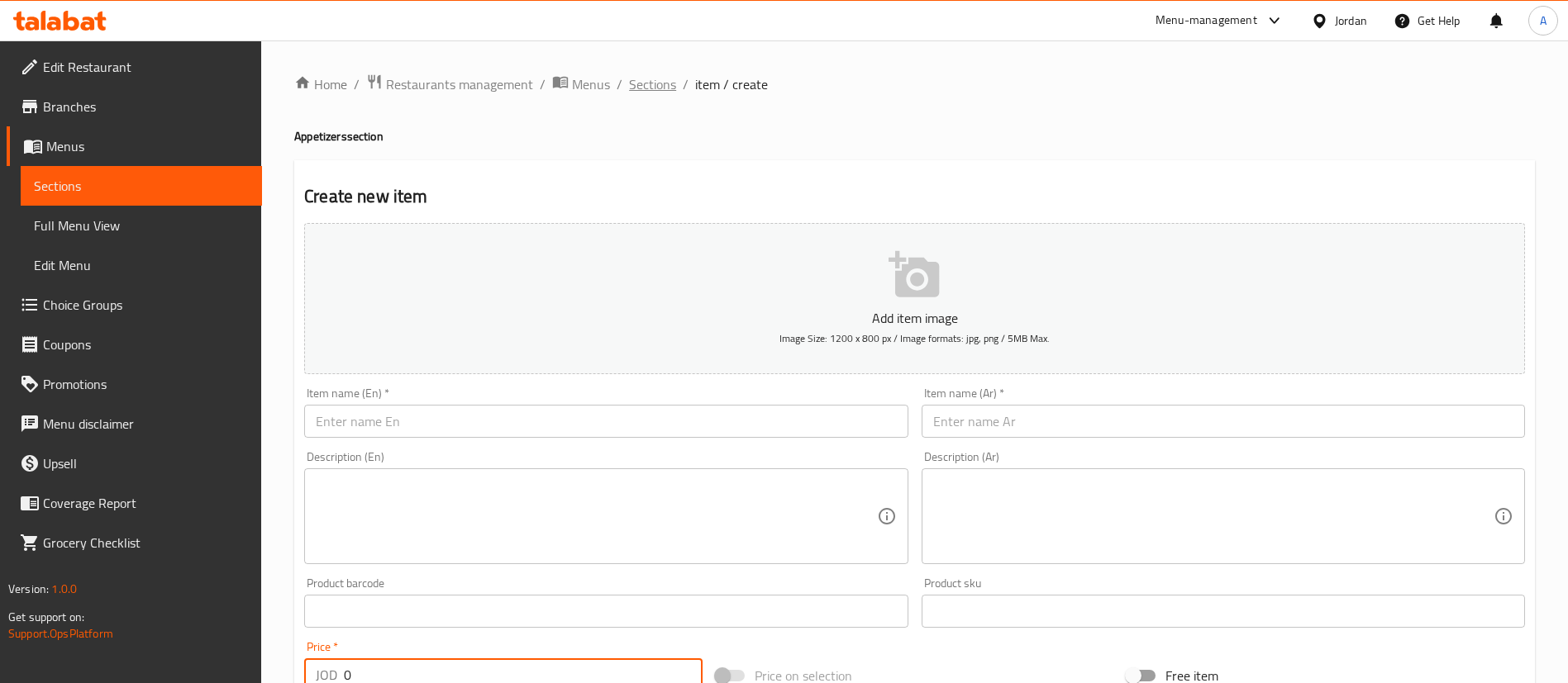
click at [629, 77] on span "Sections" at bounding box center [652, 84] width 48 height 20
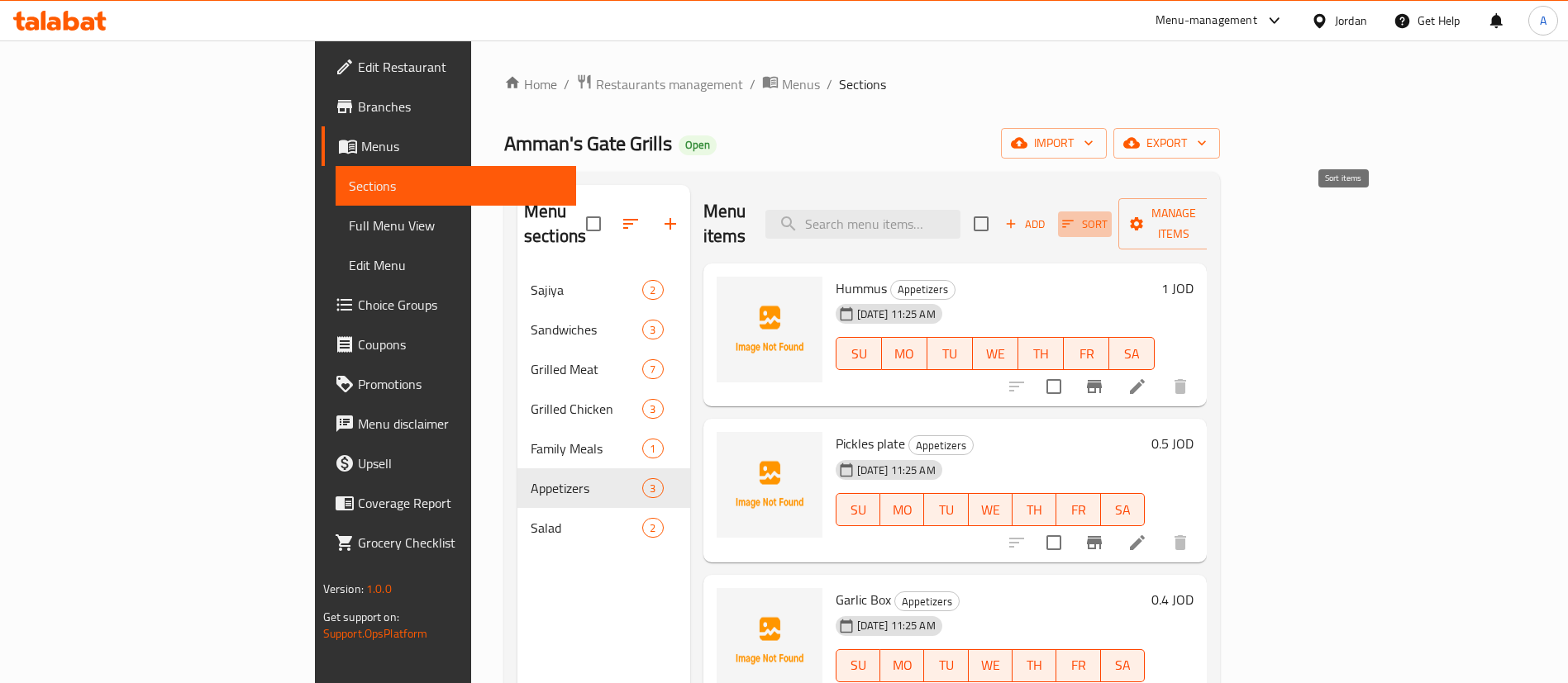
click at [1108, 215] on span "Sort" at bounding box center [1085, 224] width 46 height 19
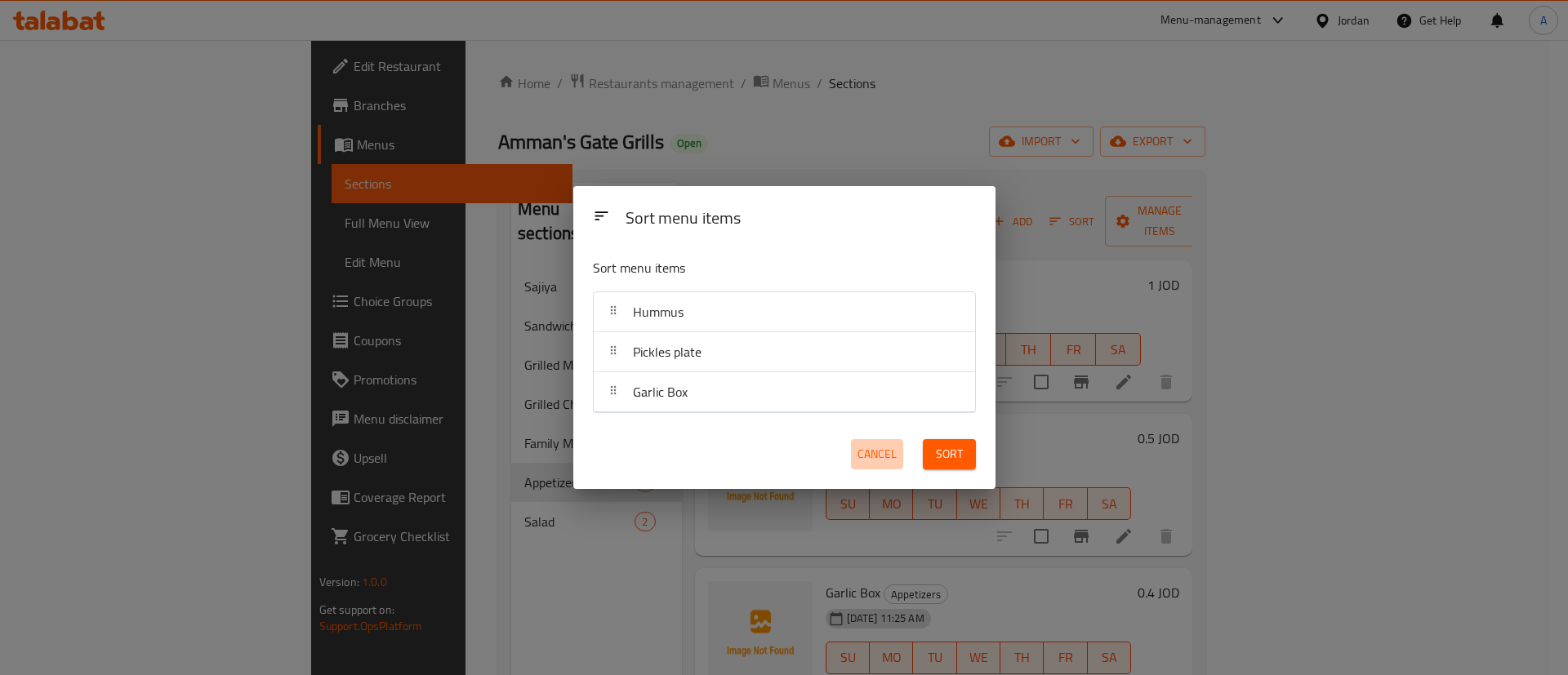
drag, startPoint x: 875, startPoint y: 458, endPoint x: 884, endPoint y: 454, distance: 9.8
click at [878, 454] on span "Cancel" at bounding box center [877, 454] width 39 height 20
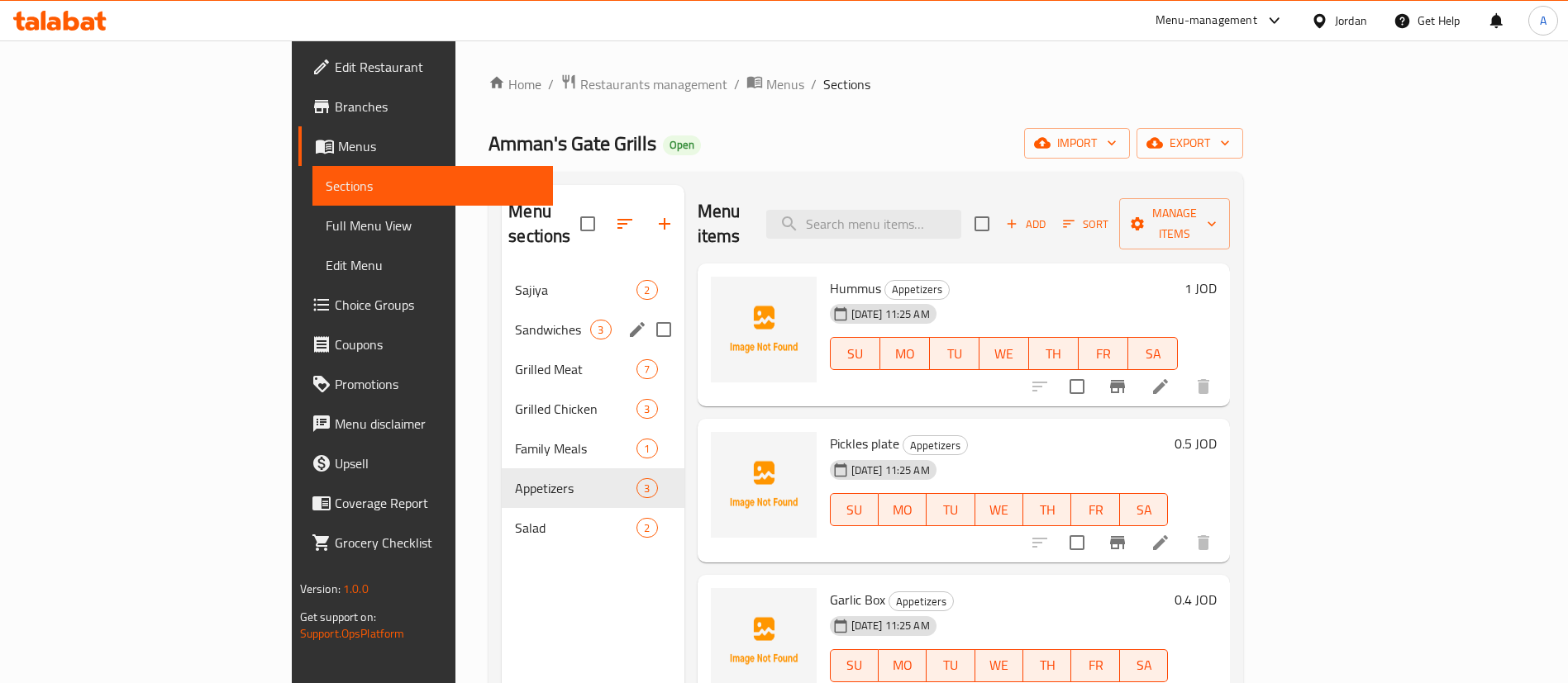
click at [502, 277] on div "Sajiya 2" at bounding box center [593, 290] width 182 height 40
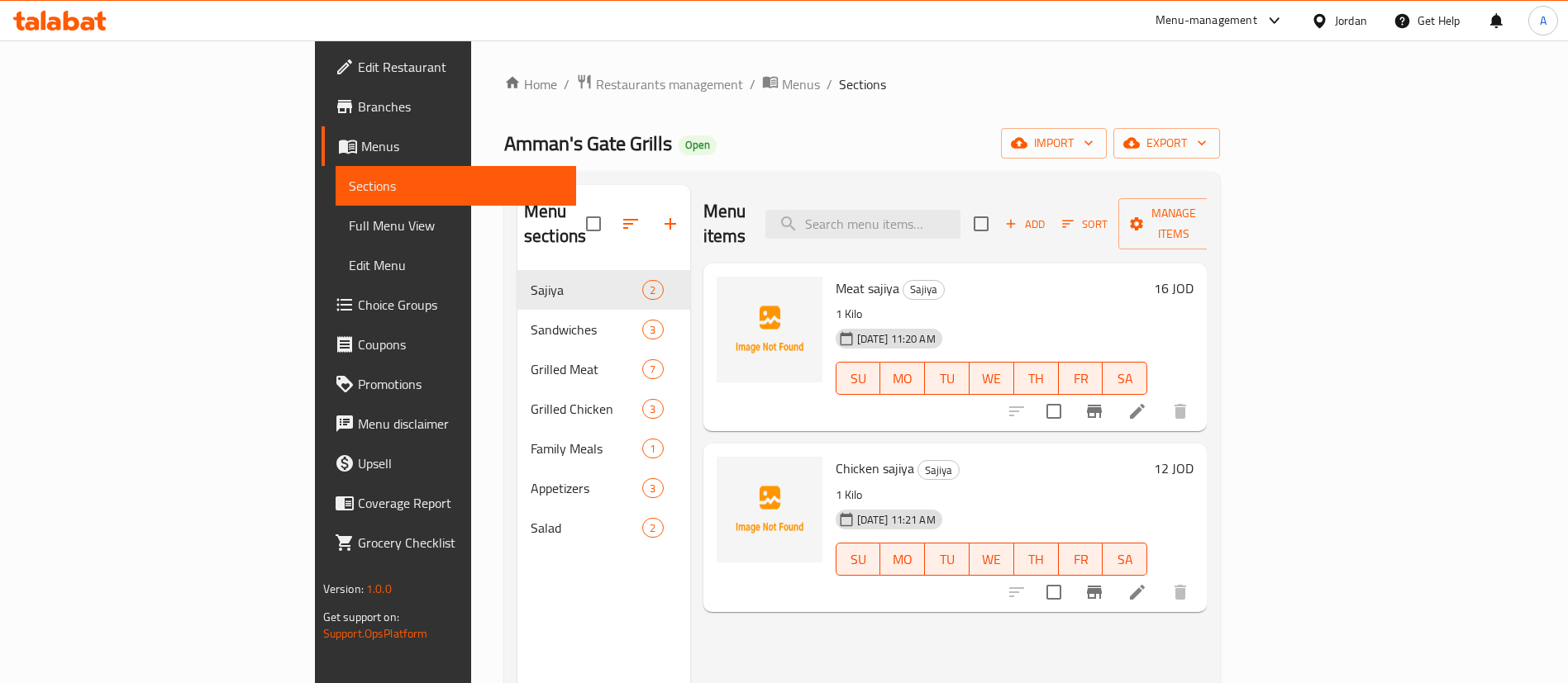
click at [621, 214] on icon "button" at bounding box center [630, 224] width 20 height 20
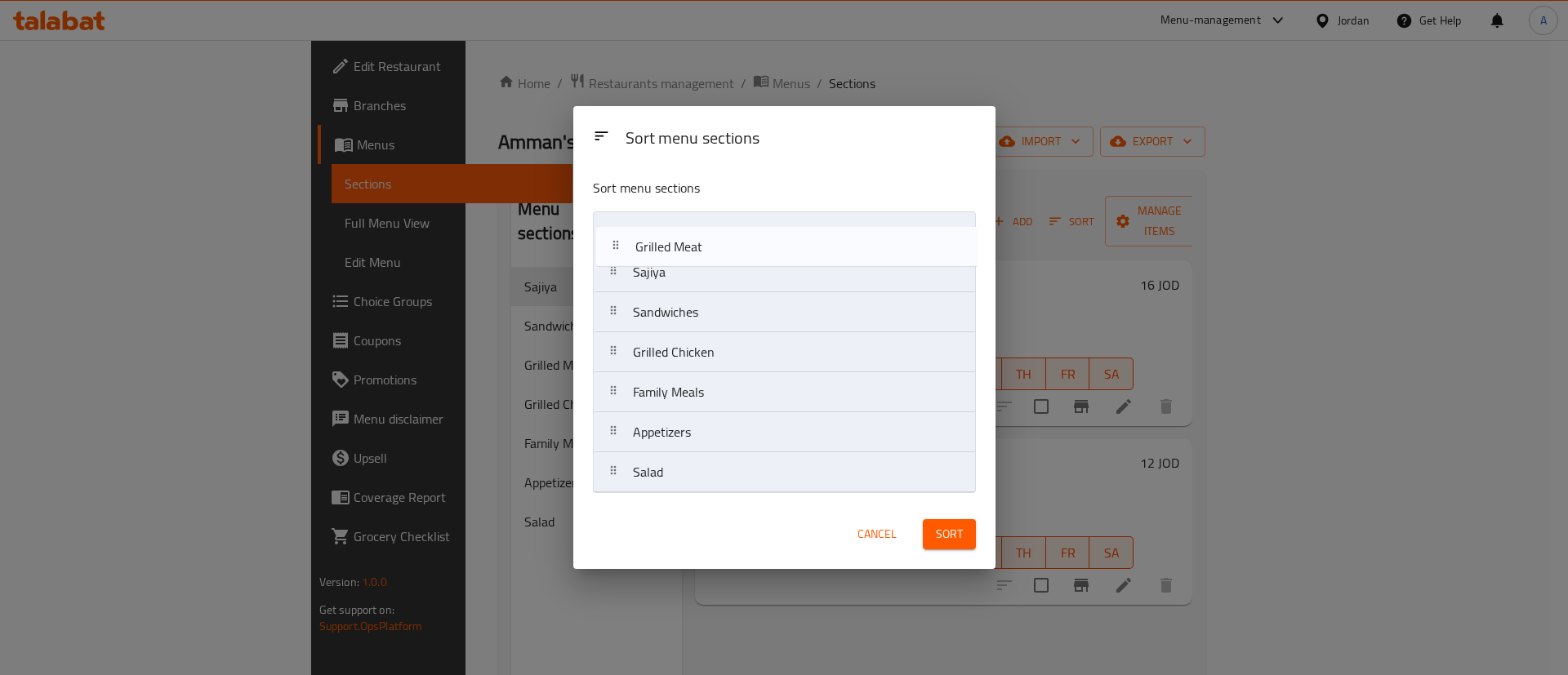
drag, startPoint x: 726, startPoint y: 267, endPoint x: 701, endPoint y: 366, distance: 102.1
click at [726, 245] on nav "Sajiya Sandwiches Grilled Meat Grilled Chicken Family Meals Appetizers Salad" at bounding box center [784, 352] width 383 height 282
click at [703, 274] on nav "Grilled Meat Sajiya Sandwiches Grilled Chicken Family Meals Appetizers Salad" at bounding box center [784, 352] width 383 height 282
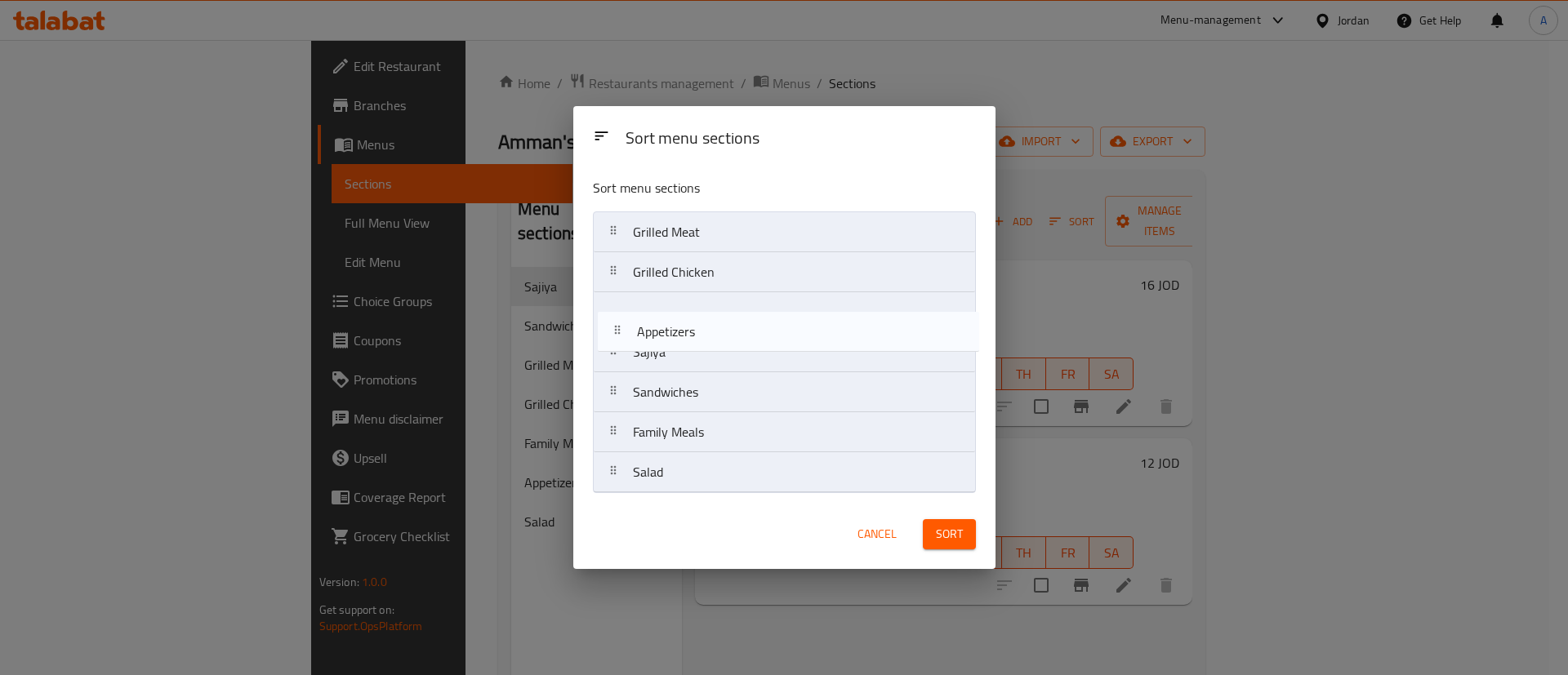
click at [700, 296] on nav "Grilled Meat Grilled Chicken Sajiya Sandwiches Family Meals Appetizers Salad" at bounding box center [784, 352] width 383 height 282
drag, startPoint x: 697, startPoint y: 400, endPoint x: 701, endPoint y: 356, distance: 44.2
click at [701, 356] on nav "Grilled Meat Grilled Chicken Appetizers Sajiya Sandwiches Family Meals Salad" at bounding box center [784, 352] width 383 height 282
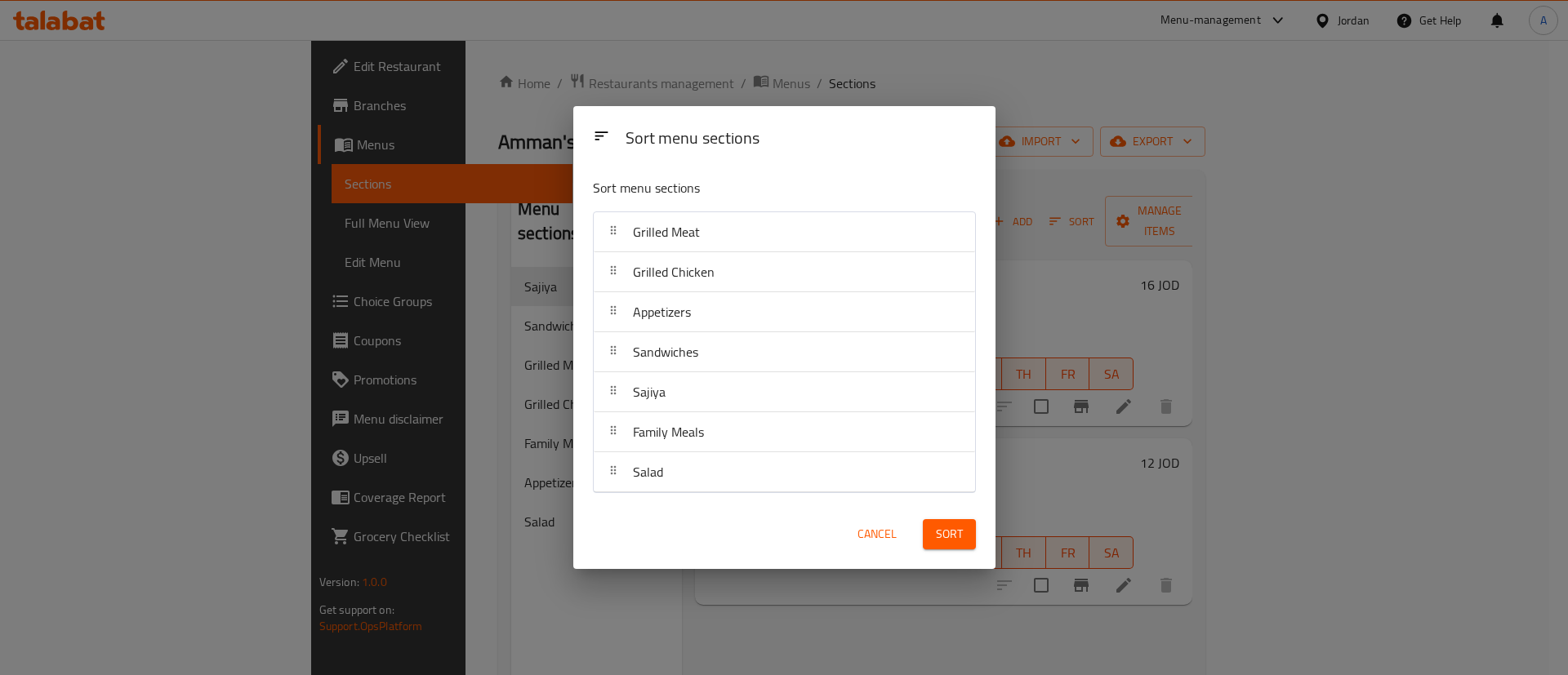
click at [950, 532] on span "Sort" at bounding box center [949, 534] width 27 height 20
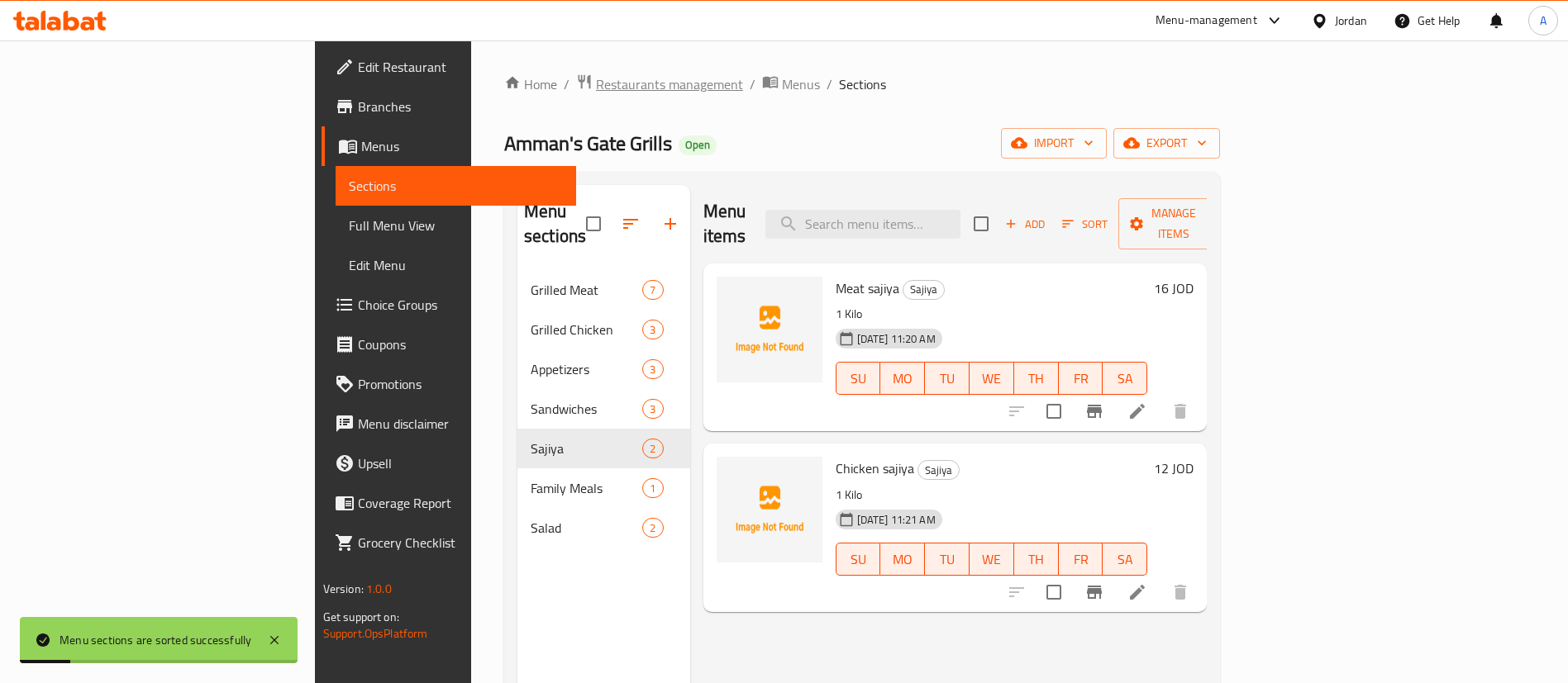
click at [596, 83] on span "Restaurants management" at bounding box center [669, 84] width 147 height 20
